Goal: Task Accomplishment & Management: Use online tool/utility

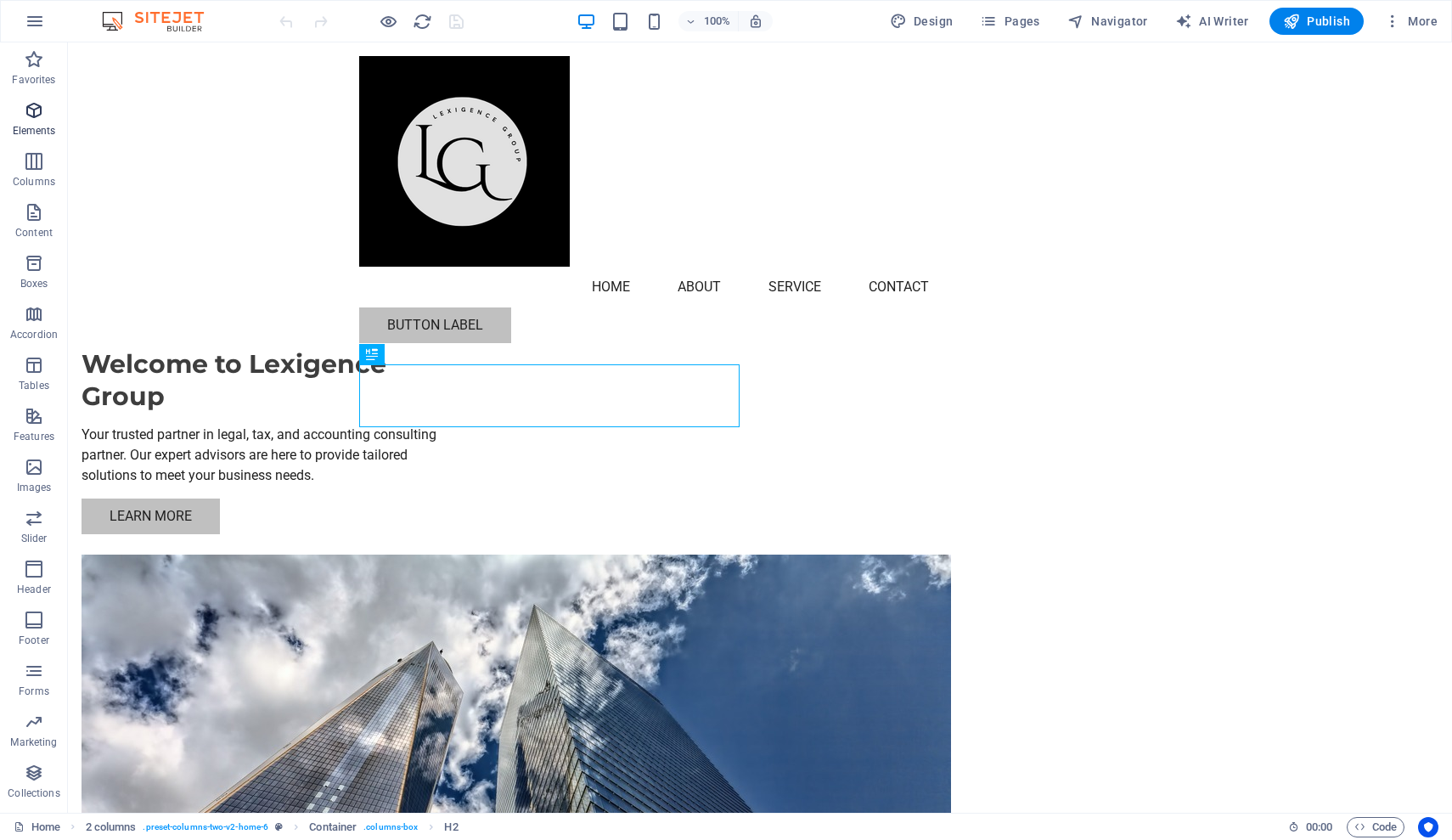
click at [29, 130] on p "Elements" at bounding box center [35, 131] width 44 height 14
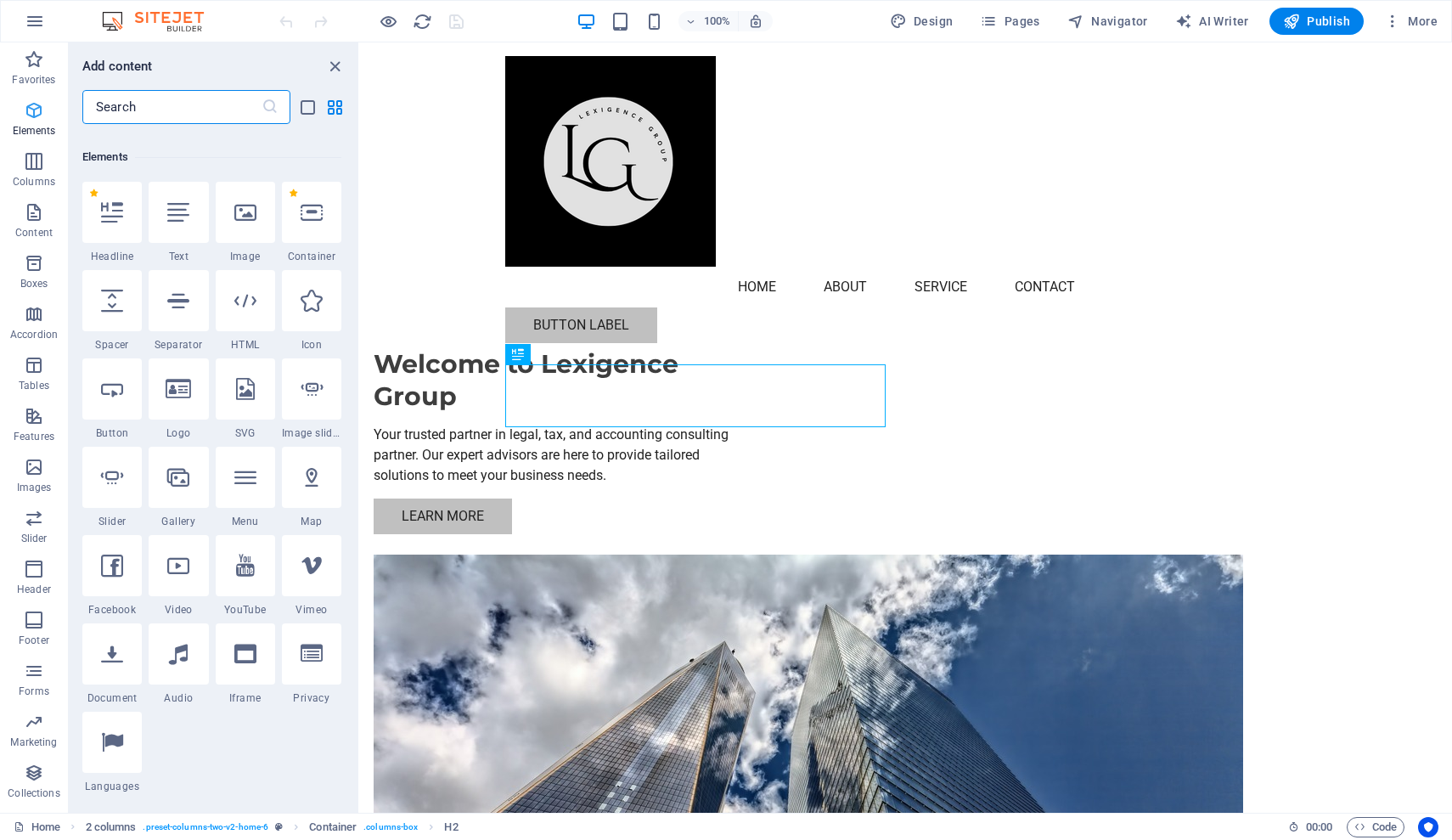
scroll to position [181, 0]
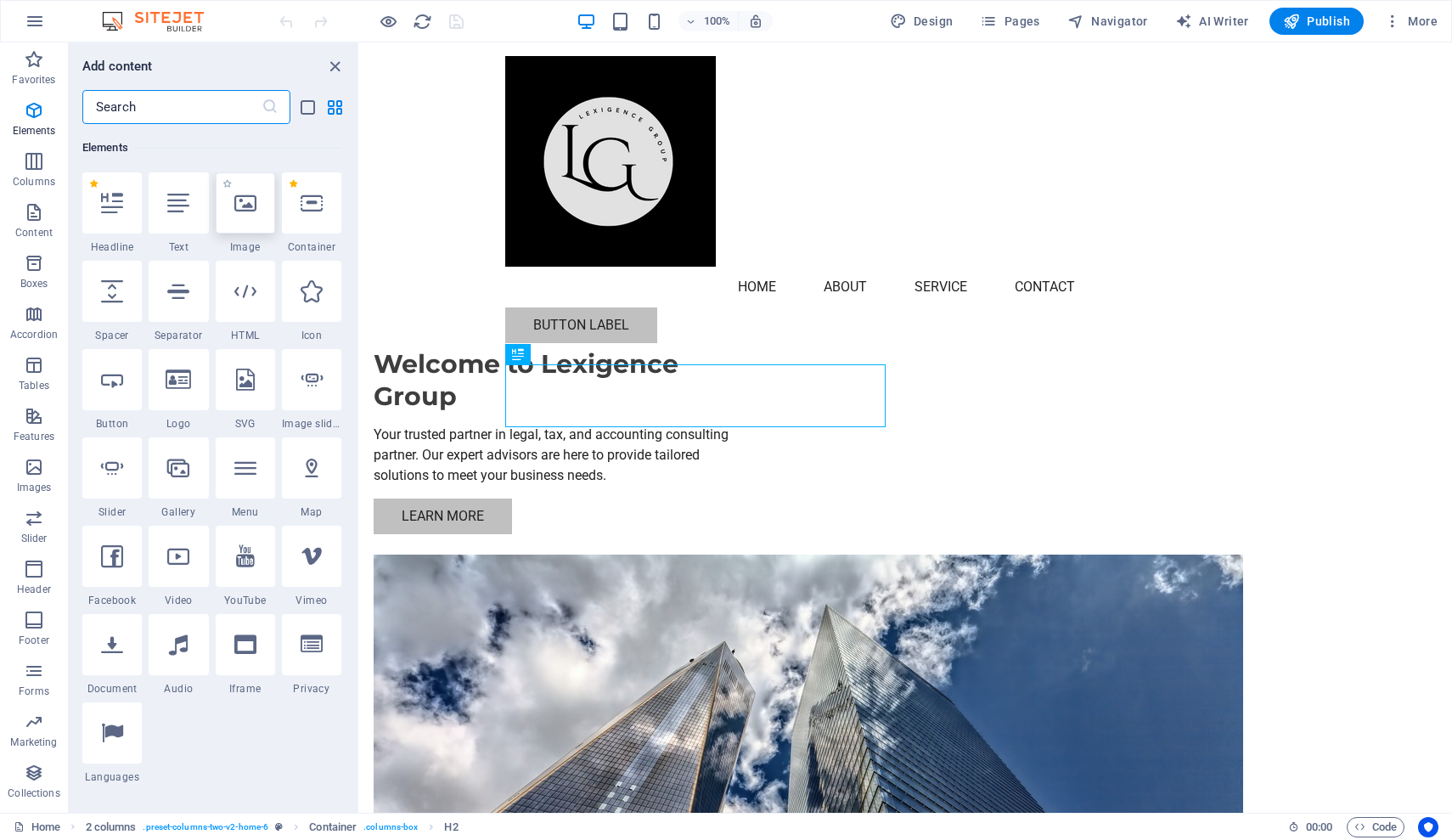
click at [241, 210] on icon at bounding box center [245, 202] width 22 height 22
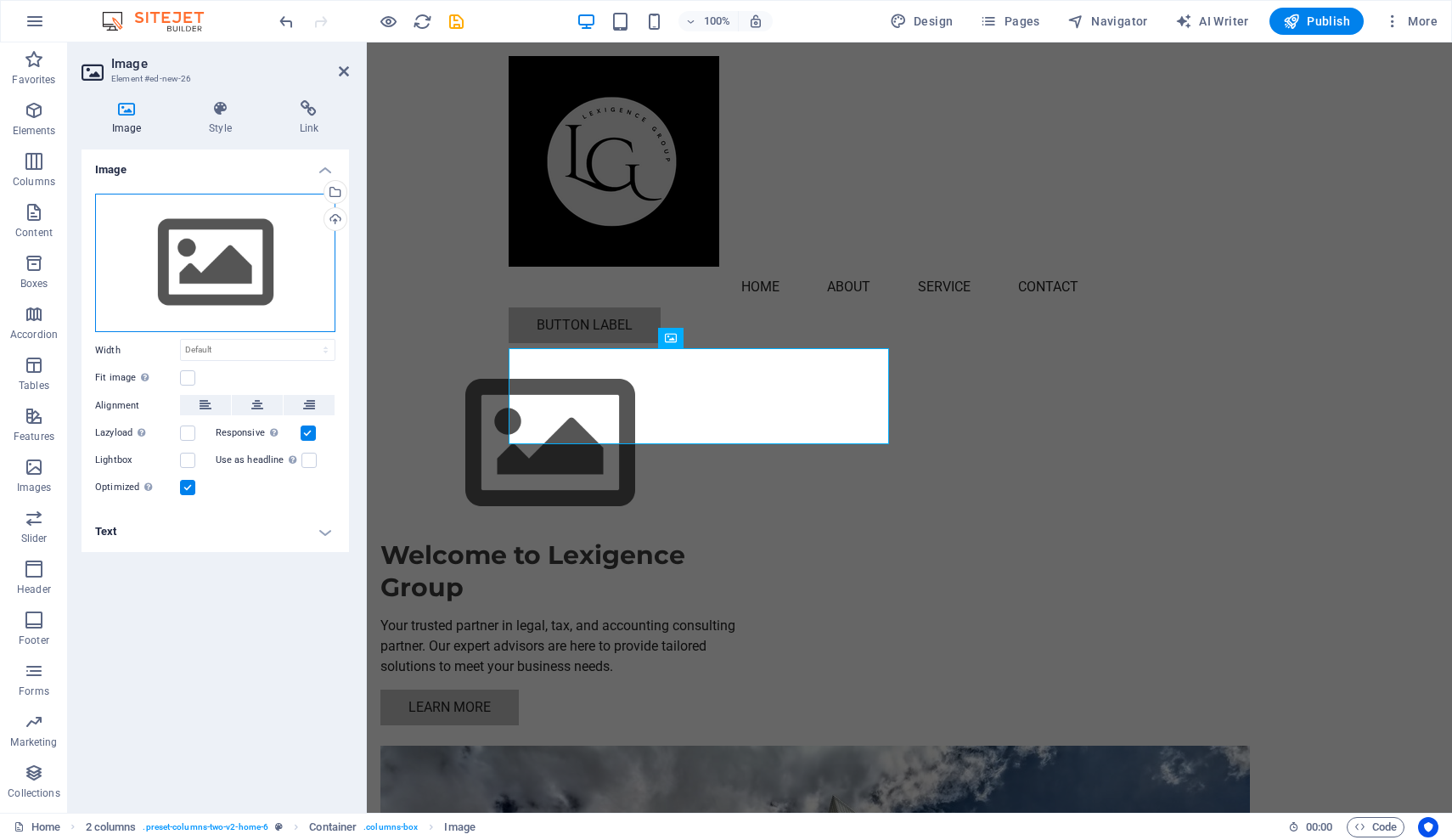
click at [241, 210] on div "Drag files here, click to choose files or select files from Files or our free s…" at bounding box center [215, 263] width 241 height 139
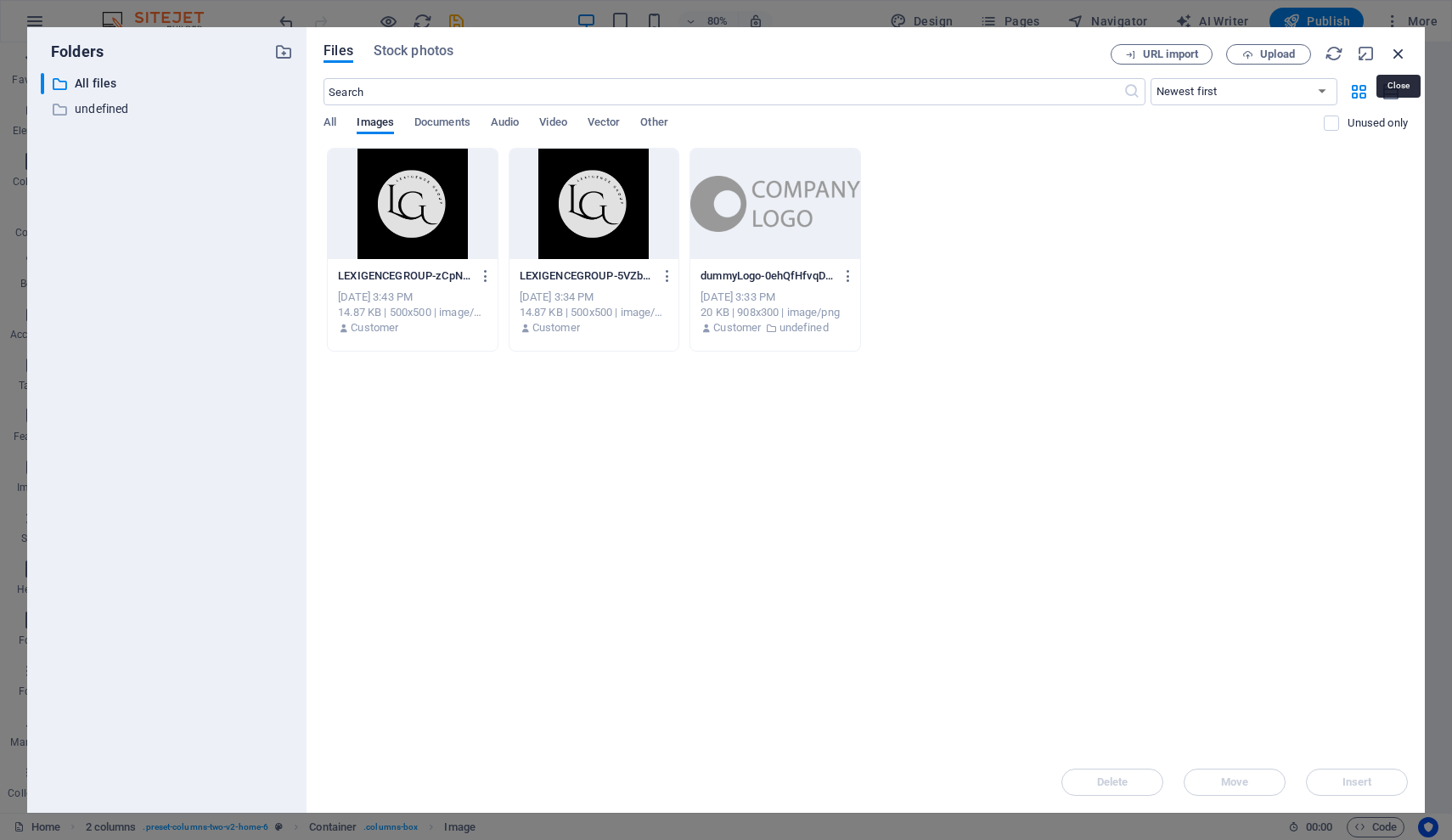
click at [1397, 53] on icon "button" at bounding box center [1398, 53] width 18 height 18
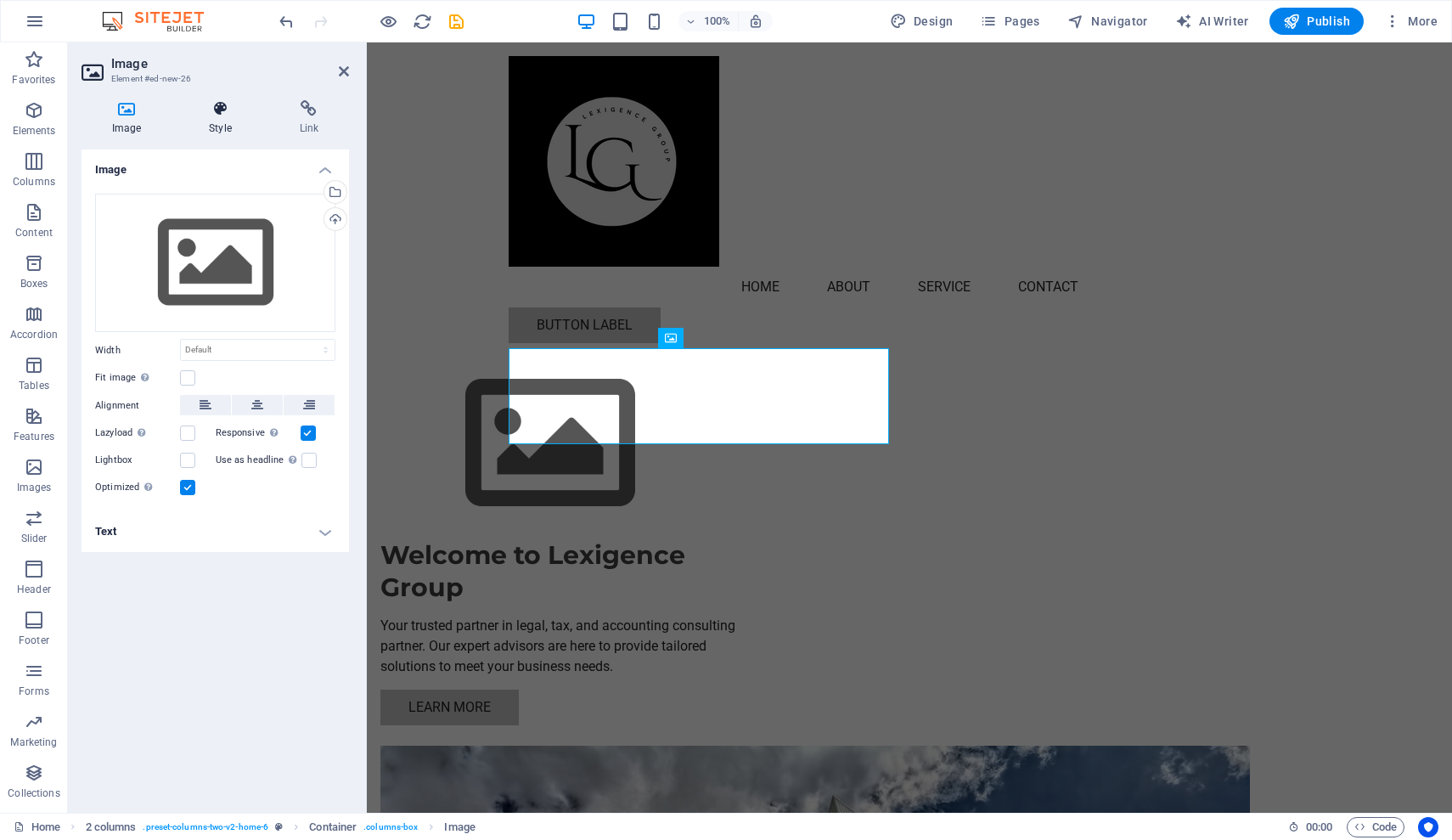
click at [221, 124] on h4 "Style" at bounding box center [223, 118] width 90 height 36
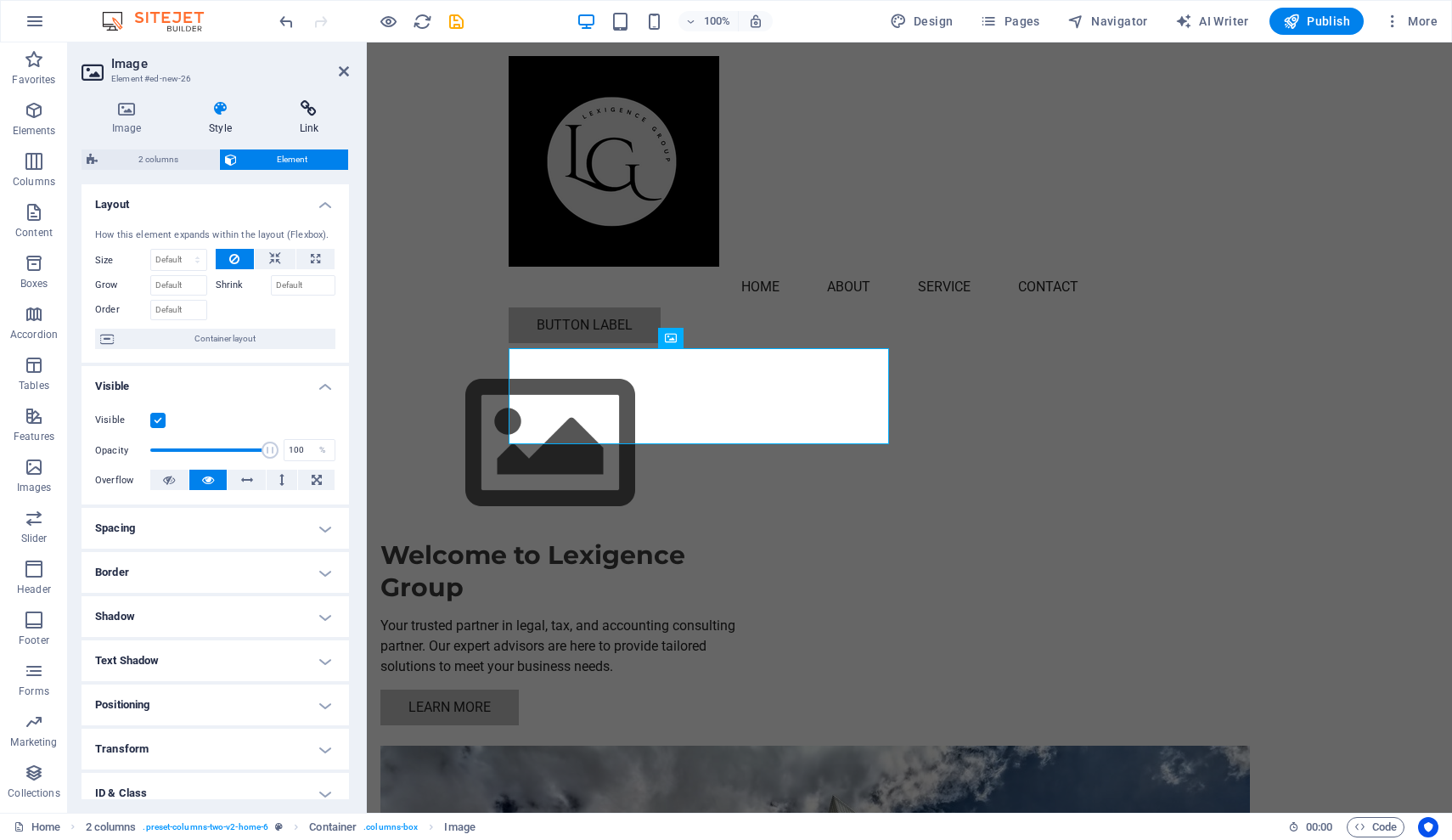
click at [308, 116] on icon at bounding box center [309, 108] width 80 height 17
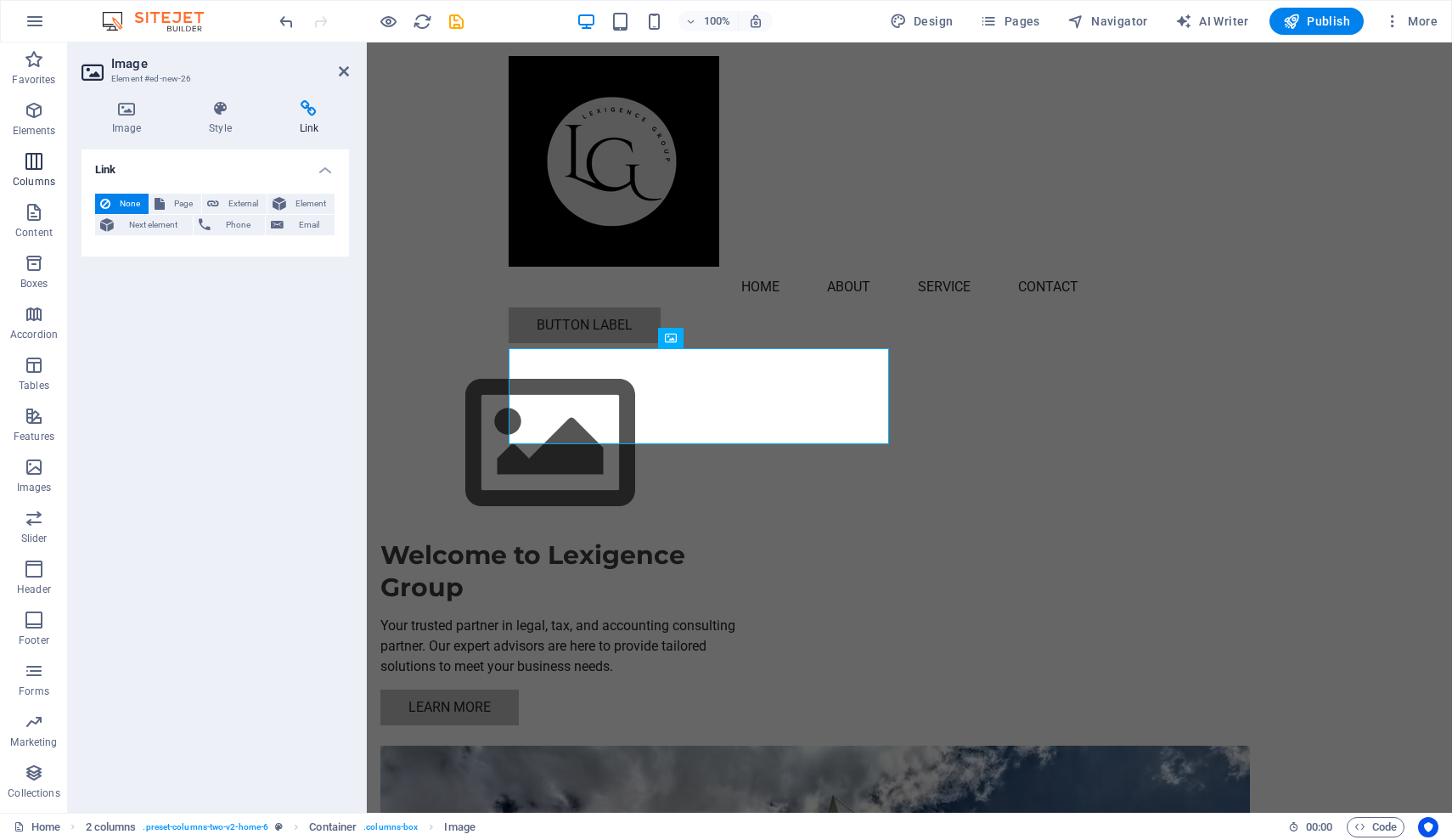
click at [36, 167] on icon "button" at bounding box center [33, 160] width 20 height 20
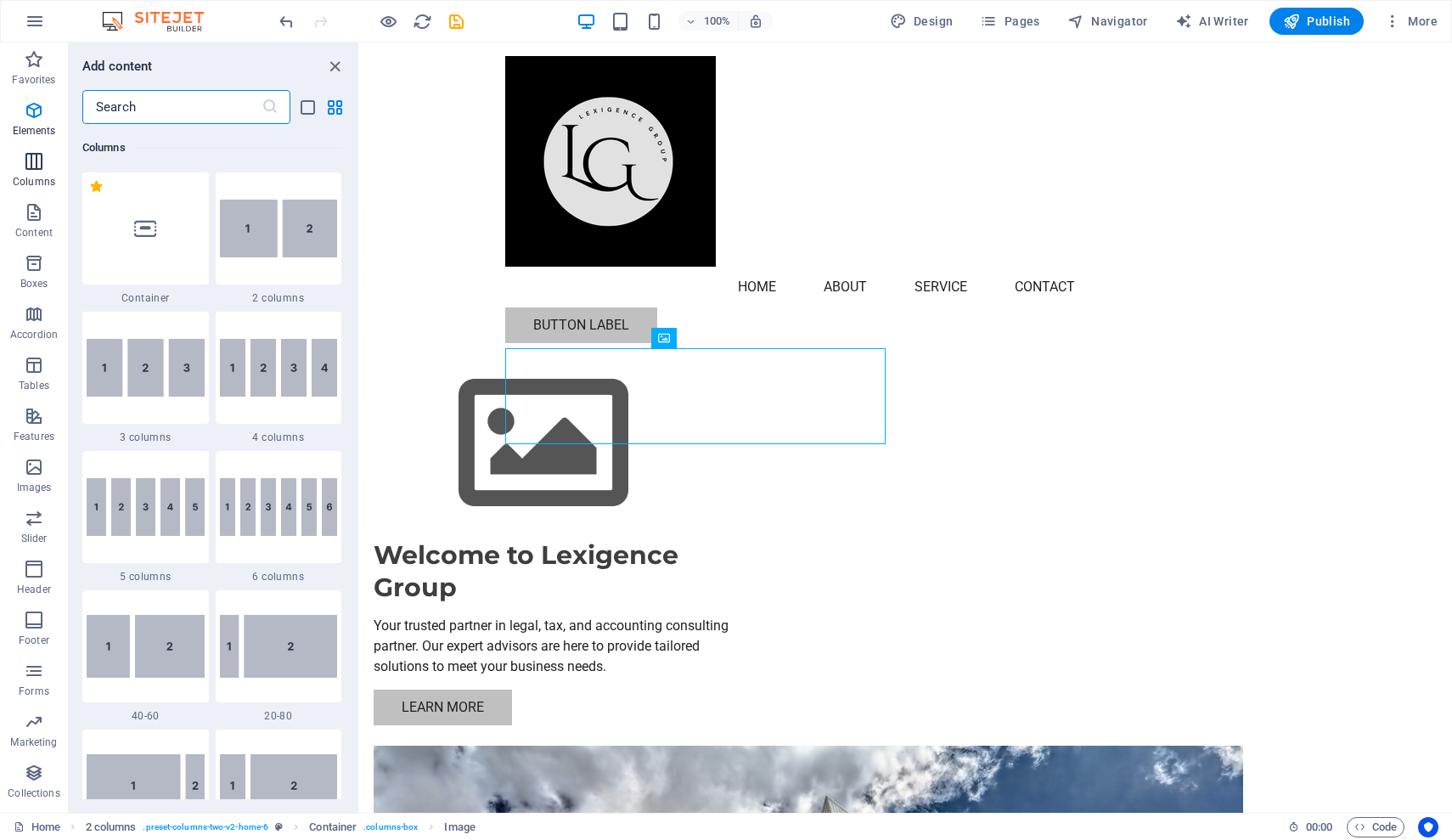
scroll to position [841, 0]
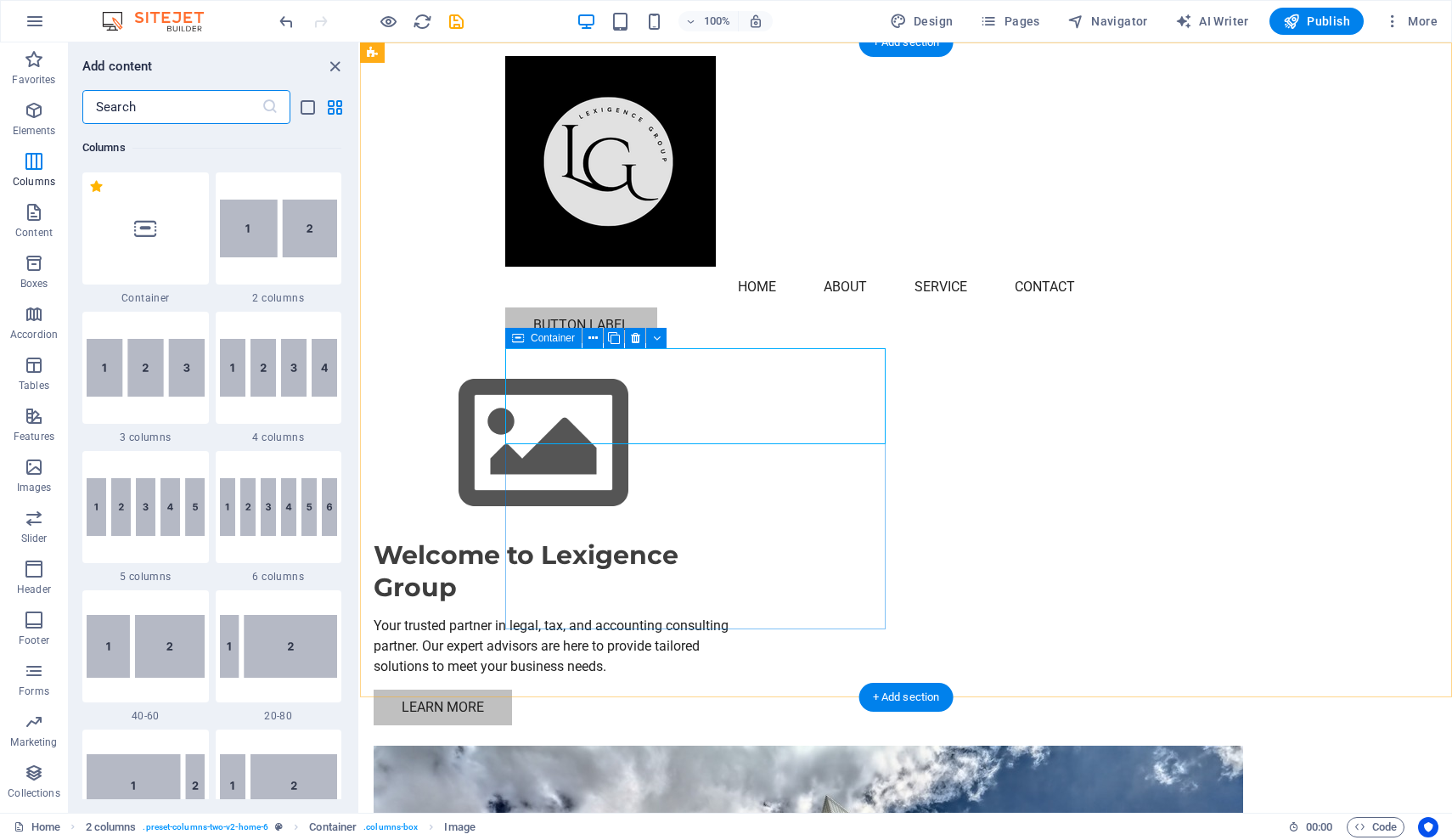
click at [519, 344] on icon at bounding box center [519, 337] width 12 height 20
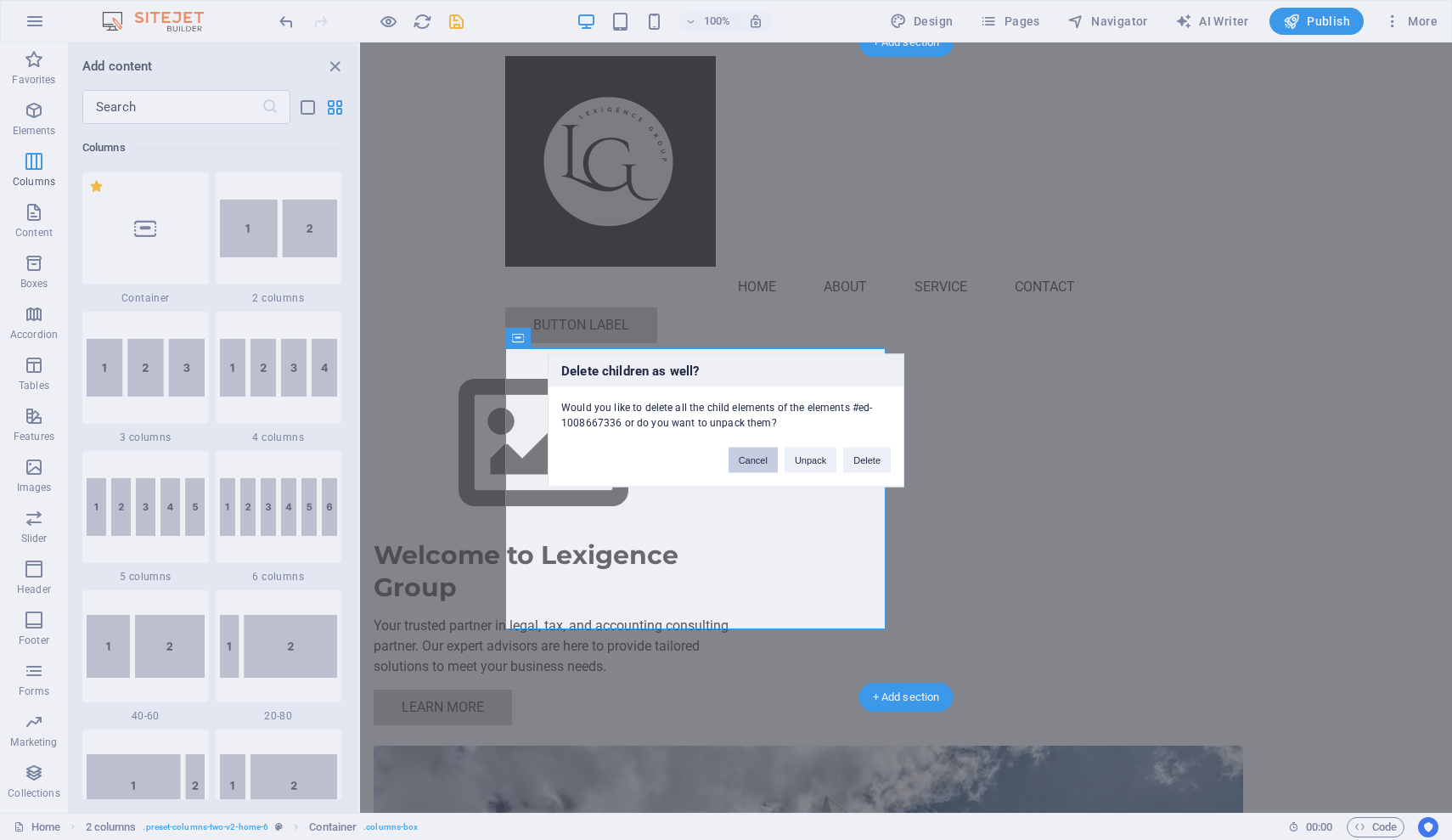
click at [755, 461] on button "Cancel" at bounding box center [753, 458] width 50 height 25
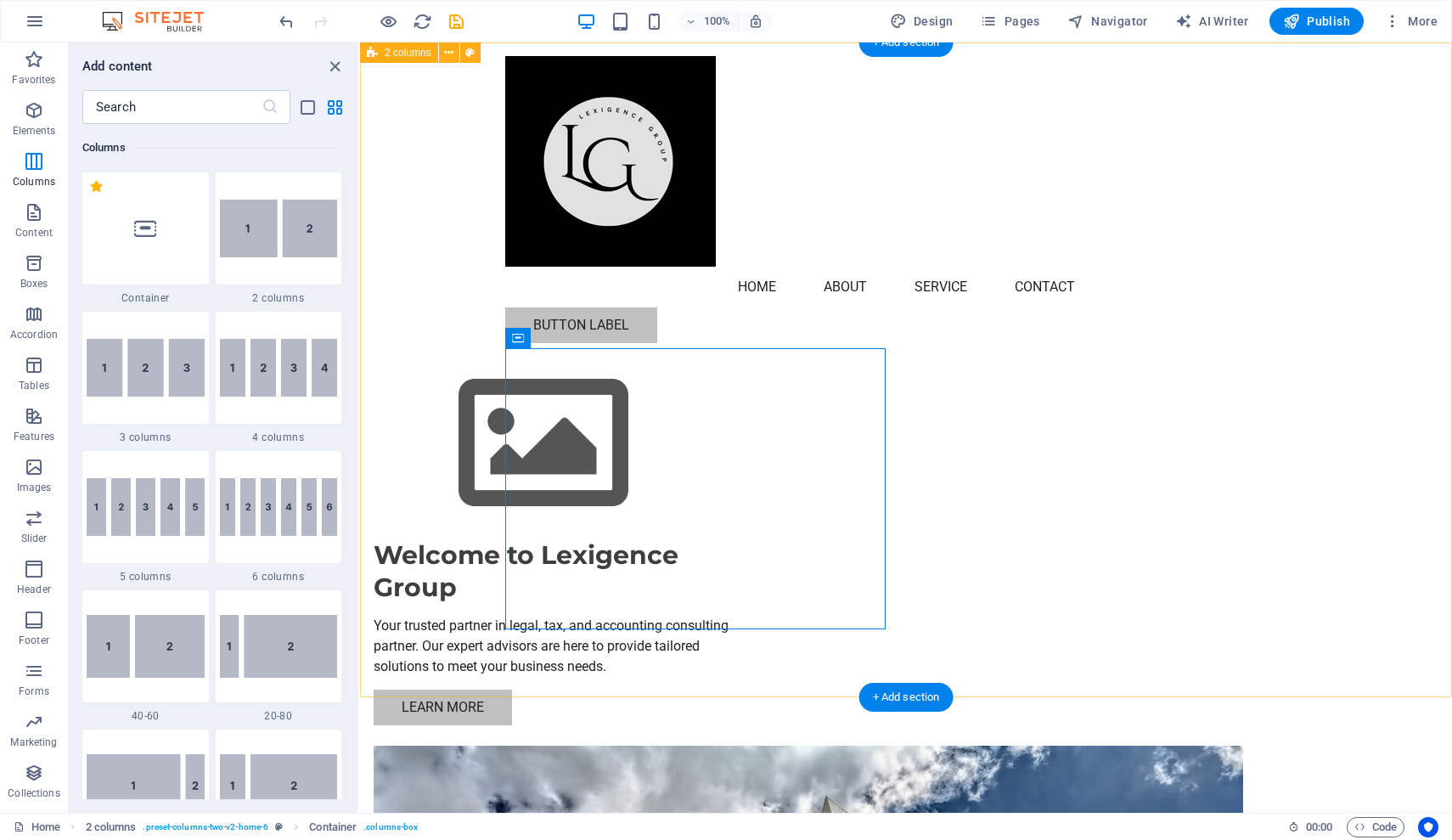
click at [415, 435] on div "Welcome to Lexigence Group Your trusted partner in legal, tax, and accounting c…" at bounding box center [906, 675] width 1092 height 1266
click at [641, 615] on div "Your trusted partner in legal, tax, and accounting consulting partner. Our expe…" at bounding box center [564, 646] width 381 height 61
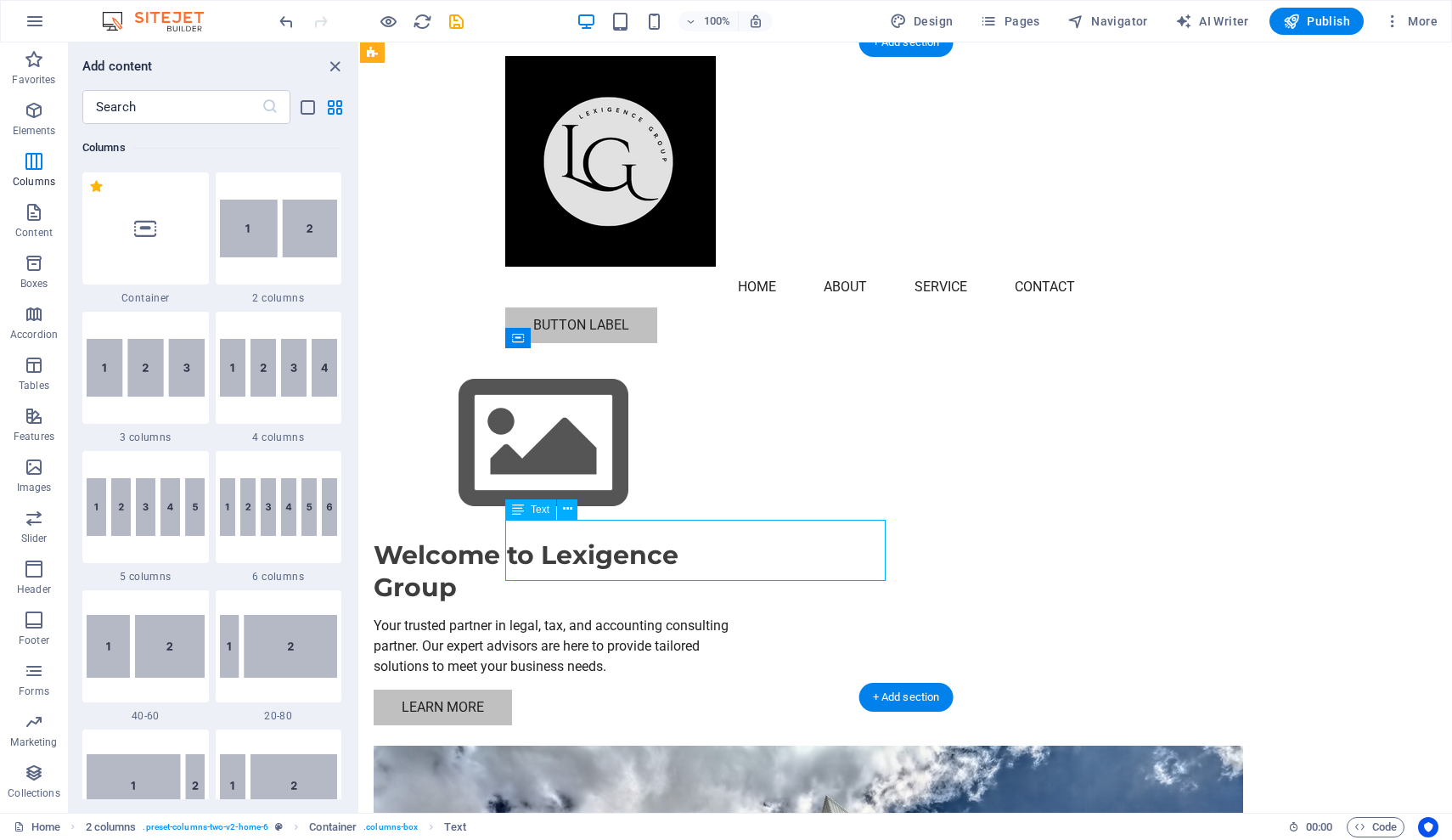
click at [541, 615] on div "Your trusted partner in legal, tax, and accounting consulting partner. Our expe…" at bounding box center [564, 646] width 381 height 61
click at [544, 615] on div "Your trusted partner in legal, tax, and accounting consulting partner. Our expe…" at bounding box center [564, 646] width 381 height 61
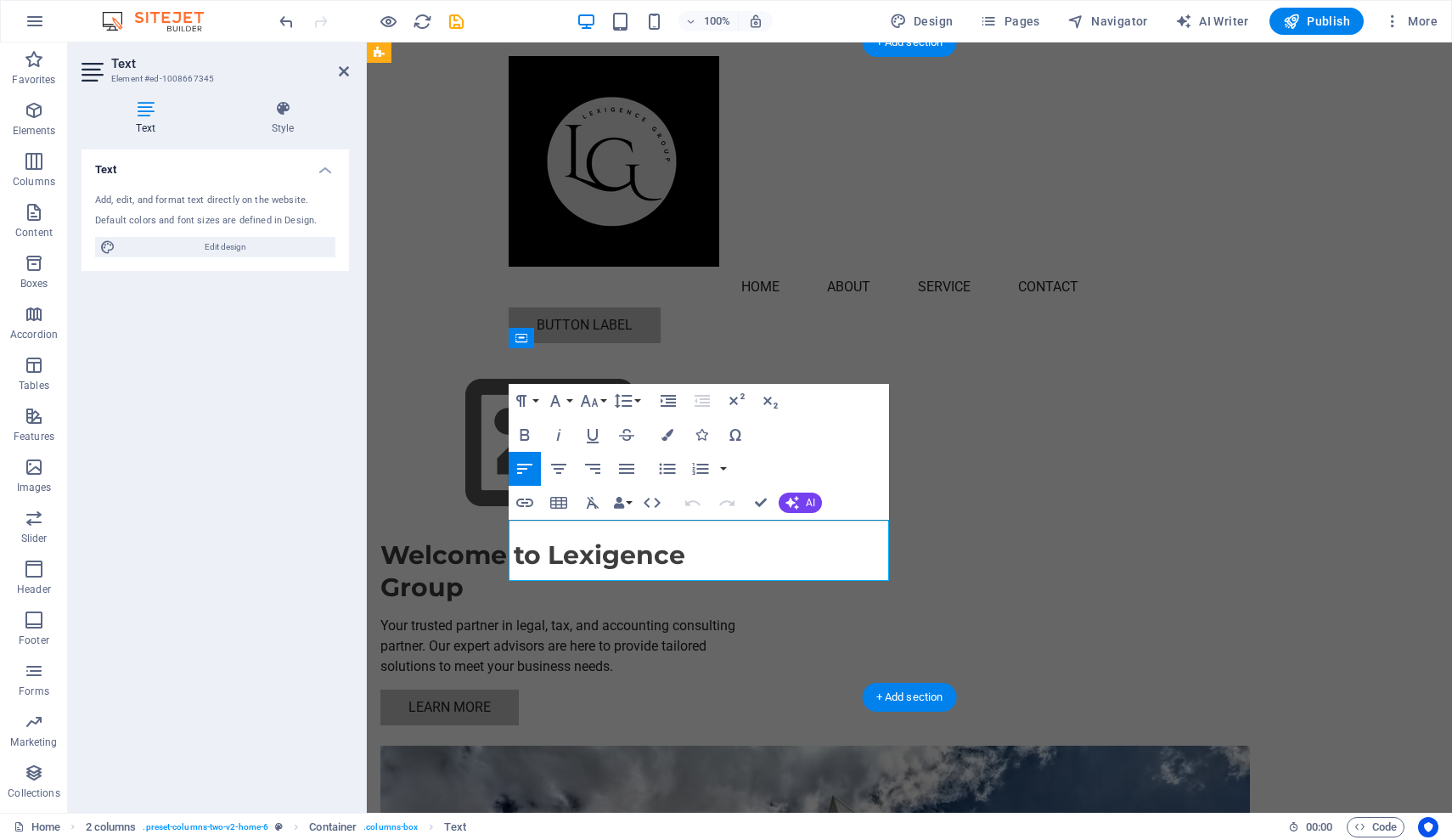
click at [552, 615] on p "Your trusted partner in legal, tax, and accounting consulting partner. Our expe…" at bounding box center [571, 646] width 381 height 61
click at [364, 460] on div at bounding box center [364, 428] width 3 height 770
click at [432, 335] on div "Welcome to Lexigence Group Your trusted partner in legal, tax, and accounting. …" at bounding box center [909, 675] width 1085 height 1266
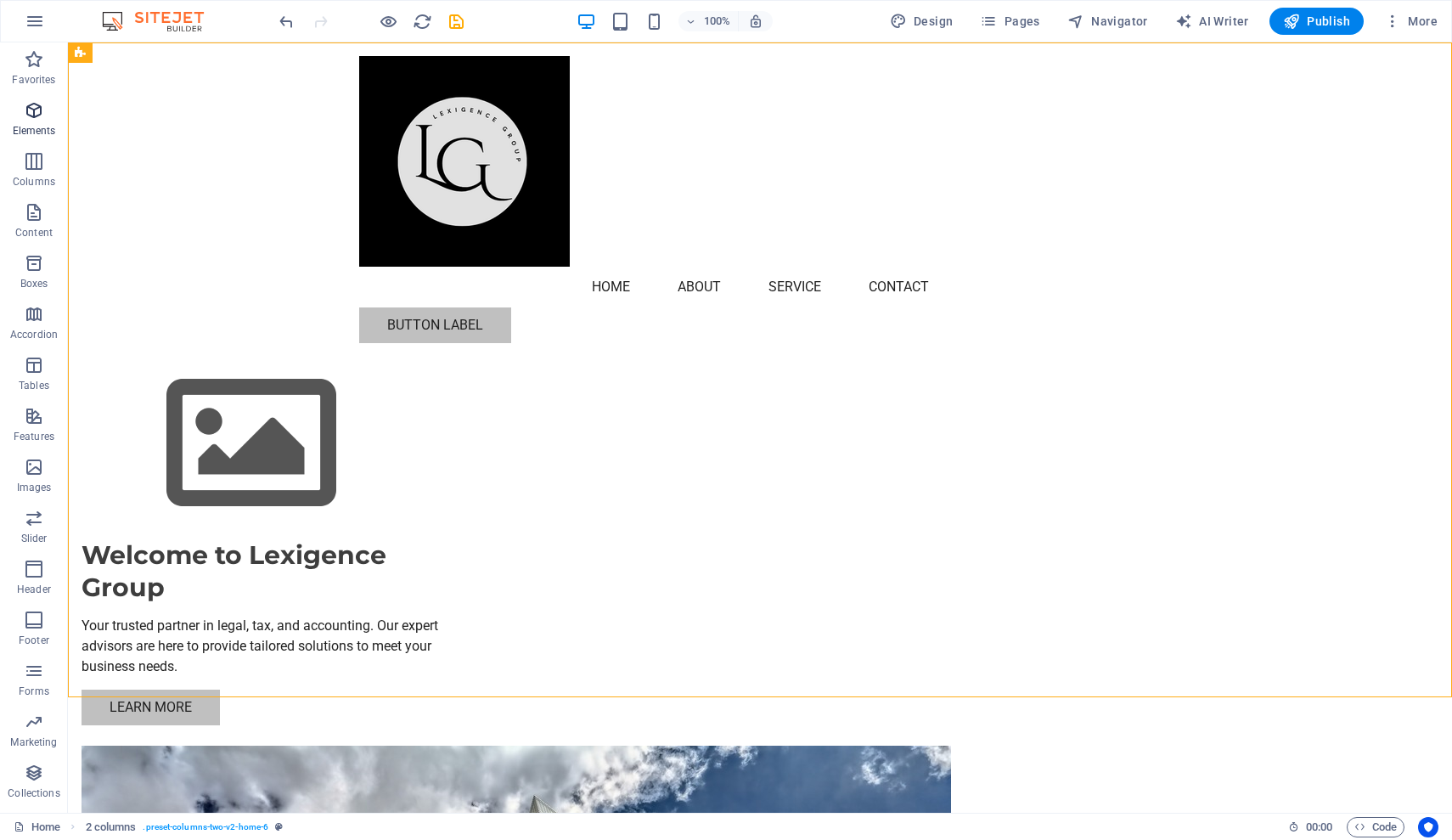
click at [35, 121] on span "Elements" at bounding box center [34, 120] width 68 height 41
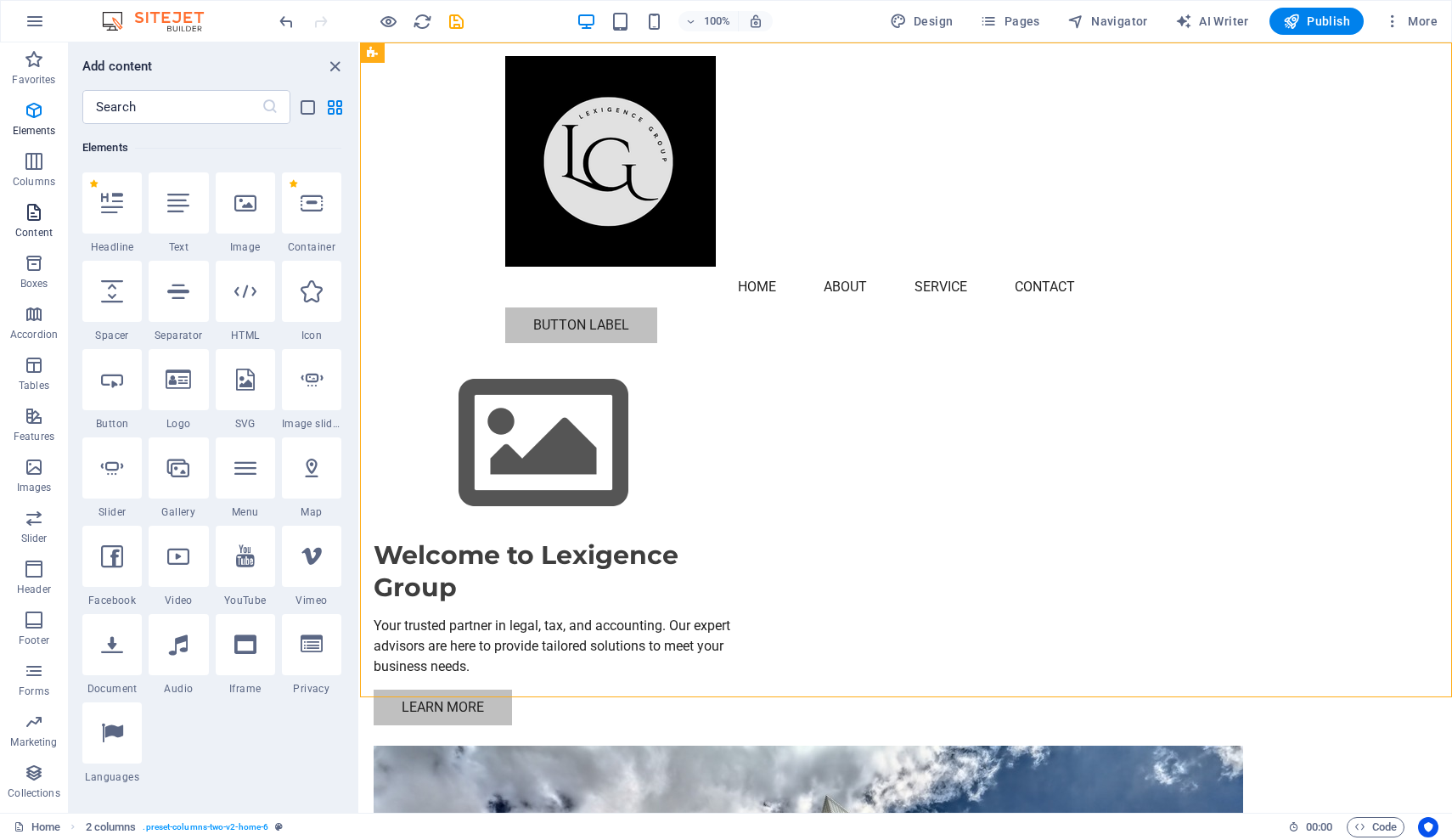
click at [38, 215] on icon "button" at bounding box center [33, 212] width 20 height 20
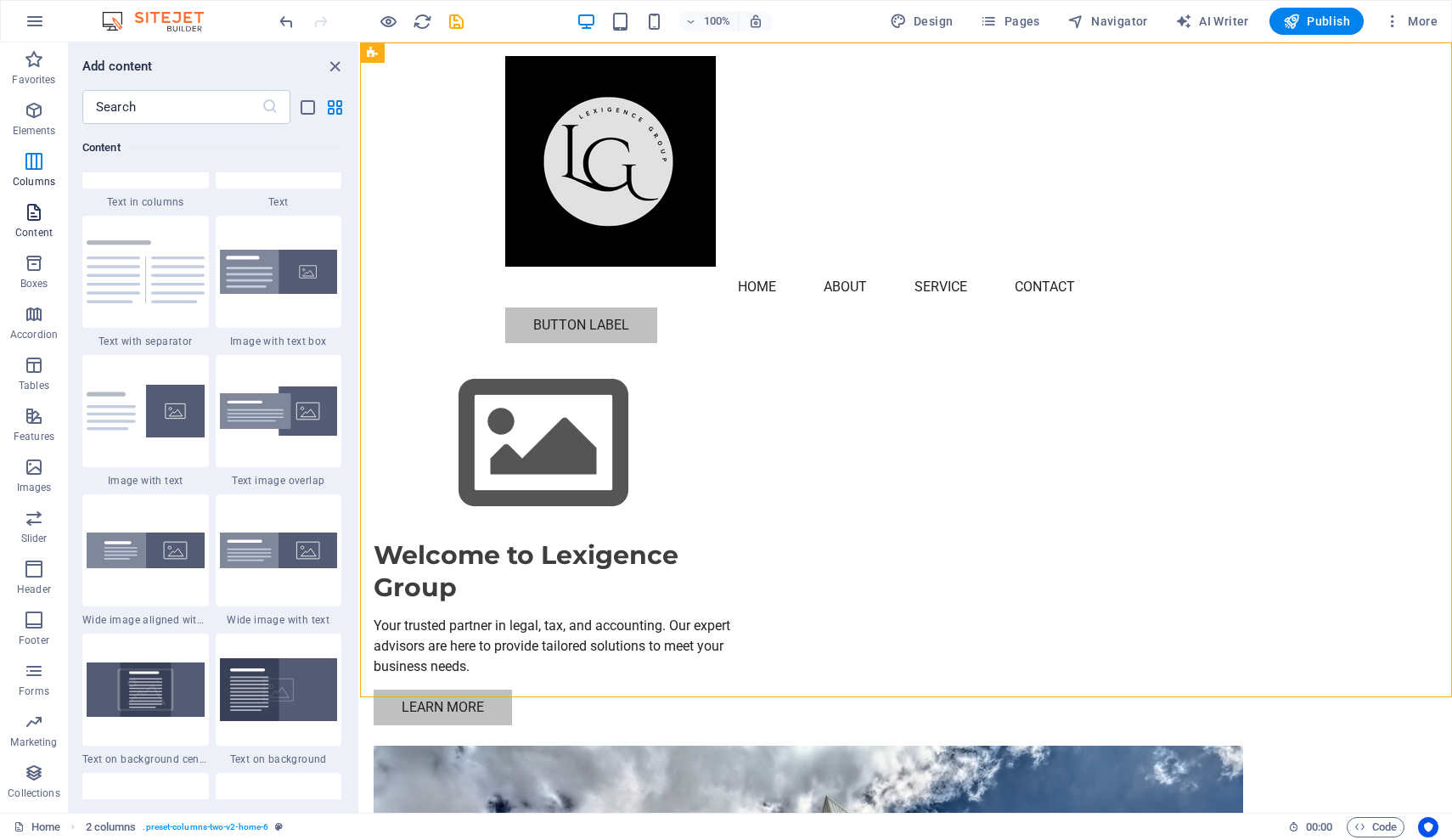
scroll to position [3083, 0]
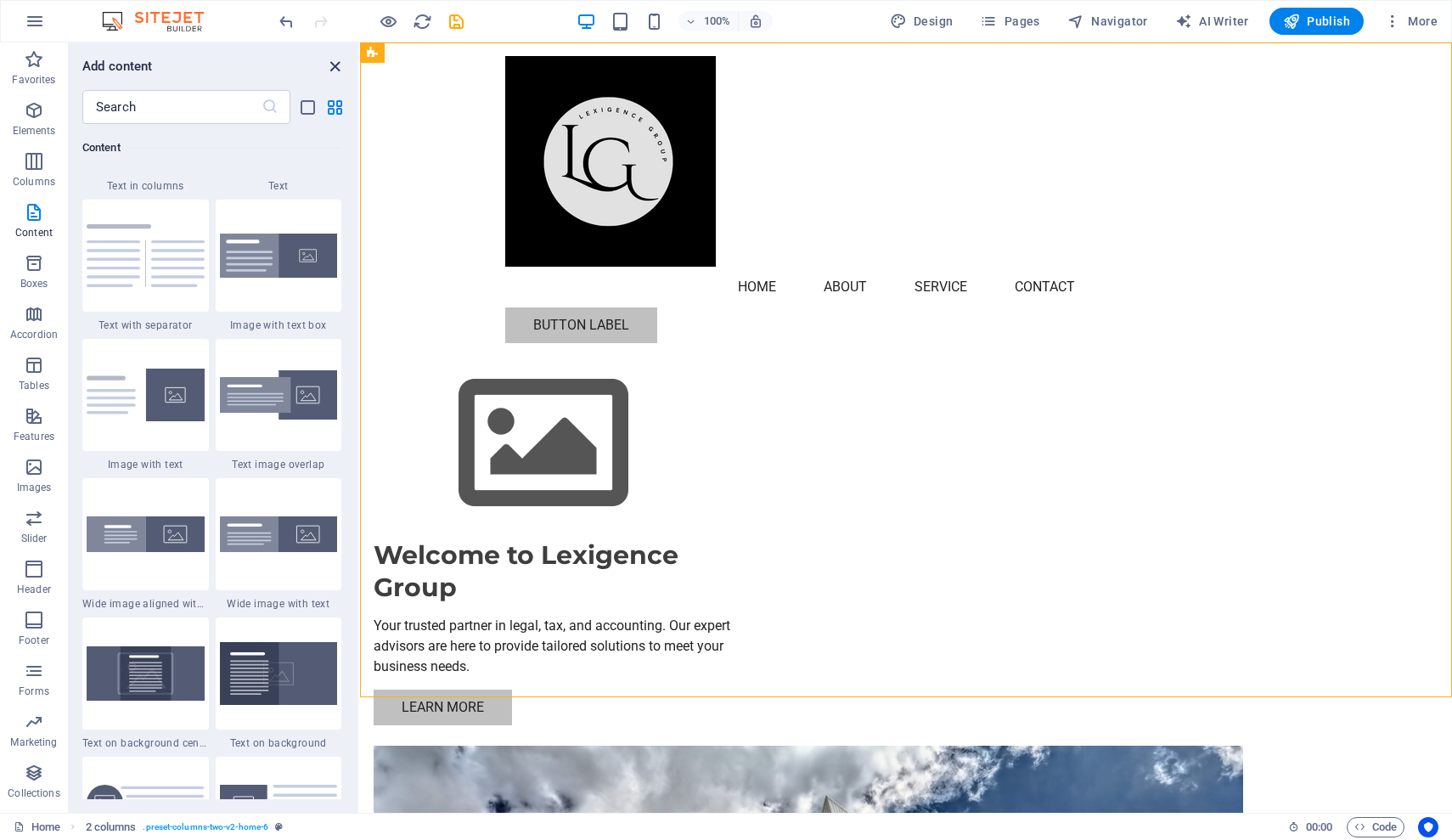
click at [331, 66] on icon "close panel" at bounding box center [335, 66] width 19 height 19
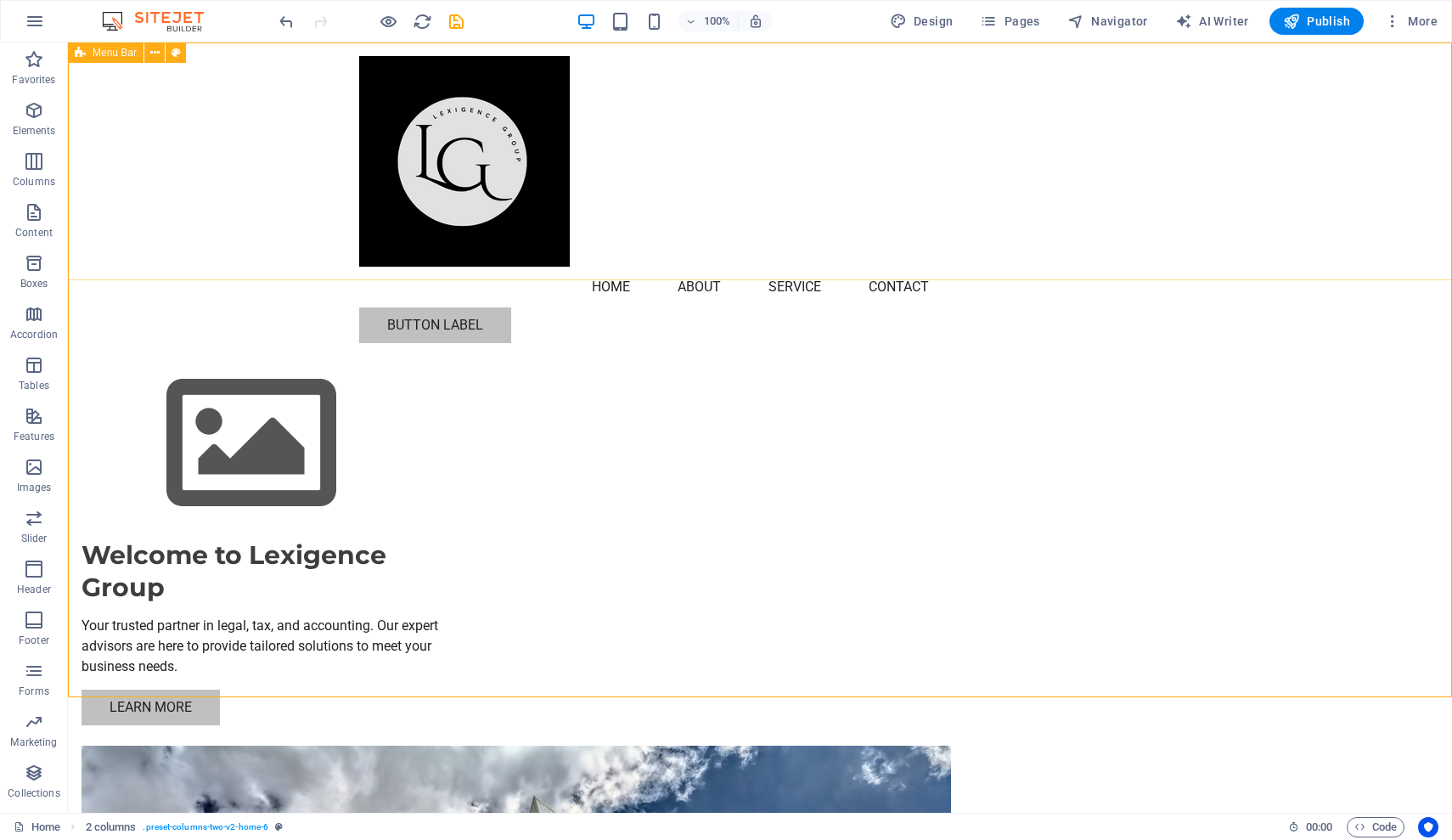
click at [105, 57] on span "Menu Bar" at bounding box center [114, 53] width 44 height 10
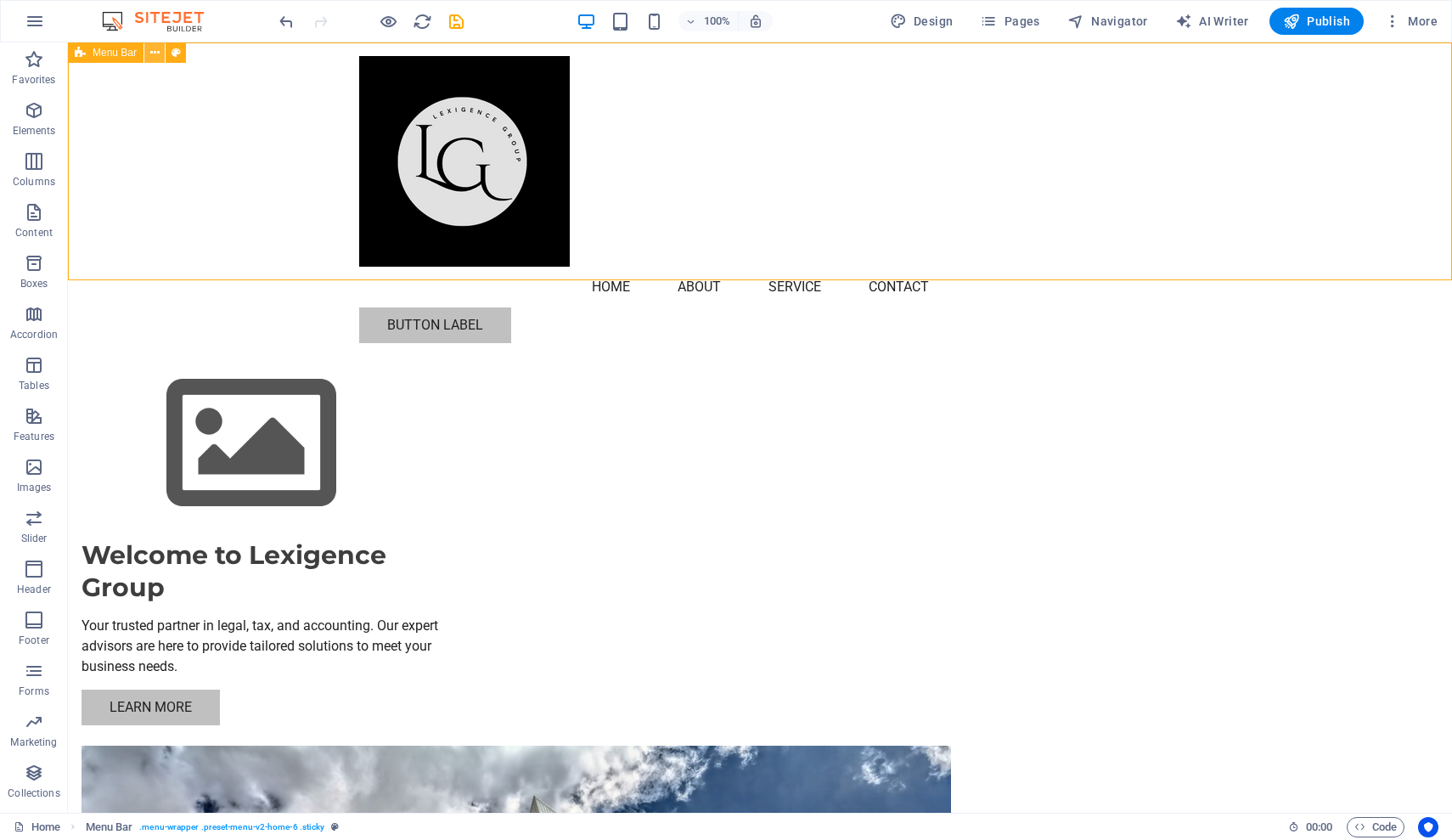
click at [155, 52] on icon at bounding box center [154, 53] width 10 height 17
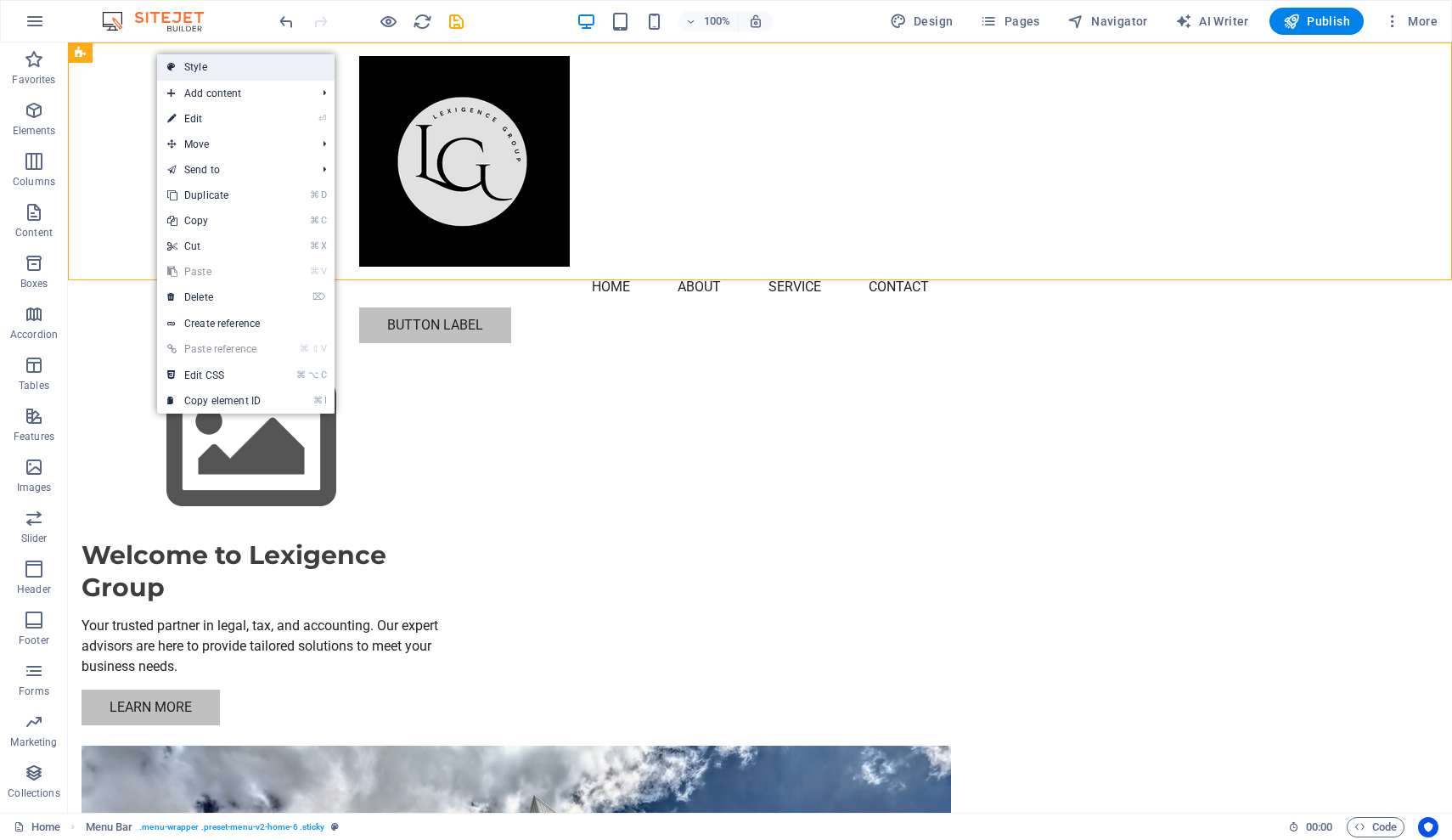
click at [203, 68] on link "Style" at bounding box center [246, 66] width 178 height 25
select select "rem"
select select "preset-menu-v2-home-6"
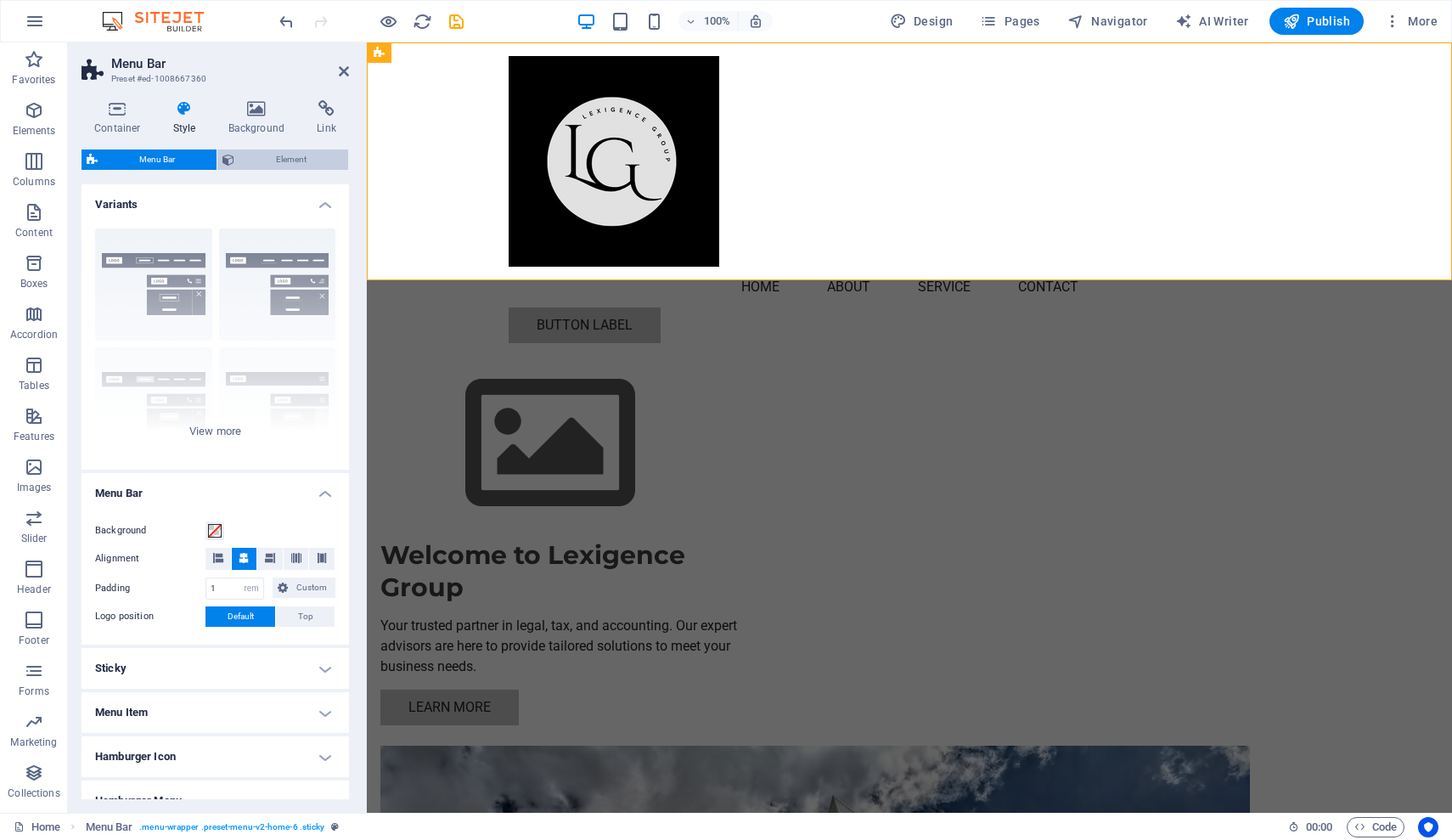
click at [284, 158] on span "Element" at bounding box center [291, 159] width 104 height 20
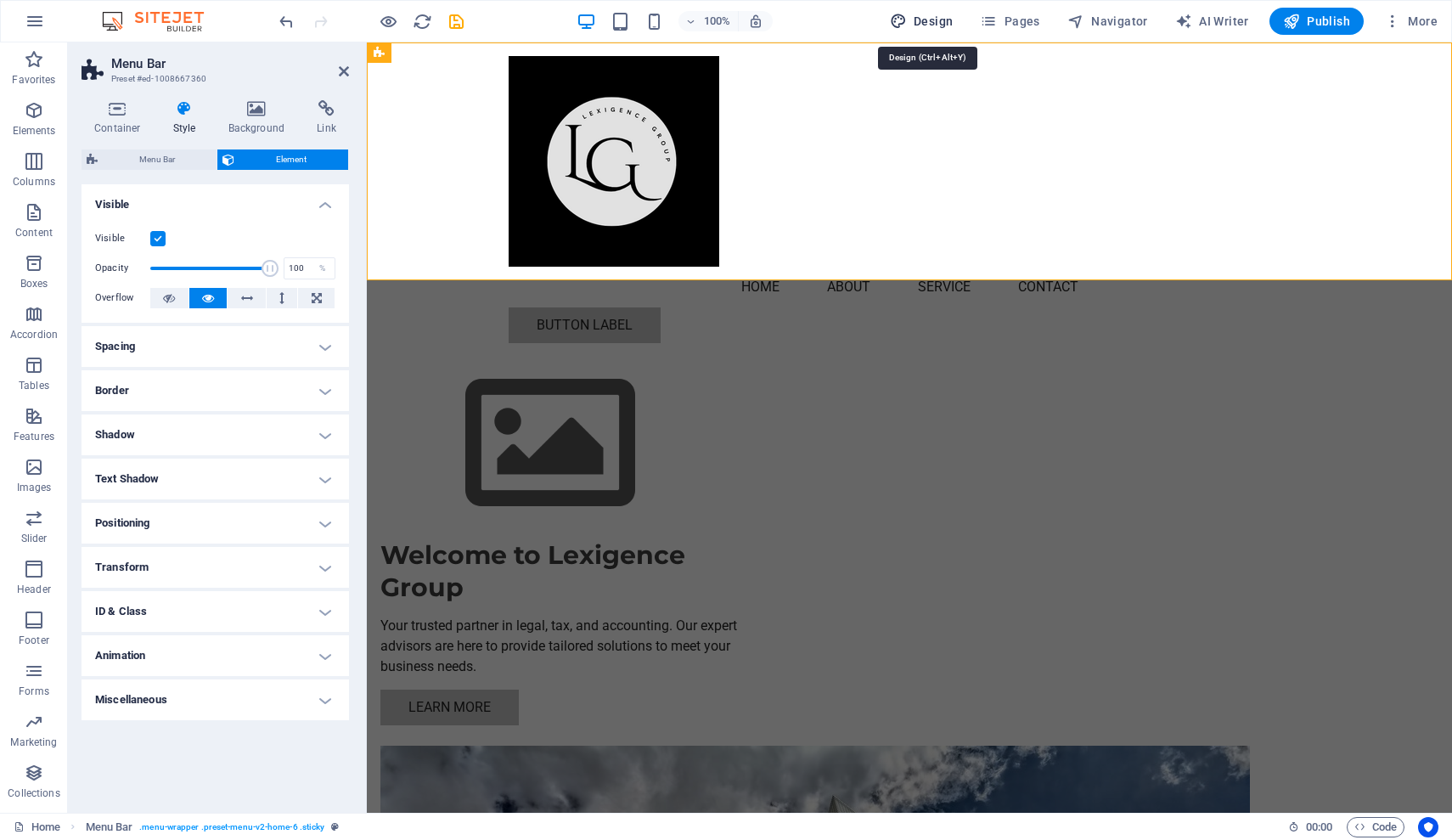
click at [929, 19] on span "Design" at bounding box center [921, 21] width 64 height 17
select select "px"
select select "200"
select select "px"
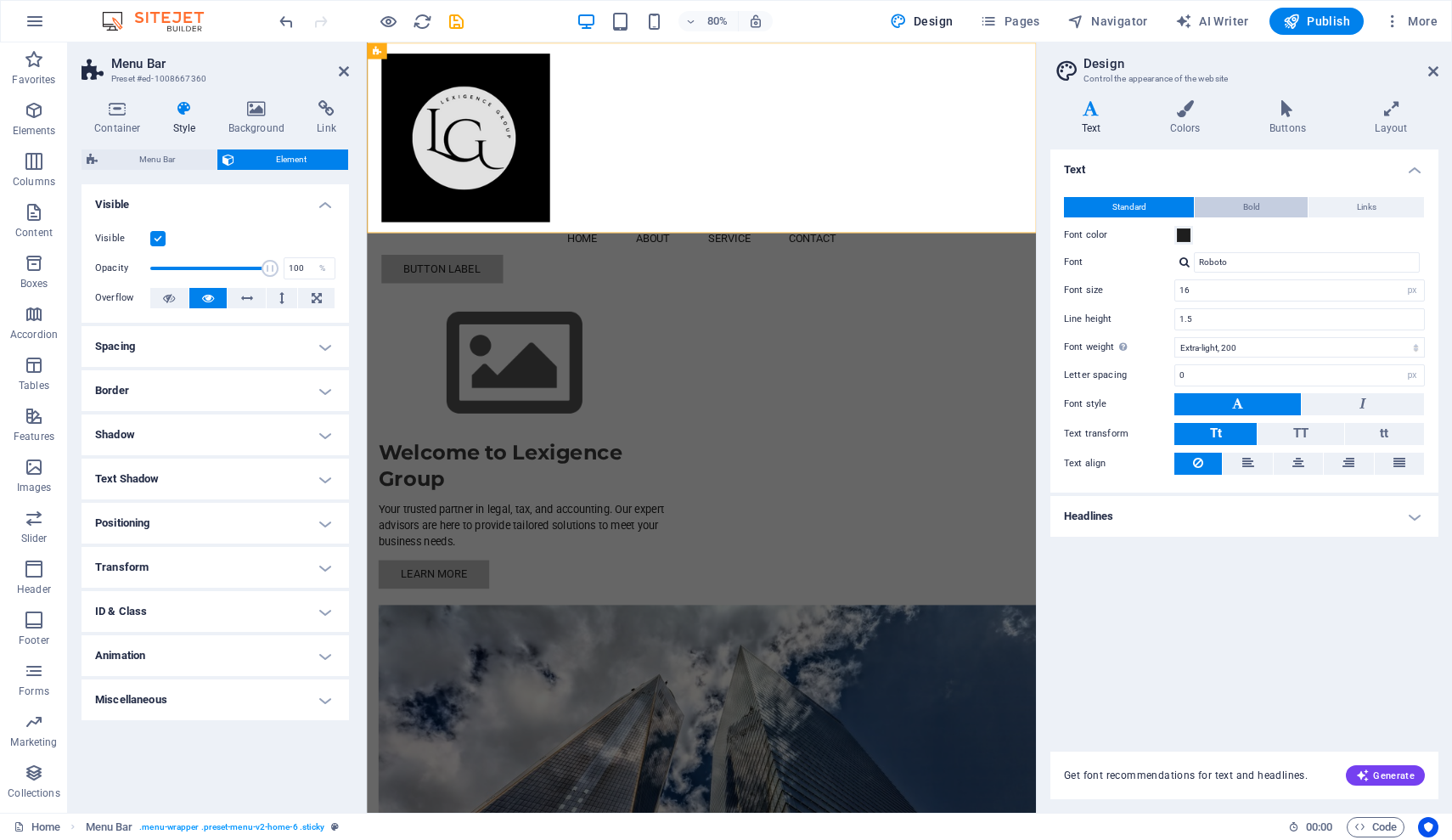
click at [1243, 206] on span "Bold" at bounding box center [1251, 207] width 17 height 20
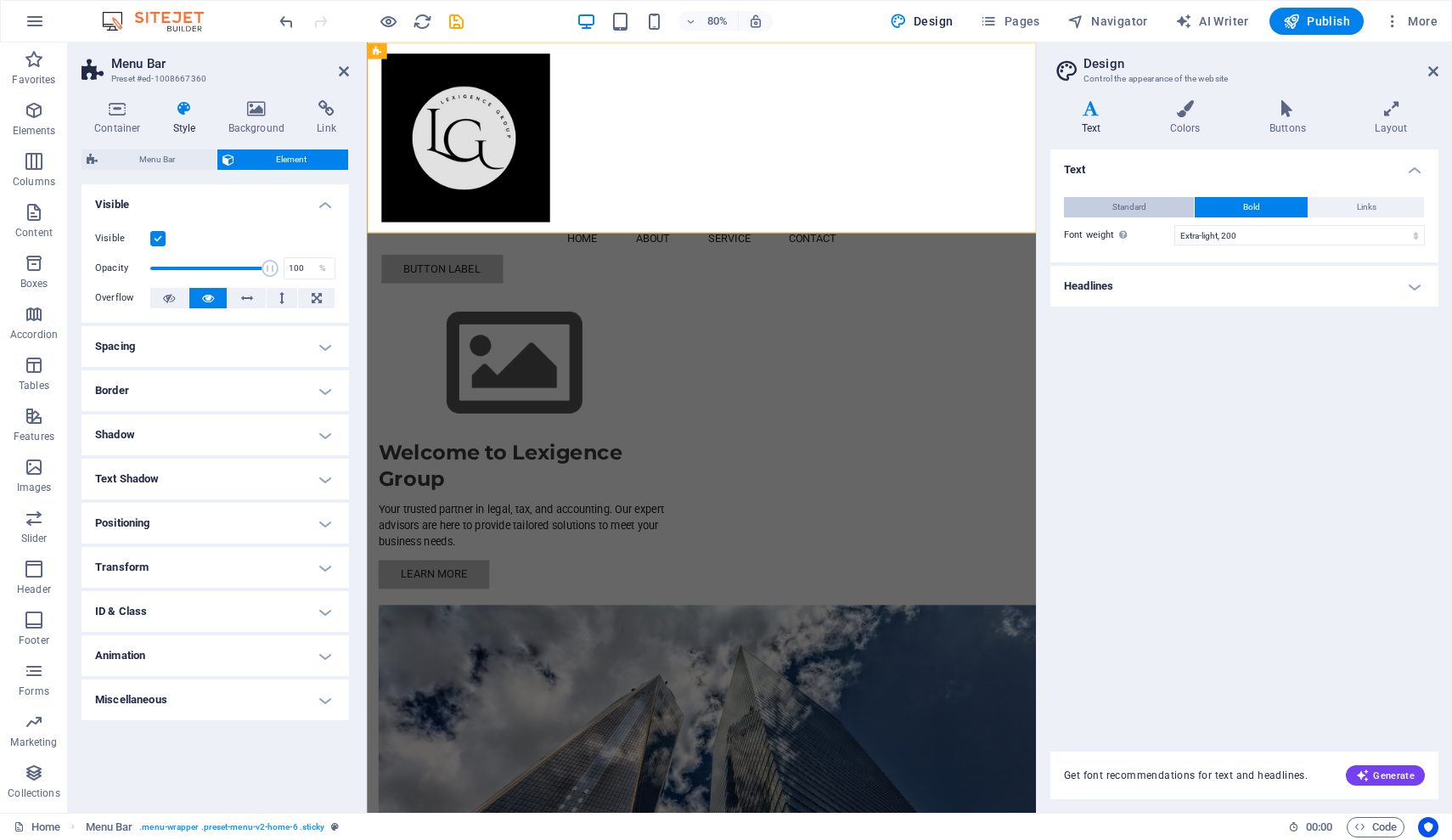
click at [1130, 211] on span "Standard" at bounding box center [1129, 207] width 34 height 20
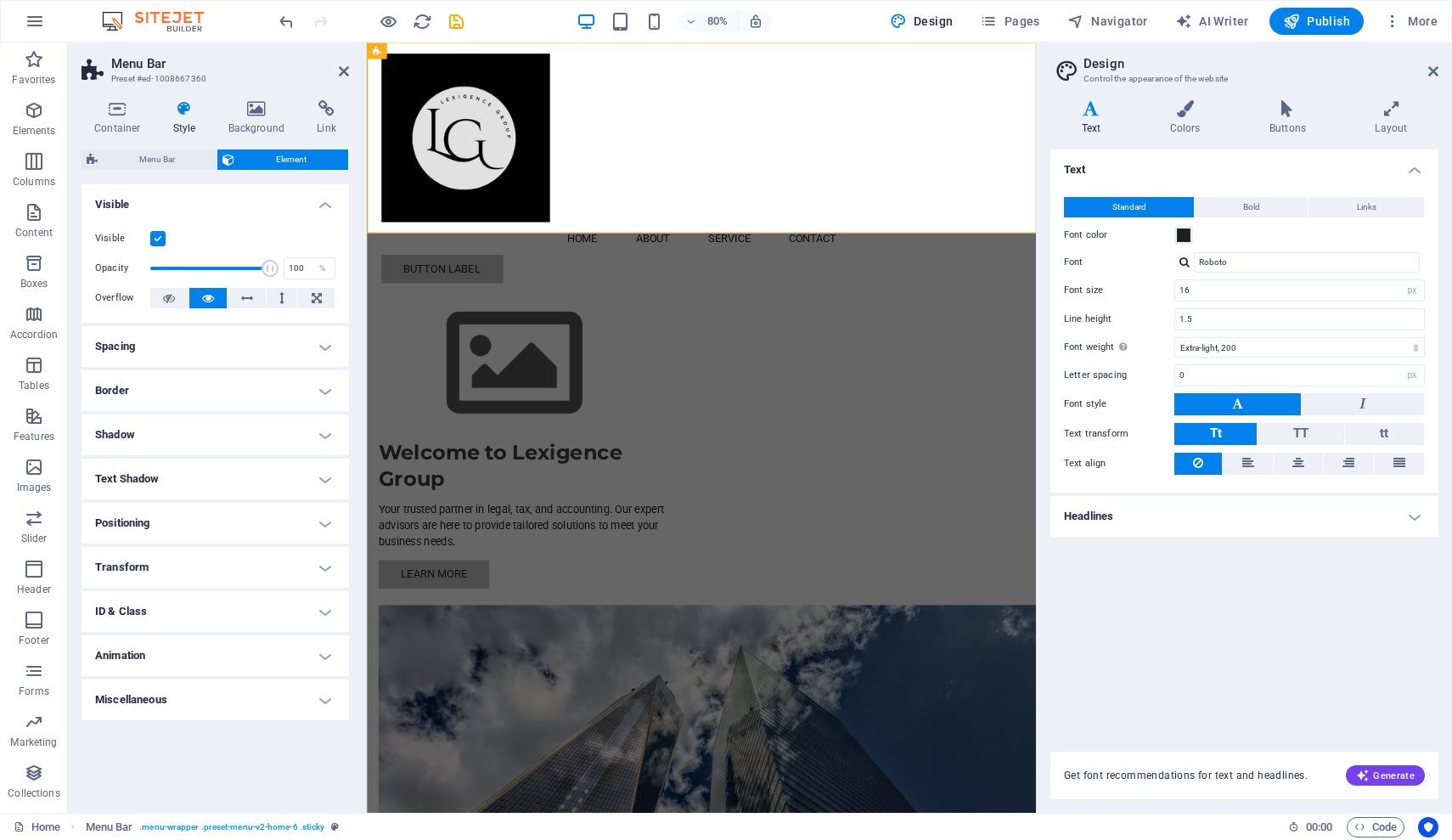
click at [1264, 645] on div "Text Standard Bold Links Font color Font Roboto Font size 16 rem px Line height…" at bounding box center [1244, 439] width 388 height 581
click at [975, 227] on div "Menu Home About Service Contact Button label" at bounding box center [785, 200] width 837 height 315
click at [235, 780] on div "Layout How this element expands within the layout (Flexbox). Size Default auto …" at bounding box center [215, 491] width 268 height 614
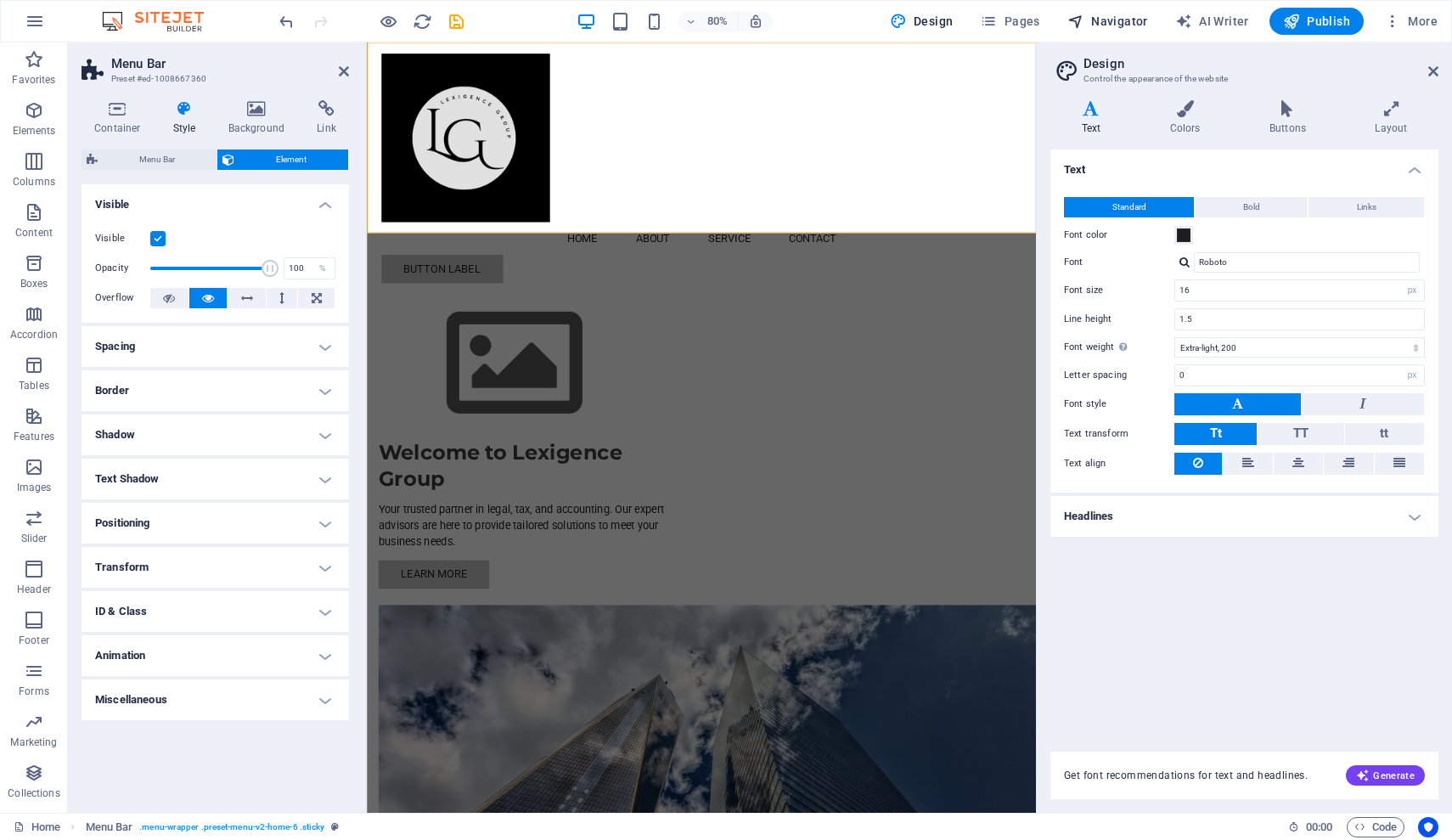
click at [1113, 22] on span "Navigator" at bounding box center [1108, 21] width 81 height 17
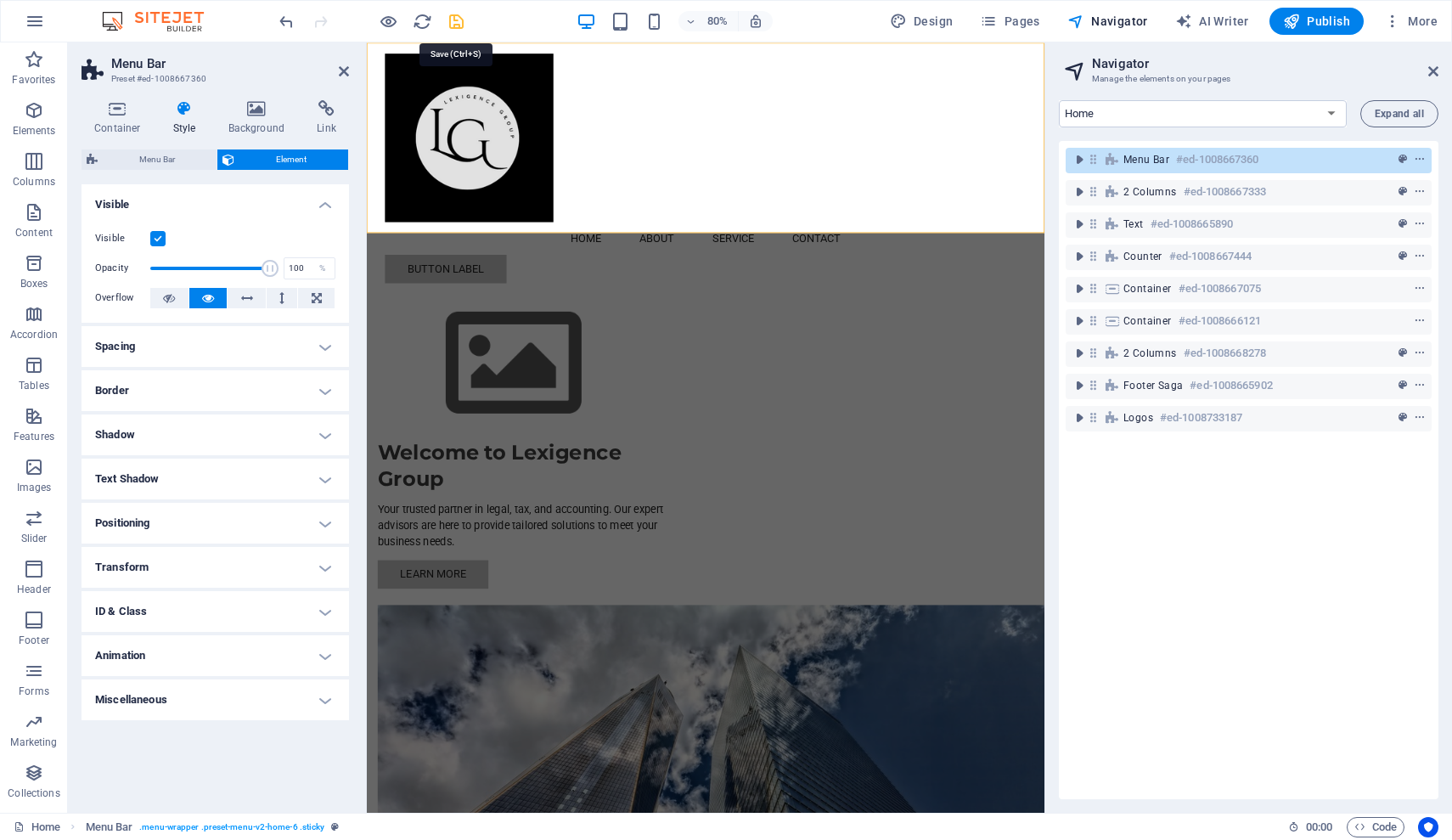
click at [458, 19] on icon "save" at bounding box center [456, 22] width 19 height 19
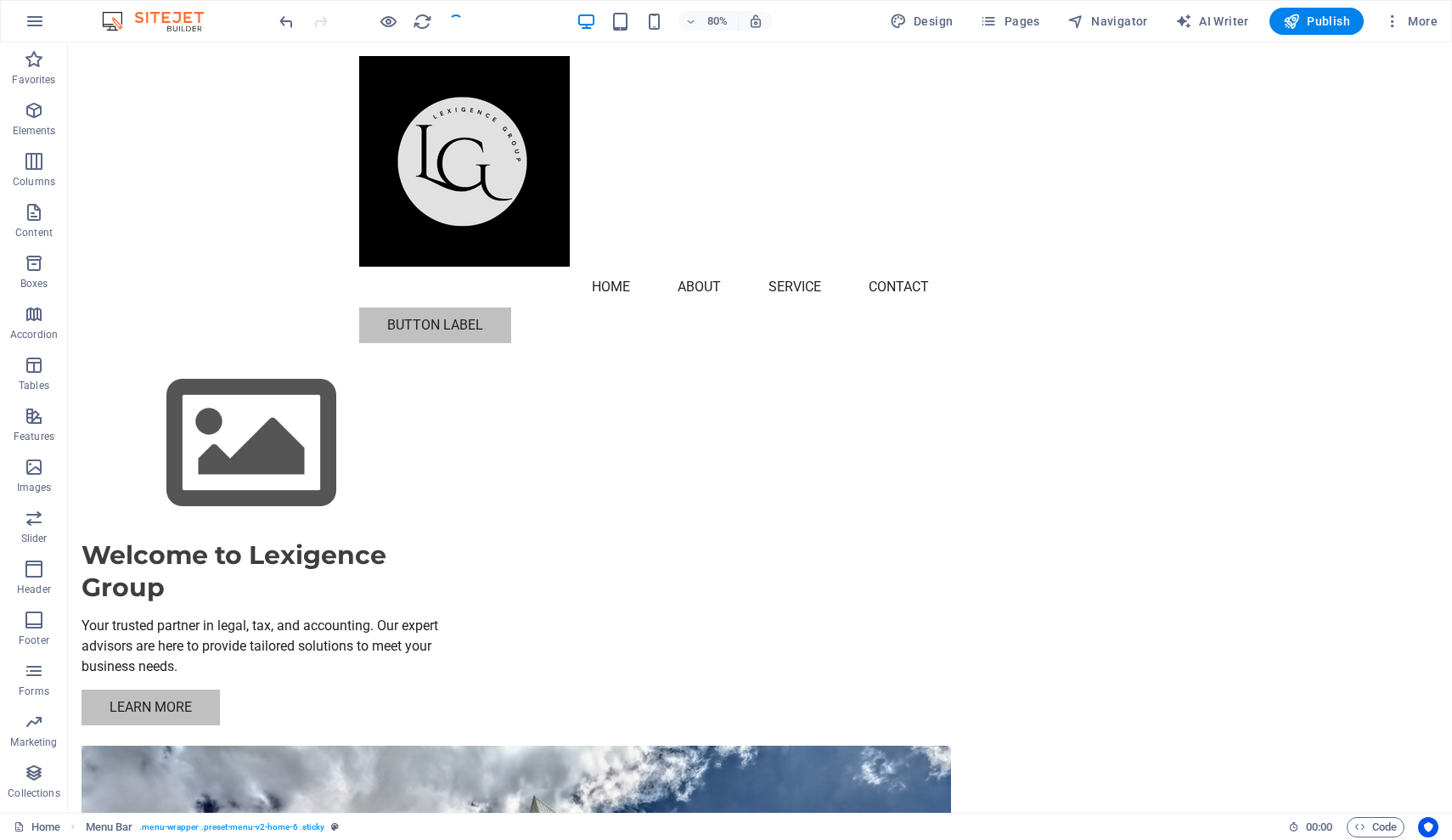
checkbox input "false"
click at [645, 267] on nav "Home About Service Contact" at bounding box center [760, 287] width 802 height 41
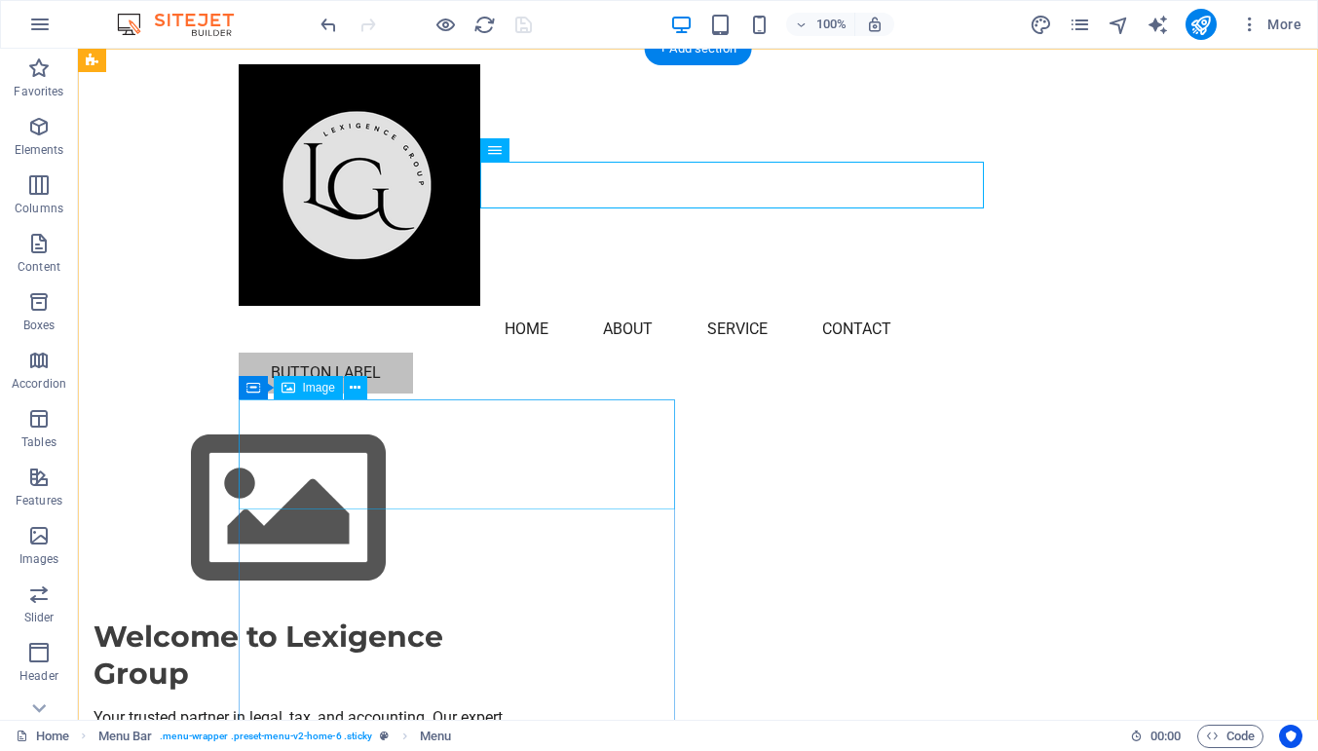
click at [501, 437] on figure at bounding box center [312, 508] width 437 height 219
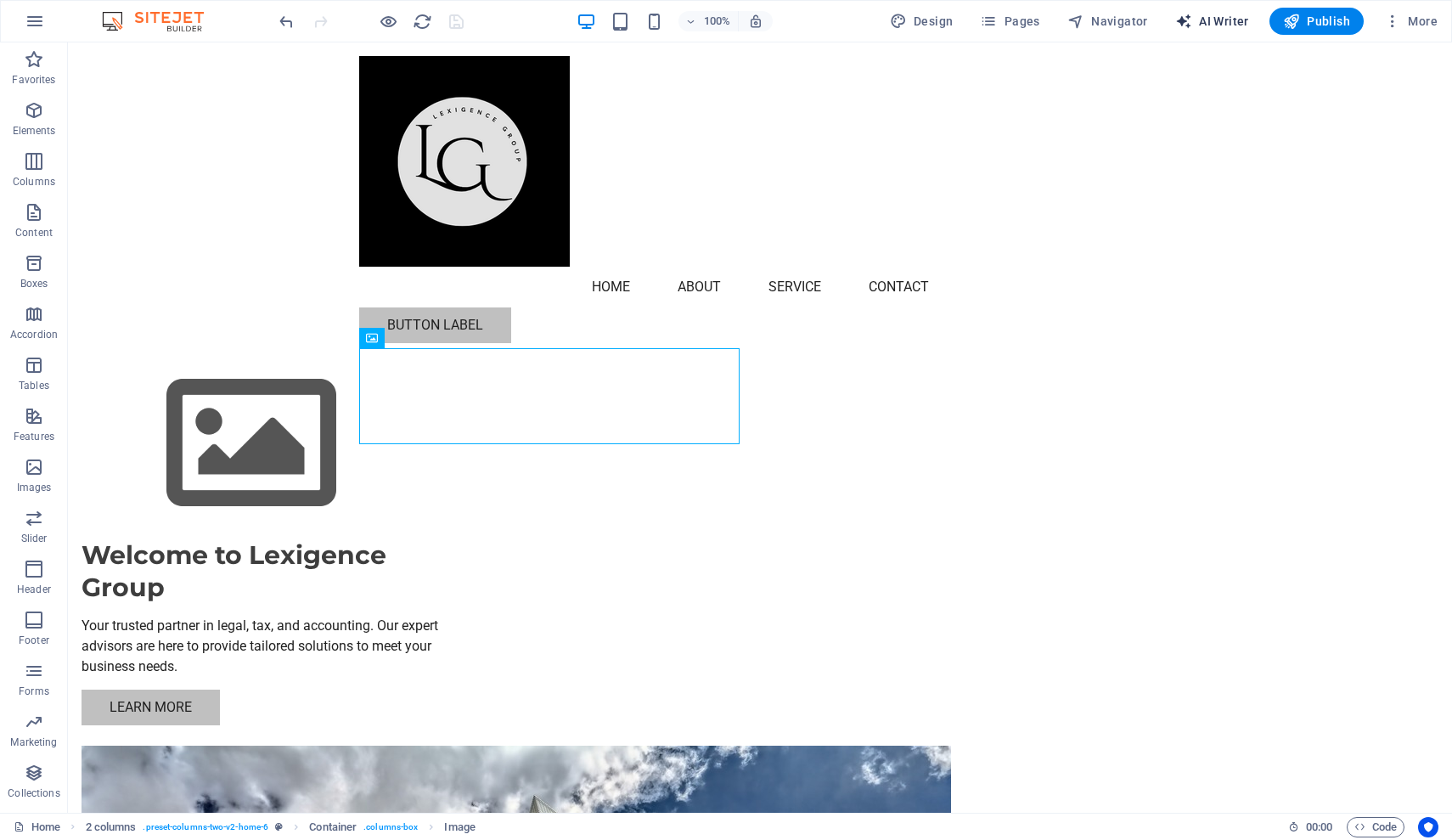
click at [1225, 18] on span "AI Writer" at bounding box center [1211, 21] width 74 height 17
select select "English"
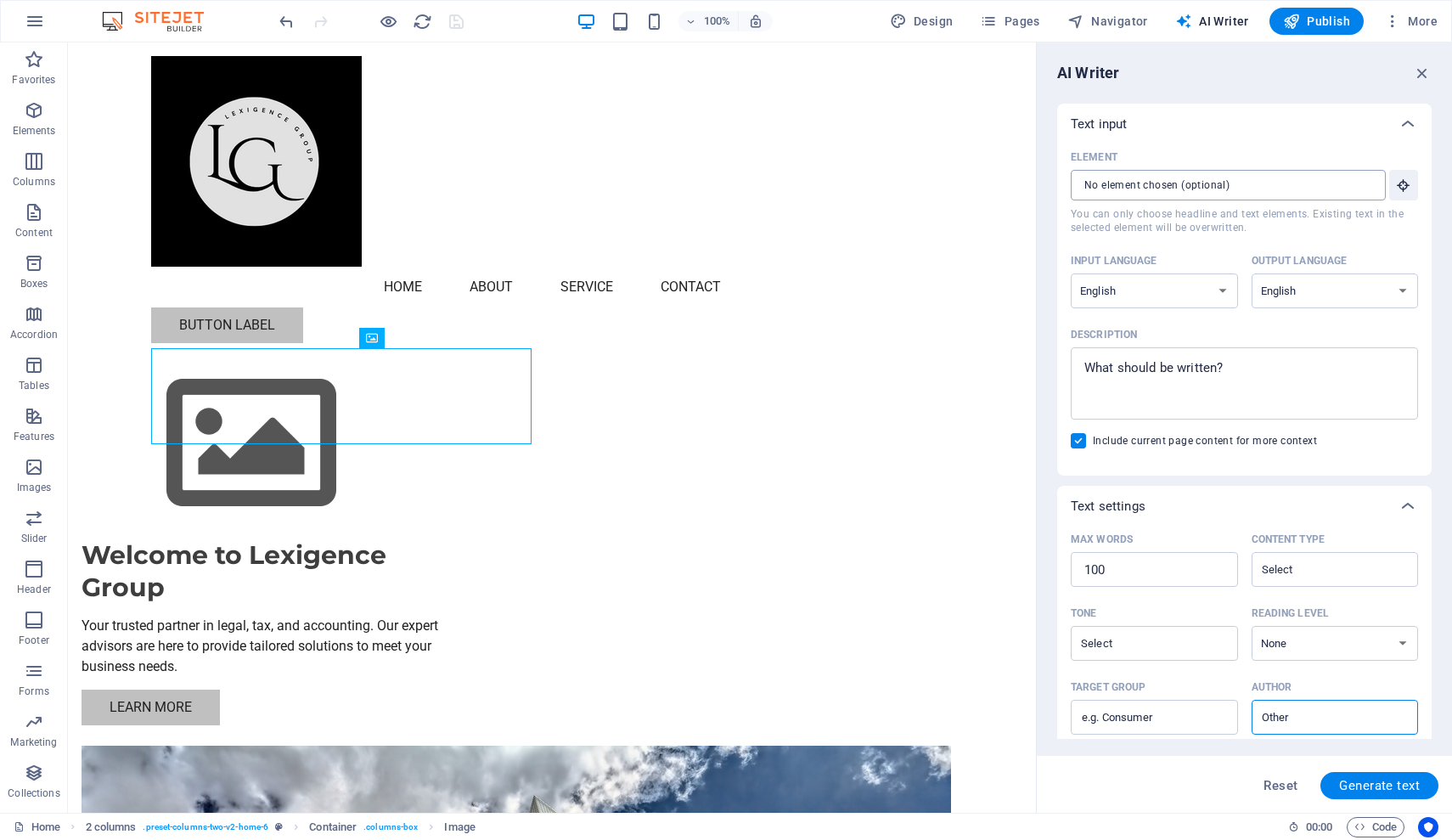
click at [1374, 193] on div "​" at bounding box center [1228, 185] width 315 height 30
click at [1374, 193] on input "Element ​ You can only choose headline and text elements. Existing text in the …" at bounding box center [1223, 185] width 303 height 30
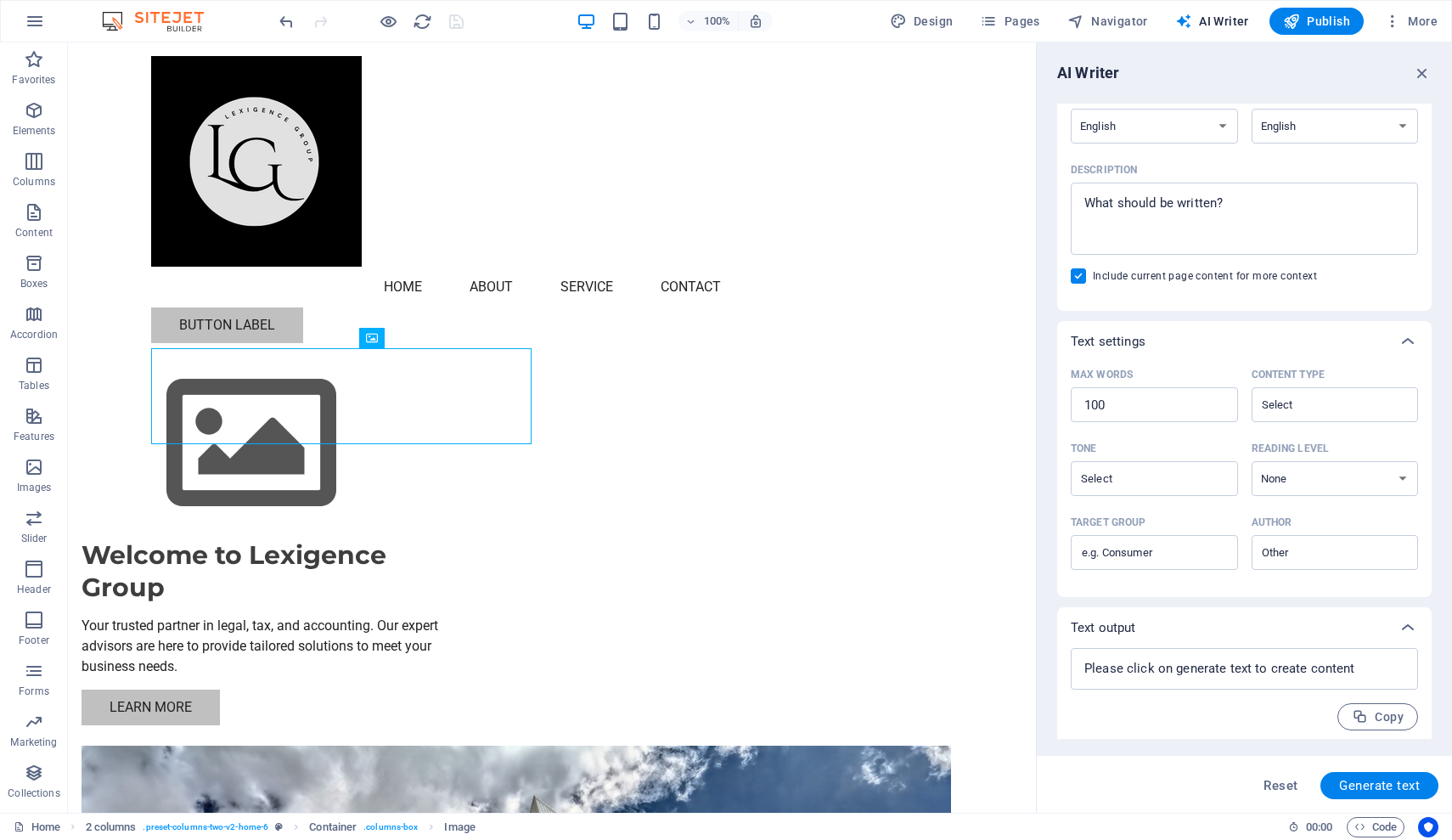
scroll to position [170, 0]
click at [1420, 72] on icon "button" at bounding box center [1421, 72] width 18 height 18
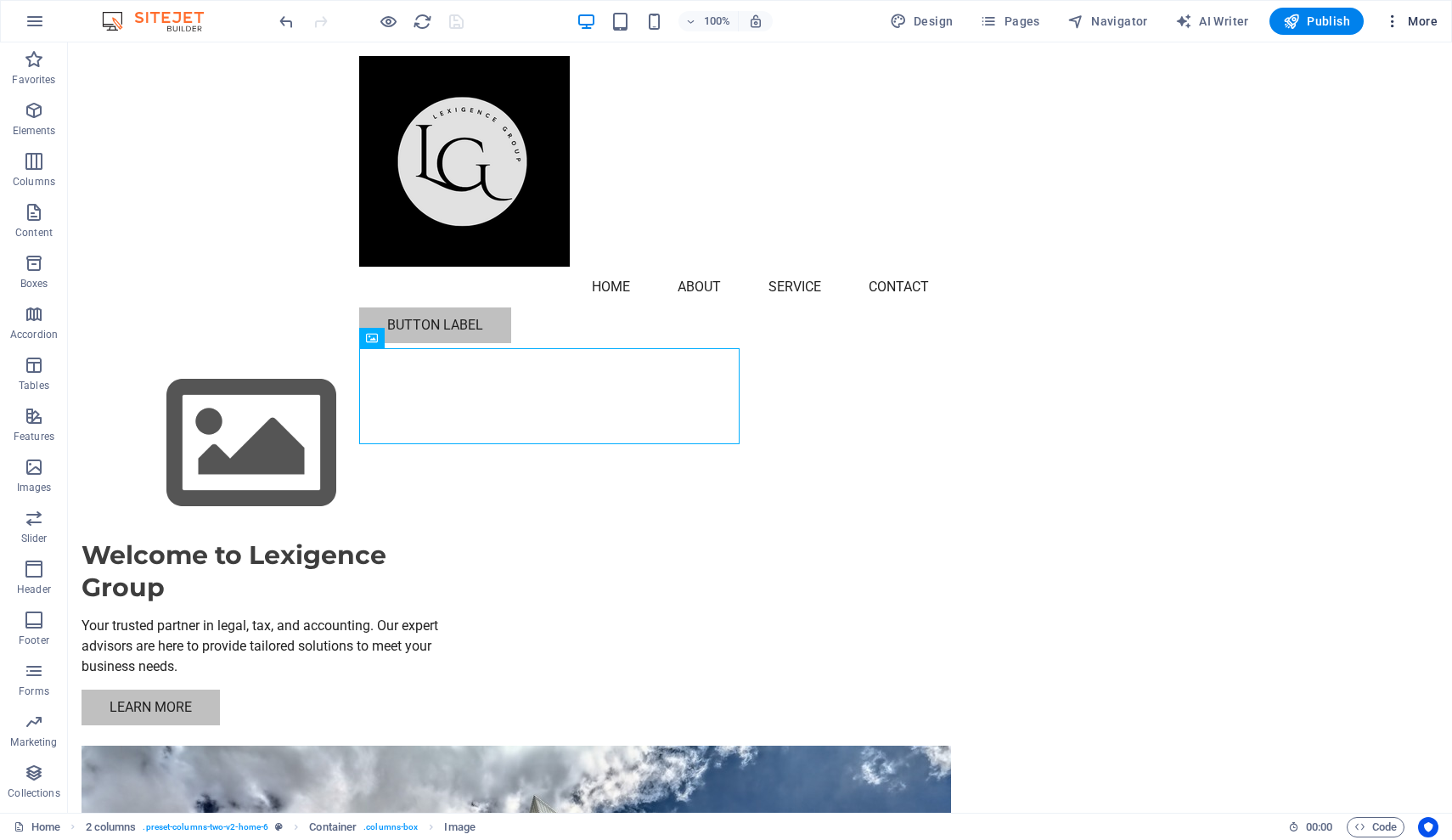
click at [1421, 21] on span "More" at bounding box center [1410, 21] width 53 height 17
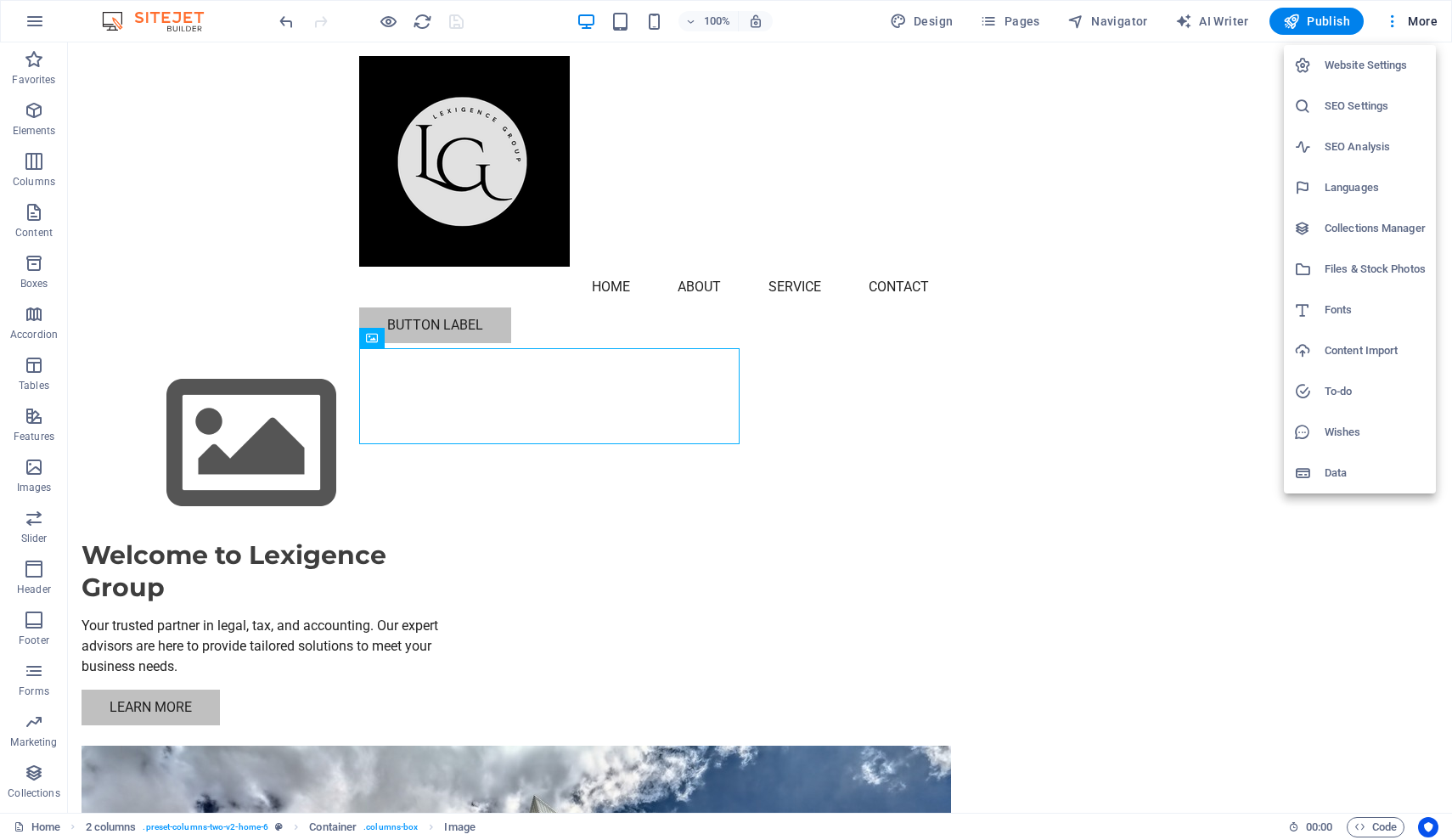
click at [1344, 71] on h6 "Website Settings" at bounding box center [1375, 64] width 101 height 20
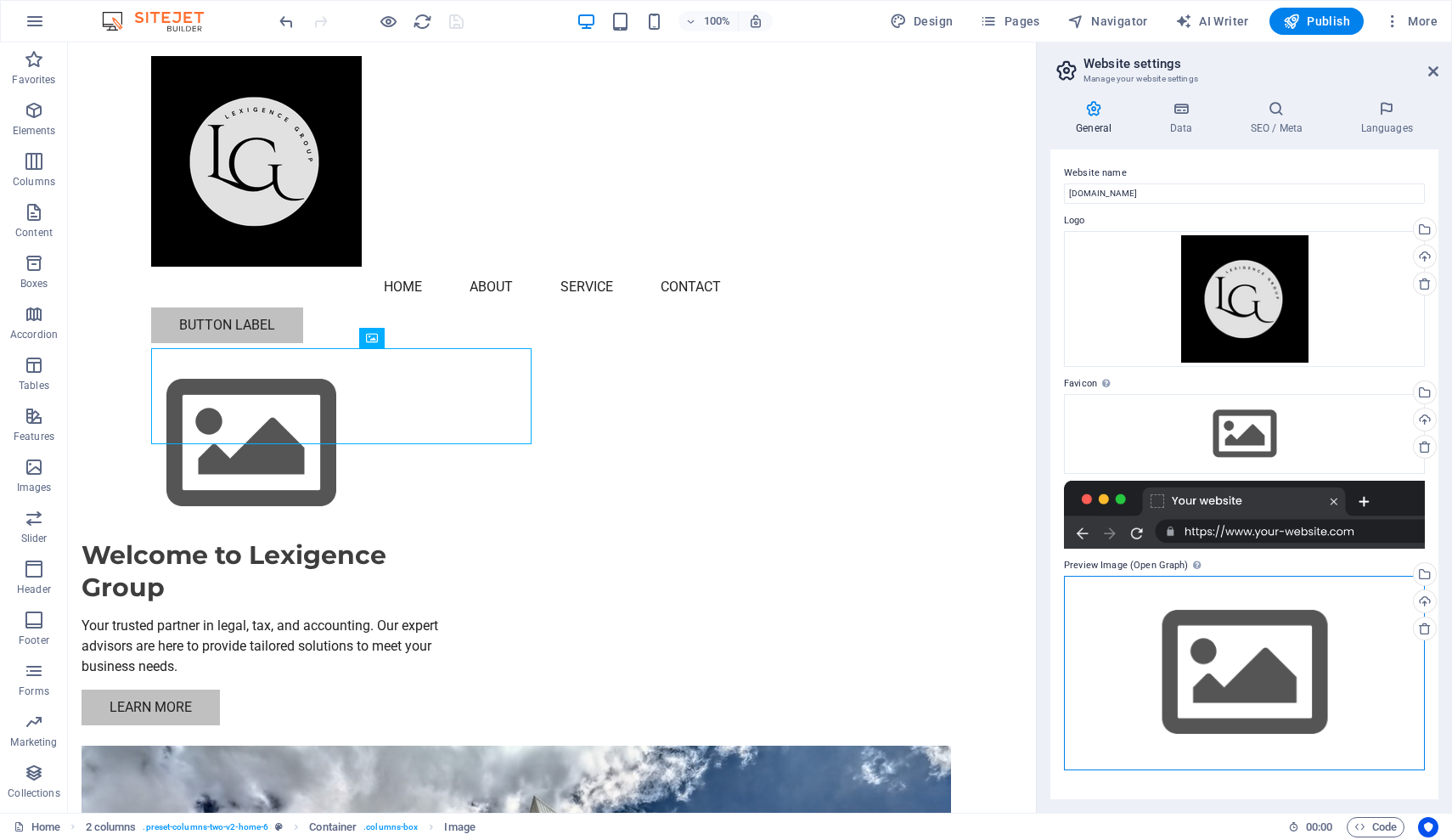
click at [1213, 627] on div "Drag files here, click to choose files or select files from Files or our free s…" at bounding box center [1245, 673] width 361 height 194
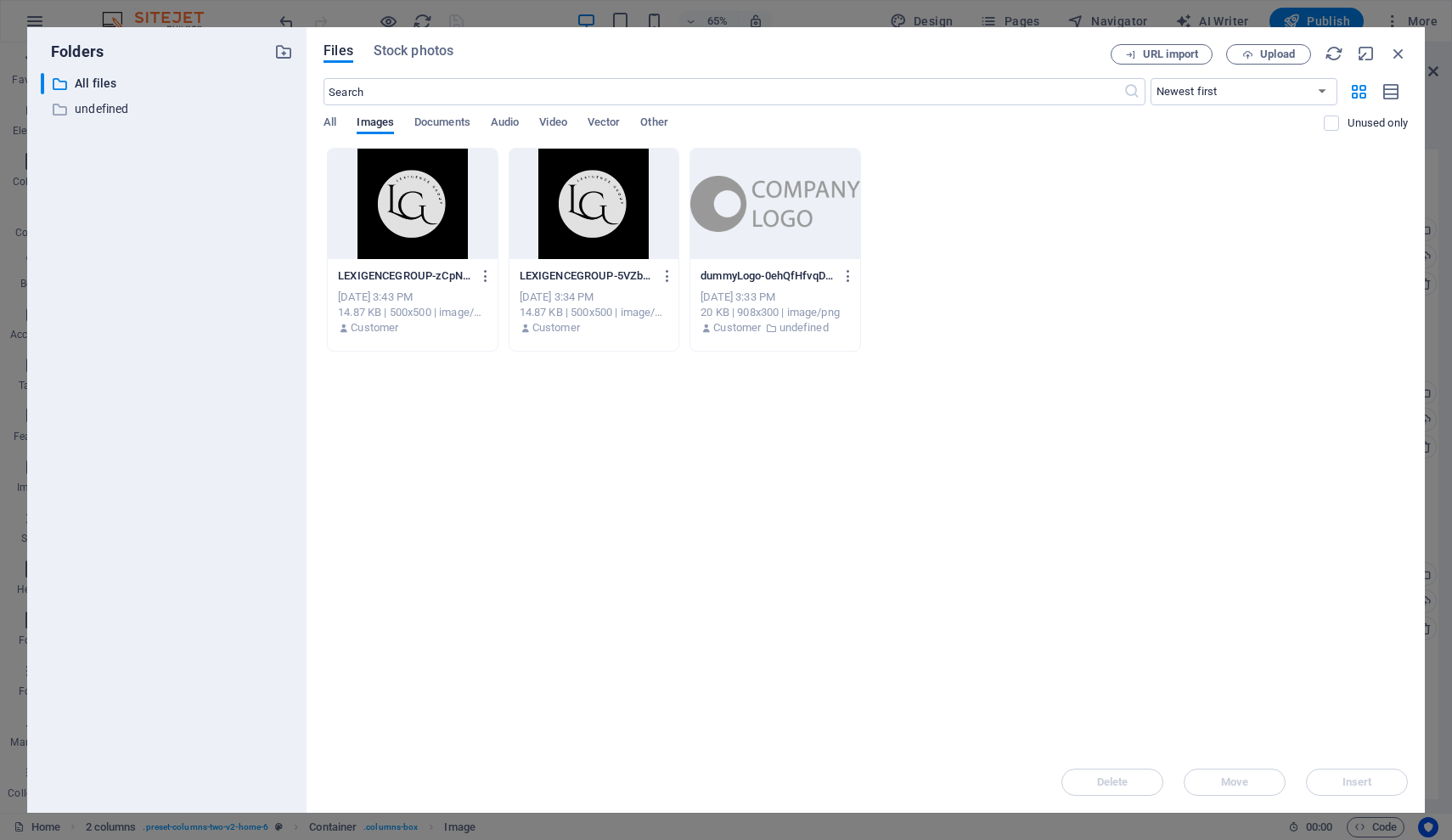
click at [420, 195] on div at bounding box center [412, 204] width 169 height 111
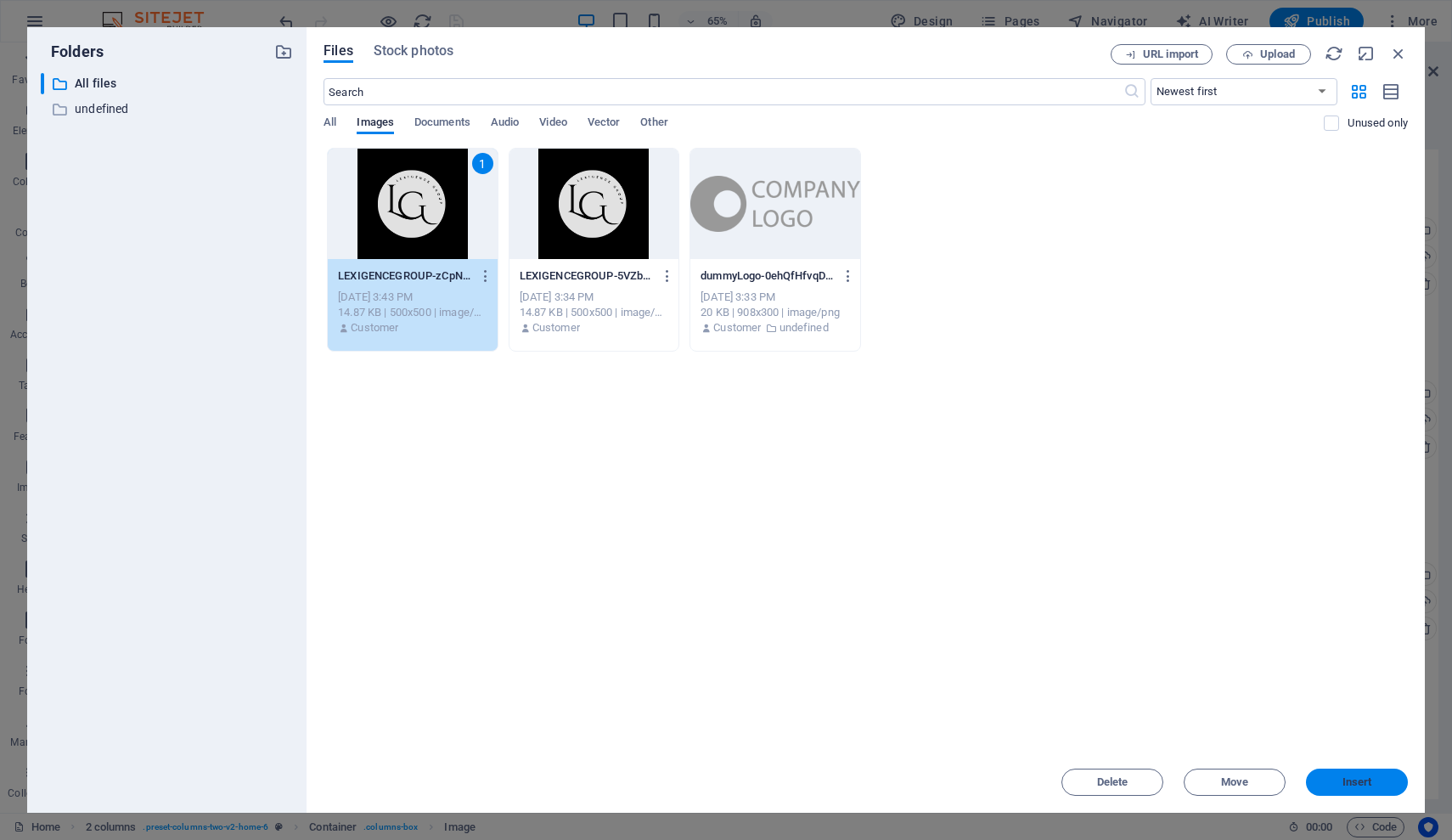
click at [1348, 782] on span "Insert" at bounding box center [1357, 782] width 30 height 10
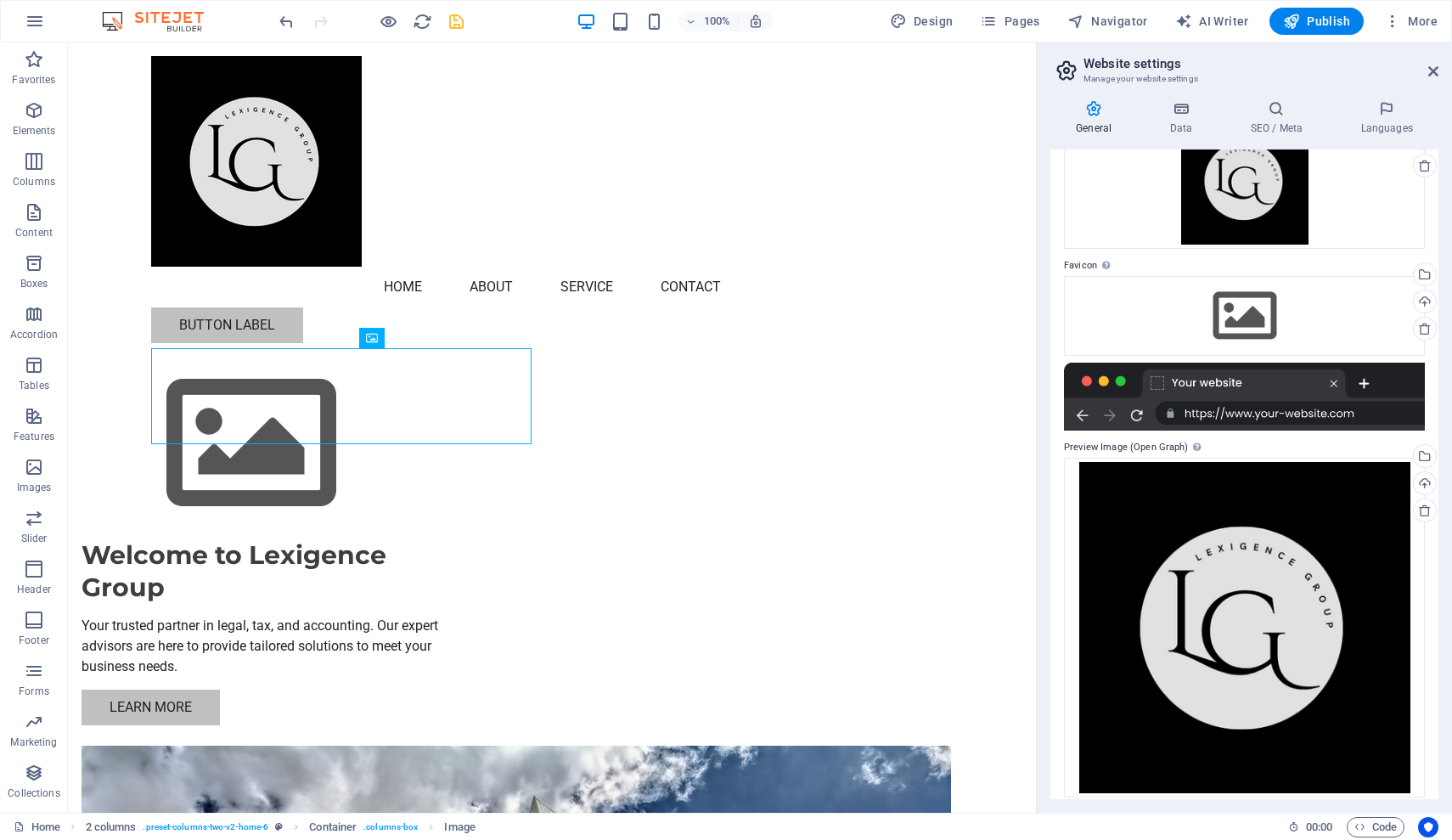
scroll to position [129, 0]
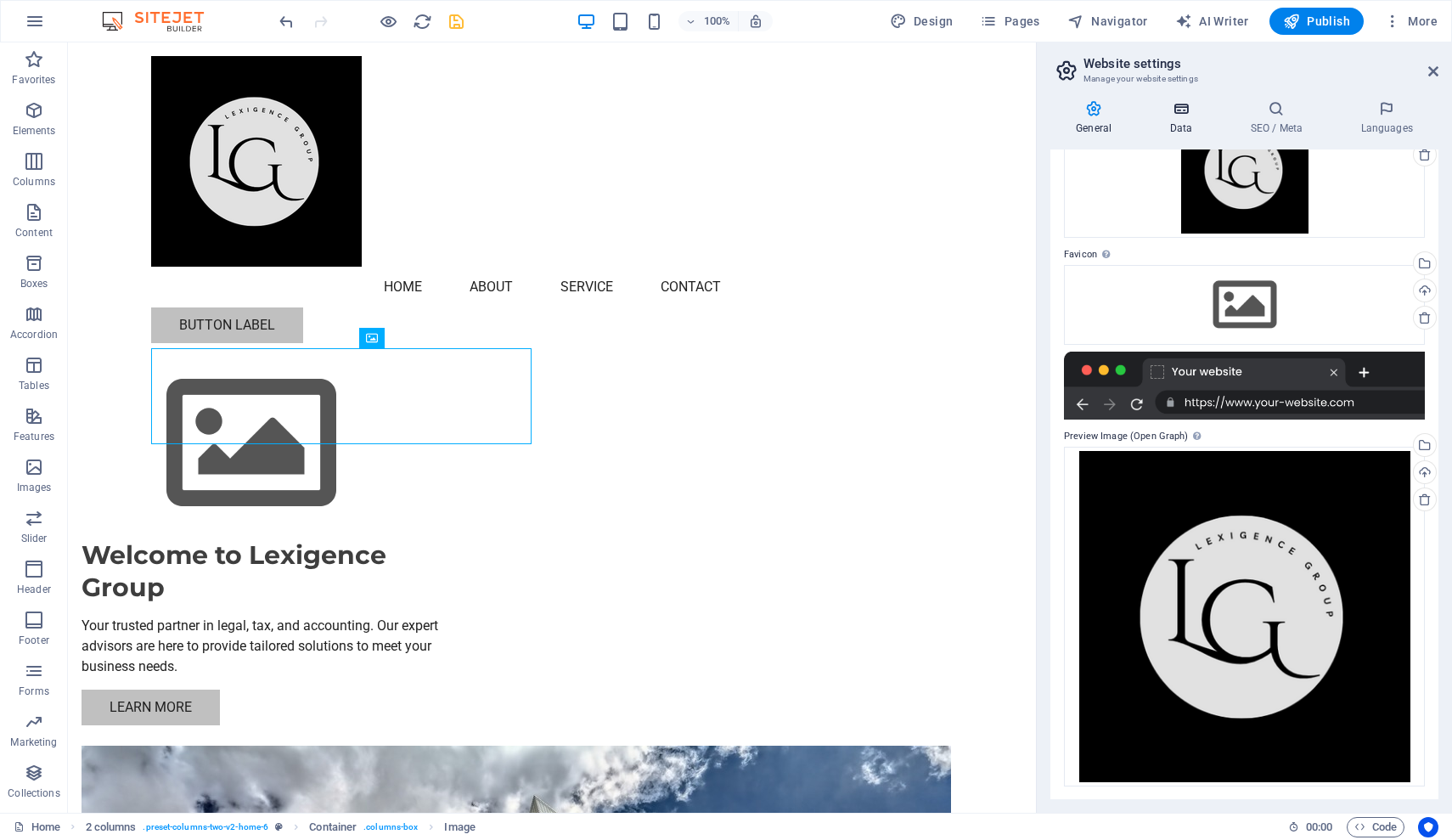
click at [1182, 132] on h4 "Data" at bounding box center [1184, 118] width 81 height 36
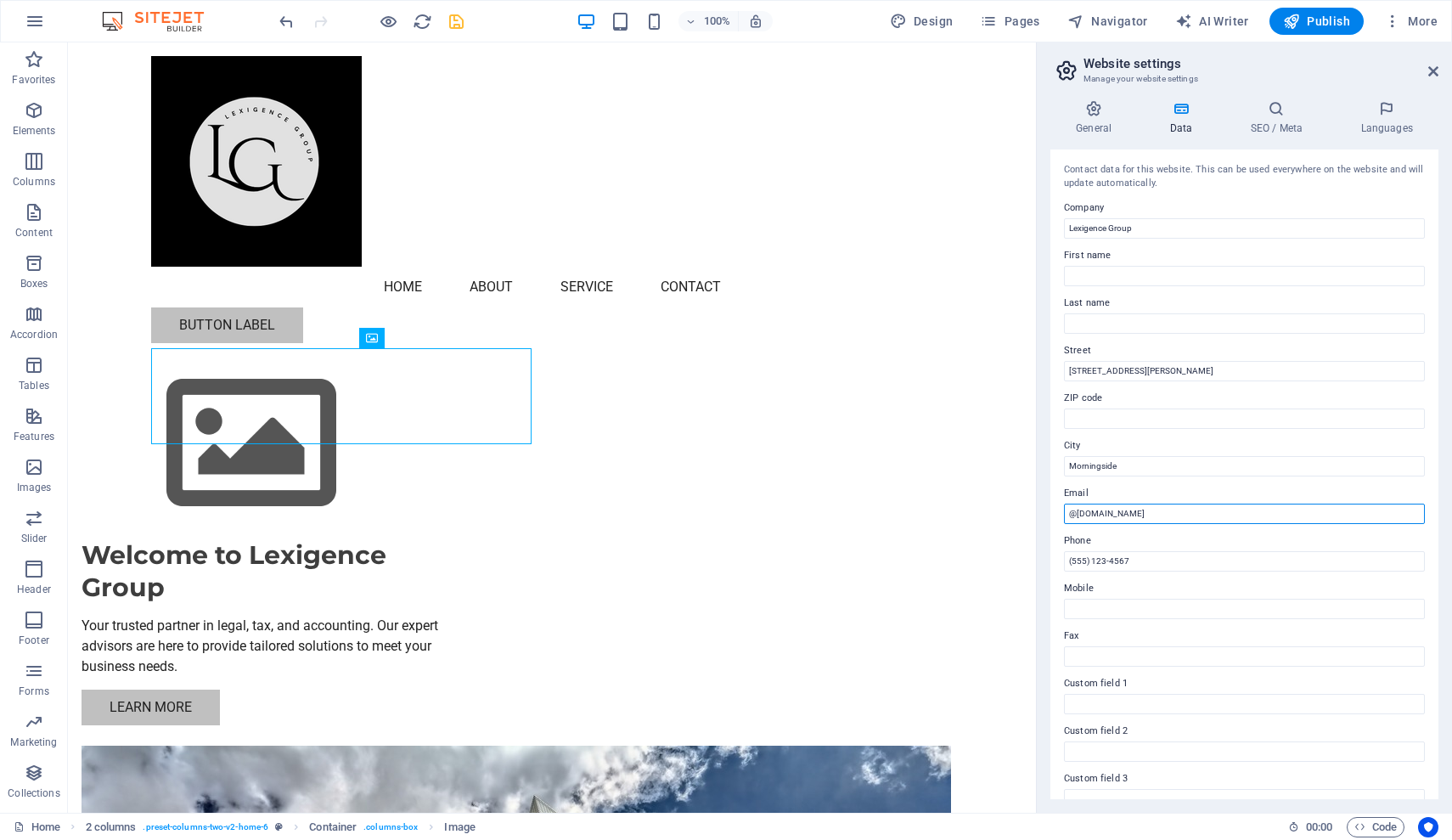
click at [1390, 515] on input "@[DOMAIN_NAME]" at bounding box center [1245, 513] width 361 height 20
click at [1069, 513] on input "@[DOMAIN_NAME]" at bounding box center [1245, 513] width 361 height 20
type input "[EMAIL_ADDRESS][DOMAIN_NAME]"
type input "("
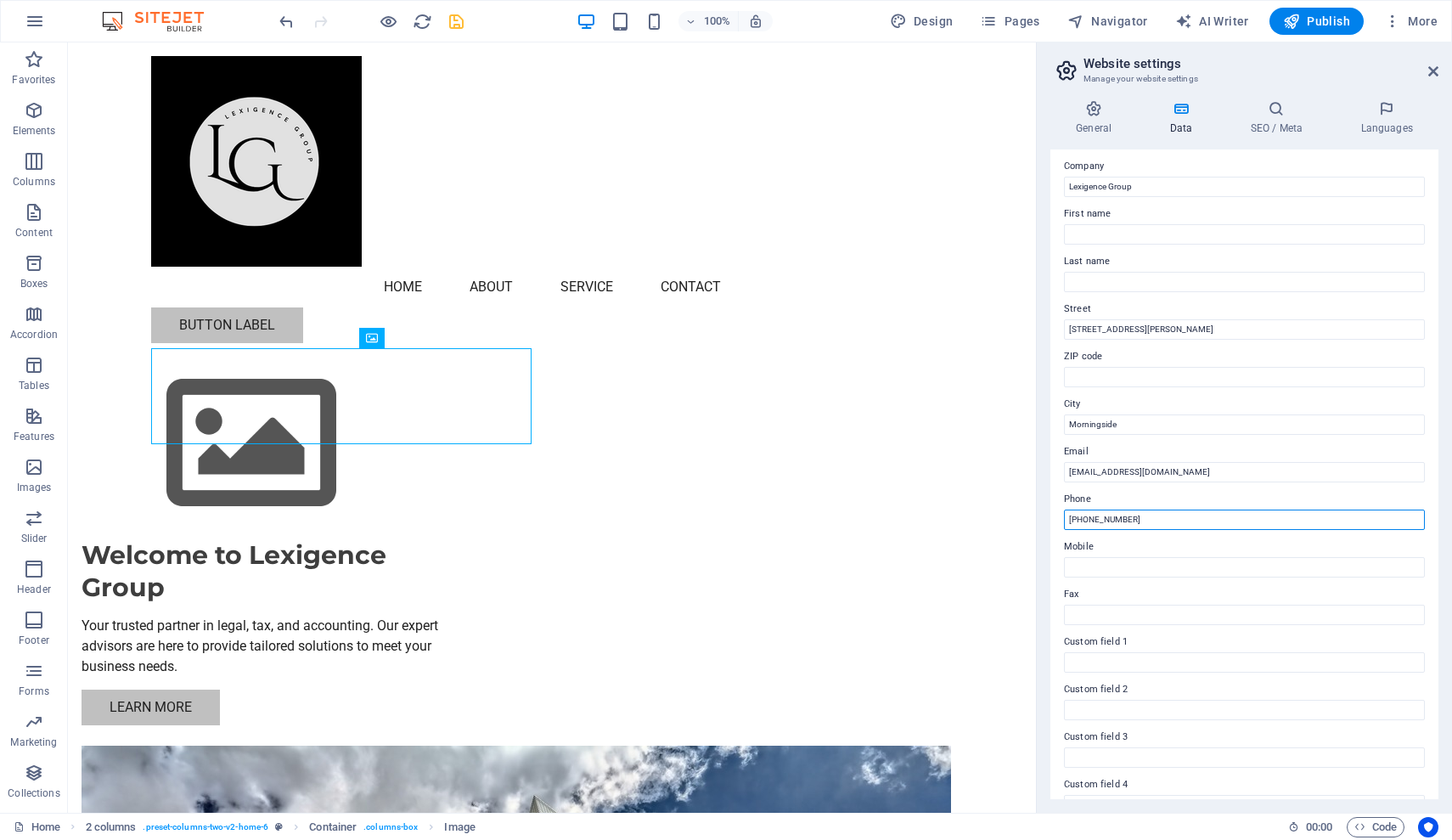
scroll to position [0, 0]
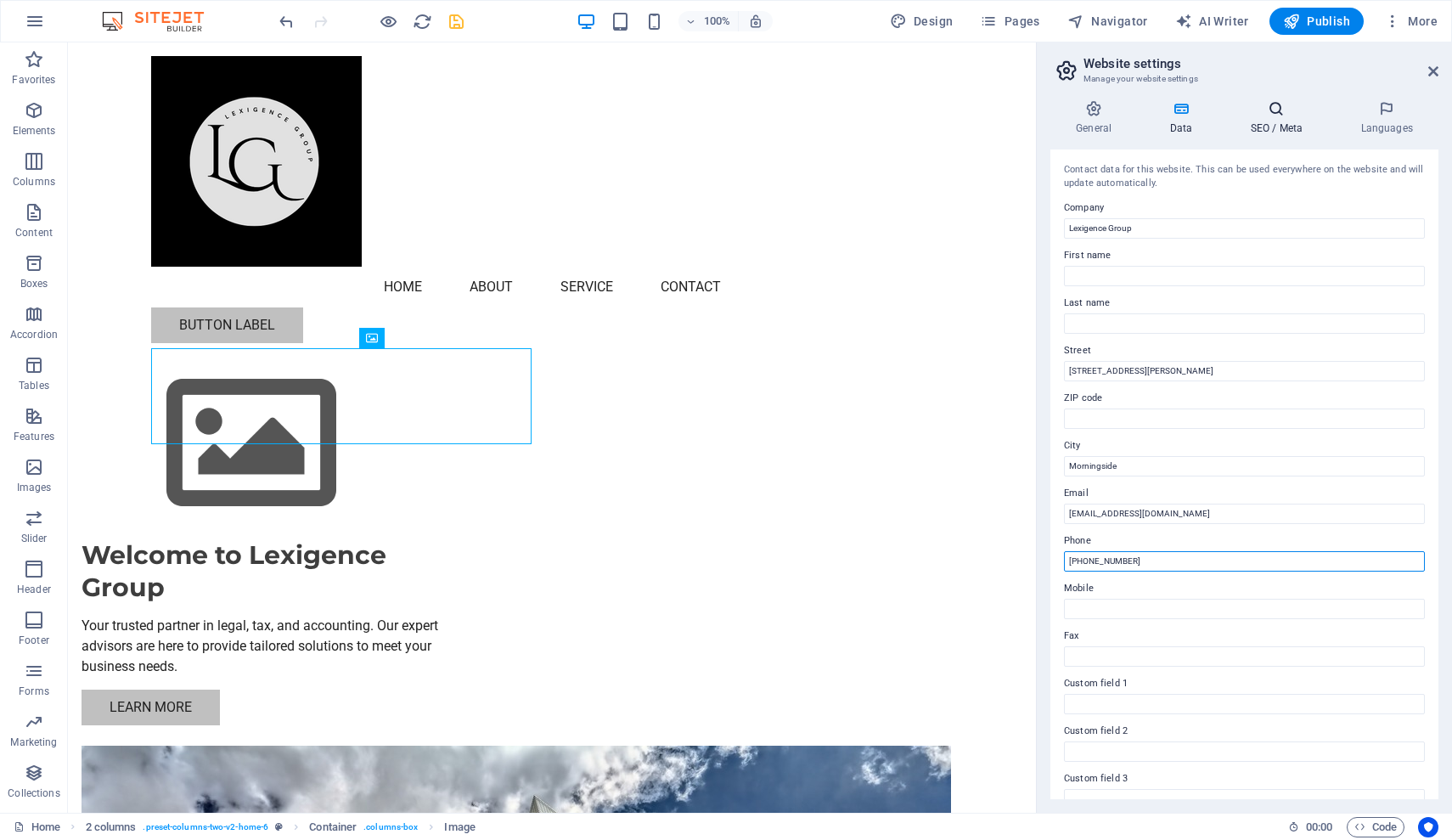
type input "[PHONE_NUMBER]"
click at [1272, 115] on icon at bounding box center [1276, 108] width 104 height 17
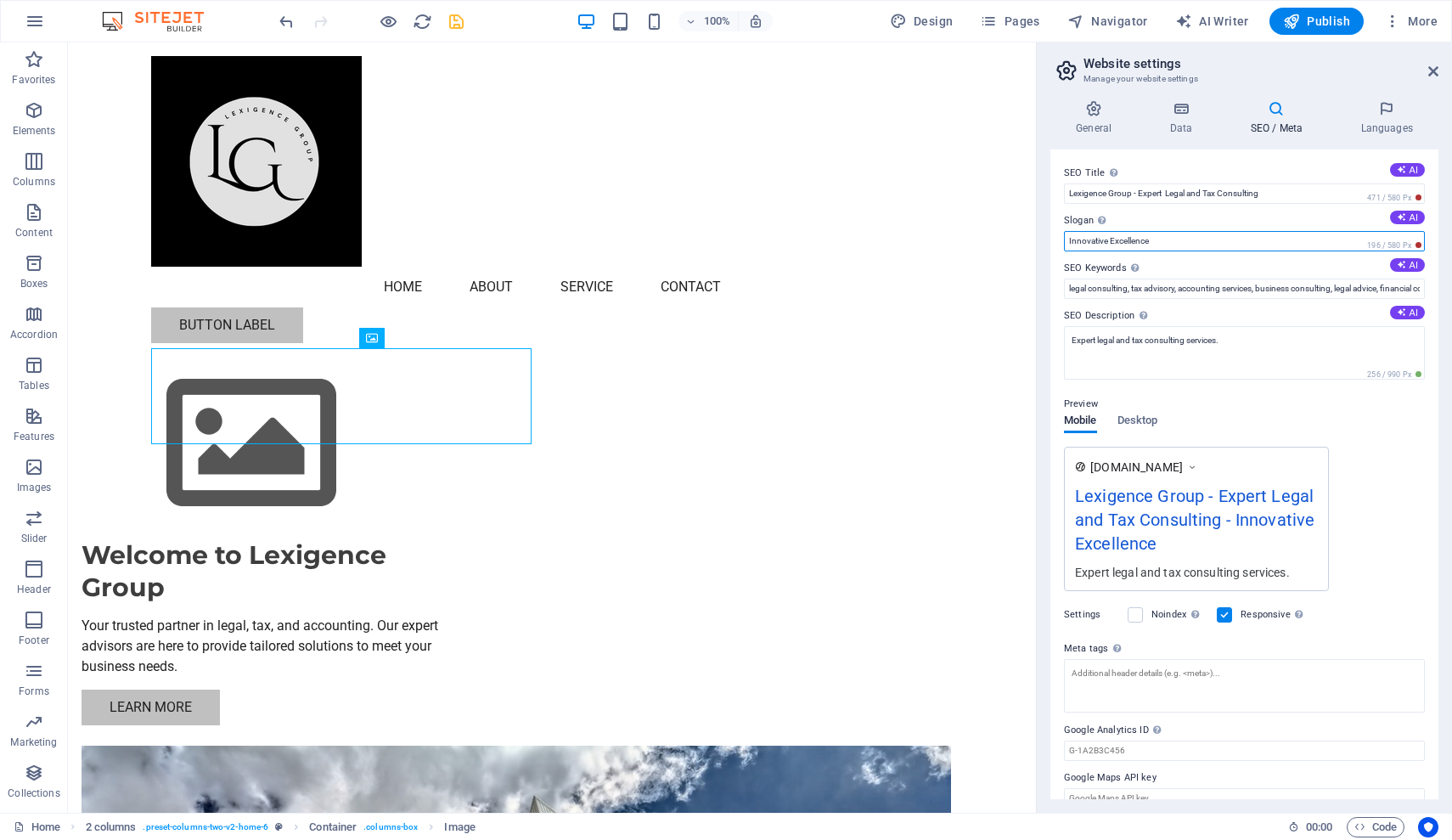
click at [1109, 241] on input "Innovative Excellence" at bounding box center [1245, 240] width 361 height 20
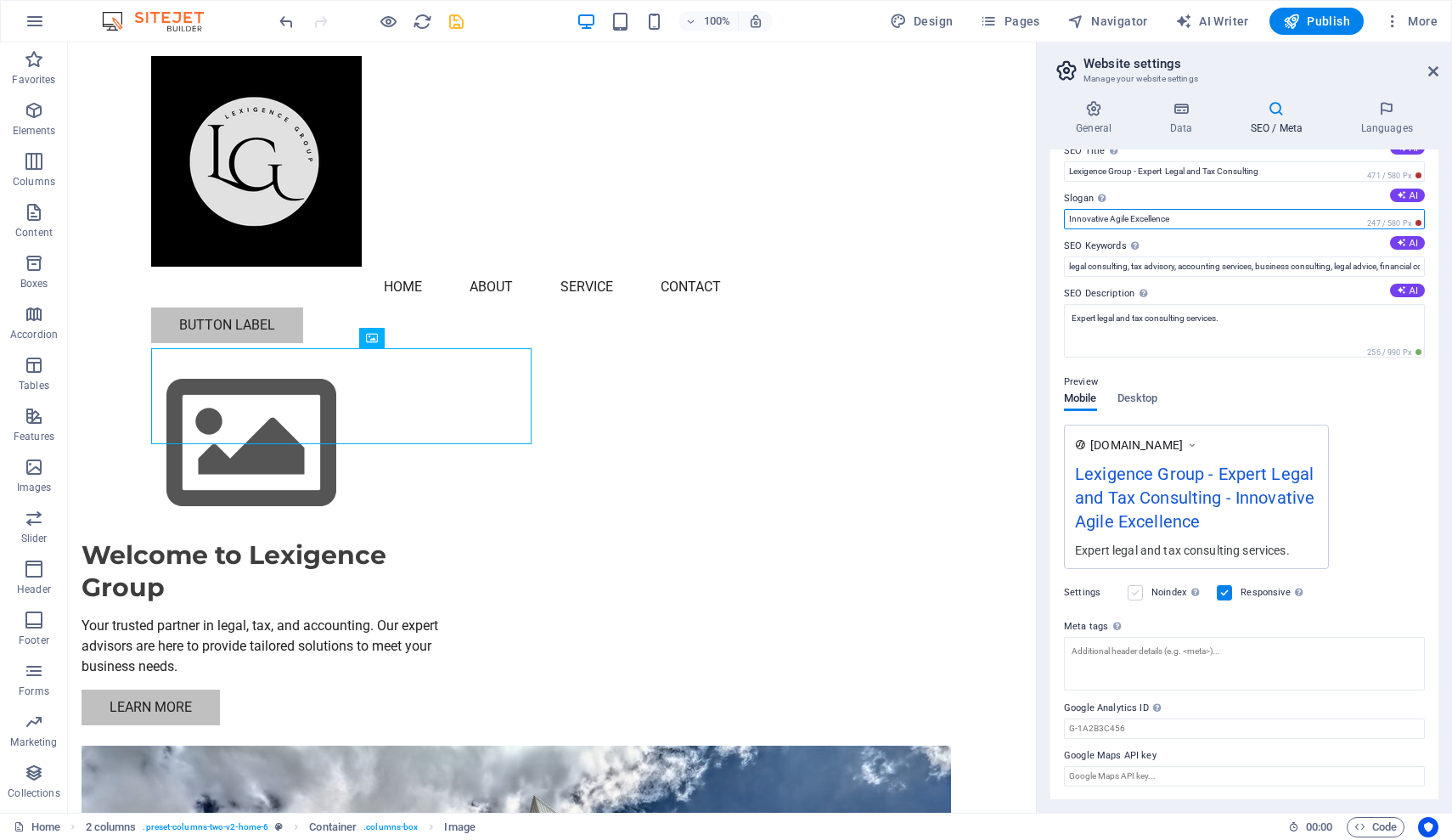
type input "Innovative Agile Excellence"
click at [1133, 593] on label at bounding box center [1136, 593] width 16 height 16
click at [0, 0] on input "Noindex Instruct search engines to exclude this website from search results." at bounding box center [0, 0] width 0 height 0
click at [1133, 593] on label at bounding box center [1136, 593] width 16 height 16
click at [0, 0] on input "Noindex Instruct search engines to exclude this website from search results." at bounding box center [0, 0] width 0 height 0
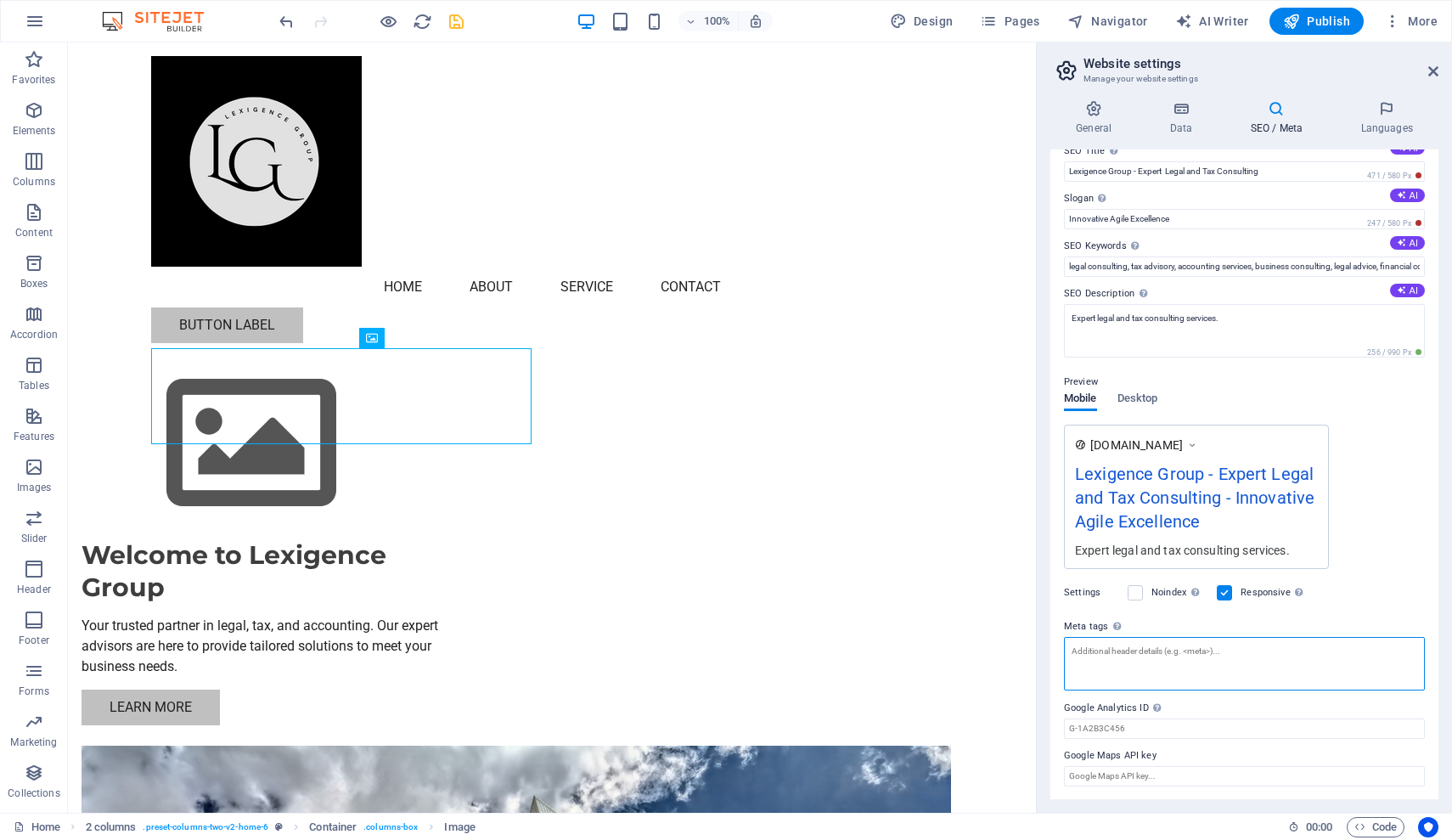
click at [1109, 650] on textarea "Meta tags Enter HTML code here that will be placed inside the tags of your webs…" at bounding box center [1245, 663] width 361 height 53
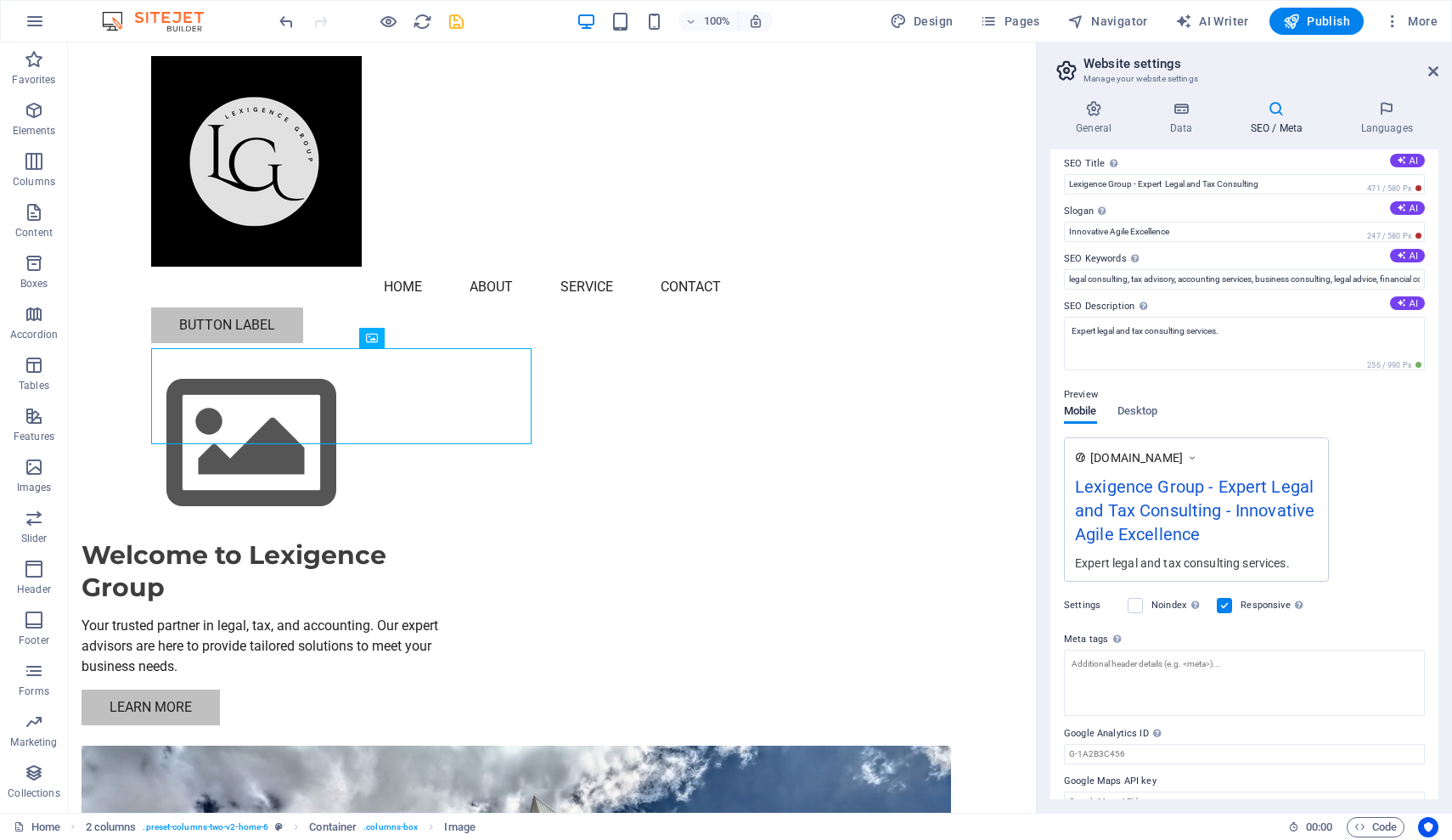
click at [1355, 573] on div "www.example.com Lexigence Group - Expert Legal and Tax Consulting - Innovative …" at bounding box center [1245, 510] width 361 height 145
click at [1435, 71] on icon at bounding box center [1434, 71] width 10 height 14
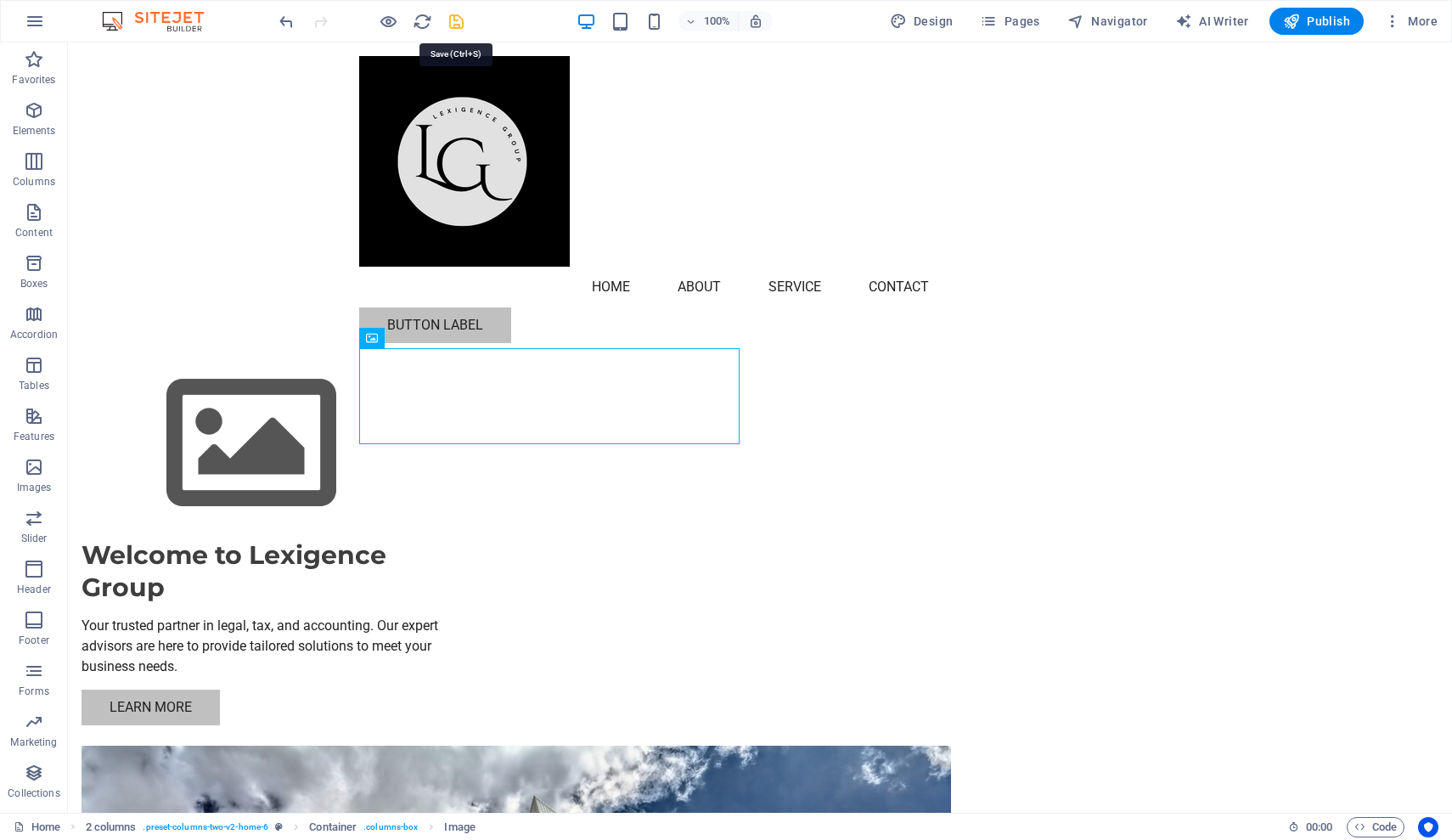
click at [456, 21] on icon "save" at bounding box center [456, 22] width 19 height 19
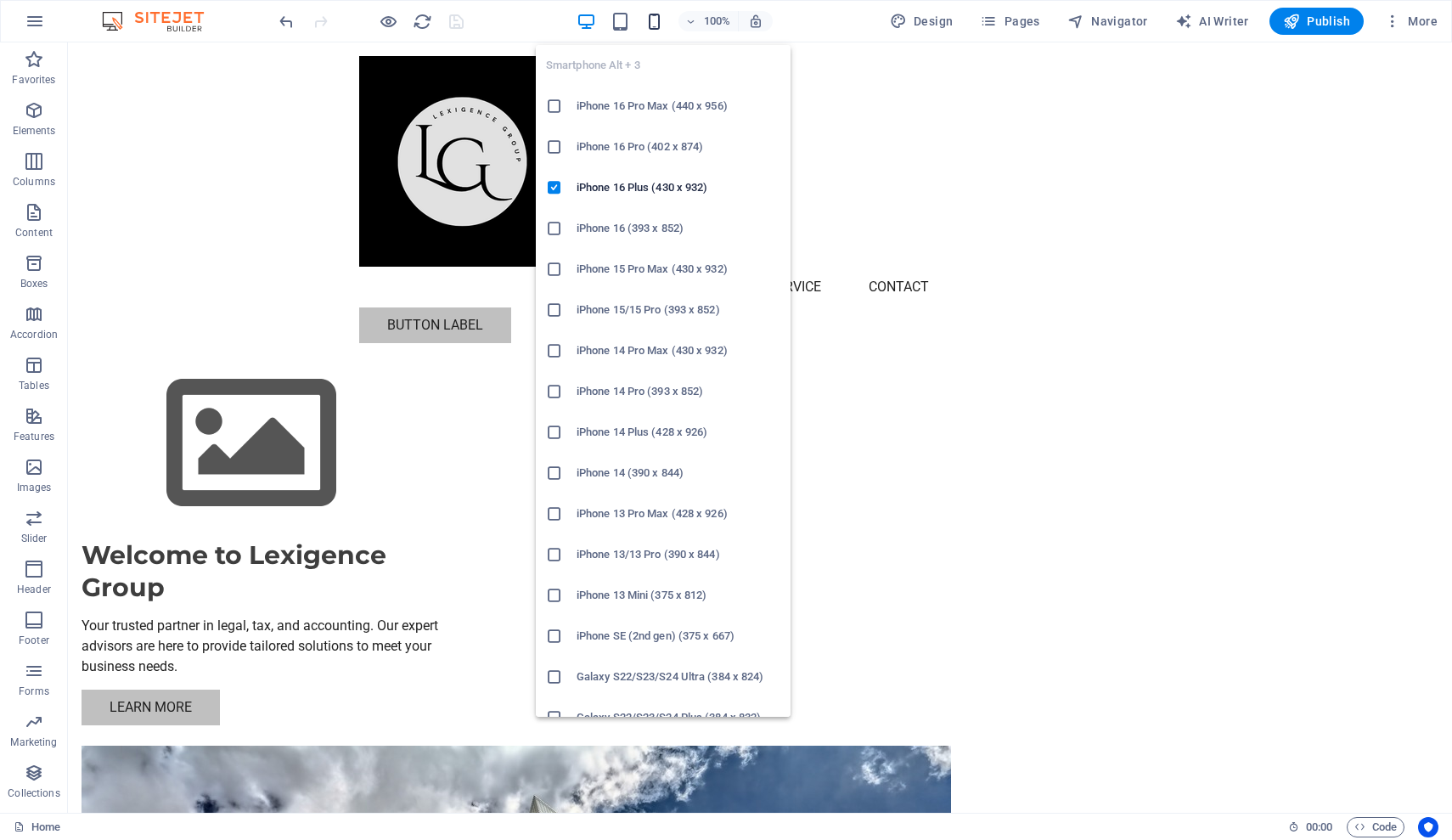
click at [655, 22] on icon "button" at bounding box center [655, 22] width 19 height 19
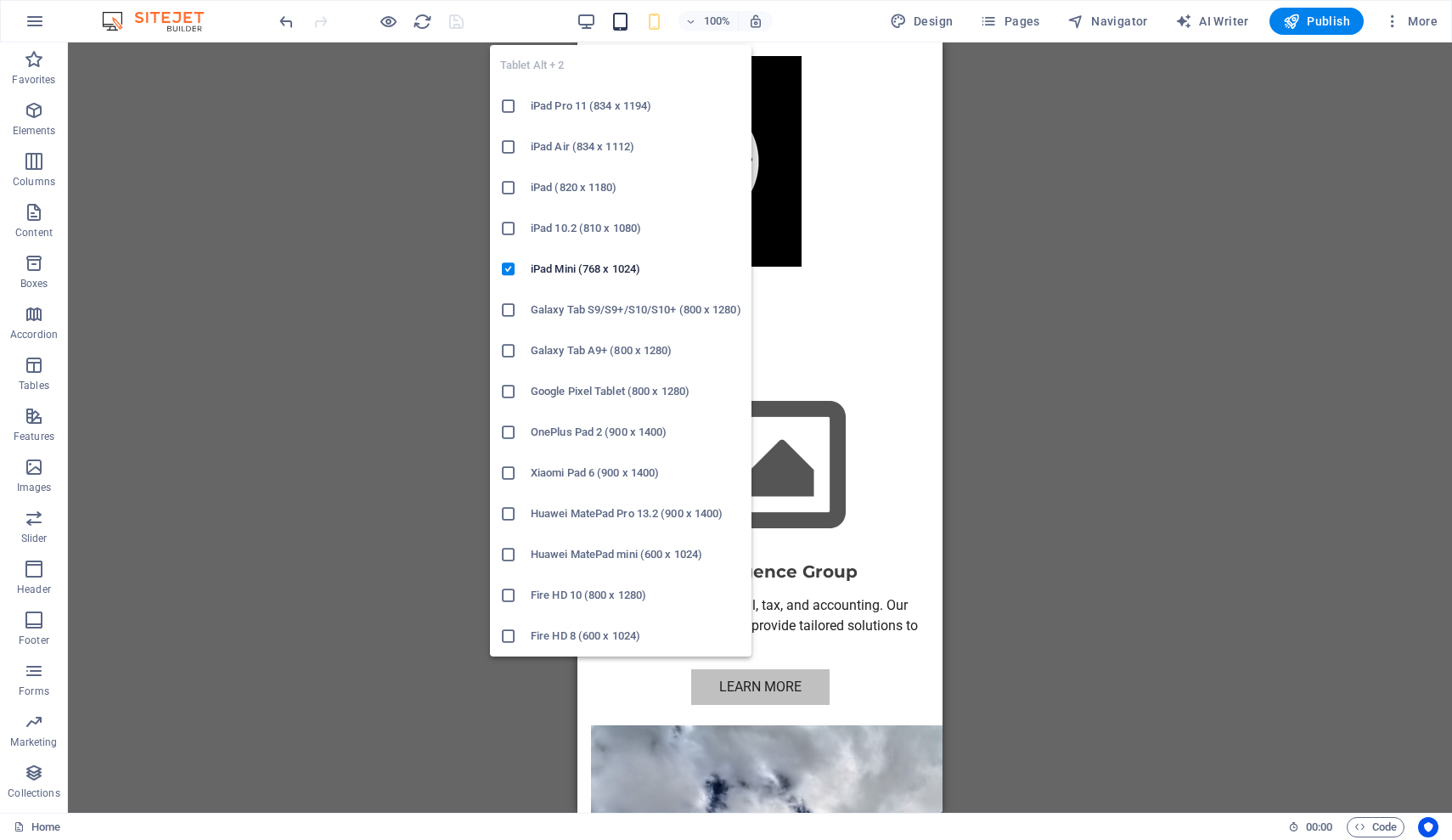
click at [619, 24] on icon "button" at bounding box center [621, 22] width 19 height 19
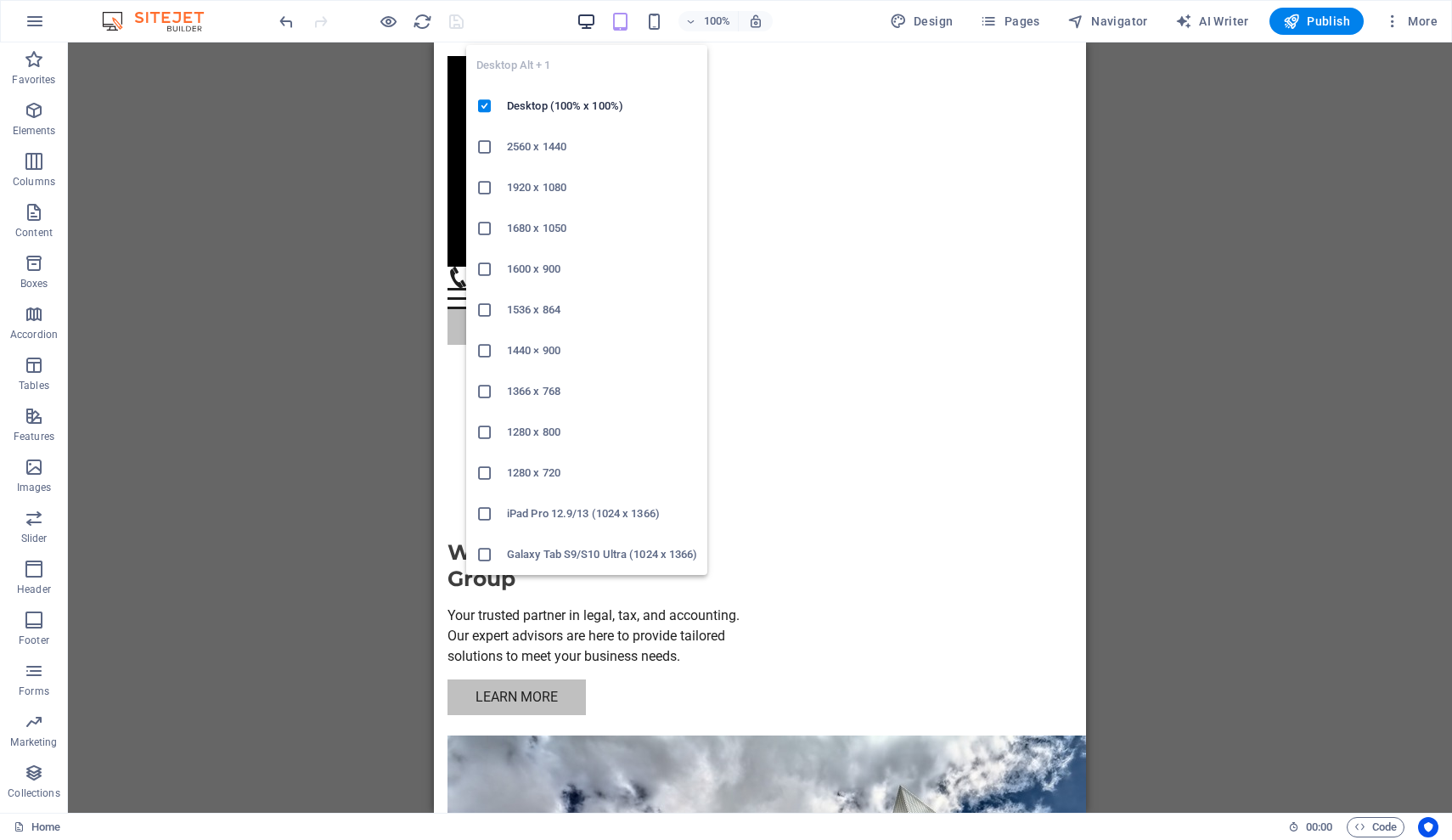
click at [587, 23] on icon "button" at bounding box center [587, 22] width 19 height 19
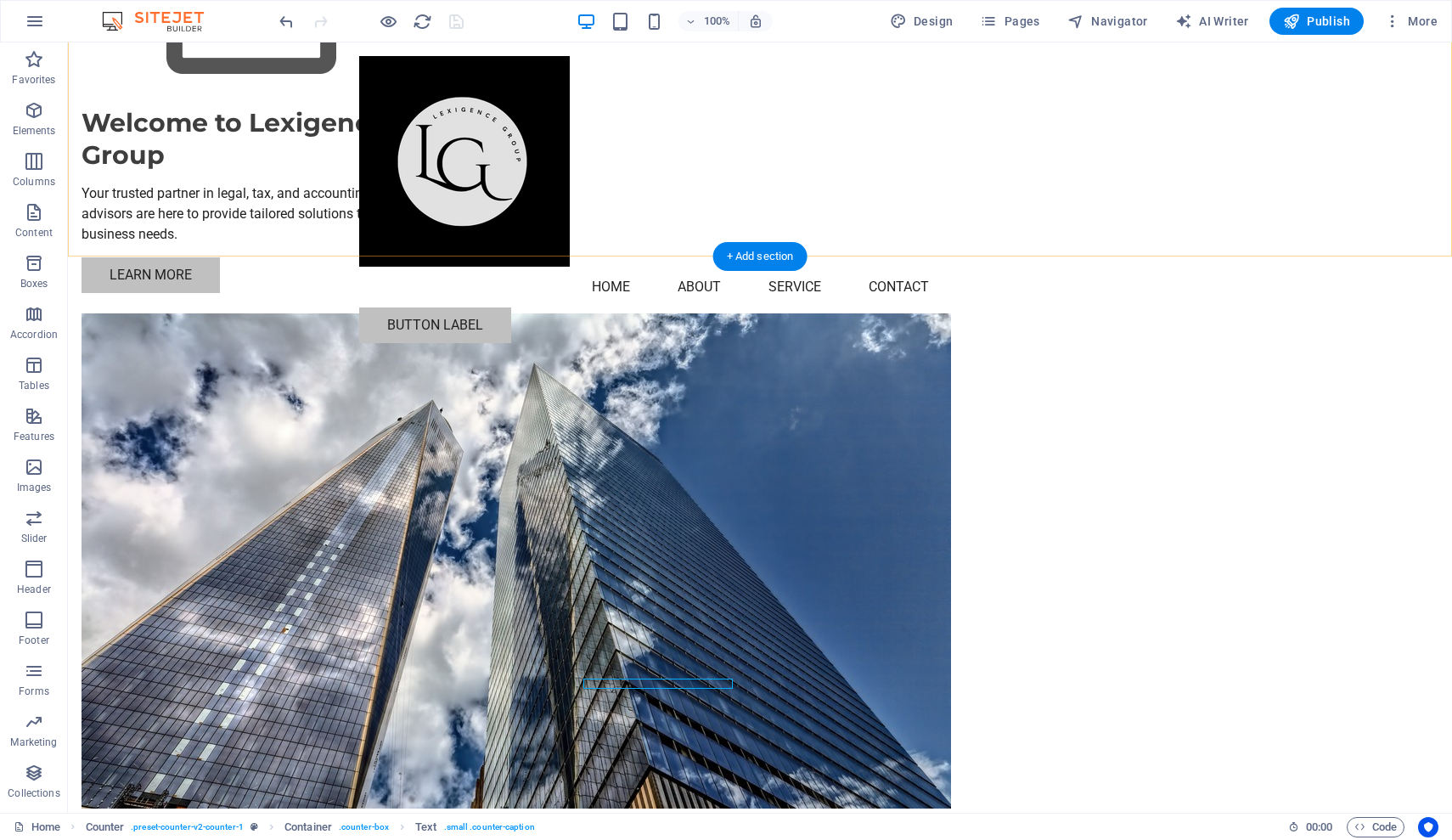
scroll to position [441, 0]
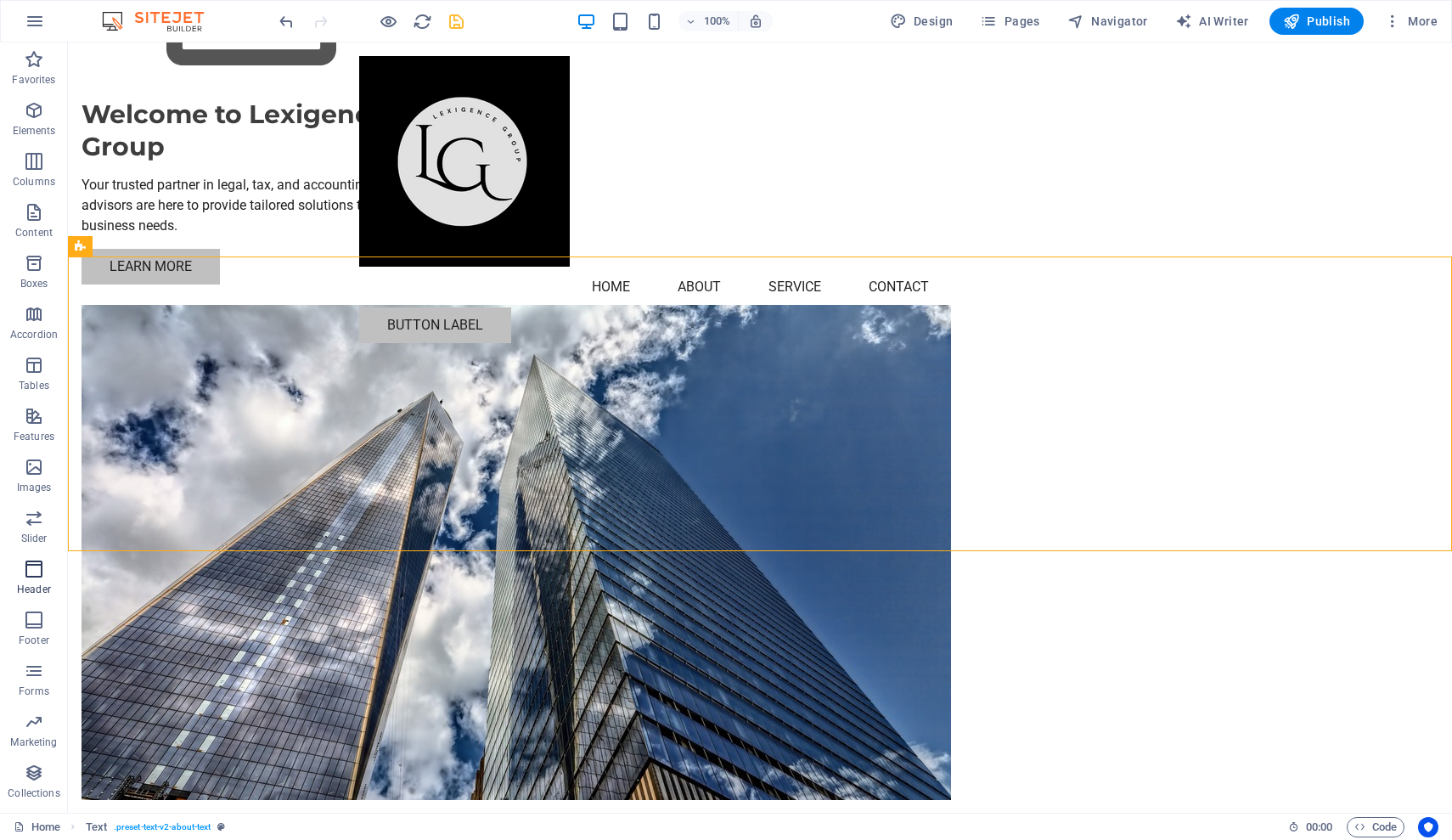
click at [38, 586] on p "Header" at bounding box center [33, 589] width 34 height 14
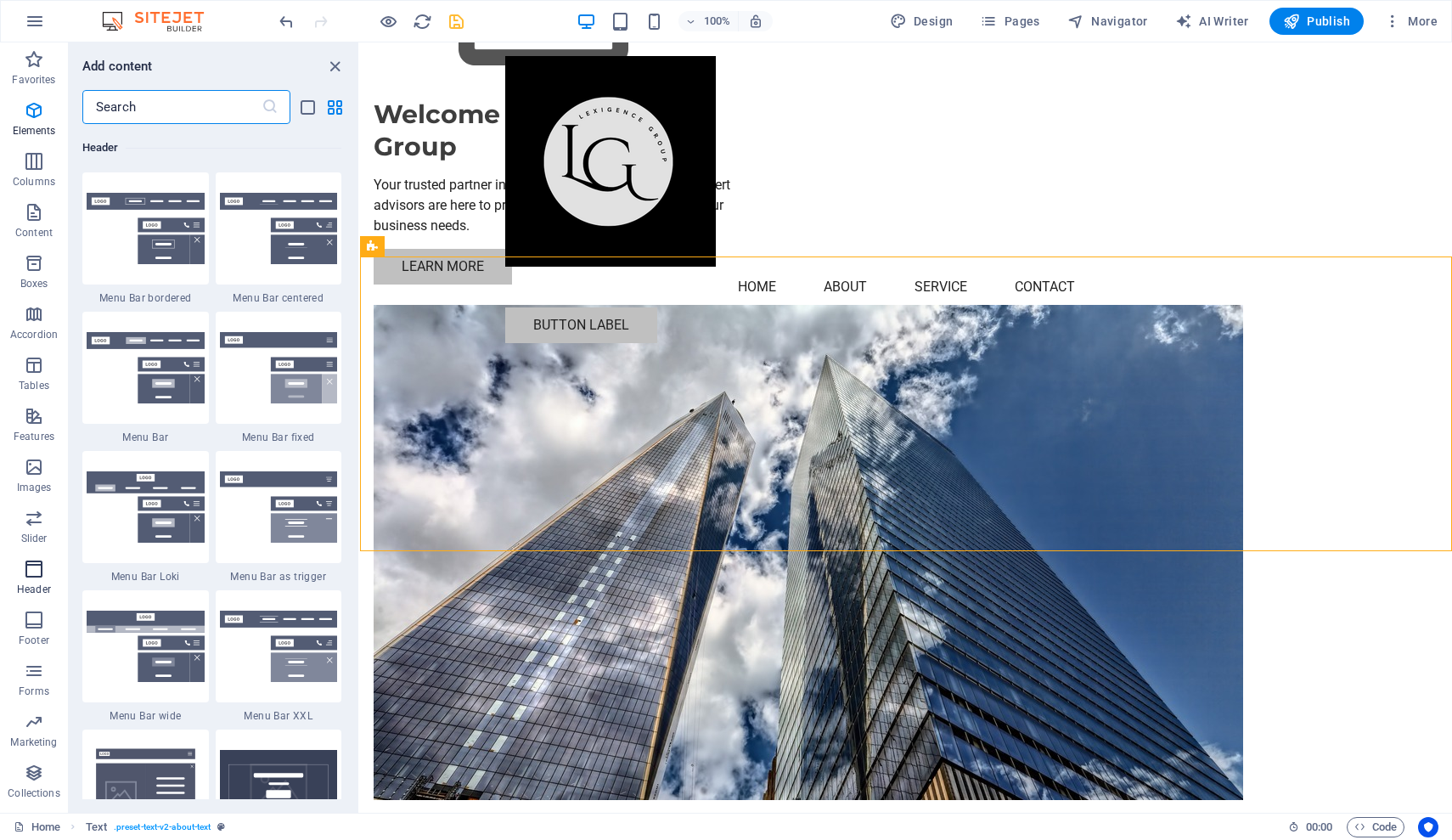
scroll to position [10224, 0]
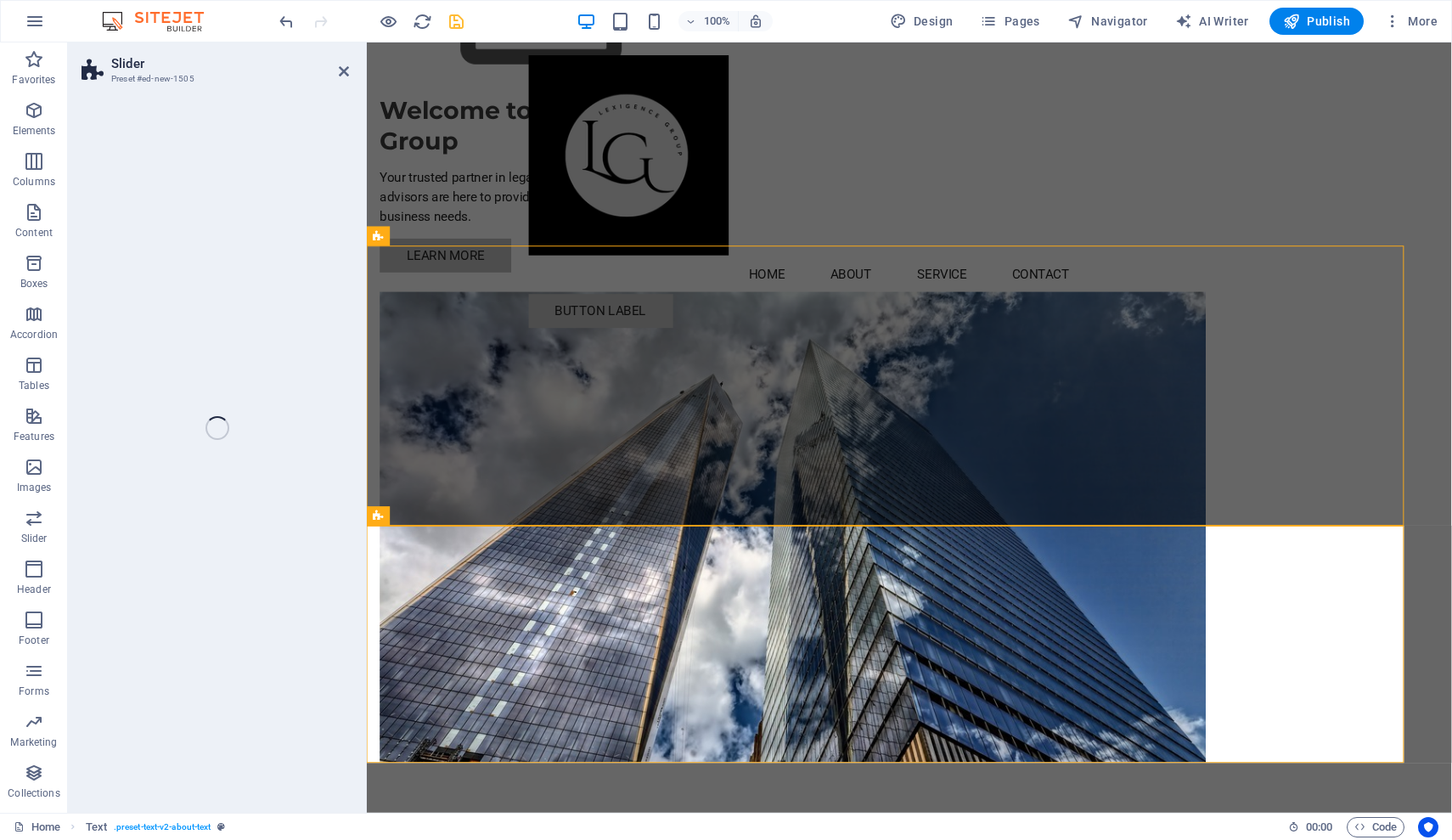
select select "rem"
select select "px"
select select "preset-slider-content-v3-full-height"
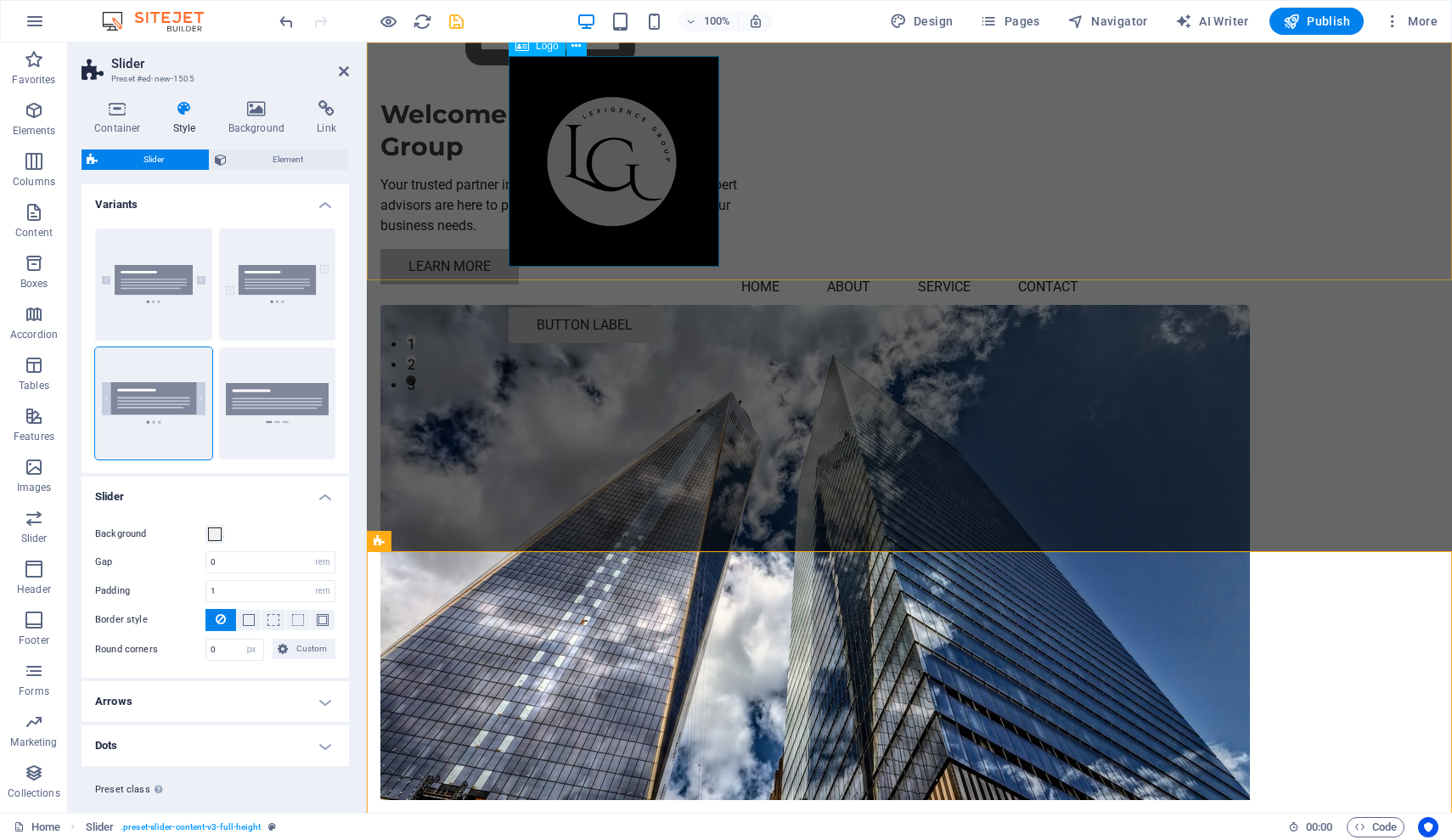
click at [605, 181] on div at bounding box center [910, 161] width 802 height 211
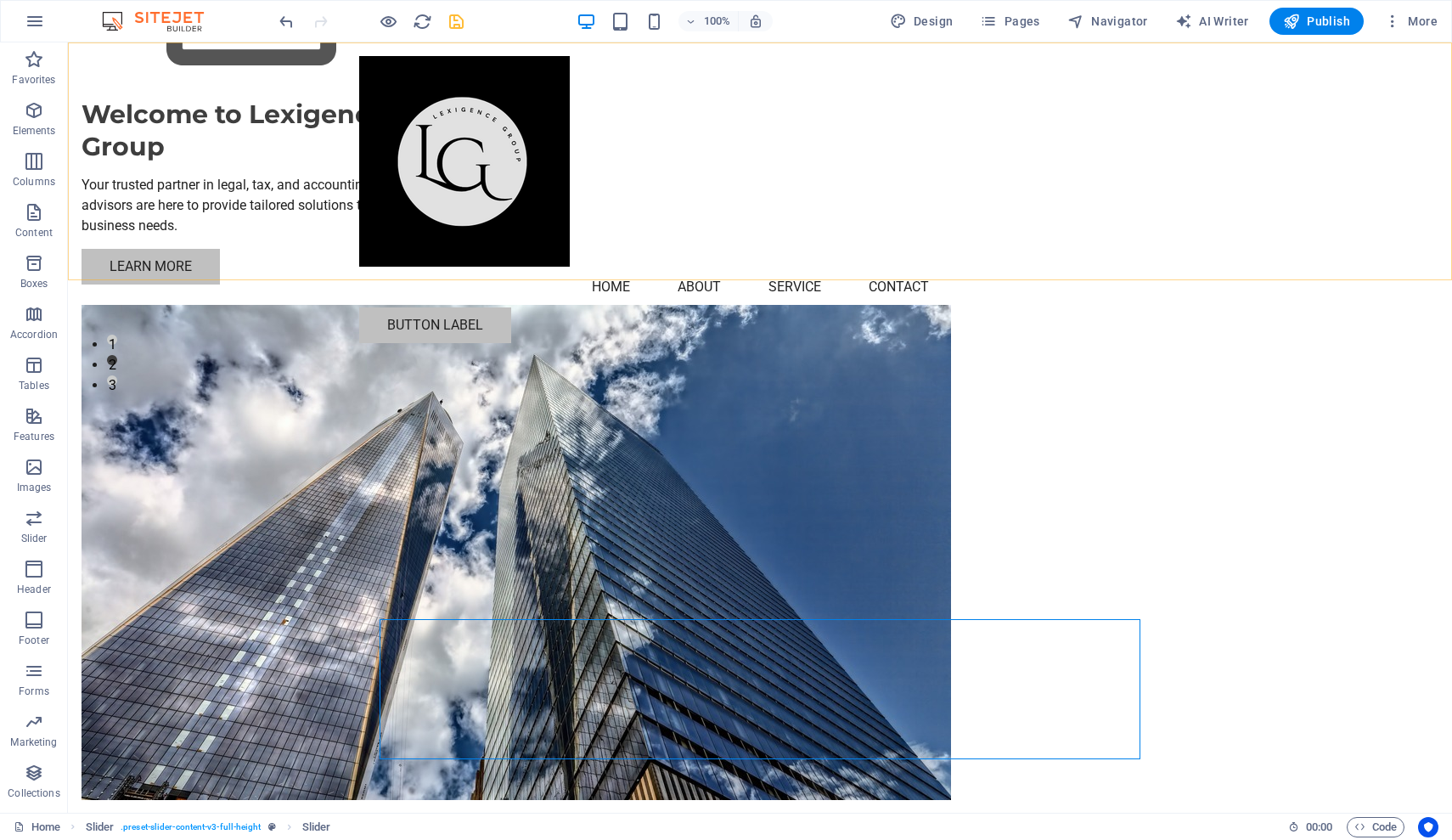
click at [743, 225] on div "Menu Home About Service Contact Button label" at bounding box center [760, 200] width 1384 height 315
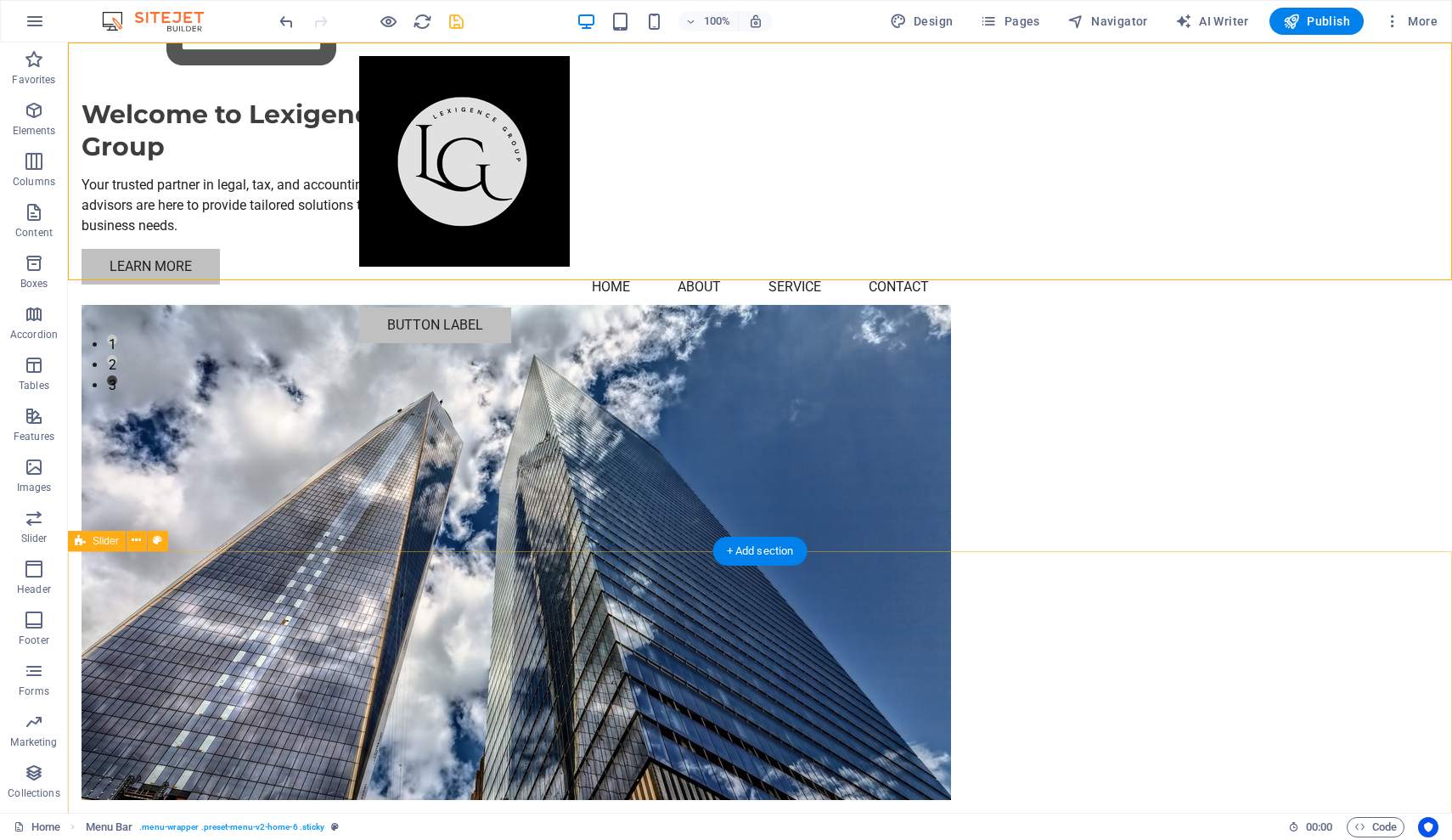
click at [172, 137] on div "Menu Home About Service Contact Button label" at bounding box center [760, 200] width 1384 height 315
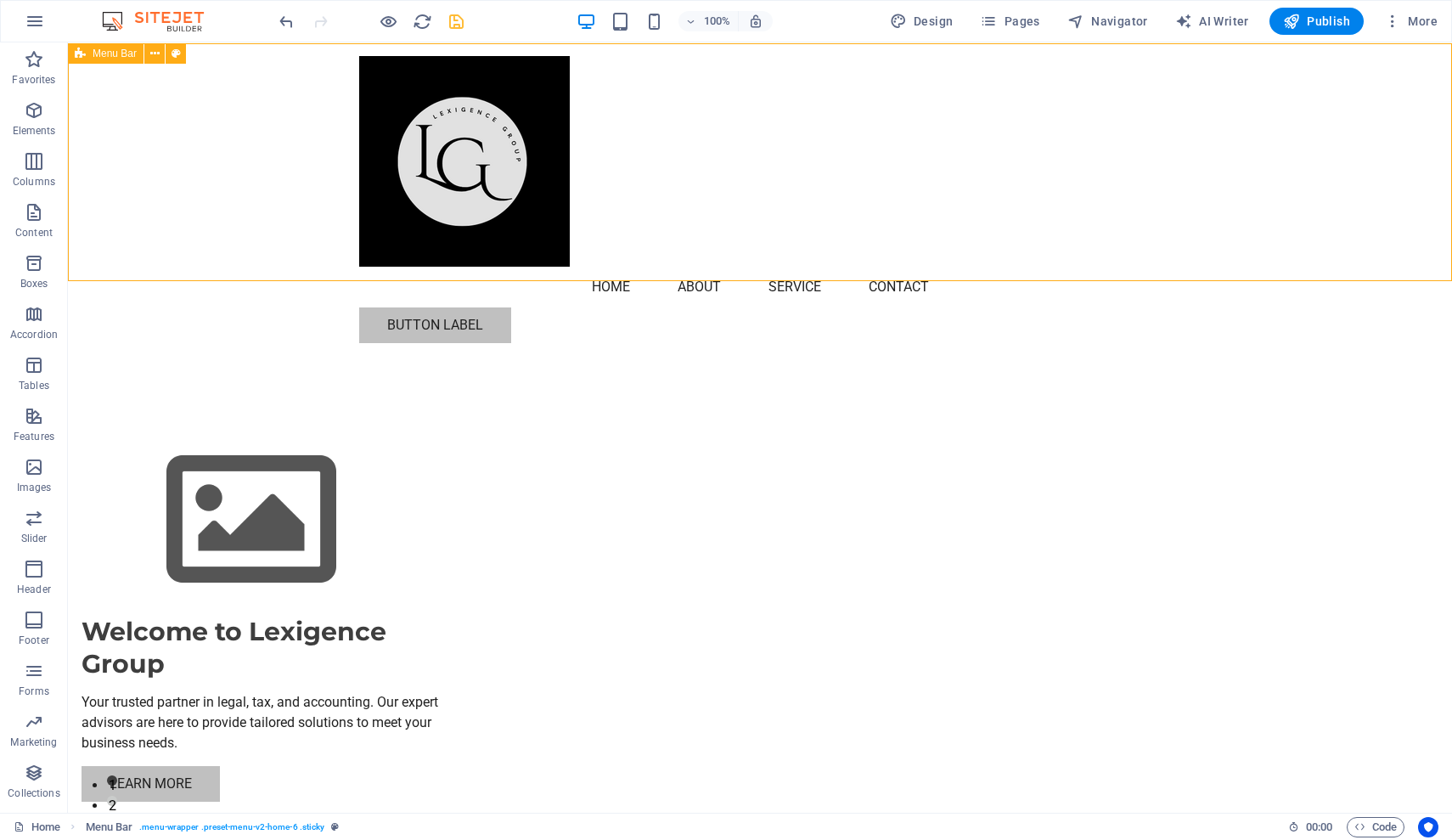
scroll to position [0, 0]
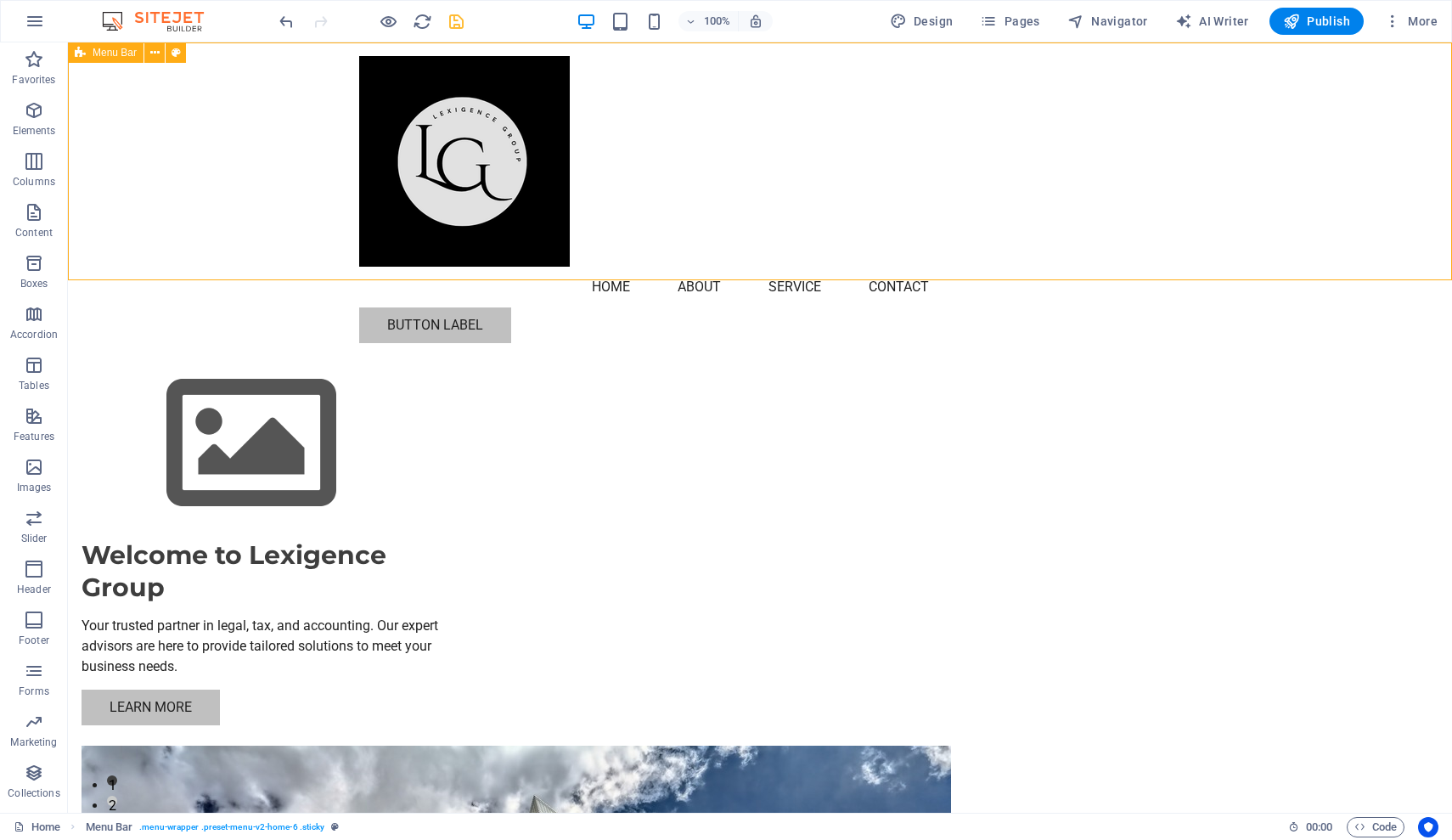
click at [158, 179] on div "Menu Home About Service Contact Button label" at bounding box center [760, 200] width 1384 height 315
click at [21, 577] on span "Header" at bounding box center [34, 579] width 68 height 41
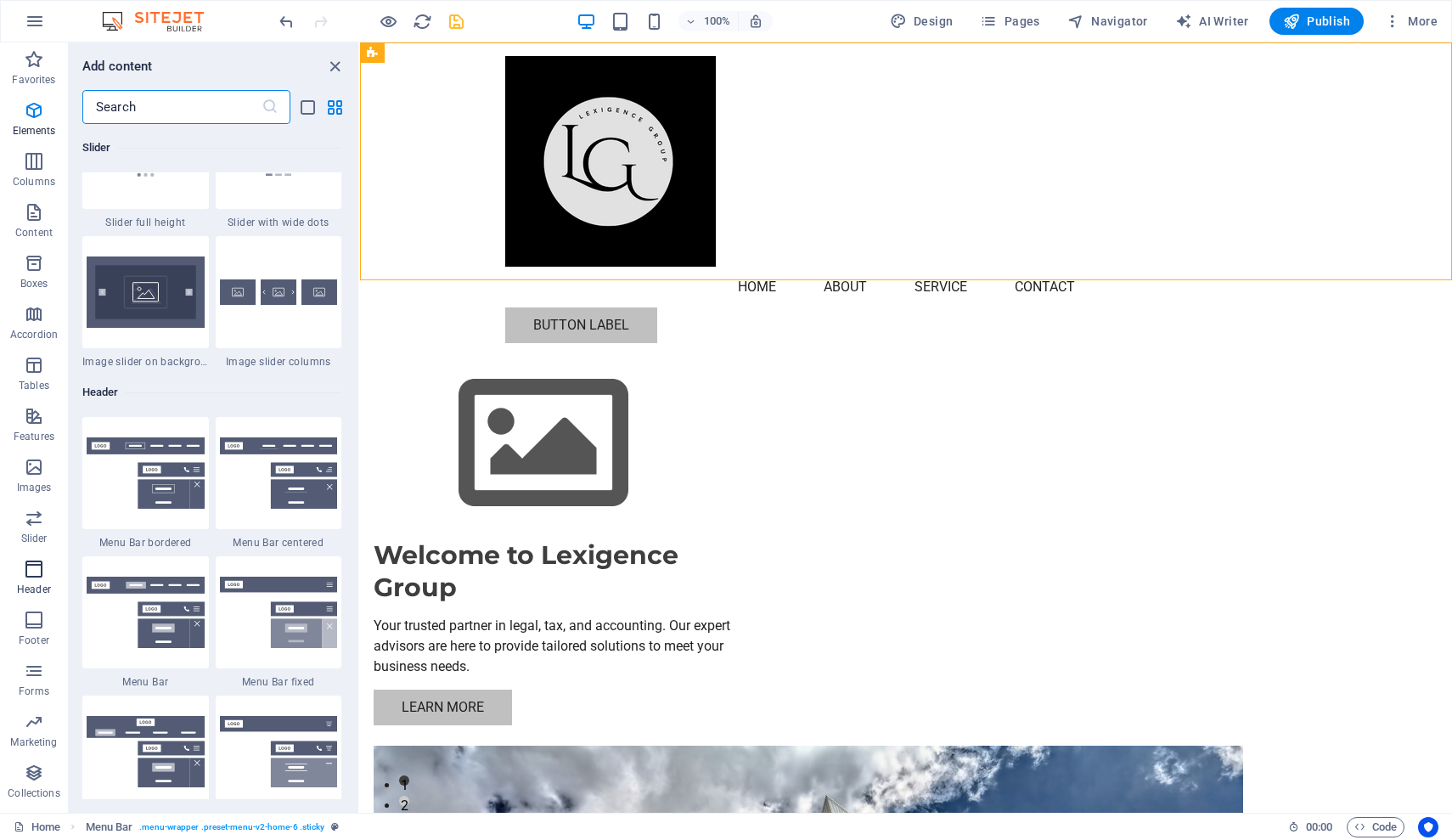
scroll to position [10224, 0]
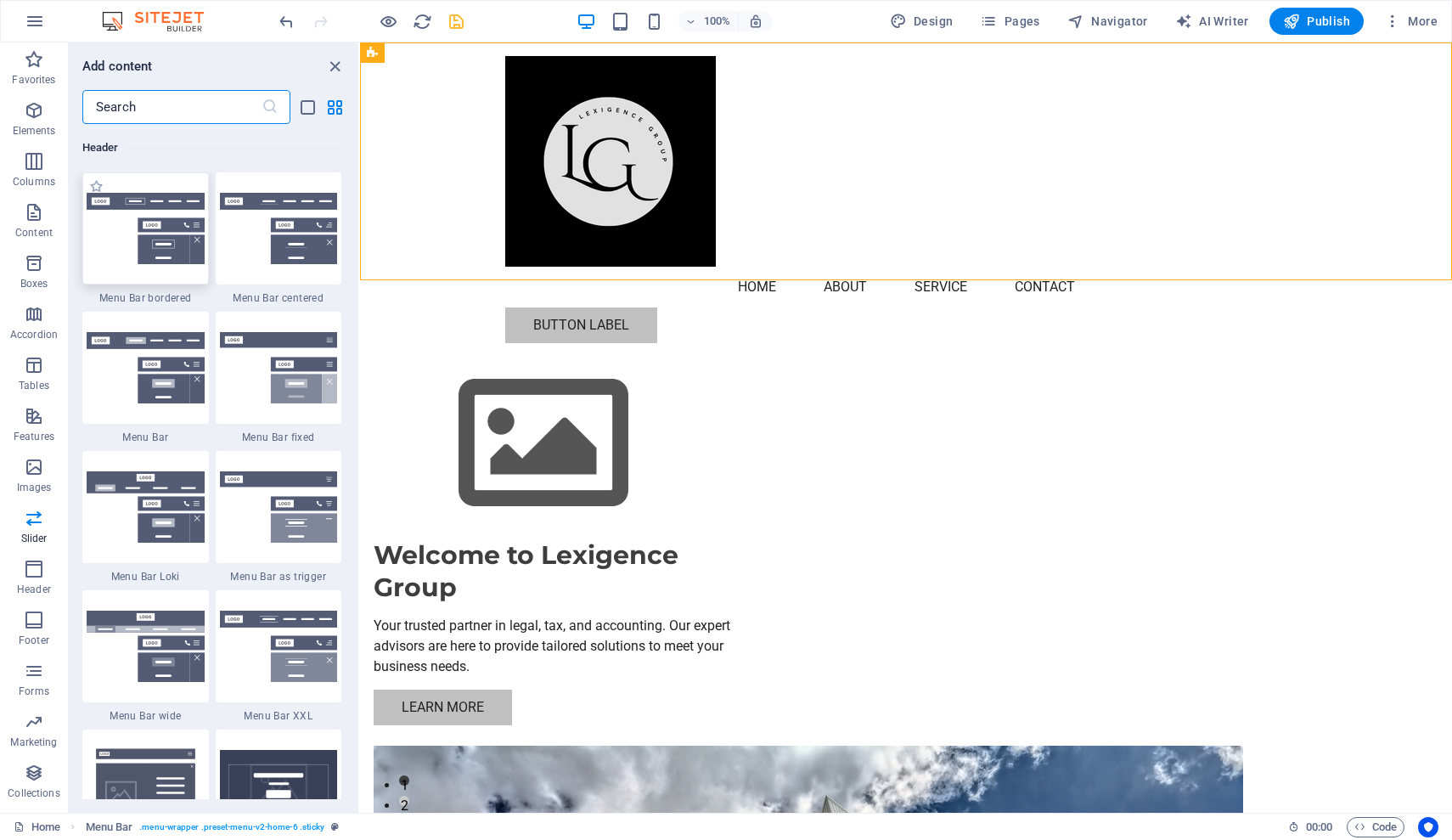
click at [134, 264] on img at bounding box center [145, 228] width 118 height 71
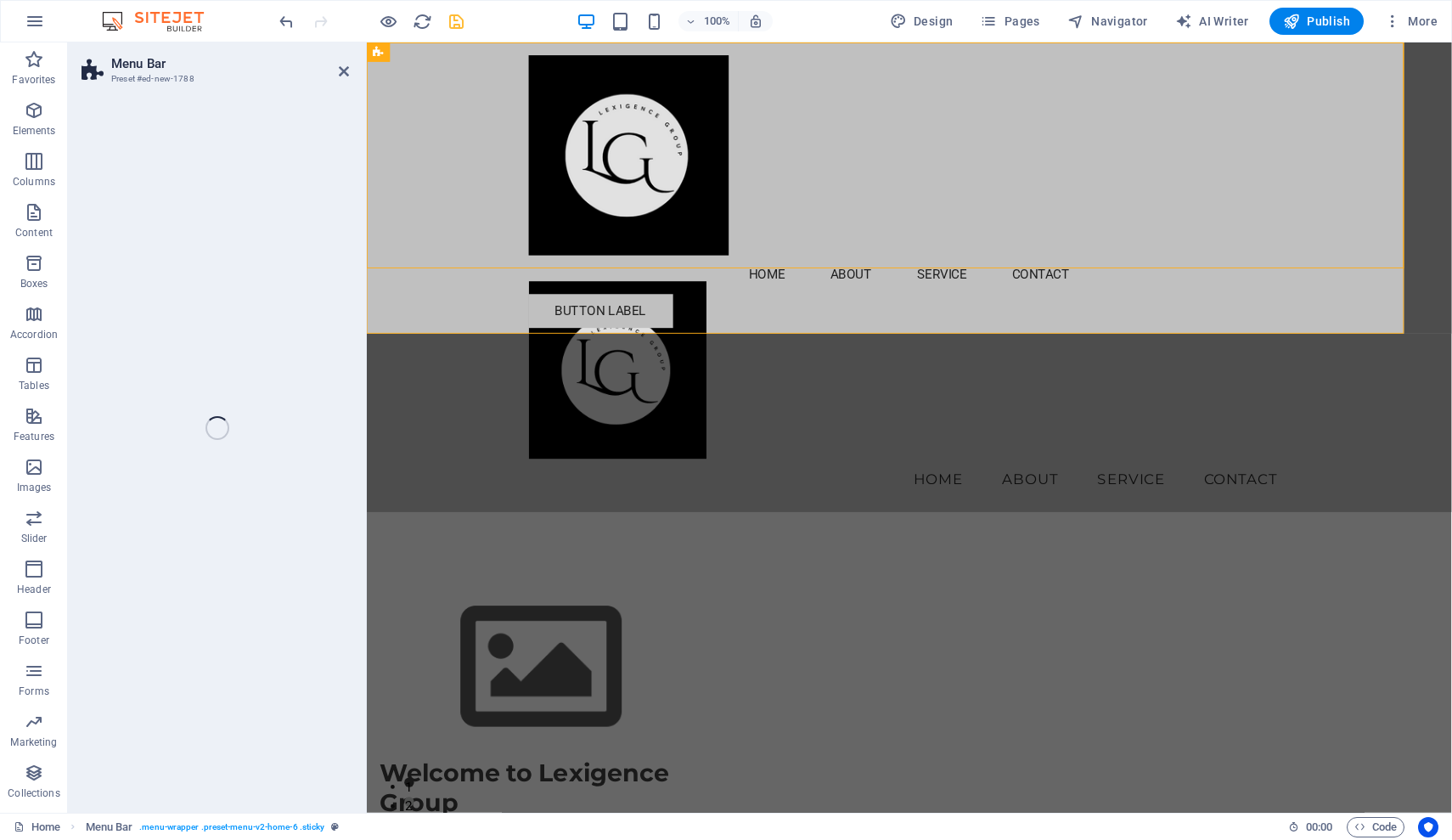
select select "rem"
select select "preset-menu-v2-border"
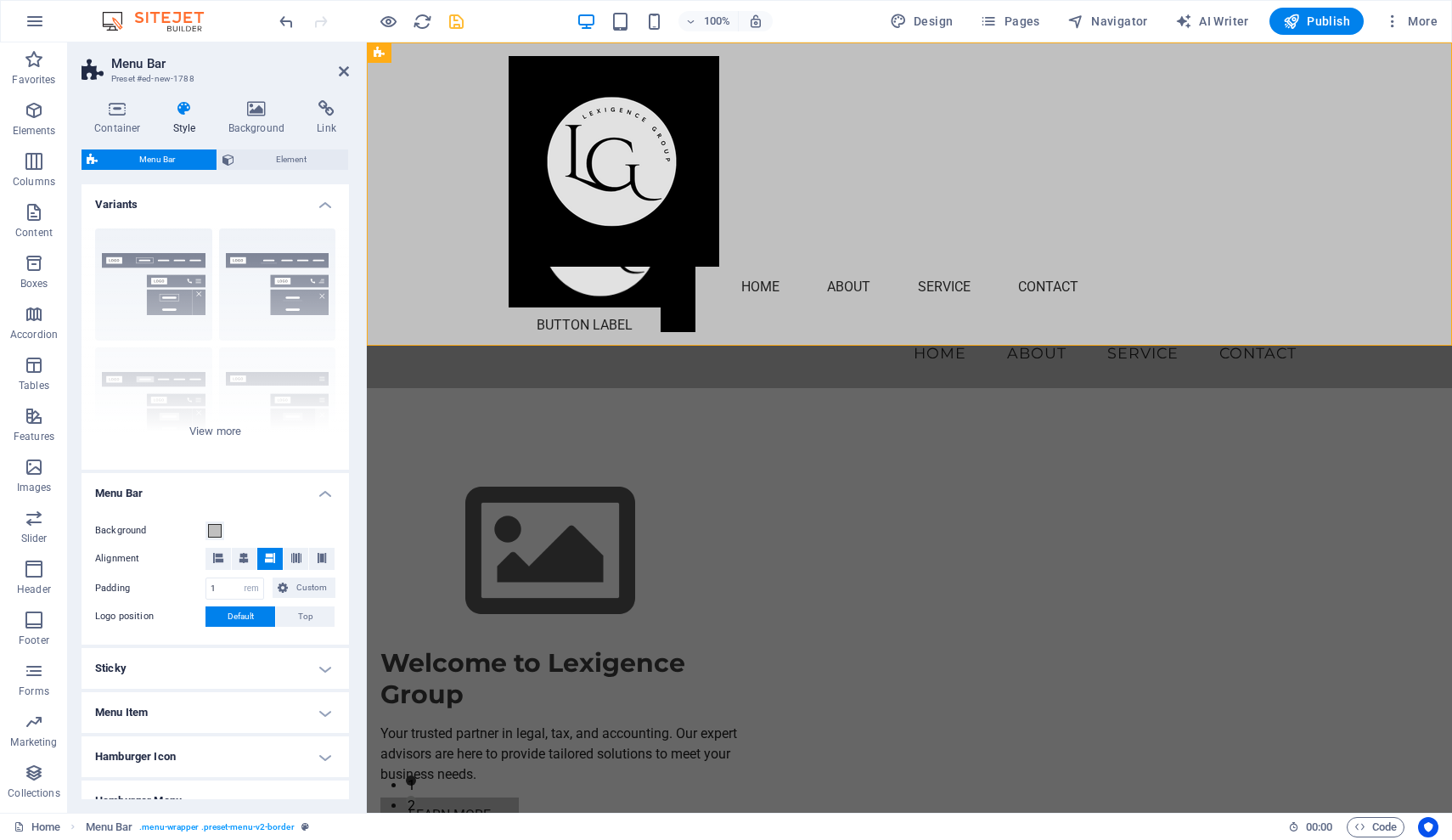
scroll to position [2, 0]
click at [141, 268] on div "Border Centered Default Fixed Loki Trigger Wide XXL" at bounding box center [215, 341] width 268 height 254
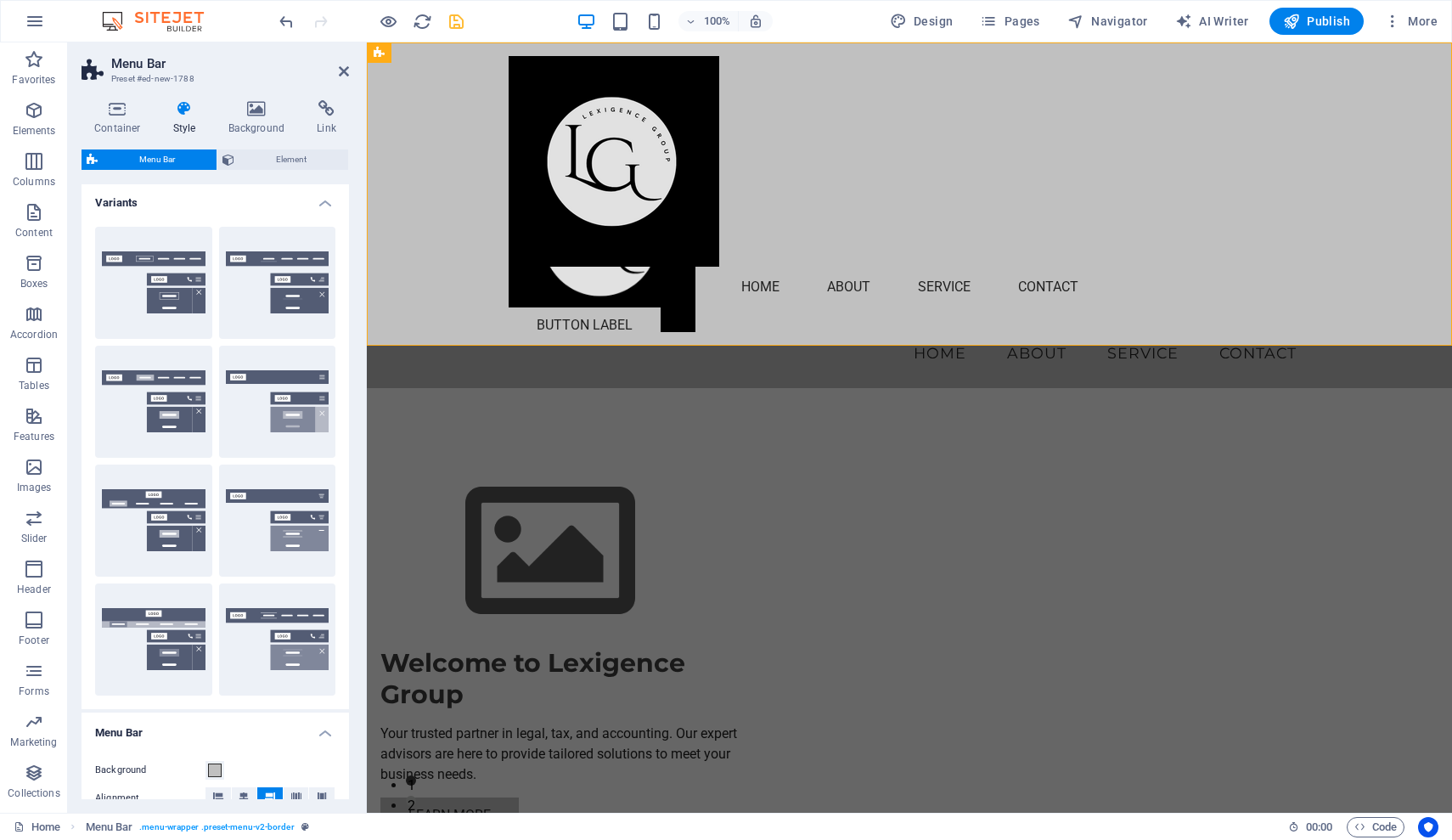
click at [141, 268] on button "Border" at bounding box center [153, 282] width 117 height 112
click at [409, 227] on div "Menu Home About Service Contact" at bounding box center [909, 215] width 1085 height 346
click at [262, 161] on span "Element" at bounding box center [291, 159] width 104 height 20
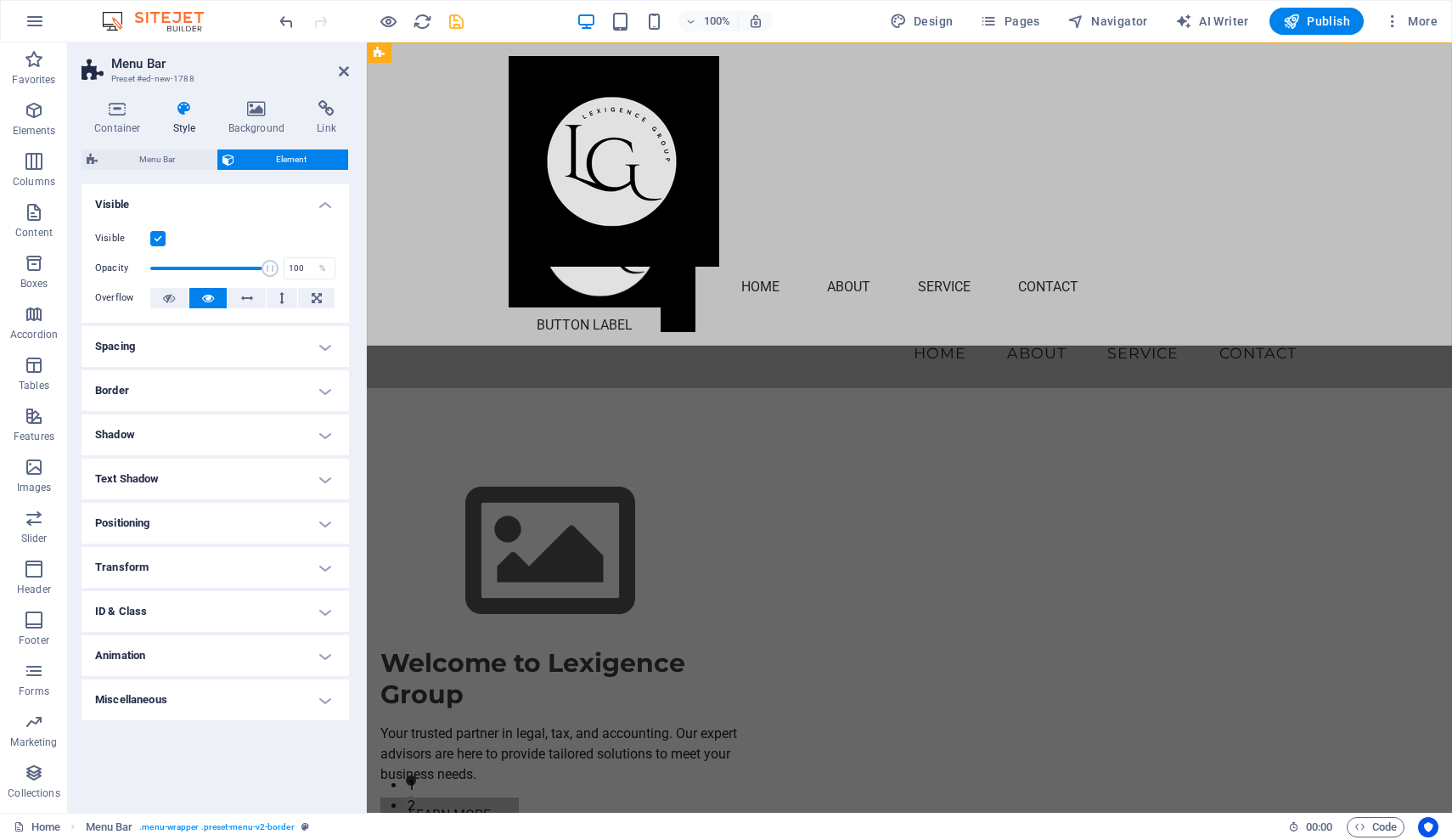
click at [328, 389] on h4 "Border" at bounding box center [215, 390] width 268 height 41
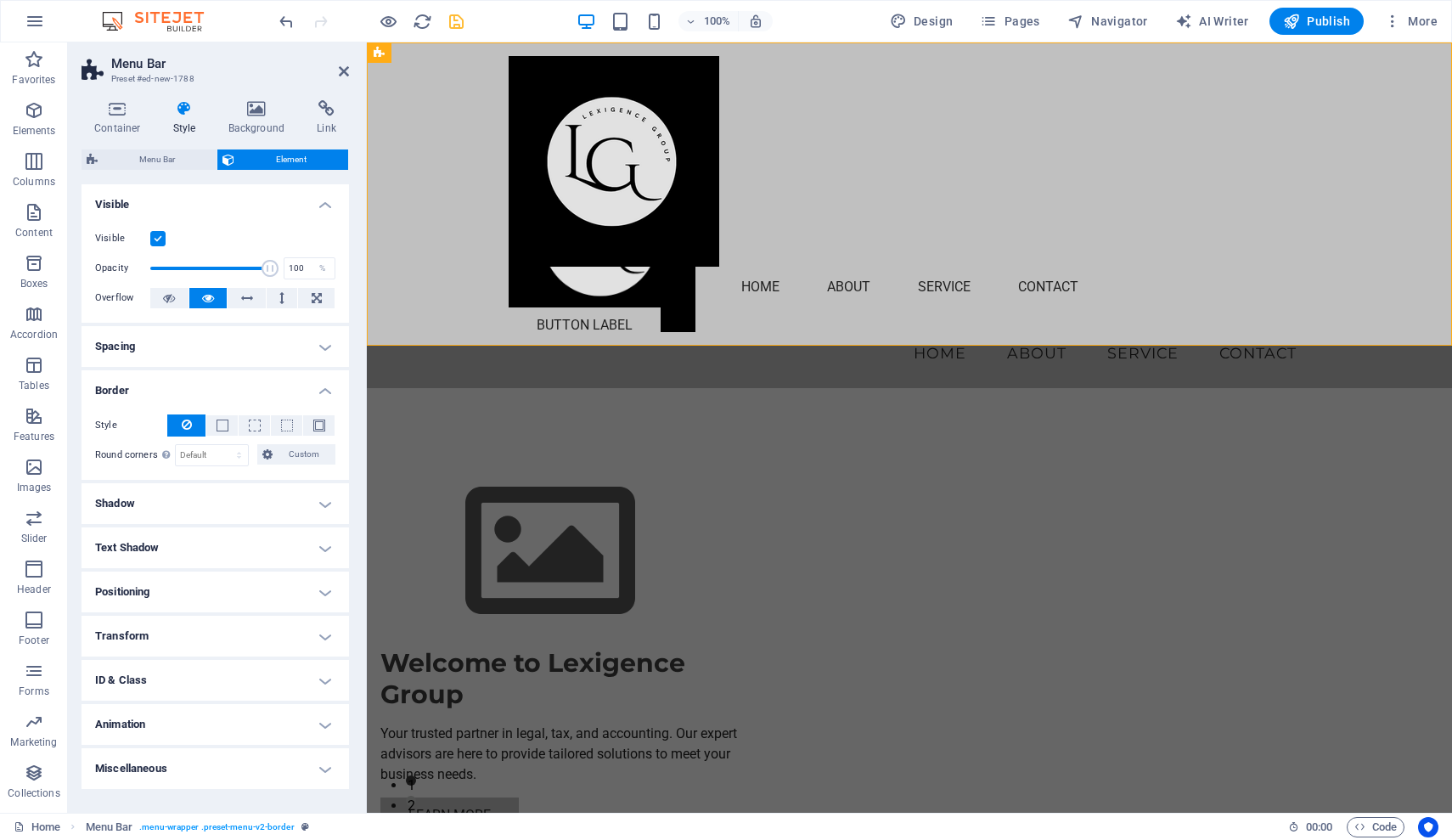
click at [323, 535] on h4 "Text Shadow" at bounding box center [215, 547] width 268 height 41
click at [144, 580] on span "Default" at bounding box center [135, 581] width 26 height 20
click at [33, 62] on icon "button" at bounding box center [33, 59] width 20 height 20
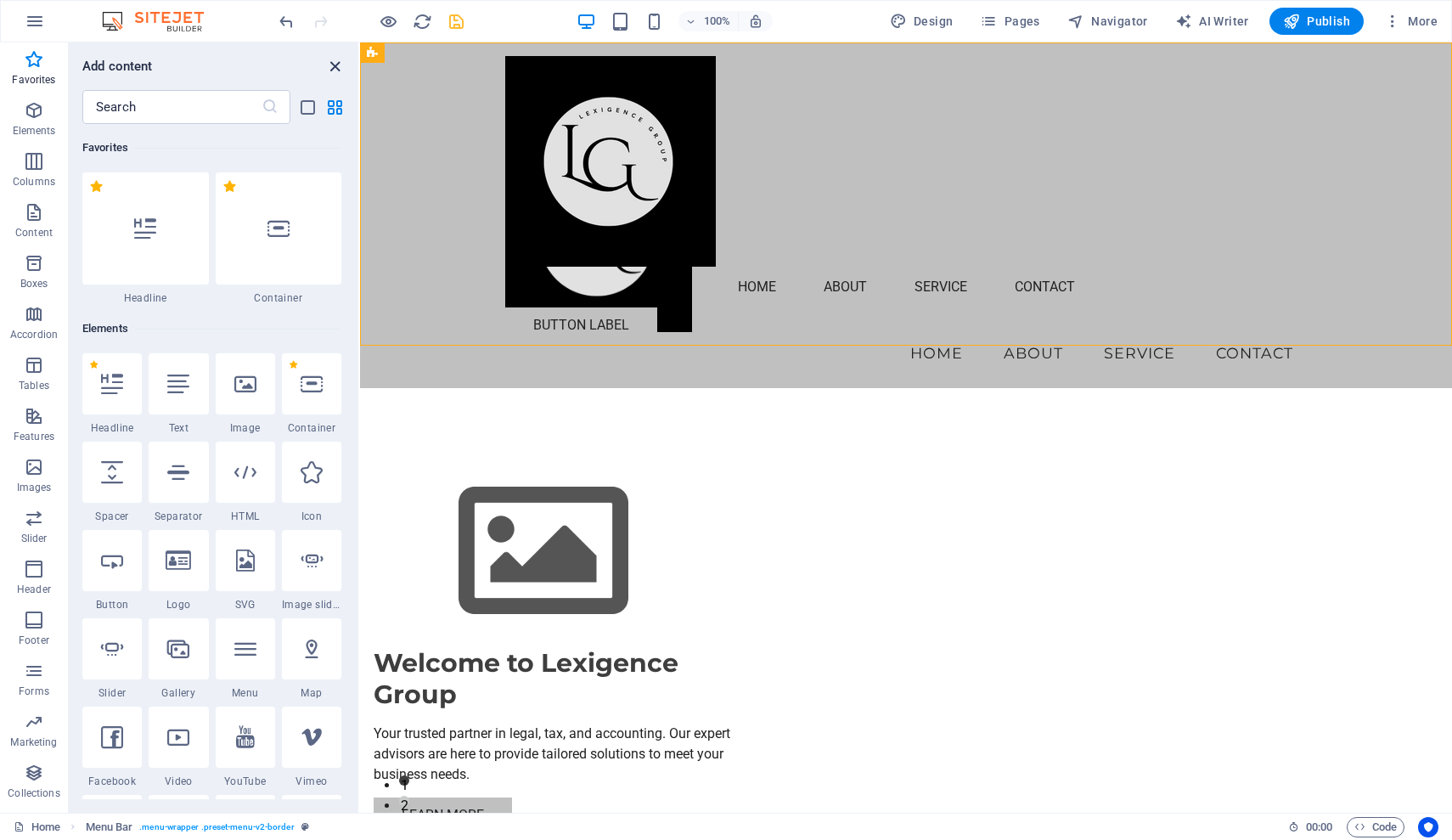
click at [334, 64] on icon "close panel" at bounding box center [335, 66] width 19 height 19
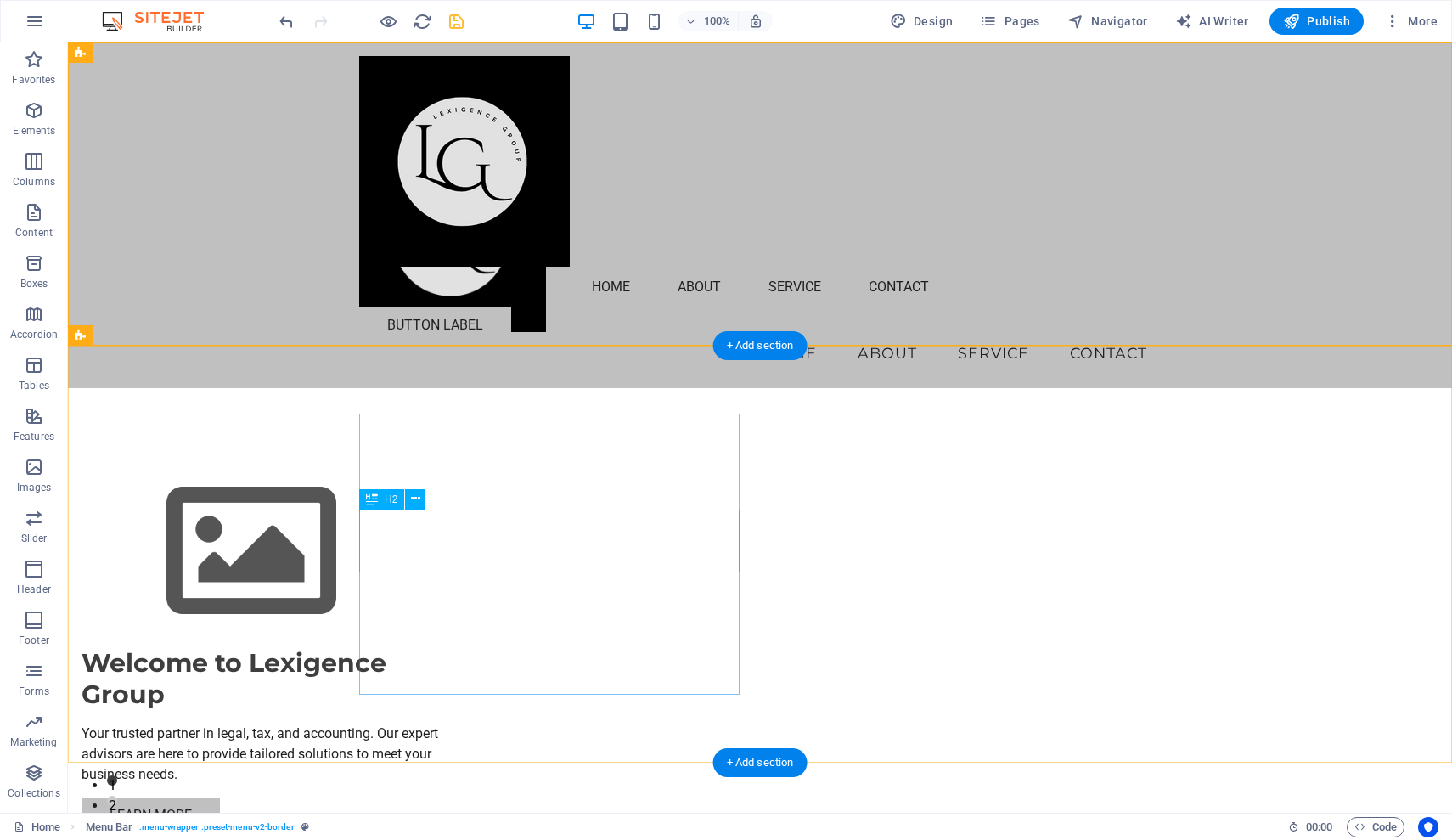
click at [436, 647] on div "Welcome to Lexigence Group" at bounding box center [272, 678] width 381 height 64
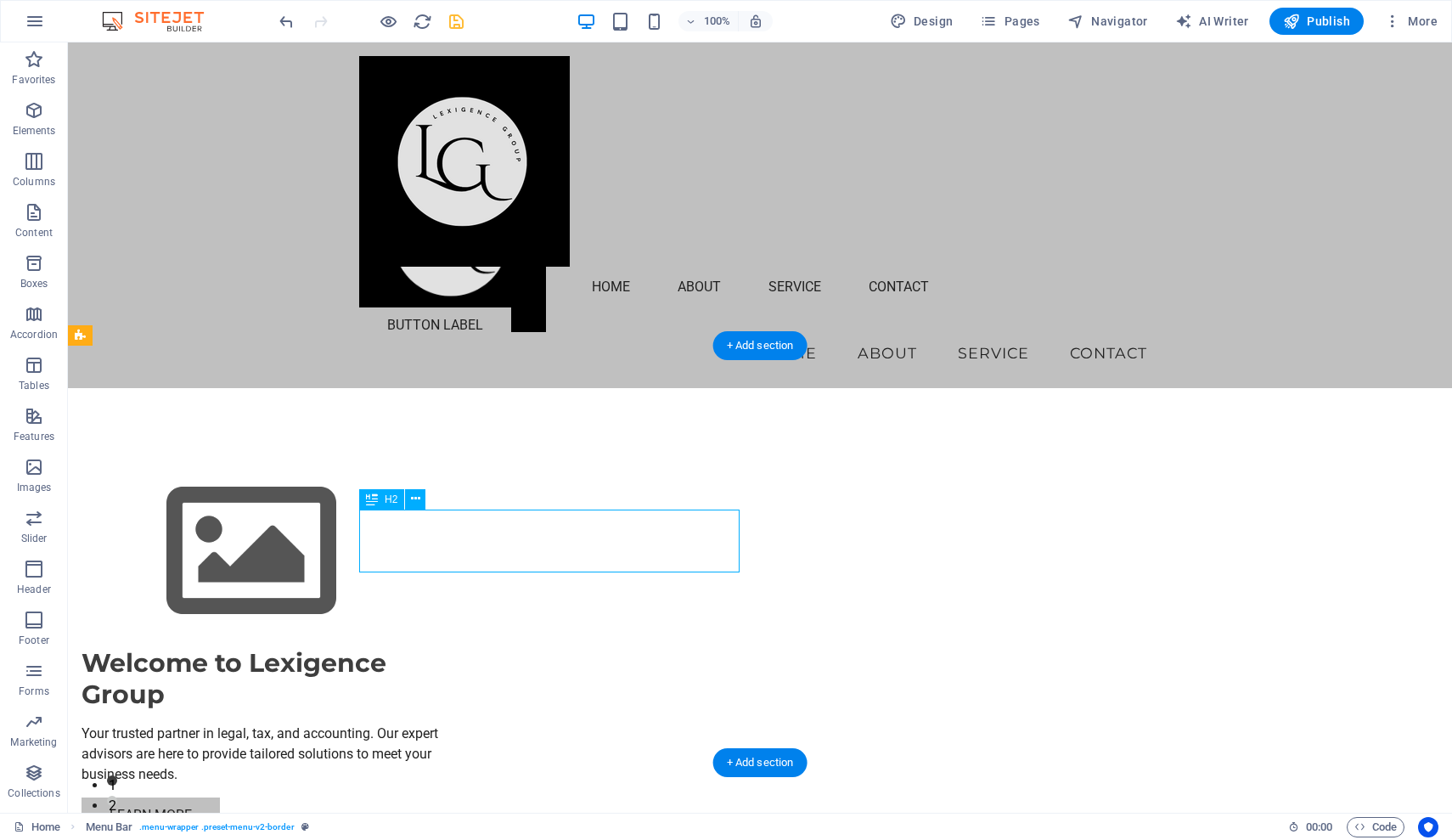
click at [436, 647] on div "Welcome to Lexigence Group" at bounding box center [272, 678] width 381 height 64
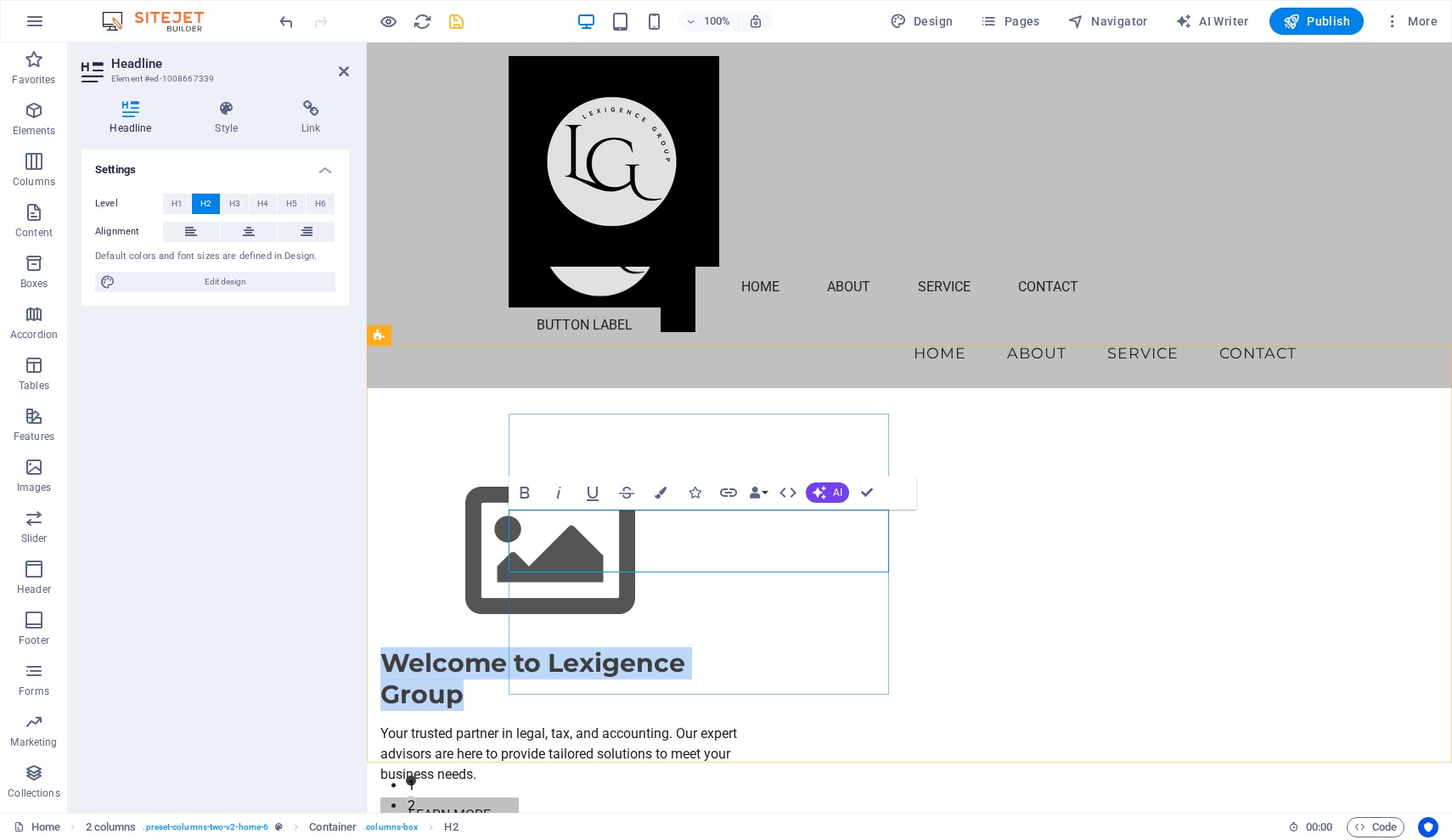
click at [570, 647] on h2 "Welcome to Lexigence Group" at bounding box center [571, 678] width 381 height 64
click at [606, 647] on h2 "Welcome to Lexigence Group" at bounding box center [571, 678] width 381 height 64
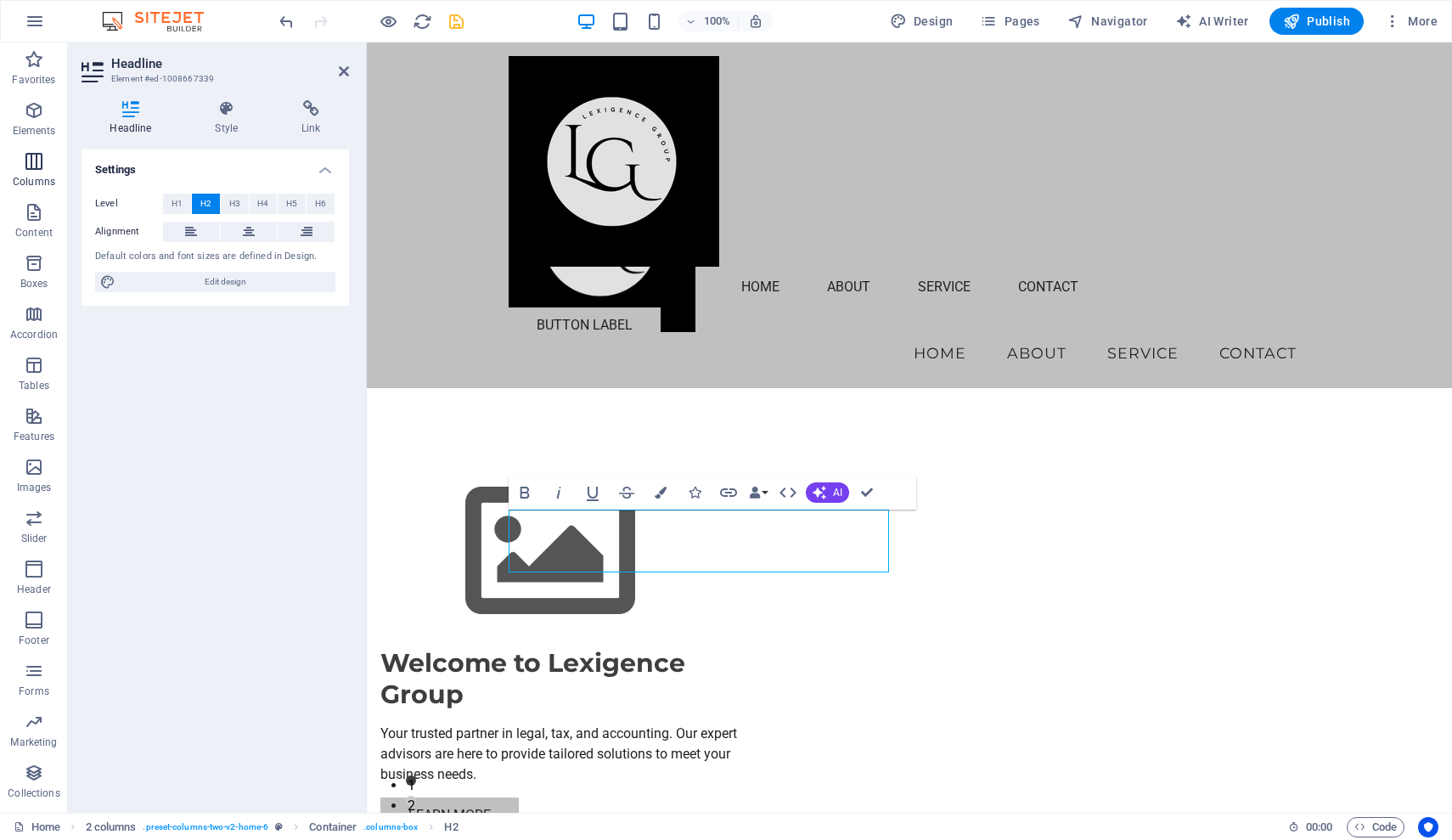
click at [35, 172] on span "Columns" at bounding box center [34, 171] width 68 height 41
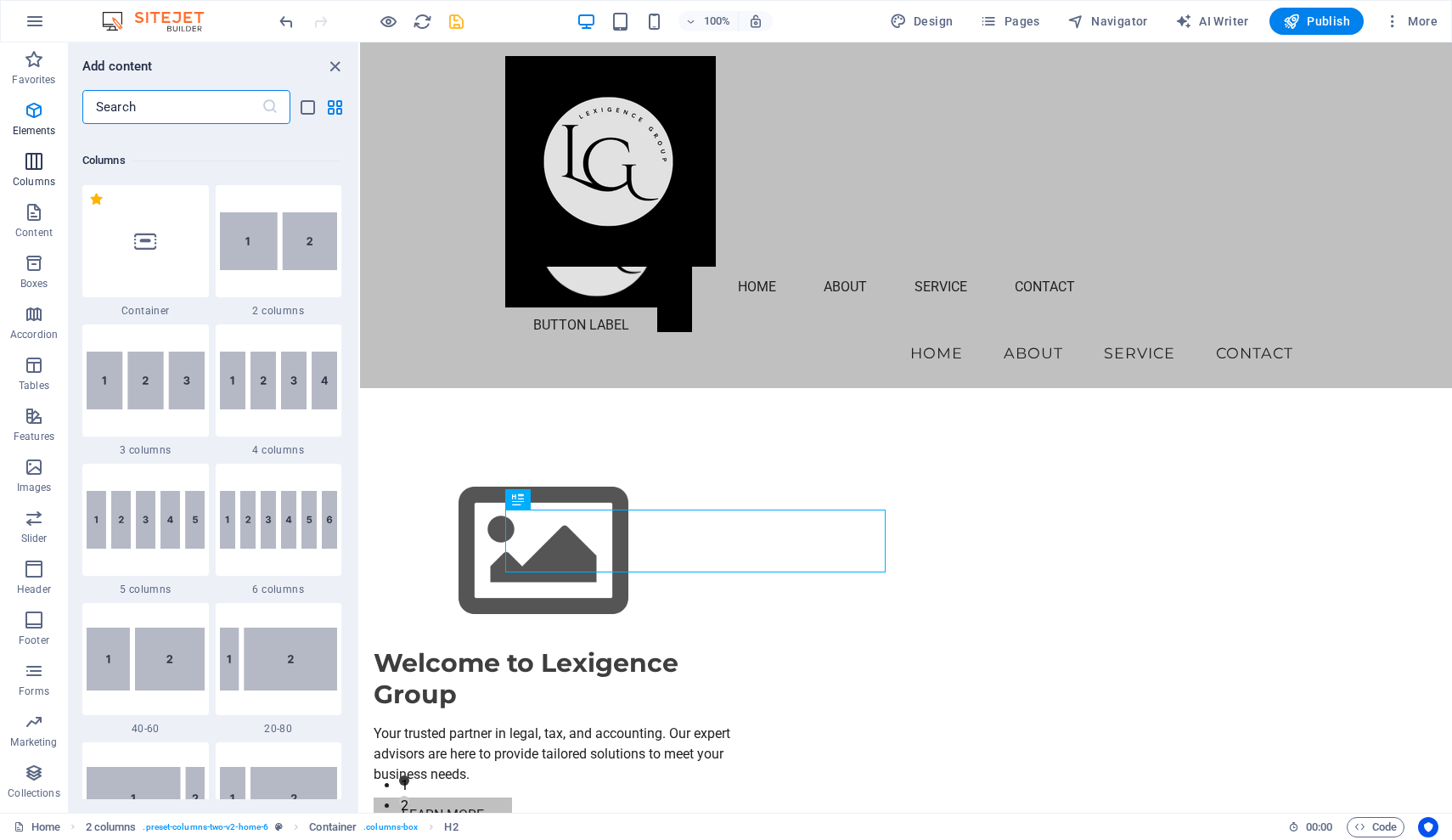
scroll to position [841, 0]
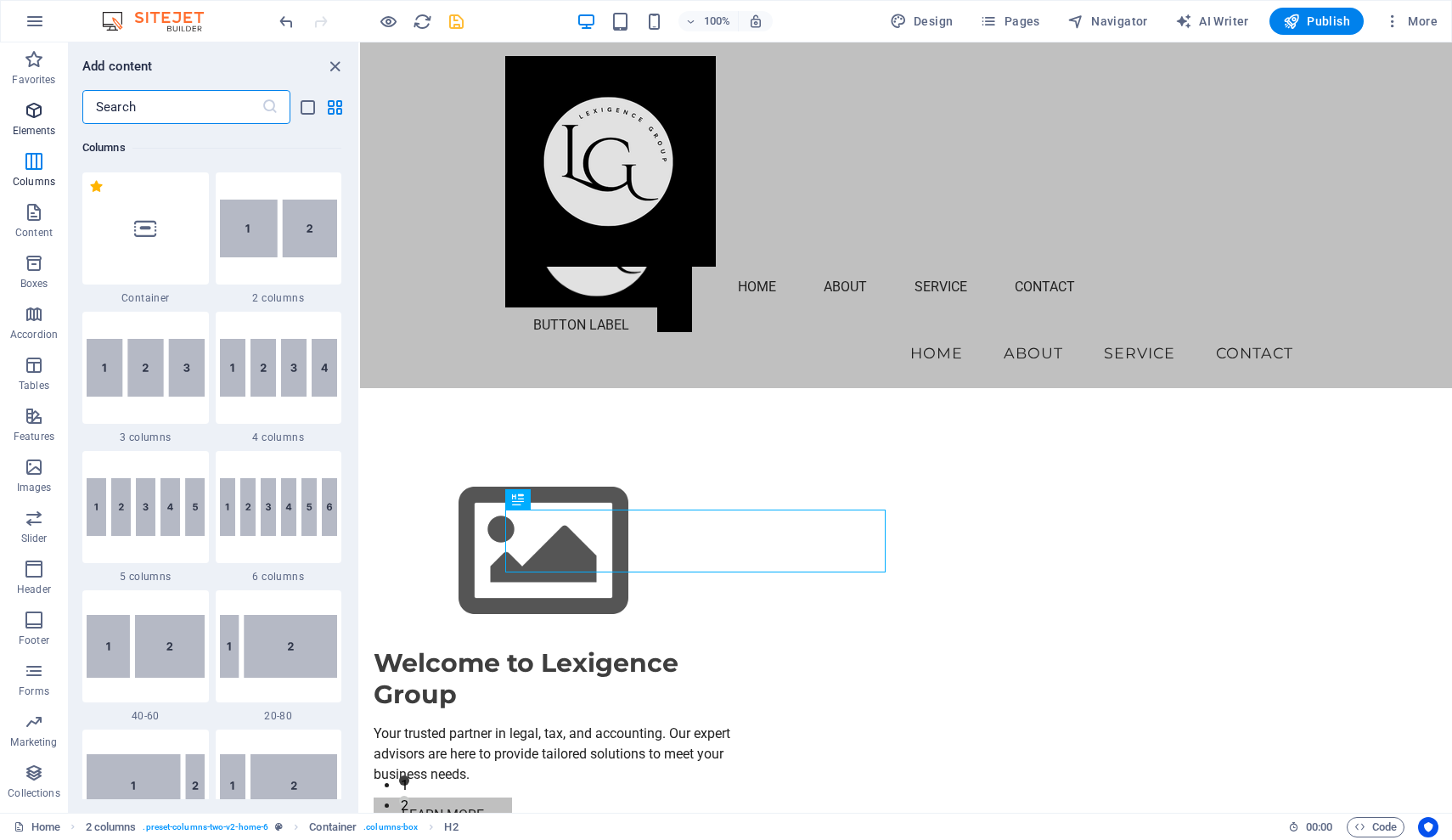
click at [28, 115] on icon "button" at bounding box center [33, 110] width 20 height 20
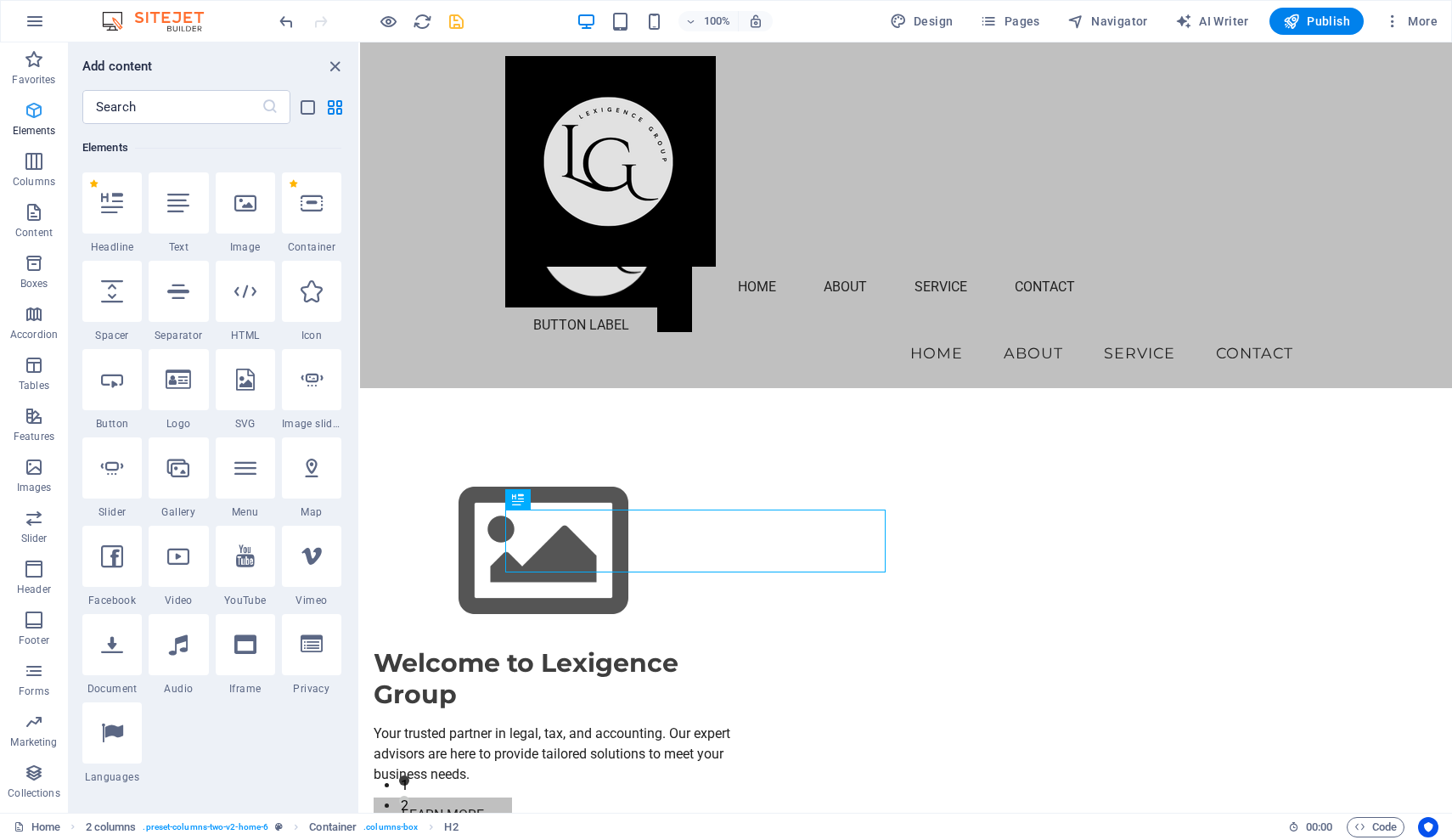
scroll to position [181, 0]
click at [333, 68] on icon "close panel" at bounding box center [335, 66] width 19 height 19
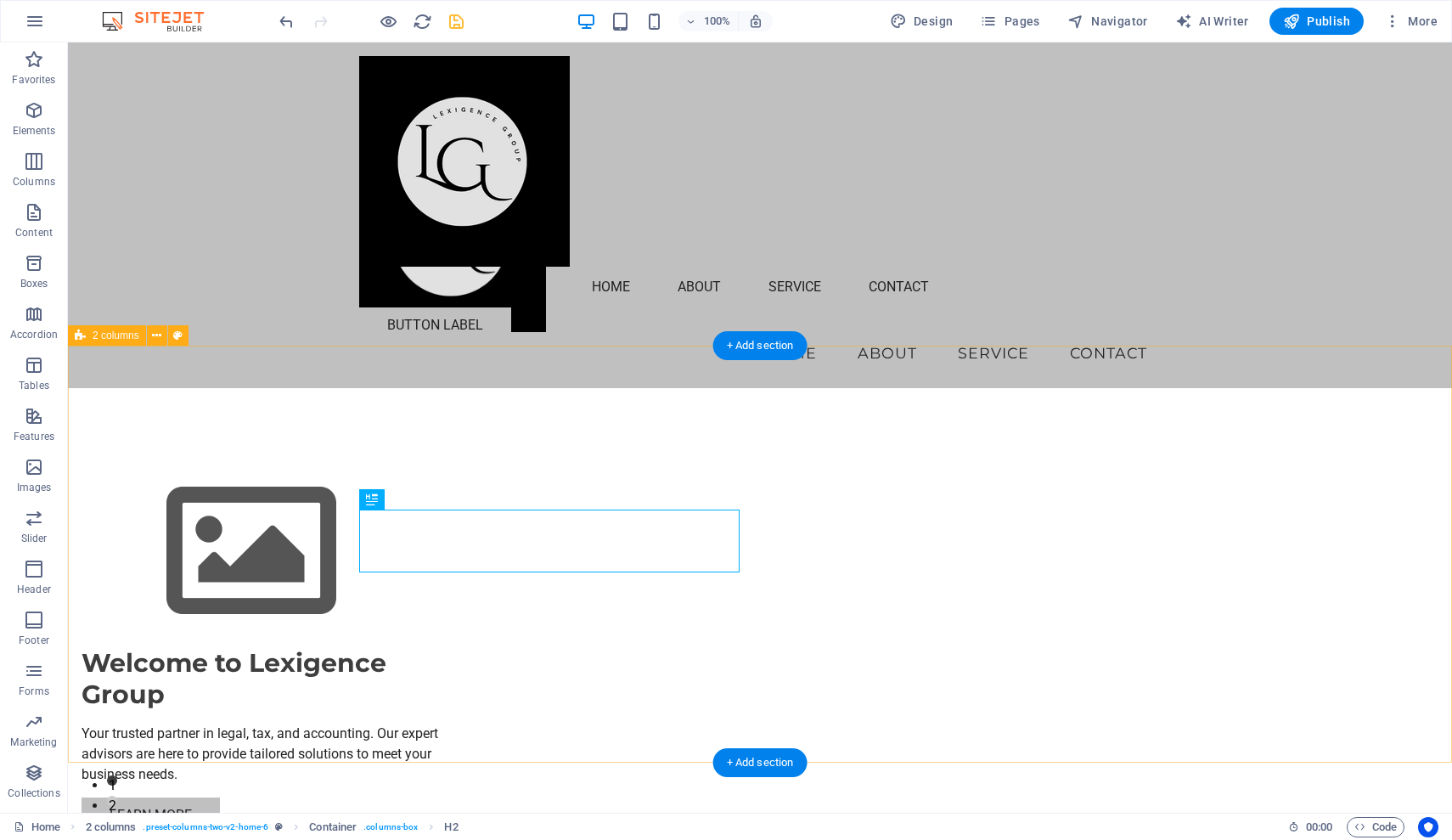
drag, startPoint x: 1340, startPoint y: 609, endPoint x: 1334, endPoint y: 658, distance: 49.4
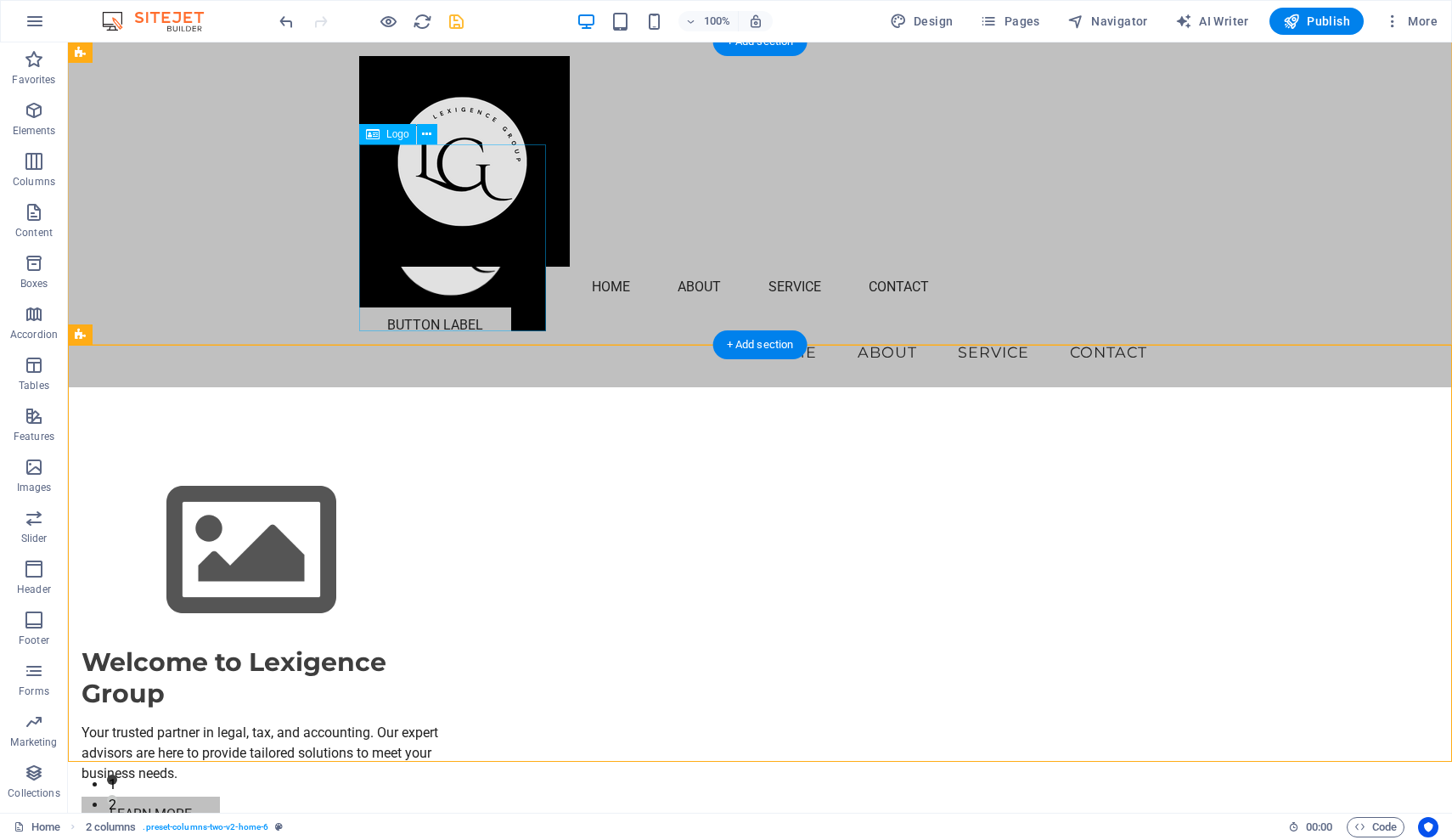
click at [429, 243] on div at bounding box center [760, 238] width 802 height 186
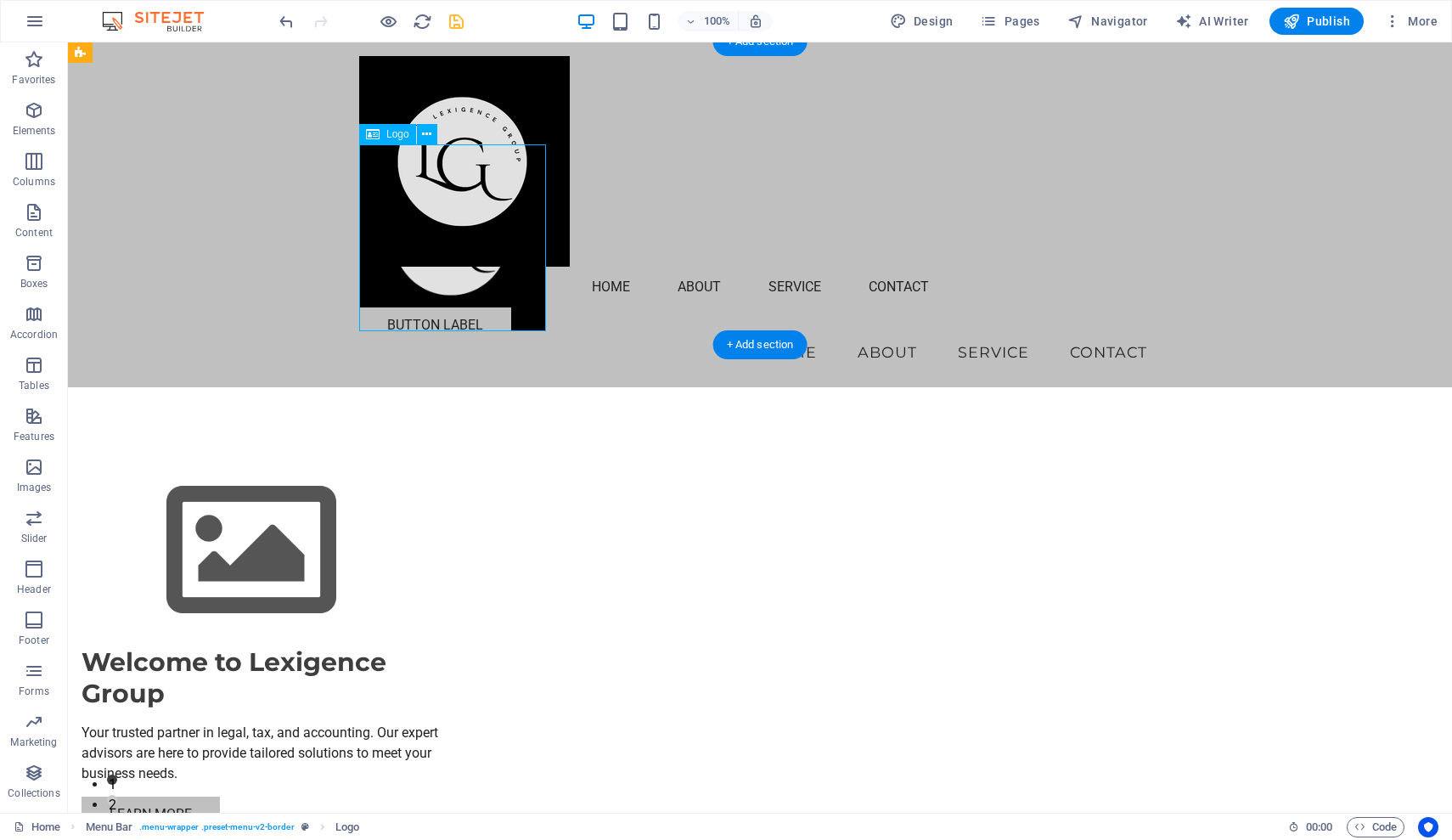
click at [429, 243] on div at bounding box center [760, 238] width 802 height 186
select select "px"
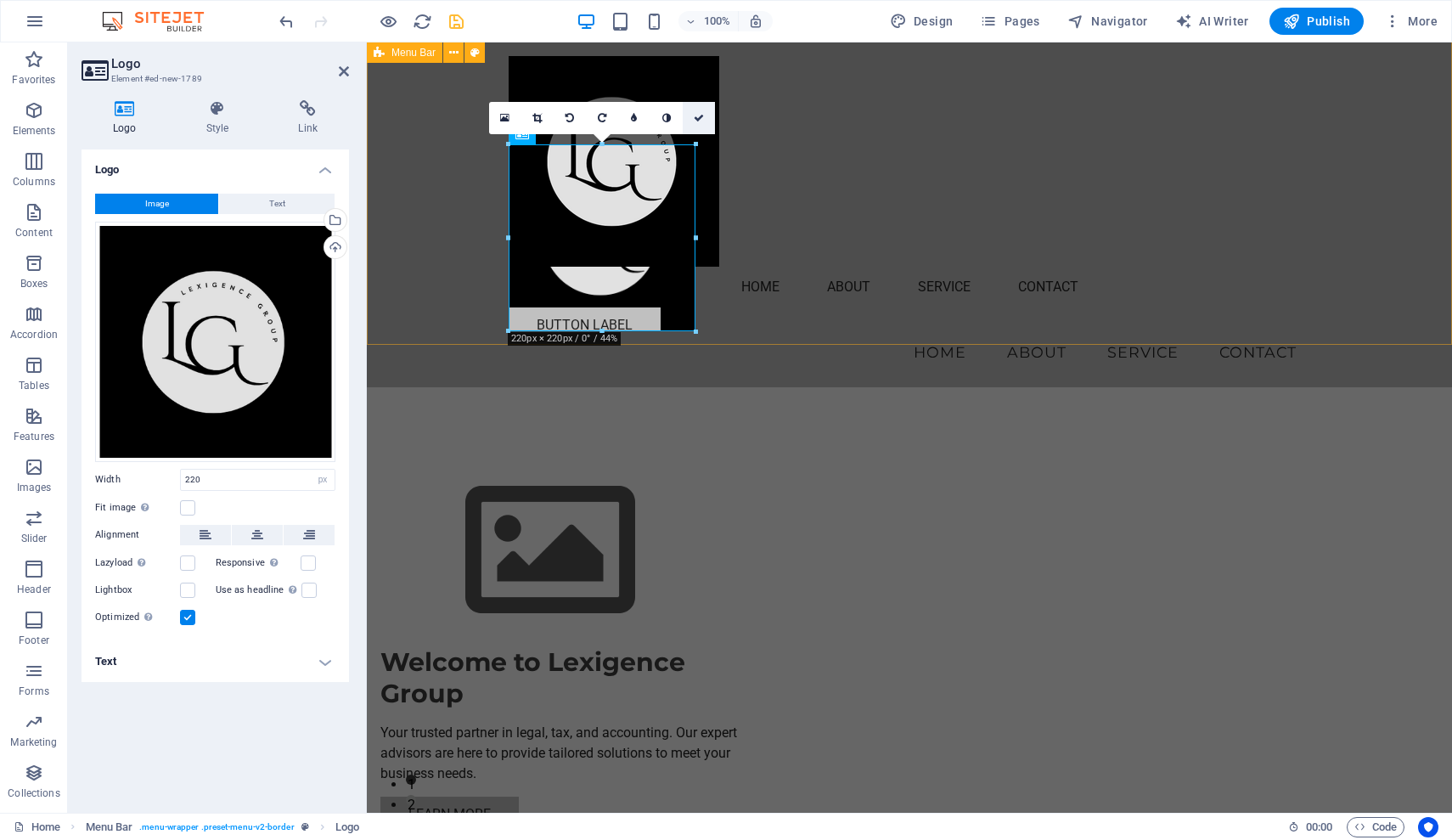
drag, startPoint x: 695, startPoint y: 146, endPoint x: 713, endPoint y: 132, distance: 22.8
click at [713, 132] on div "16:10 16:9 4:3 1:1 1:2 0" at bounding box center [601, 118] width 226 height 32
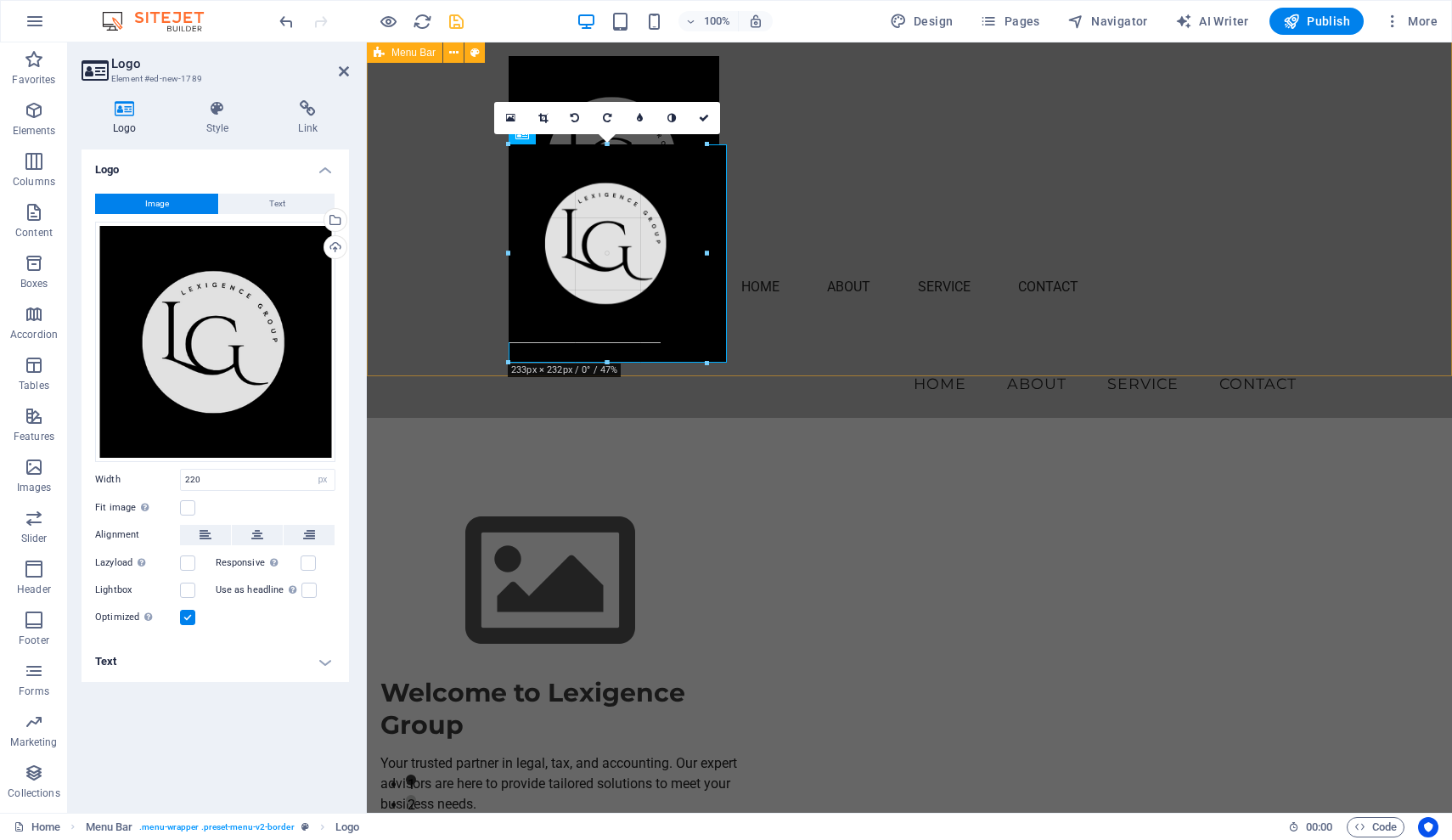
drag, startPoint x: 511, startPoint y: 238, endPoint x: 479, endPoint y: 234, distance: 32.2
type input "257"
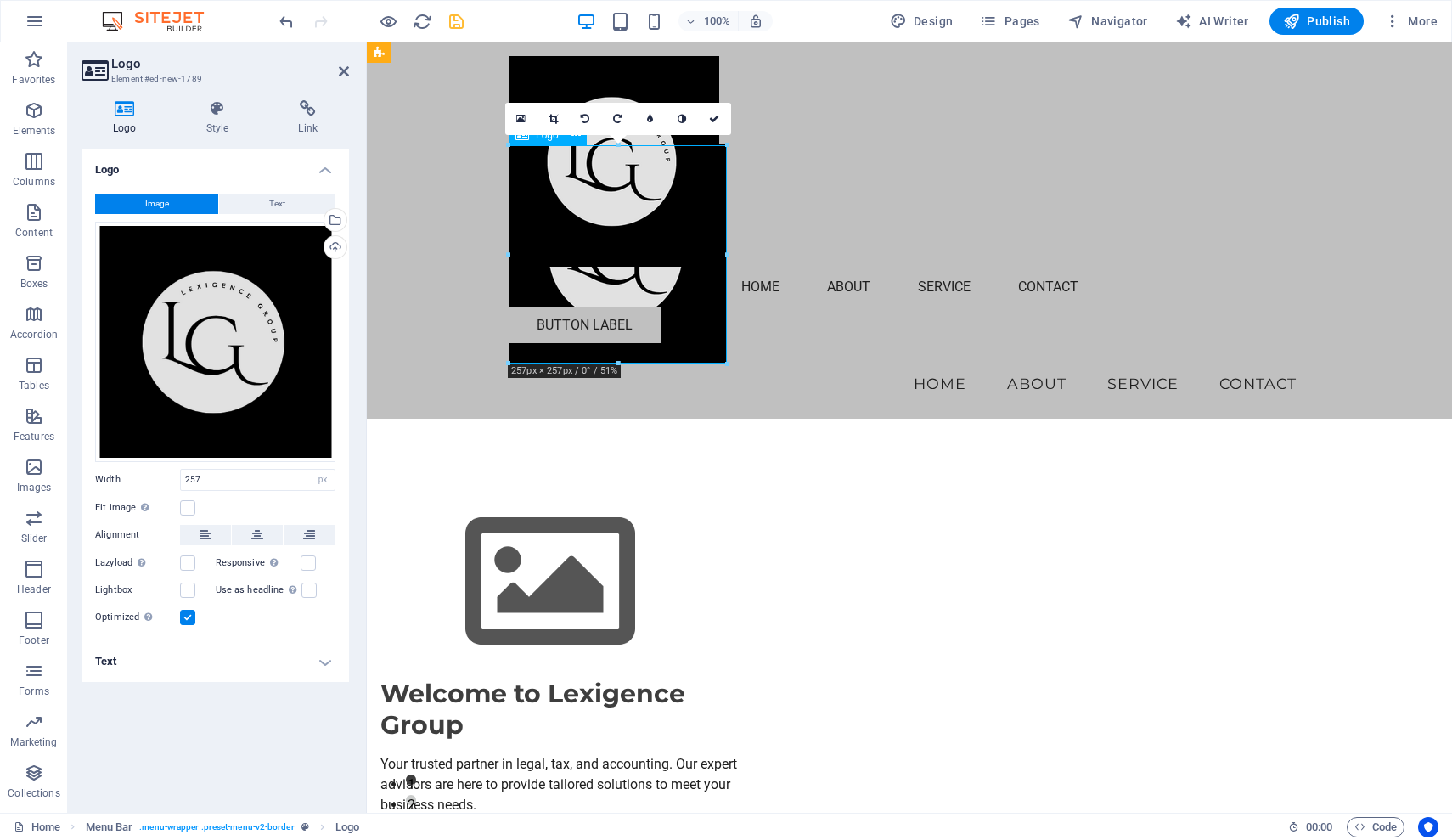
scroll to position [0, 0]
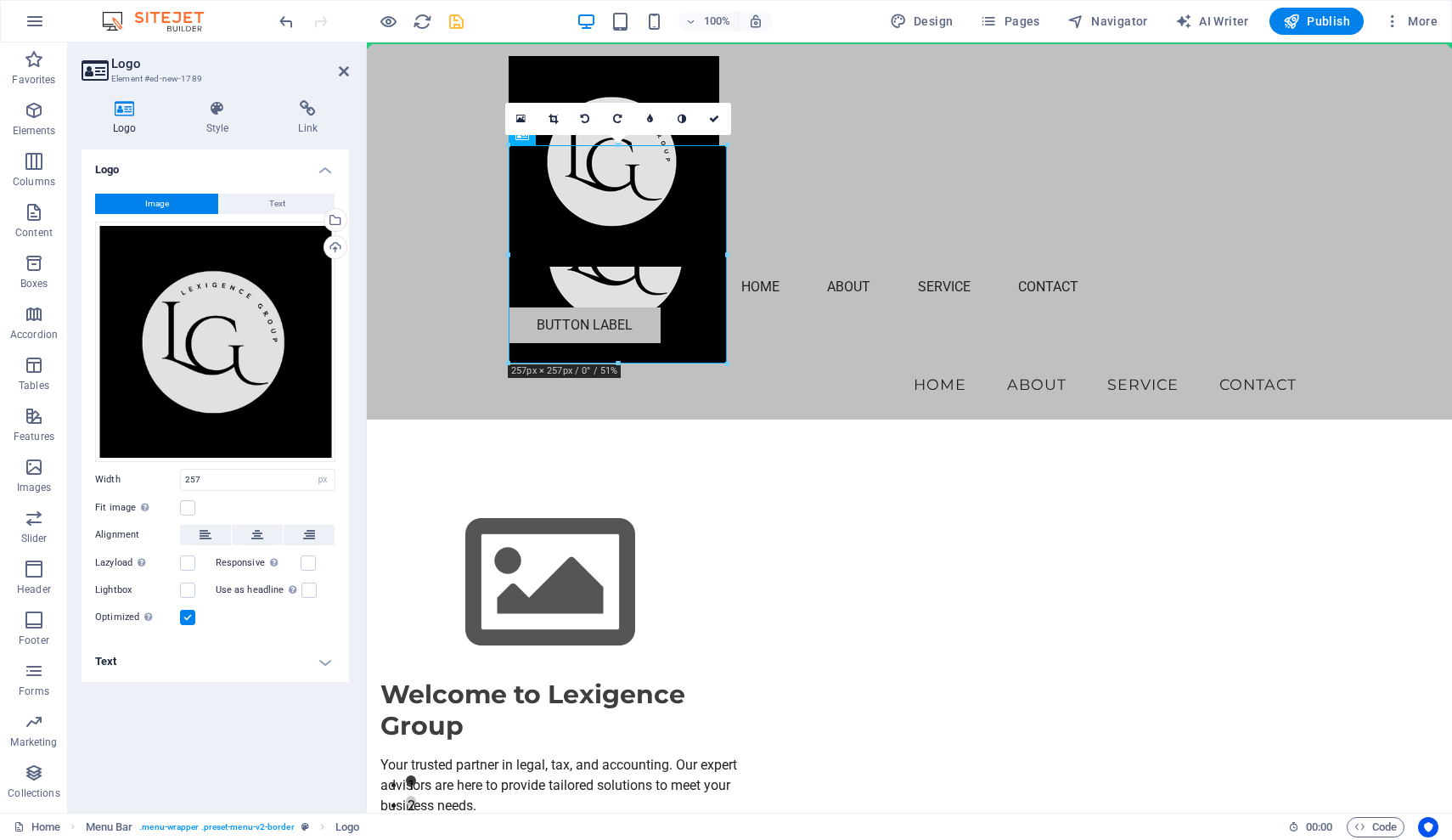
drag, startPoint x: 594, startPoint y: 176, endPoint x: 949, endPoint y: 162, distance: 355.3
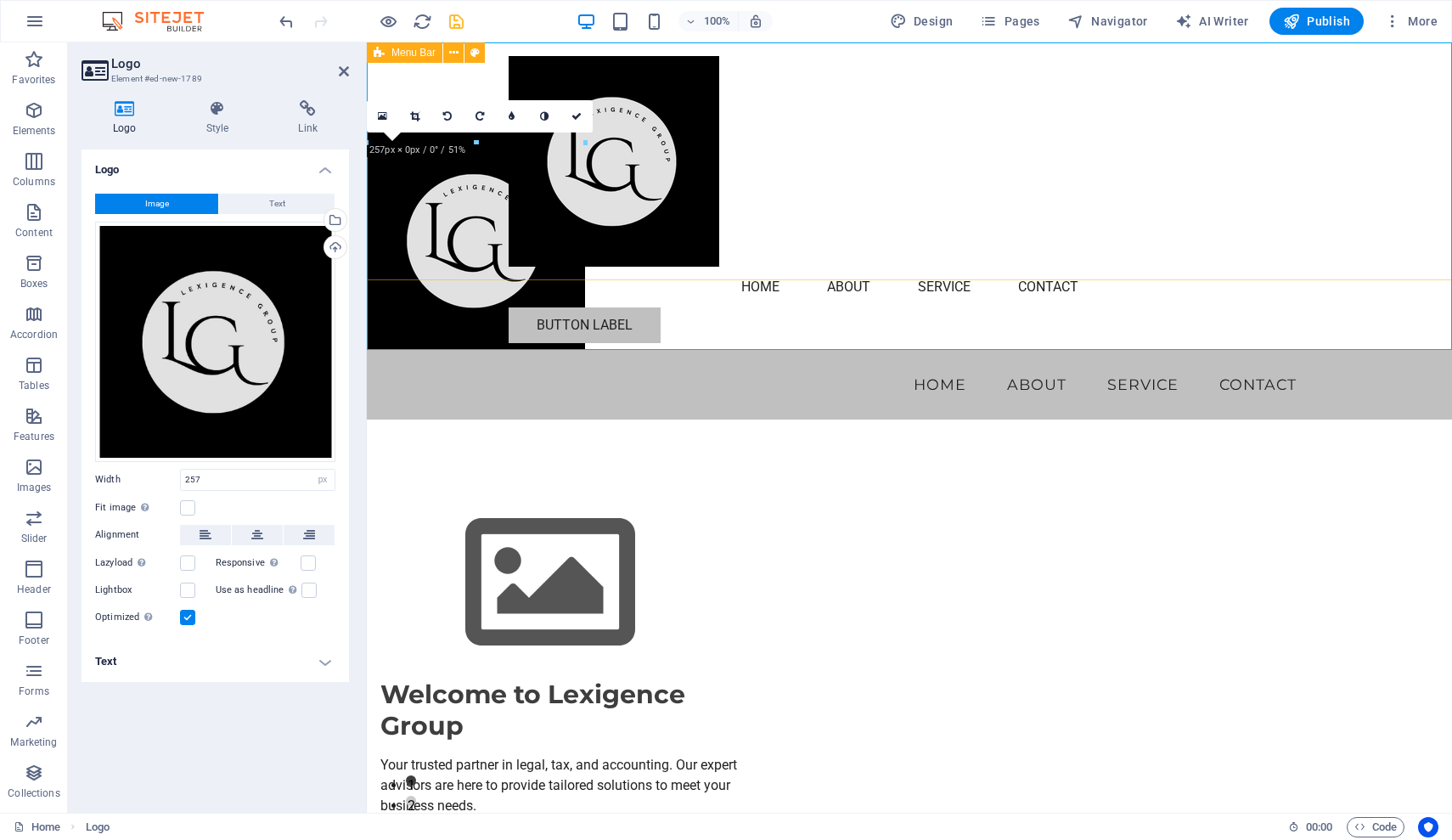
click at [462, 198] on div "Menu Home About Service Contact Button label" at bounding box center [909, 200] width 1085 height 315
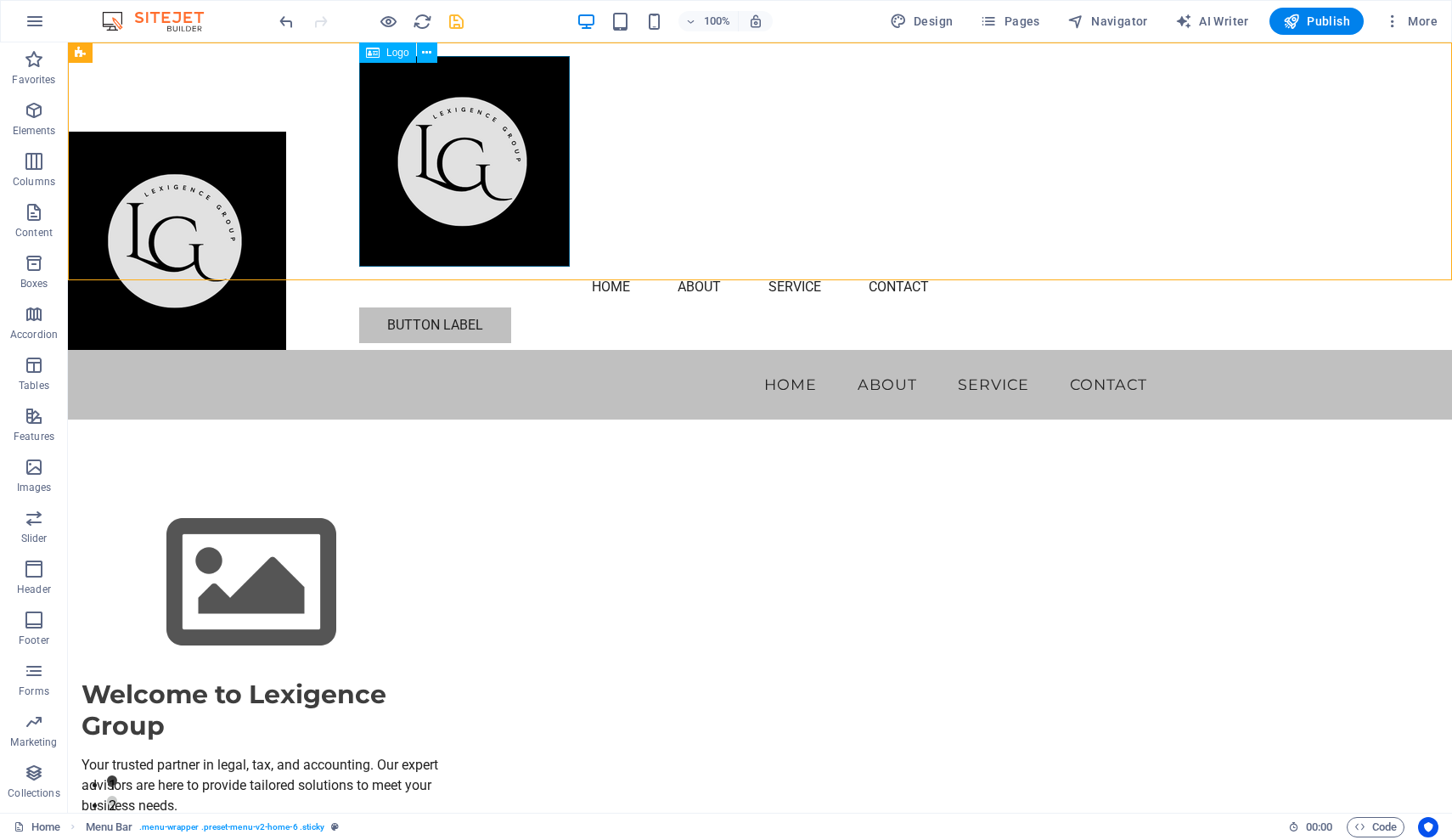
click at [424, 156] on div at bounding box center [760, 161] width 802 height 211
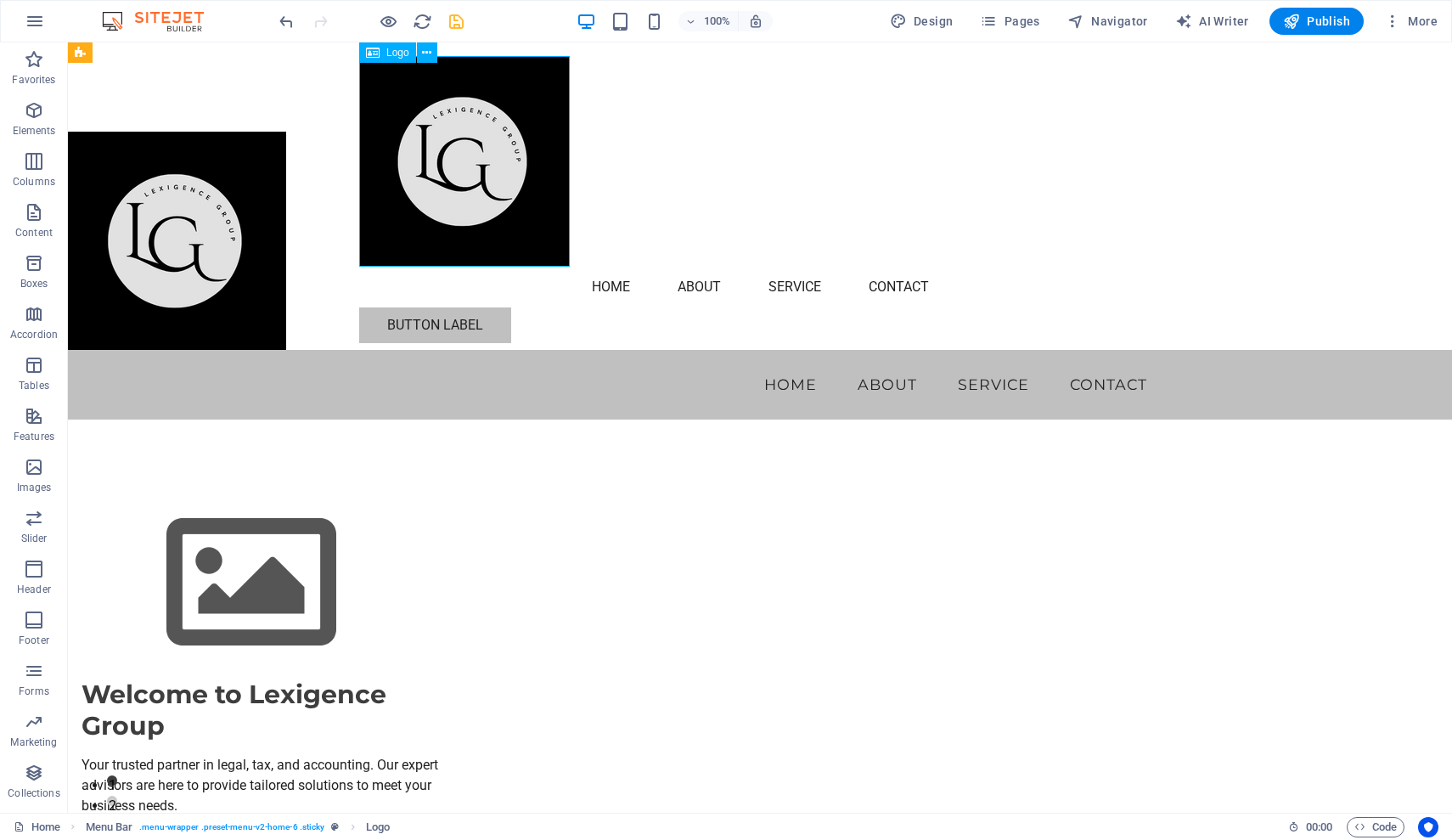
click at [424, 156] on div at bounding box center [760, 161] width 802 height 211
select select "px"
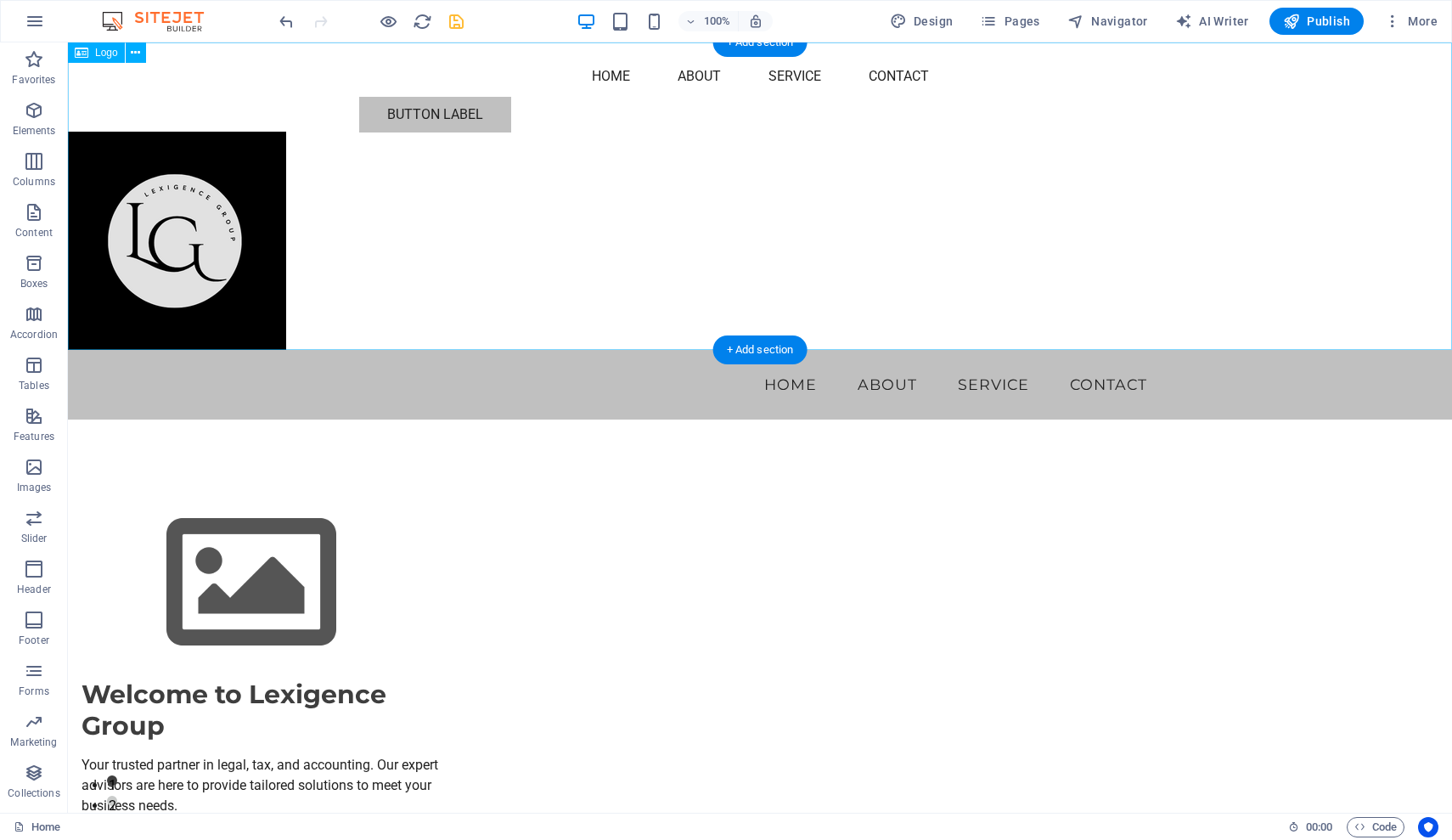
click at [200, 254] on div at bounding box center [760, 196] width 1384 height 308
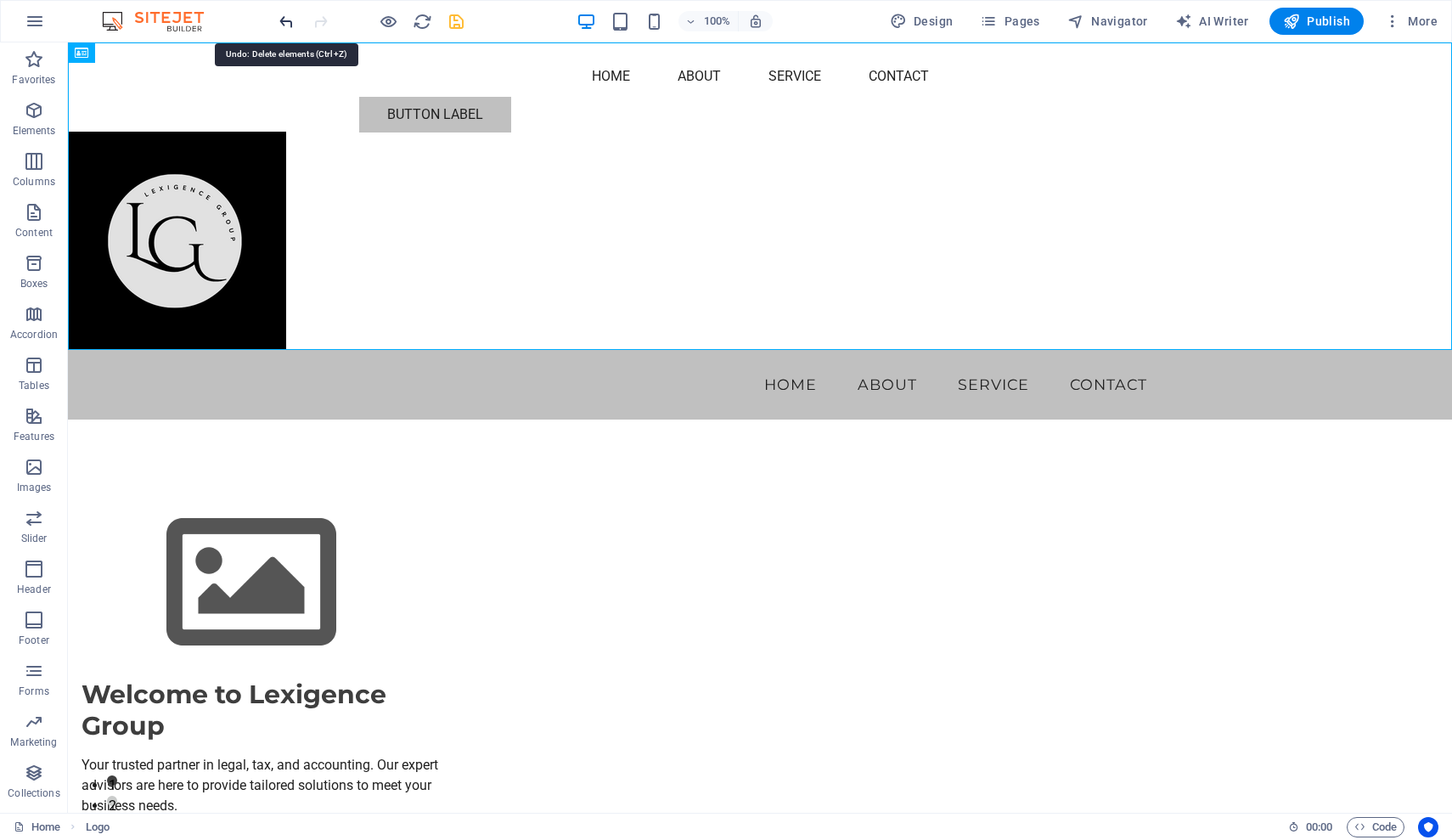
click at [288, 24] on icon "undo" at bounding box center [287, 22] width 19 height 19
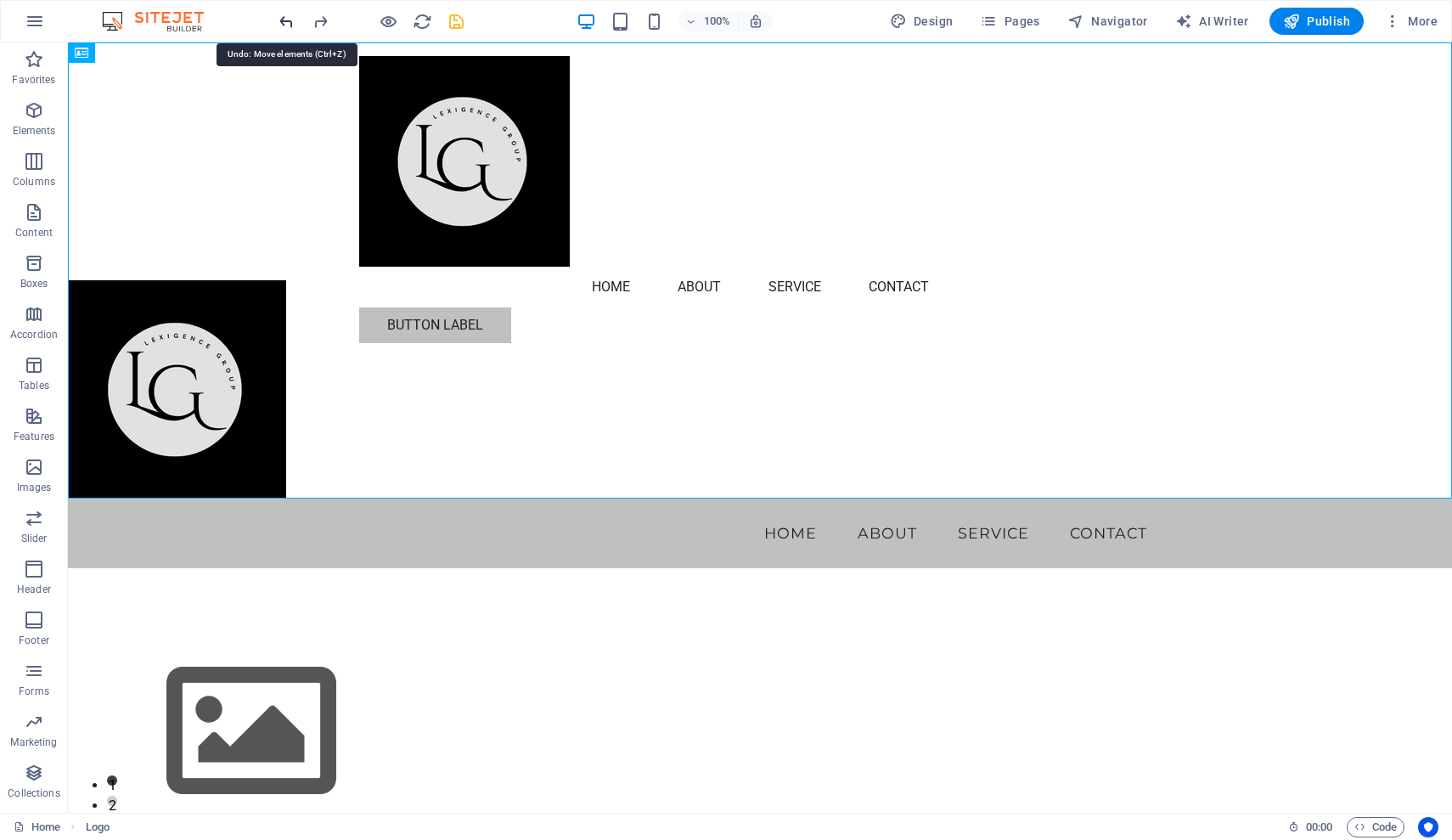
click at [288, 24] on icon "undo" at bounding box center [287, 22] width 19 height 19
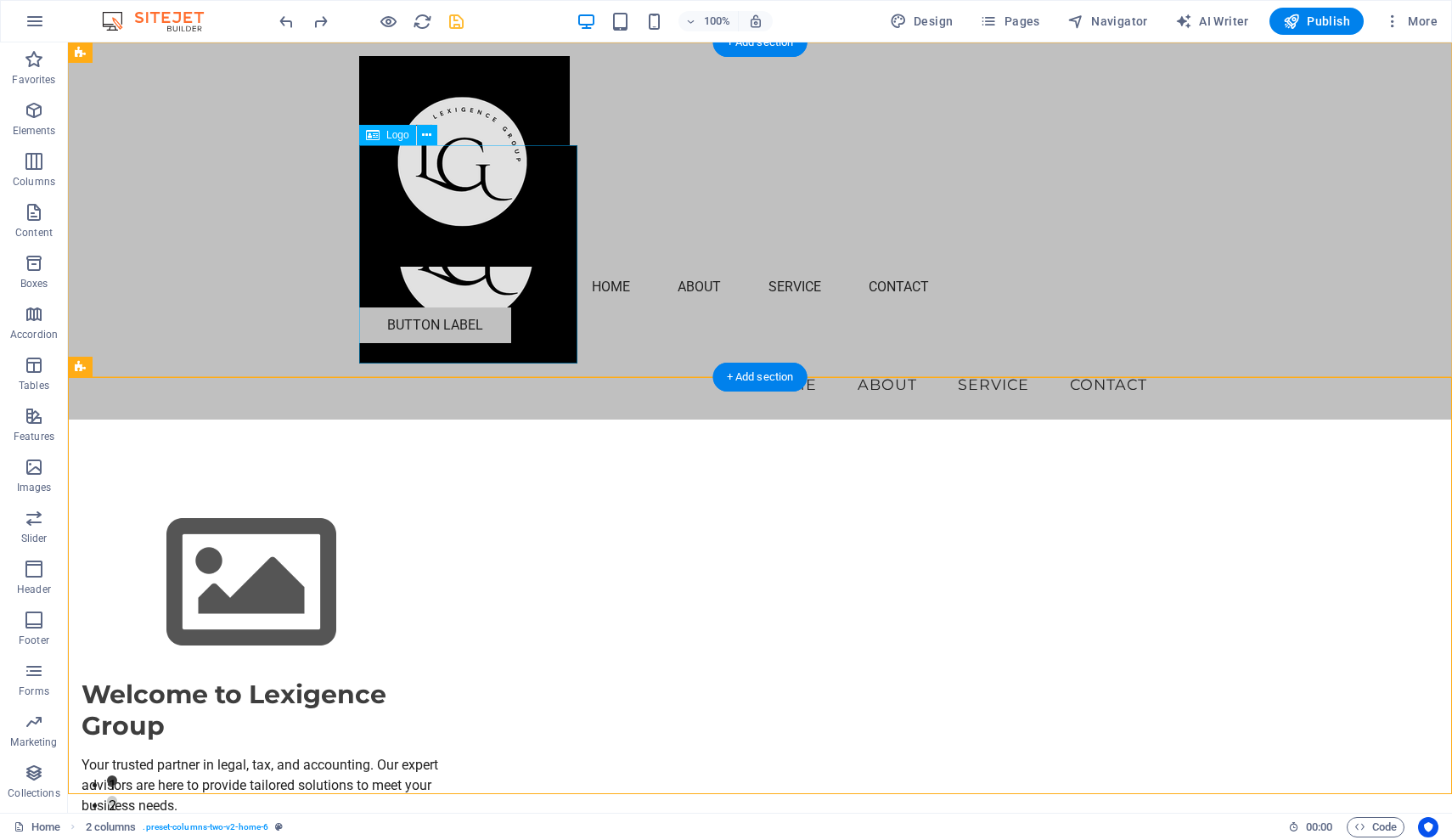
click at [494, 257] on div at bounding box center [760, 254] width 802 height 218
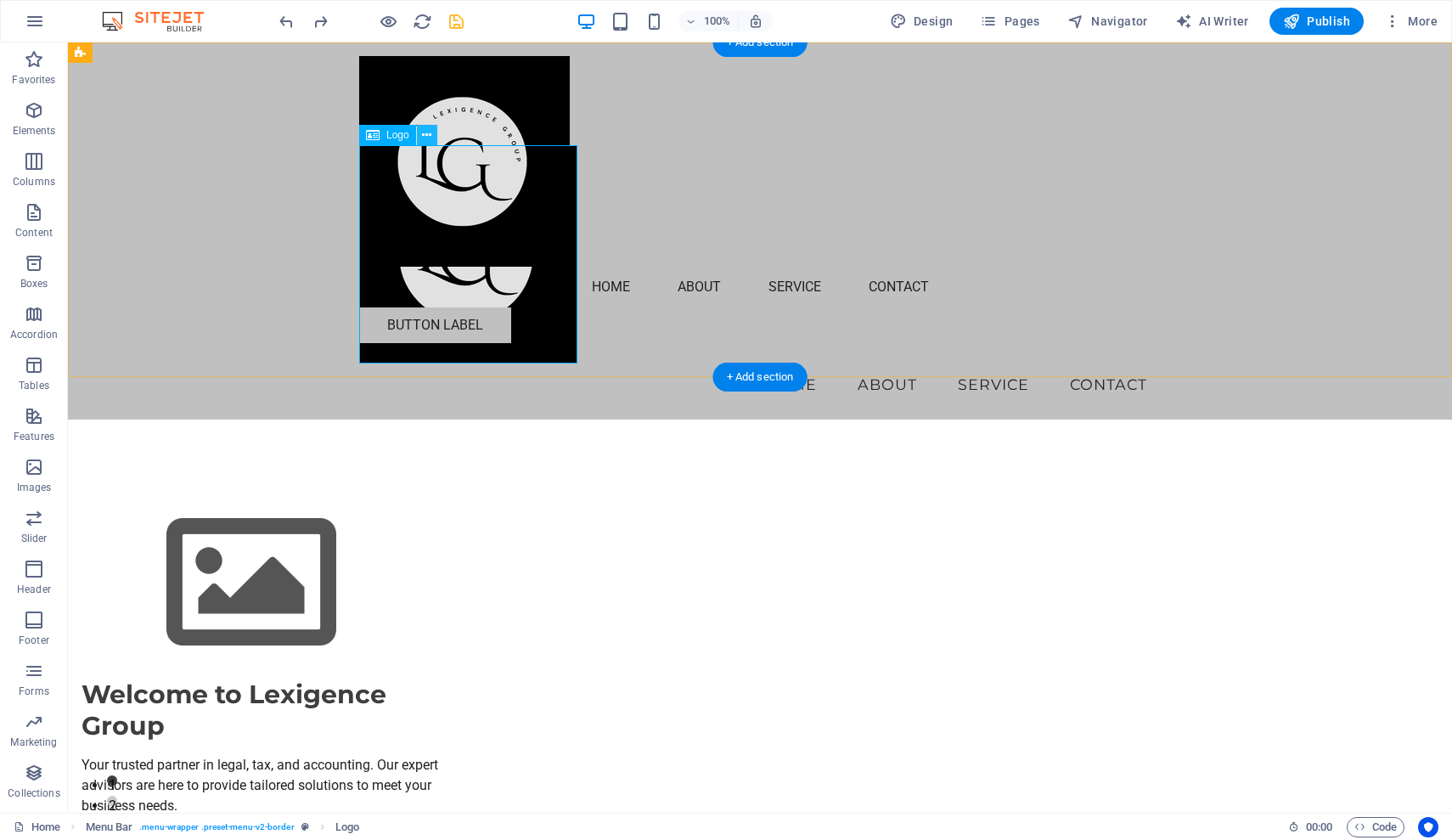
click at [428, 139] on icon at bounding box center [426, 135] width 10 height 17
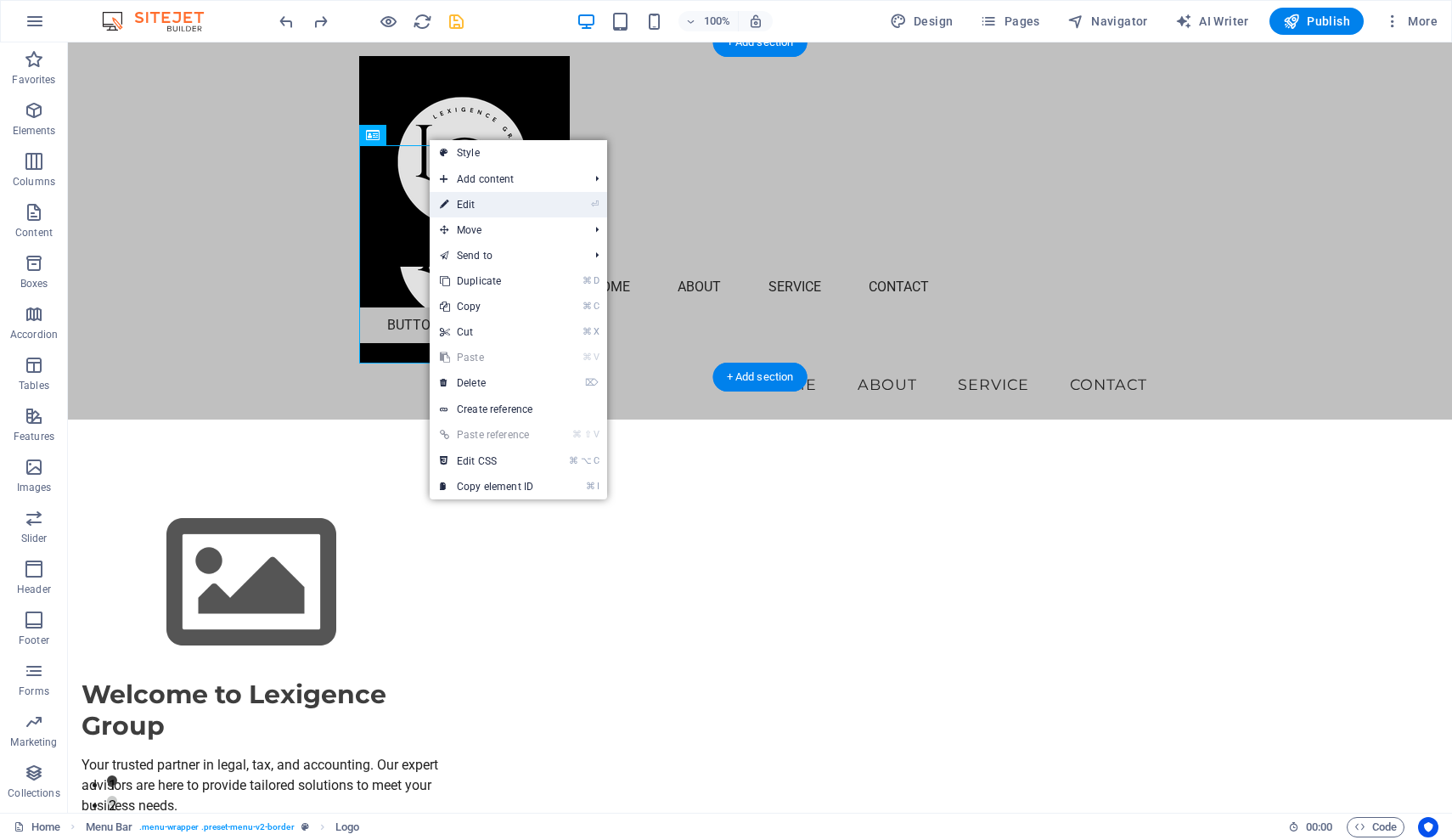
click at [503, 206] on link "⏎ Edit" at bounding box center [486, 204] width 114 height 25
select select "px"
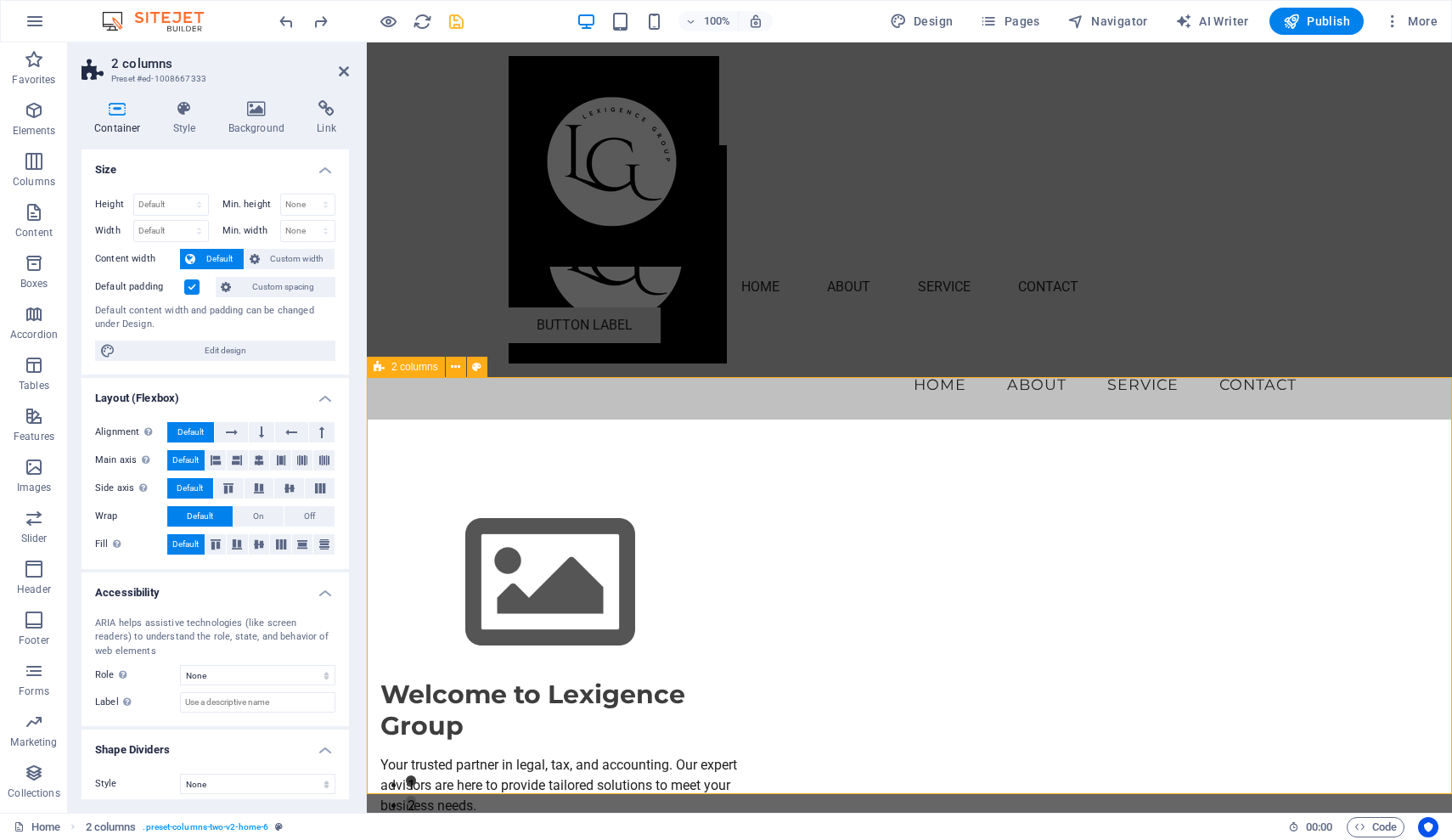
click at [342, 69] on icon at bounding box center [344, 71] width 10 height 14
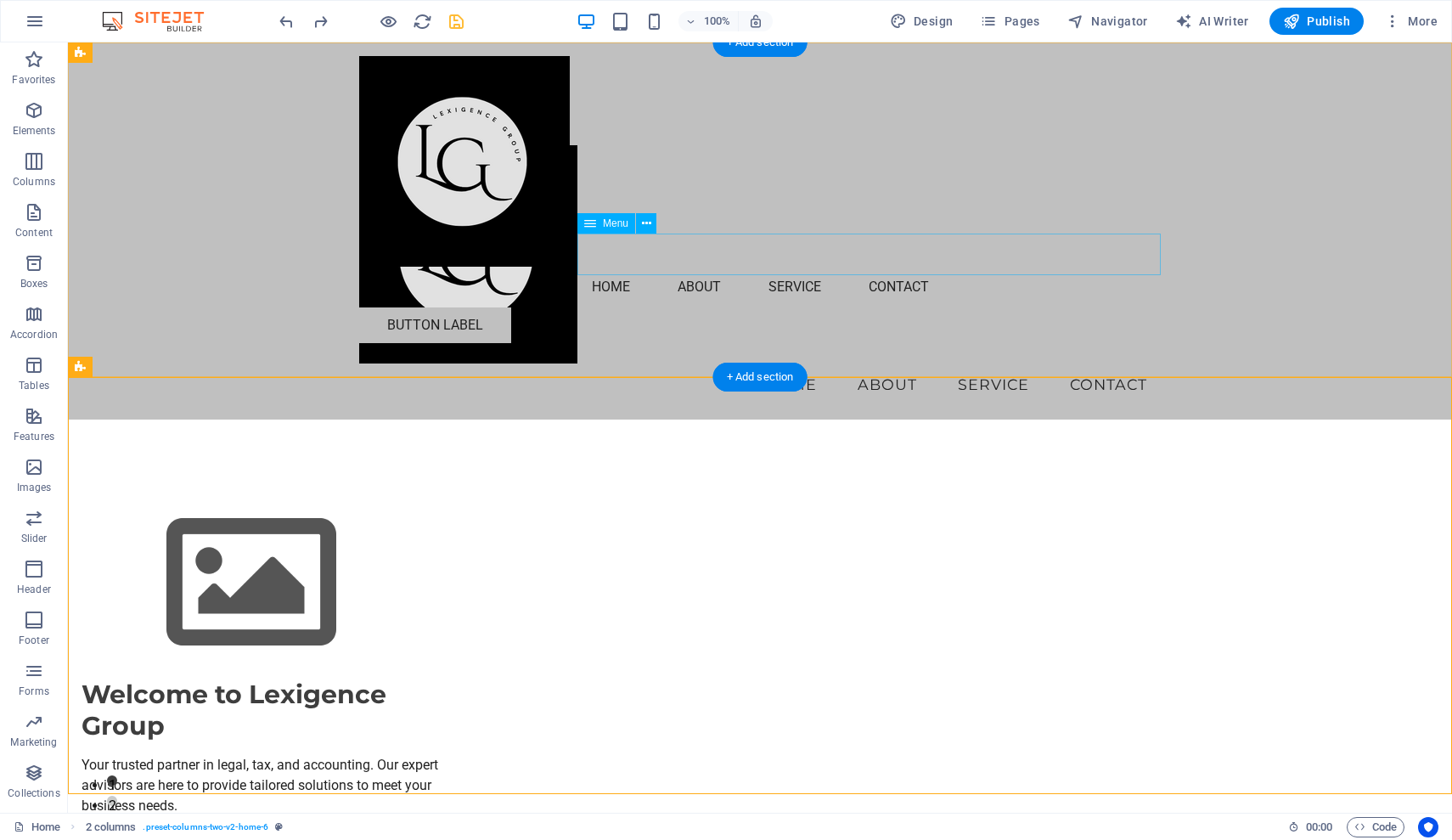
click at [792, 363] on nav "Home About Service Contact" at bounding box center [760, 384] width 802 height 43
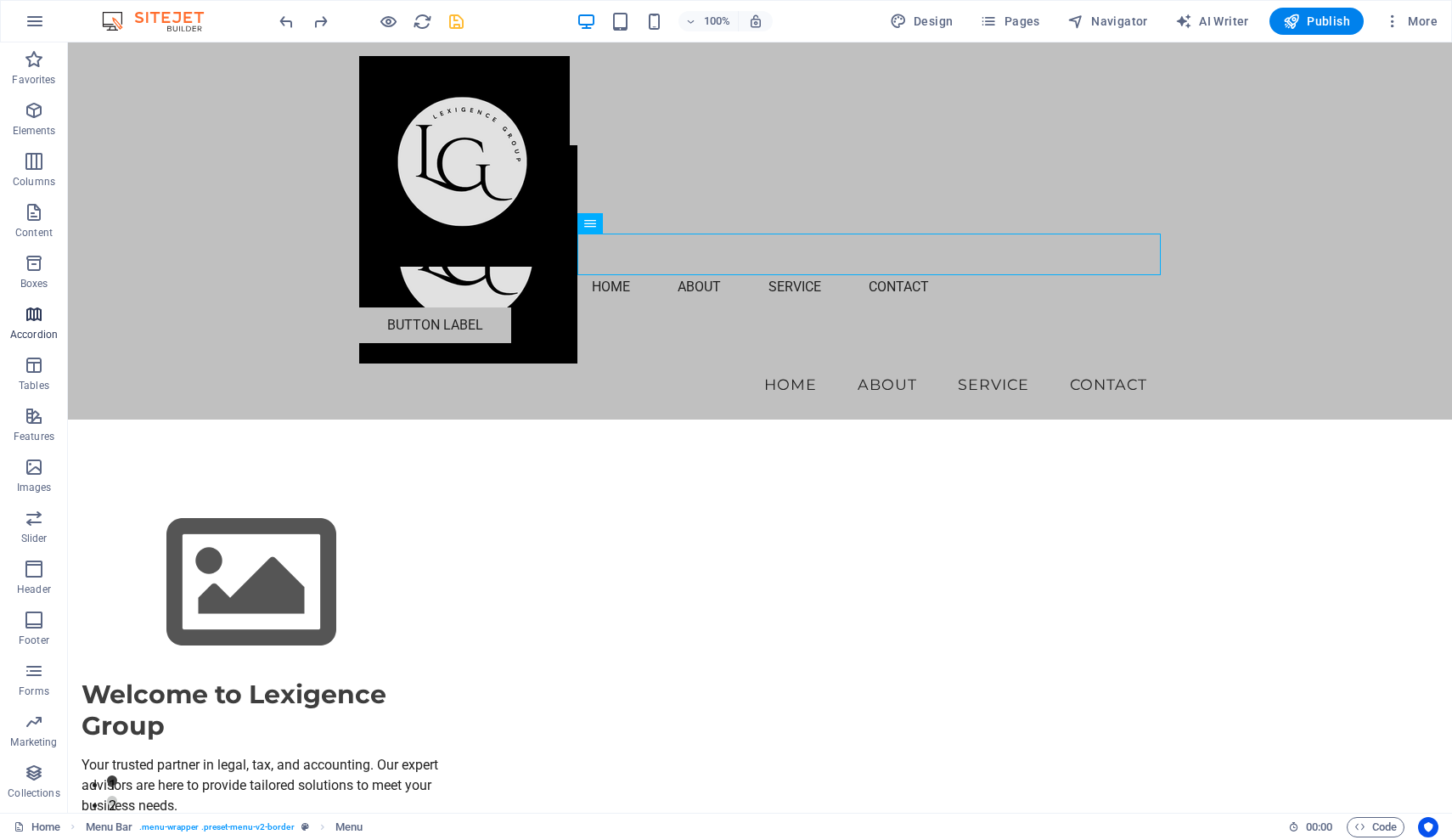
click at [38, 322] on icon "button" at bounding box center [33, 314] width 20 height 20
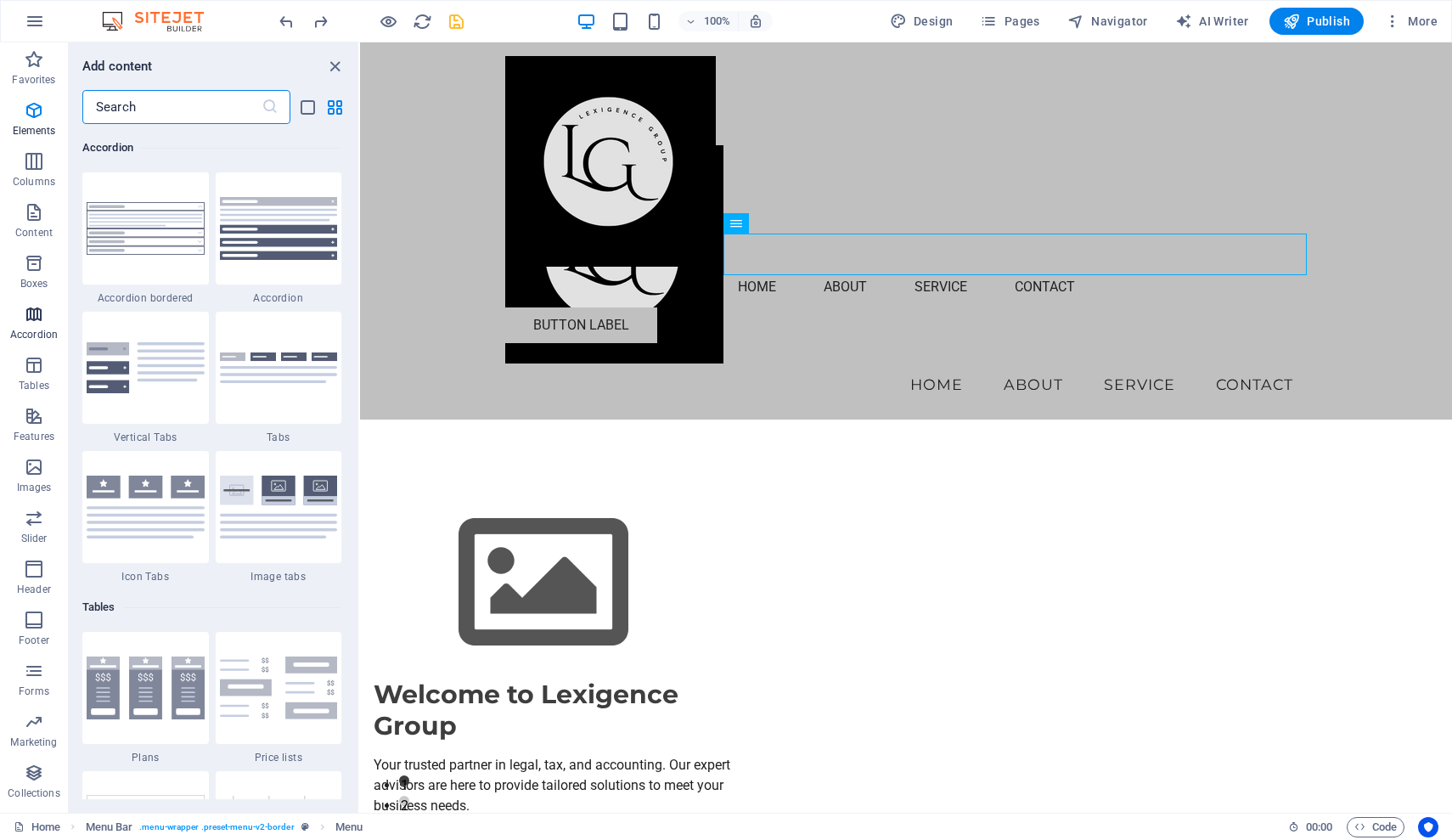
scroll to position [5421, 0]
click at [32, 260] on icon "button" at bounding box center [33, 262] width 20 height 20
click at [31, 217] on icon "button" at bounding box center [33, 212] width 20 height 20
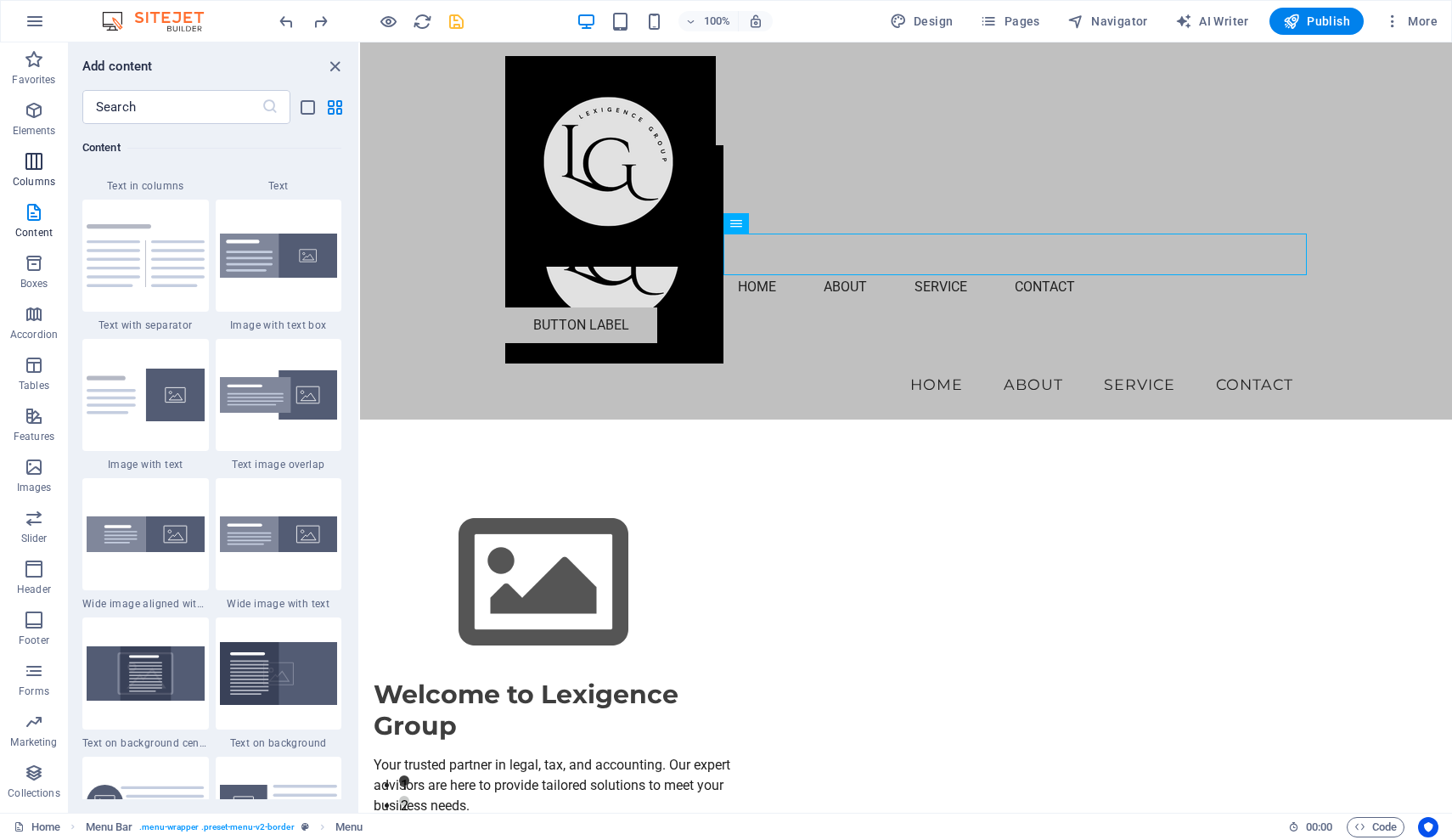
click at [37, 159] on icon "button" at bounding box center [33, 160] width 20 height 20
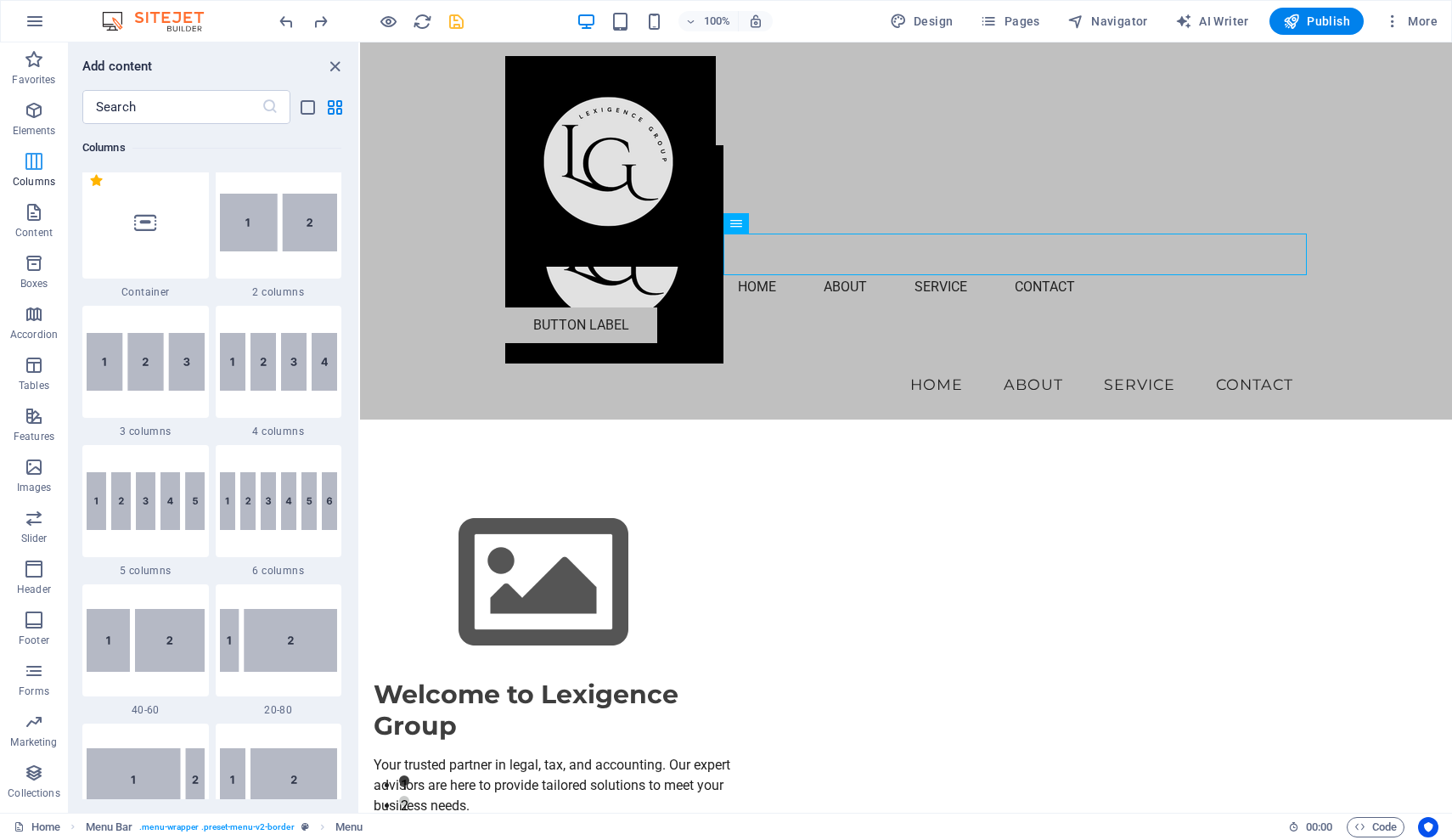
scroll to position [841, 0]
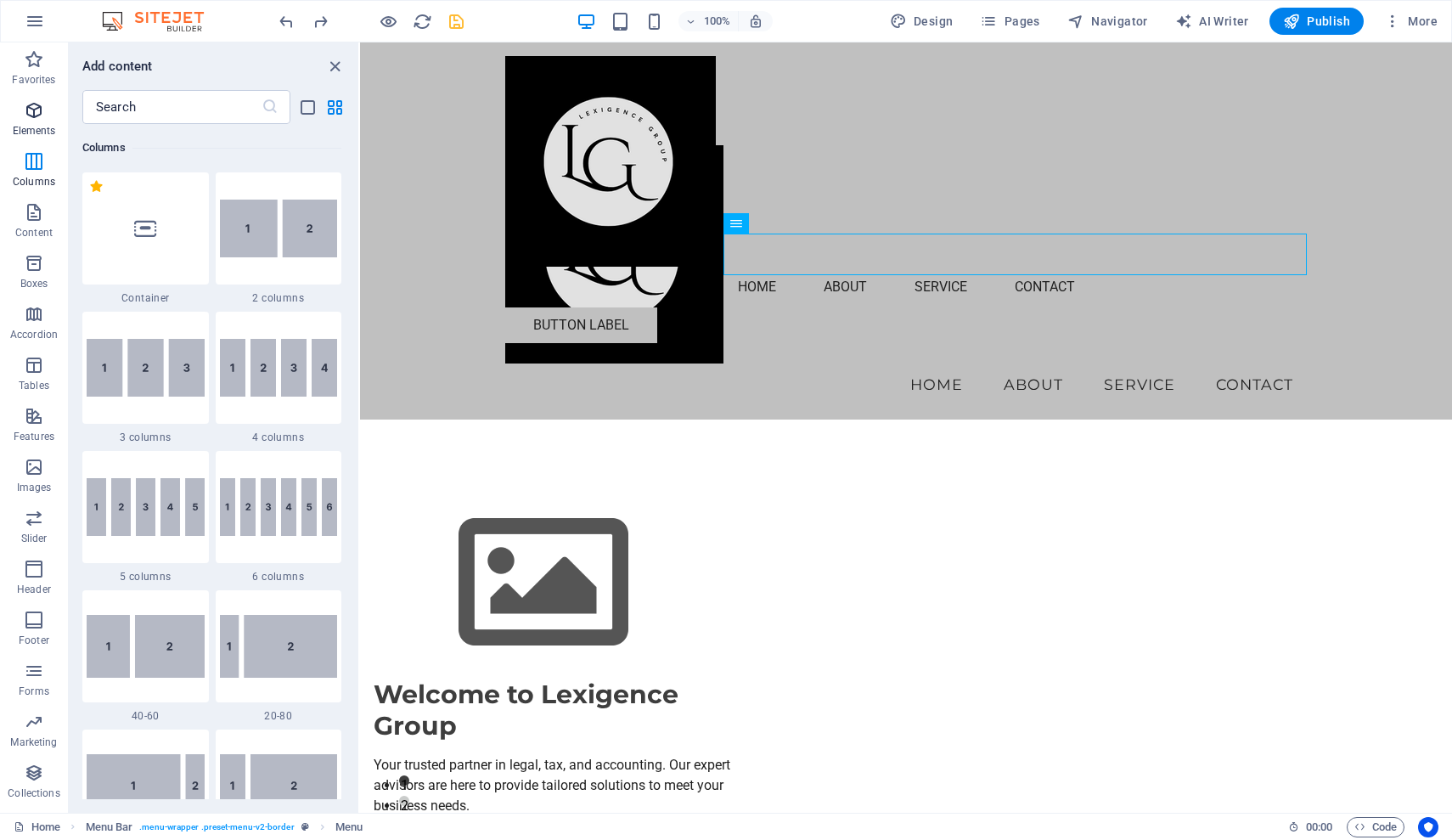
click at [36, 112] on icon "button" at bounding box center [33, 110] width 20 height 20
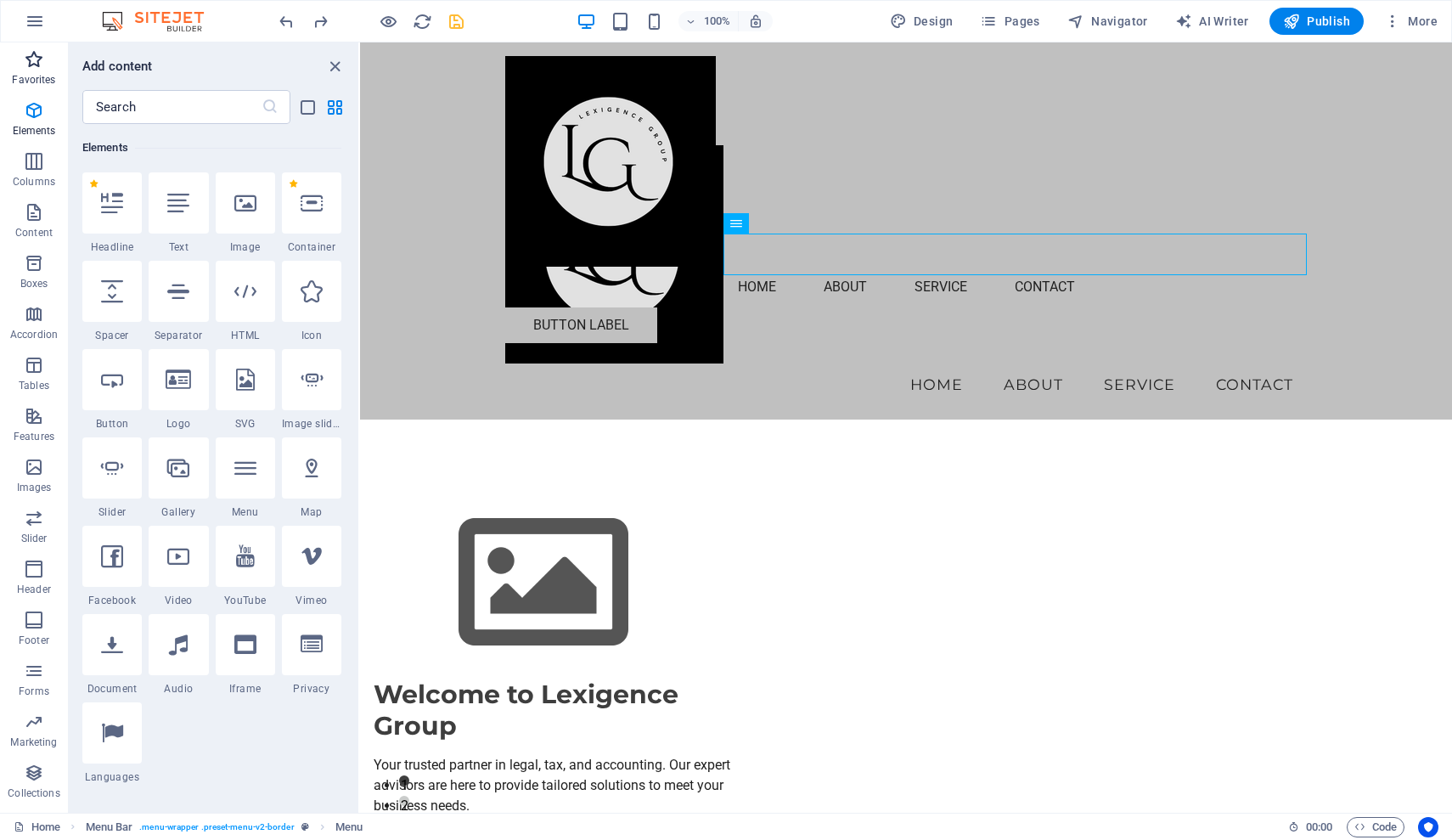
click at [33, 70] on span "Favorites" at bounding box center [34, 70] width 68 height 41
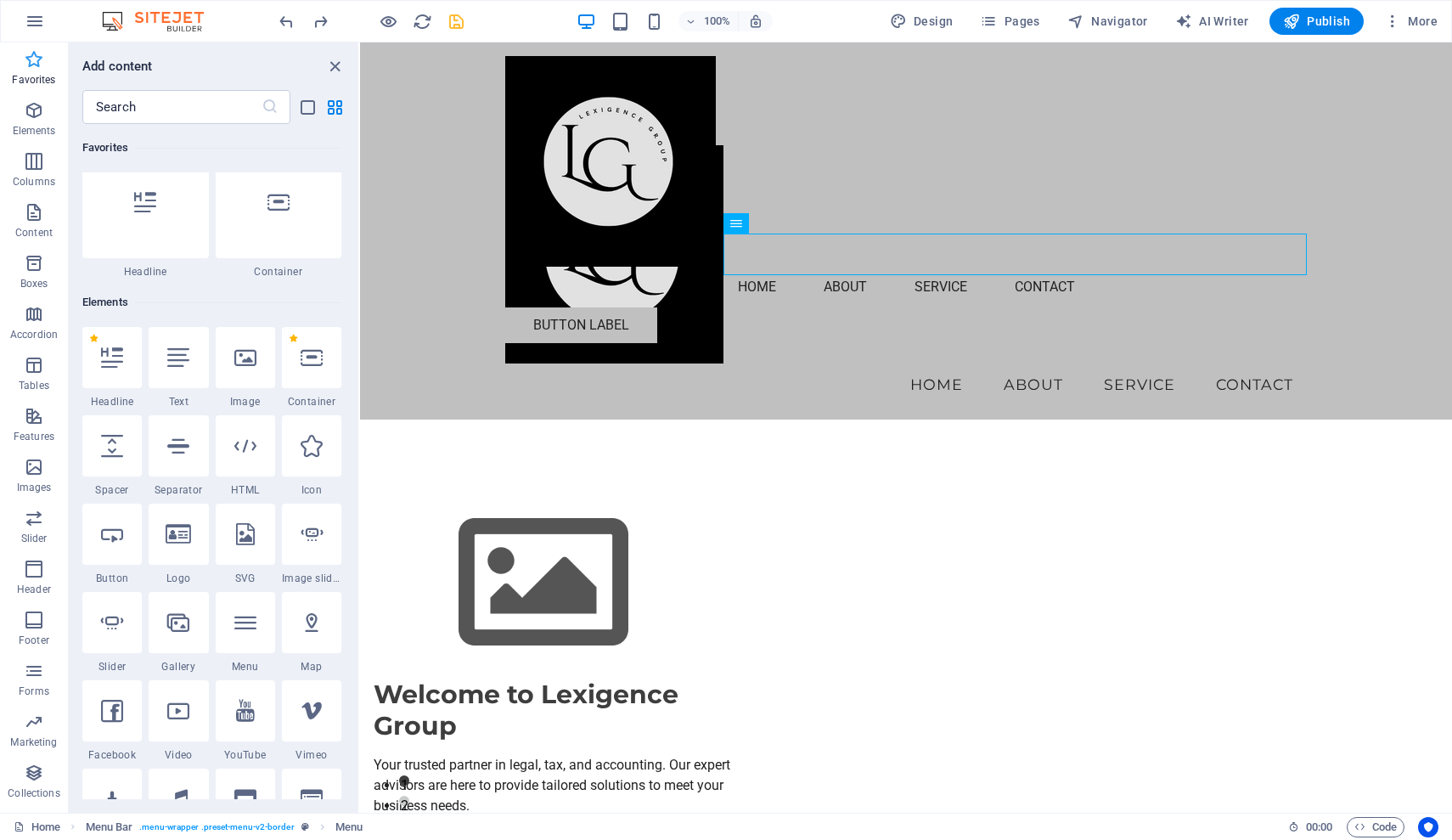
scroll to position [0, 0]
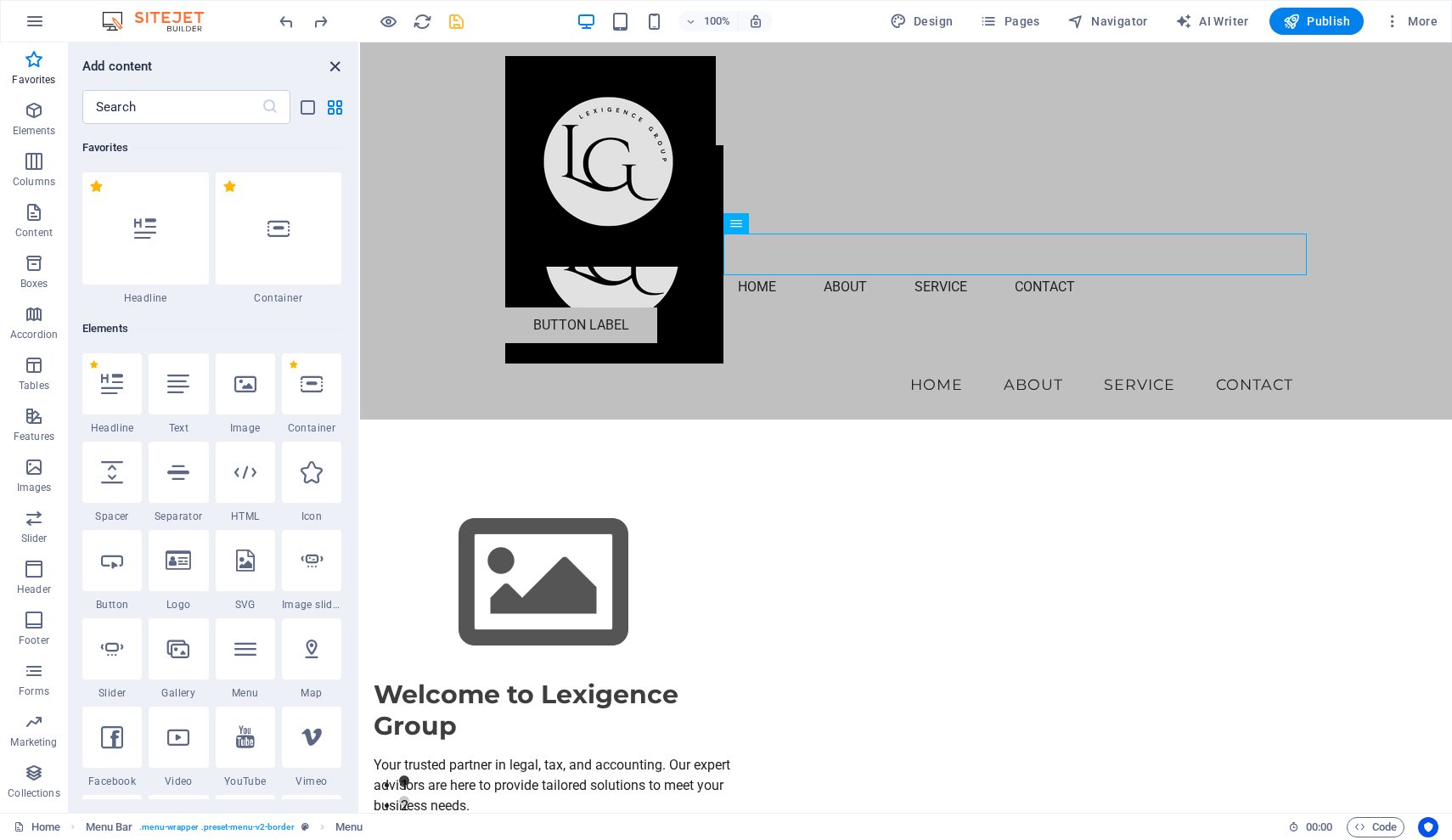
click at [335, 69] on icon "close panel" at bounding box center [335, 66] width 19 height 19
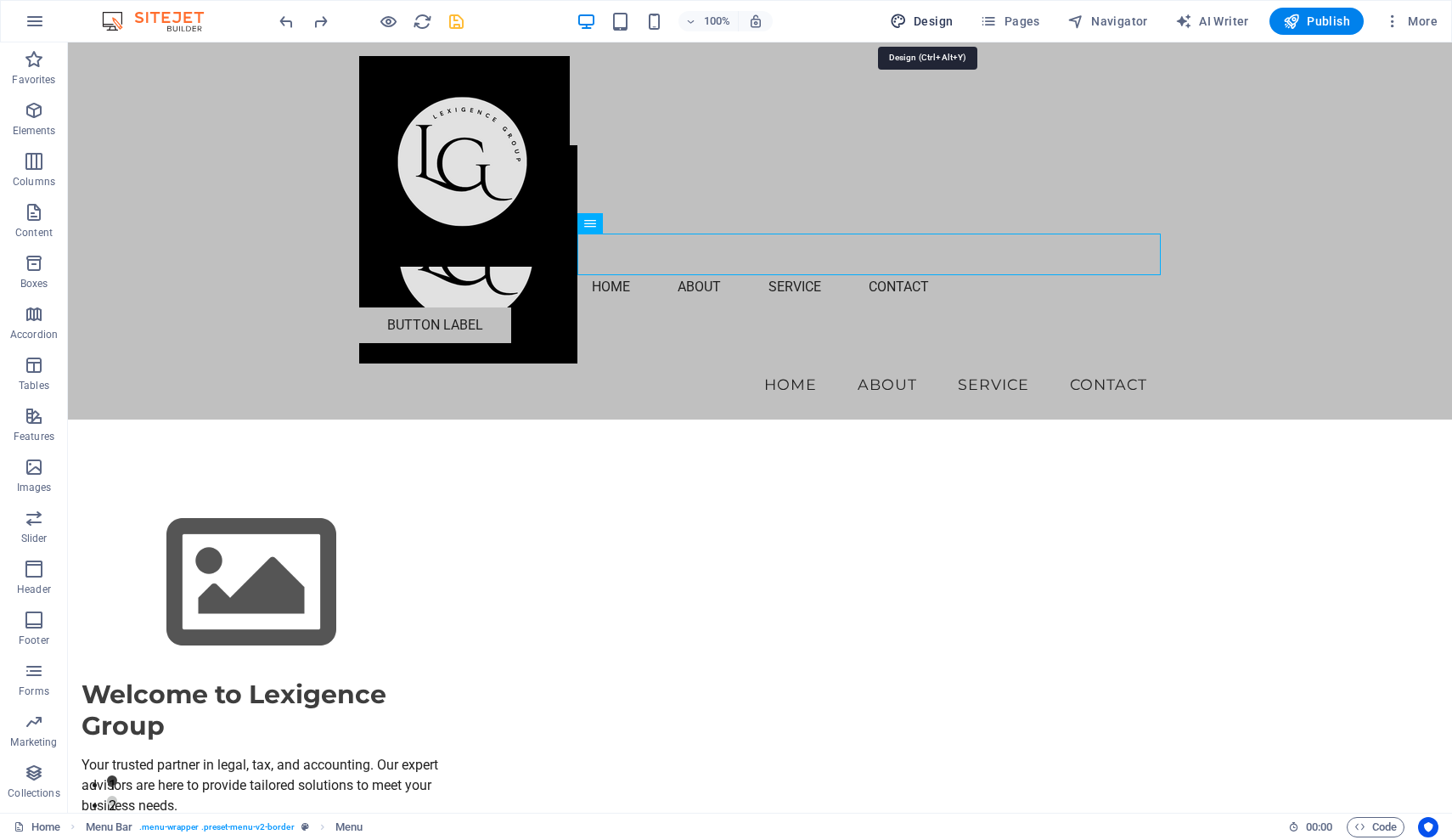
click at [940, 19] on span "Design" at bounding box center [921, 21] width 64 height 17
select select "px"
select select "200"
select select "px"
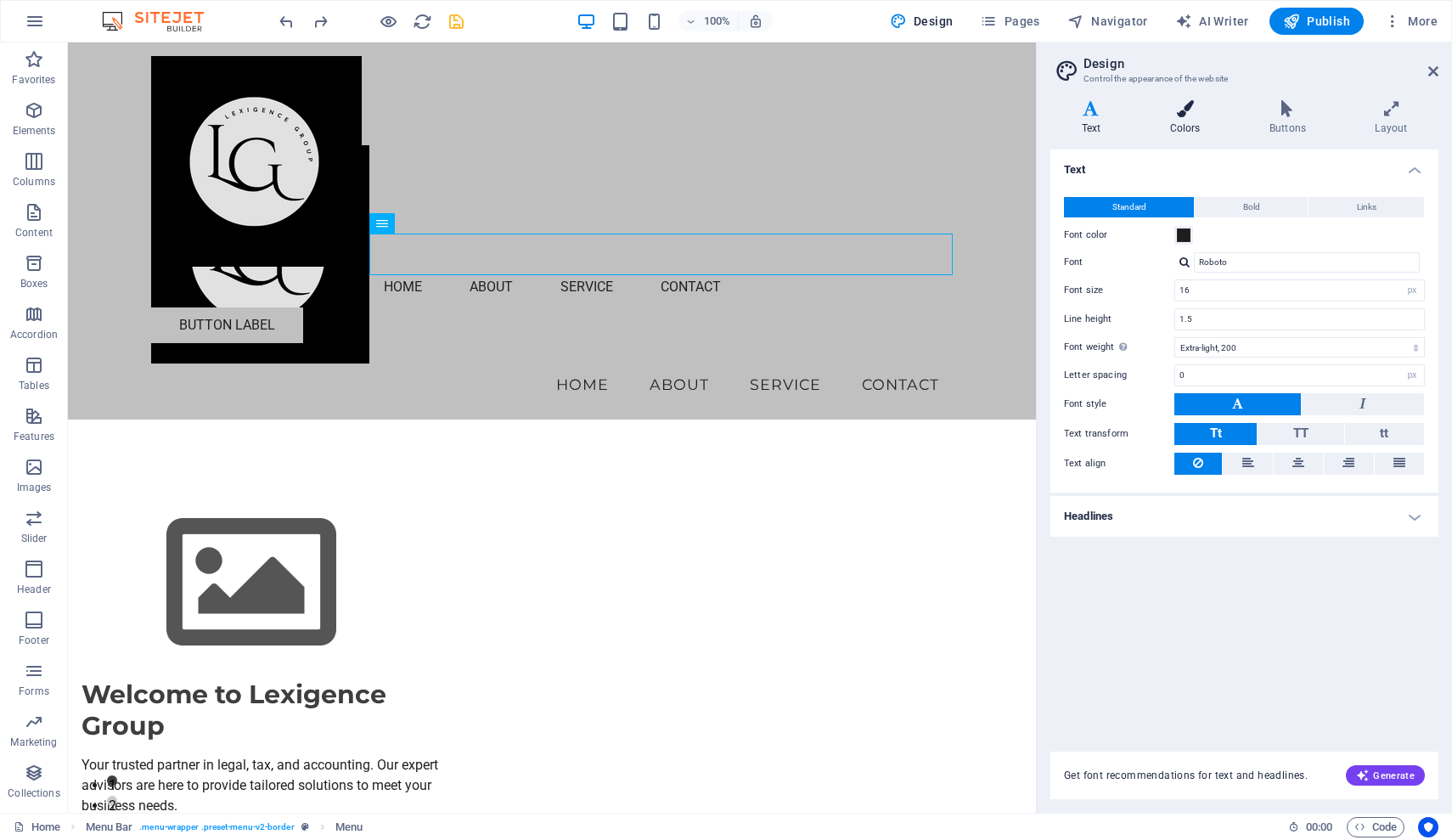
click at [1189, 119] on h4 "Colors" at bounding box center [1189, 118] width 99 height 36
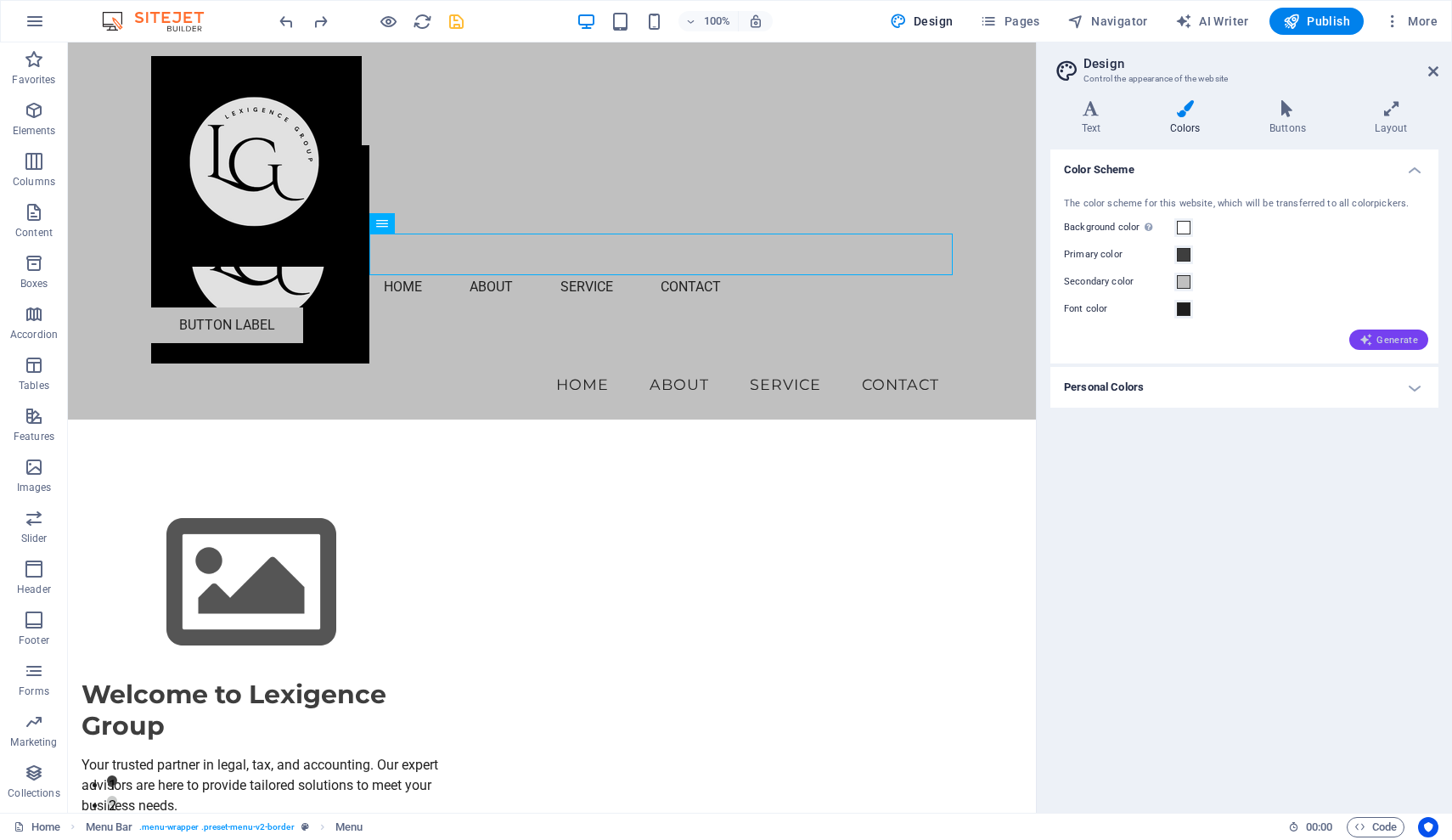
click at [1384, 341] on span "Generate" at bounding box center [1388, 340] width 58 height 14
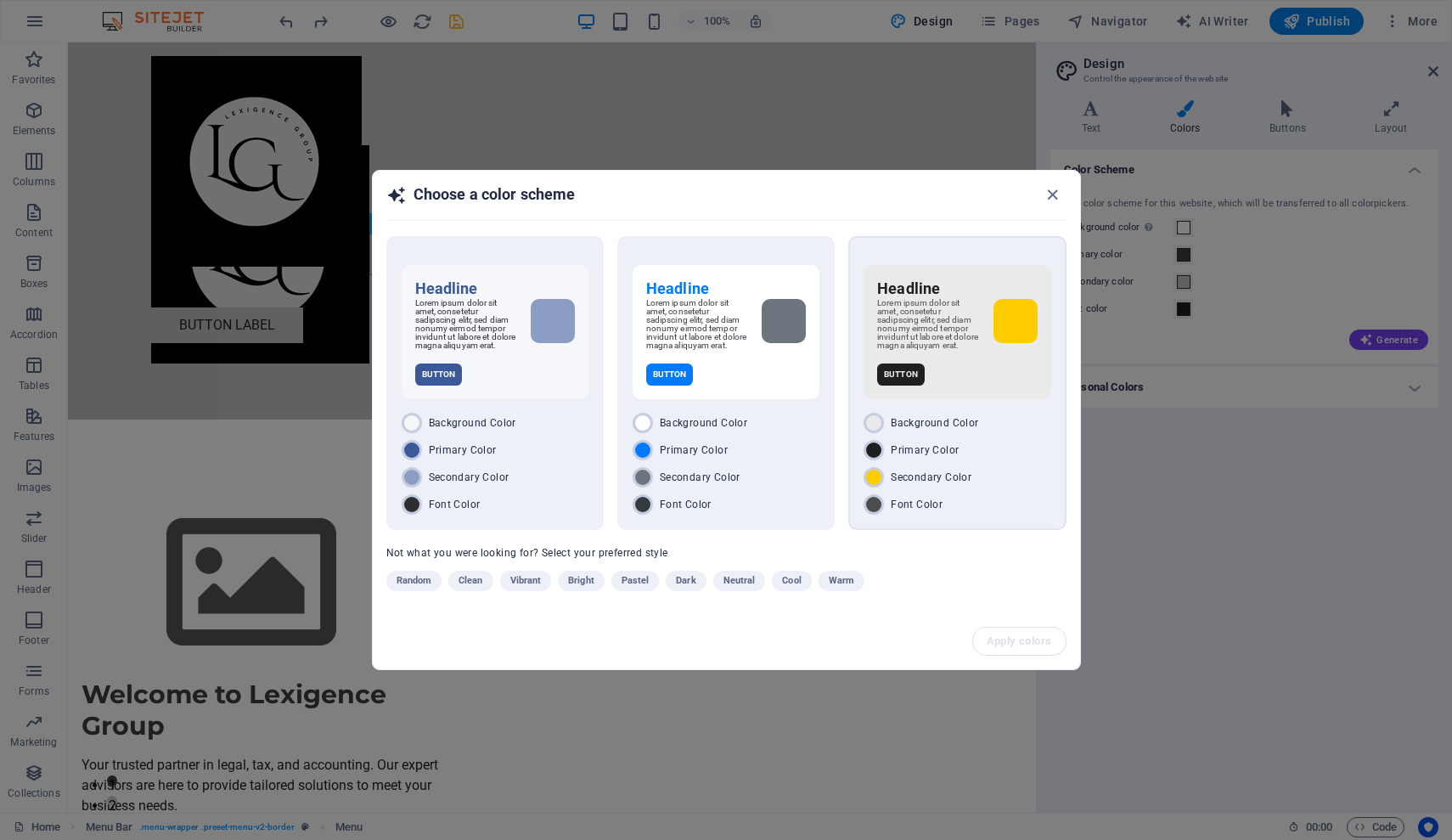
click at [993, 413] on div "Headline Lorem ipsum dolor sit amet, consetetur sadipscing elitr, sed diam nonu…" at bounding box center [956, 383] width 217 height 294
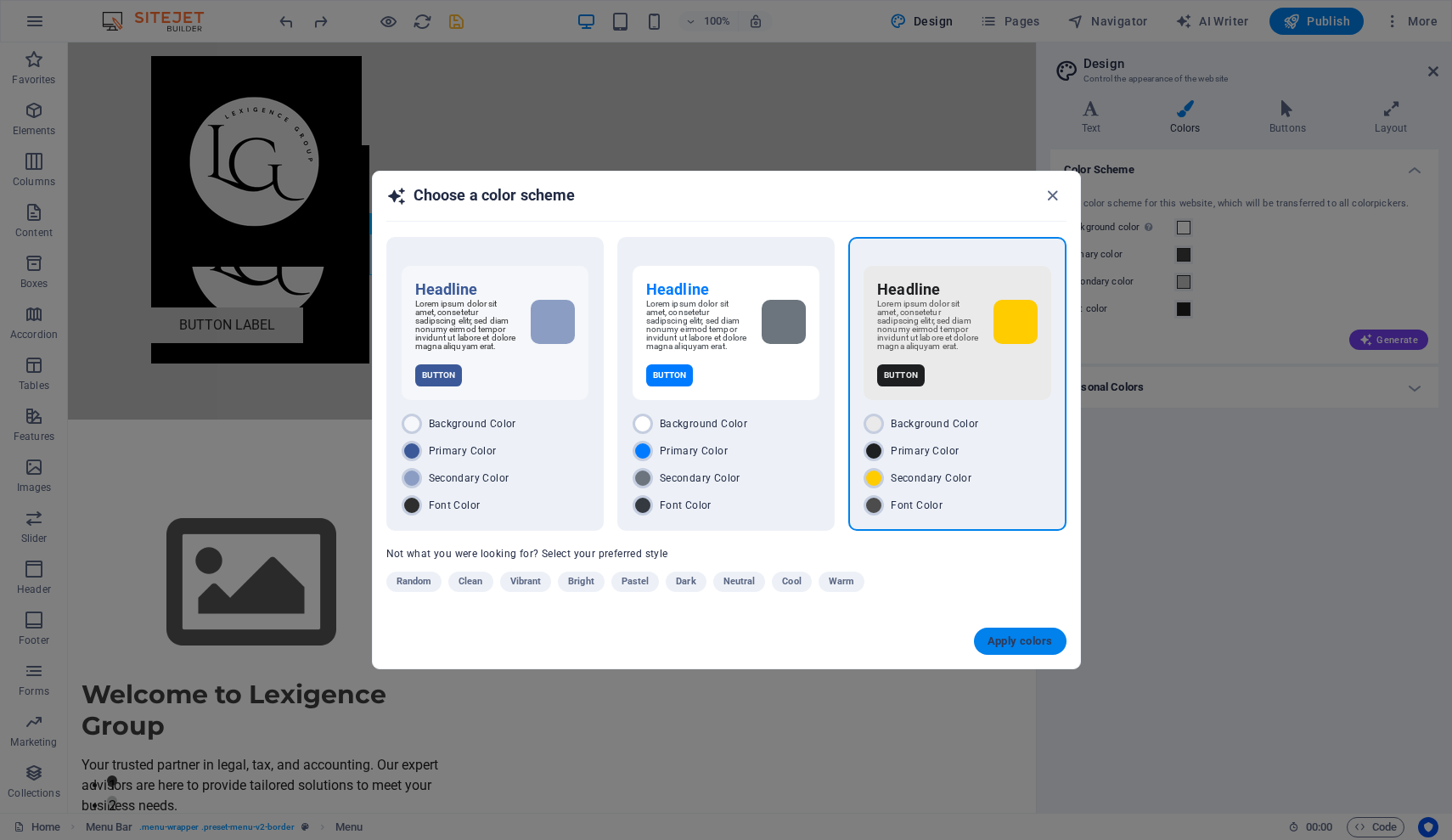
click at [1014, 647] on span "Apply colors" at bounding box center [1020, 641] width 65 height 14
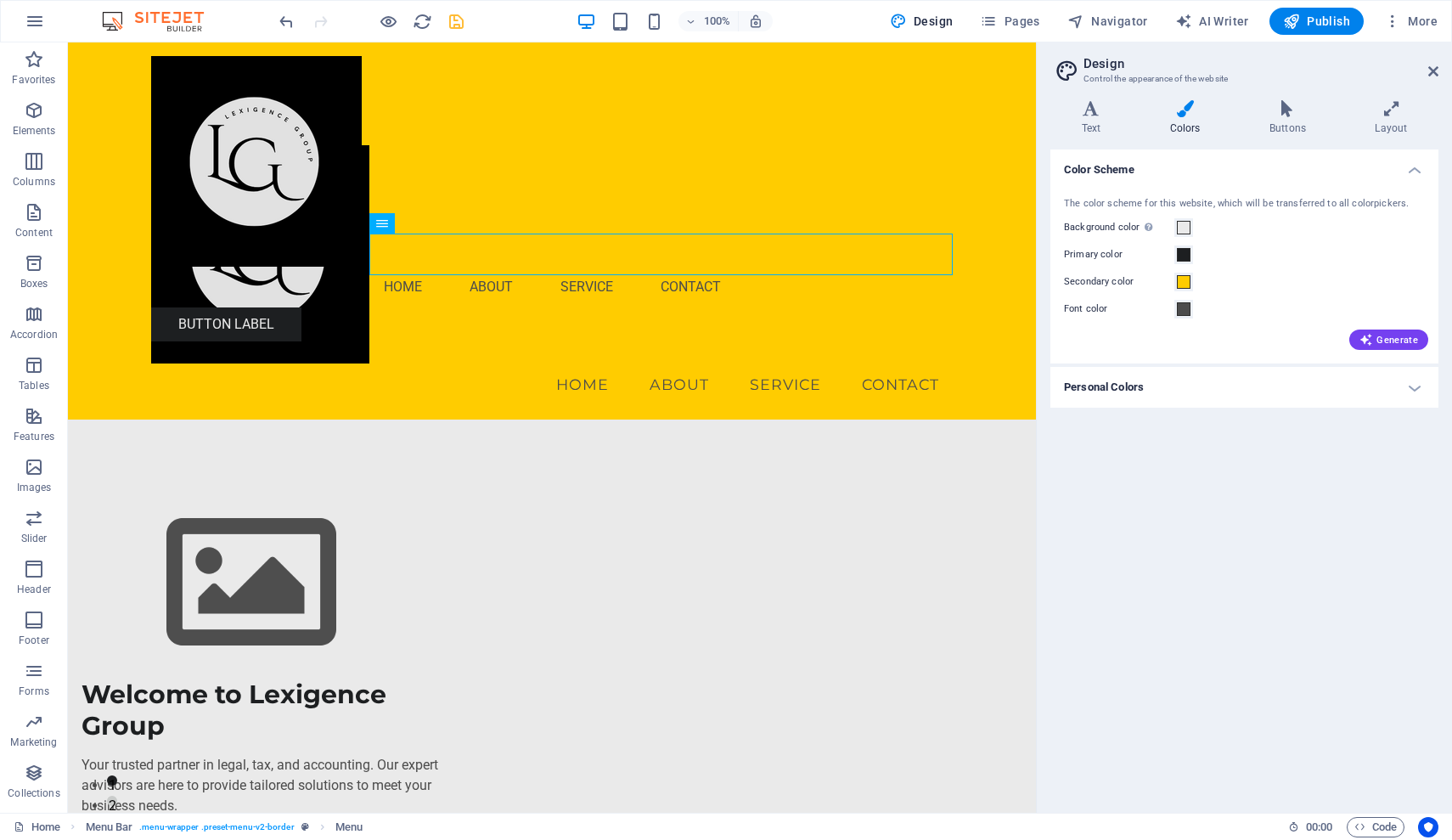
click at [1416, 384] on h4 "Personal Colors" at bounding box center [1244, 387] width 388 height 41
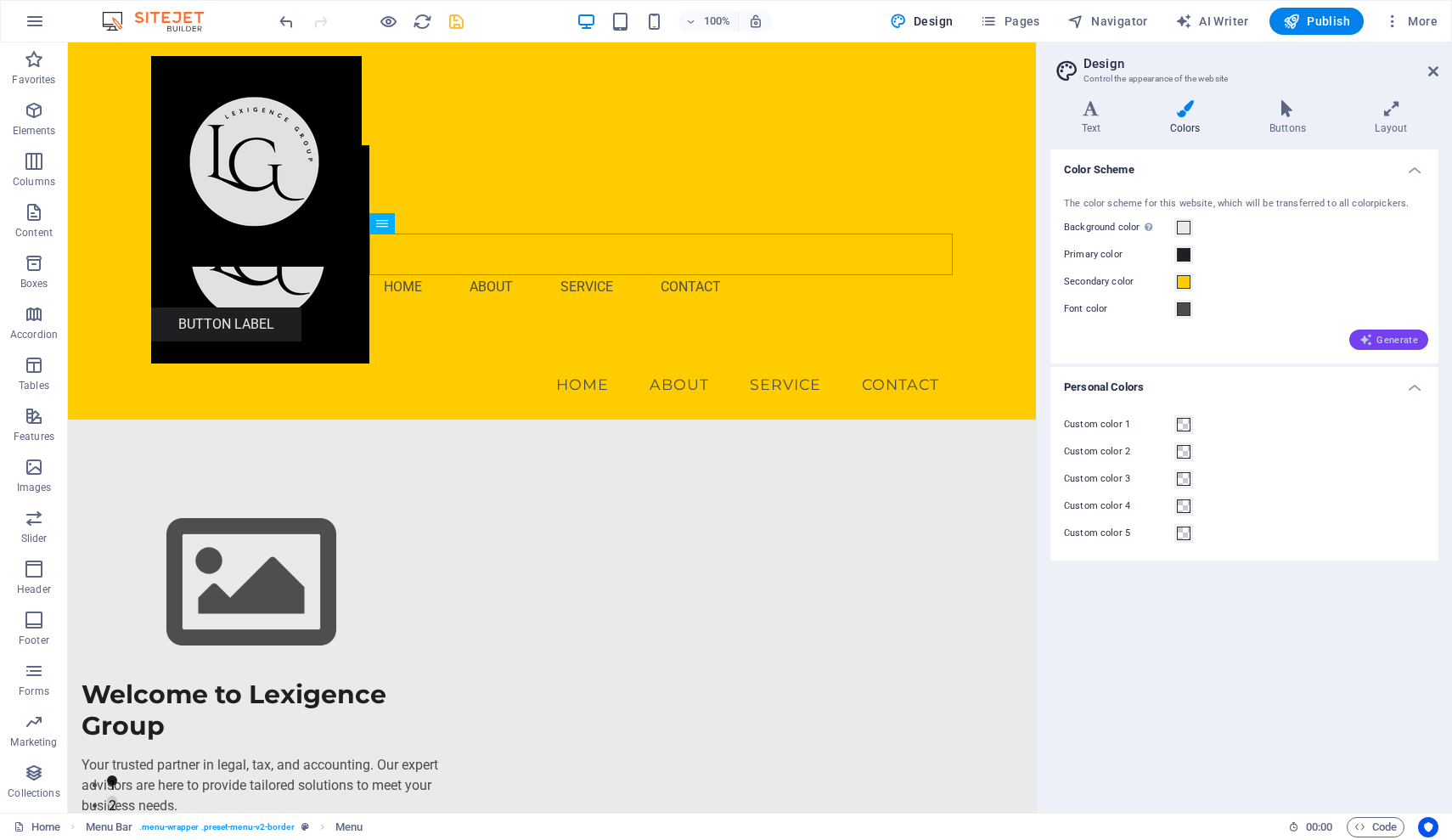
click at [1386, 342] on span "Generate" at bounding box center [1388, 340] width 58 height 14
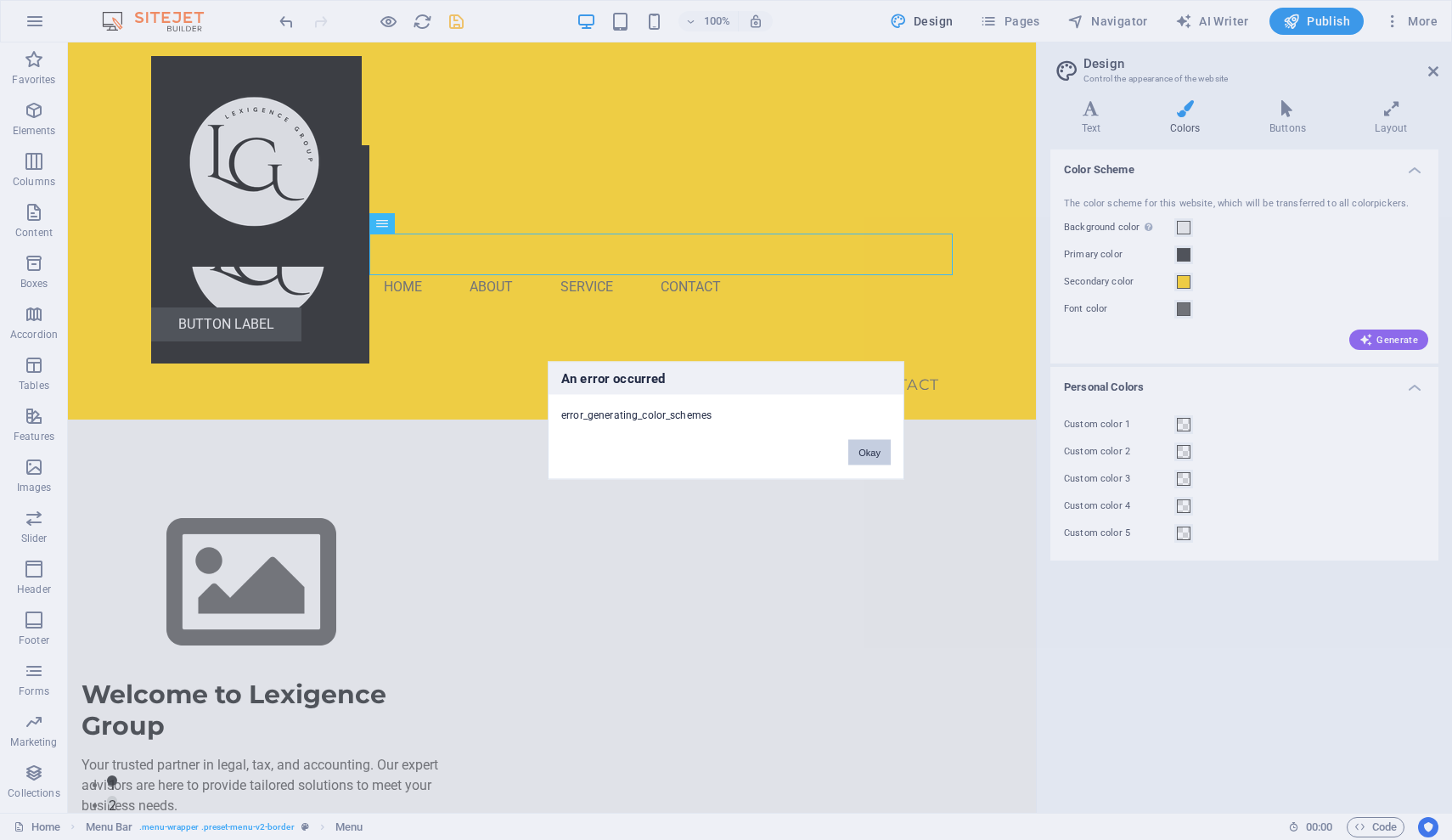
click at [879, 451] on button "Okay" at bounding box center [869, 451] width 43 height 25
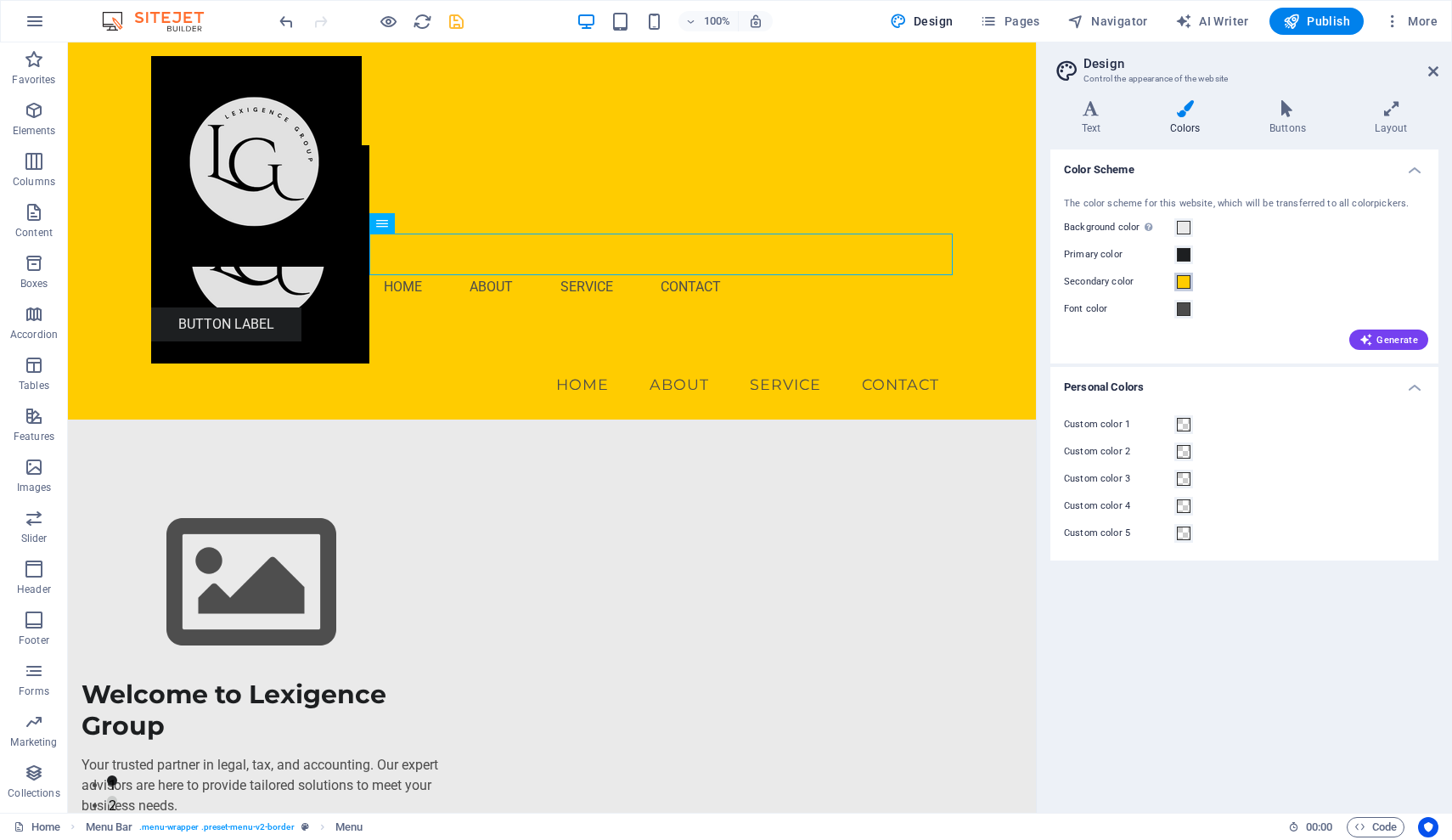
click at [1187, 282] on span at bounding box center [1184, 282] width 14 height 14
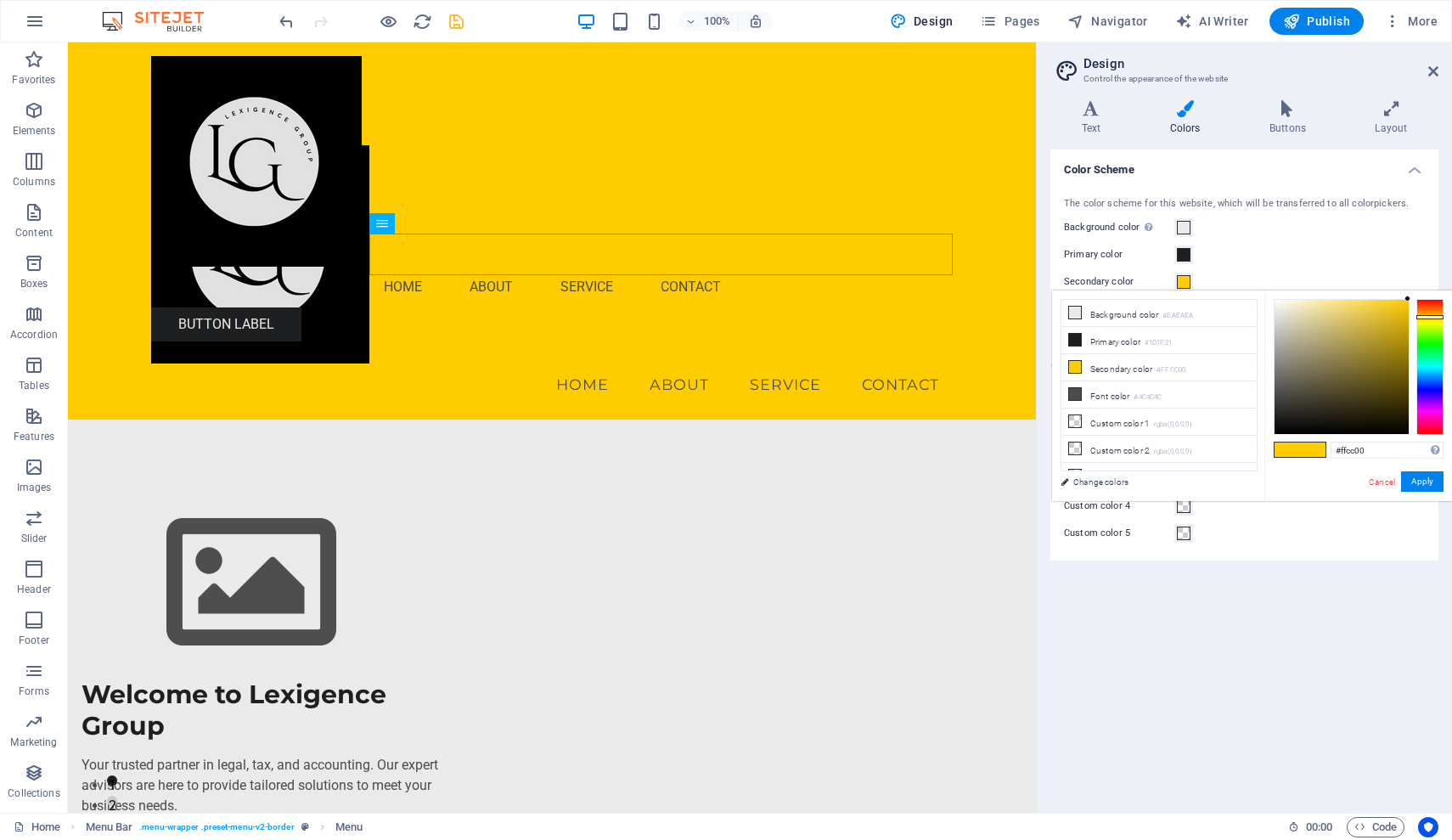
type input "#caa100"
click at [1408, 327] on div at bounding box center [1341, 367] width 134 height 134
click at [1424, 482] on button "Apply" at bounding box center [1422, 481] width 43 height 20
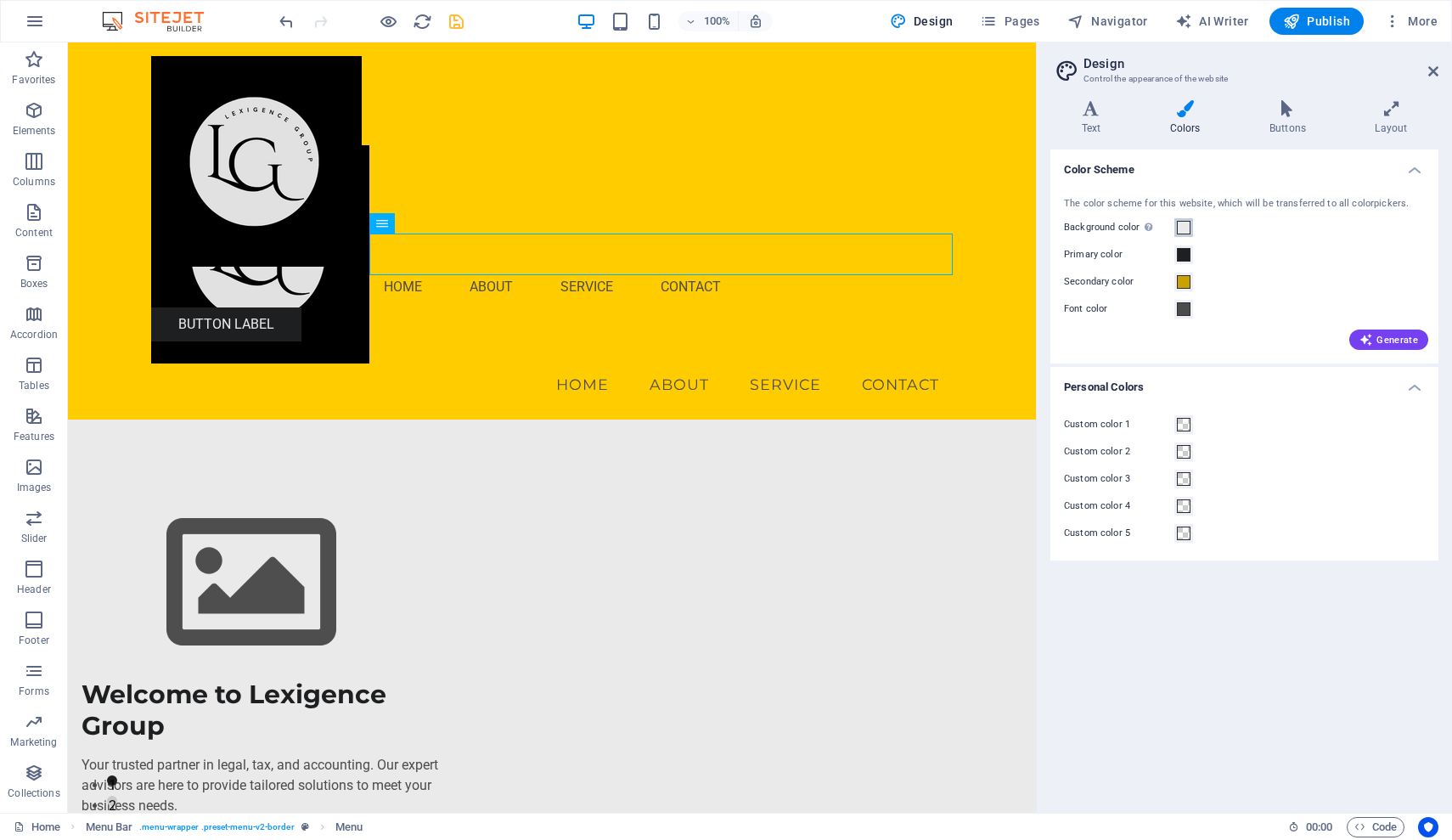
click at [1184, 227] on span at bounding box center [1184, 227] width 14 height 14
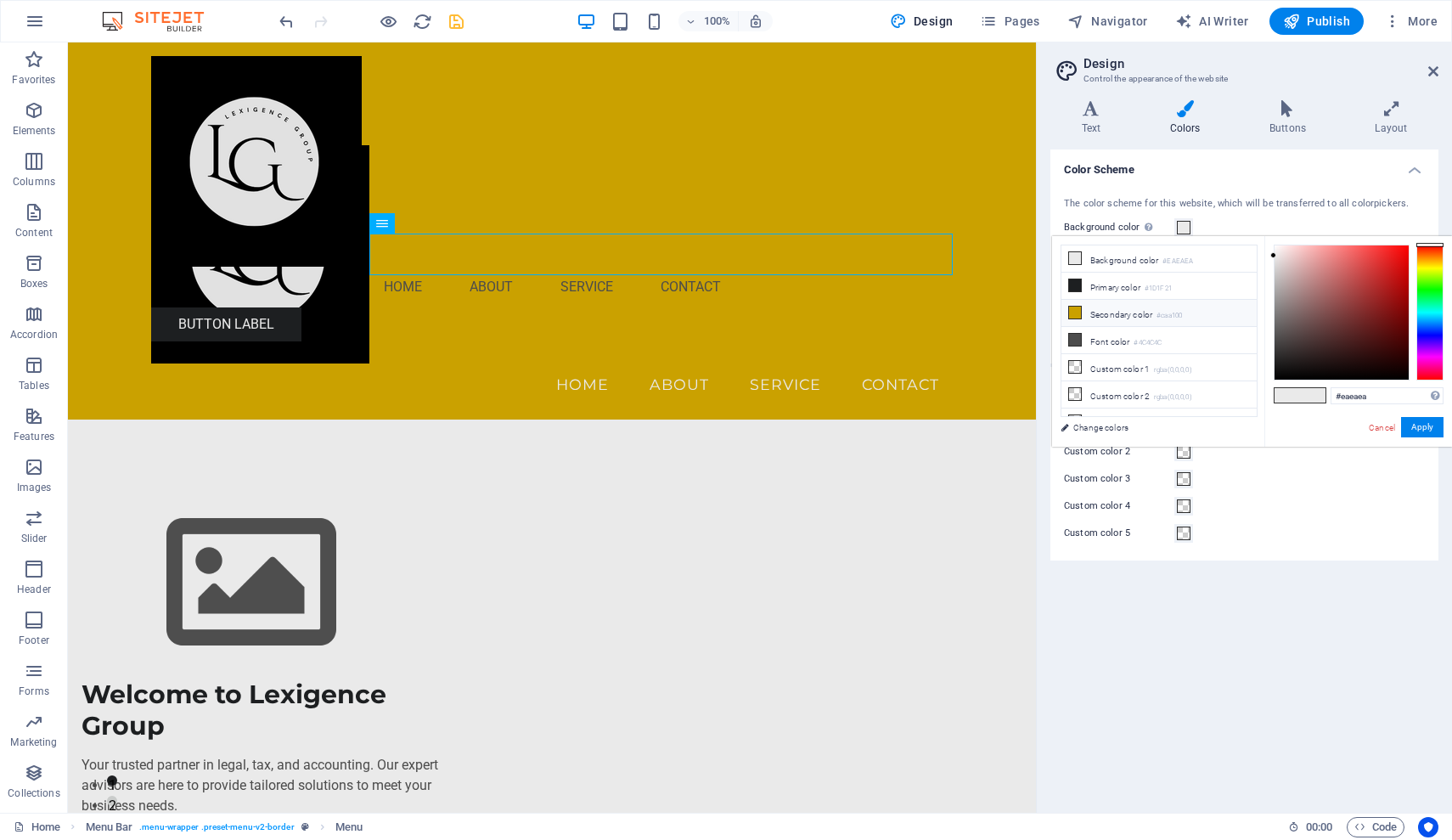
click at [1115, 315] on li "Secondary color #caa100" at bounding box center [1159, 313] width 195 height 27
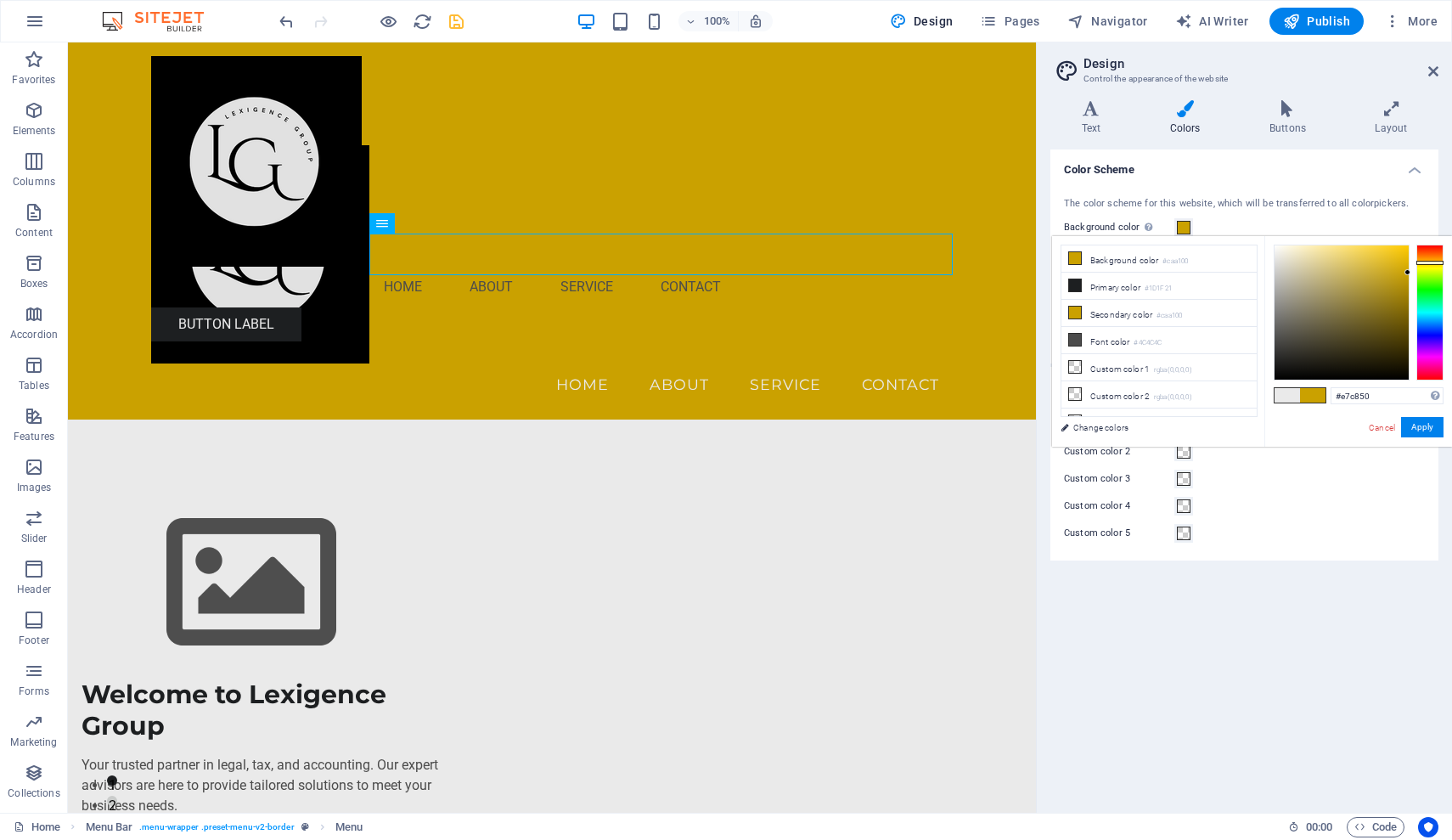
click at [1361, 257] on div at bounding box center [1341, 313] width 134 height 134
click at [1359, 249] on div at bounding box center [1341, 313] width 134 height 134
click at [1428, 268] on div at bounding box center [1429, 313] width 27 height 136
click at [1373, 249] on div at bounding box center [1341, 313] width 134 height 134
click at [1383, 249] on div at bounding box center [1341, 313] width 134 height 134
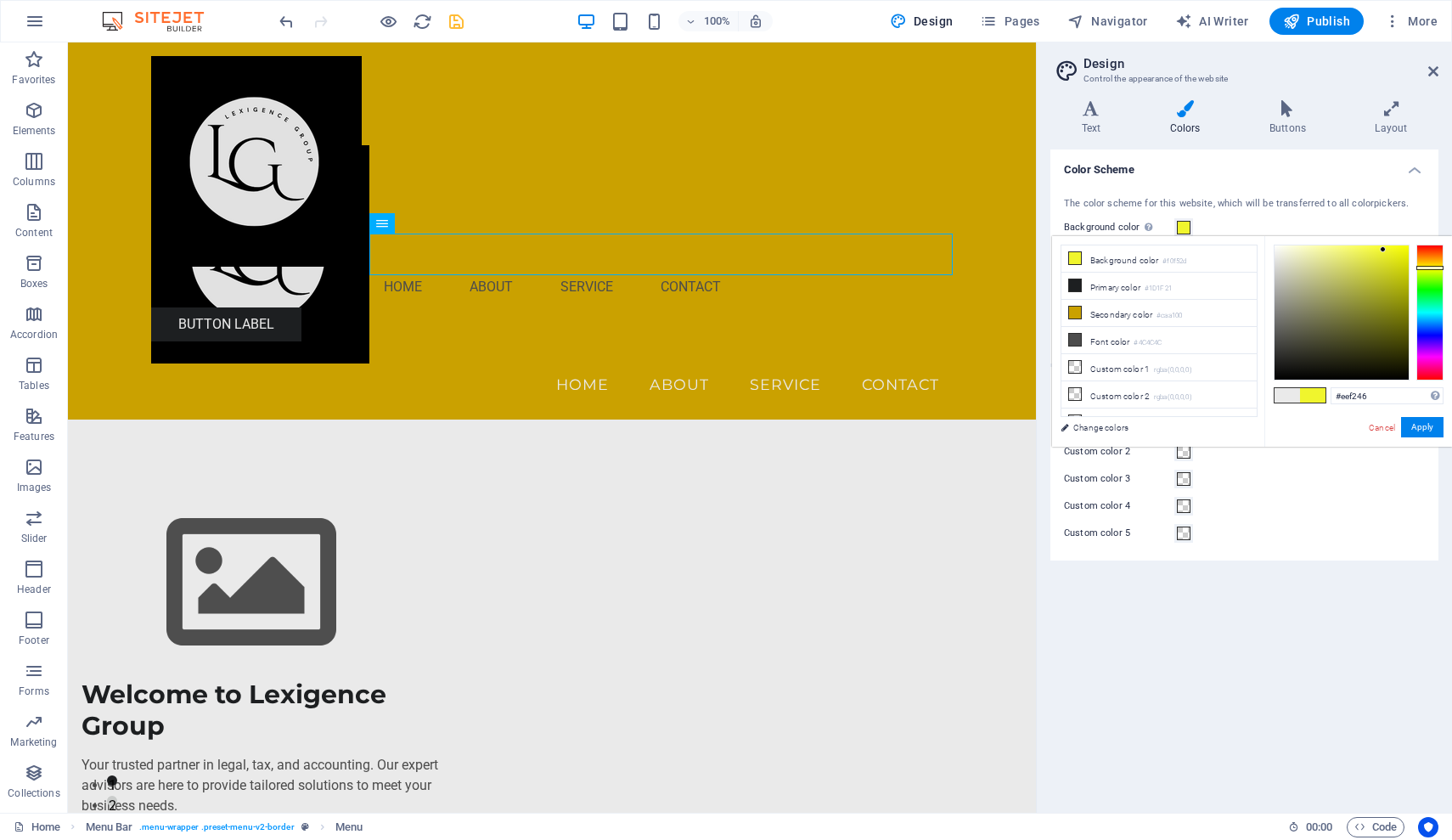
click at [1369, 251] on div at bounding box center [1341, 313] width 134 height 134
click at [1356, 252] on div at bounding box center [1341, 313] width 134 height 134
type input "#eff26a"
click at [1349, 251] on div at bounding box center [1341, 313] width 134 height 134
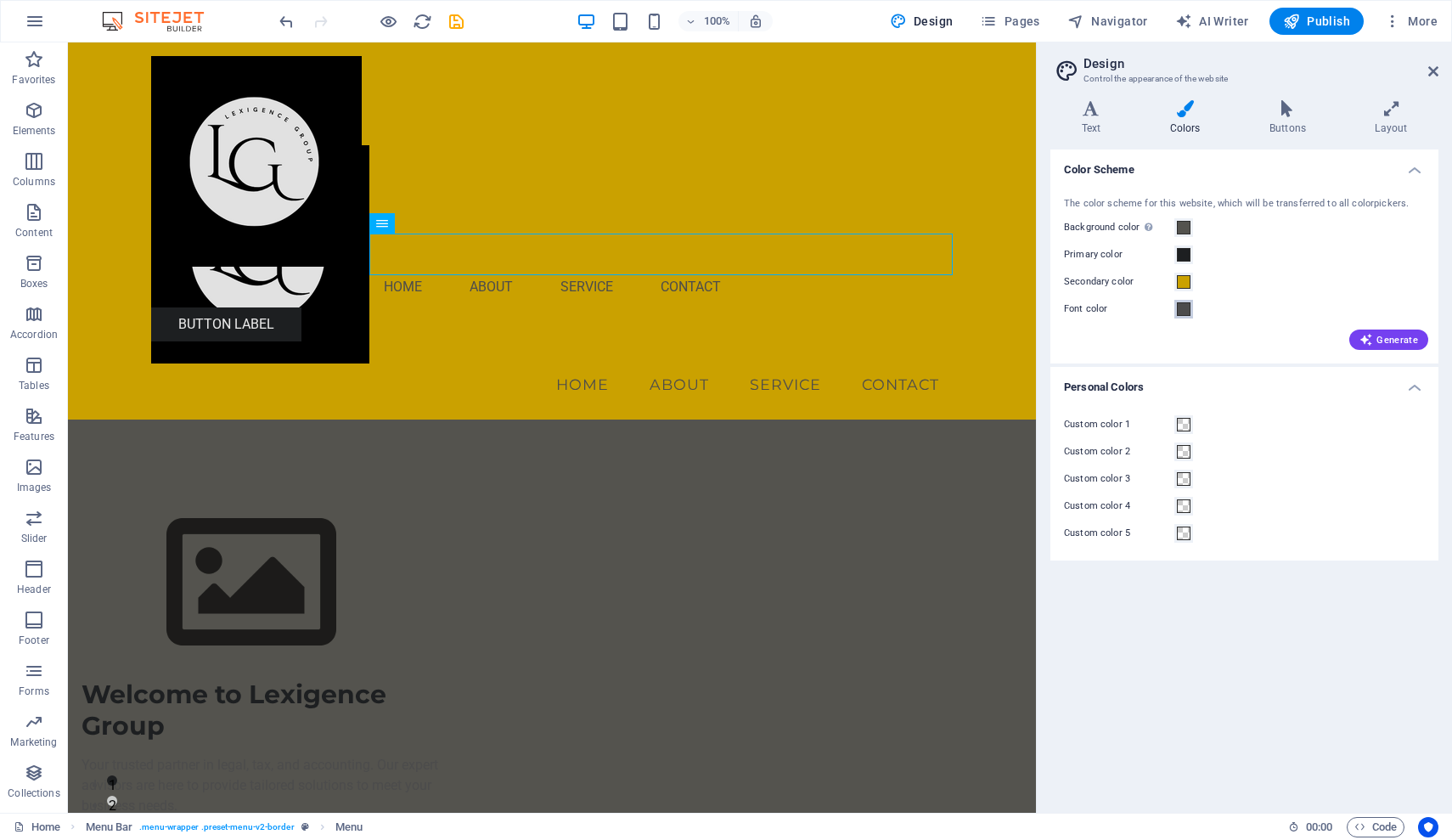
click at [1184, 311] on span at bounding box center [1184, 309] width 14 height 14
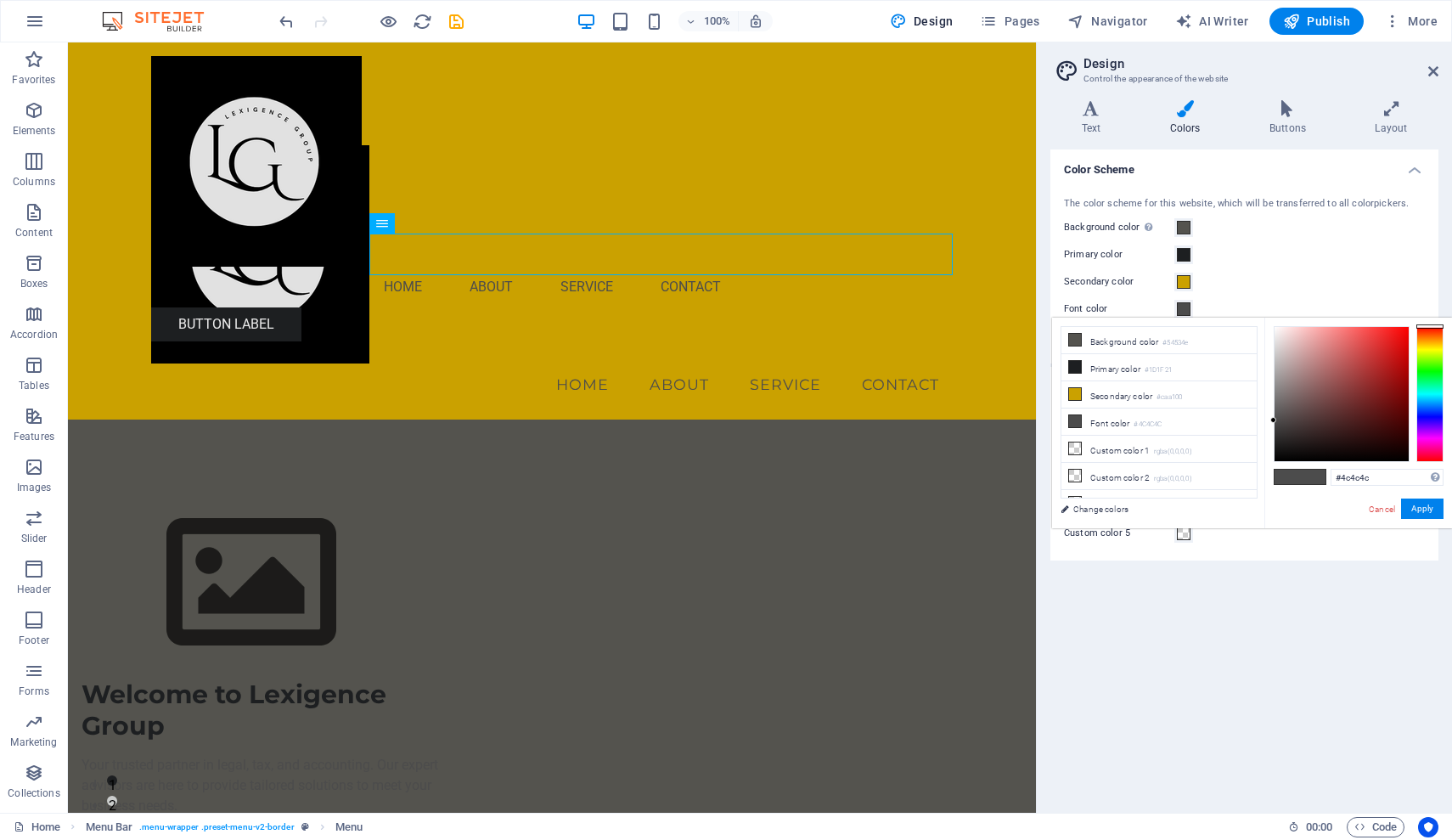
click at [1306, 476] on span at bounding box center [1313, 477] width 25 height 15
type input "#ececec"
drag, startPoint x: 1272, startPoint y: 418, endPoint x: 1267, endPoint y: 336, distance: 82.2
click at [1267, 336] on div "#ececec Supported formats #0852ed rgb(8, 82, 237) rgba(8, 82, 237, 90%) hsv(221…" at bounding box center [1358, 545] width 187 height 457
click at [1428, 505] on button "Apply" at bounding box center [1422, 508] width 43 height 20
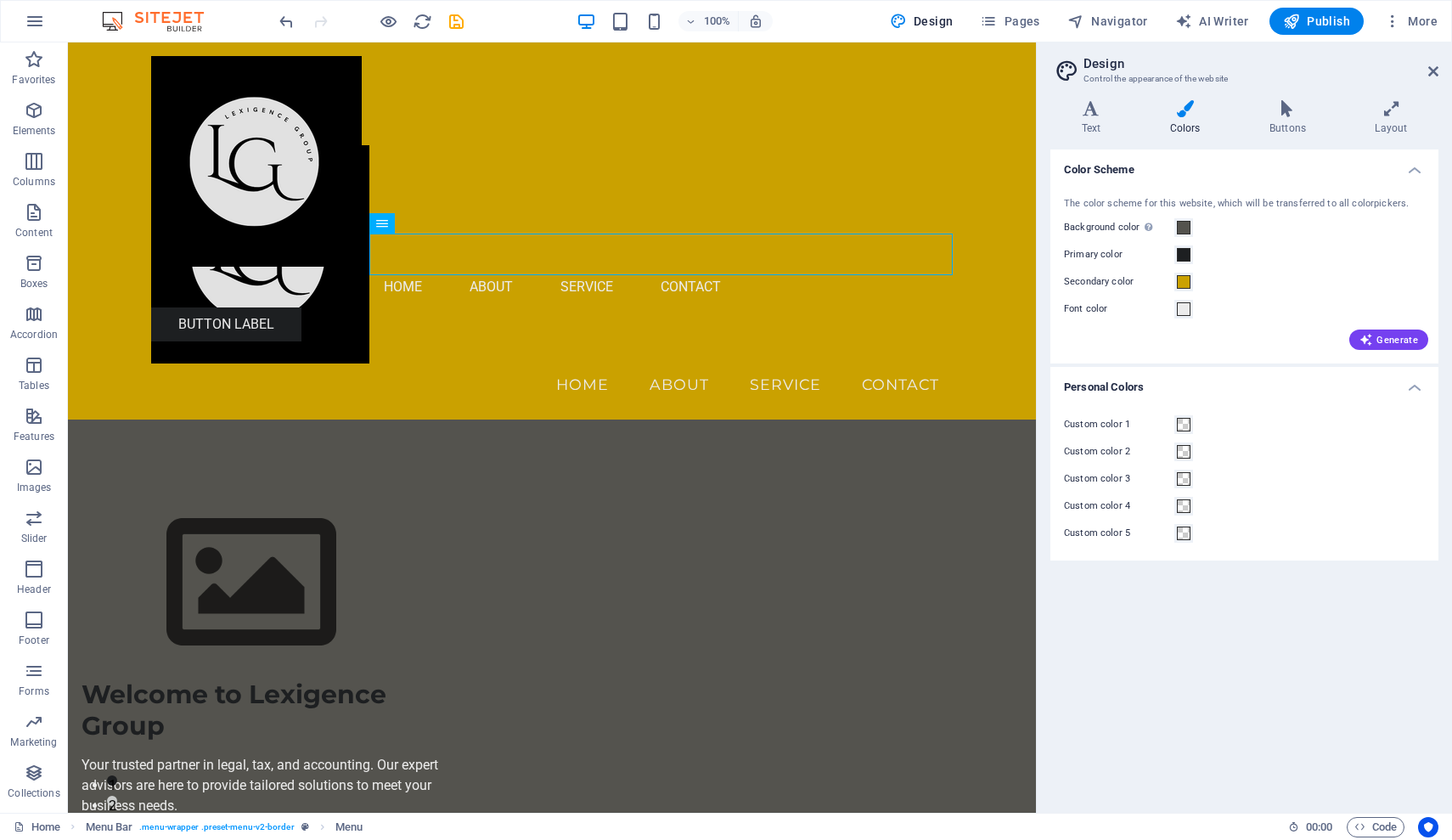
click at [1221, 666] on div "Color Scheme The color scheme for this website, which will be transferred to al…" at bounding box center [1244, 473] width 388 height 649
click at [352, 678] on div "Welcome to Lexigence Group" at bounding box center [272, 709] width 381 height 64
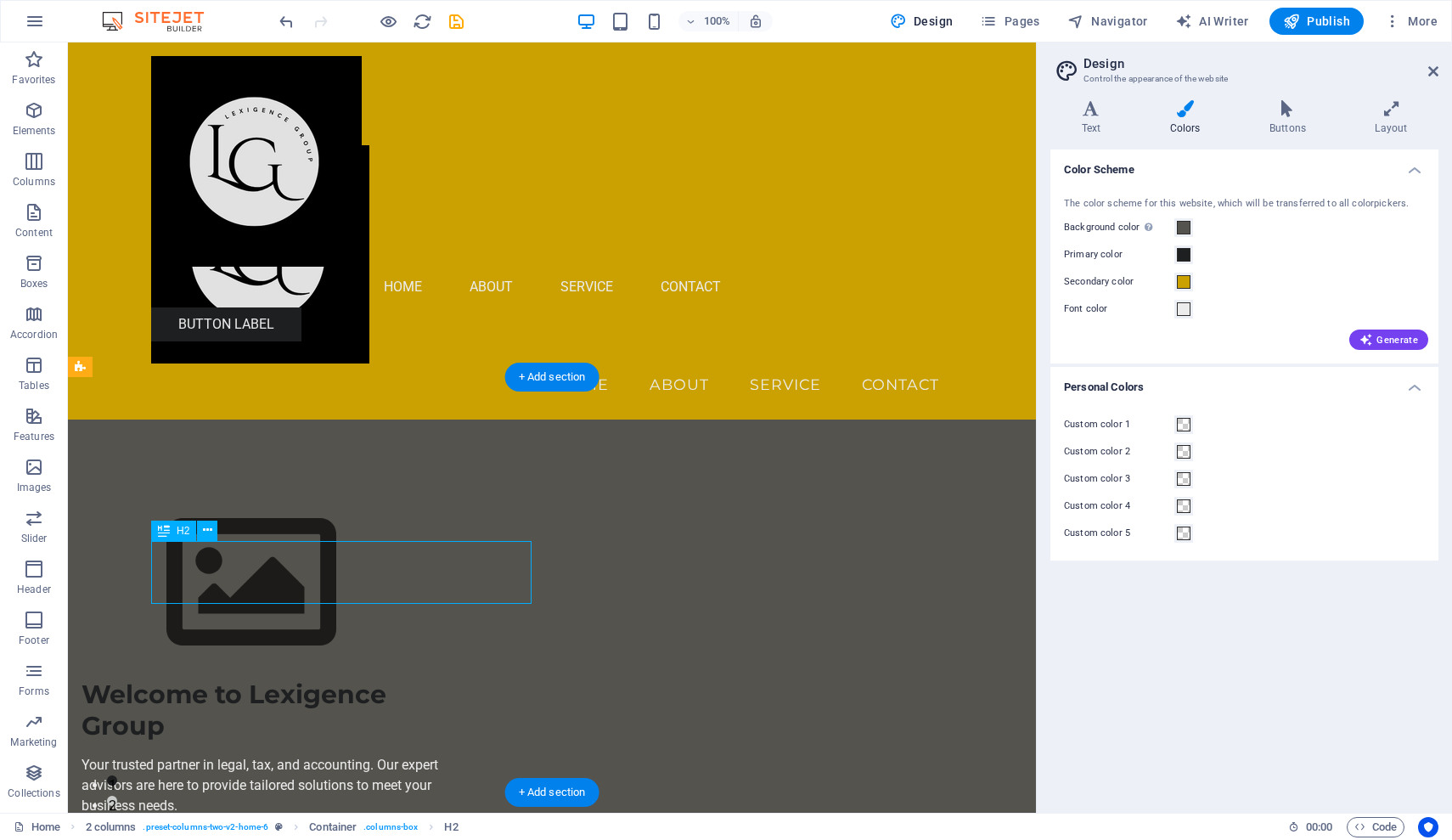
click at [352, 678] on div "Welcome to Lexigence Group" at bounding box center [272, 709] width 381 height 64
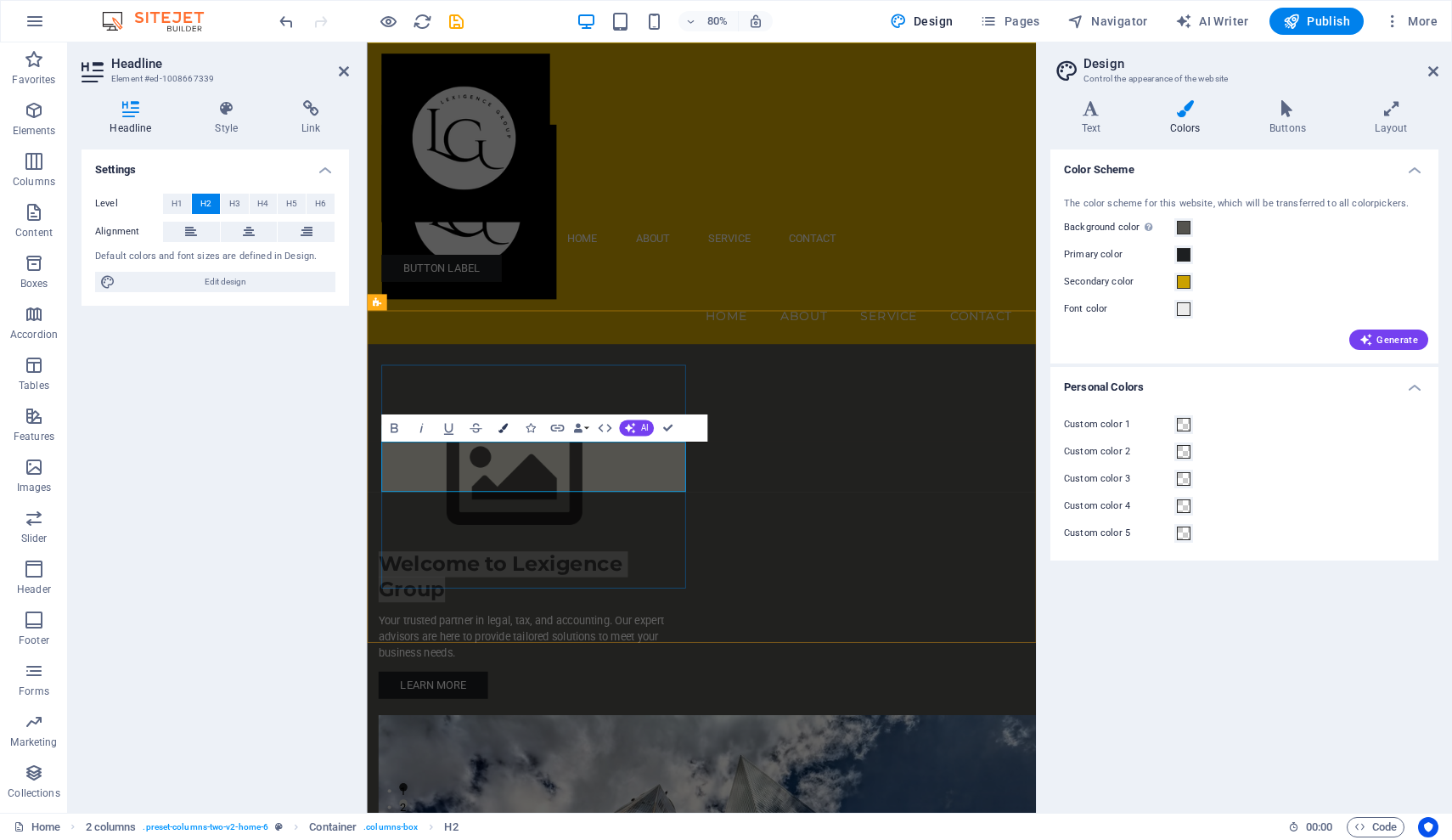
click at [505, 431] on icon "button" at bounding box center [502, 427] width 10 height 10
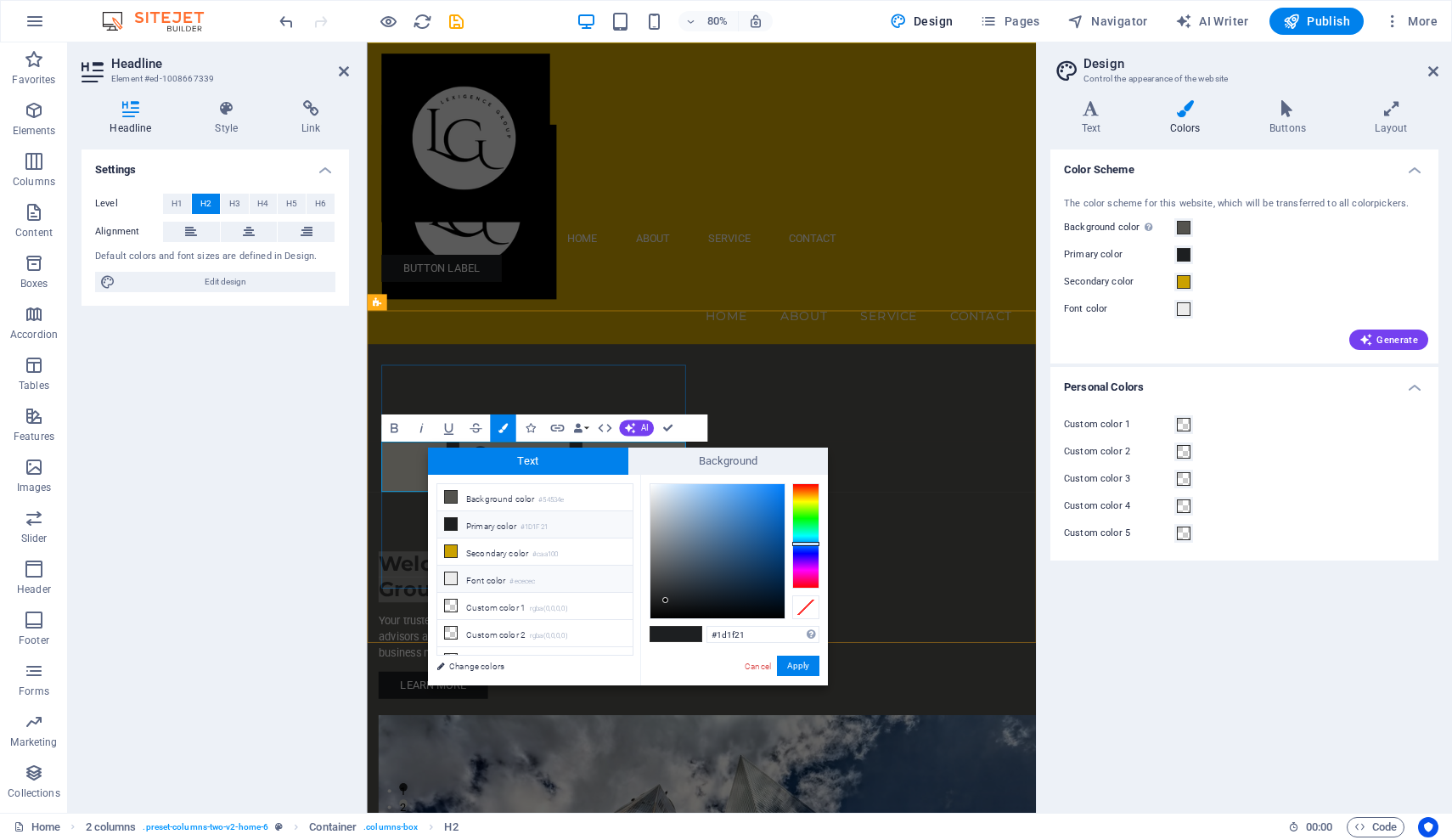
click at [473, 585] on li "Font color #ececec" at bounding box center [535, 579] width 195 height 27
type input "#ececec"
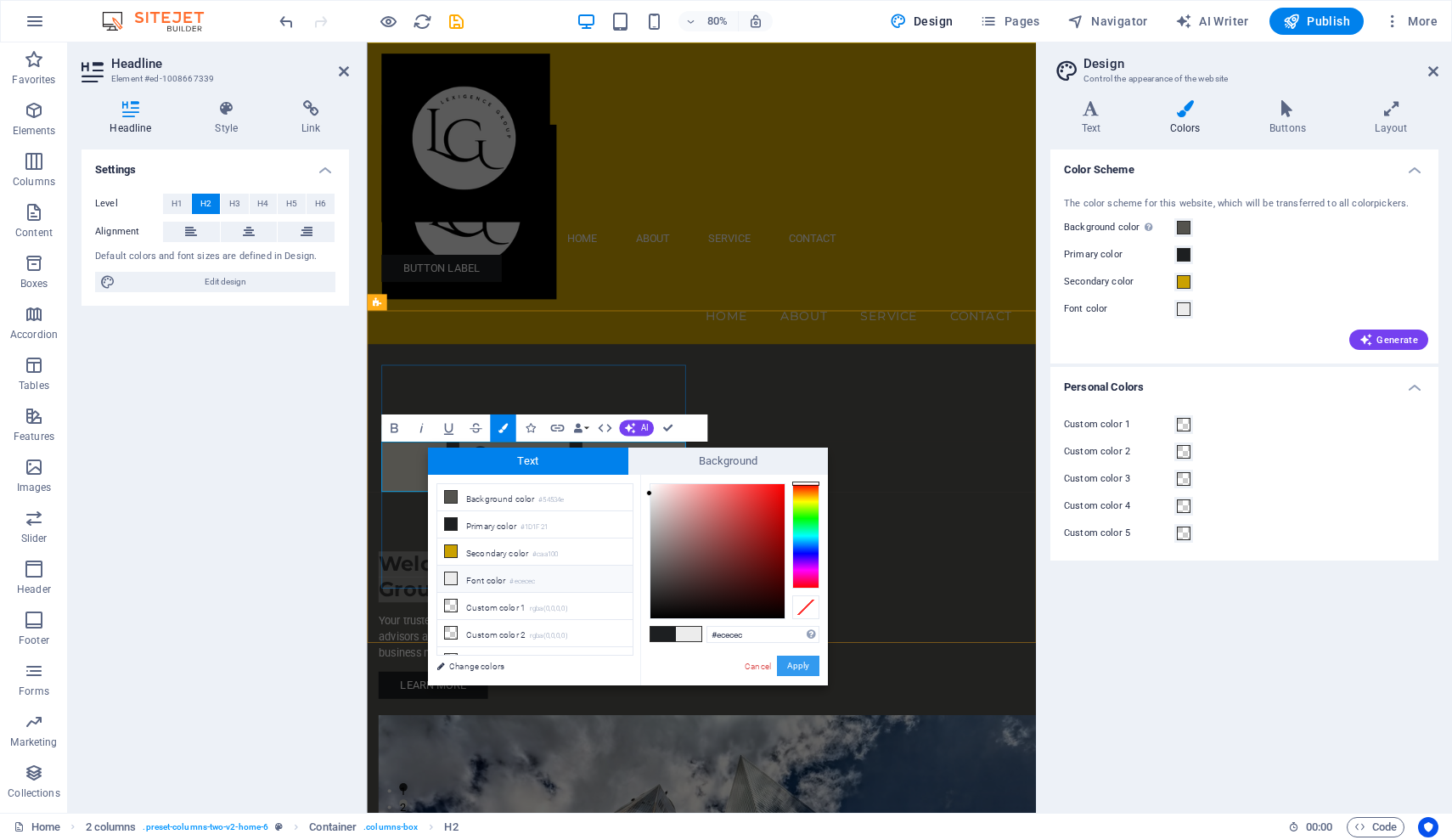
click at [799, 670] on button "Apply" at bounding box center [798, 665] width 43 height 20
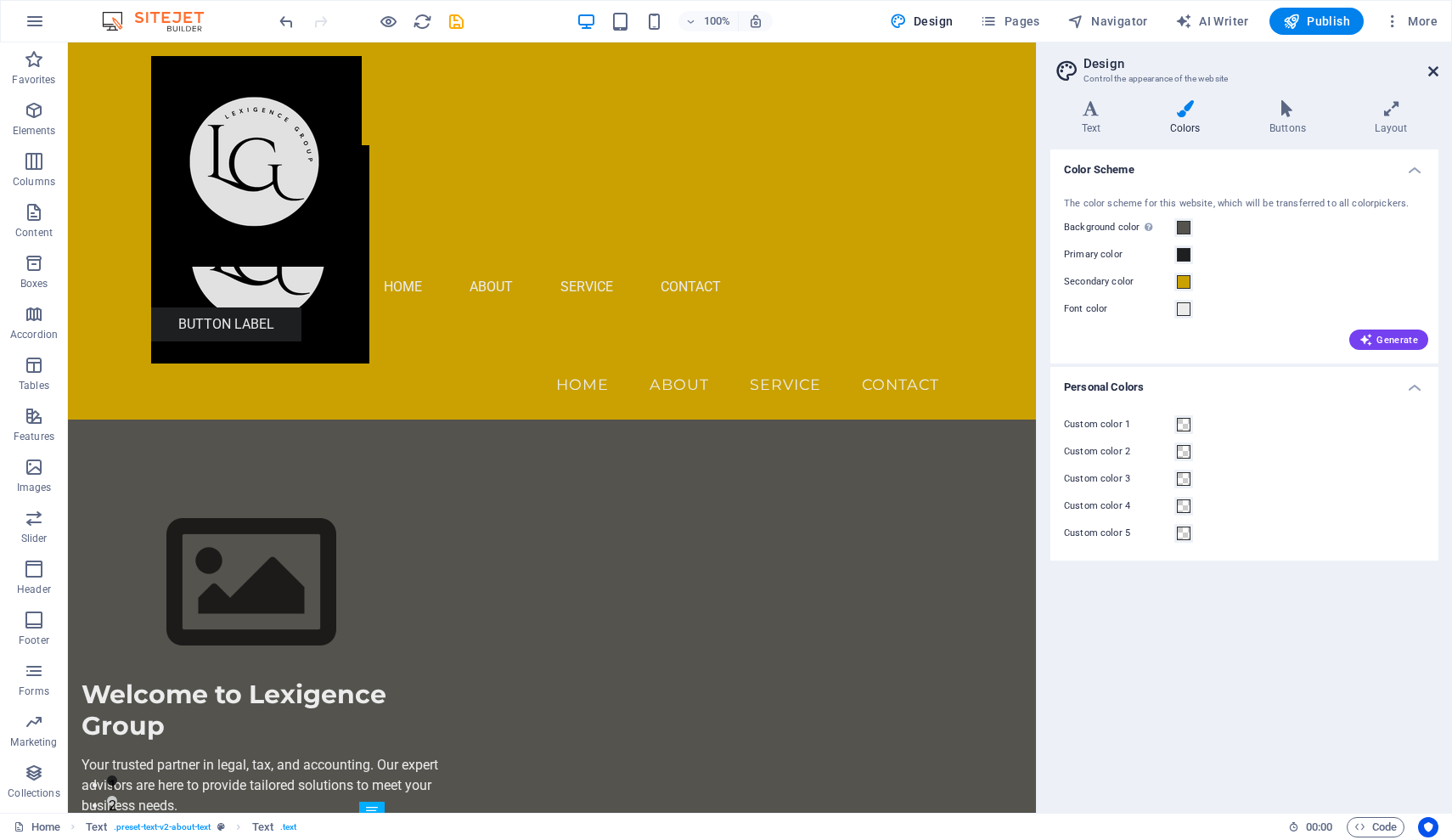
click at [1433, 78] on icon at bounding box center [1434, 71] width 10 height 14
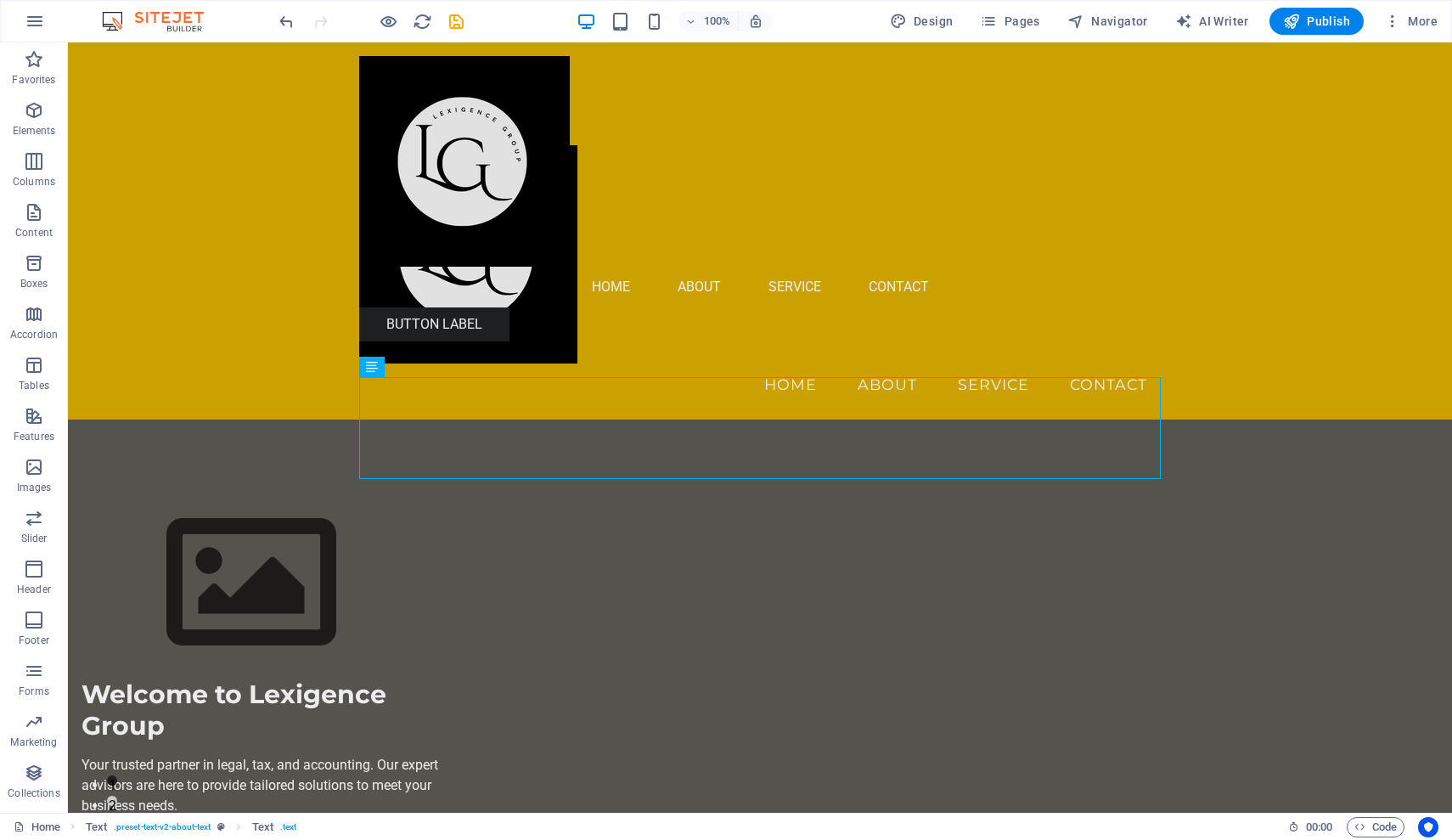
scroll to position [540, 0]
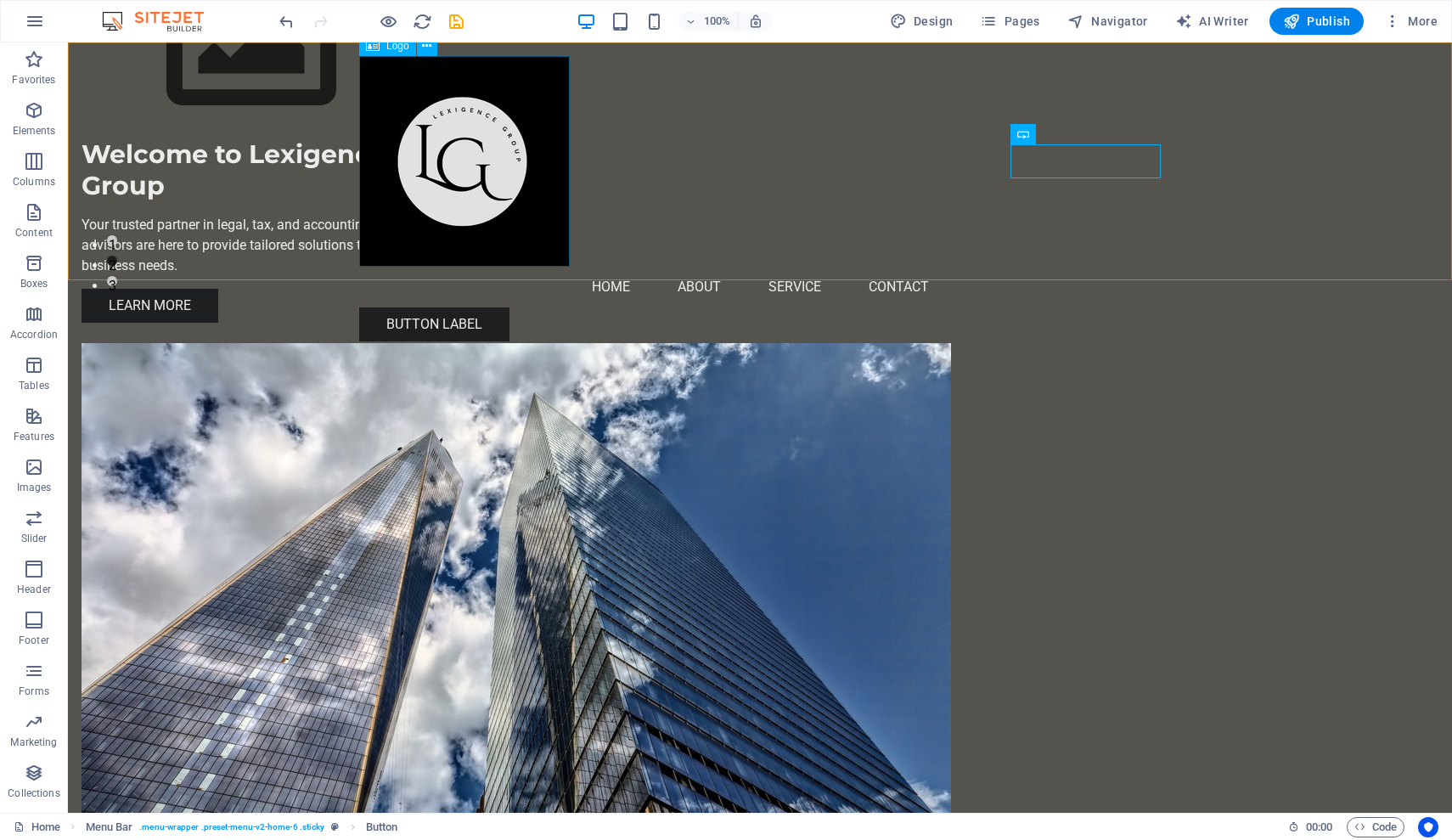
click at [485, 146] on div at bounding box center [760, 161] width 802 height 211
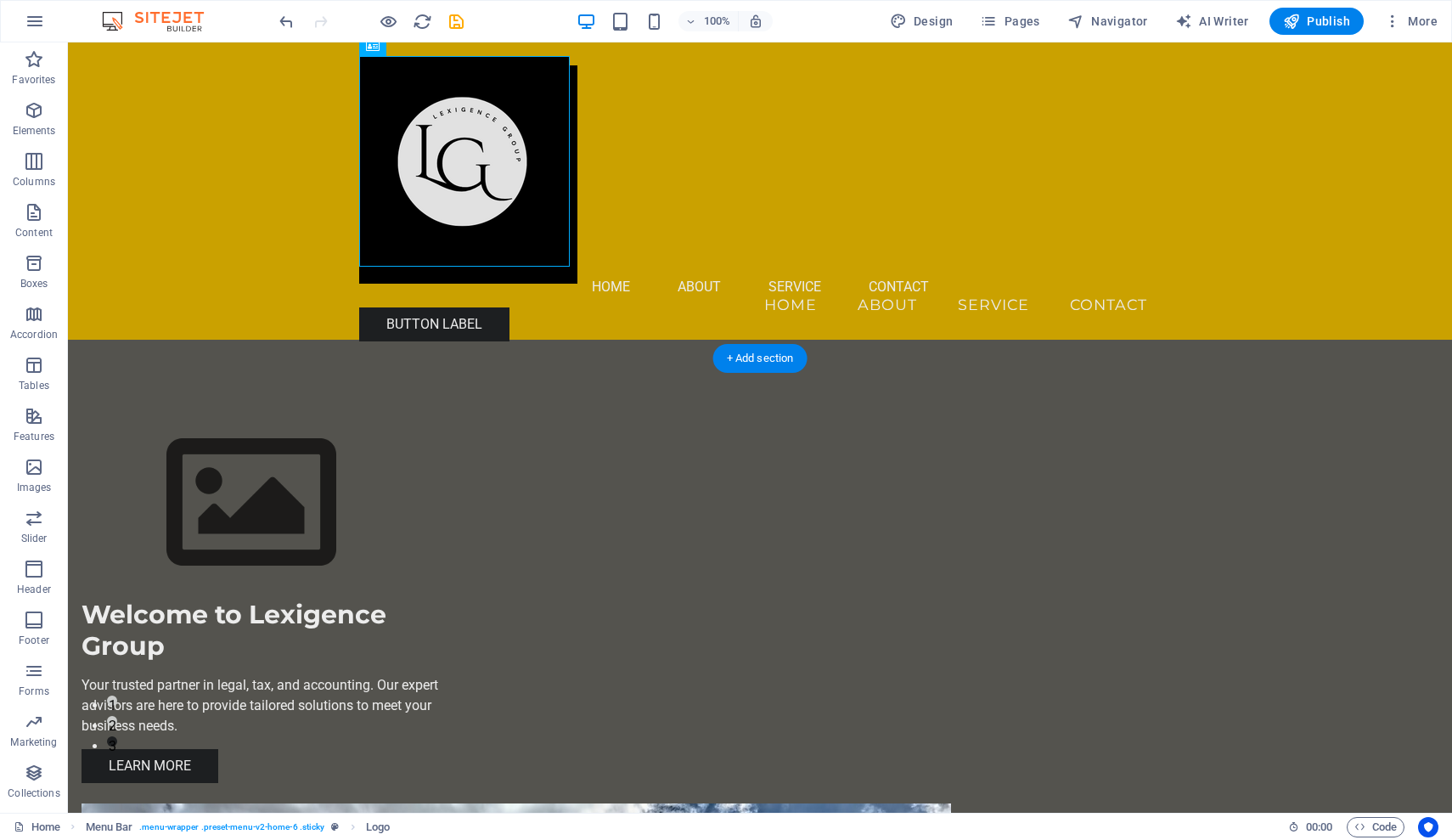
scroll to position [0, 0]
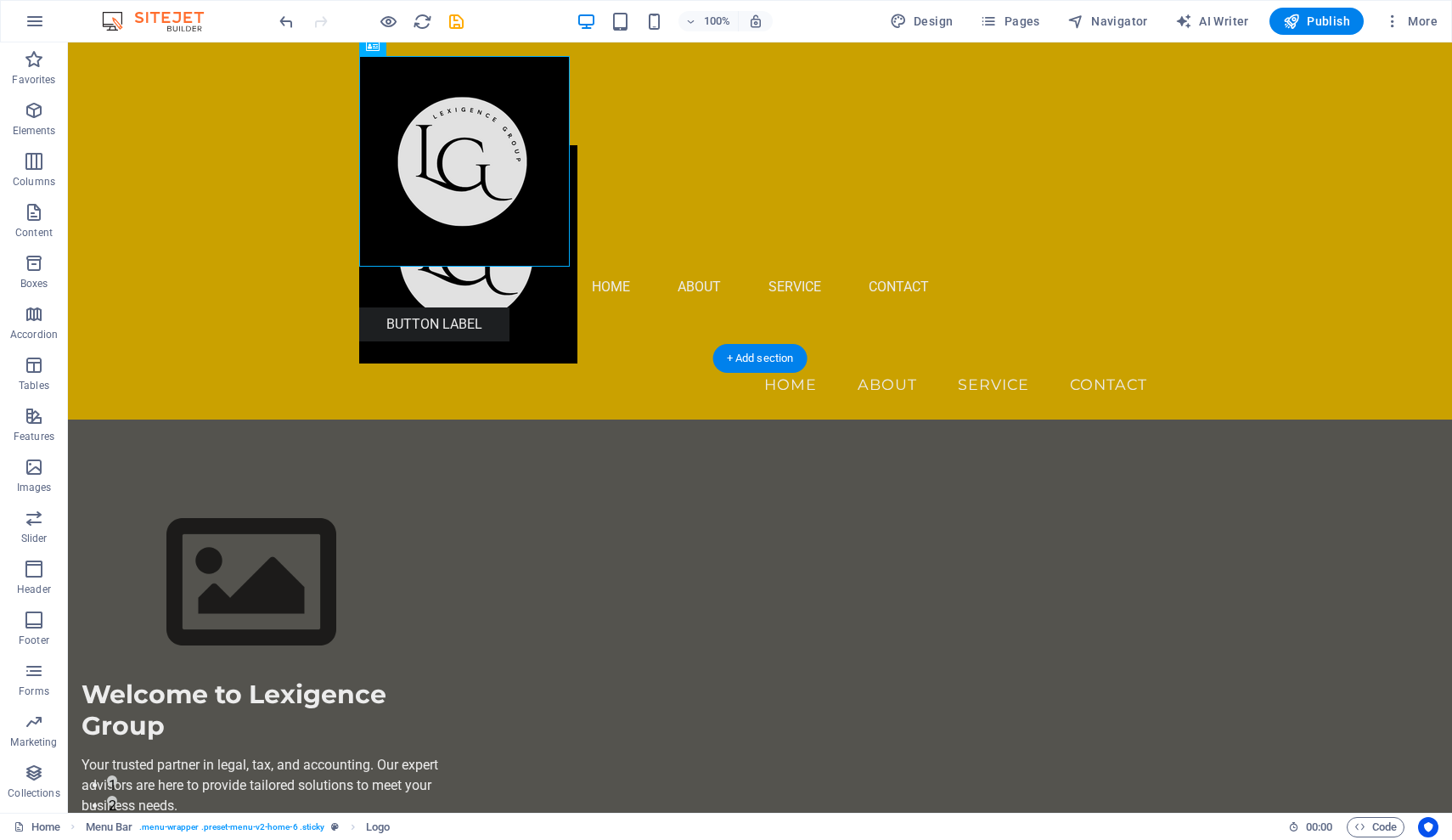
drag, startPoint x: 489, startPoint y: 89, endPoint x: 446, endPoint y: 65, distance: 49.2
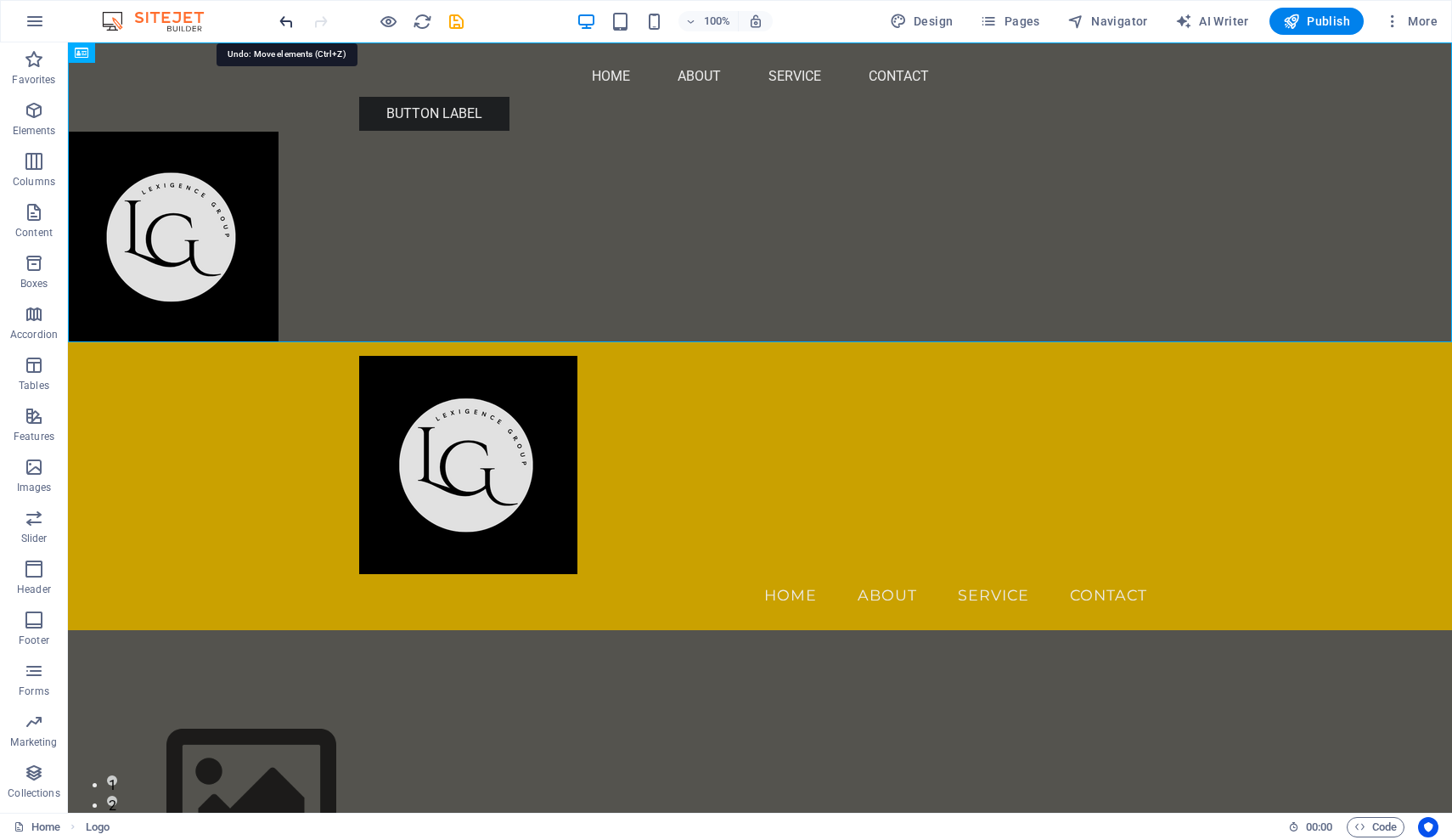
click at [286, 21] on icon "undo" at bounding box center [287, 22] width 19 height 19
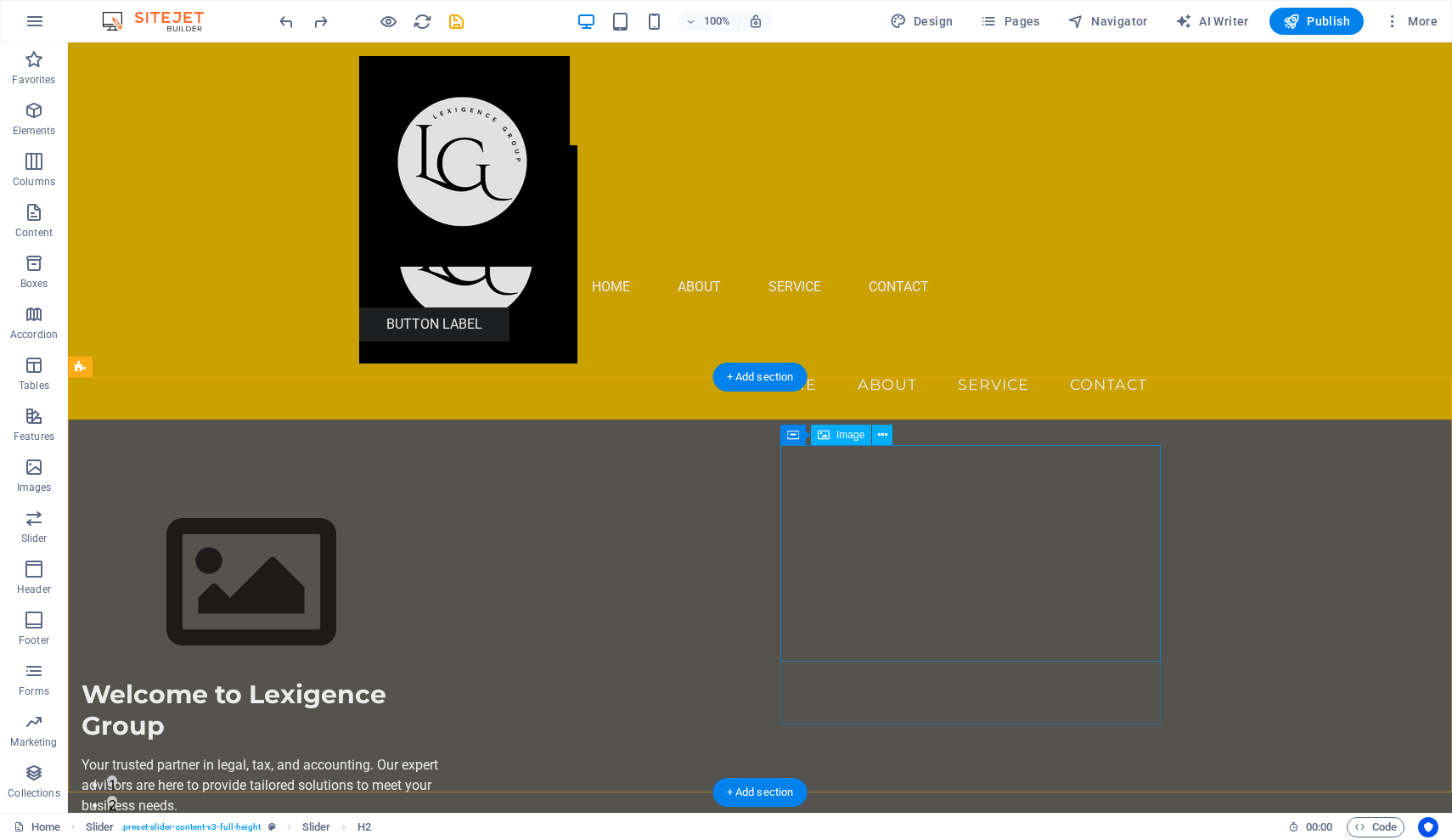
click at [849, 431] on span "Image" at bounding box center [851, 435] width 28 height 10
click at [885, 440] on icon at bounding box center [882, 435] width 10 height 17
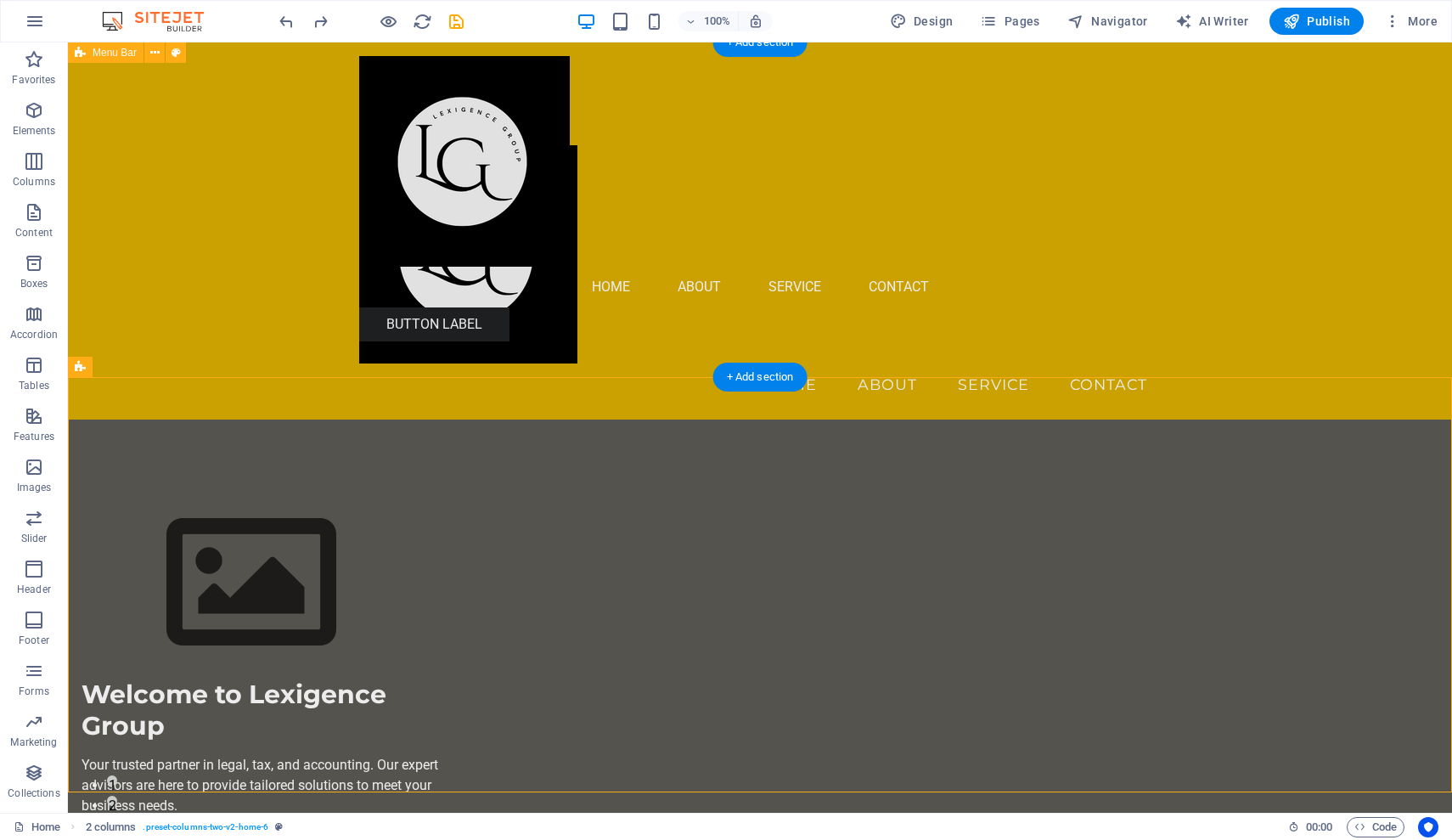
click at [545, 85] on div "Menu Home About Service Contact" at bounding box center [760, 231] width 1384 height 377
click at [758, 44] on div "+ Add section" at bounding box center [760, 42] width 94 height 29
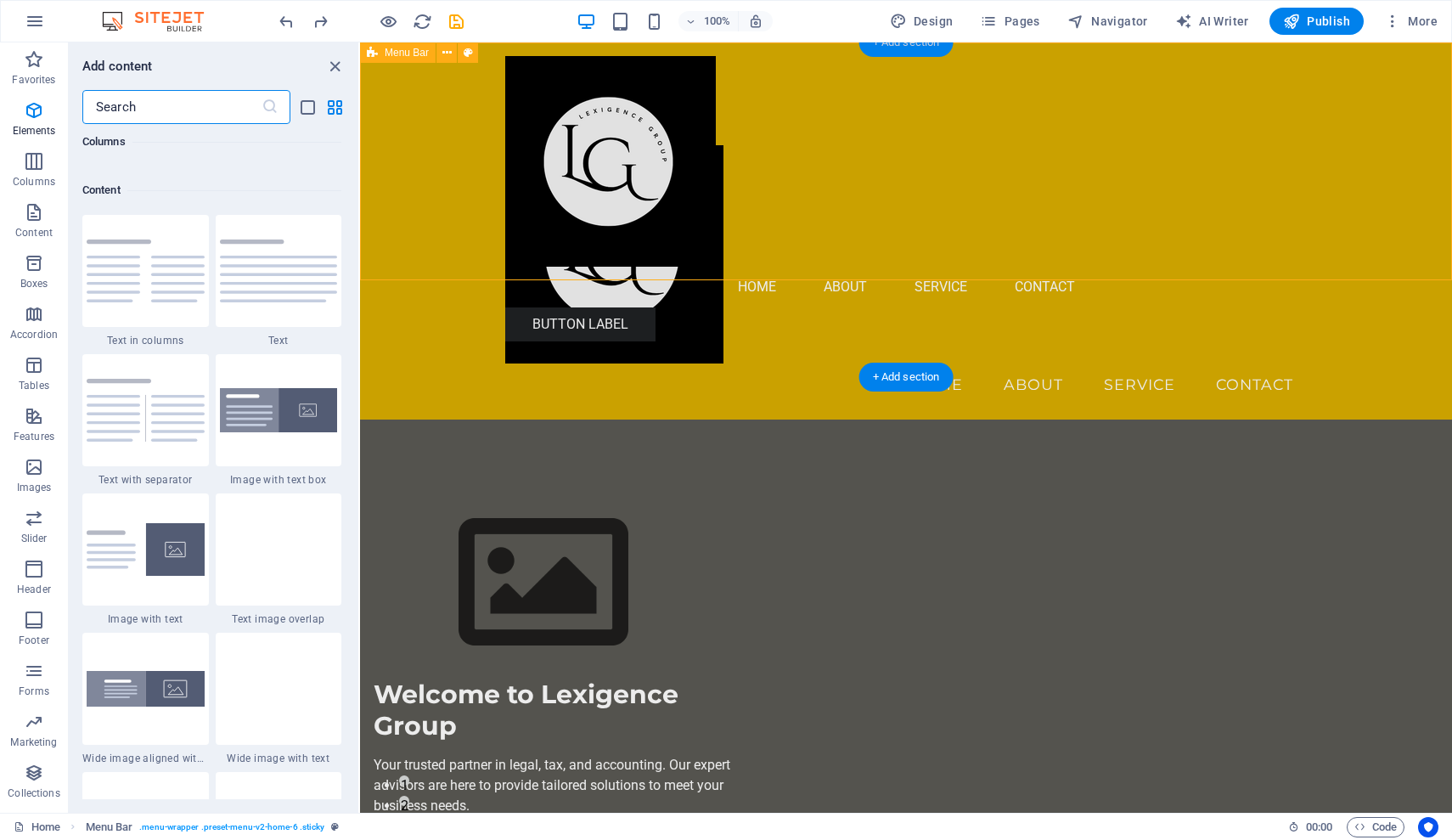
scroll to position [2970, 0]
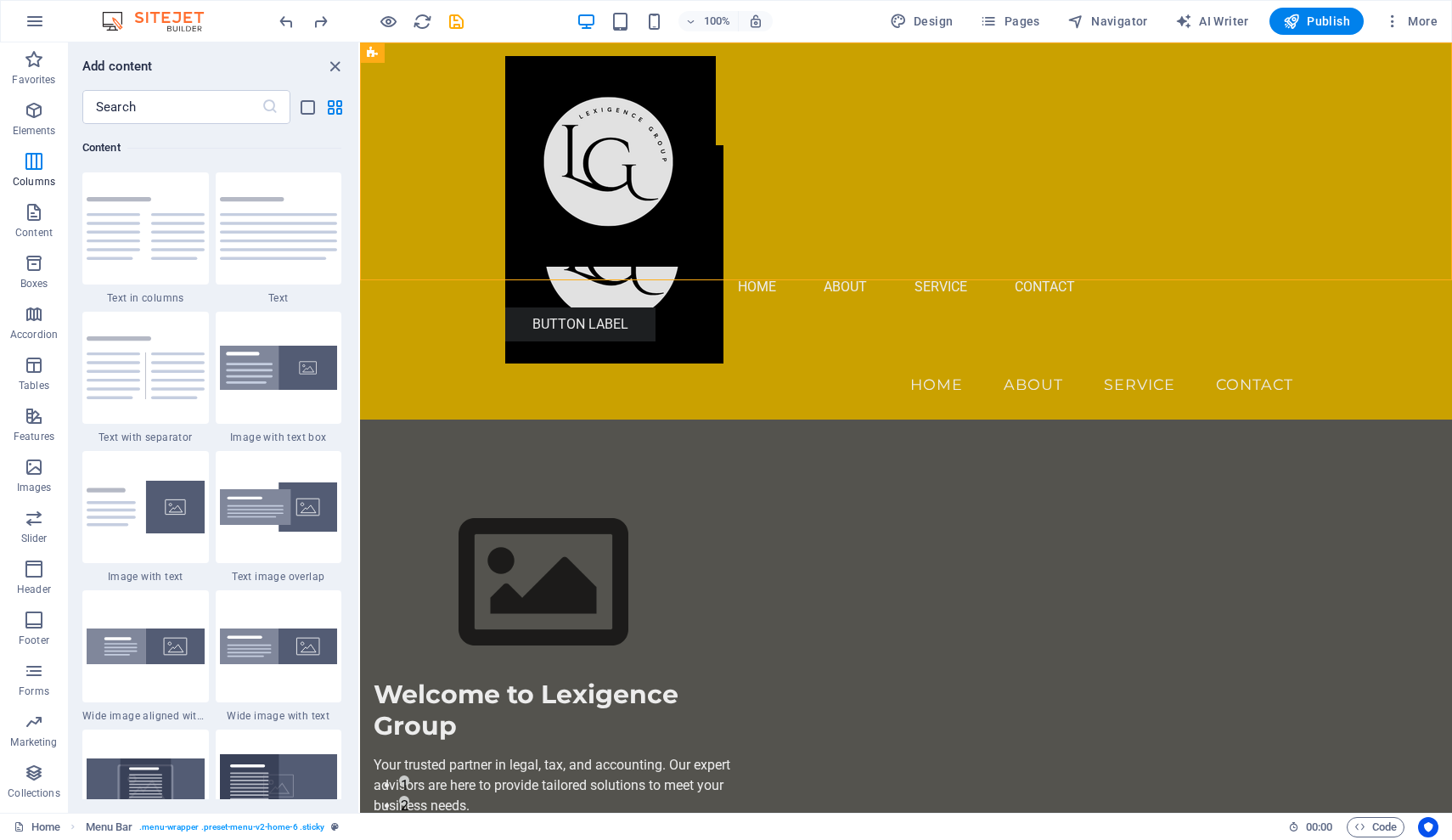
click at [154, 104] on div at bounding box center [146, 47] width 126 height 112
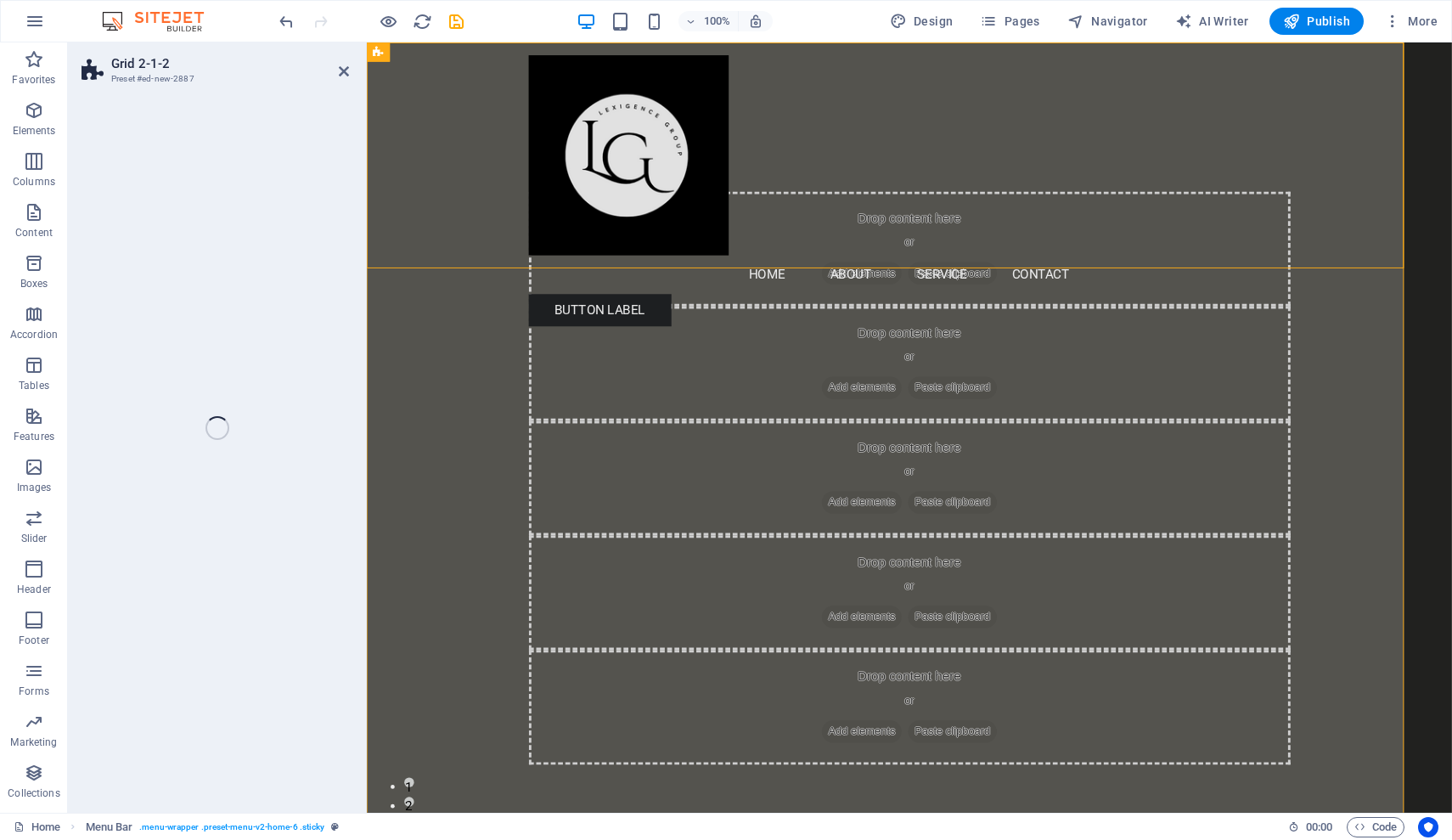
select select "rem"
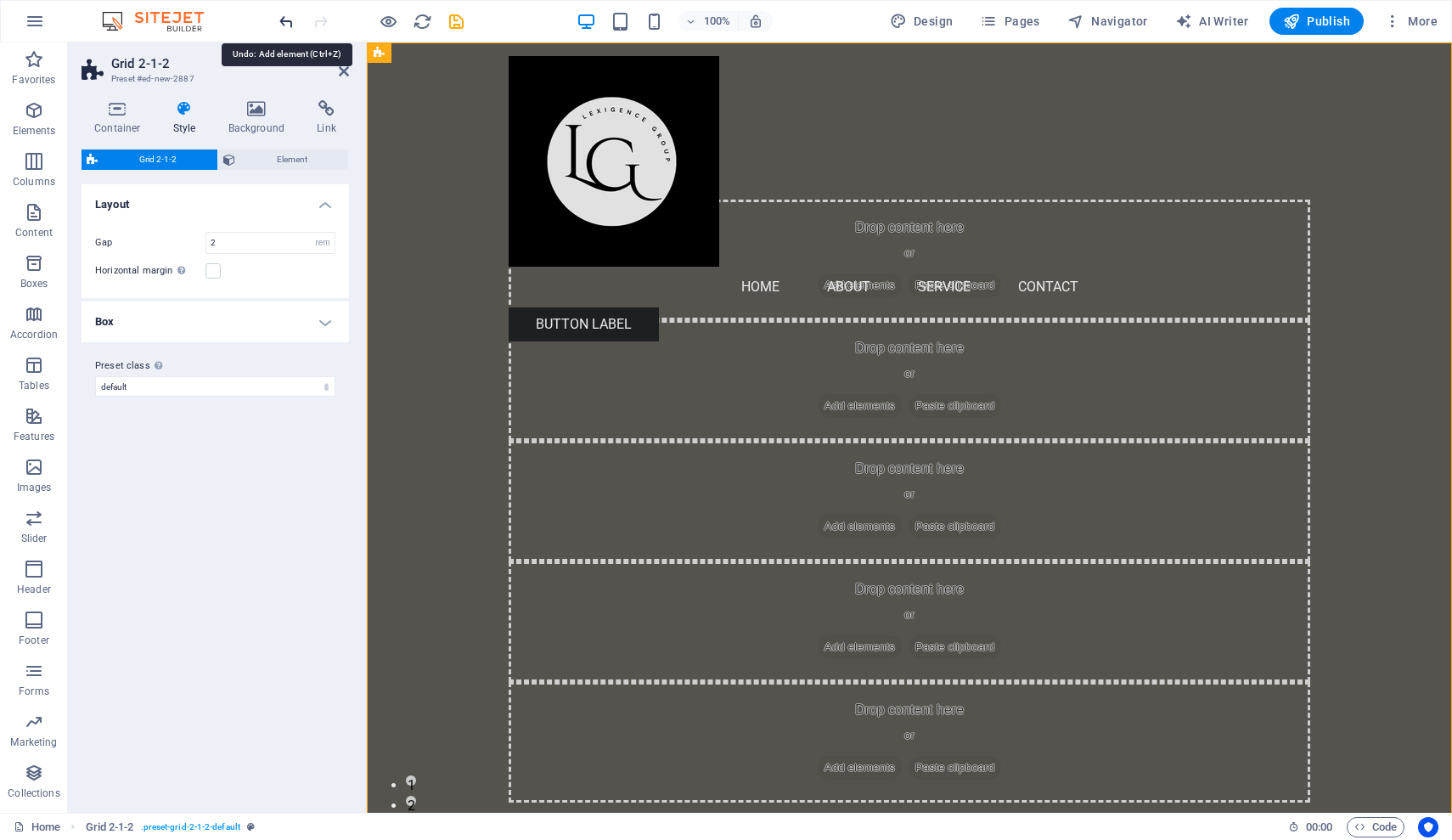
click at [284, 22] on icon "undo" at bounding box center [287, 22] width 19 height 19
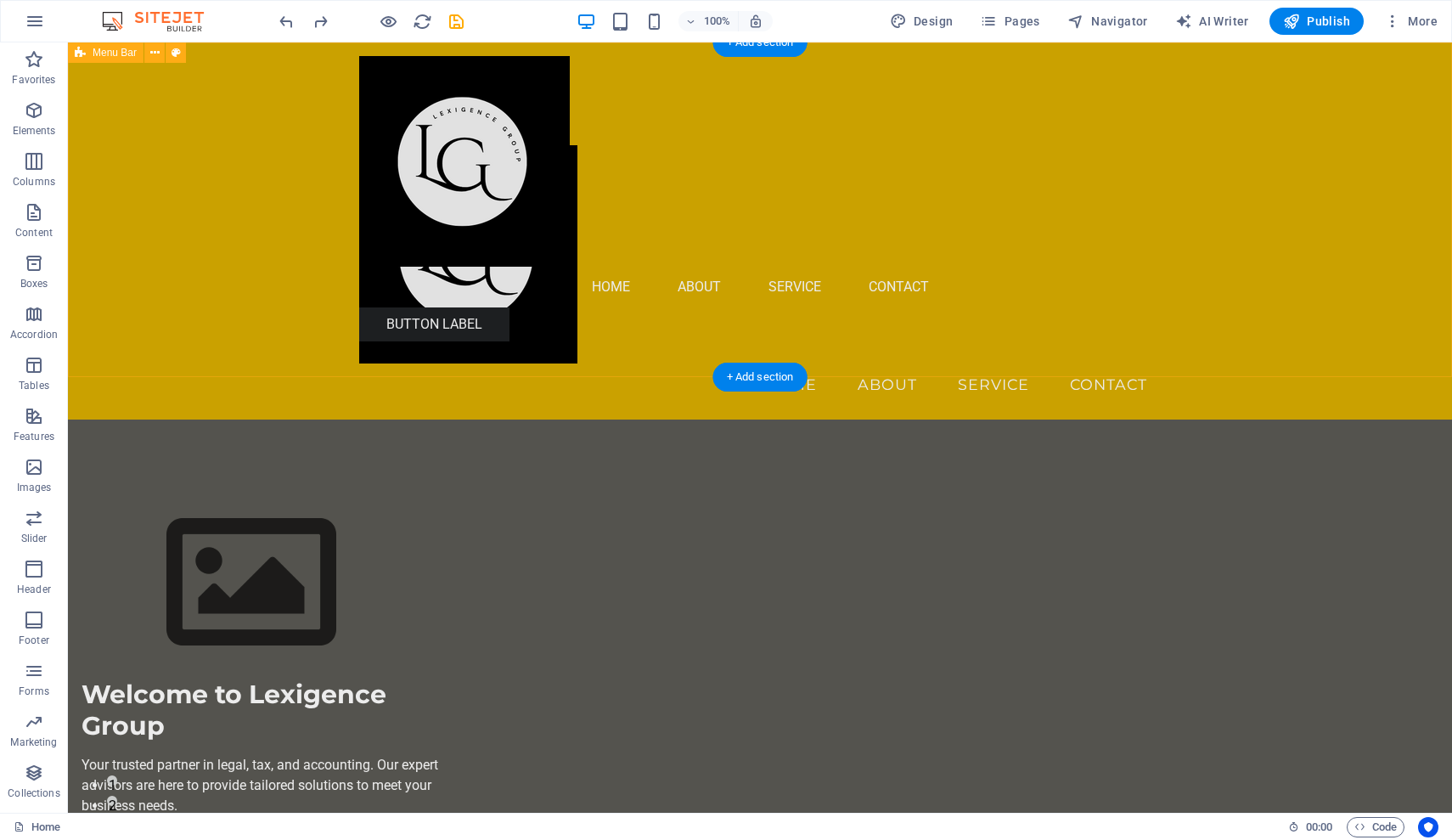
click at [230, 248] on div "Menu Home About Service Contact" at bounding box center [760, 231] width 1384 height 377
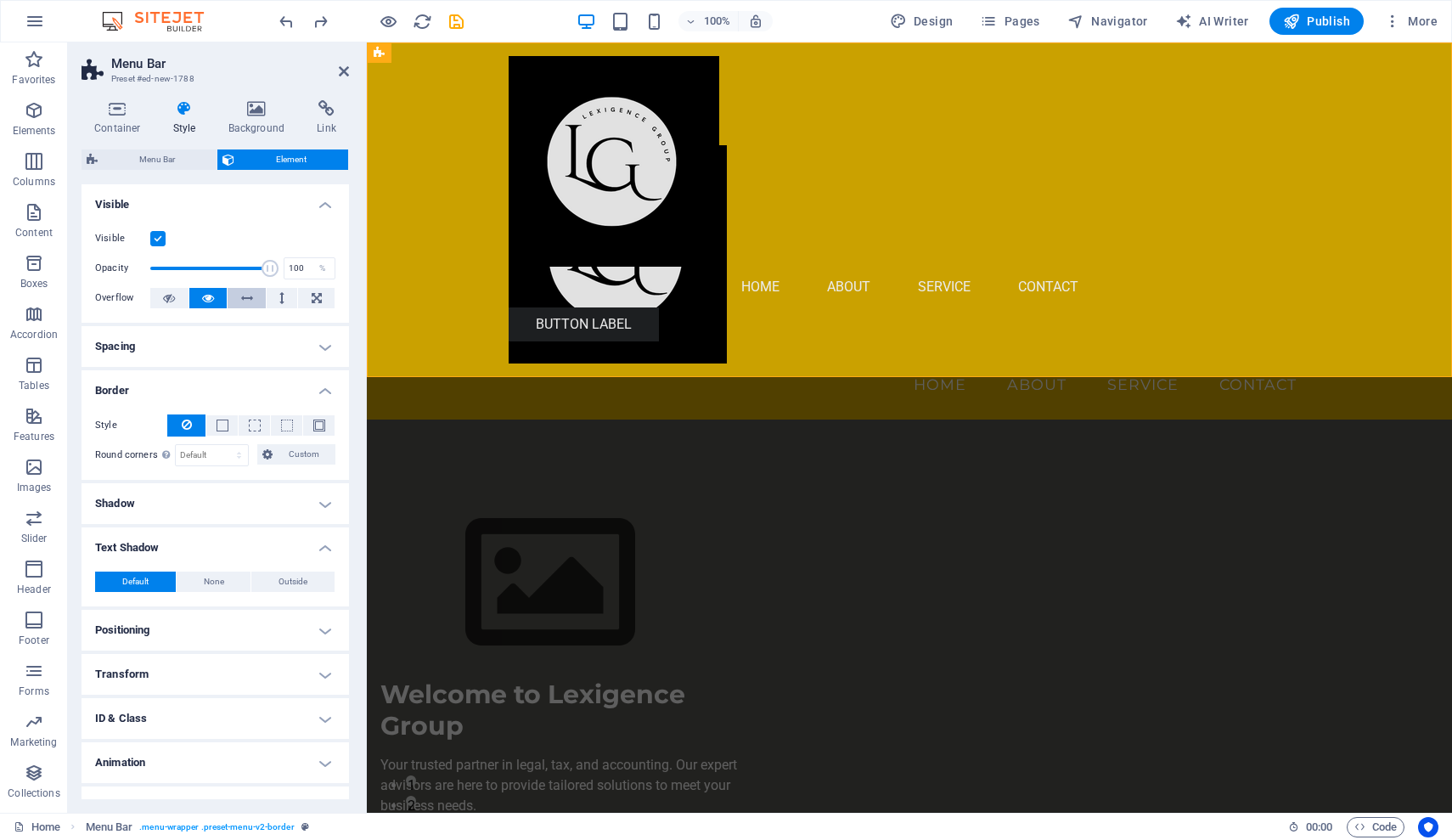
click at [248, 299] on icon at bounding box center [248, 297] width 12 height 20
click at [169, 159] on span "Menu Bar" at bounding box center [157, 159] width 109 height 20
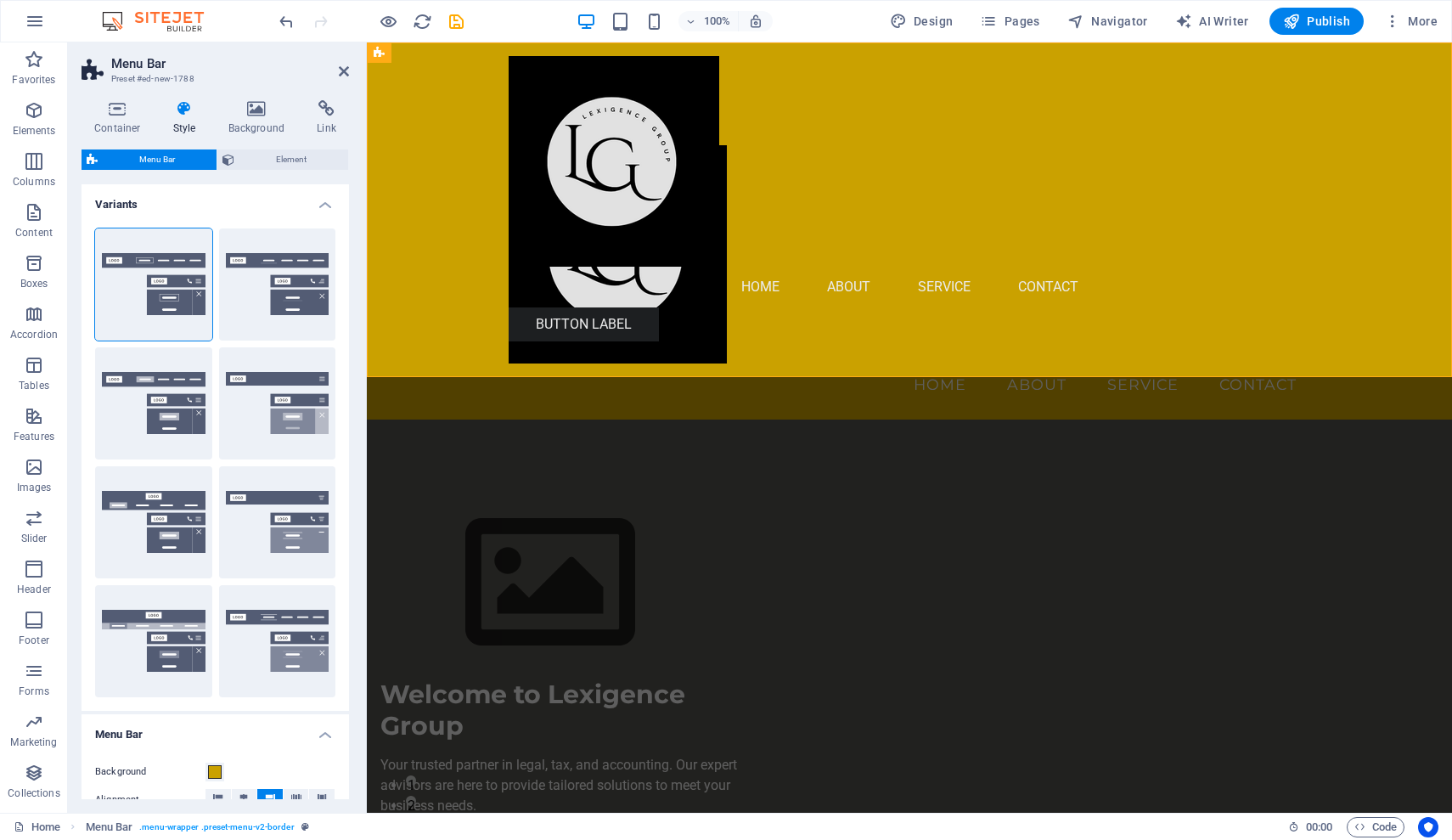
click at [322, 207] on h4 "Variants" at bounding box center [215, 199] width 268 height 30
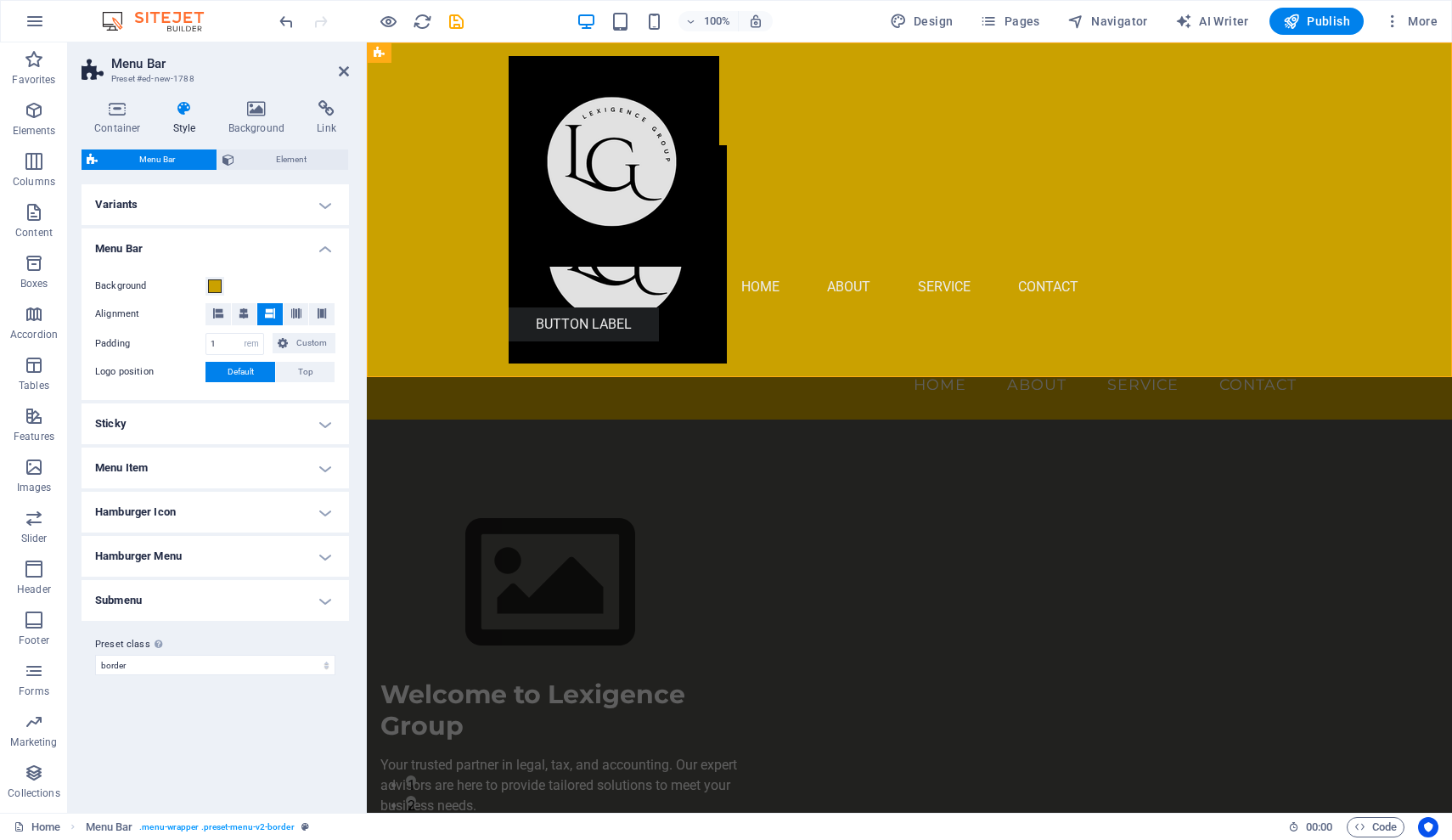
click at [324, 514] on h4 "Hamburger Icon" at bounding box center [215, 511] width 268 height 41
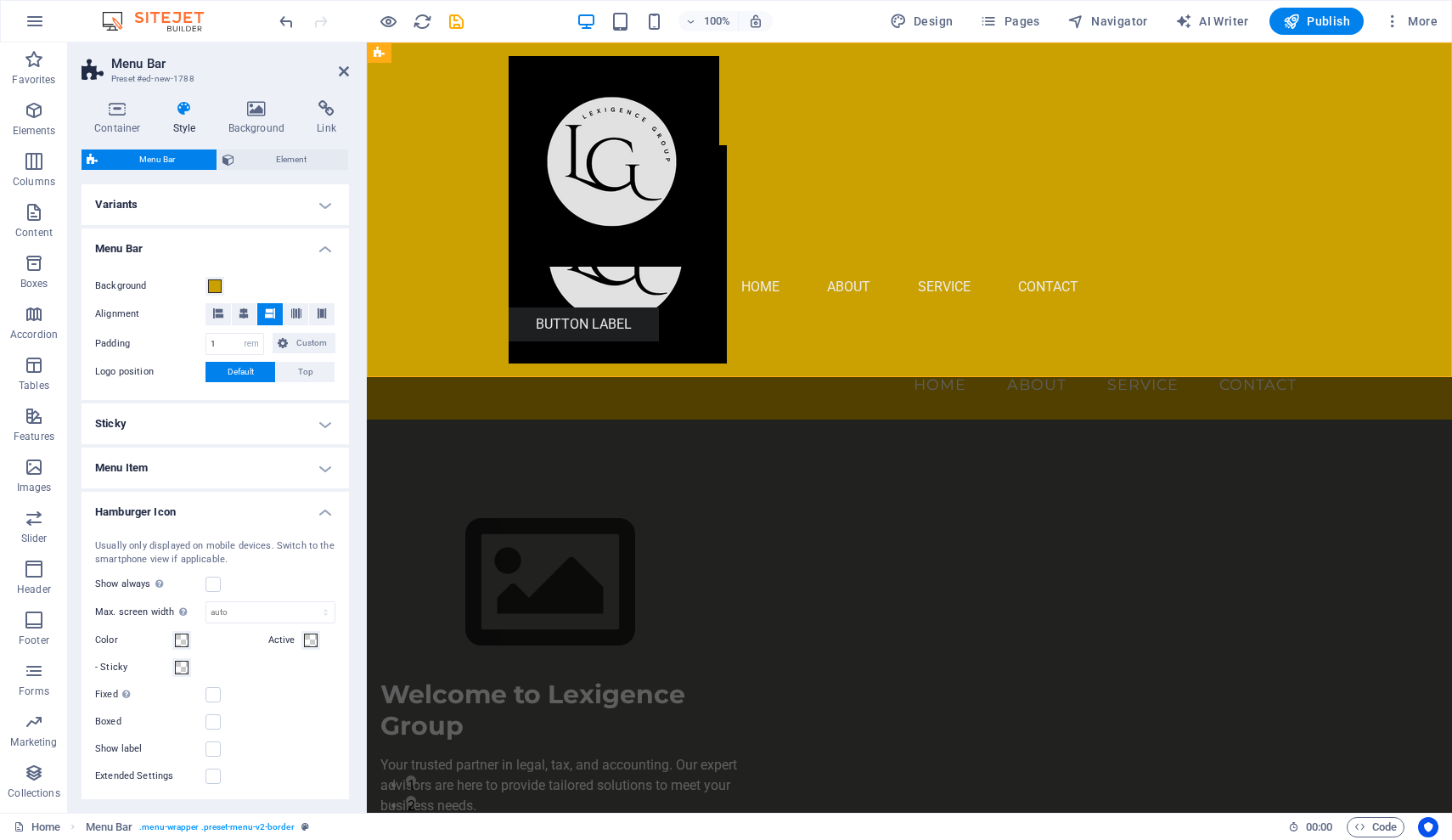
click at [324, 514] on h4 "Hamburger Icon" at bounding box center [215, 506] width 268 height 30
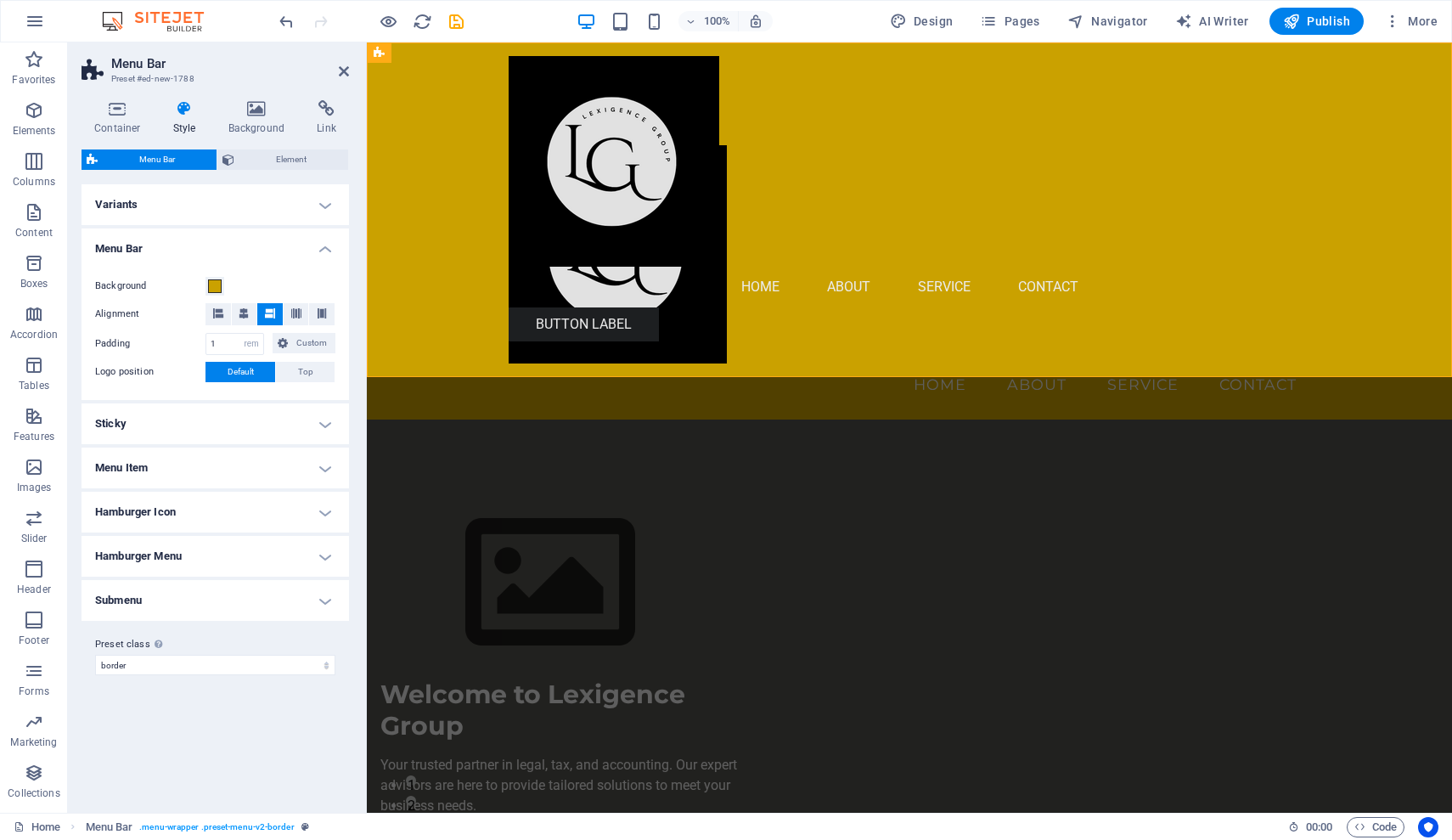
click at [329, 423] on h4 "Sticky" at bounding box center [215, 423] width 268 height 41
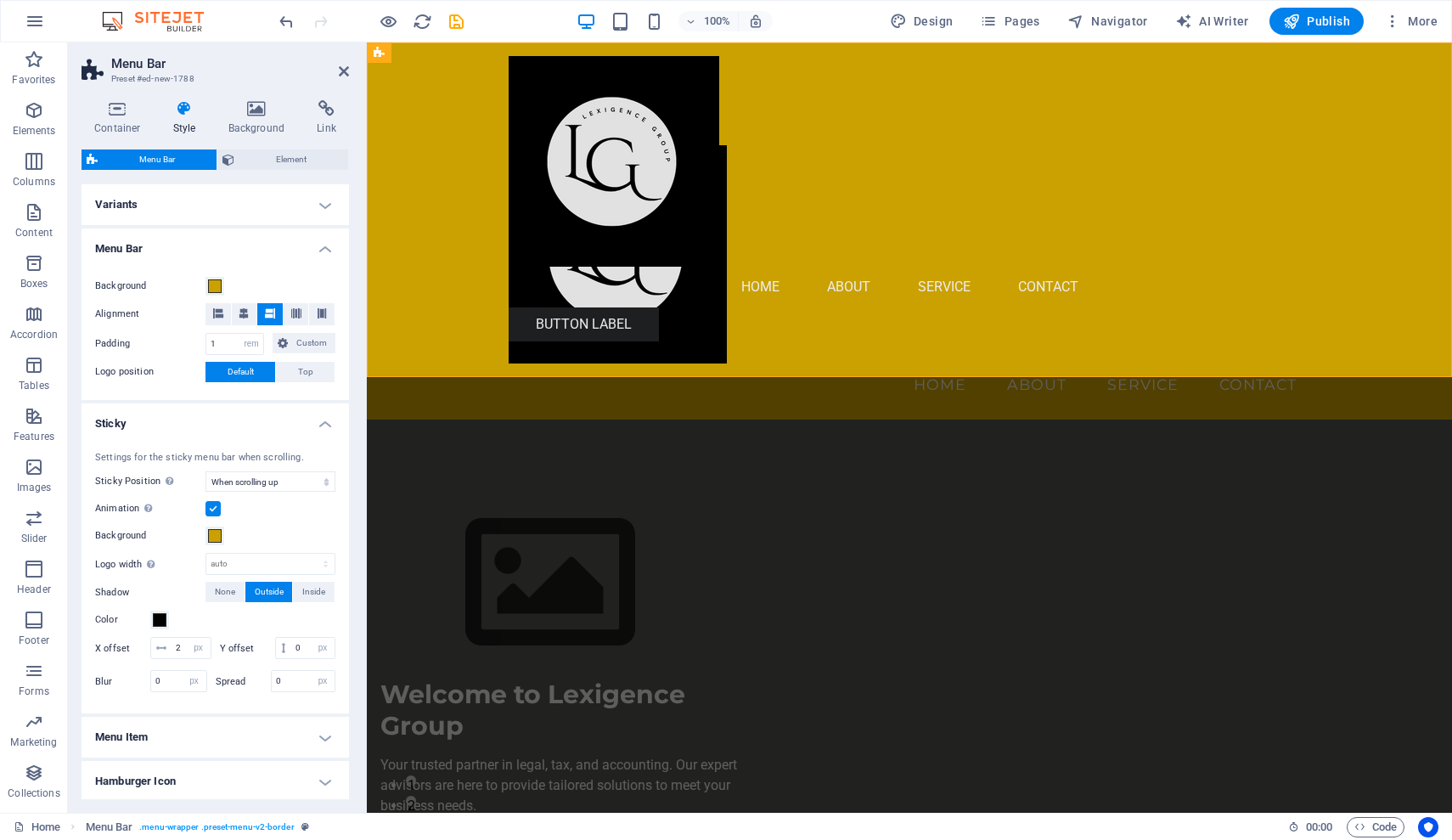
click at [329, 423] on h4 "Sticky" at bounding box center [215, 418] width 268 height 30
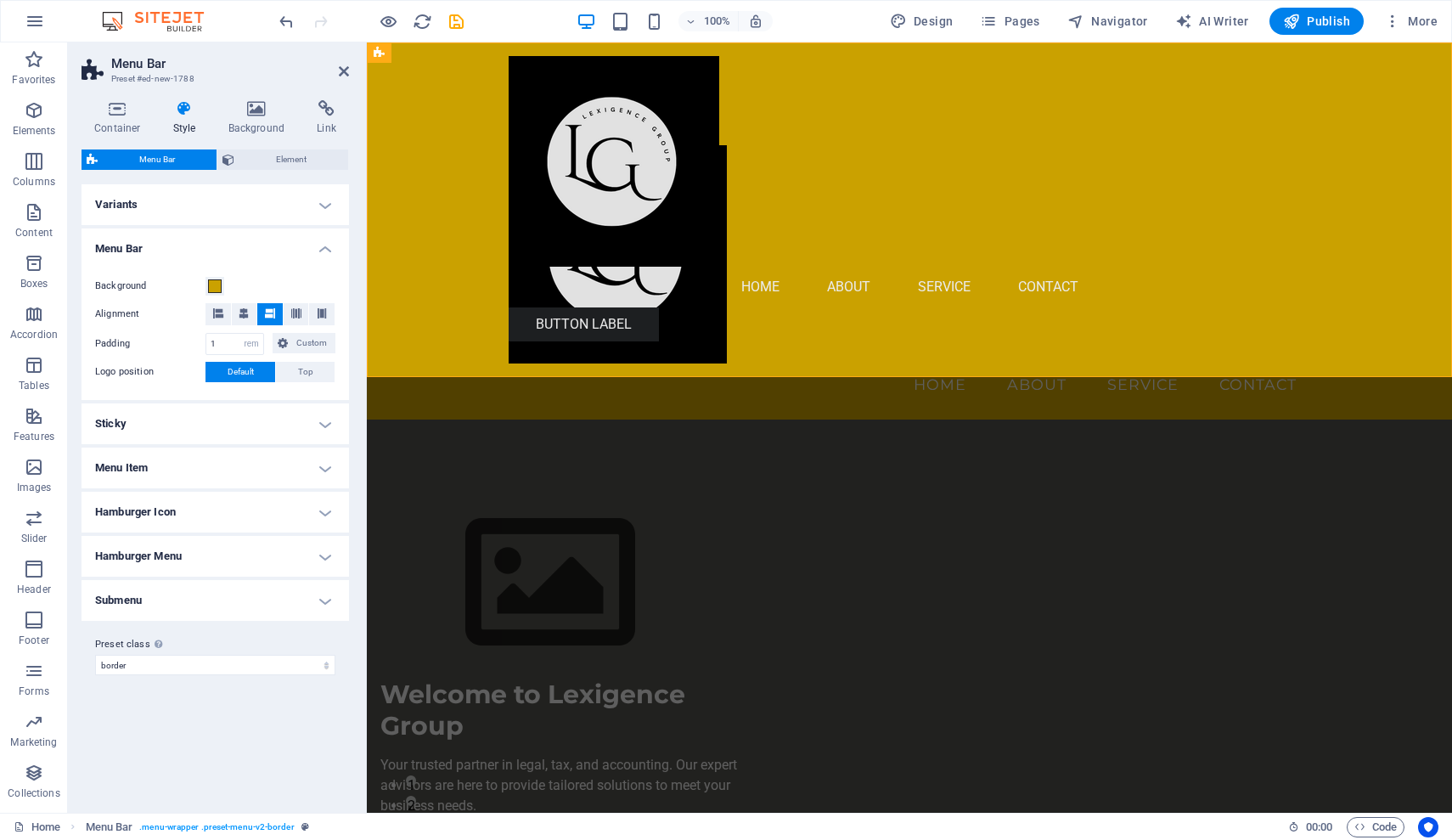
click at [323, 604] on h4 "Submenu" at bounding box center [215, 600] width 268 height 41
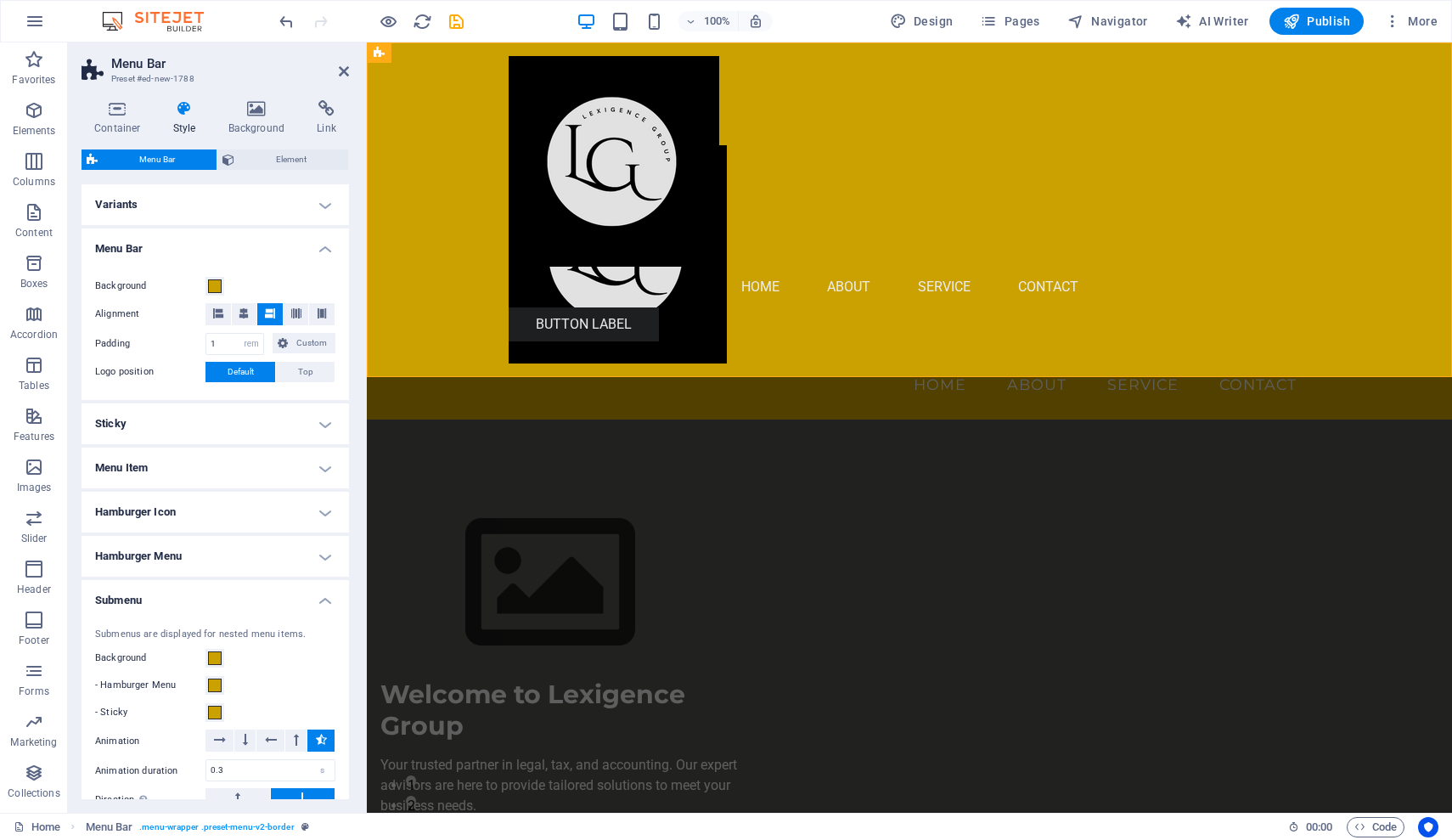
click at [323, 604] on h4 "Submenu" at bounding box center [215, 594] width 268 height 30
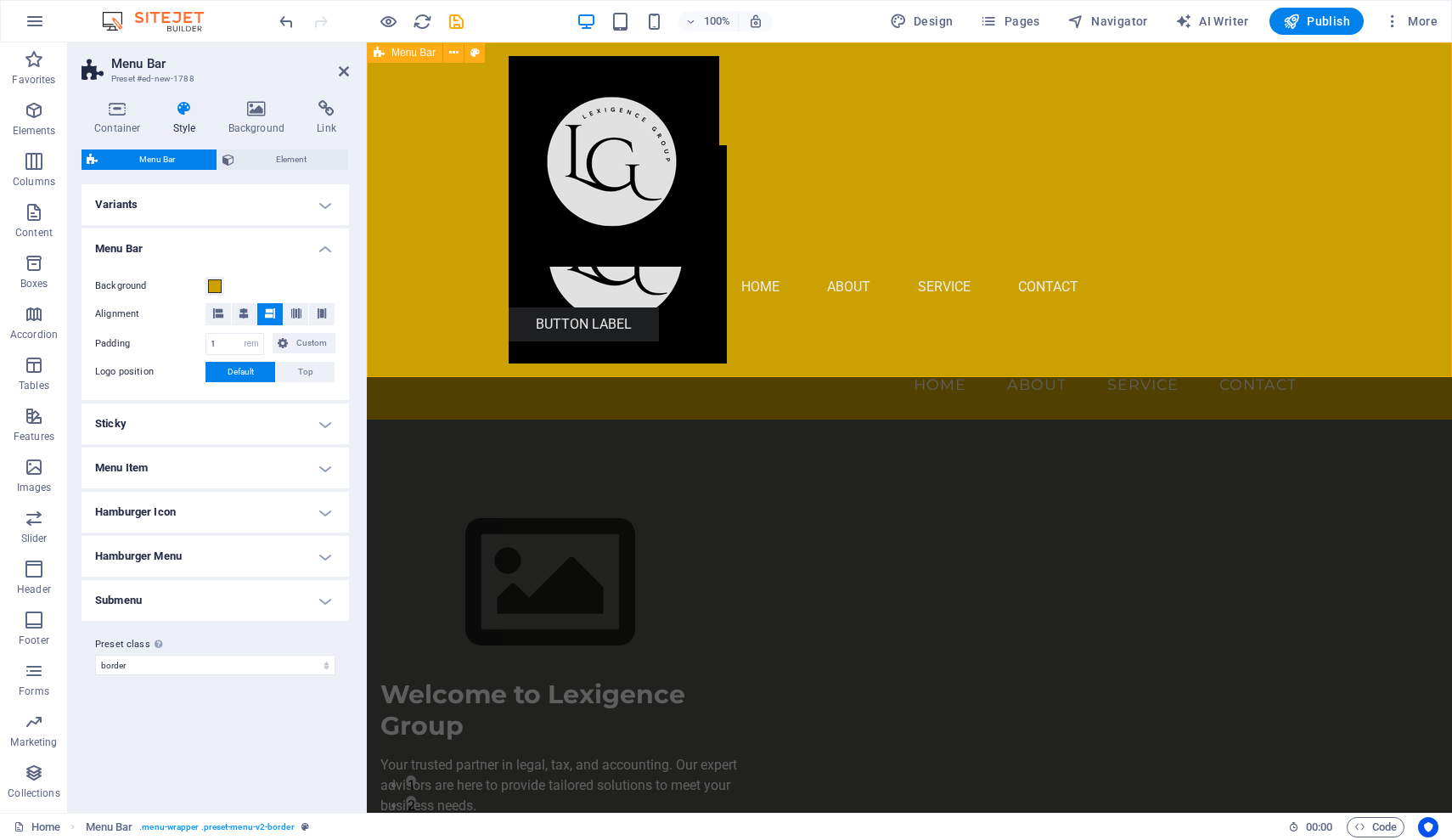
click at [797, 376] on div "Menu Home About Service Contact" at bounding box center [909, 231] width 1085 height 377
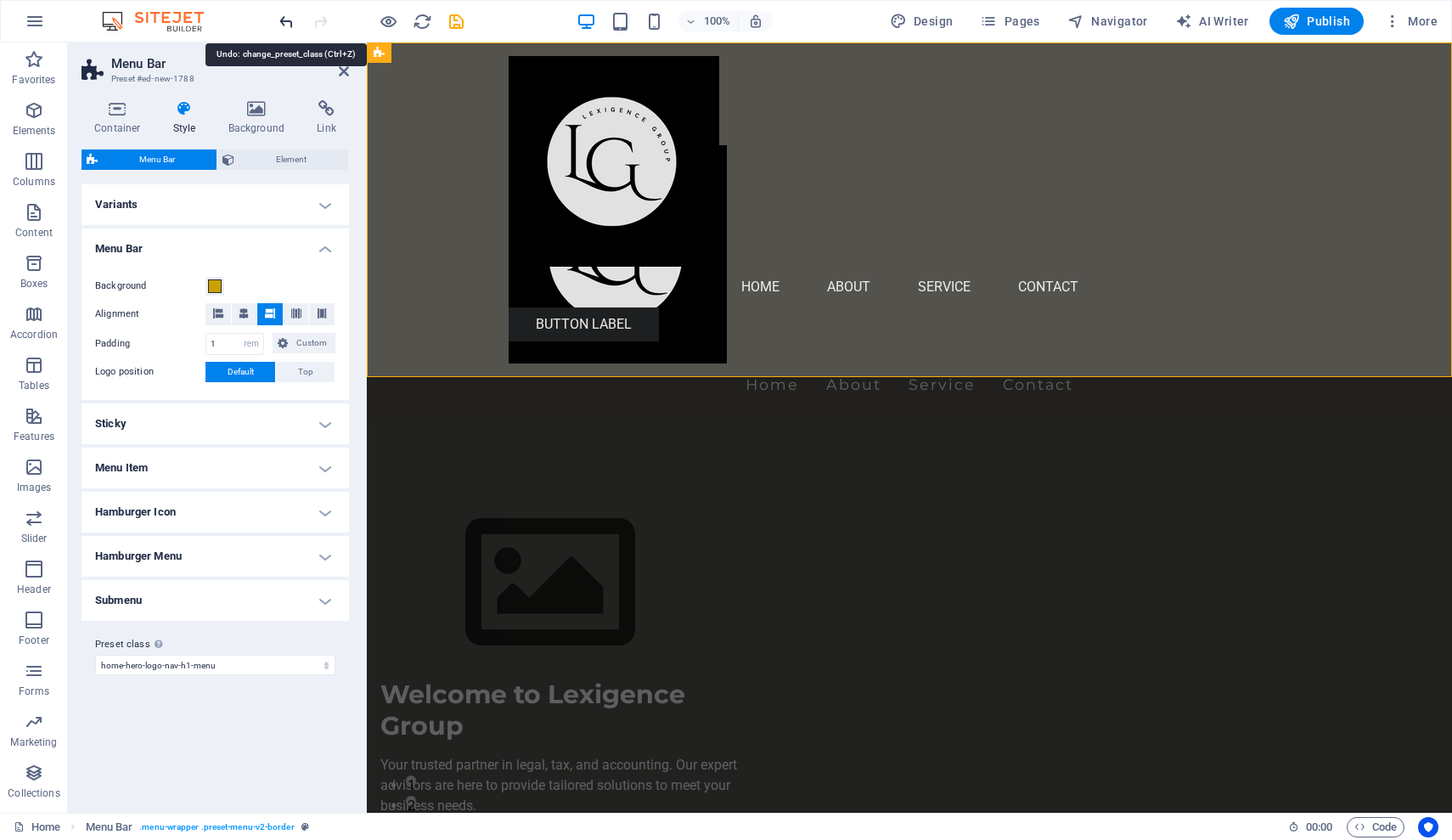
click at [288, 24] on icon "undo" at bounding box center [287, 22] width 19 height 19
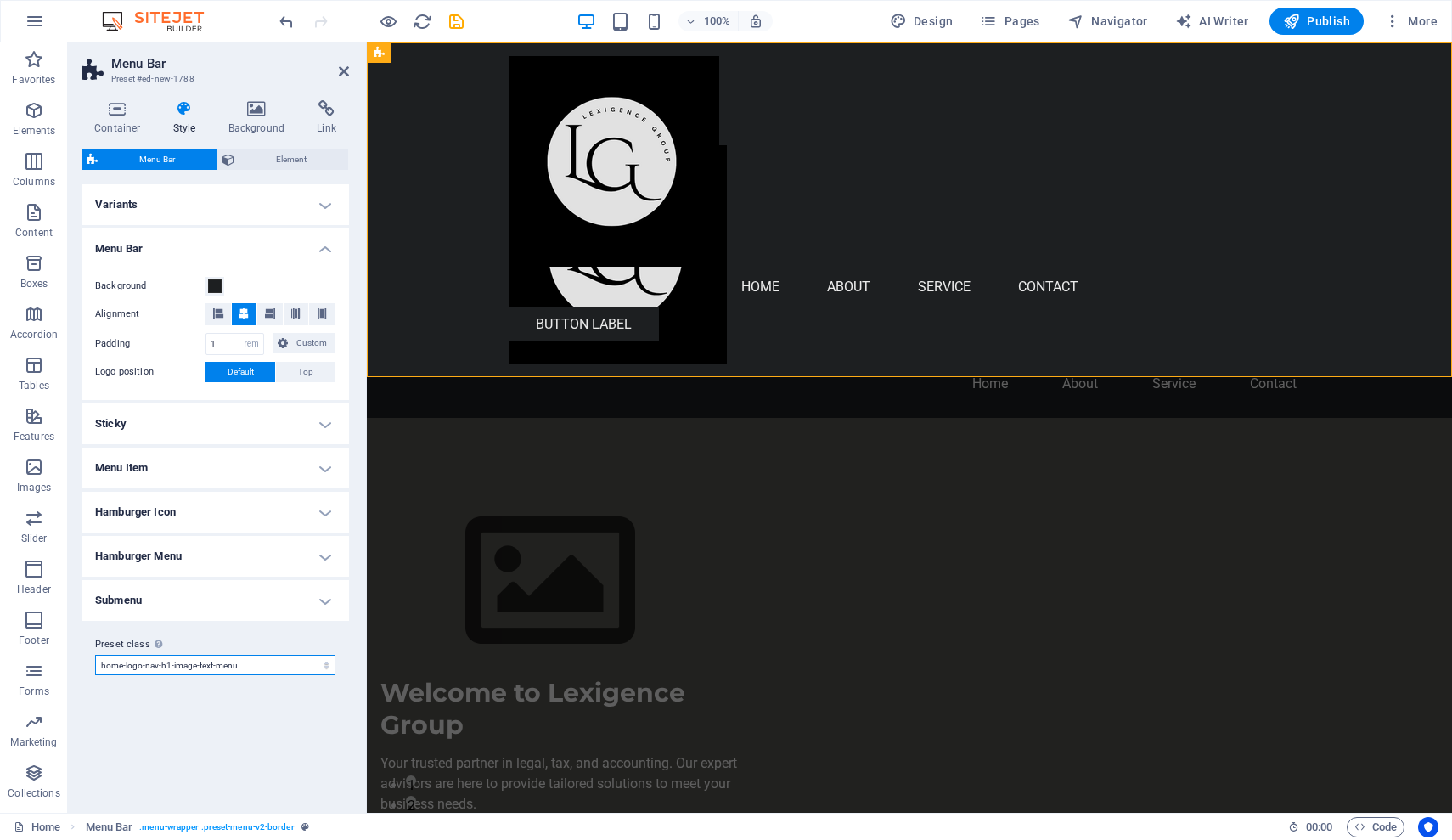
select select "preset-menu-v2-home-4"
select select "DISABLED_OPTION_VALUE"
select select "vw"
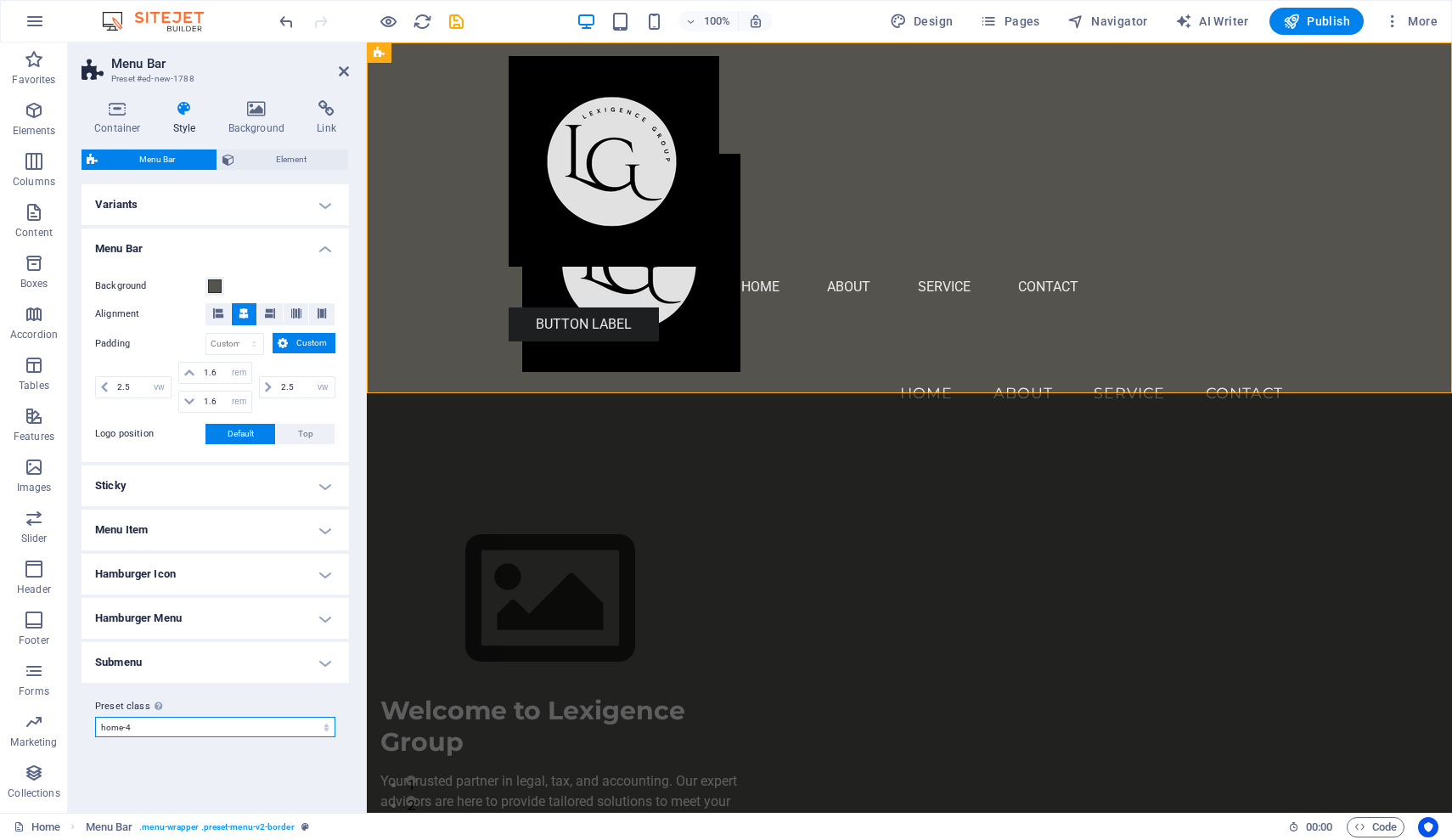
select select "preset-menu-v2-home-5"
select select "rem"
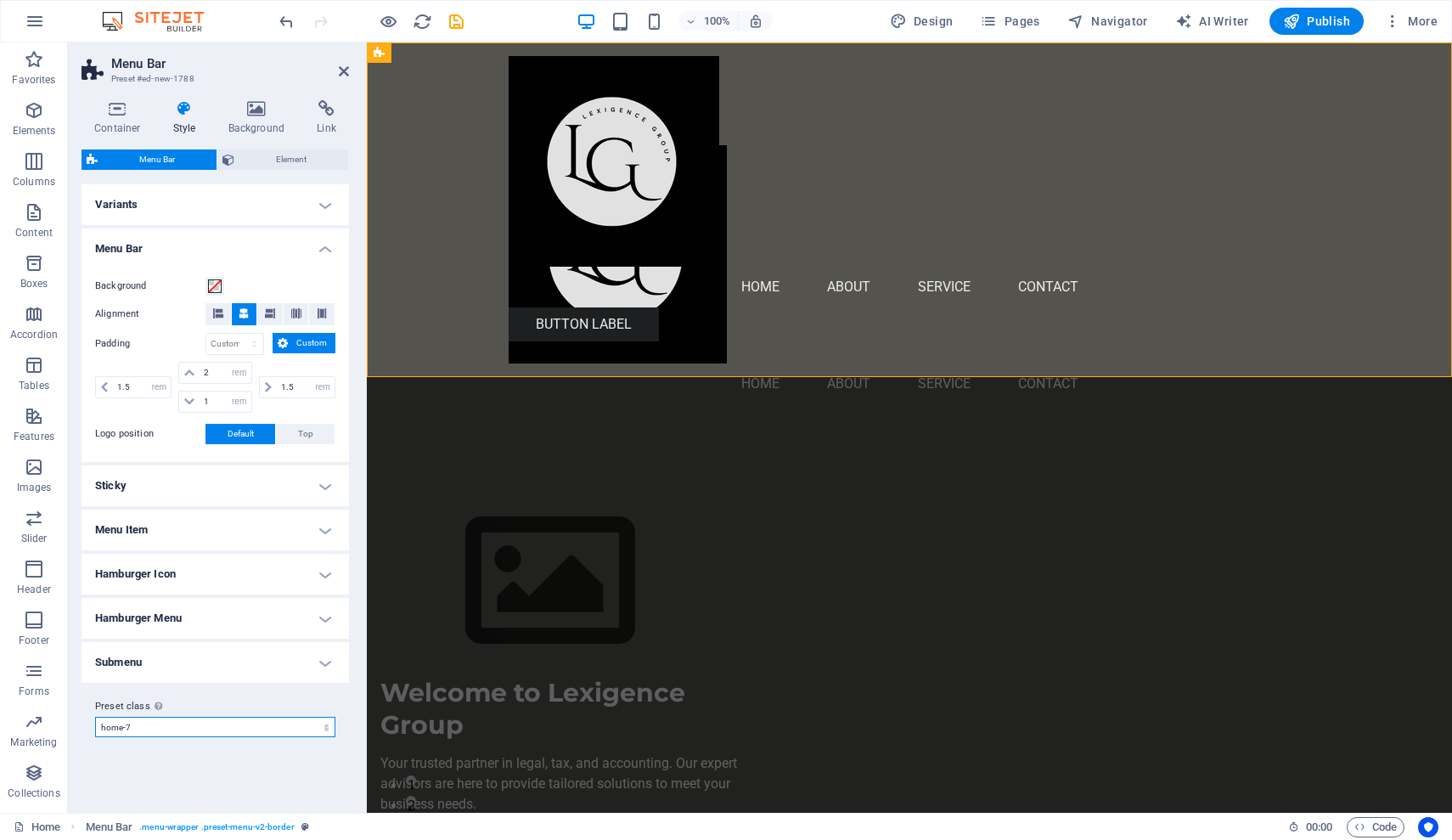
select select "preset-menu-v2-home-7"
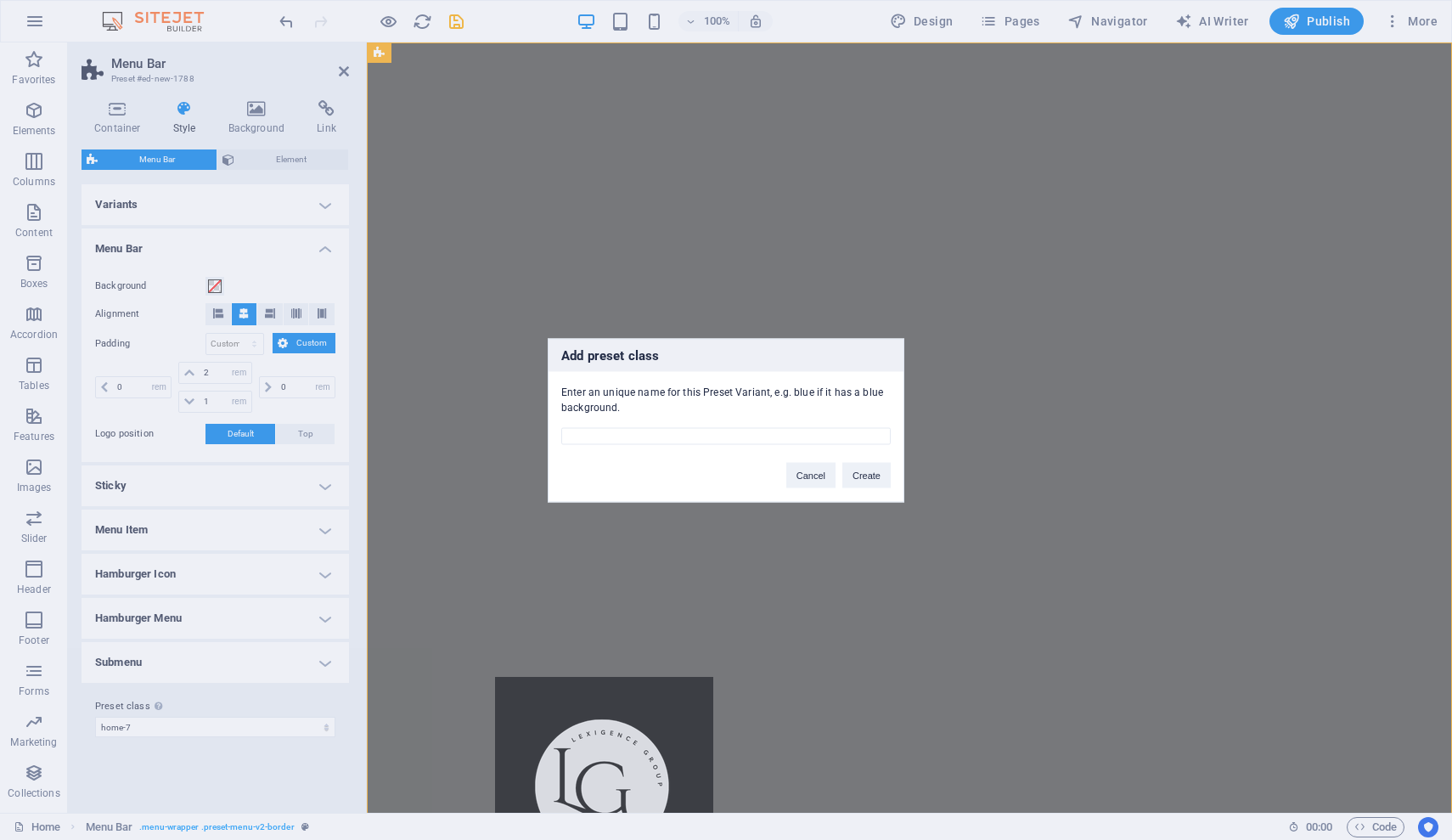
click at [325, 726] on div "Add preset class Enter an unique name for this Preset Variant, e.g. blue if it …" at bounding box center [726, 420] width 1452 height 840
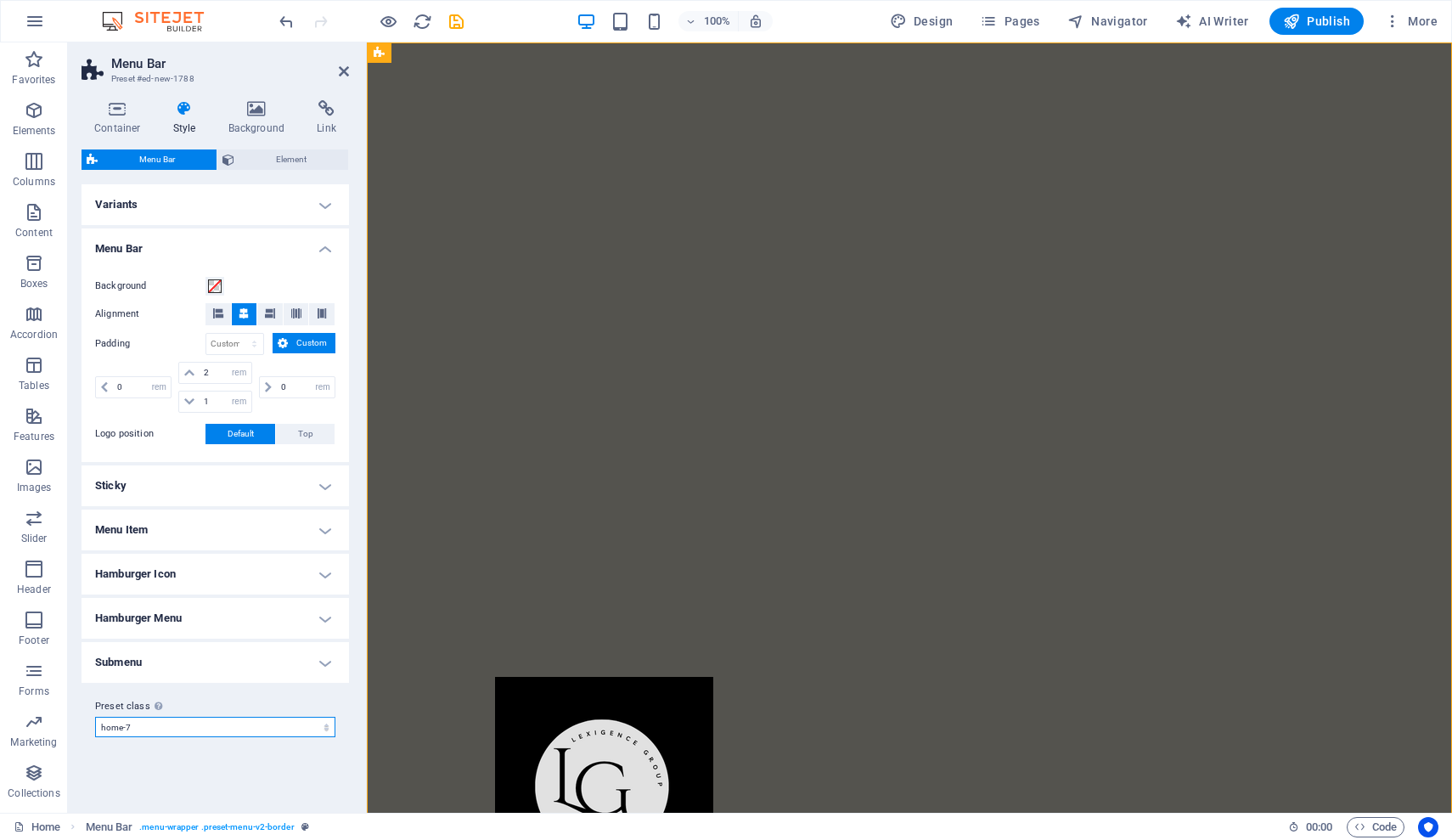
select select "preset-menu-v2-williams"
select select "rem"
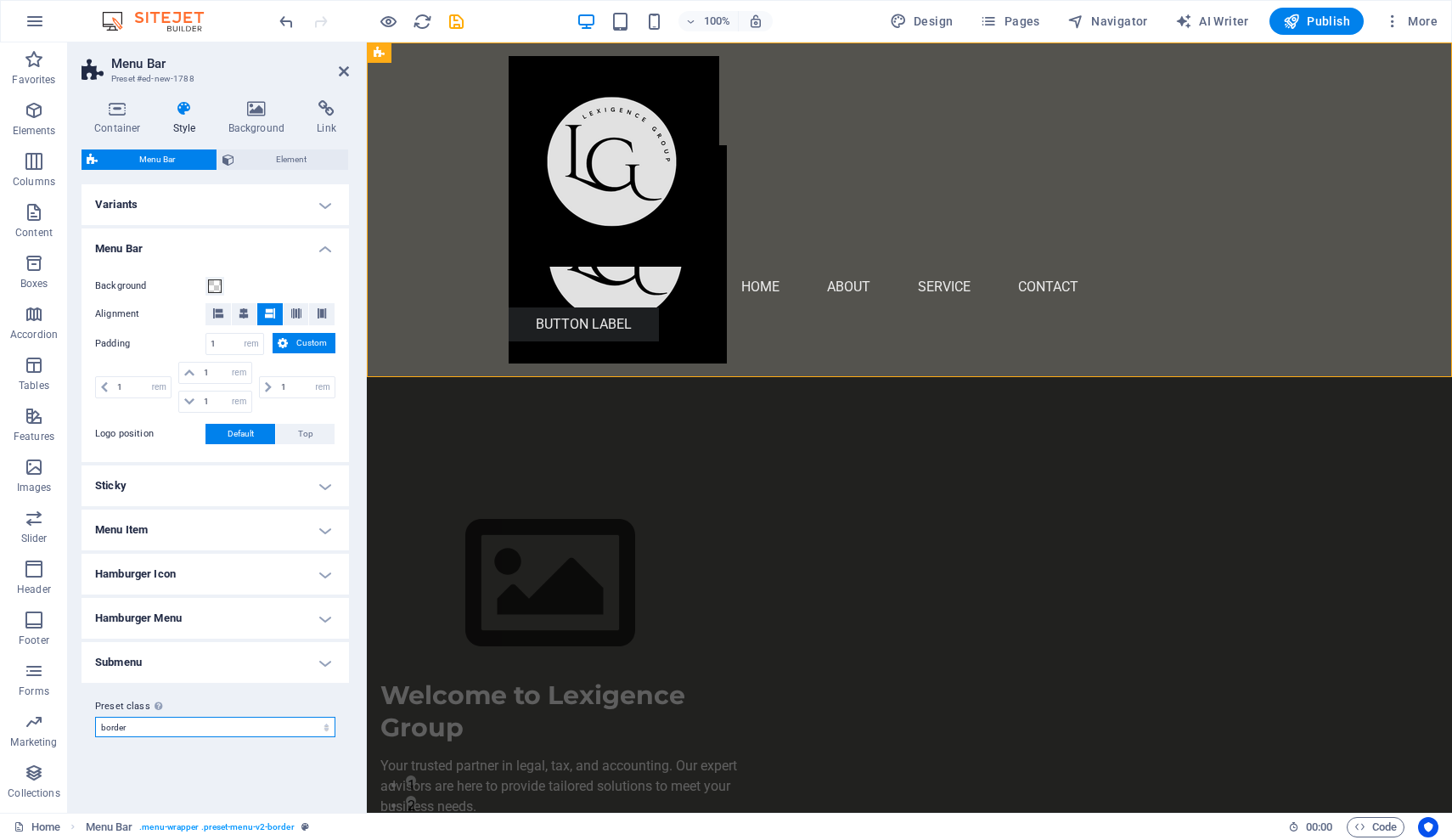
select select "preset-menu-v2-border"
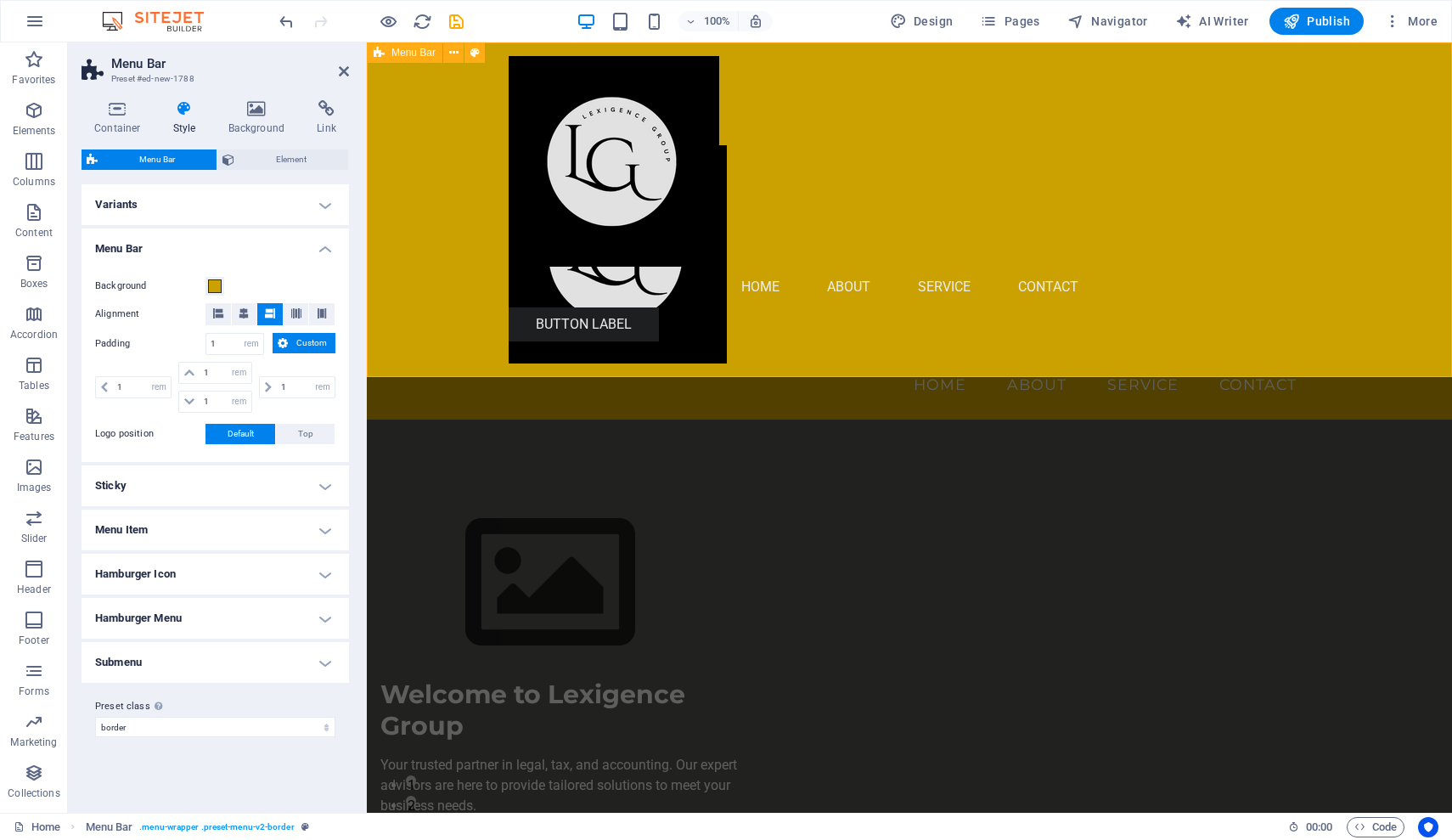
click at [1060, 335] on div "Menu Home About Service Contact" at bounding box center [909, 231] width 1085 height 377
click at [303, 434] on span "Top" at bounding box center [306, 433] width 16 height 20
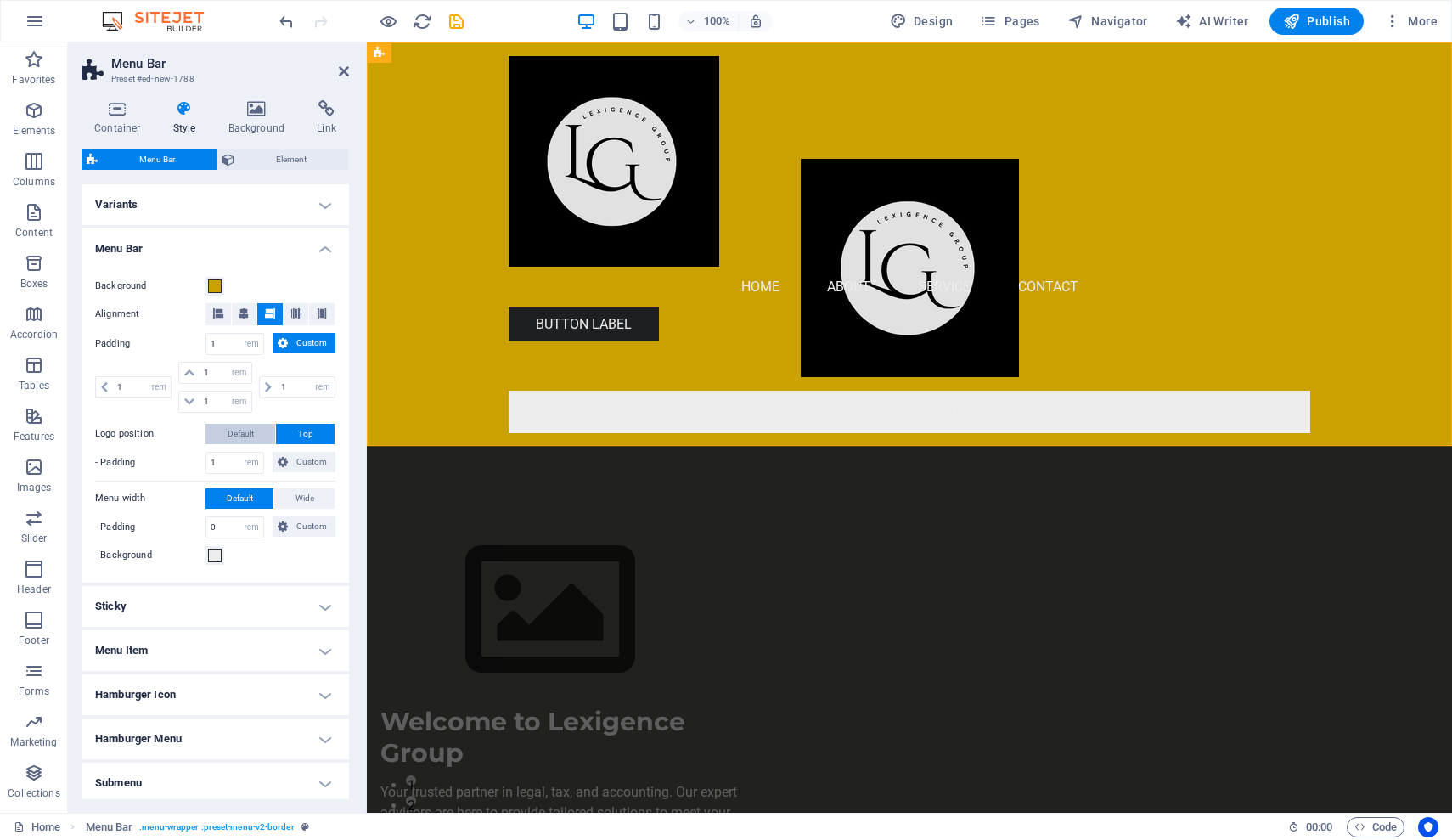
click at [241, 430] on span "Default" at bounding box center [241, 433] width 26 height 20
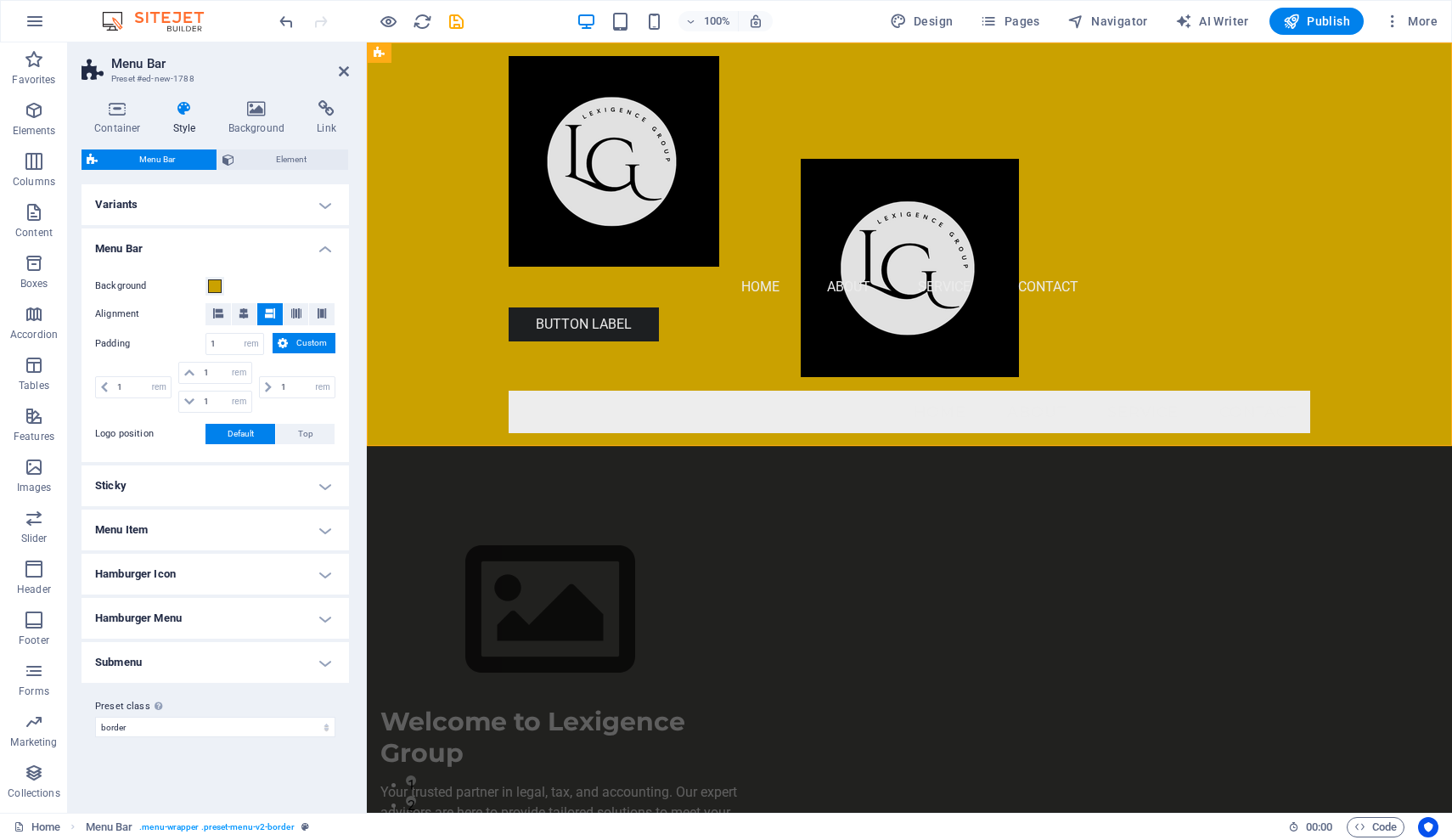
click at [232, 281] on div "Background" at bounding box center [215, 286] width 241 height 20
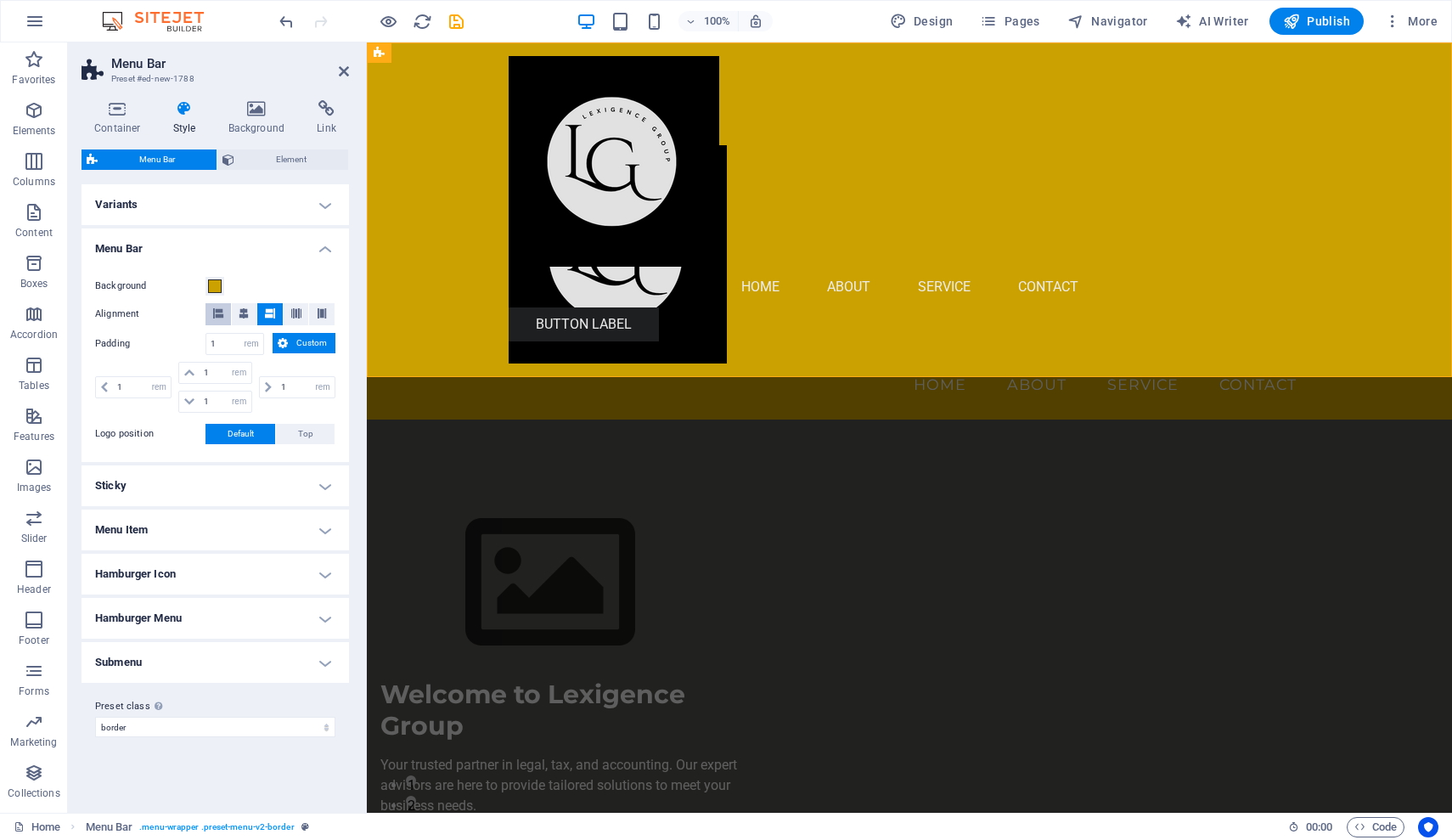
click at [215, 310] on icon at bounding box center [219, 314] width 10 height 10
click at [243, 312] on icon at bounding box center [244, 314] width 10 height 10
click at [269, 314] on icon at bounding box center [270, 314] width 10 height 10
click at [296, 315] on icon at bounding box center [296, 314] width 10 height 10
click at [328, 311] on button at bounding box center [322, 314] width 25 height 22
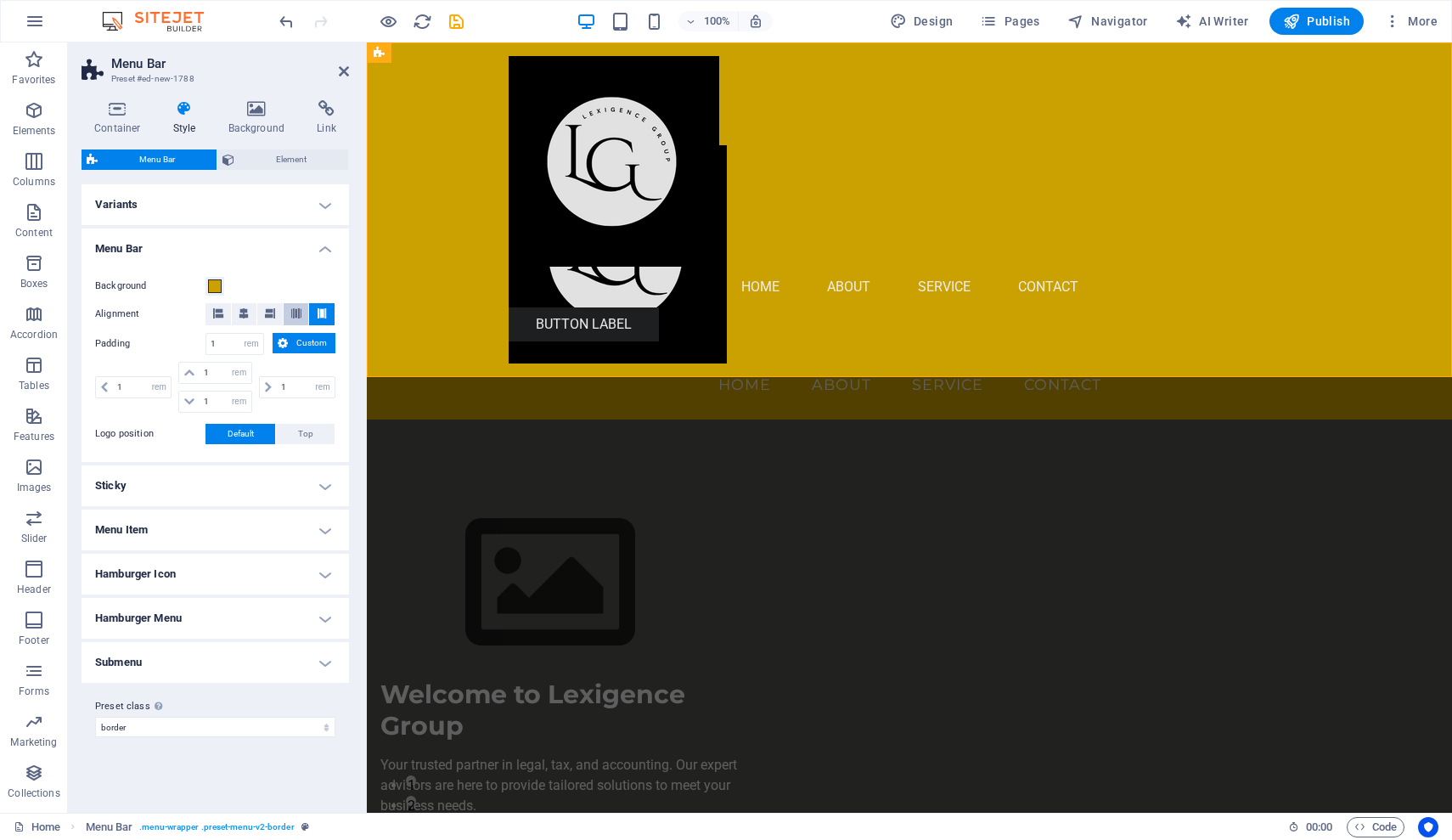
click at [297, 313] on icon at bounding box center [296, 314] width 10 height 10
click at [268, 312] on icon at bounding box center [270, 314] width 10 height 10
click at [241, 314] on icon at bounding box center [244, 314] width 10 height 10
click at [220, 313] on icon at bounding box center [219, 314] width 10 height 10
click at [247, 313] on icon at bounding box center [244, 314] width 10 height 10
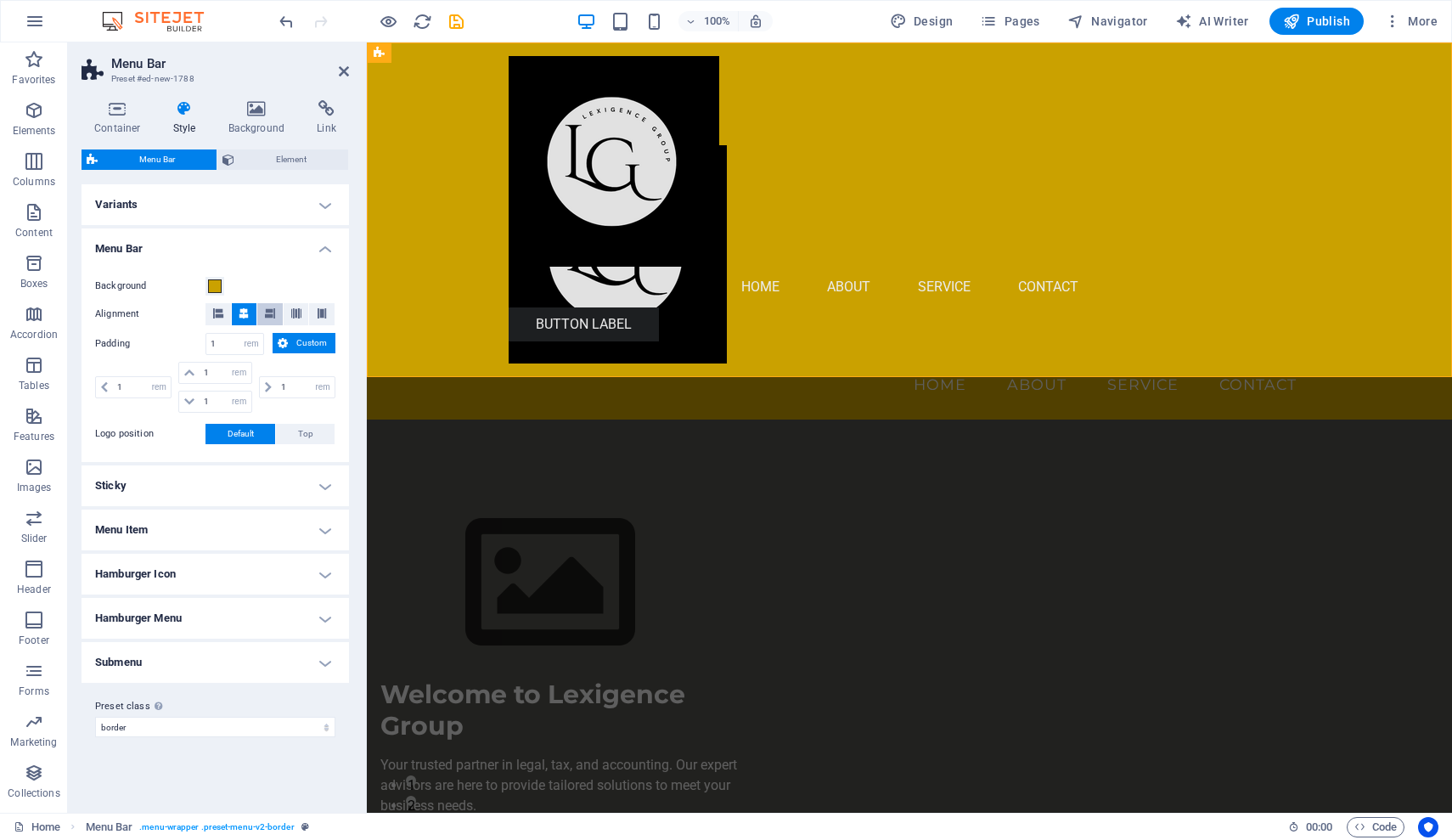
click at [268, 313] on icon at bounding box center [270, 314] width 10 height 10
click at [242, 315] on icon at bounding box center [244, 314] width 10 height 10
click at [301, 344] on span "Custom" at bounding box center [311, 342] width 37 height 20
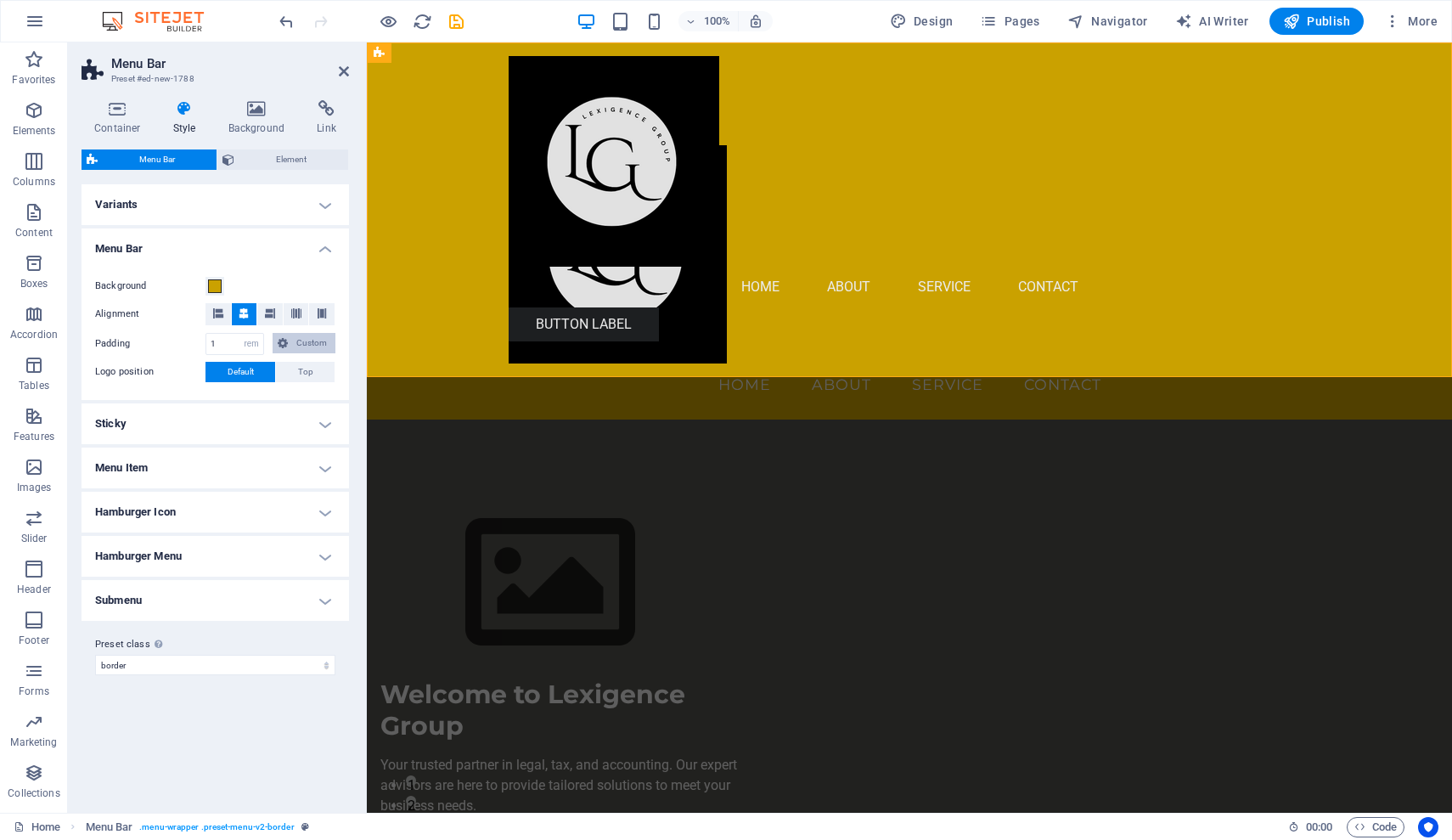
click at [301, 344] on span "Custom" at bounding box center [311, 342] width 37 height 20
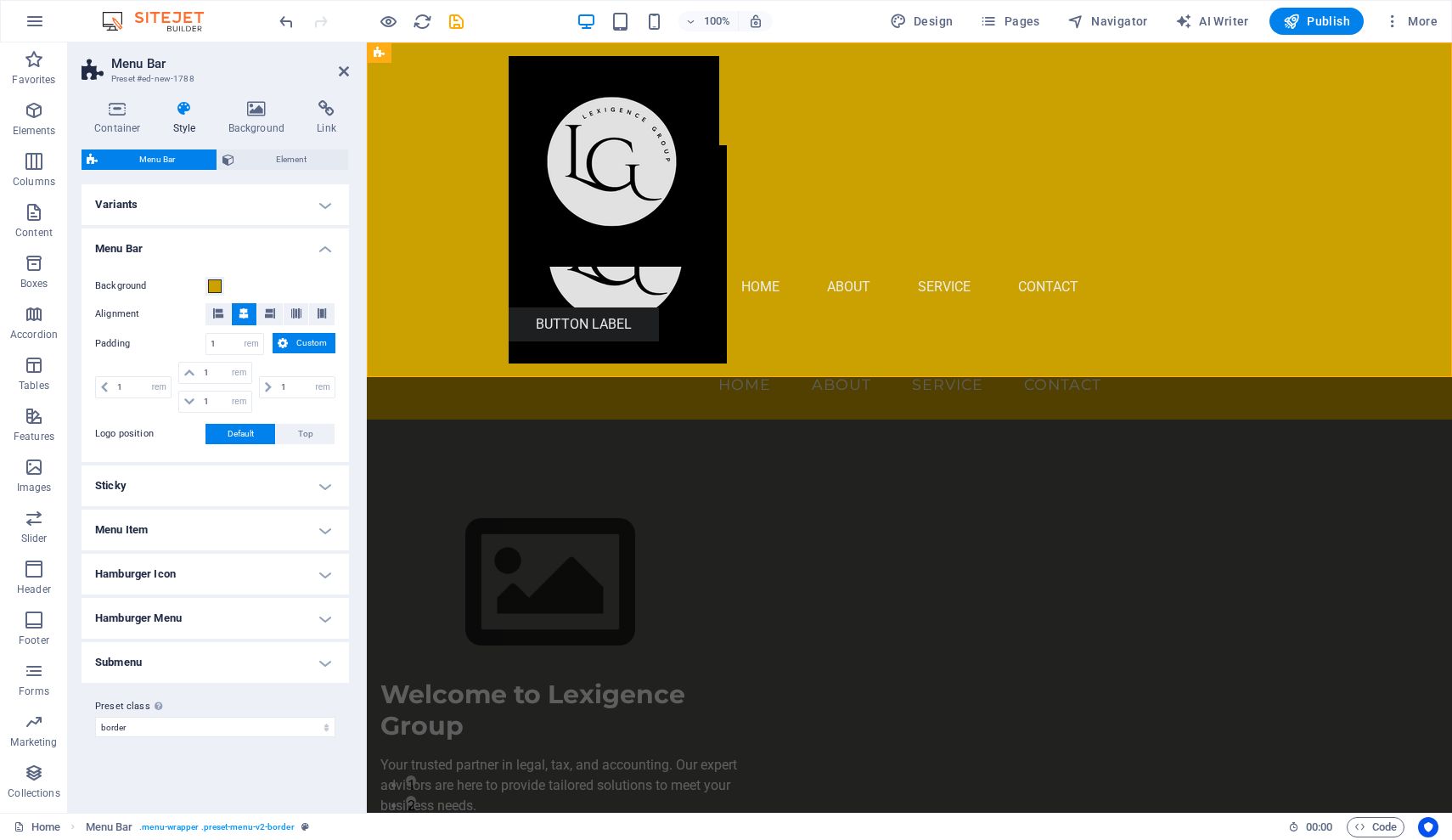
click at [325, 248] on h4 "Menu Bar" at bounding box center [215, 243] width 268 height 30
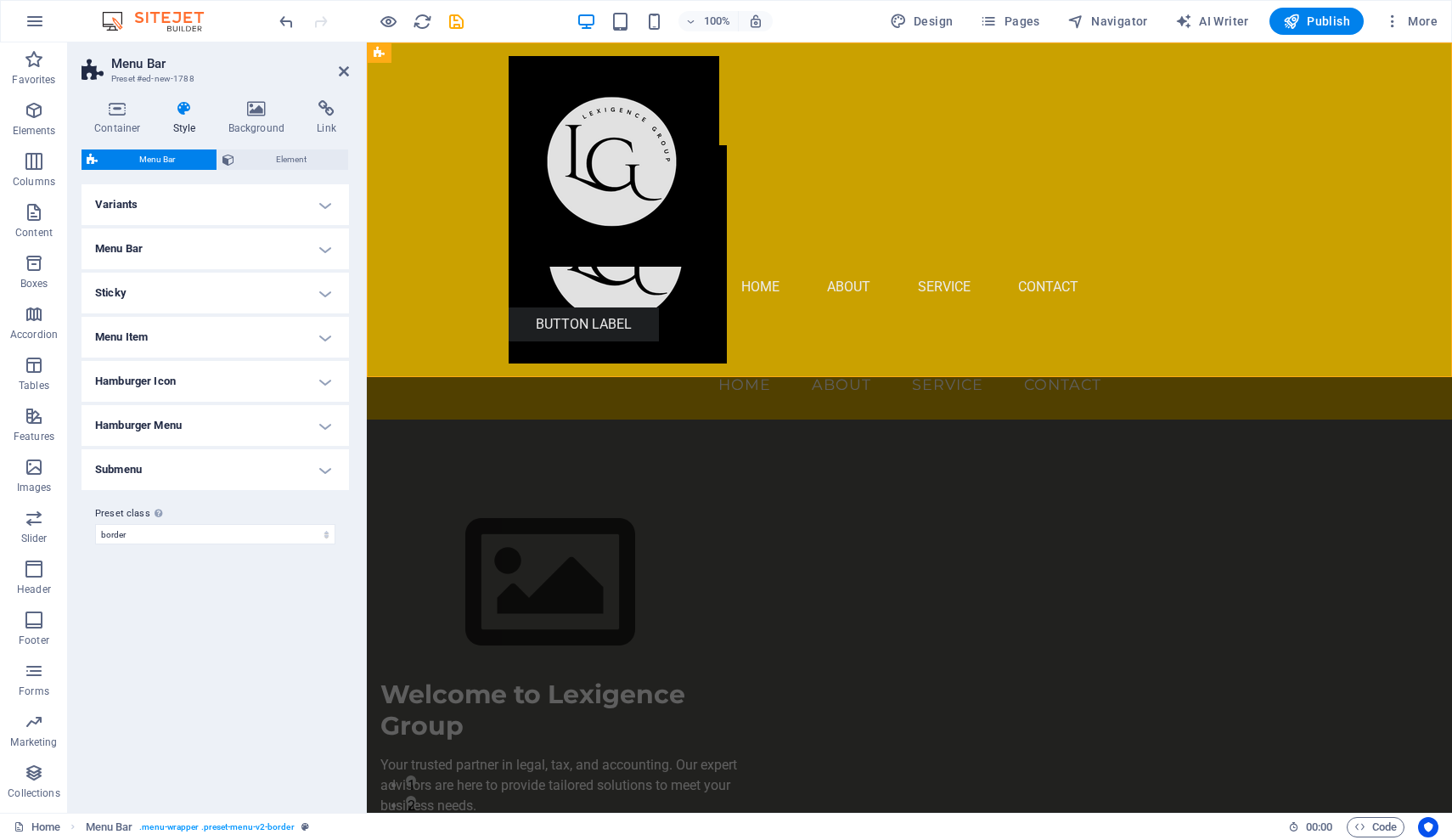
click at [329, 203] on h4 "Variants" at bounding box center [215, 204] width 268 height 41
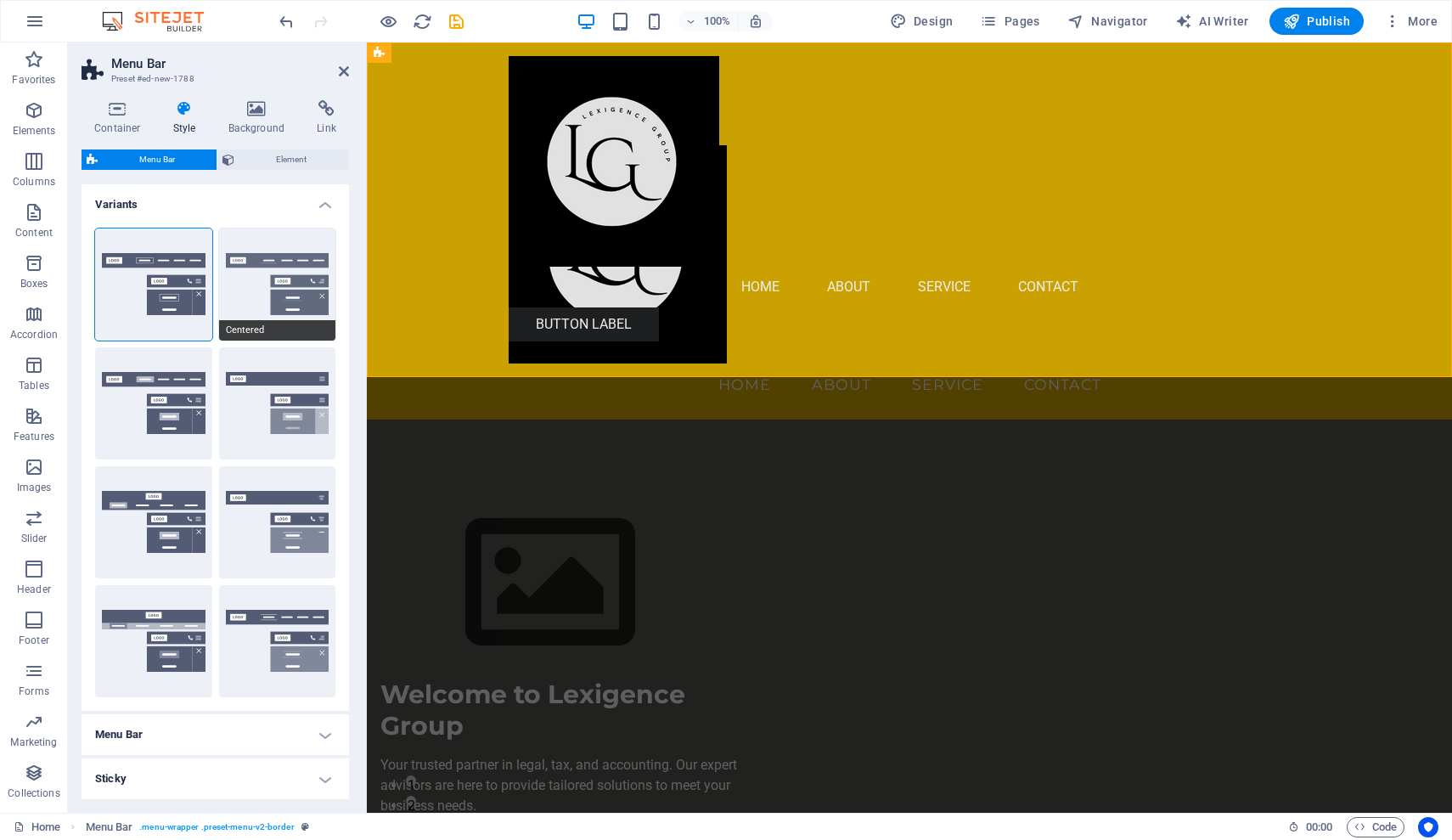
click at [295, 277] on button "Centered" at bounding box center [277, 284] width 117 height 112
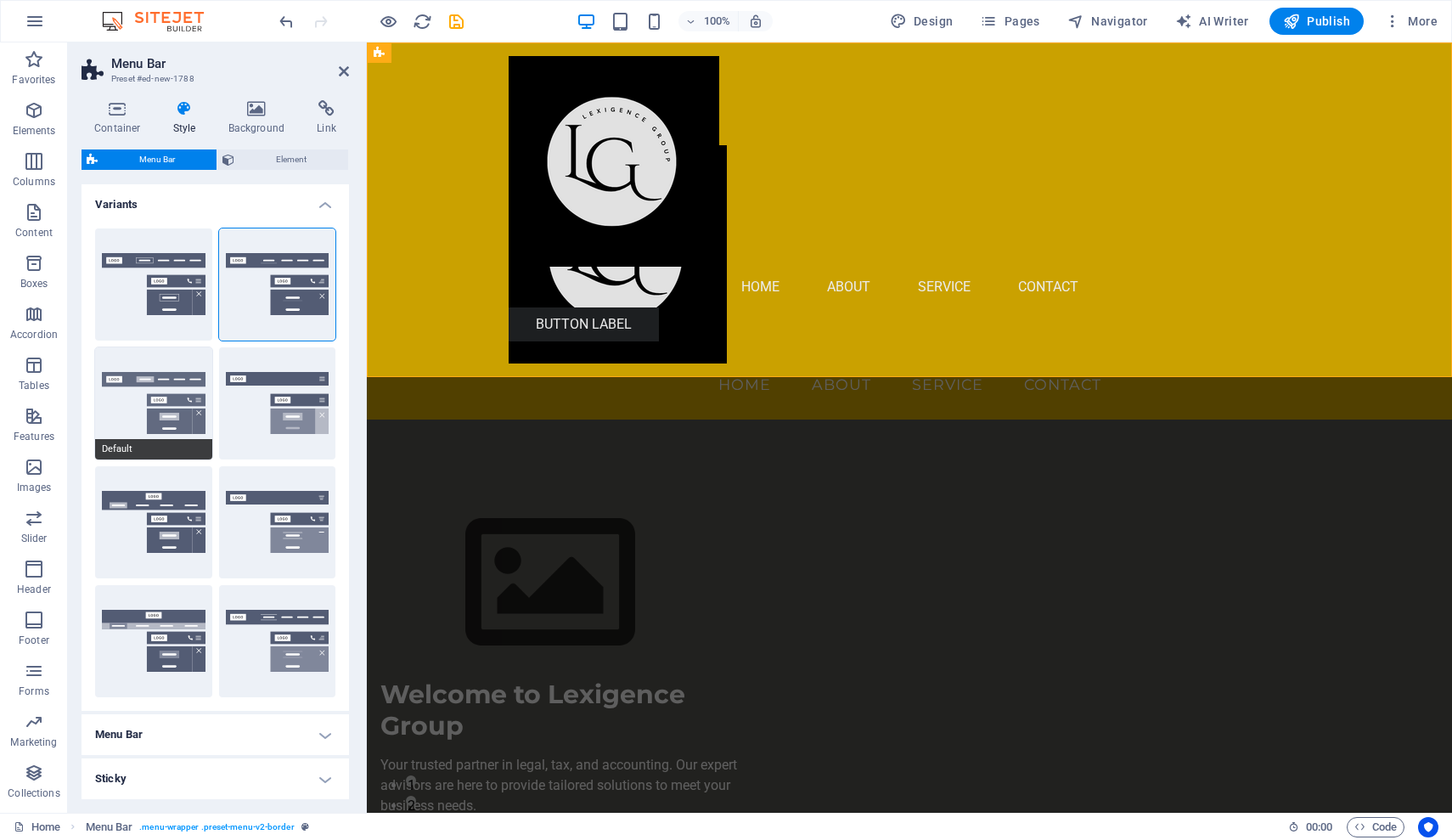
click at [160, 383] on button "Default" at bounding box center [153, 403] width 117 height 112
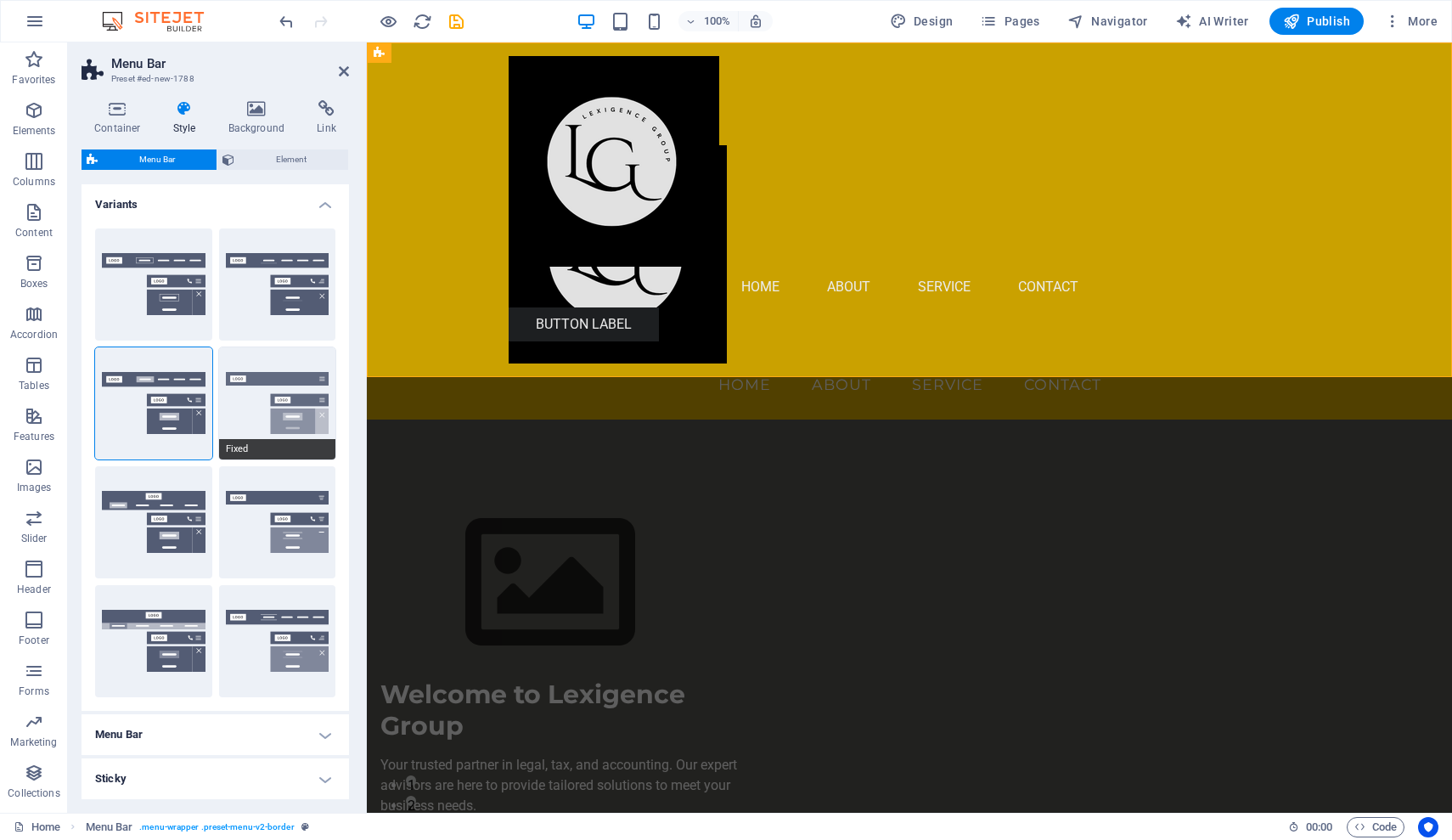
click at [271, 374] on button "Fixed" at bounding box center [277, 403] width 117 height 112
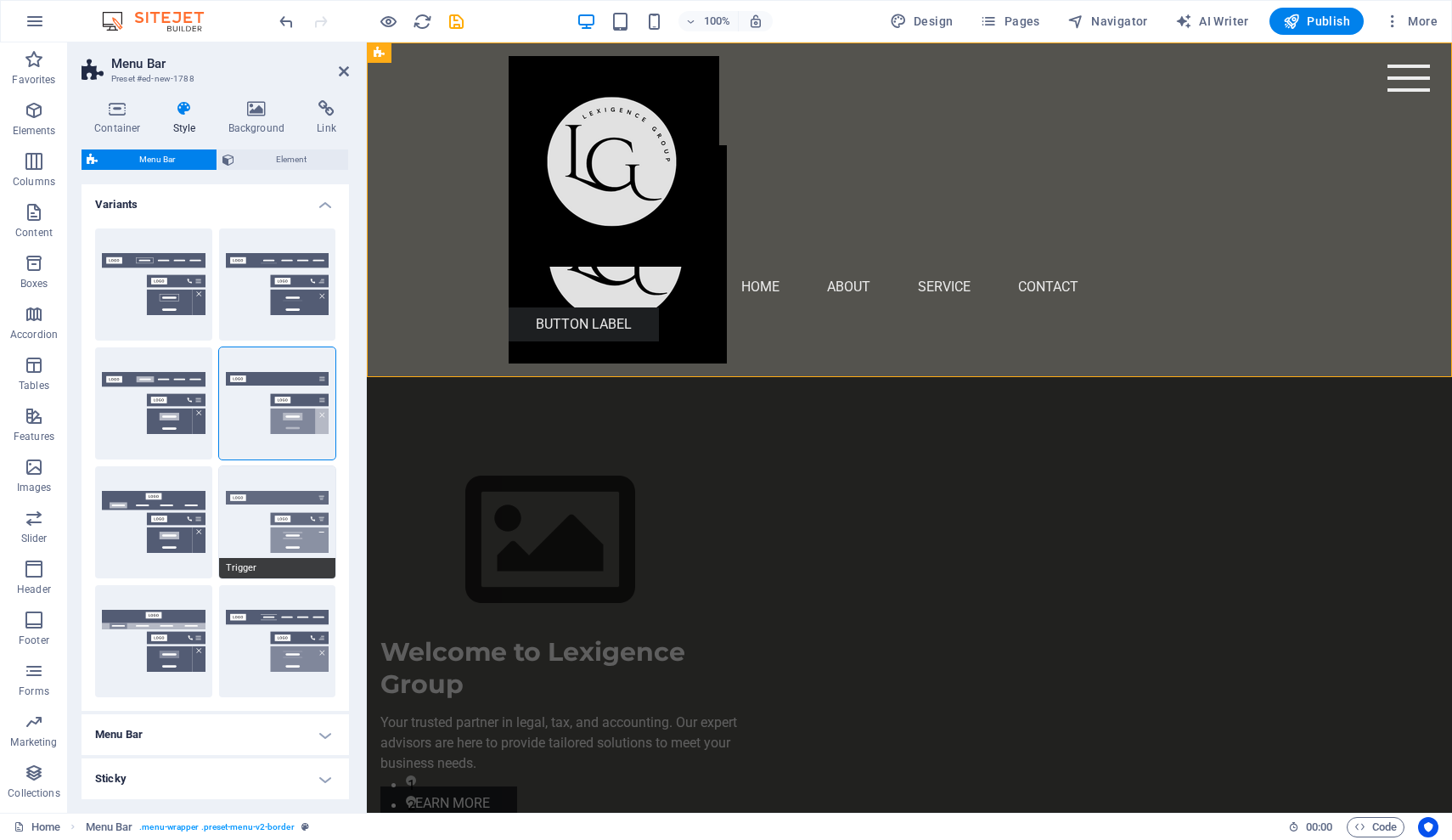
click at [284, 506] on button "Trigger" at bounding box center [277, 522] width 117 height 112
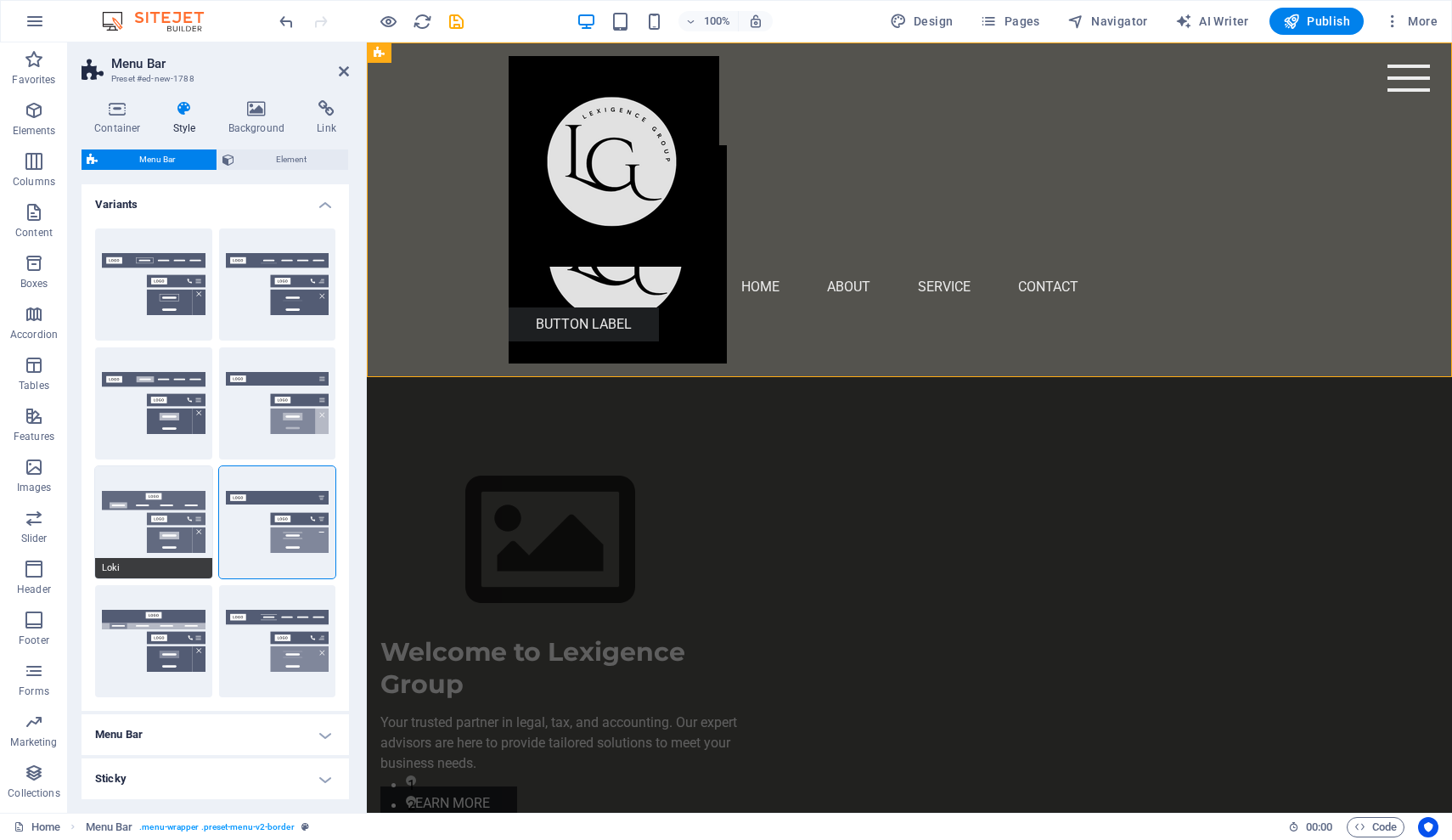
click at [161, 510] on button "Loki" at bounding box center [153, 522] width 117 height 112
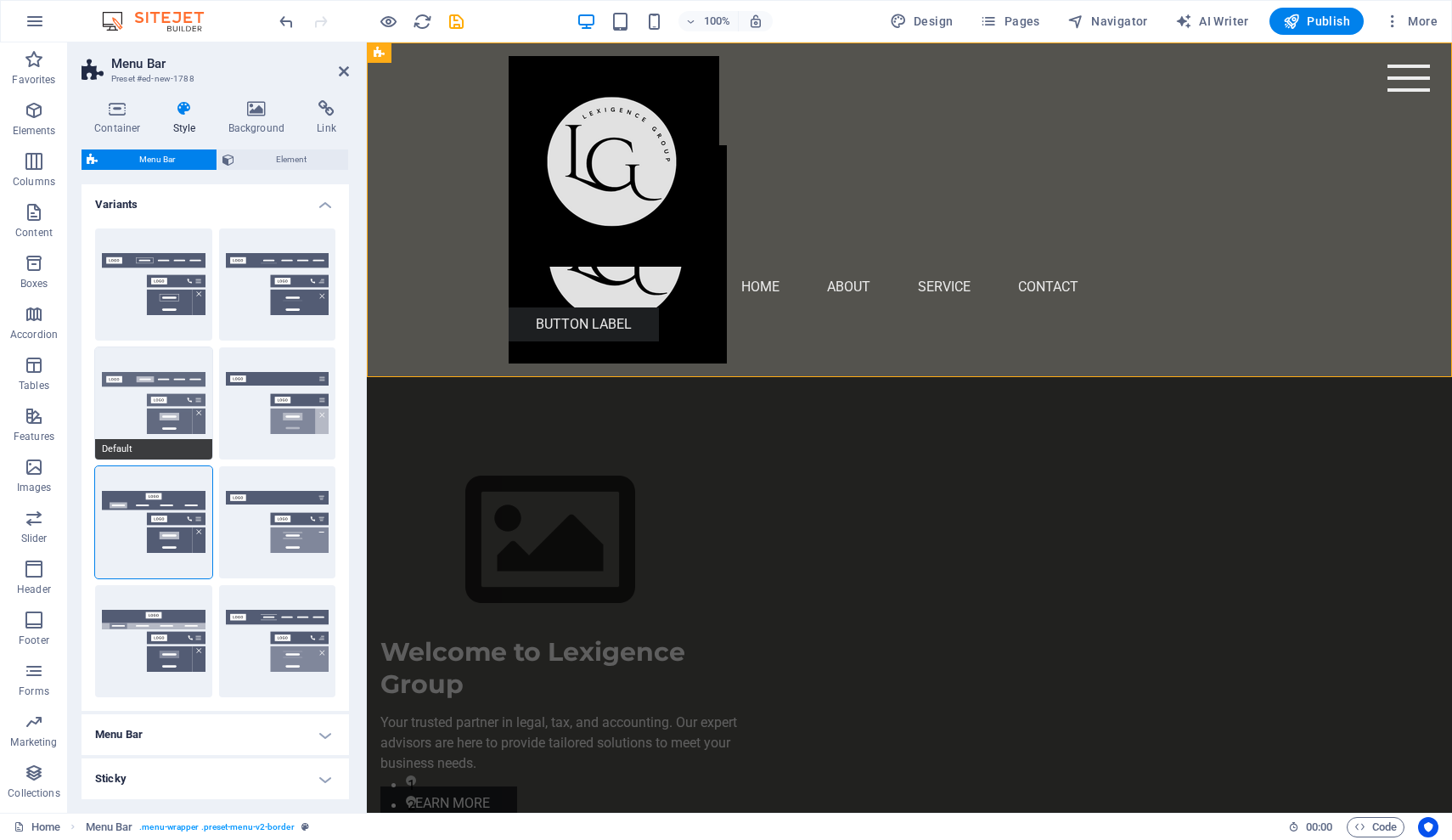
click at [154, 406] on button "Default" at bounding box center [153, 403] width 117 height 112
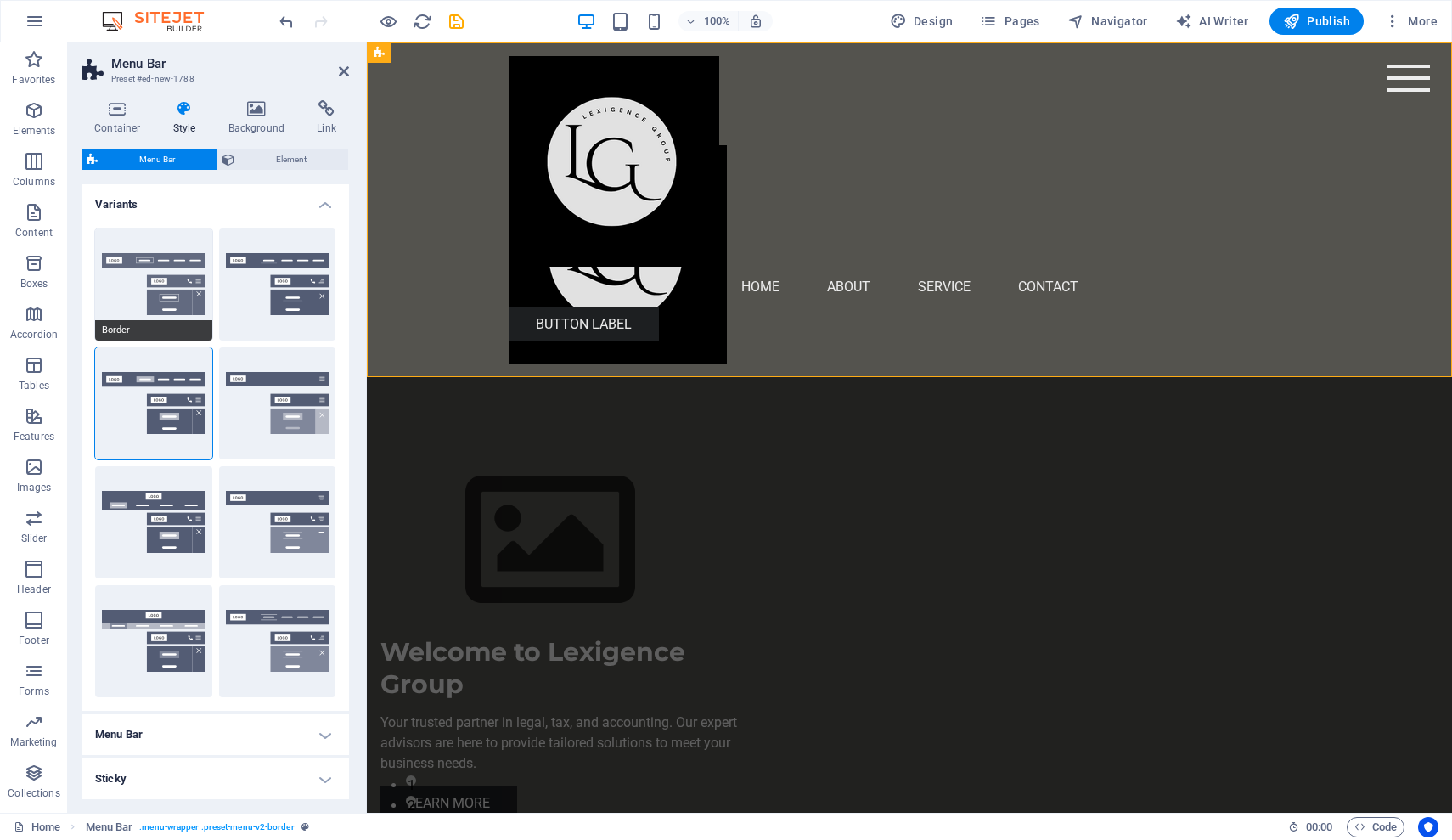
click at [163, 272] on button "Border" at bounding box center [153, 284] width 117 height 112
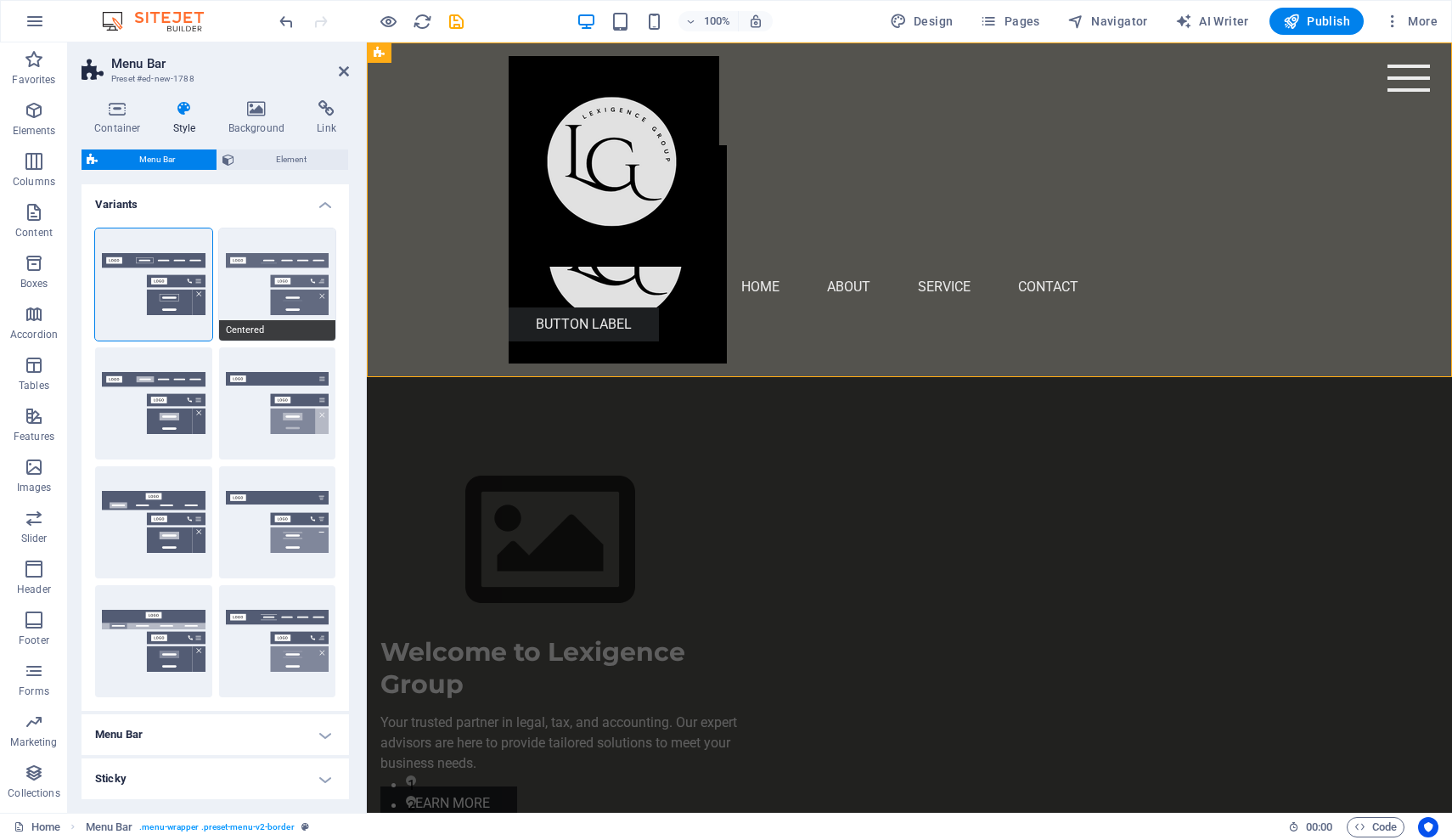
click at [282, 285] on button "Centered" at bounding box center [277, 284] width 117 height 112
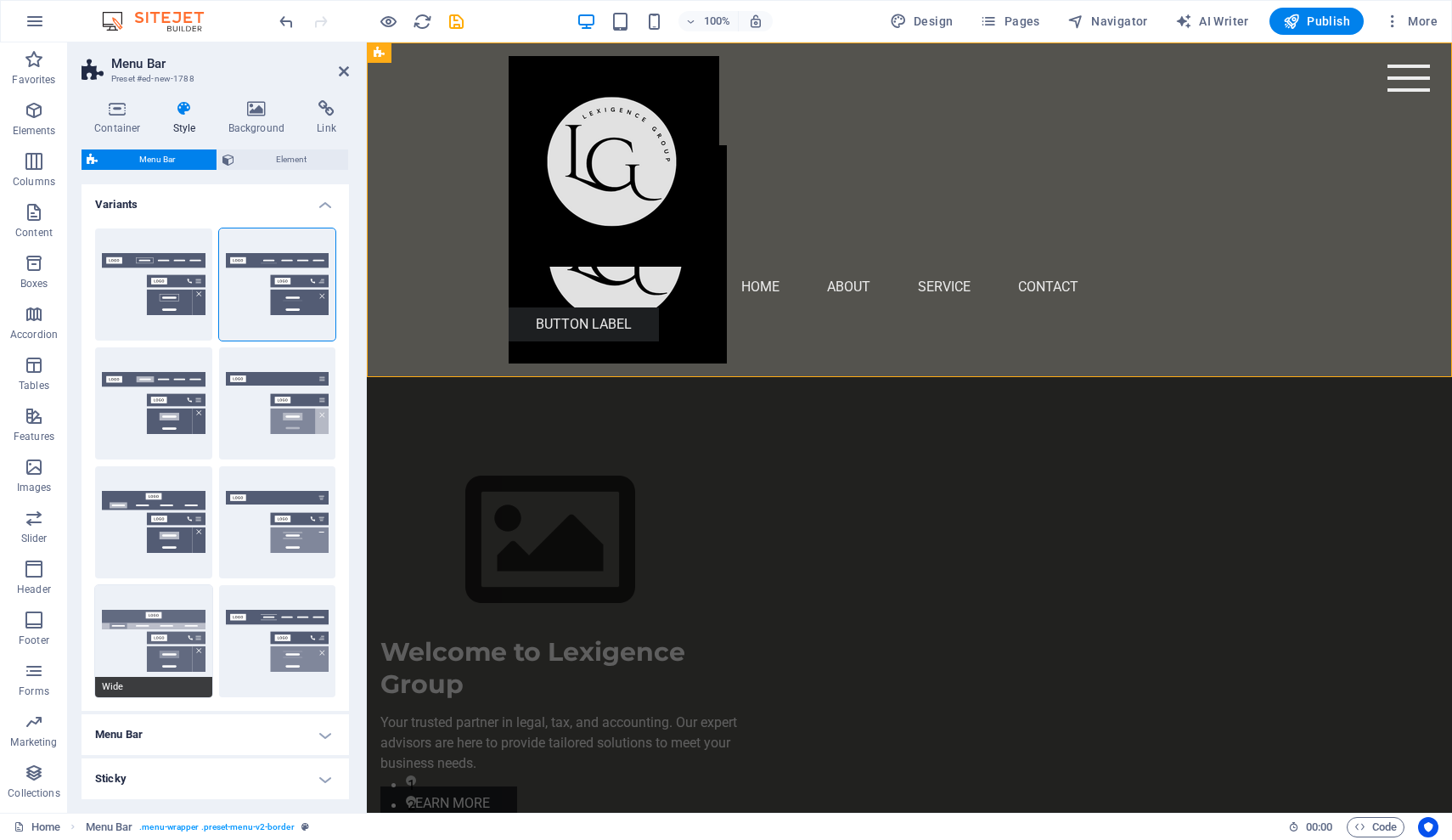
click at [159, 620] on button "Wide" at bounding box center [153, 640] width 117 height 112
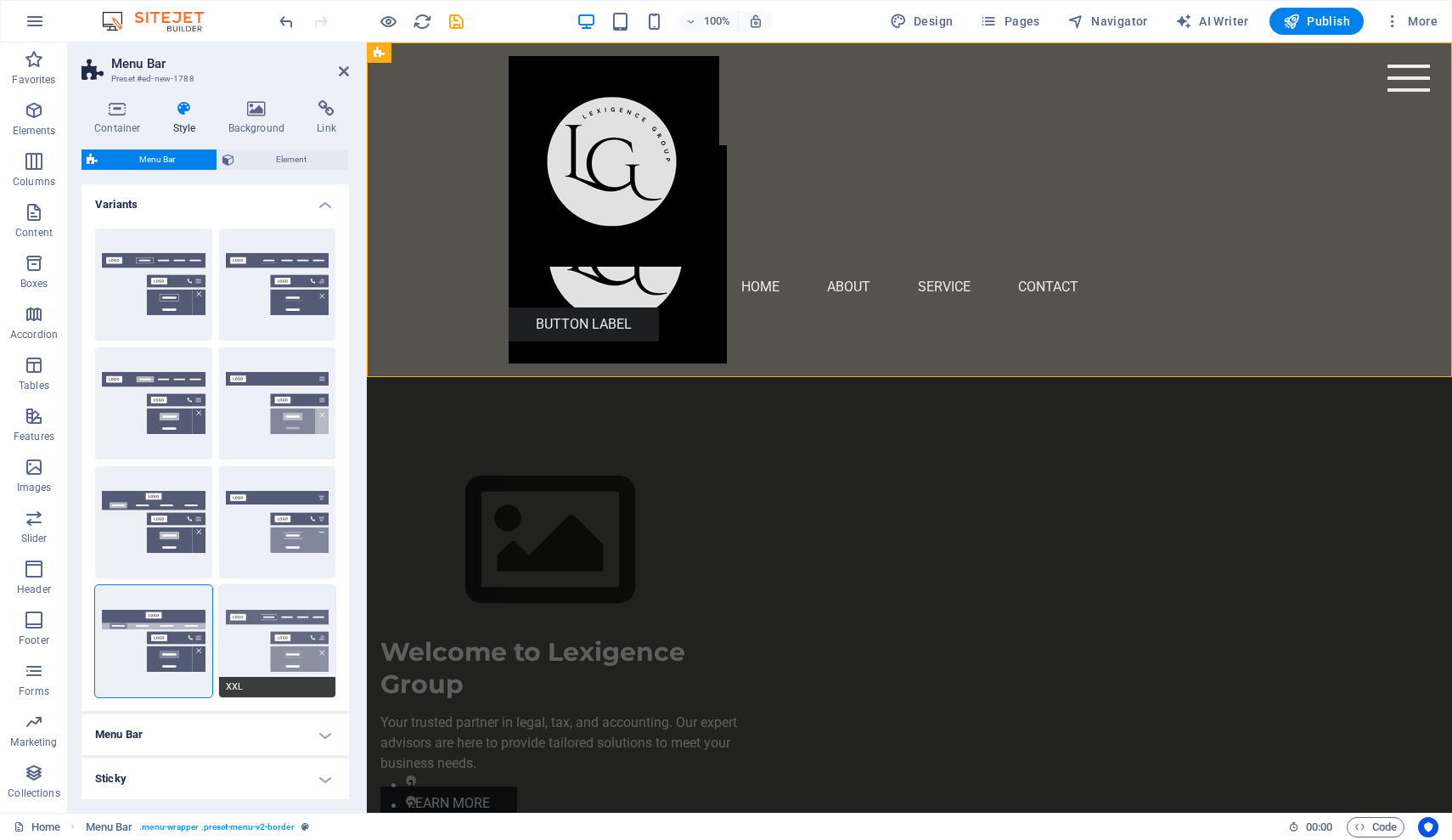
click at [298, 637] on button "XXL" at bounding box center [277, 640] width 117 height 112
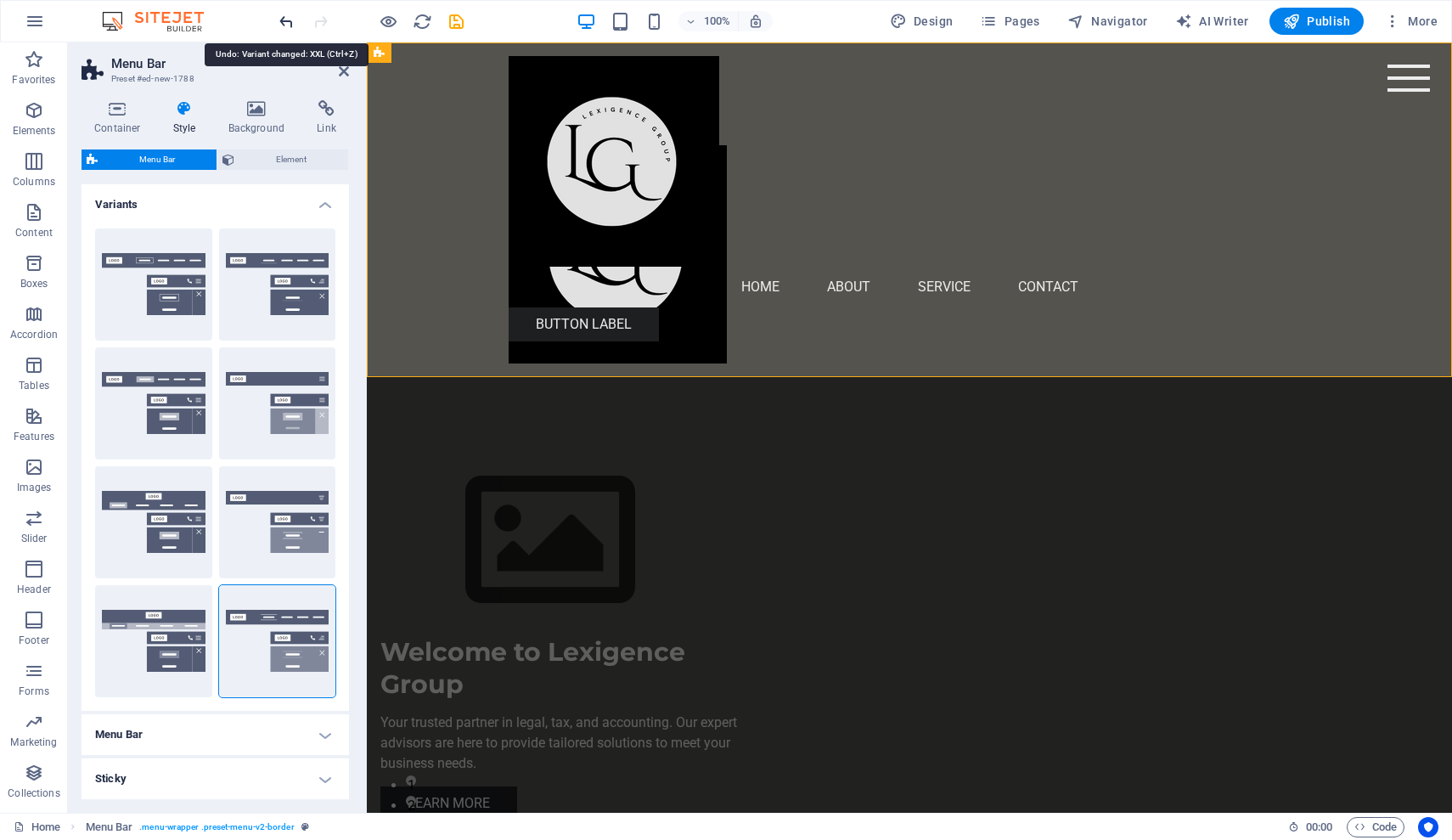
click at [288, 21] on icon "undo" at bounding box center [287, 22] width 19 height 19
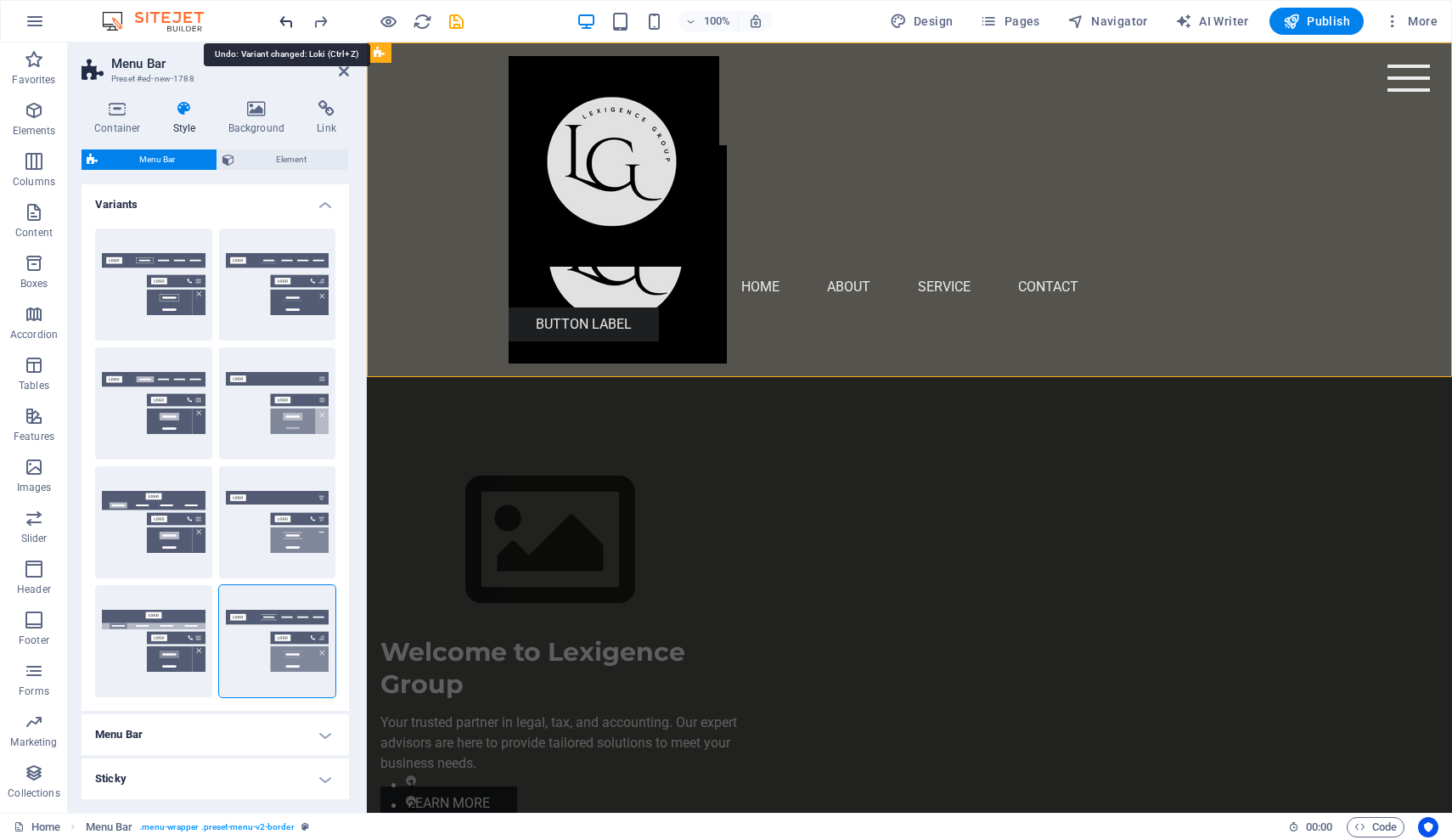
click at [288, 21] on icon "undo" at bounding box center [287, 22] width 19 height 19
click at [270, 159] on span "Element" at bounding box center [291, 159] width 104 height 20
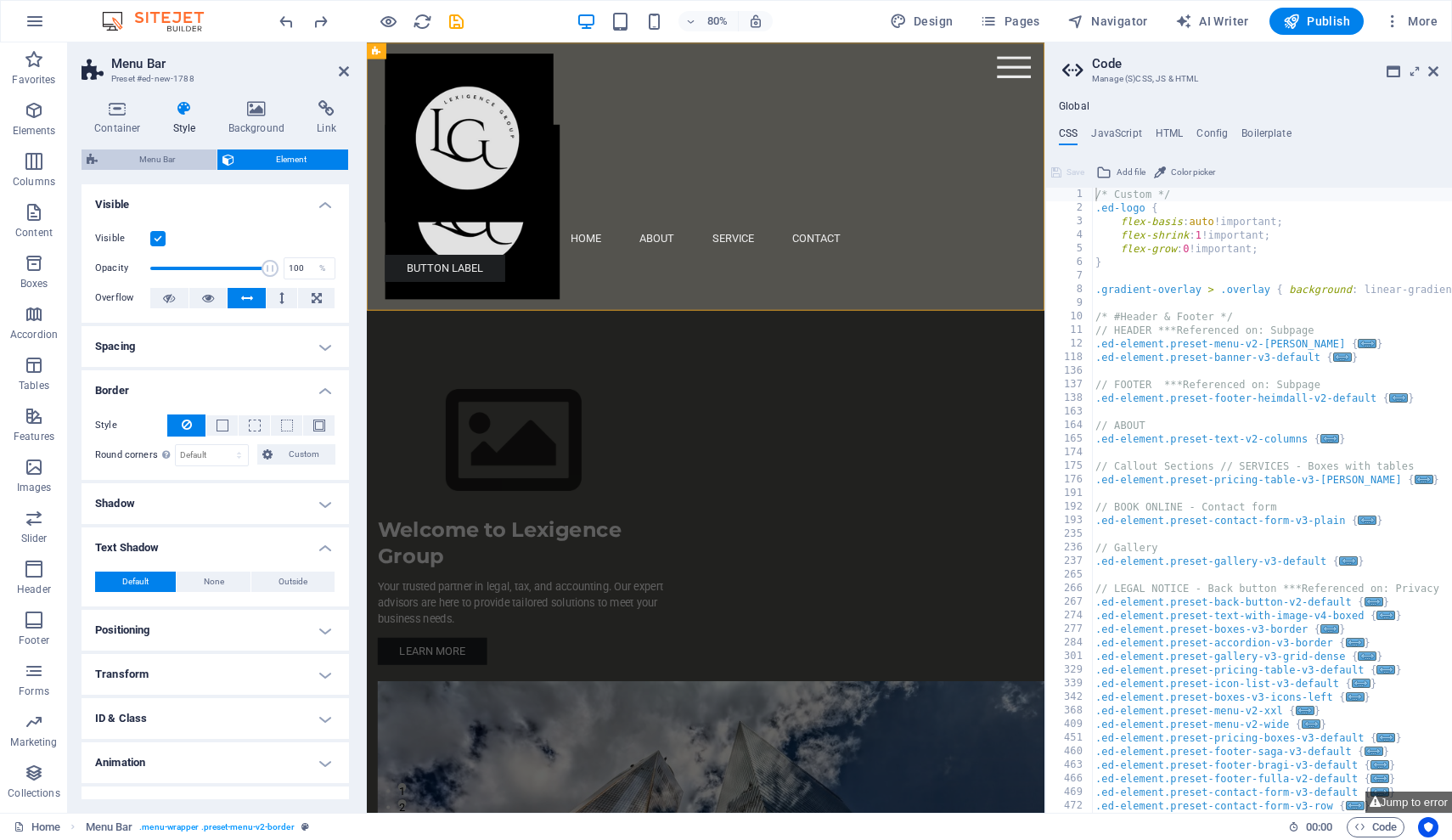
click at [150, 161] on span "Menu Bar" at bounding box center [157, 159] width 109 height 20
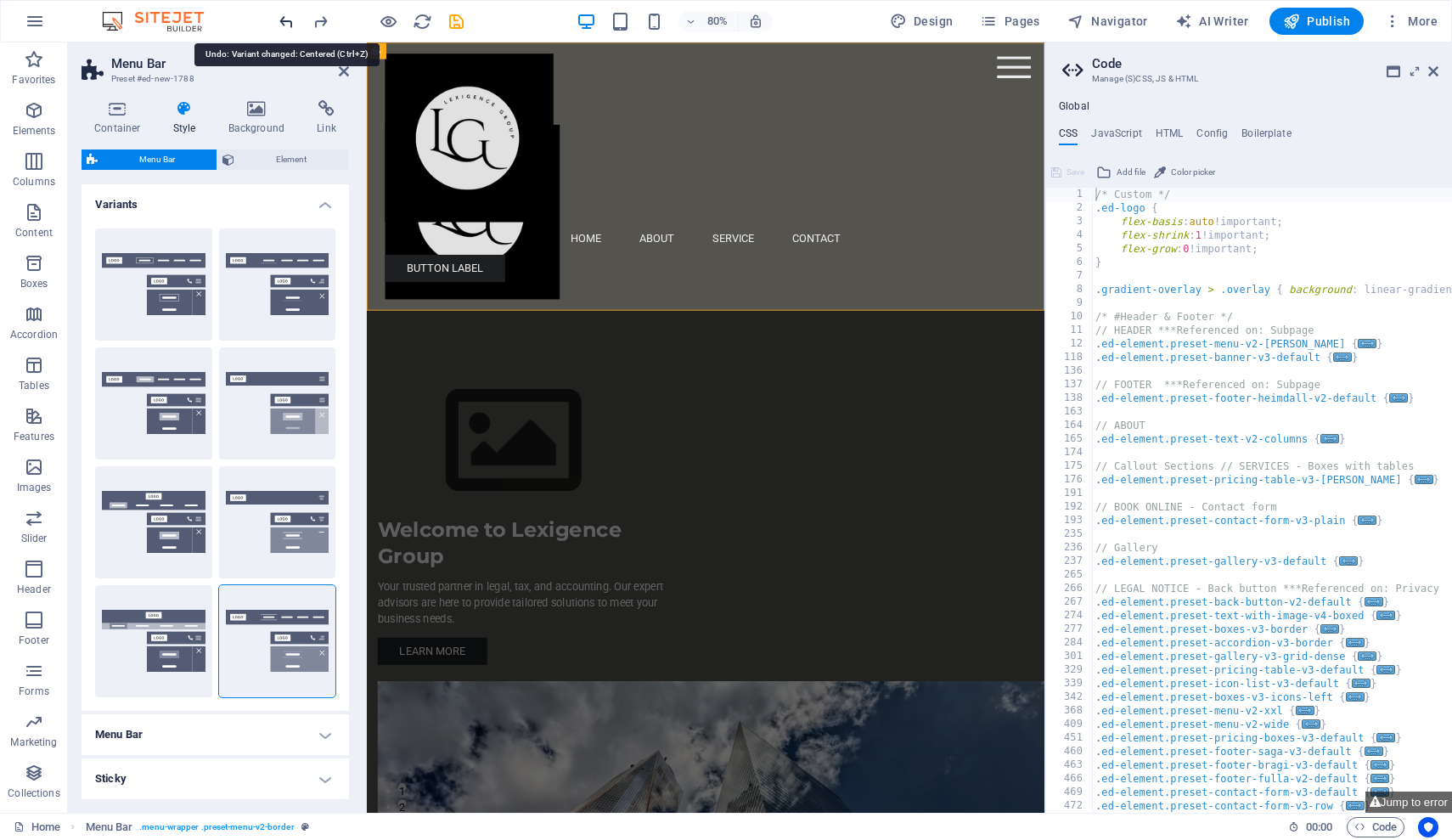
click at [287, 21] on icon "undo" at bounding box center [287, 22] width 19 height 19
click at [1435, 74] on icon at bounding box center [1434, 71] width 10 height 14
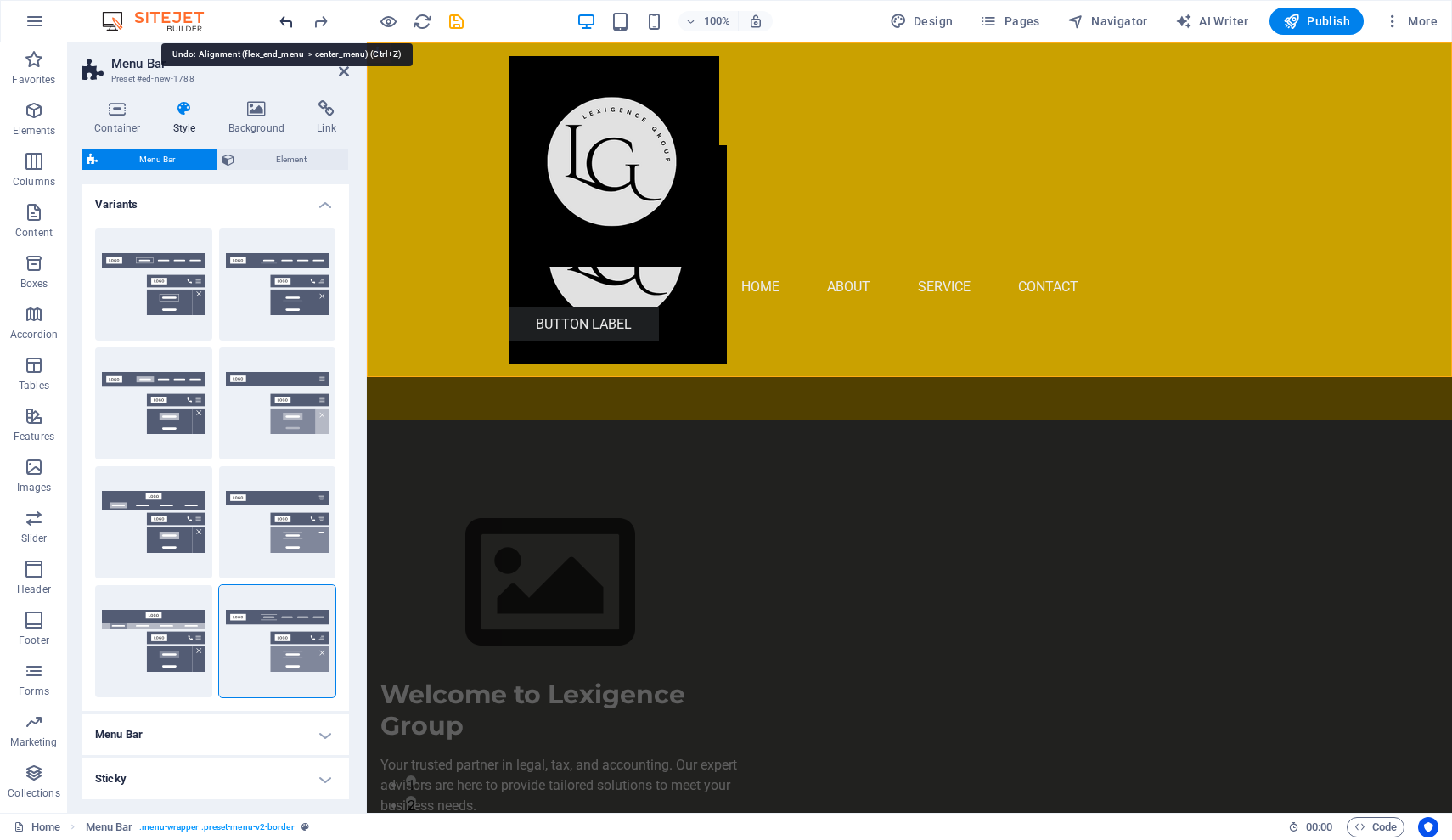
click at [284, 20] on icon "undo" at bounding box center [287, 22] width 19 height 19
click at [293, 162] on span "Element" at bounding box center [291, 159] width 104 height 20
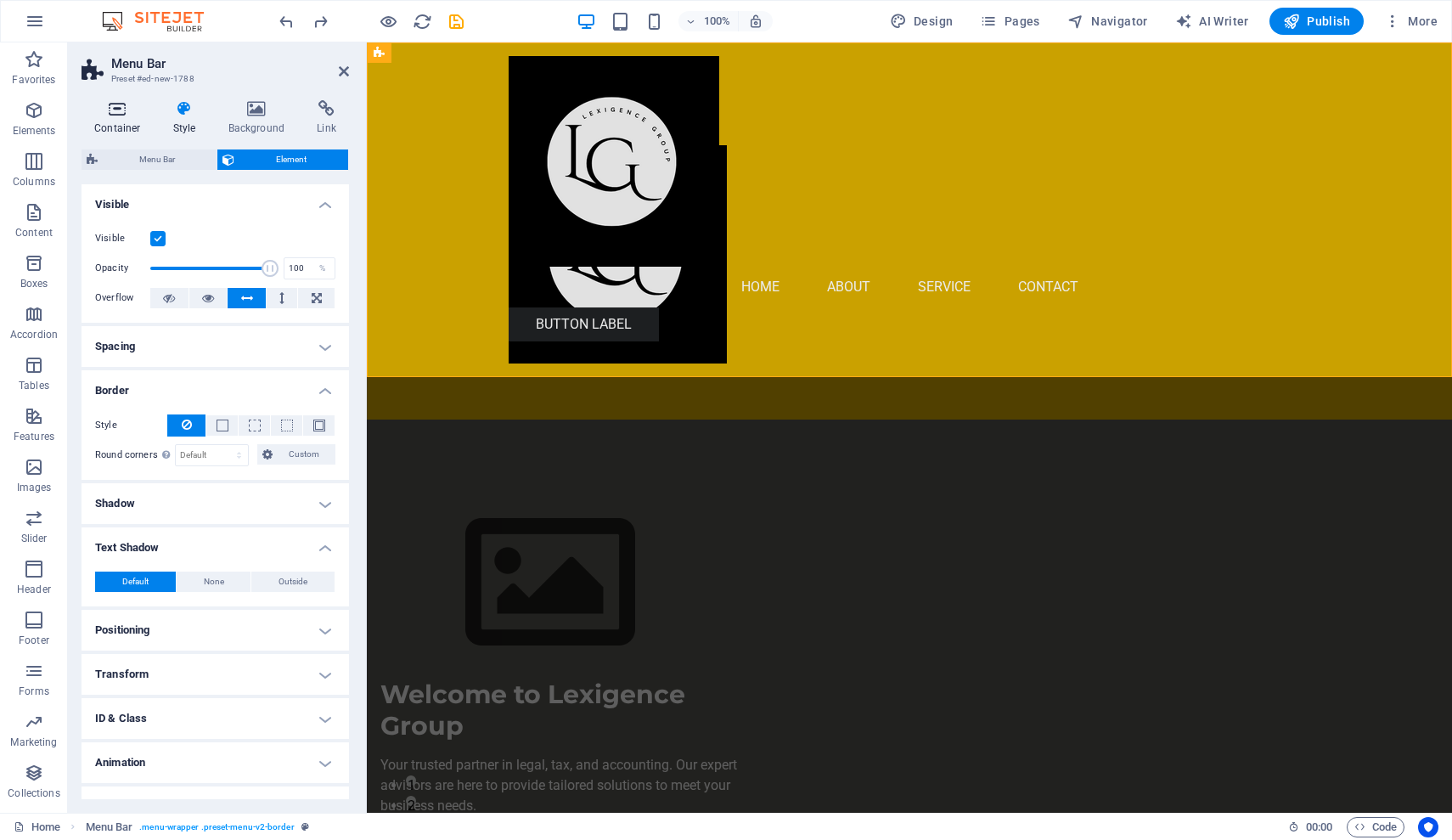
click at [123, 110] on icon at bounding box center [118, 108] width 72 height 17
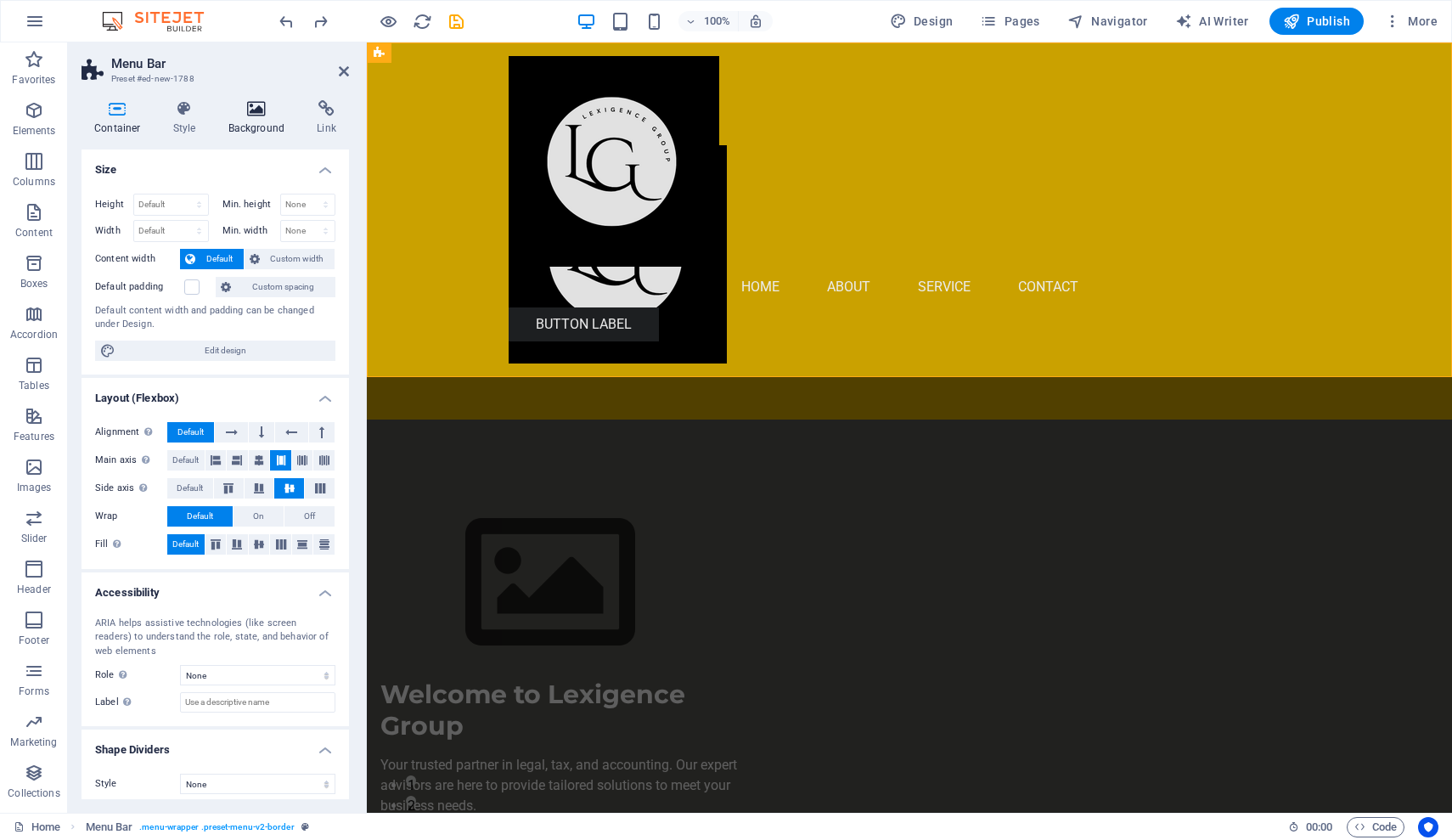
click at [261, 116] on icon at bounding box center [256, 108] width 83 height 17
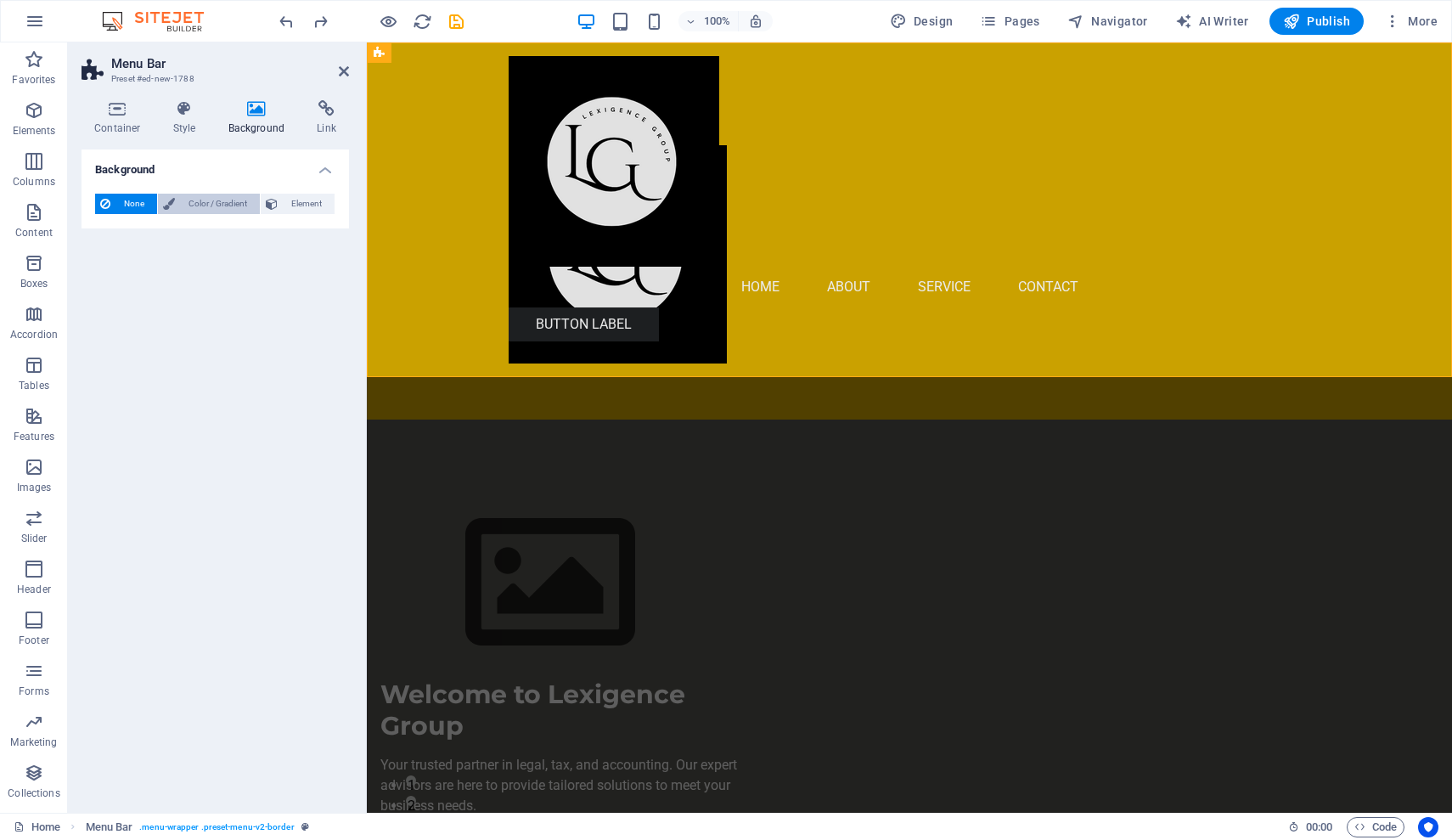
click at [208, 204] on span "Color / Gradient" at bounding box center [218, 203] width 75 height 20
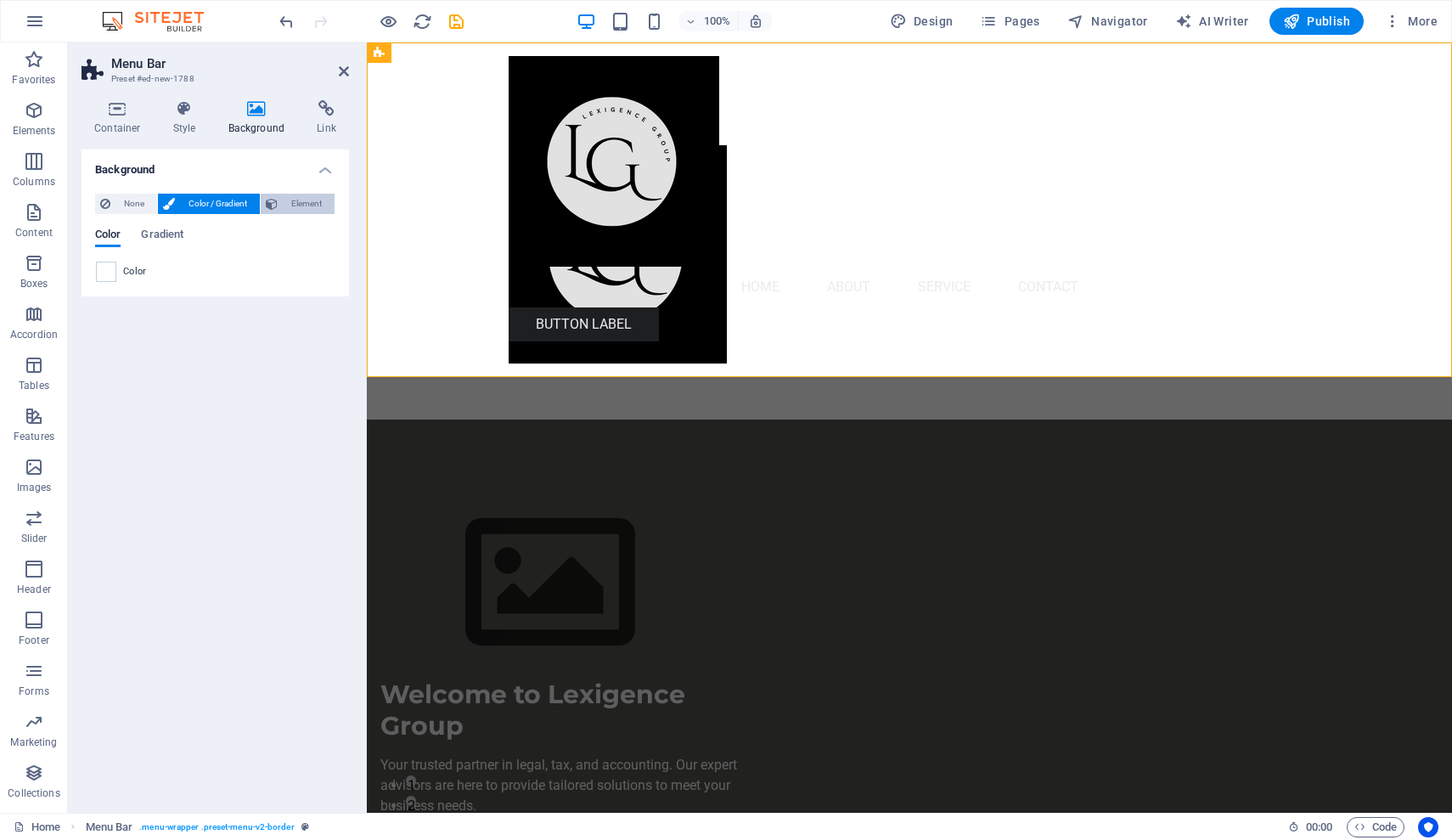
click at [314, 206] on span "Element" at bounding box center [306, 203] width 47 height 20
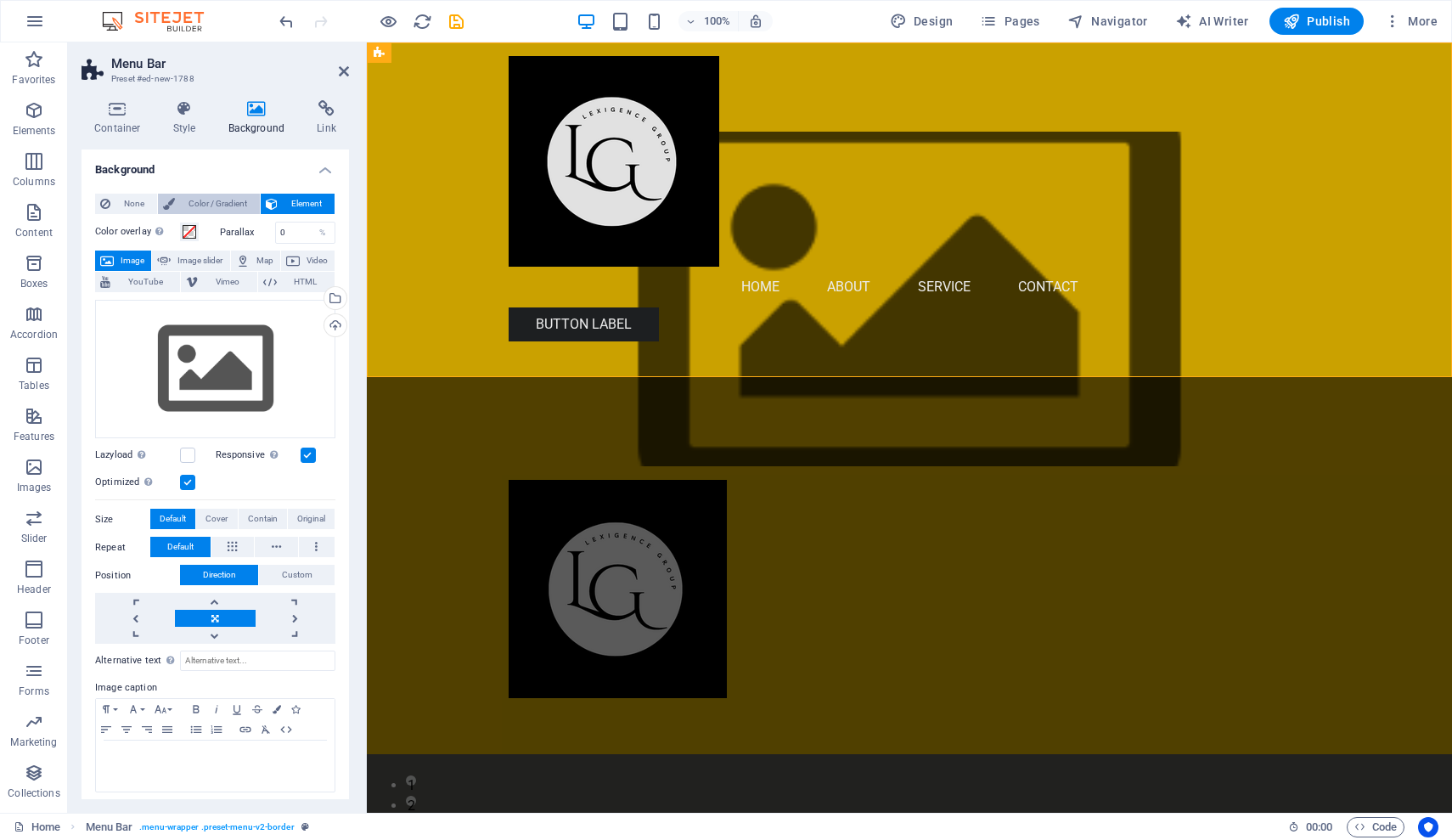
click at [224, 200] on span "Color / Gradient" at bounding box center [218, 203] width 75 height 20
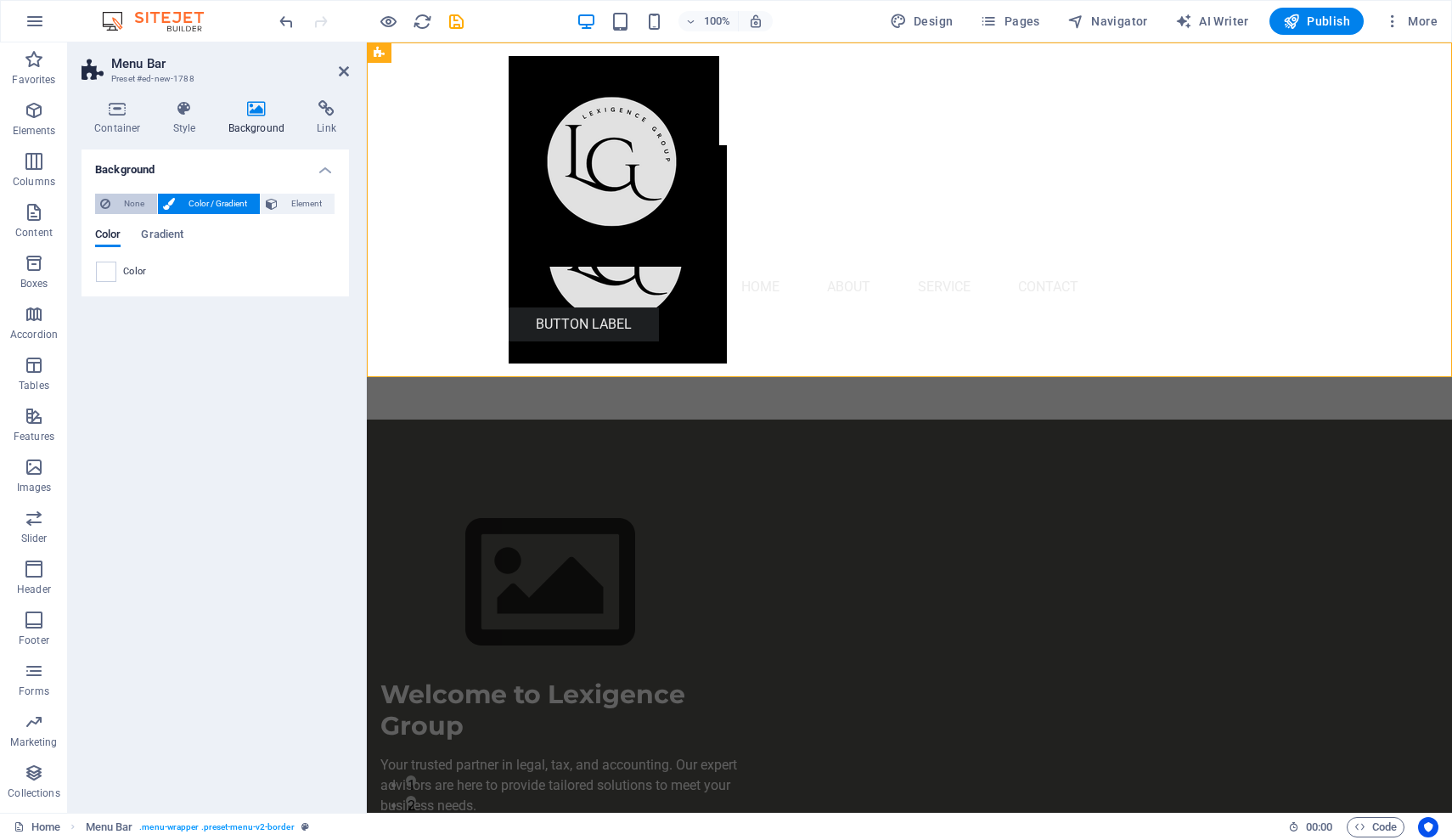
click at [127, 199] on span "None" at bounding box center [134, 203] width 37 height 20
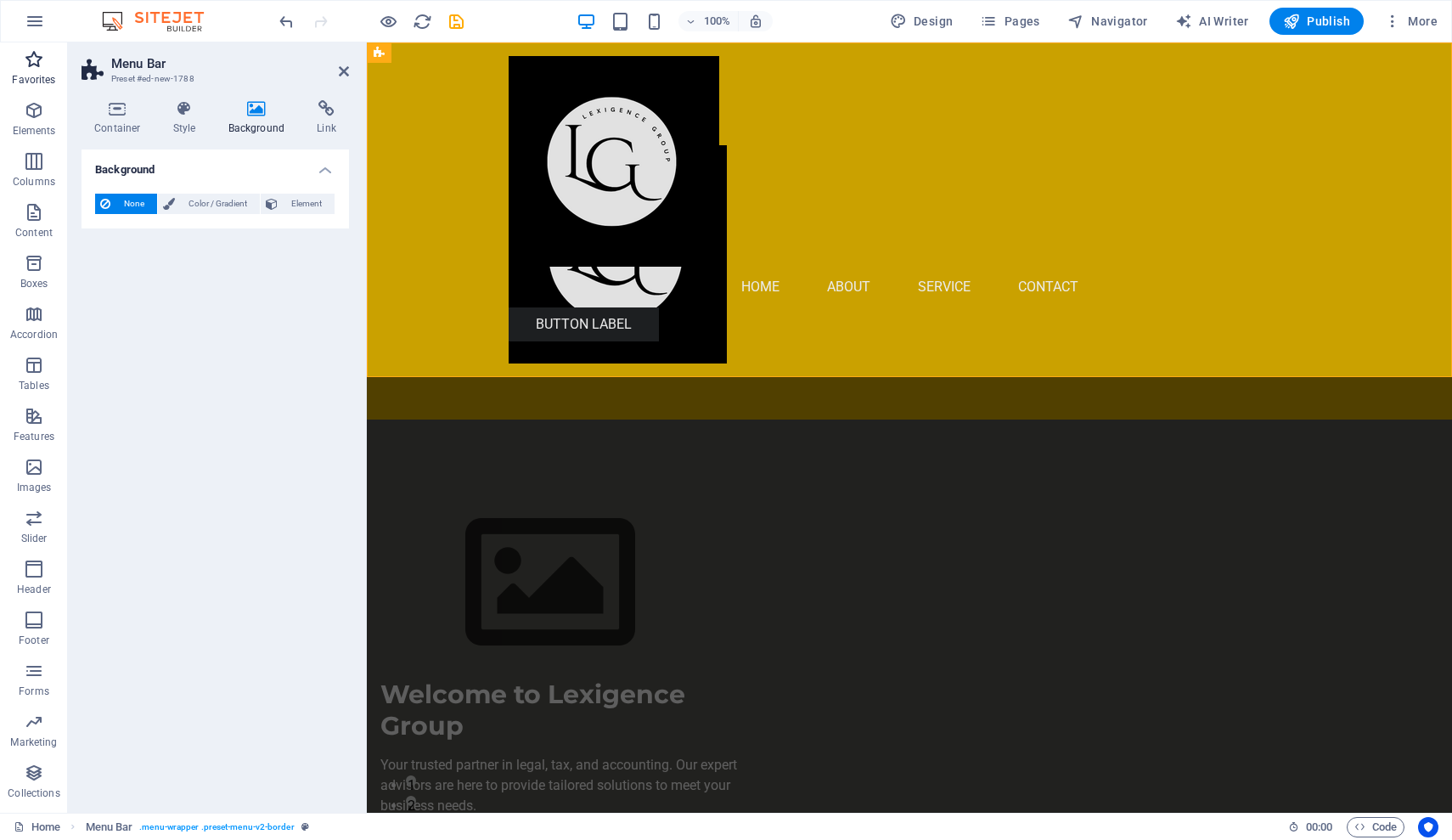
click at [32, 76] on p "Favorites" at bounding box center [34, 80] width 44 height 14
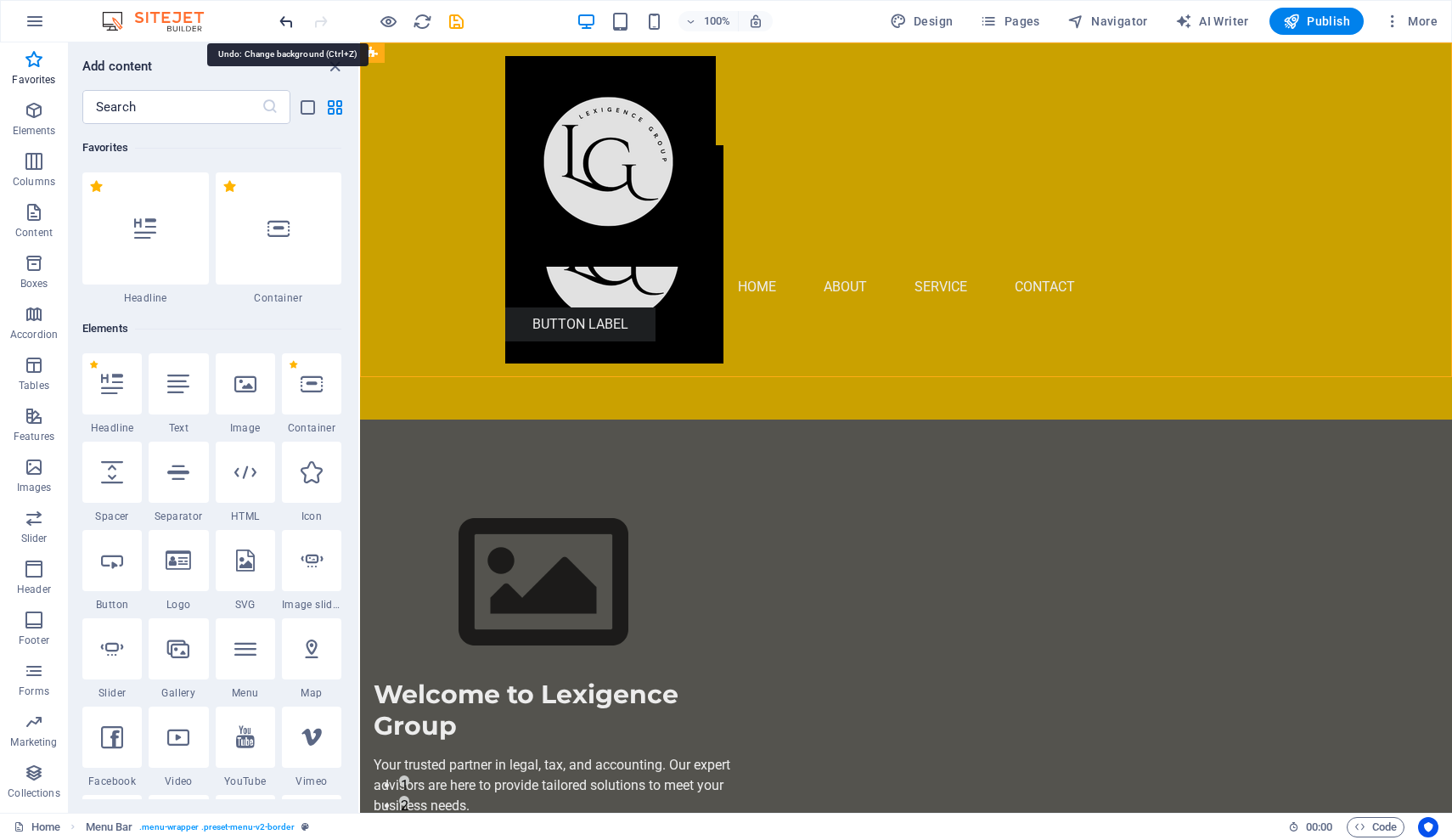
click at [283, 22] on icon "undo" at bounding box center [287, 22] width 19 height 19
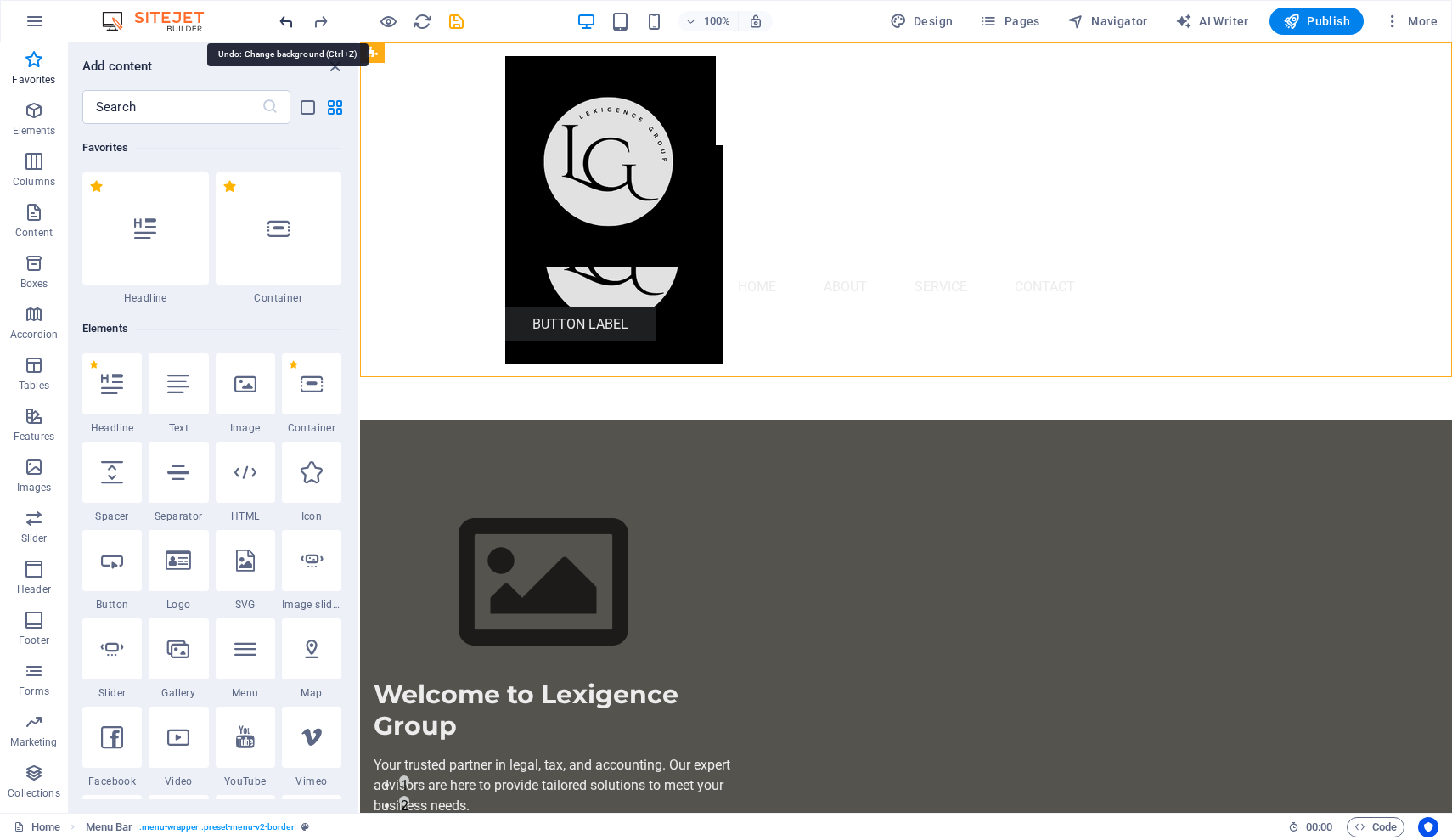
click at [283, 22] on icon "undo" at bounding box center [287, 22] width 19 height 19
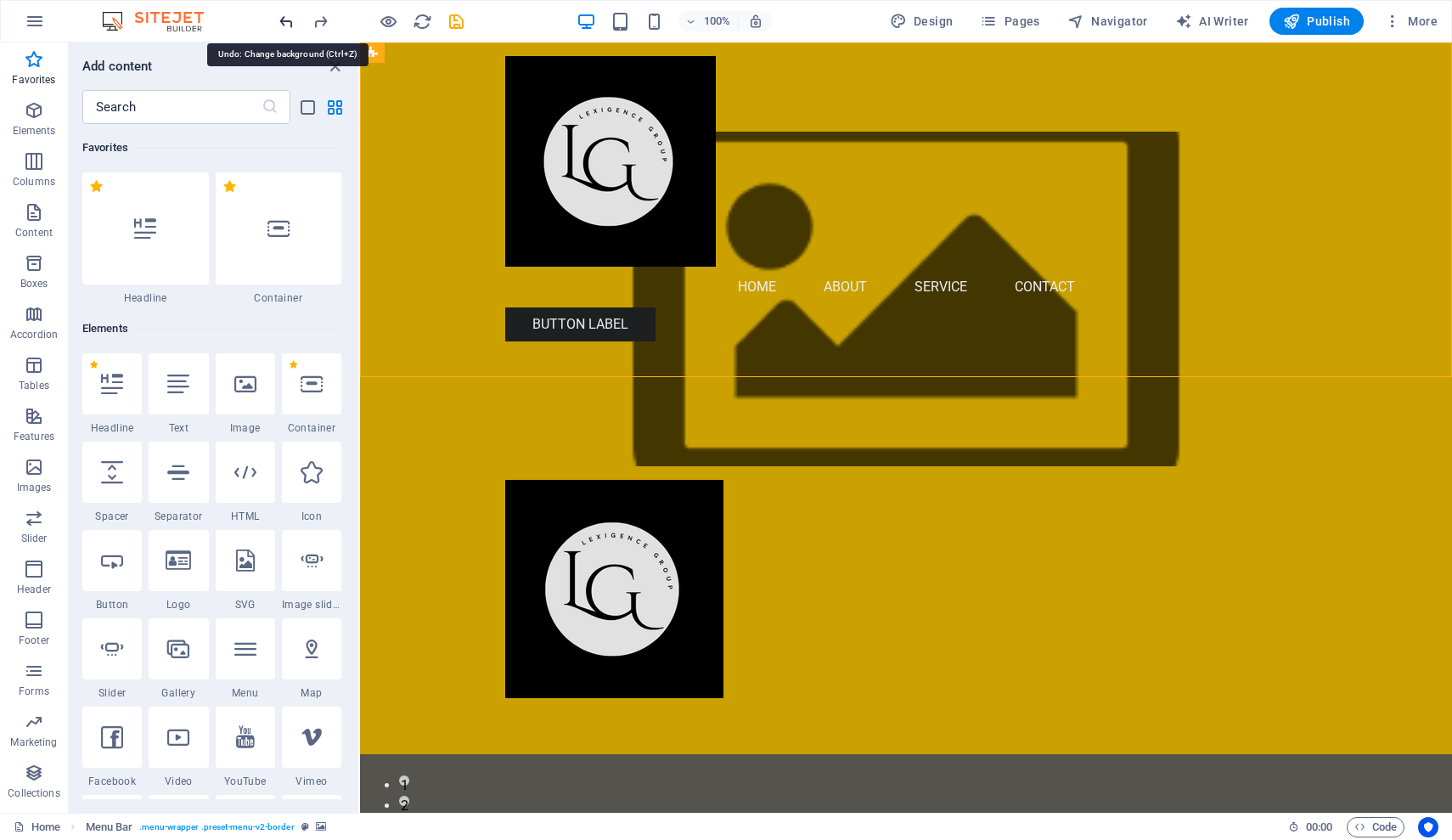
click at [283, 22] on icon "undo" at bounding box center [287, 22] width 19 height 19
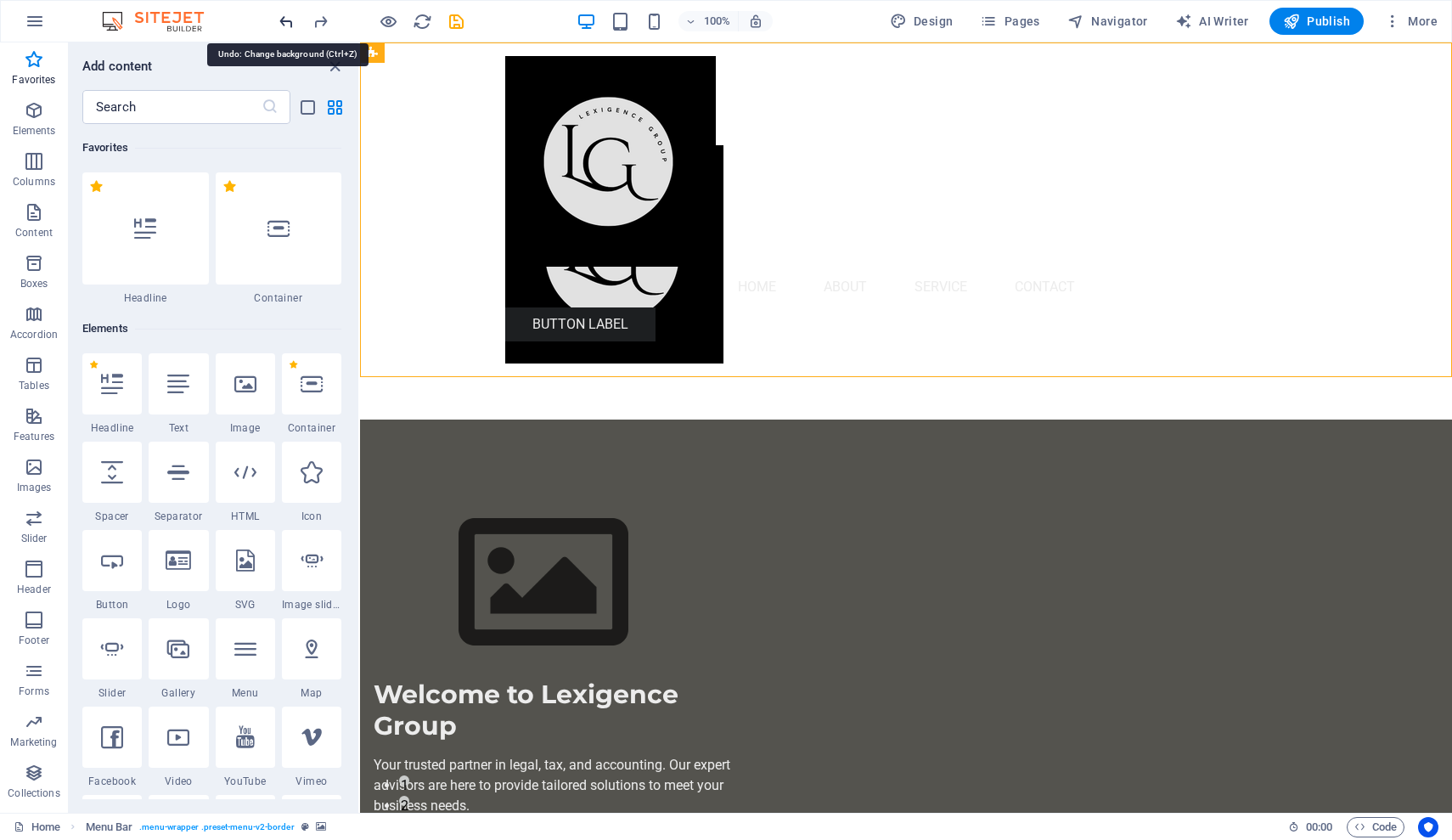
click at [283, 22] on icon "undo" at bounding box center [287, 22] width 19 height 19
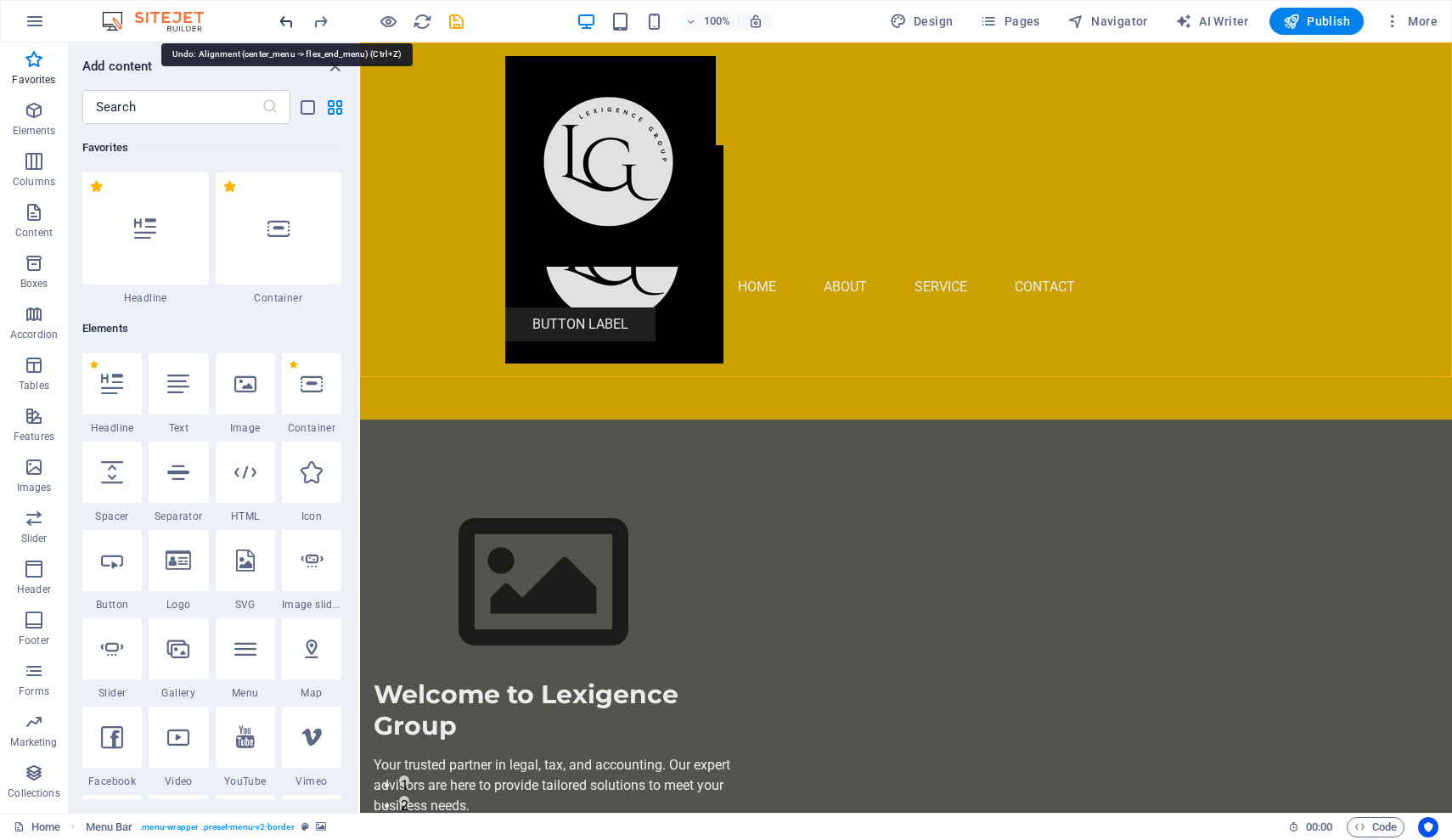
click at [283, 22] on icon "undo" at bounding box center [287, 22] width 19 height 19
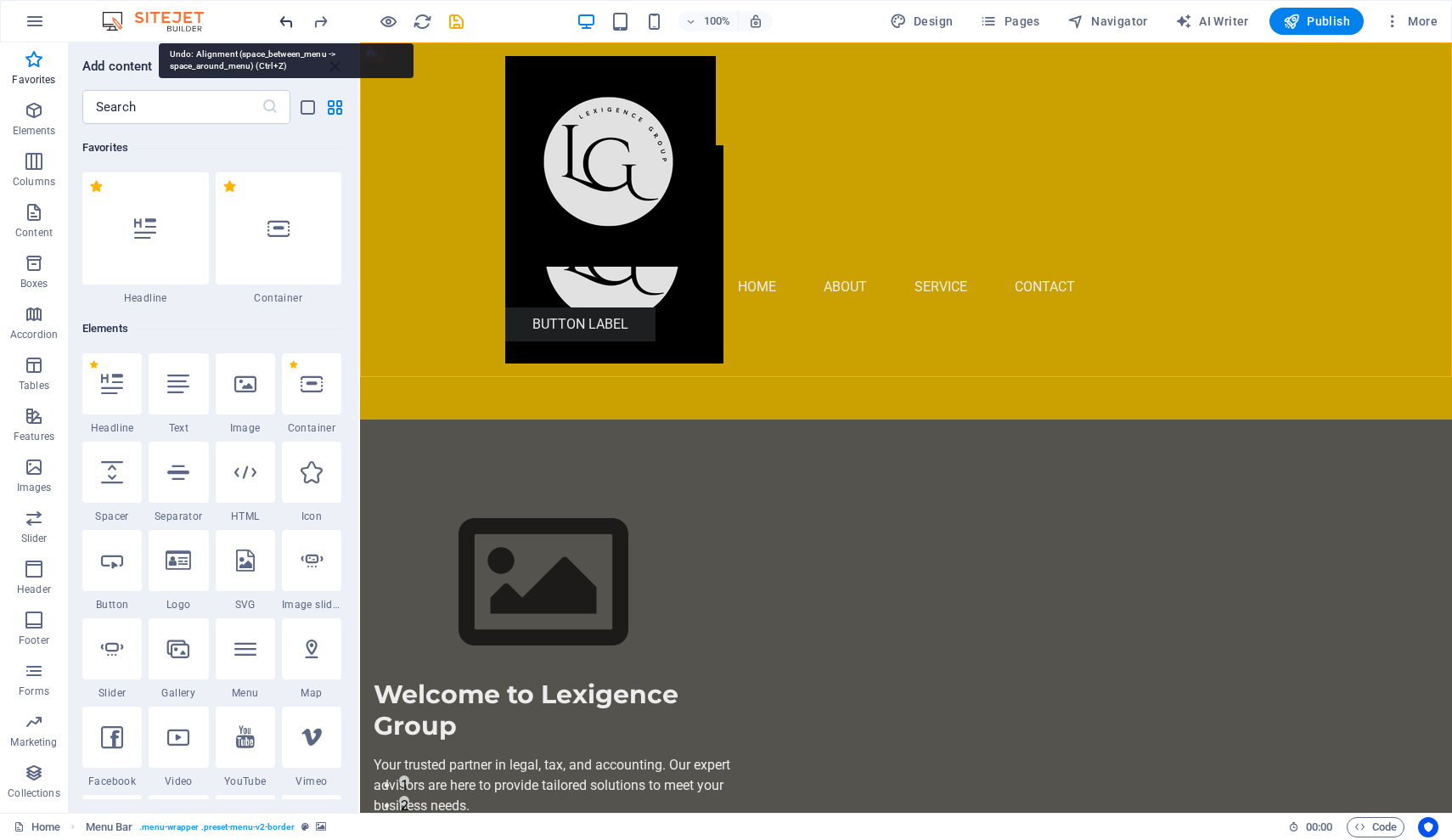
click at [283, 22] on icon "undo" at bounding box center [287, 22] width 19 height 19
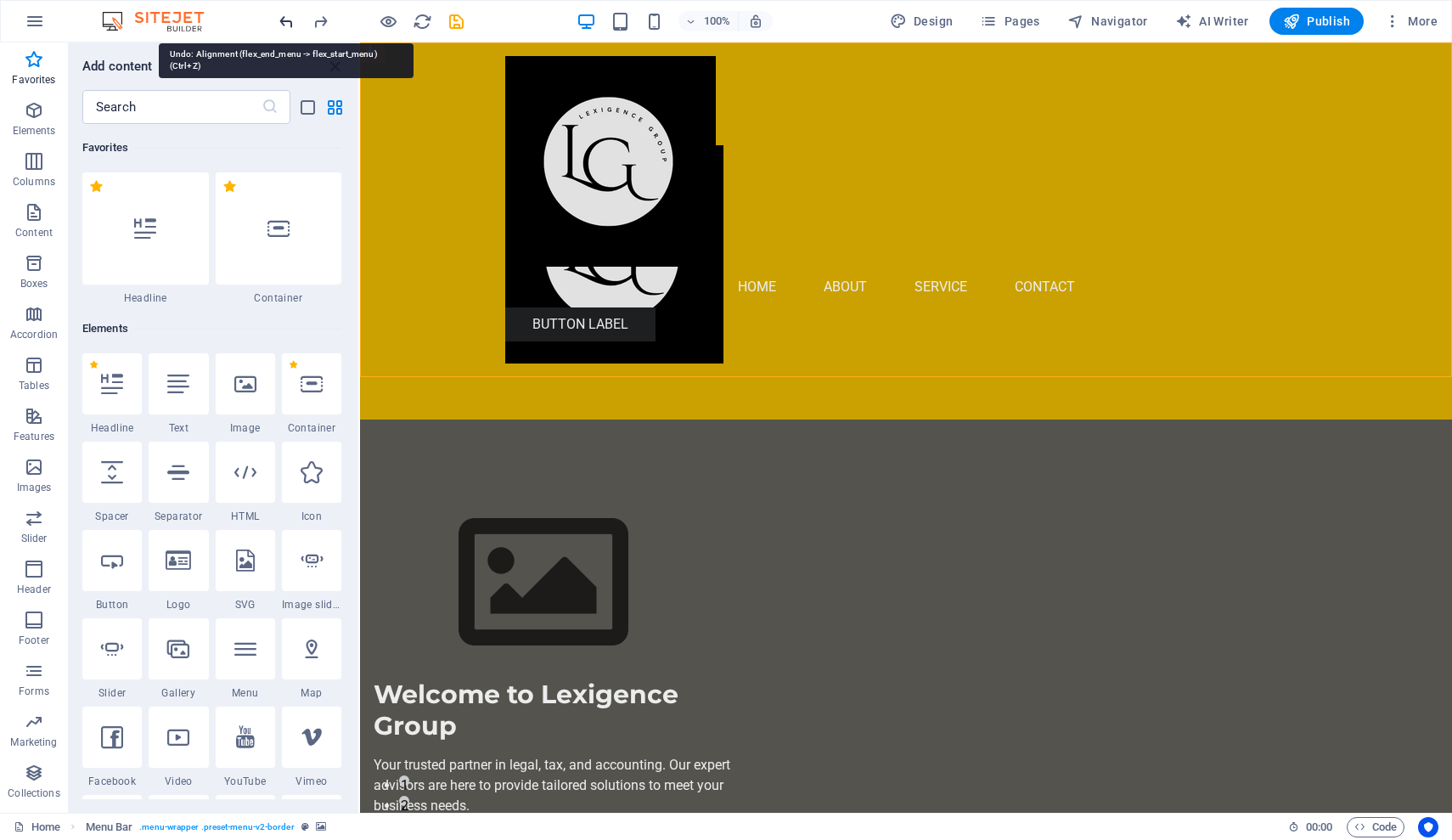
click at [283, 22] on icon "undo" at bounding box center [287, 22] width 19 height 19
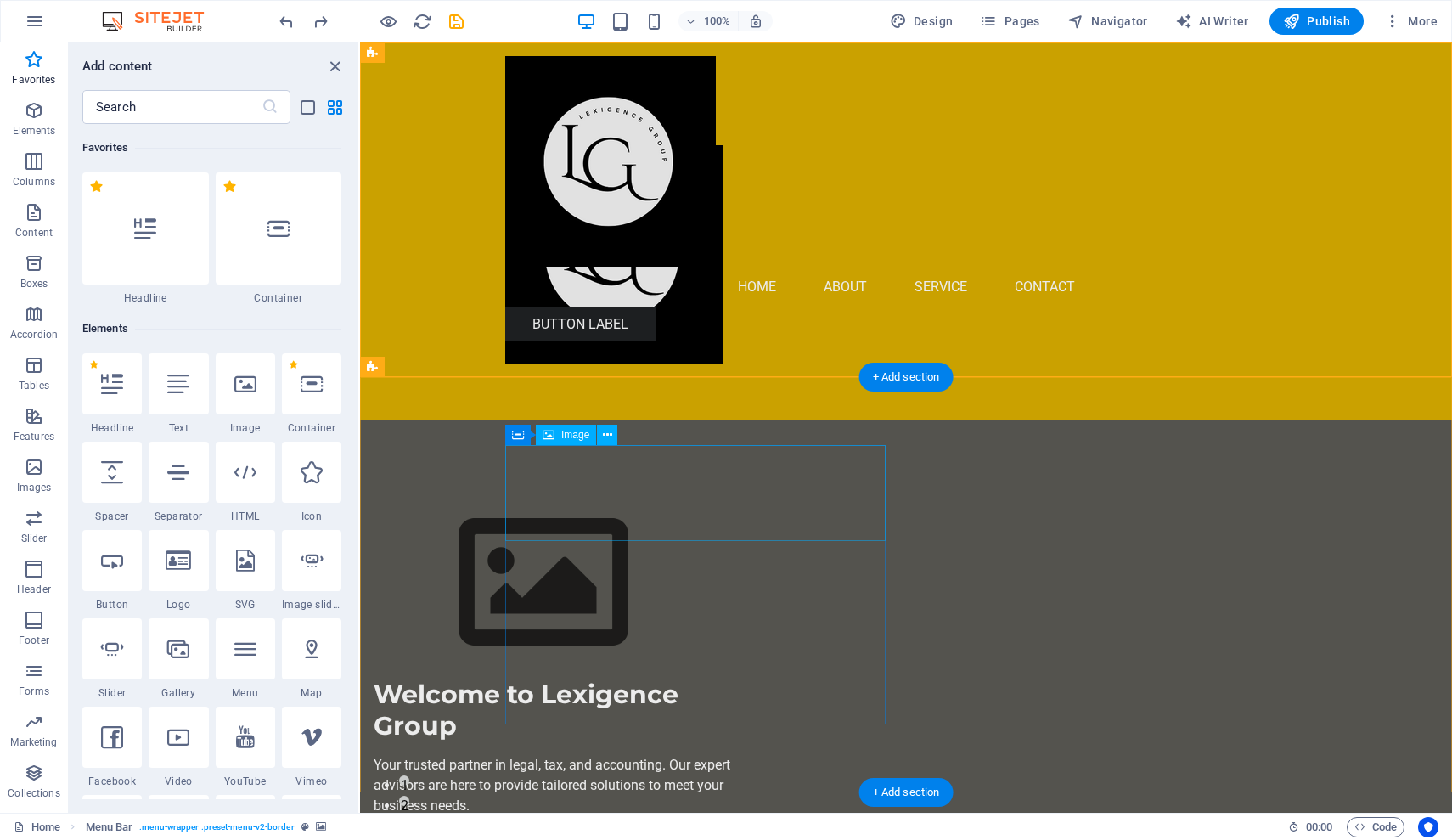
click at [754, 487] on figure at bounding box center [564, 582] width 381 height 191
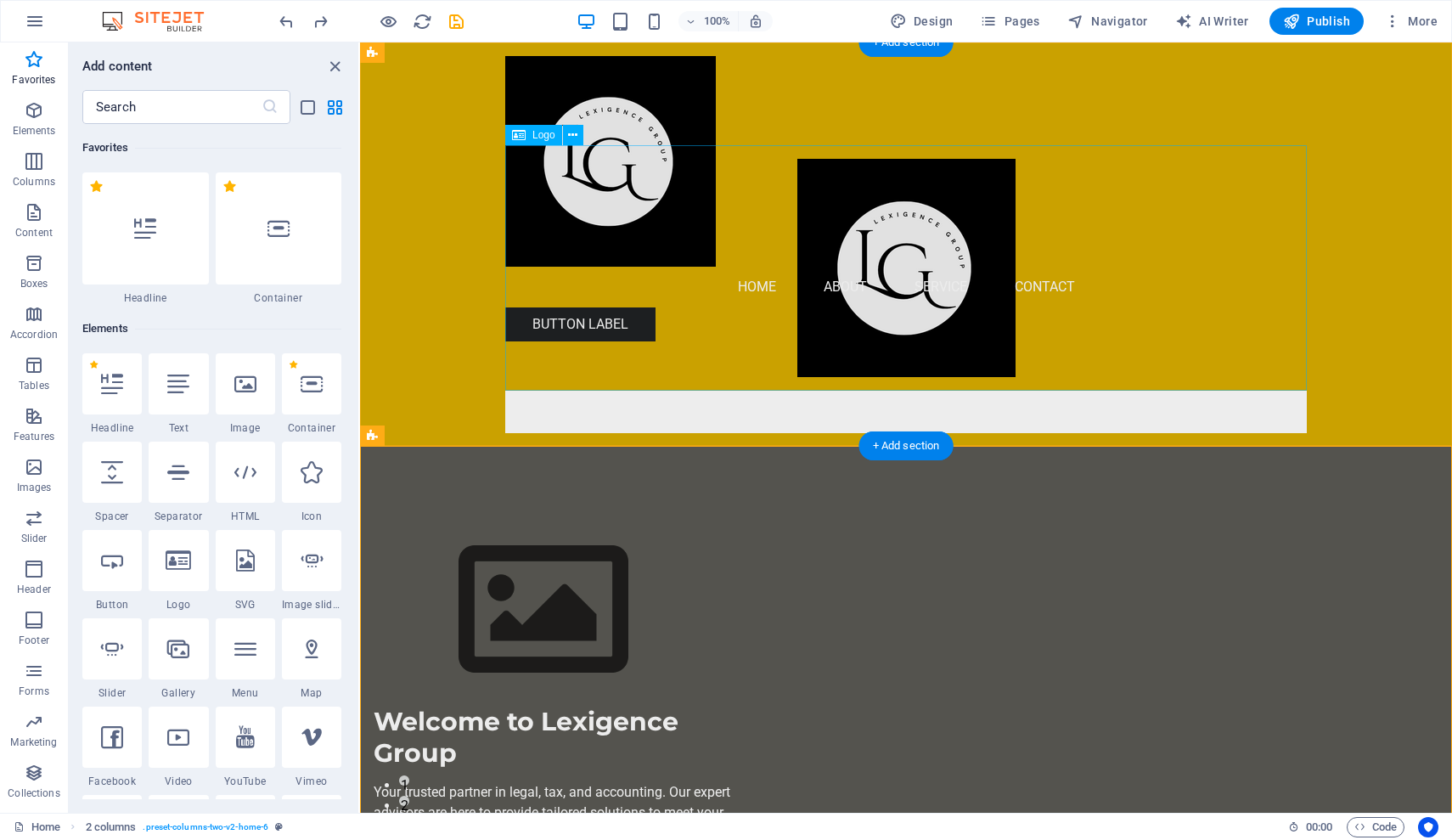
click at [1048, 267] on div at bounding box center [906, 268] width 802 height 246
click at [415, 289] on div "Menu Home About Service Contact" at bounding box center [906, 245] width 1092 height 404
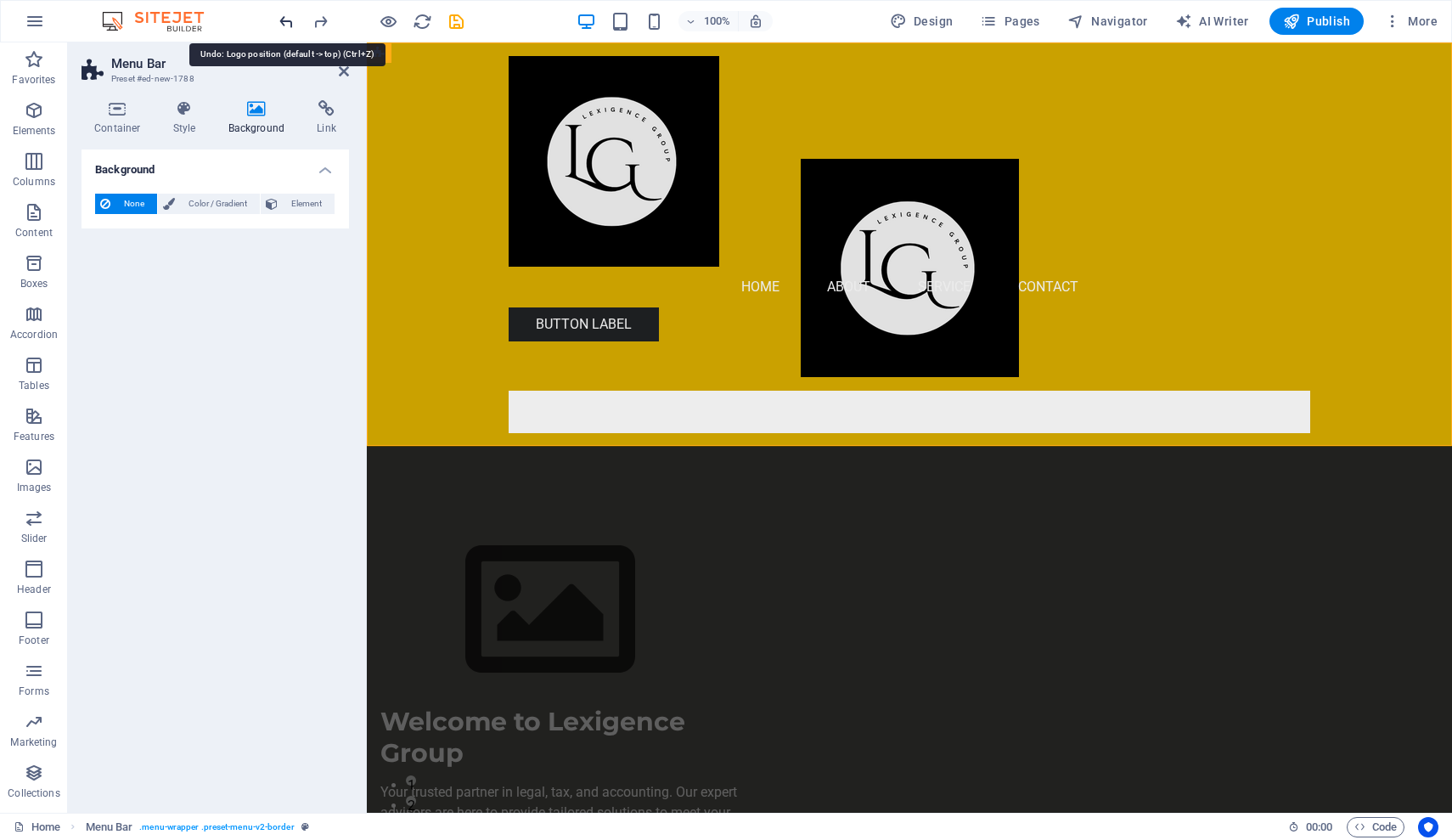
click at [282, 22] on icon "undo" at bounding box center [287, 22] width 19 height 19
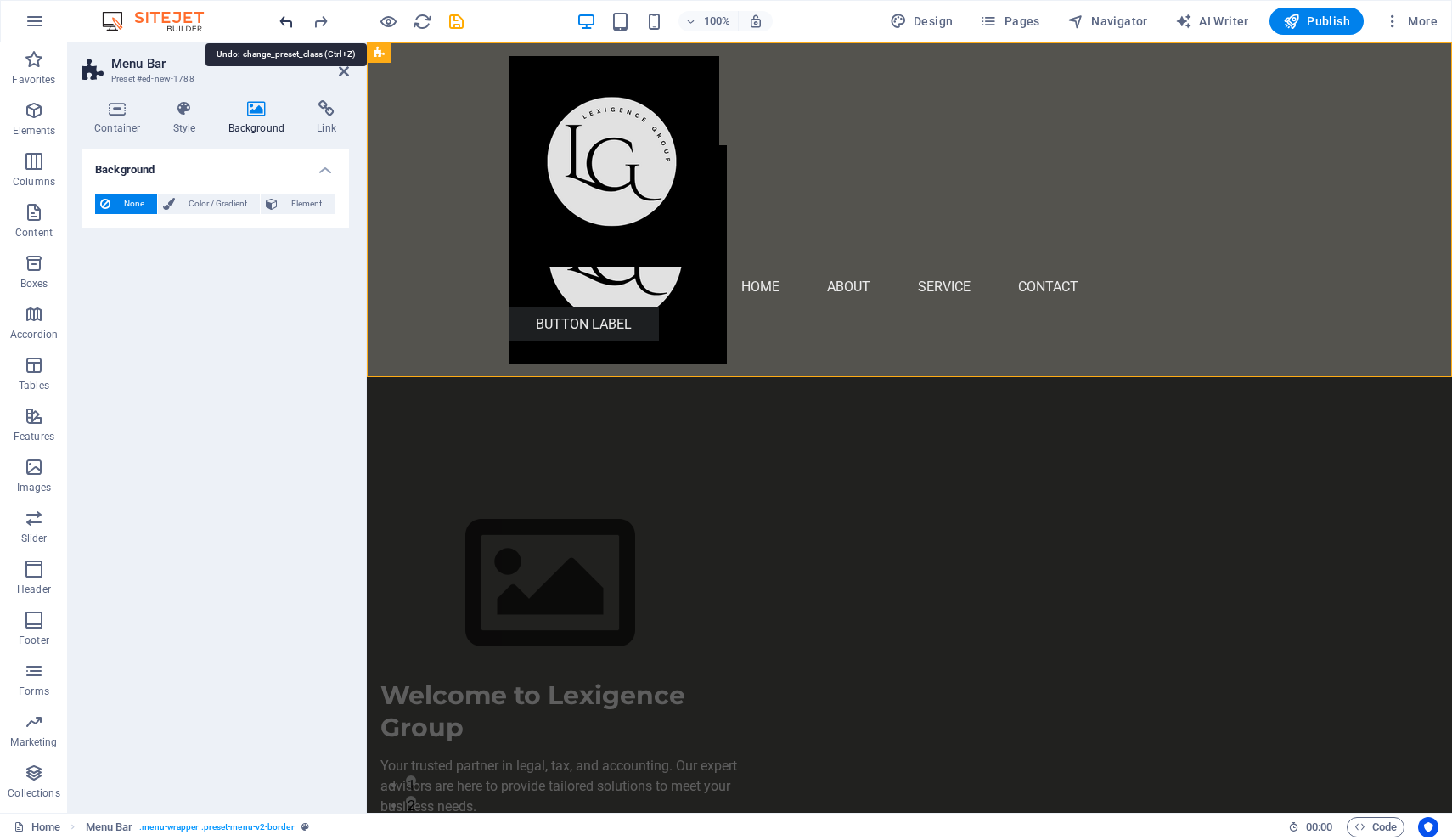
click at [282, 22] on icon "undo" at bounding box center [287, 22] width 19 height 19
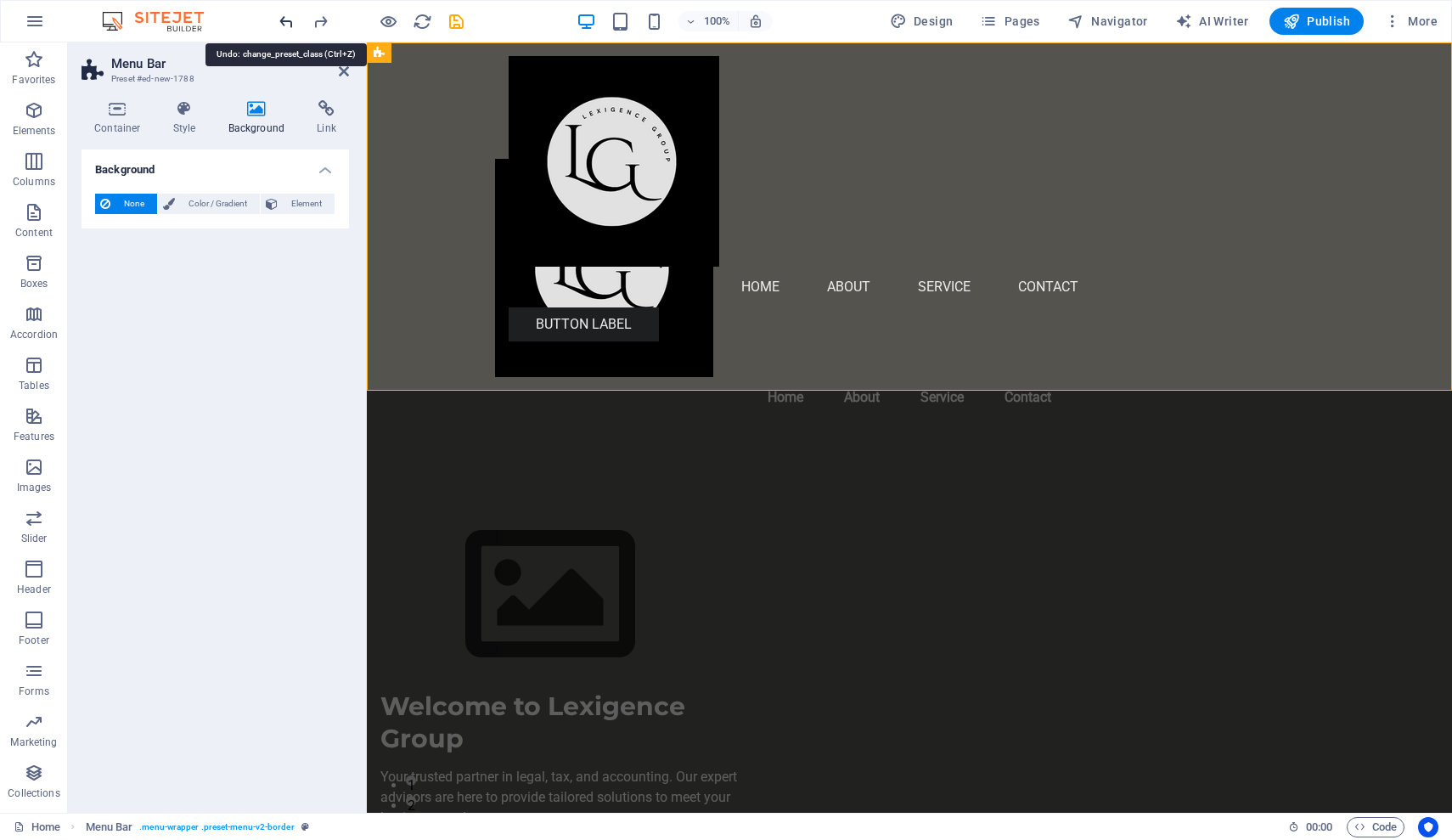
click at [282, 22] on icon "undo" at bounding box center [287, 22] width 19 height 19
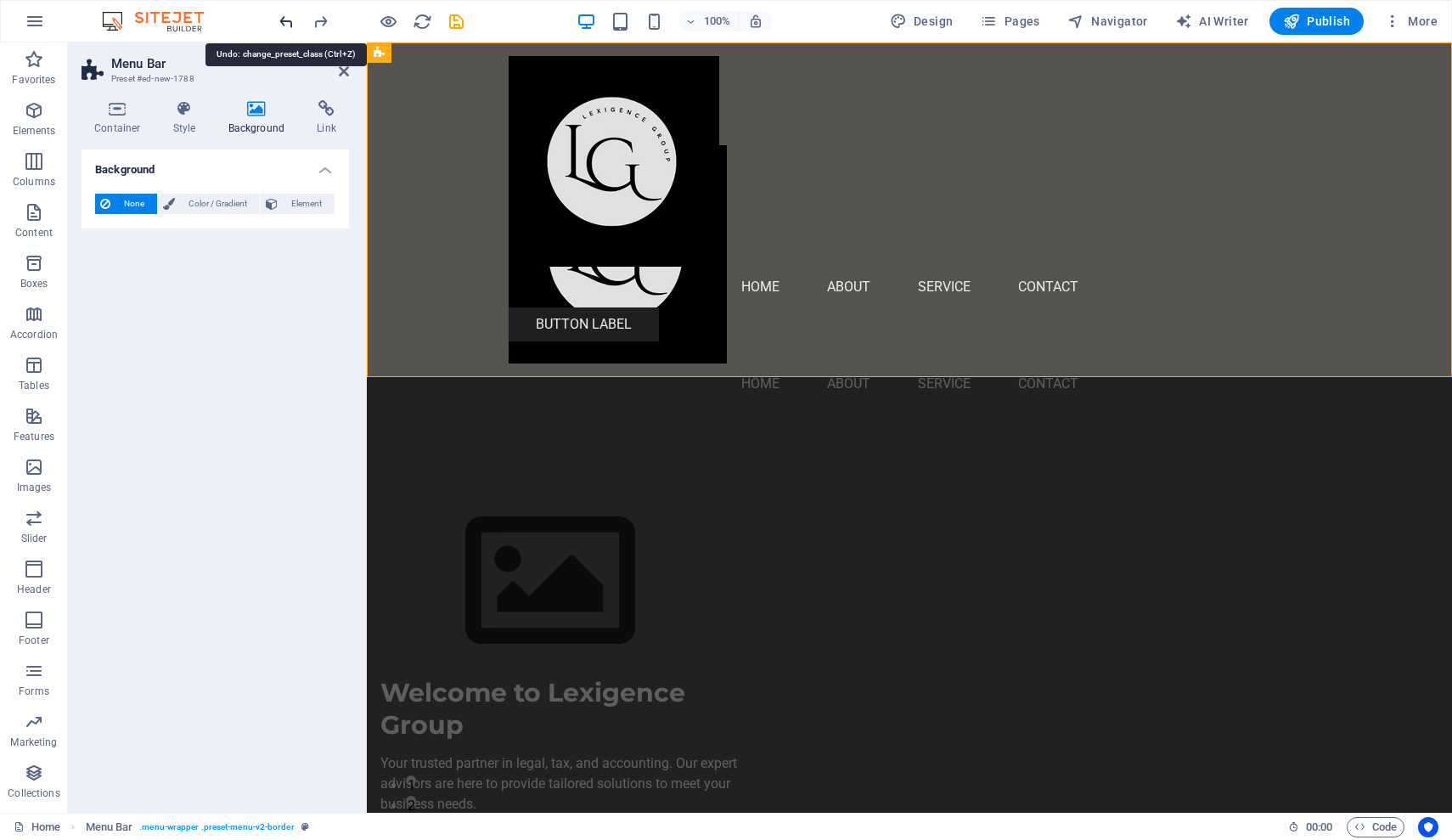
click at [282, 22] on icon "undo" at bounding box center [287, 22] width 19 height 19
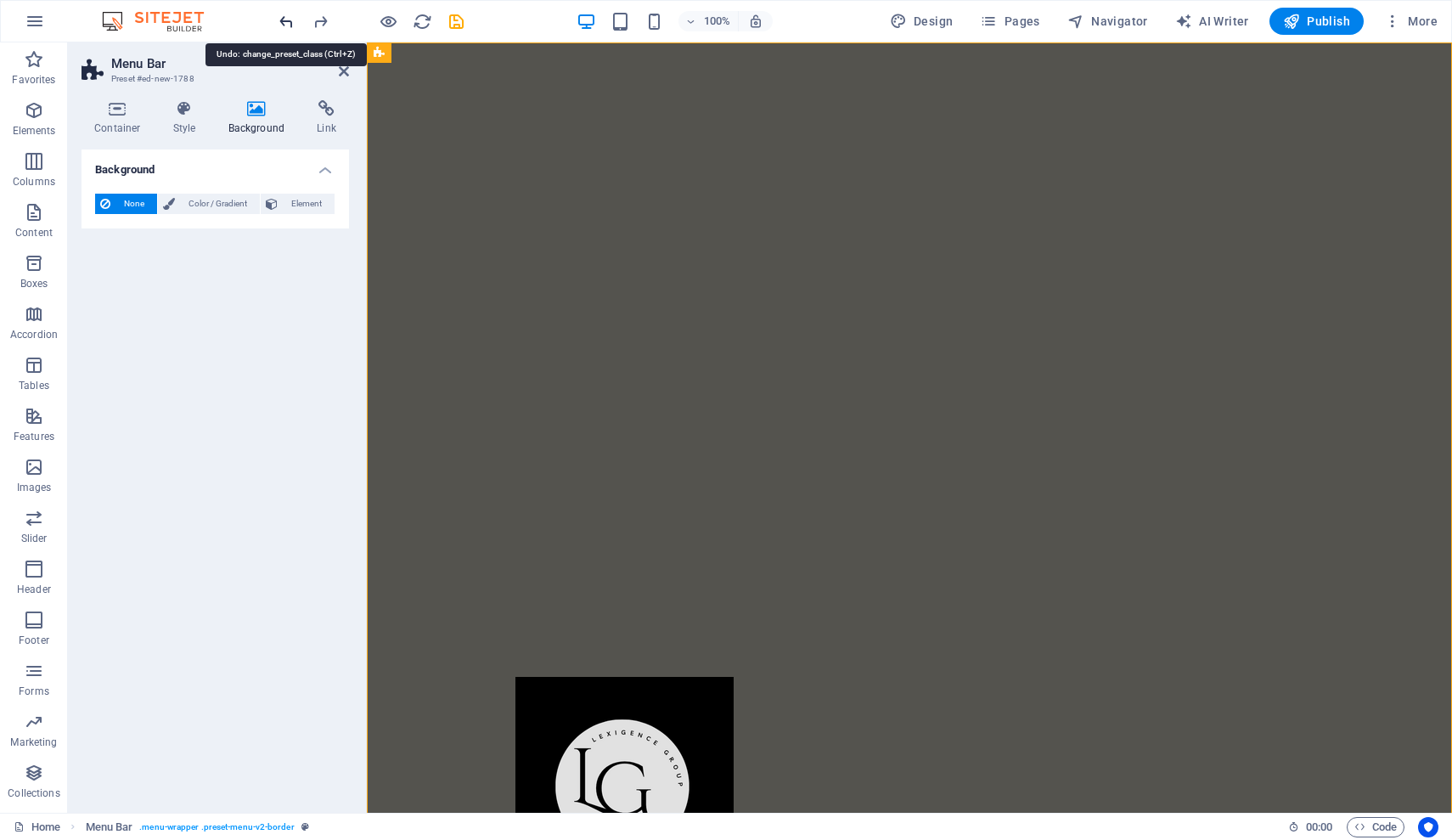
click at [282, 22] on icon "undo" at bounding box center [287, 22] width 19 height 19
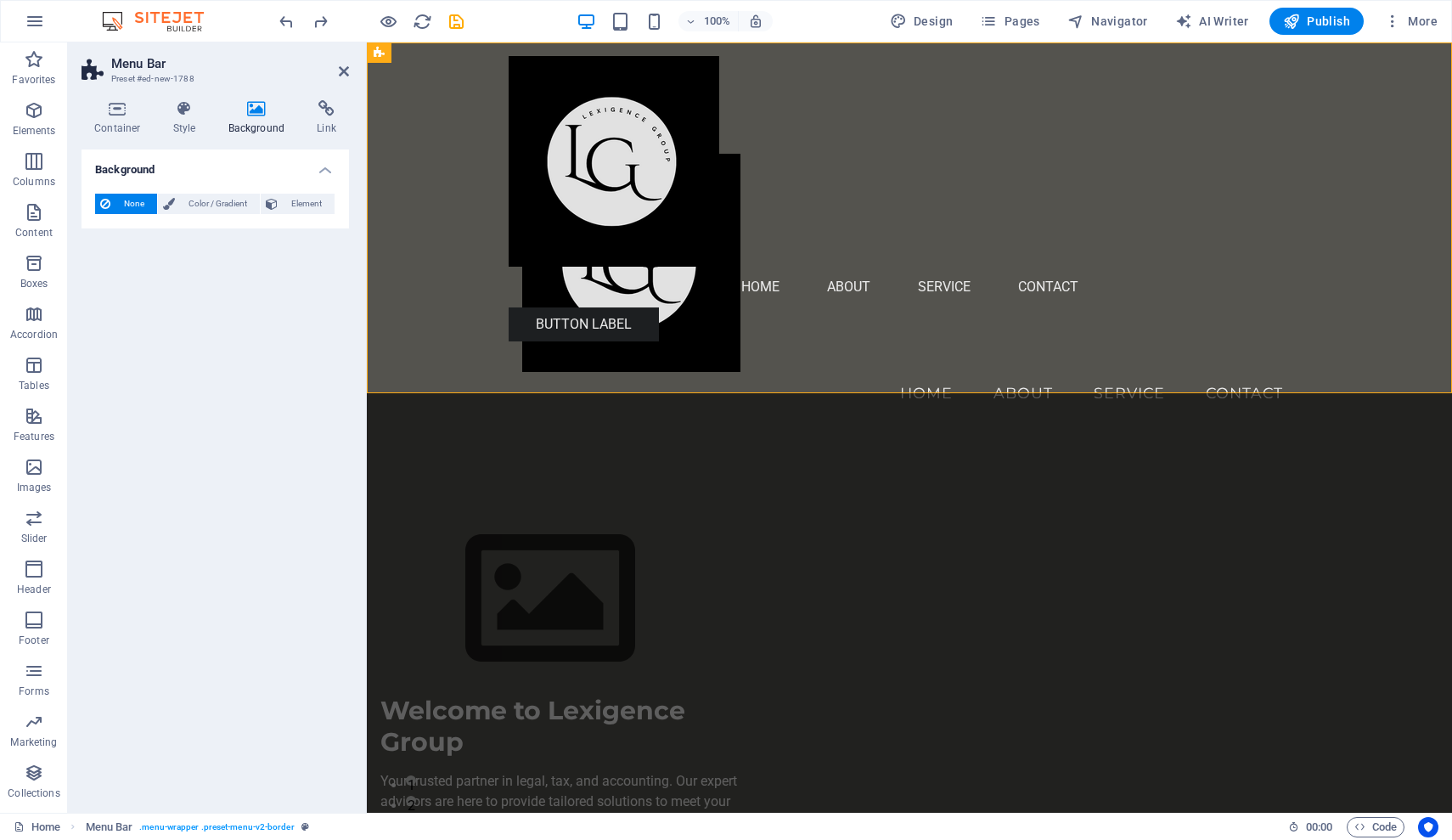
click at [143, 416] on div "Background None Color / Gradient Element Stretch background to full-width Color…" at bounding box center [215, 473] width 268 height 649
click at [127, 379] on div "Background None Color / Gradient Element Stretch background to full-width Color…" at bounding box center [215, 473] width 268 height 649
click at [879, 173] on div "Menu Home About Service Contact" at bounding box center [909, 239] width 1085 height 393
click at [261, 116] on icon at bounding box center [256, 108] width 83 height 17
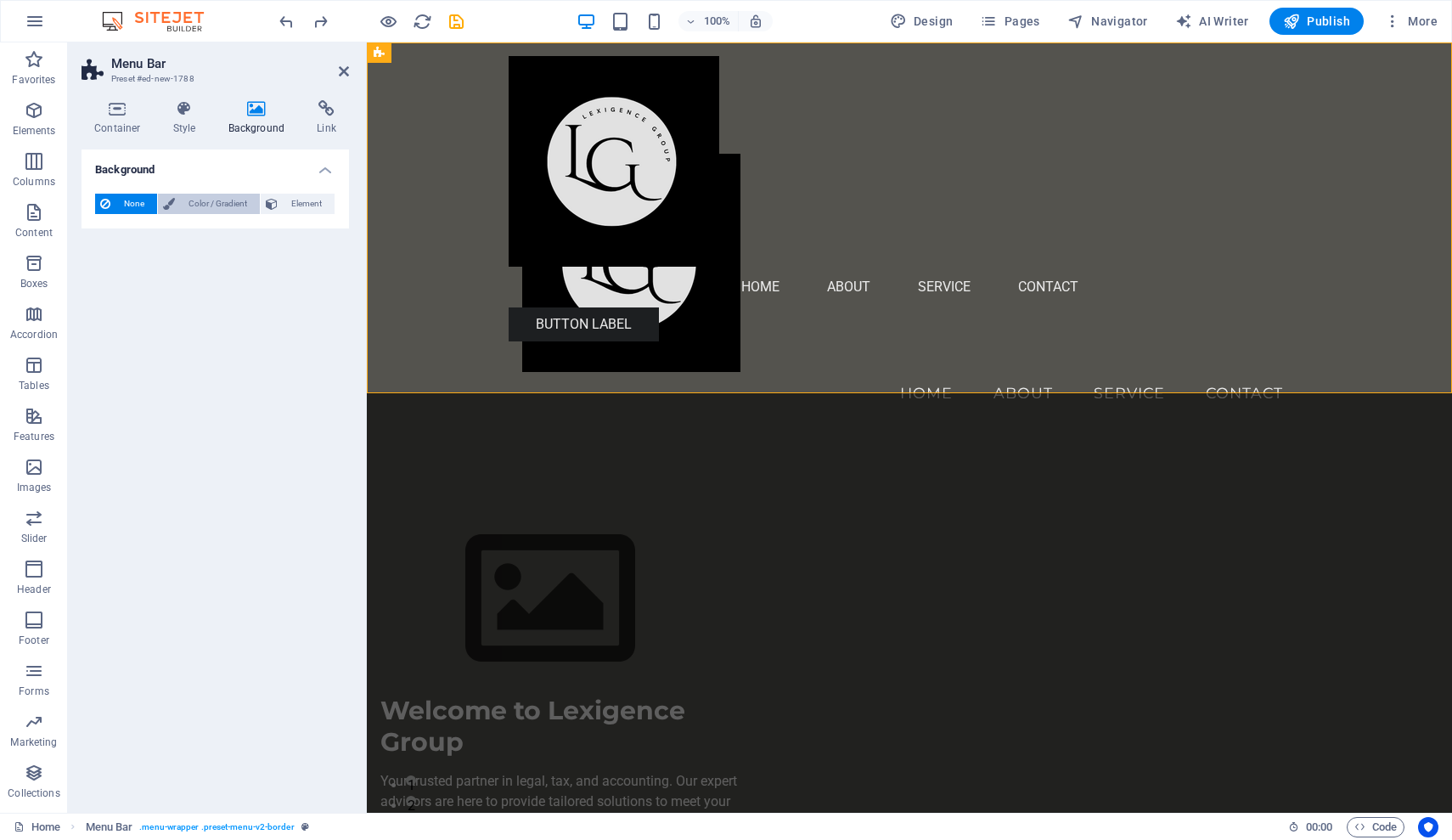
click at [215, 208] on span "Color / Gradient" at bounding box center [218, 203] width 75 height 20
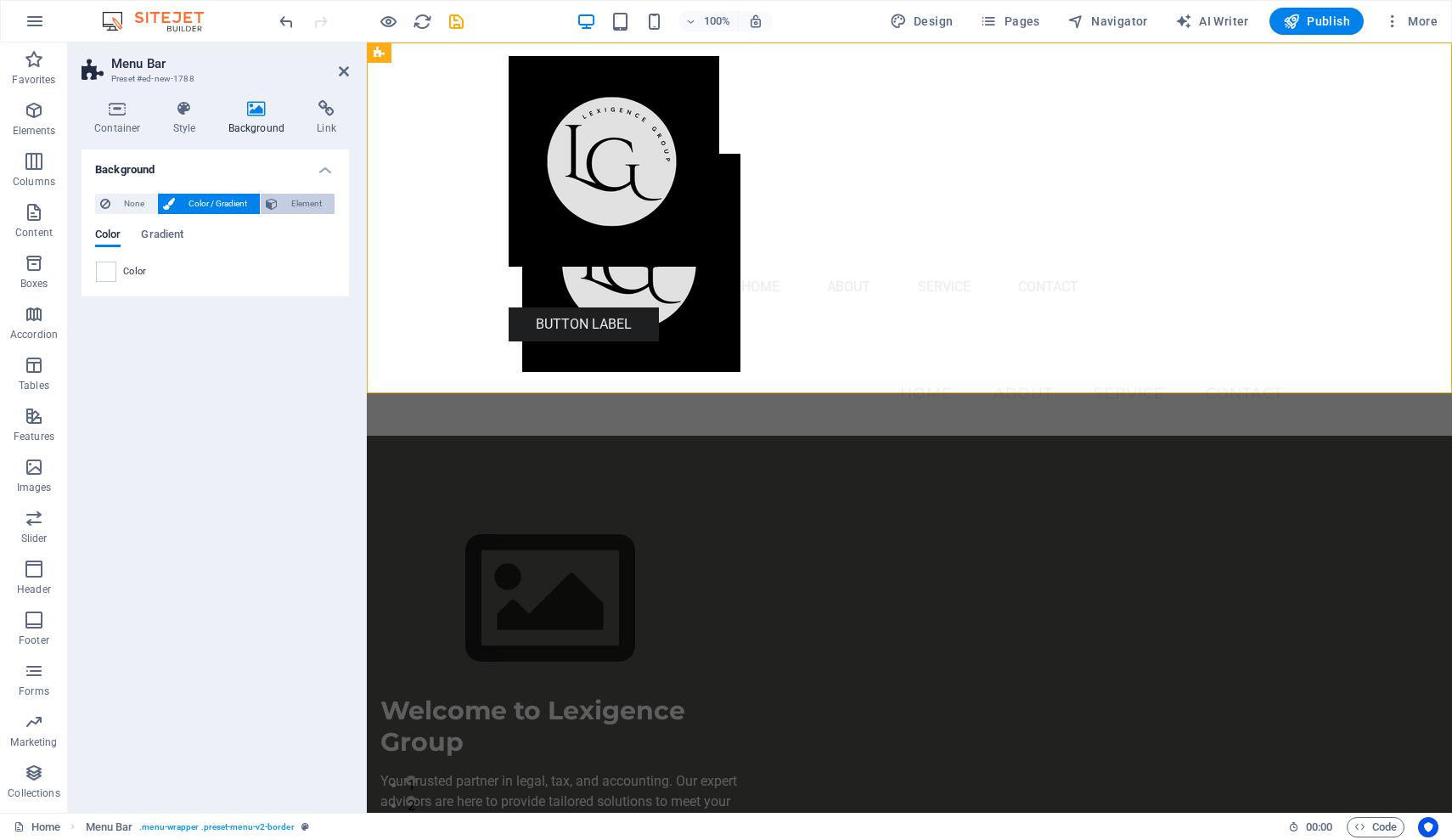
click at [315, 205] on span "Element" at bounding box center [306, 203] width 47 height 20
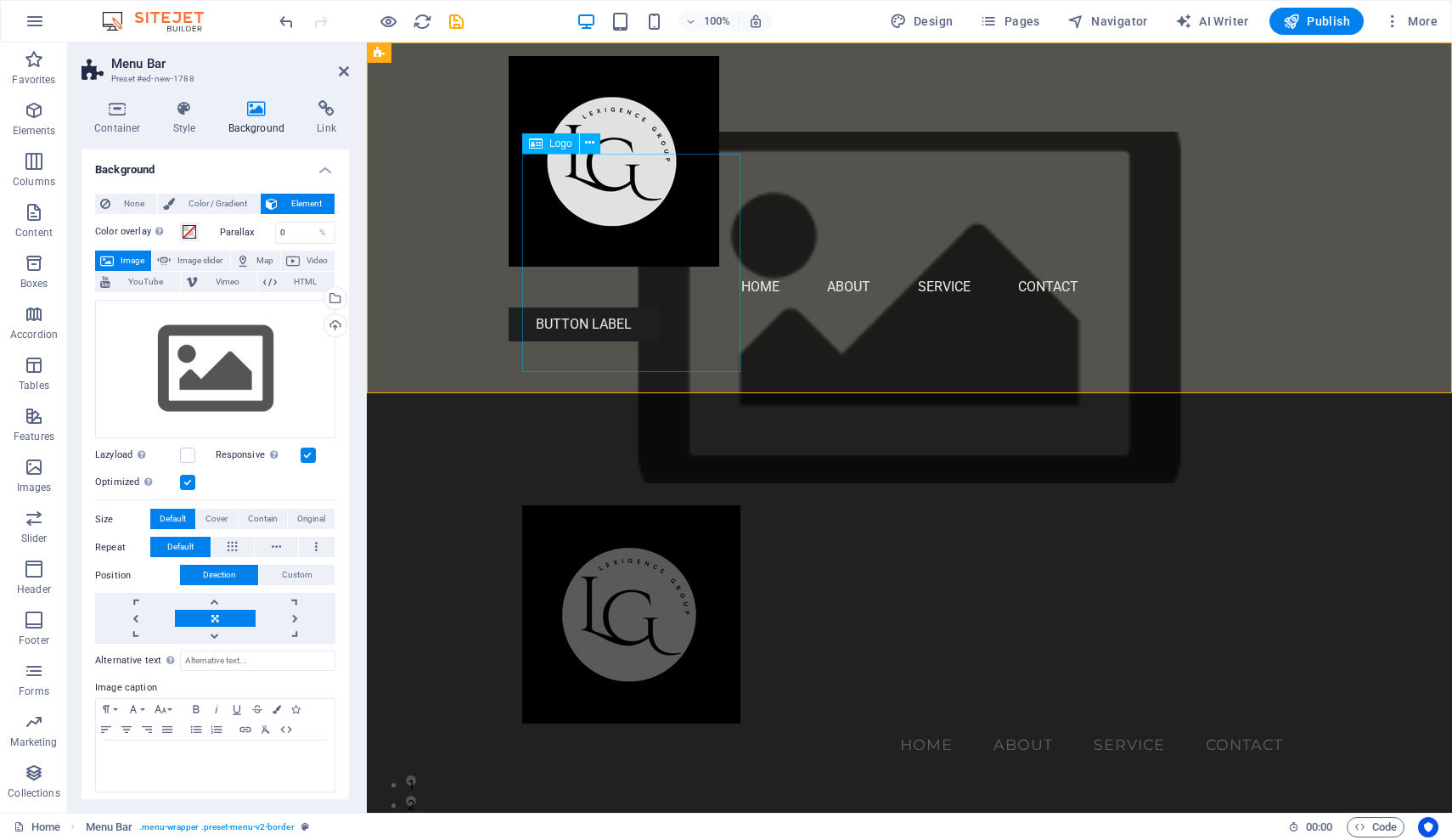
click at [652, 505] on div at bounding box center [909, 614] width 775 height 218
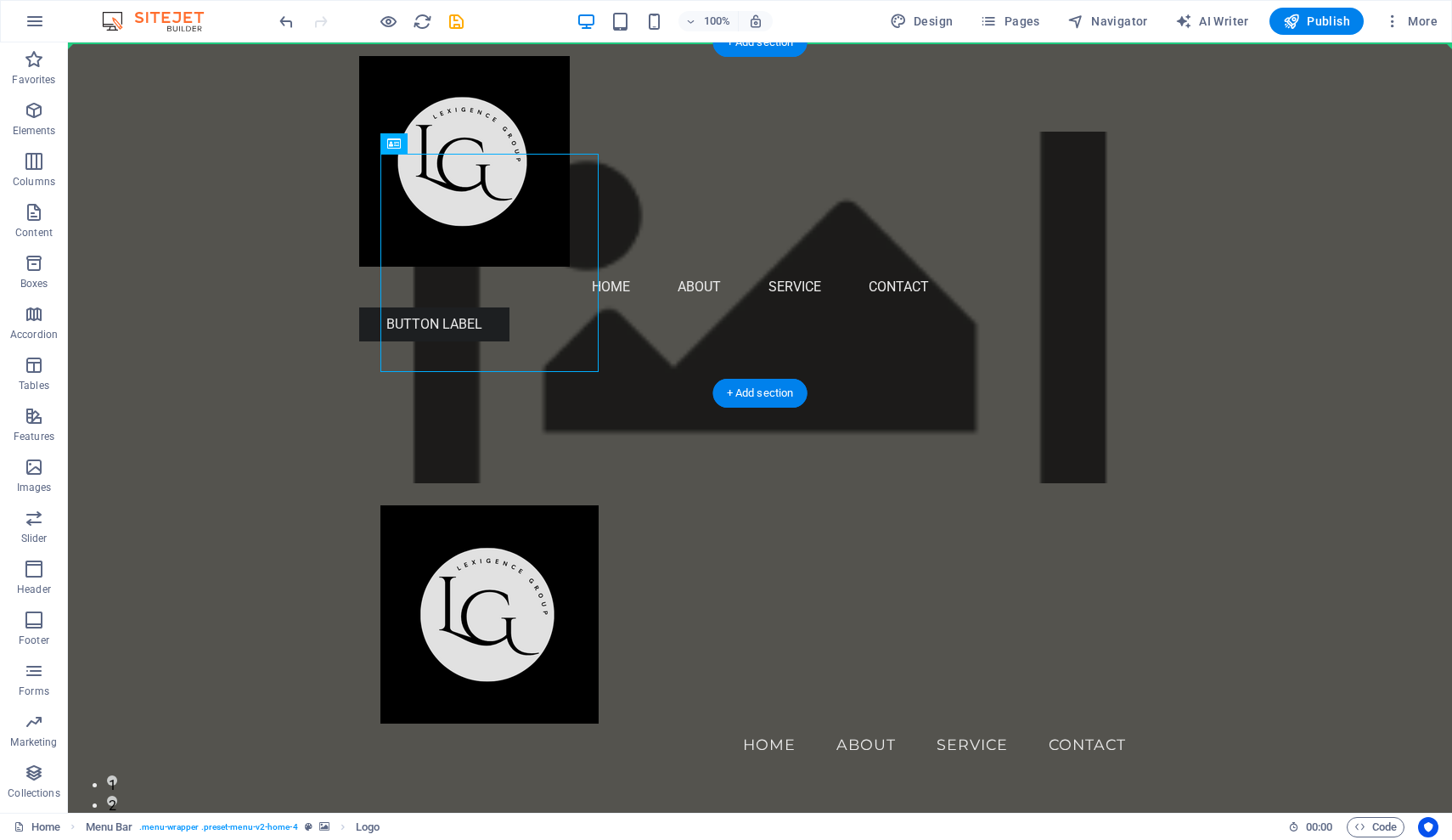
drag, startPoint x: 391, startPoint y: 204, endPoint x: 858, endPoint y: 178, distance: 467.7
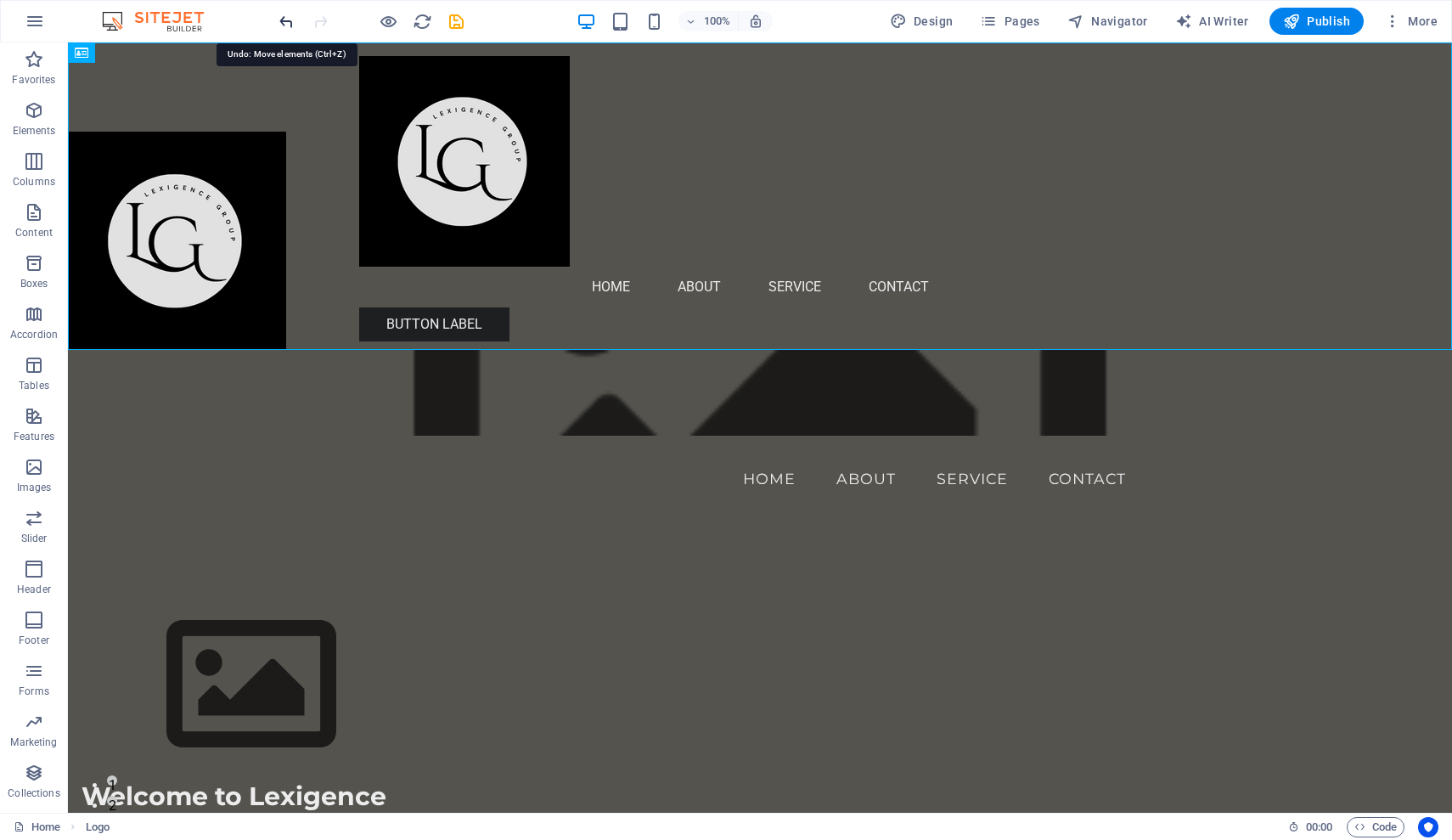
click at [283, 19] on icon "undo" at bounding box center [287, 22] width 19 height 19
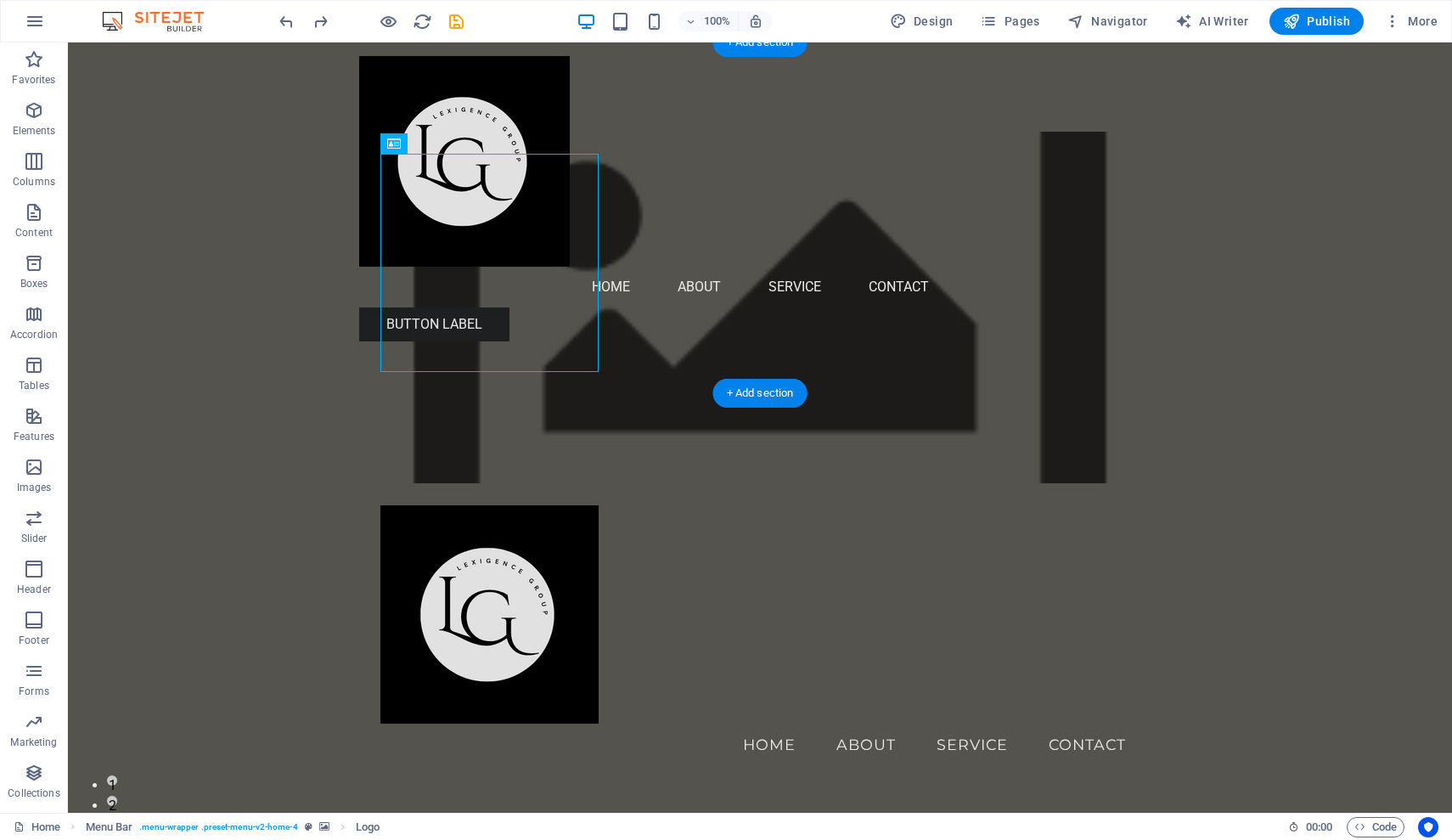
click at [820, 132] on figure at bounding box center [760, 307] width 1384 height 351
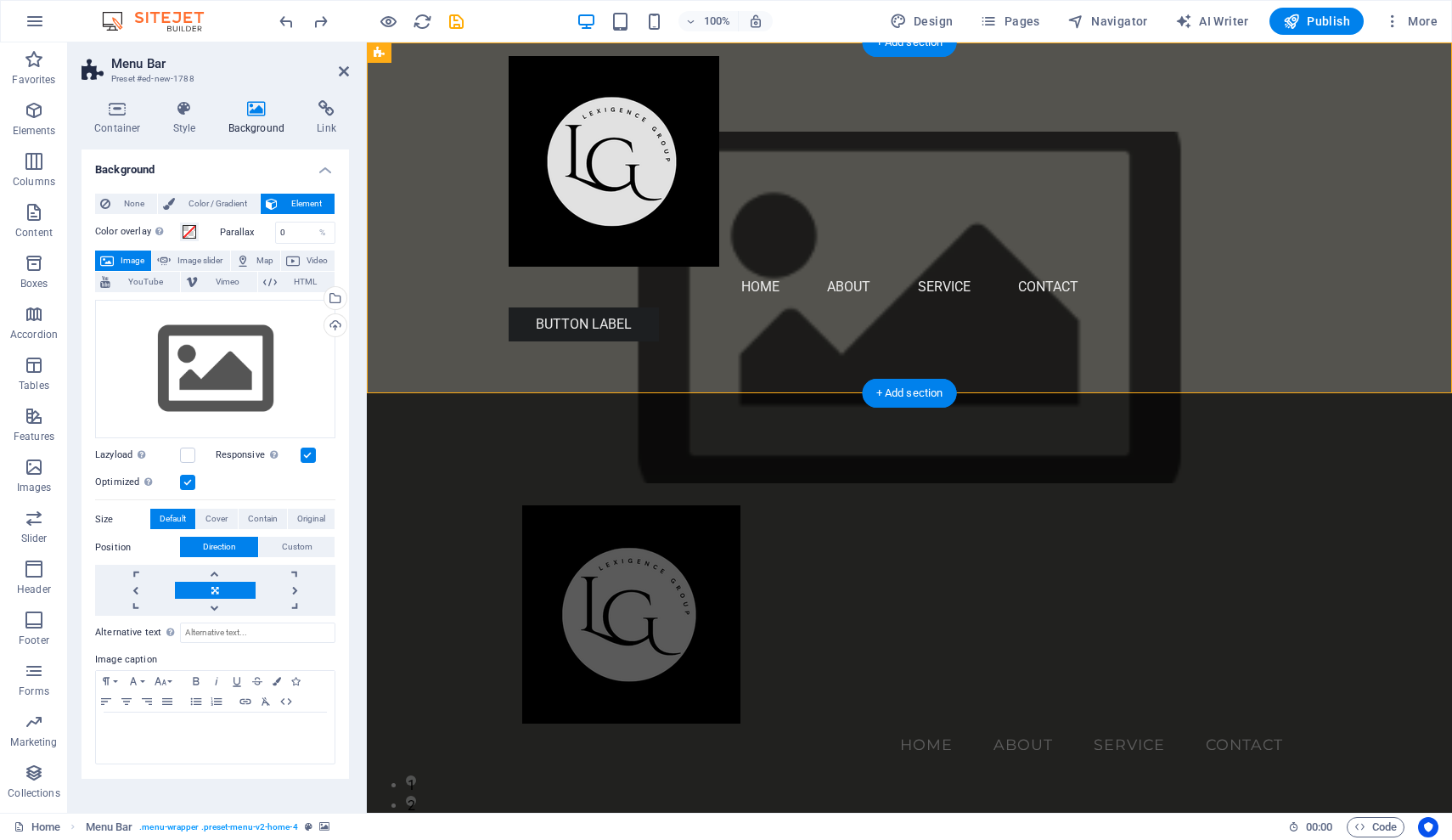
click at [820, 132] on figure at bounding box center [909, 307] width 1085 height 351
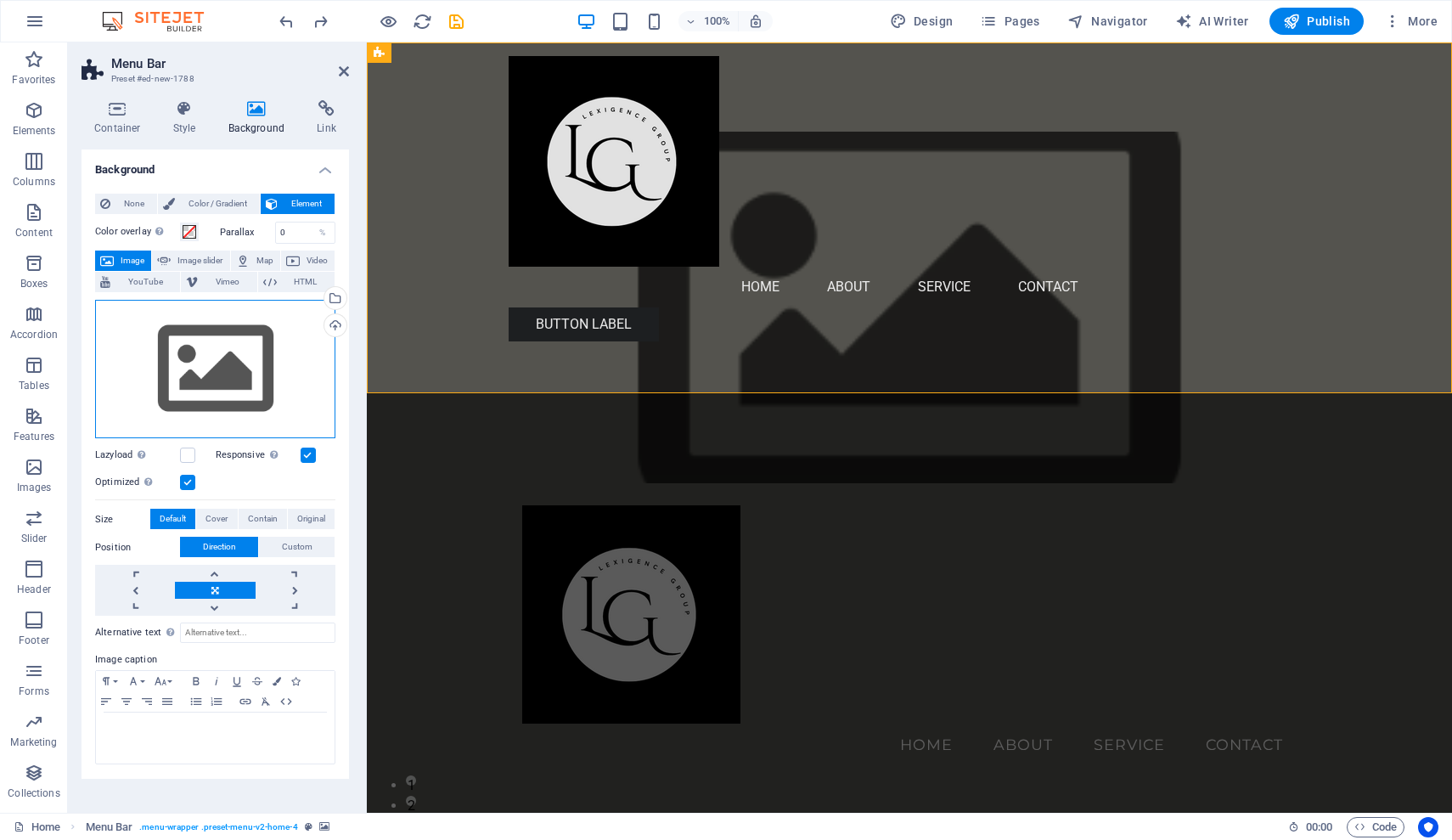
click at [206, 344] on div "Drag files here, click to choose files or select files from Files or our free s…" at bounding box center [215, 369] width 241 height 139
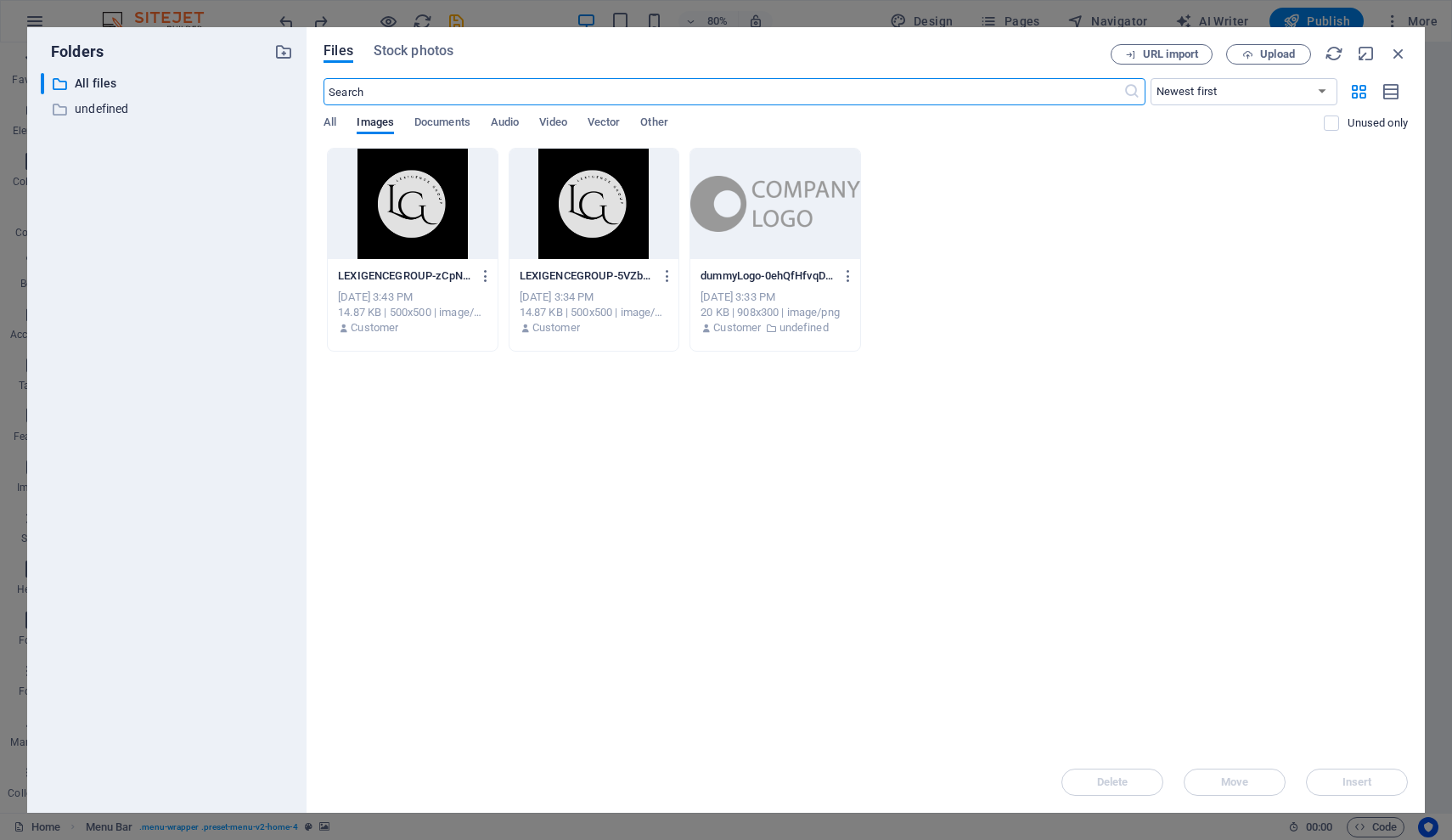
click at [576, 214] on div at bounding box center [594, 204] width 169 height 111
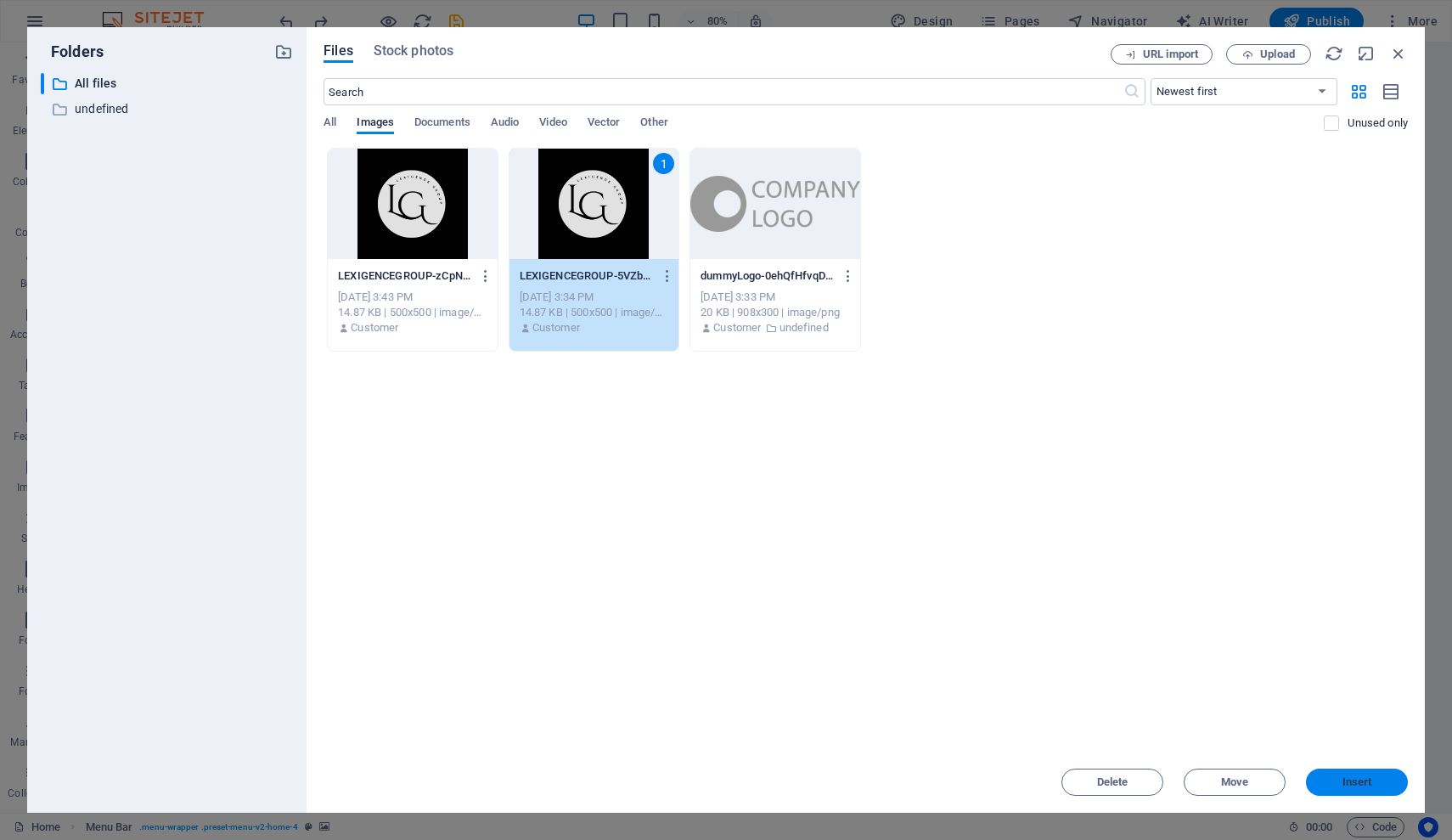
click at [1345, 777] on span "Insert" at bounding box center [1357, 782] width 30 height 10
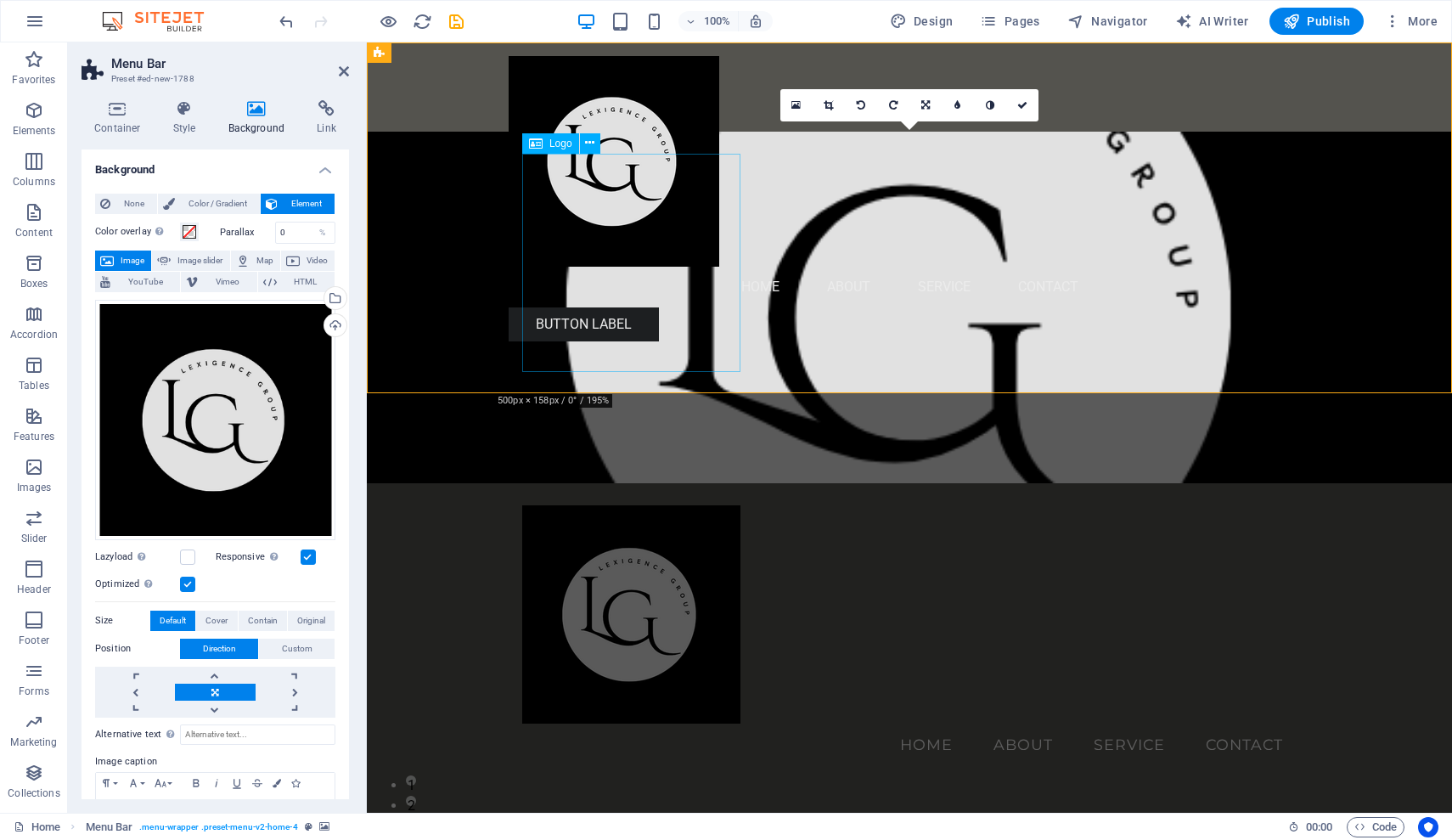
click at [670, 505] on div at bounding box center [909, 614] width 775 height 218
click at [658, 505] on div at bounding box center [909, 614] width 775 height 218
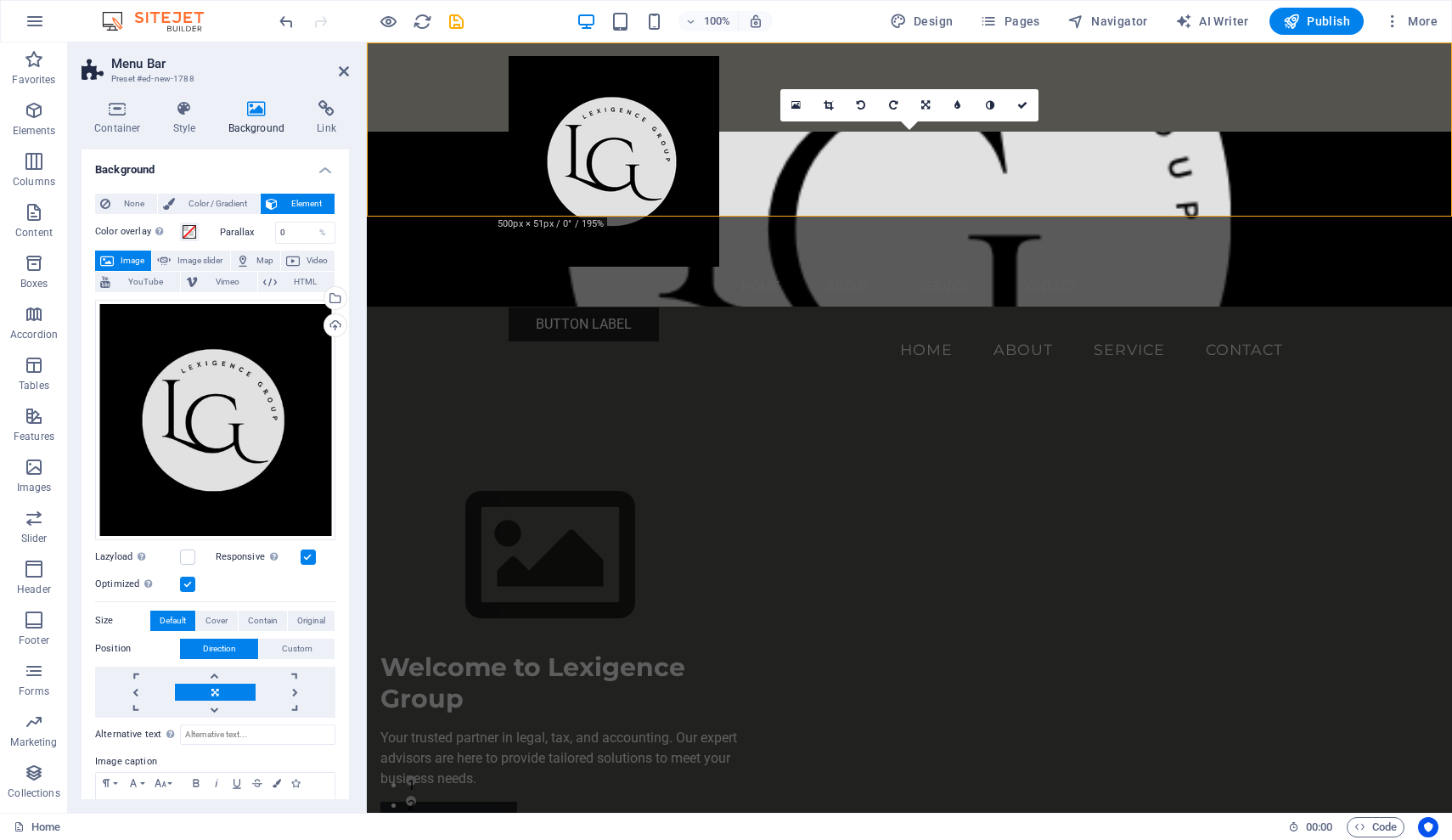
click at [451, 132] on figure at bounding box center [909, 219] width 1085 height 175
click at [955, 329] on nav "Home About Service Contact" at bounding box center [909, 349] width 775 height 43
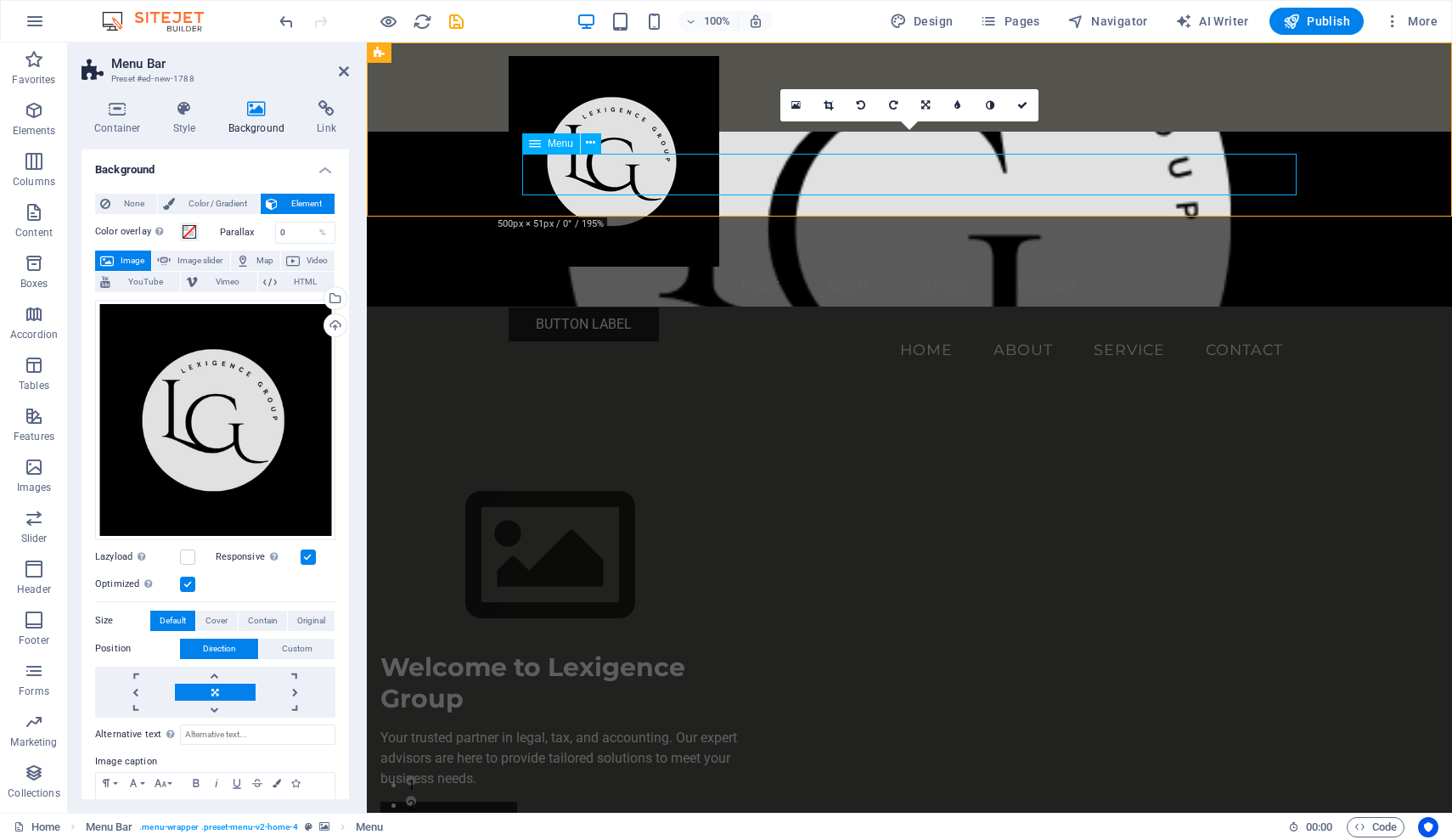
click at [955, 329] on nav "Home About Service Contact" at bounding box center [909, 349] width 775 height 43
select select
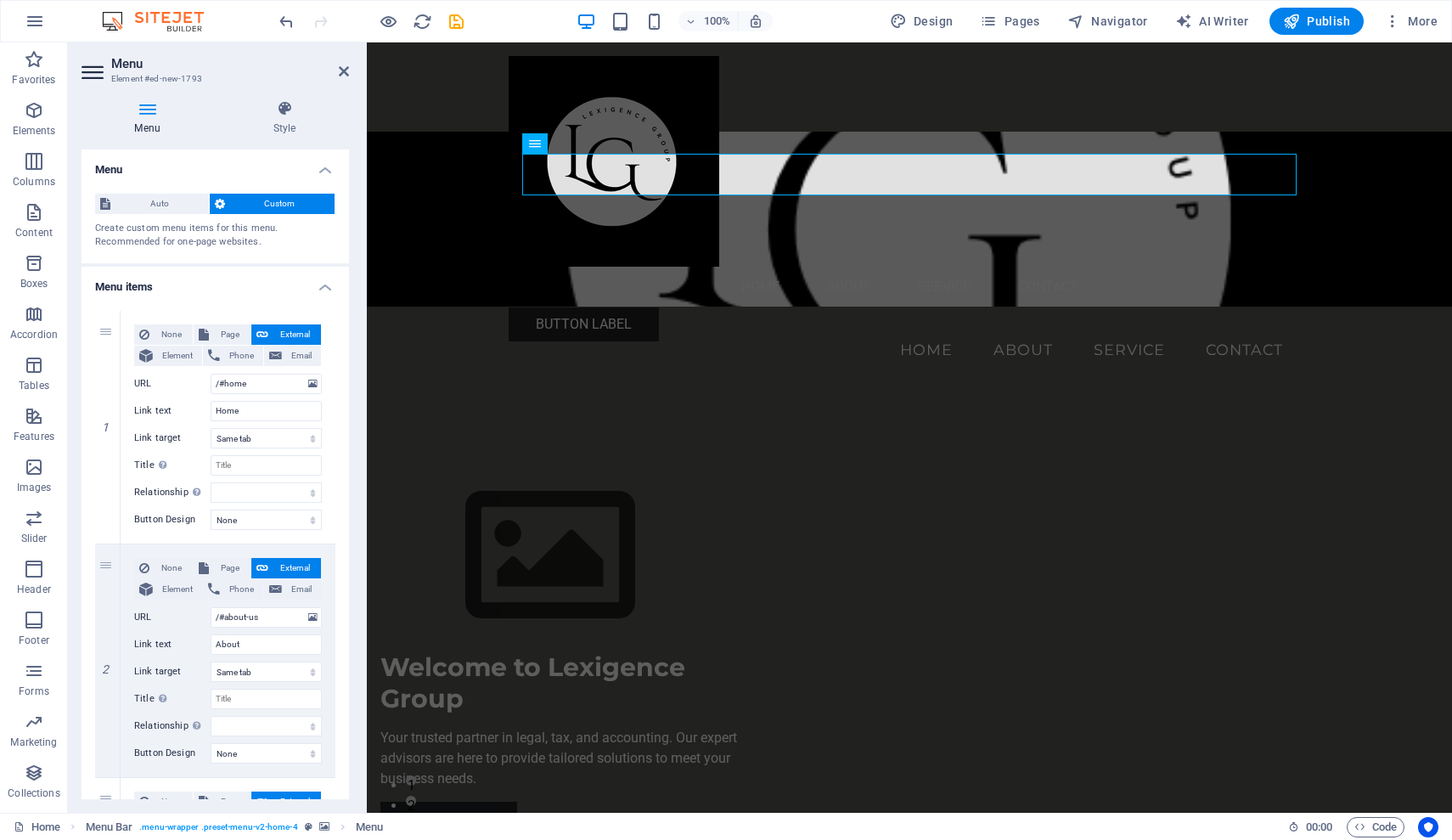
click at [910, 132] on figure at bounding box center [909, 219] width 1085 height 175
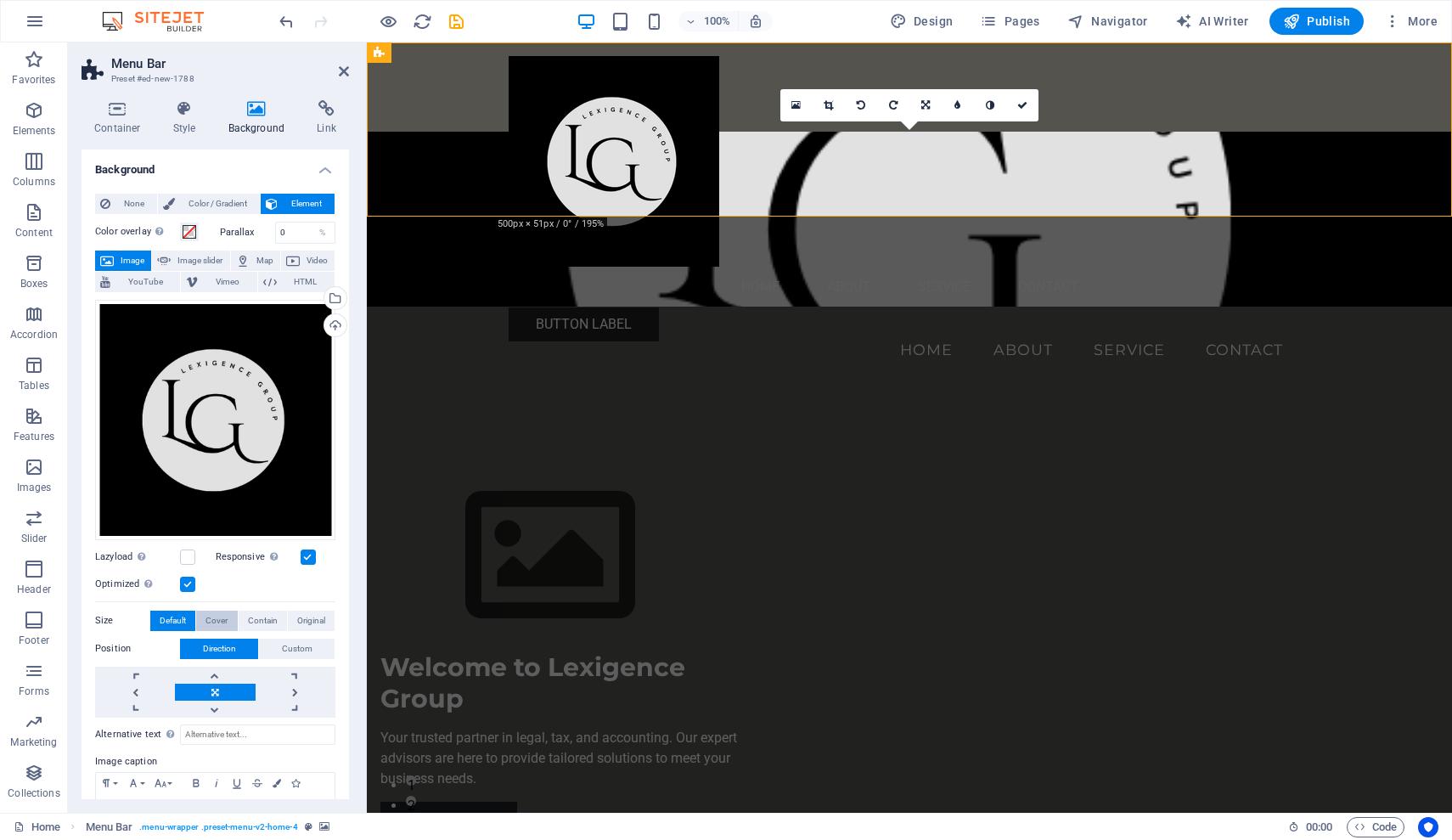
click at [221, 616] on span "Cover" at bounding box center [216, 620] width 22 height 20
click at [265, 614] on span "Contain" at bounding box center [263, 620] width 30 height 20
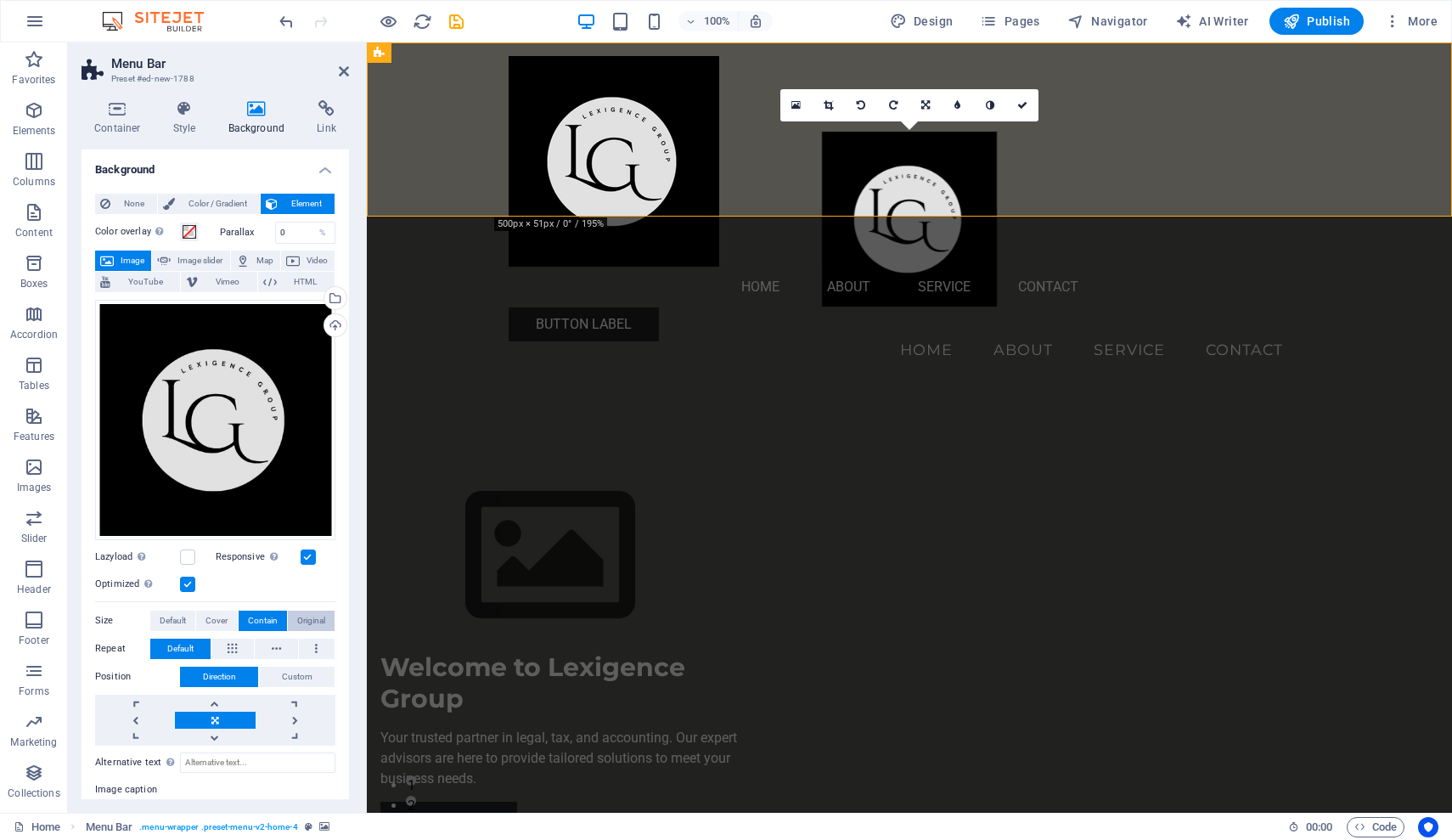
click at [304, 616] on span "Original" at bounding box center [311, 620] width 28 height 20
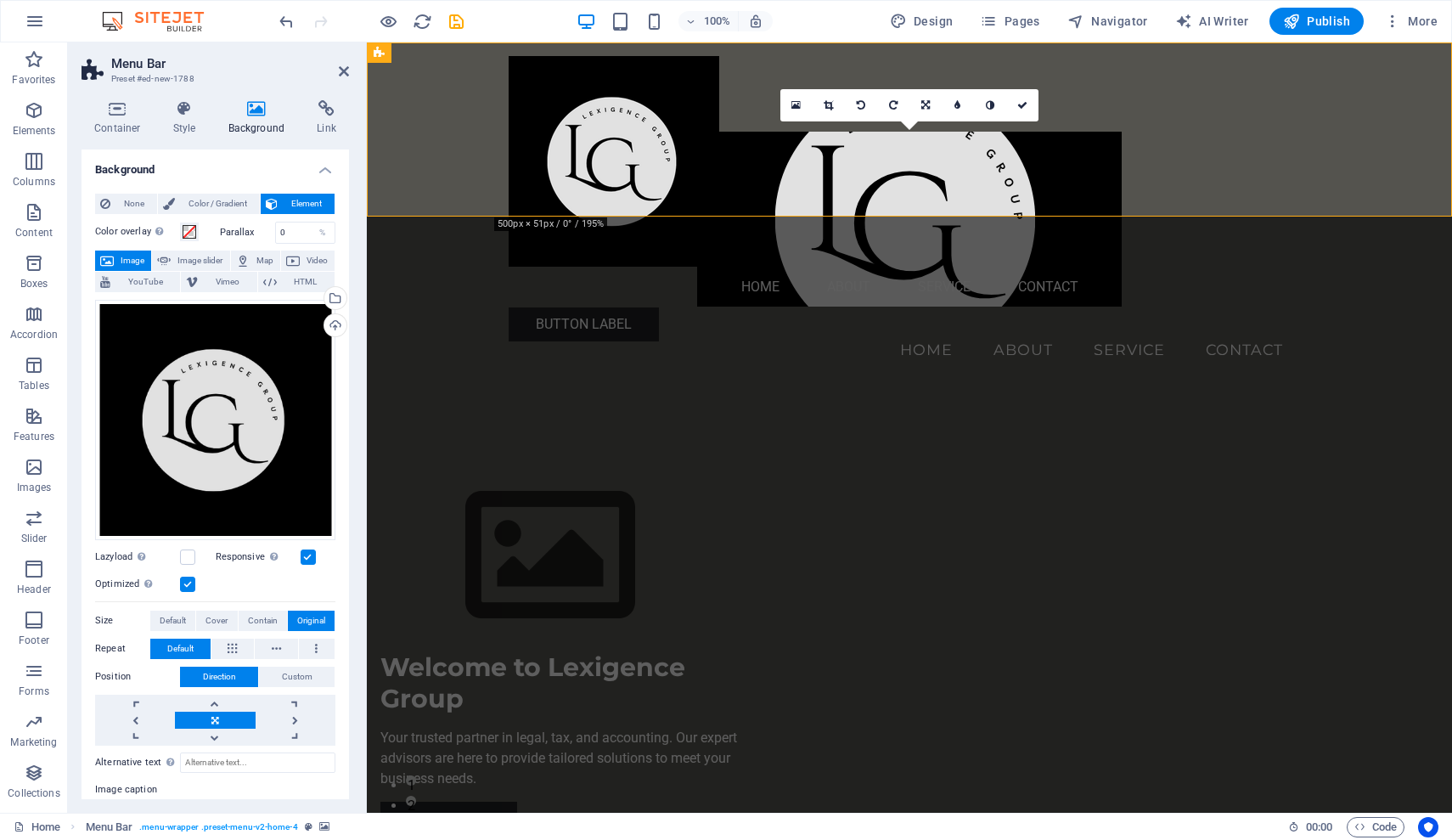
click at [243, 674] on button "Direction" at bounding box center [220, 676] width 78 height 20
click at [137, 716] on link at bounding box center [135, 719] width 80 height 17
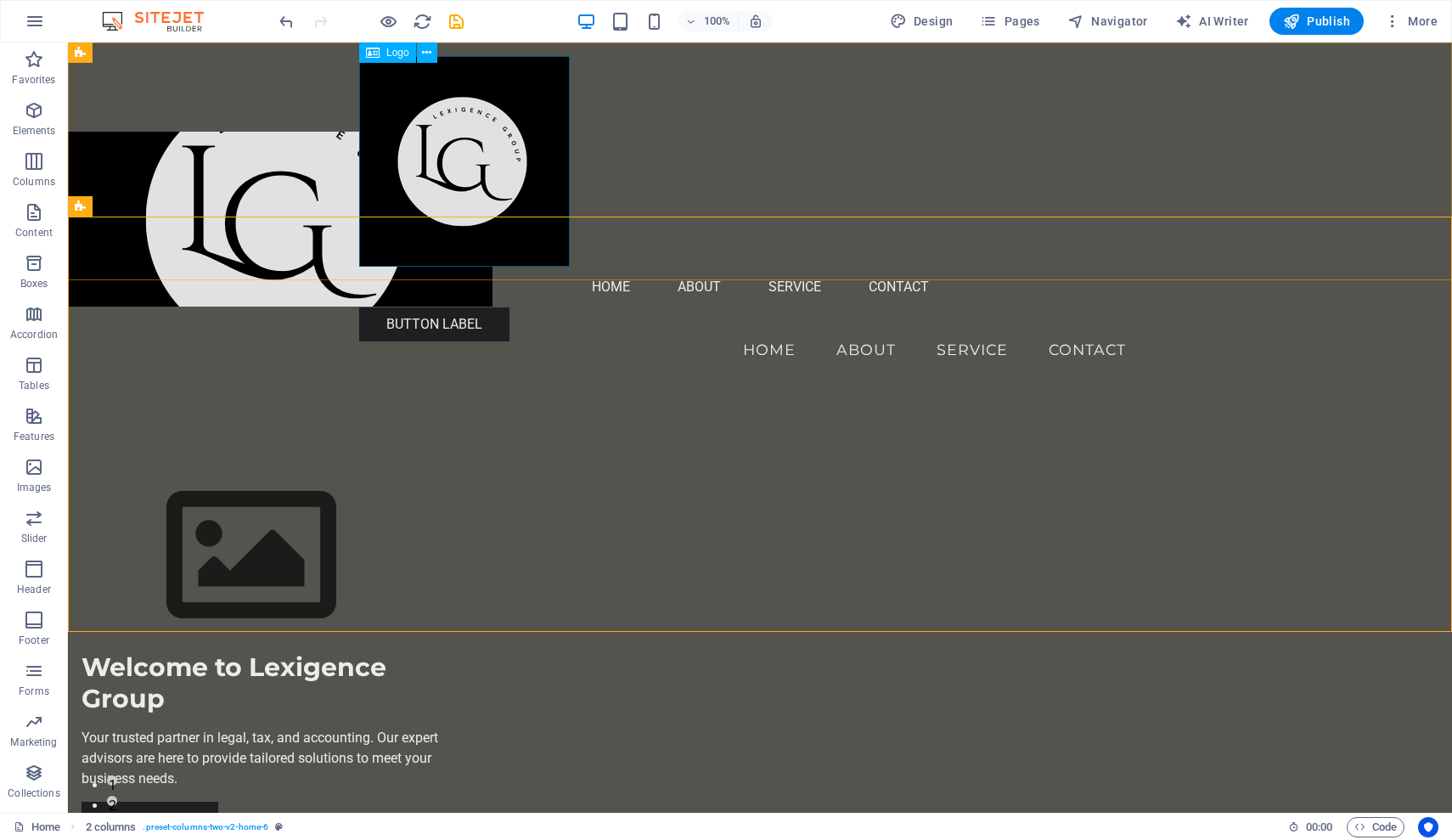
click at [534, 247] on div at bounding box center [760, 161] width 802 height 211
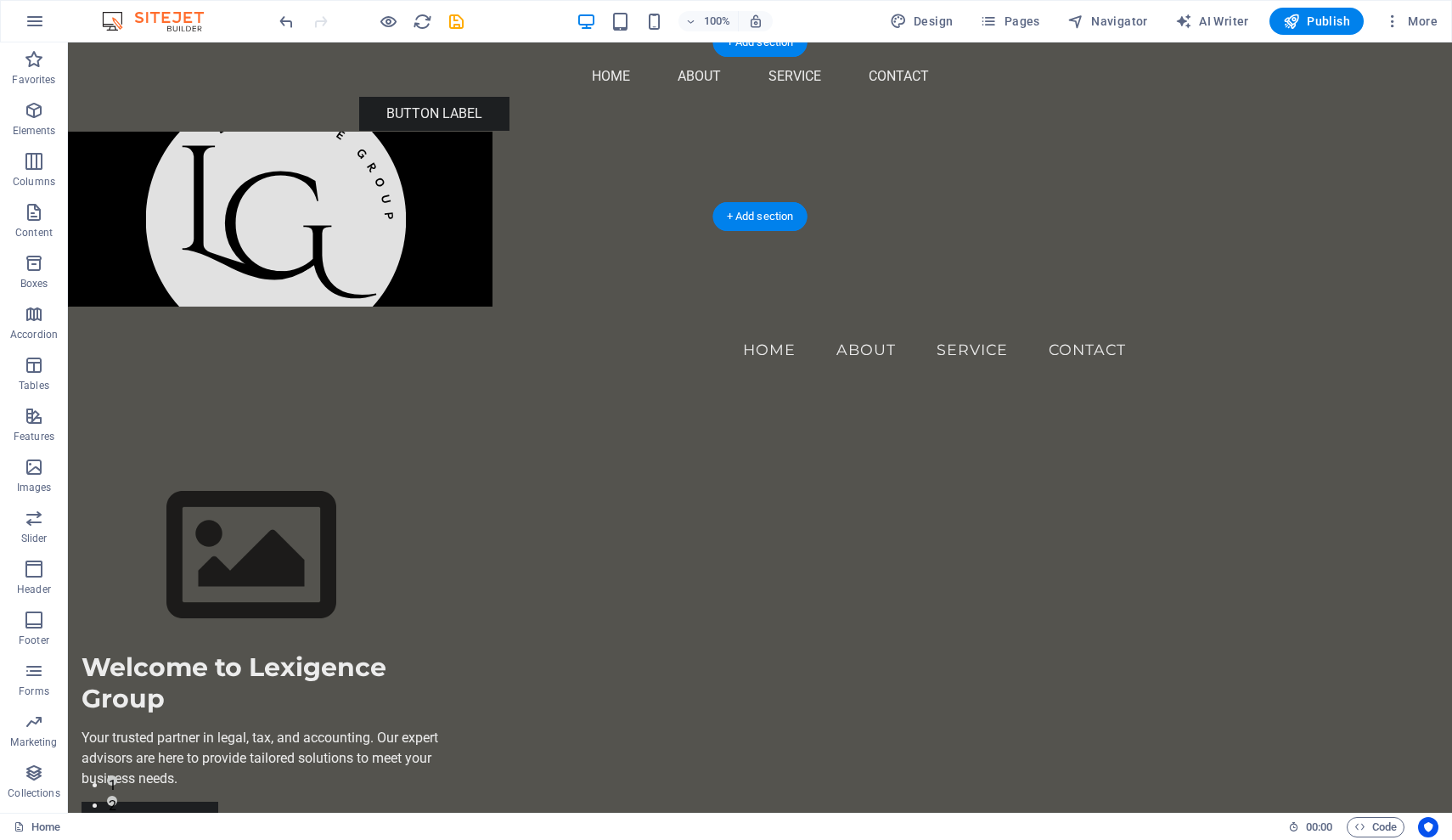
click at [215, 143] on figure at bounding box center [760, 219] width 1384 height 175
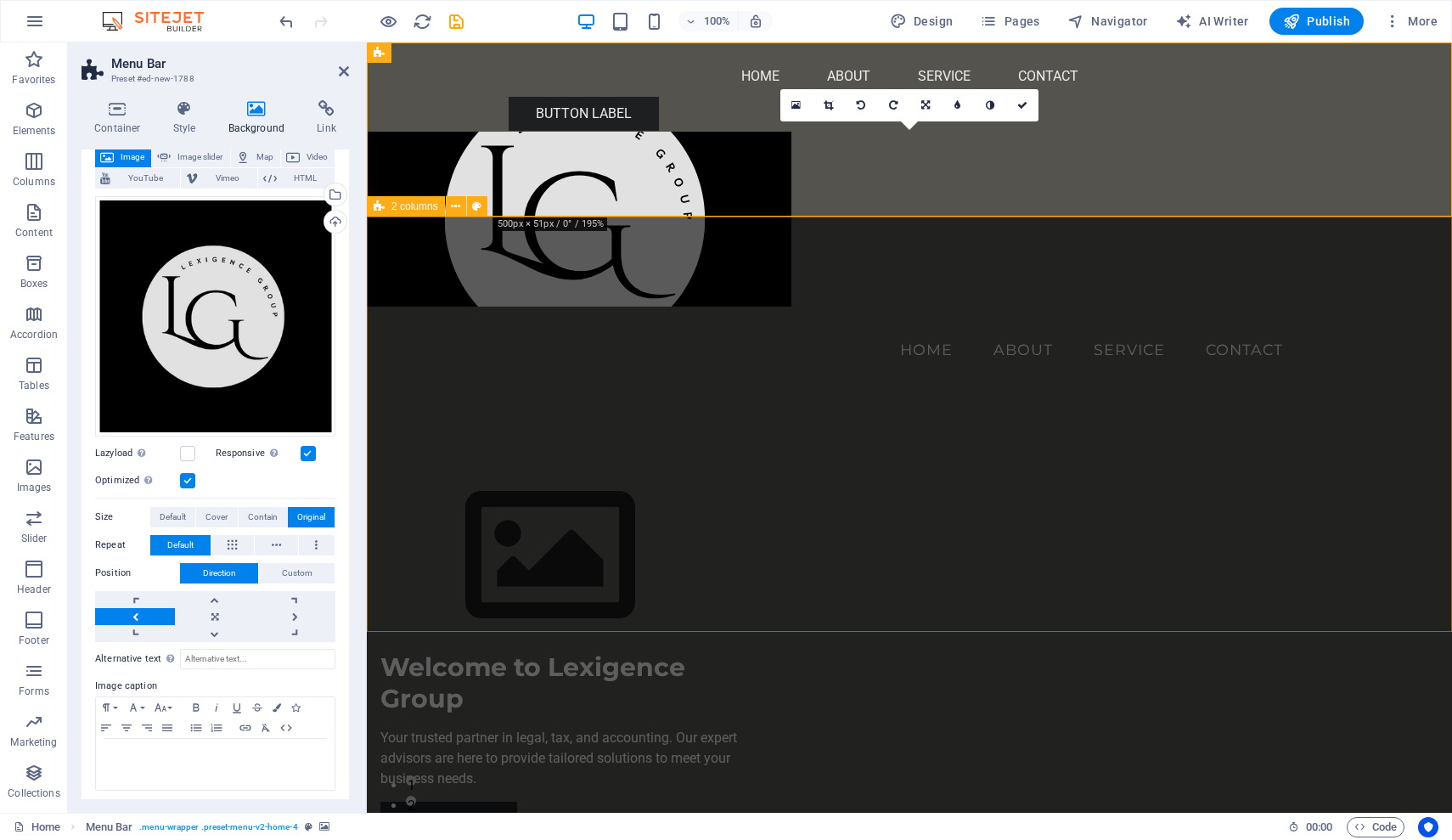
scroll to position [105, 0]
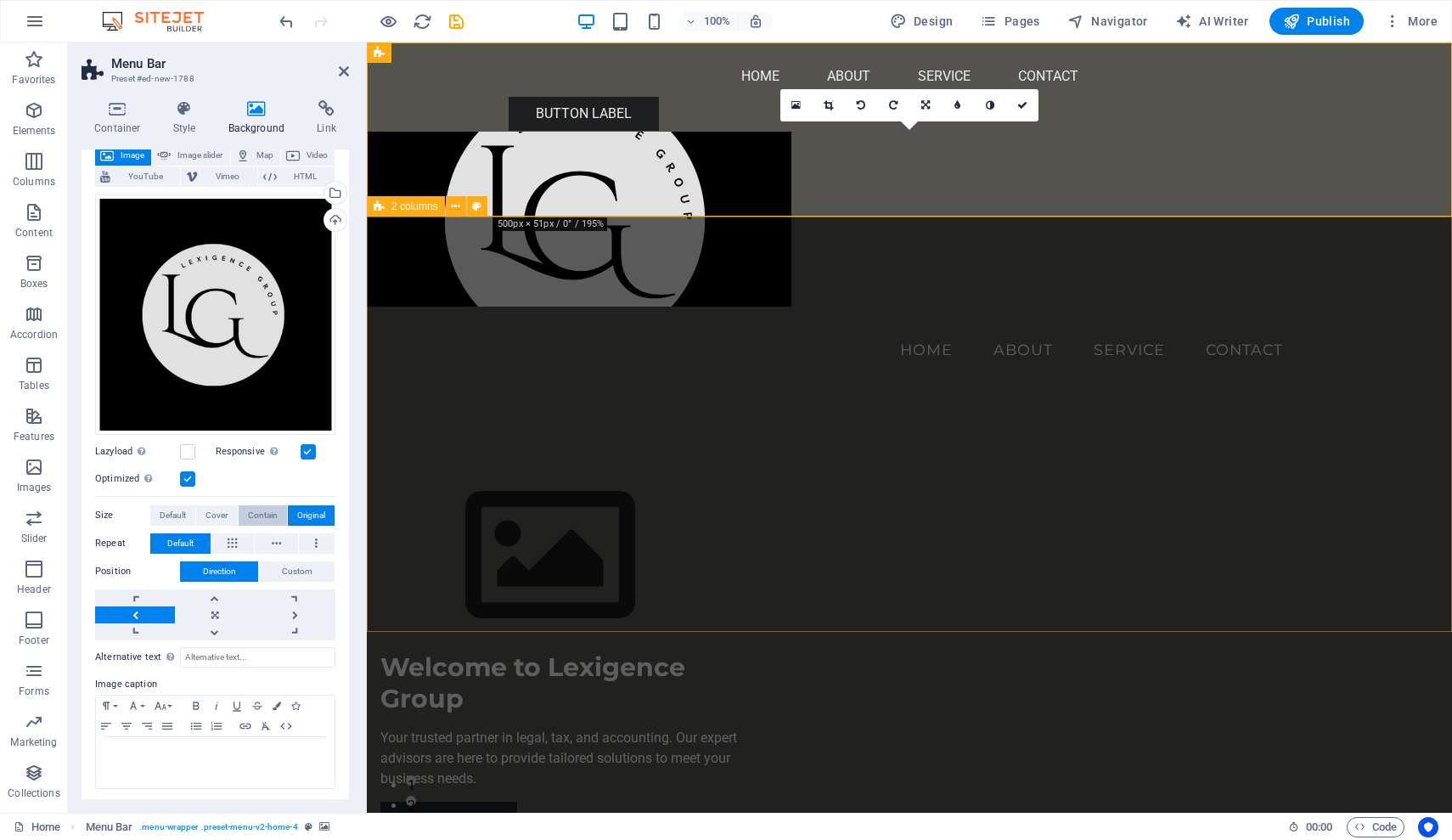
click at [261, 512] on span "Contain" at bounding box center [263, 515] width 30 height 20
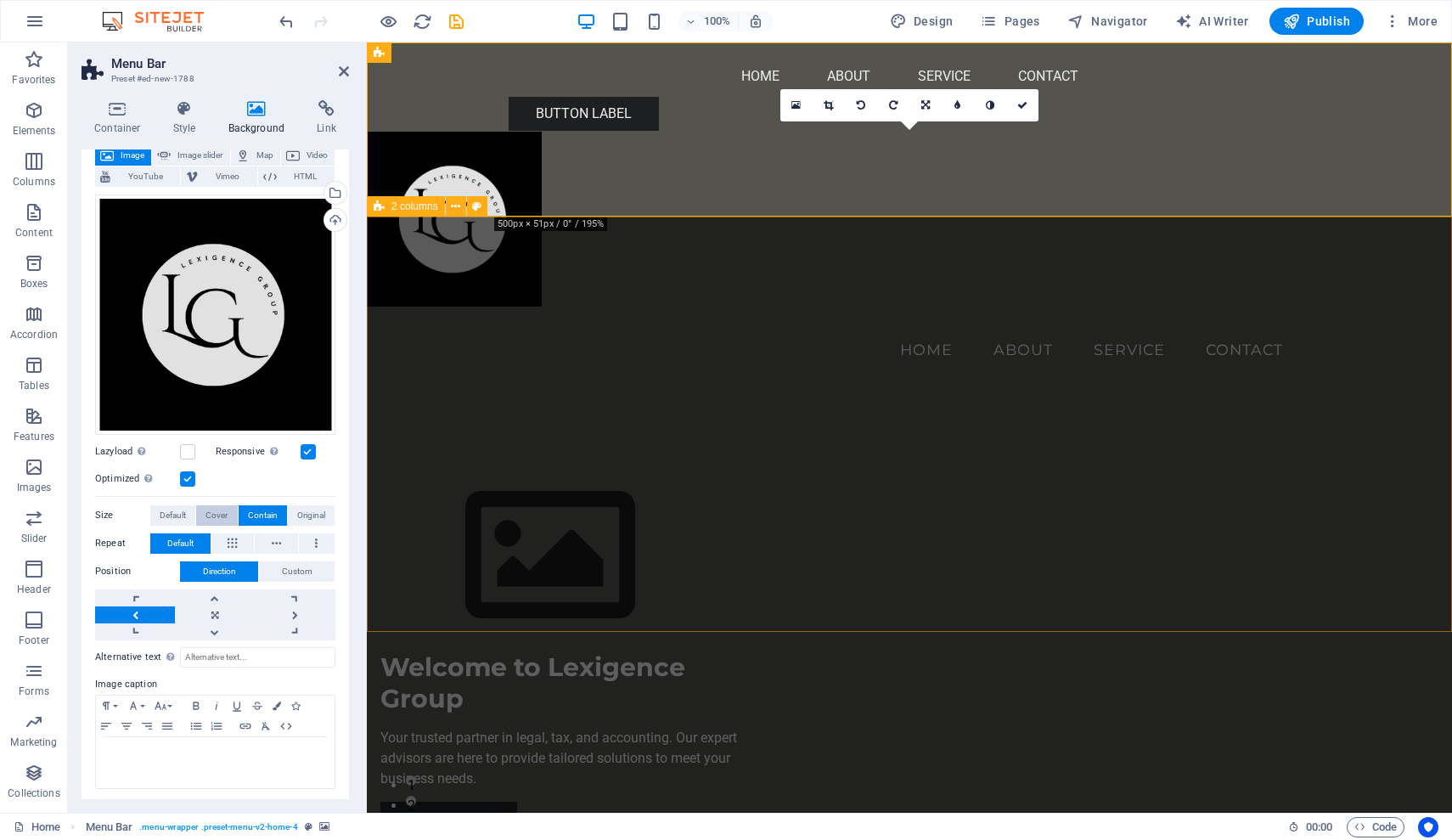
click at [216, 510] on span "Cover" at bounding box center [216, 515] width 22 height 20
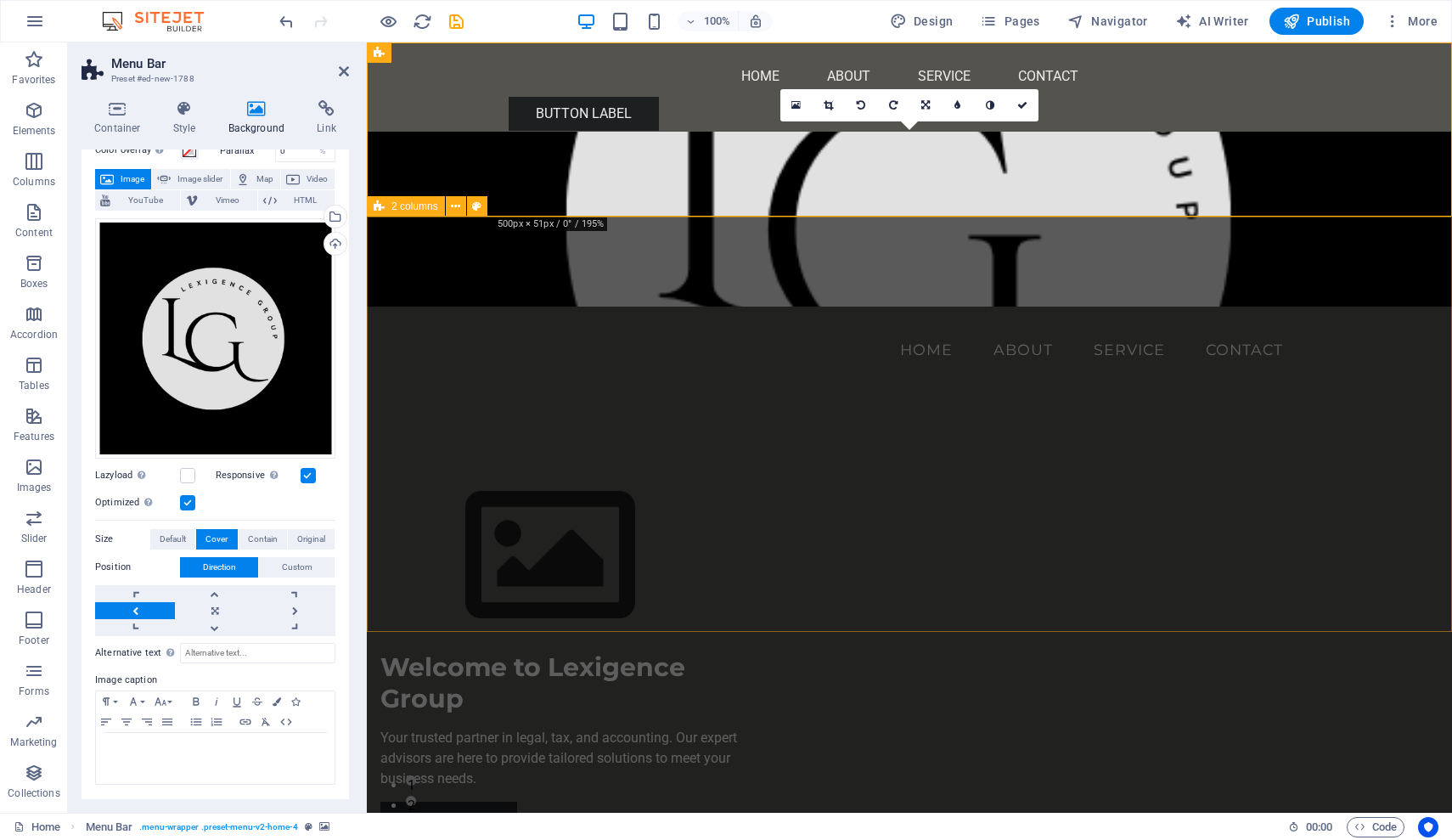
scroll to position [78, 0]
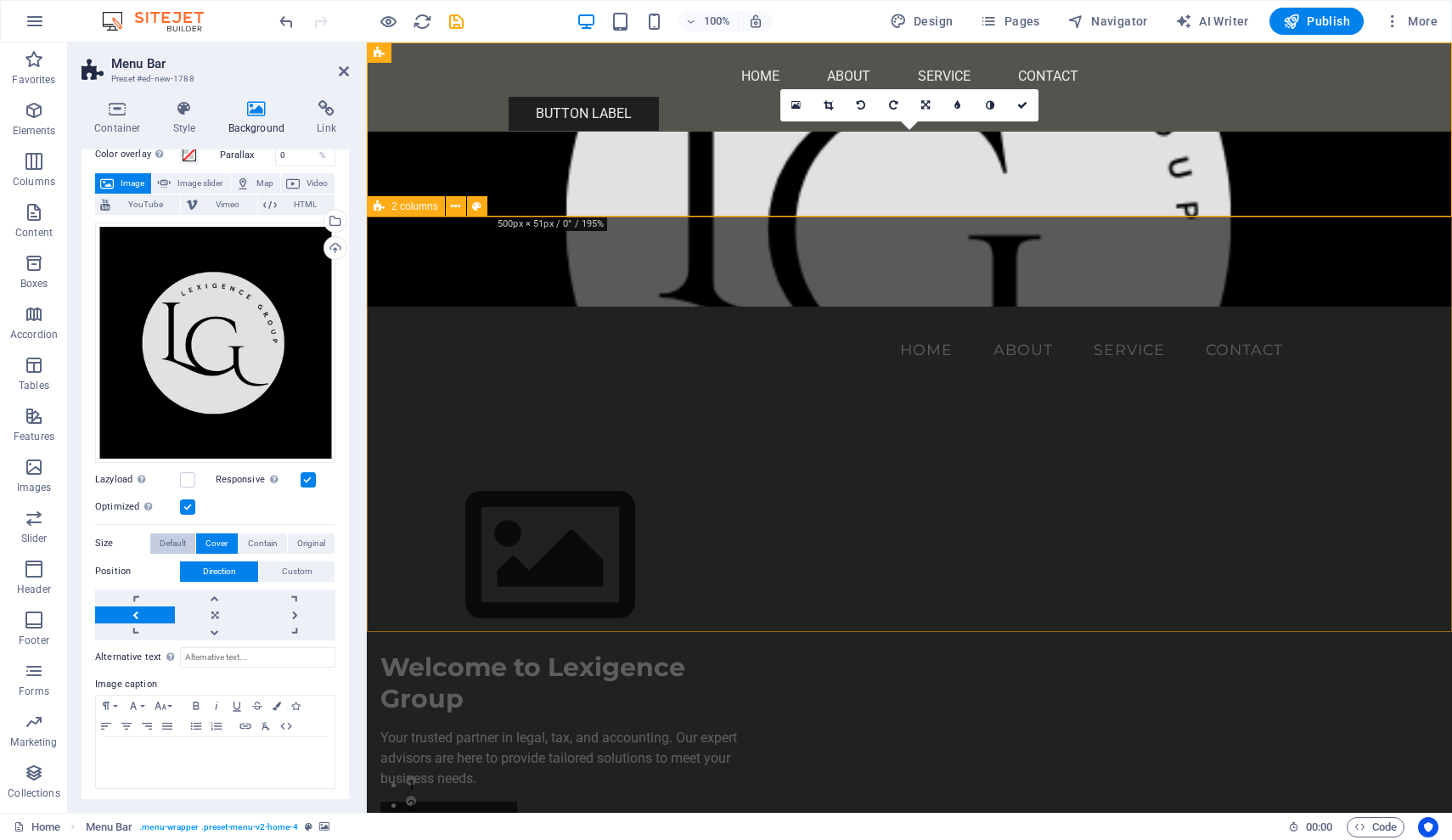
click at [170, 538] on span "Default" at bounding box center [173, 543] width 26 height 20
click at [212, 539] on span "Cover" at bounding box center [216, 543] width 22 height 20
click at [251, 537] on span "Contain" at bounding box center [263, 543] width 30 height 20
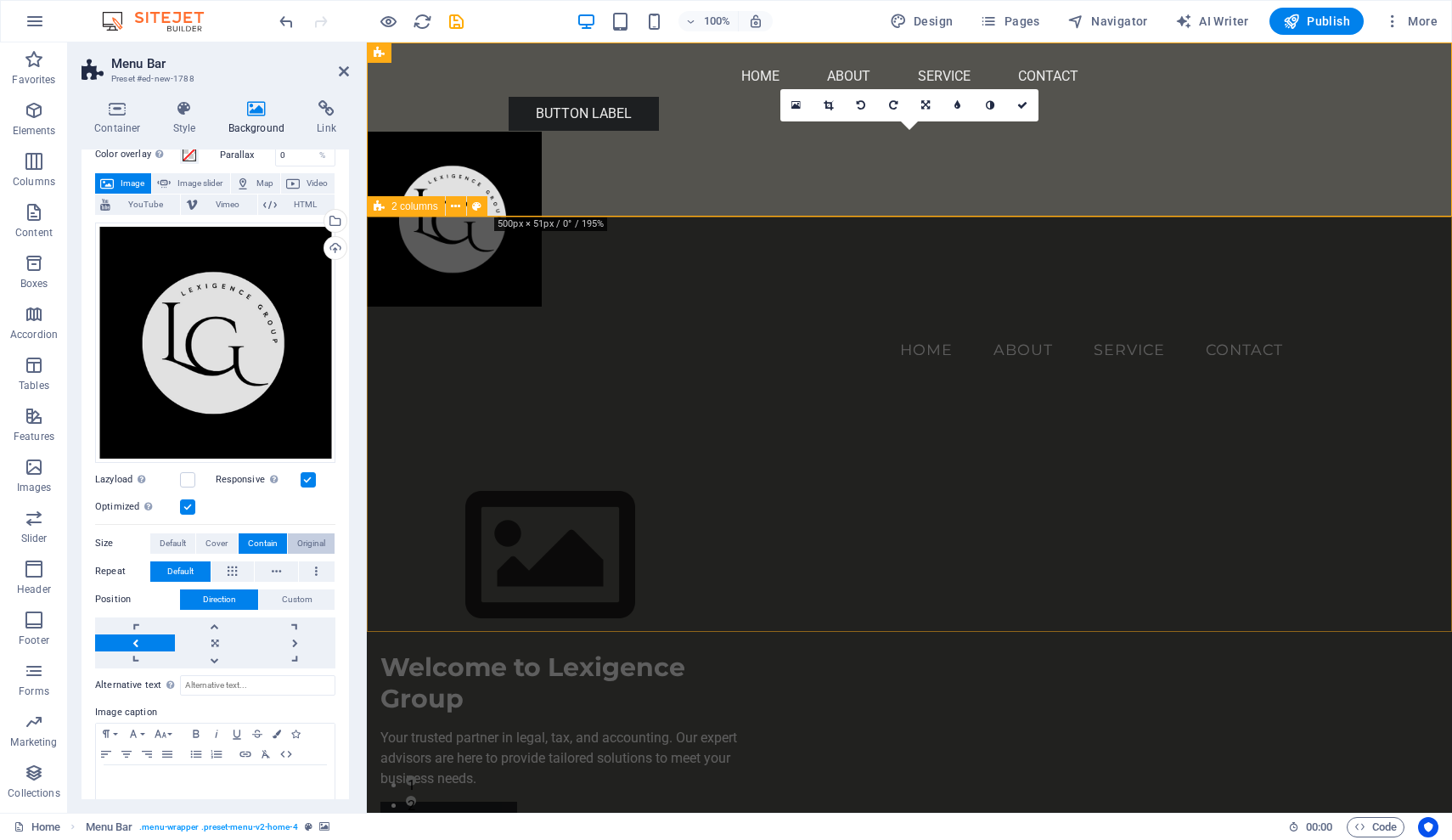
click at [304, 539] on span "Original" at bounding box center [311, 543] width 28 height 20
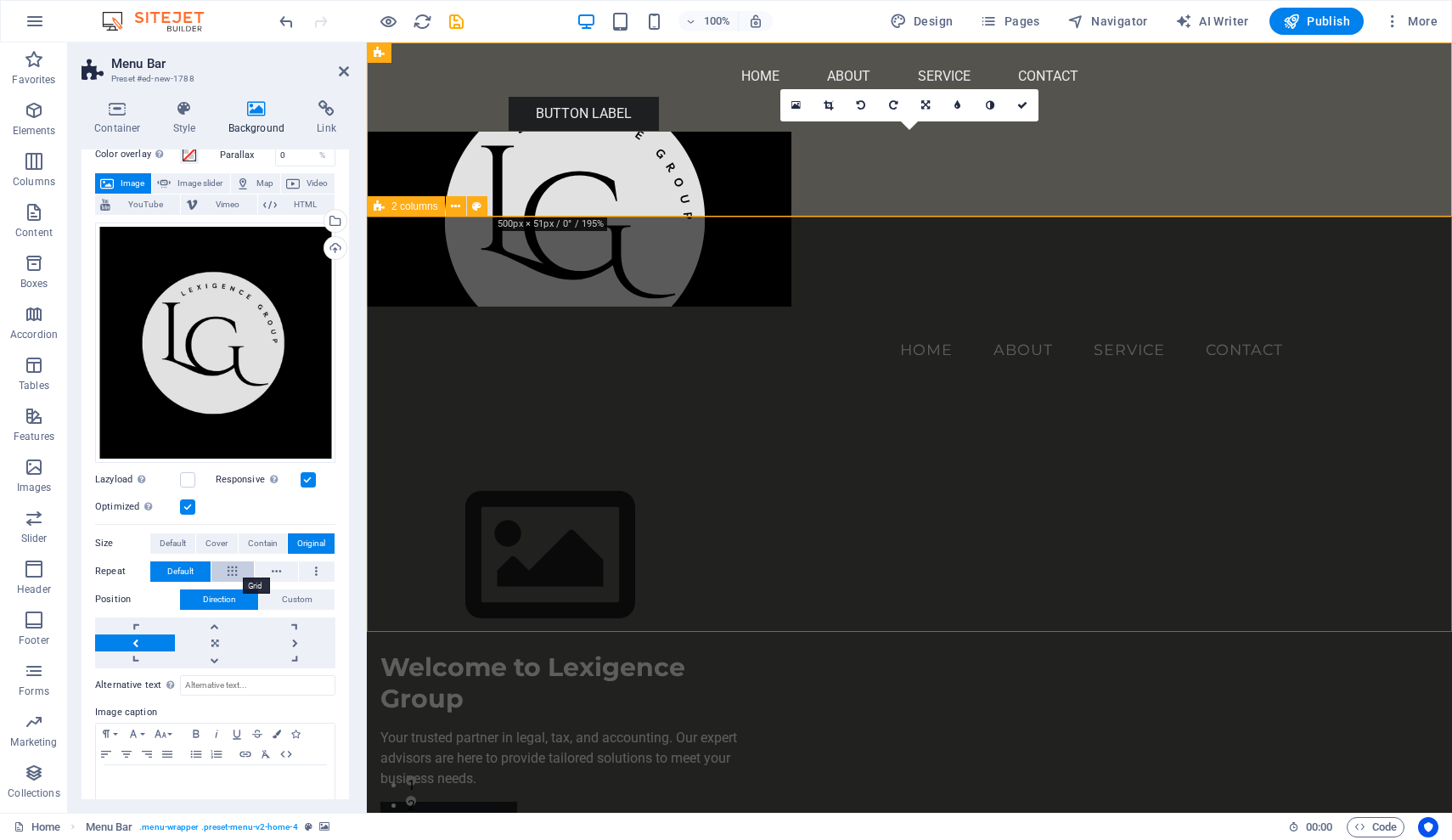
click at [234, 566] on icon at bounding box center [232, 571] width 10 height 20
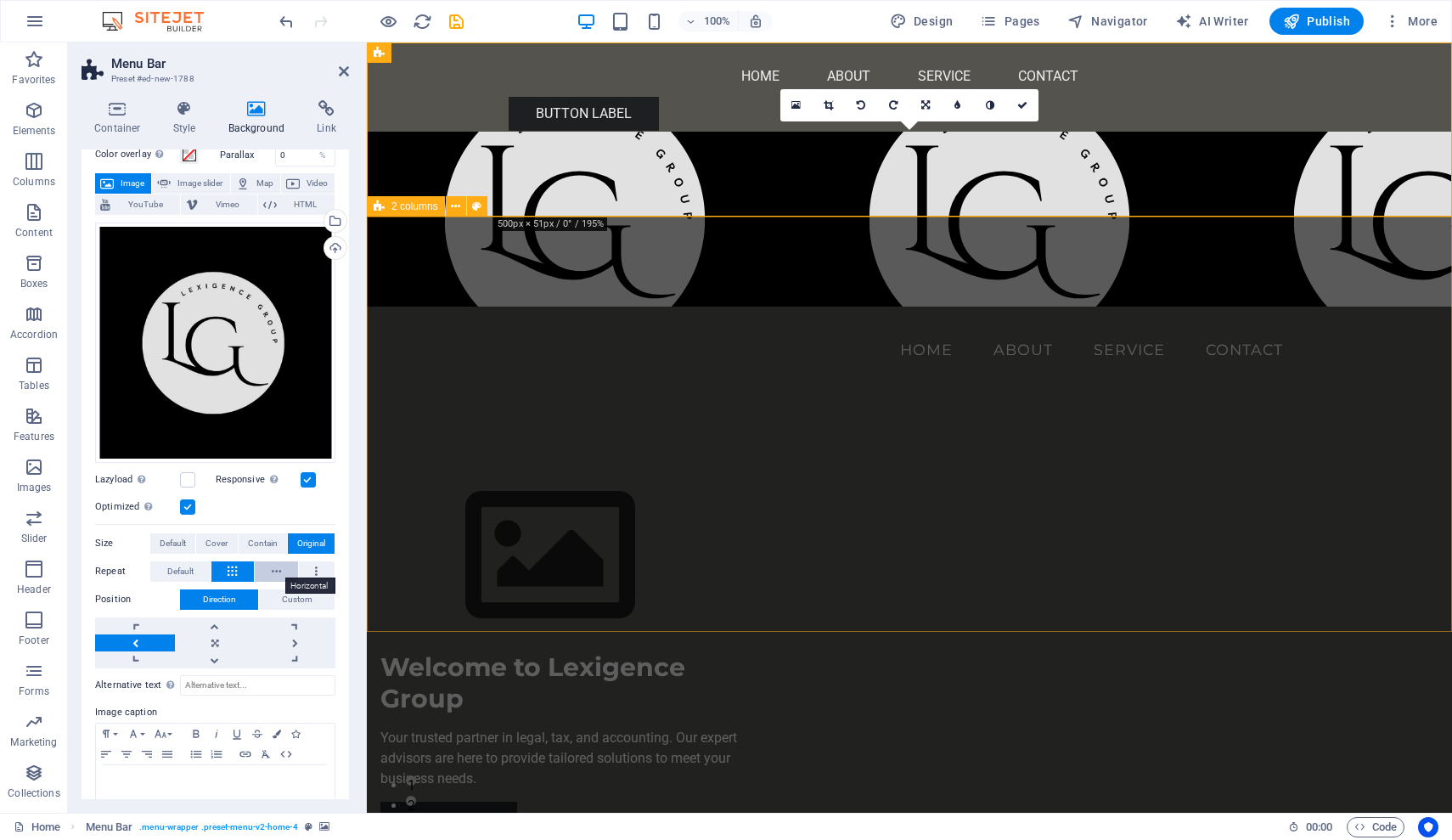
click at [278, 567] on icon at bounding box center [276, 571] width 10 height 20
click at [309, 567] on button at bounding box center [317, 571] width 37 height 20
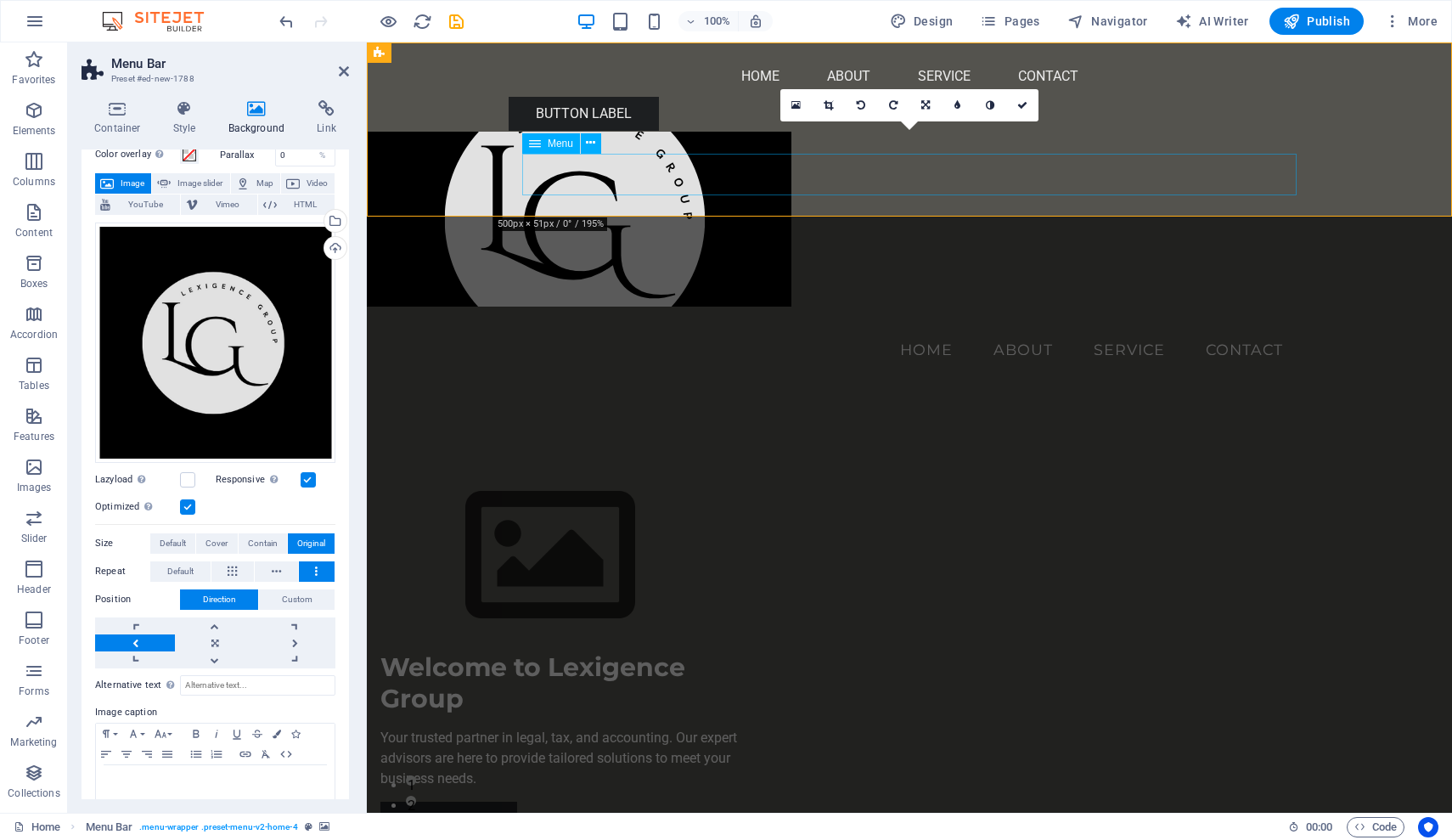
click at [1145, 329] on nav "Home About Service Contact" at bounding box center [909, 349] width 775 height 43
click at [220, 622] on link at bounding box center [215, 625] width 80 height 17
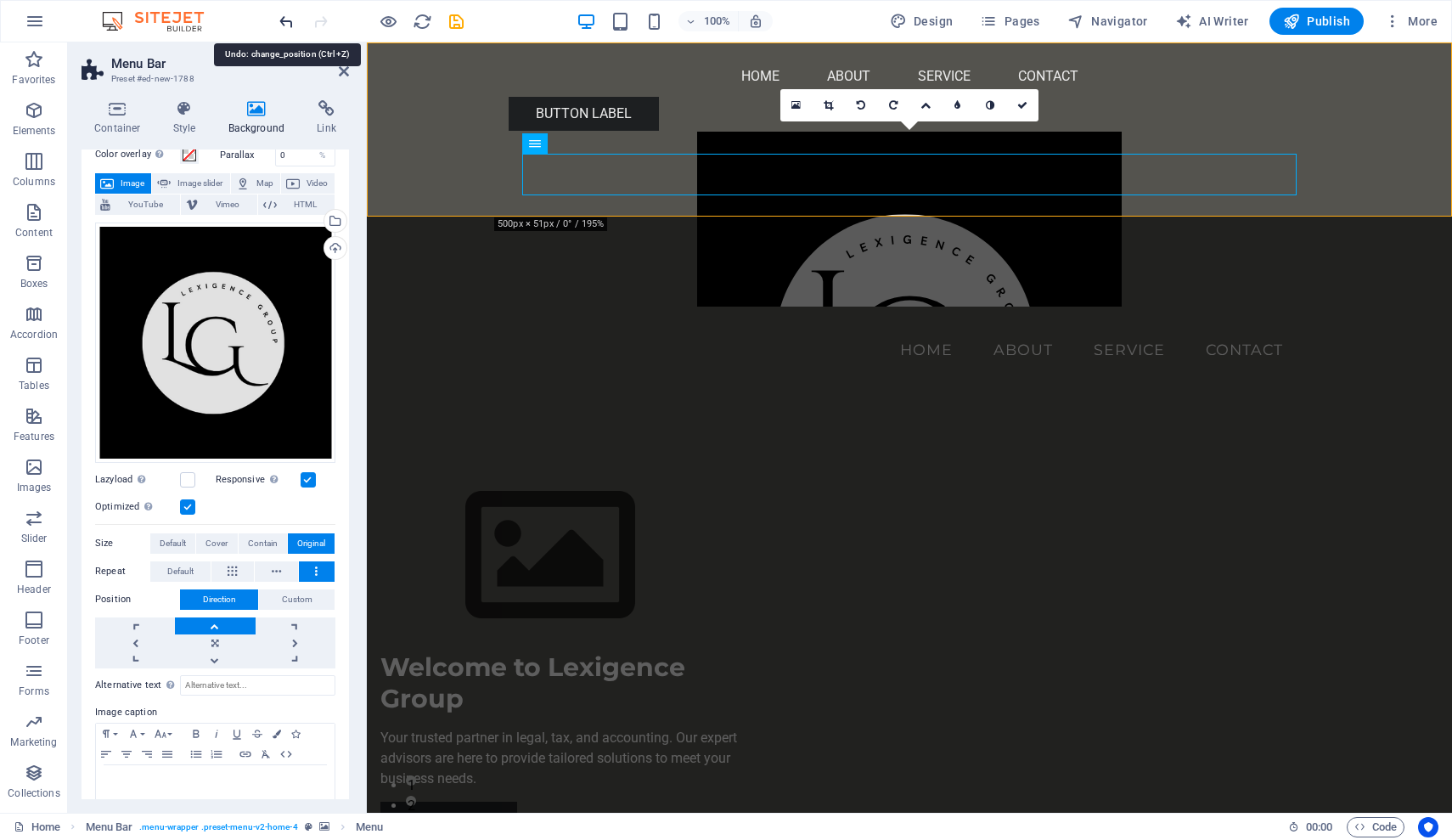
click at [282, 14] on icon "undo" at bounding box center [287, 22] width 19 height 19
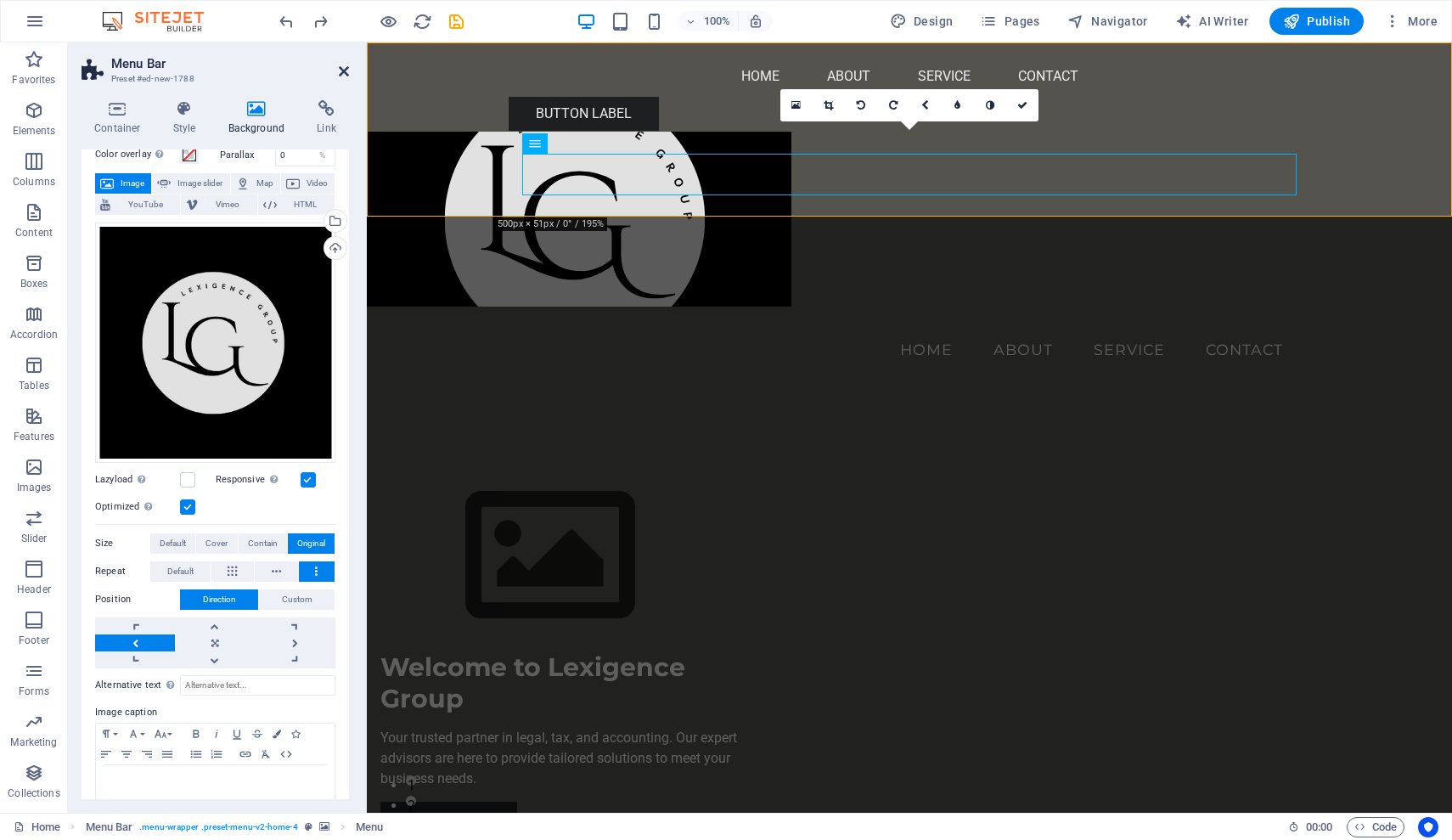
click at [342, 70] on icon at bounding box center [344, 71] width 10 height 14
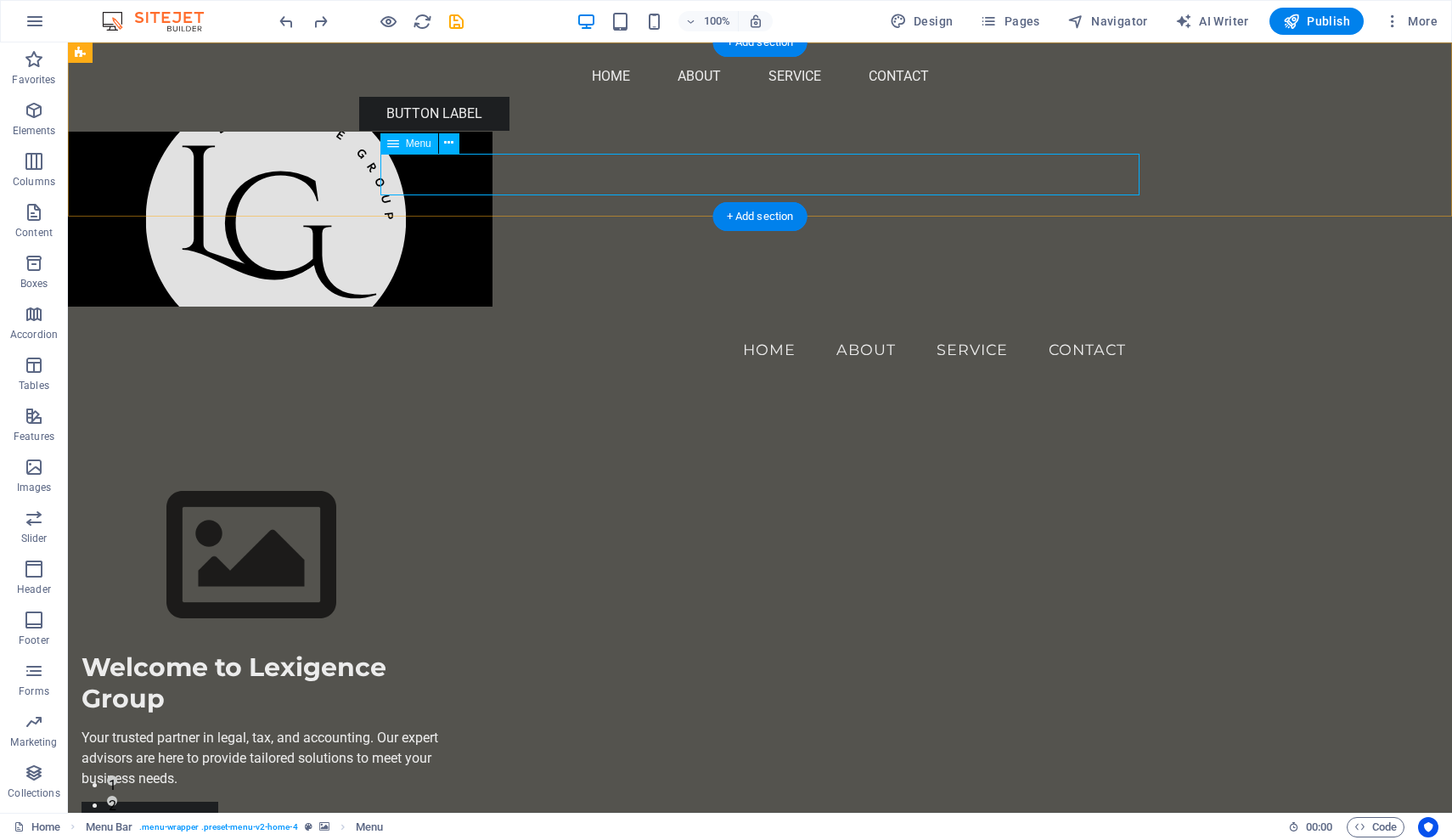
click at [972, 329] on nav "Home About Service Contact" at bounding box center [761, 349] width 760 height 43
click at [935, 329] on nav "Home About Service Contact" at bounding box center [761, 349] width 760 height 43
click at [37, 116] on icon "button" at bounding box center [33, 110] width 20 height 20
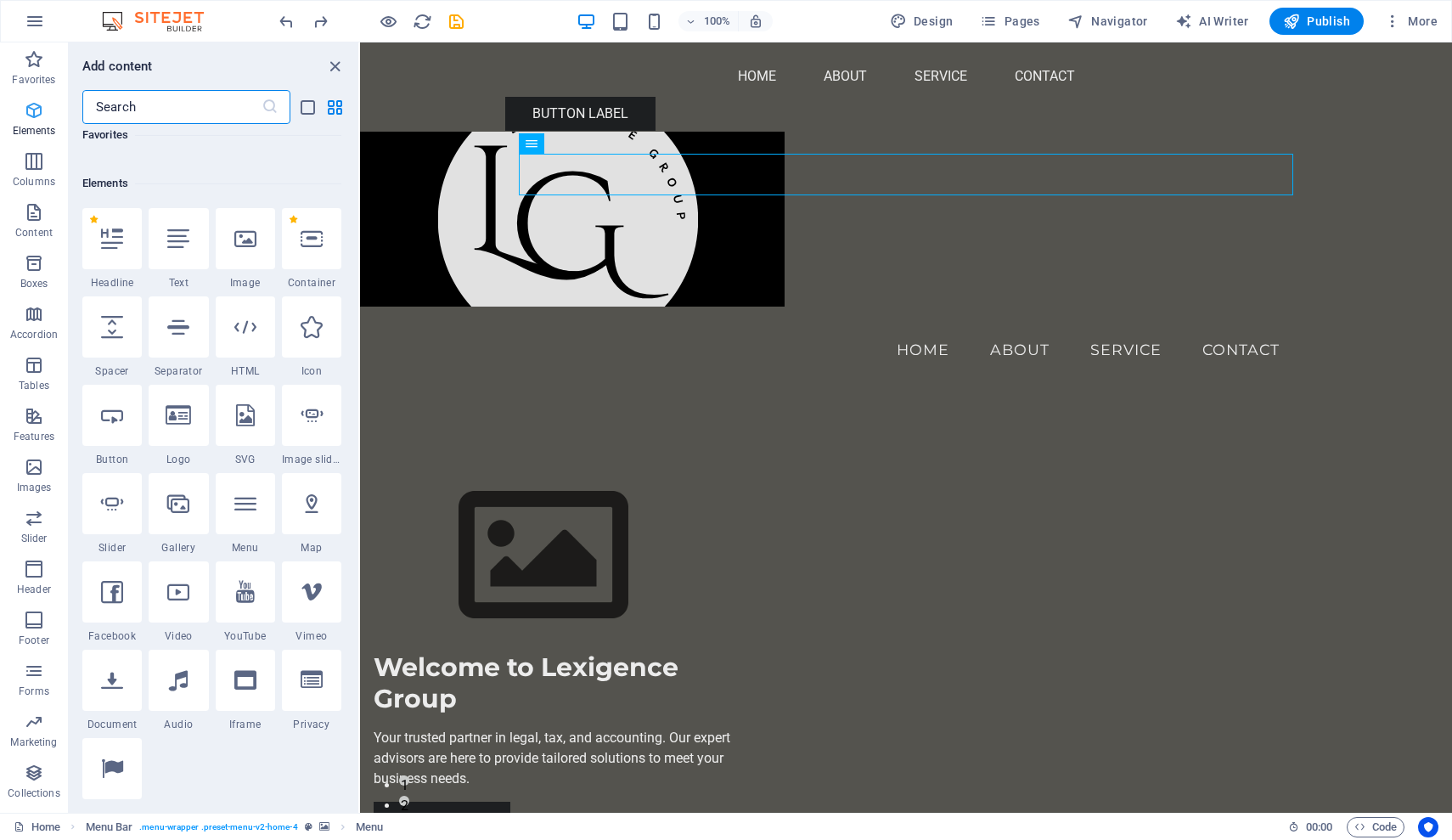
scroll to position [181, 0]
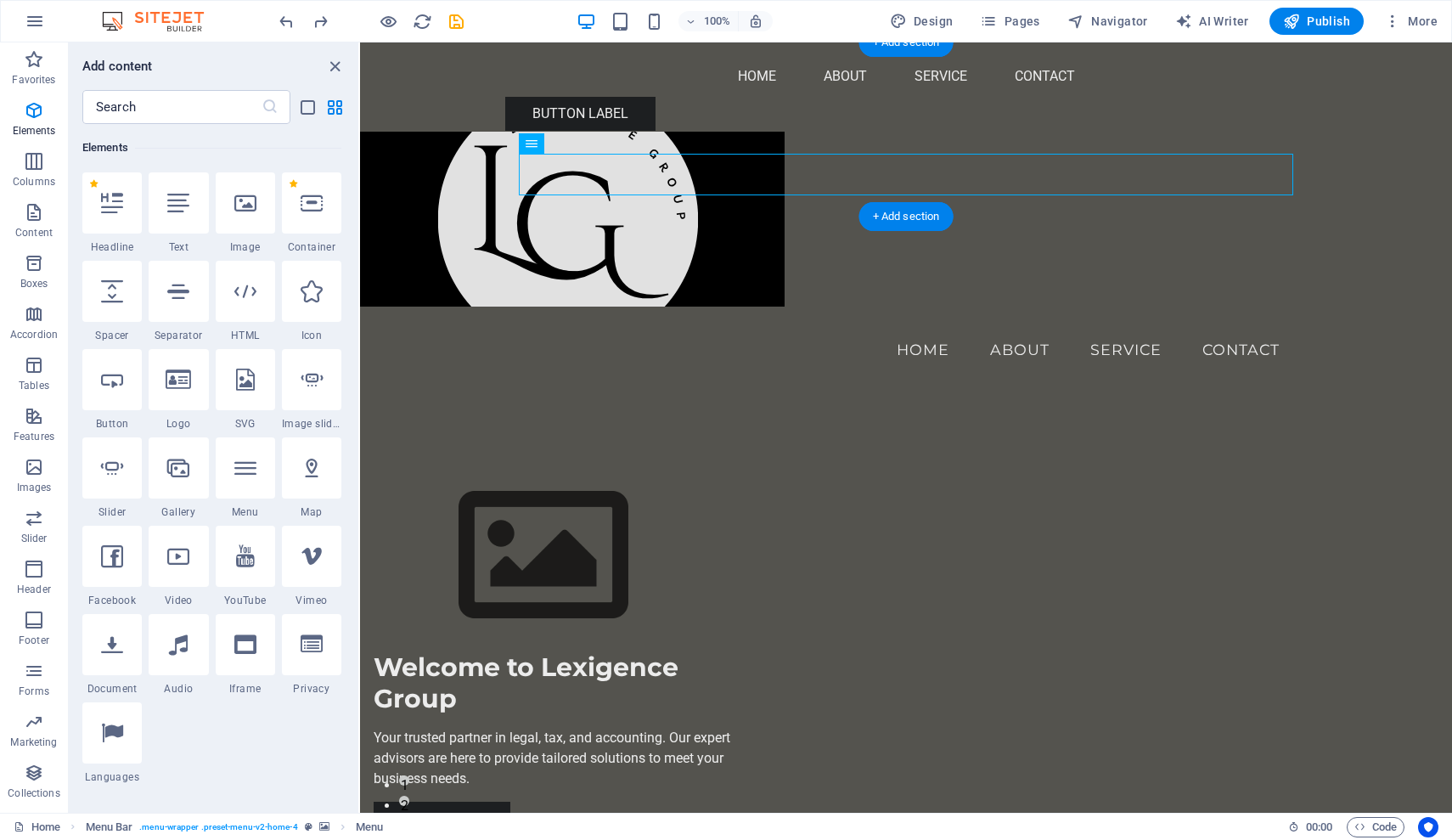
click at [919, 132] on figure at bounding box center [906, 219] width 1092 height 175
click at [338, 65] on icon "close panel" at bounding box center [335, 66] width 19 height 19
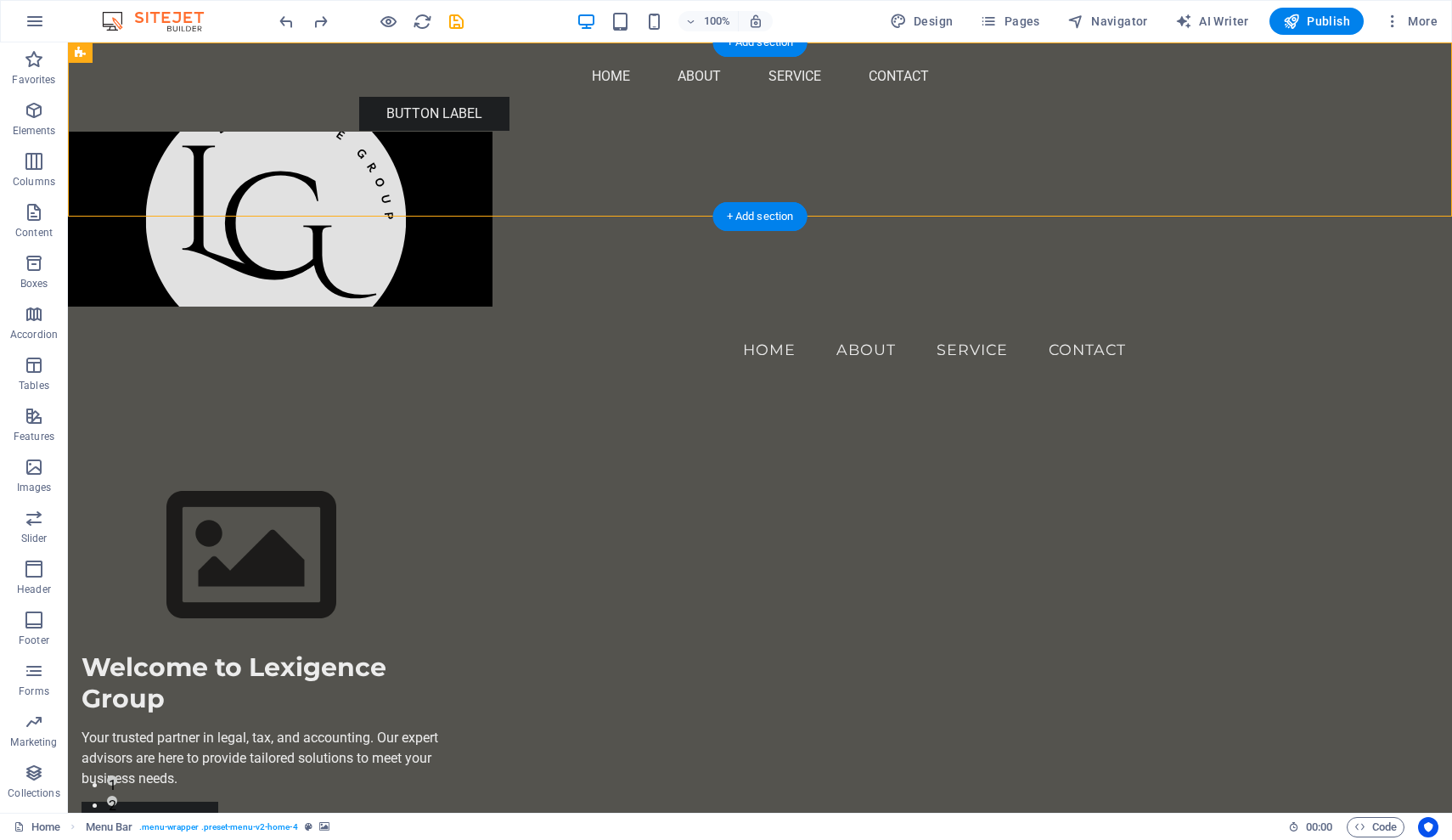
click at [733, 132] on figure at bounding box center [760, 219] width 1384 height 175
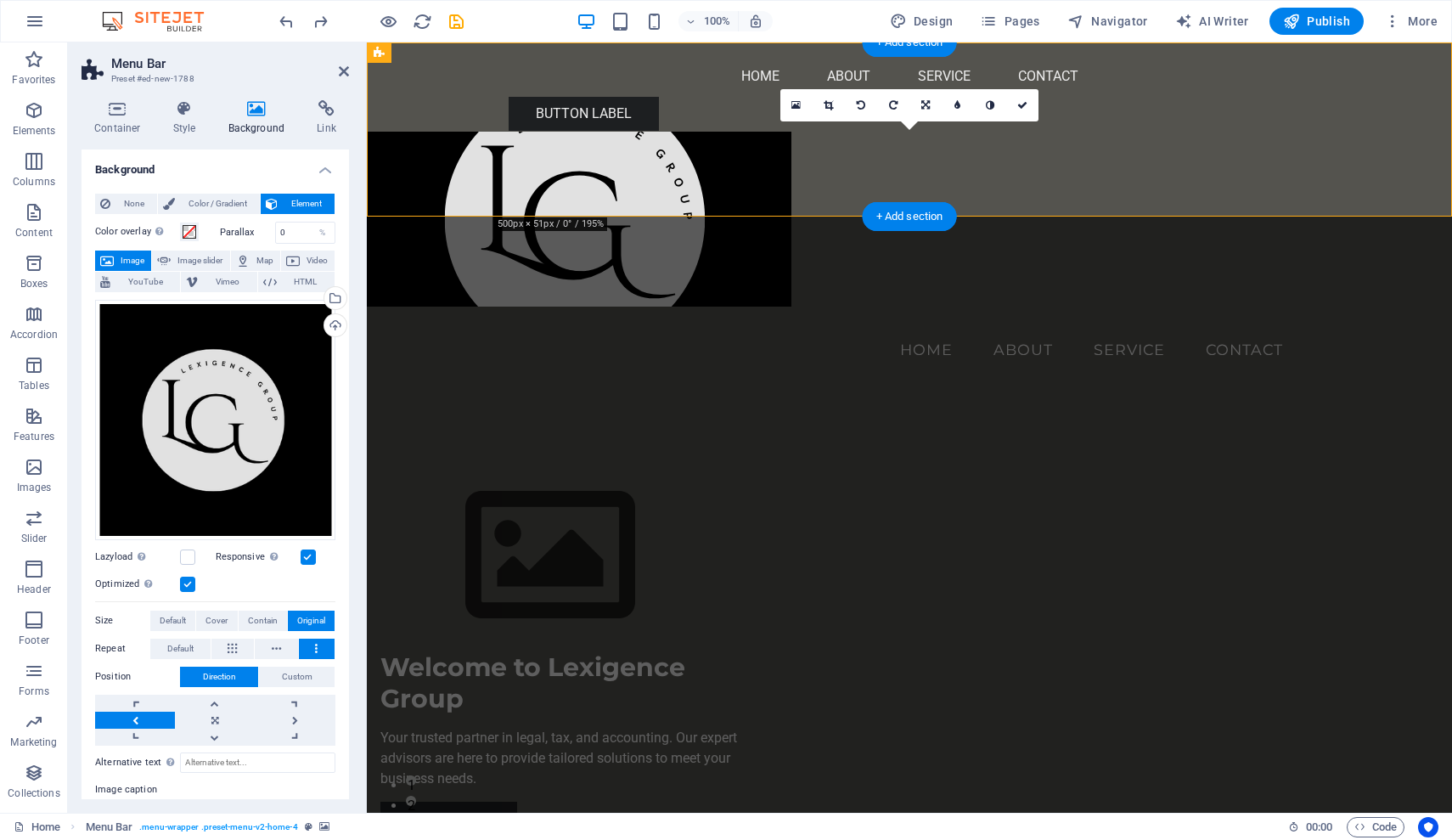
click at [637, 132] on figure at bounding box center [909, 219] width 1085 height 175
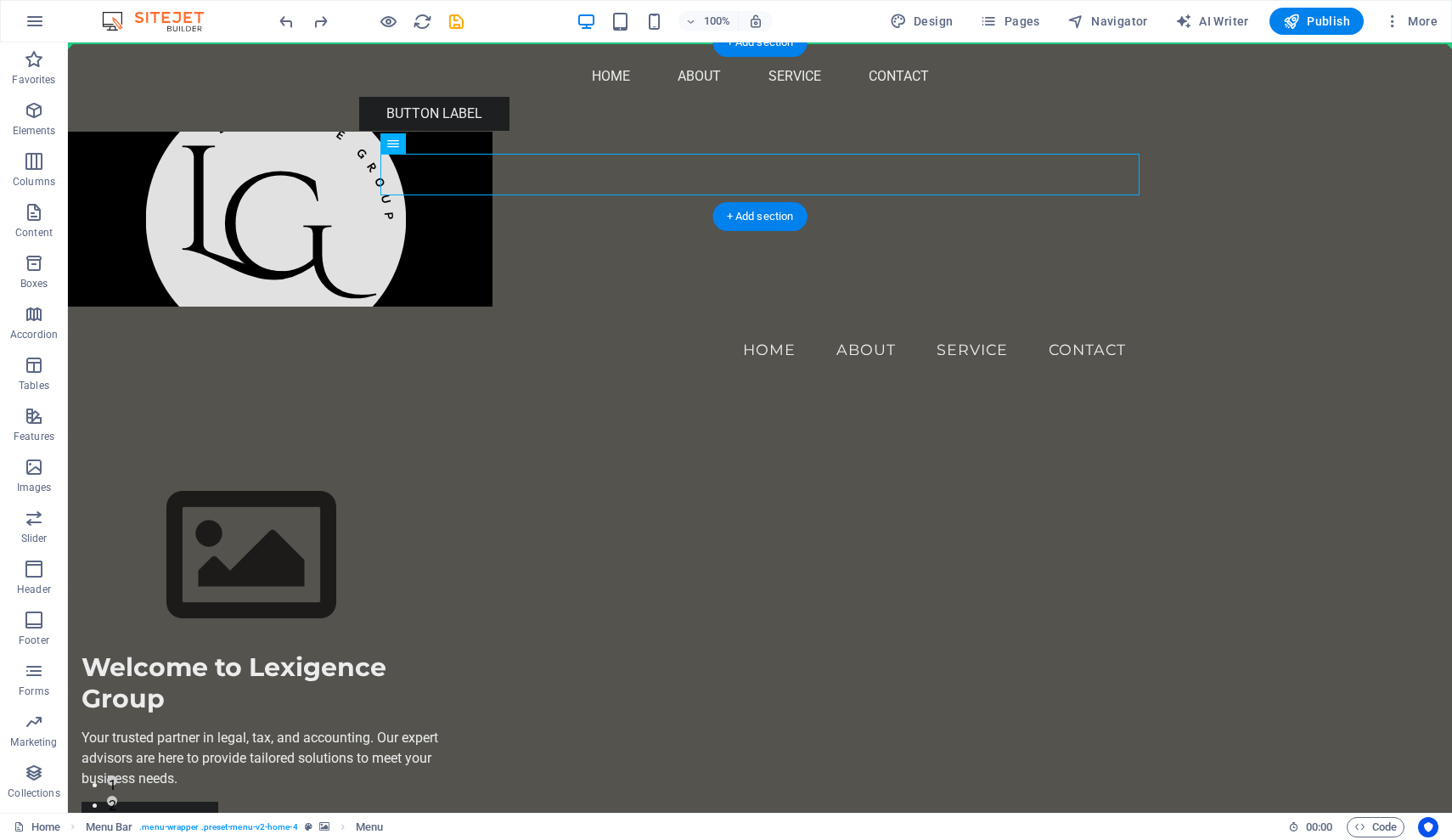
drag, startPoint x: 687, startPoint y: 158, endPoint x: 1058, endPoint y: 128, distance: 372.2
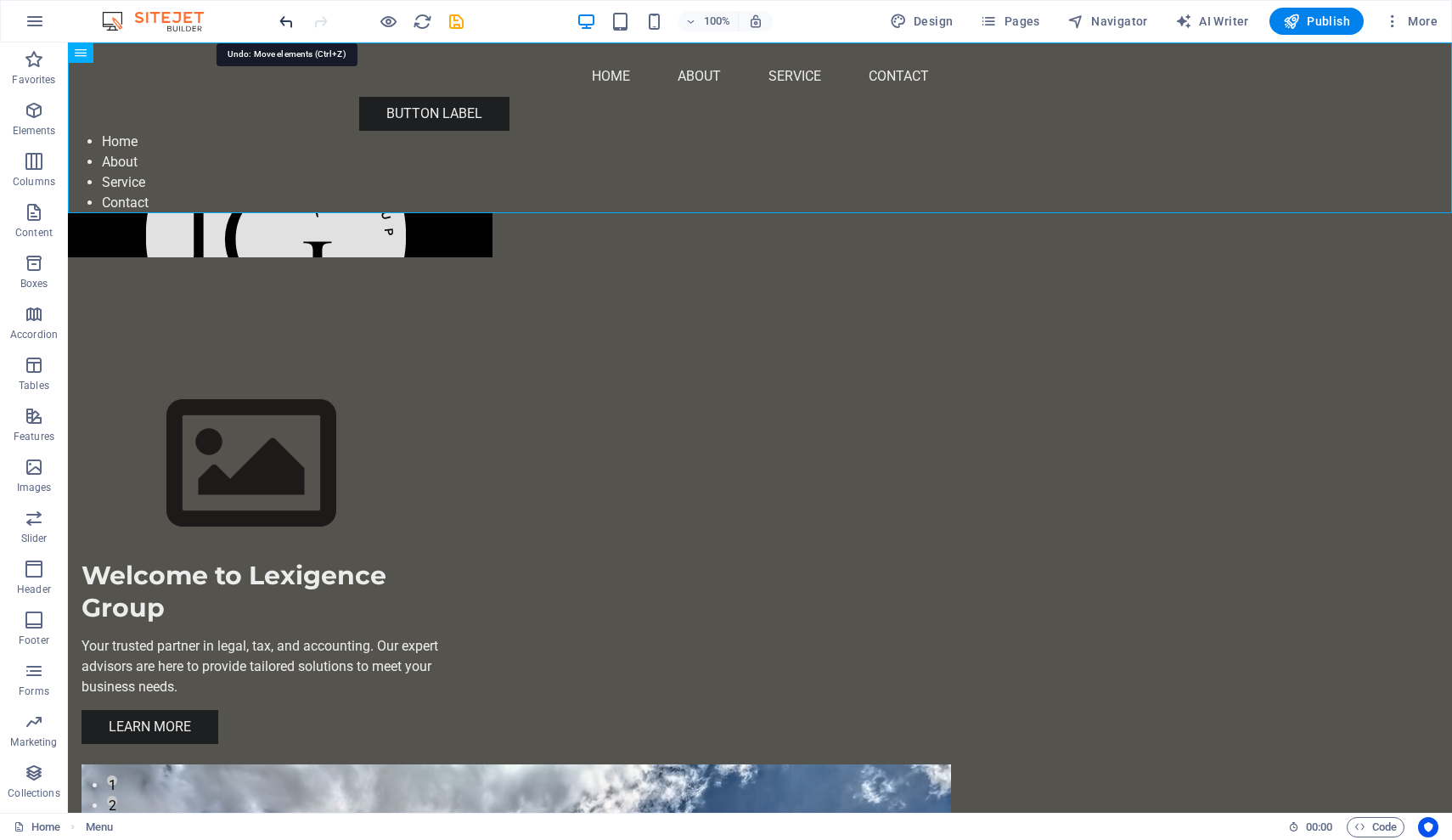
click at [286, 19] on icon "undo" at bounding box center [287, 22] width 19 height 19
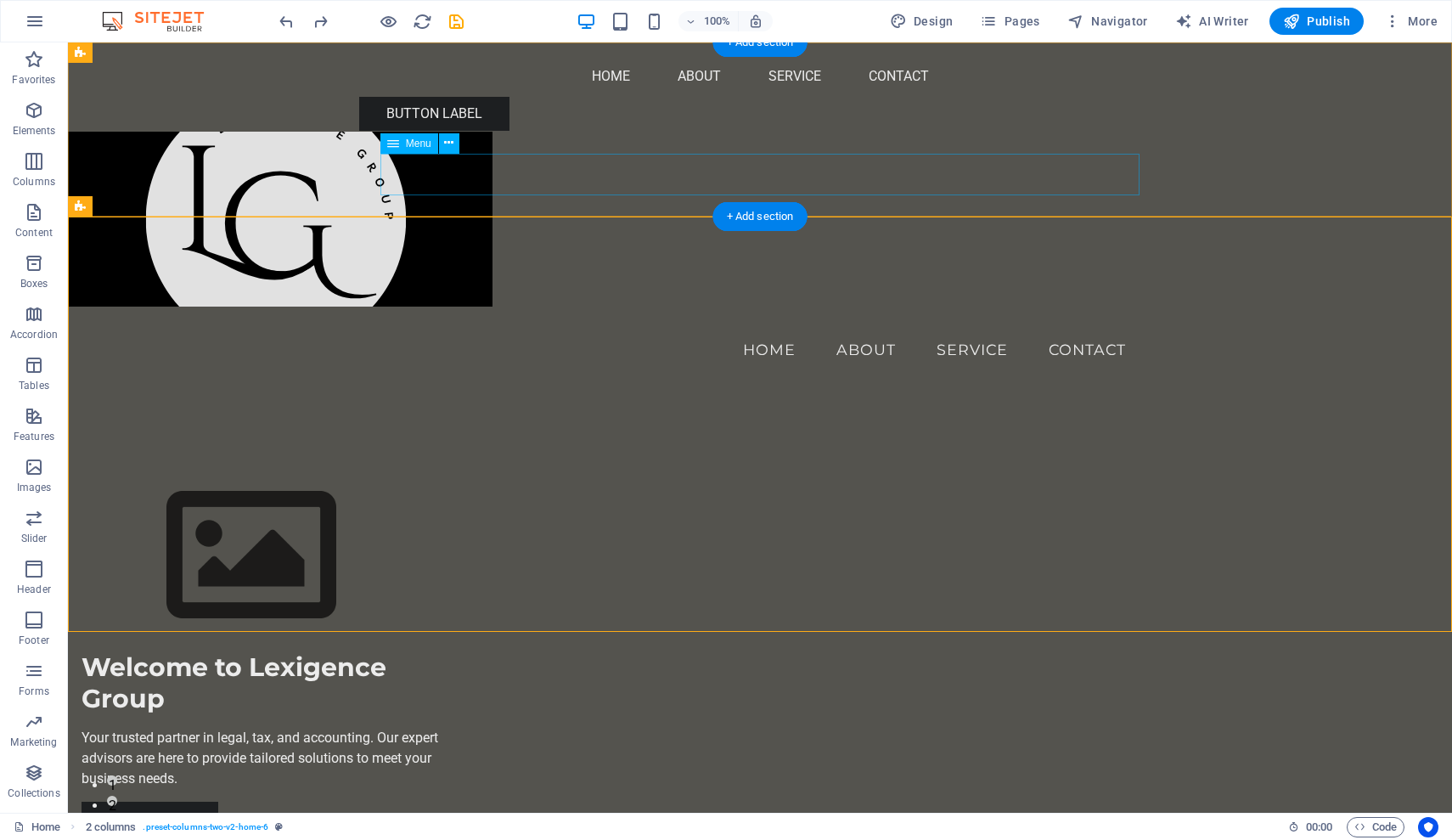
click at [544, 329] on nav "Home About Service Contact" at bounding box center [761, 349] width 760 height 43
click at [445, 142] on icon at bounding box center [449, 143] width 10 height 17
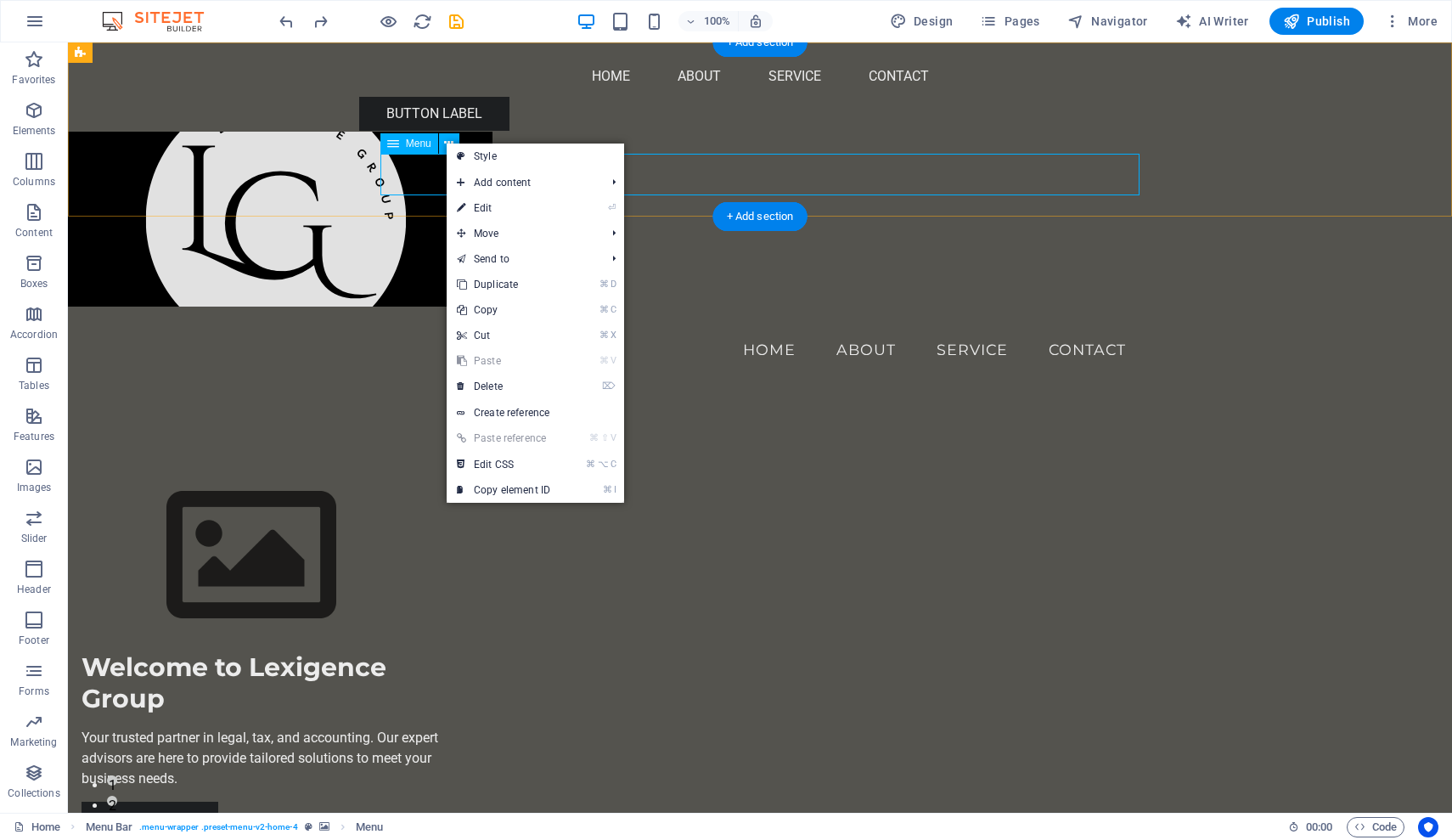
click at [410, 149] on div "Menu" at bounding box center [410, 143] width 58 height 20
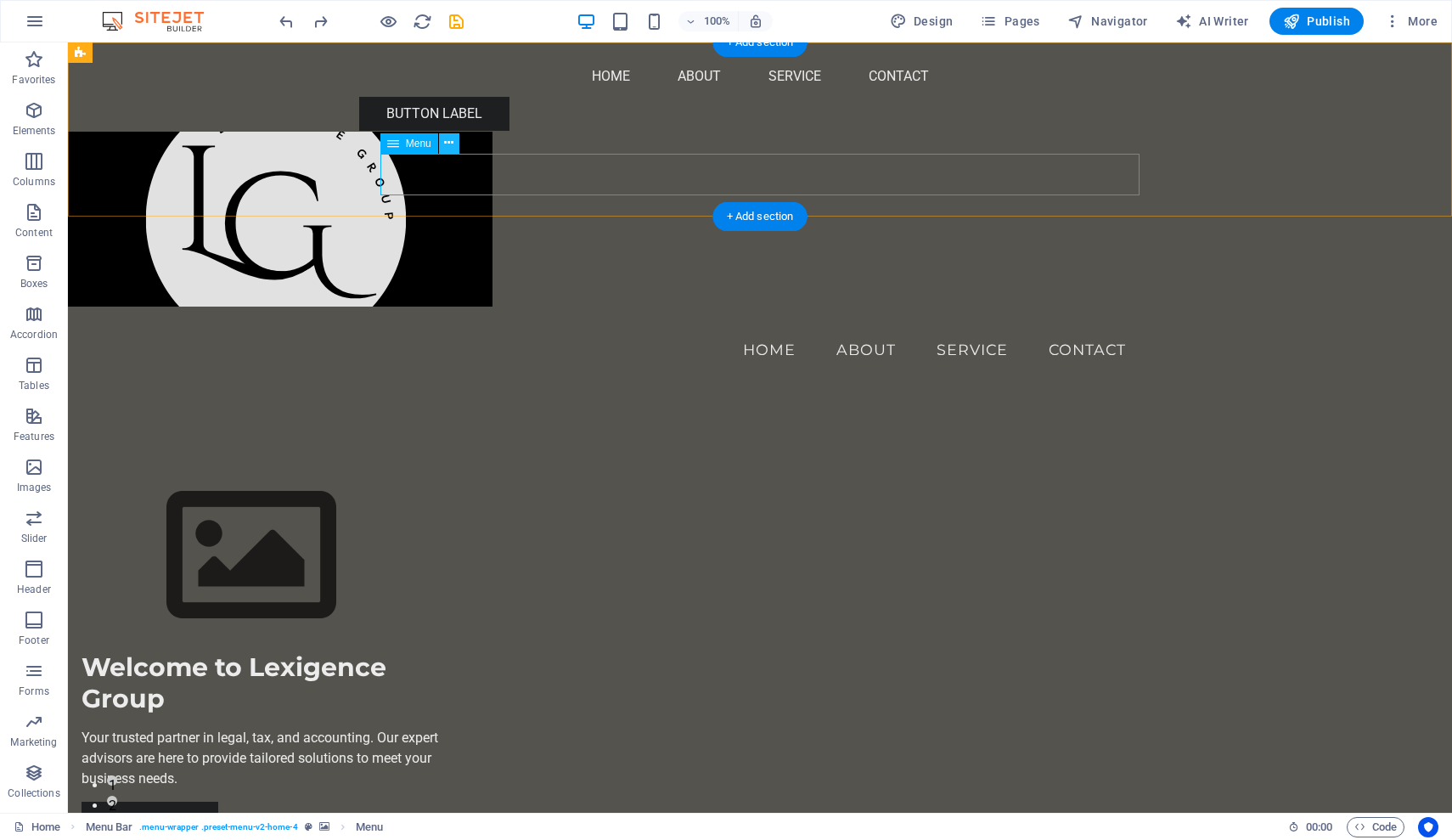
click at [452, 141] on icon at bounding box center [449, 143] width 10 height 17
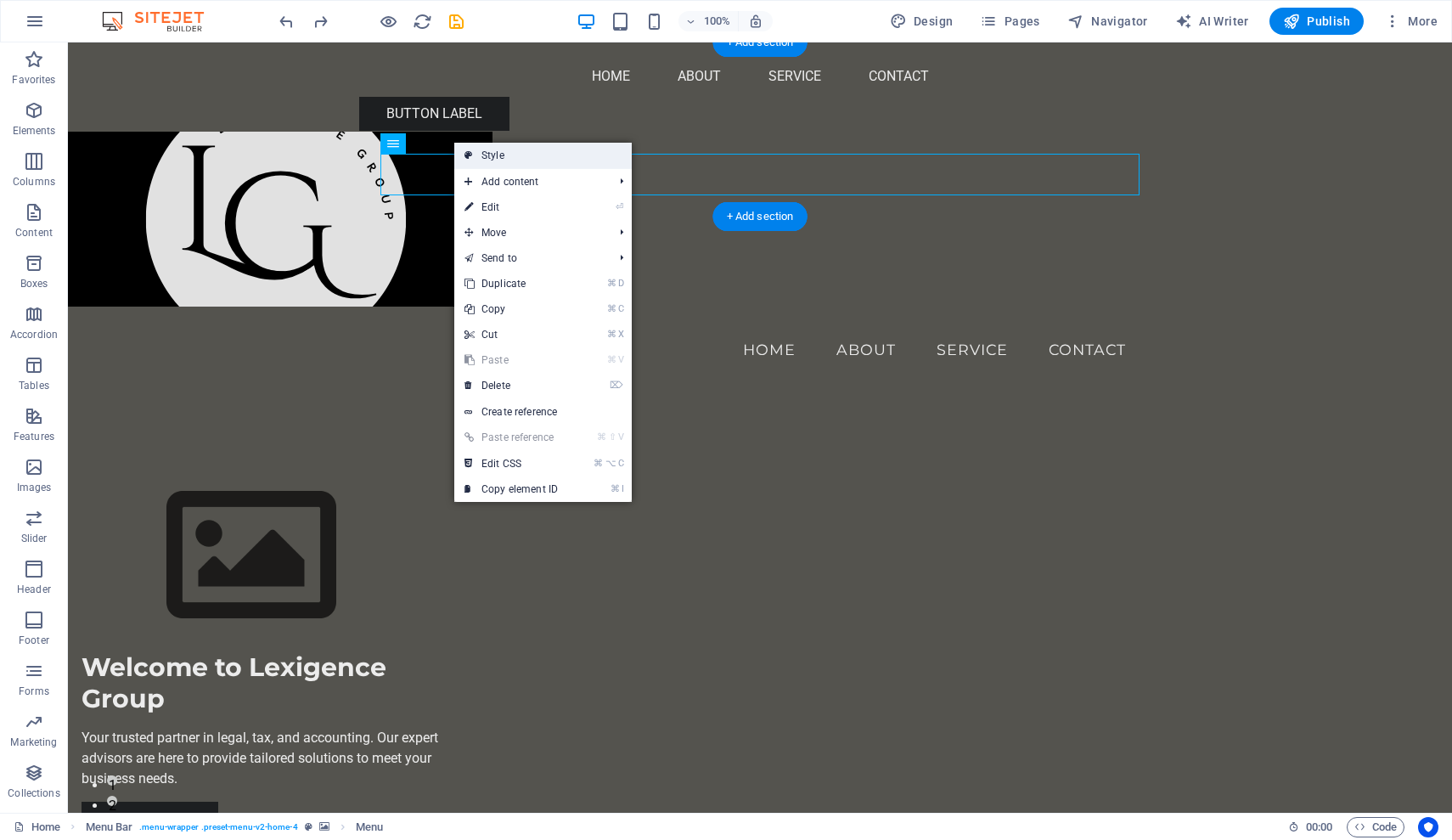
click at [527, 158] on link "Style" at bounding box center [543, 155] width 178 height 25
select select "preset-menu-v2-home-4"
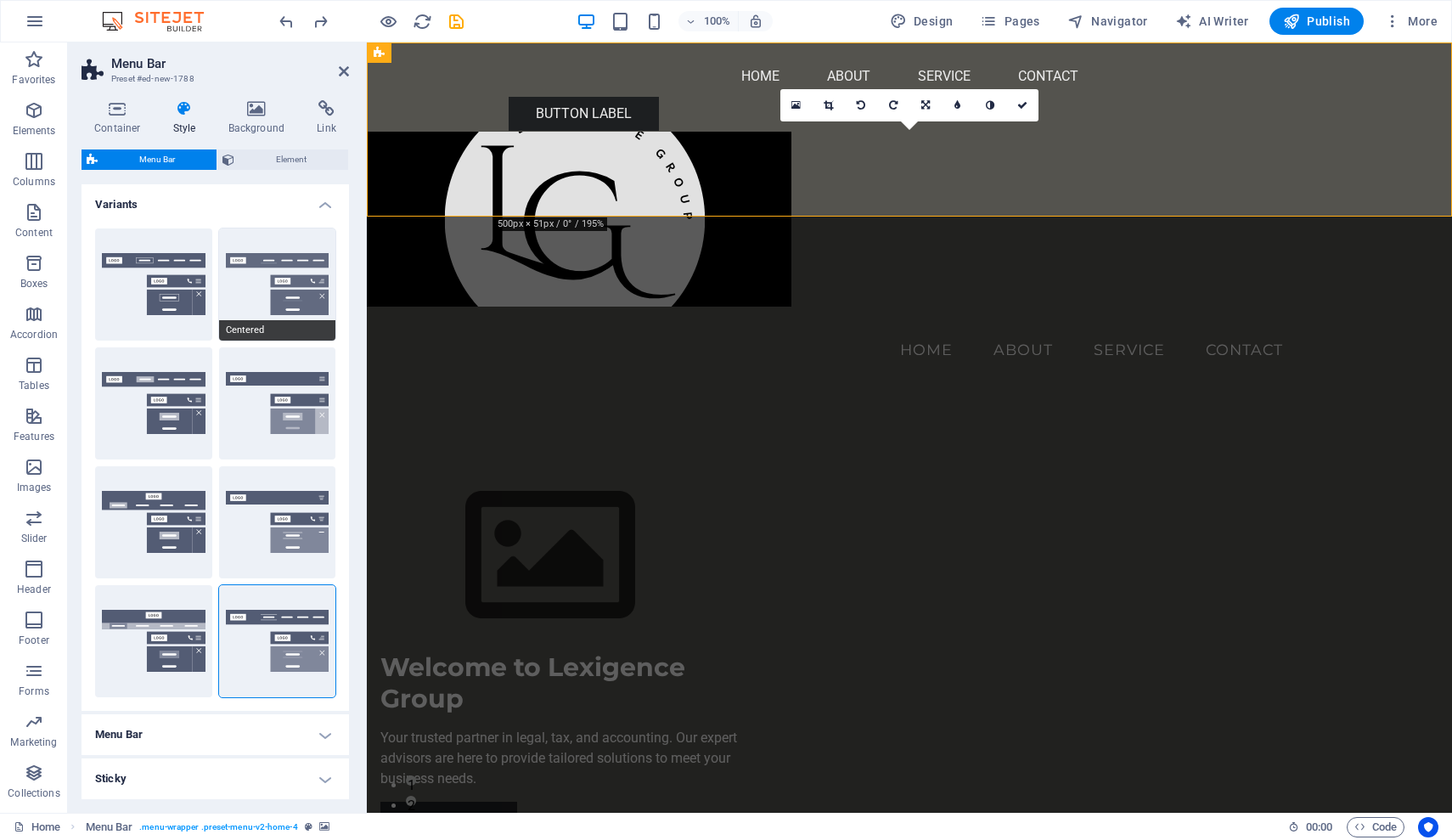
click at [274, 275] on button "Centered" at bounding box center [277, 284] width 117 height 112
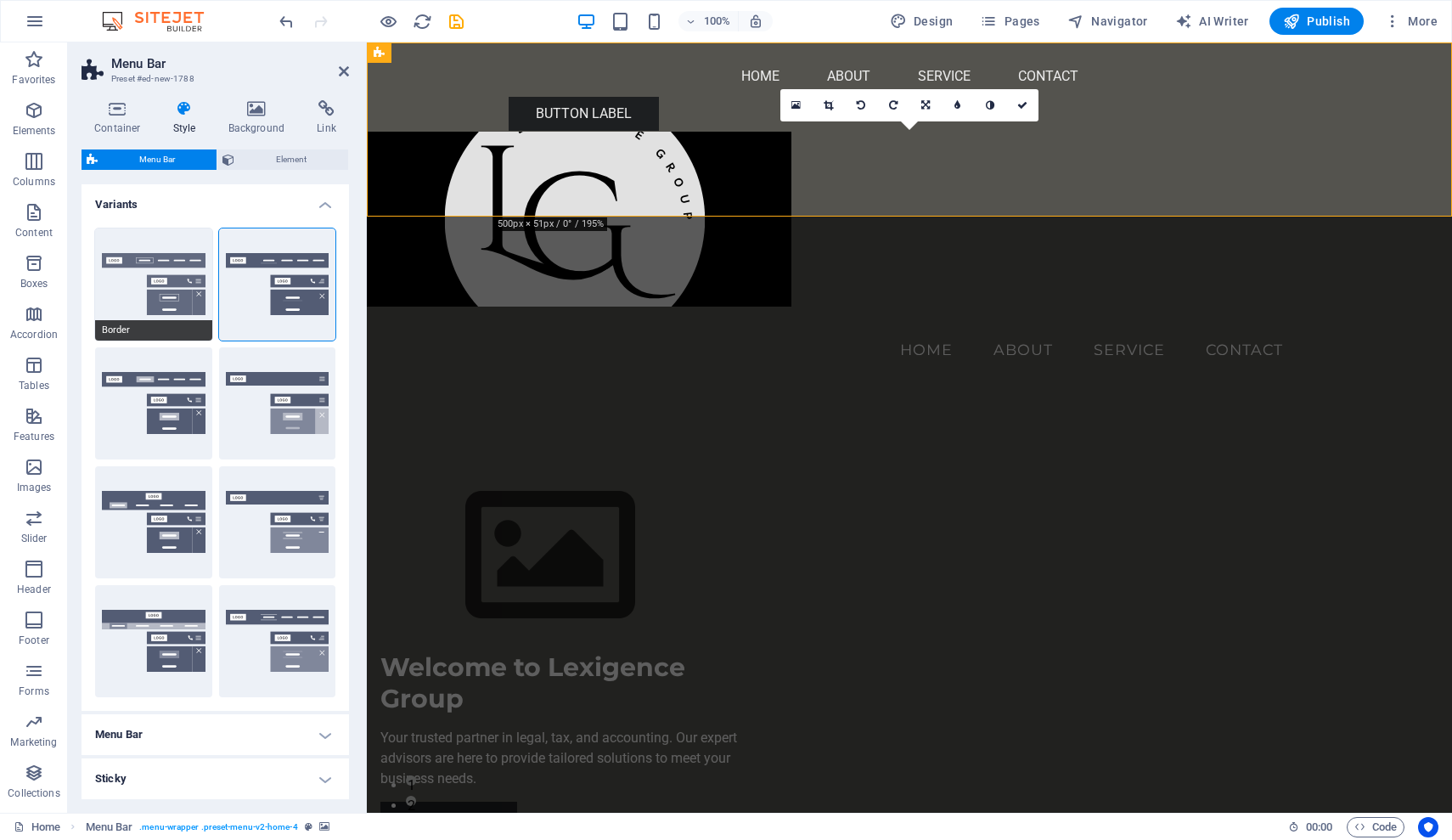
click at [148, 289] on button "Border" at bounding box center [153, 284] width 117 height 112
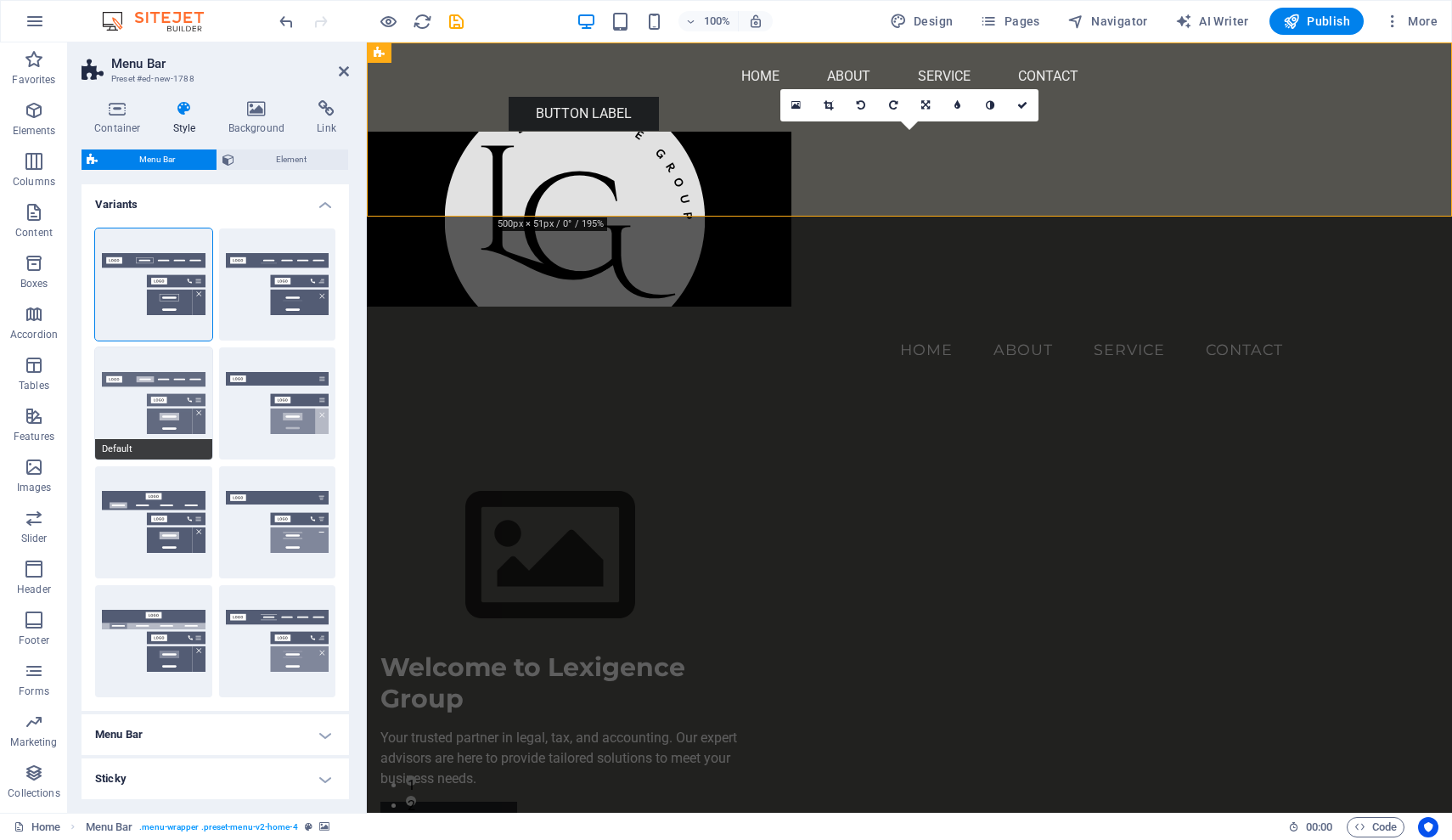
click at [156, 378] on button "Default" at bounding box center [153, 403] width 117 height 112
click at [272, 390] on button "Fixed" at bounding box center [277, 403] width 117 height 112
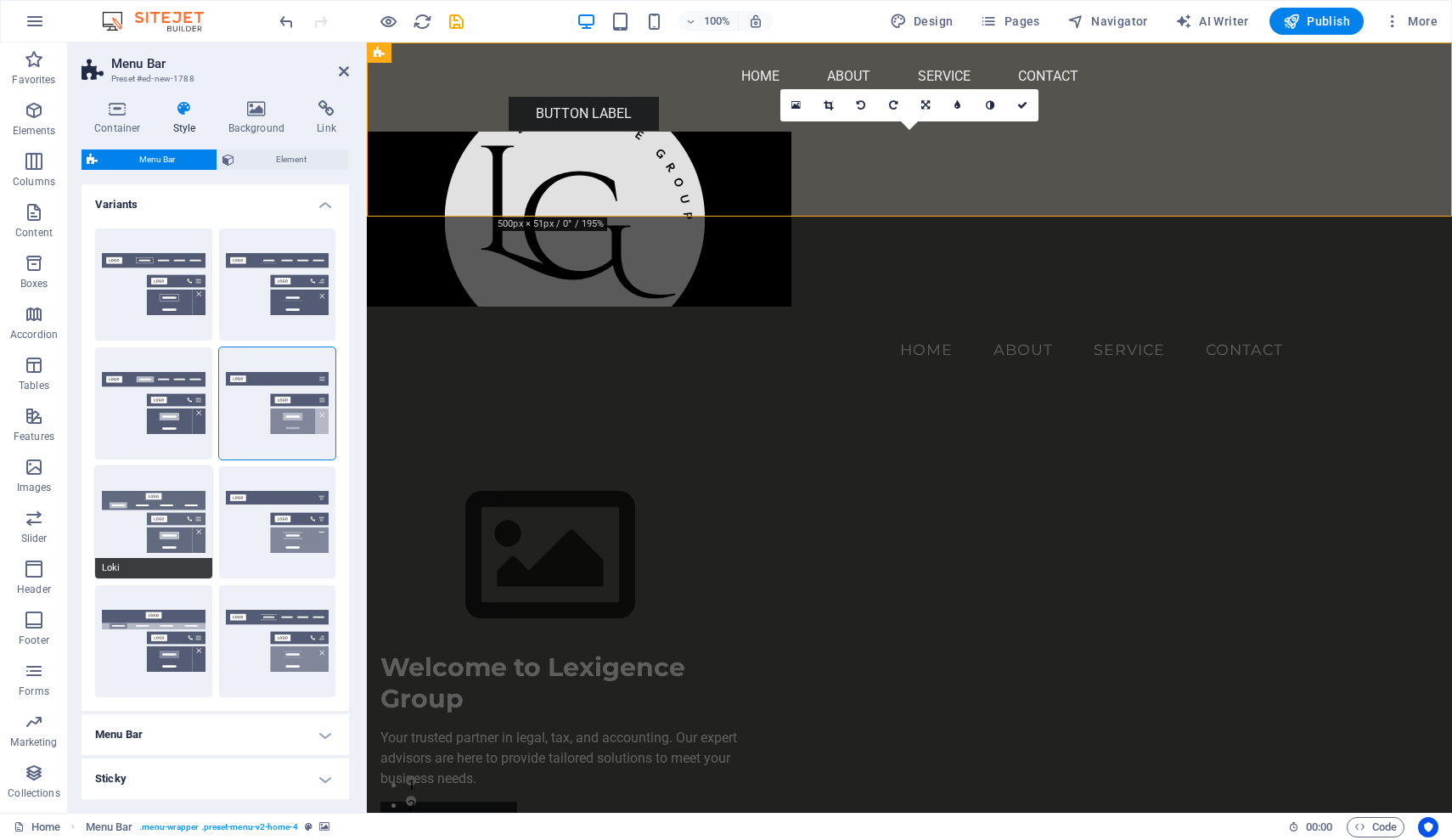
click at [149, 493] on button "Loki" at bounding box center [153, 522] width 117 height 112
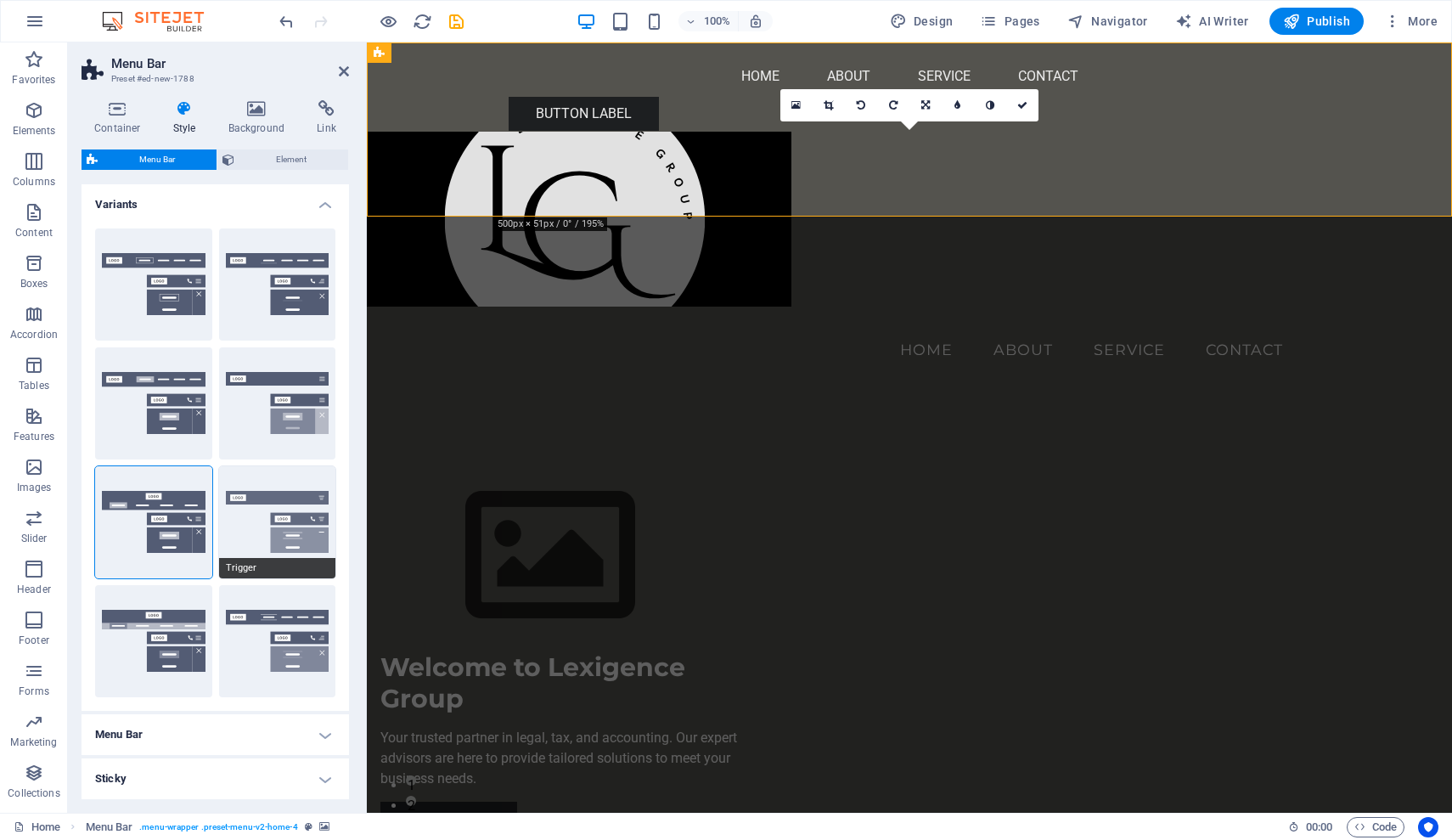
click at [255, 512] on button "Trigger" at bounding box center [277, 522] width 117 height 112
click at [161, 618] on button "Wide" at bounding box center [153, 640] width 117 height 112
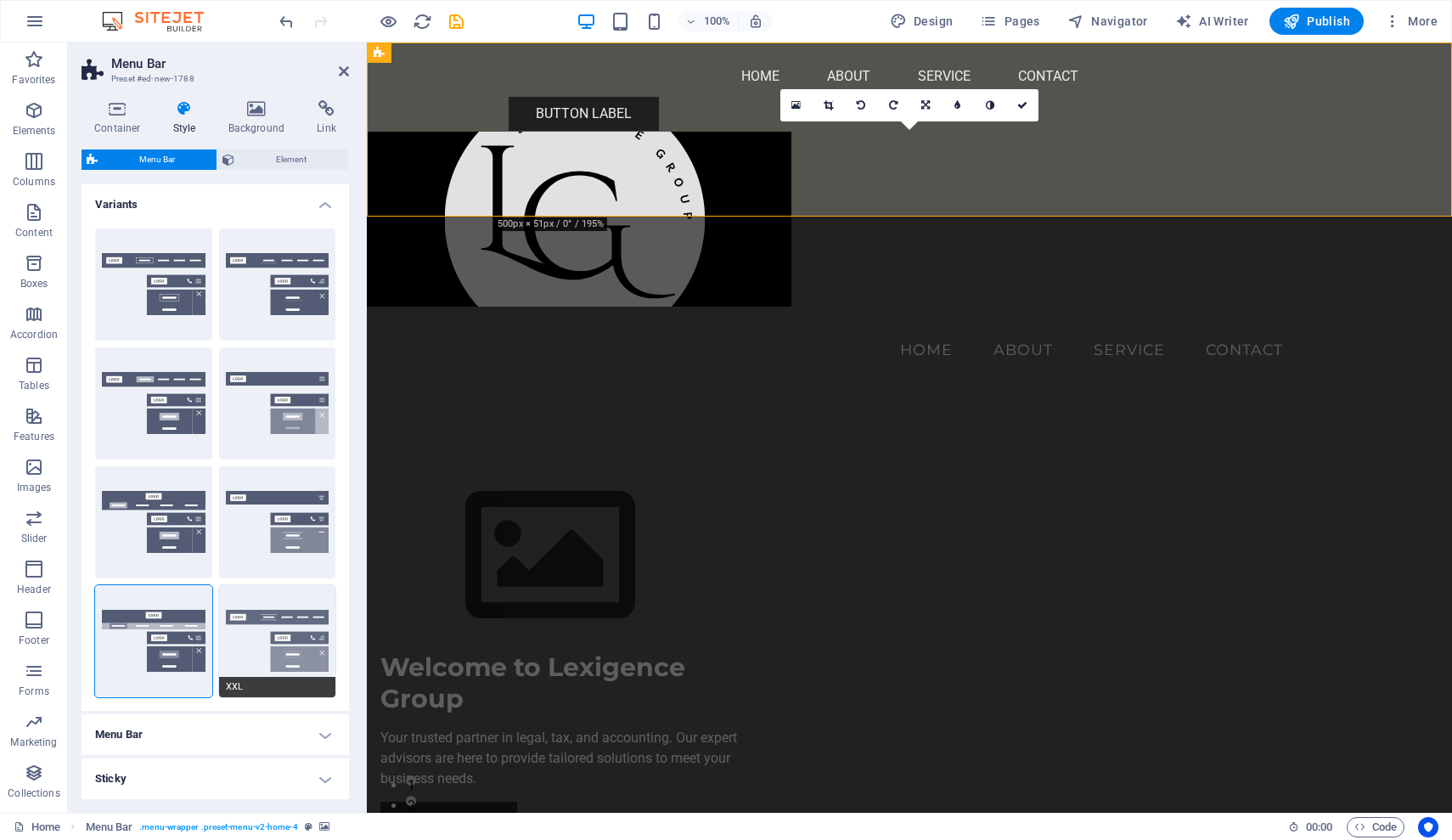
click at [270, 616] on button "XXL" at bounding box center [277, 640] width 117 height 112
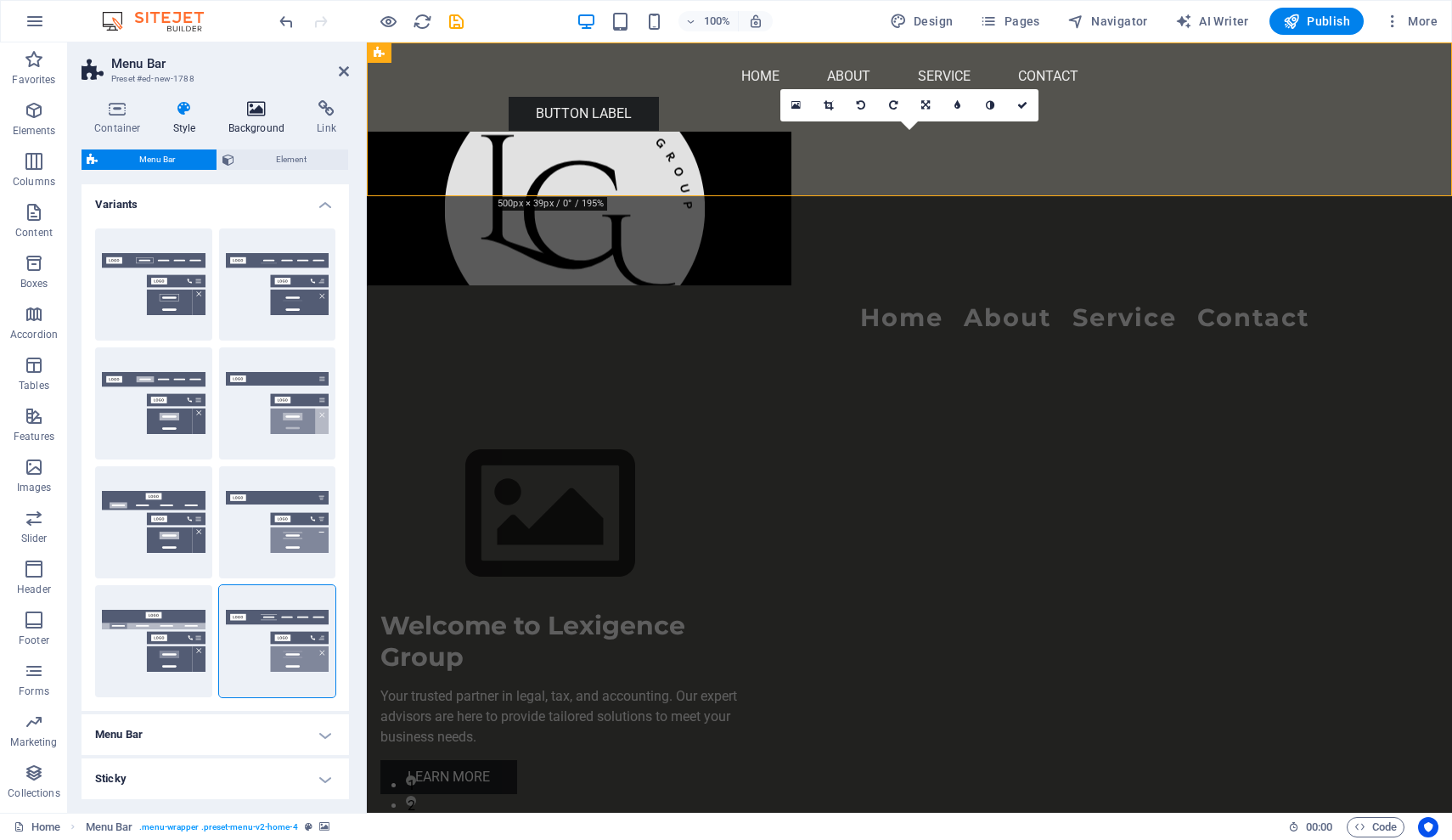
click at [253, 117] on h4 "Background" at bounding box center [260, 118] width 89 height 36
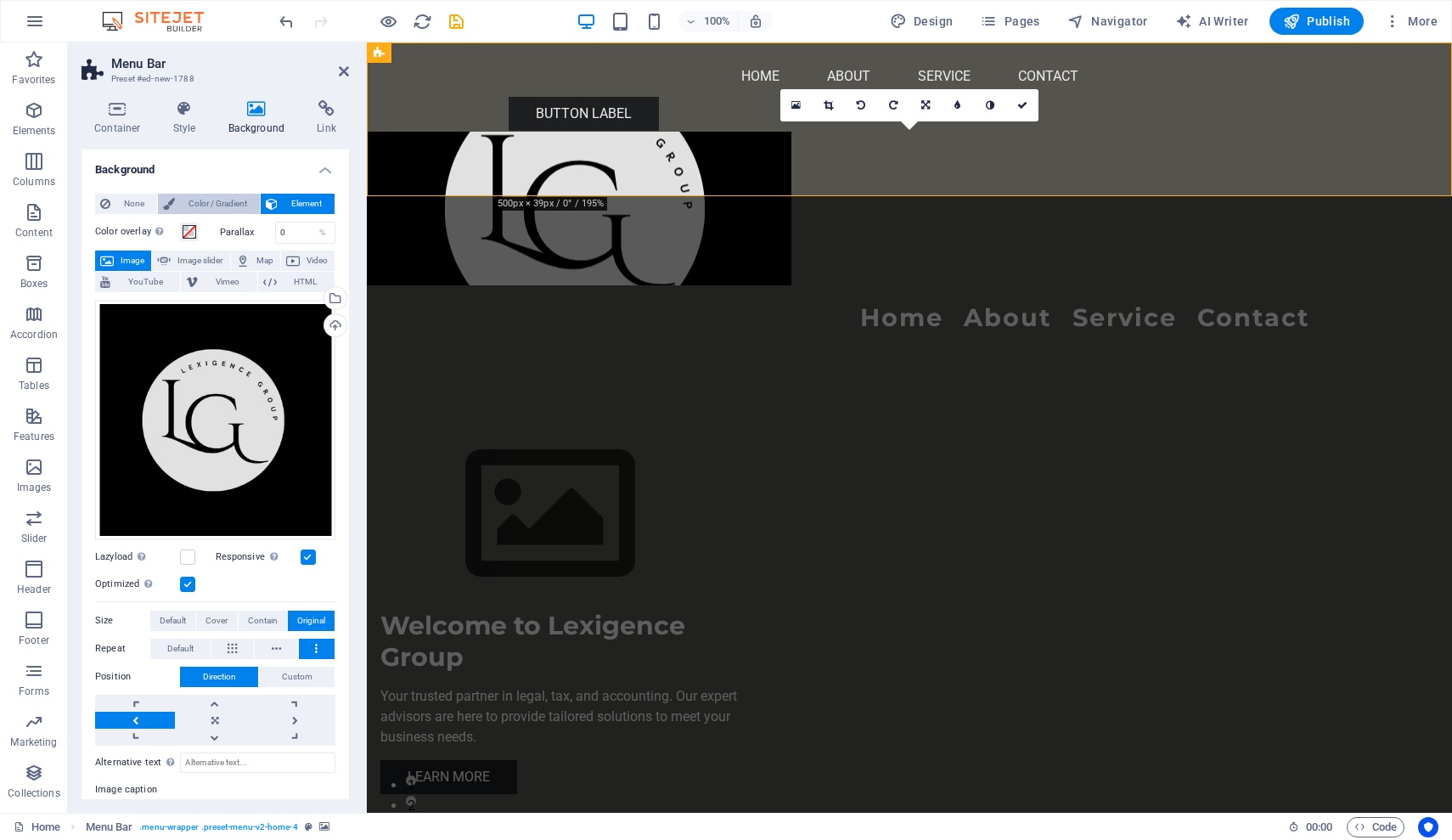
click at [221, 204] on span "Color / Gradient" at bounding box center [218, 203] width 75 height 20
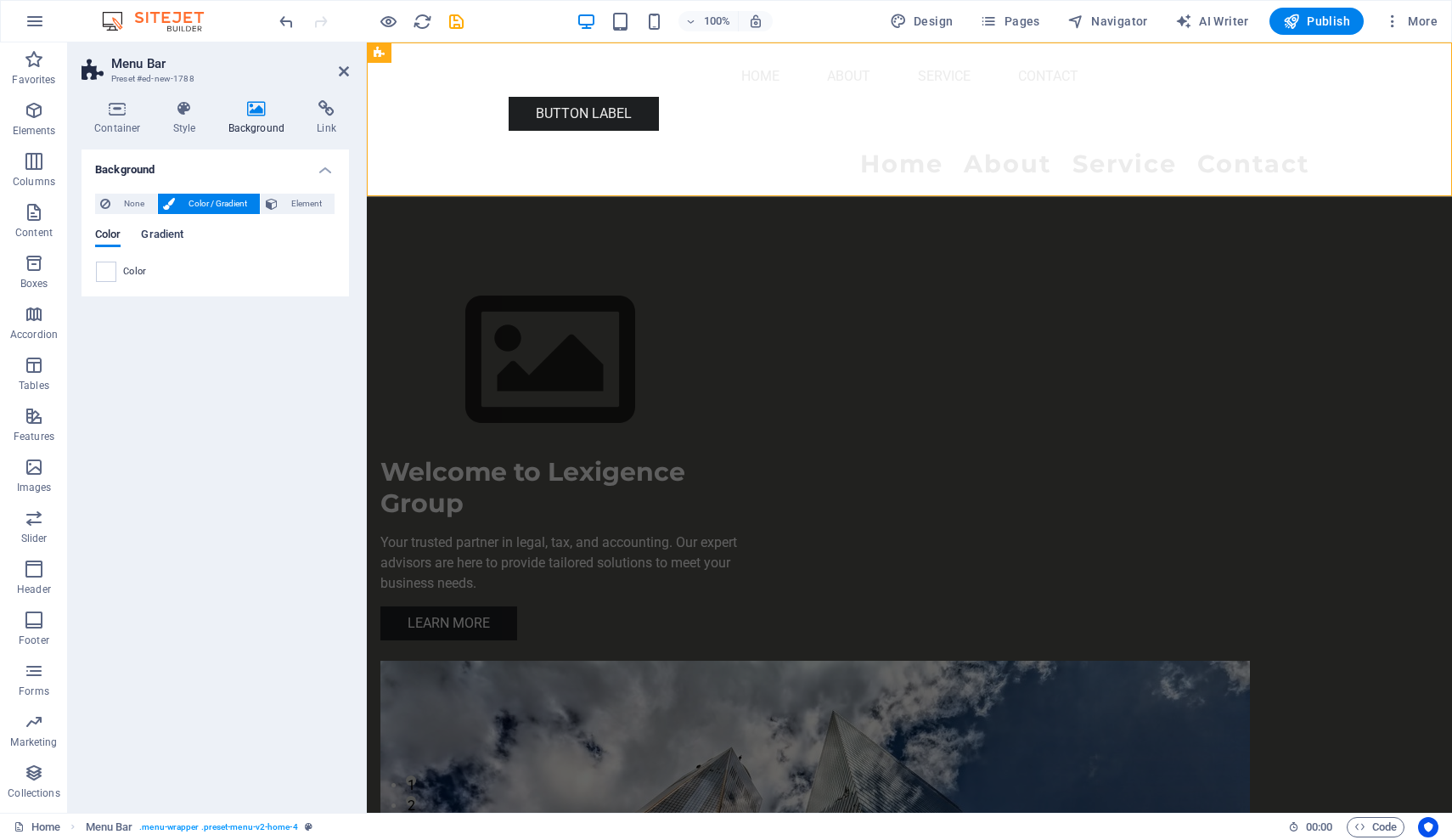
click at [164, 231] on span "Gradient" at bounding box center [162, 235] width 43 height 24
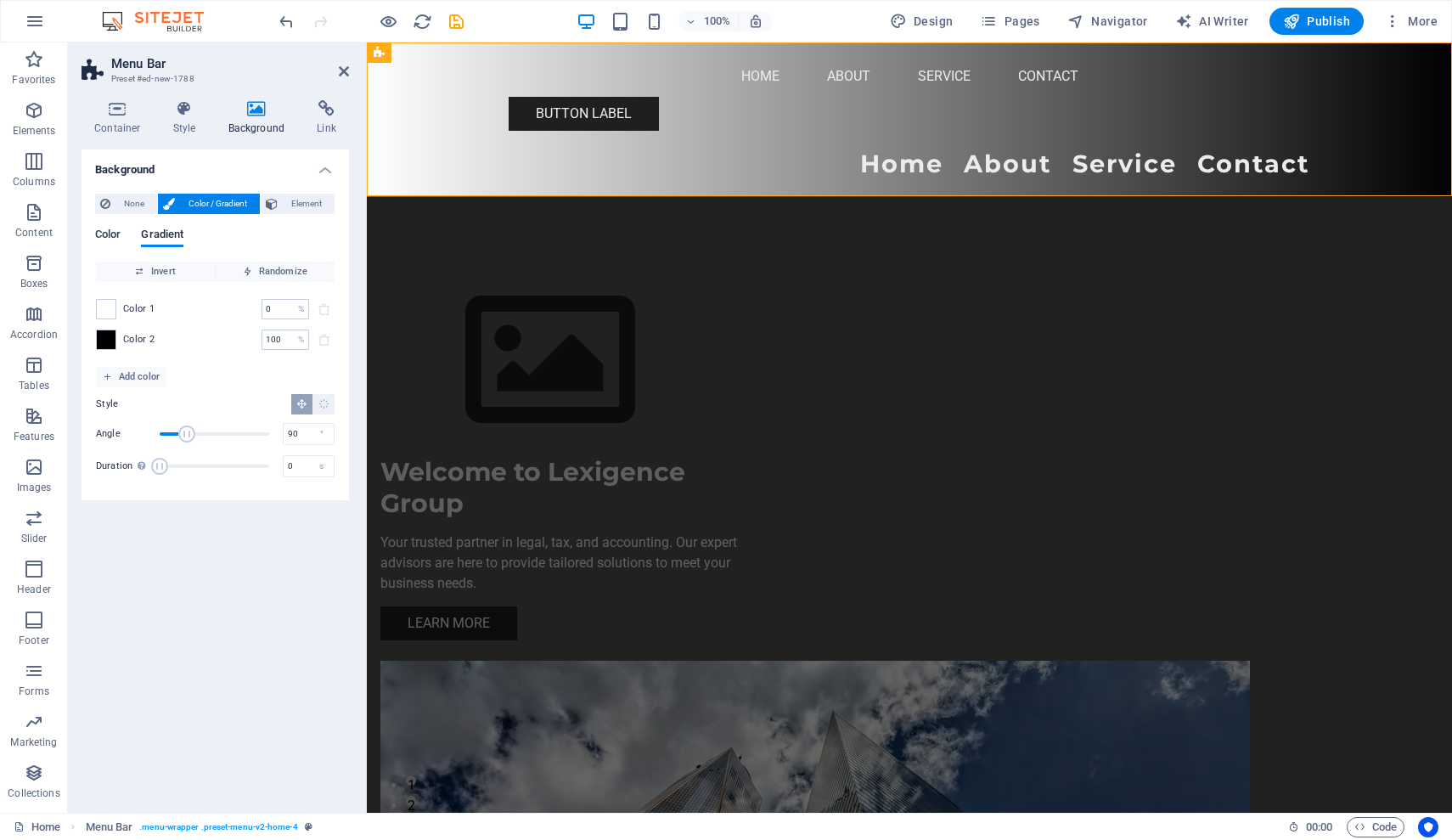
click at [107, 237] on span "Color" at bounding box center [107, 235] width 25 height 24
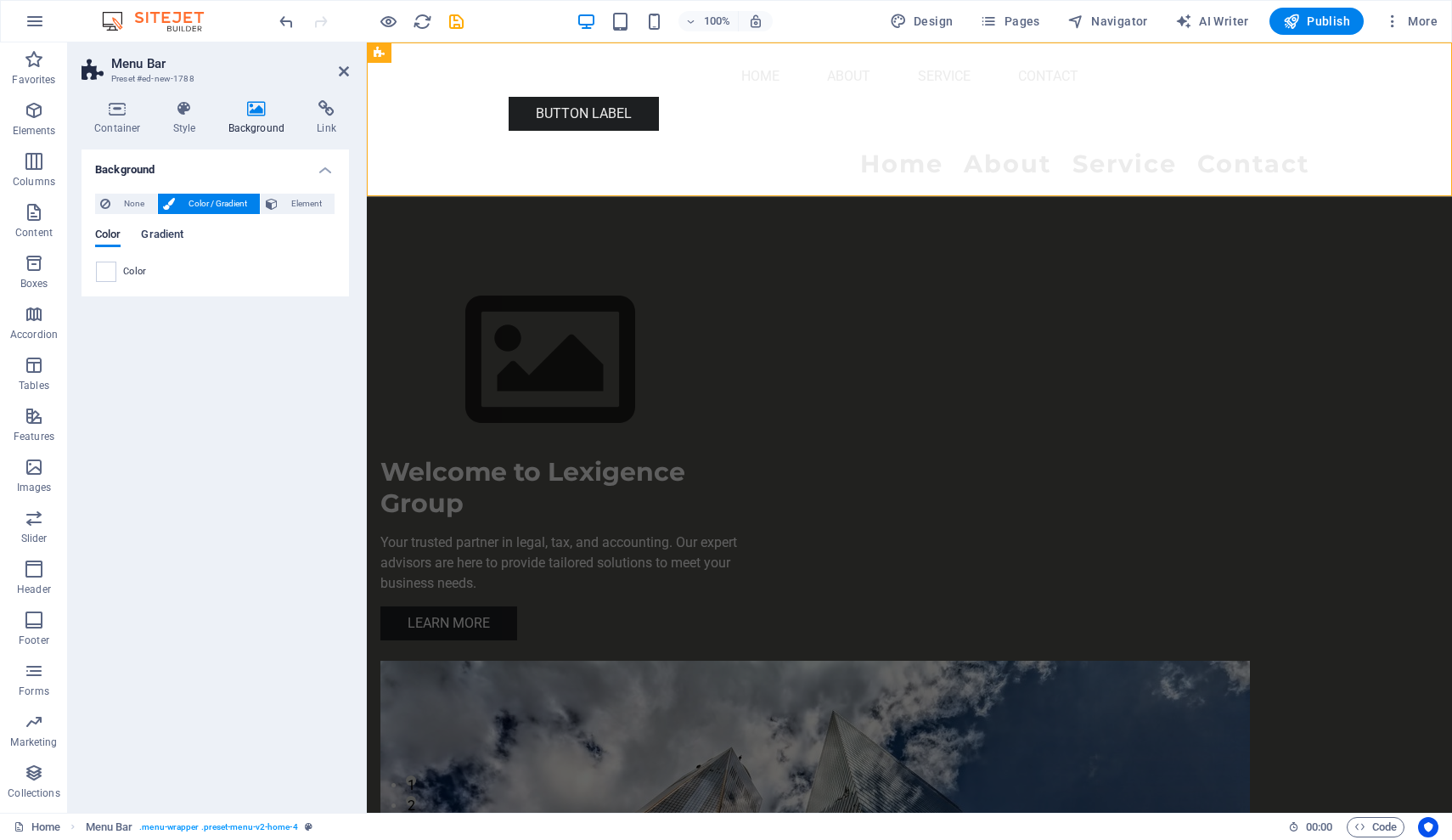
click at [149, 237] on span "Gradient" at bounding box center [162, 235] width 43 height 24
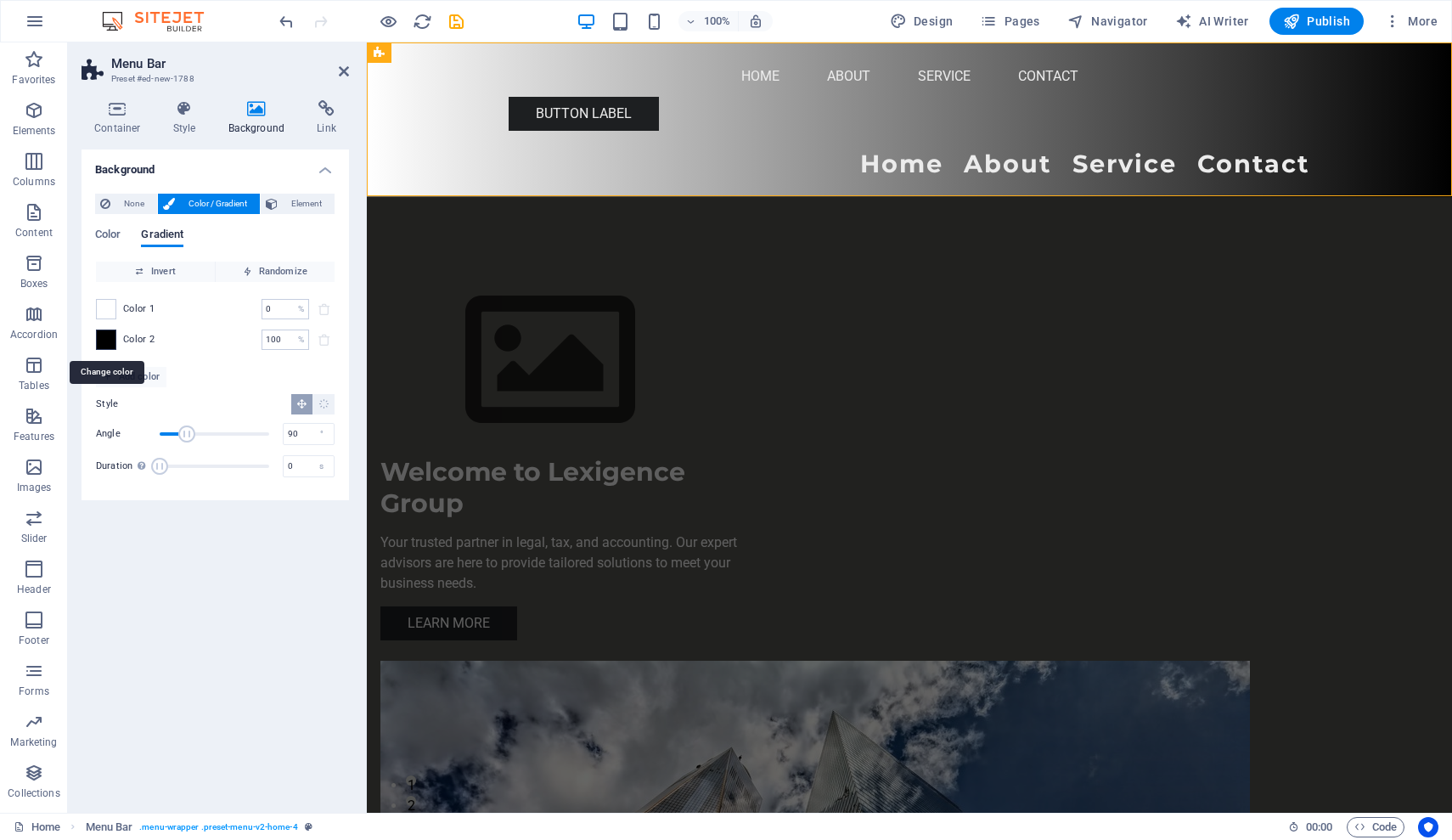
click at [105, 338] on span at bounding box center [105, 339] width 18 height 18
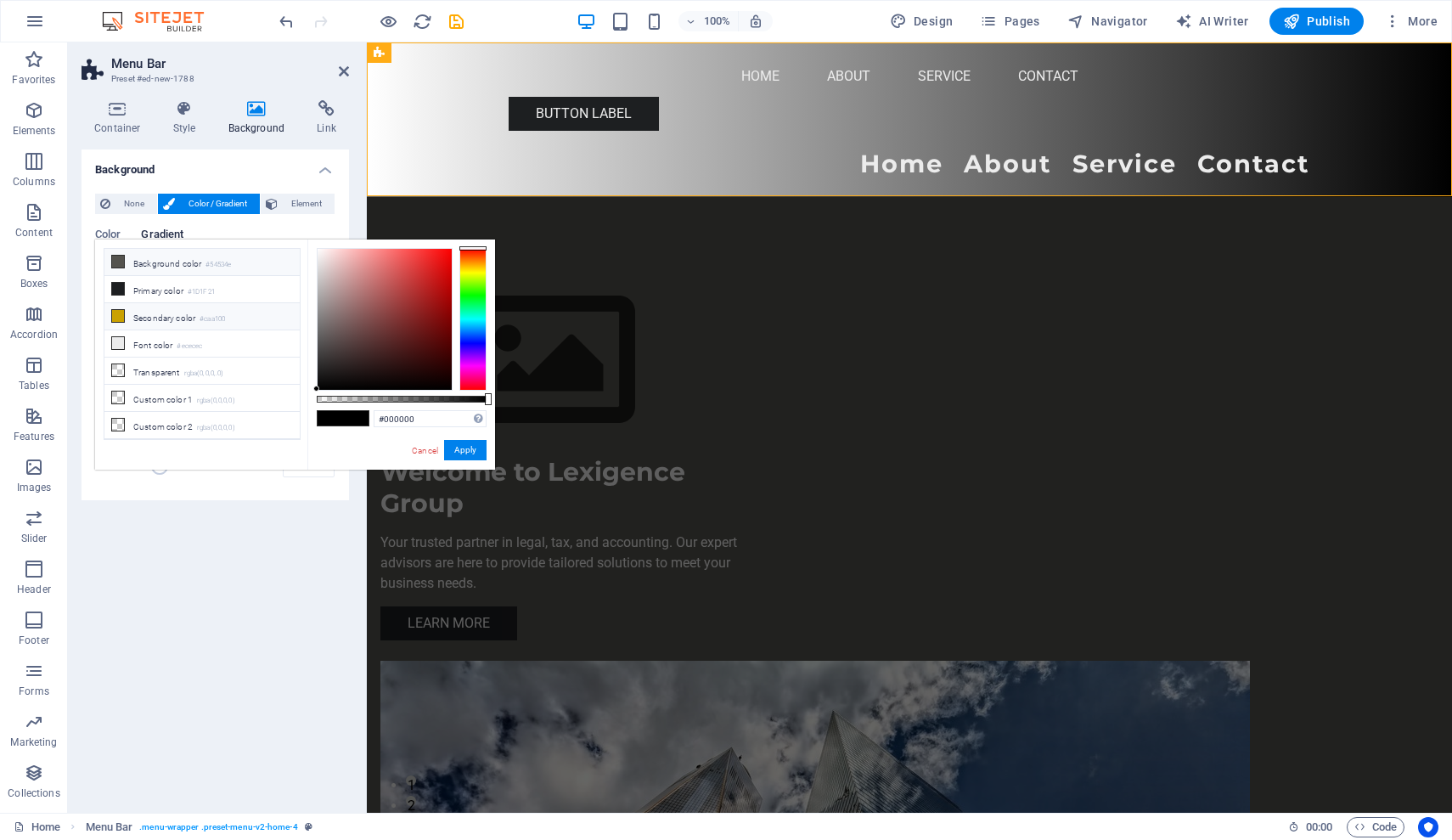
click at [127, 322] on li "Secondary color #caa100" at bounding box center [202, 316] width 195 height 27
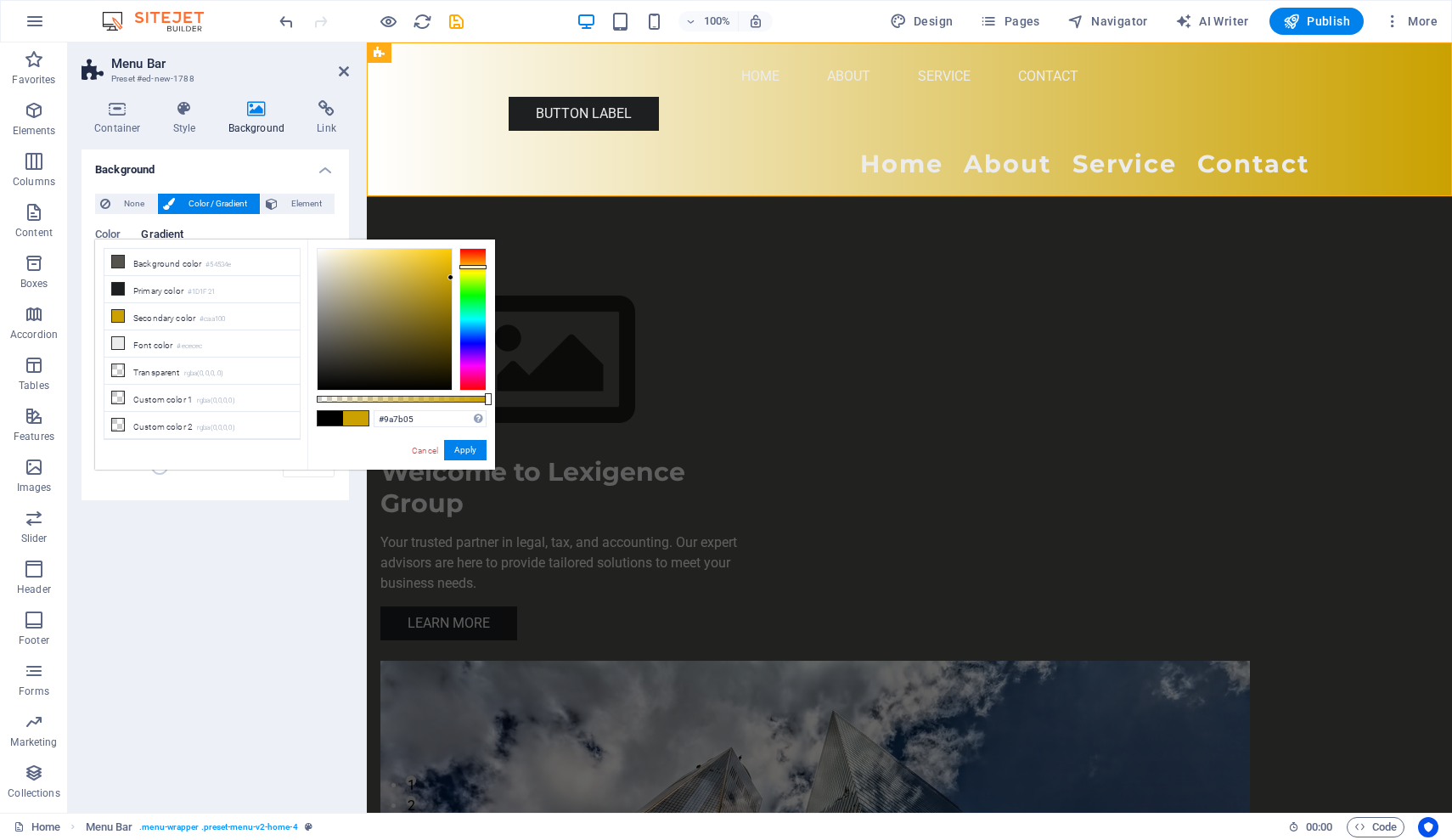
click at [446, 304] on div at bounding box center [384, 319] width 134 height 141
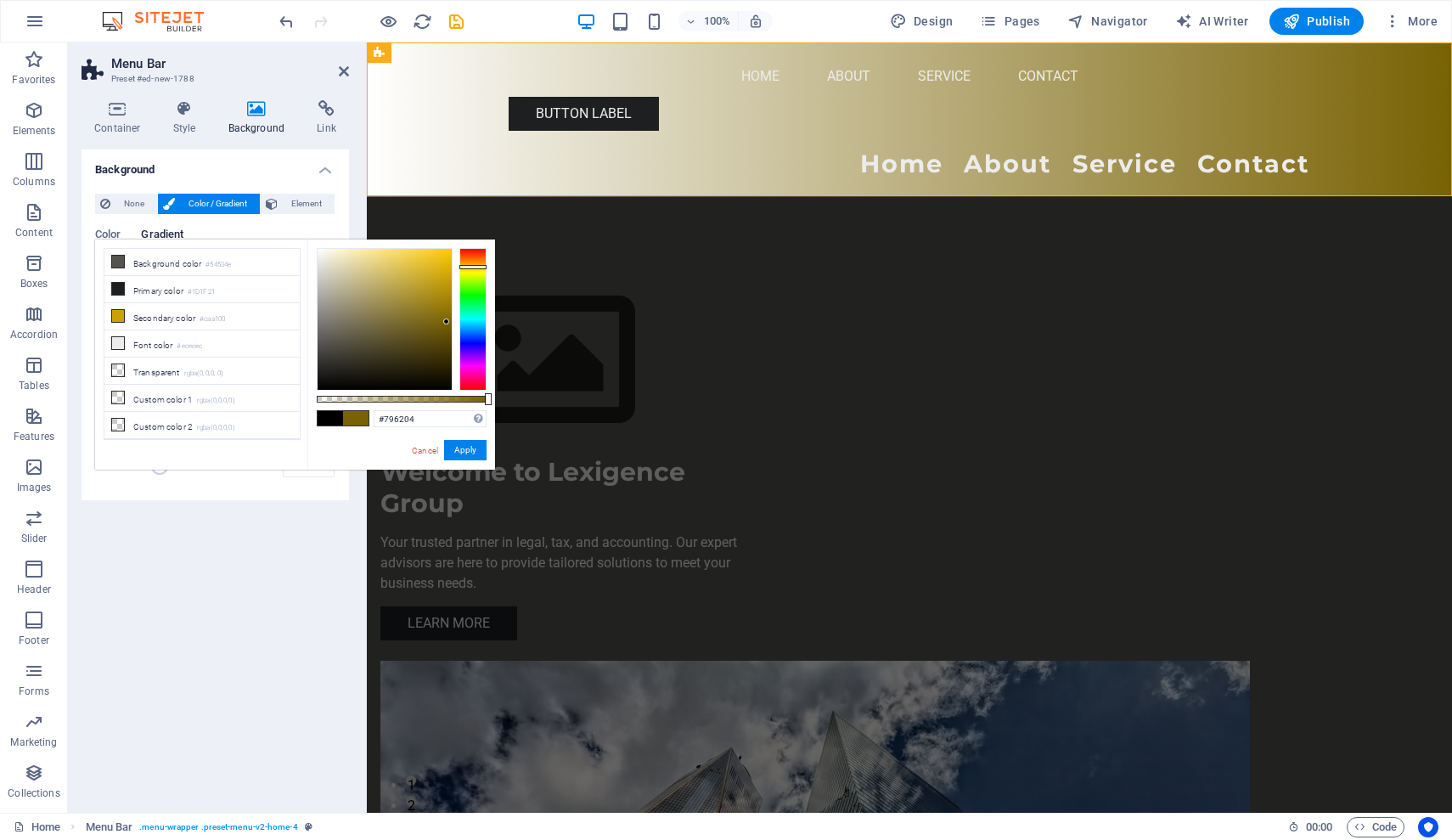
click at [446, 322] on div at bounding box center [384, 319] width 134 height 141
type input "#5b4903"
click at [446, 339] on div at bounding box center [384, 319] width 134 height 141
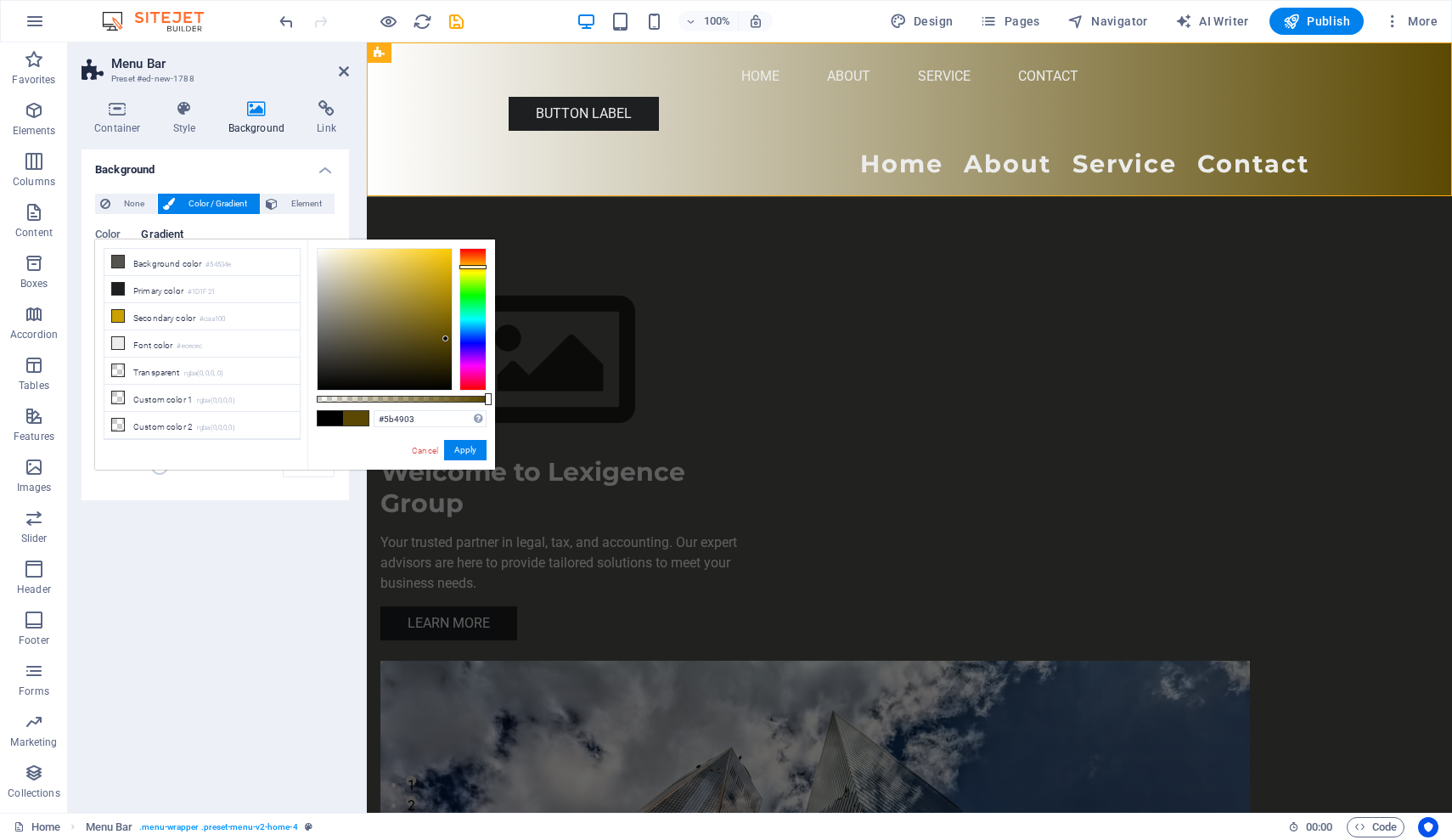
click at [250, 550] on div "Background None Color / Gradient Element Stretch background to full-width Color…" at bounding box center [215, 473] width 268 height 649
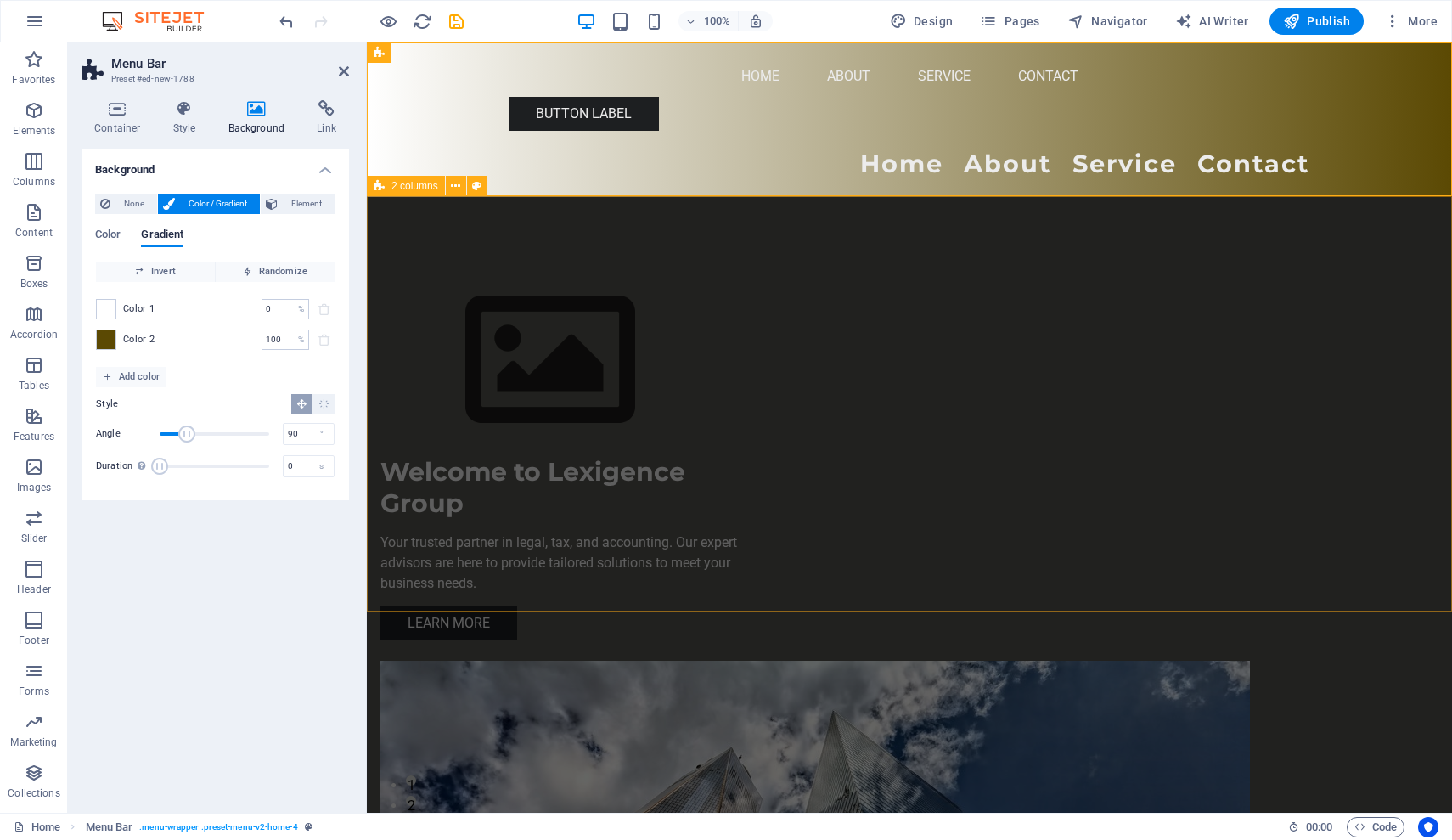
click at [446, 349] on div "Welcome to Lexigence Group Your trusted partner in legal, tax, and accounting. …" at bounding box center [909, 710] width 1085 height 1026
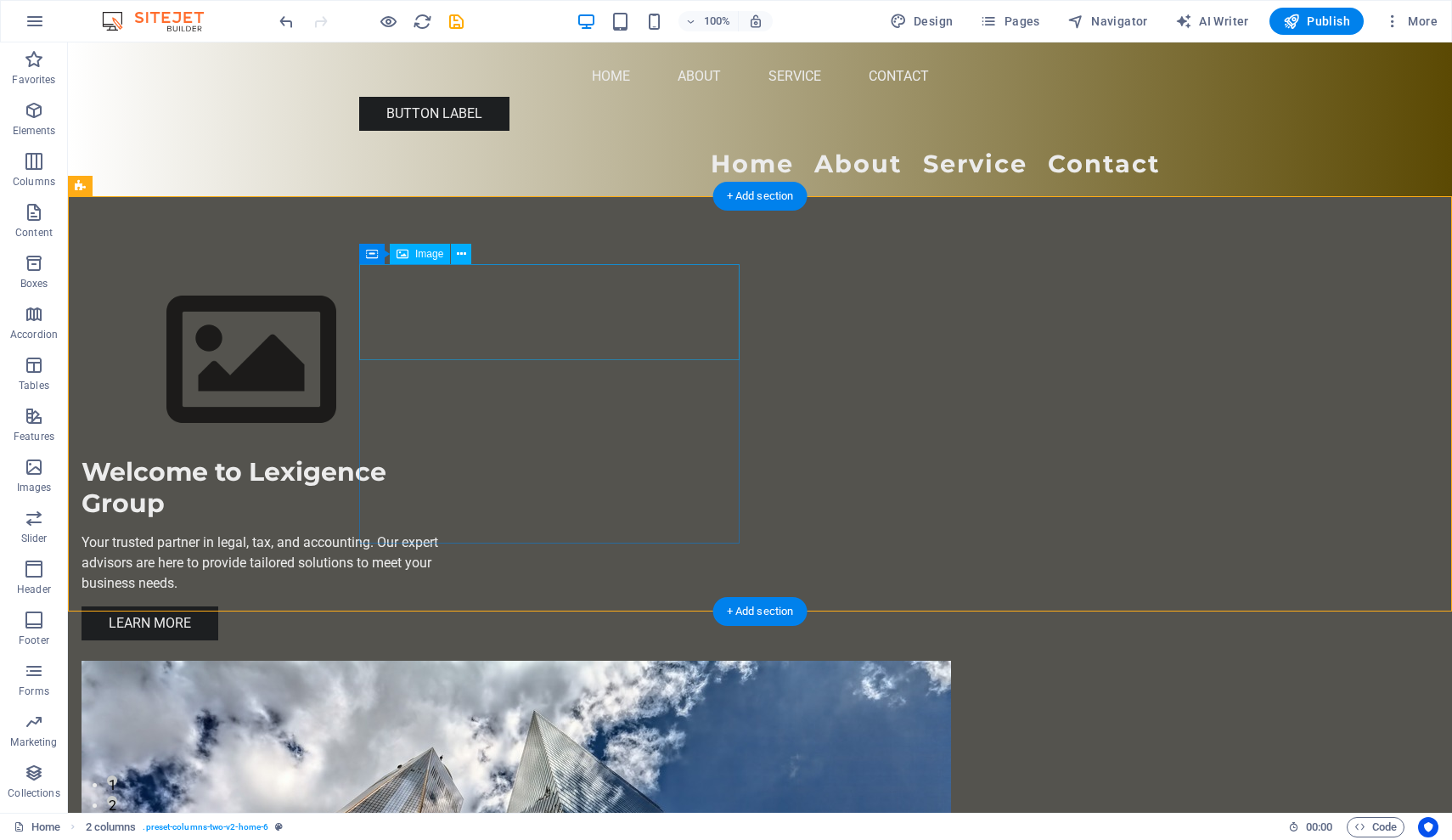
click at [446, 349] on figure at bounding box center [272, 360] width 381 height 191
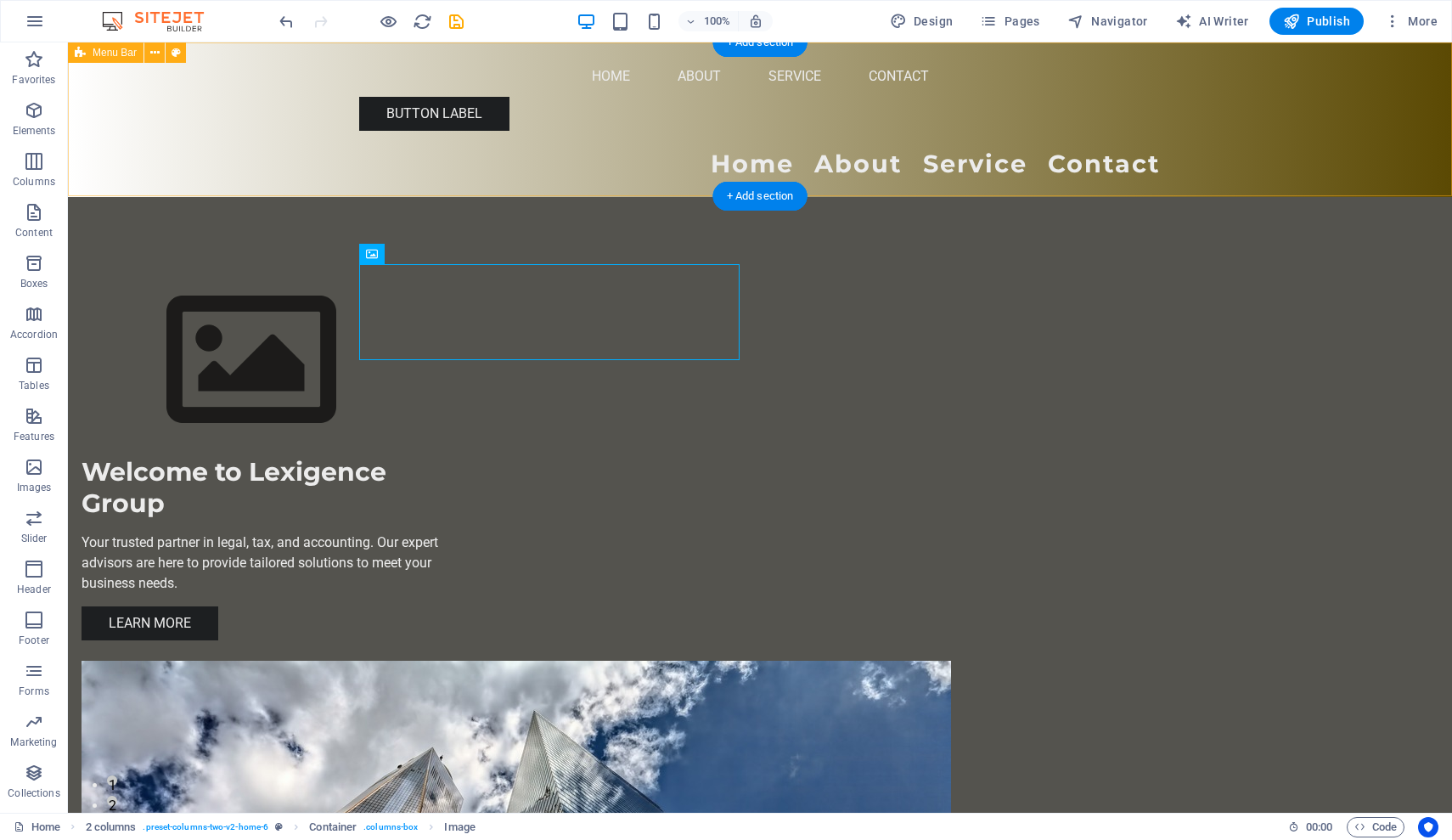
click at [355, 149] on div "Menu Home About Service Contact" at bounding box center [760, 119] width 1384 height 154
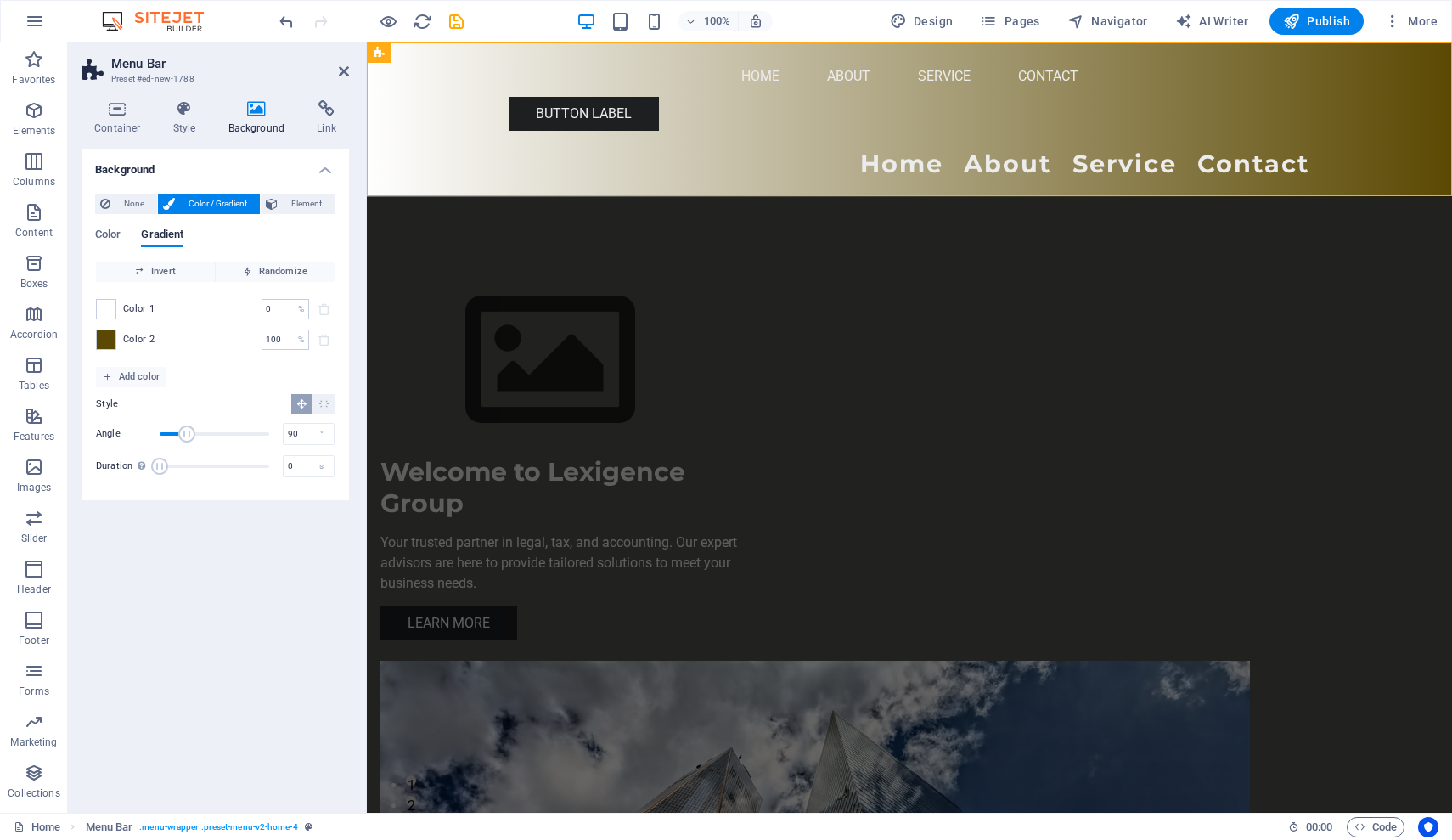
click at [264, 120] on h4 "Background" at bounding box center [260, 118] width 89 height 36
click at [286, 23] on icon "undo" at bounding box center [287, 22] width 19 height 19
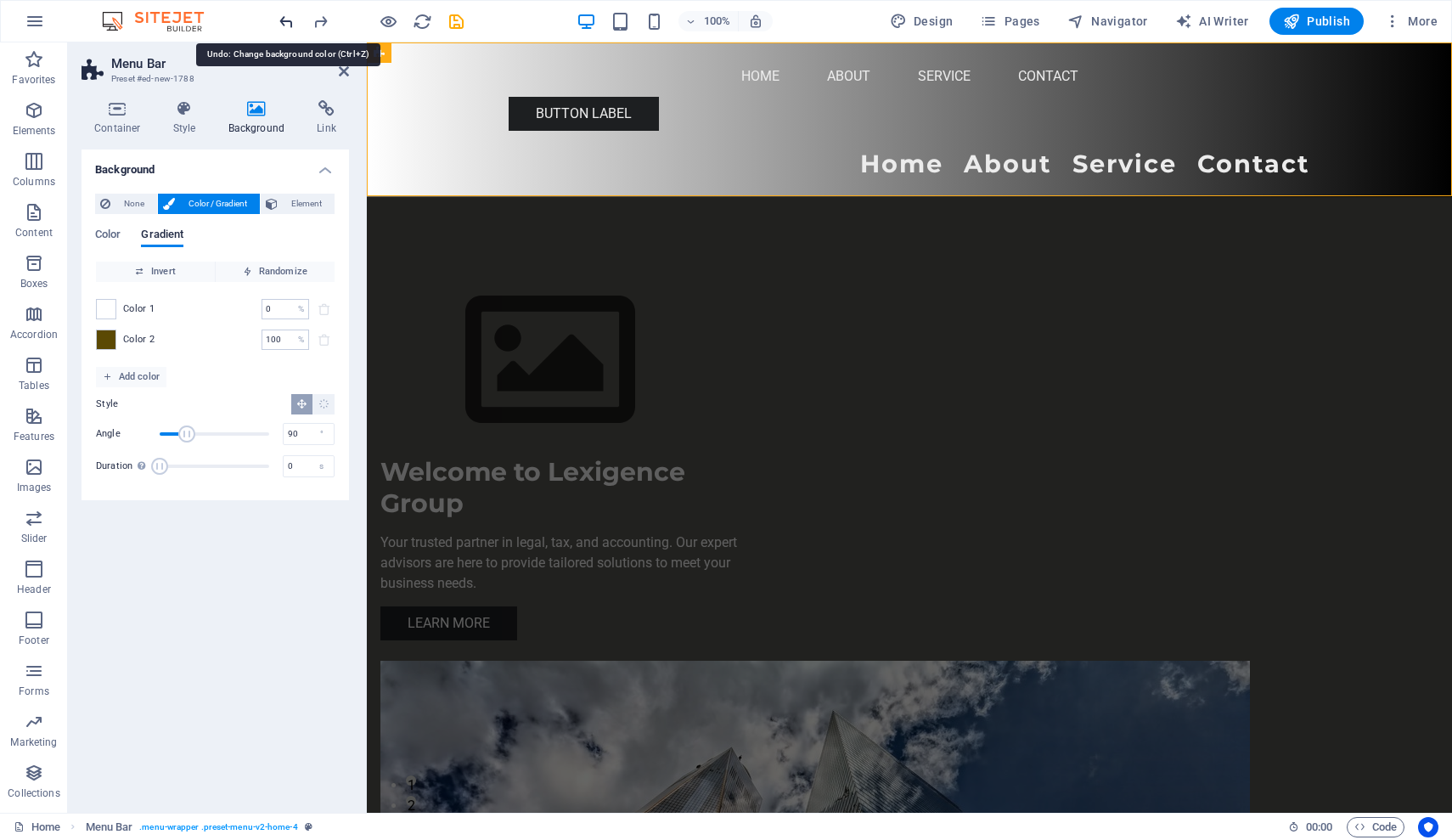
click at [286, 23] on icon "undo" at bounding box center [287, 22] width 19 height 19
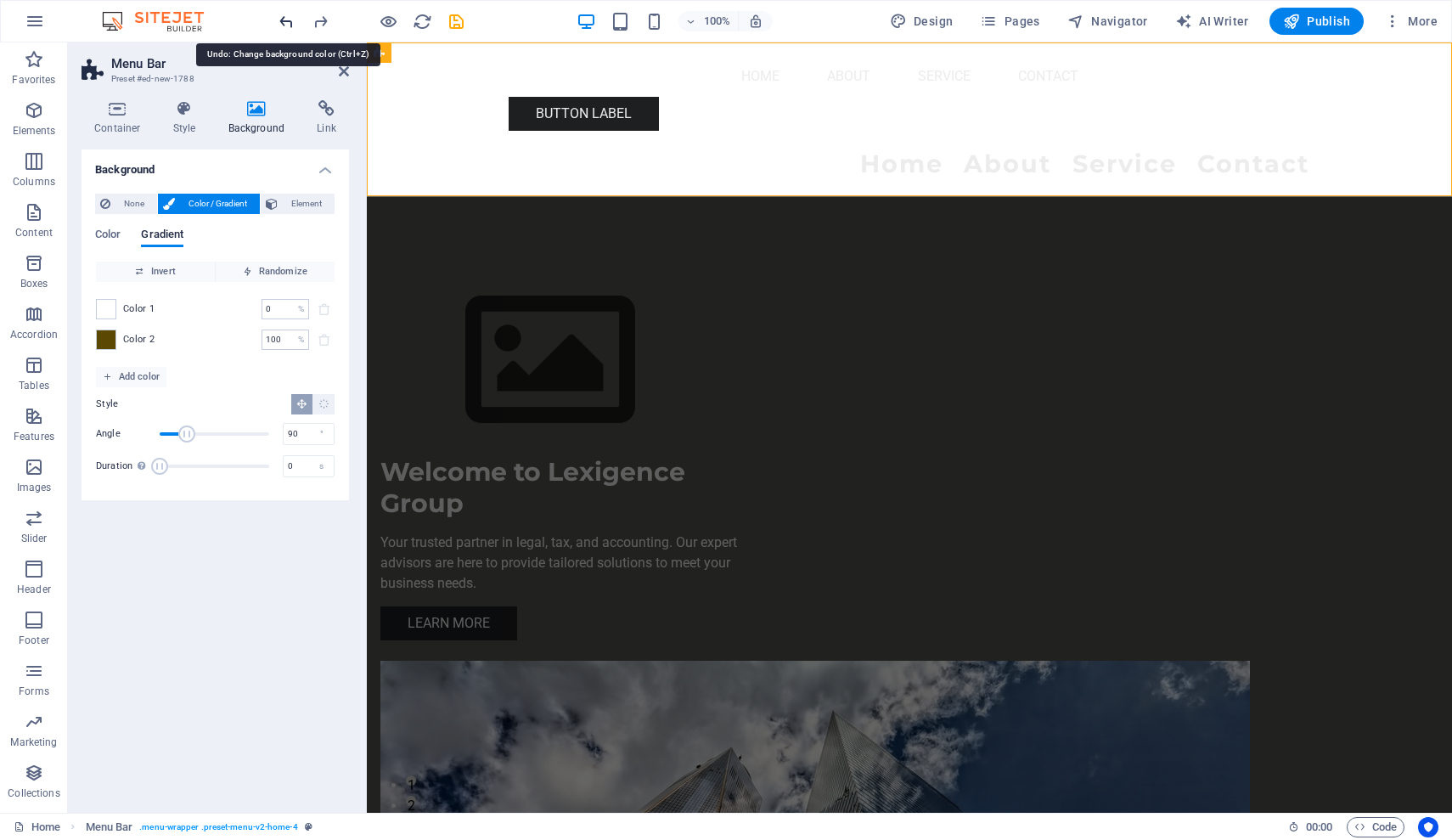
click at [286, 23] on icon "undo" at bounding box center [287, 22] width 19 height 19
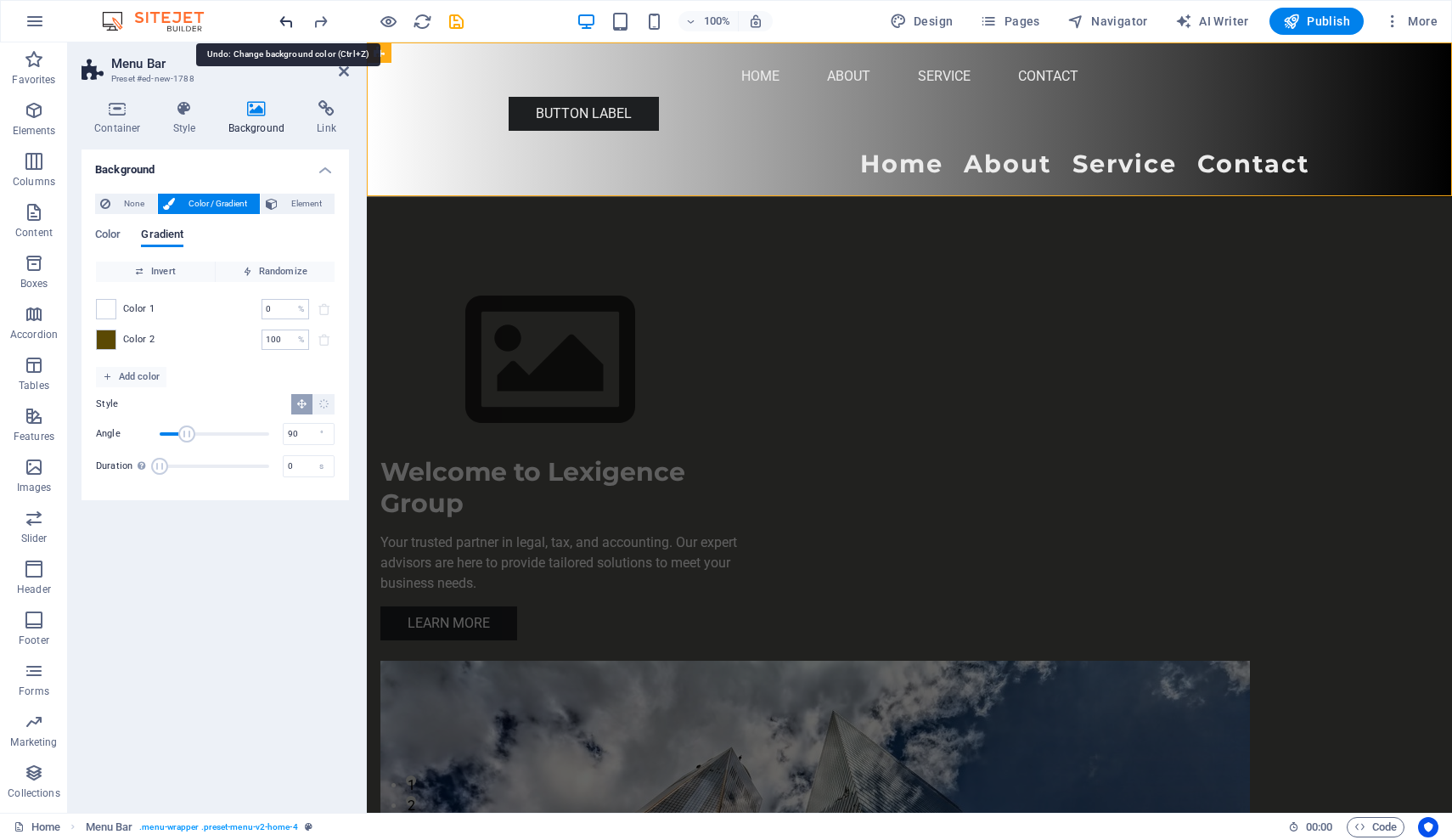
click at [286, 23] on icon "undo" at bounding box center [287, 22] width 19 height 19
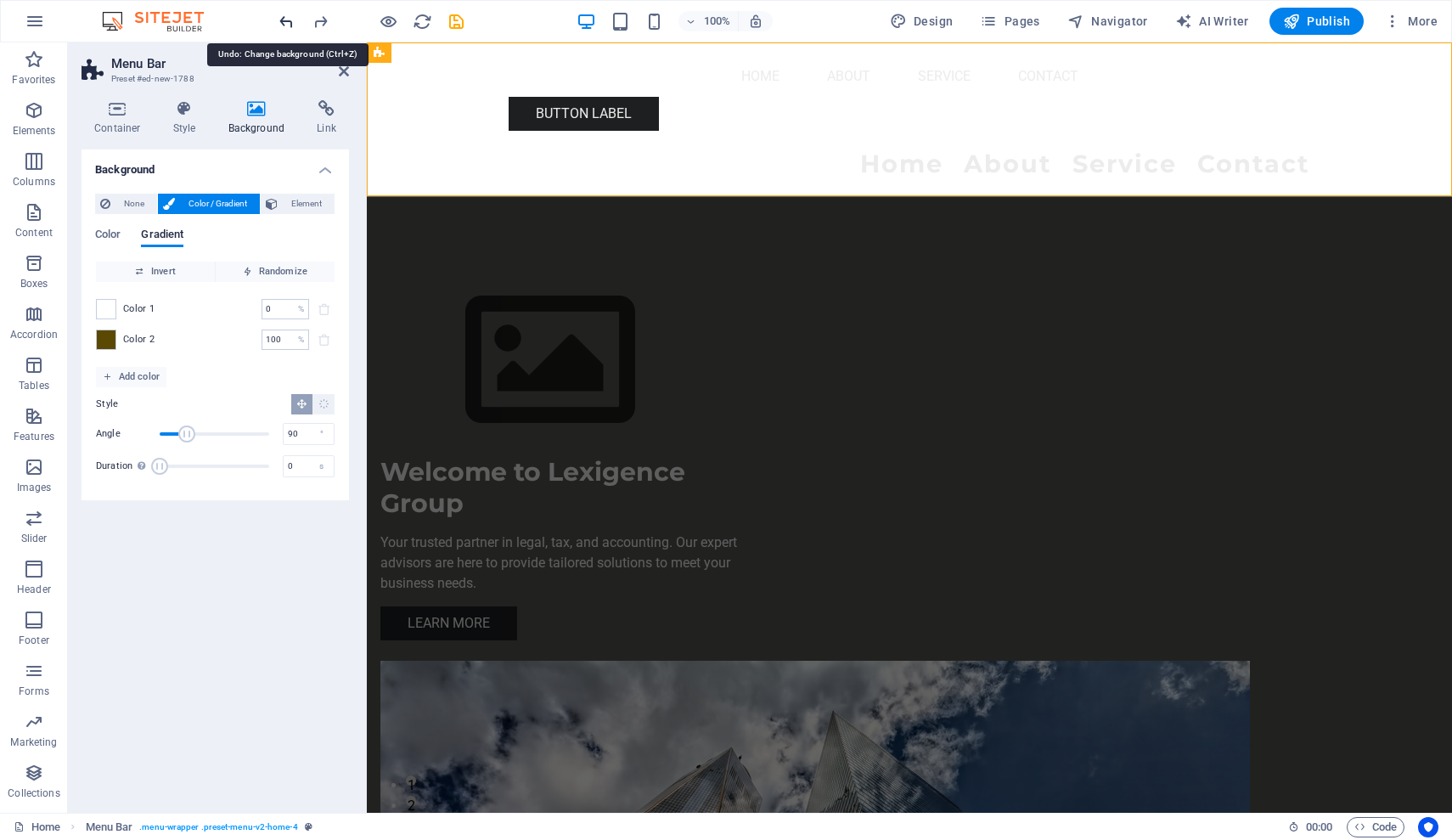
click at [286, 23] on icon "undo" at bounding box center [287, 22] width 19 height 19
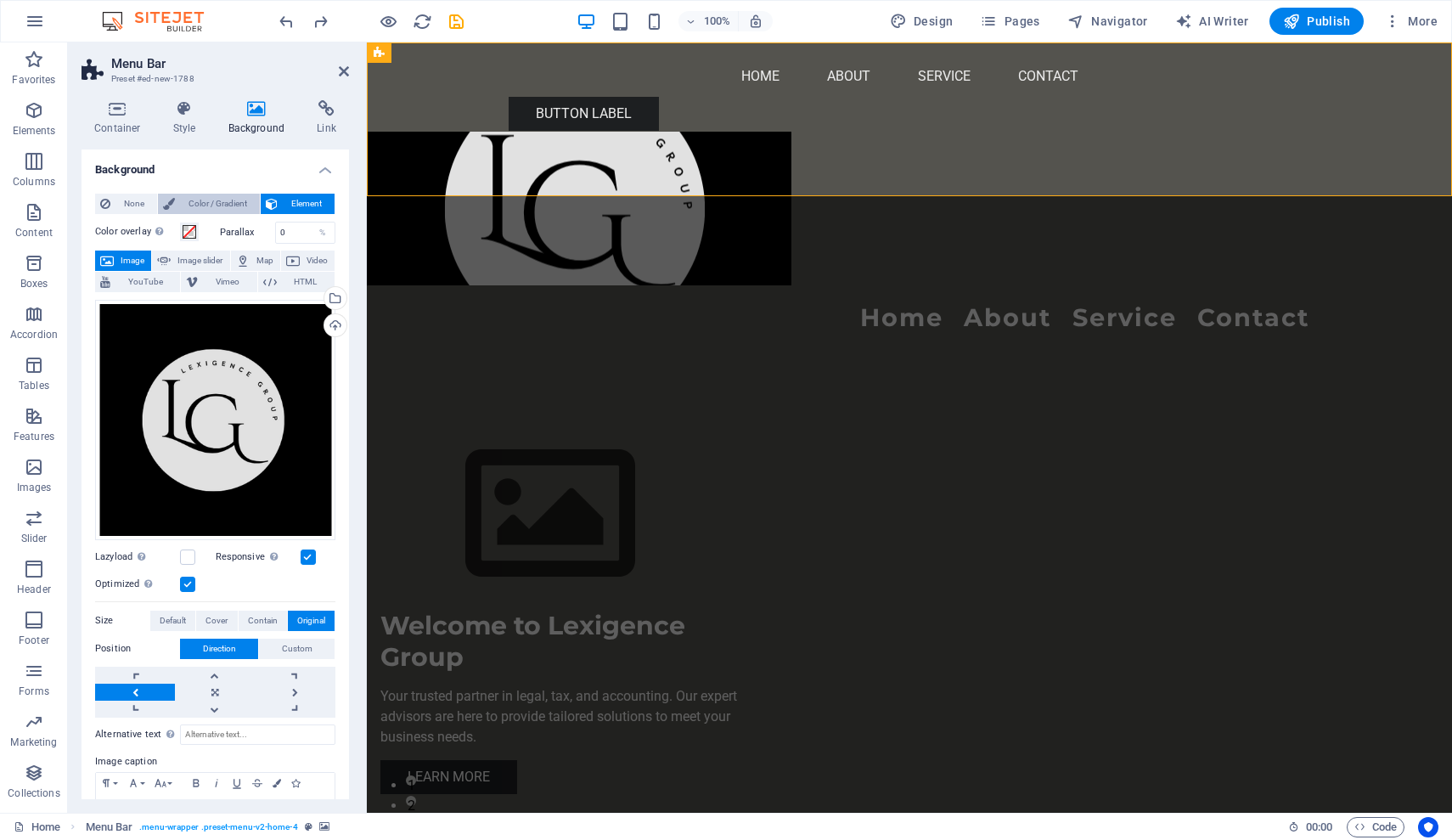
click at [220, 200] on span "Color / Gradient" at bounding box center [218, 203] width 75 height 20
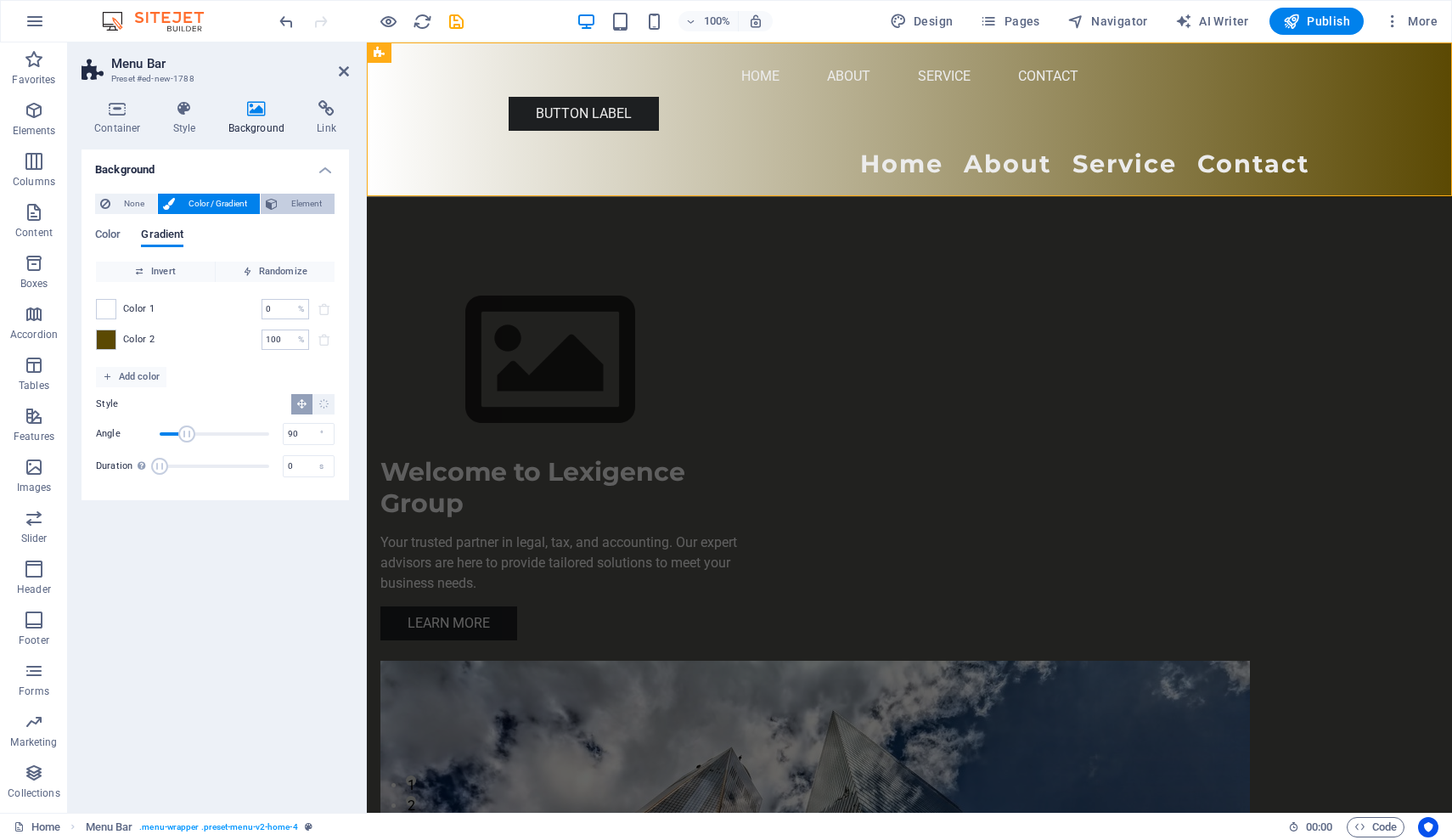
click at [294, 203] on span "Element" at bounding box center [306, 203] width 47 height 20
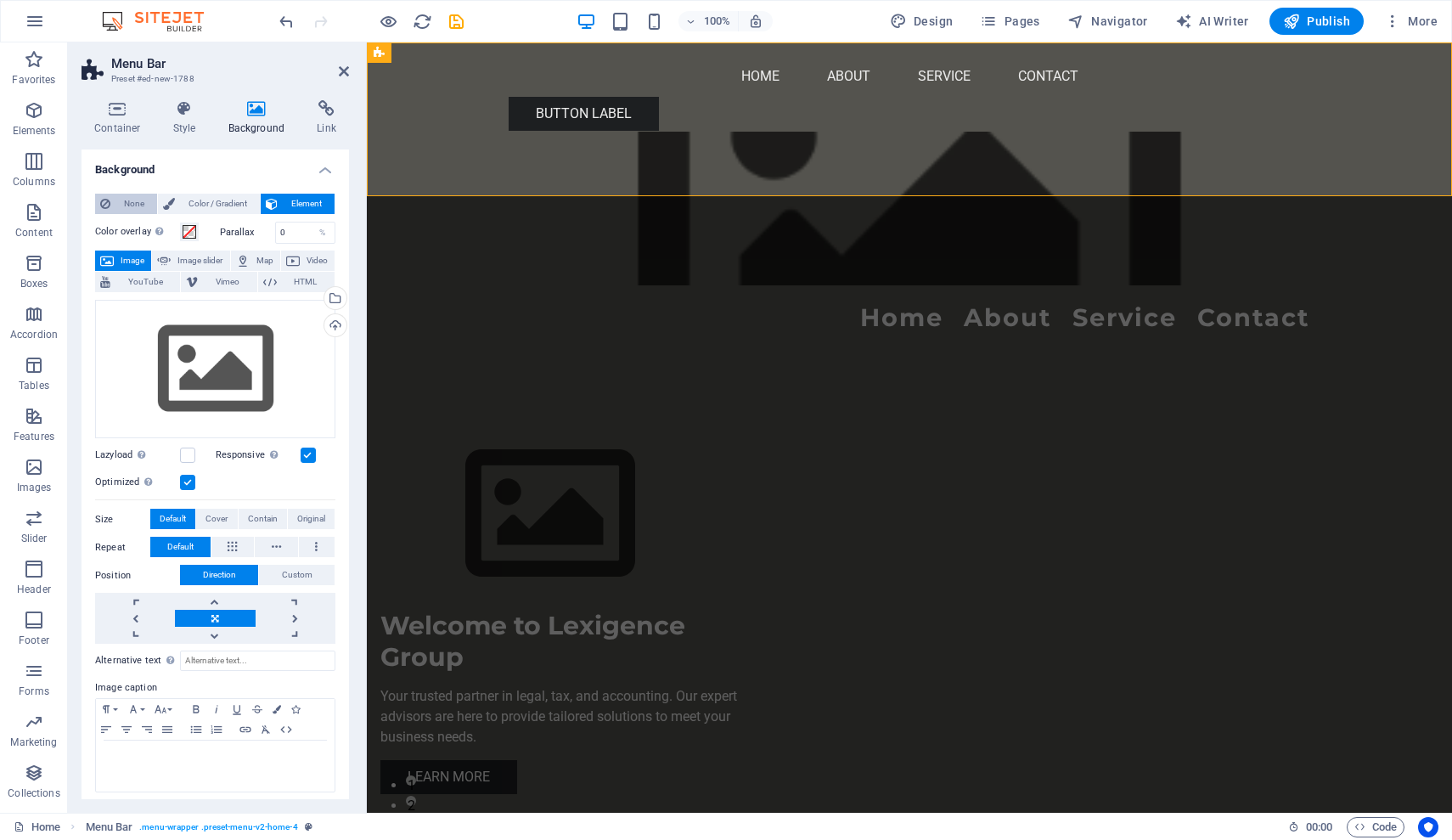
click at [142, 202] on span "None" at bounding box center [134, 203] width 37 height 20
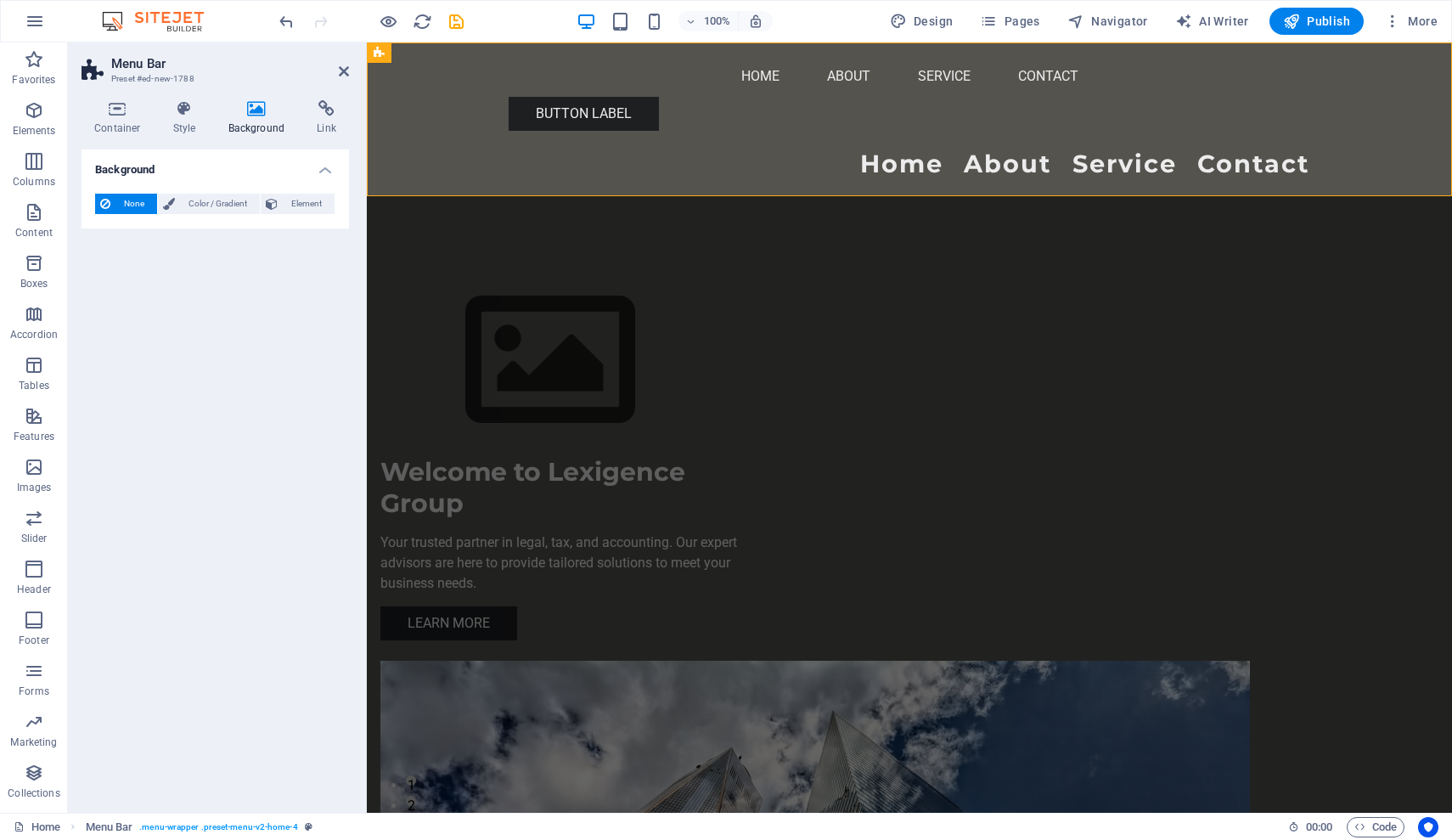
click at [142, 202] on span "None" at bounding box center [134, 203] width 37 height 20
click at [197, 200] on span "Color / Gradient" at bounding box center [218, 203] width 75 height 20
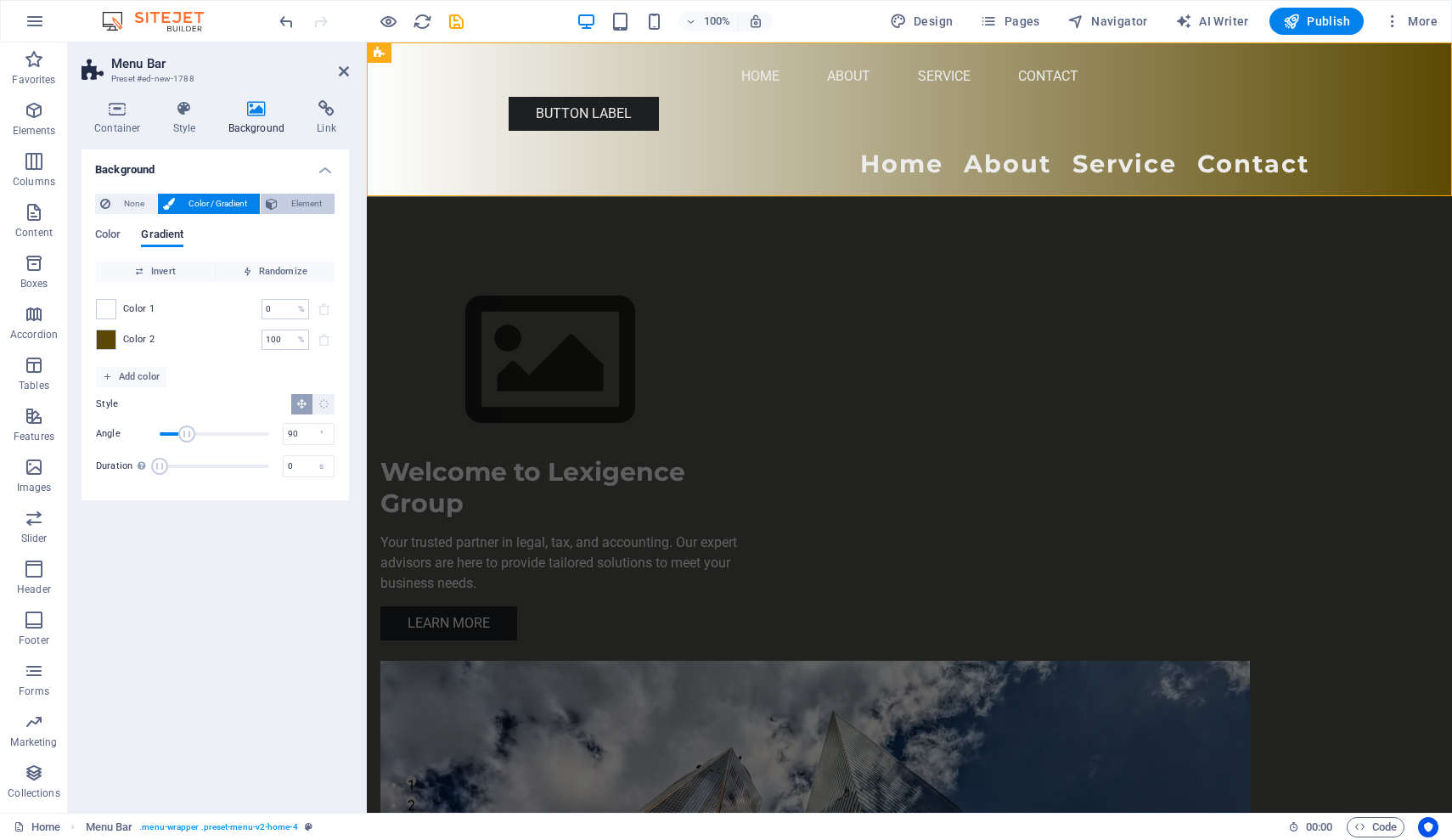
click at [299, 205] on span "Element" at bounding box center [306, 203] width 47 height 20
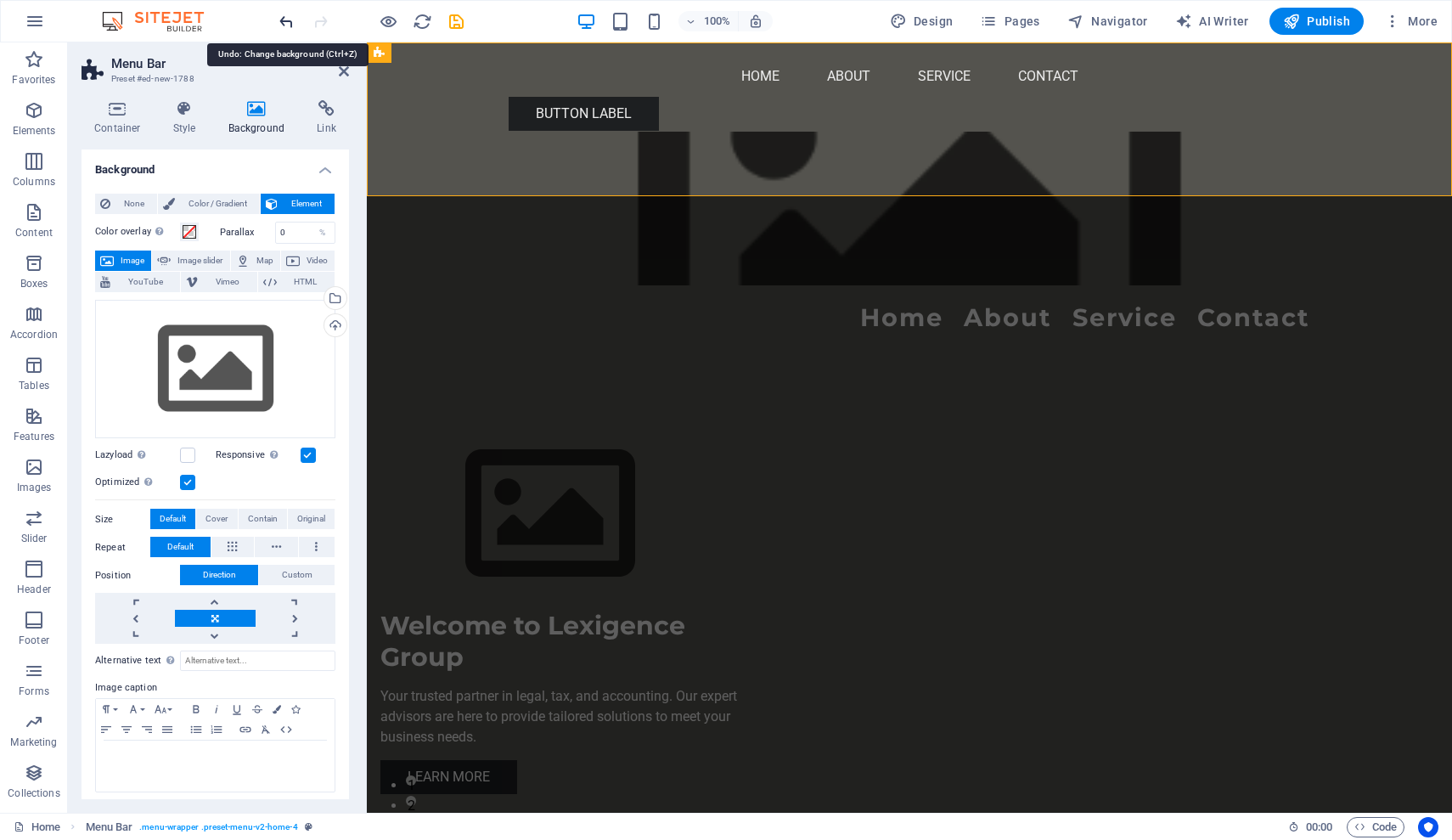
click at [282, 21] on icon "undo" at bounding box center [287, 22] width 19 height 19
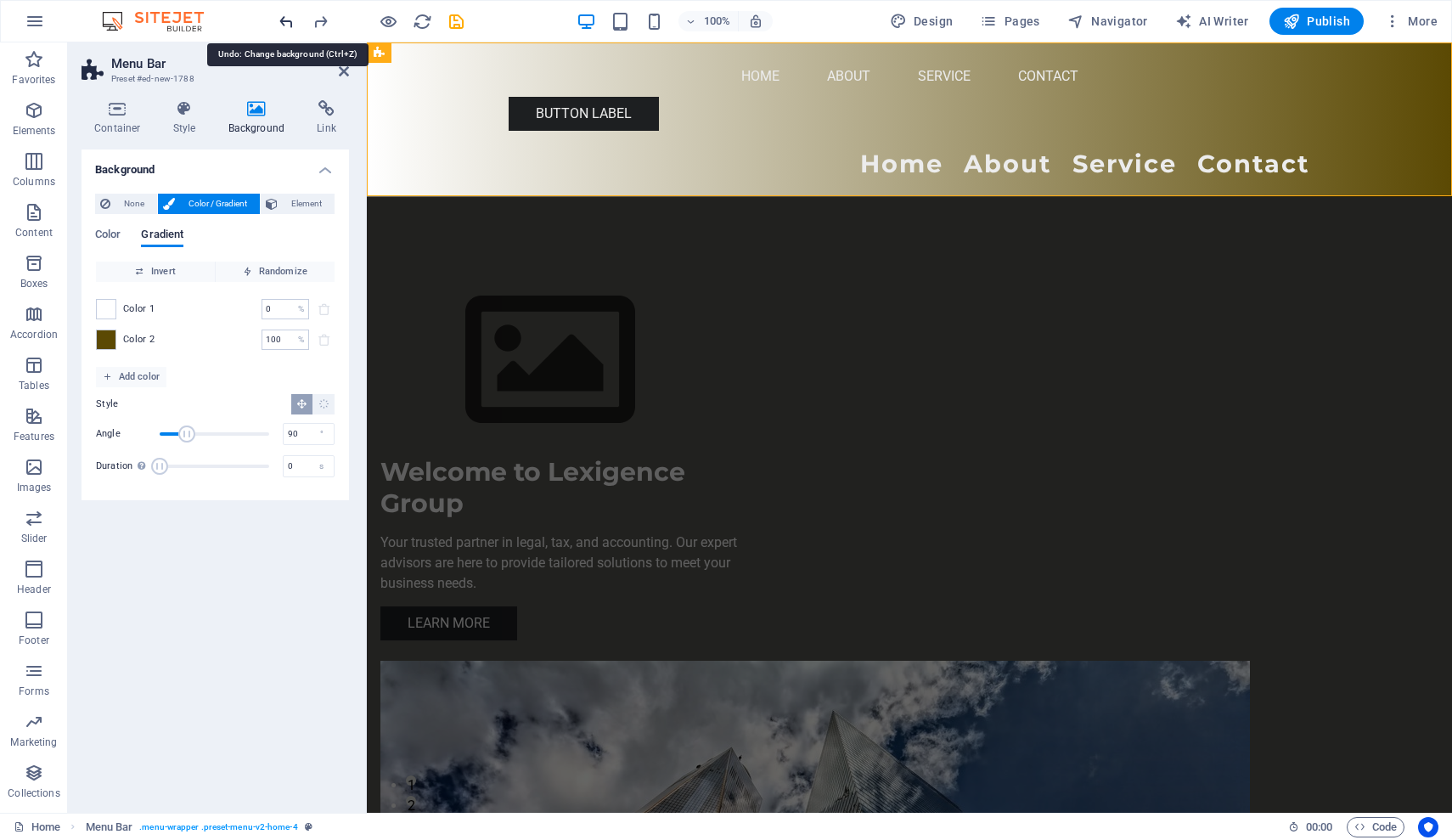
click at [282, 21] on icon "undo" at bounding box center [287, 22] width 19 height 19
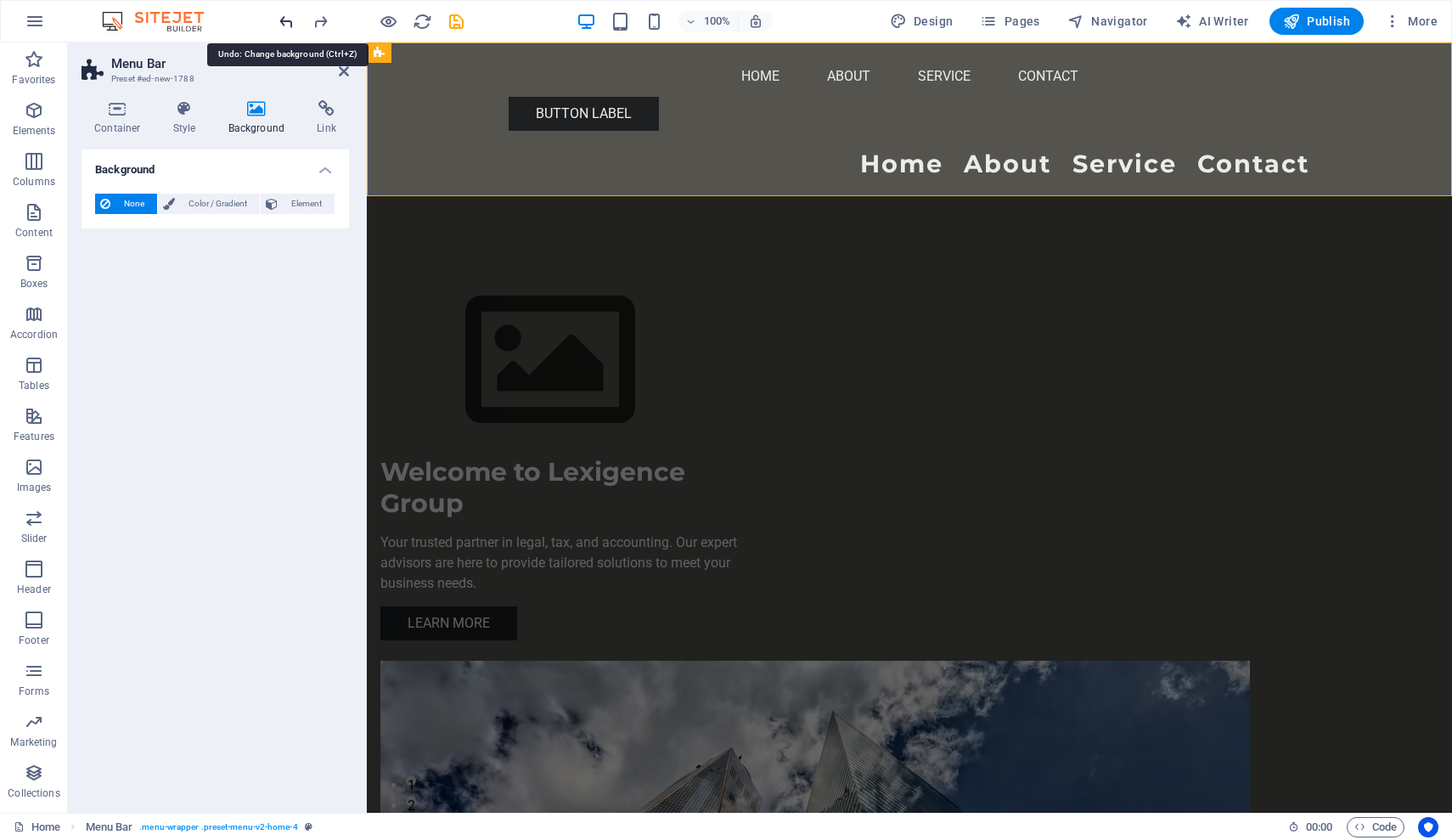
click at [282, 21] on icon "undo" at bounding box center [287, 22] width 19 height 19
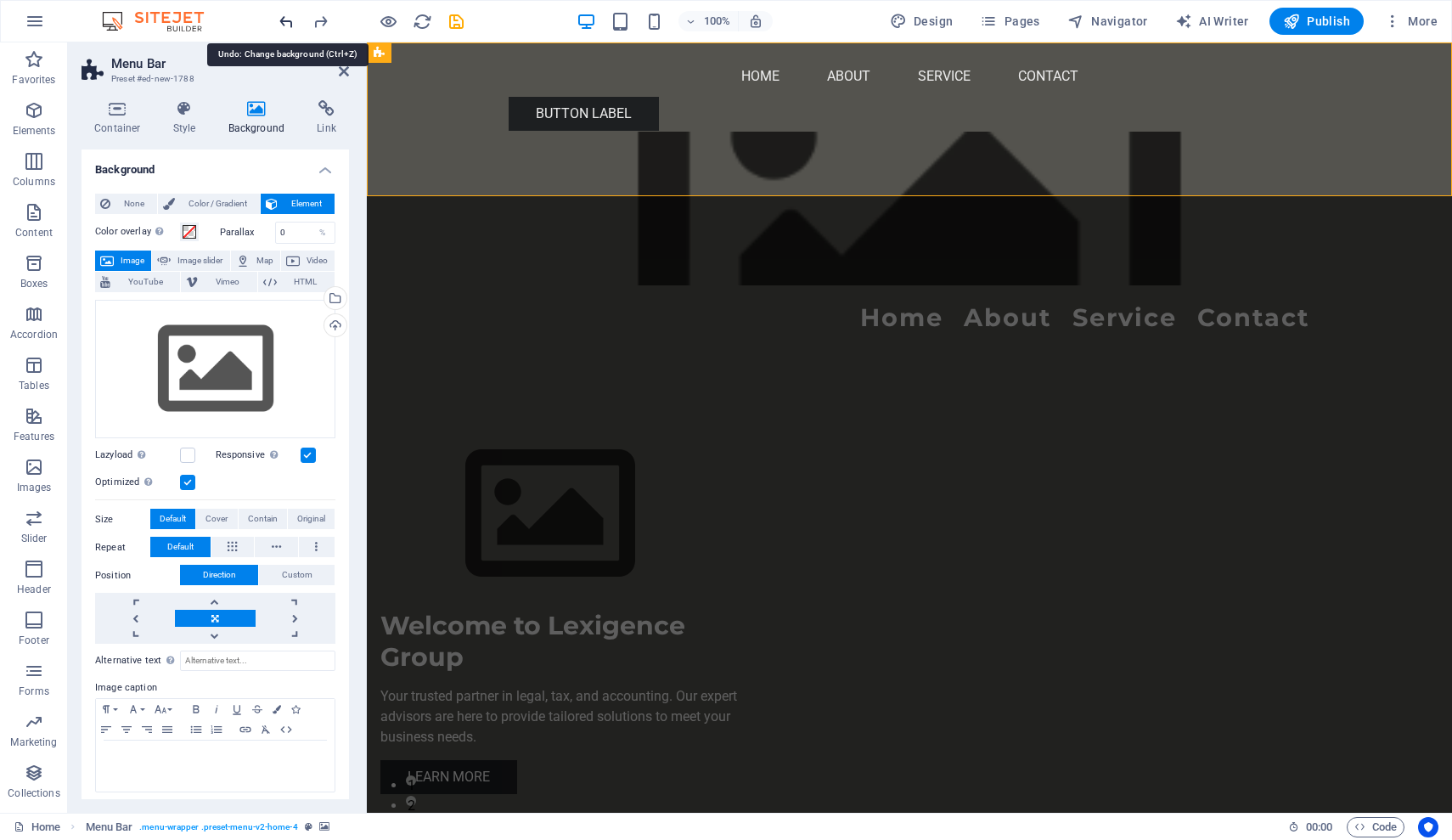
click at [282, 21] on icon "undo" at bounding box center [287, 22] width 19 height 19
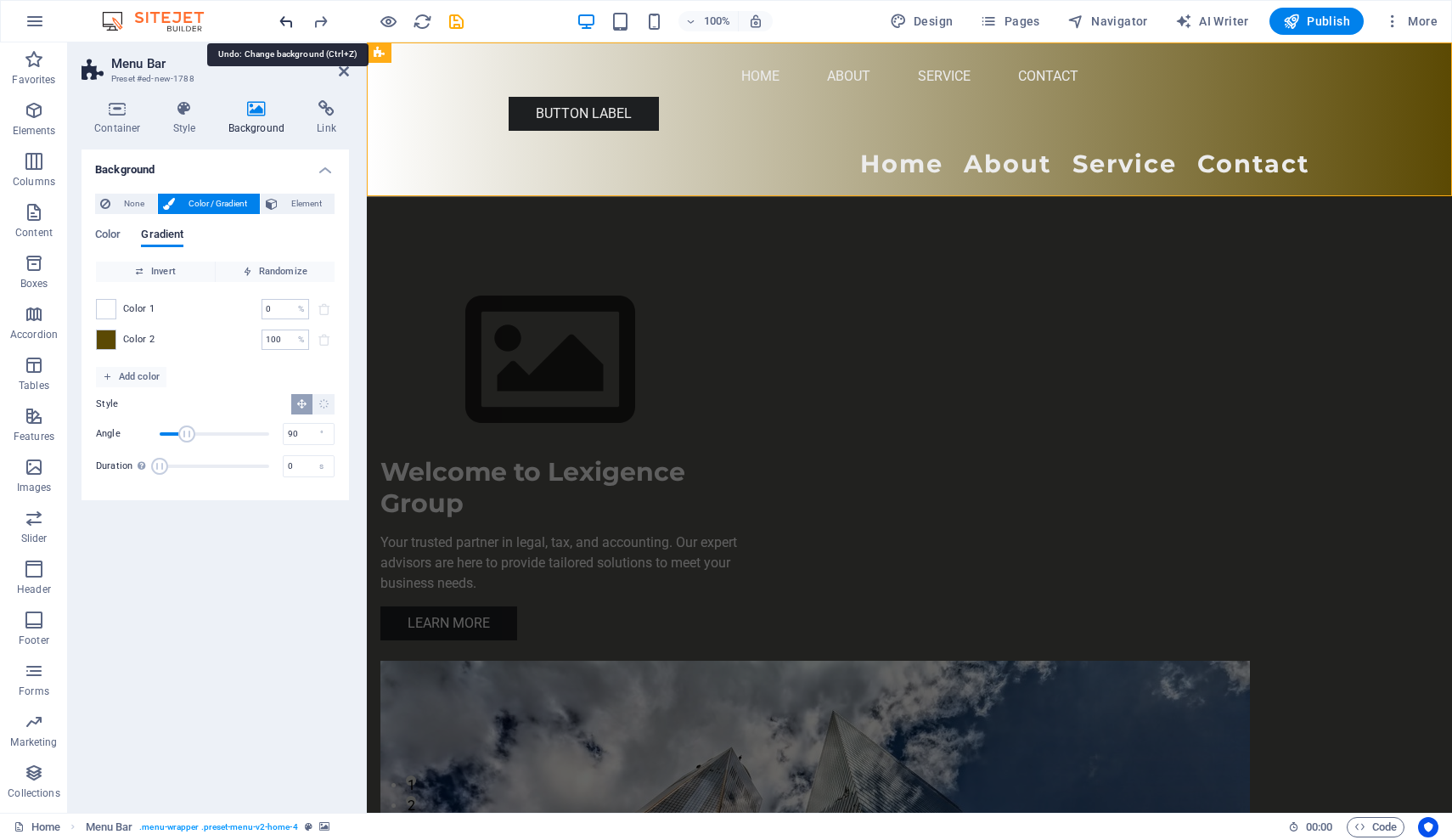
click at [282, 21] on icon "undo" at bounding box center [287, 22] width 19 height 19
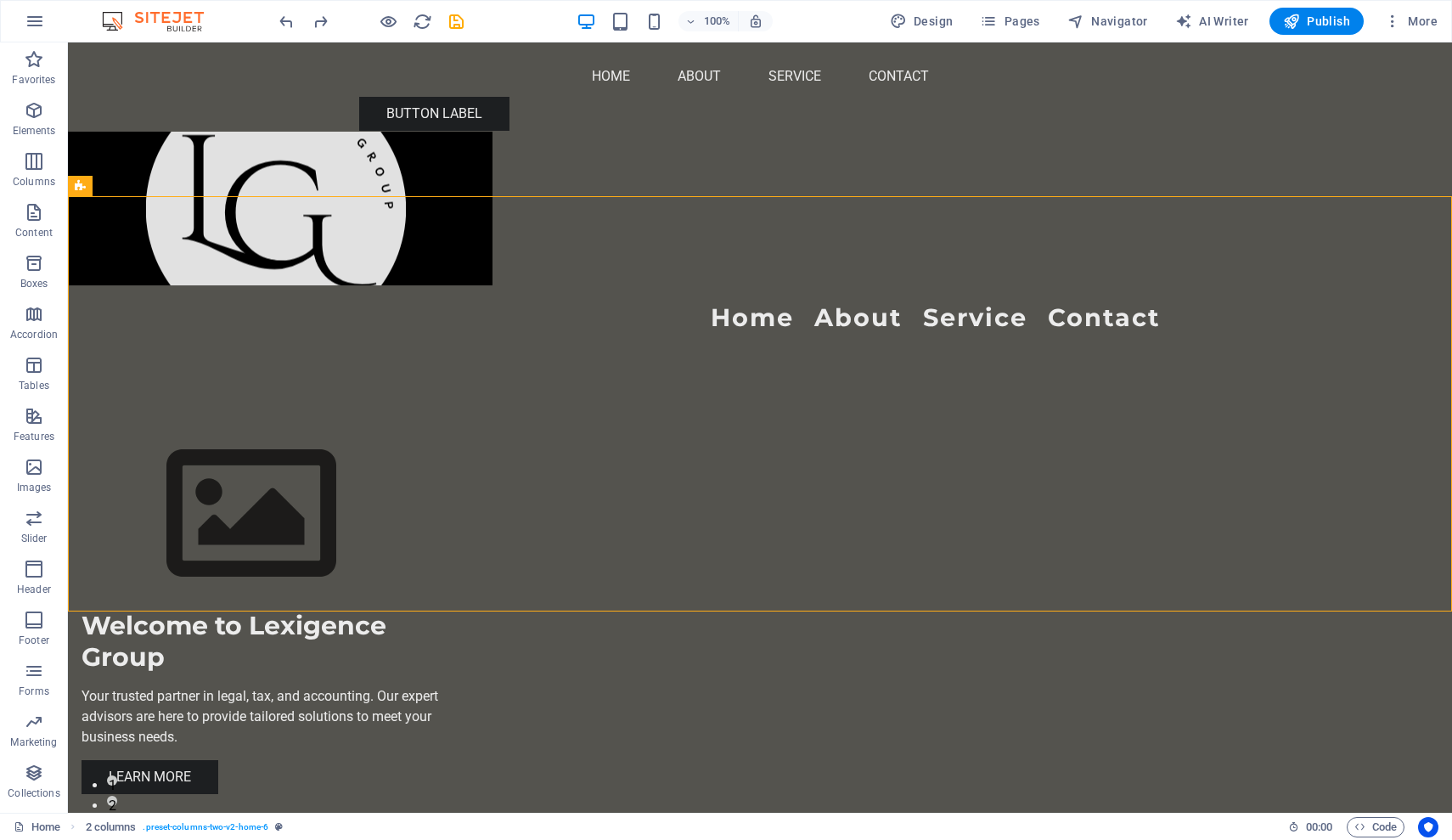
click at [390, 132] on figure at bounding box center [760, 208] width 1384 height 153
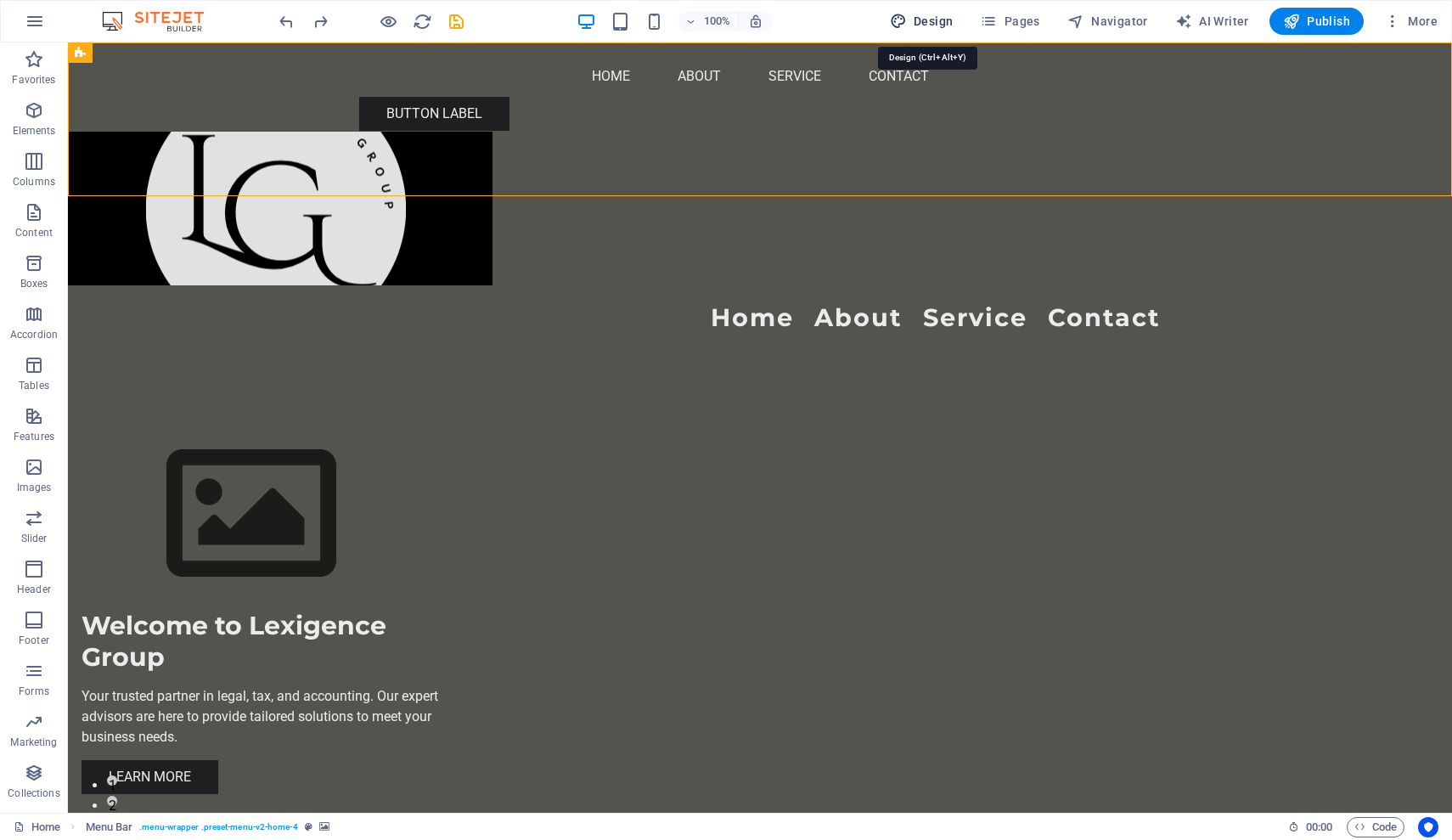
click at [931, 24] on span "Design" at bounding box center [921, 21] width 64 height 17
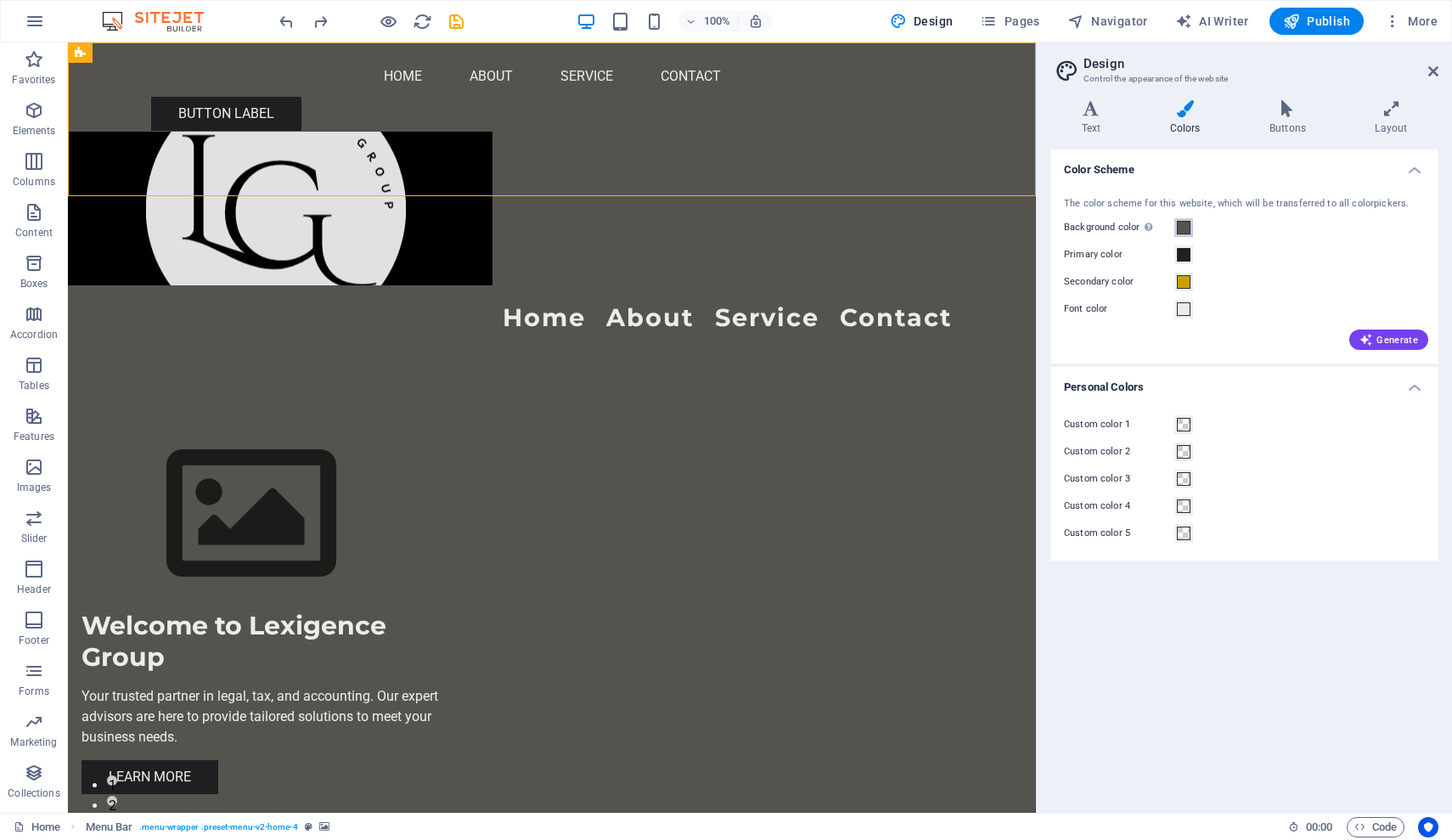
click at [1186, 230] on span at bounding box center [1184, 227] width 14 height 14
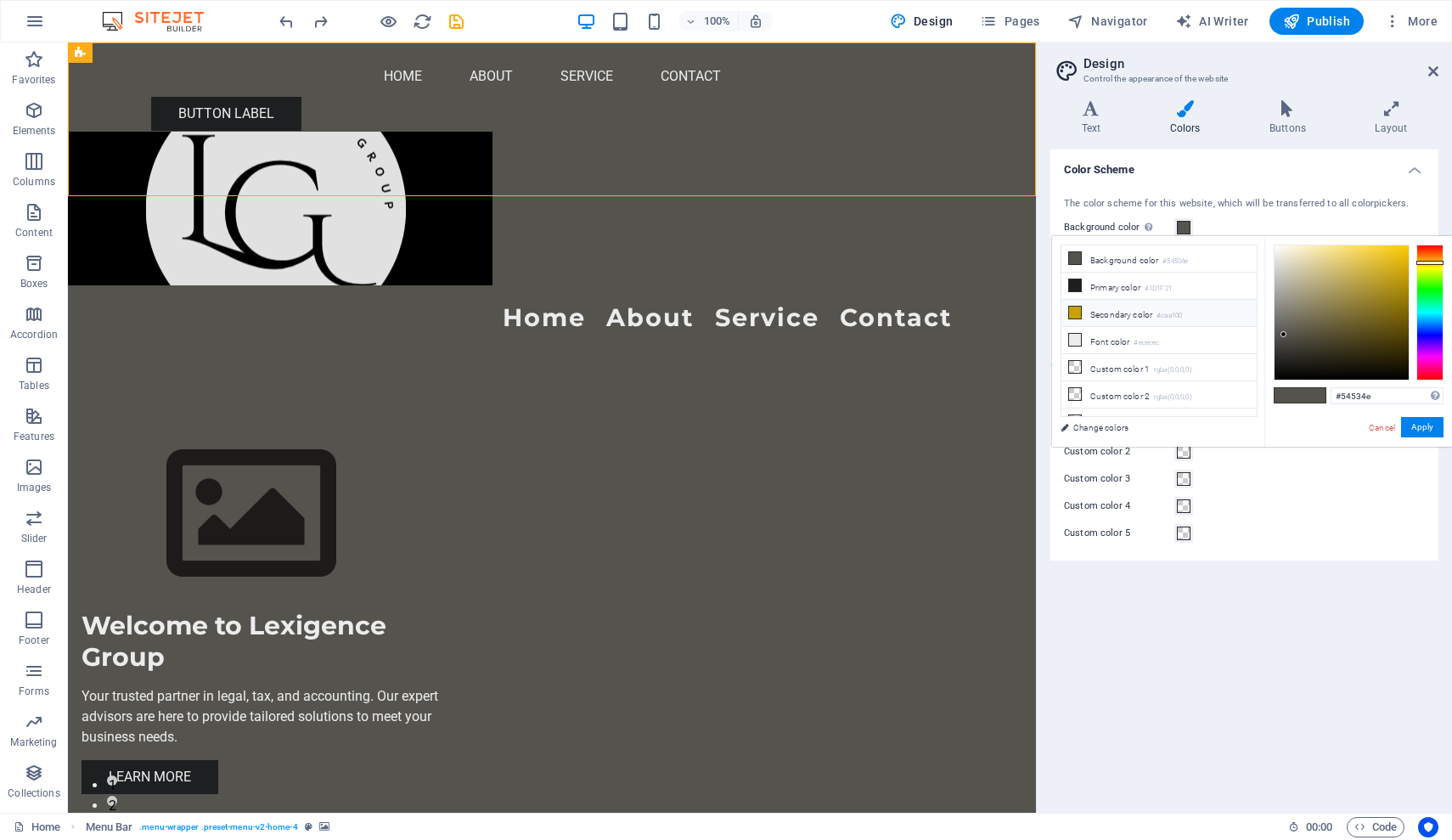
click at [1121, 300] on li "Secondary color #caa100" at bounding box center [1159, 313] width 195 height 27
click at [1364, 307] on div at bounding box center [1341, 313] width 134 height 134
click at [1419, 425] on button "Apply" at bounding box center [1422, 426] width 43 height 20
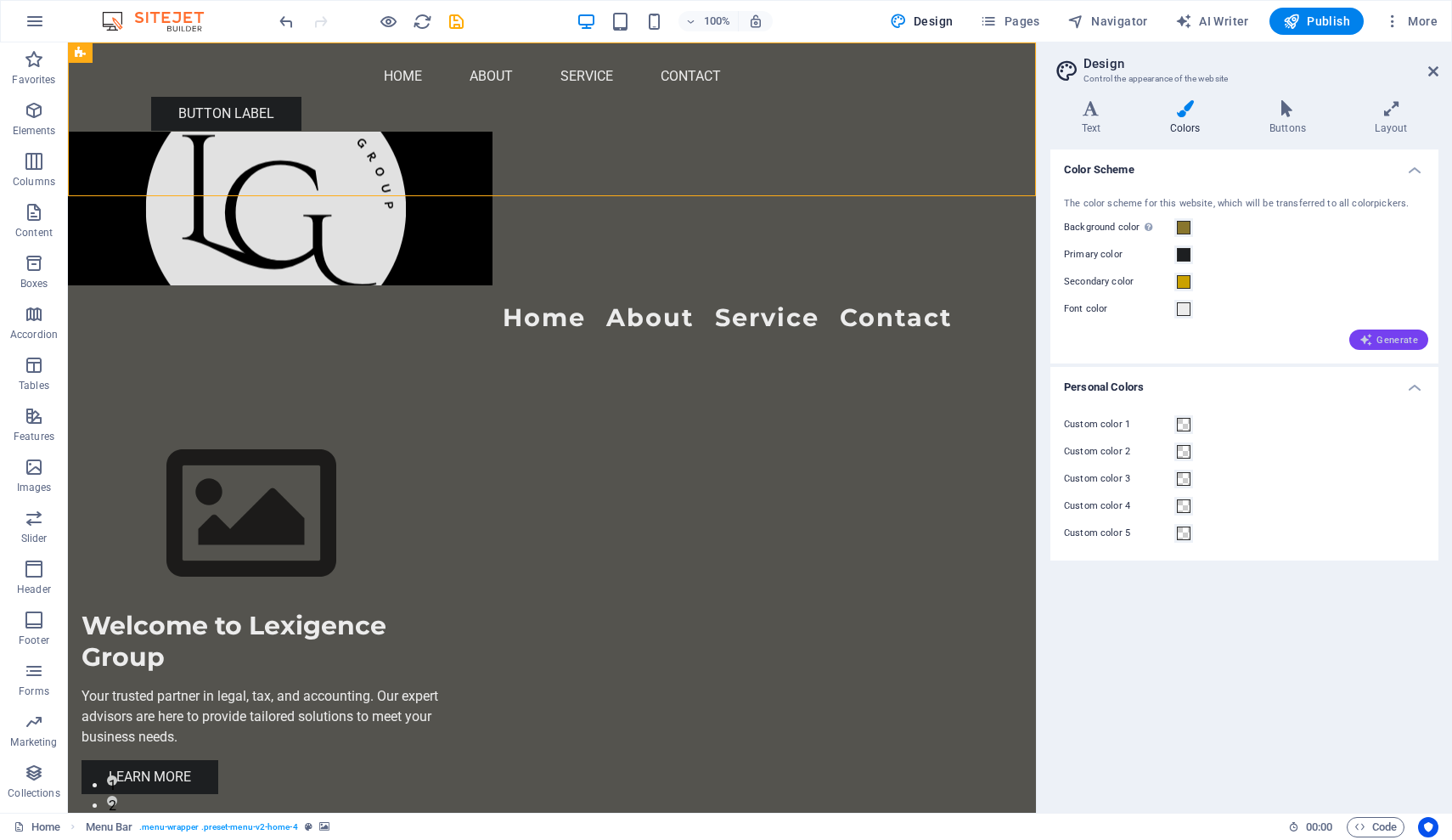
click at [1395, 336] on span "Generate" at bounding box center [1388, 340] width 58 height 14
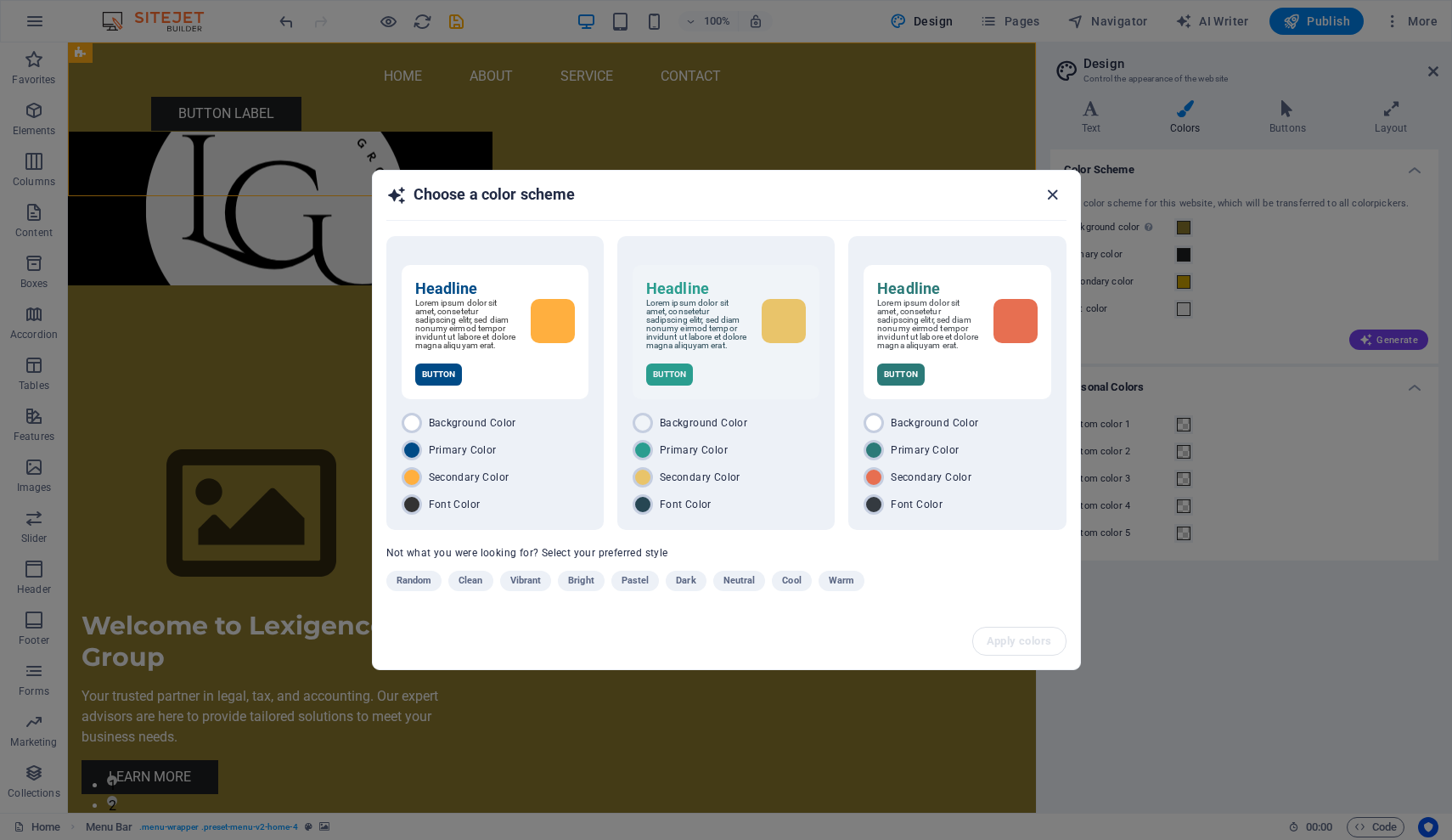
click at [1051, 192] on icon "button" at bounding box center [1052, 194] width 19 height 19
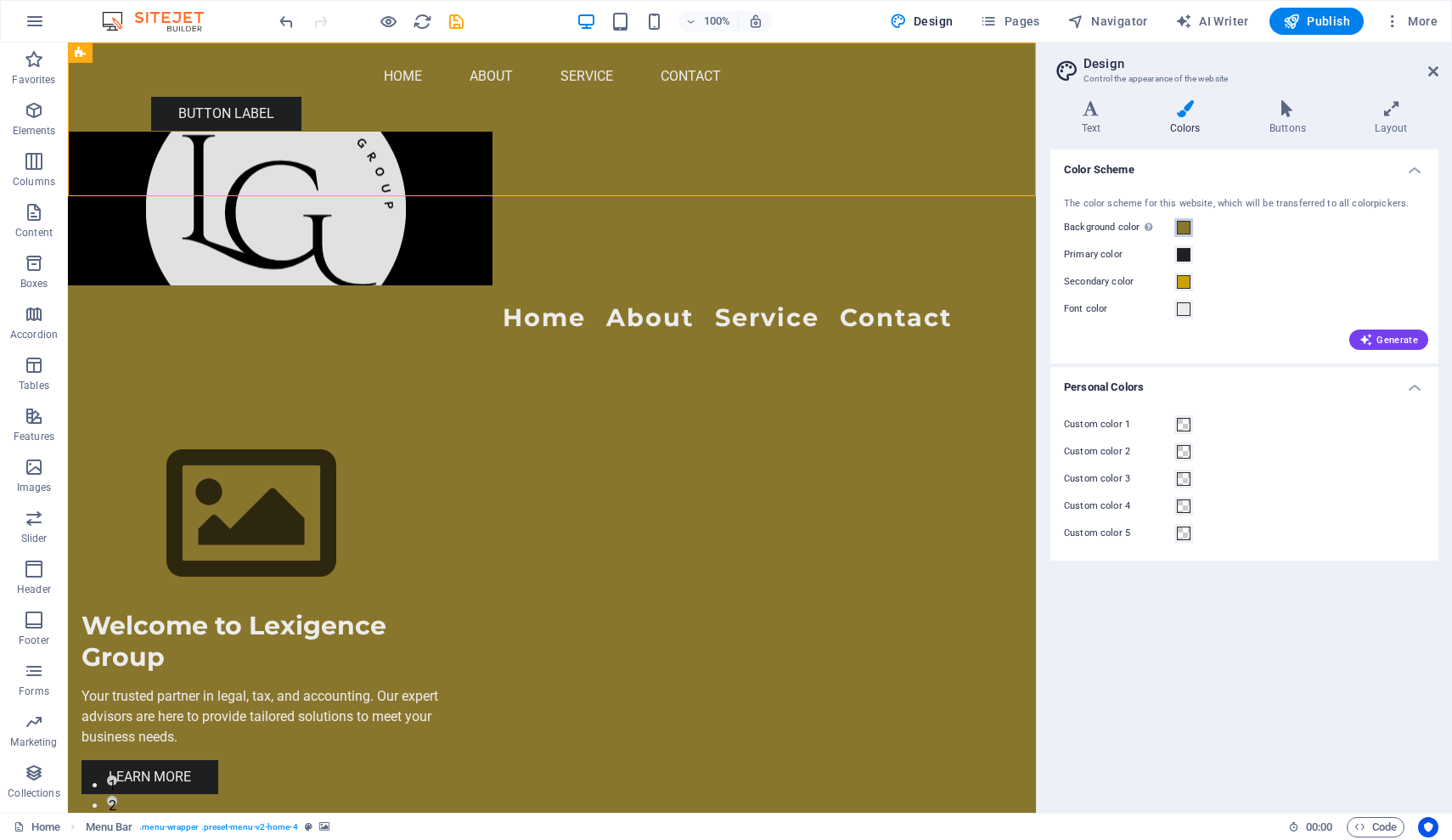
click at [1188, 229] on span at bounding box center [1184, 227] width 14 height 14
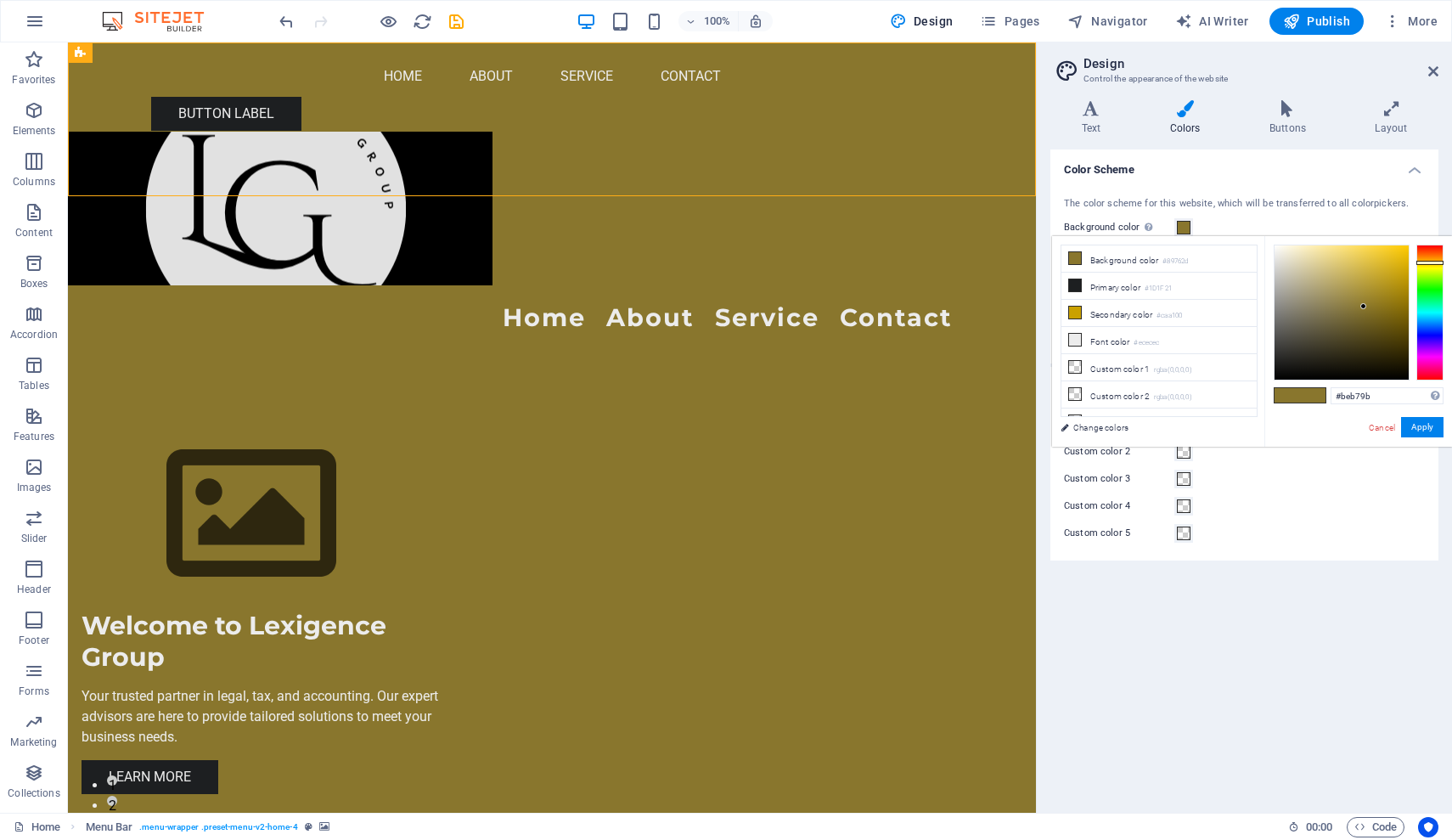
click at [1299, 279] on div at bounding box center [1341, 313] width 134 height 134
click at [1296, 266] on div at bounding box center [1341, 313] width 134 height 134
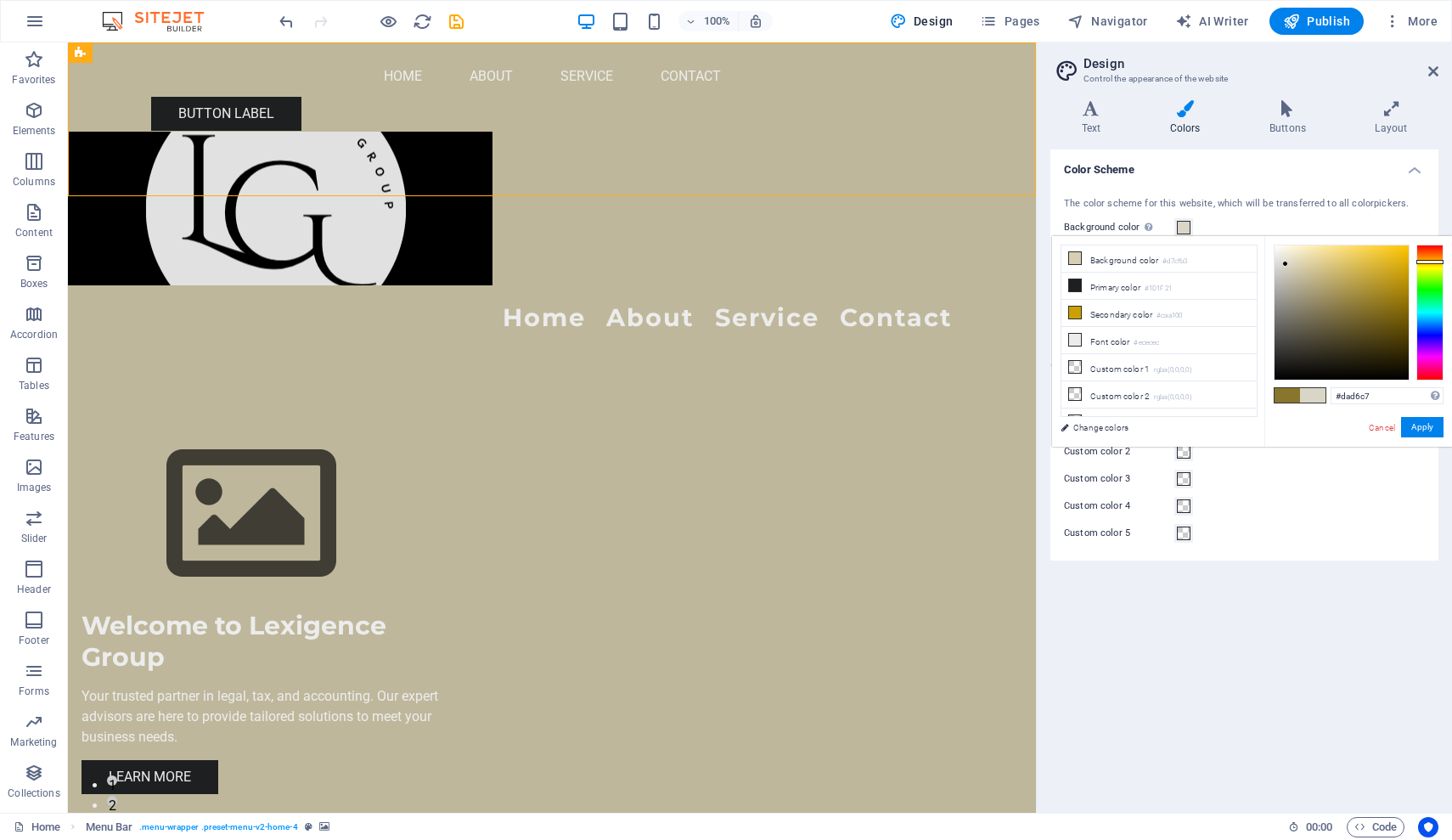
click at [1286, 264] on div at bounding box center [1341, 313] width 134 height 134
type input "#ece9e0"
click at [1280, 254] on div at bounding box center [1341, 313] width 134 height 134
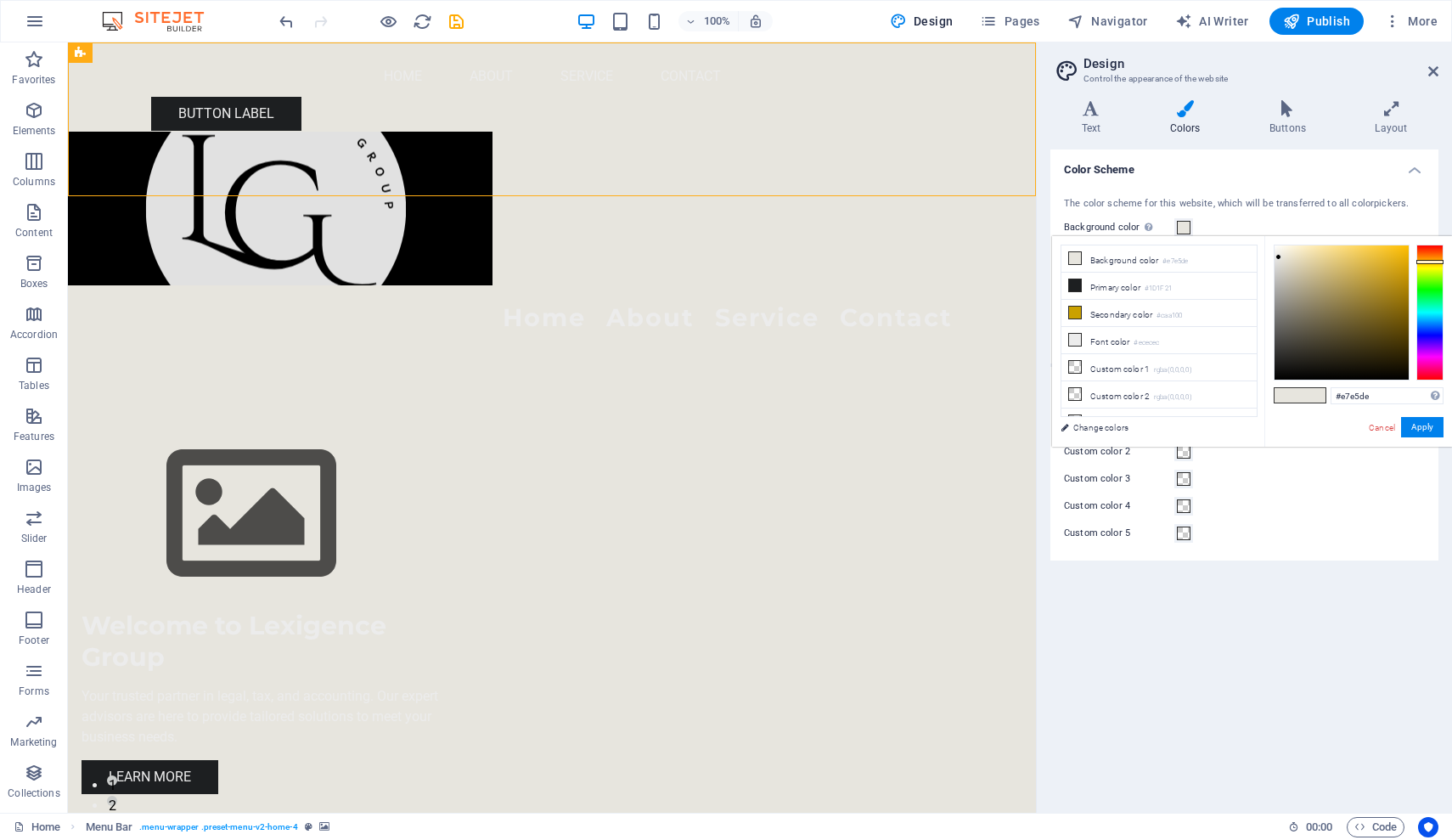
scroll to position [58, 0]
click at [1278, 261] on div at bounding box center [1341, 313] width 134 height 134
click at [1279, 269] on div at bounding box center [1341, 313] width 134 height 134
type input "#d0d0ce"
click at [1275, 269] on div at bounding box center [1341, 313] width 134 height 134
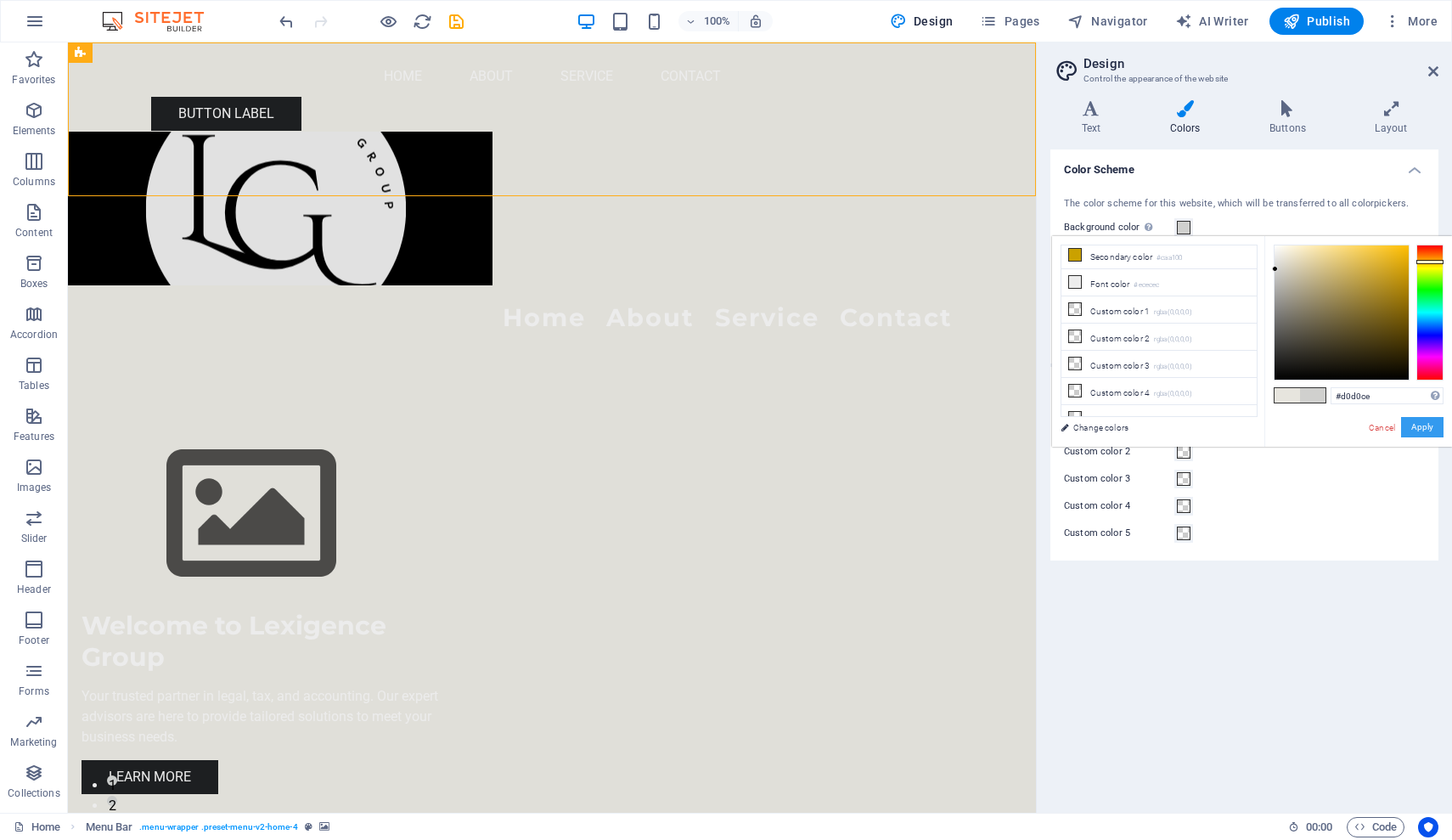
click at [1419, 427] on button "Apply" at bounding box center [1422, 426] width 43 height 20
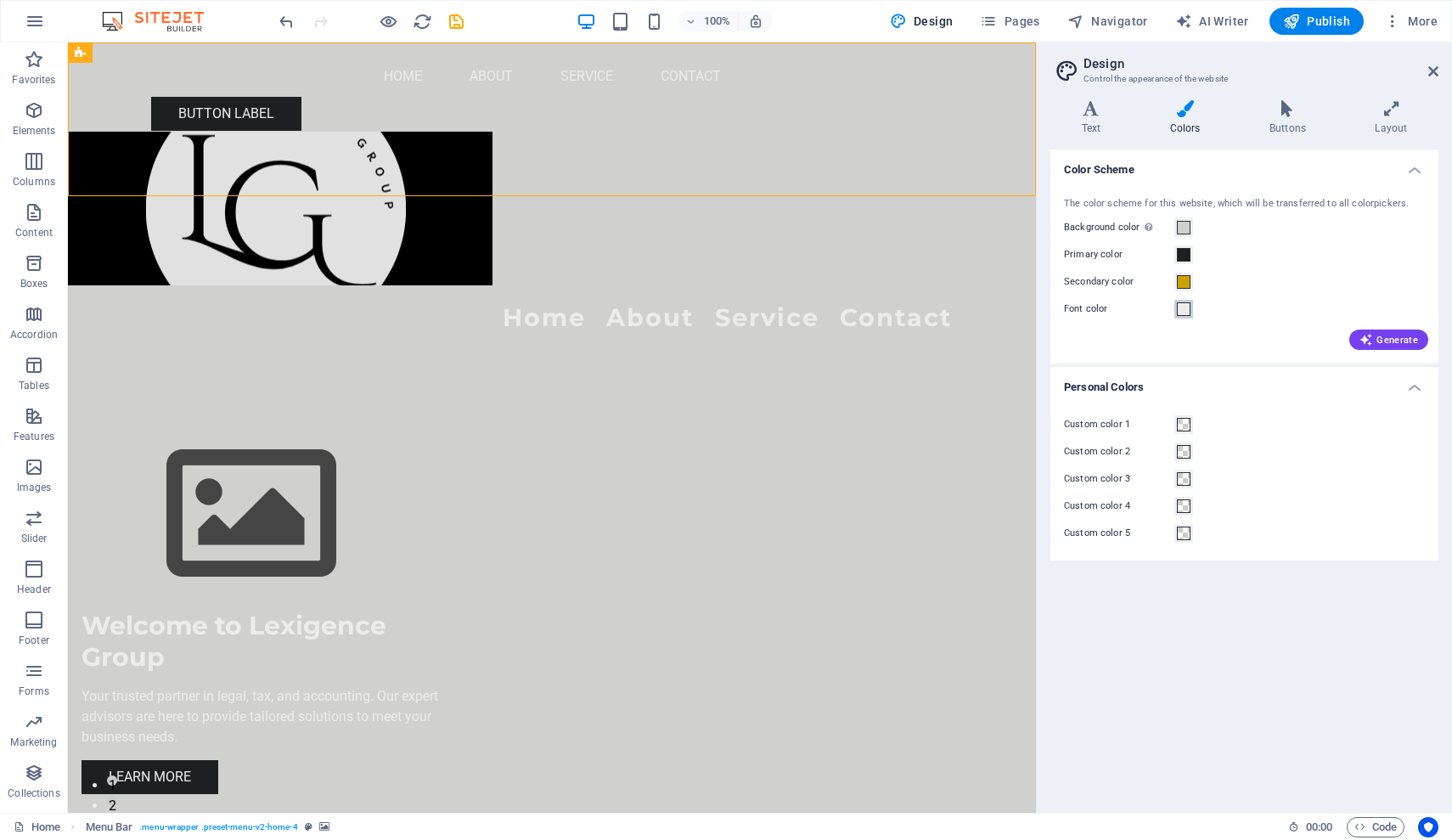
click at [1184, 307] on span at bounding box center [1184, 309] width 14 height 14
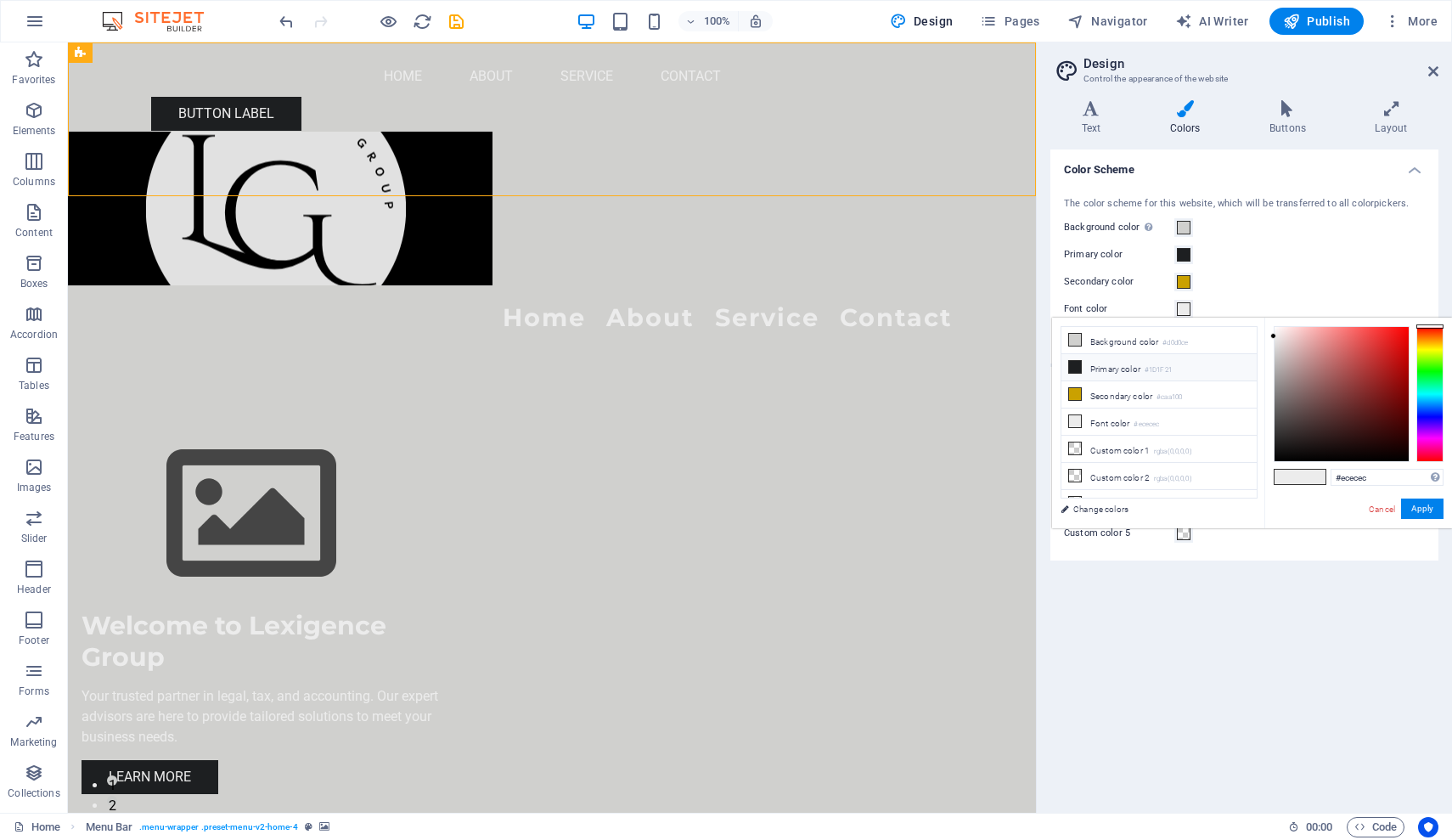
click at [1111, 370] on li "Primary color #1D1F21" at bounding box center [1159, 367] width 195 height 27
type input "#1d1f21"
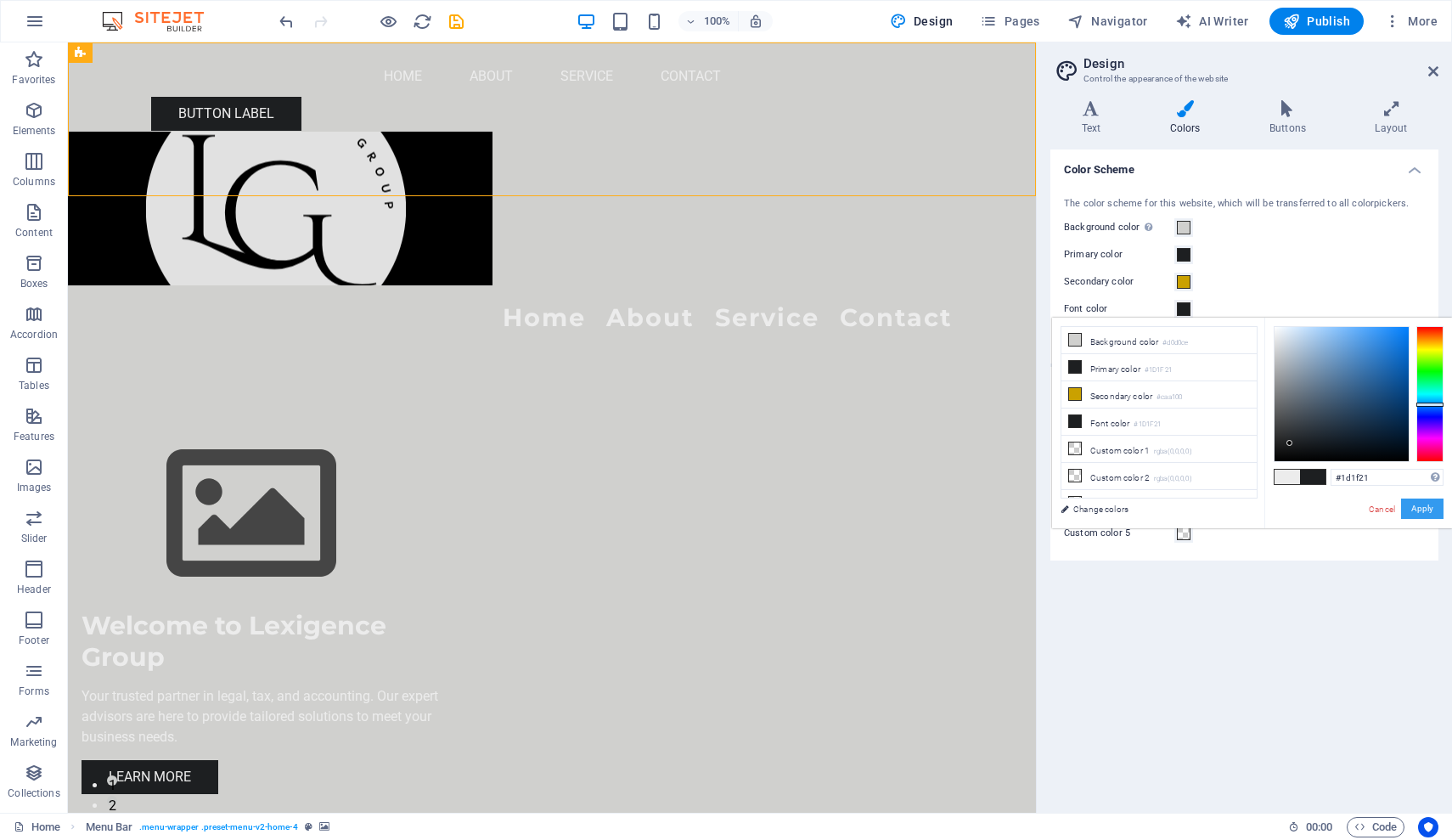
click at [1428, 507] on button "Apply" at bounding box center [1422, 508] width 43 height 20
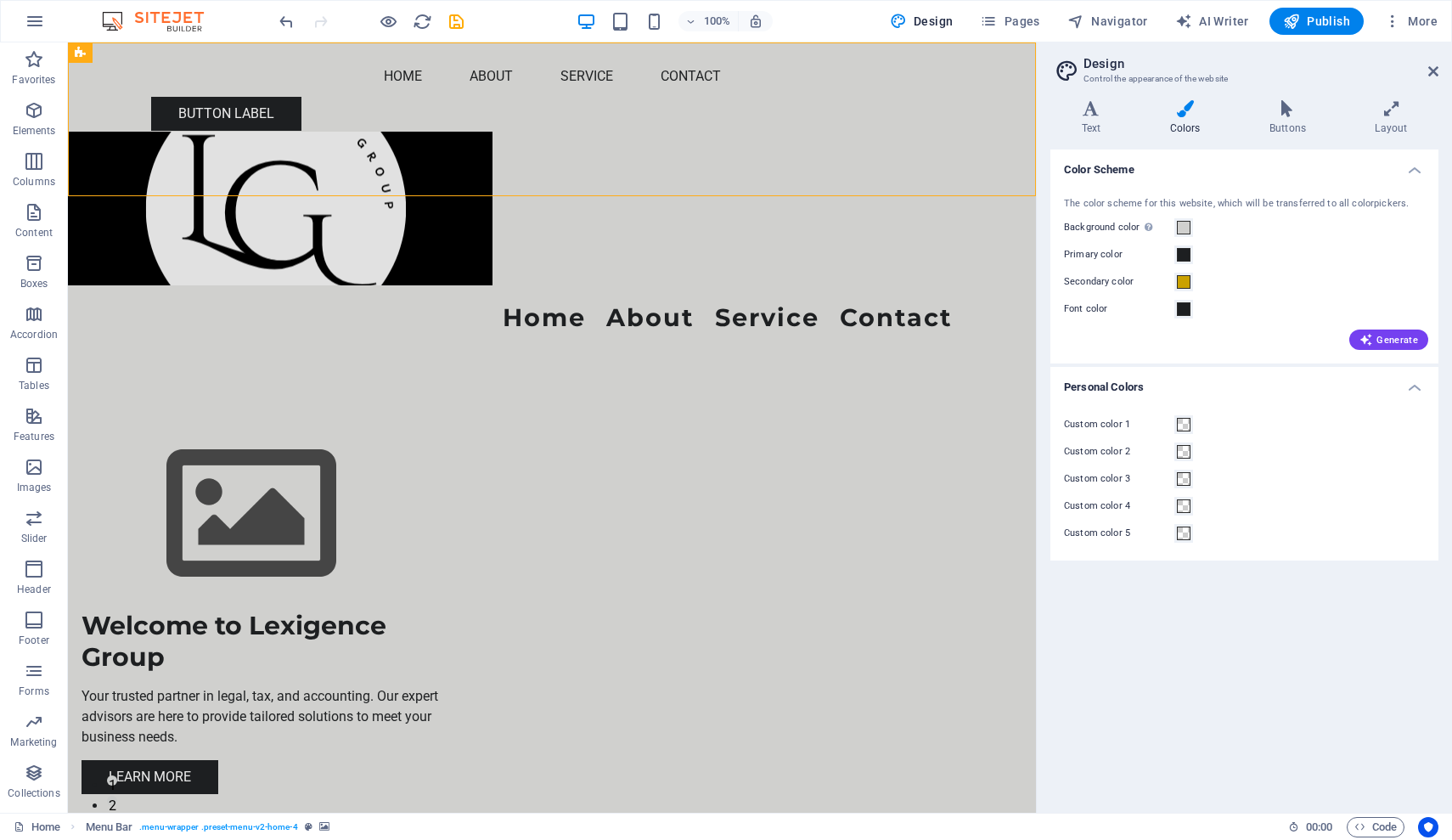
click at [1173, 689] on div "Color Scheme The color scheme for this website, which will be transferred to al…" at bounding box center [1244, 473] width 388 height 649
click at [879, 132] on figure at bounding box center [552, 208] width 968 height 153
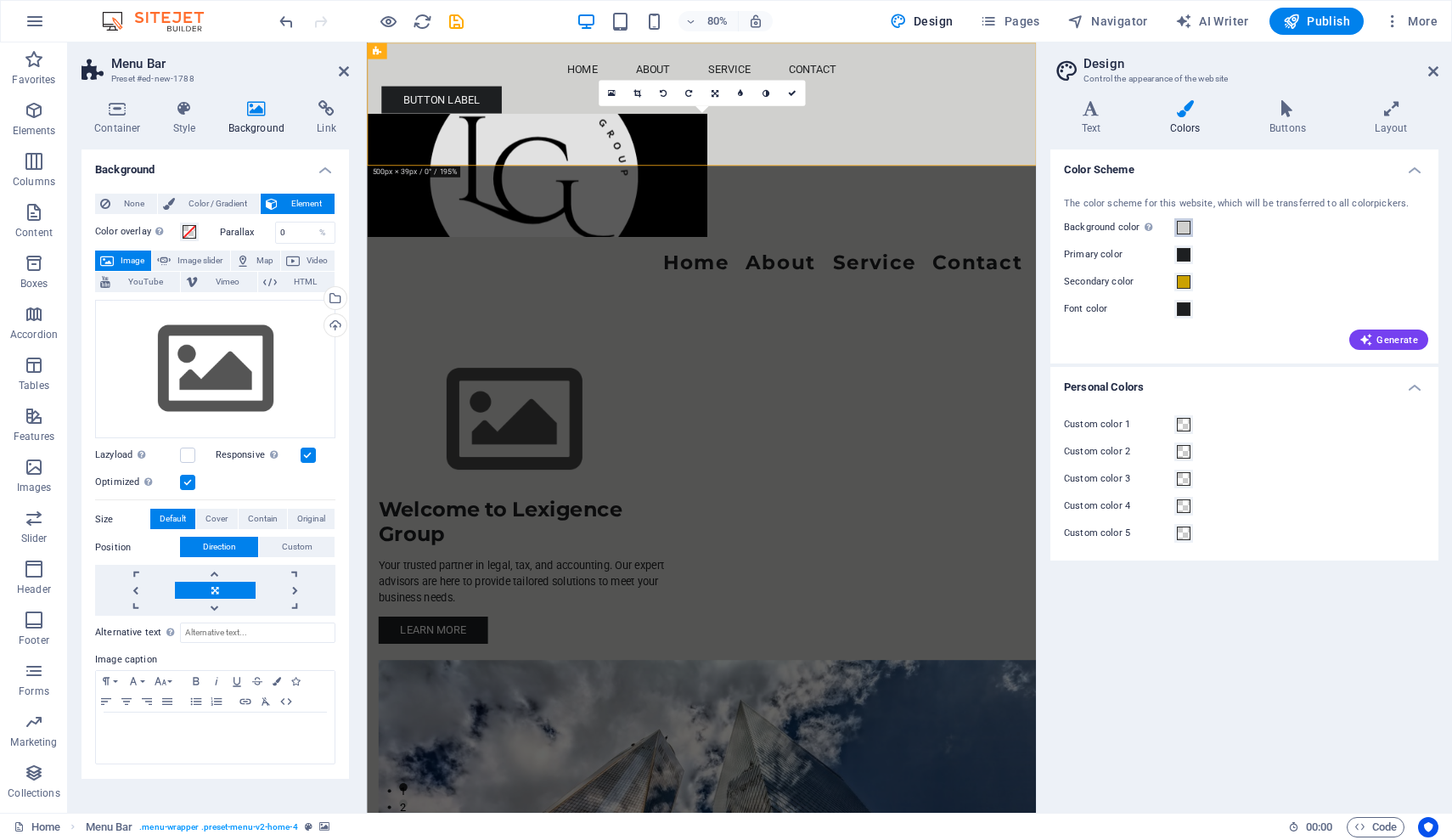
click at [1180, 229] on span at bounding box center [1184, 227] width 14 height 14
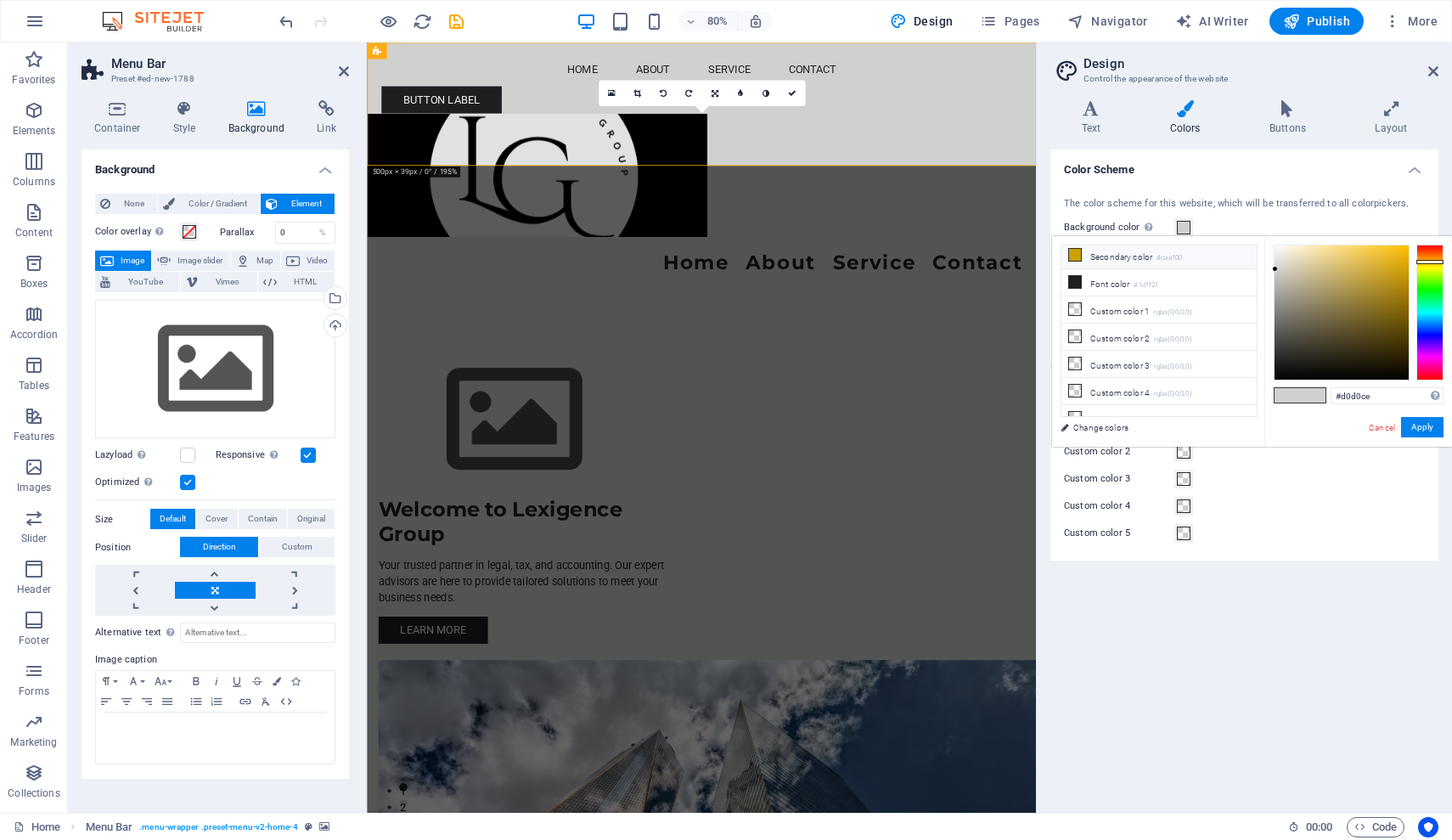
click at [1103, 255] on li "Secondary color #caa100" at bounding box center [1159, 255] width 195 height 27
type input "#caa100"
click at [1429, 427] on button "Apply" at bounding box center [1422, 426] width 43 height 20
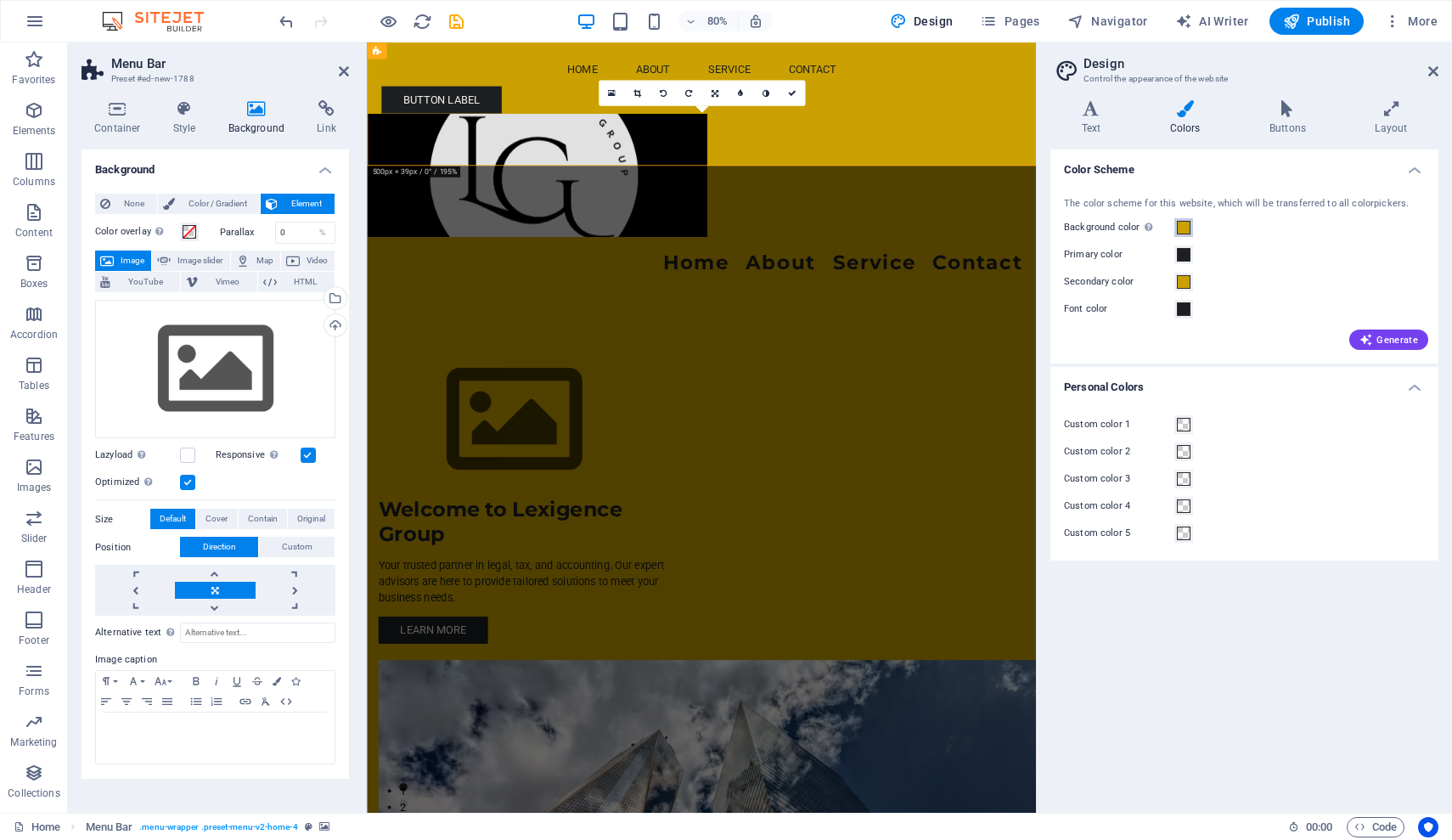
click at [1184, 222] on span at bounding box center [1184, 227] width 14 height 14
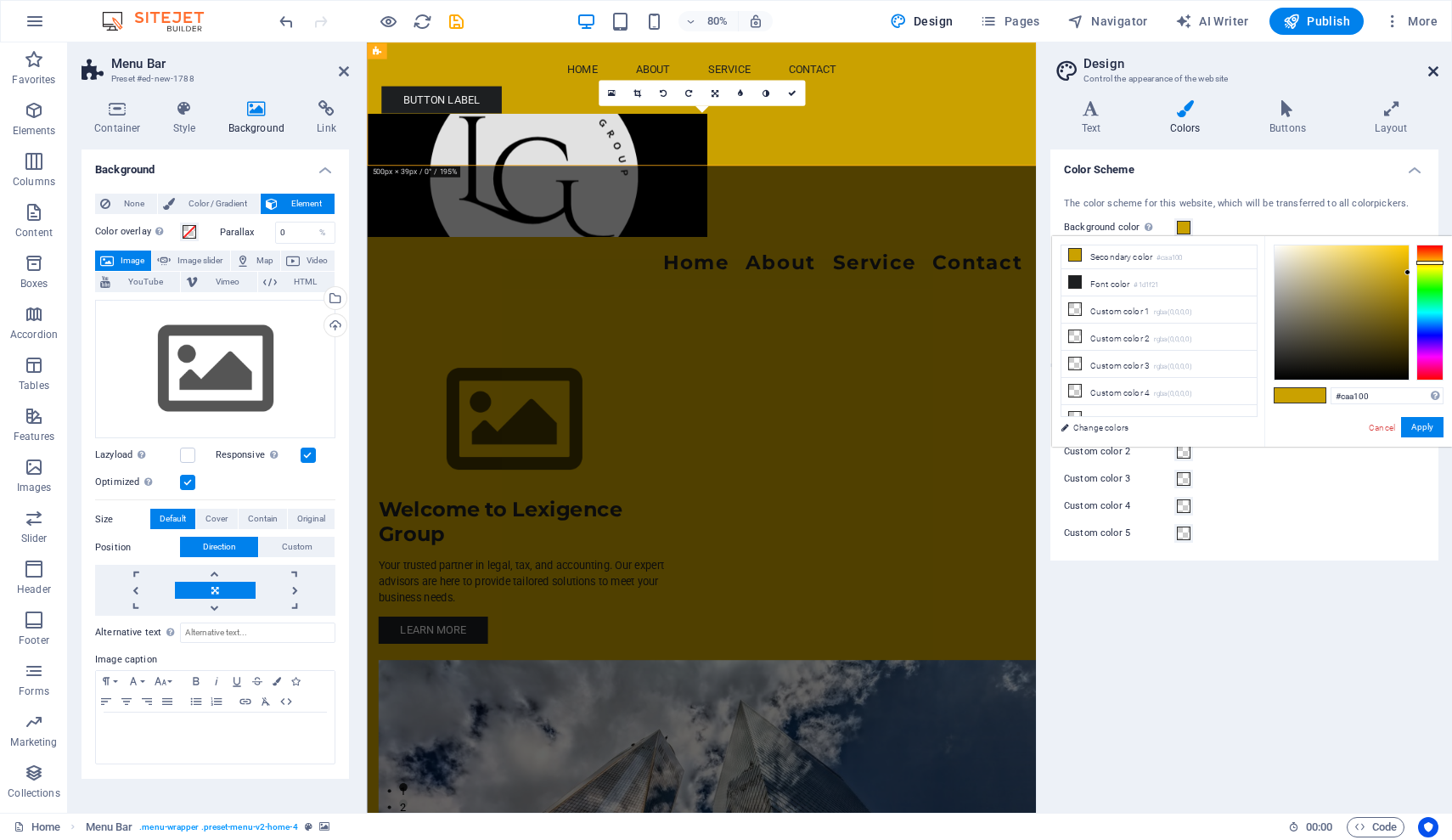
click at [1434, 71] on icon at bounding box center [1434, 71] width 10 height 14
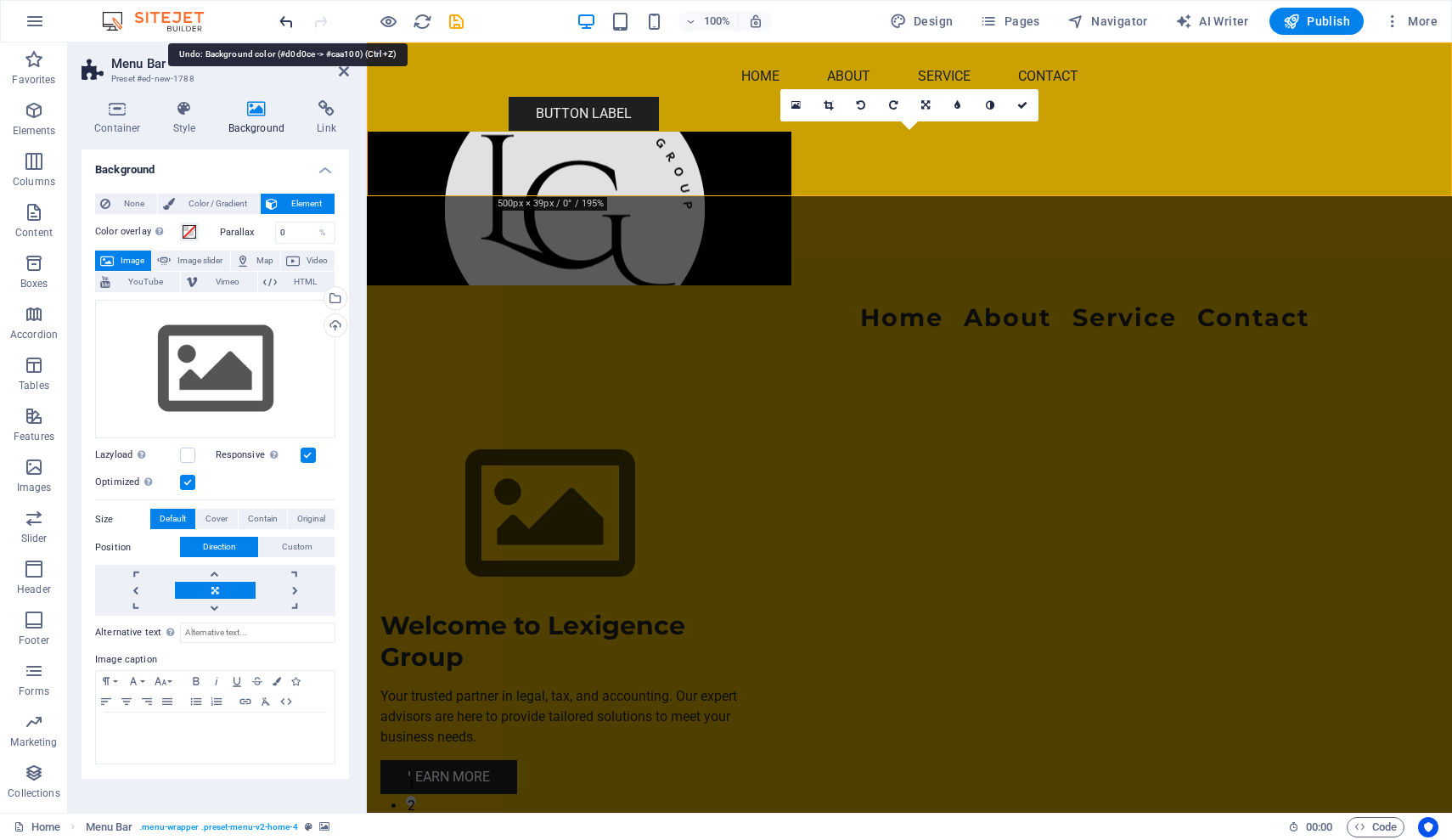
click at [287, 21] on icon "undo" at bounding box center [287, 22] width 19 height 19
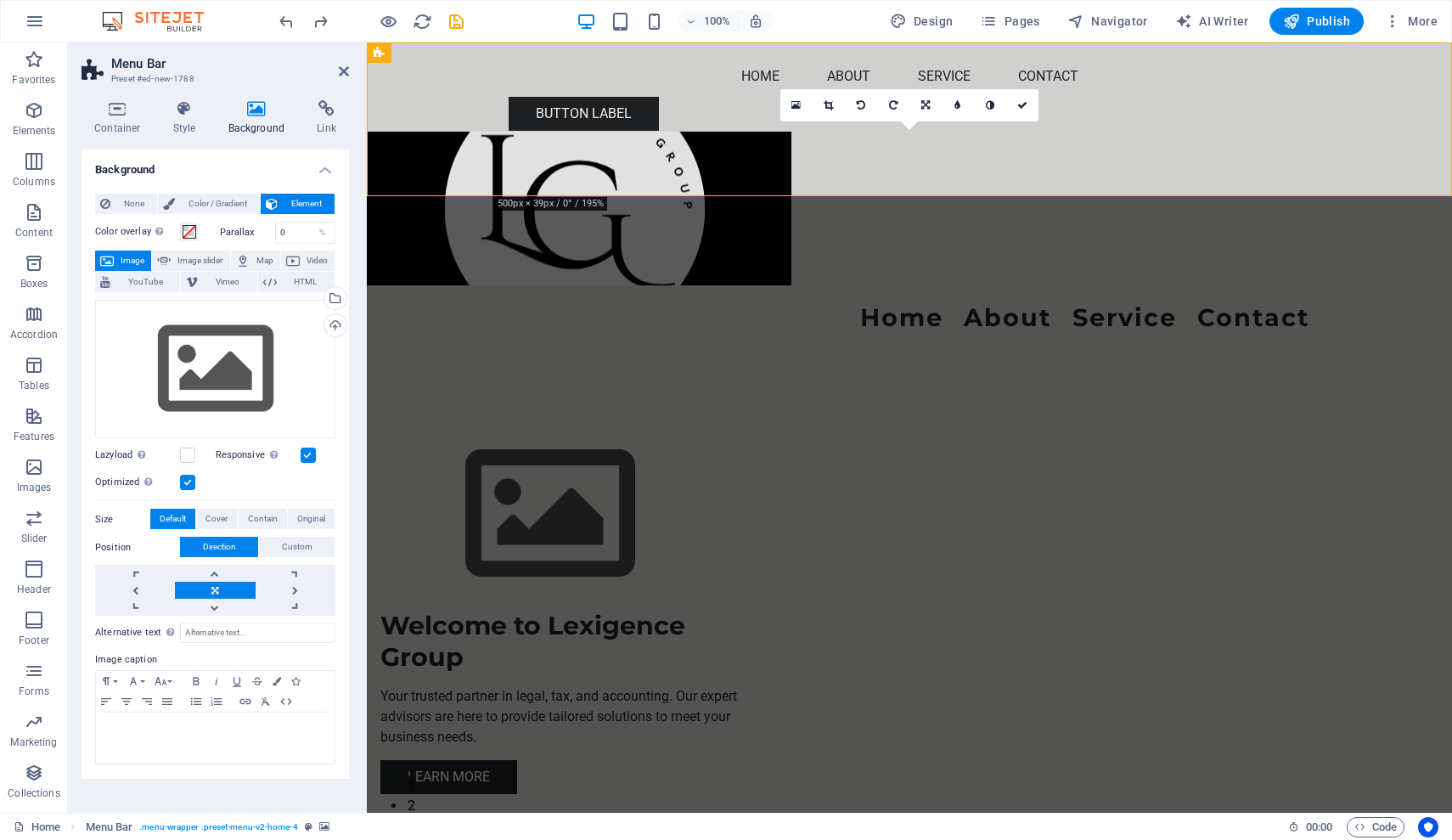
click at [1405, 132] on figure at bounding box center [909, 208] width 1085 height 153
click at [140, 345] on div "Drag files here, click to choose files or select files from Files or our free s…" at bounding box center [215, 369] width 241 height 139
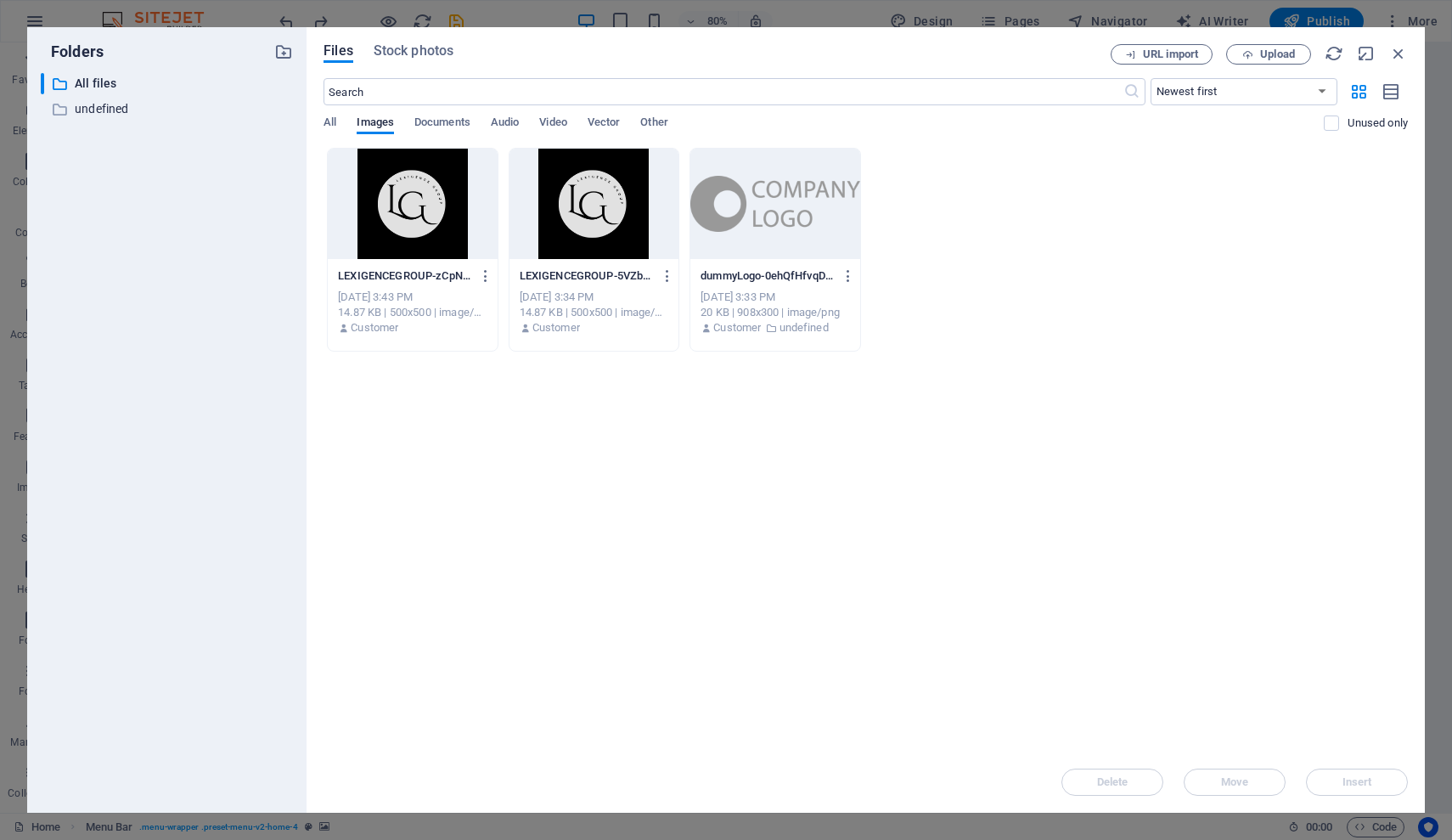
click at [140, 345] on div "​ All files All files ​ undefined undefined" at bounding box center [166, 436] width 252 height 726
click at [1395, 52] on icon "button" at bounding box center [1398, 53] width 18 height 18
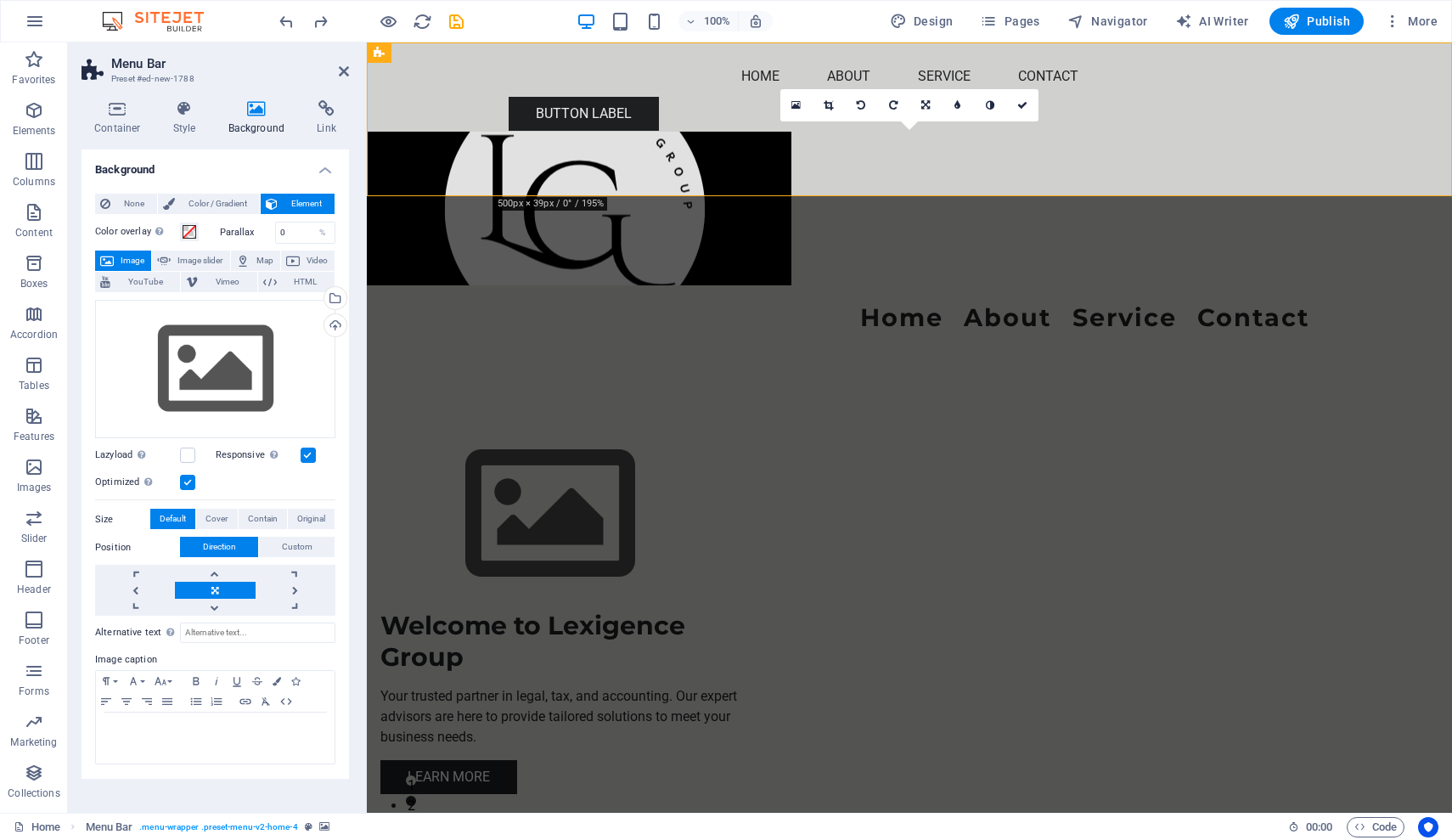
click at [255, 797] on div "Background None Color / Gradient Element Stretch background to full-width Color…" at bounding box center [215, 473] width 268 height 649
click at [345, 71] on icon at bounding box center [344, 71] width 10 height 14
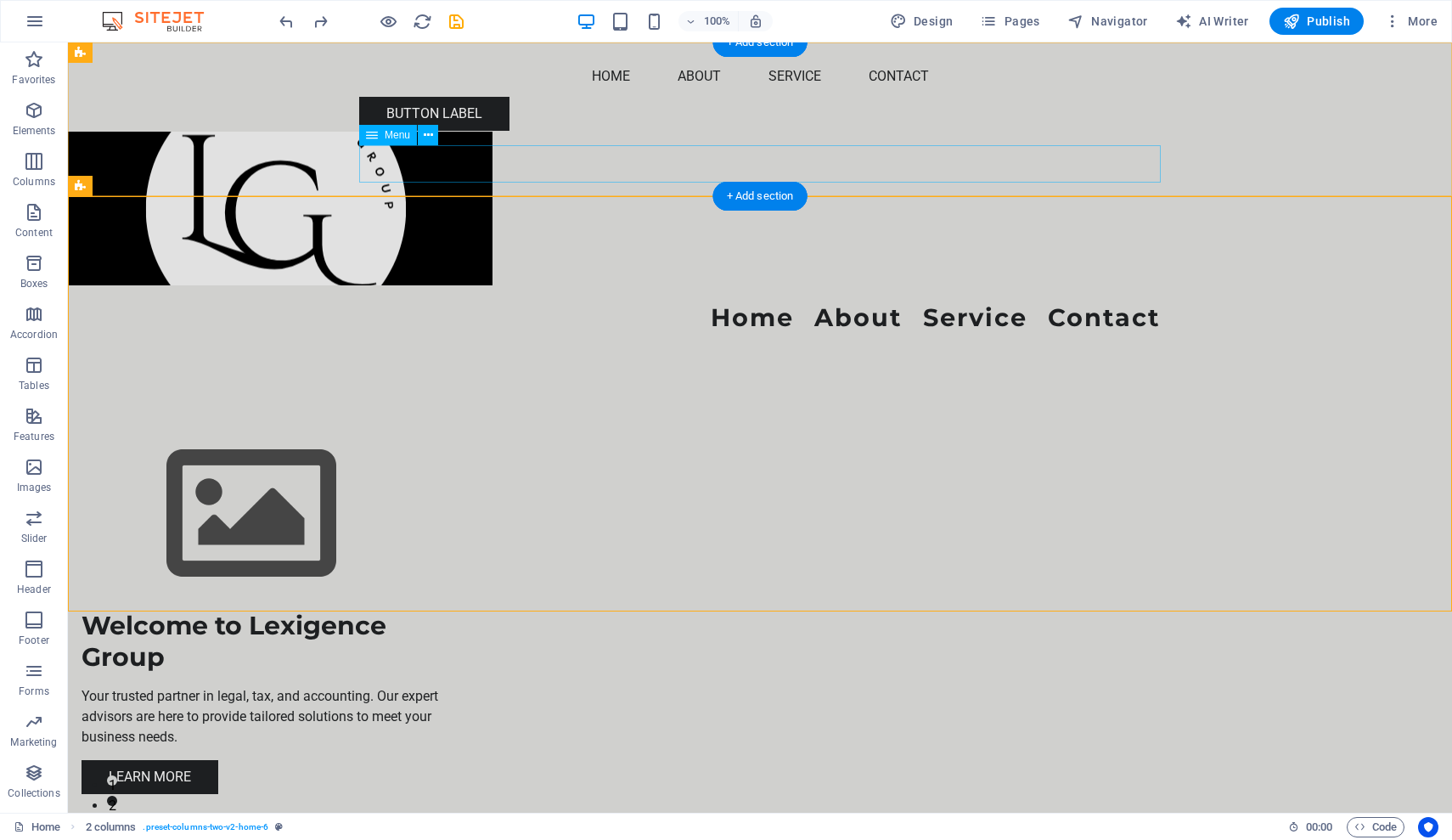
click at [406, 299] on nav "Home About Service Contact" at bounding box center [760, 318] width 802 height 38
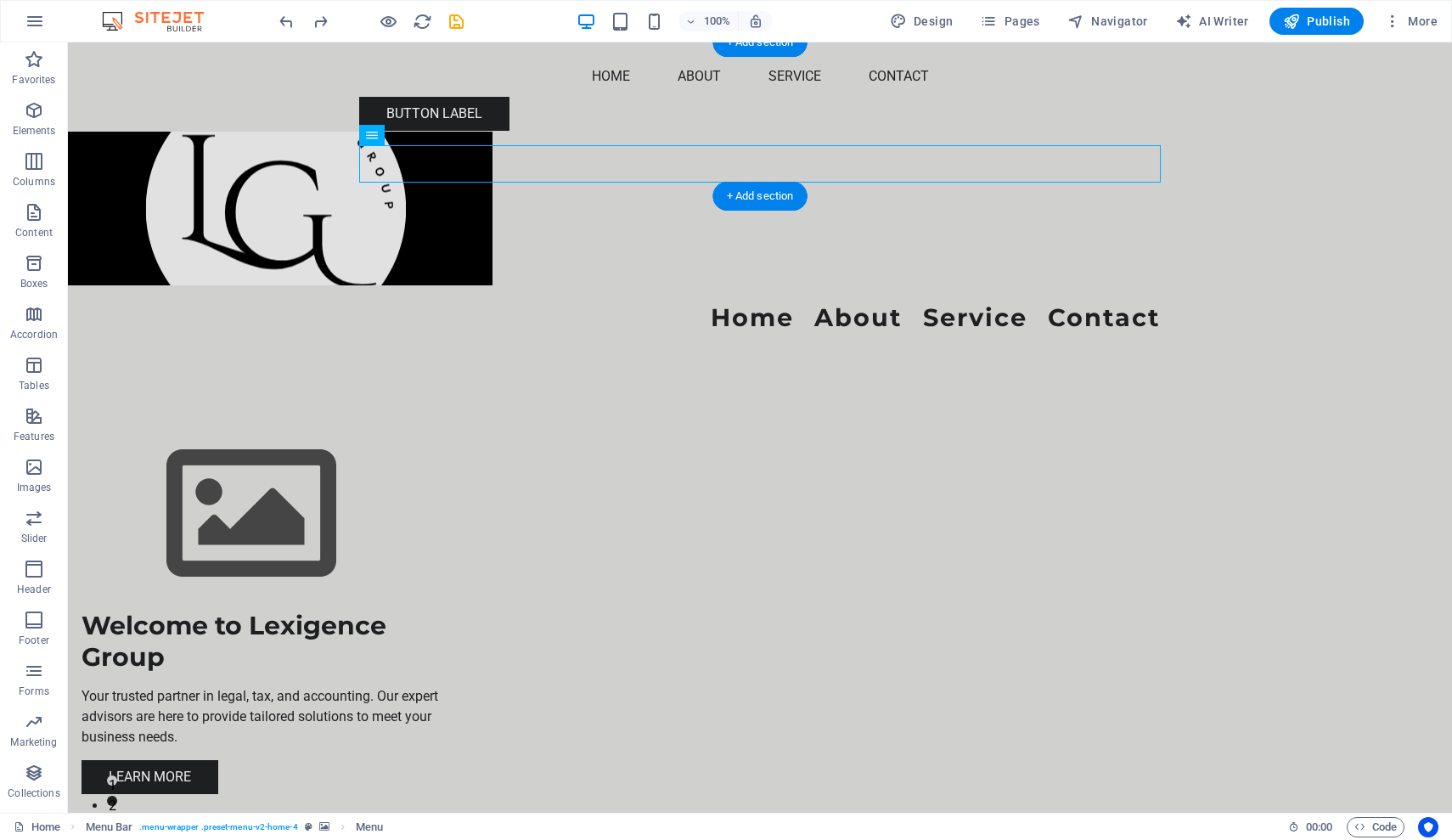
click at [446, 132] on figure at bounding box center [760, 208] width 1384 height 153
click at [760, 299] on nav "Home About Service Contact" at bounding box center [760, 318] width 802 height 38
click at [372, 137] on icon at bounding box center [372, 134] width 12 height 20
click at [817, 299] on nav "Home About Service Contact" at bounding box center [760, 318] width 802 height 38
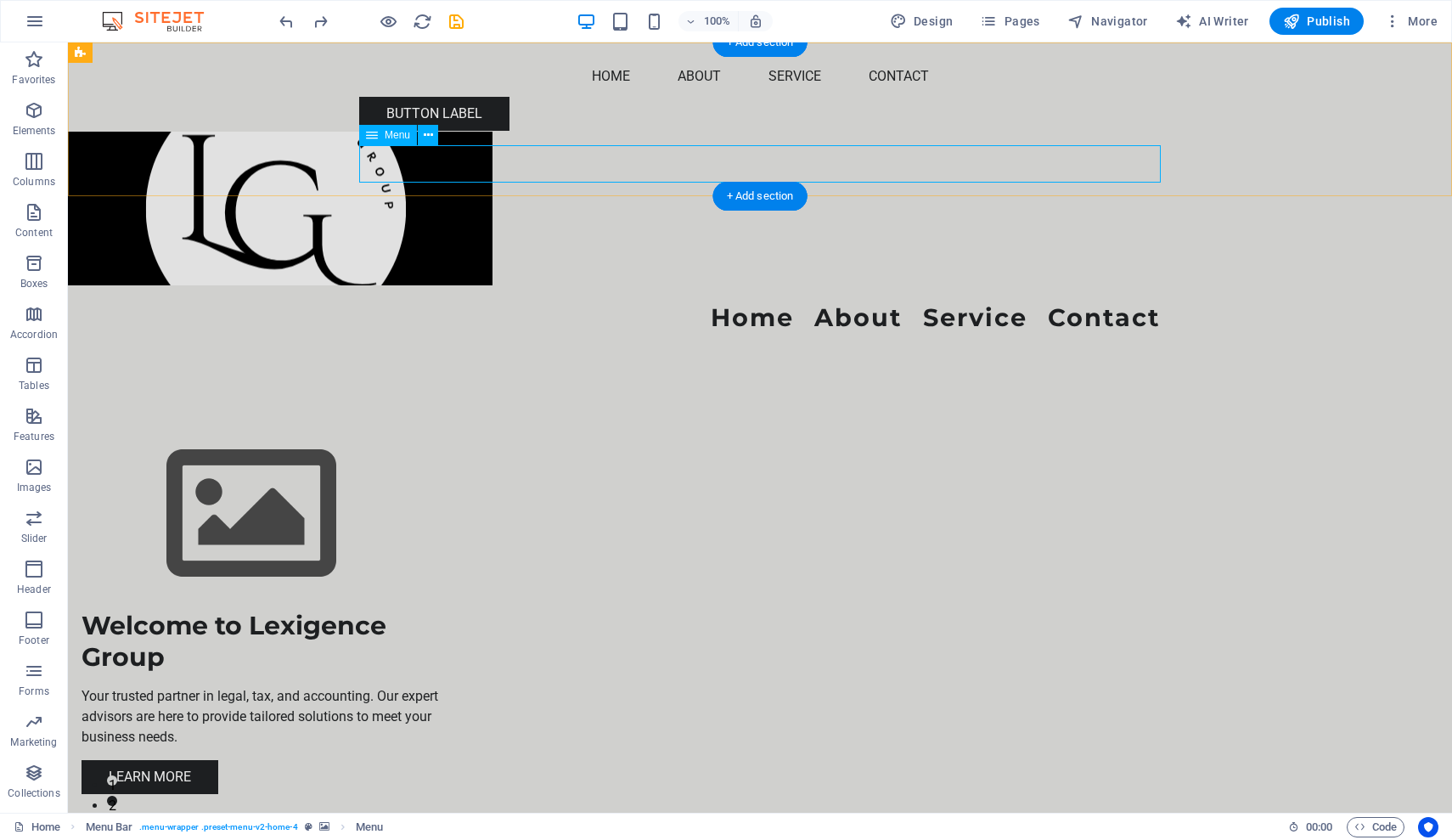
select select
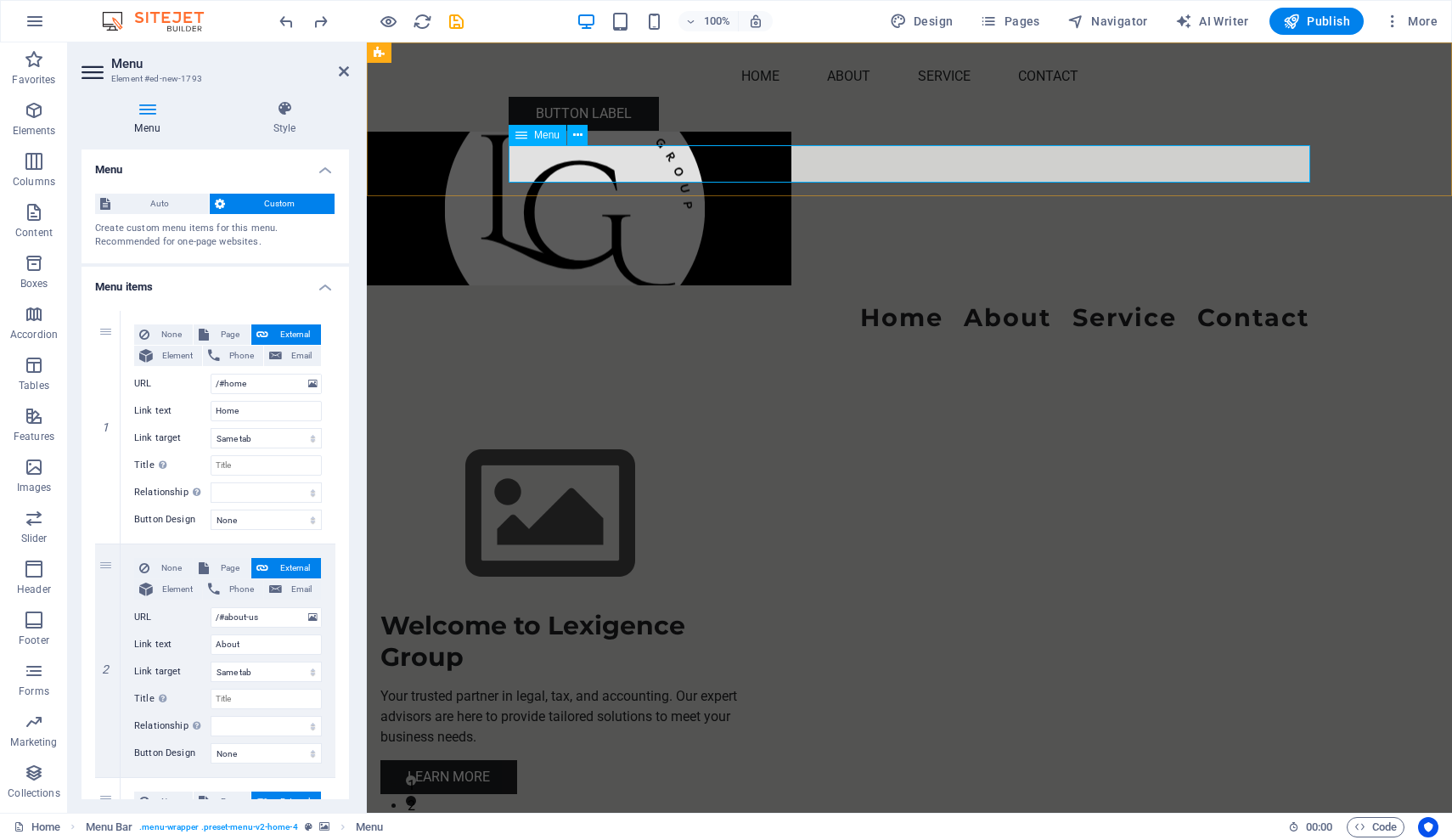
click at [543, 139] on span "Menu" at bounding box center [546, 135] width 25 height 10
click at [581, 133] on icon at bounding box center [578, 135] width 10 height 17
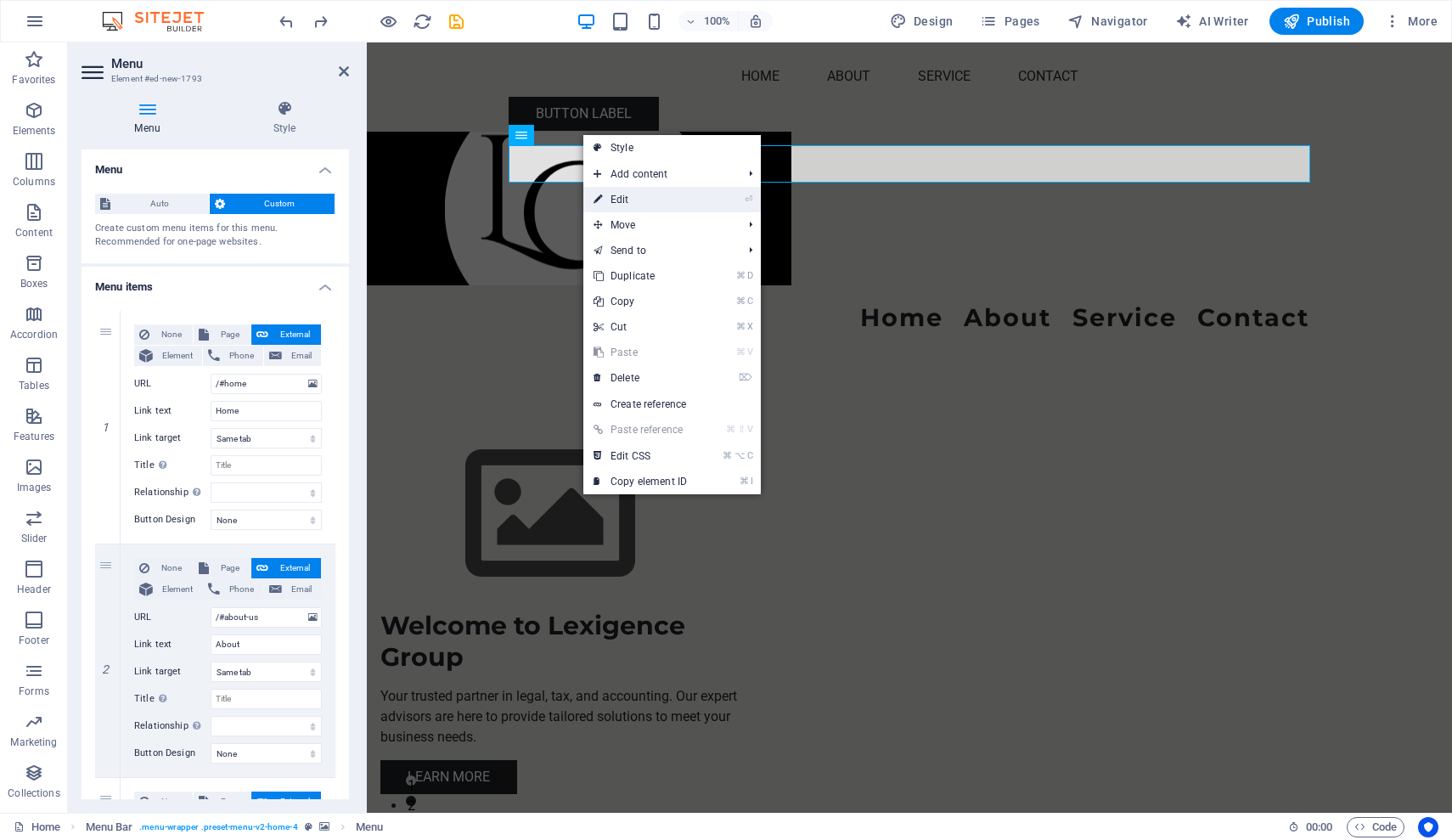
click at [622, 203] on link "⏎ Edit" at bounding box center [640, 199] width 114 height 25
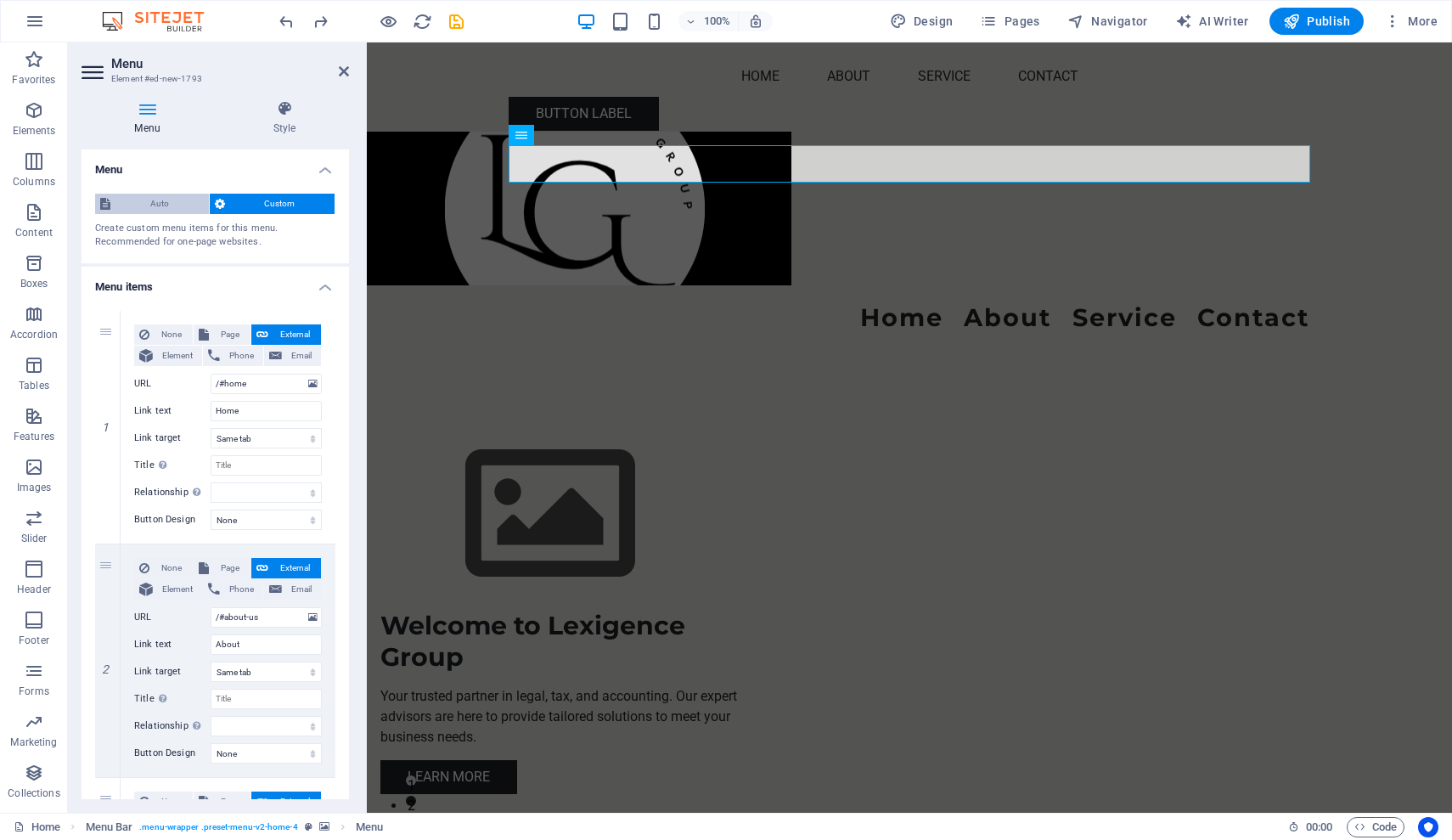
click at [139, 206] on span "Auto" at bounding box center [159, 203] width 88 height 20
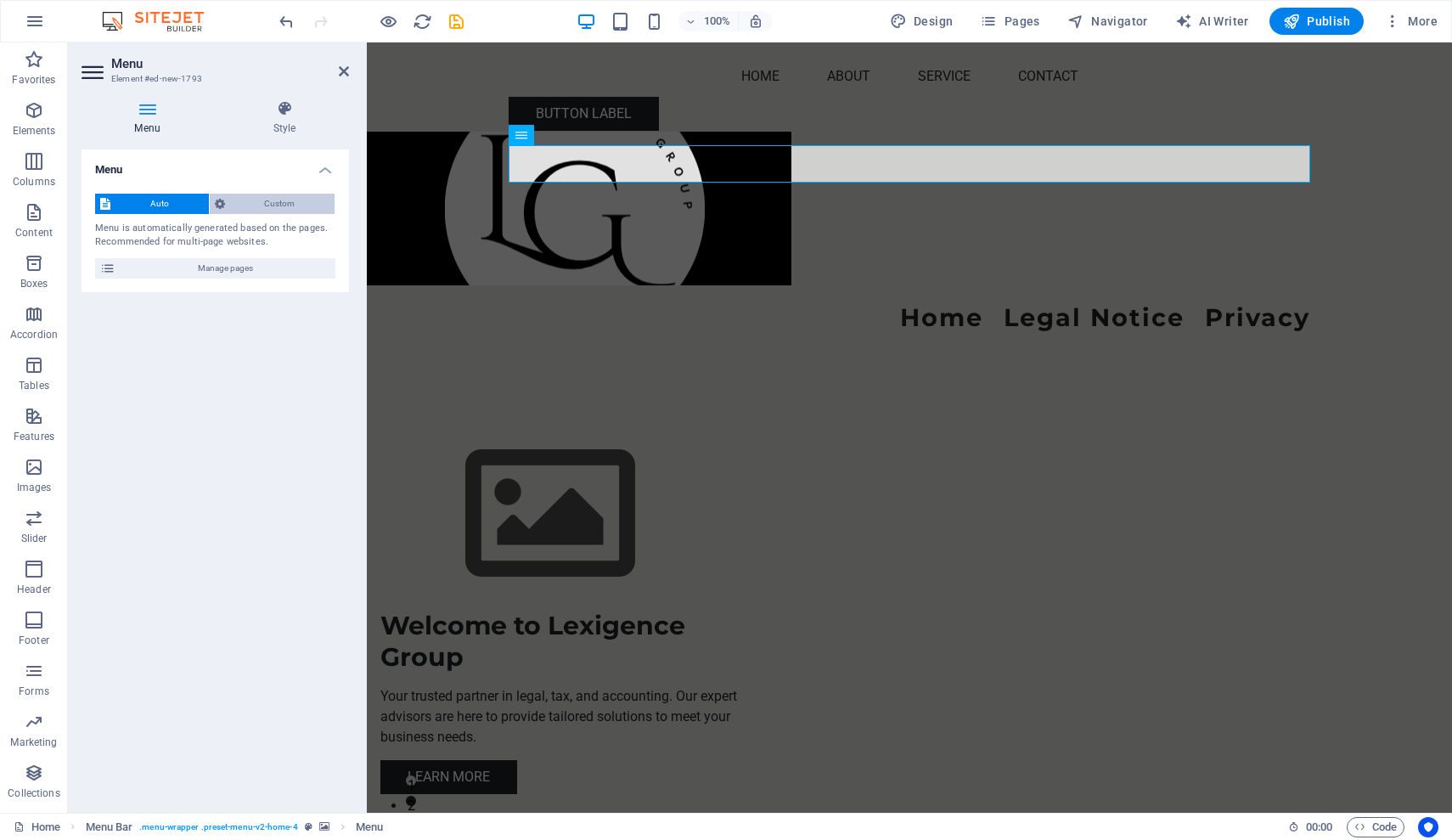
click at [250, 196] on span "Custom" at bounding box center [280, 203] width 100 height 20
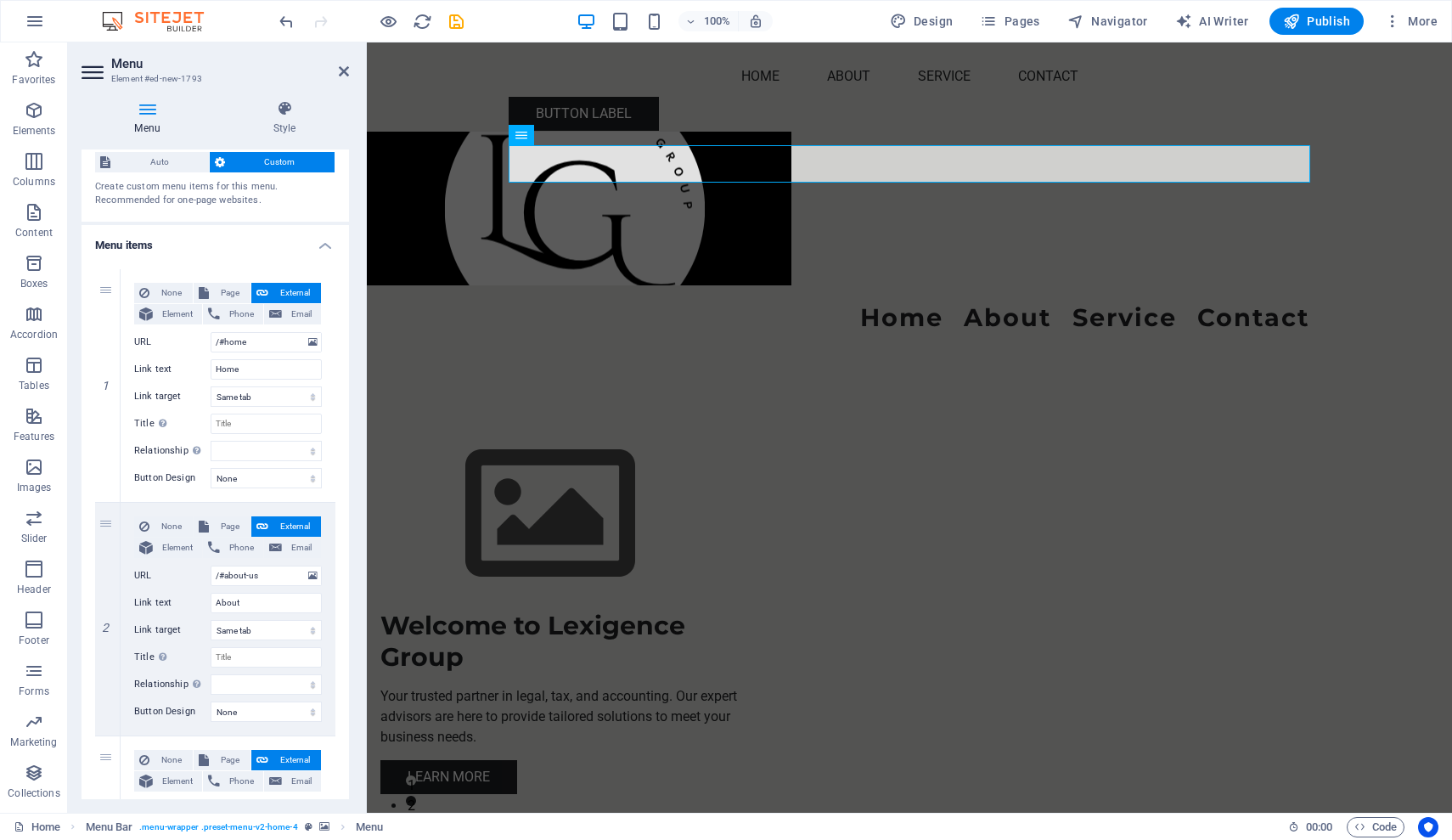
scroll to position [0, 0]
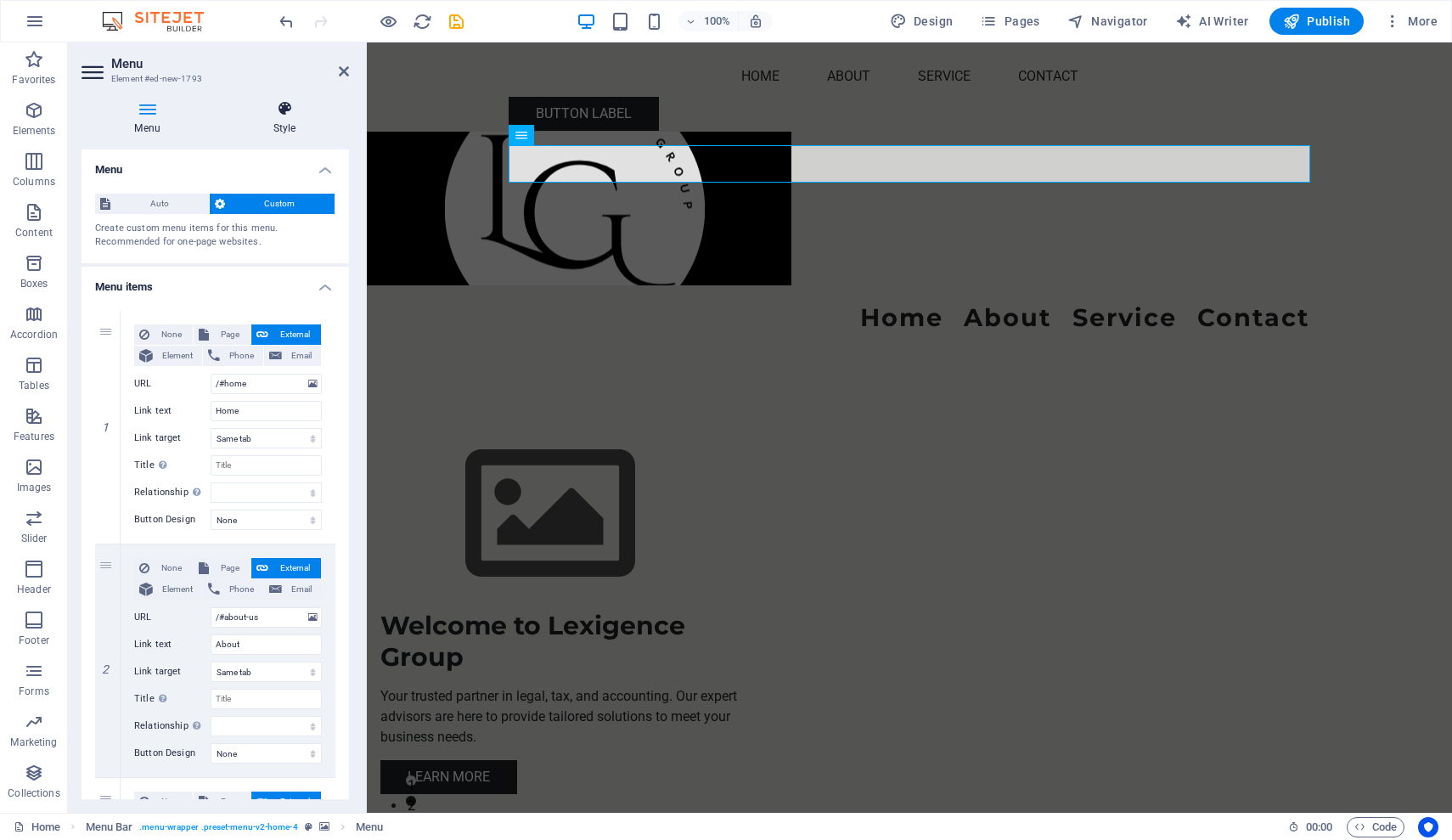
click at [284, 131] on h4 "Style" at bounding box center [284, 118] width 129 height 36
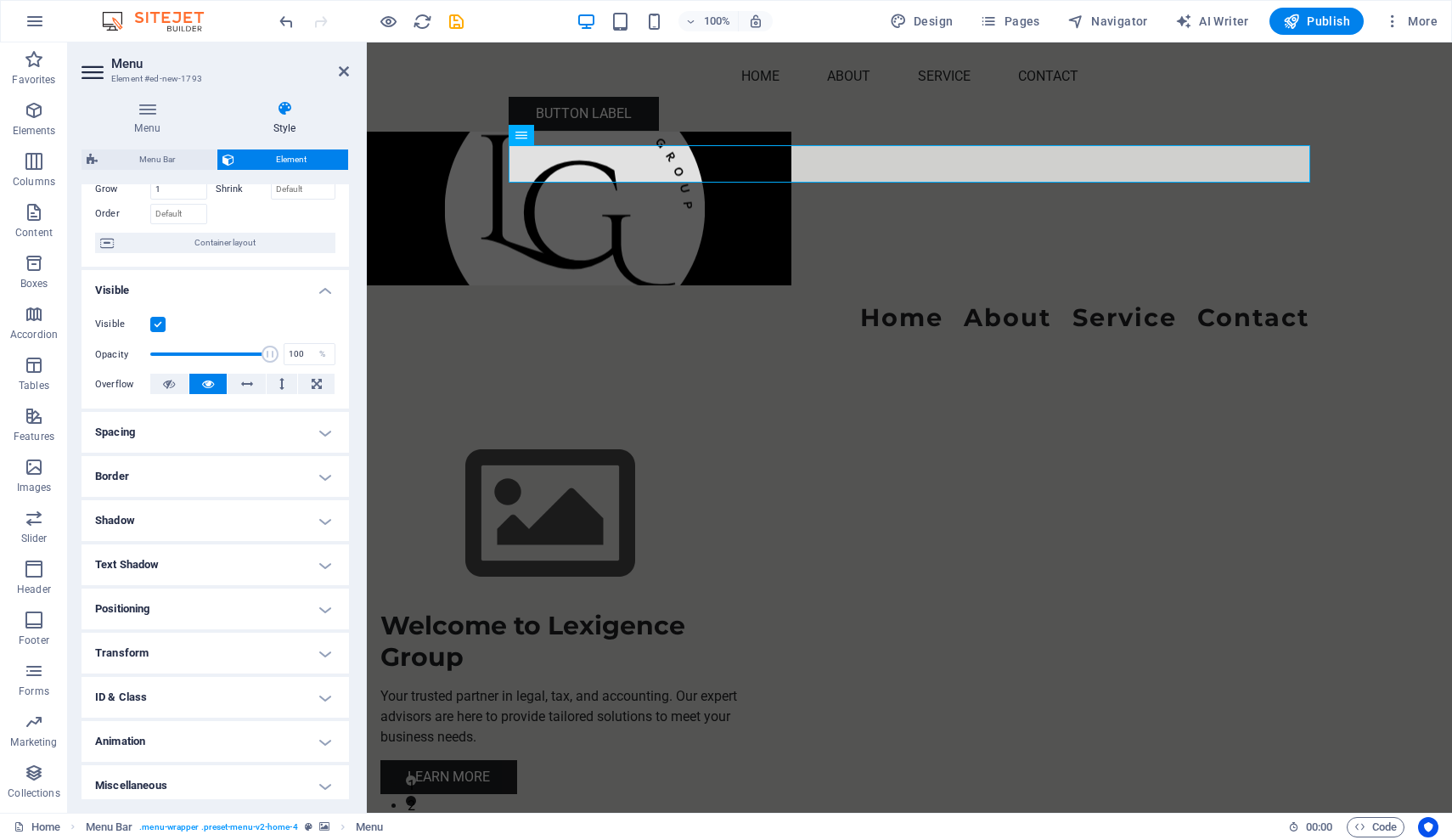
scroll to position [102, 0]
click at [238, 344] on span at bounding box center [209, 348] width 119 height 25
click at [319, 423] on h4 "Spacing" at bounding box center [215, 426] width 268 height 41
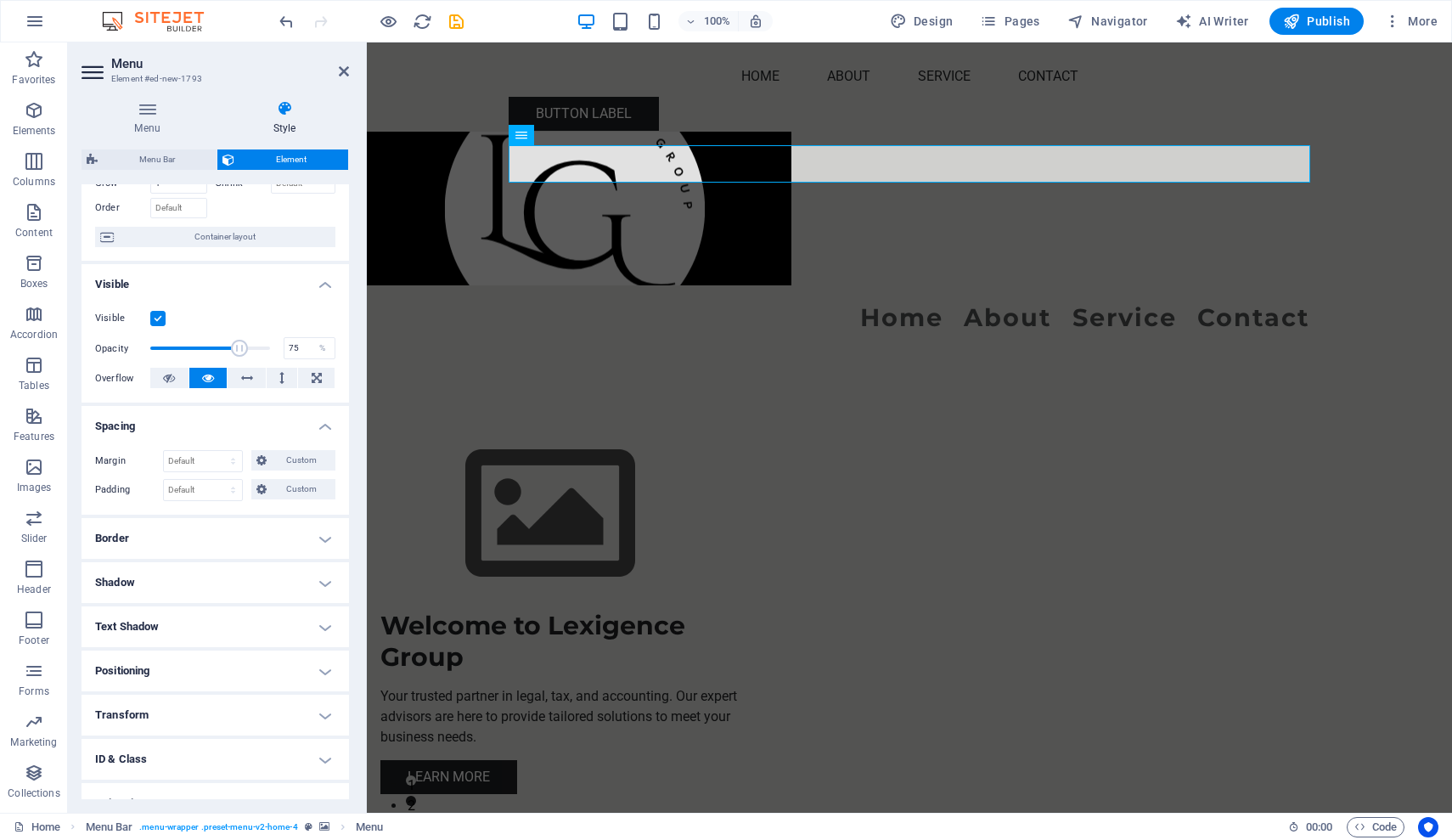
click at [319, 423] on h4 "Spacing" at bounding box center [215, 421] width 268 height 30
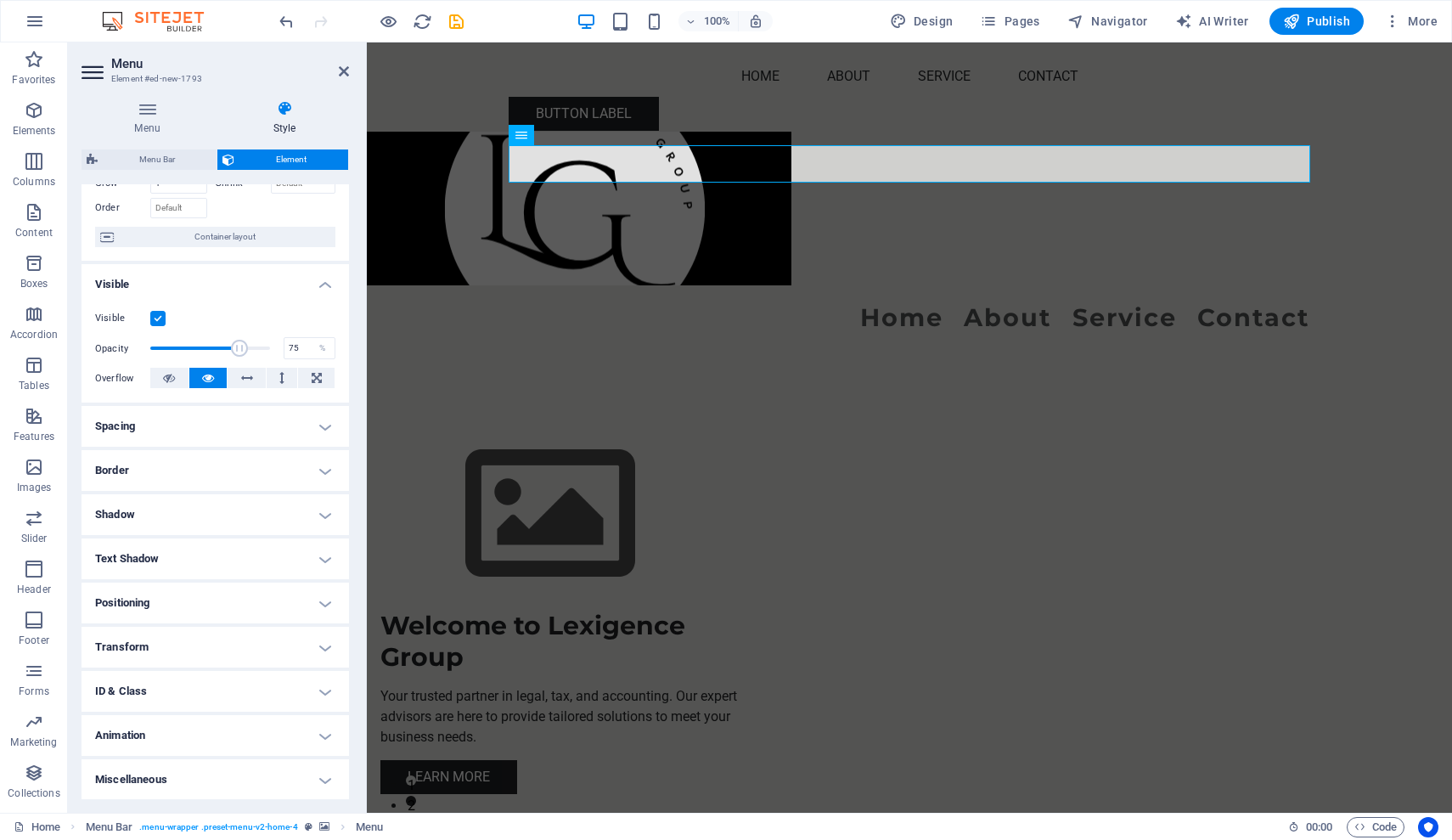
click at [315, 460] on h4 "Border" at bounding box center [215, 470] width 268 height 41
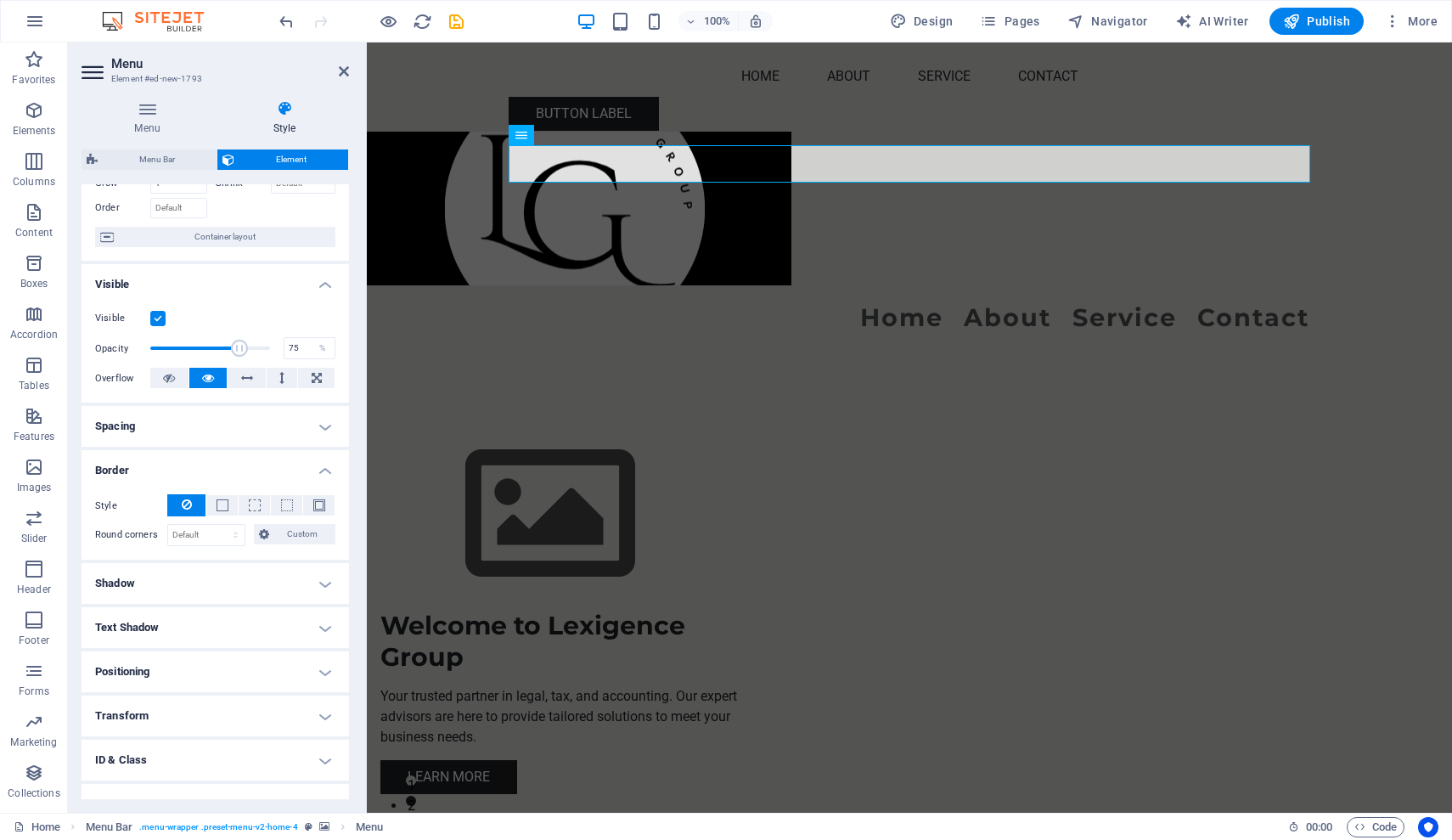
click at [315, 460] on h4 "Border" at bounding box center [215, 464] width 268 height 30
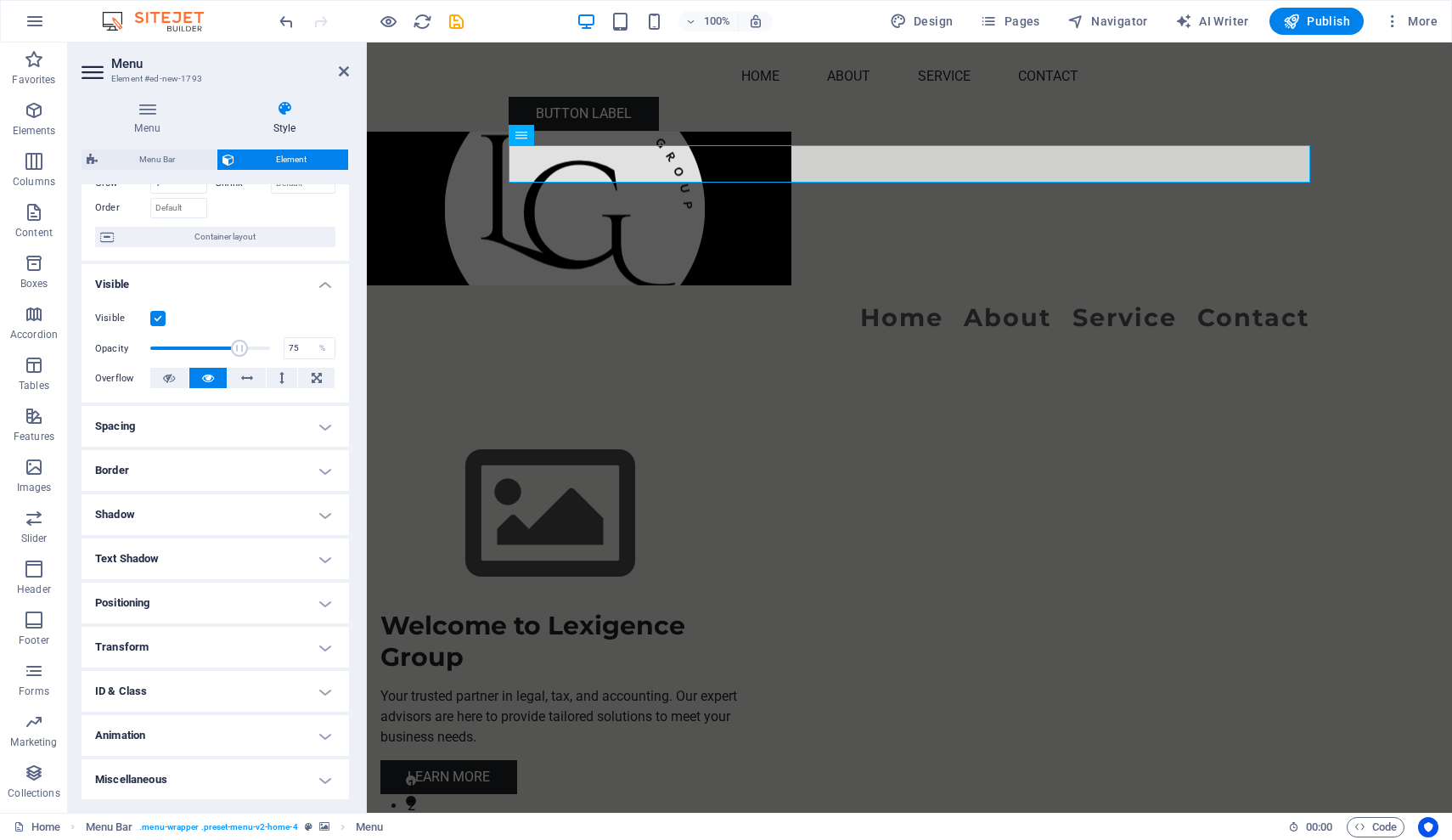
click at [315, 460] on h4 "Border" at bounding box center [215, 470] width 268 height 41
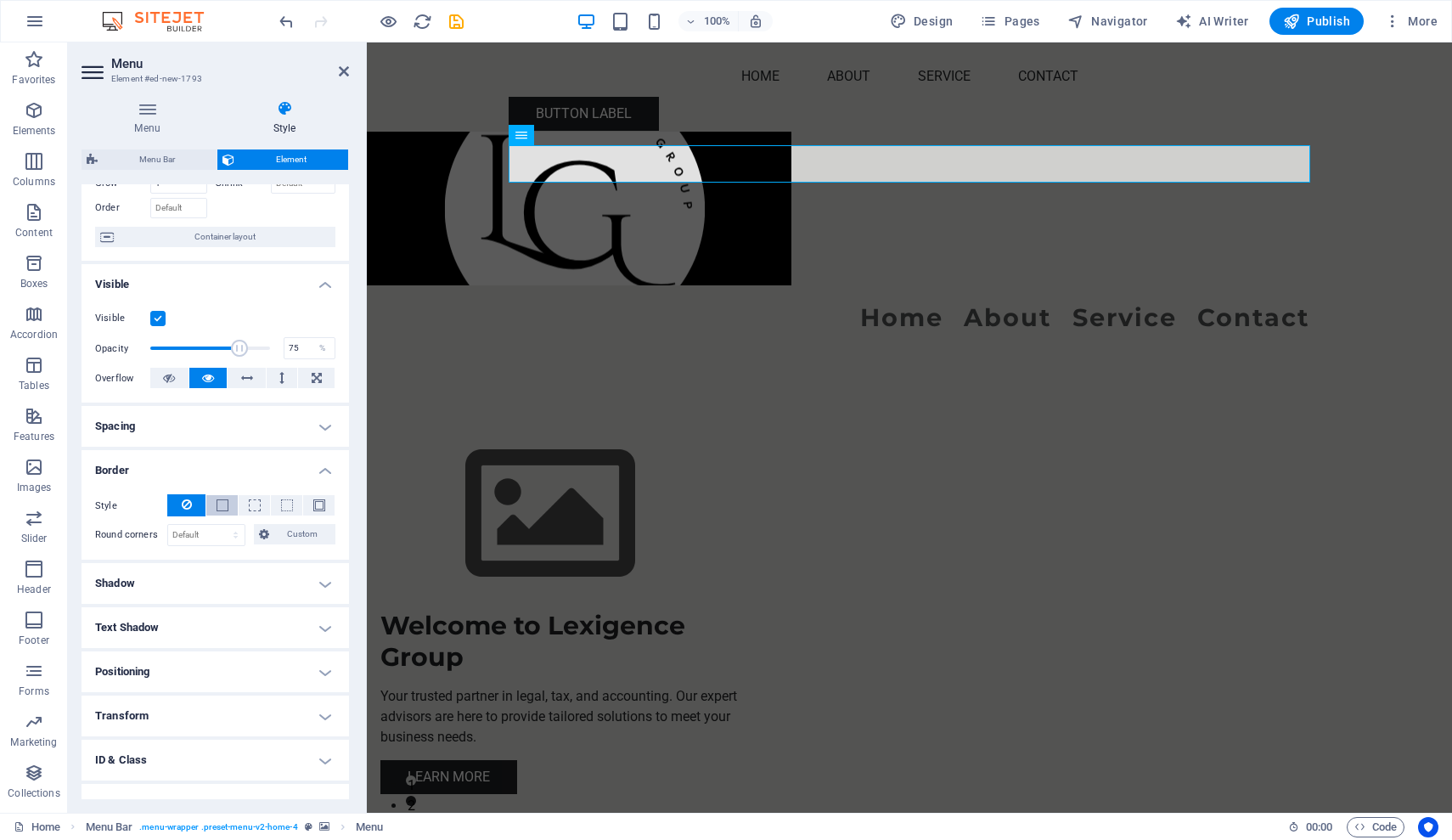
click at [227, 507] on button at bounding box center [222, 505] width 31 height 20
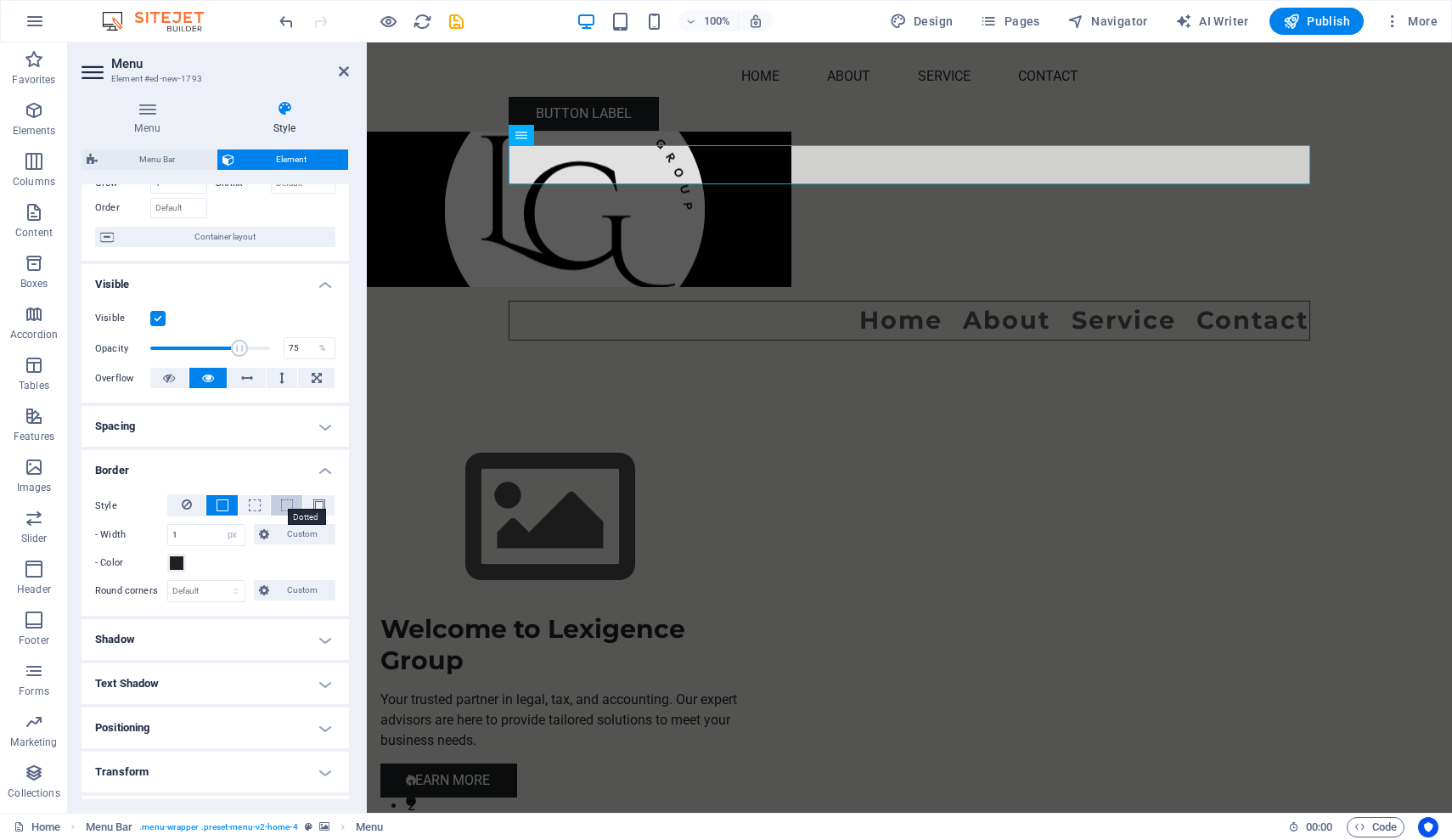
click at [285, 504] on span at bounding box center [288, 505] width 12 height 12
click at [184, 506] on icon at bounding box center [187, 504] width 10 height 20
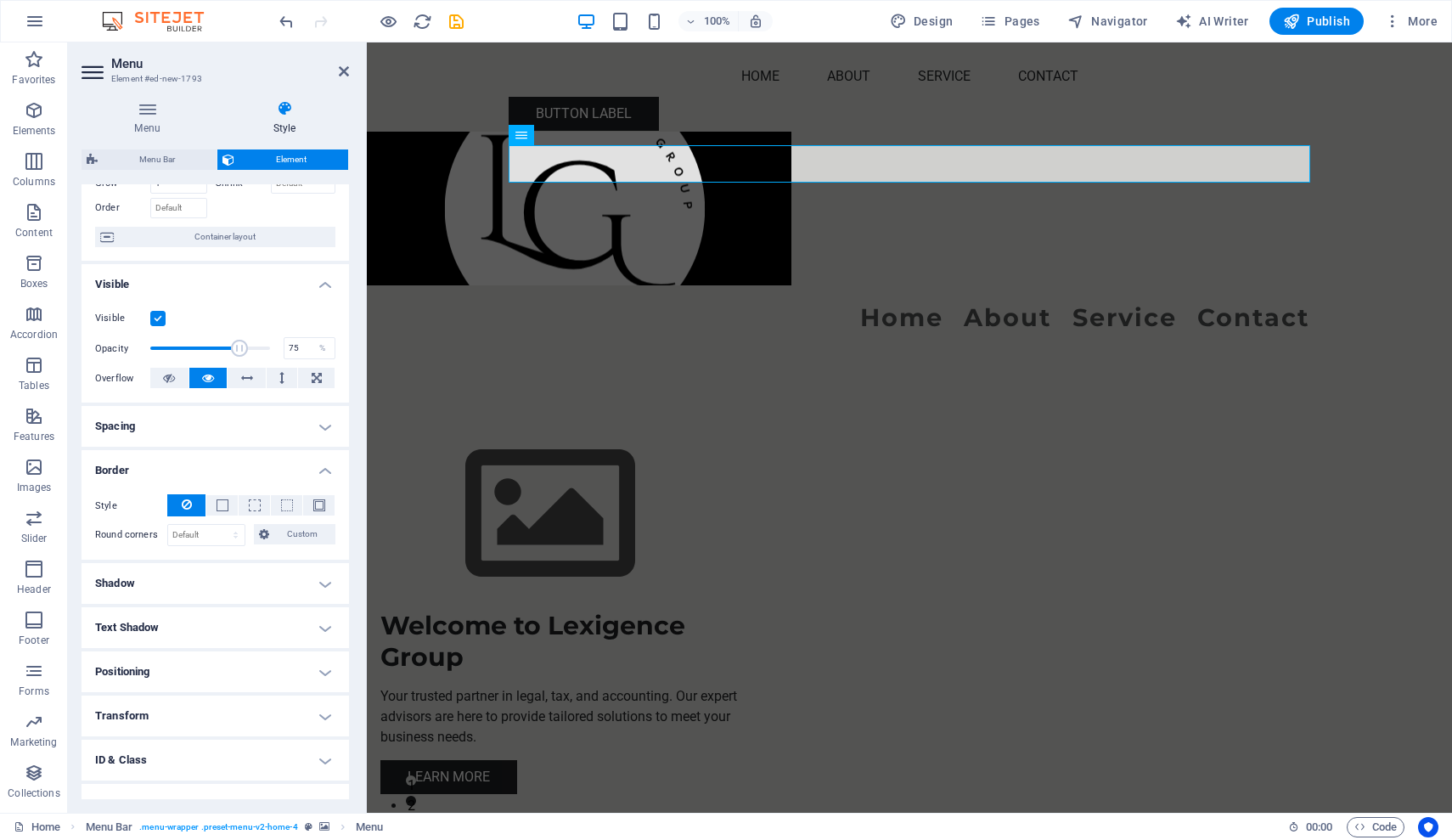
click at [321, 580] on h4 "Shadow" at bounding box center [215, 583] width 268 height 41
click at [321, 580] on h4 "Shadow" at bounding box center [215, 578] width 268 height 30
click at [321, 580] on h4 "Shadow" at bounding box center [215, 583] width 268 height 41
click at [239, 619] on span "Outside" at bounding box center [244, 617] width 29 height 20
click at [321, 585] on h4 "Shadow" at bounding box center [215, 578] width 268 height 30
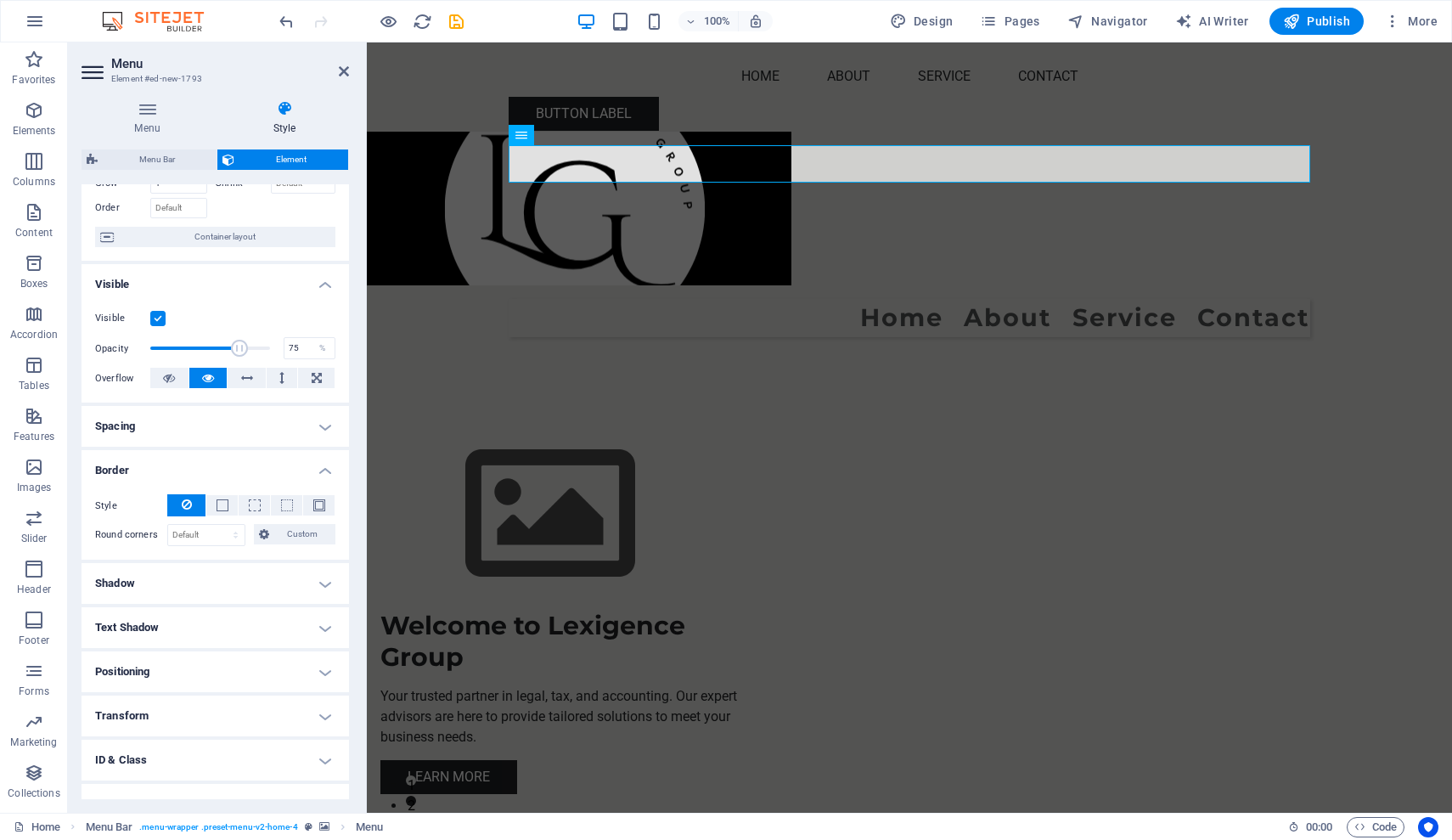
click at [318, 671] on h4 "Positioning" at bounding box center [215, 671] width 268 height 41
click at [162, 708] on span "Static" at bounding box center [153, 705] width 20 height 20
click at [190, 707] on span "Relative" at bounding box center [193, 705] width 28 height 20
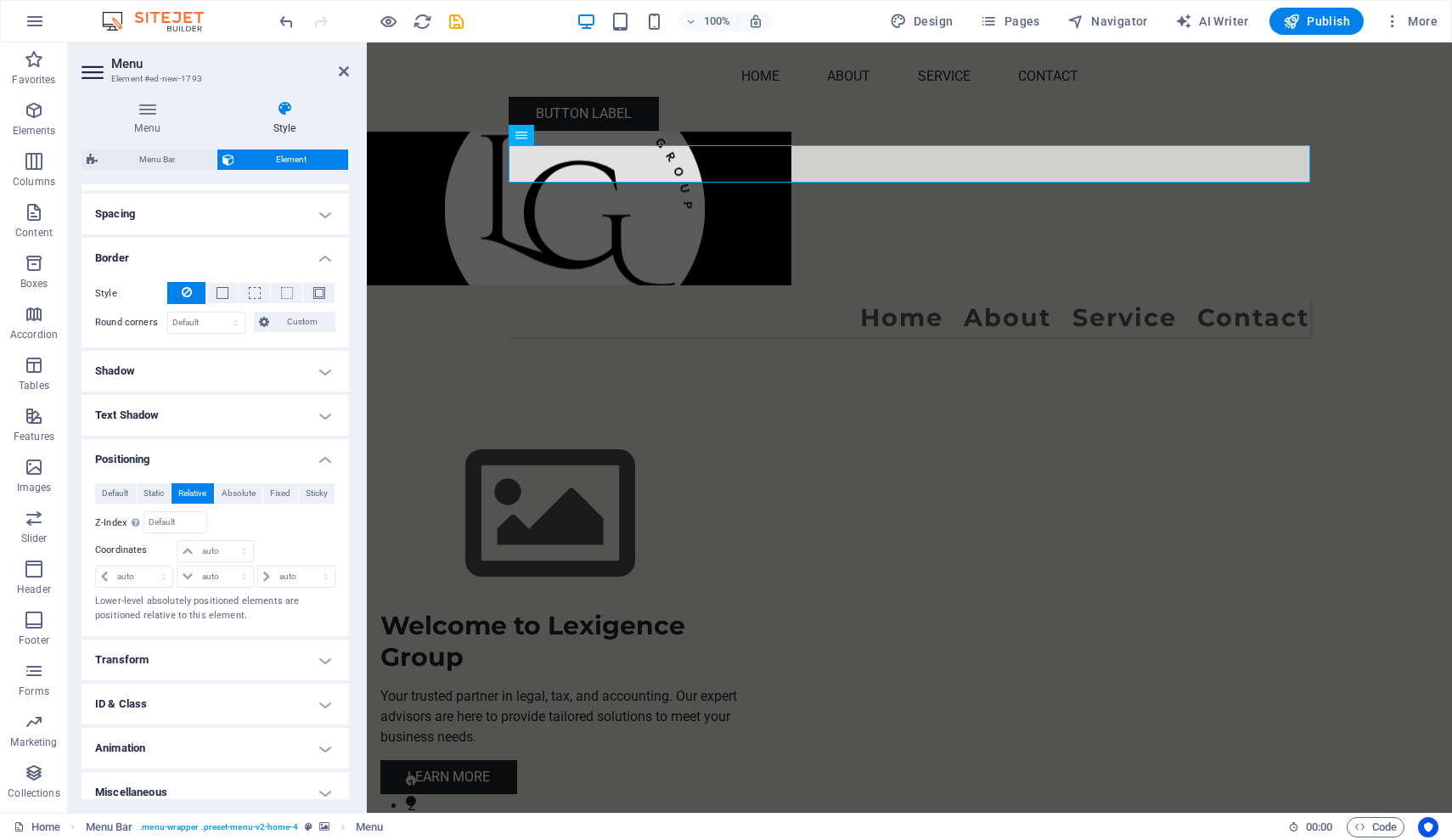
scroll to position [326, 0]
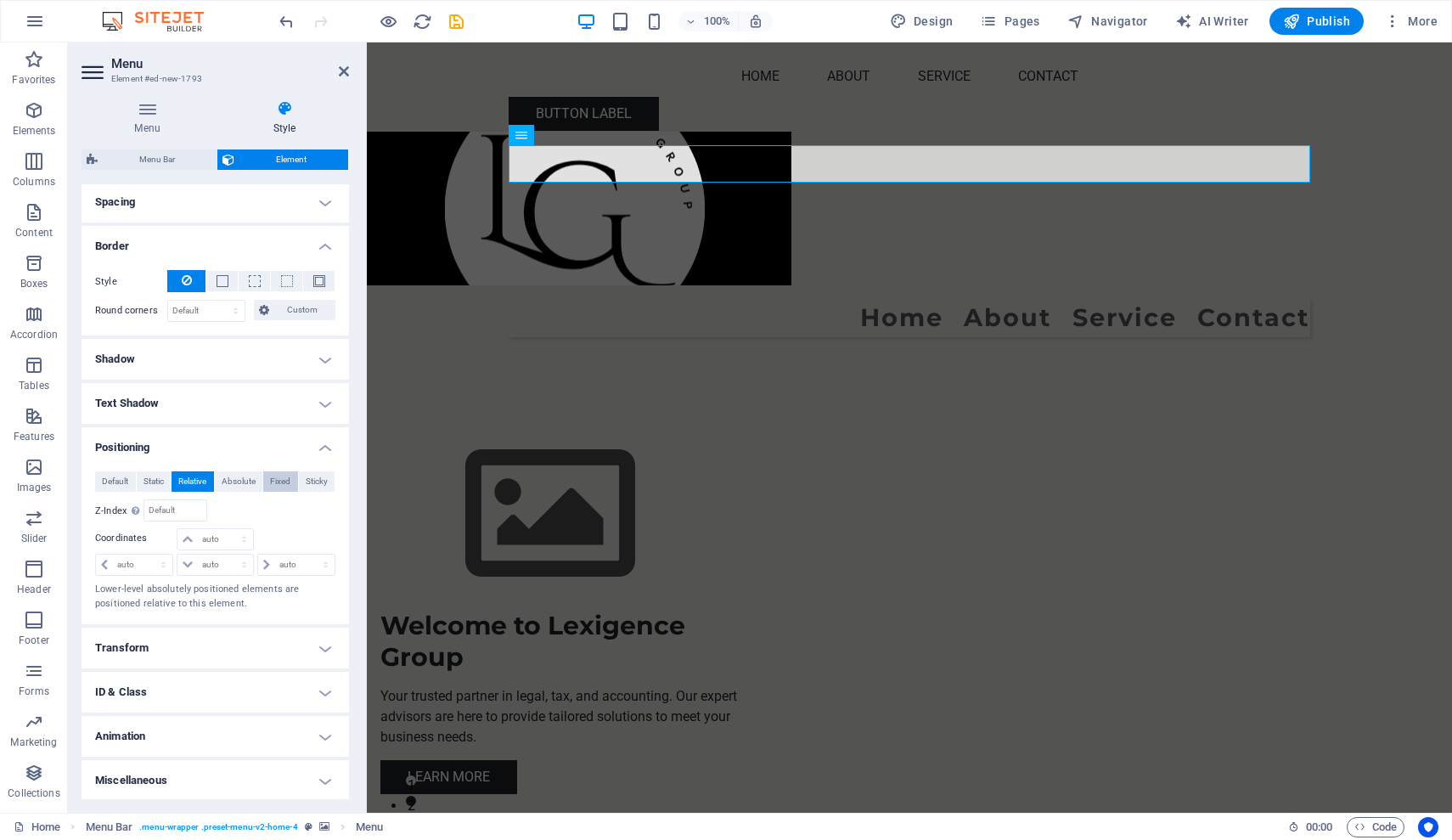
click at [282, 480] on span "Fixed" at bounding box center [280, 481] width 20 height 20
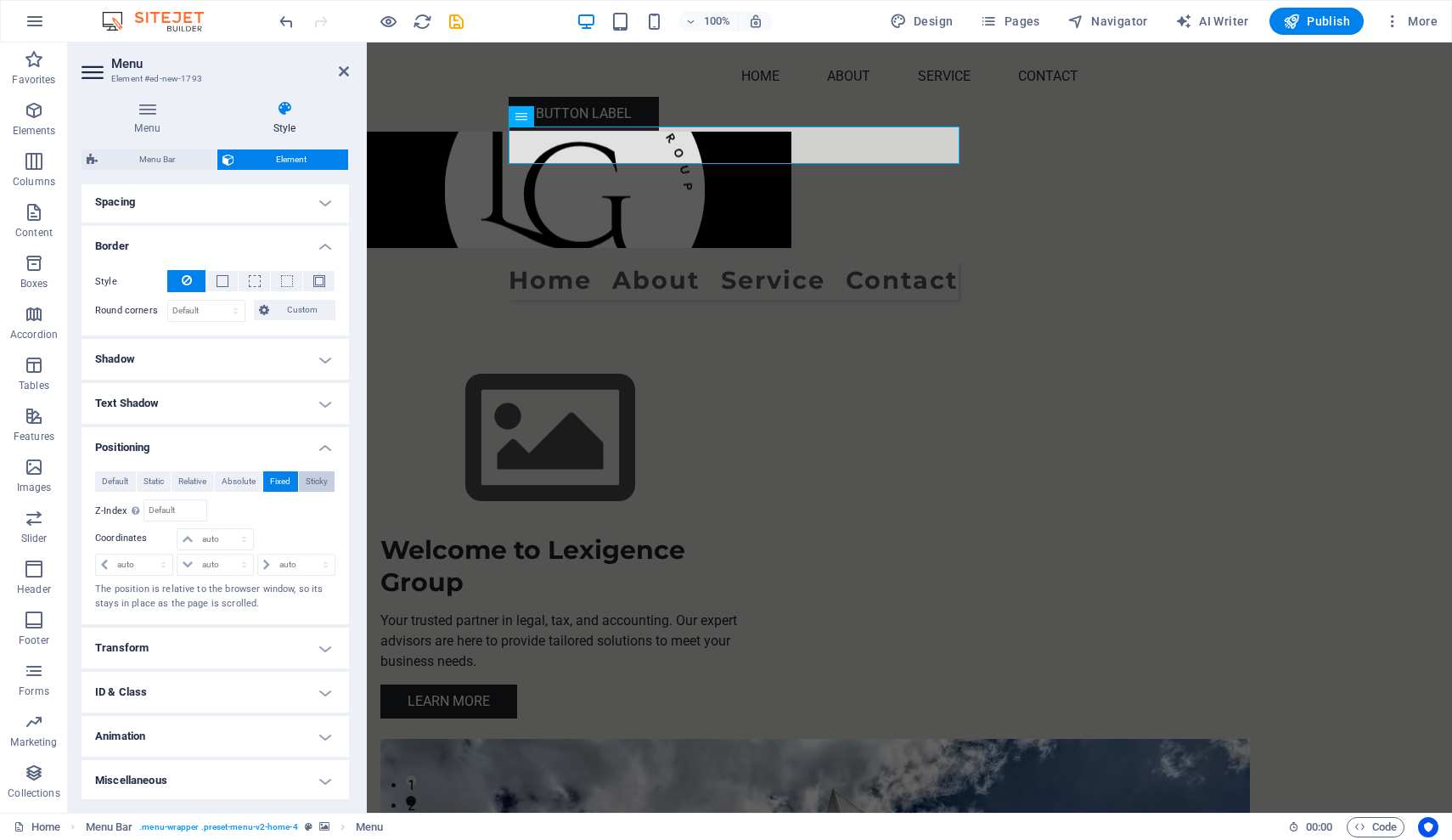
click at [313, 480] on span "Sticky" at bounding box center [316, 481] width 22 height 20
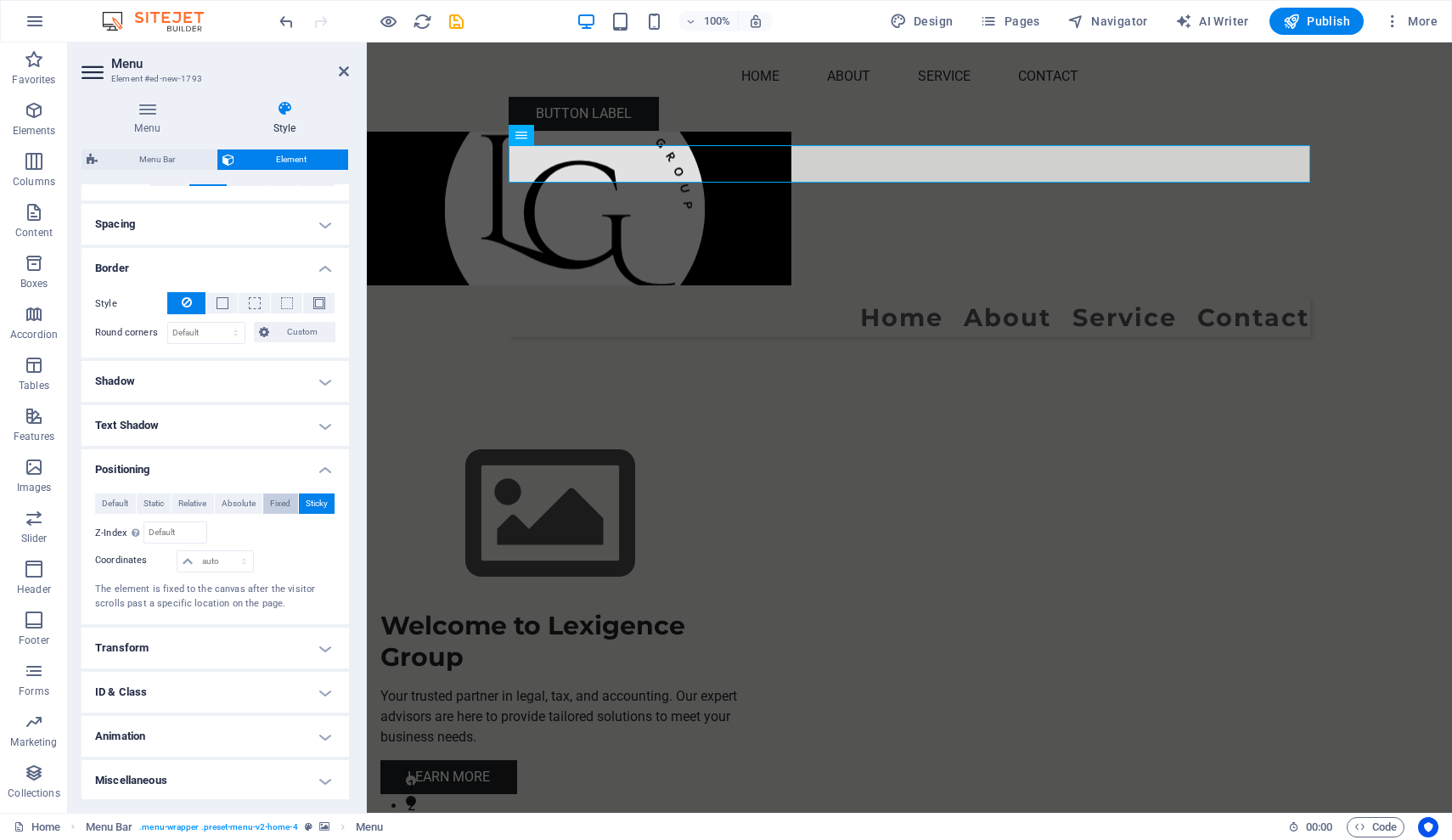
click at [274, 504] on span "Fixed" at bounding box center [280, 503] width 20 height 20
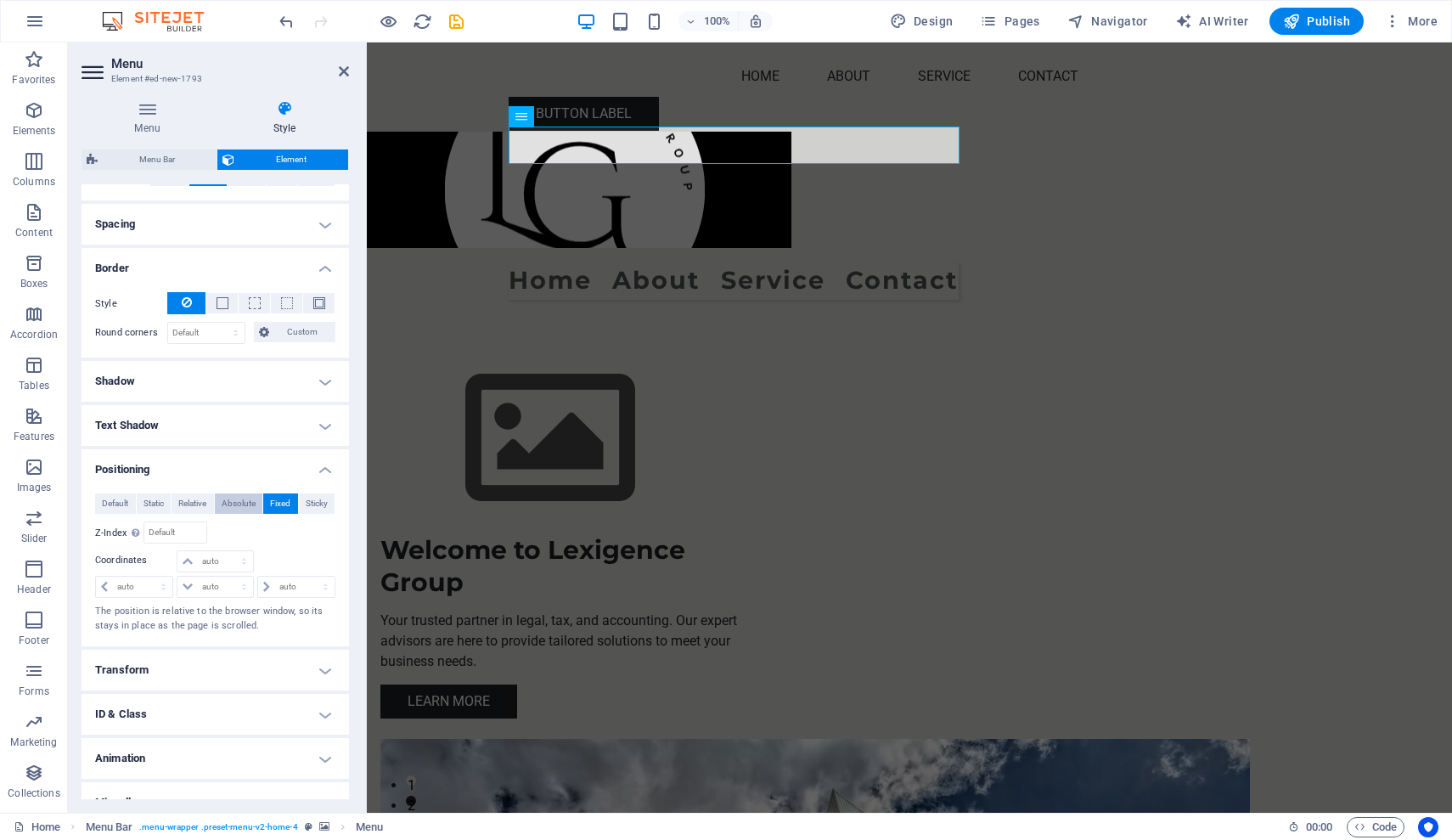
click at [241, 504] on span "Absolute" at bounding box center [238, 503] width 34 height 20
click at [192, 502] on span "Relative" at bounding box center [193, 503] width 28 height 20
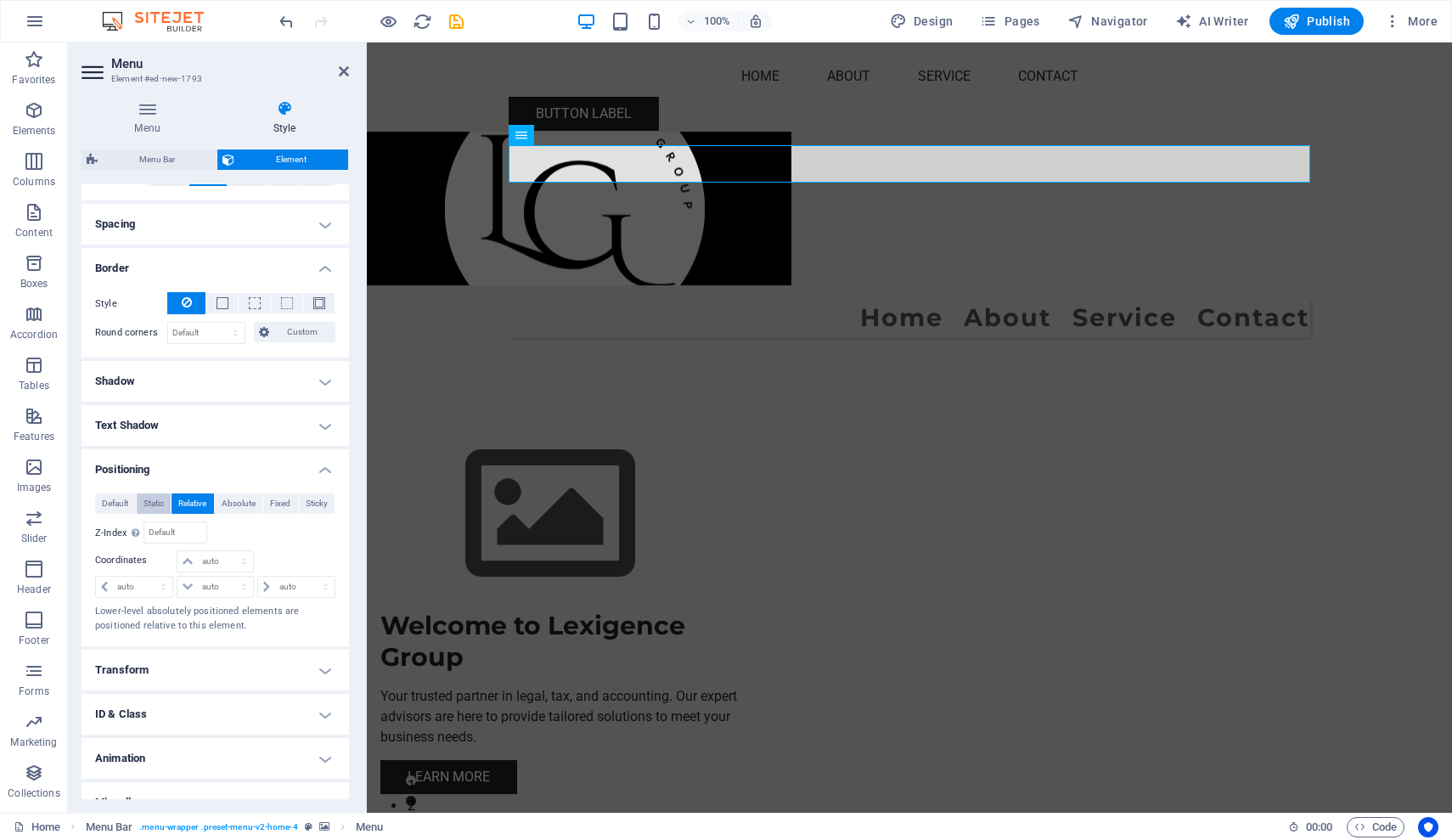
click at [154, 505] on span "Static" at bounding box center [153, 503] width 20 height 20
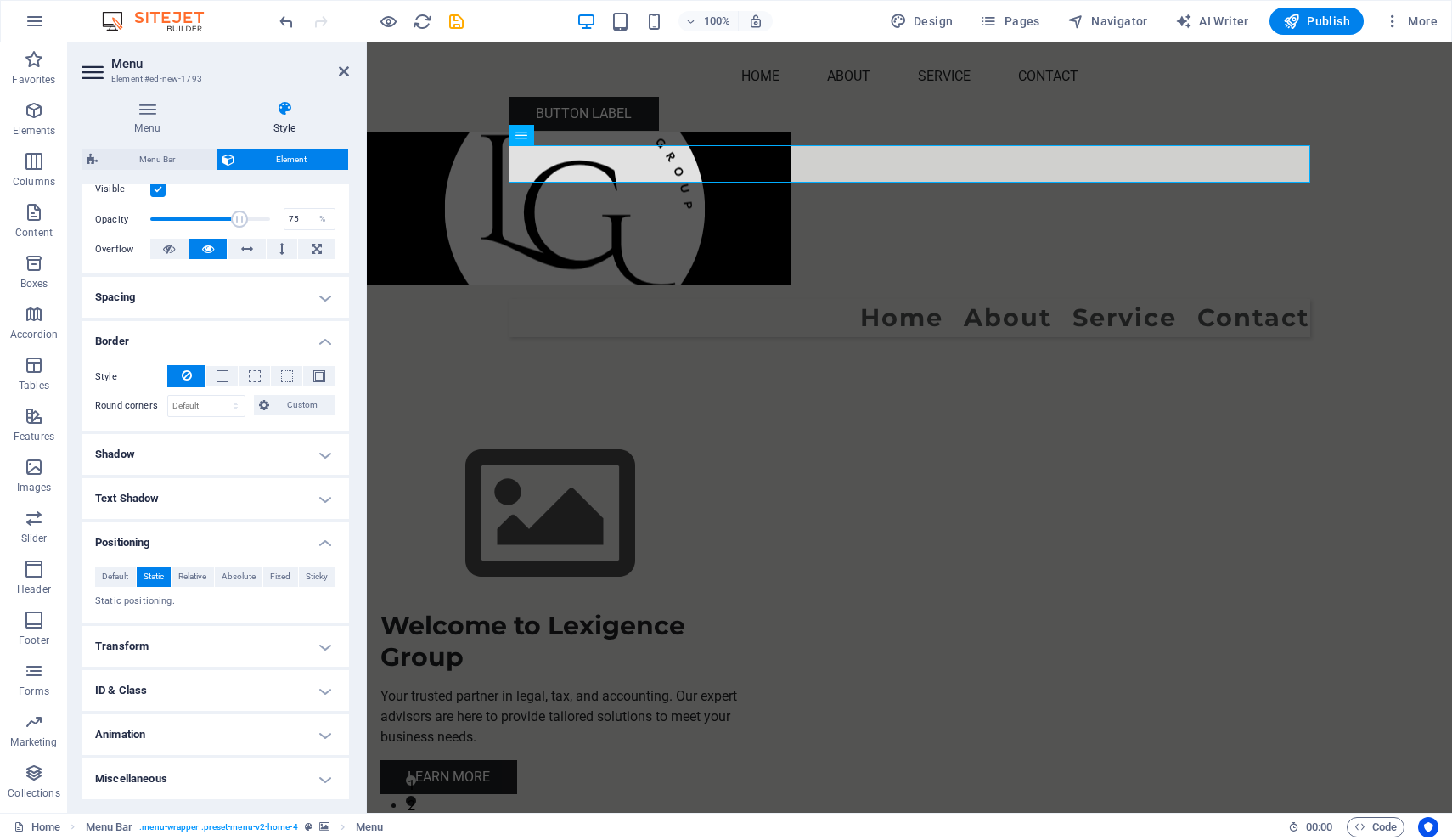
scroll to position [229, 0]
click at [118, 579] on span "Default" at bounding box center [115, 578] width 26 height 20
click at [322, 541] on h4 "Positioning" at bounding box center [215, 539] width 268 height 30
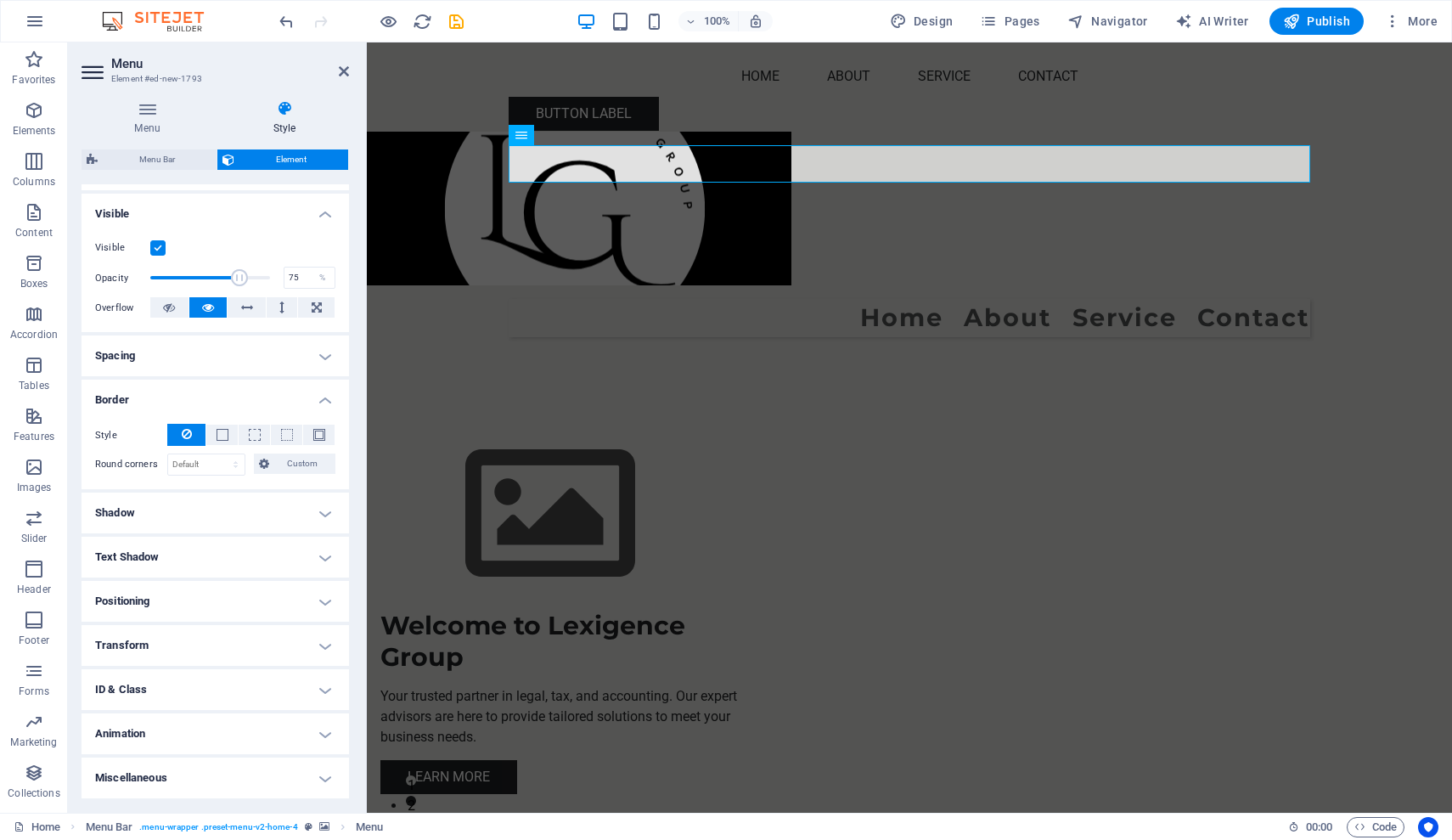
scroll to position [171, 0]
click at [324, 603] on h4 "Positioning" at bounding box center [215, 602] width 268 height 41
click at [319, 602] on h4 "Positioning" at bounding box center [215, 597] width 268 height 30
click at [322, 646] on h4 "Transform" at bounding box center [215, 647] width 268 height 41
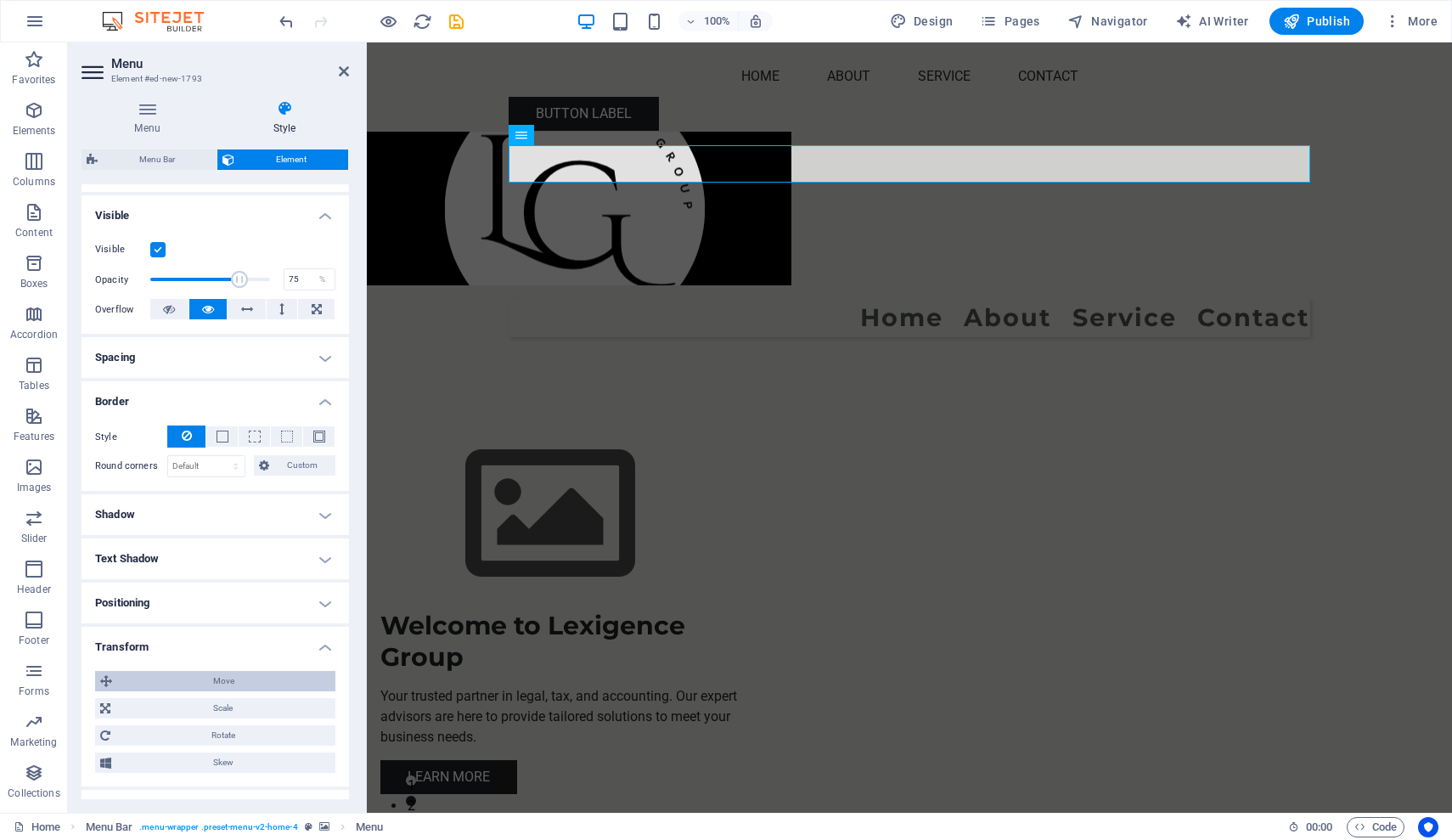
click at [225, 680] on span "Move" at bounding box center [223, 681] width 214 height 20
click at [167, 711] on input "0" at bounding box center [184, 713] width 51 height 20
type input "1"
type input "0"
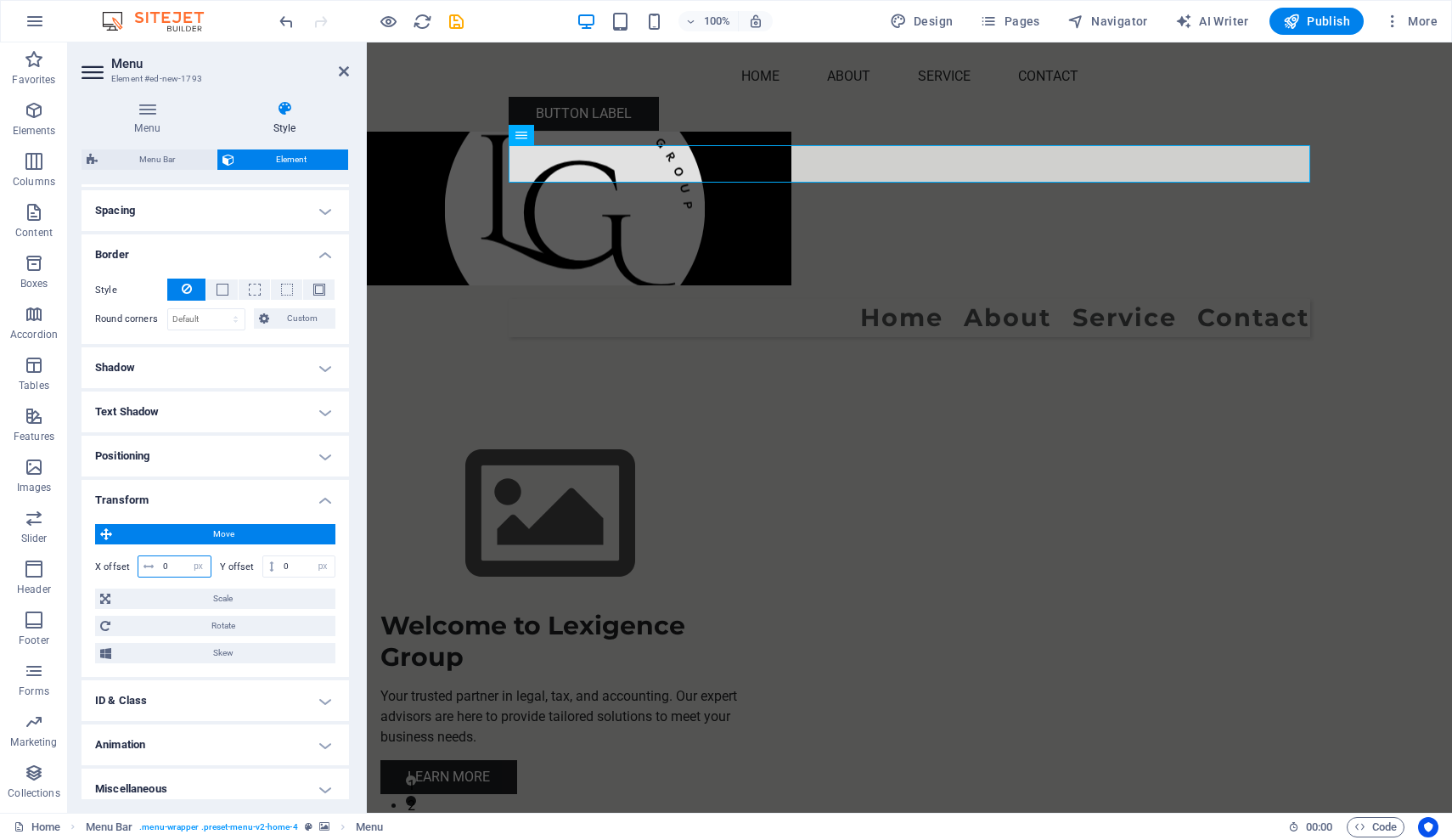
scroll to position [327, 0]
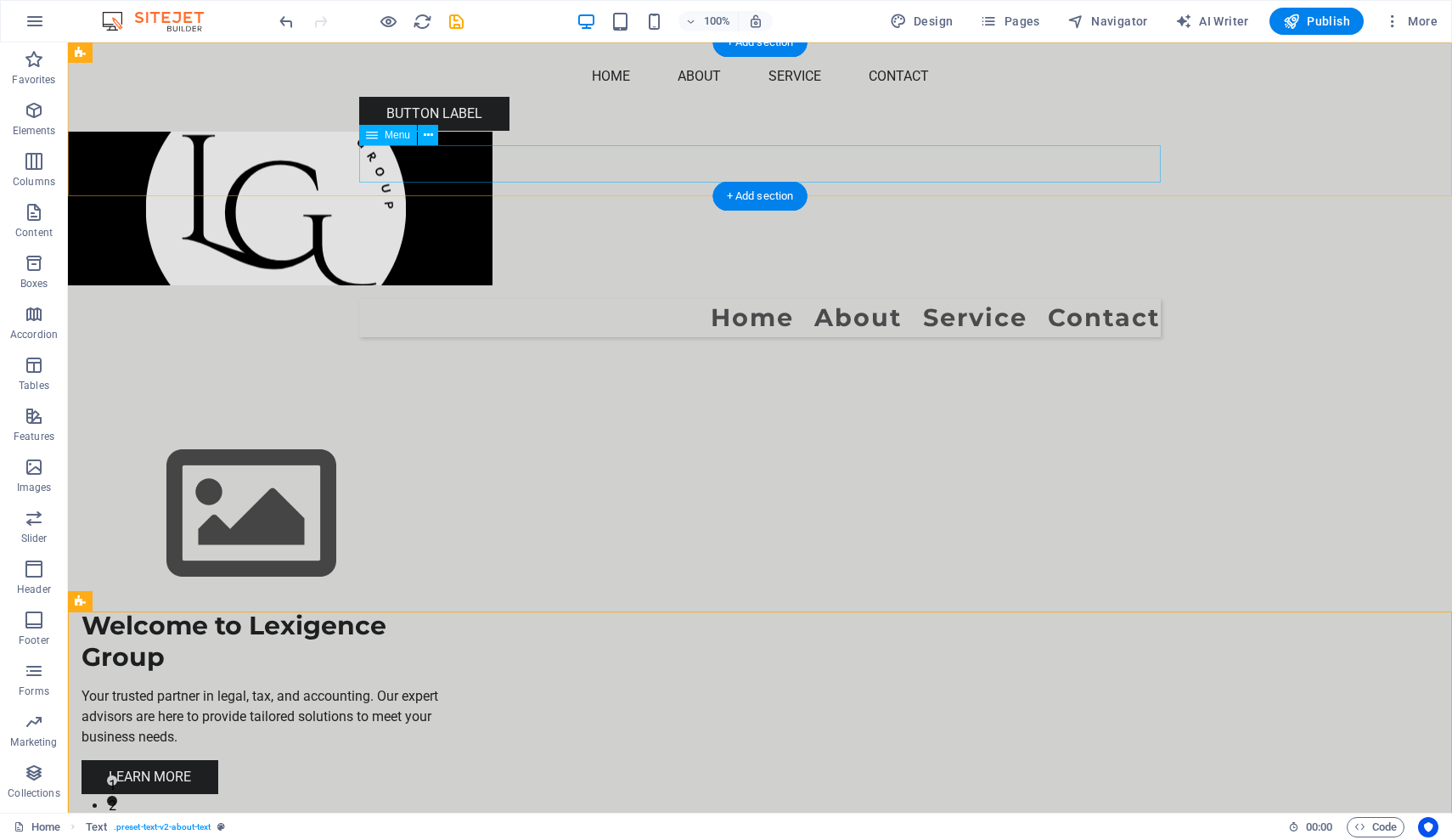
click at [655, 299] on nav "Home About Service Contact" at bounding box center [760, 318] width 802 height 38
select select "px"
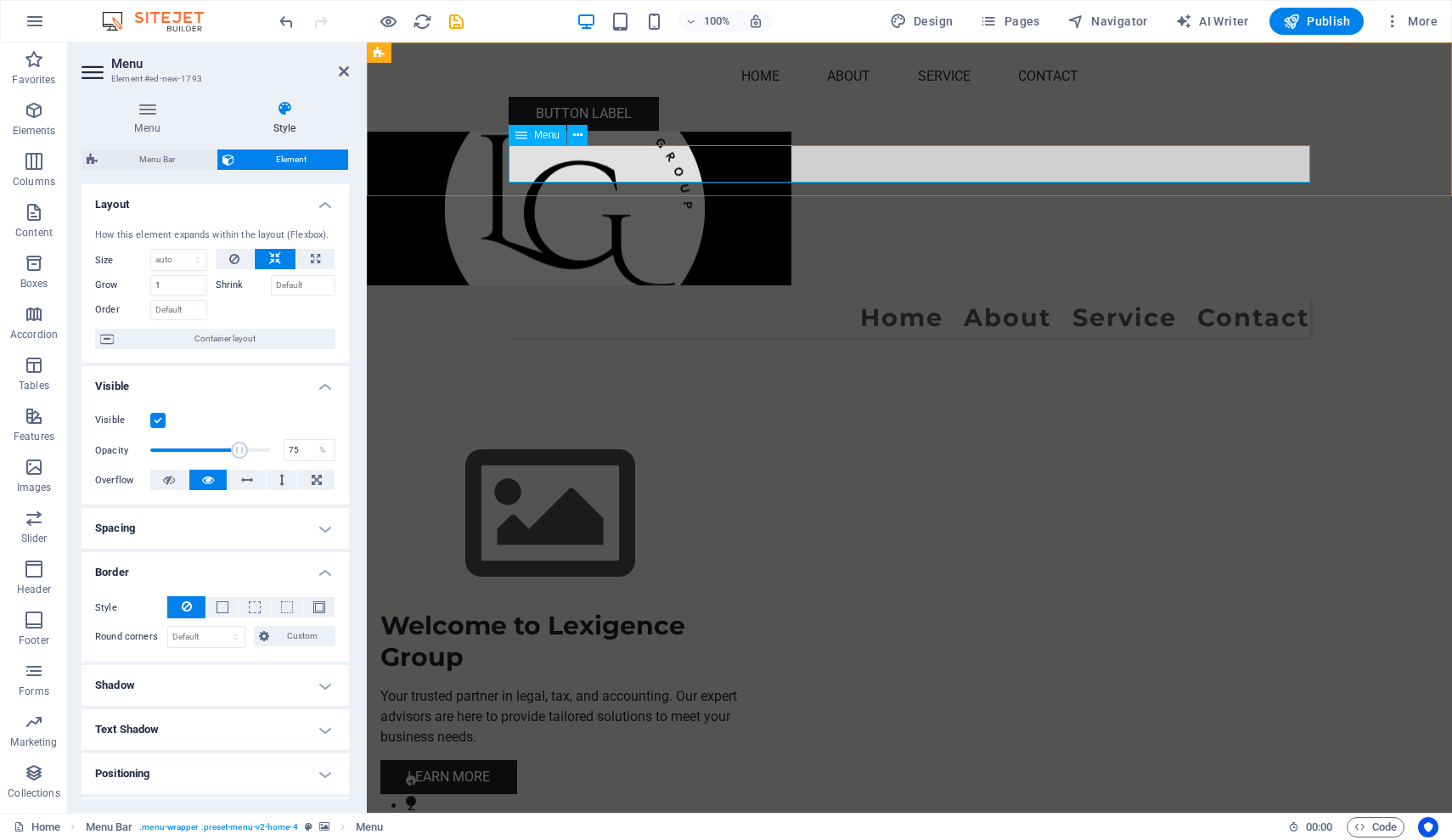
drag, startPoint x: 508, startPoint y: 165, endPoint x: 588, endPoint y: 168, distance: 80.1
click at [588, 168] on div "Menu Home About Service Contact" at bounding box center [909, 197] width 1085 height 308
click at [306, 254] on button at bounding box center [316, 258] width 38 height 20
click at [274, 260] on icon at bounding box center [275, 258] width 12 height 20
click at [322, 259] on button at bounding box center [316, 258] width 38 height 20
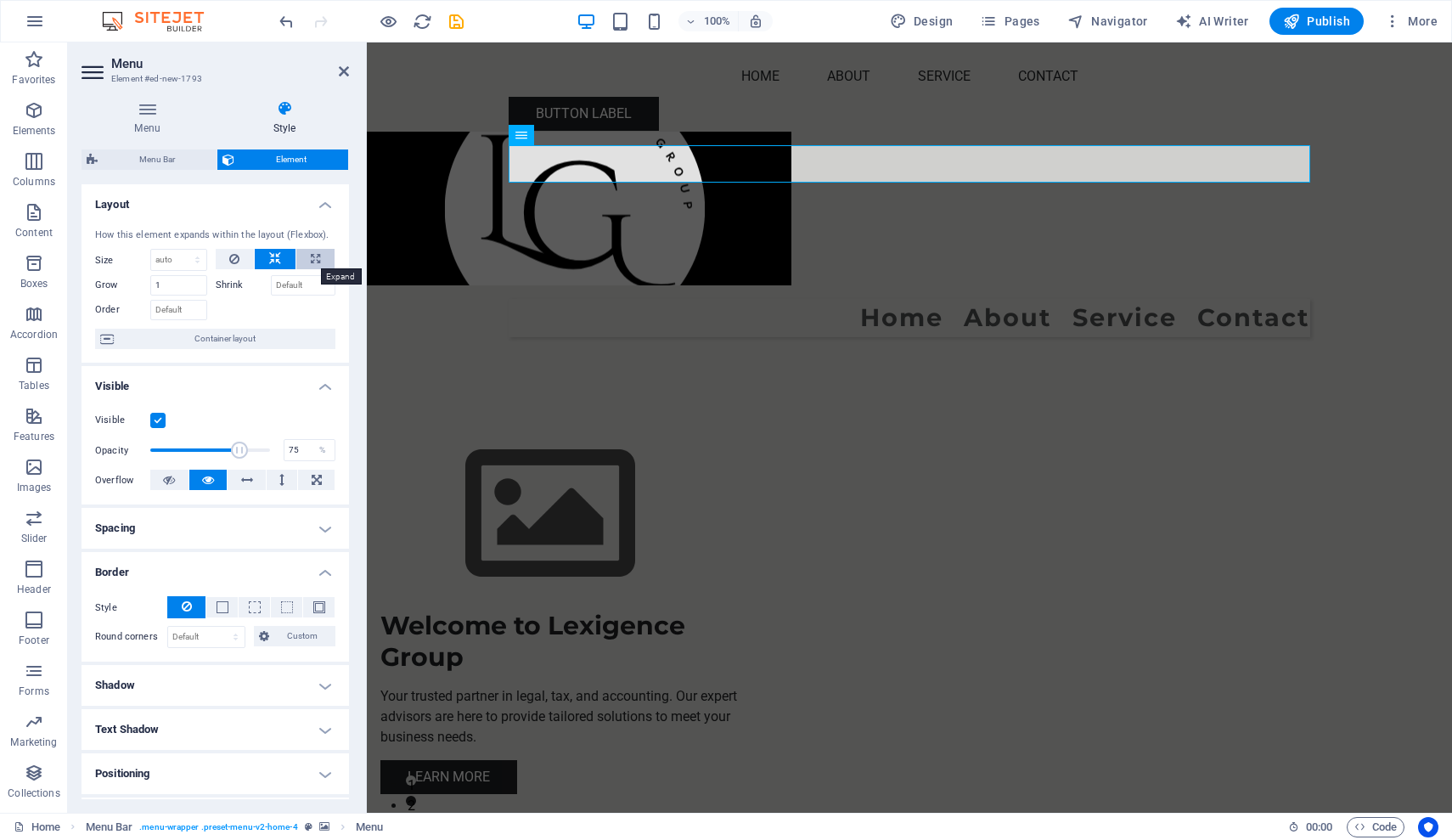
select select "%"
click at [174, 259] on input "number" at bounding box center [178, 259] width 55 height 20
click at [183, 340] on span "Container layout" at bounding box center [224, 338] width 212 height 20
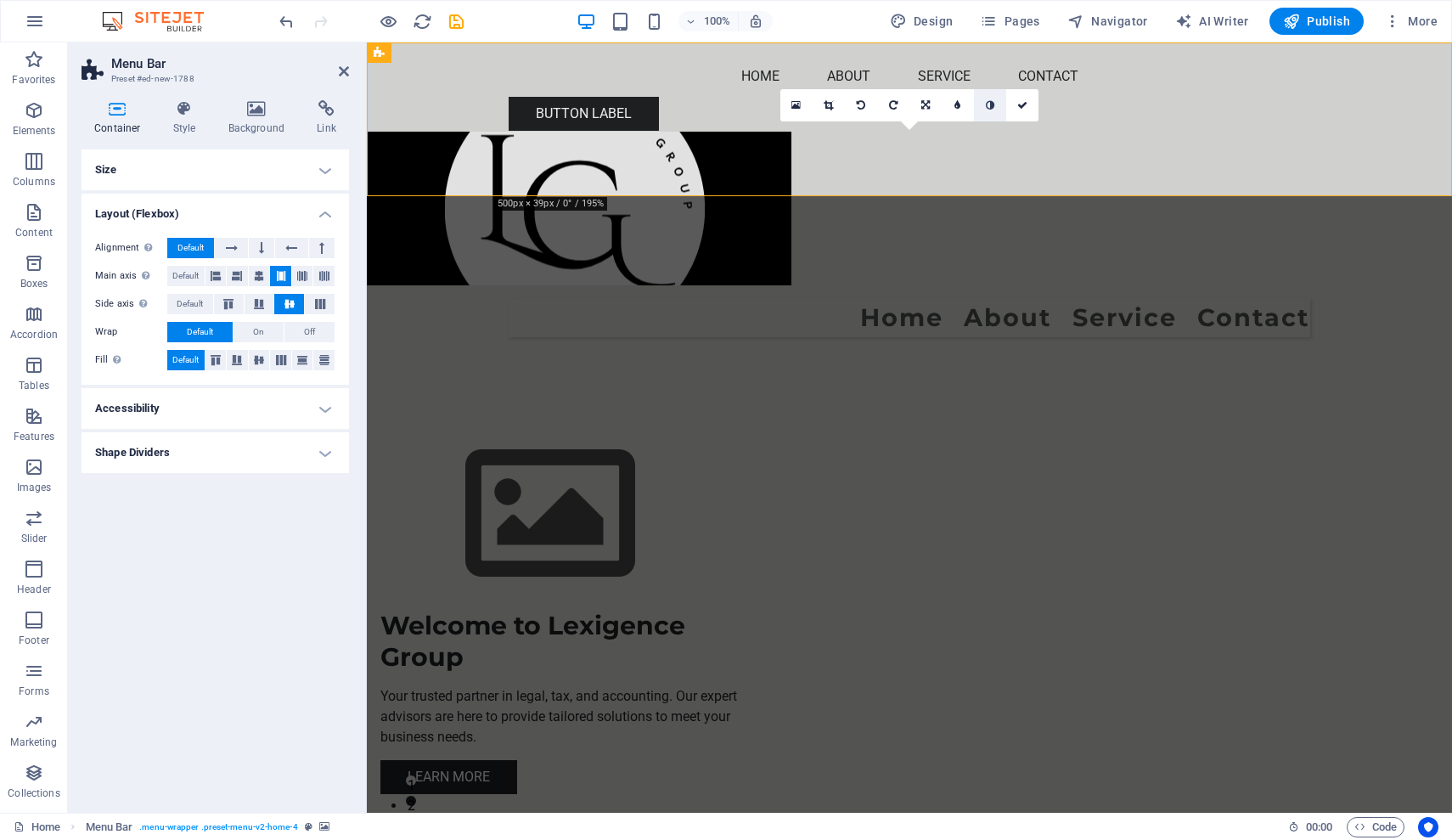
click at [993, 105] on icon at bounding box center [990, 105] width 9 height 10
click at [874, 299] on nav "Home About Service Contact" at bounding box center [910, 318] width 802 height 38
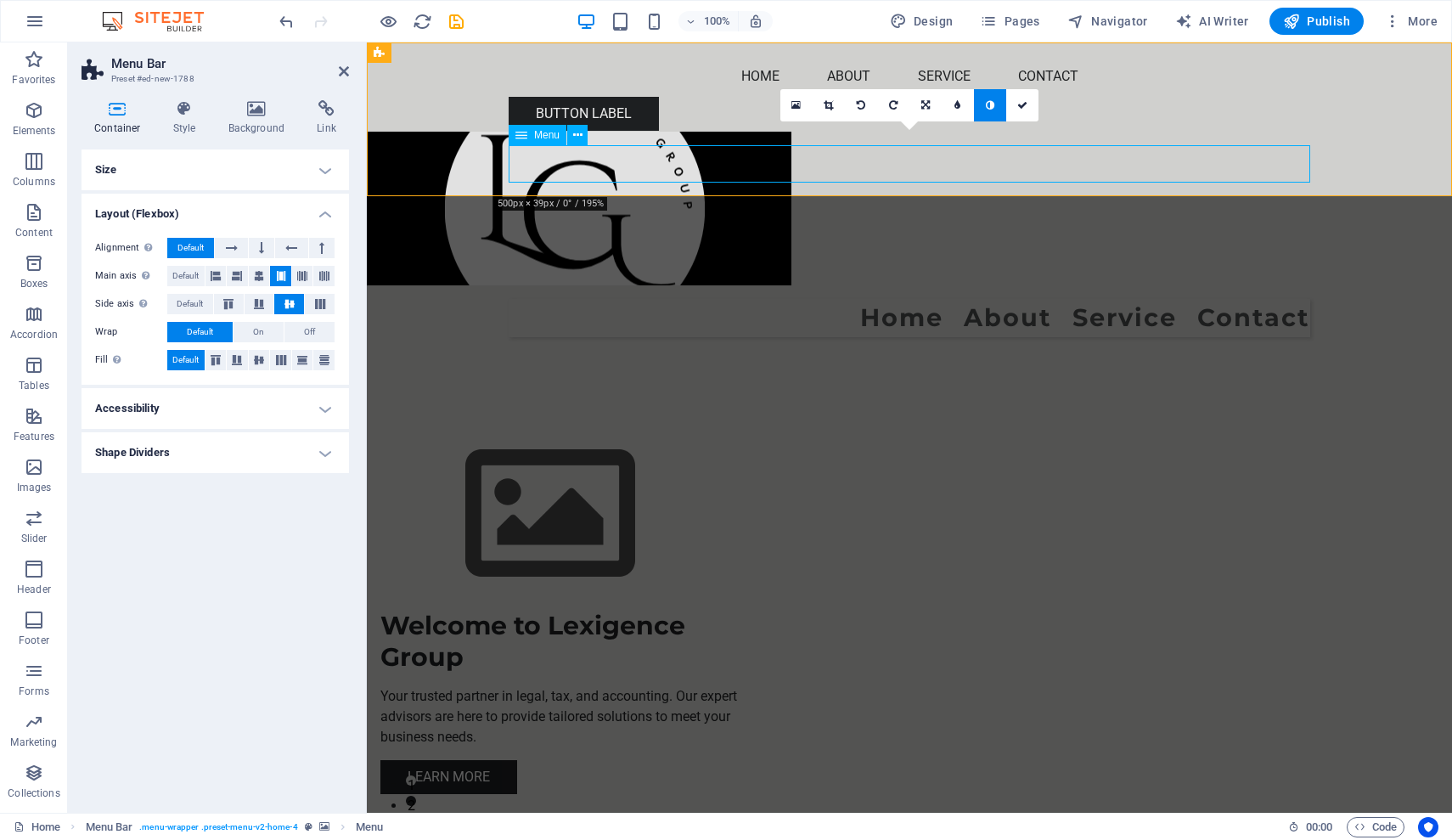
click at [874, 299] on nav "Home About Service Contact" at bounding box center [910, 318] width 802 height 38
select select "%"
select select "px"
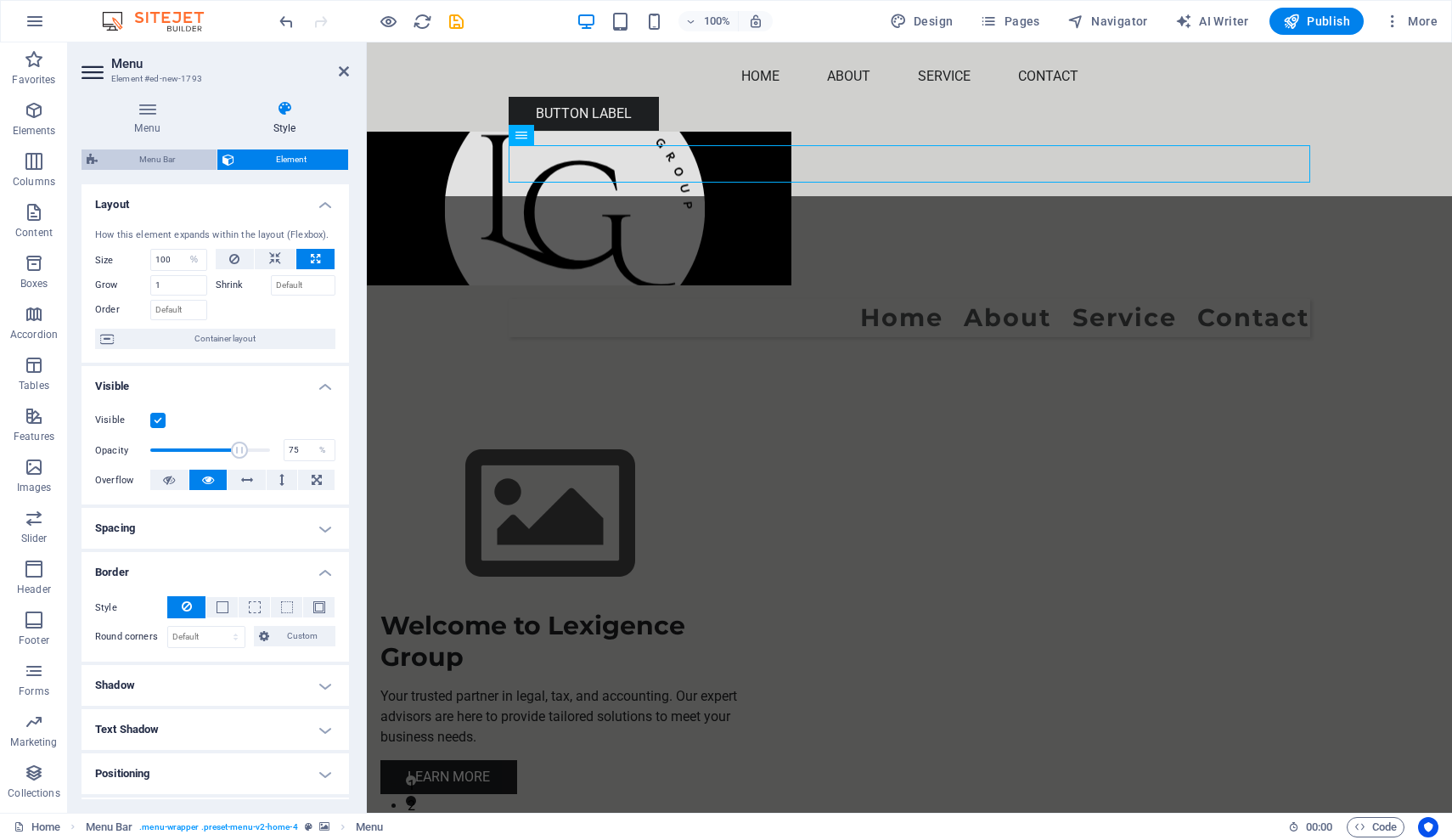
click at [159, 157] on span "Menu Bar" at bounding box center [157, 159] width 109 height 20
select select "preset-menu-v2-home-4"
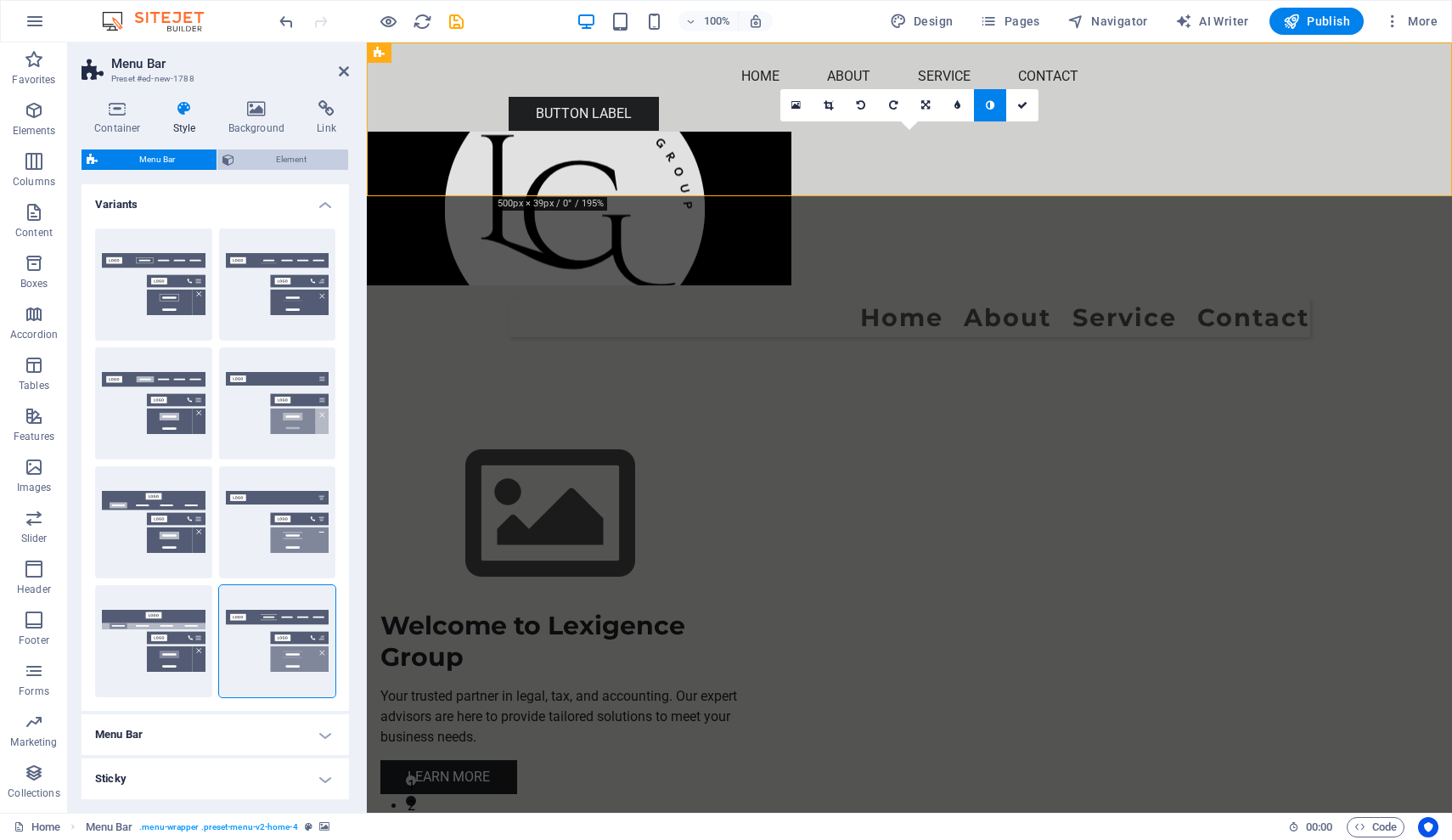
click at [285, 156] on span "Element" at bounding box center [291, 159] width 104 height 20
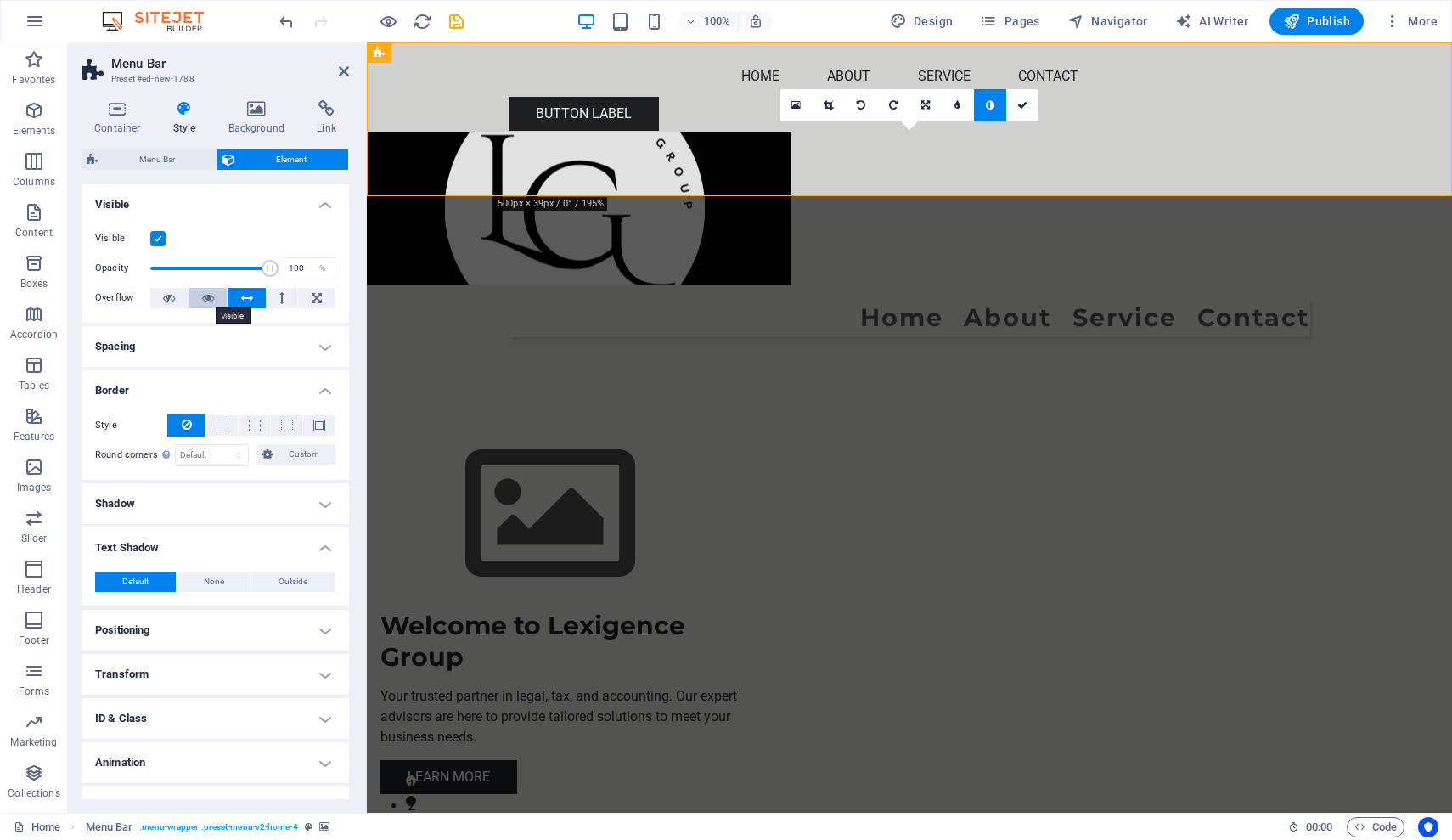
click at [207, 298] on icon at bounding box center [208, 297] width 12 height 20
click at [252, 298] on button at bounding box center [247, 297] width 38 height 20
click at [282, 296] on button at bounding box center [282, 297] width 31 height 20
click at [1137, 132] on figure at bounding box center [909, 208] width 1085 height 153
click at [1109, 132] on figure at bounding box center [909, 208] width 1085 height 153
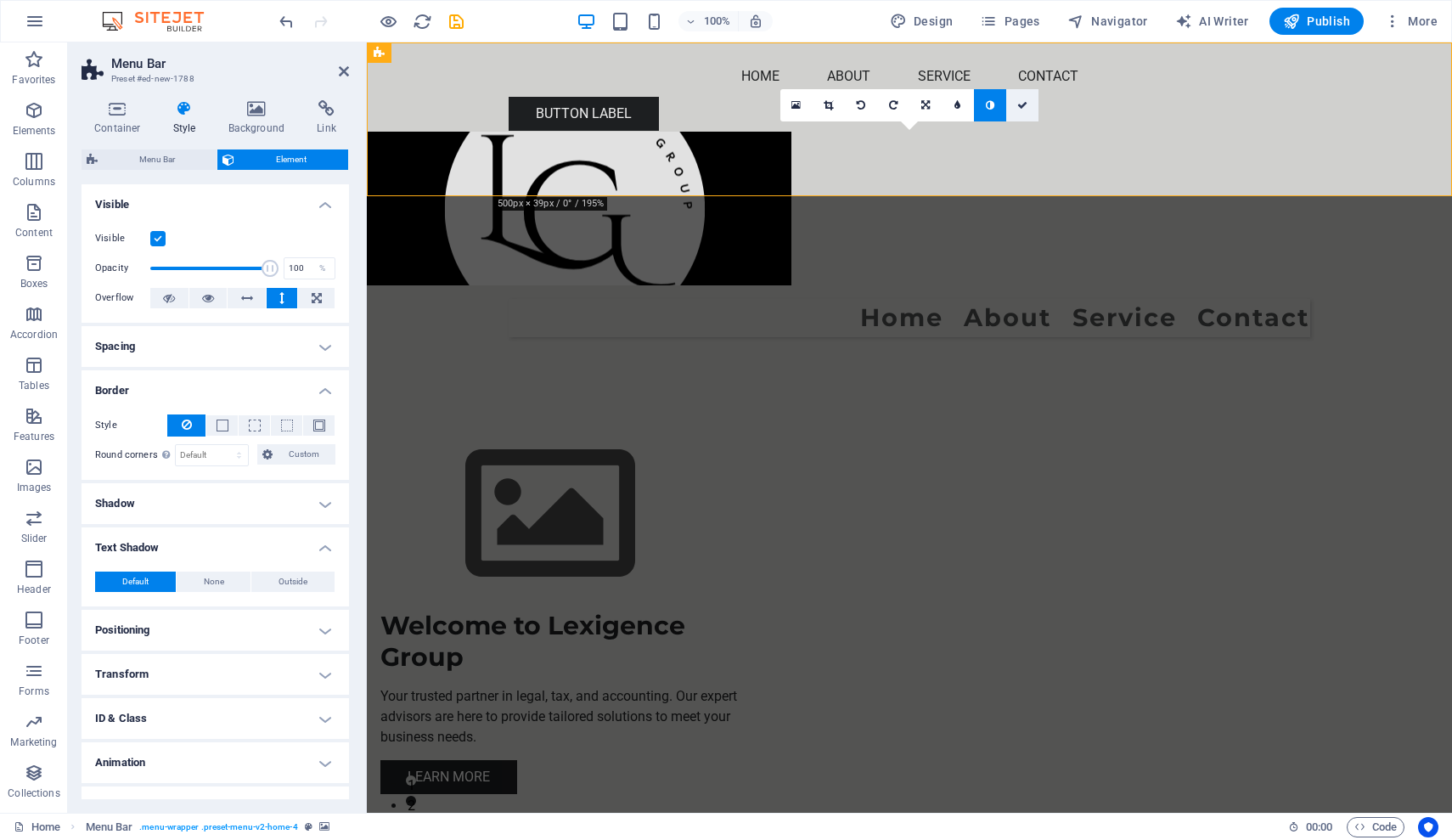
click at [1024, 109] on icon at bounding box center [1022, 105] width 10 height 10
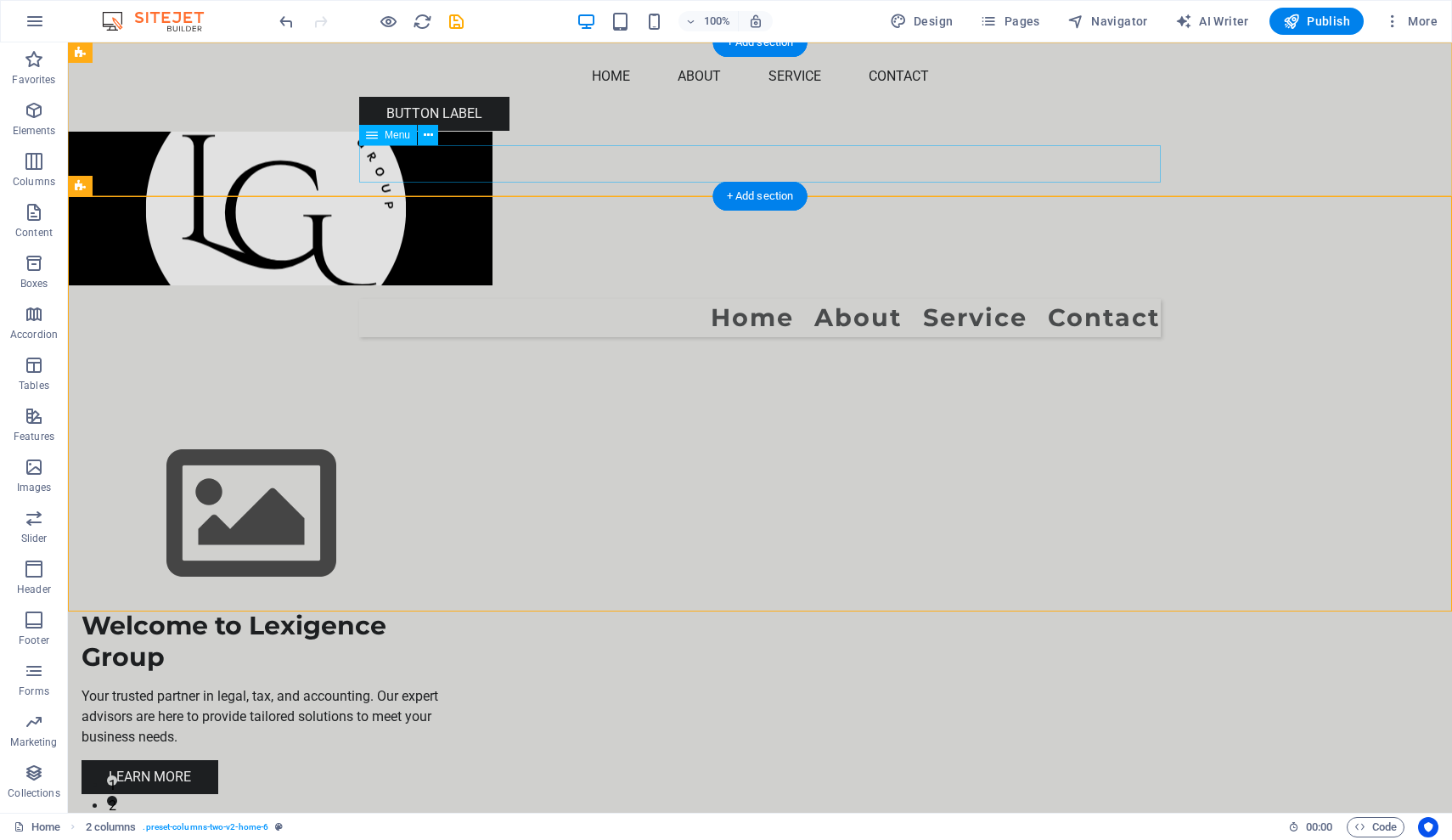
click at [956, 299] on nav "Home About Service Contact" at bounding box center [760, 318] width 802 height 38
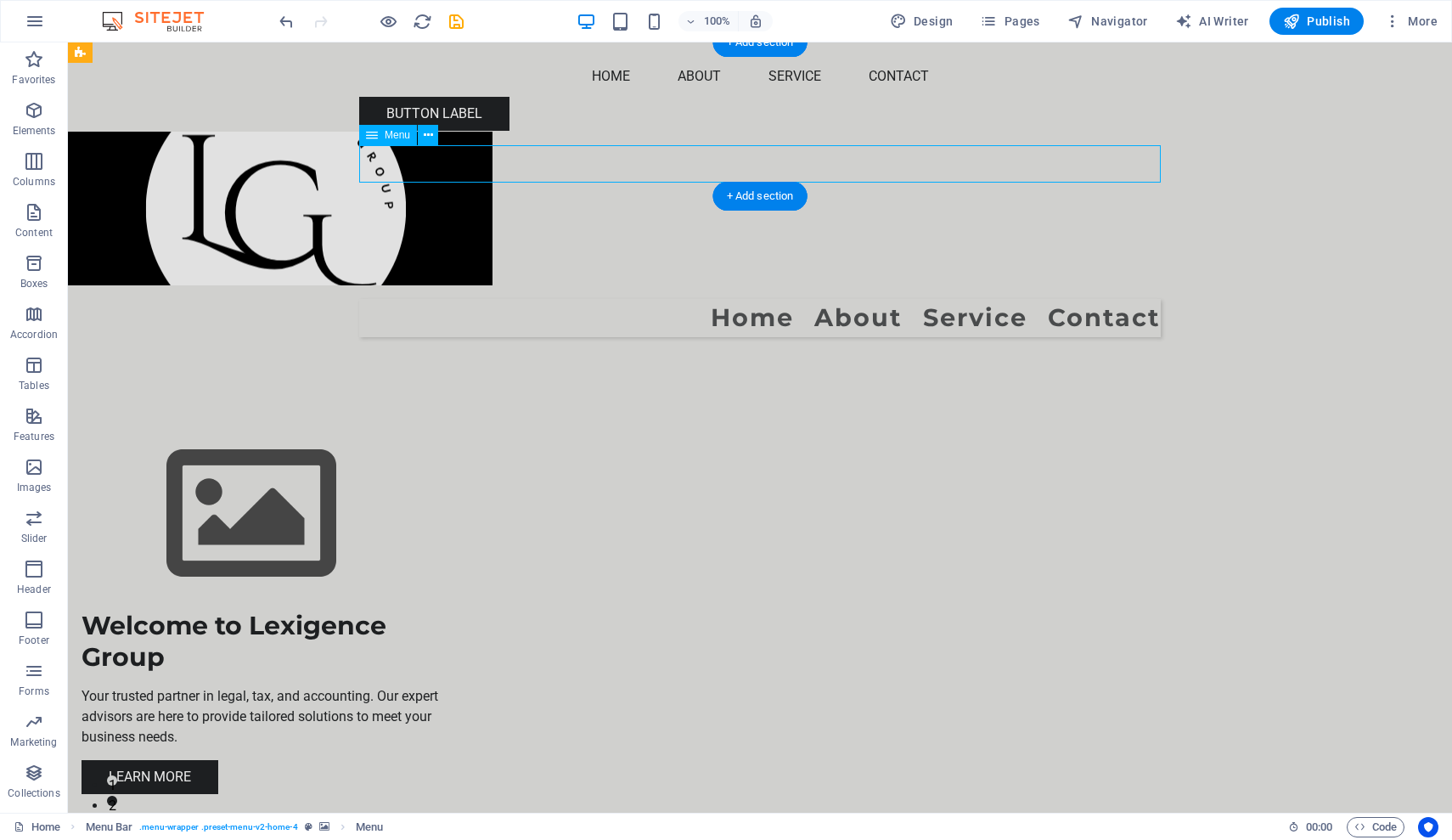
click at [956, 299] on nav "Home About Service Contact" at bounding box center [760, 318] width 802 height 38
select select "%"
select select "px"
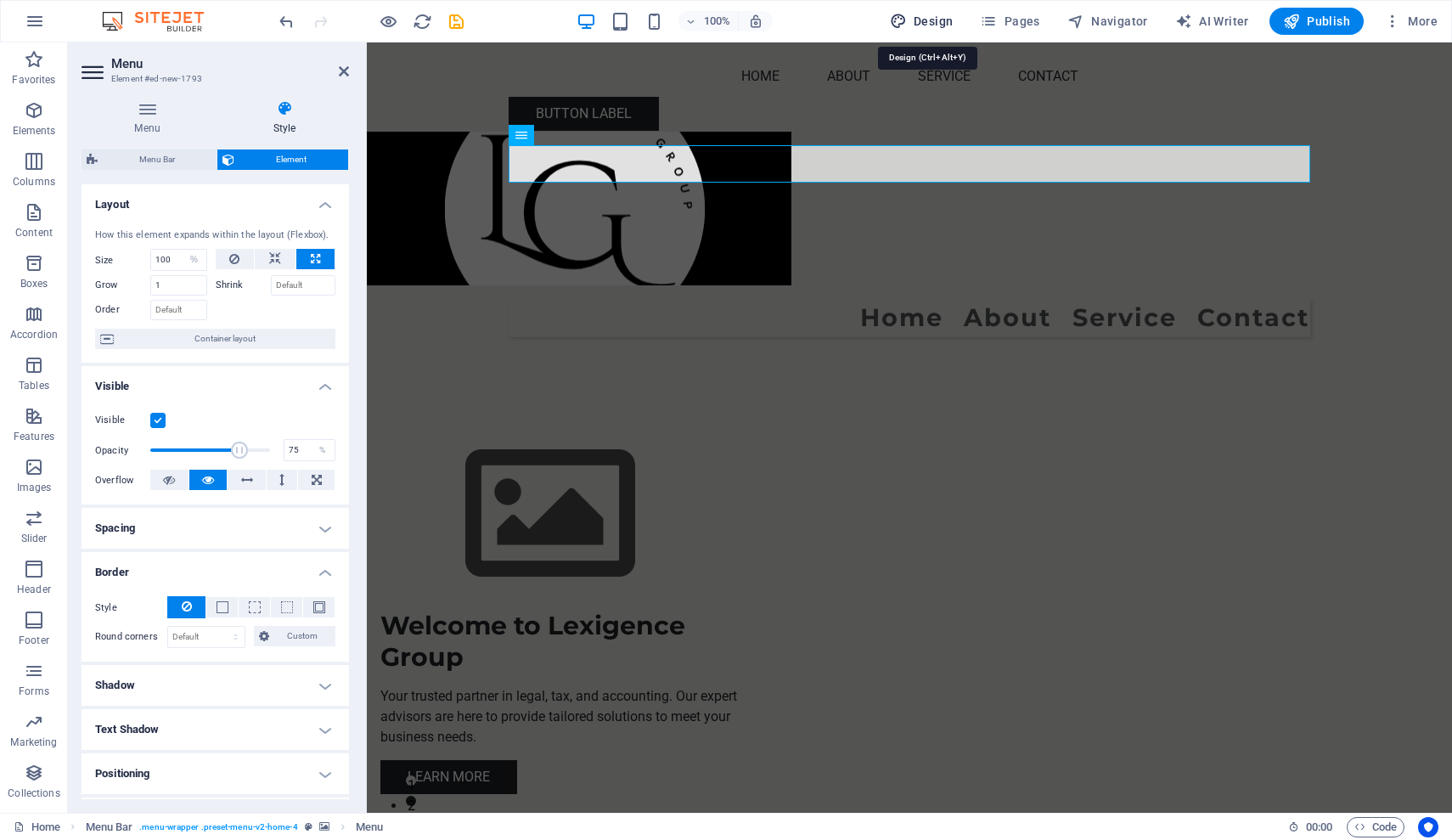
click at [936, 20] on span "Design" at bounding box center [921, 21] width 64 height 17
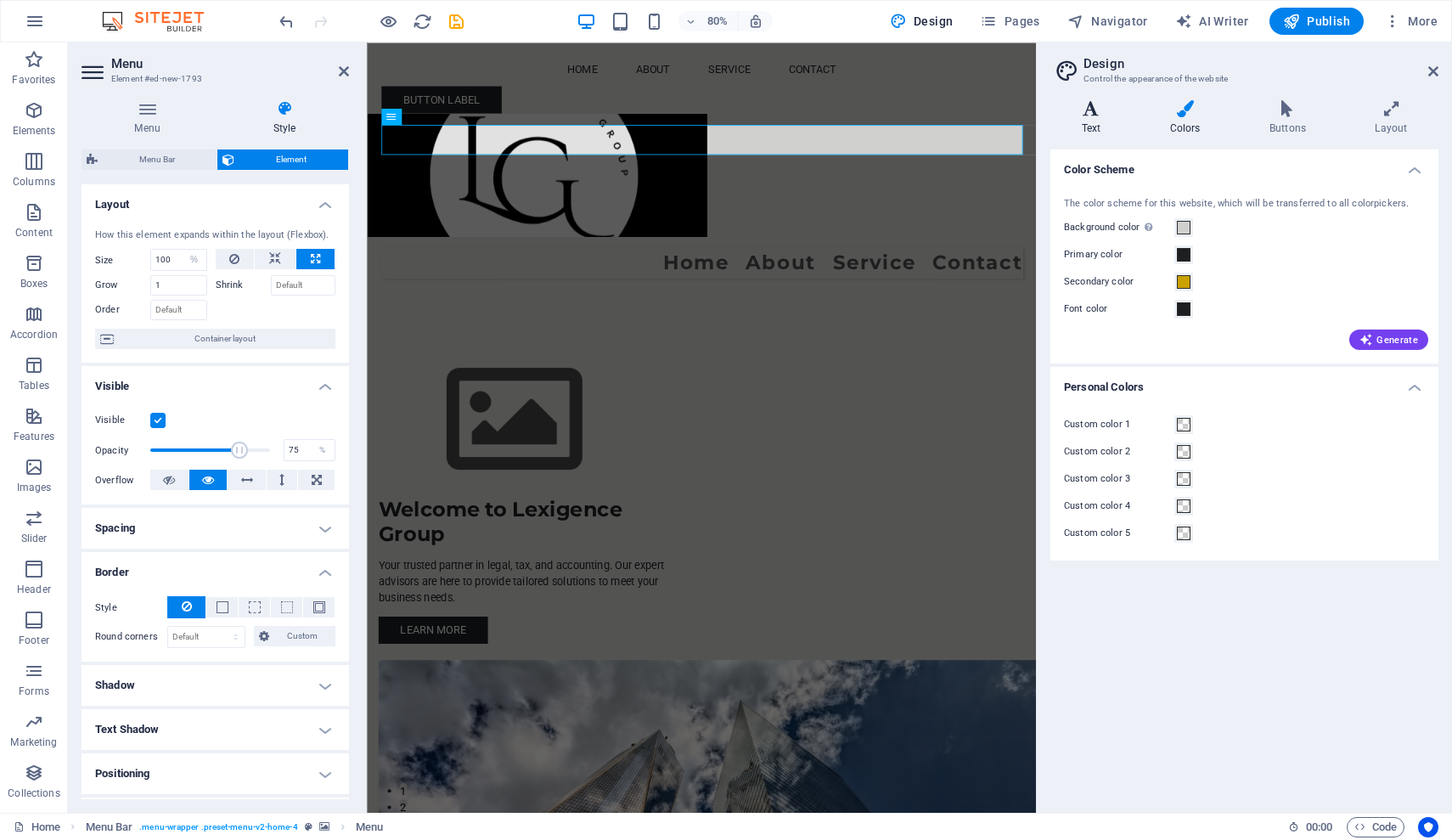
click at [1097, 125] on h4 "Text" at bounding box center [1094, 118] width 88 height 36
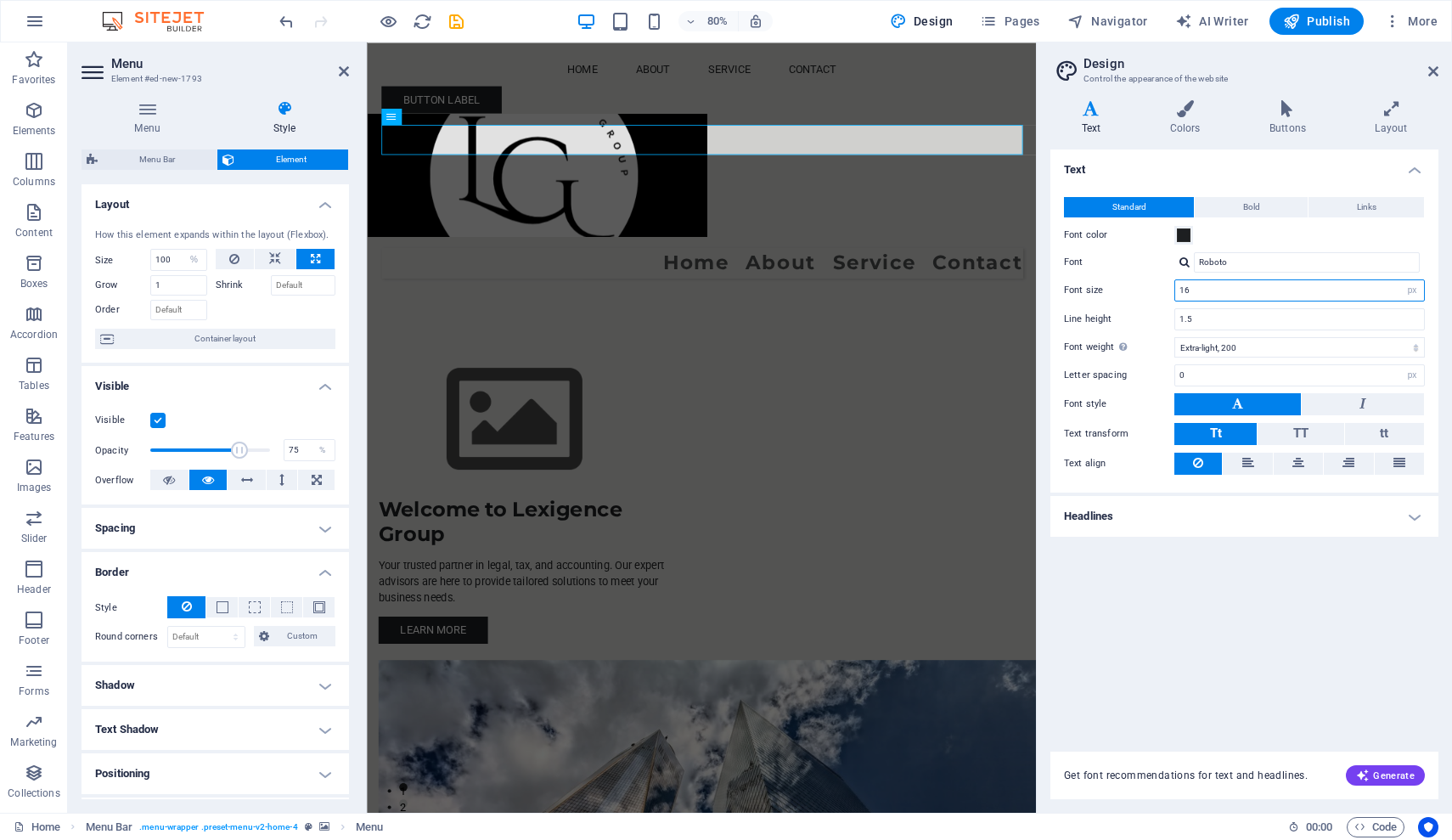
click at [1279, 288] on input "16" at bounding box center [1299, 290] width 248 height 20
type input "1"
type input "12"
click at [1273, 319] on input "1.5" at bounding box center [1299, 319] width 248 height 20
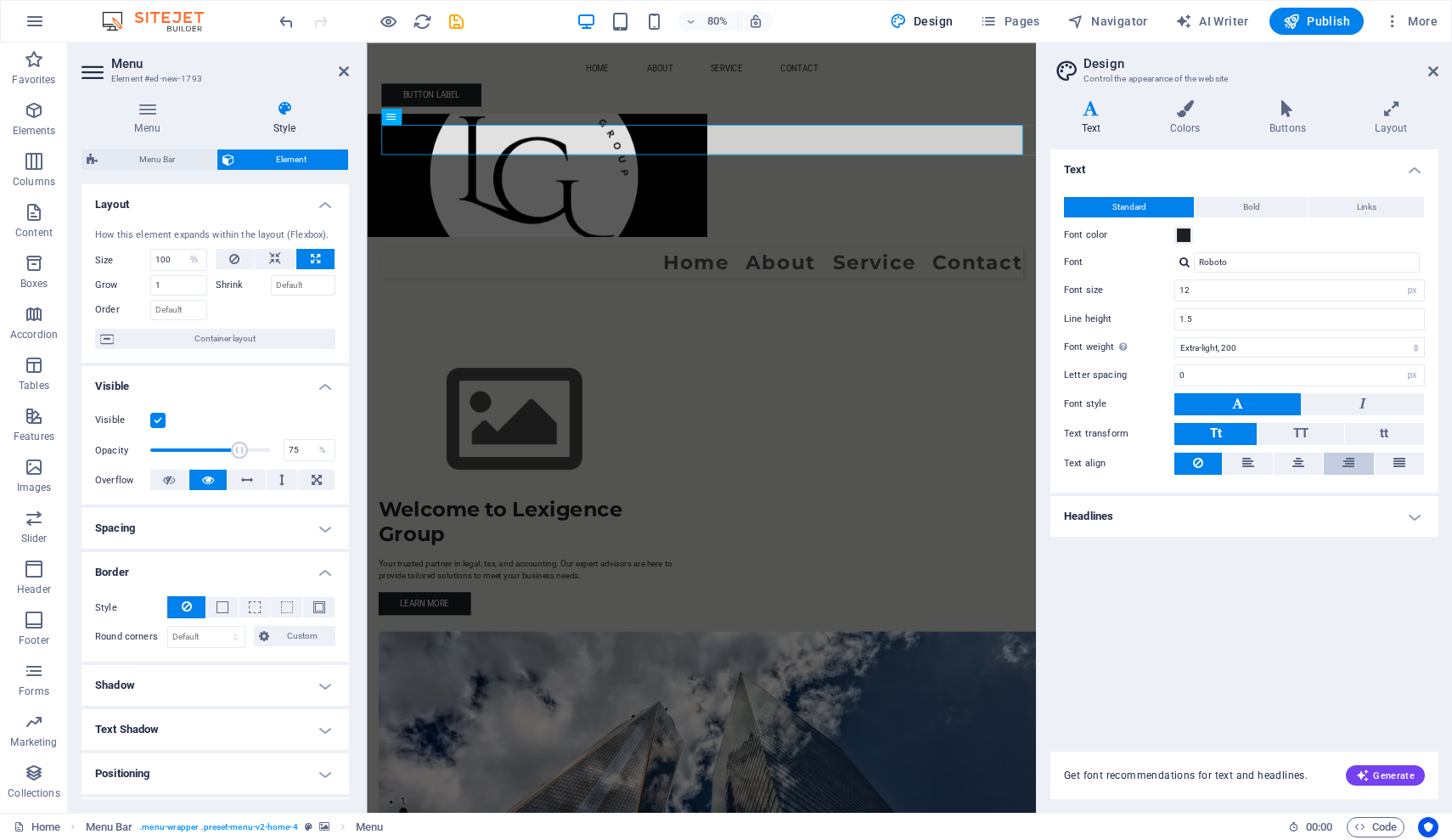
click at [1339, 461] on button at bounding box center [1348, 463] width 50 height 22
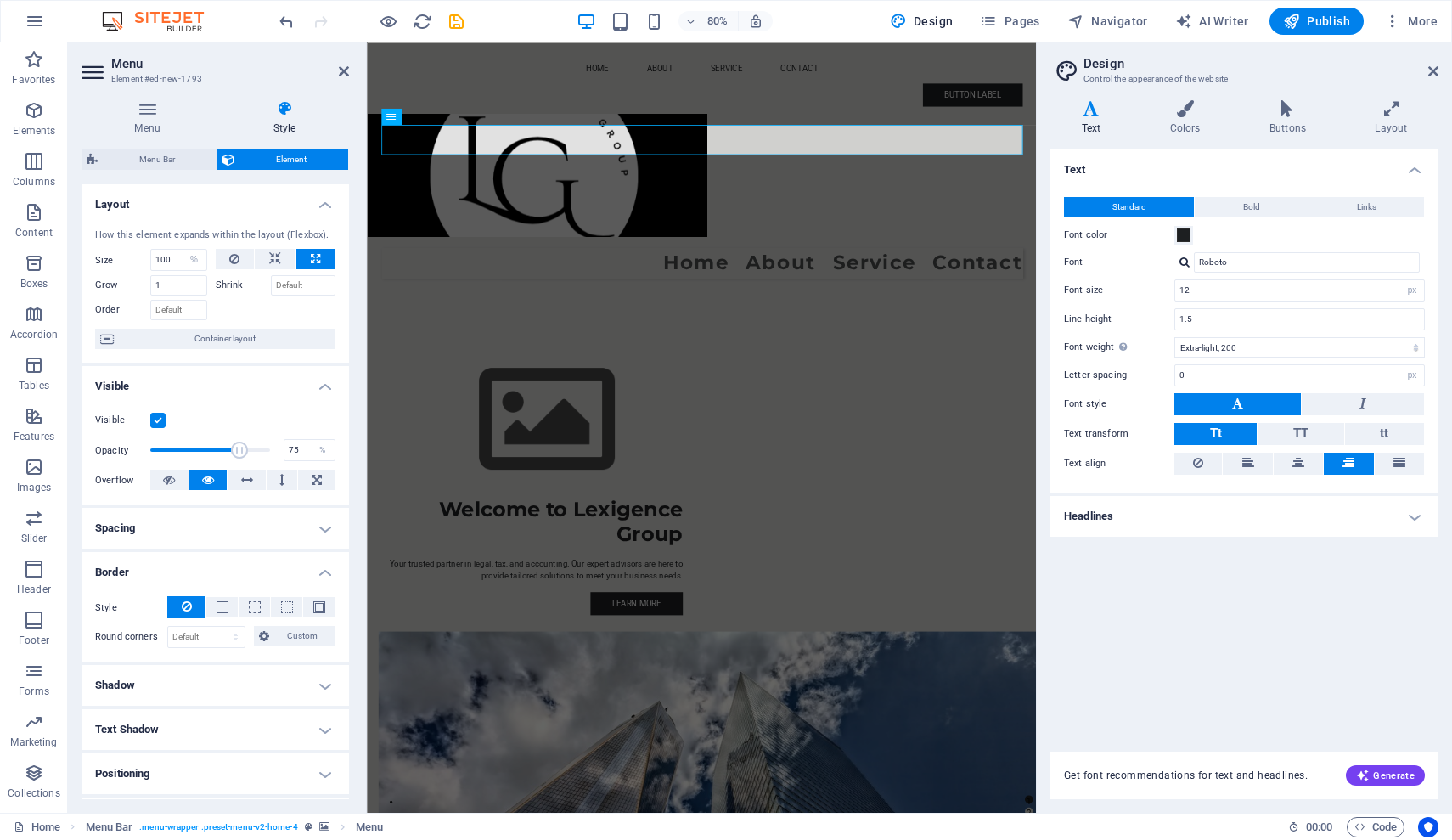
click at [1185, 605] on div "Text Standard Bold Links Font color Font Roboto Font size 12 rem px Line height…" at bounding box center [1244, 439] width 388 height 581
click at [1435, 71] on icon at bounding box center [1434, 71] width 10 height 14
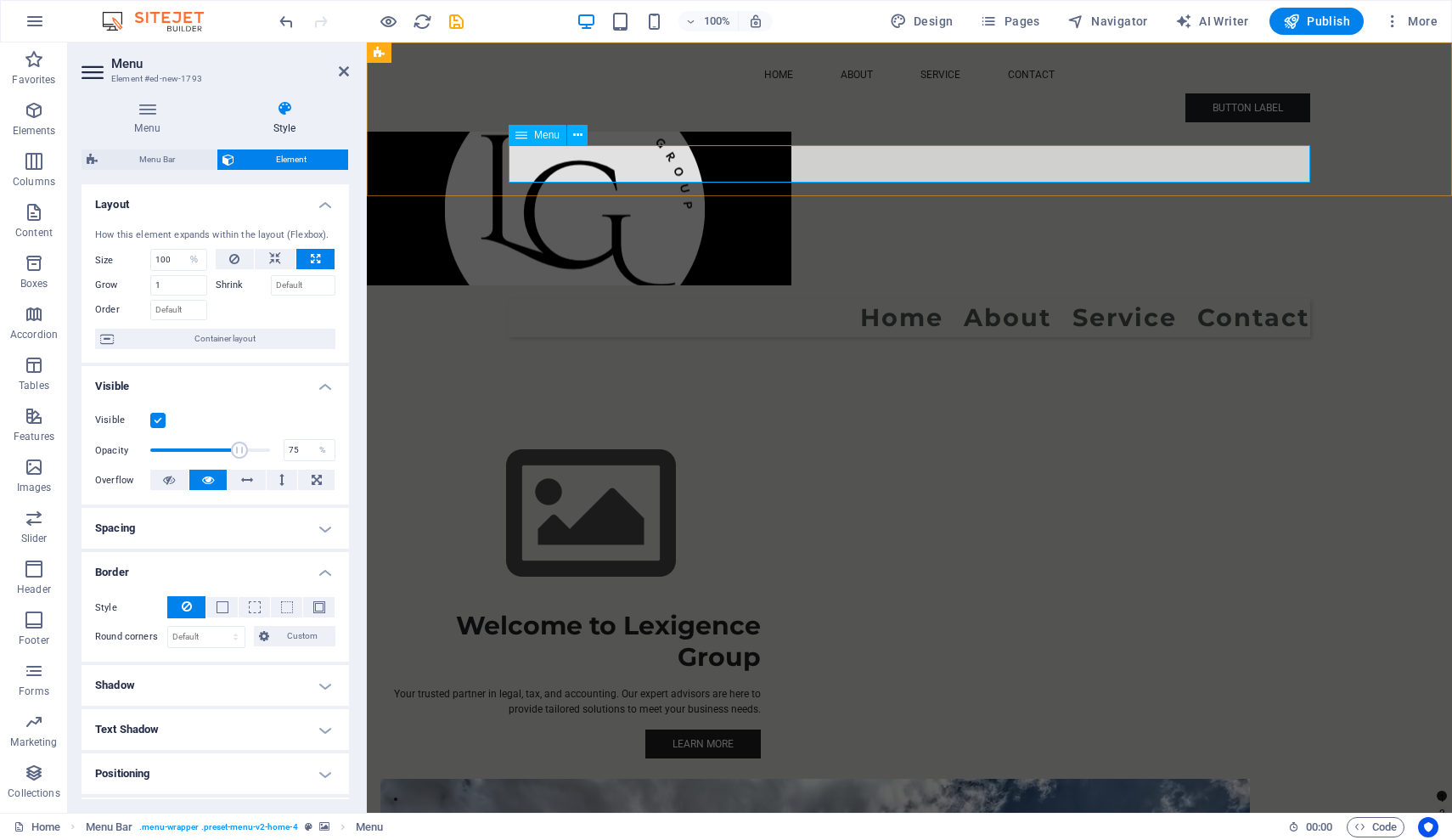
click at [1092, 299] on nav "Home About Service Contact" at bounding box center [910, 318] width 802 height 38
click at [343, 71] on icon at bounding box center [344, 71] width 10 height 14
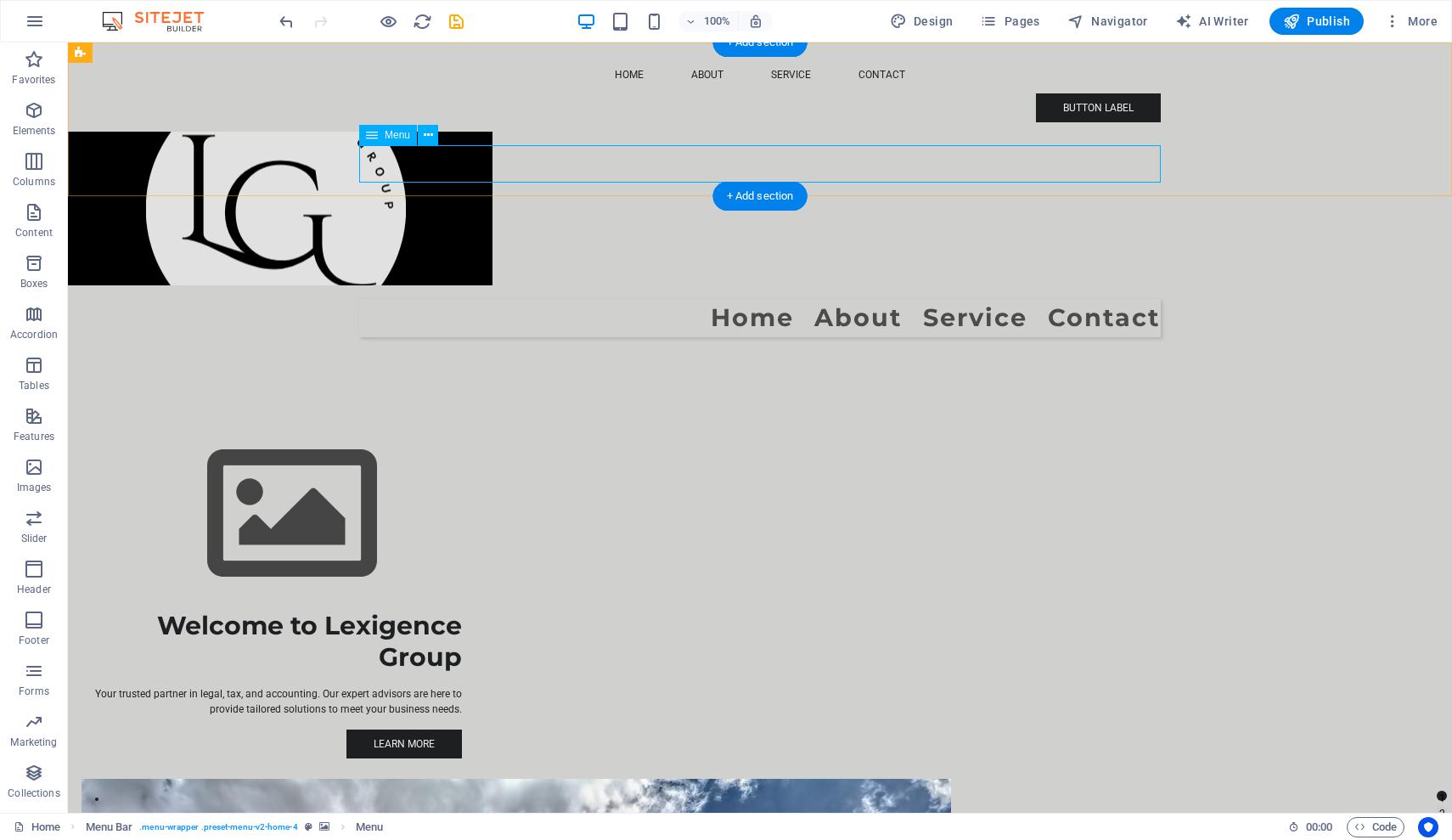
click at [927, 299] on nav "Home About Service Contact" at bounding box center [760, 318] width 802 height 38
select select "%"
select select "px"
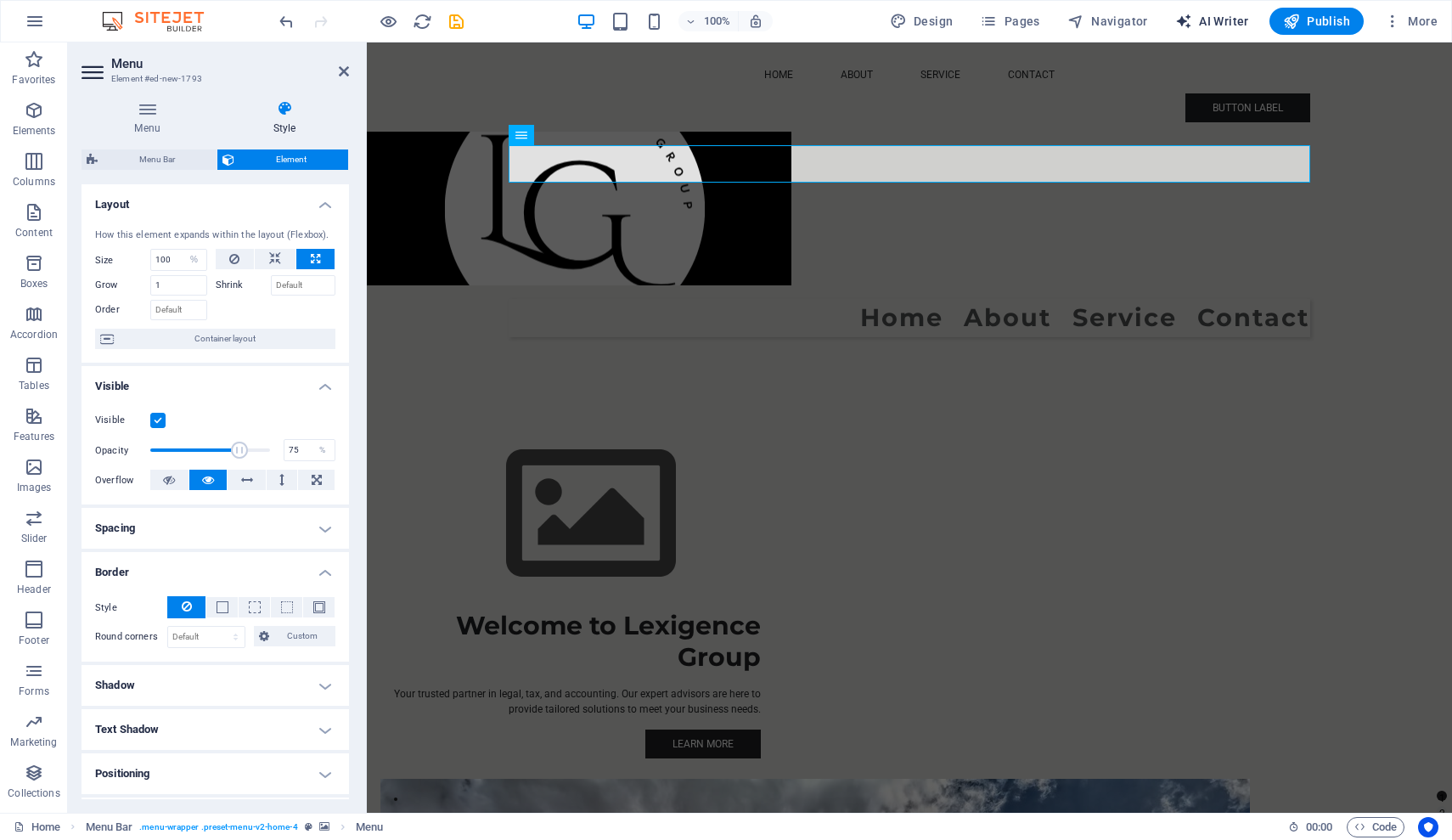
click at [1216, 22] on span "AI Writer" at bounding box center [1211, 21] width 74 height 17
select select "English"
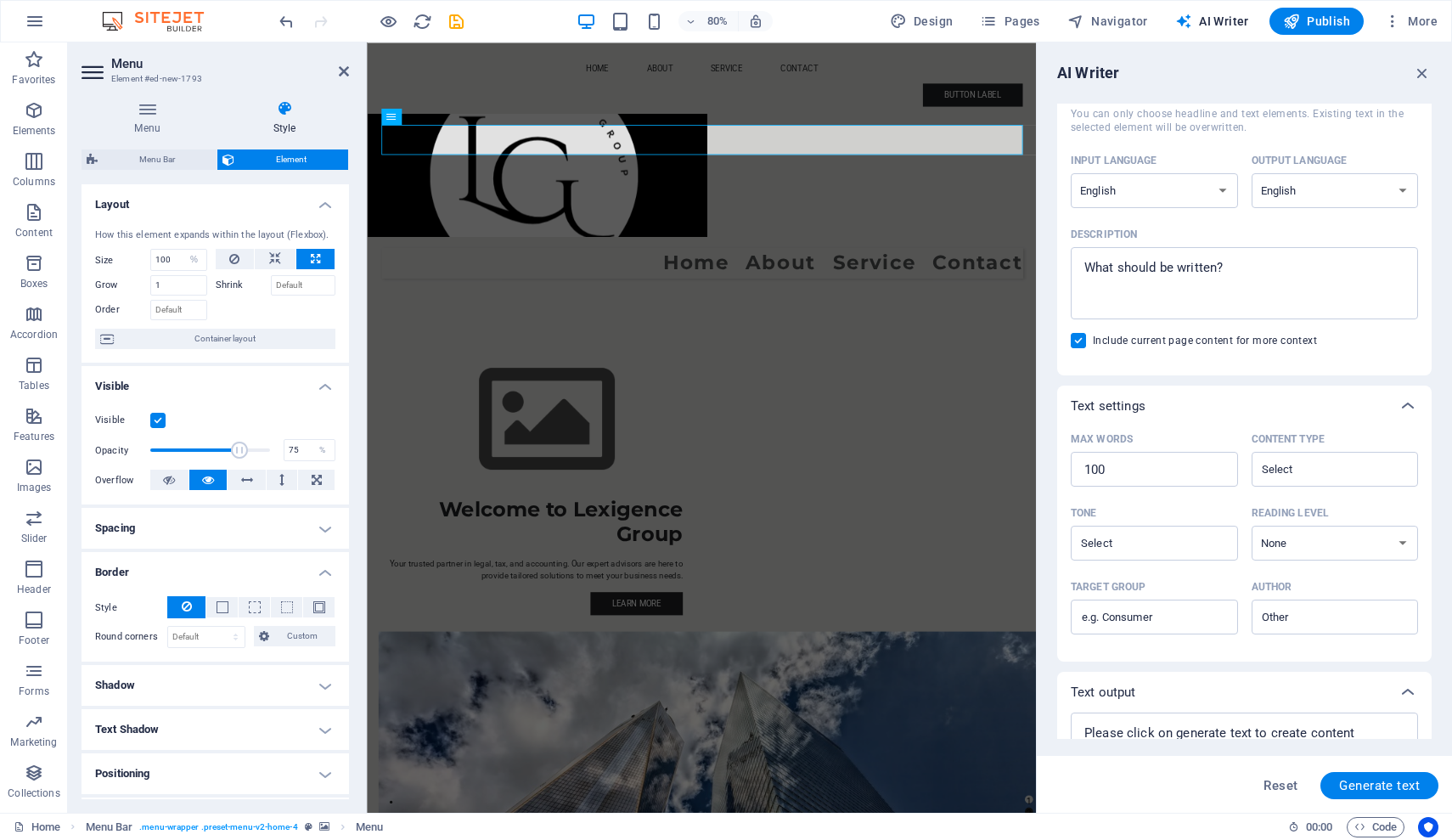
scroll to position [170, 0]
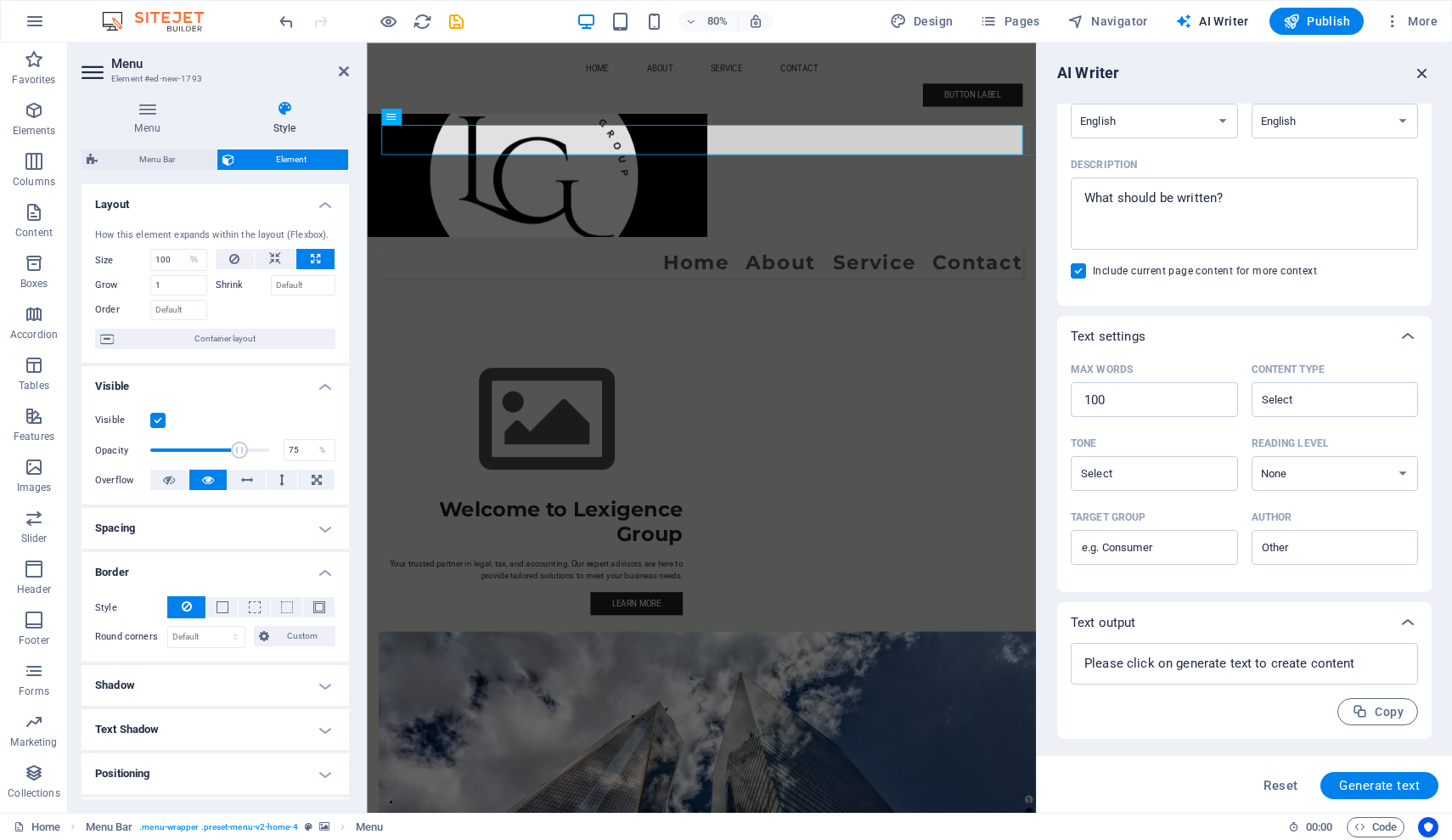
click at [1423, 77] on icon "button" at bounding box center [1421, 72] width 18 height 18
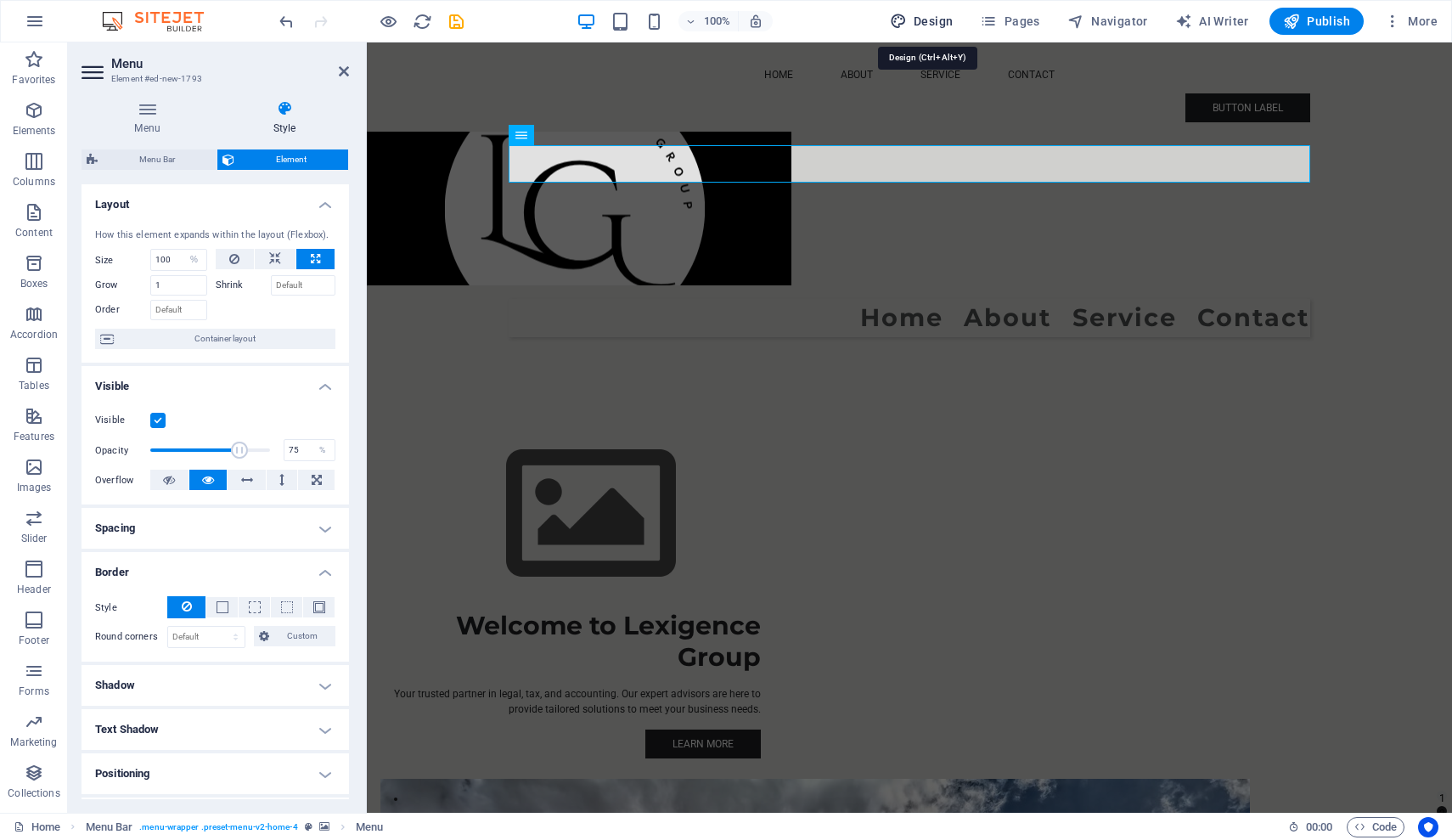
click at [940, 22] on span "Design" at bounding box center [921, 21] width 64 height 17
select select "px"
select select "200"
select select "px"
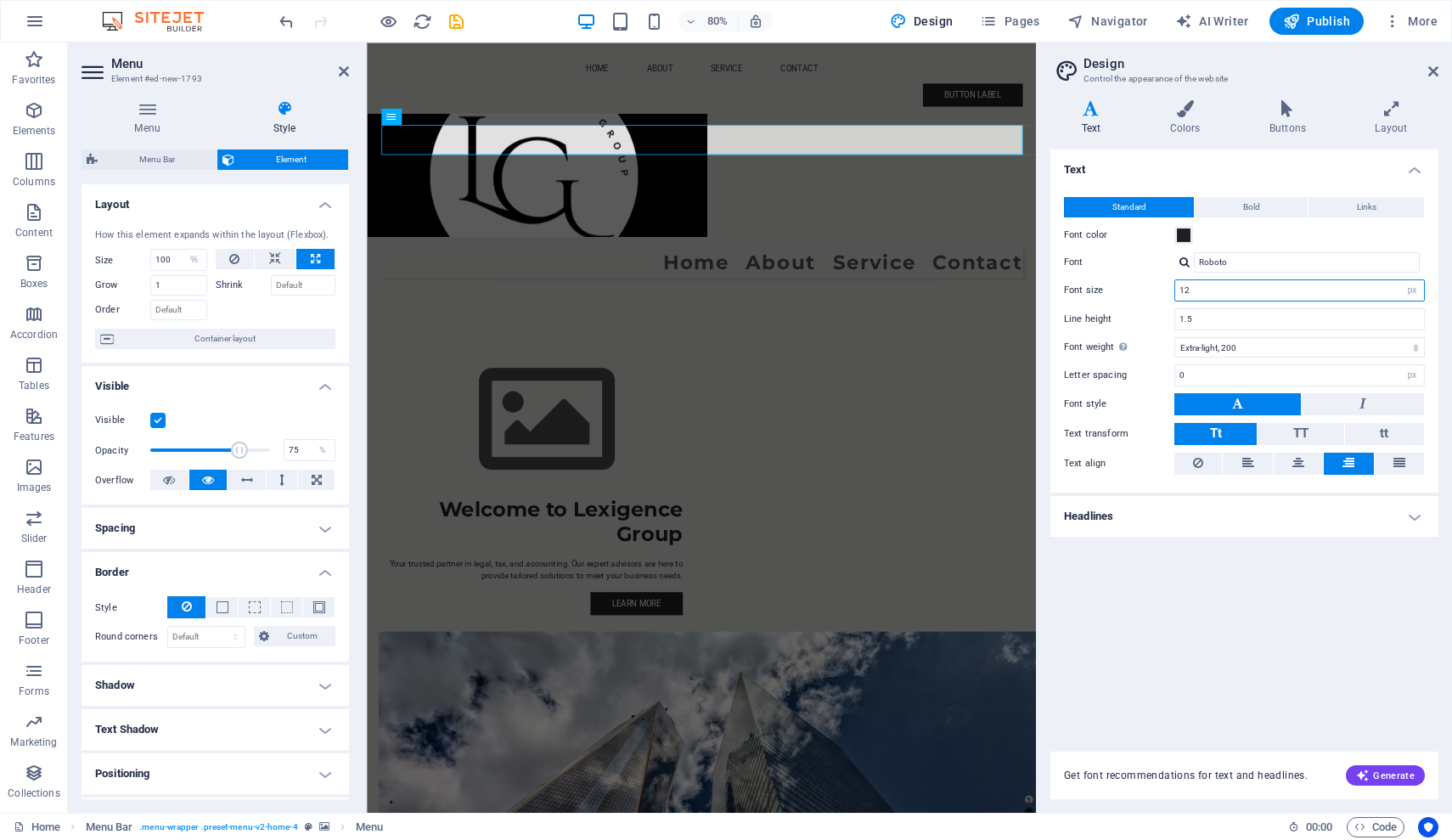
click at [1198, 288] on input "12" at bounding box center [1299, 290] width 248 height 20
click at [1244, 315] on input "1.5" at bounding box center [1299, 319] width 248 height 20
click at [1207, 288] on input "14" at bounding box center [1299, 290] width 248 height 20
type input "16"
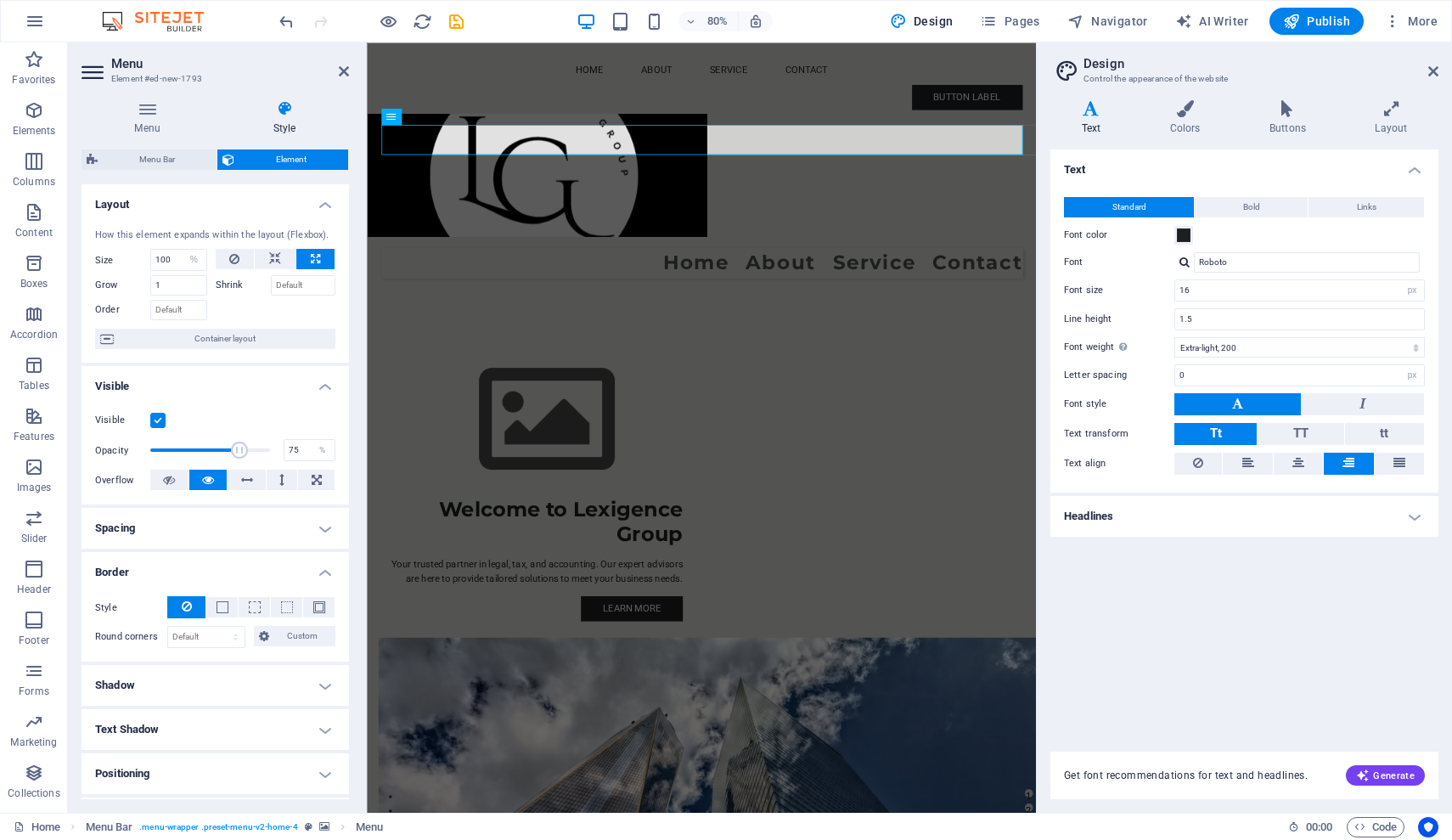
click at [1190, 606] on div "Text Standard Bold Links Font color Font Roboto Font size 16 rem px Line height…" at bounding box center [1244, 439] width 388 height 581
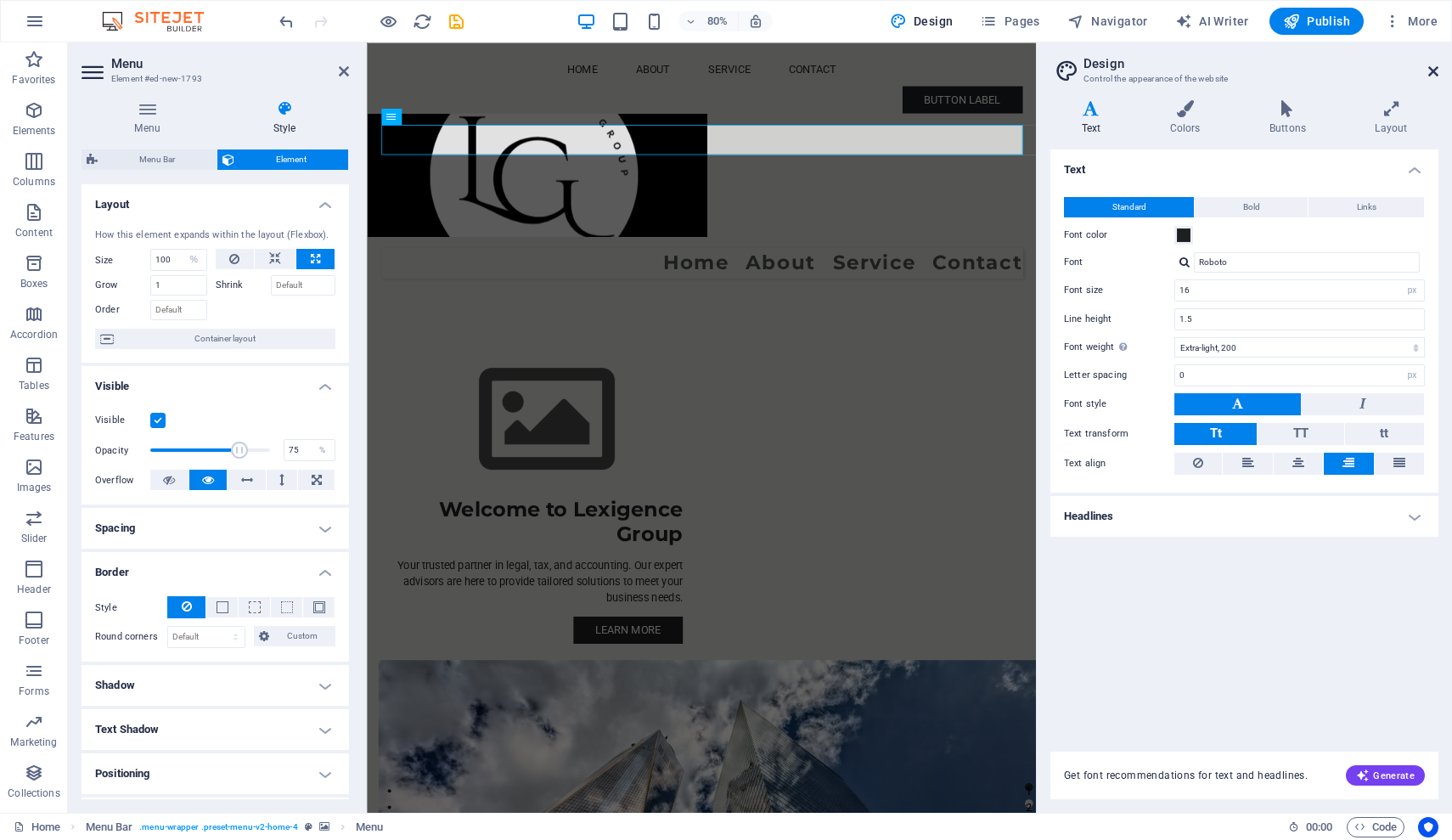
click at [1428, 71] on icon at bounding box center [1434, 71] width 10 height 14
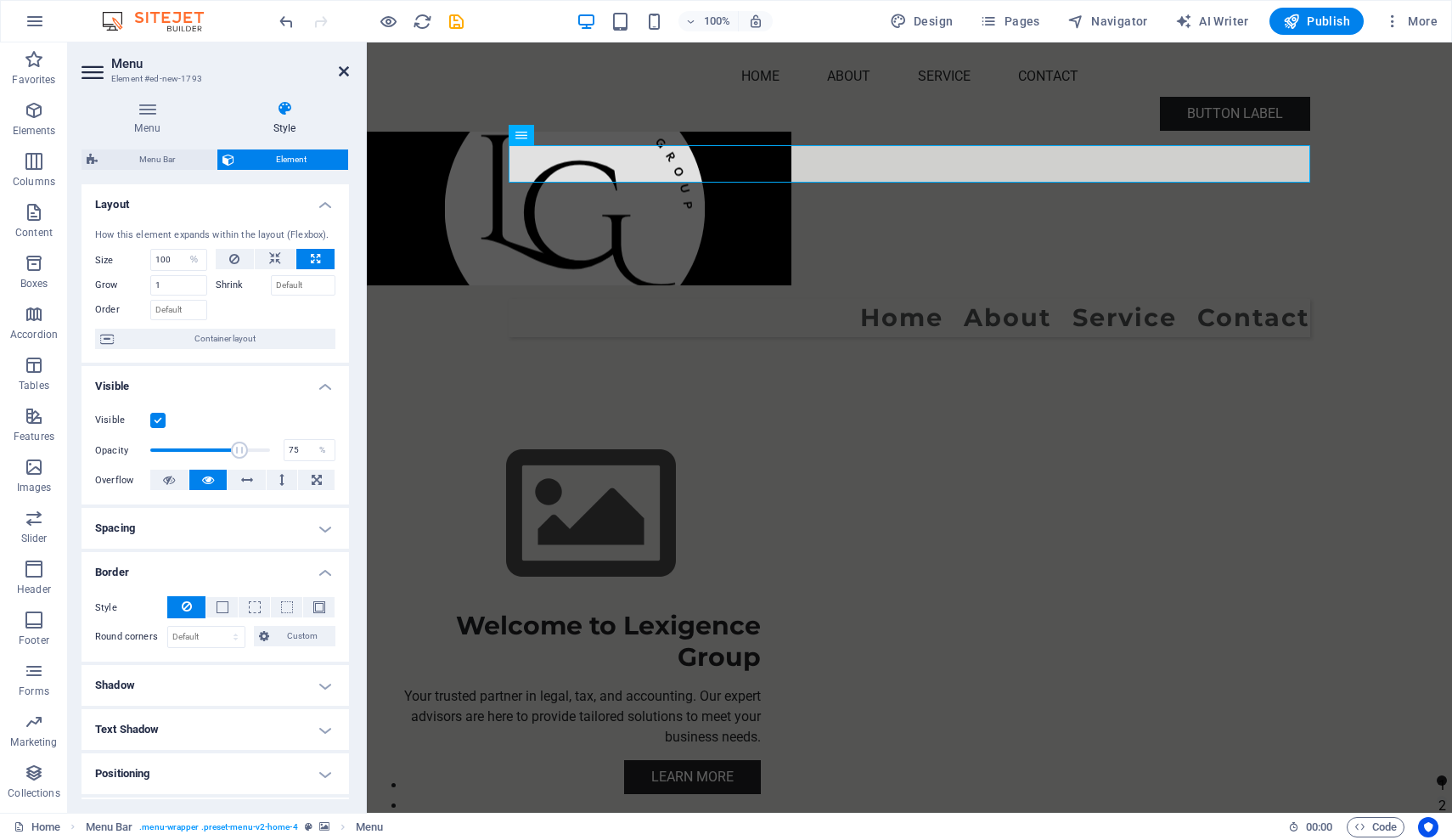
click at [344, 74] on icon at bounding box center [344, 71] width 10 height 14
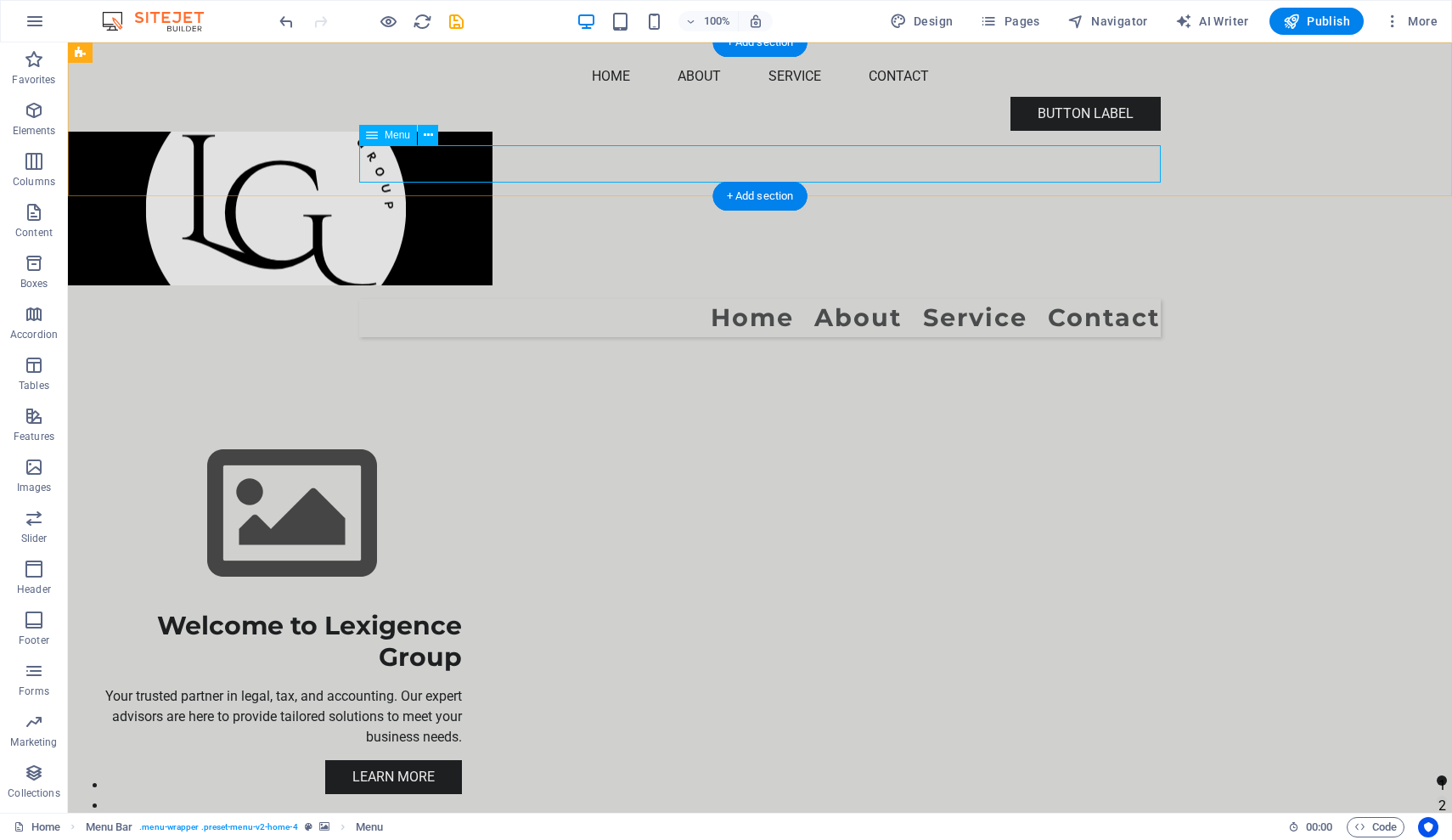
click at [958, 299] on nav "Home About Service Contact" at bounding box center [760, 318] width 802 height 38
select select "%"
select select "px"
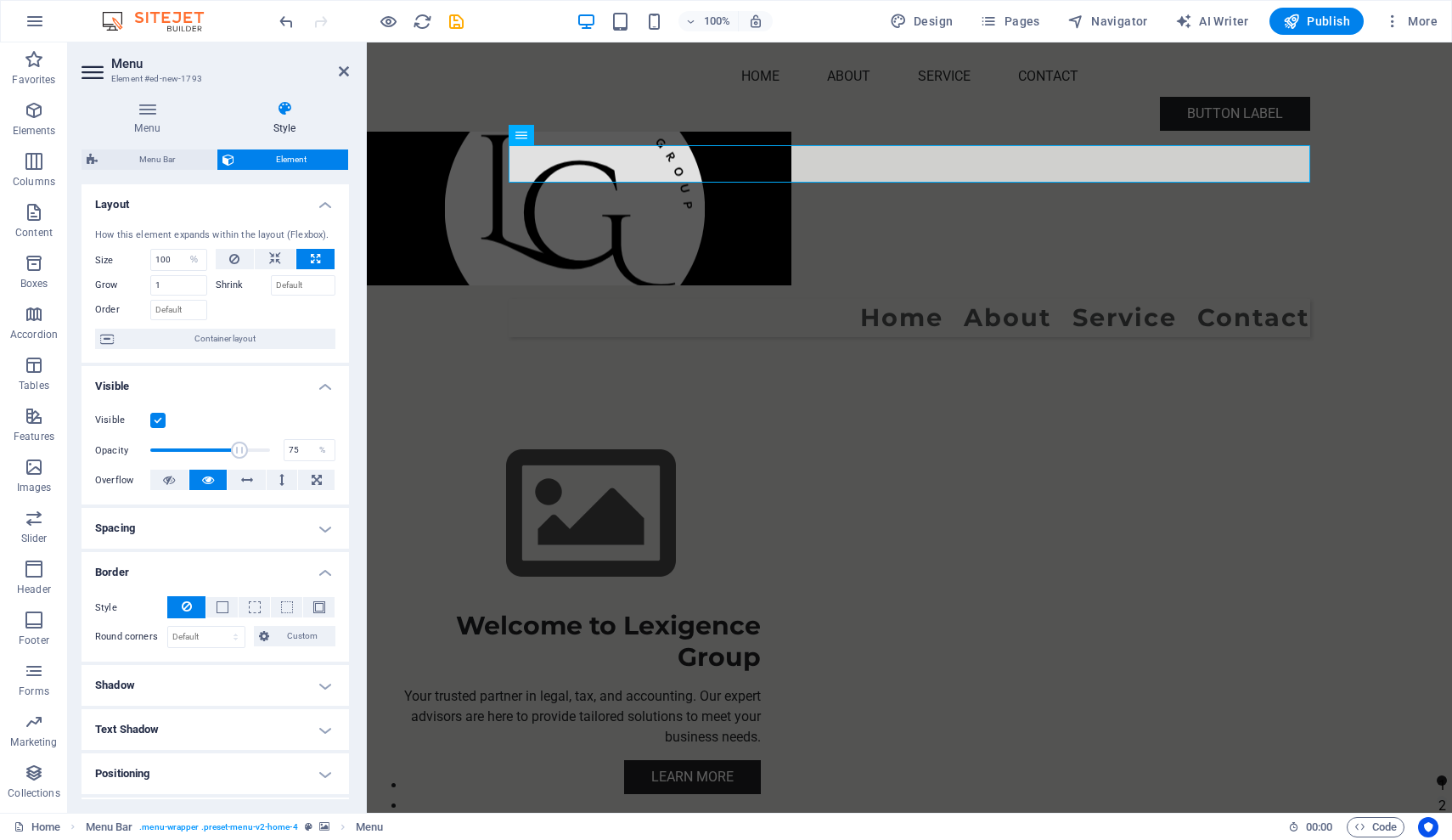
click at [288, 117] on h4 "Style" at bounding box center [284, 118] width 129 height 36
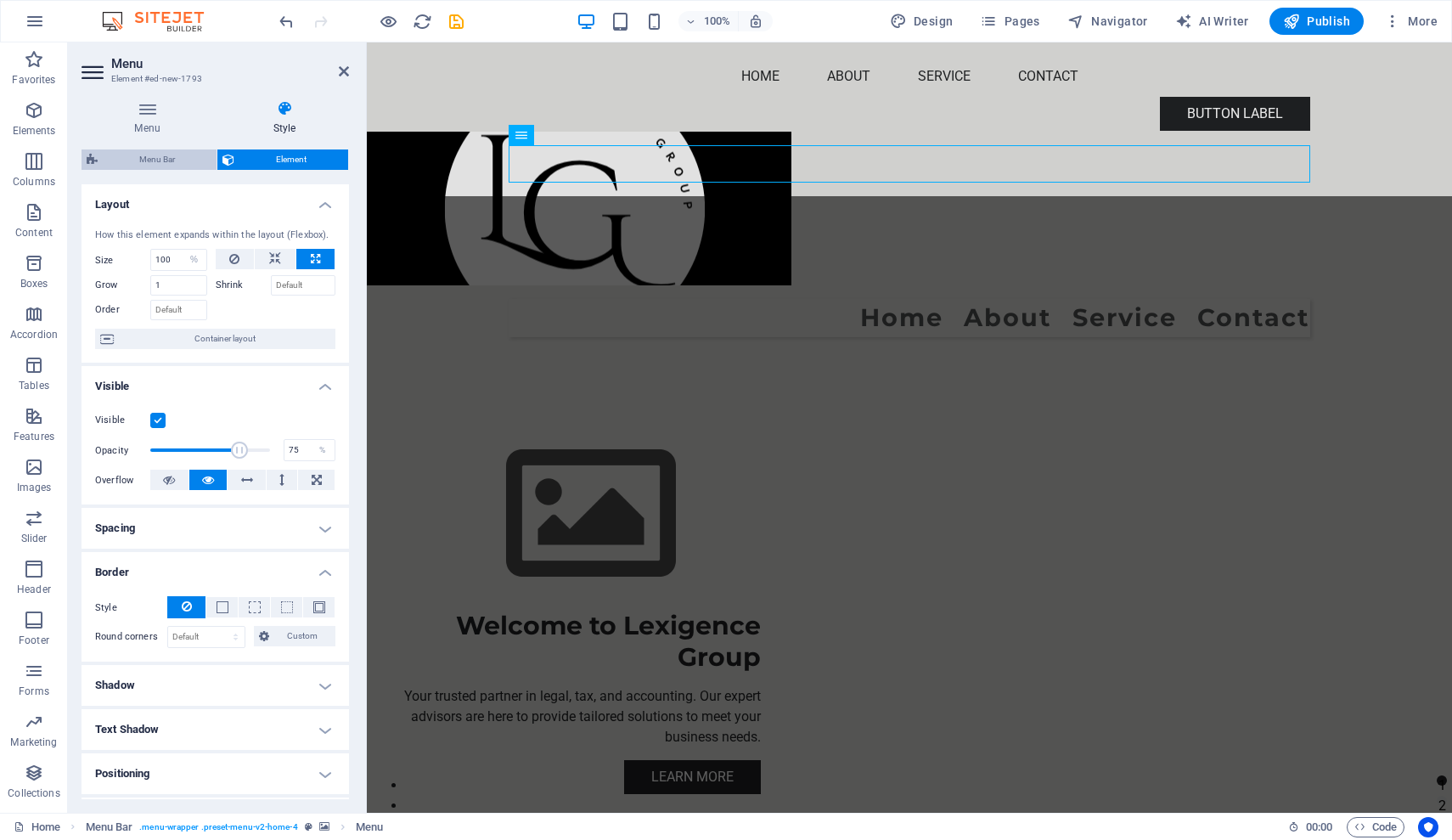
click at [172, 163] on span "Menu Bar" at bounding box center [157, 159] width 109 height 20
select select "preset-menu-v2-home-4"
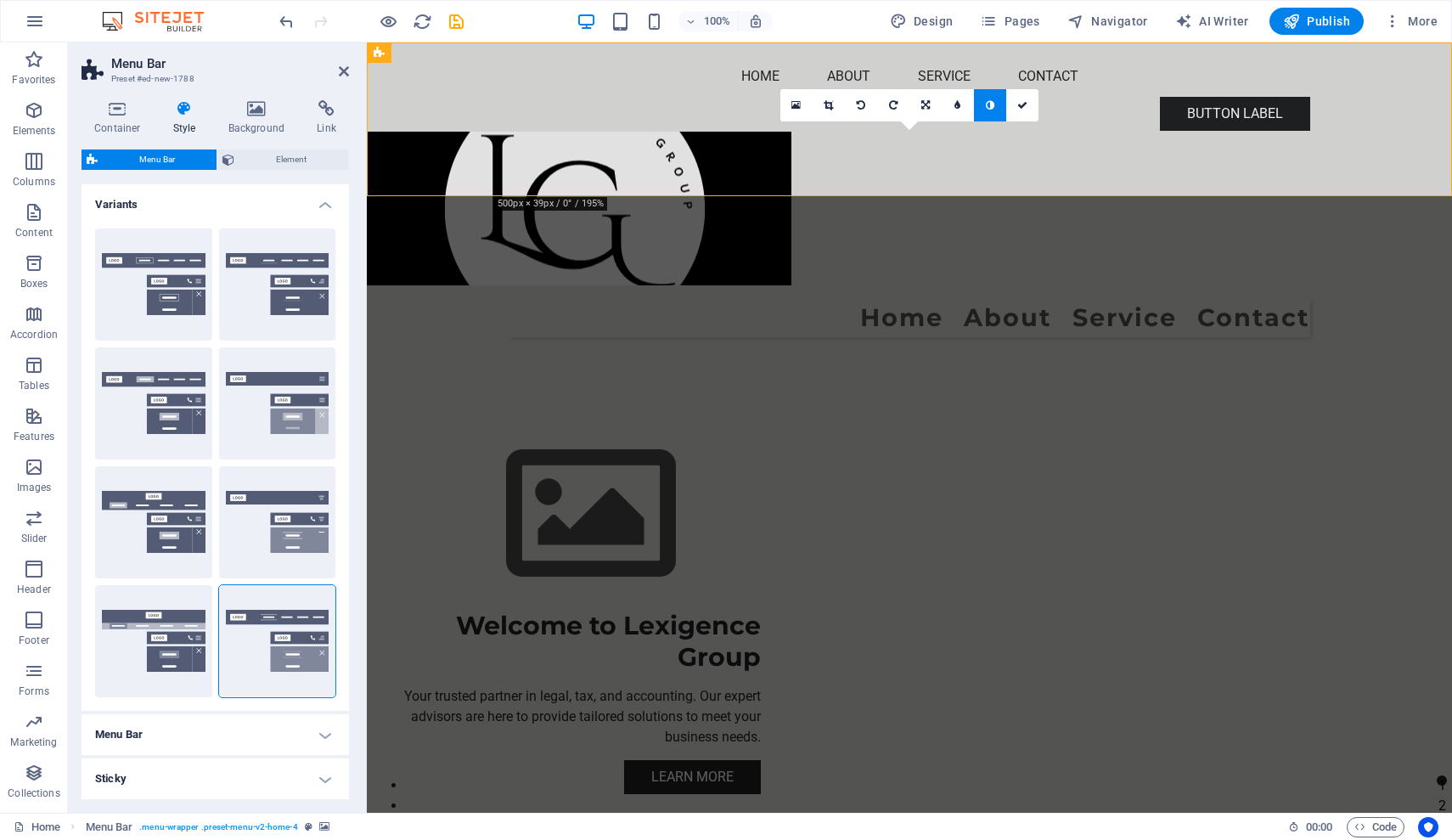
click at [318, 202] on h4 "Variants" at bounding box center [215, 199] width 268 height 30
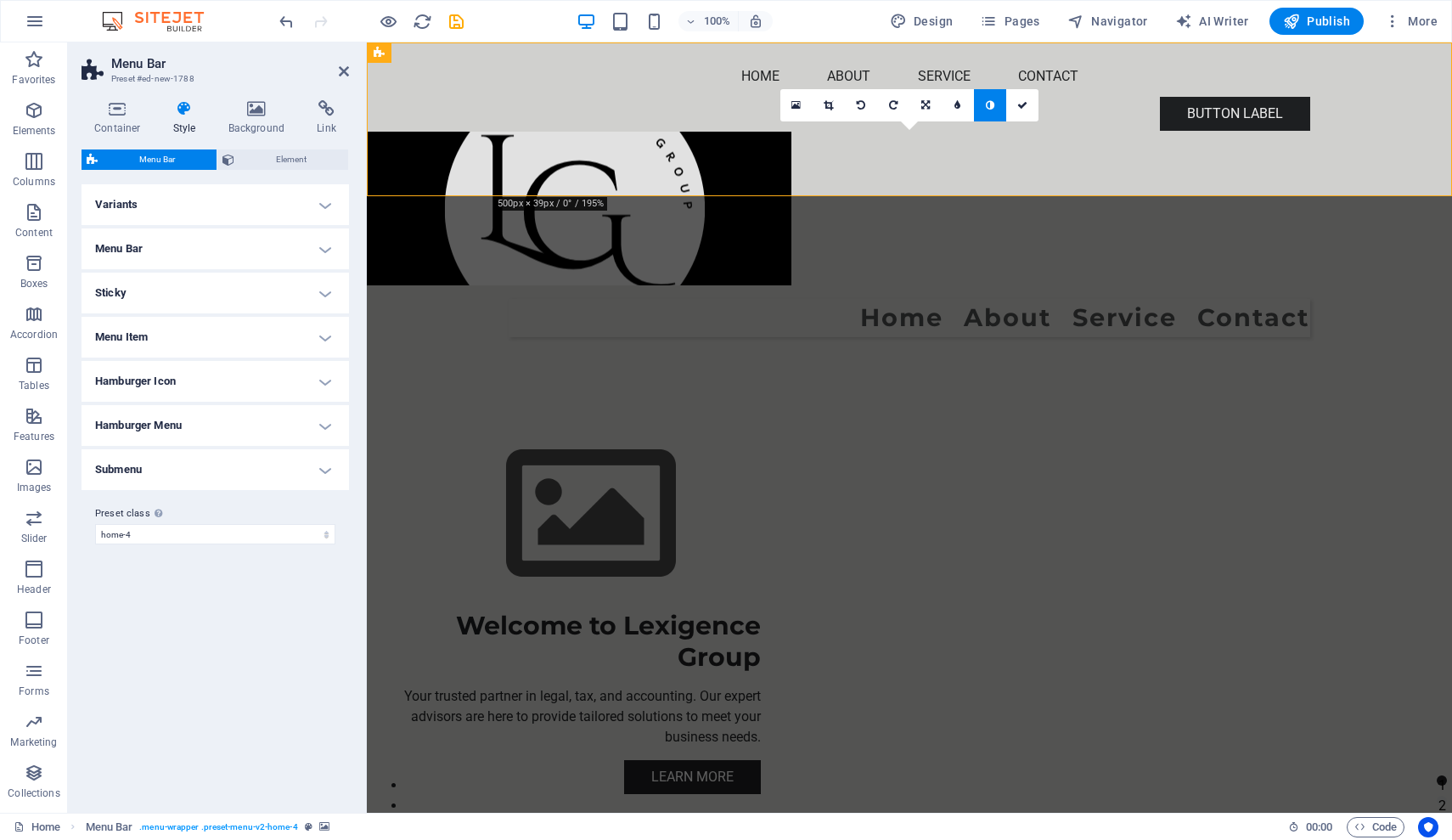
click at [318, 202] on h4 "Variants" at bounding box center [215, 204] width 268 height 41
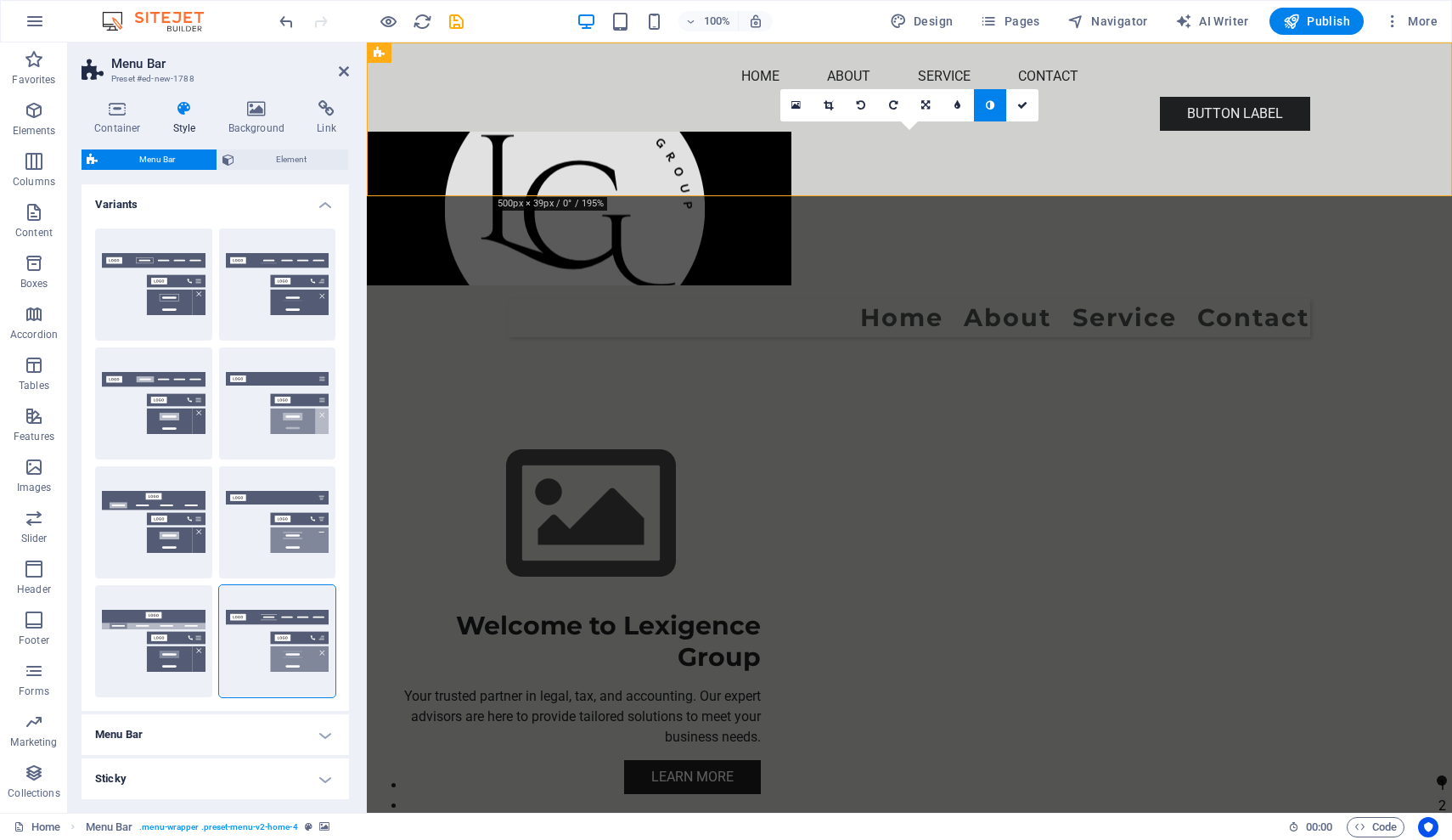
click at [318, 202] on h4 "Variants" at bounding box center [215, 199] width 268 height 30
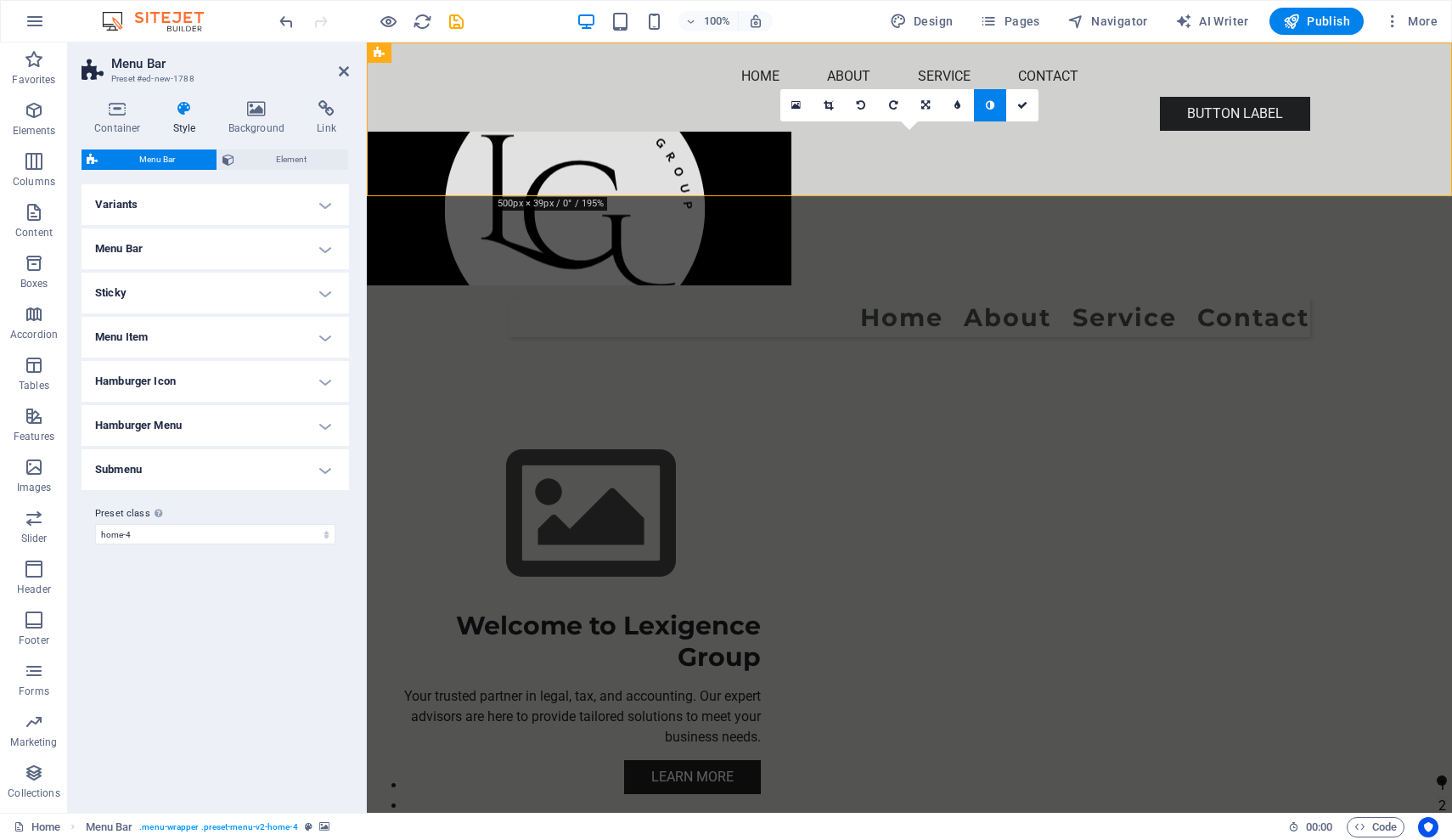
click at [326, 251] on h4 "Menu Bar" at bounding box center [215, 248] width 268 height 41
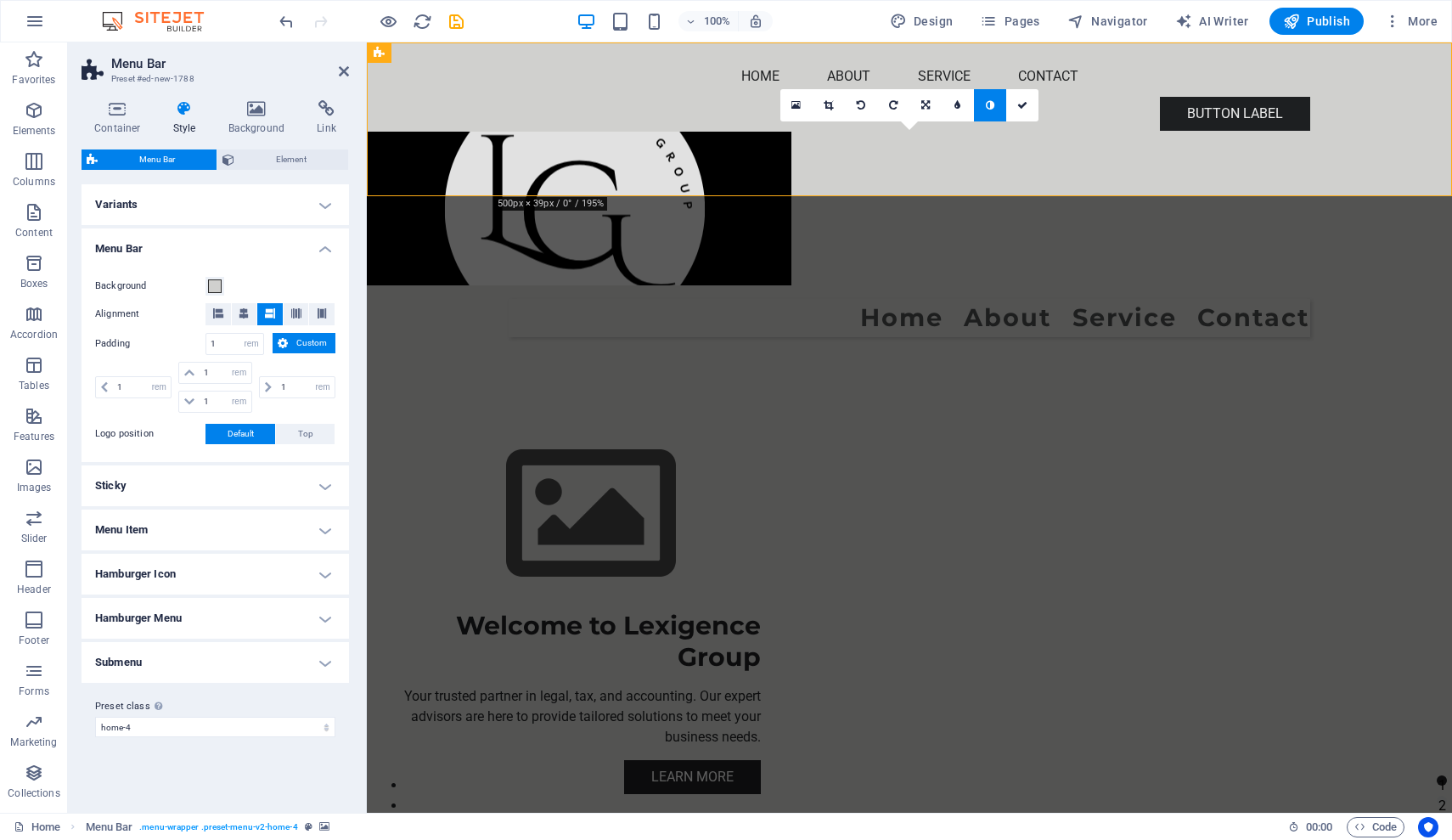
click at [326, 251] on h4 "Menu Bar" at bounding box center [215, 243] width 268 height 30
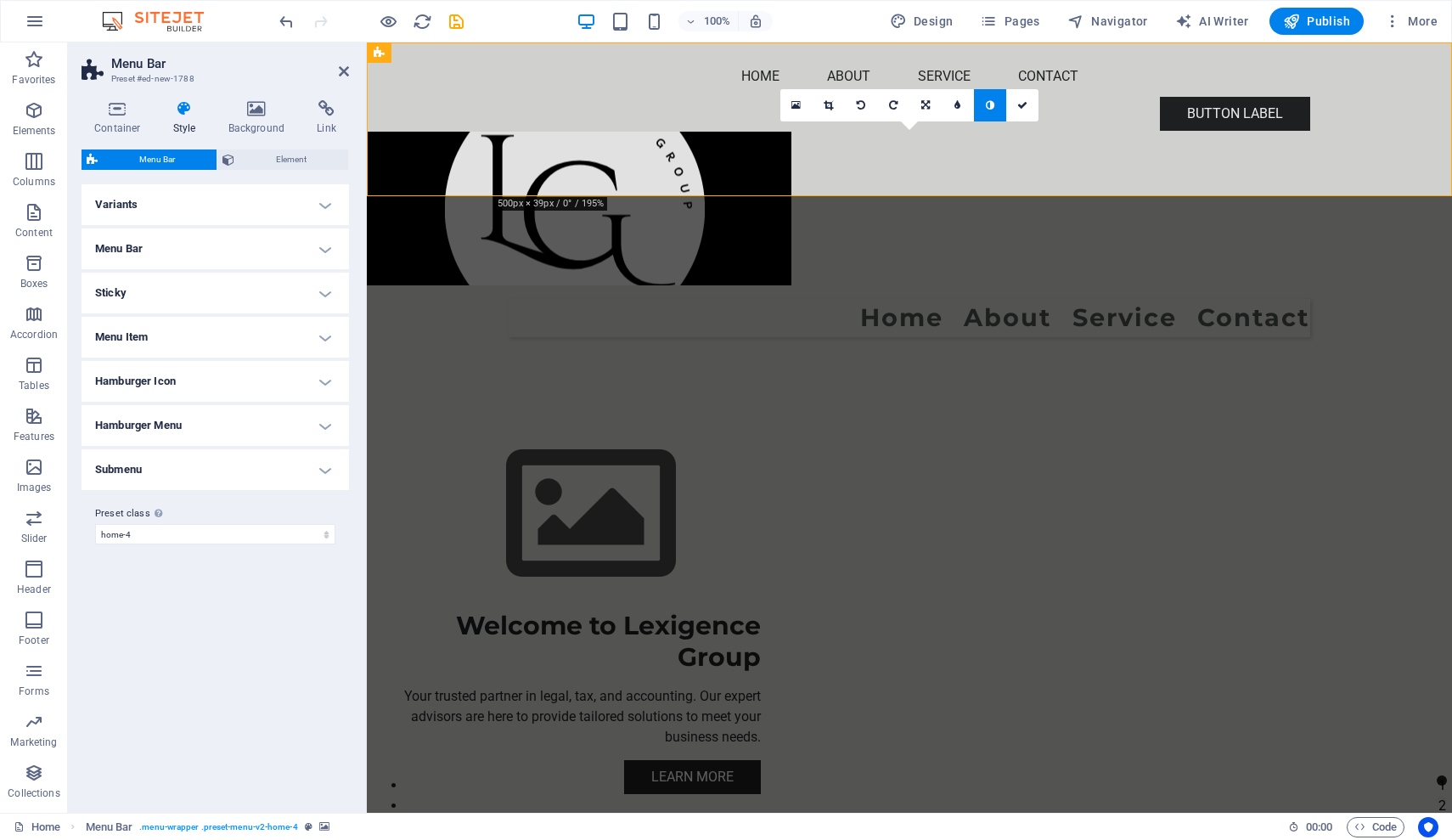
click at [324, 467] on h4 "Submenu" at bounding box center [215, 469] width 268 height 41
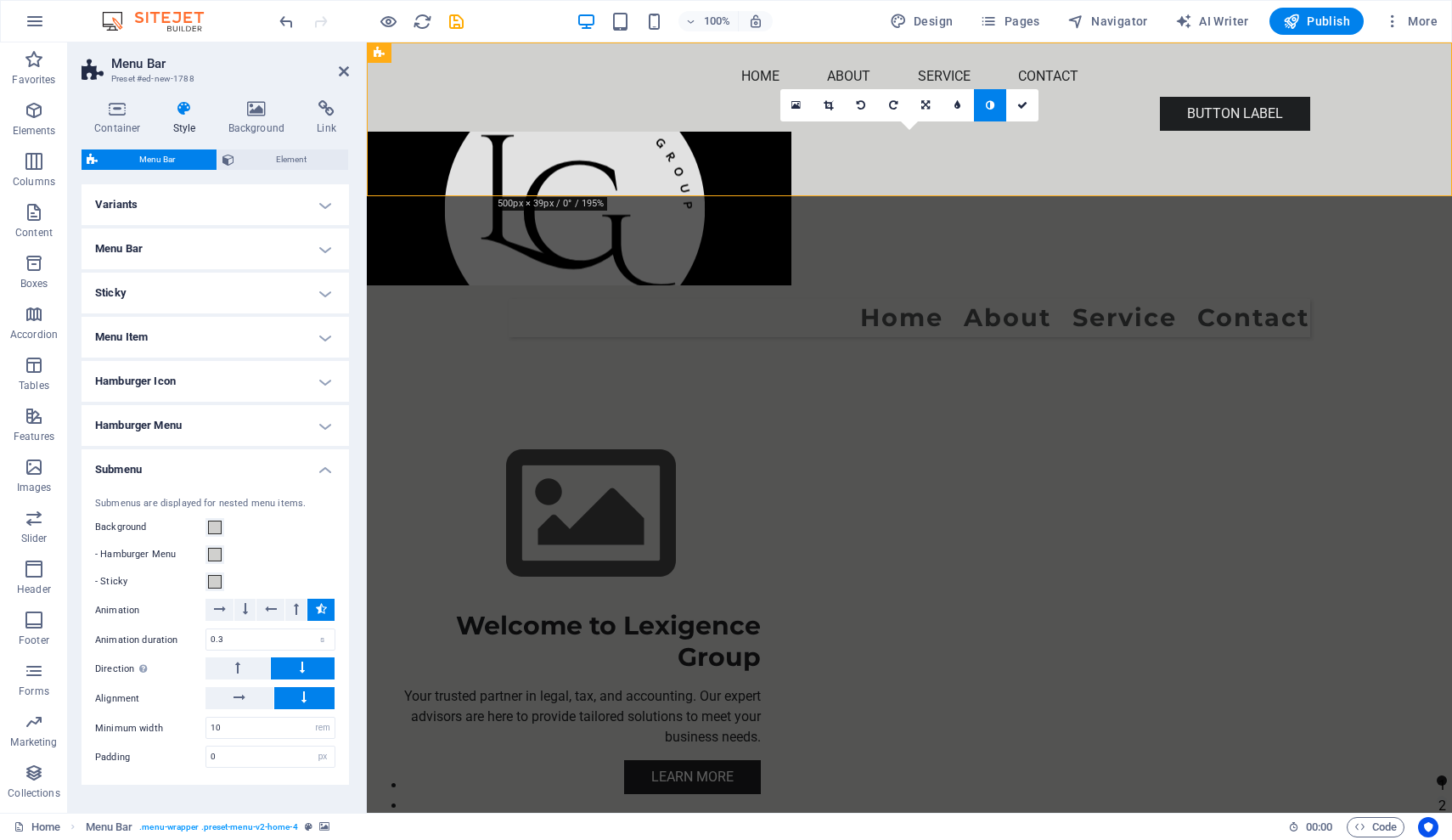
click at [320, 470] on h4 "Submenu" at bounding box center [215, 464] width 268 height 30
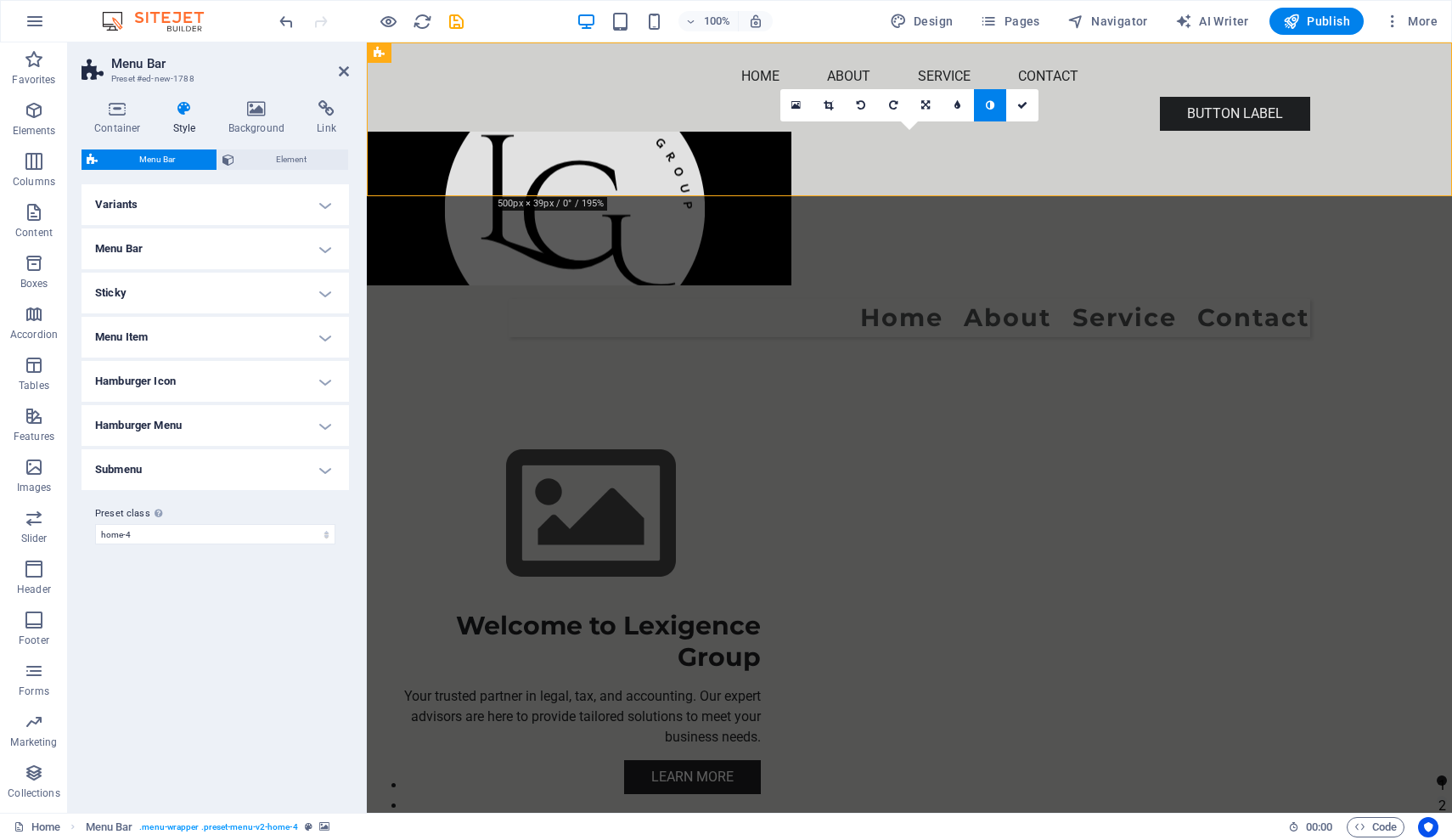
click at [325, 426] on h4 "Hamburger Menu" at bounding box center [215, 425] width 268 height 41
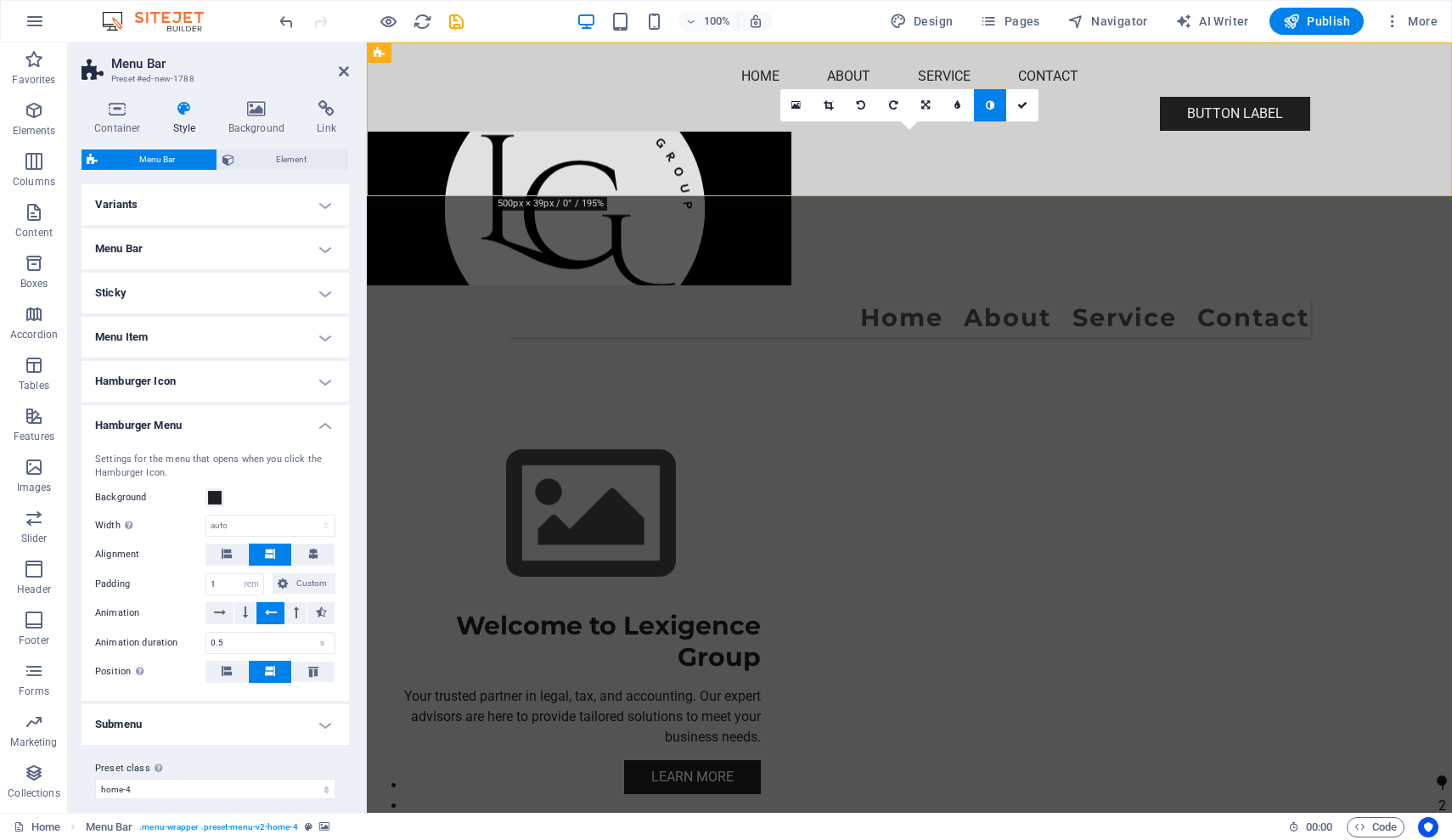
click at [325, 426] on h4 "Hamburger Menu" at bounding box center [215, 420] width 268 height 30
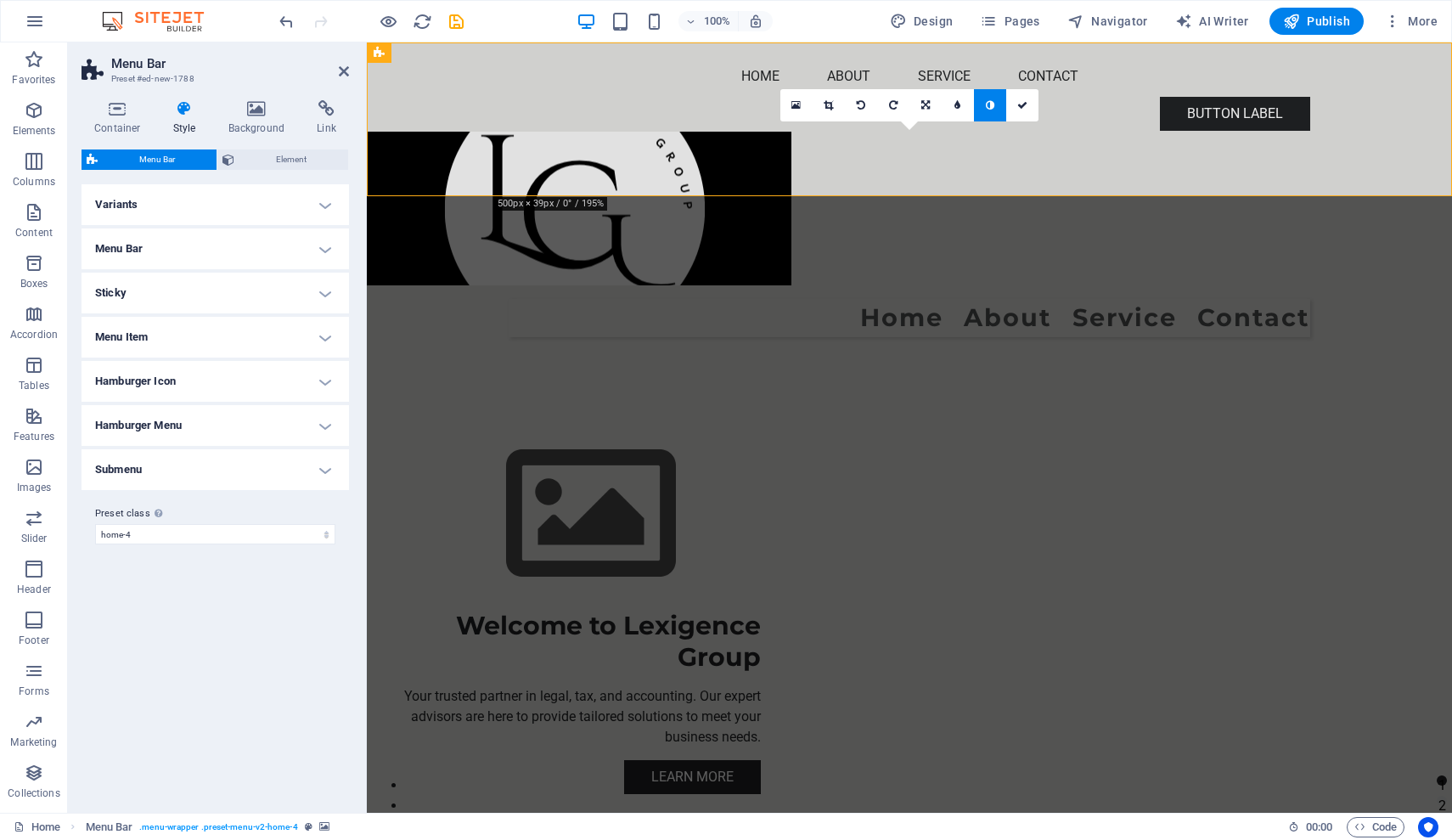
click at [328, 379] on h4 "Hamburger Icon" at bounding box center [215, 381] width 268 height 41
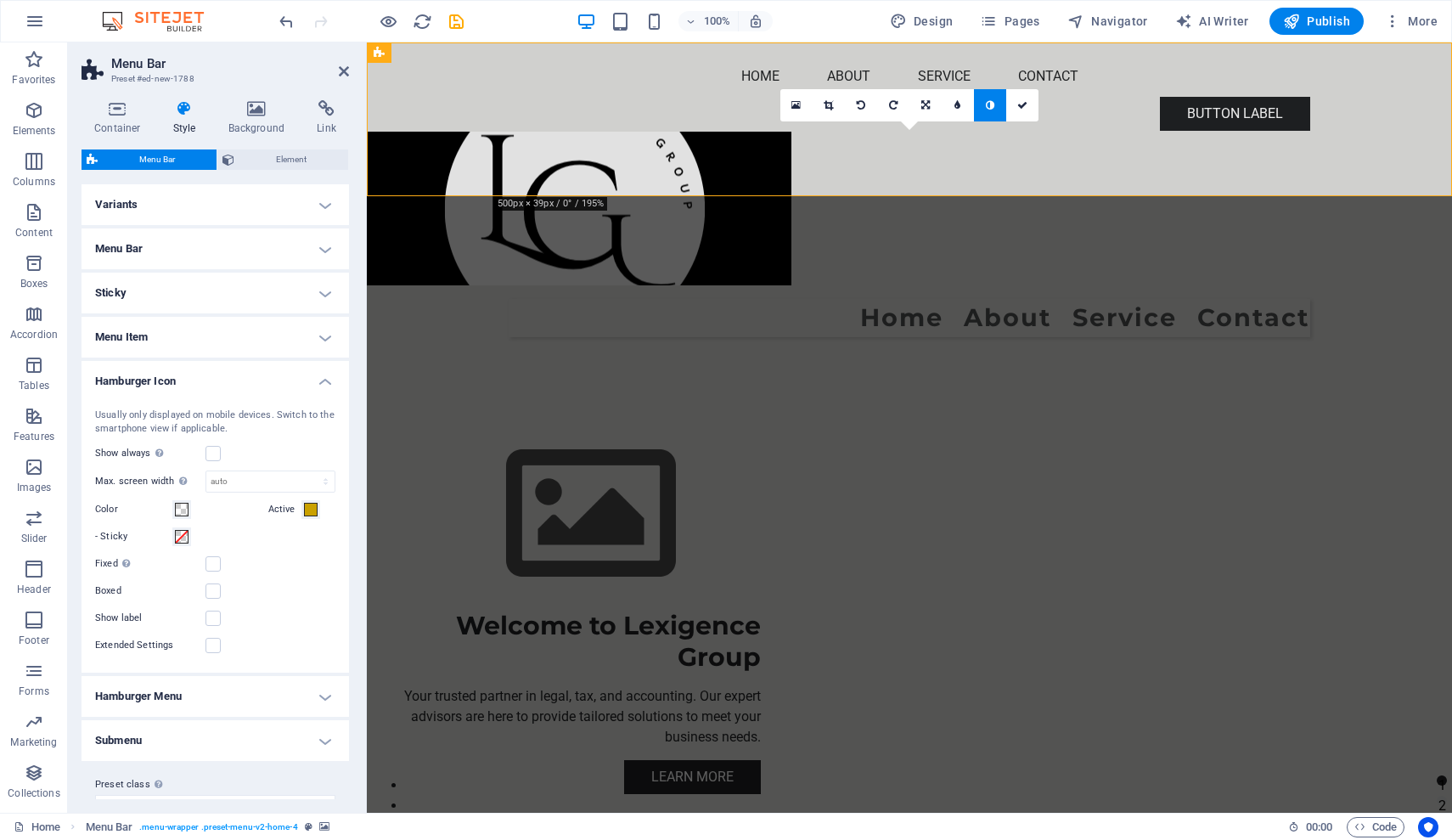
click at [328, 379] on h4 "Hamburger Icon" at bounding box center [215, 376] width 268 height 30
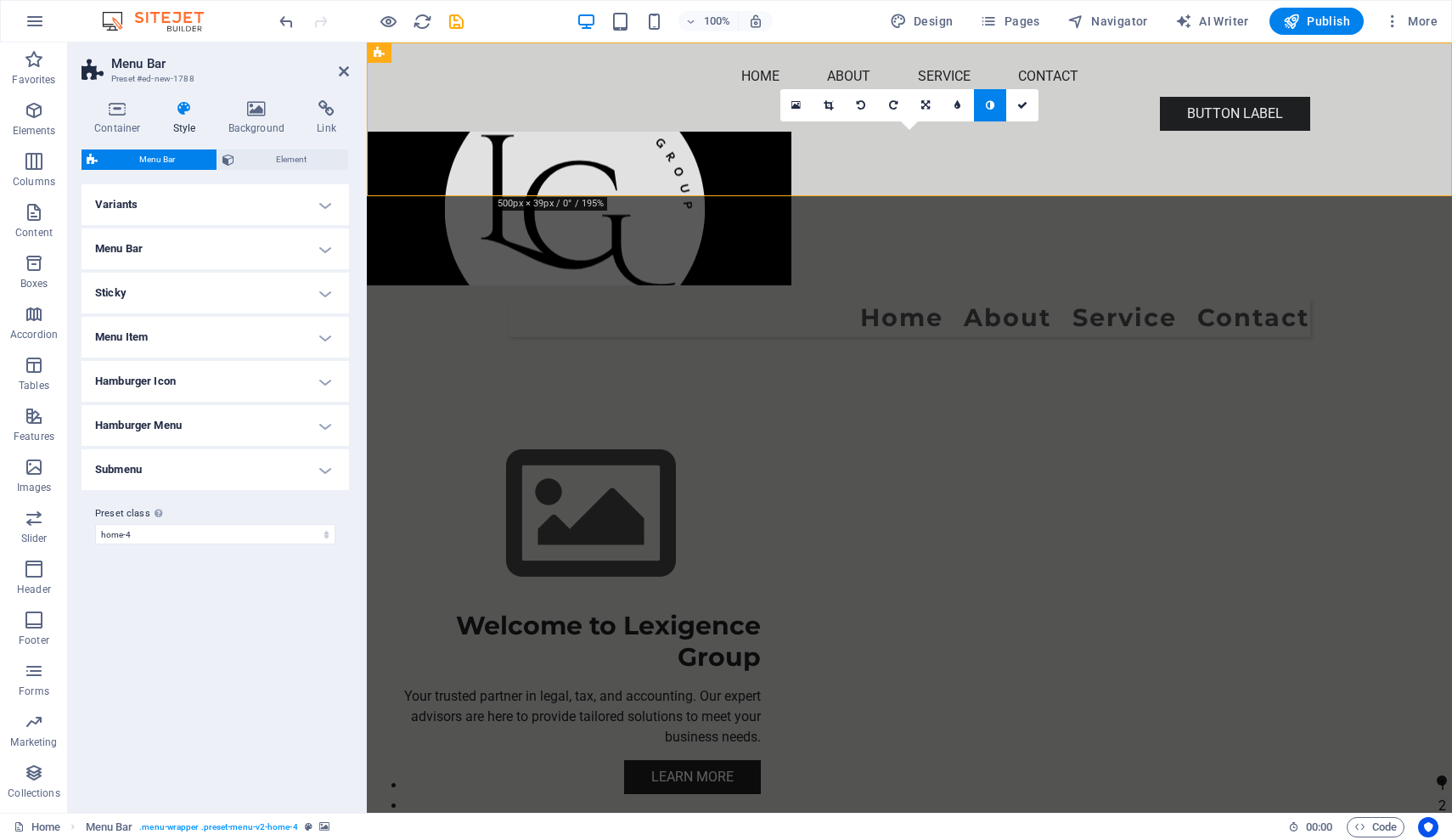
click at [322, 339] on h4 "Menu Item" at bounding box center [215, 336] width 268 height 41
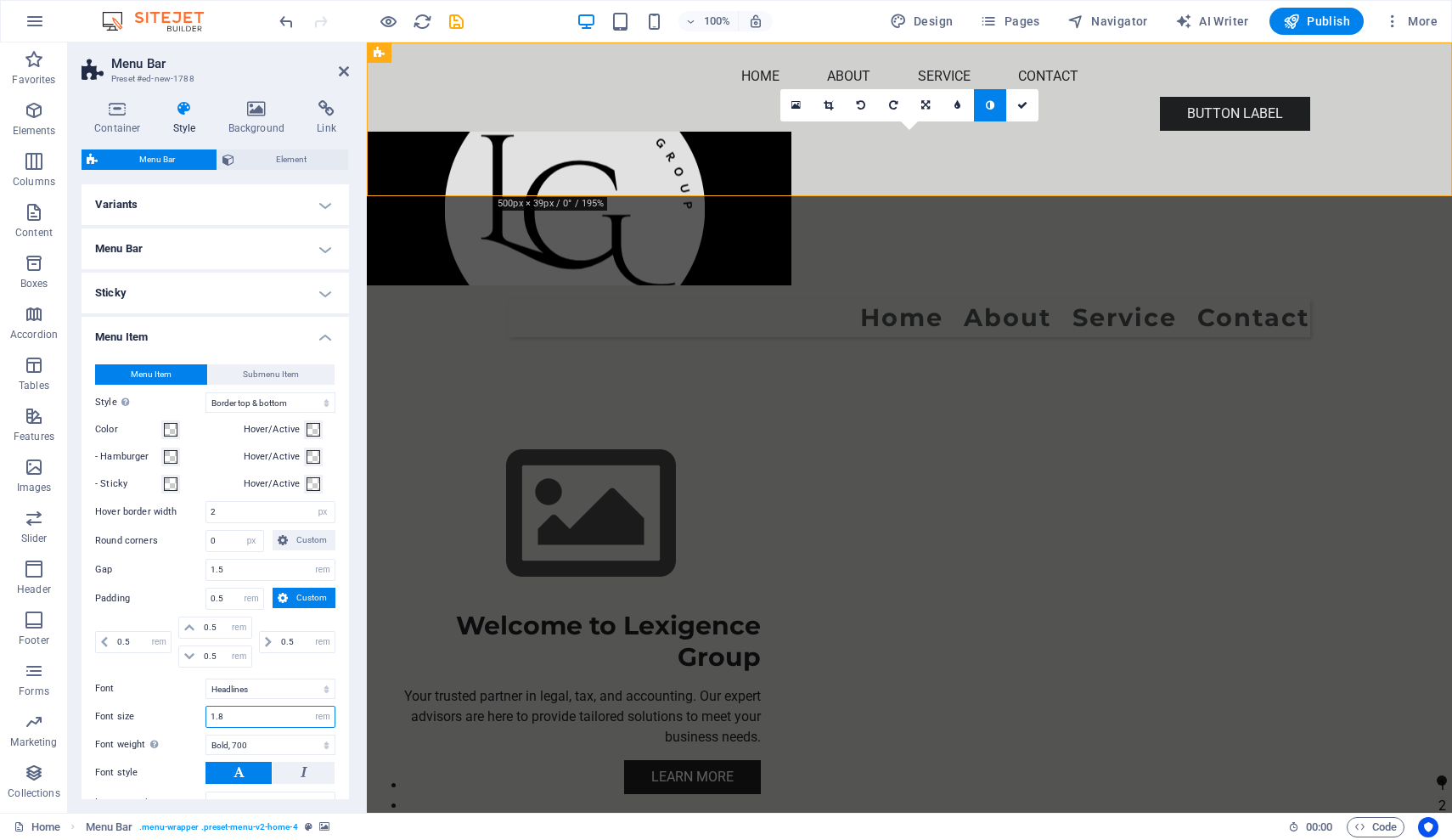
click at [259, 718] on input "1.8" at bounding box center [270, 716] width 128 height 20
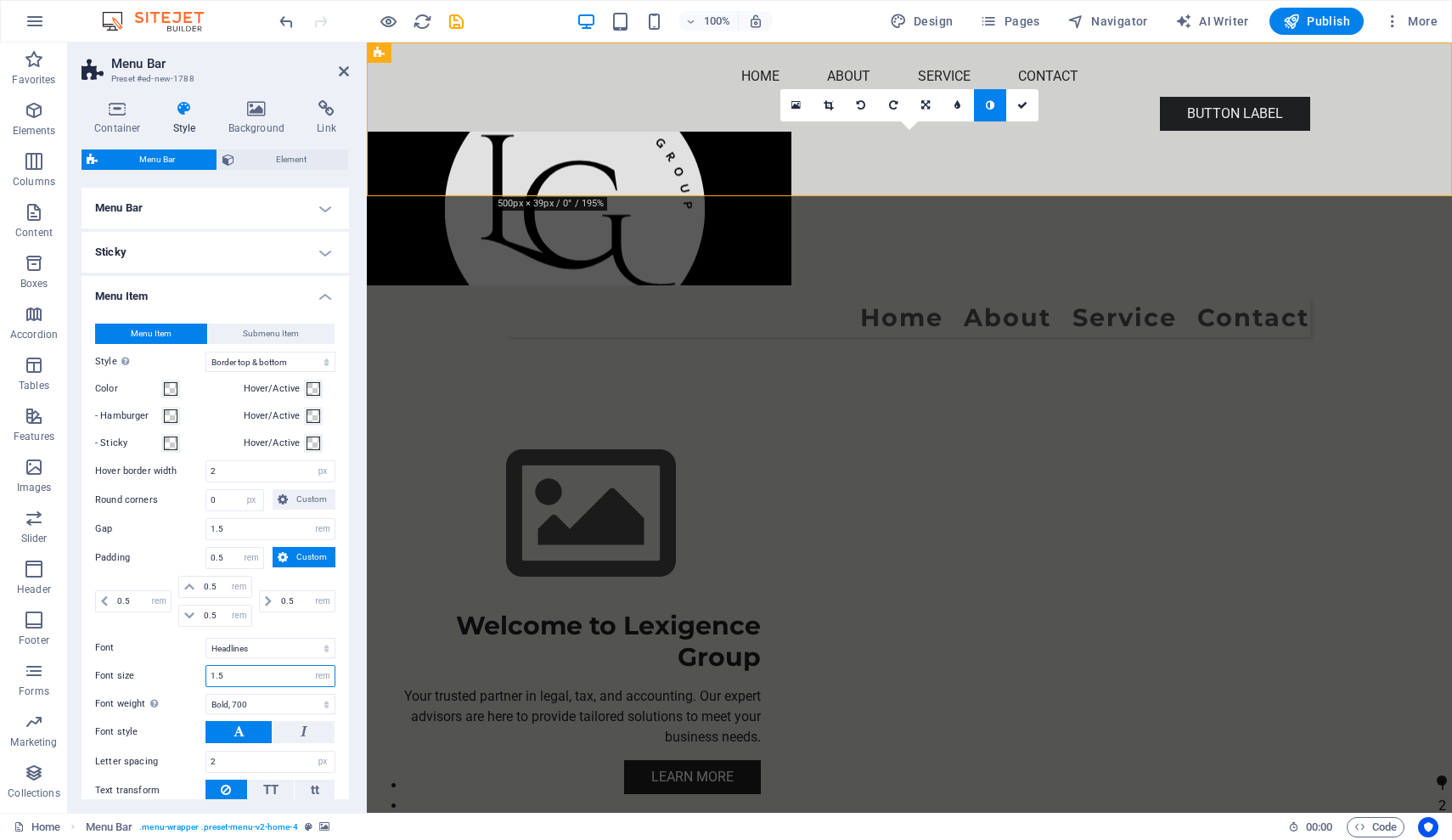
scroll to position [0, 0]
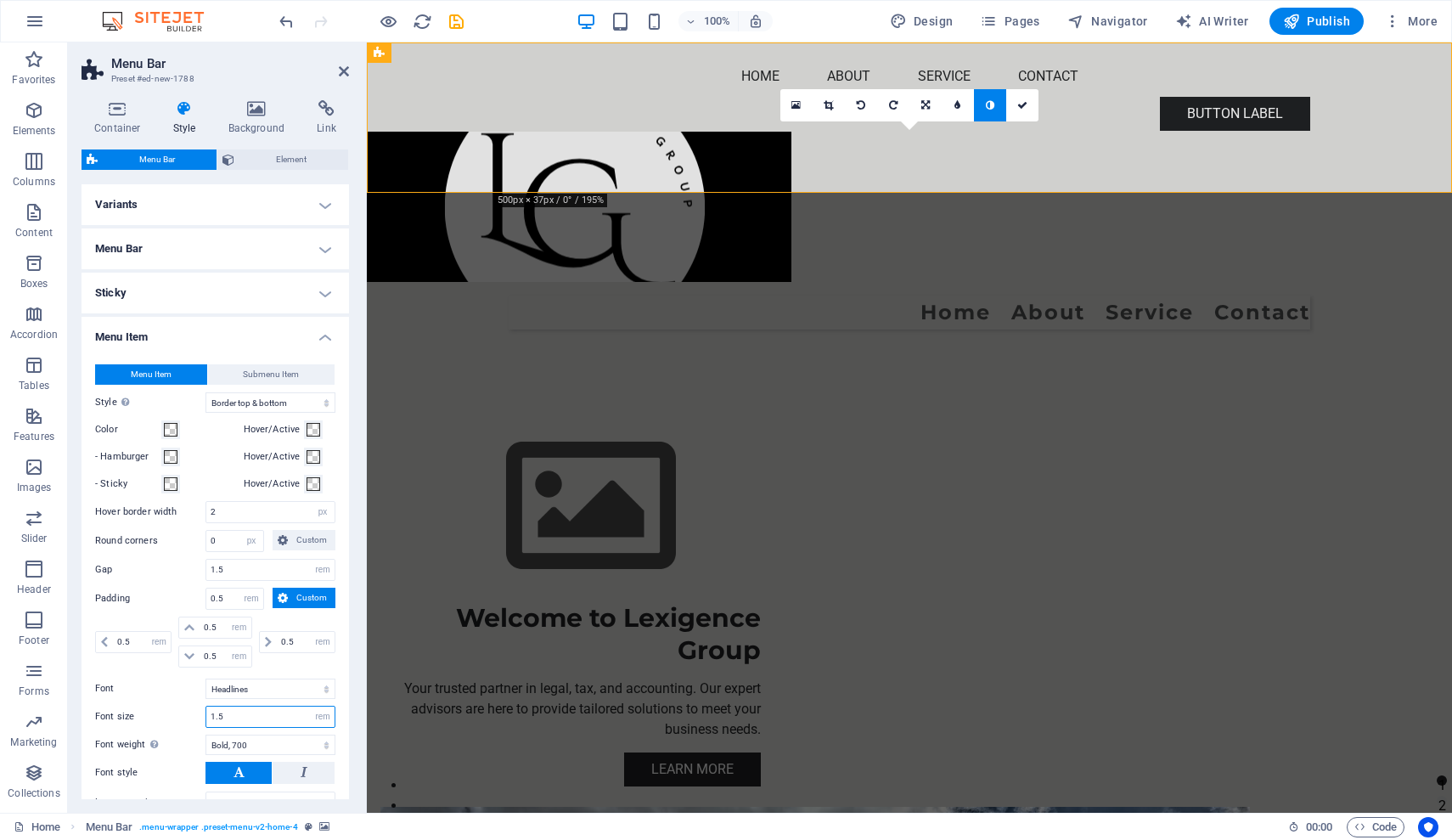
type input "1.5"
click at [322, 337] on h4 "Menu Item" at bounding box center [215, 331] width 268 height 30
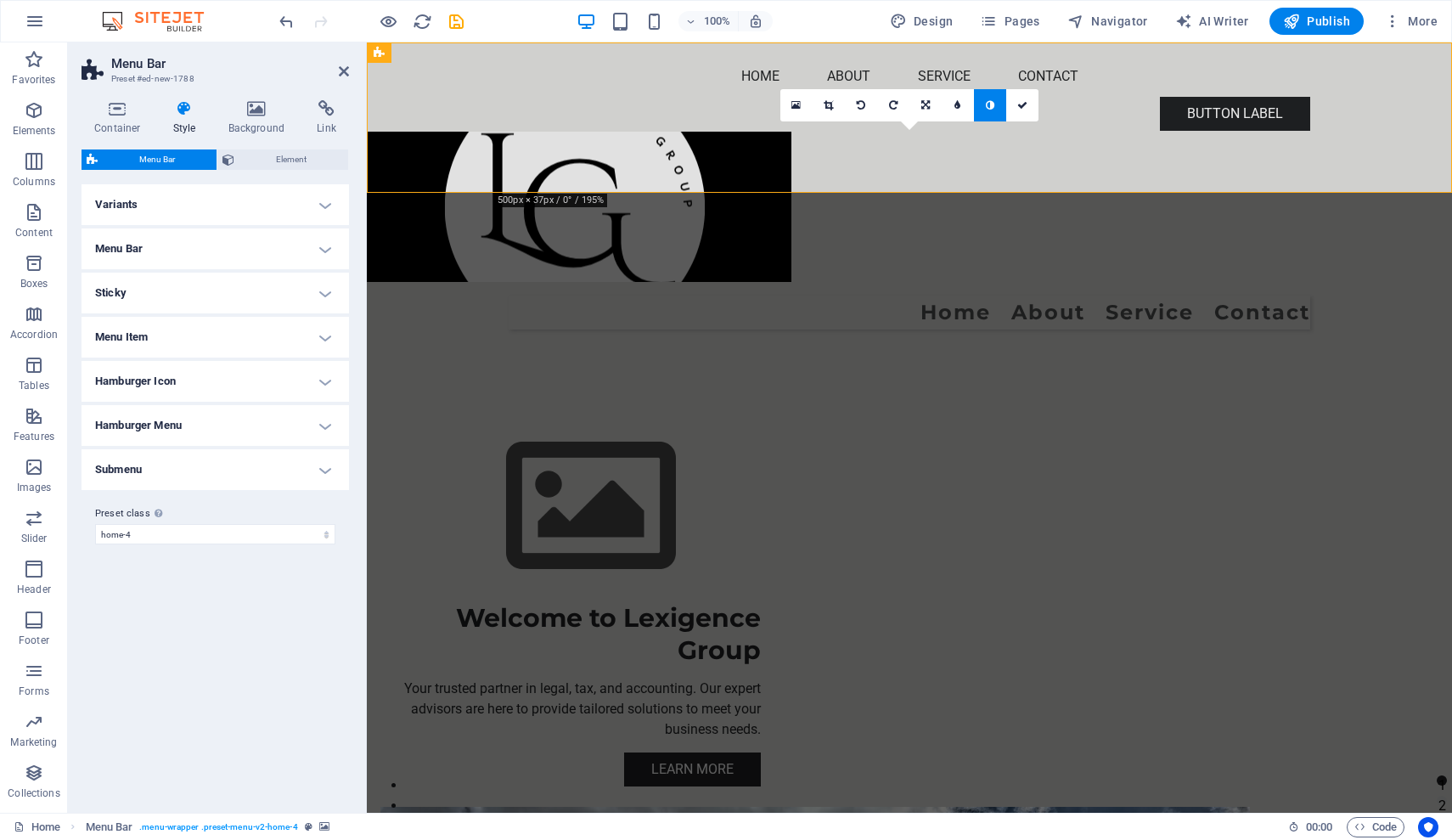
click at [222, 604] on div "Variants Border Centered Default Fixed Loki Trigger Wide XXL Menu Bar Backgroun…" at bounding box center [215, 491] width 268 height 614
click at [598, 411] on figure at bounding box center [571, 506] width 381 height 191
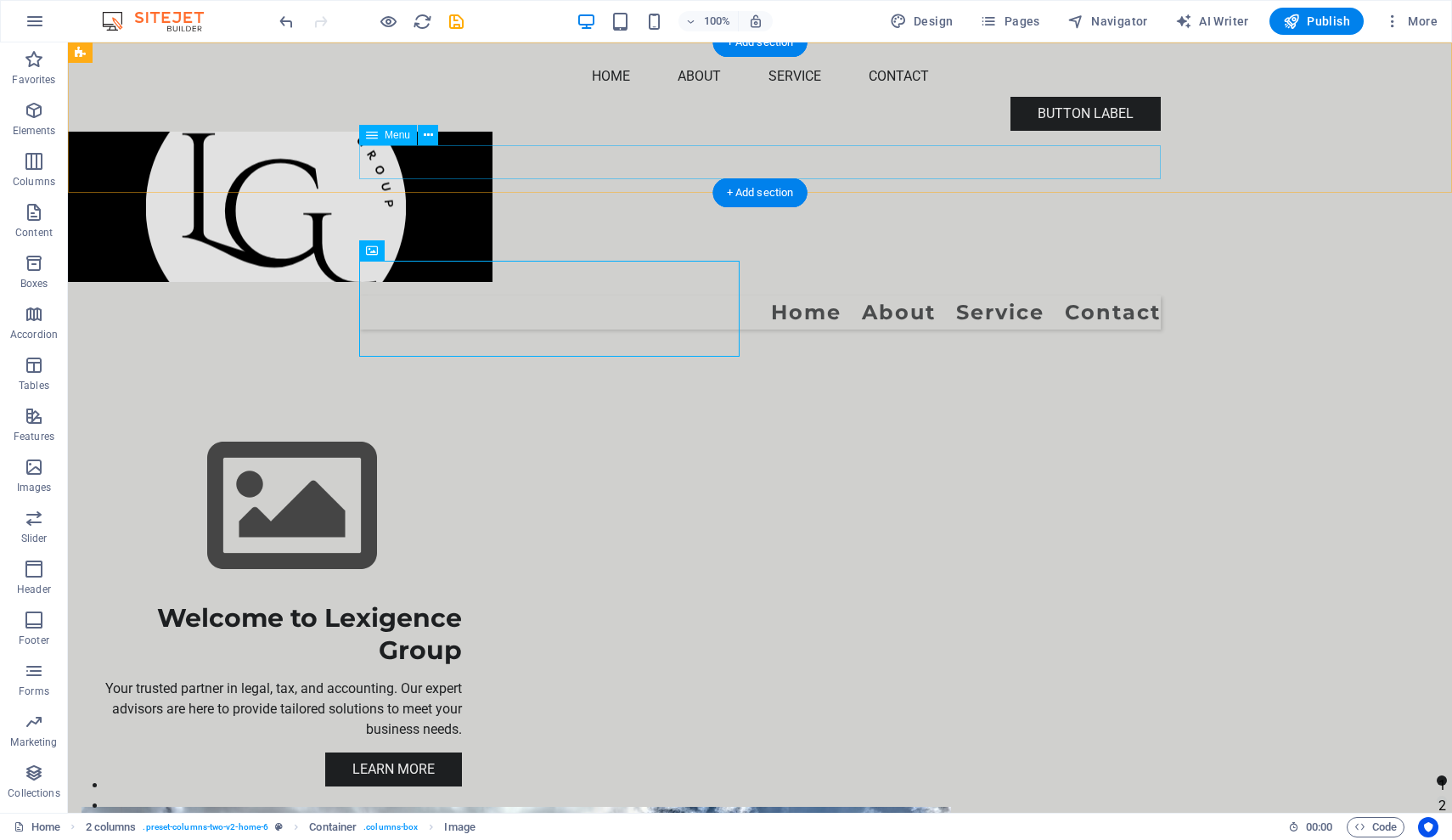
click at [485, 295] on nav "Home About Service Contact" at bounding box center [760, 312] width 802 height 34
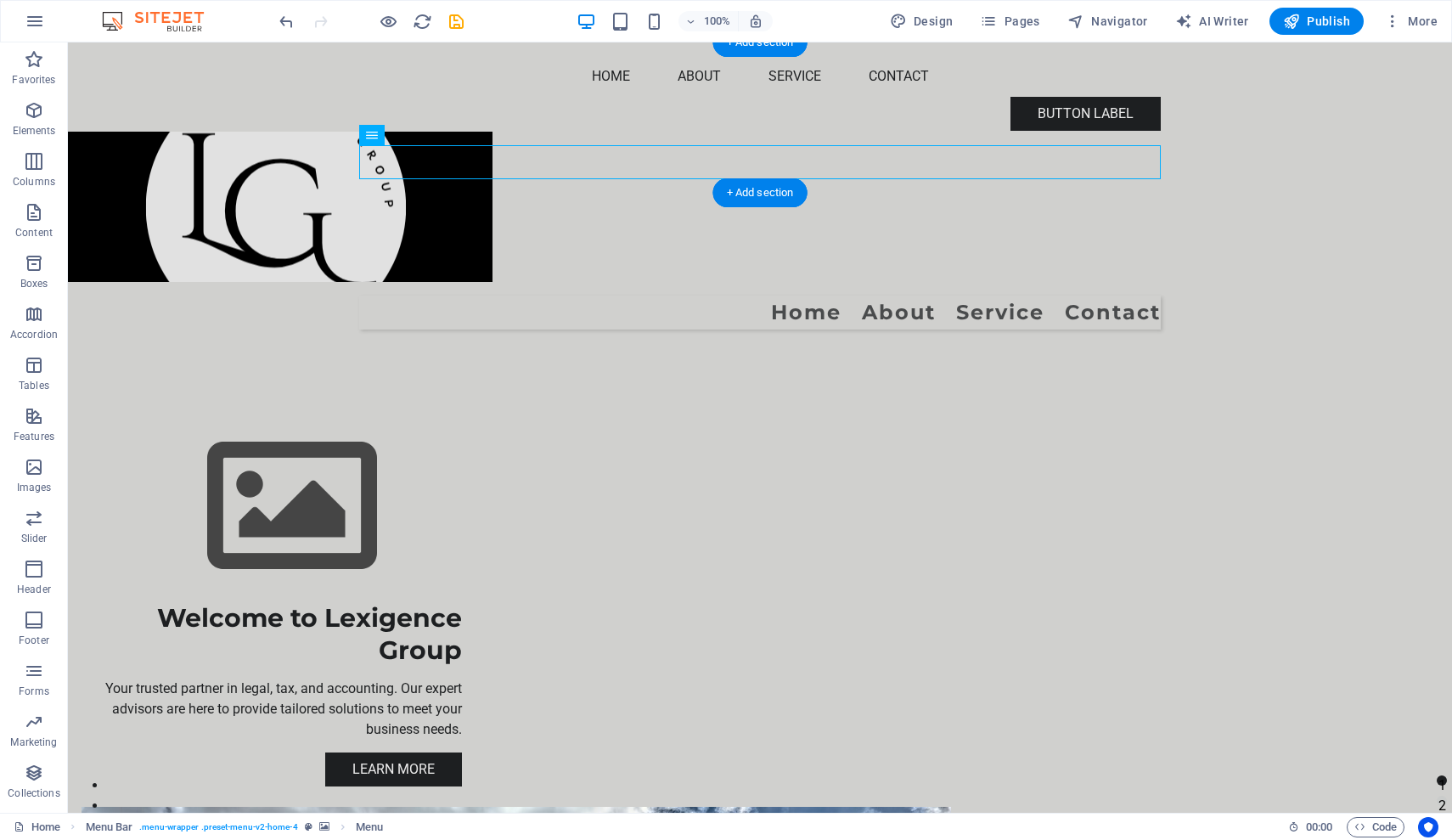
drag, startPoint x: 473, startPoint y: 147, endPoint x: 585, endPoint y: 149, distance: 112.0
click at [585, 295] on nav "Home About Service Contact" at bounding box center [760, 312] width 802 height 34
click at [1087, 295] on nav "Home About Service Contact" at bounding box center [760, 312] width 802 height 34
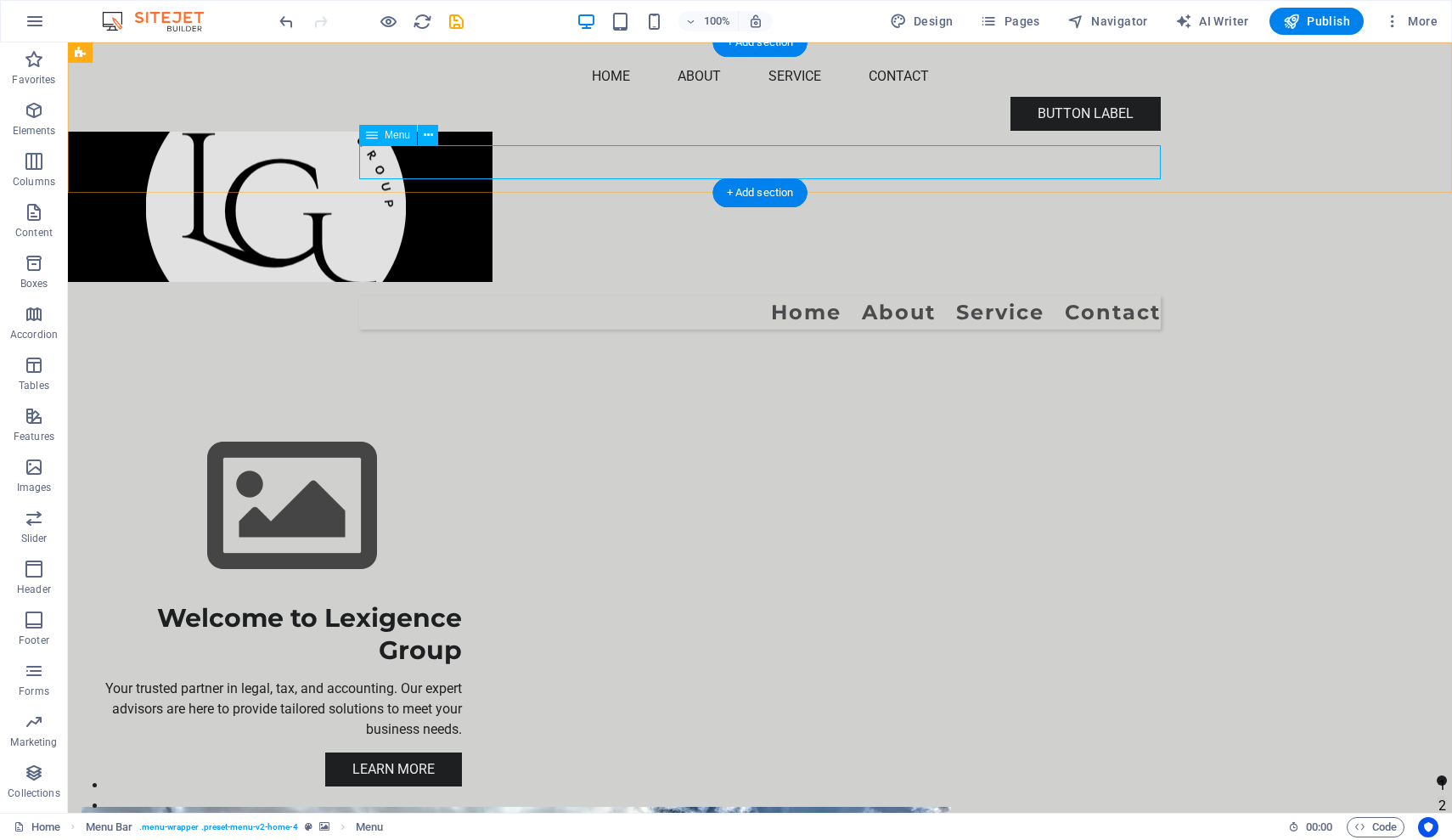
select select "%"
select select "px"
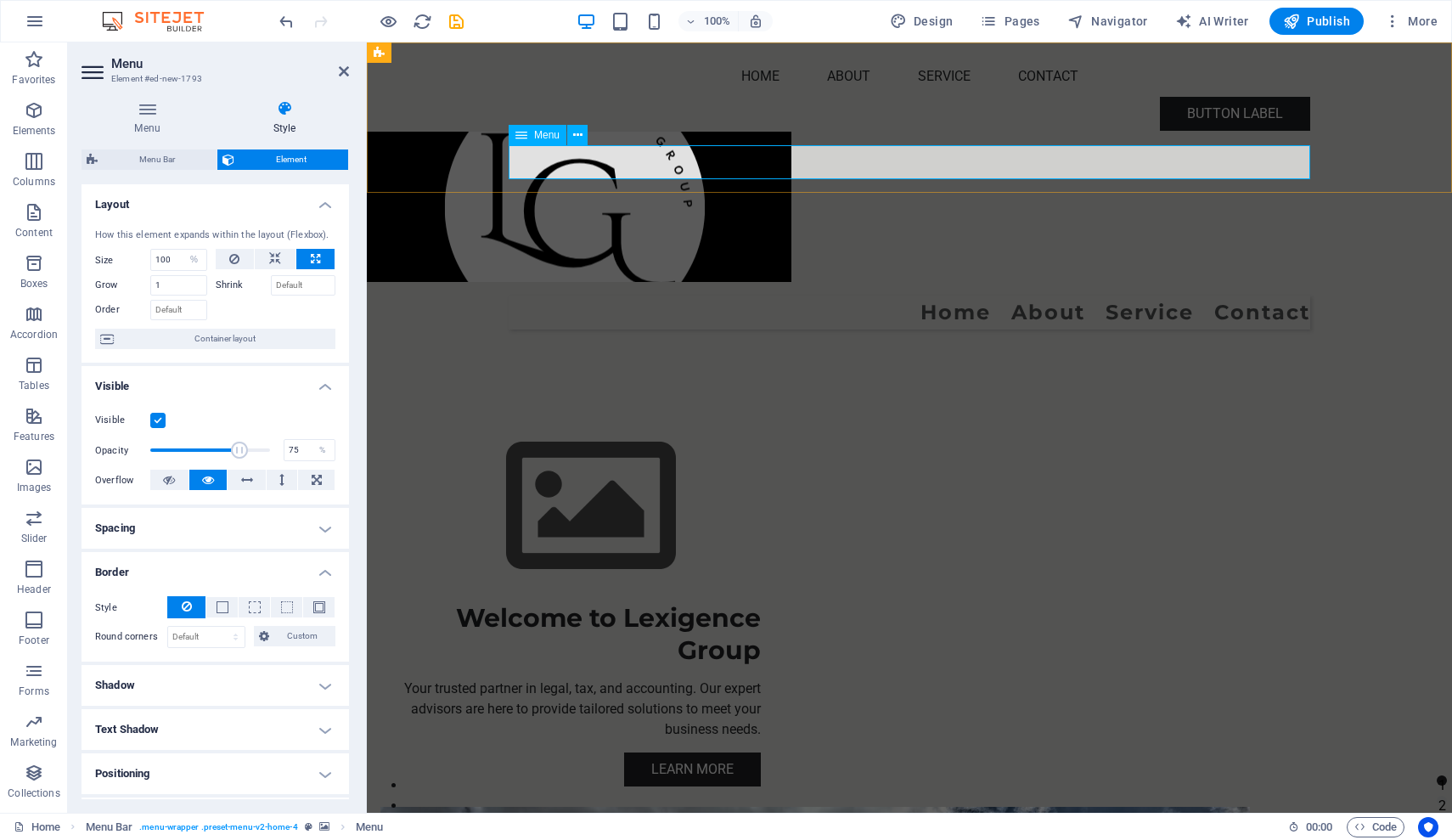
click at [521, 139] on icon at bounding box center [521, 134] width 12 height 20
click at [579, 135] on icon at bounding box center [578, 135] width 10 height 17
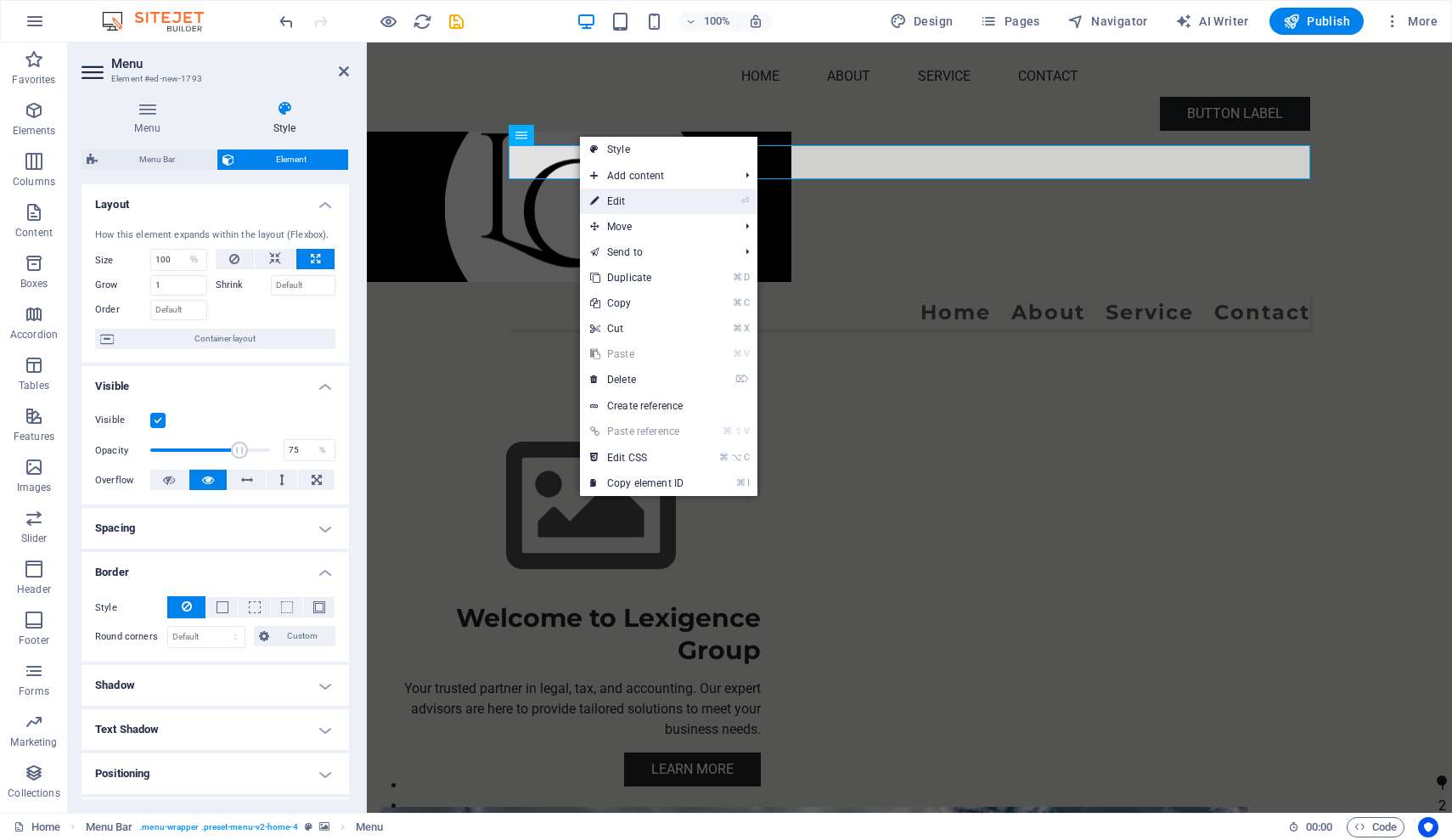
click at [651, 200] on link "⏎ Edit" at bounding box center [636, 200] width 114 height 25
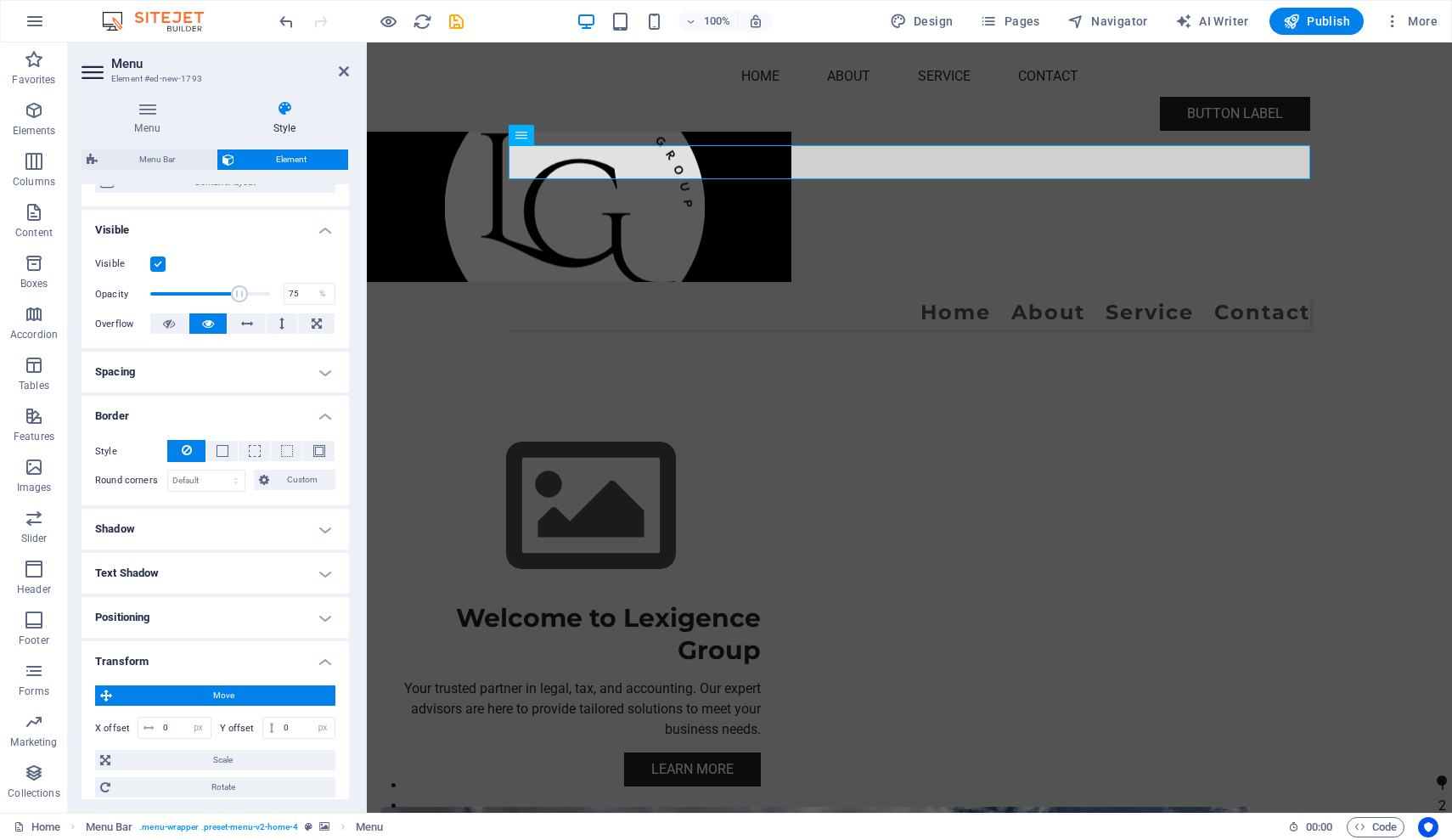
scroll to position [200, 0]
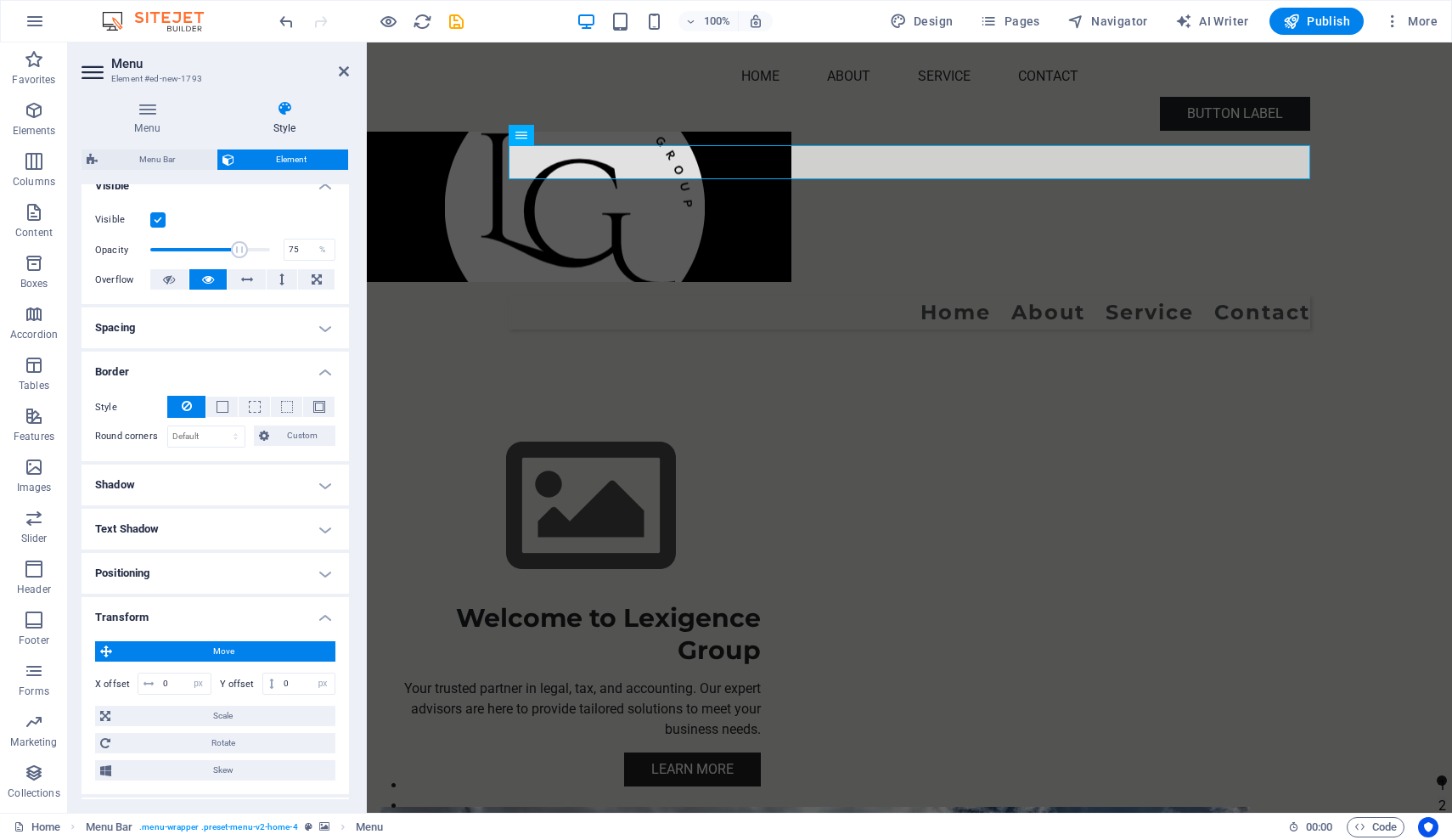
click at [320, 575] on h4 "Positioning" at bounding box center [215, 572] width 268 height 41
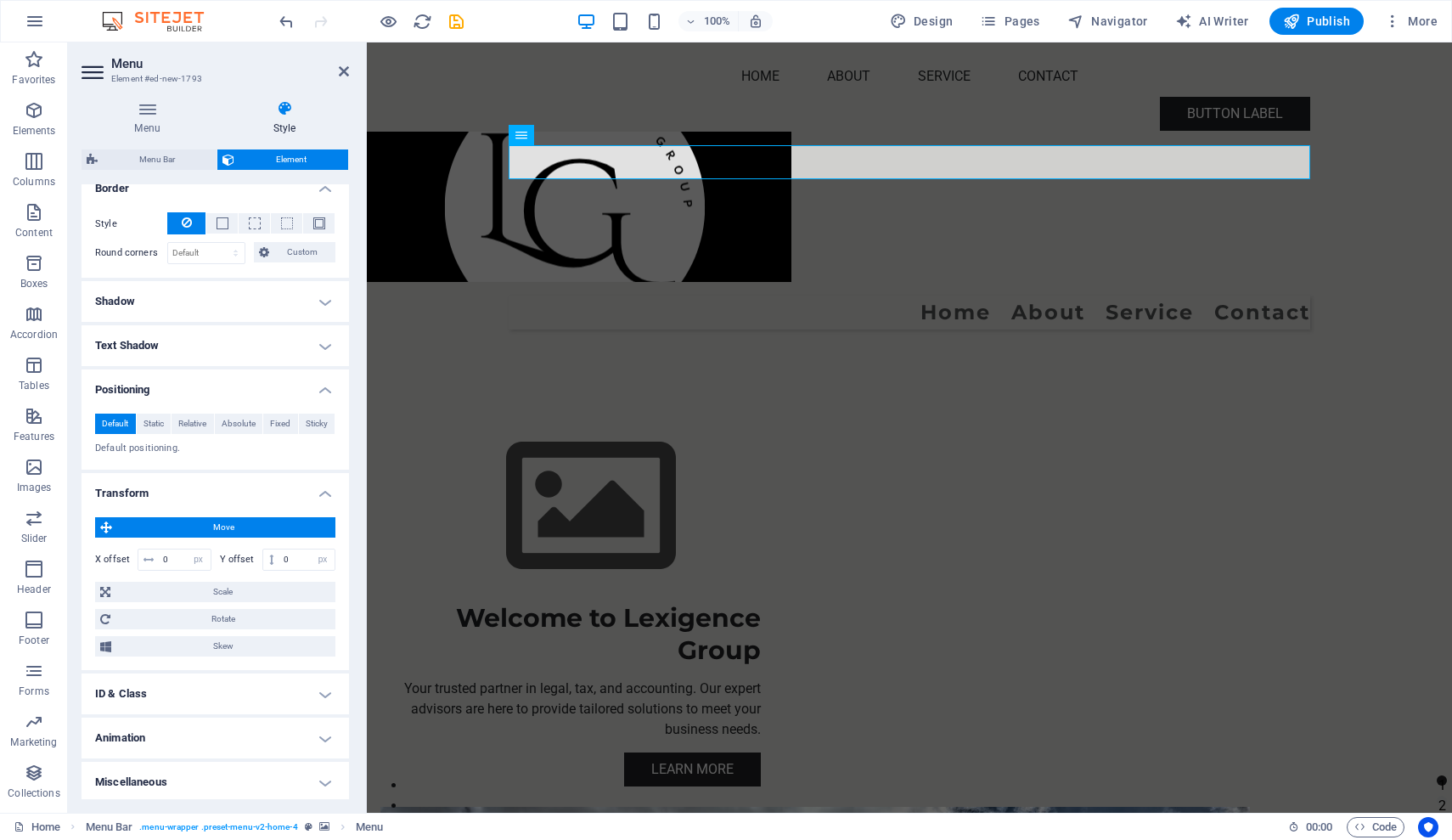
scroll to position [383, 0]
click at [248, 590] on span "Scale" at bounding box center [223, 591] width 215 height 20
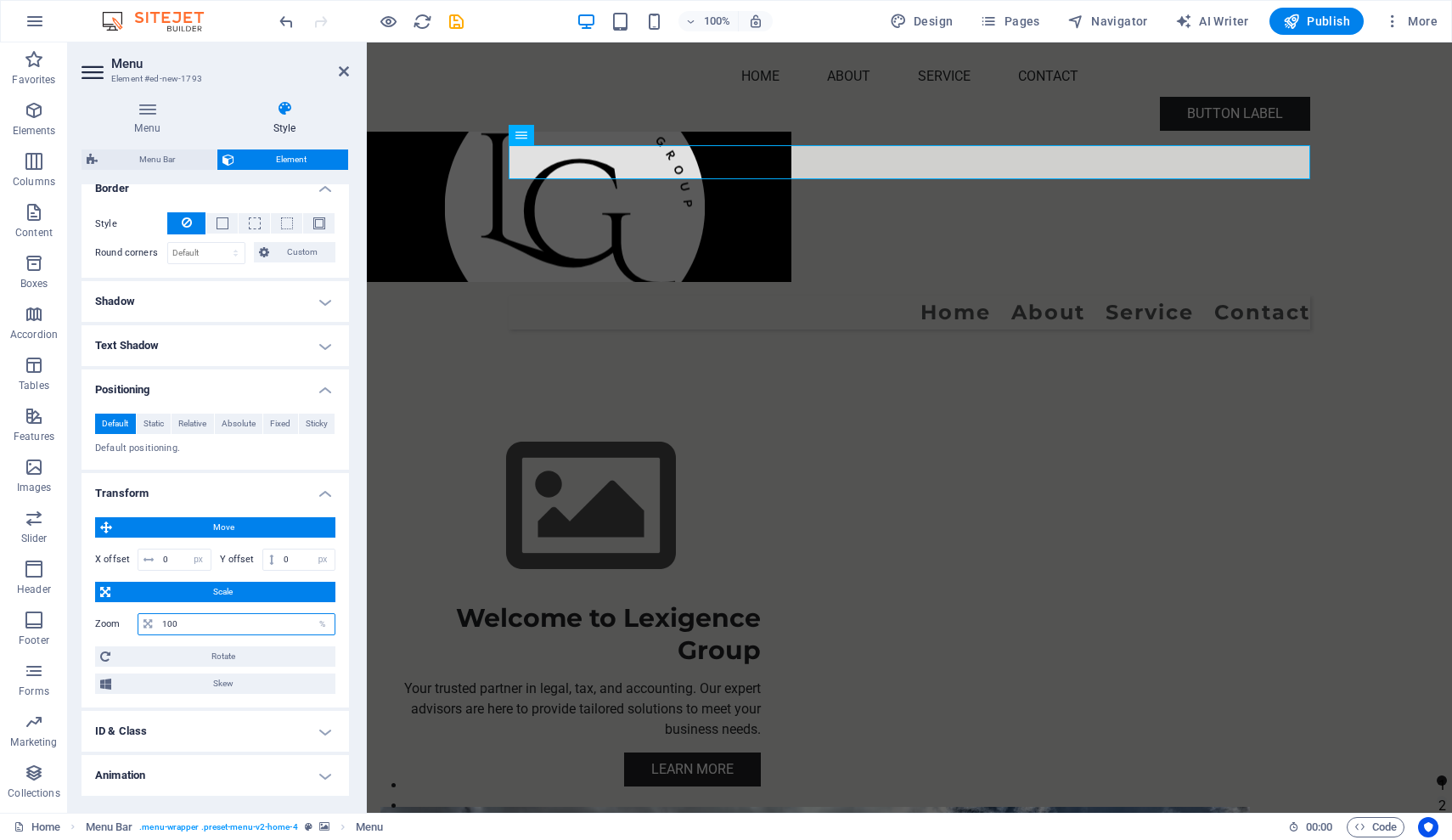
click at [305, 622] on input "100" at bounding box center [246, 623] width 177 height 20
type input "1"
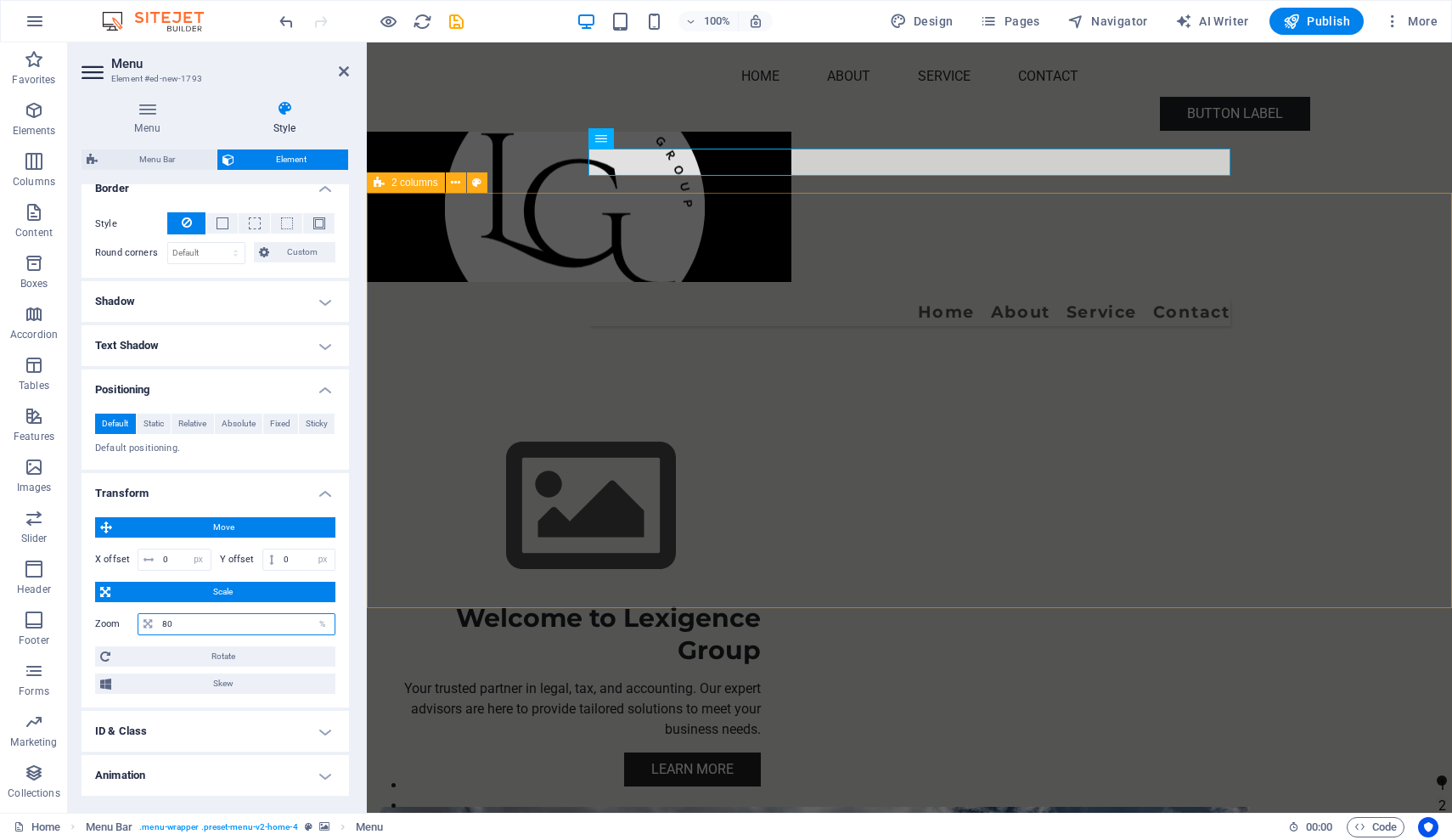
type input "80"
click at [459, 494] on div "Welcome to Lexigence Group Your trusted partner in legal, tax, and accounting. …" at bounding box center [909, 857] width 1085 height 1026
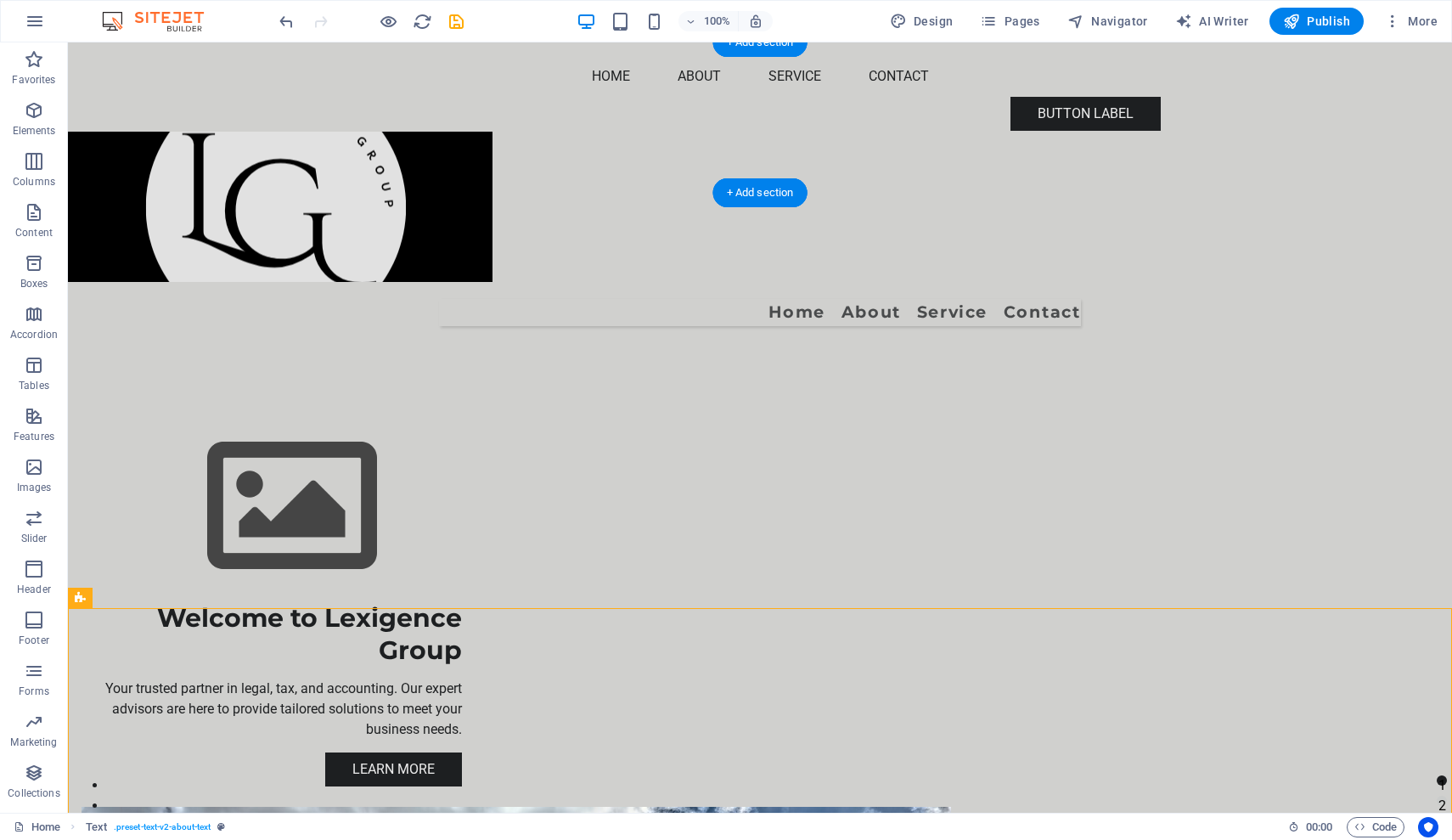
click at [873, 132] on figure at bounding box center [760, 207] width 1384 height 150
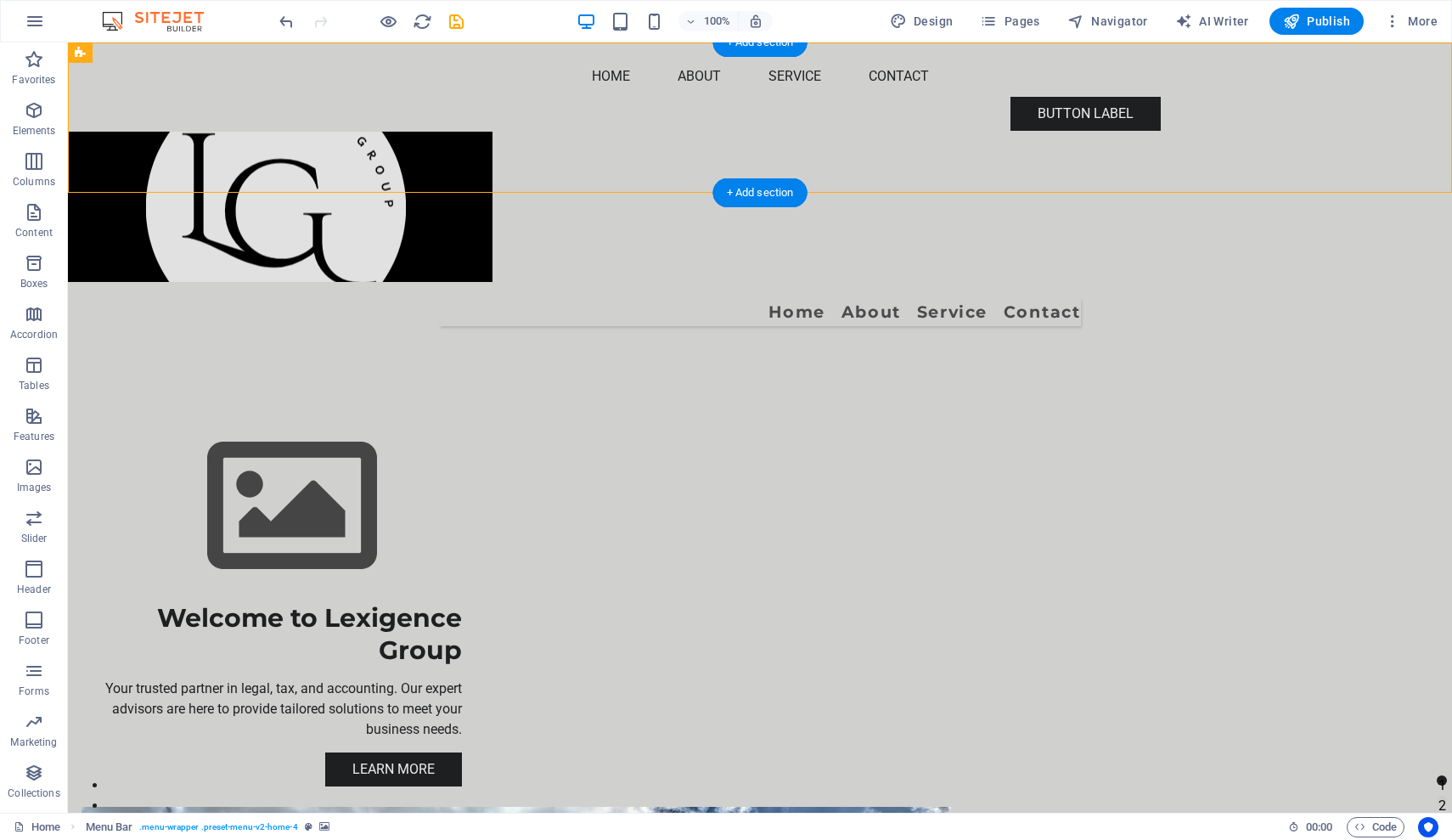
click at [873, 132] on figure at bounding box center [760, 207] width 1384 height 150
select select "preset-menu-v2-home-4"
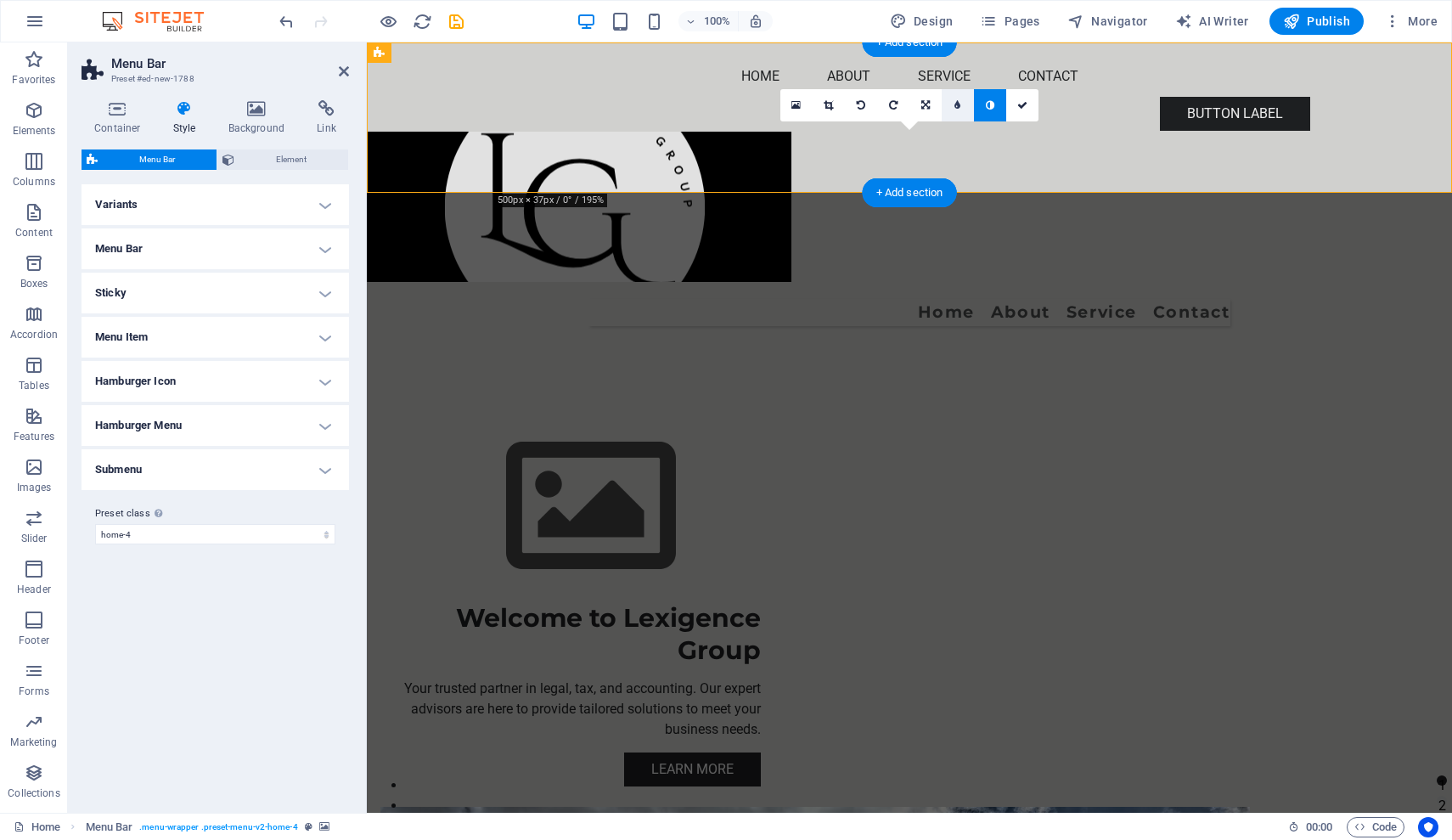
click at [964, 105] on link at bounding box center [958, 105] width 32 height 32
click at [909, 109] on icon at bounding box center [913, 105] width 9 height 10
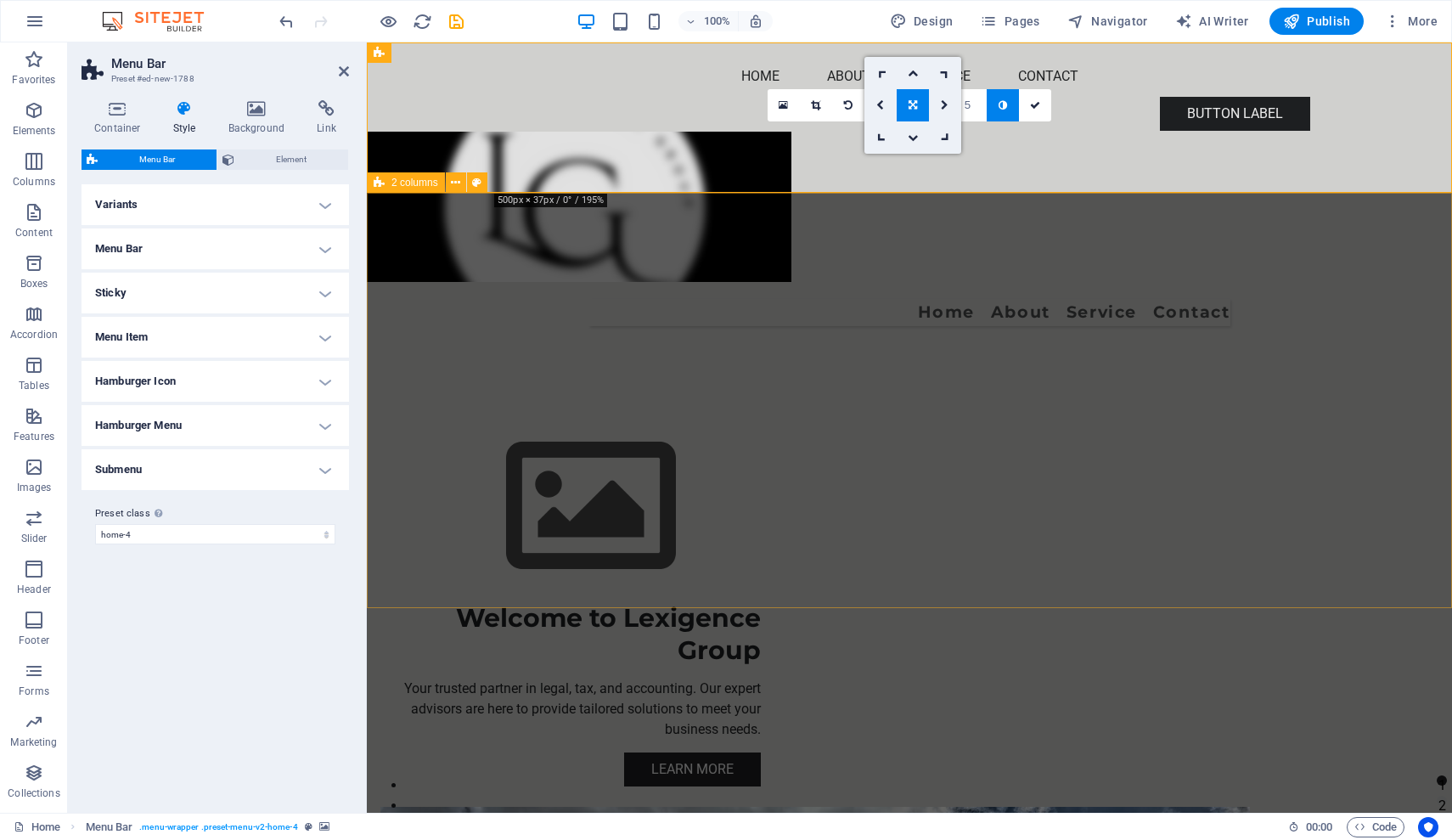
click at [613, 343] on div "Welcome to Lexigence Group Your trusted partner in legal, tax, and accounting. …" at bounding box center [909, 857] width 1085 height 1026
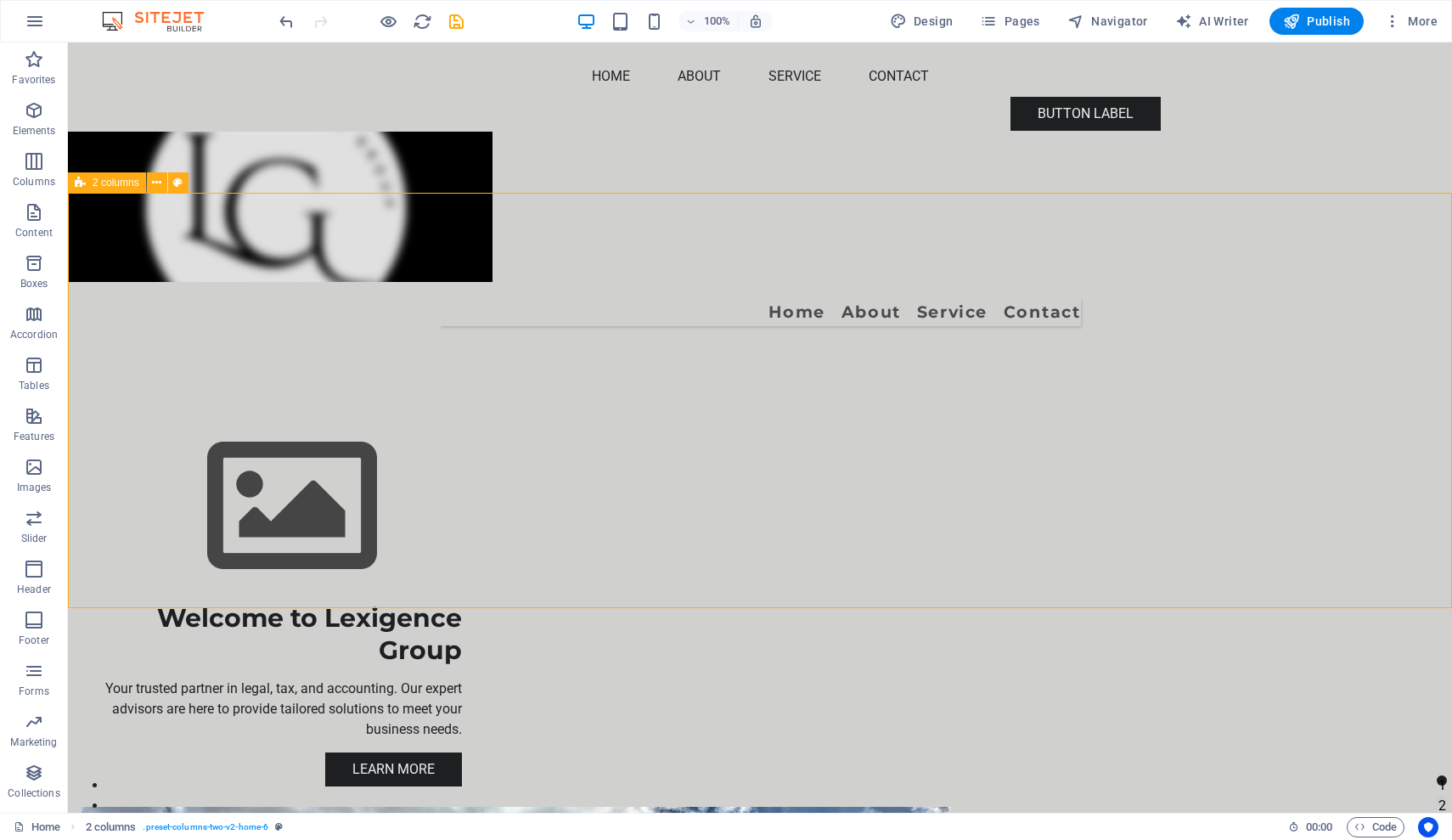
click at [613, 343] on div "Welcome to Lexigence Group Your trusted partner in legal, tax, and accounting. …" at bounding box center [760, 857] width 1384 height 1026
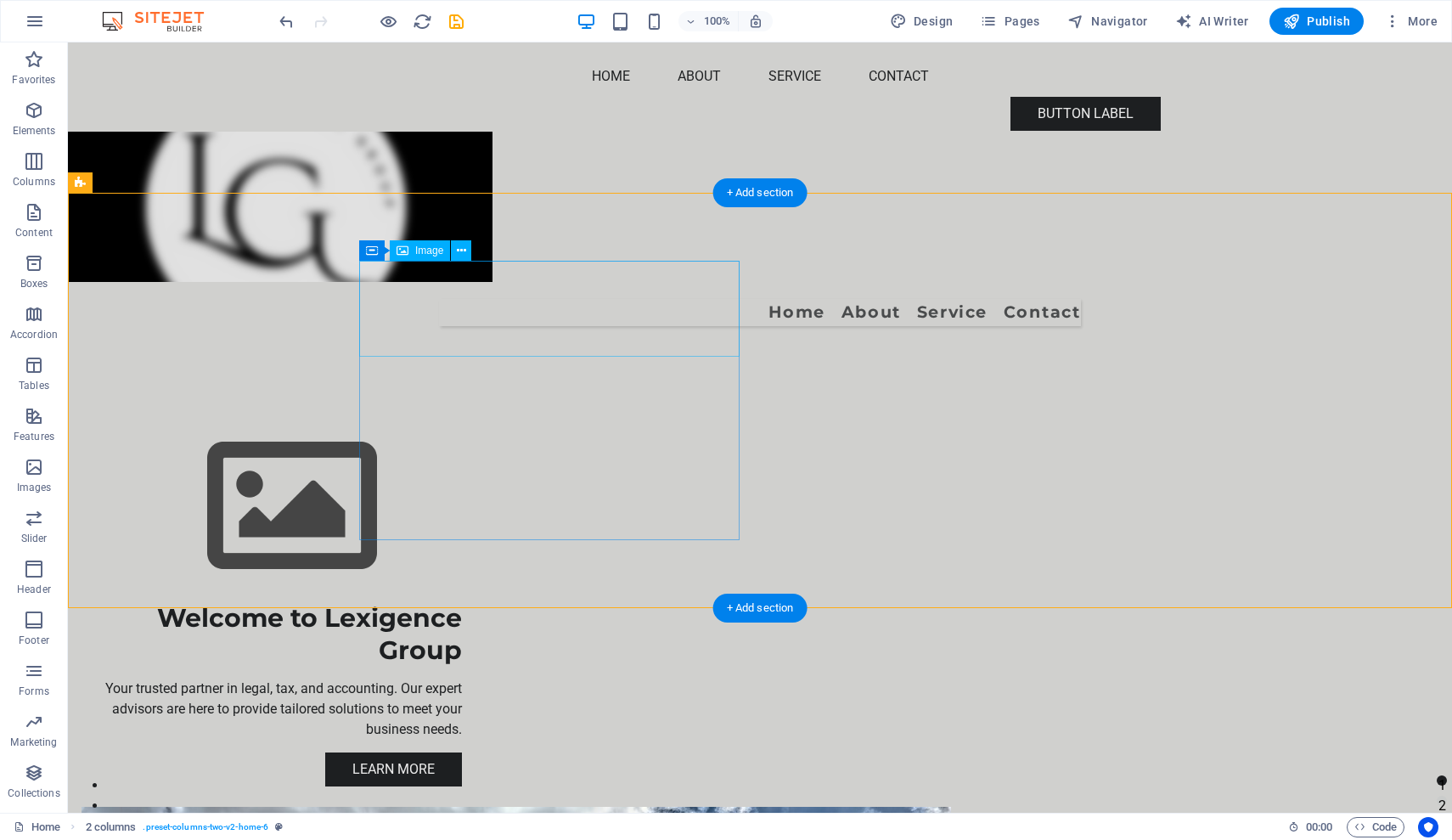
click at [370, 411] on figure at bounding box center [272, 506] width 381 height 191
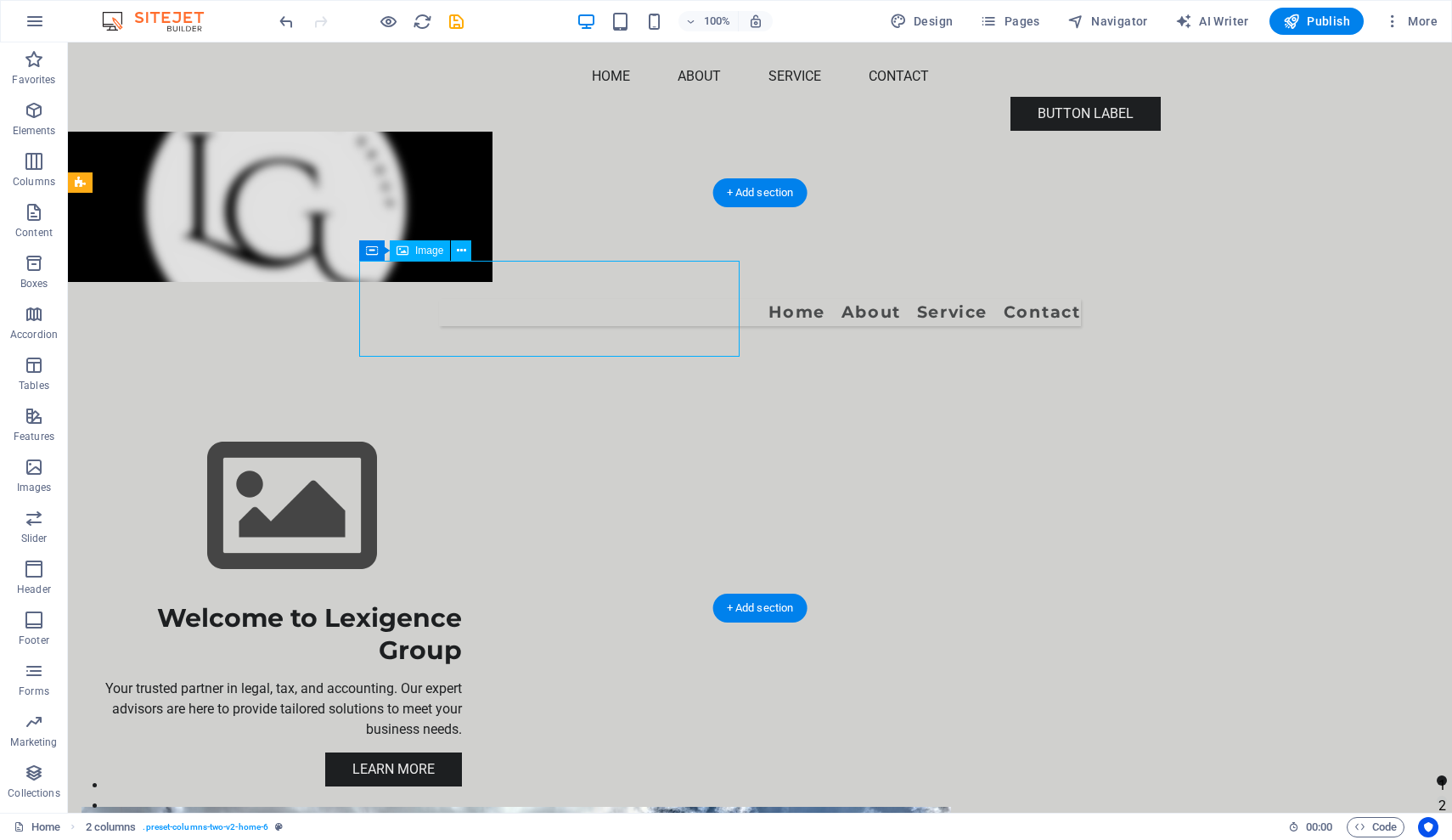
click at [370, 411] on figure at bounding box center [272, 506] width 381 height 191
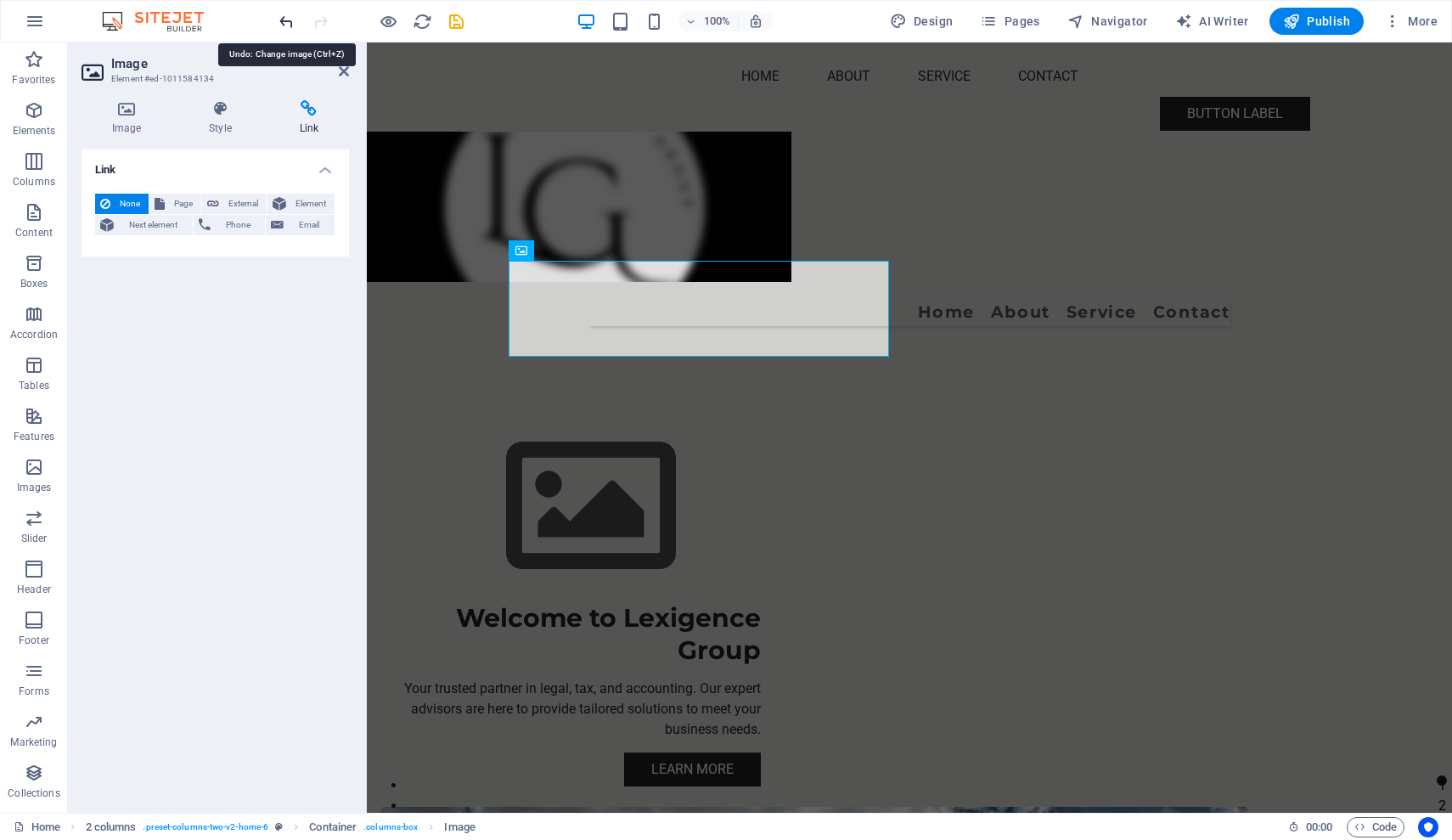
click at [284, 24] on icon "undo" at bounding box center [287, 22] width 19 height 19
click at [116, 489] on div "Link None Page External Element Next element Phone Email Page Home Subpage Lega…" at bounding box center [215, 473] width 268 height 649
click at [337, 76] on header "Image Element #ed-1011584134" at bounding box center [215, 64] width 268 height 44
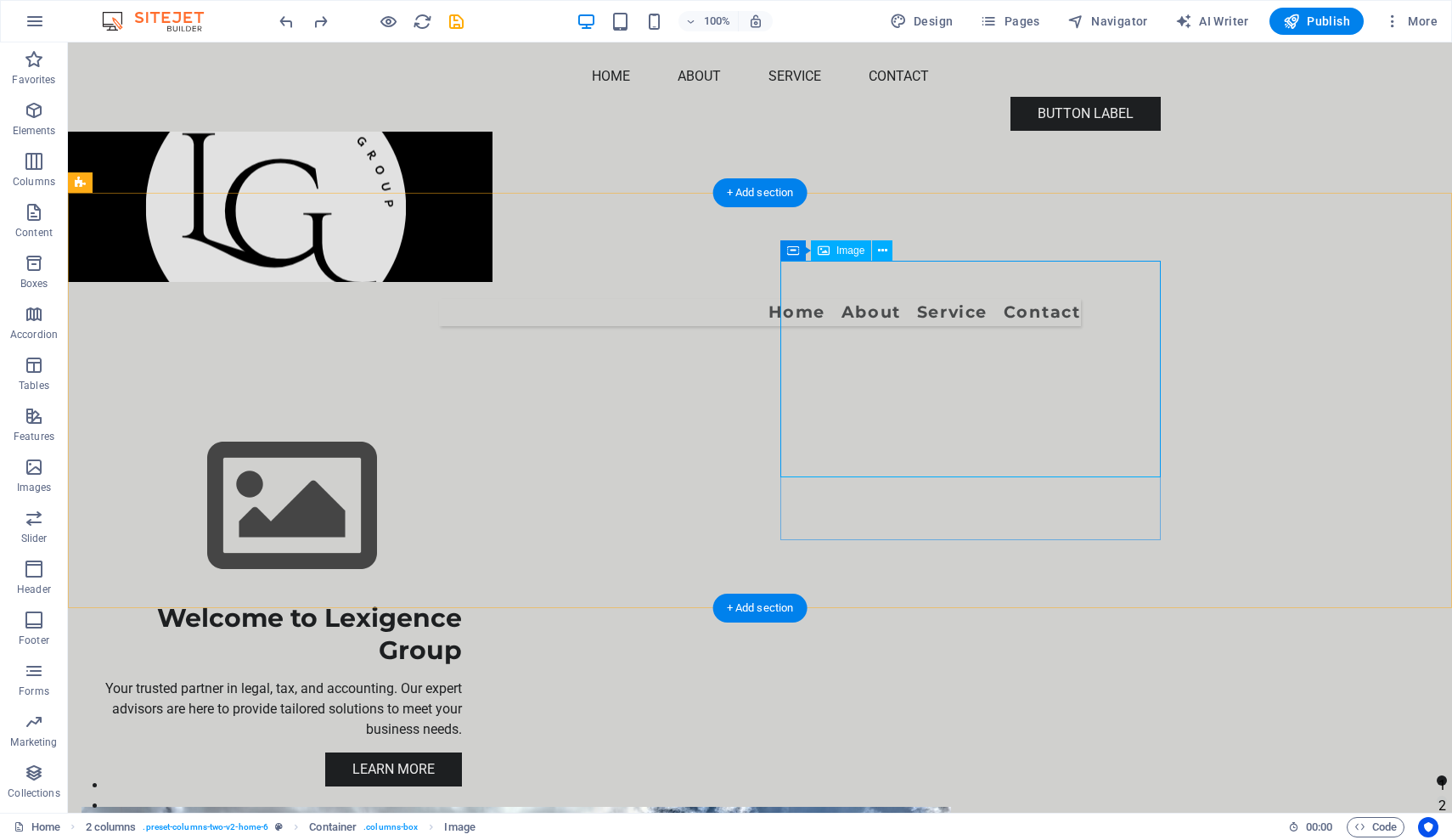
click at [845, 248] on span "Image" at bounding box center [851, 251] width 28 height 10
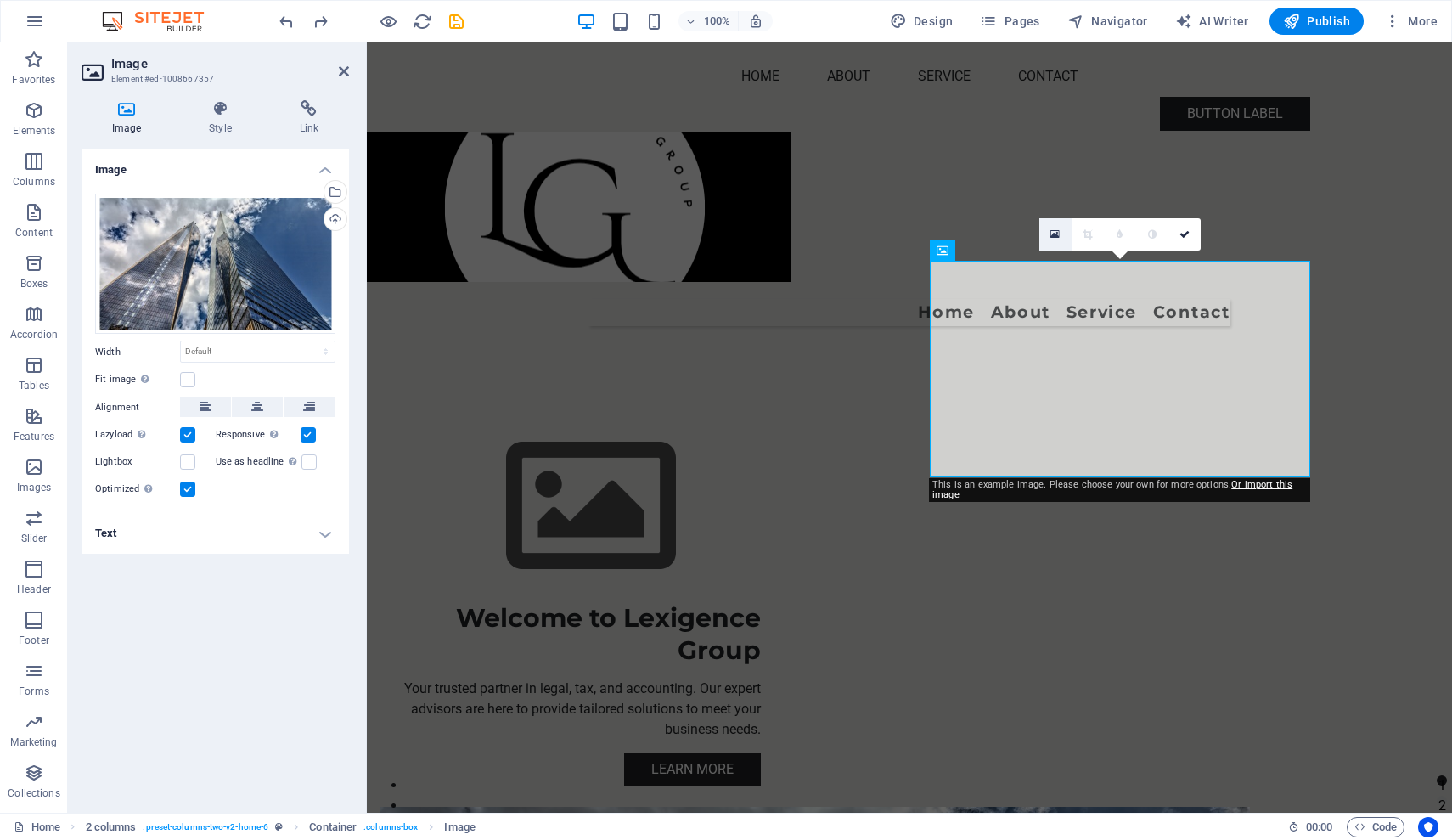
click at [1055, 233] on icon at bounding box center [1055, 234] width 10 height 12
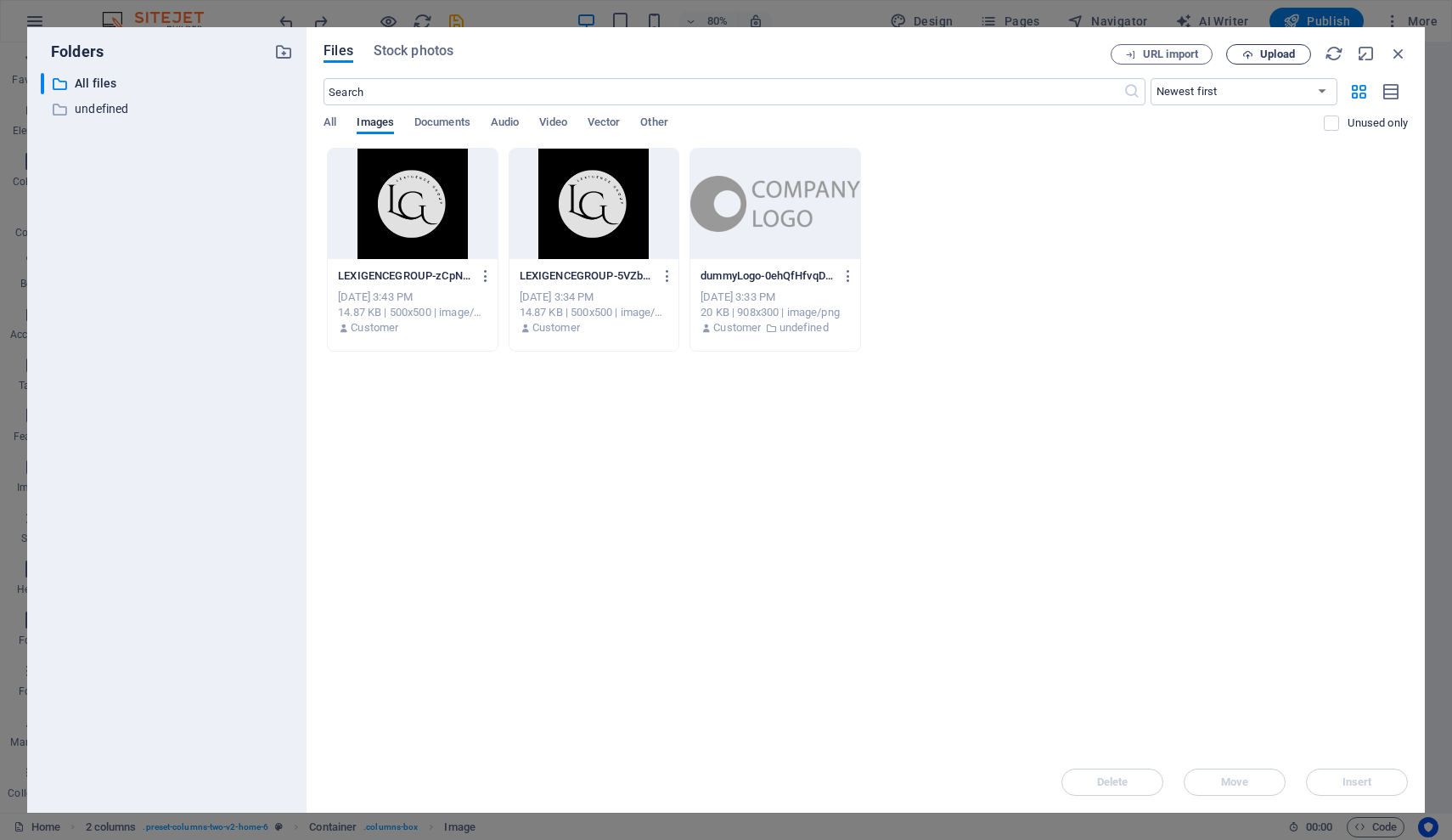
click at [1268, 52] on span "Upload" at bounding box center [1278, 55] width 35 height 10
click at [425, 54] on span "Stock photos" at bounding box center [414, 51] width 80 height 20
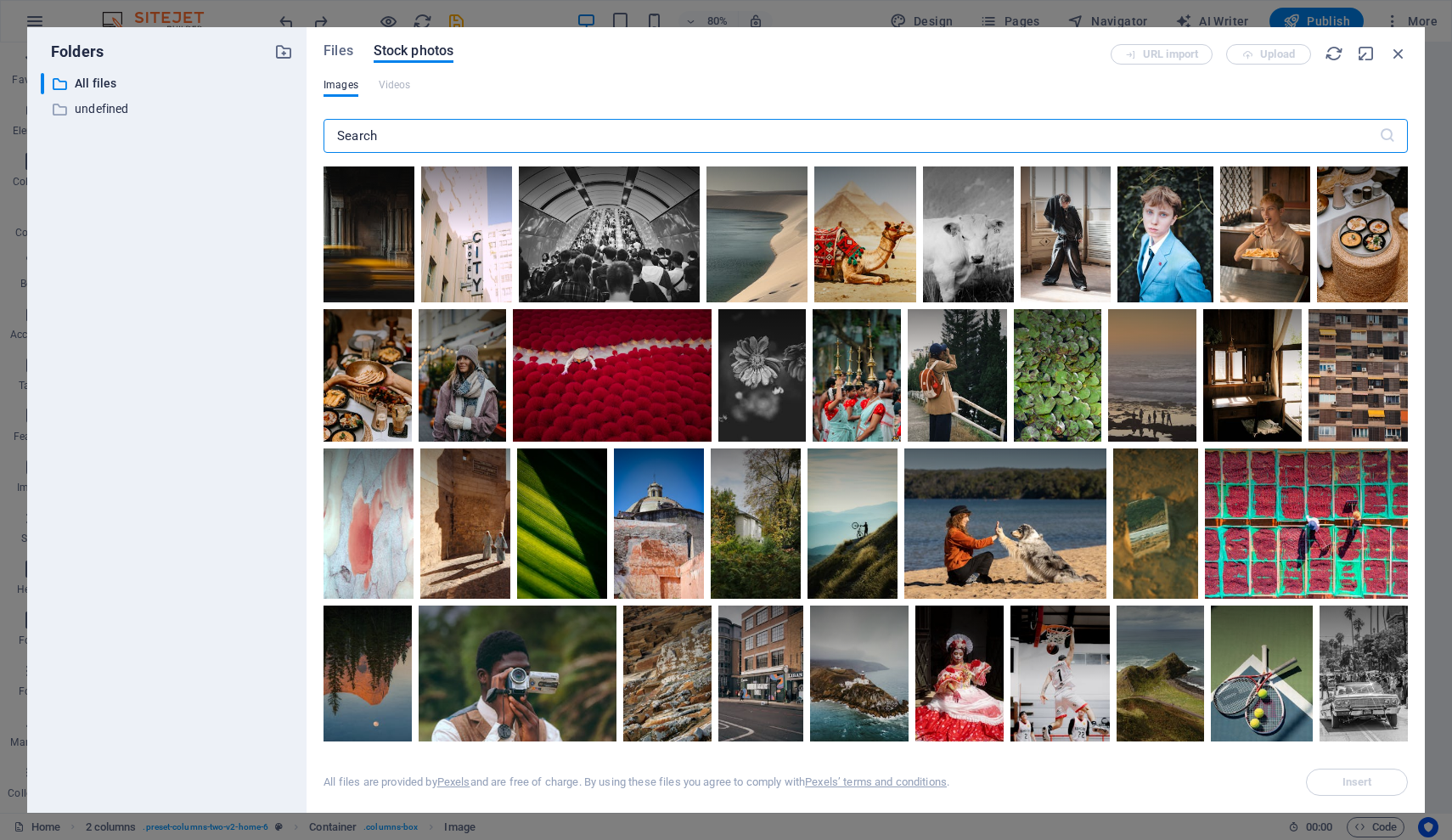
click at [664, 133] on input "text" at bounding box center [851, 135] width 1055 height 34
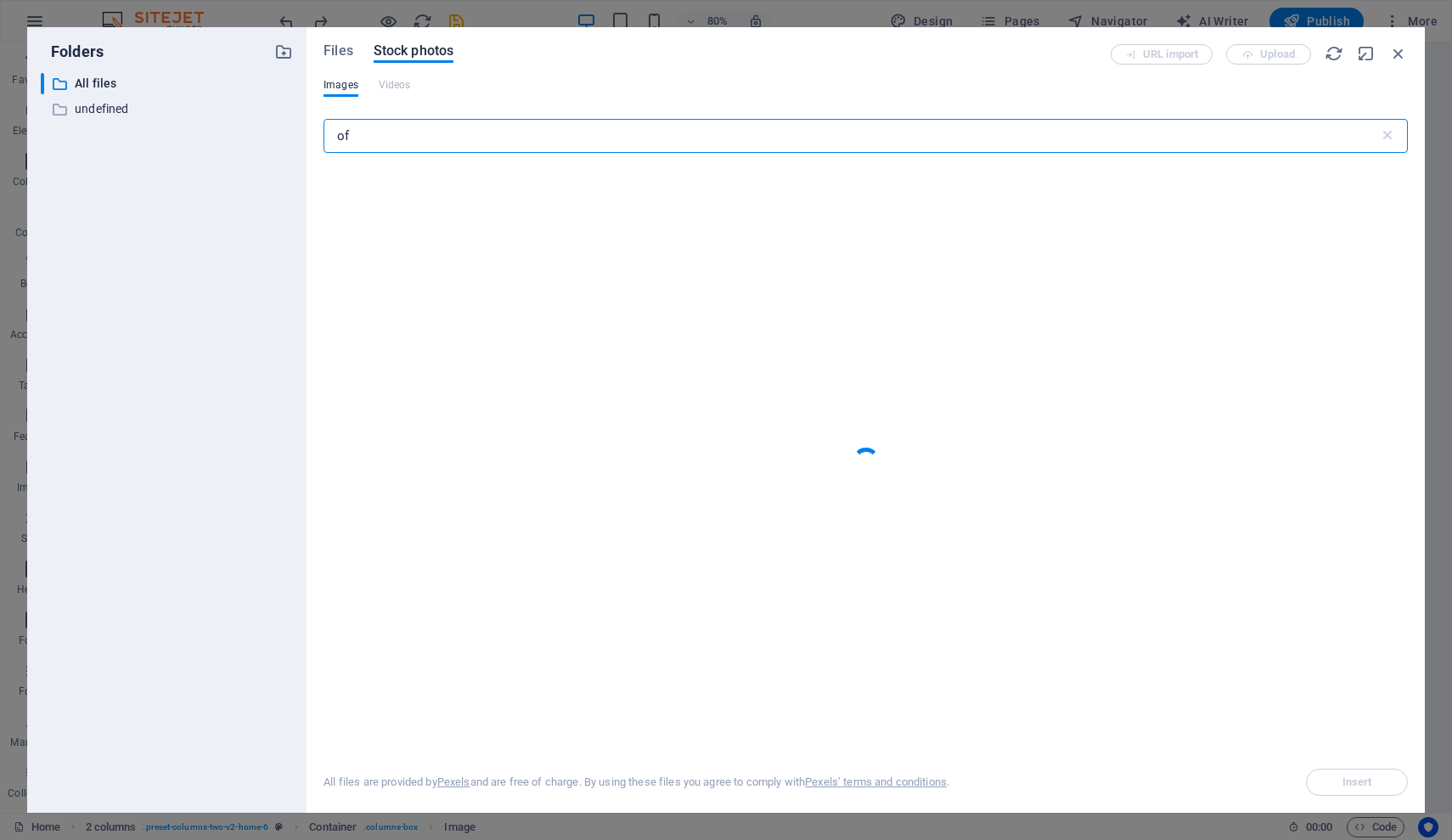
type input "o"
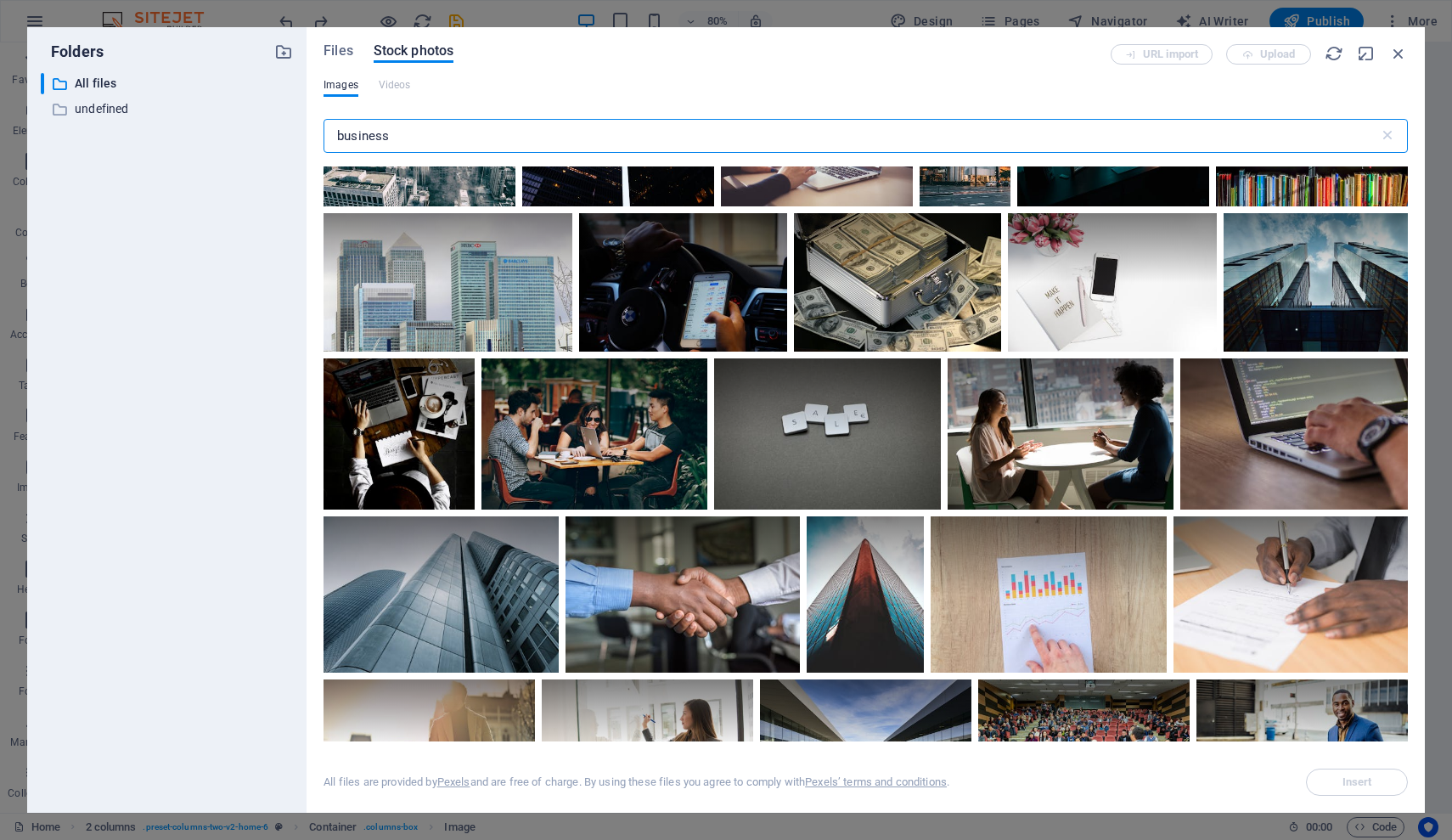
scroll to position [1142, 0]
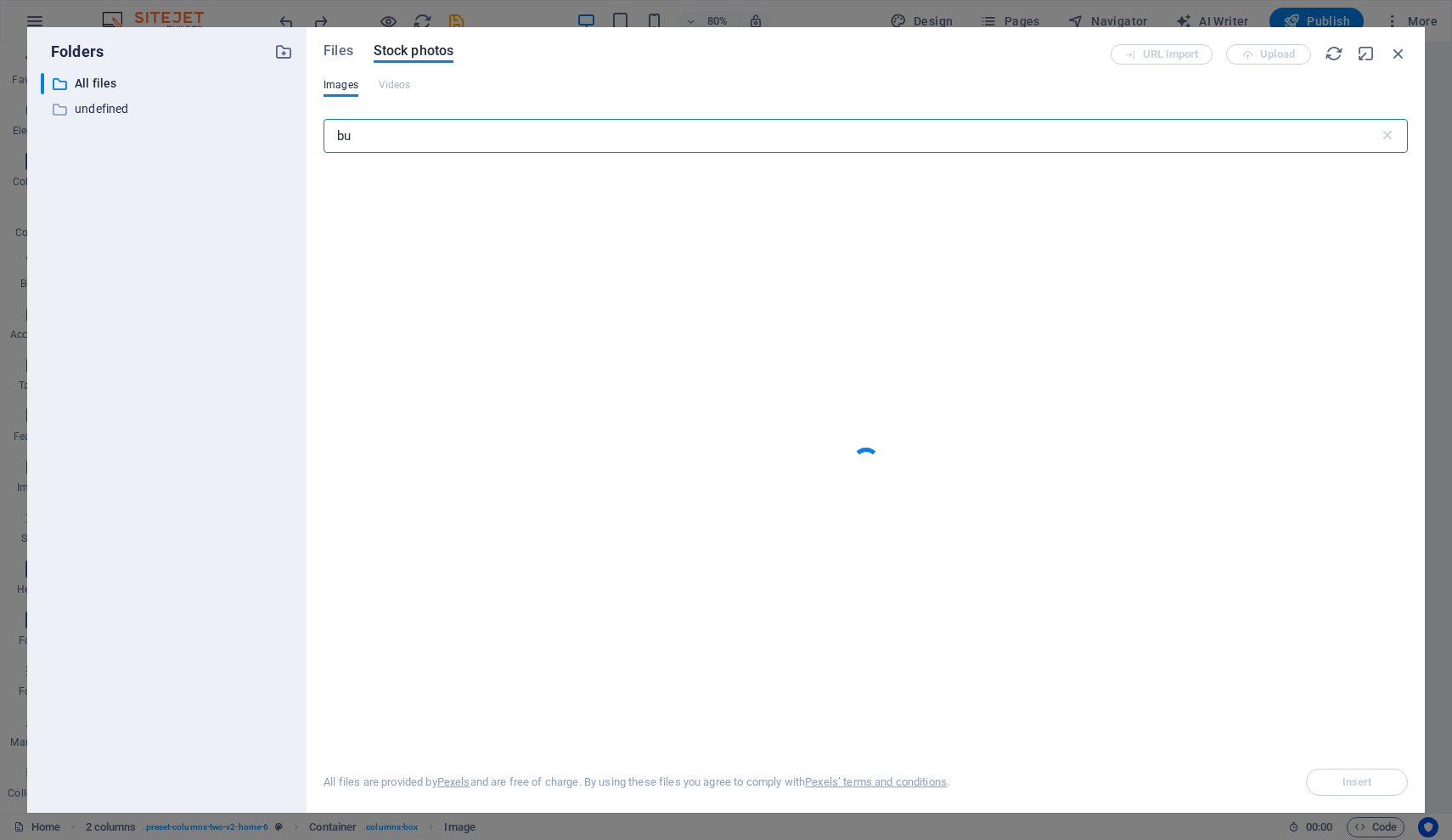
type input "b"
type input "legal"
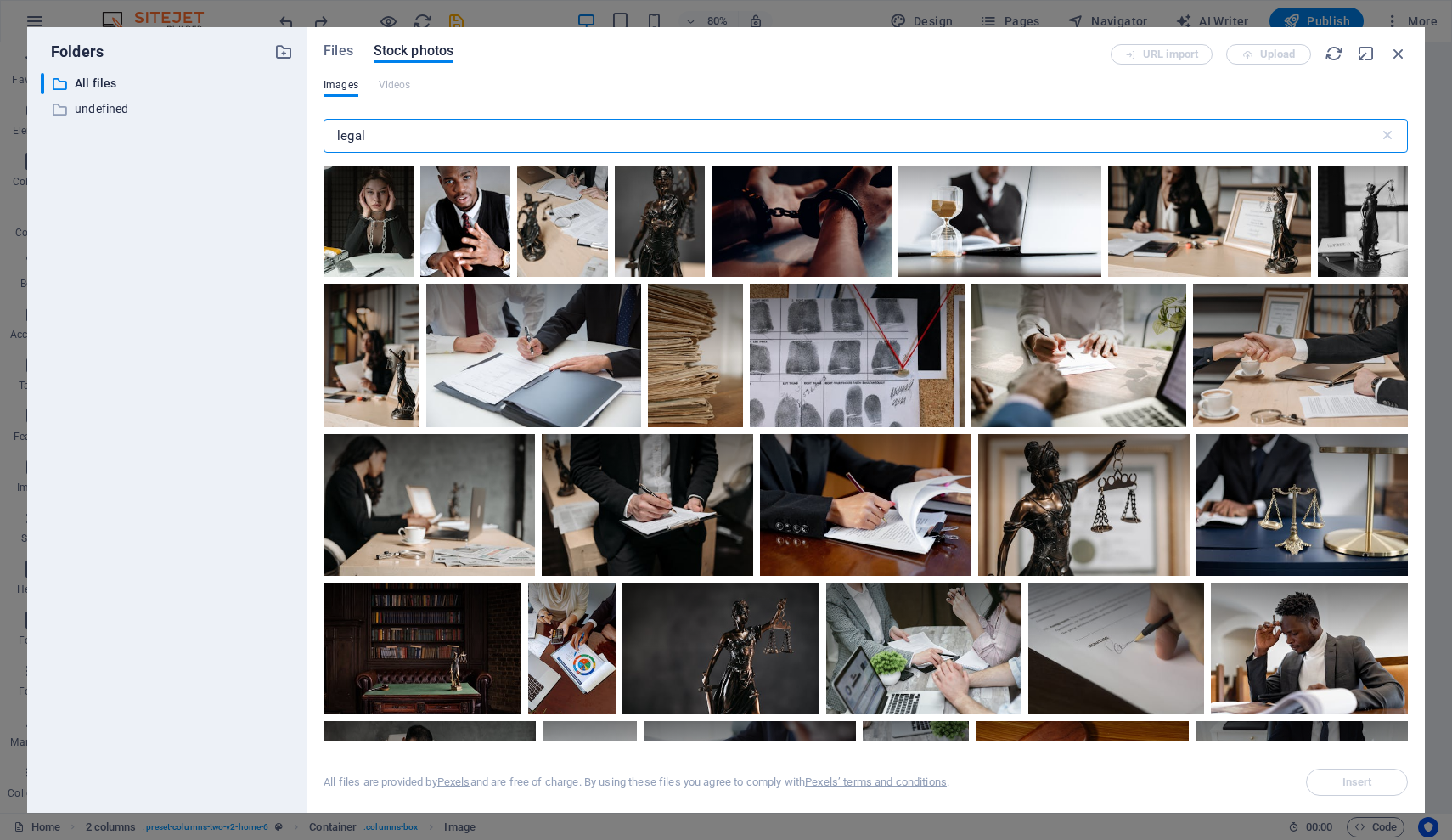
scroll to position [1290, 0]
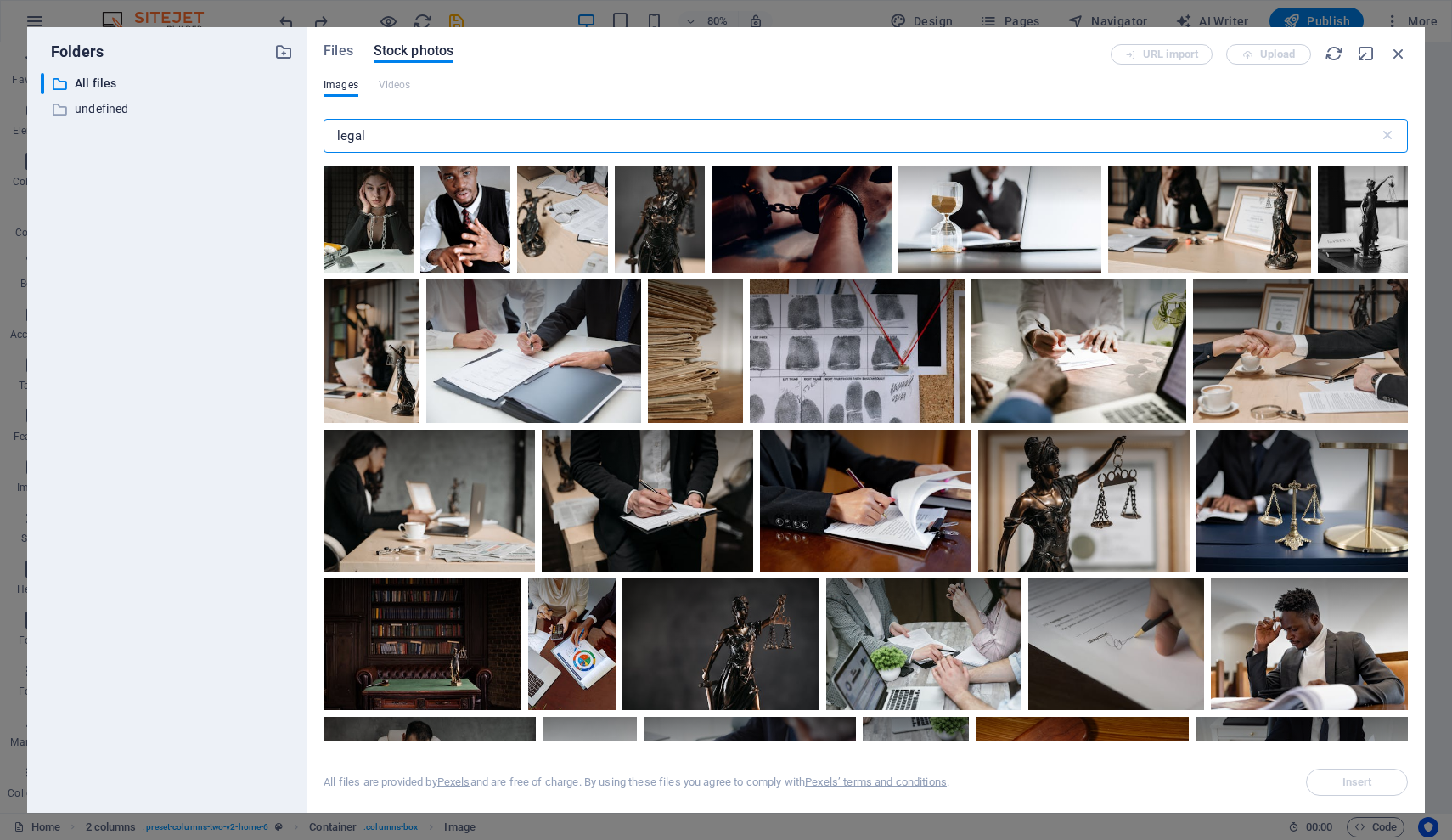
click at [497, 131] on input "legal" at bounding box center [851, 135] width 1055 height 34
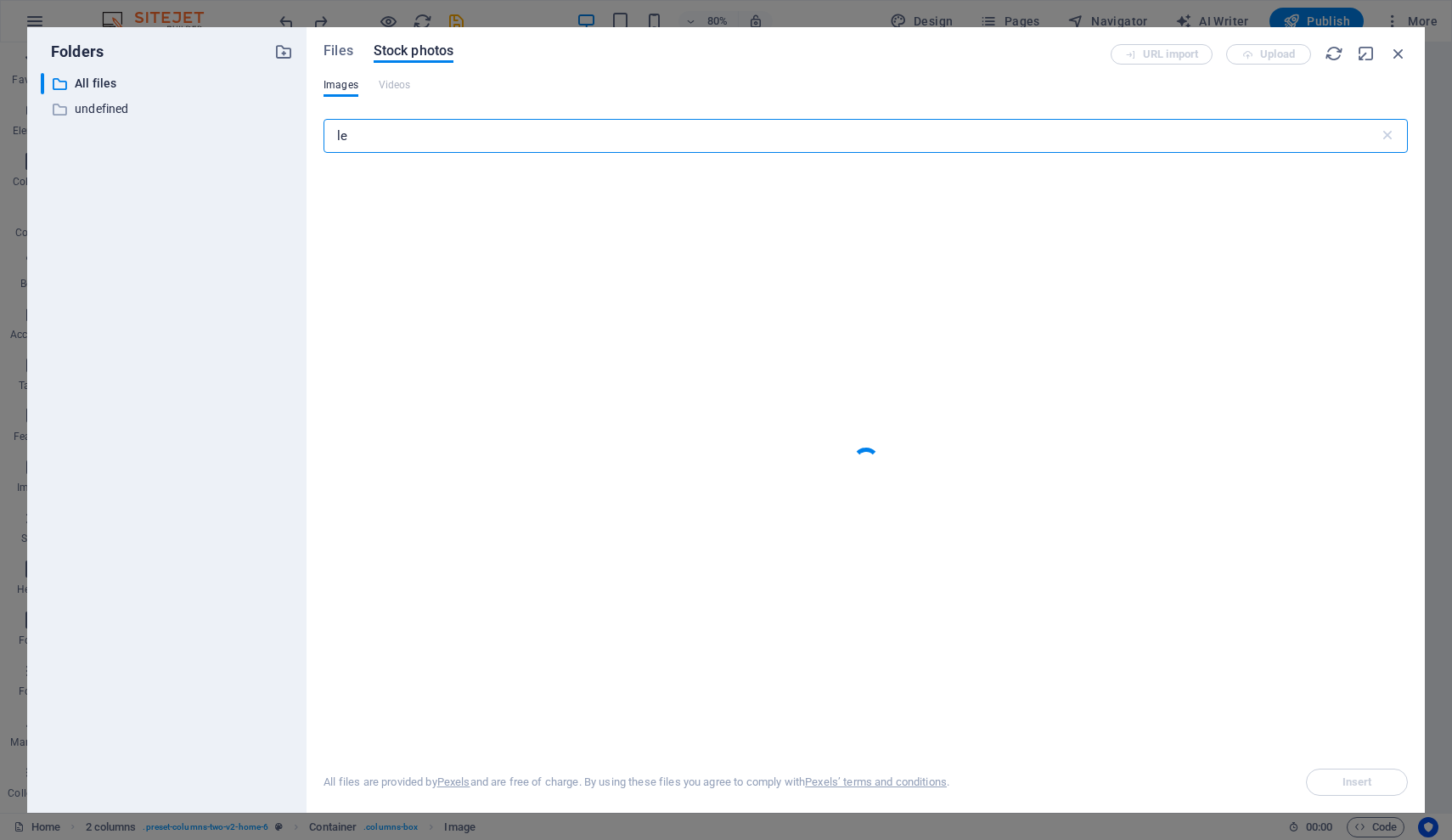
type input "l"
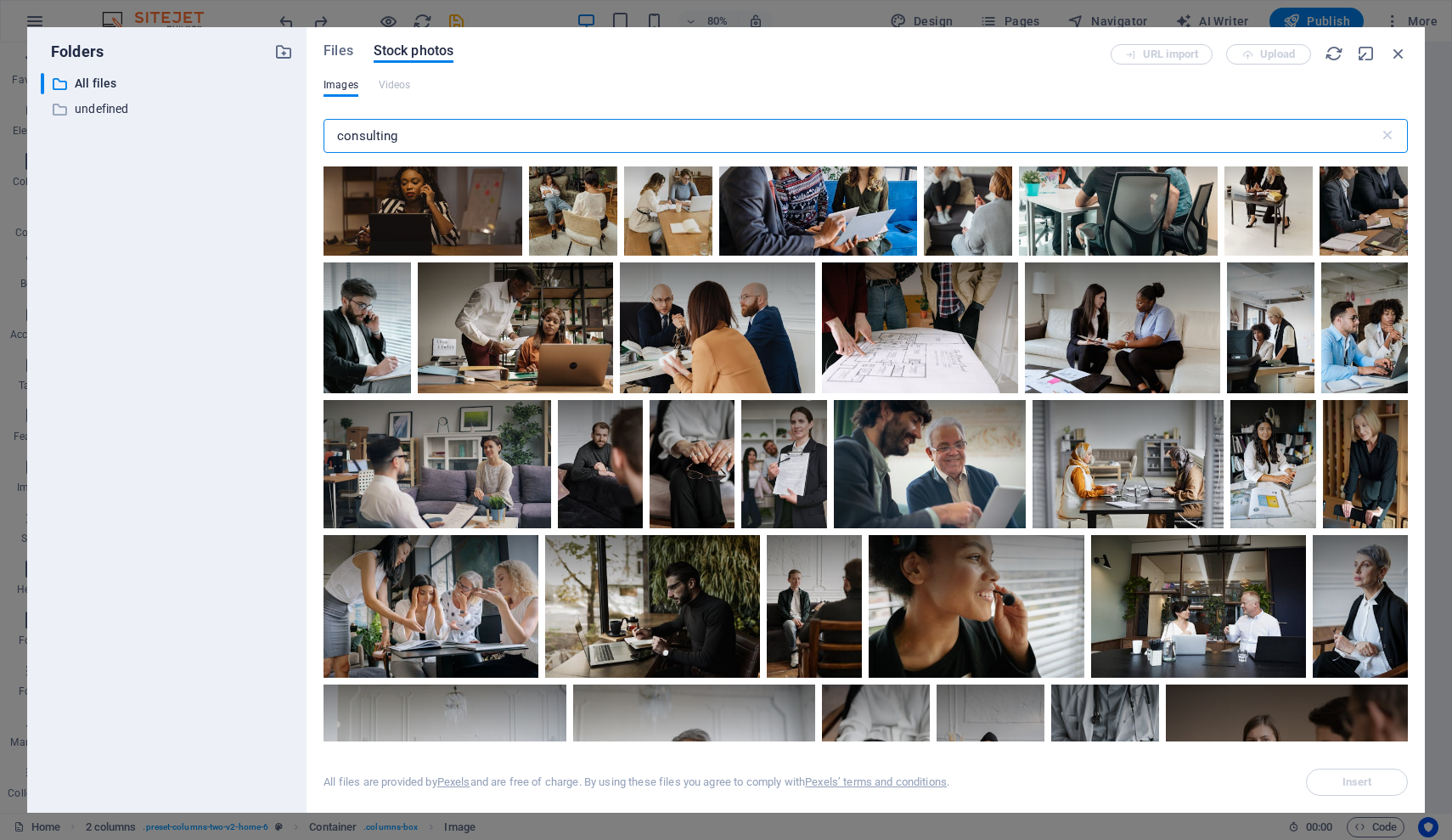
scroll to position [5220, 0]
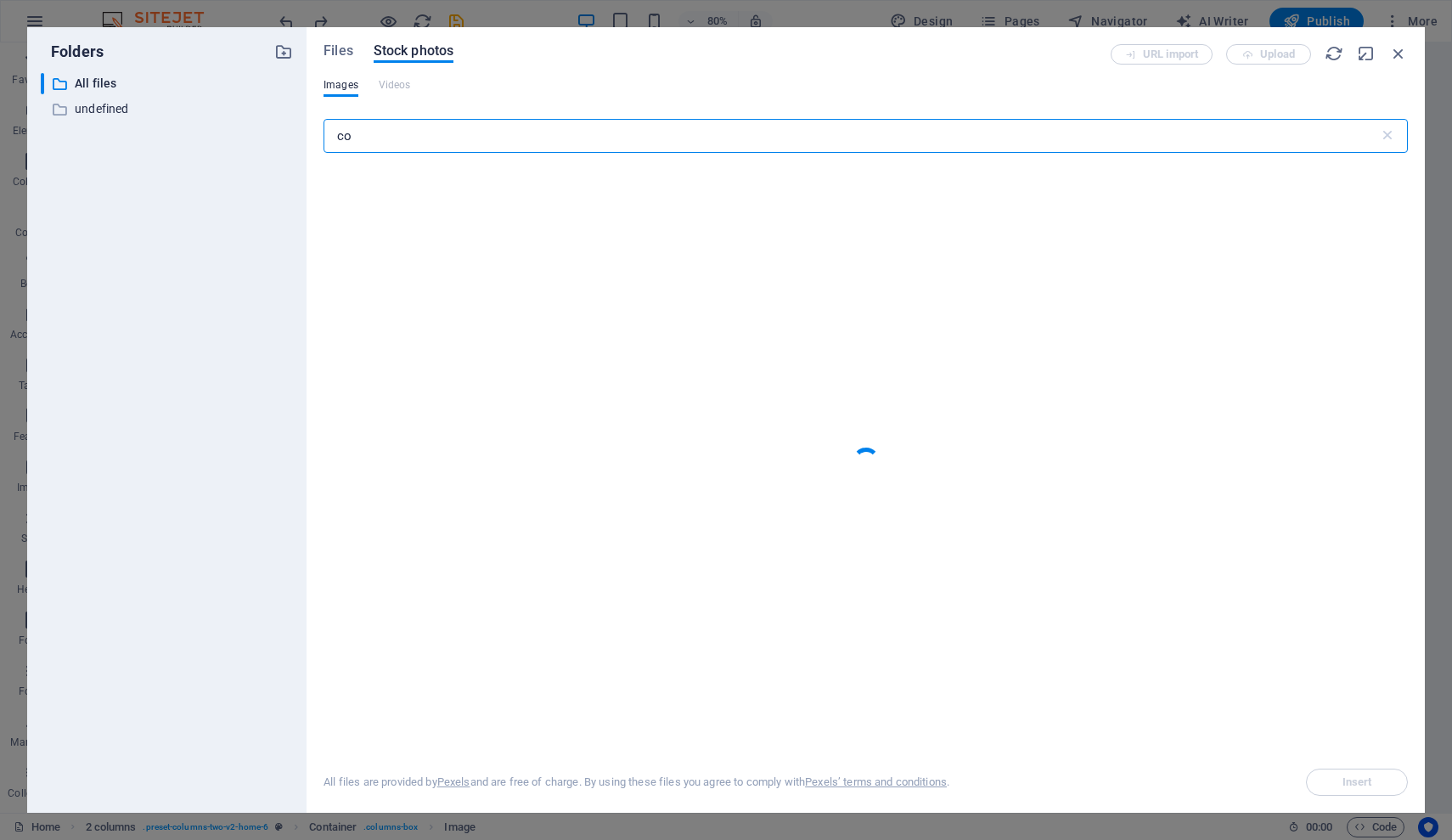
type input "c"
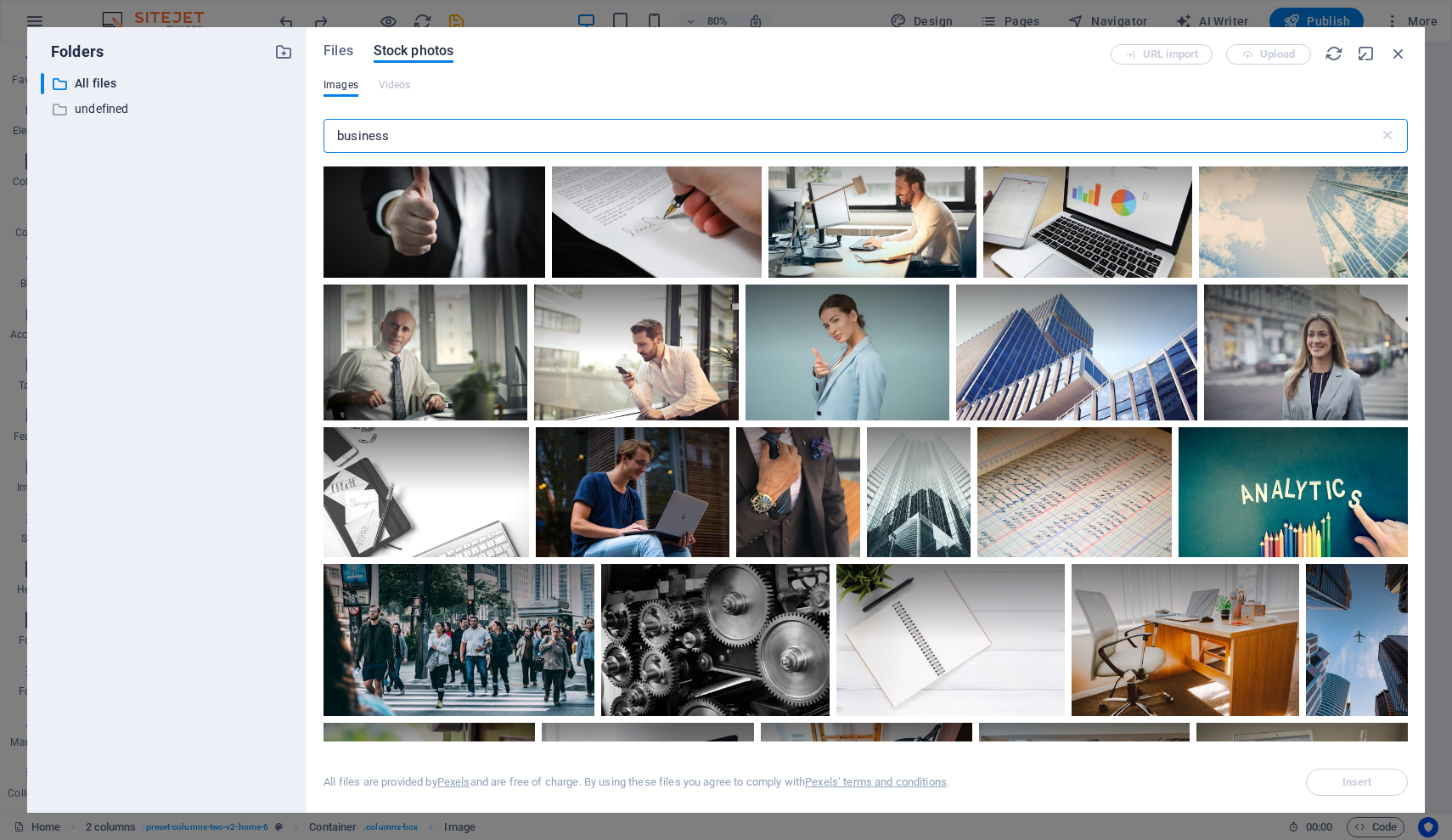
scroll to position [193, 0]
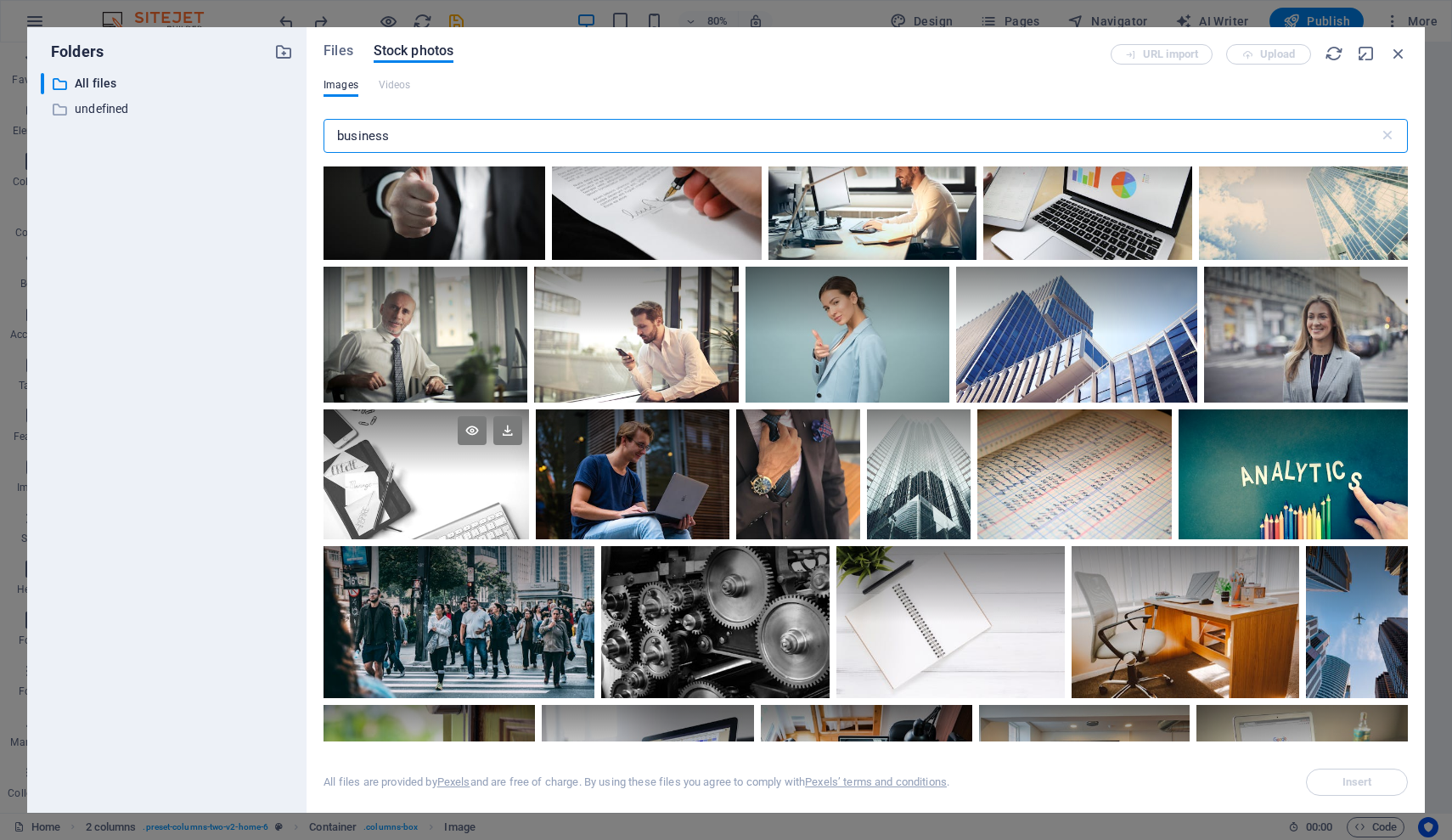
type input "business"
click at [396, 499] on div at bounding box center [426, 474] width 206 height 129
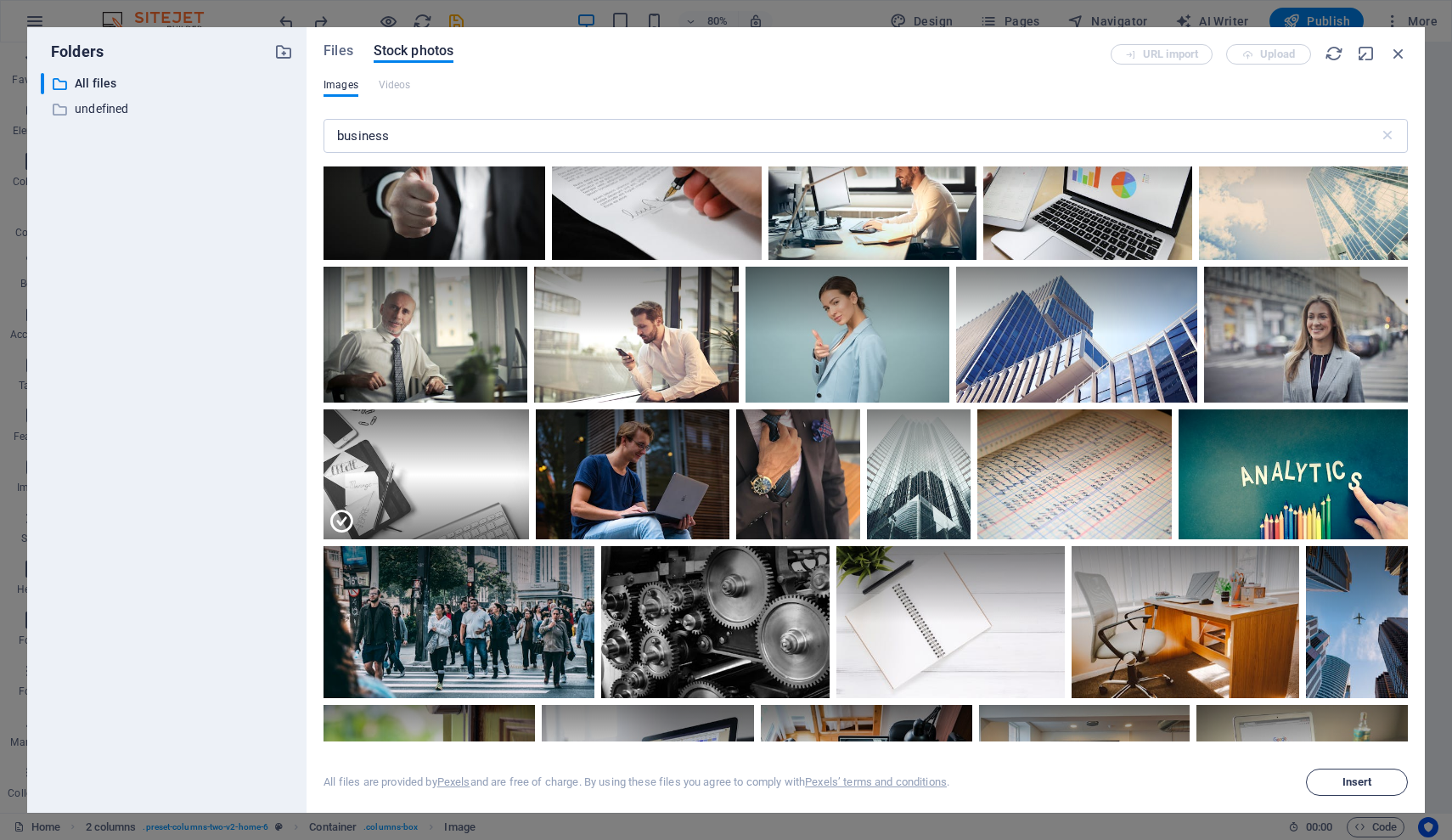
click at [1365, 780] on span "Insert" at bounding box center [1357, 782] width 30 height 10
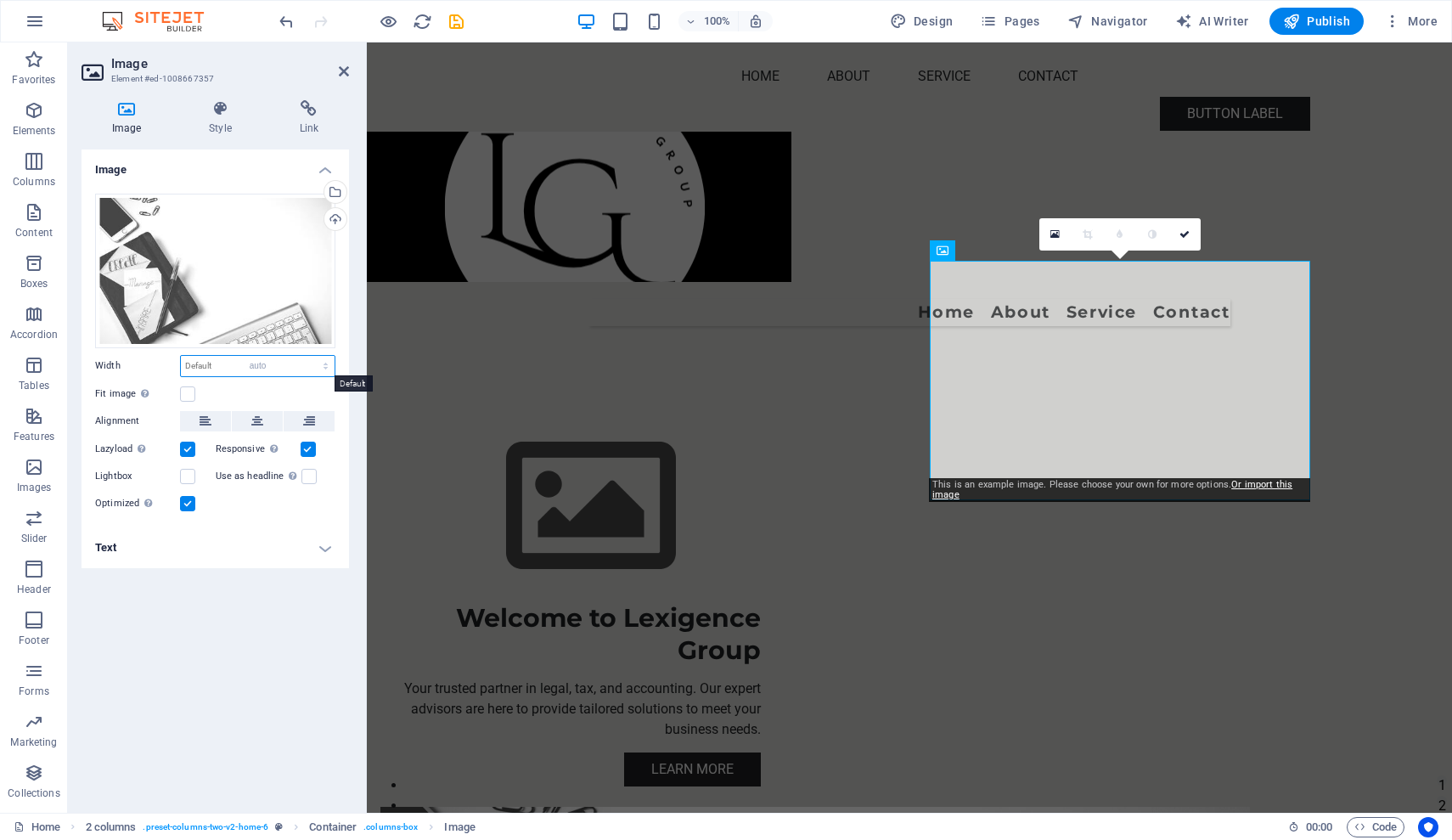
select select "DISABLED_OPTION_VALUE"
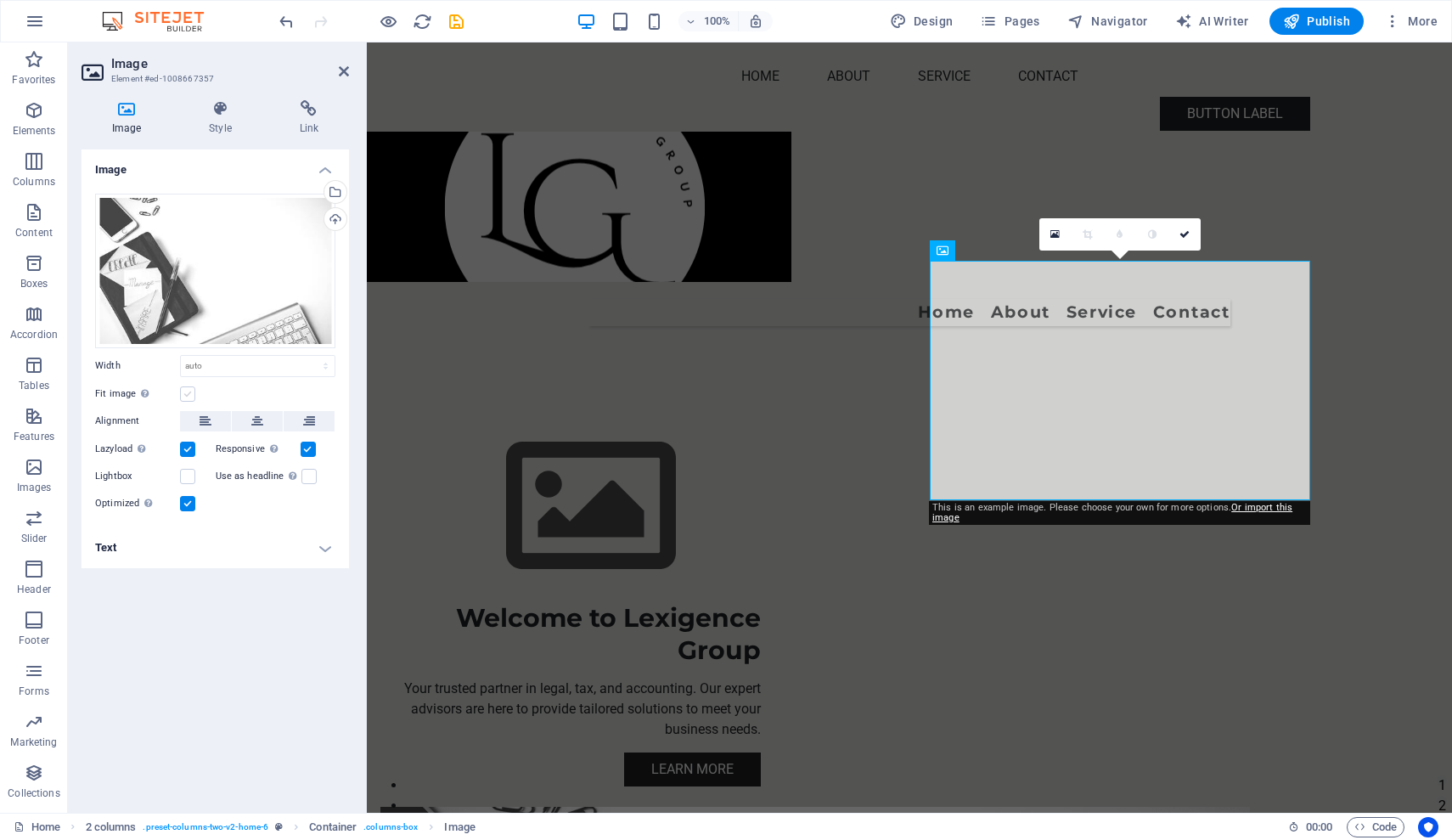
click at [186, 394] on label at bounding box center [188, 394] width 16 height 16
click at [0, 0] on input "Fit image Automatically fit image to a fixed width and height" at bounding box center [0, 0] width 0 height 0
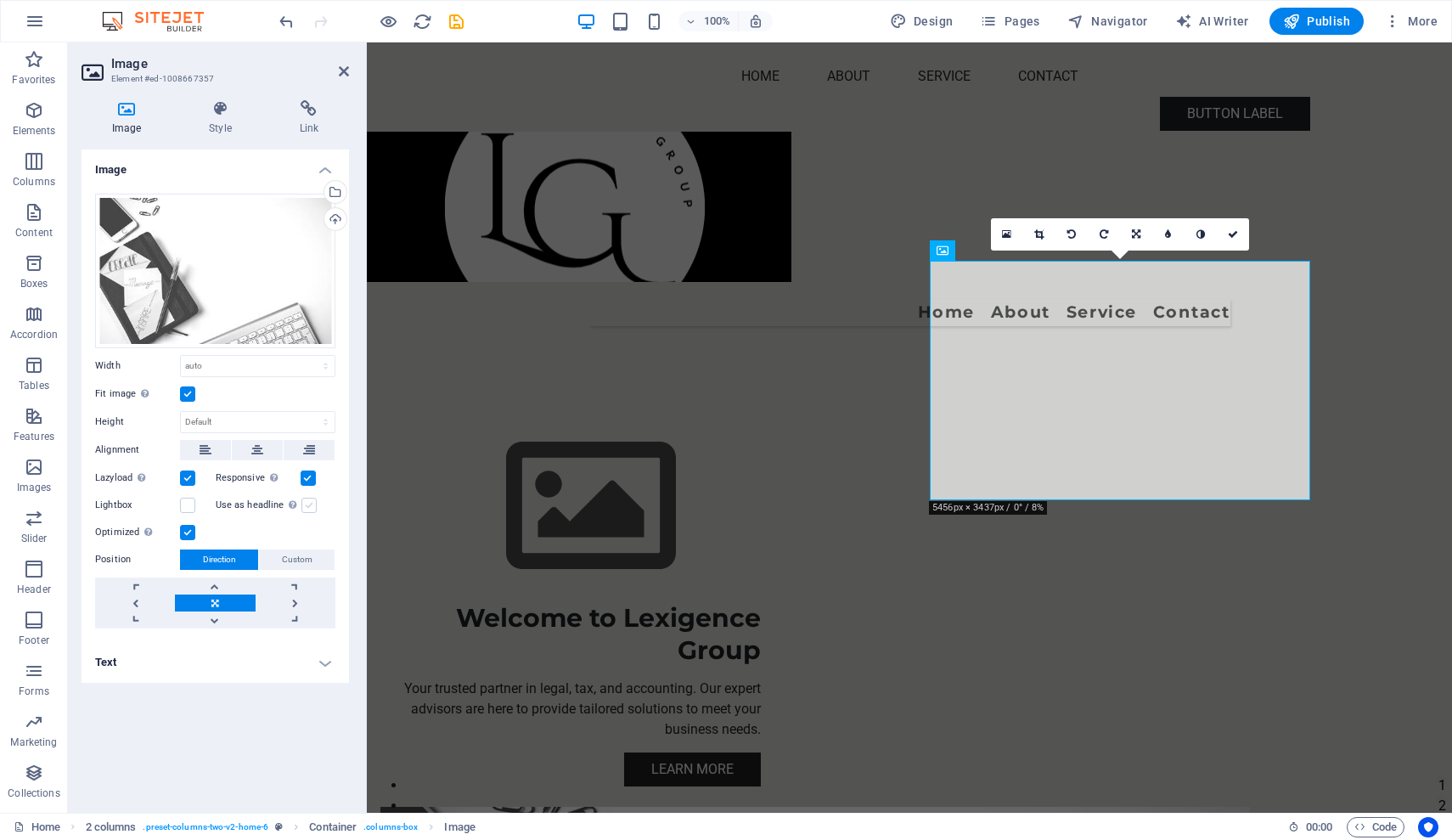
click at [312, 503] on label at bounding box center [309, 505] width 16 height 16
click at [0, 0] on input "Use as headline The image will be wrapped in an H1 headline tag. Useful for giv…" at bounding box center [0, 0] width 0 height 0
select select "px"
type input "282"
click at [238, 422] on input "282" at bounding box center [258, 422] width 153 height 20
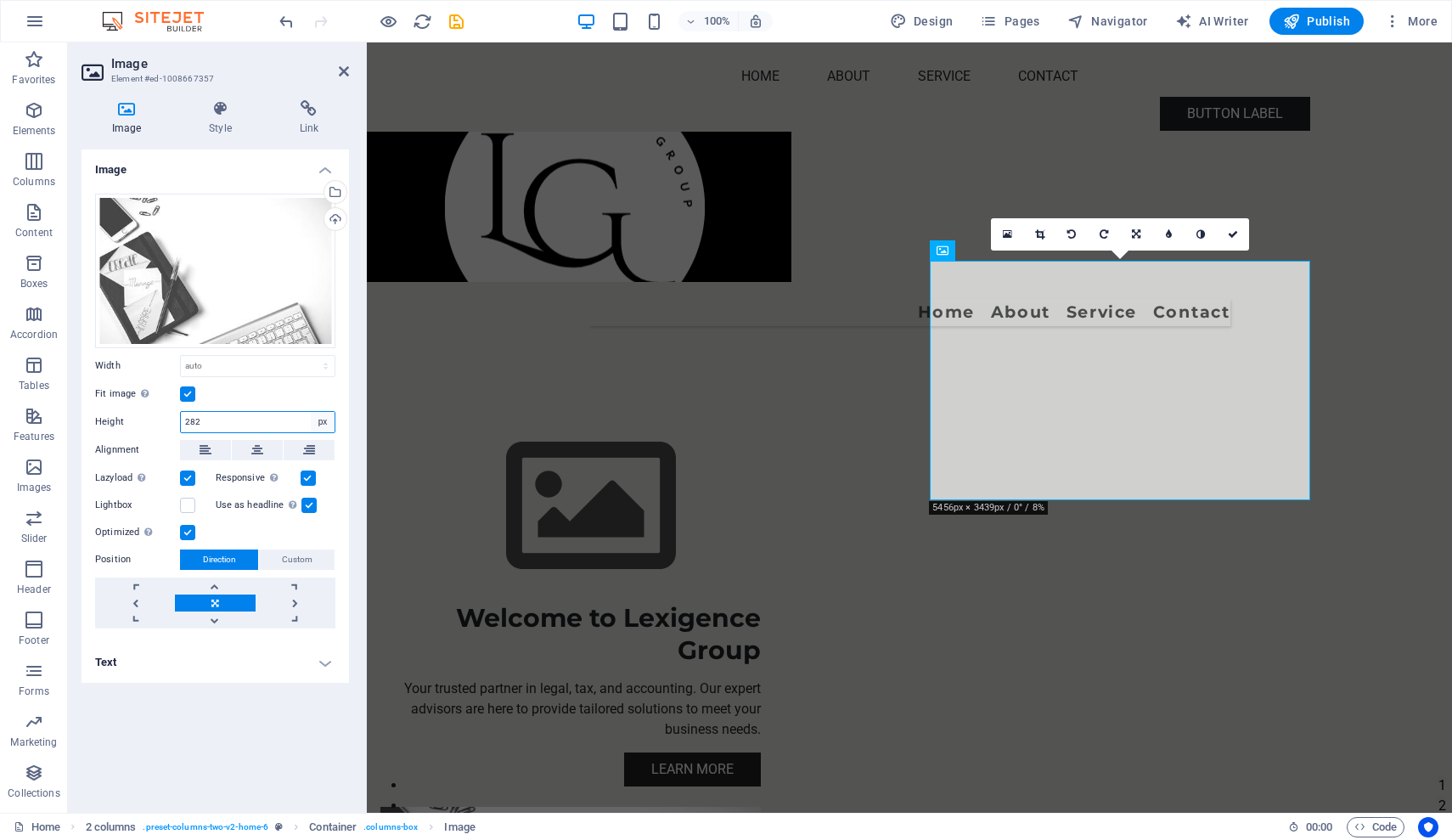
select select "auto"
select select "DISABLED_OPTION_VALUE"
click at [292, 558] on span "Custom" at bounding box center [296, 559] width 31 height 20
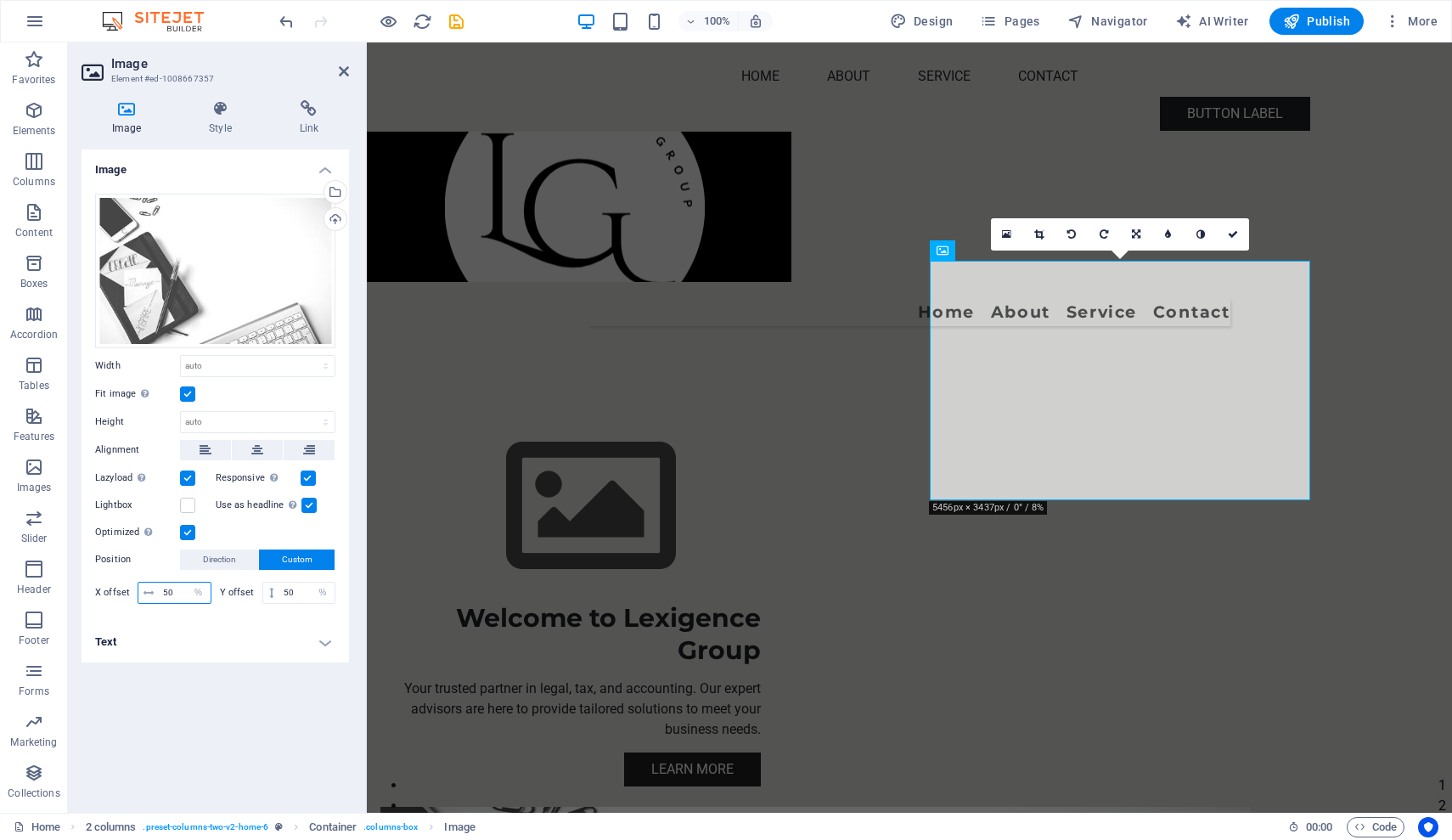
click at [181, 587] on input "50" at bounding box center [184, 592] width 51 height 20
type input "100"
click at [300, 594] on input "50" at bounding box center [307, 592] width 55 height 20
type input "5"
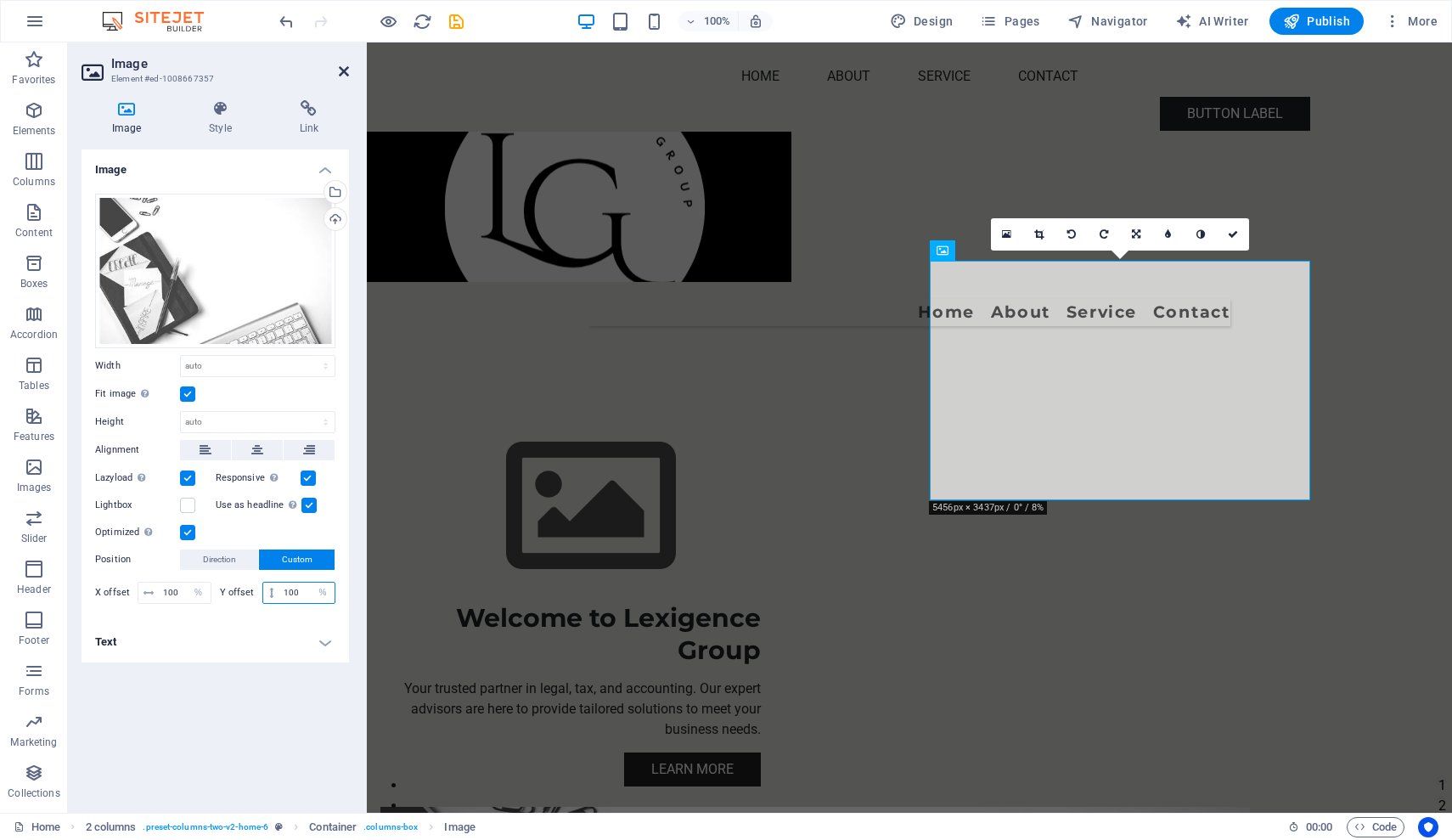
type input "100"
click at [343, 72] on icon at bounding box center [344, 71] width 10 height 14
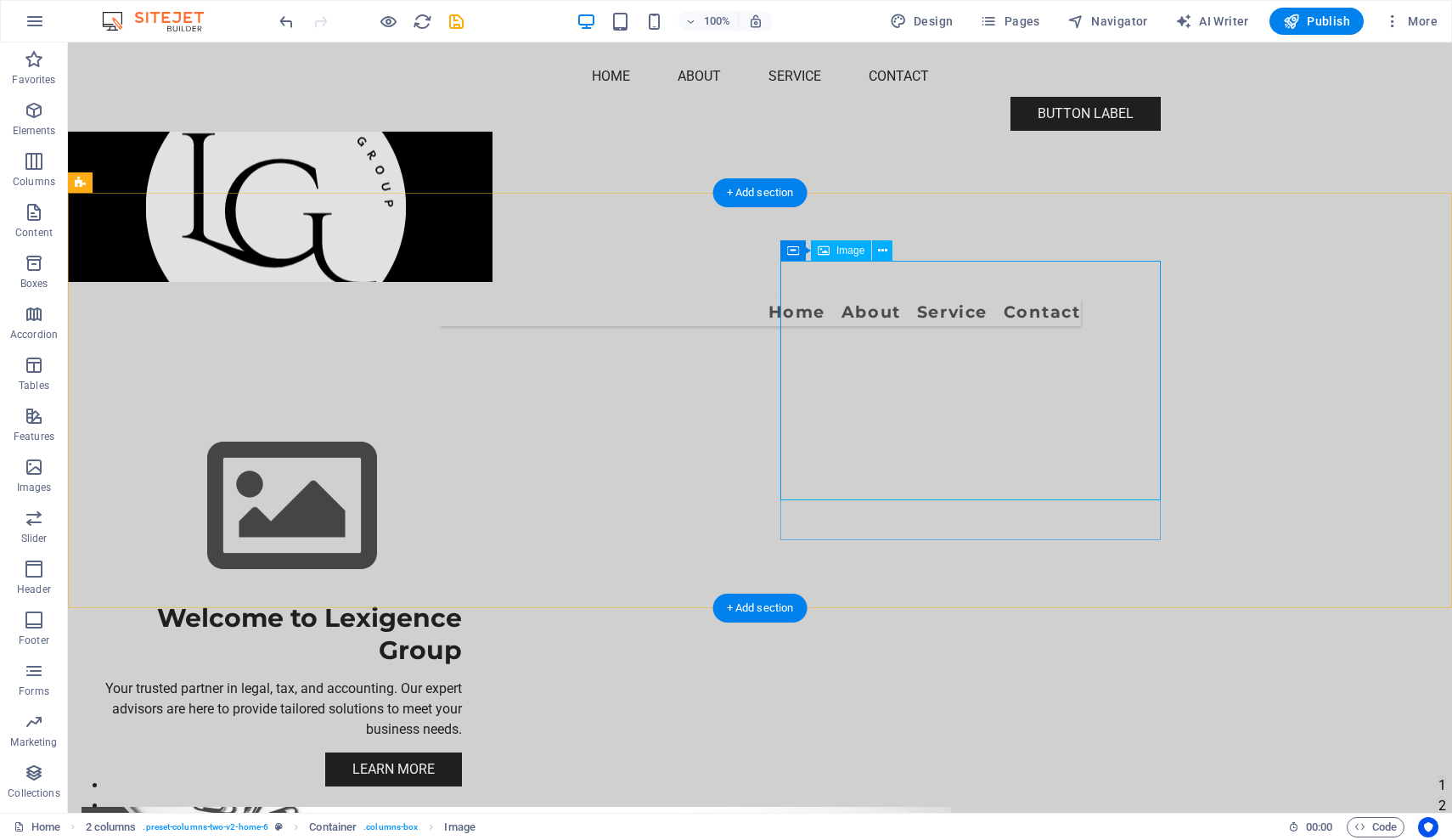
select select "%"
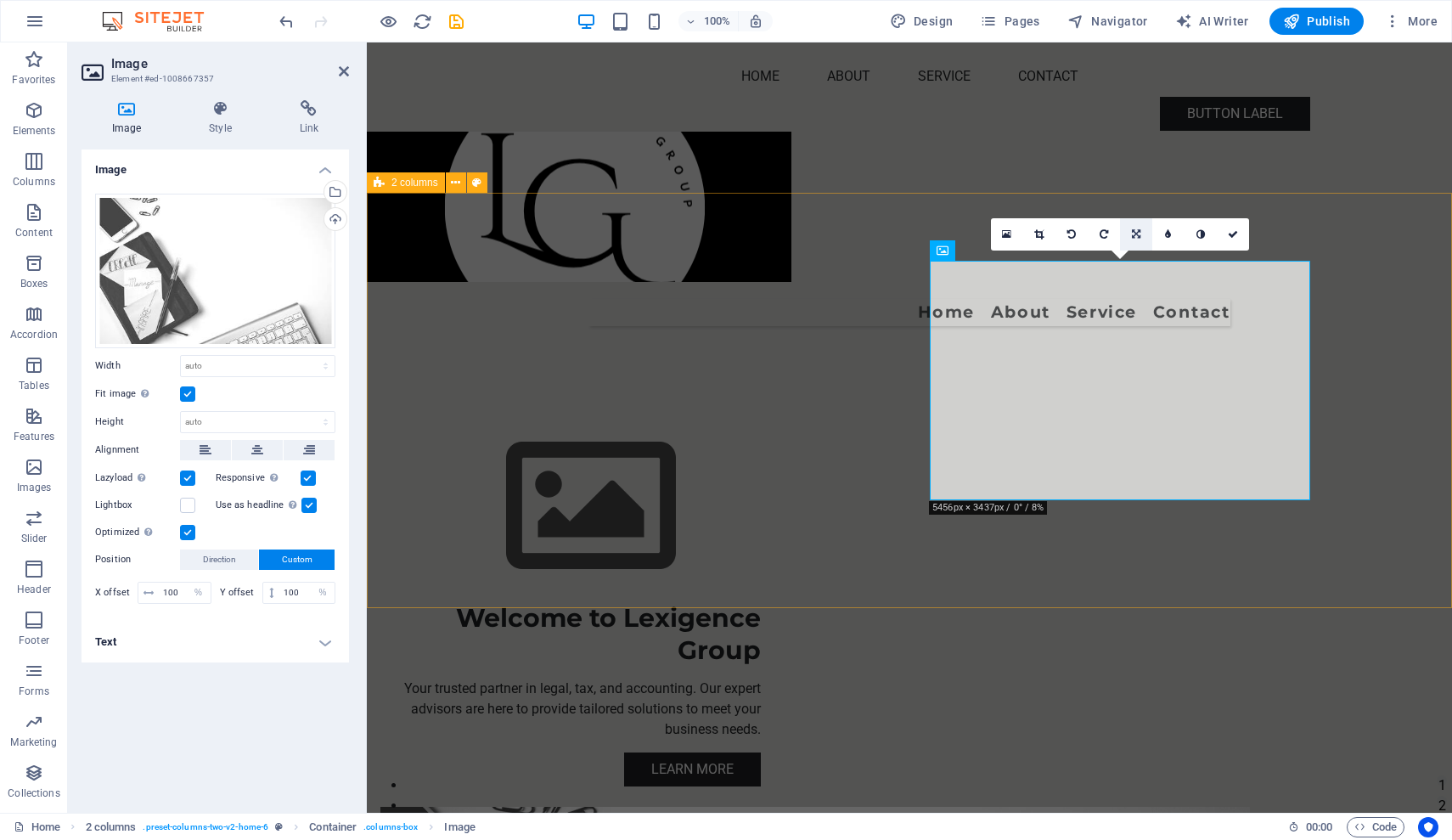
click at [1137, 239] on icon at bounding box center [1136, 234] width 9 height 10
click at [1164, 234] on link at bounding box center [1168, 234] width 32 height 32
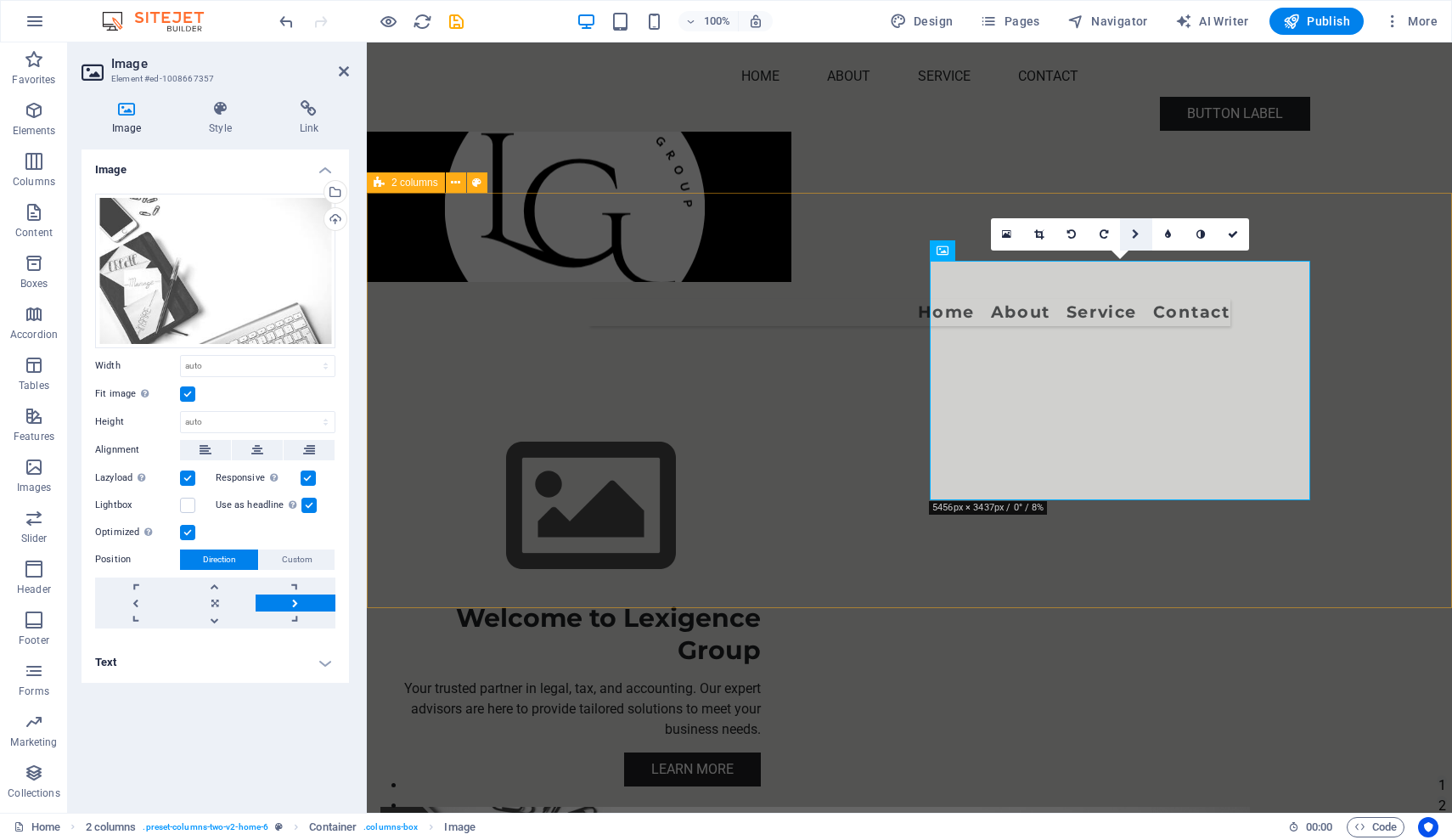
click at [1135, 235] on icon at bounding box center [1136, 234] width 8 height 10
click at [1135, 235] on icon at bounding box center [1136, 234] width 9 height 10
click at [1136, 201] on icon at bounding box center [1136, 202] width 10 height 10
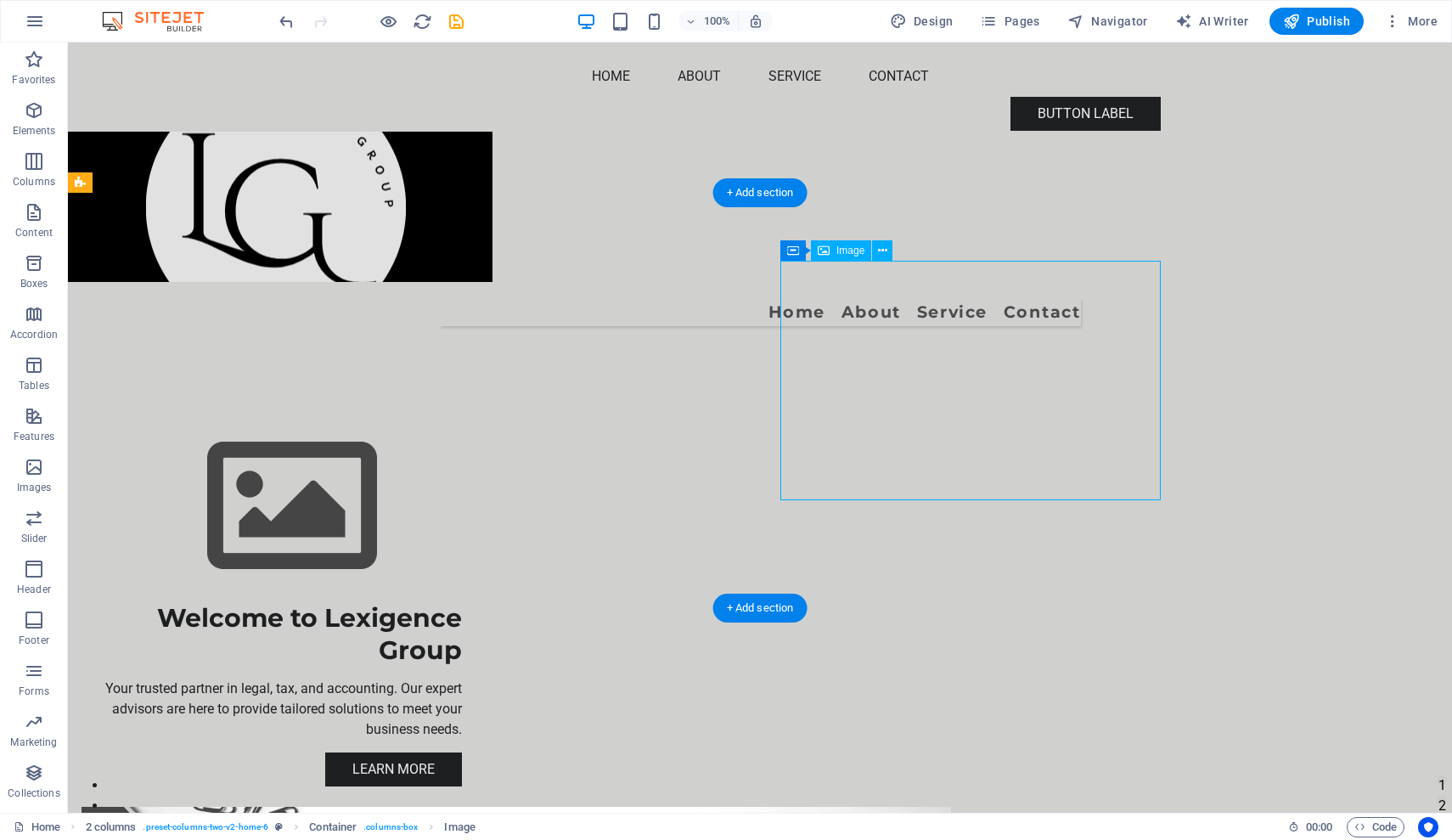
drag, startPoint x: 1064, startPoint y: 453, endPoint x: 1053, endPoint y: 426, distance: 29.2
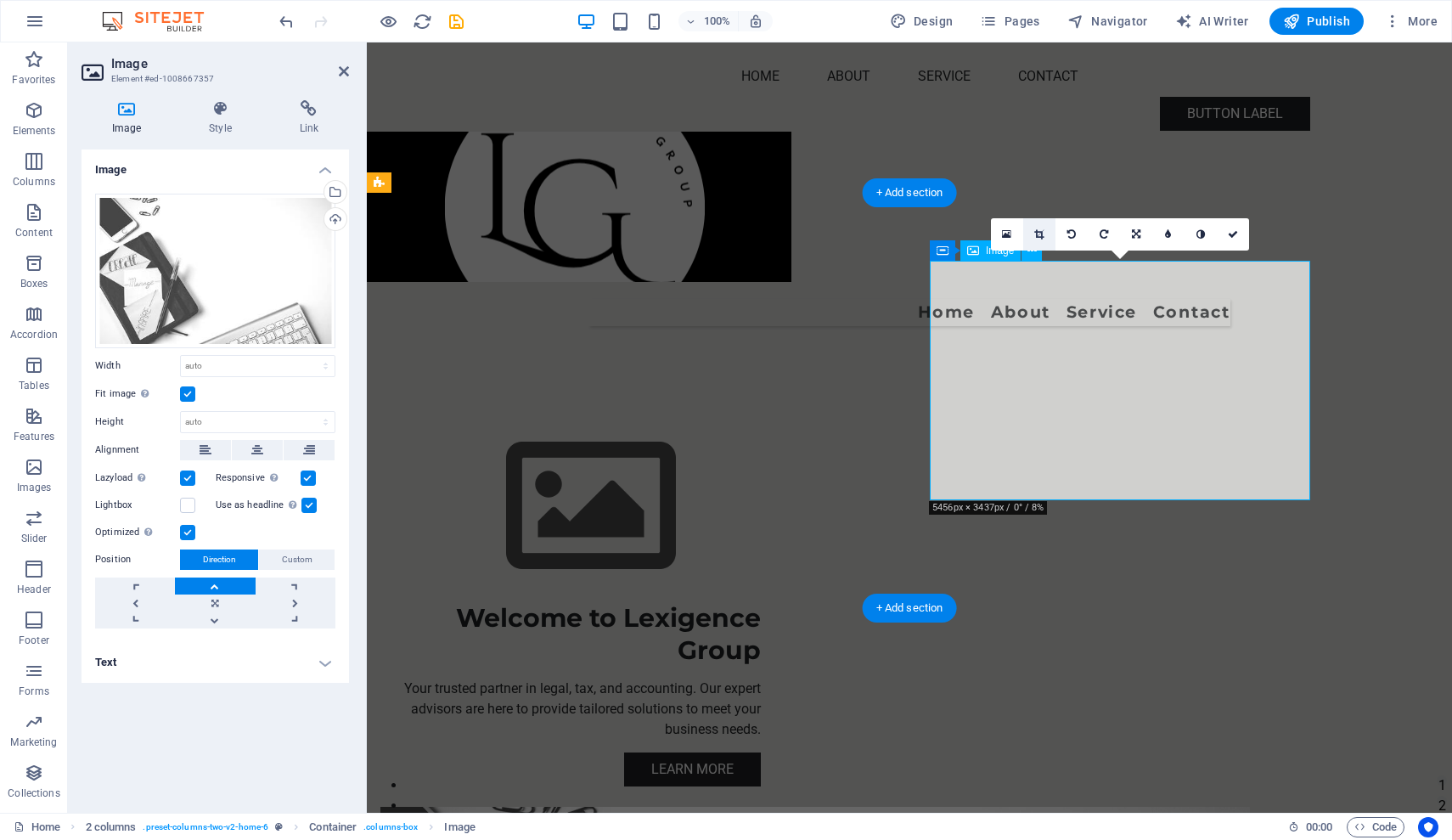
click at [1042, 232] on icon at bounding box center [1039, 234] width 10 height 10
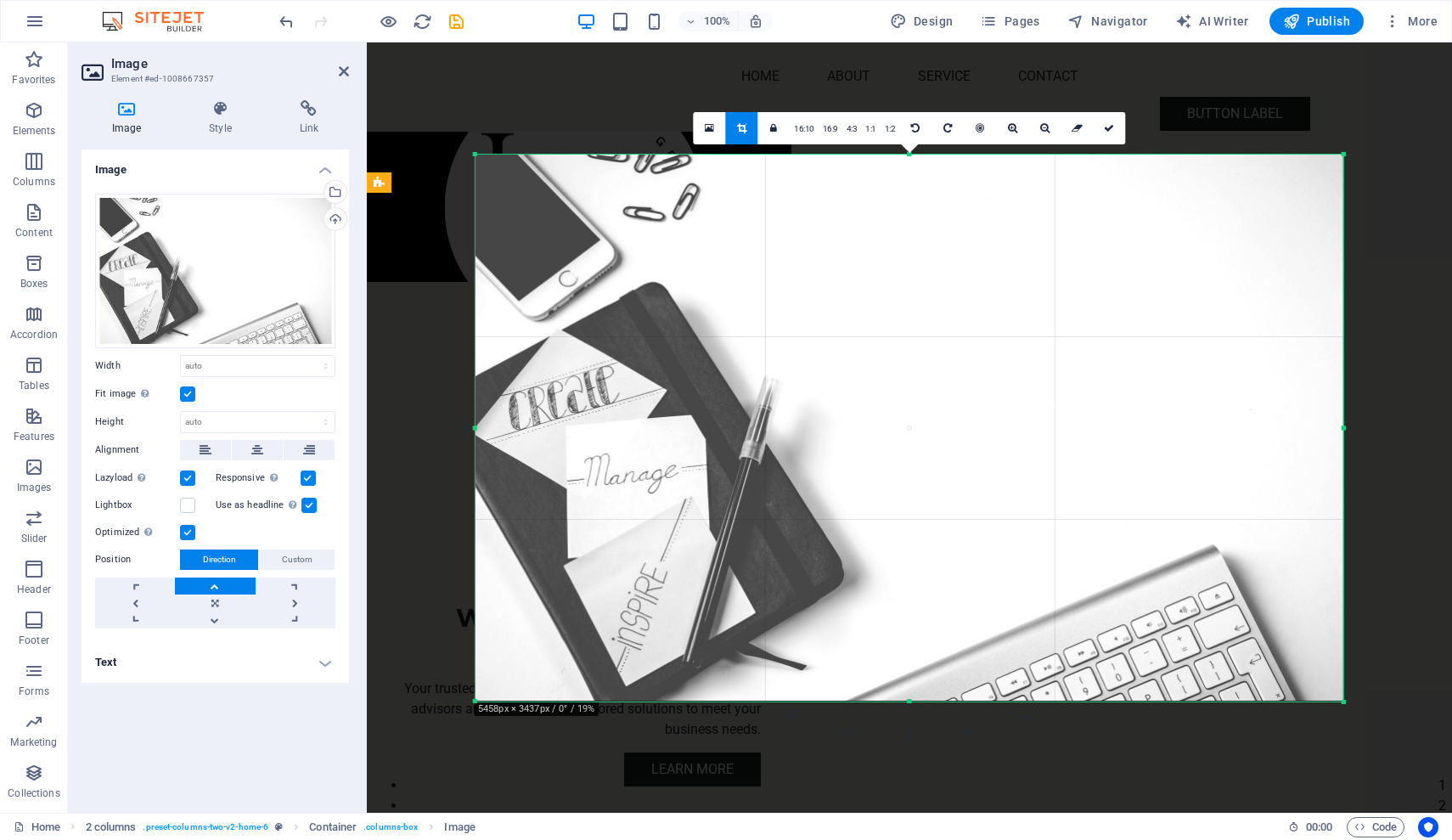
click at [403, 403] on div at bounding box center [648, 380] width 563 height 240
click at [348, 71] on icon at bounding box center [344, 71] width 10 height 14
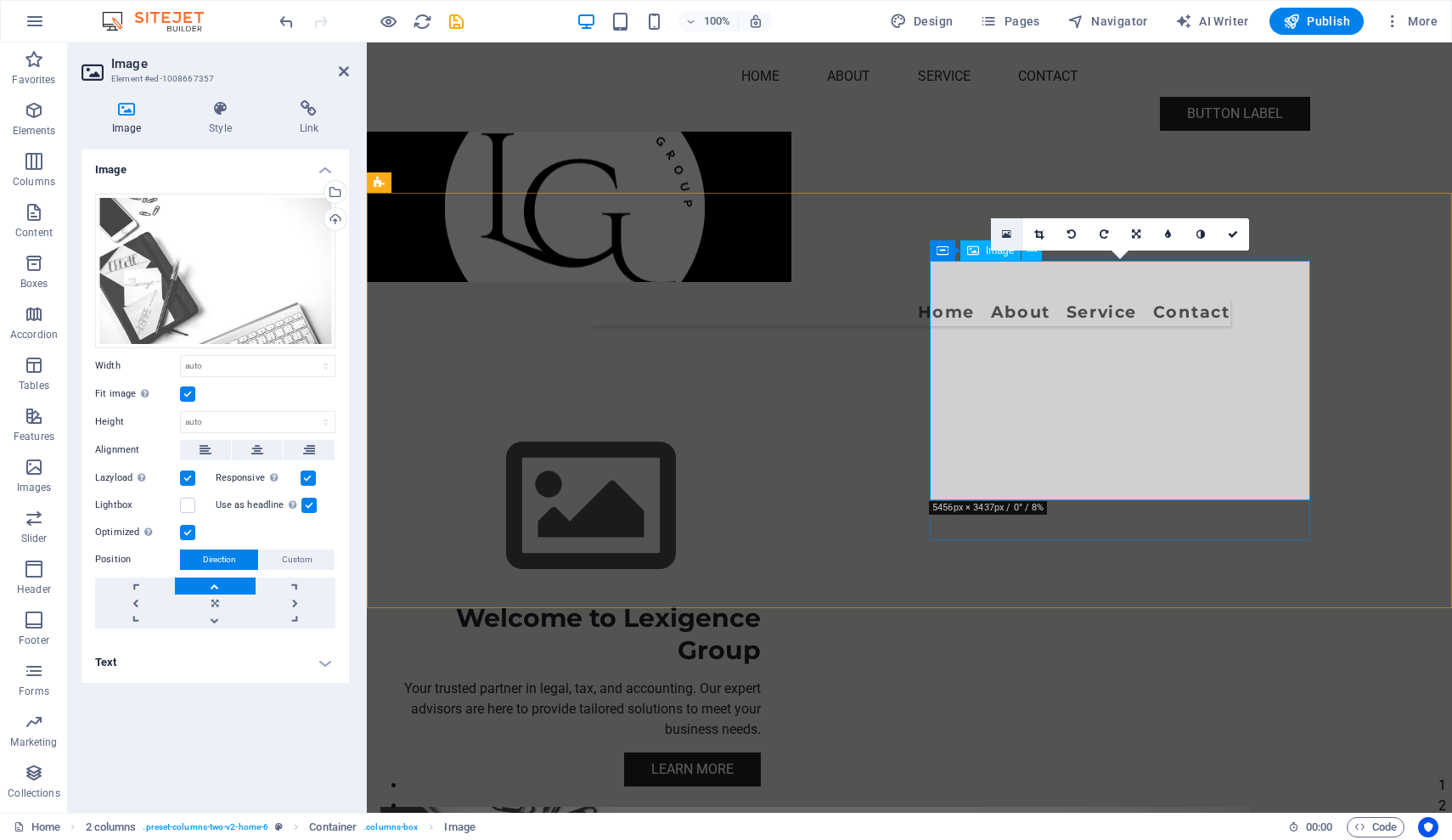
click at [1003, 233] on icon at bounding box center [1007, 234] width 10 height 12
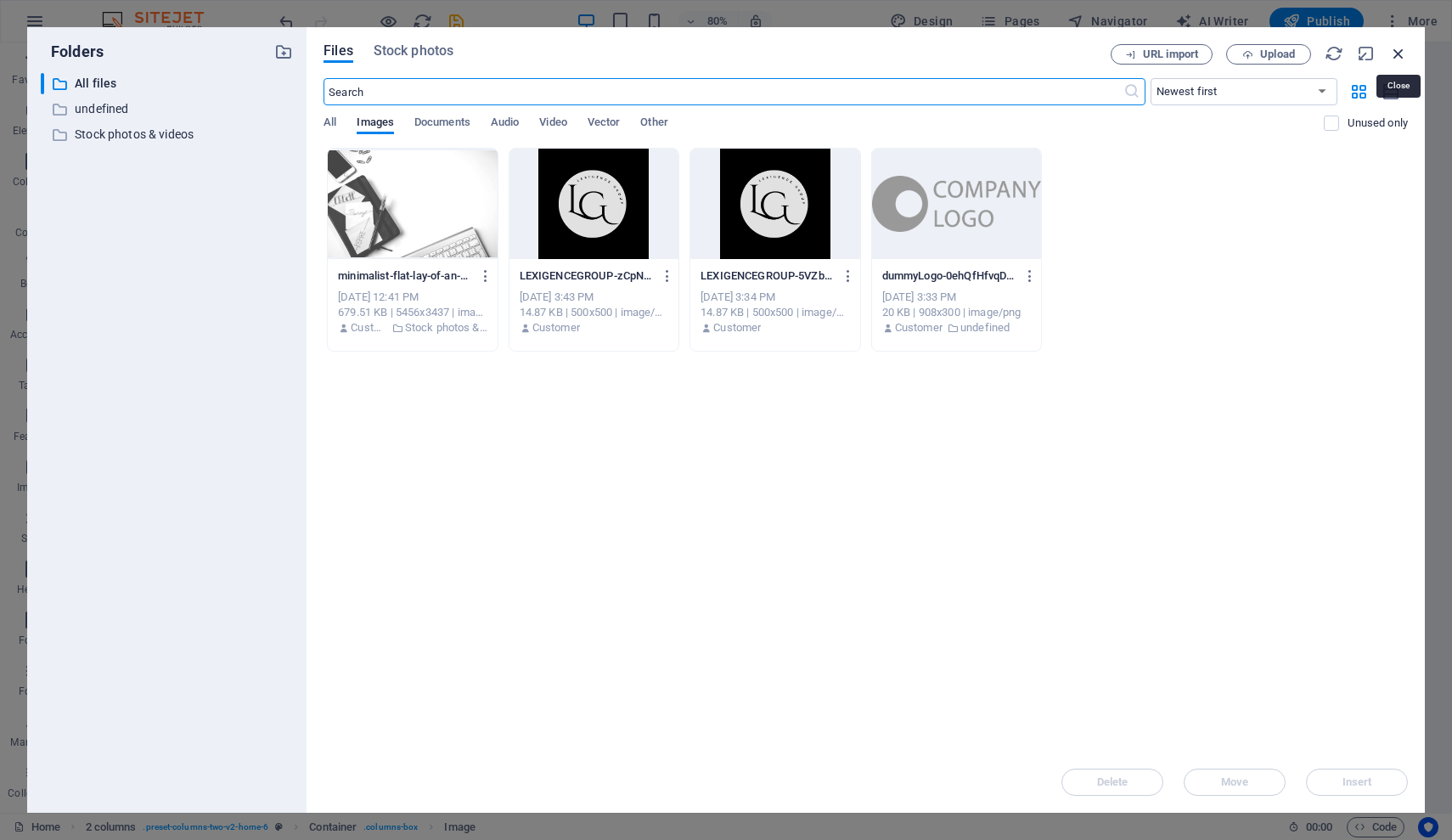
click at [1393, 58] on icon "button" at bounding box center [1398, 53] width 18 height 18
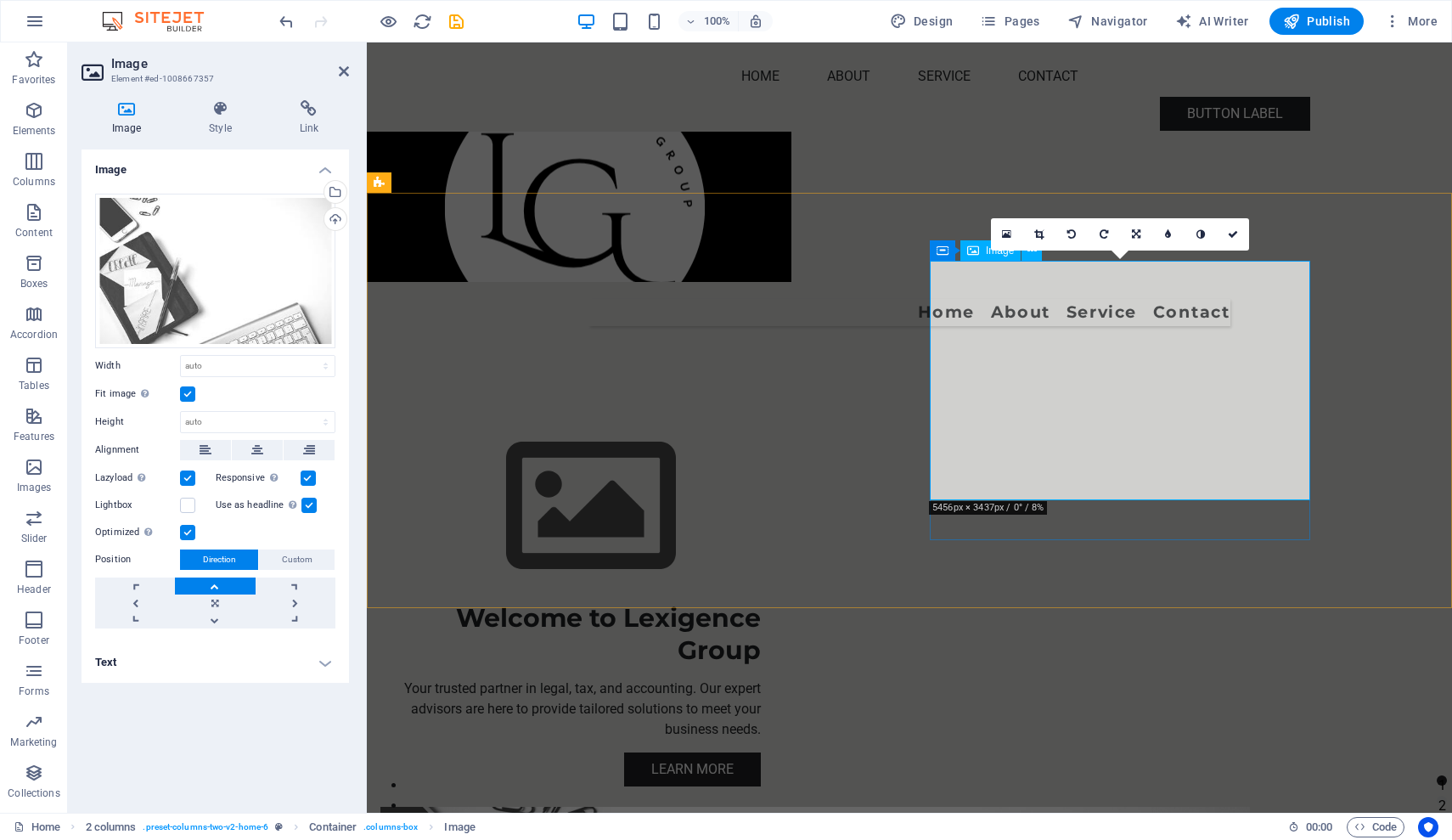
click at [185, 393] on label at bounding box center [188, 394] width 16 height 16
click at [0, 0] on input "Fit image Automatically fit image to a fixed width and height" at bounding box center [0, 0] width 0 height 0
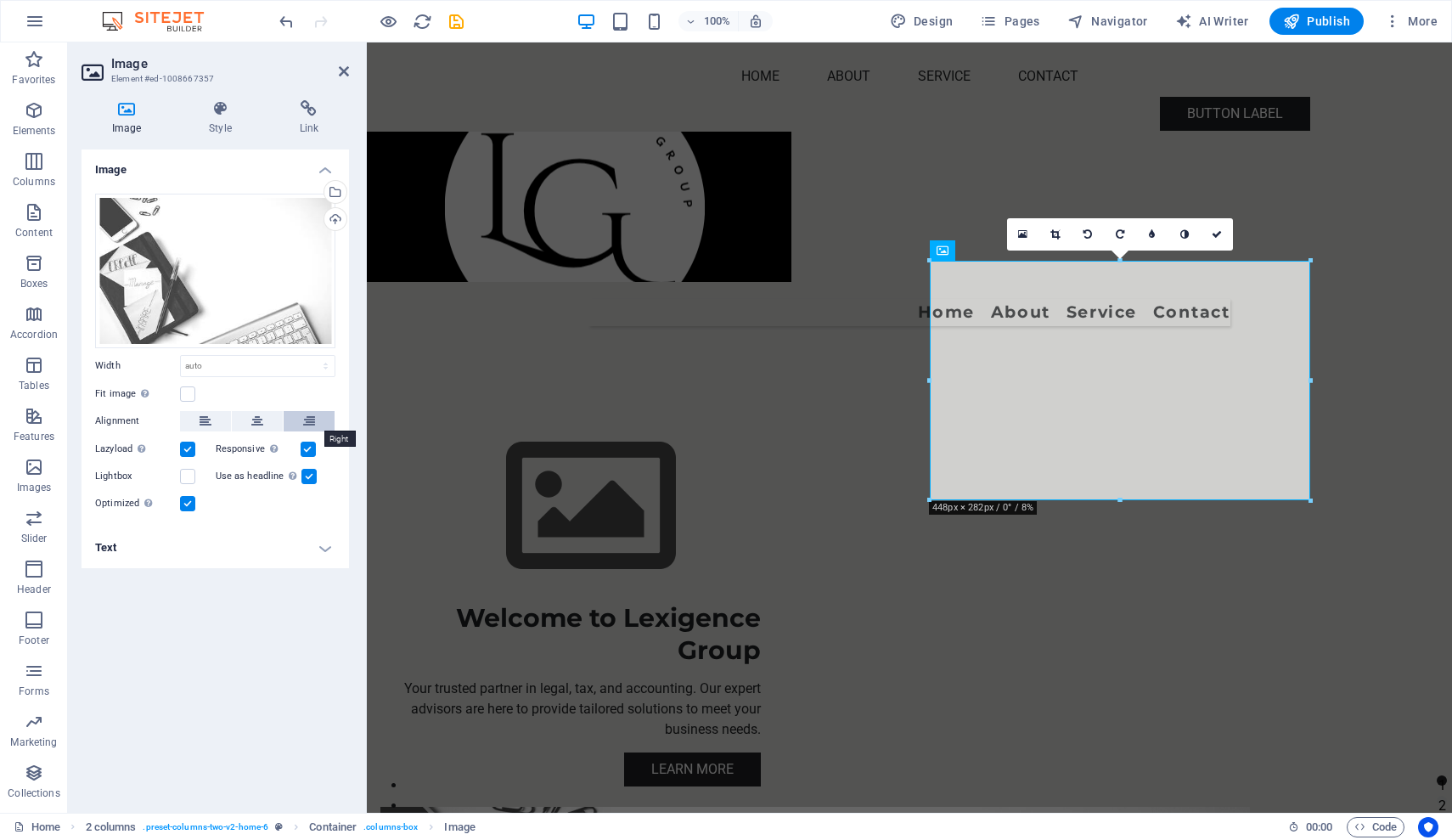
click at [309, 424] on icon at bounding box center [309, 421] width 12 height 20
click at [761, 411] on figure at bounding box center [571, 506] width 381 height 191
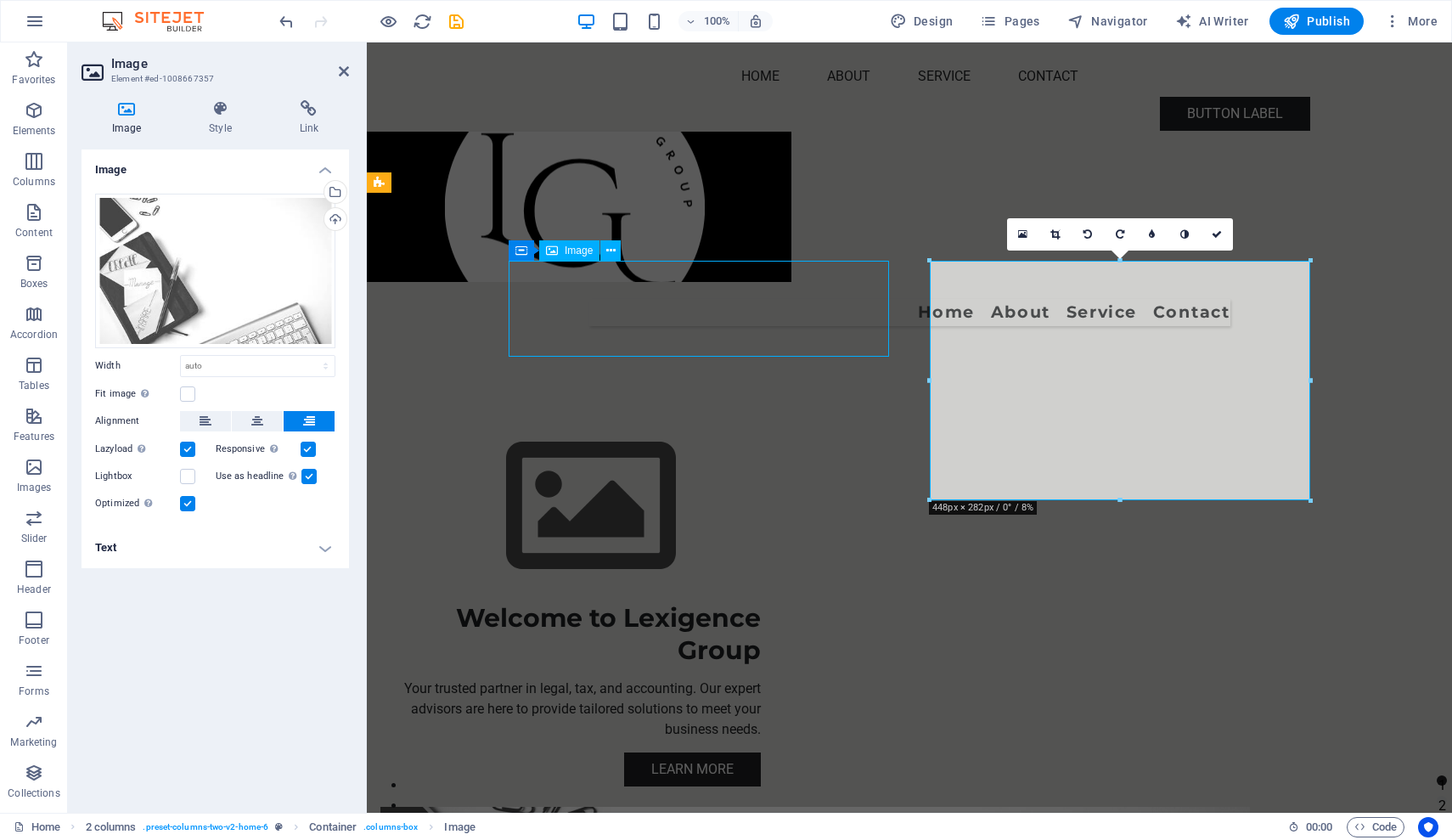
click at [761, 411] on figure at bounding box center [571, 506] width 381 height 191
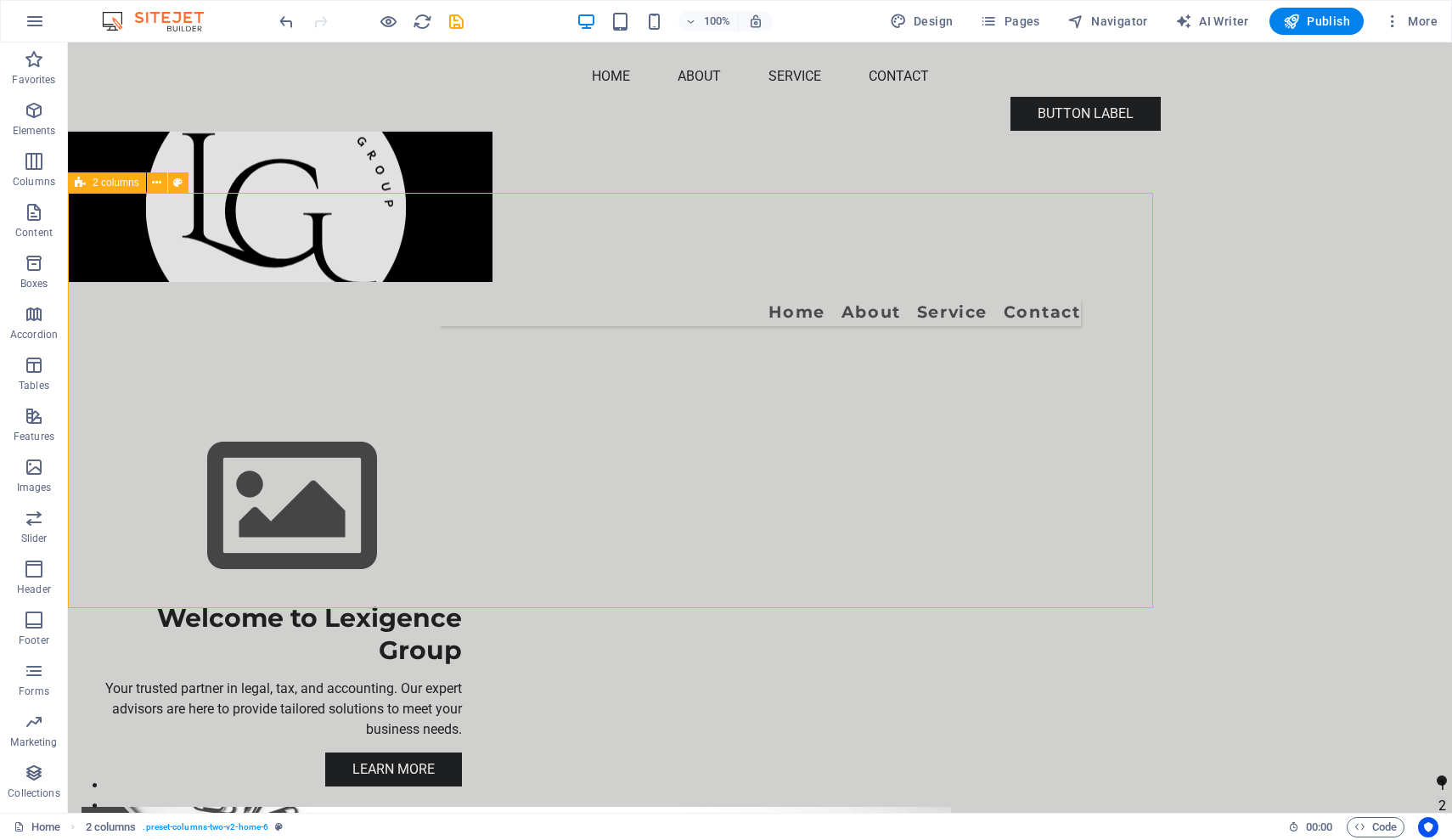
click at [441, 752] on div "Learn More" at bounding box center [272, 769] width 381 height 34
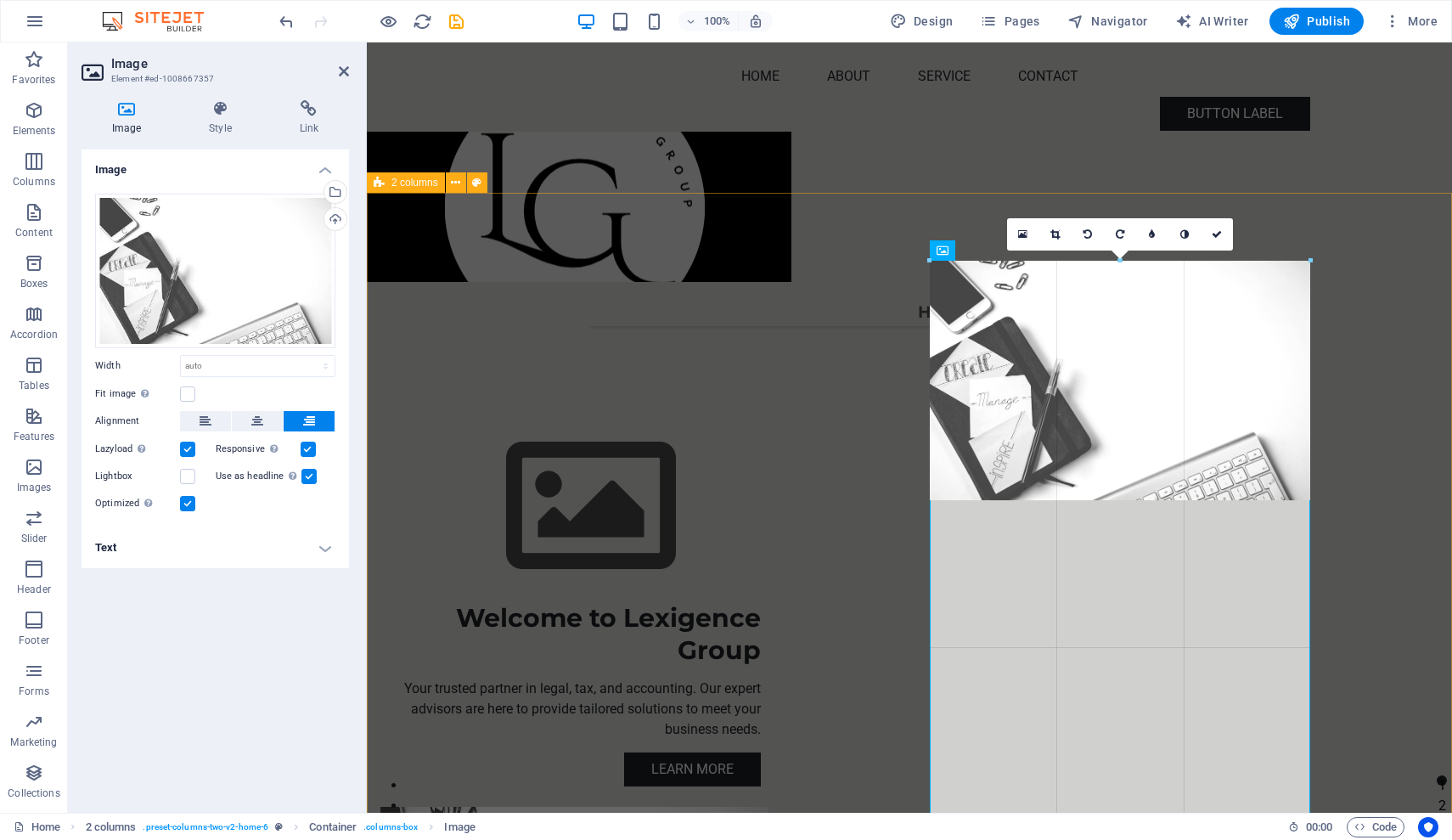
drag, startPoint x: 1309, startPoint y: 261, endPoint x: 1317, endPoint y: 308, distance: 47.7
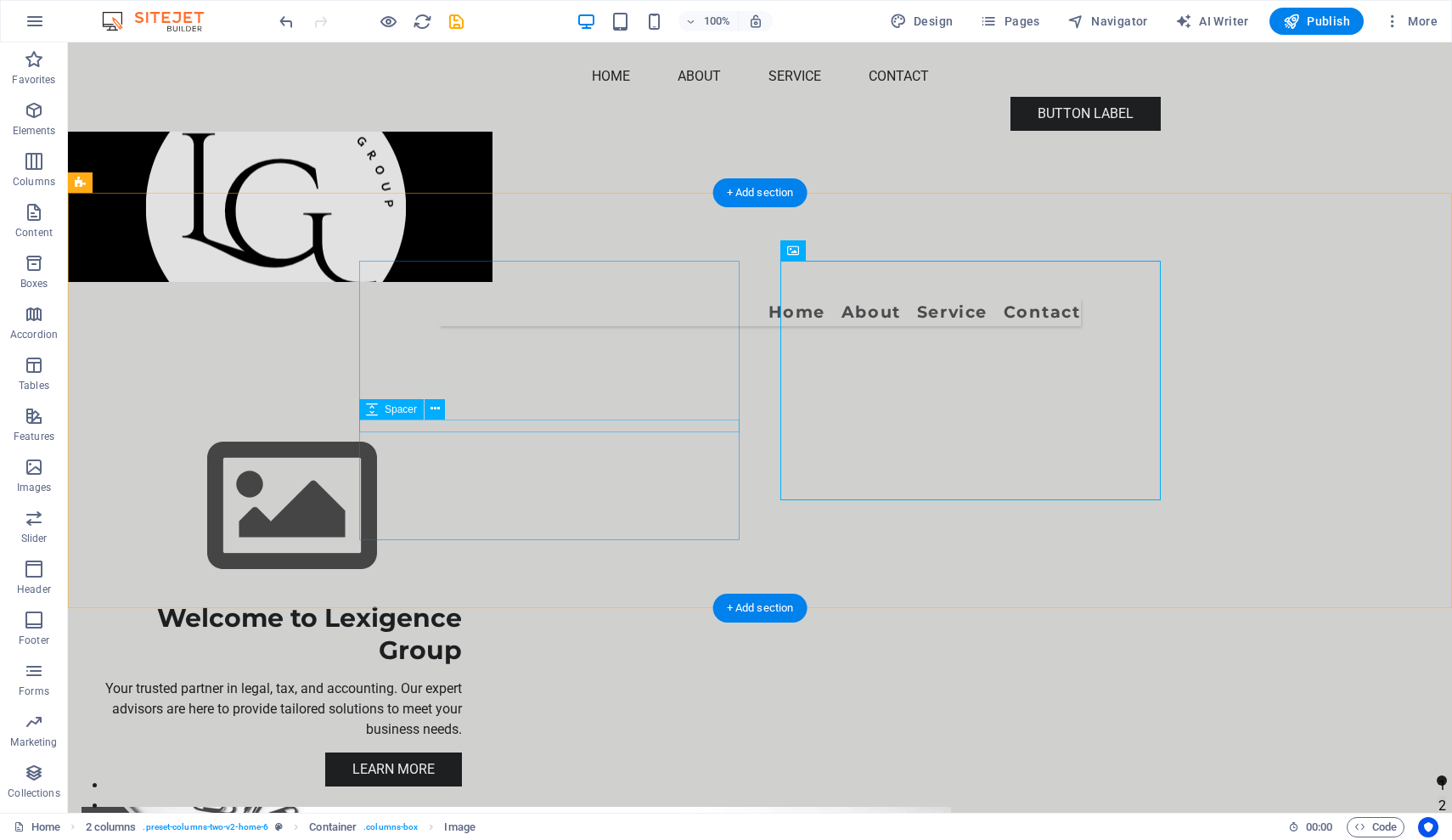
click at [462, 666] on div at bounding box center [272, 672] width 381 height 13
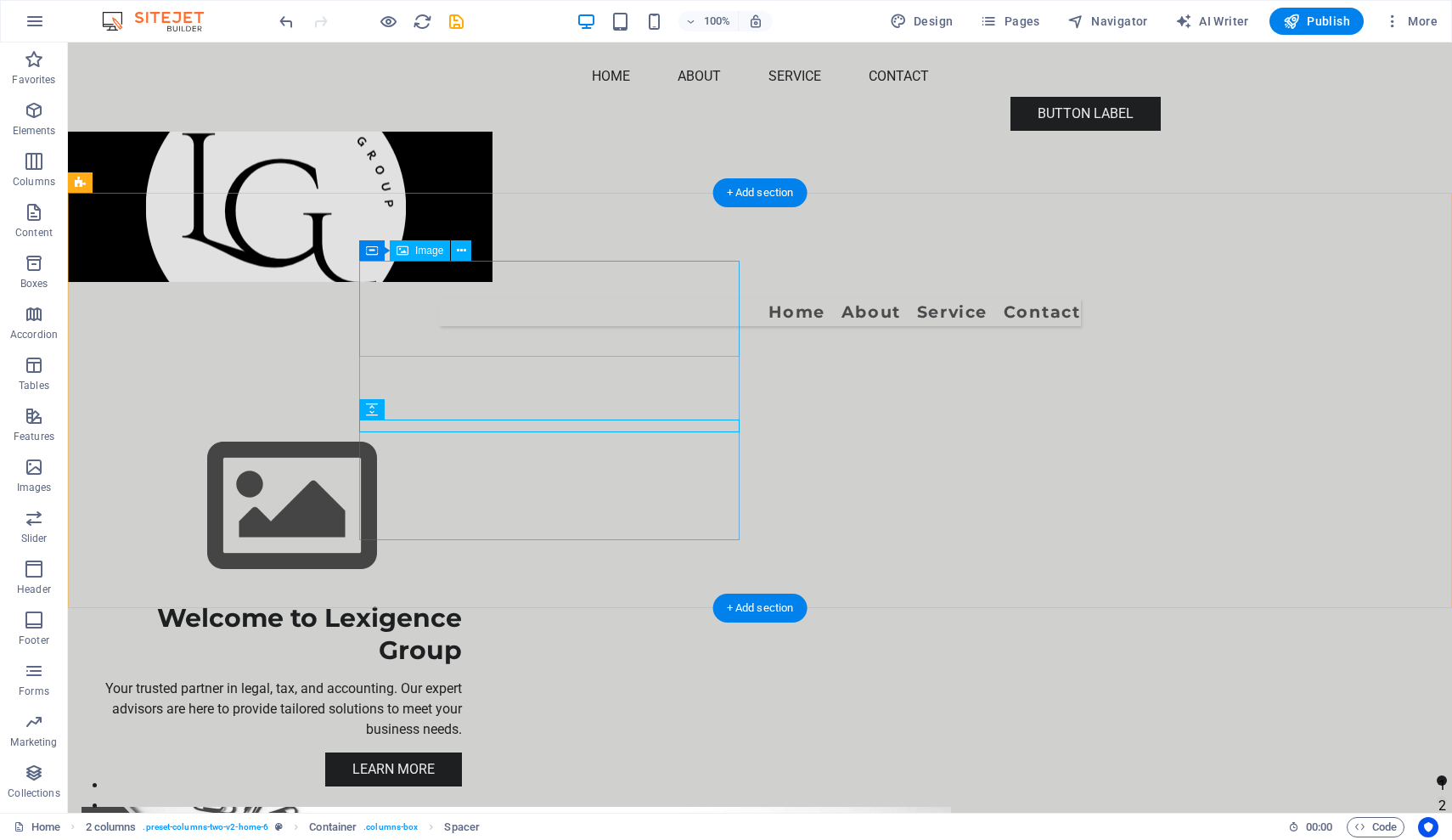
click at [462, 411] on figure at bounding box center [272, 506] width 381 height 191
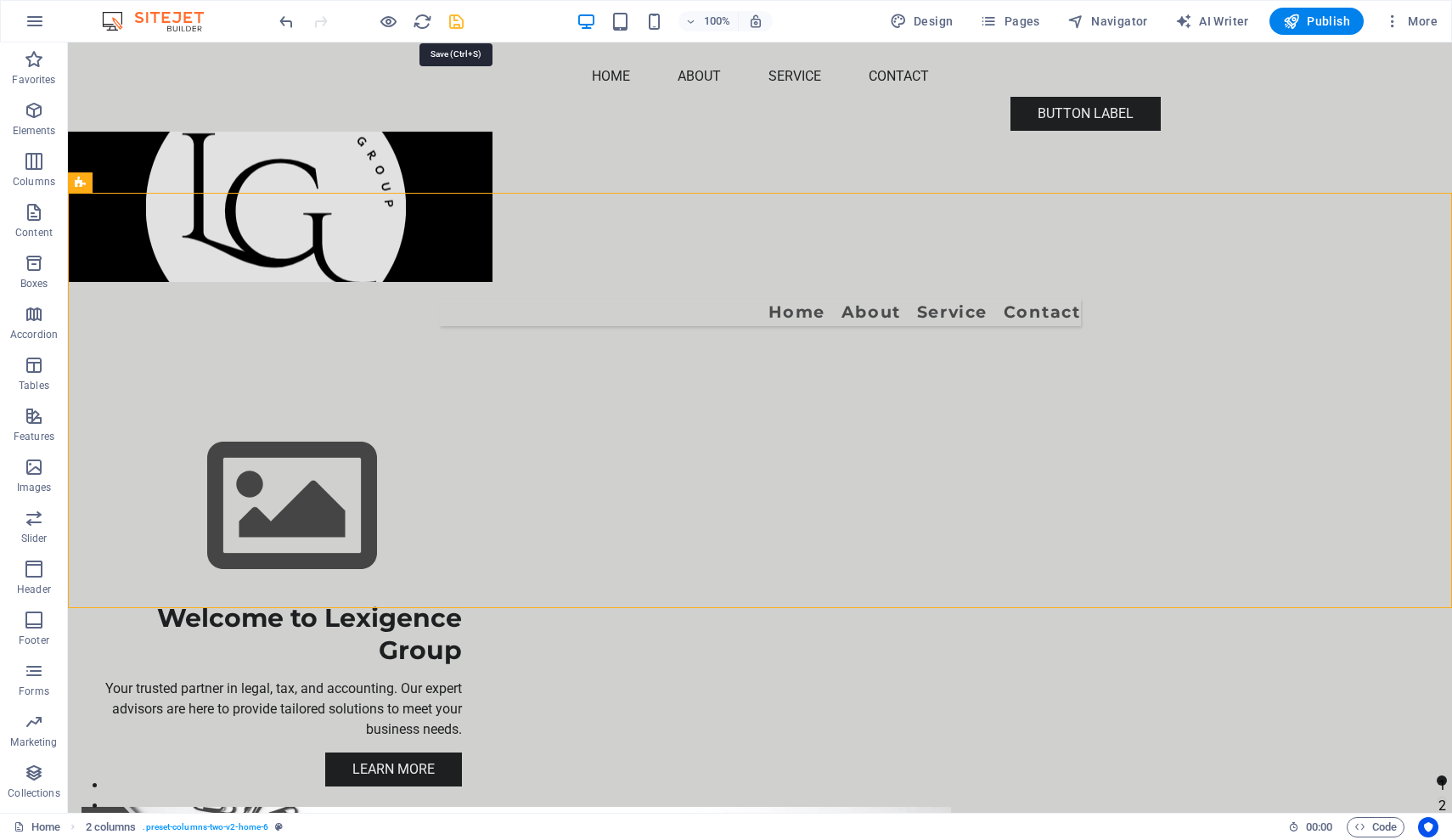
click at [451, 24] on icon "save" at bounding box center [456, 22] width 19 height 19
checkbox input "false"
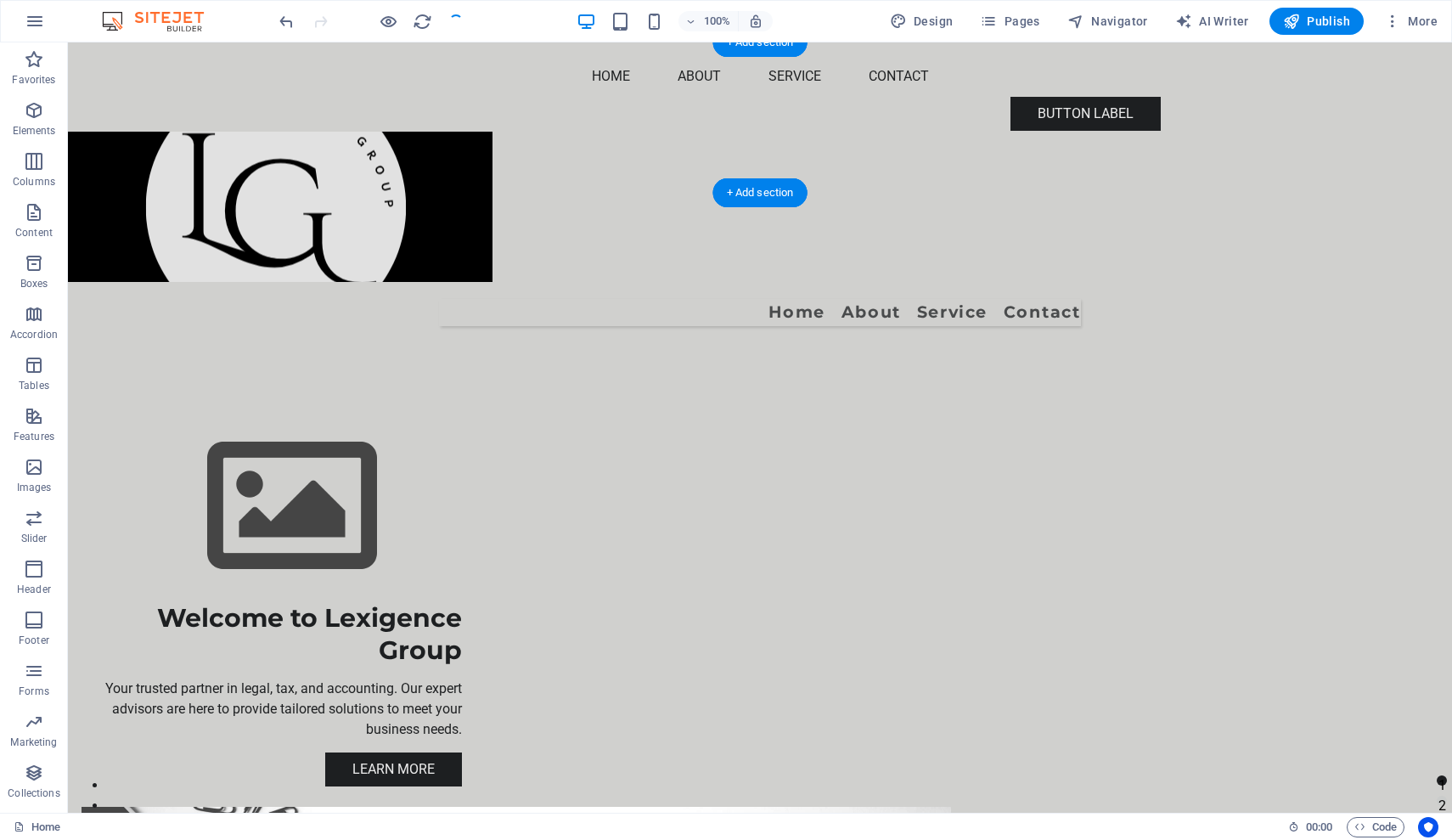
click at [627, 132] on figure at bounding box center [760, 207] width 1384 height 150
select select "preset-menu-v2-home-4"
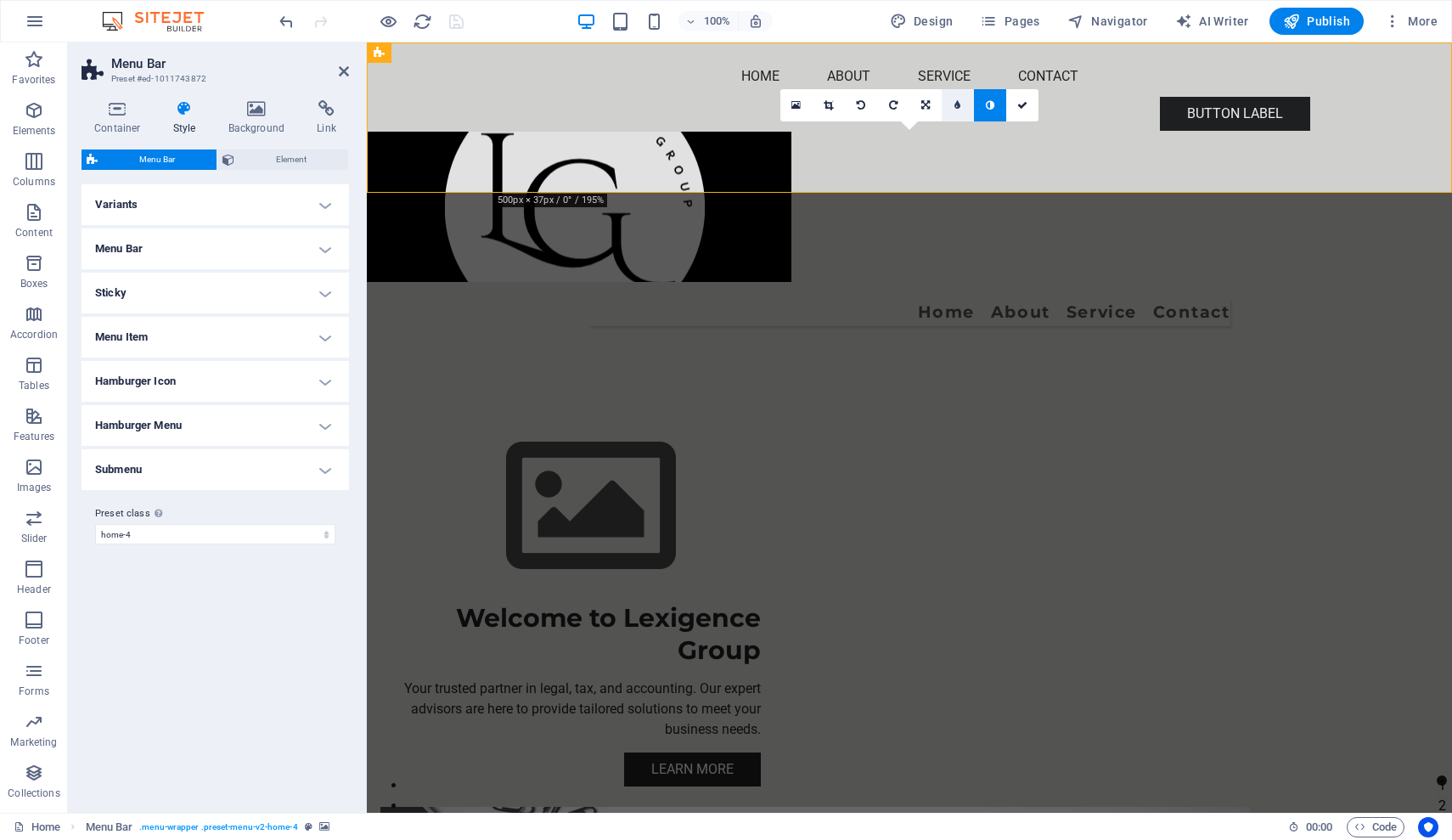
click at [958, 109] on icon at bounding box center [957, 105] width 6 height 10
click at [258, 103] on icon at bounding box center [256, 108] width 83 height 17
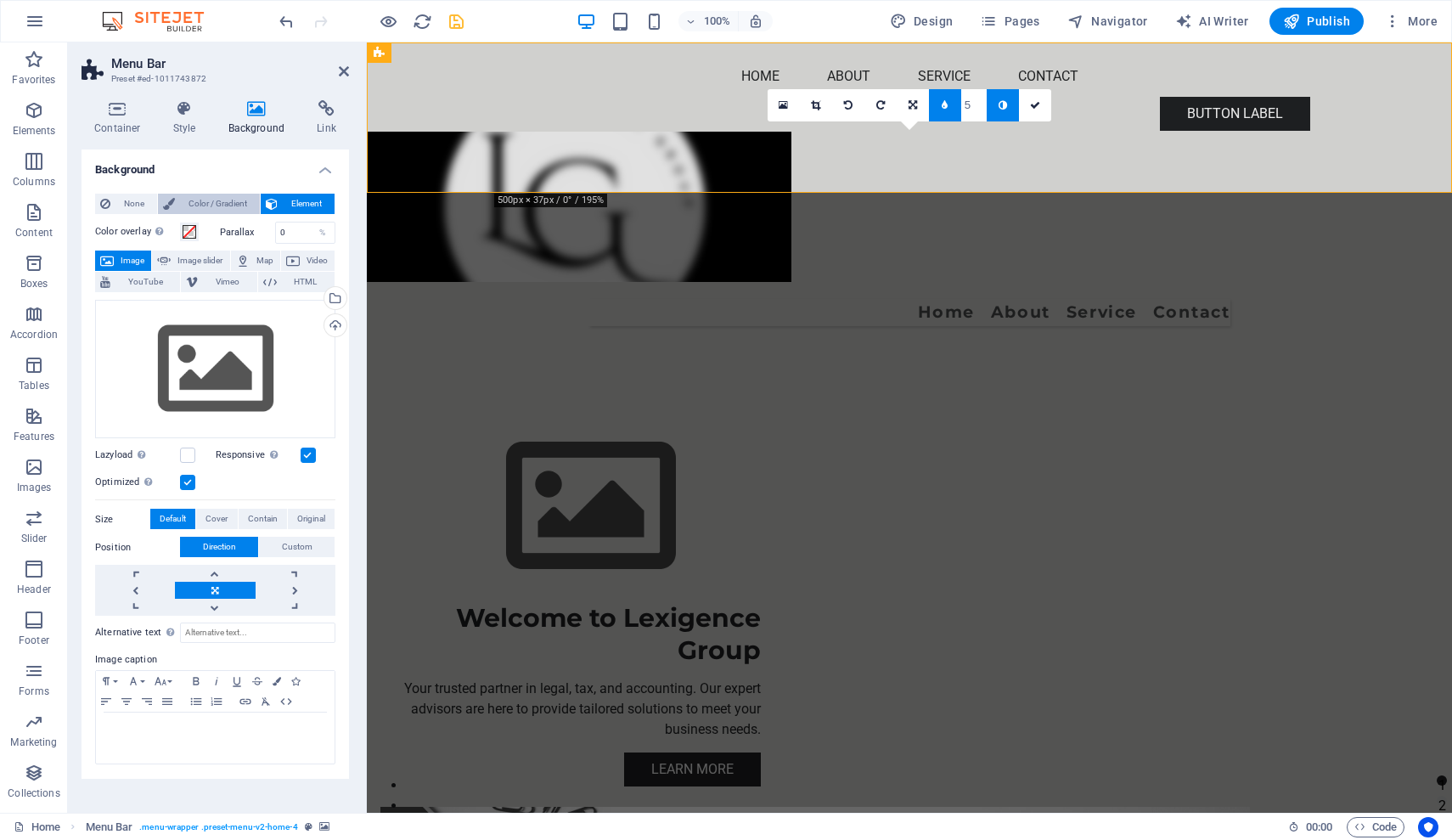
click at [230, 203] on span "Color / Gradient" at bounding box center [218, 203] width 75 height 20
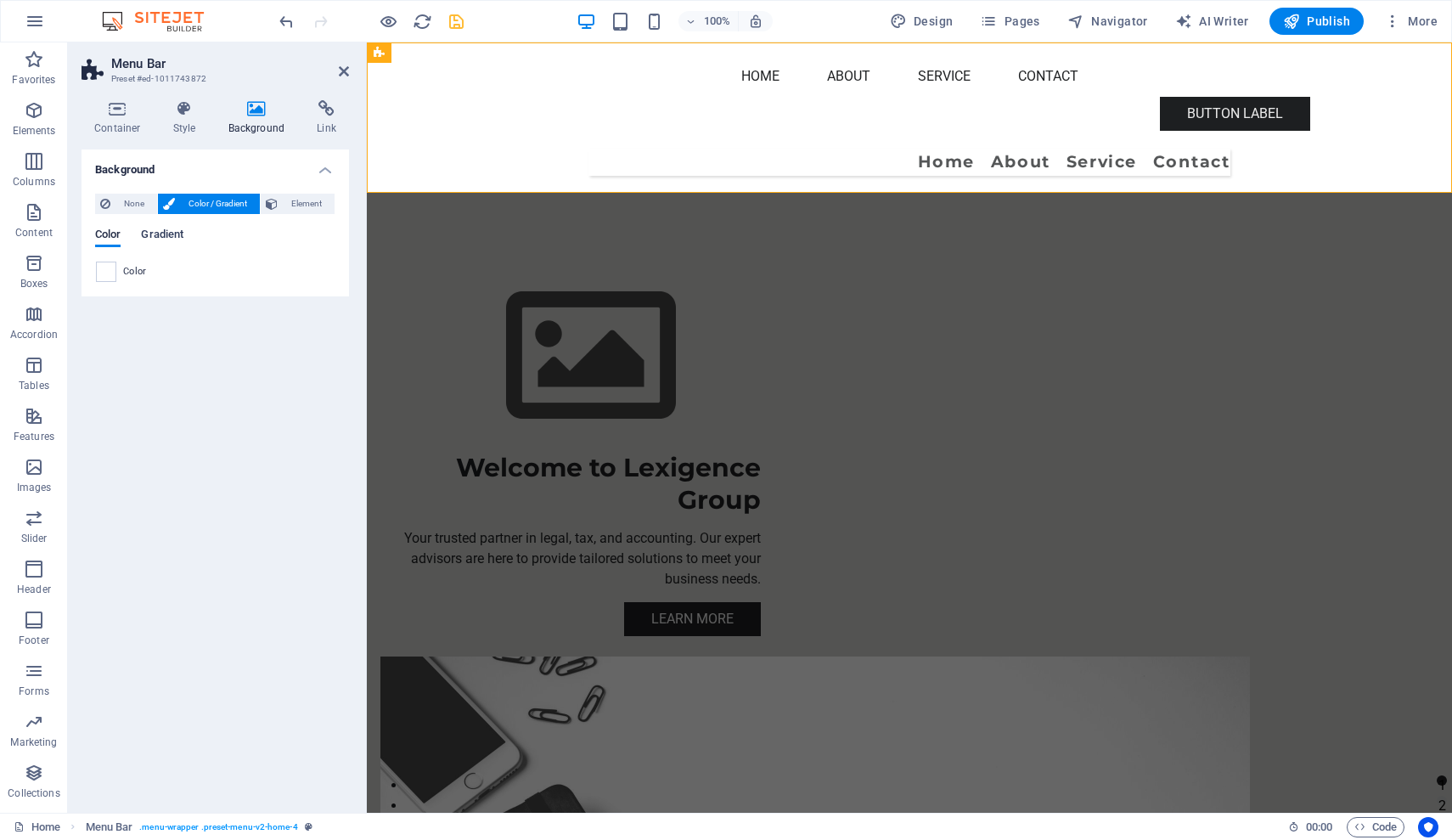
click at [157, 234] on span "Gradient" at bounding box center [162, 235] width 43 height 24
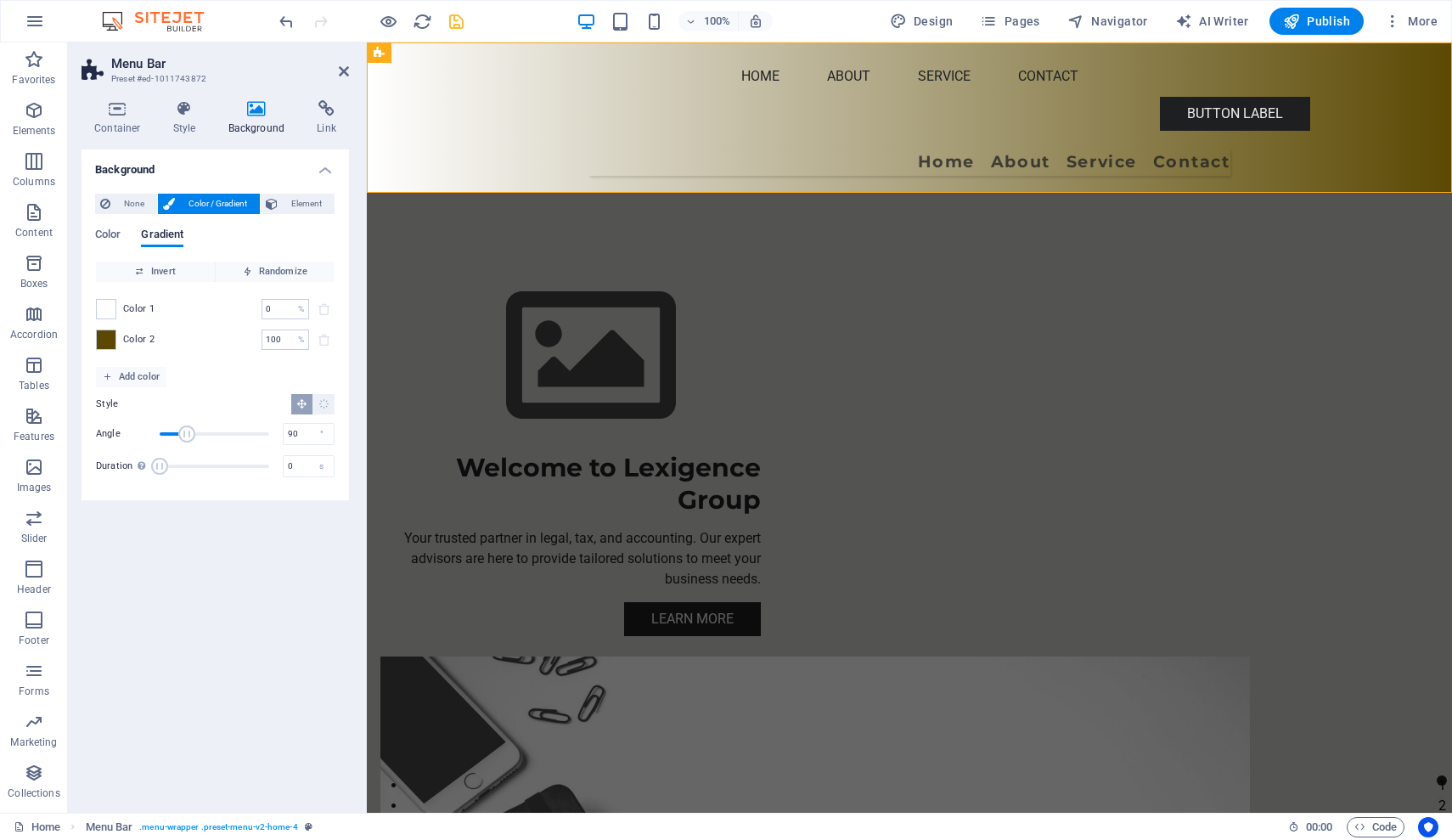
click at [155, 608] on div "Background None Color / Gradient Element Stretch background to full-width Color…" at bounding box center [215, 473] width 268 height 649
click at [341, 73] on icon at bounding box center [344, 71] width 10 height 14
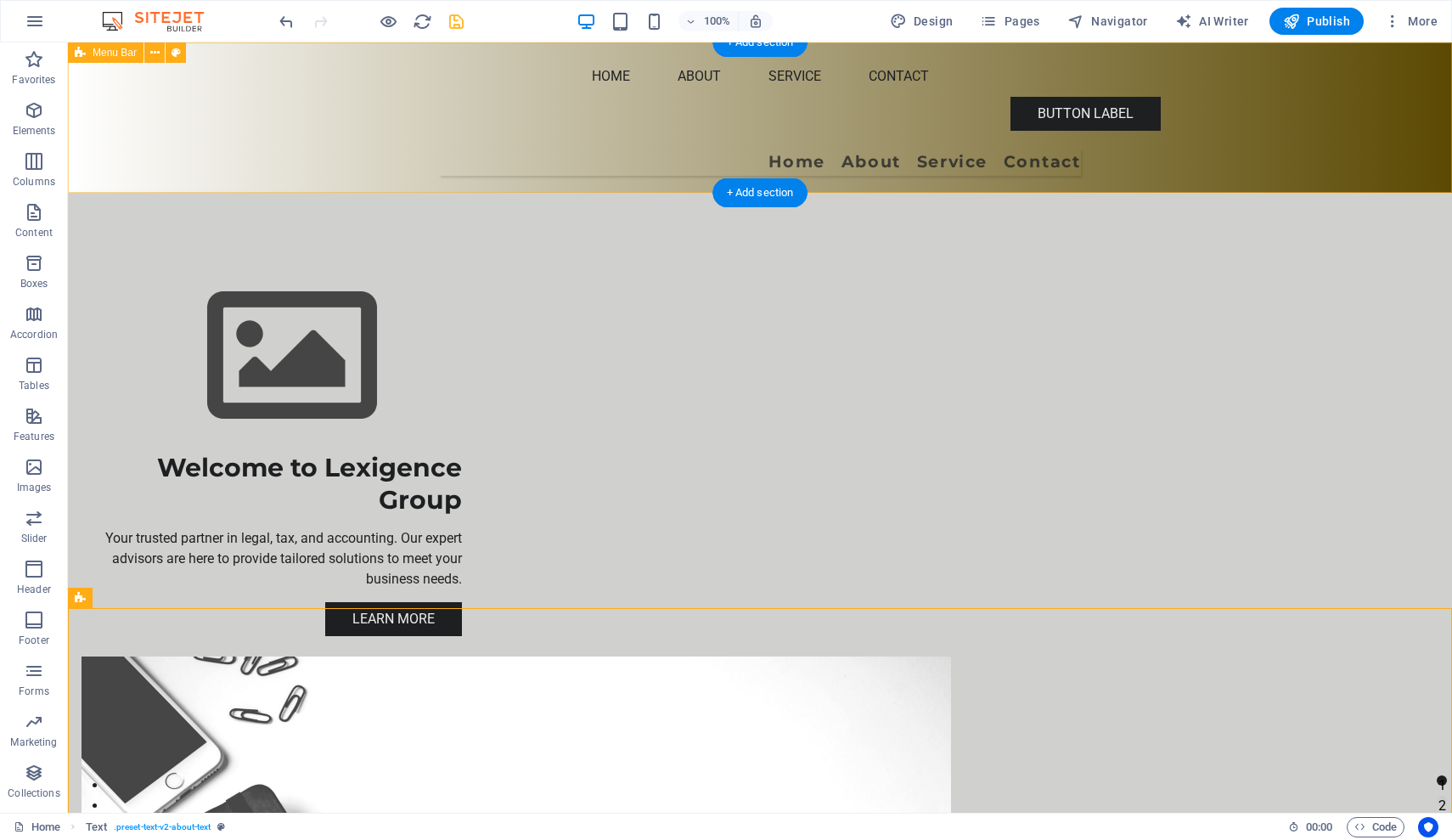
click at [211, 109] on div "Menu Home About Service Contact" at bounding box center [760, 118] width 1384 height 150
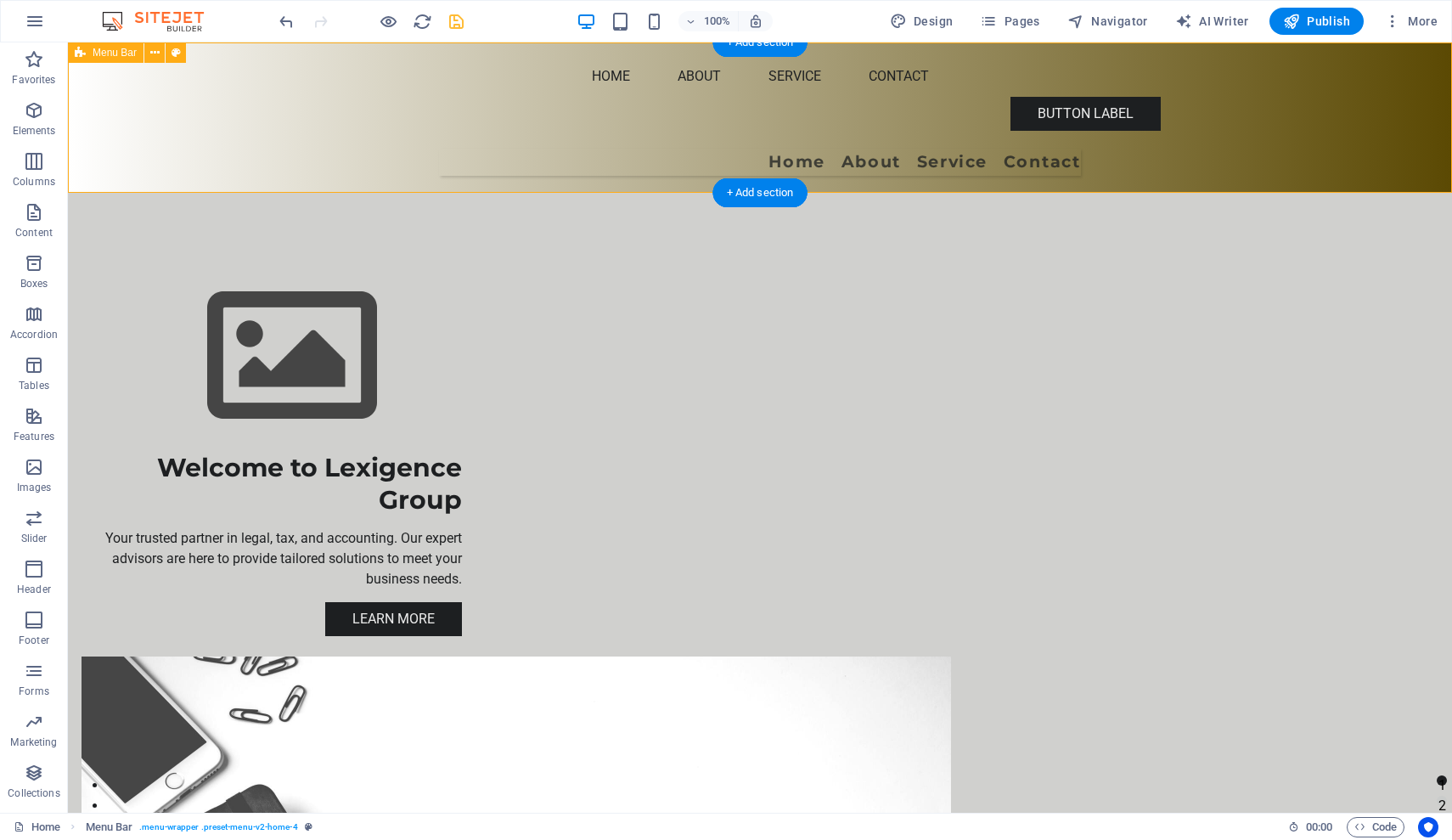
click at [211, 109] on div "Menu Home About Service Contact" at bounding box center [760, 118] width 1384 height 150
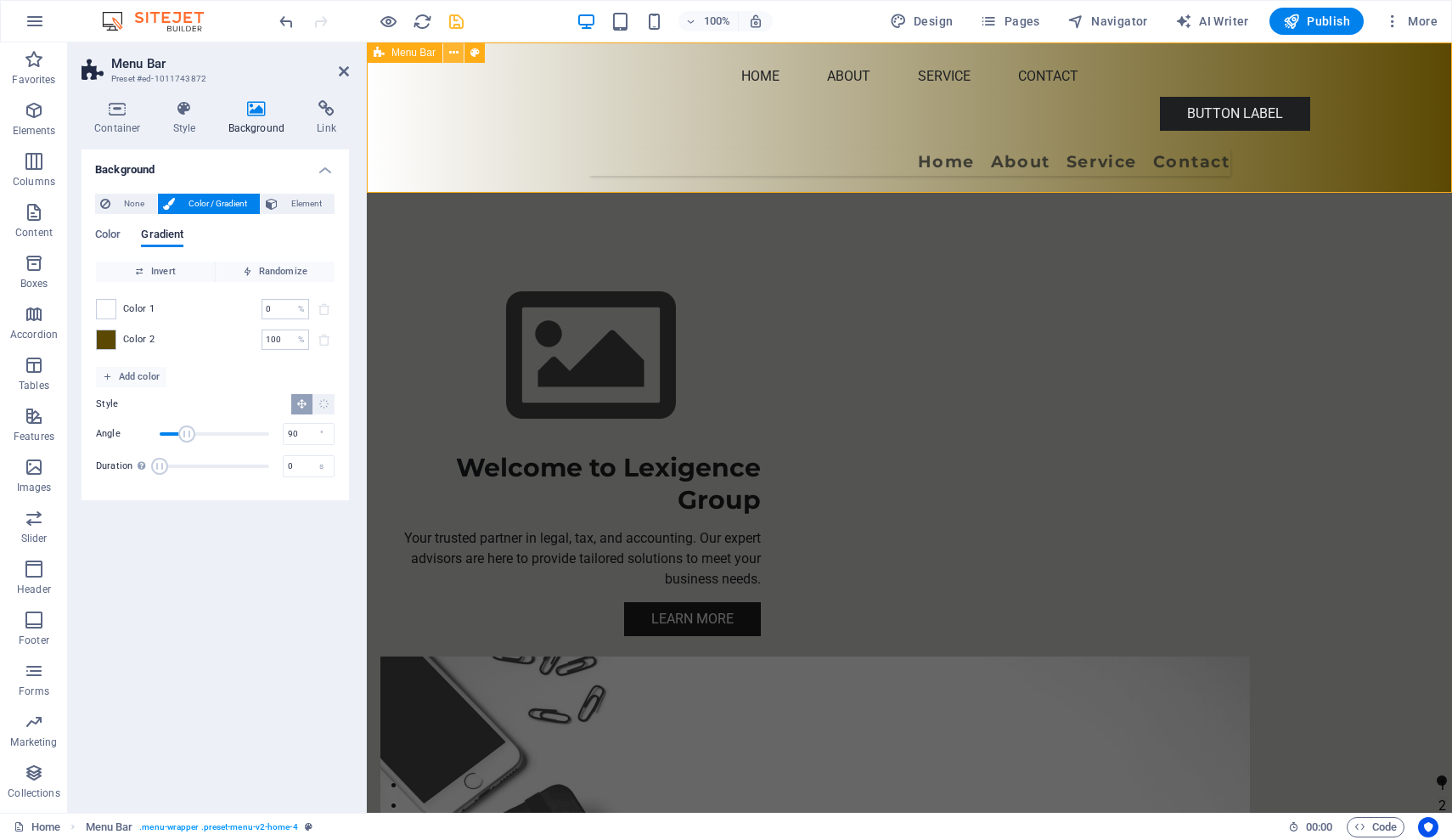
click at [455, 50] on icon at bounding box center [453, 53] width 10 height 17
click at [182, 117] on h4 "Style" at bounding box center [187, 118] width 55 height 36
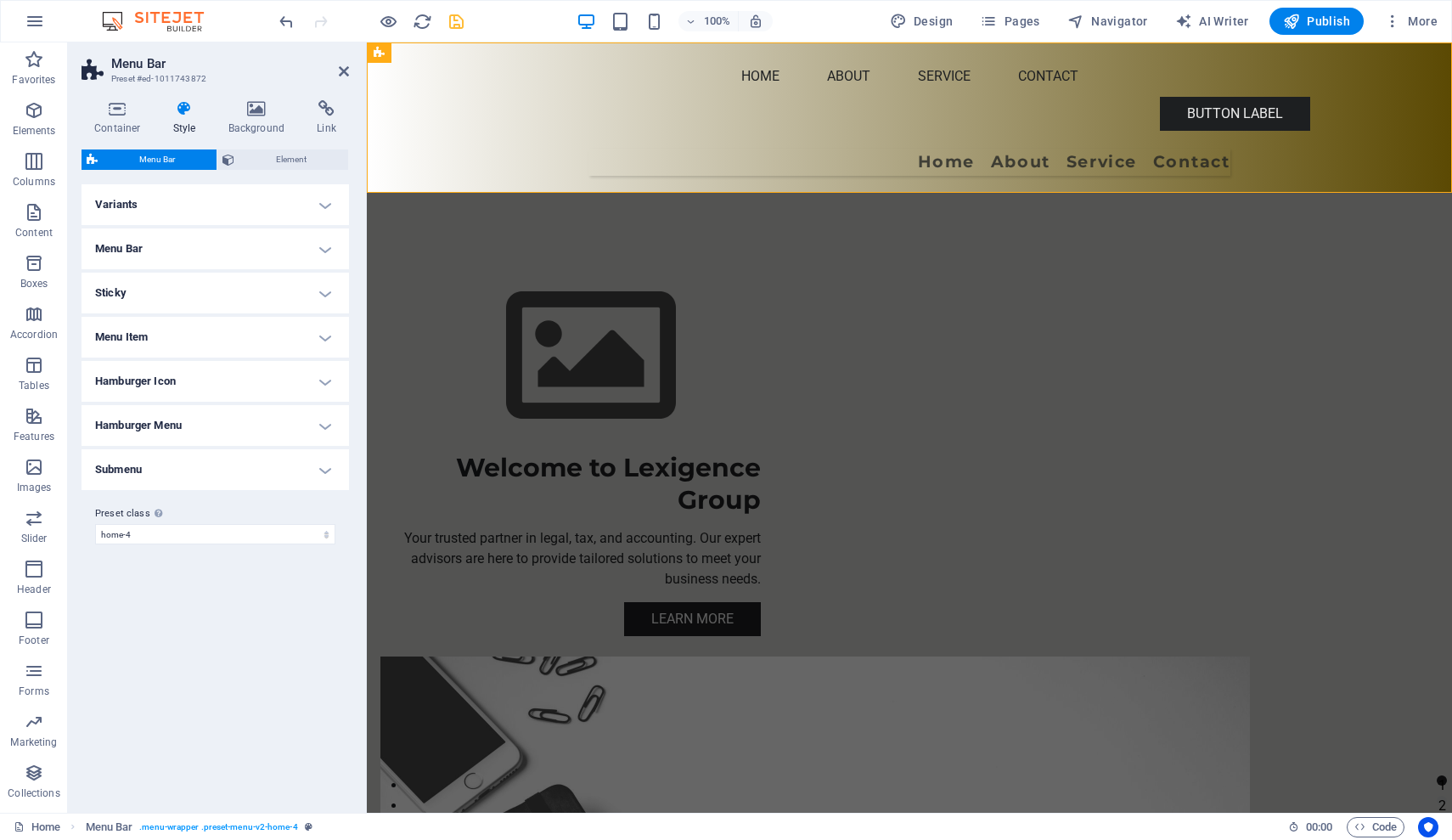
click at [182, 117] on h4 "Style" at bounding box center [187, 118] width 55 height 36
click at [106, 114] on icon at bounding box center [118, 108] width 72 height 17
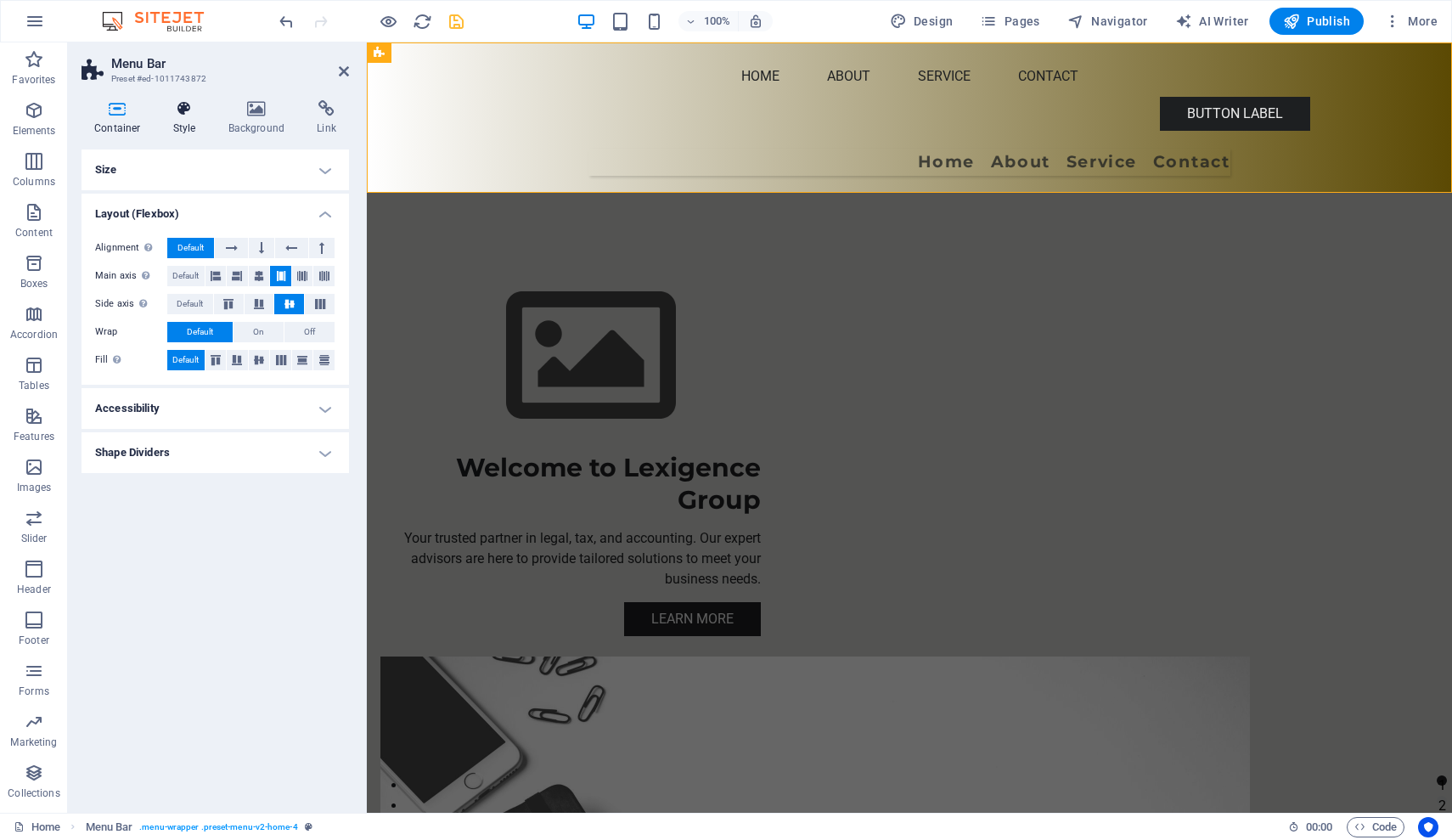
click at [192, 116] on icon at bounding box center [185, 108] width 49 height 17
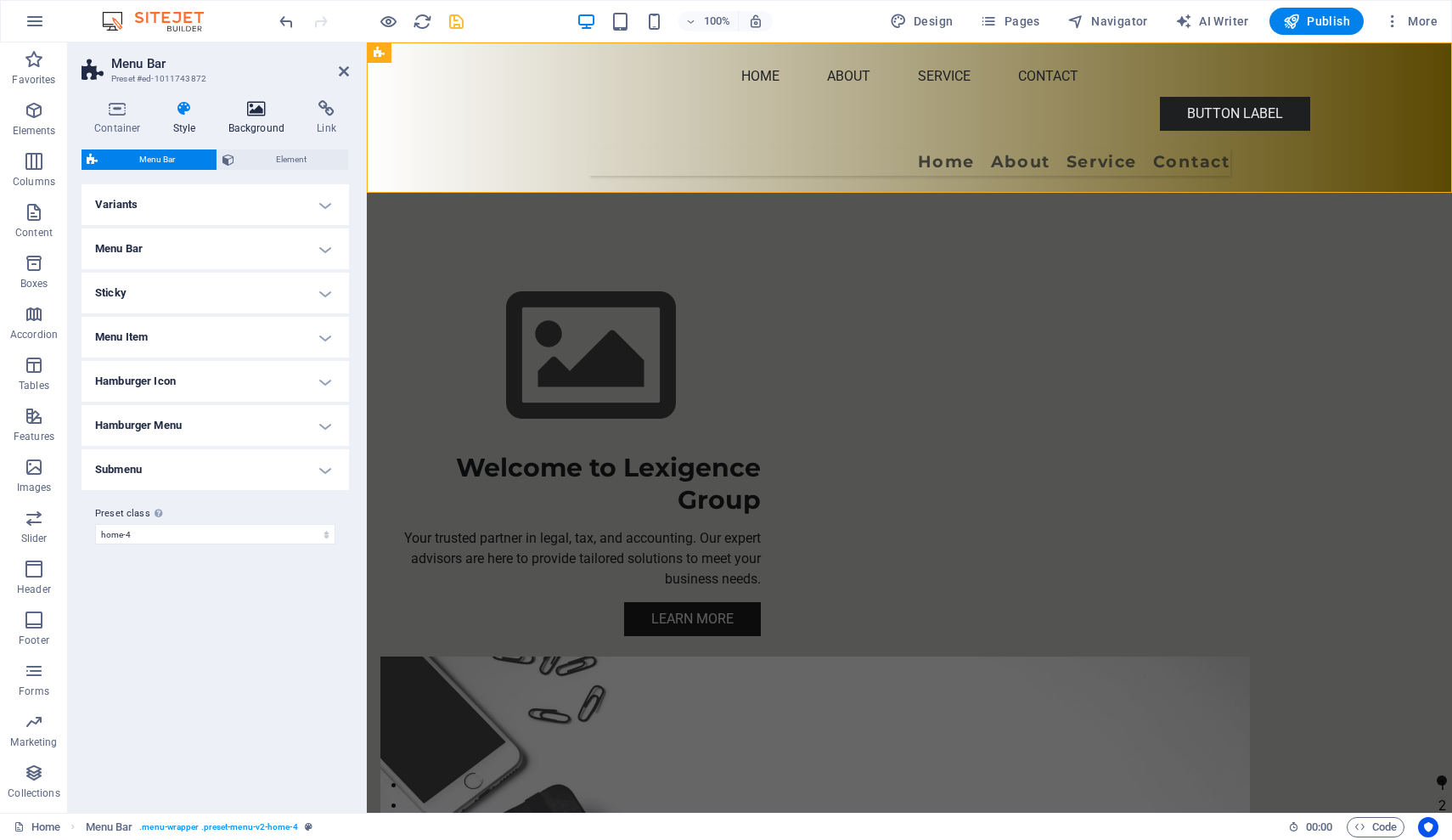
click at [267, 116] on icon at bounding box center [256, 108] width 83 height 17
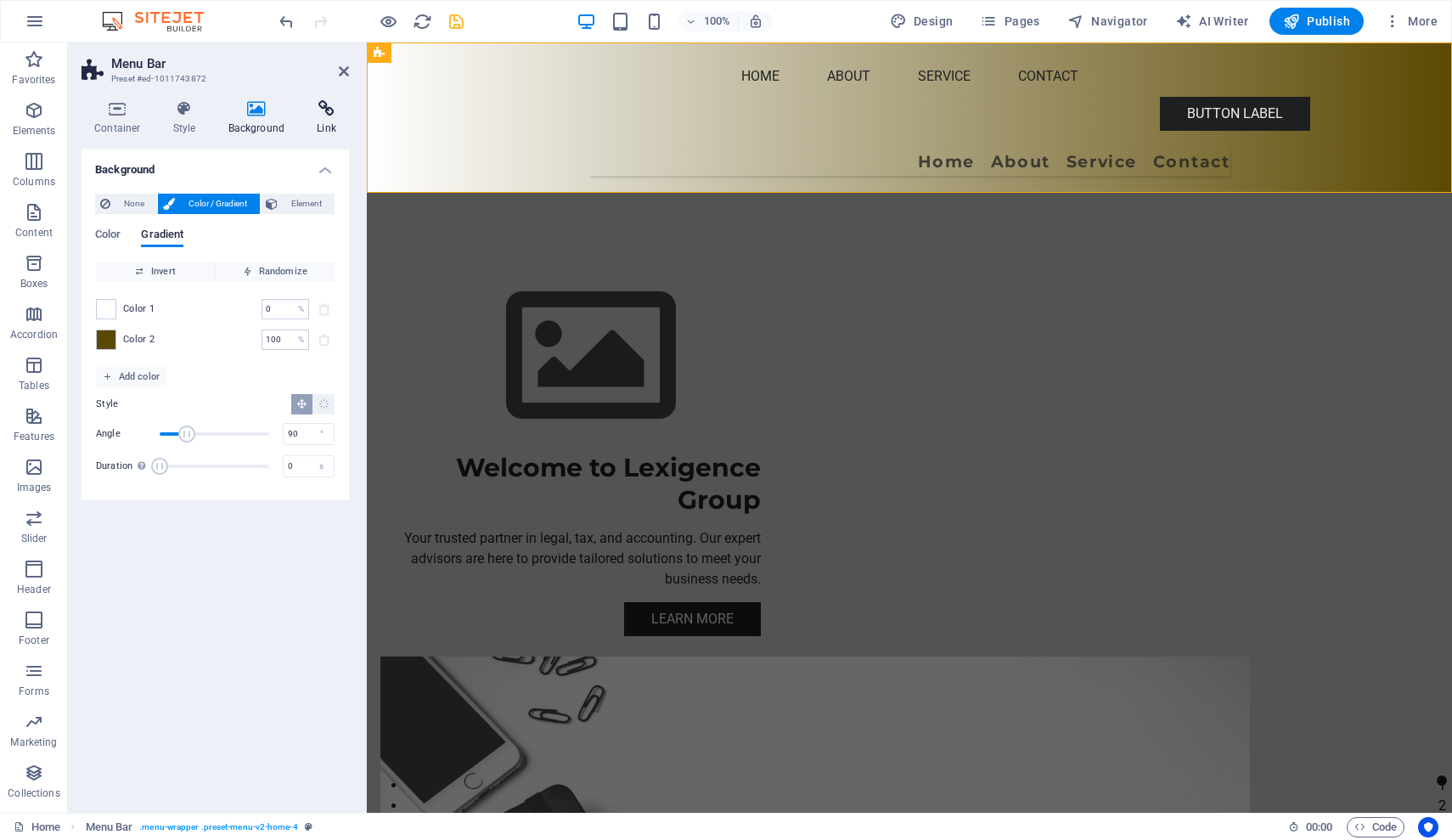
click at [338, 119] on h4 "Link" at bounding box center [327, 118] width 45 height 36
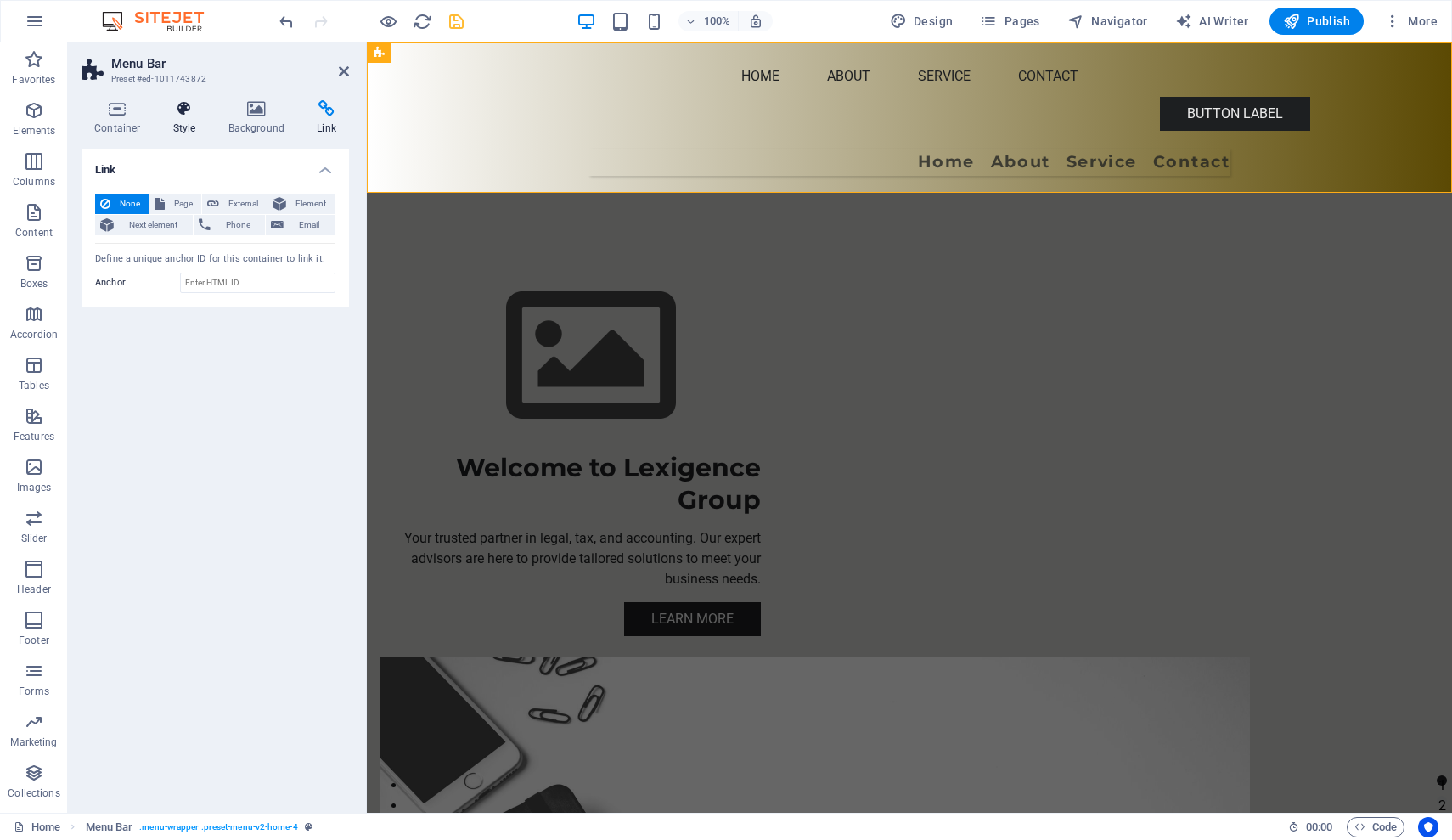
click at [180, 109] on icon at bounding box center [185, 108] width 49 height 17
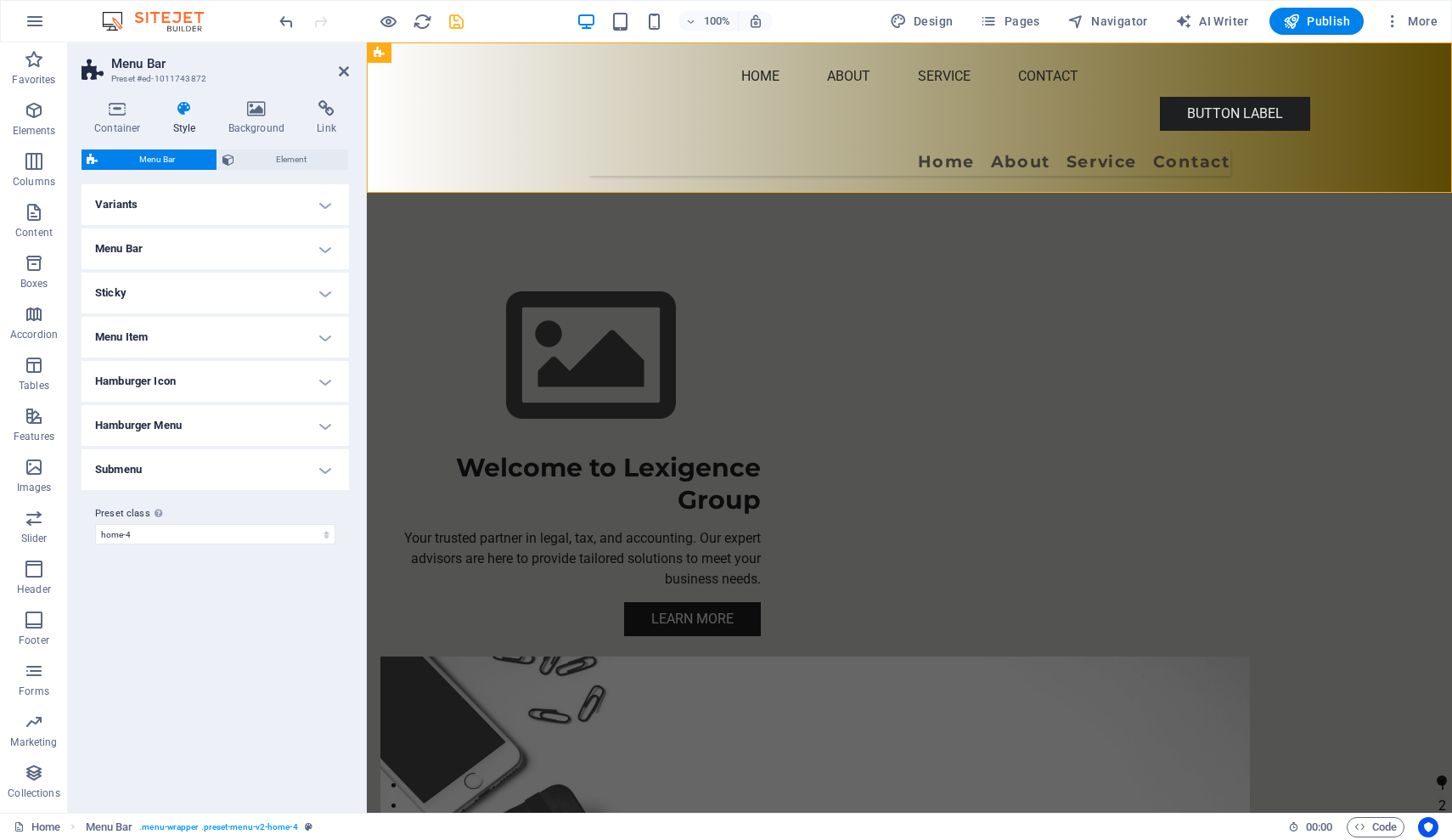
click at [327, 201] on h4 "Variants" at bounding box center [215, 204] width 268 height 41
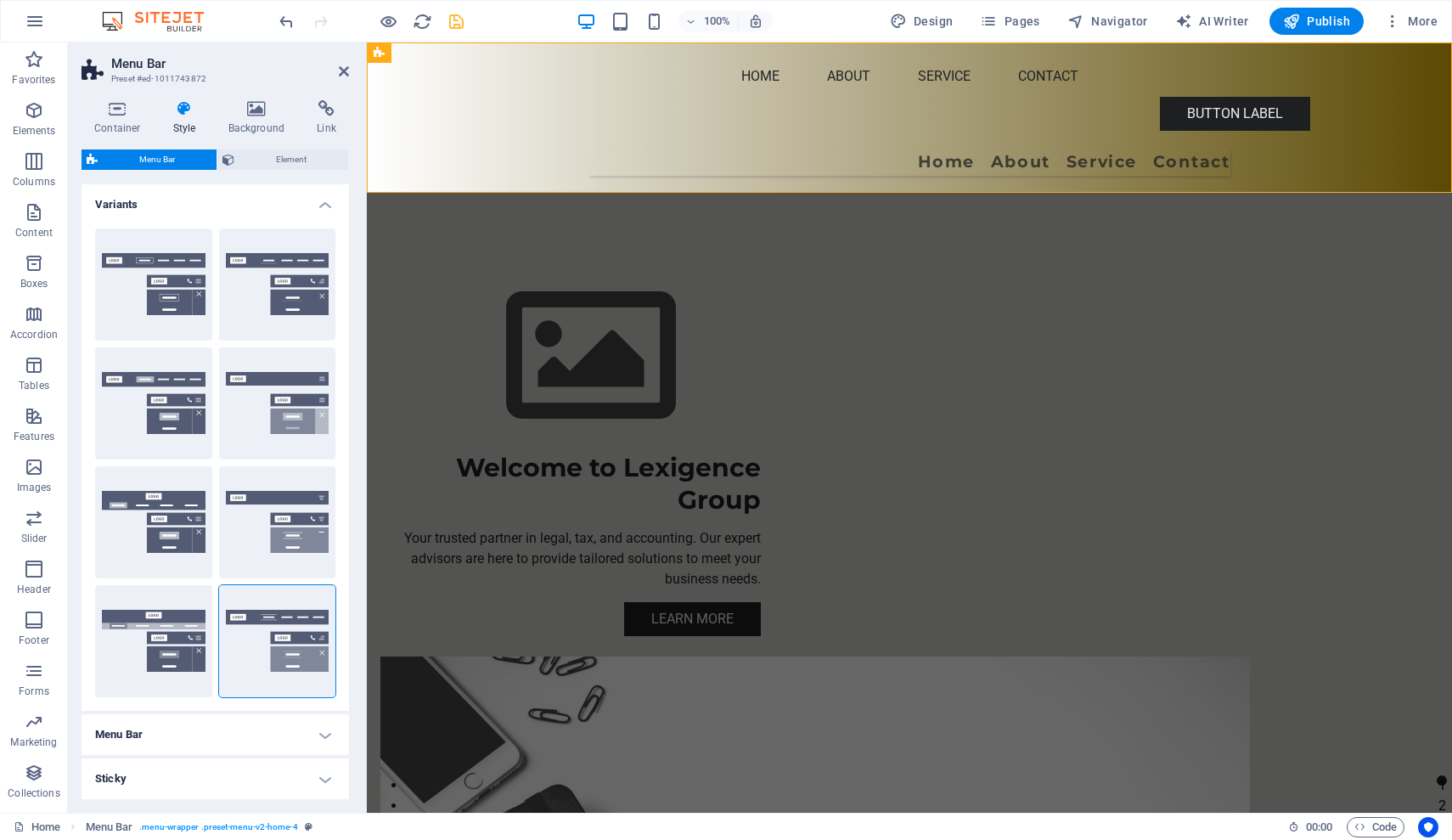
click at [327, 201] on h4 "Variants" at bounding box center [215, 199] width 268 height 30
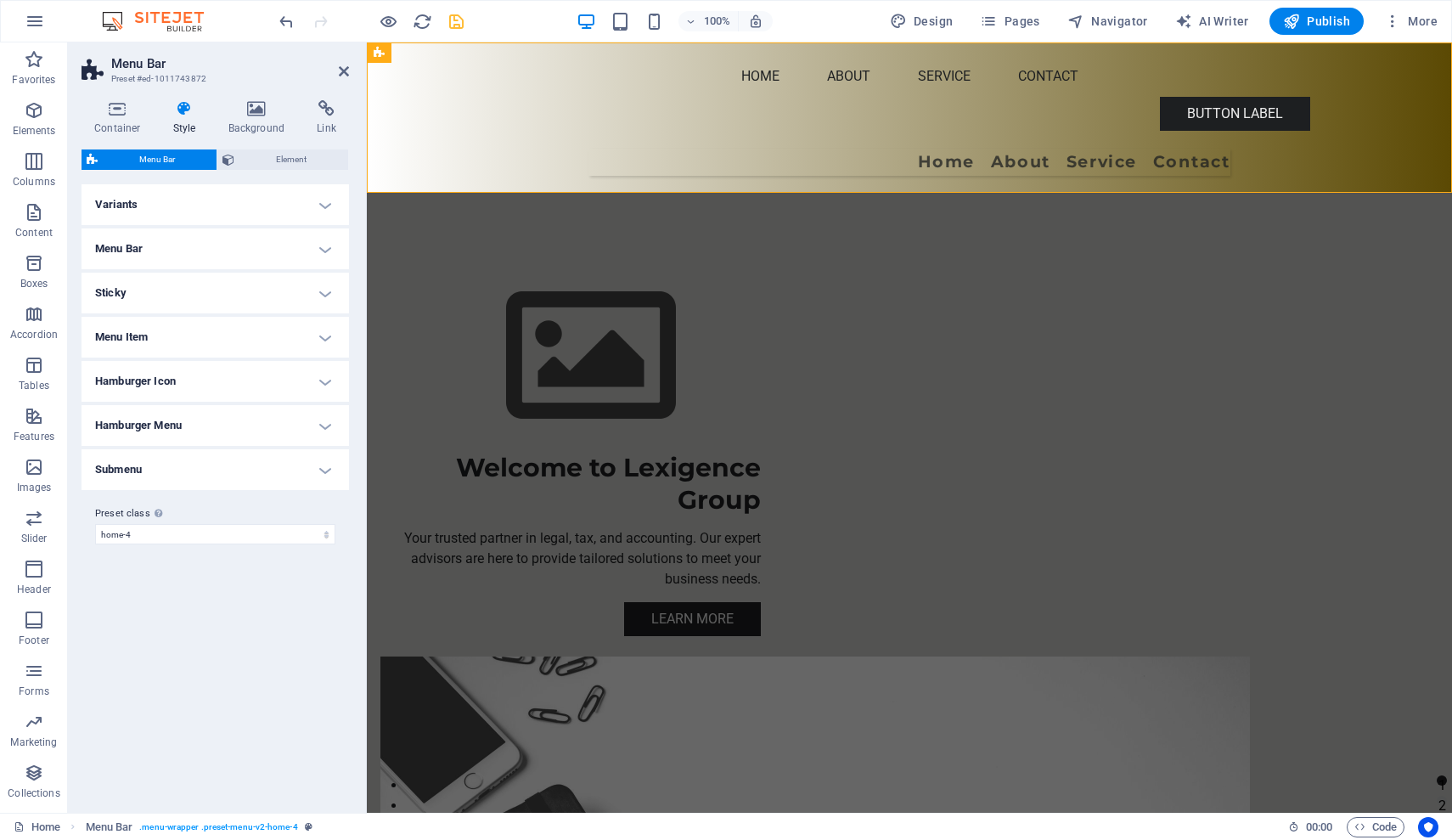
click at [323, 246] on h4 "Menu Bar" at bounding box center [215, 248] width 268 height 41
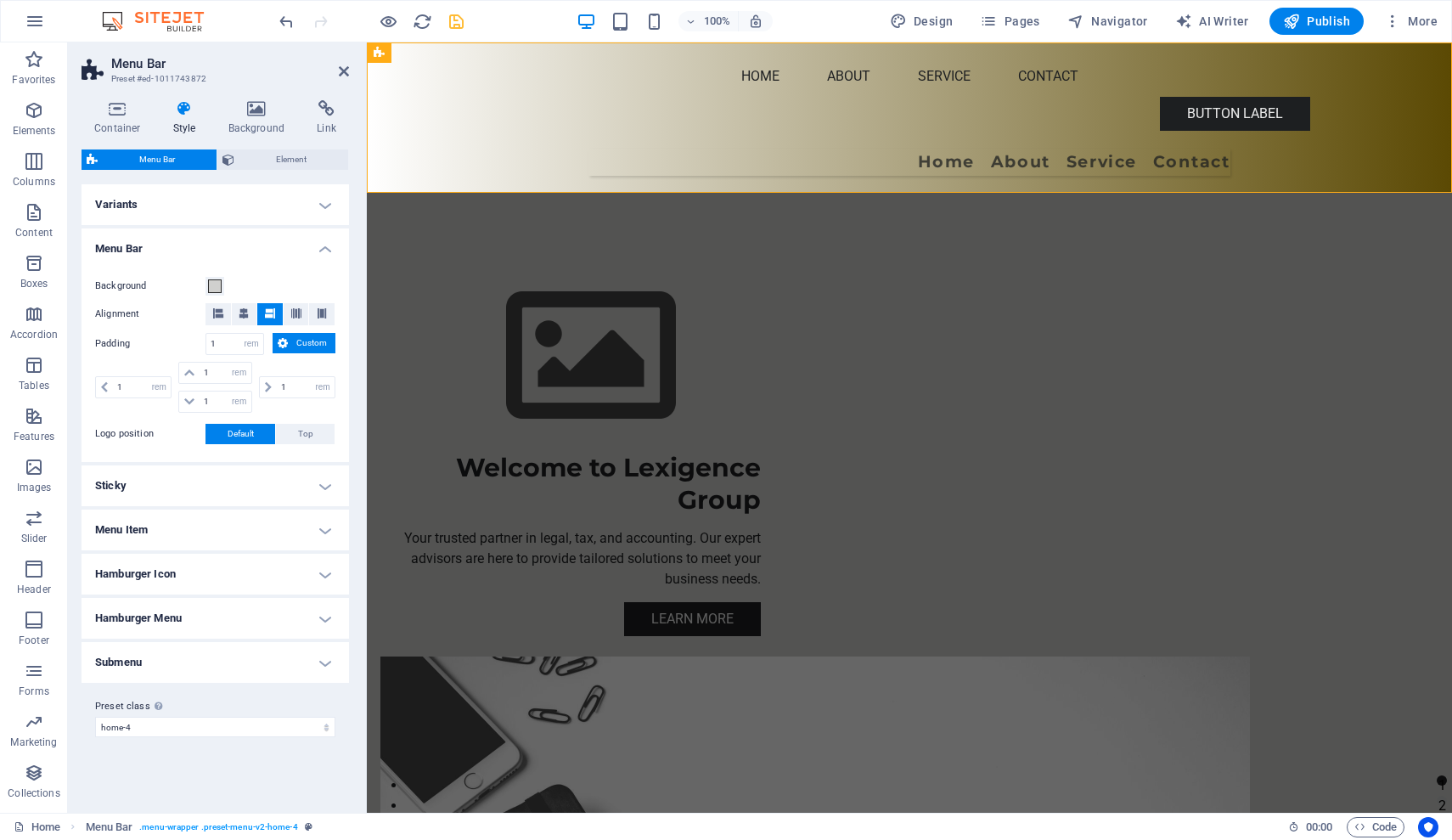
click at [323, 246] on h4 "Menu Bar" at bounding box center [215, 243] width 268 height 30
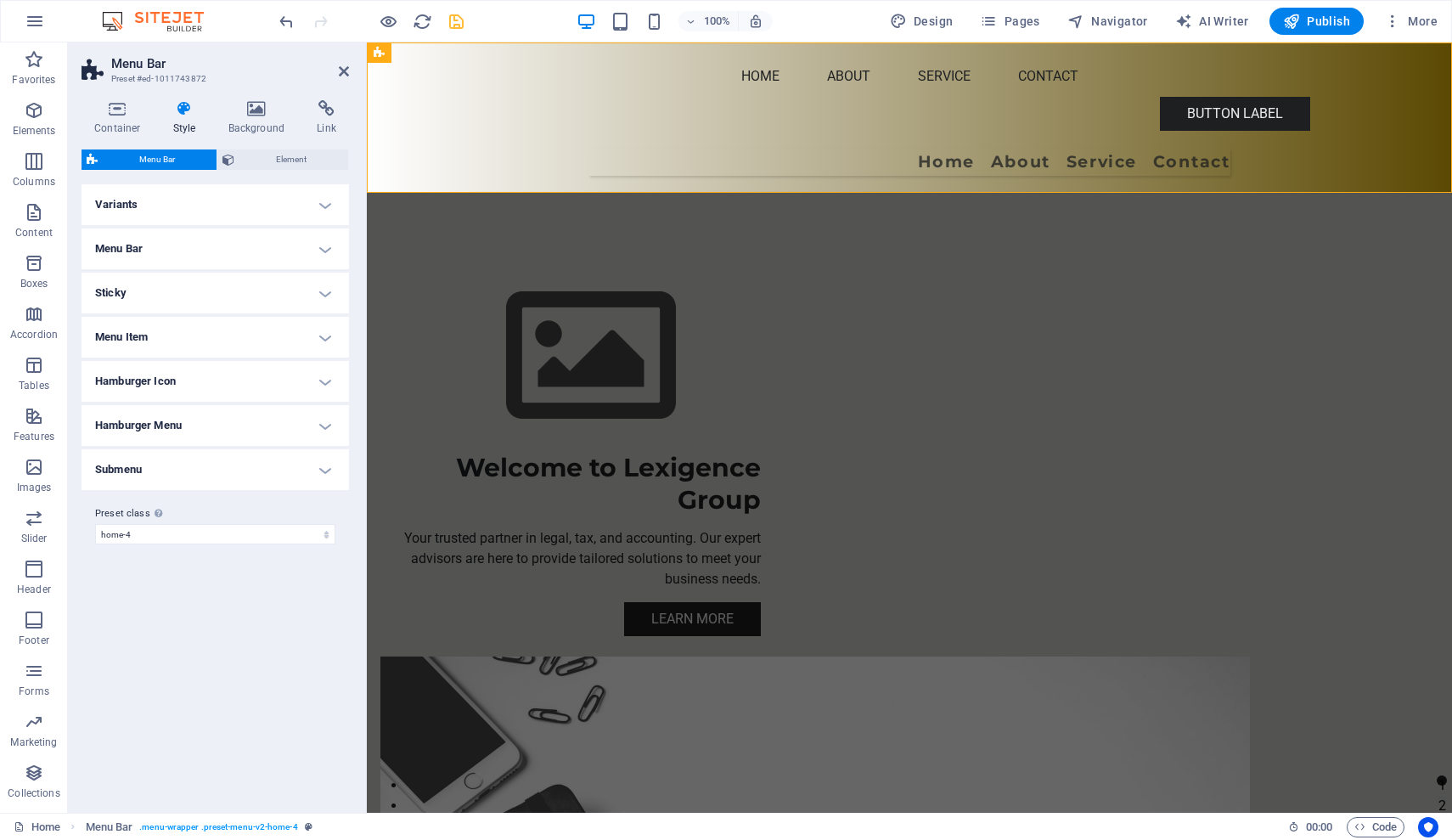
click at [323, 292] on h4 "Sticky" at bounding box center [215, 293] width 268 height 41
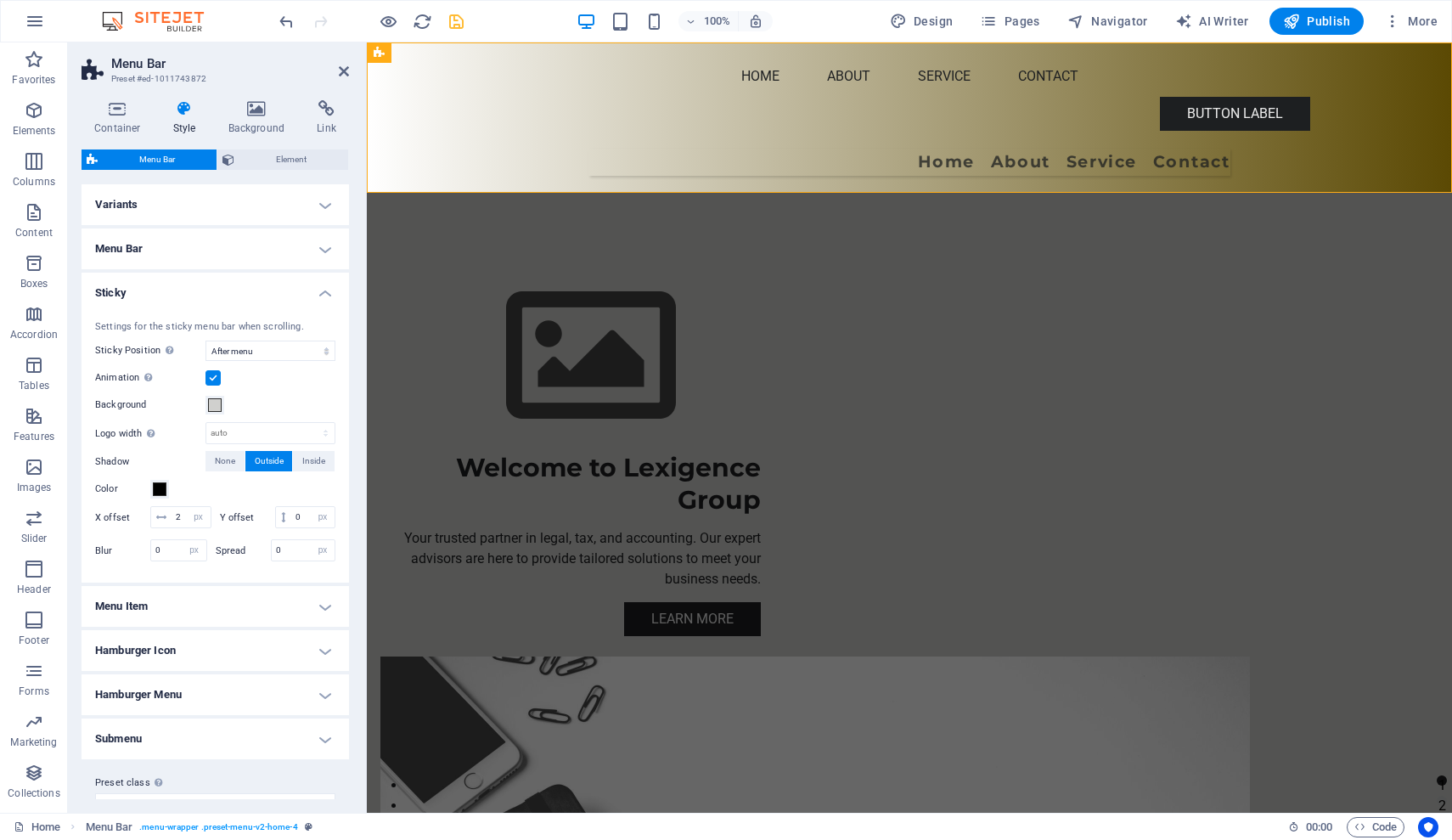
click at [323, 292] on h4 "Sticky" at bounding box center [215, 288] width 268 height 30
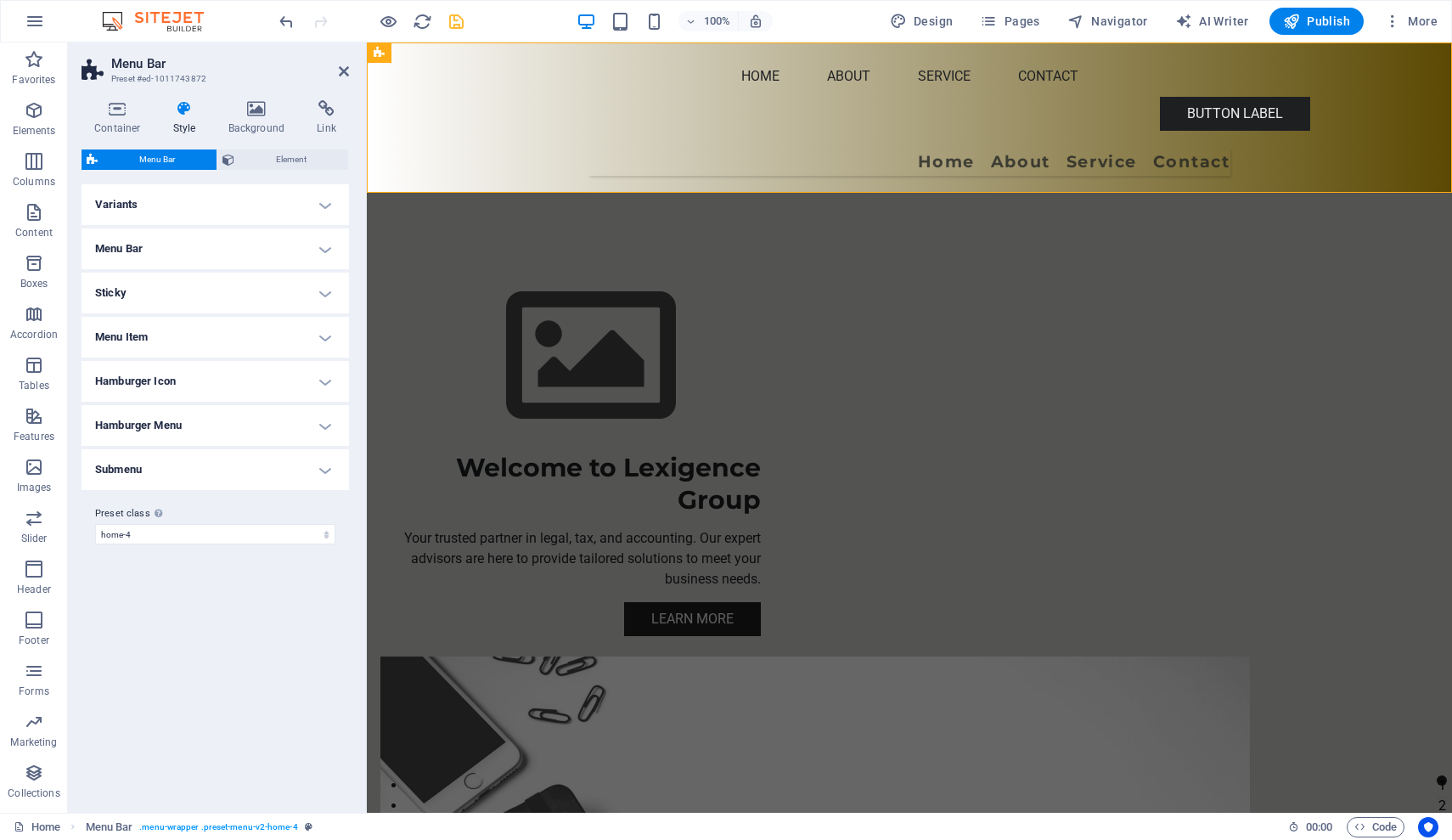
click at [324, 335] on h4 "Menu Item" at bounding box center [215, 336] width 268 height 41
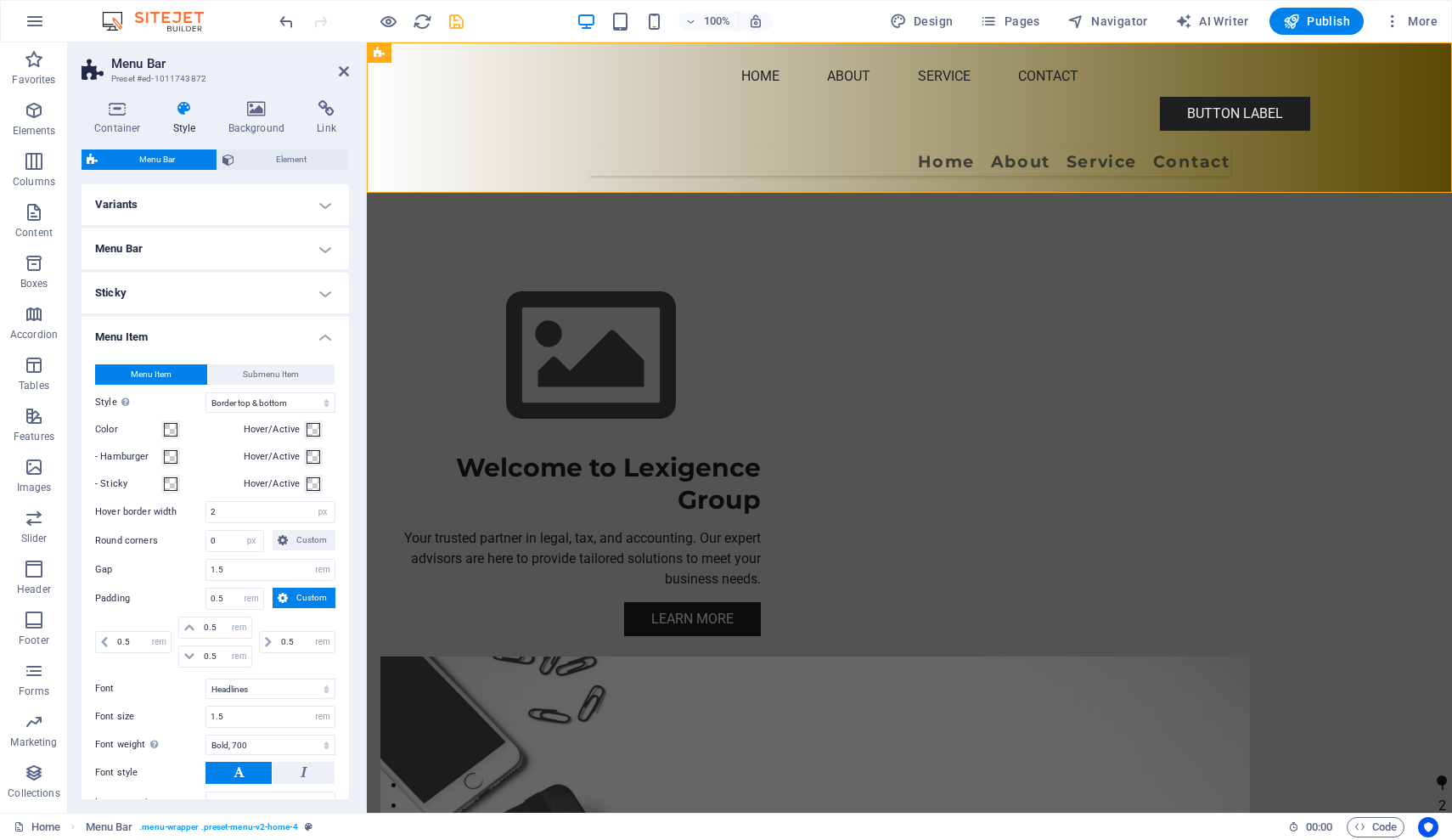
click at [324, 335] on h4 "Menu Item" at bounding box center [215, 331] width 268 height 30
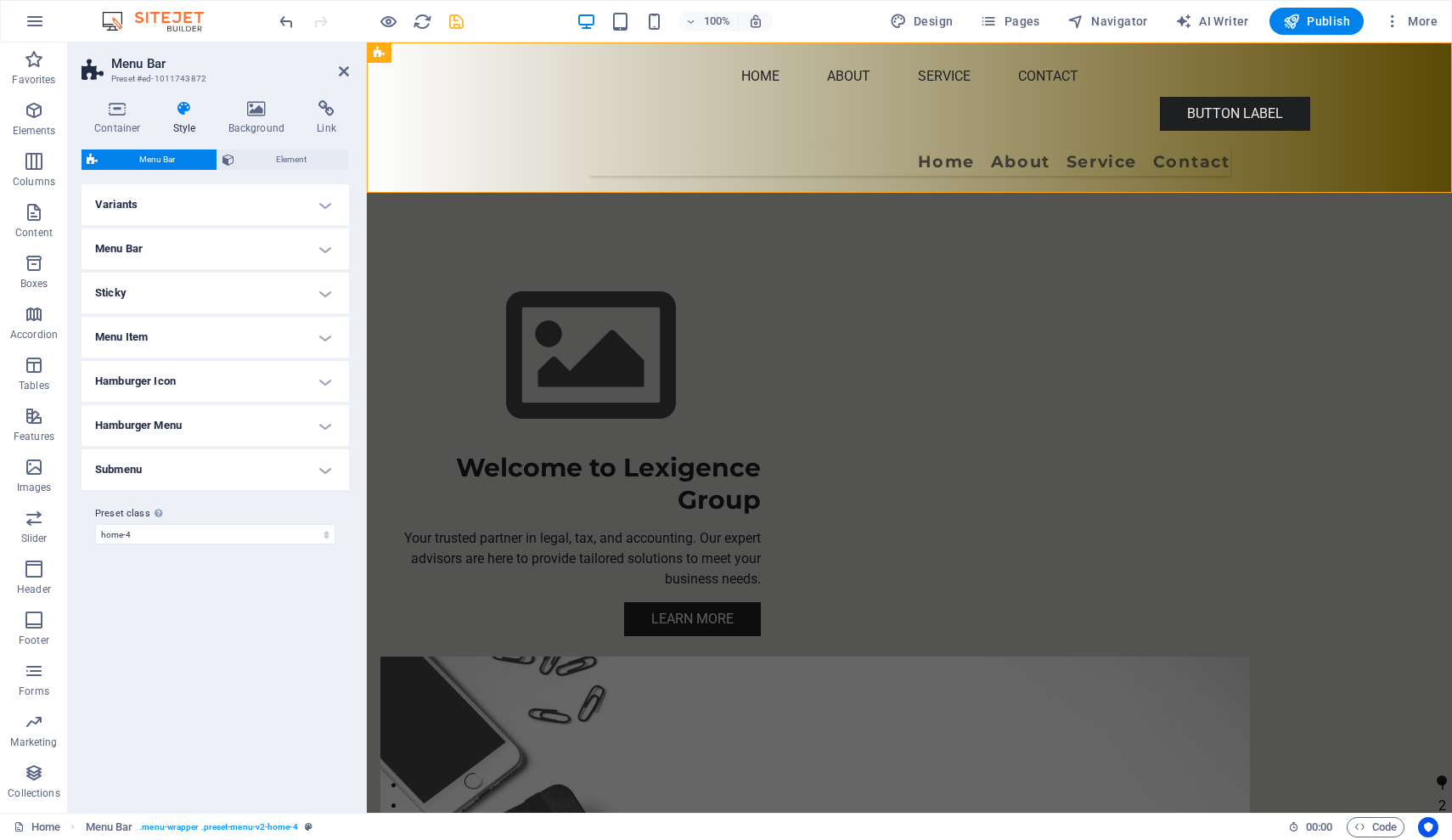
click at [321, 383] on h4 "Hamburger Icon" at bounding box center [215, 381] width 268 height 41
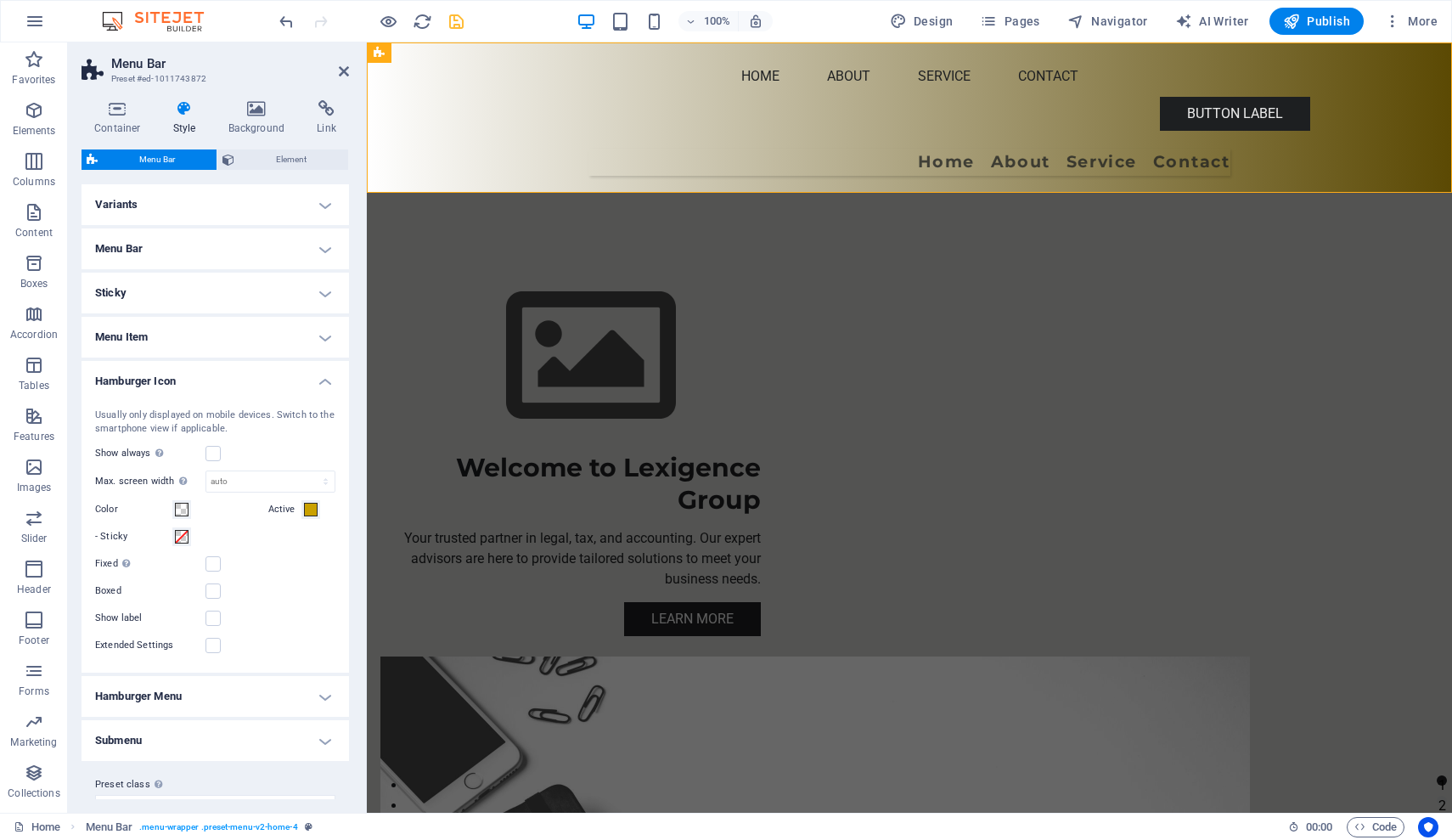
click at [321, 383] on h4 "Hamburger Icon" at bounding box center [215, 376] width 268 height 30
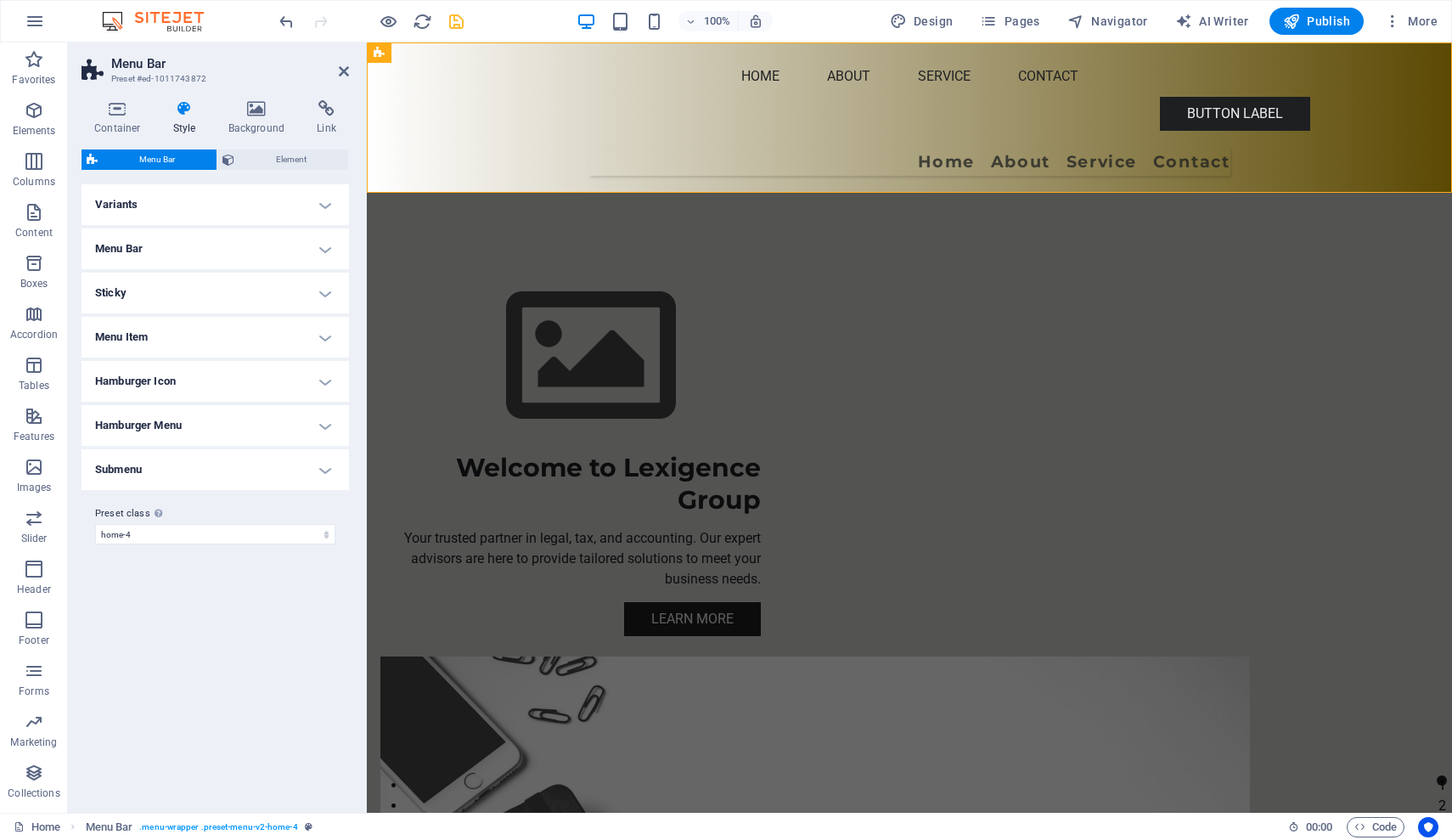
click at [323, 465] on h4 "Submenu" at bounding box center [215, 469] width 268 height 41
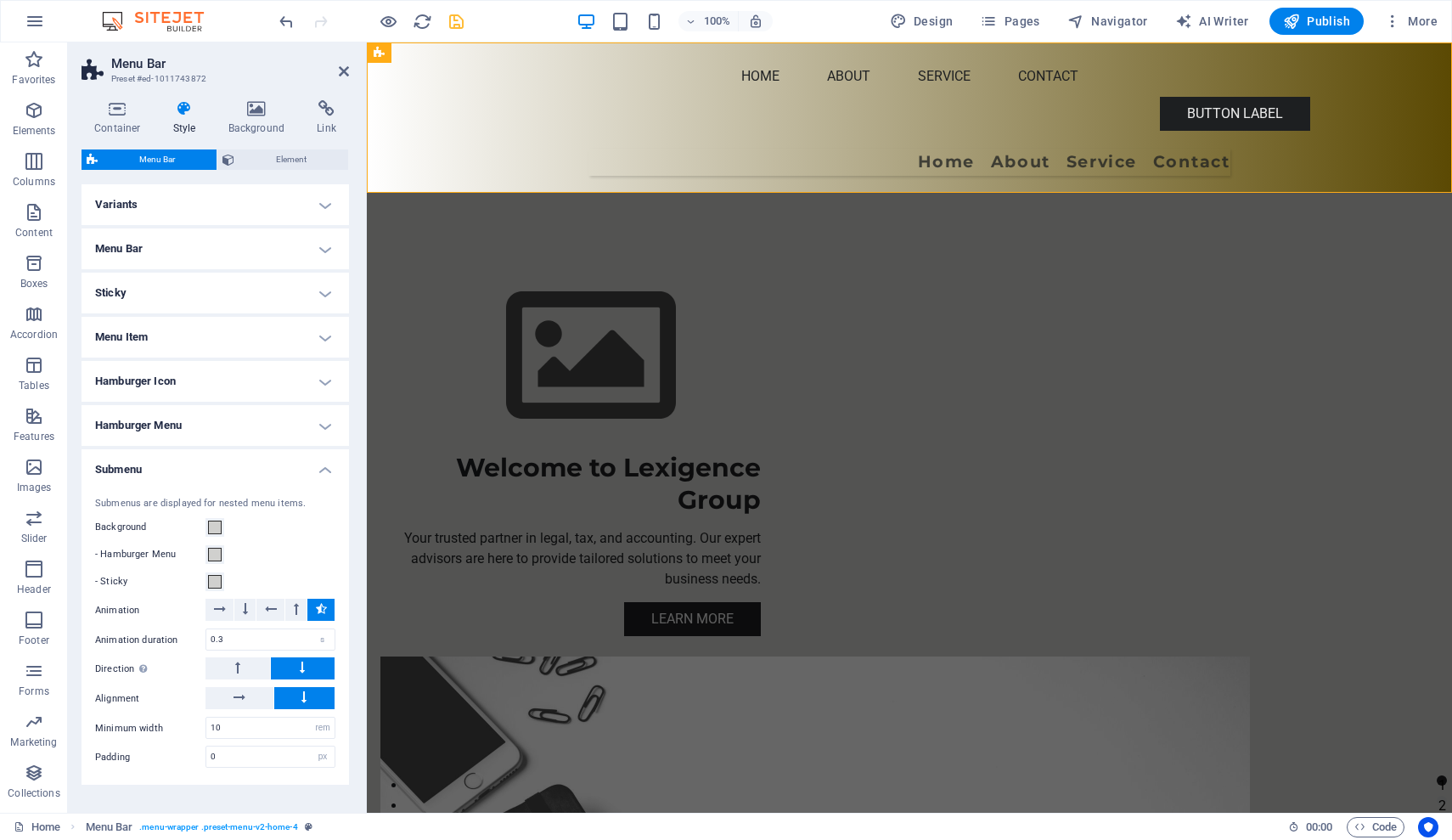
click at [323, 465] on h4 "Submenu" at bounding box center [215, 464] width 268 height 30
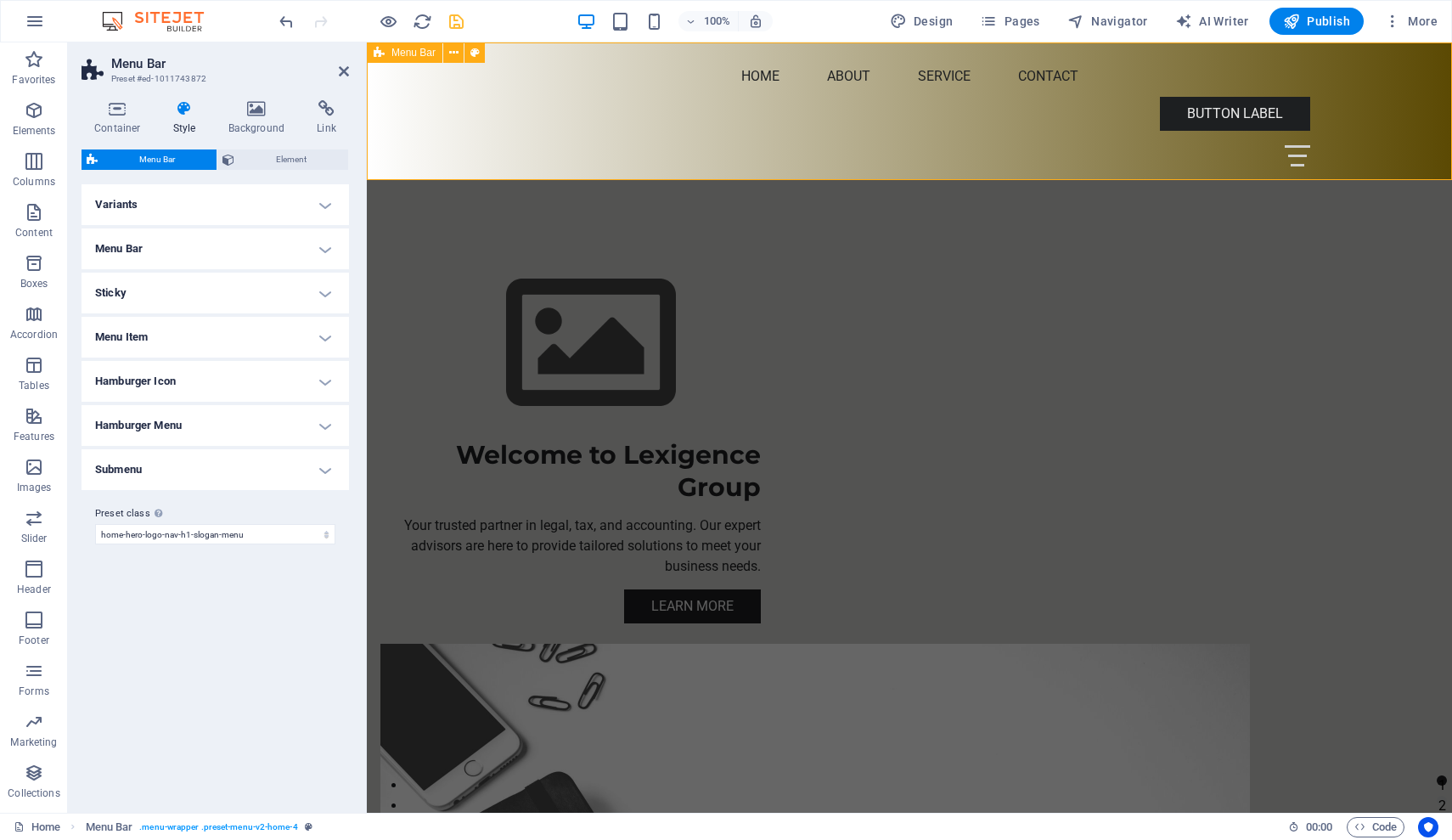
click at [900, 144] on div "Menu Home About Service Contact" at bounding box center [909, 112] width 1085 height 138
click at [284, 21] on icon "undo" at bounding box center [287, 22] width 19 height 19
select select "preset-menu-v2-home-hero-logo-nav-h1-menu"
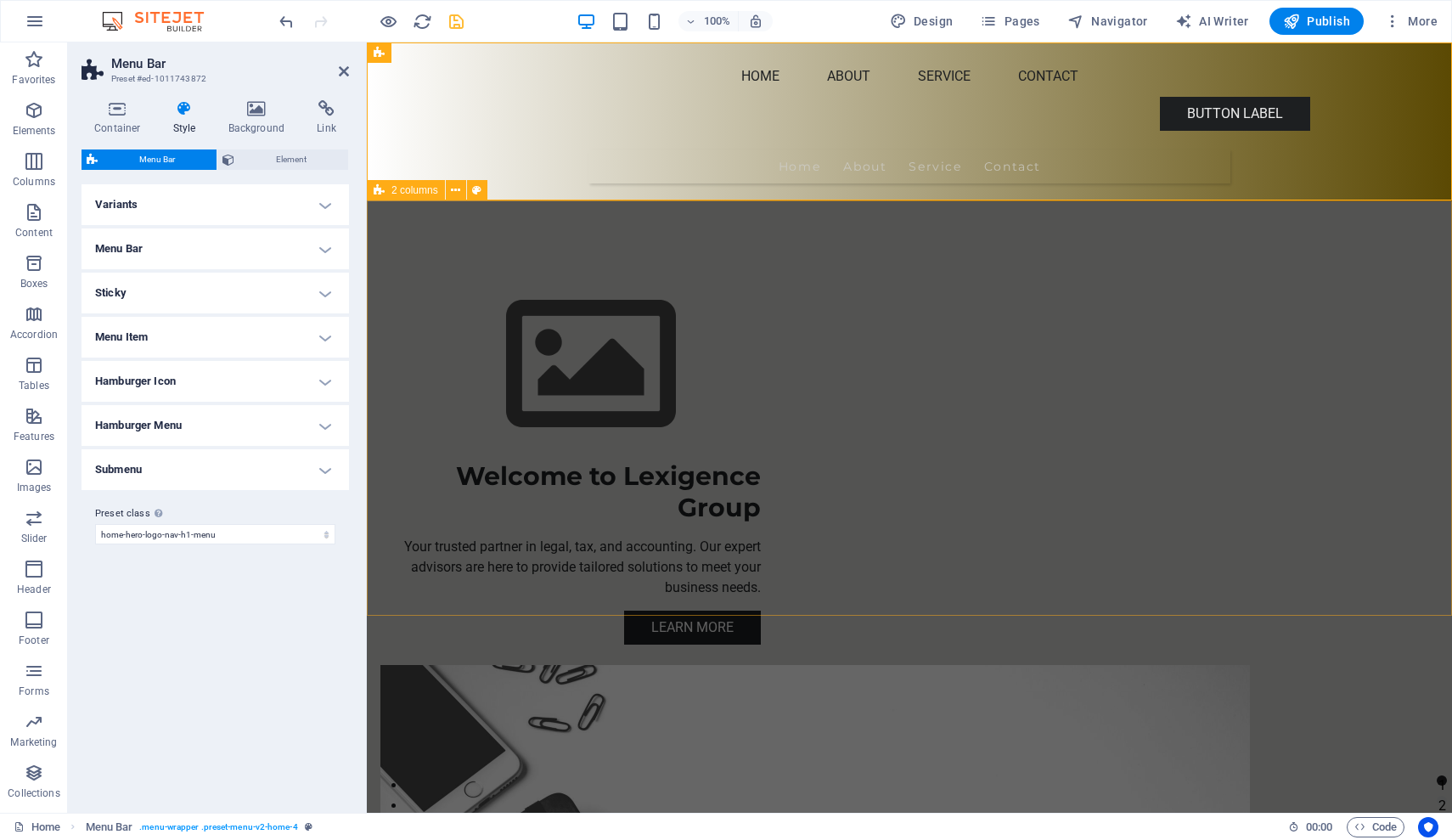
click at [465, 416] on div "Welcome to Lexigence Group Your trusted partner in legal, tax, and accounting. …" at bounding box center [909, 741] width 1085 height 1079
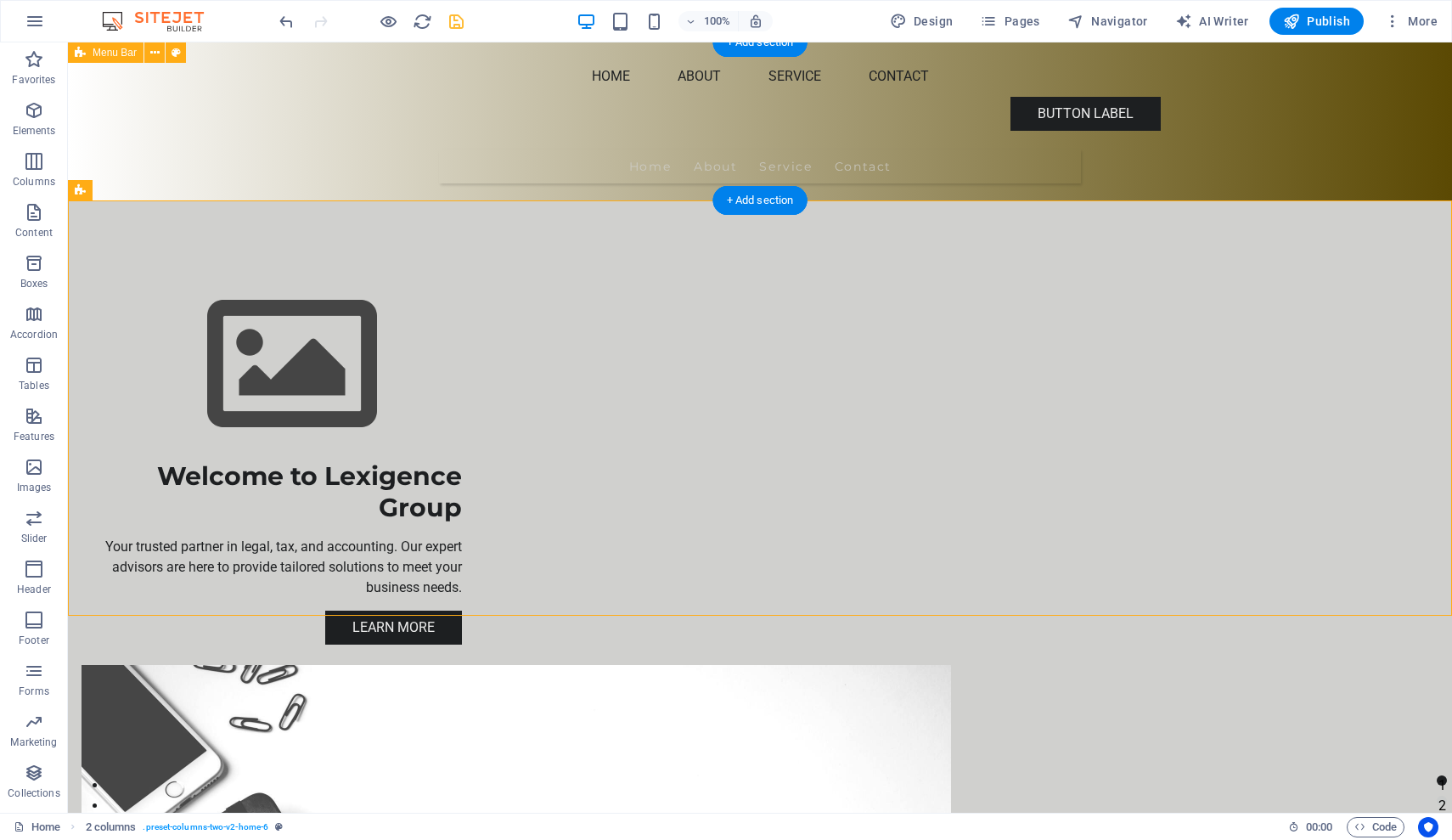
click at [177, 106] on div "Menu Home About Service Contact" at bounding box center [760, 122] width 1384 height 159
select select "preset-menu-v2-home-hero-logo-nav-h1-menu"
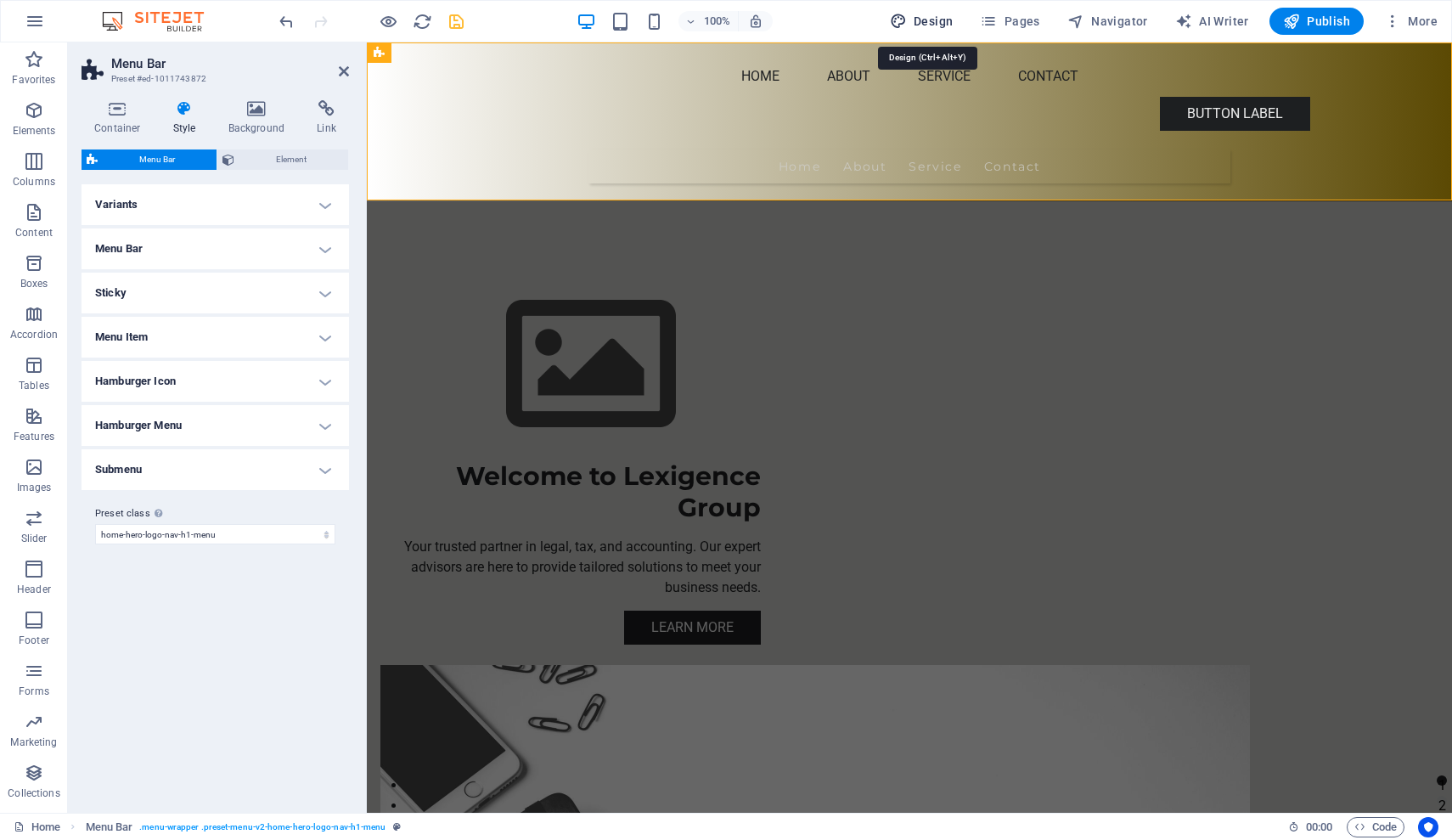
click at [934, 17] on span "Design" at bounding box center [921, 21] width 64 height 17
select select "px"
select select "200"
select select "px"
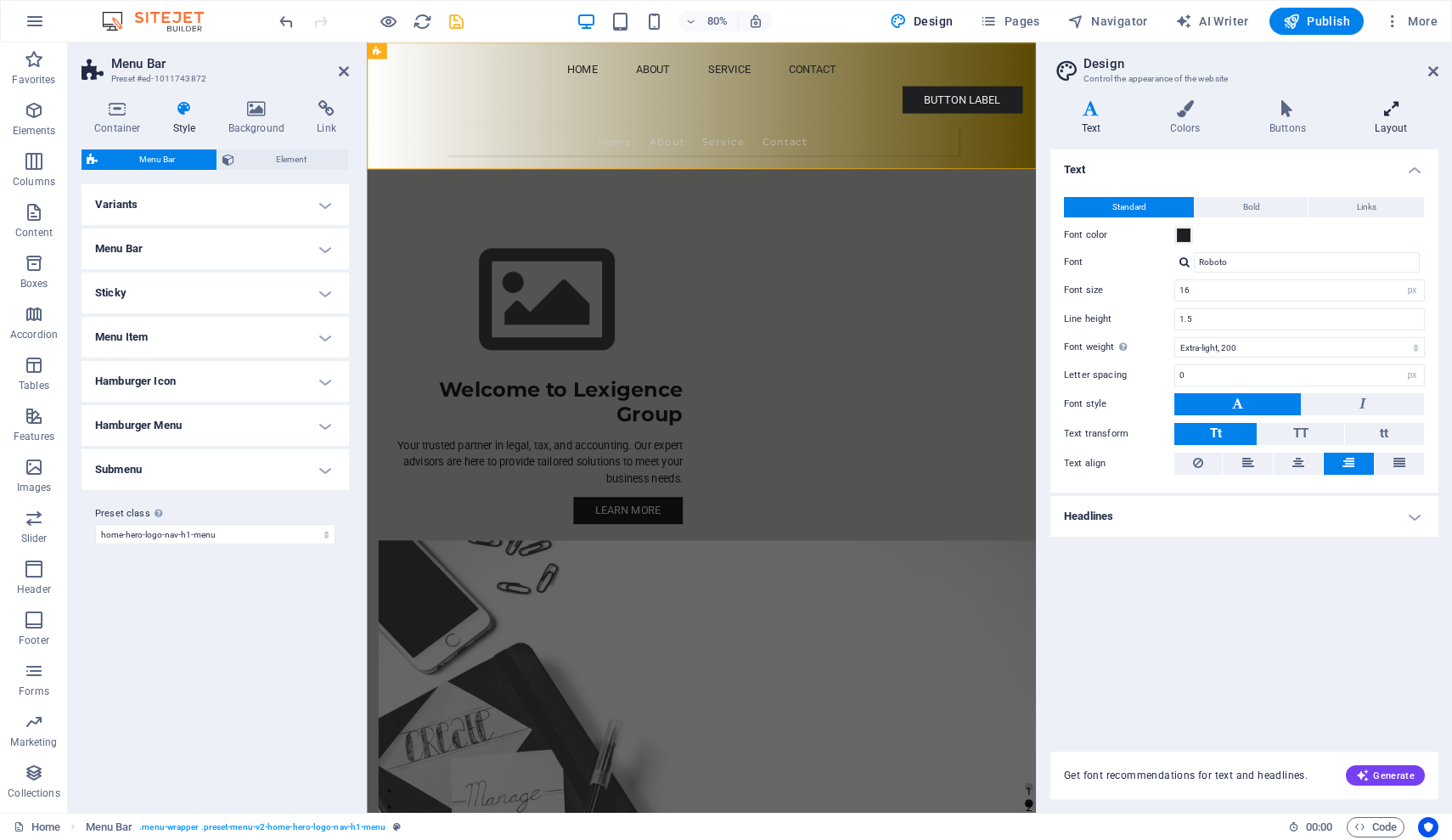
click at [1390, 116] on icon at bounding box center [1391, 108] width 94 height 17
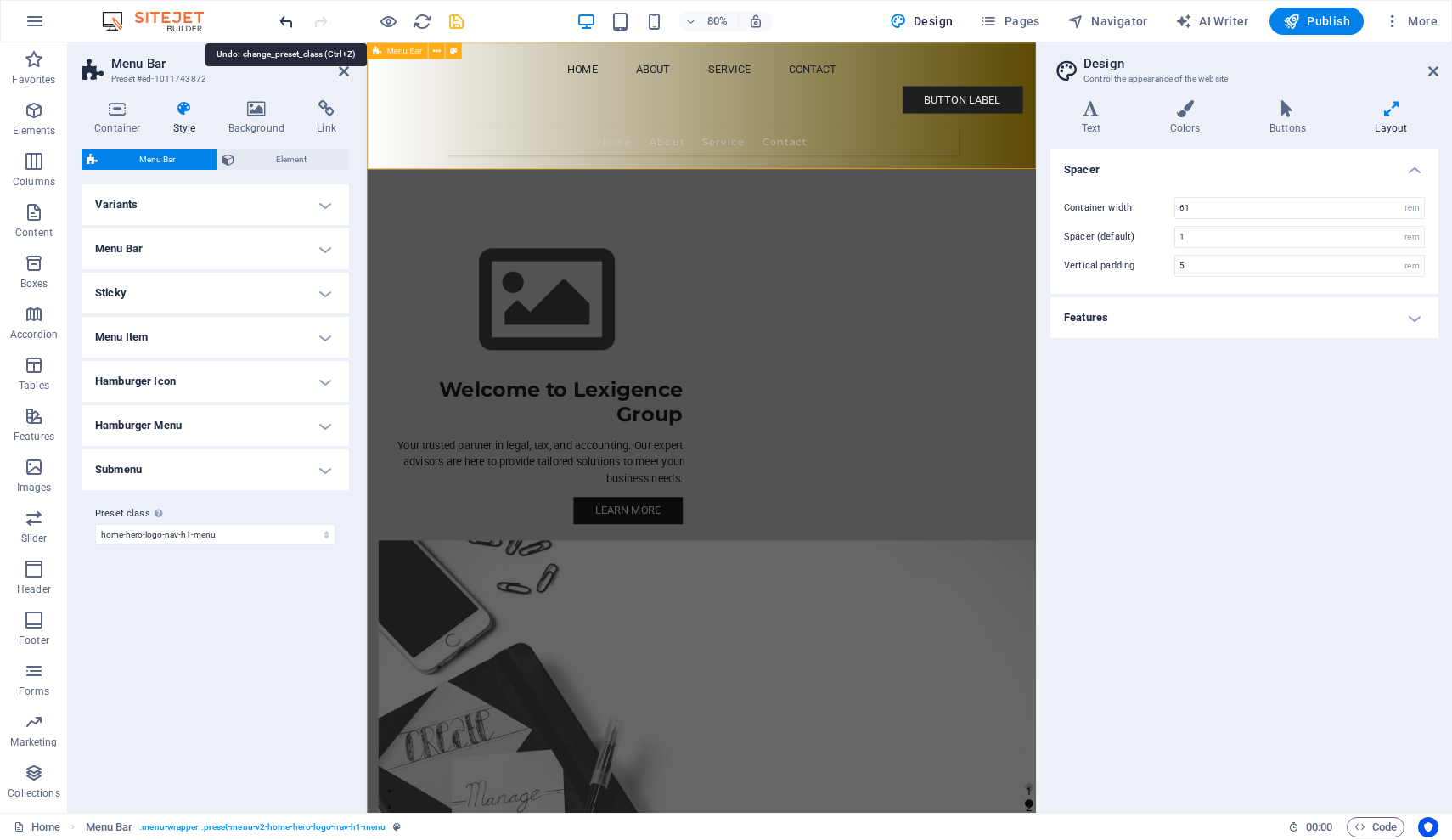
click at [282, 17] on icon "undo" at bounding box center [287, 22] width 19 height 19
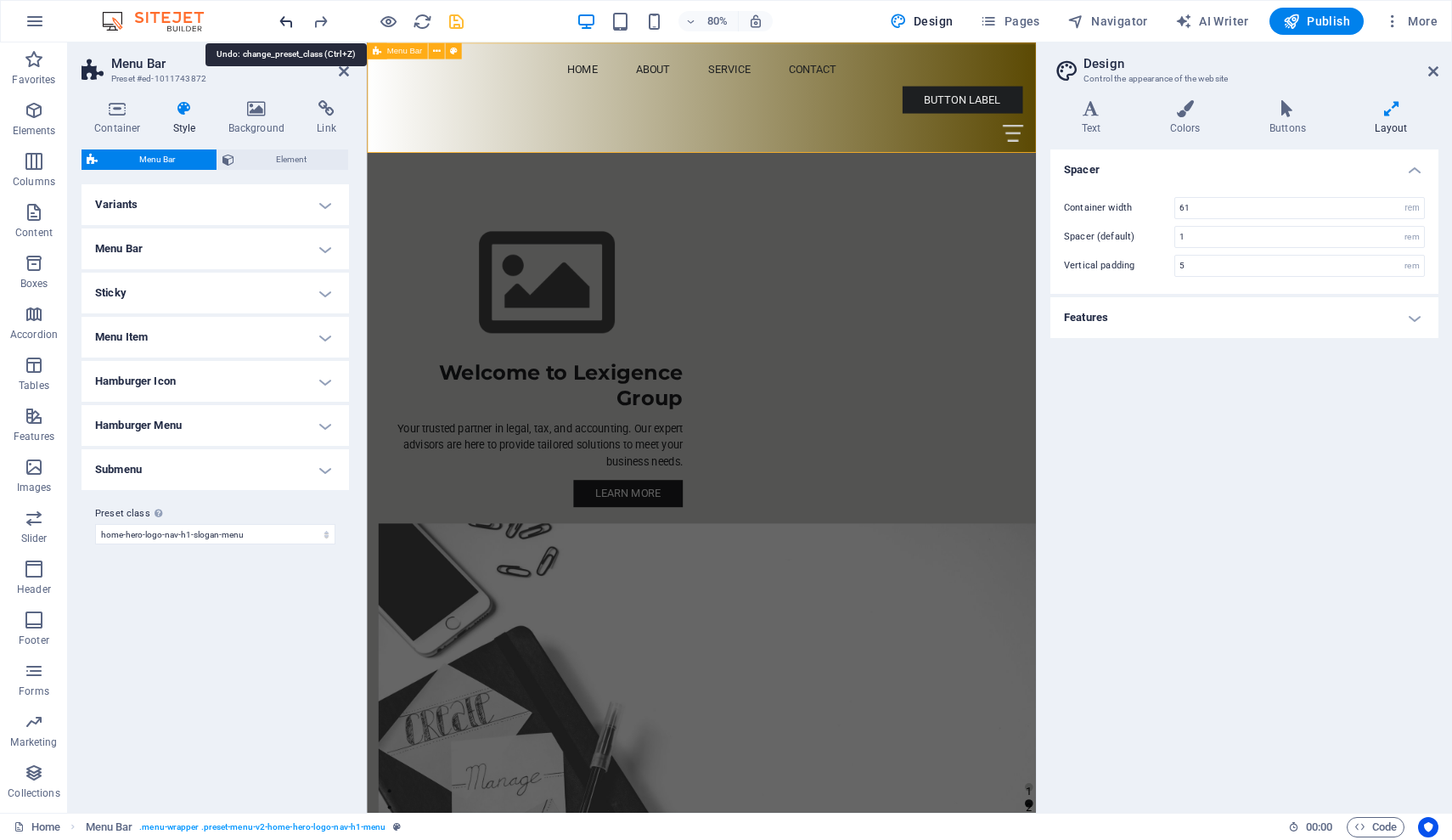
click at [282, 17] on icon "undo" at bounding box center [287, 22] width 19 height 19
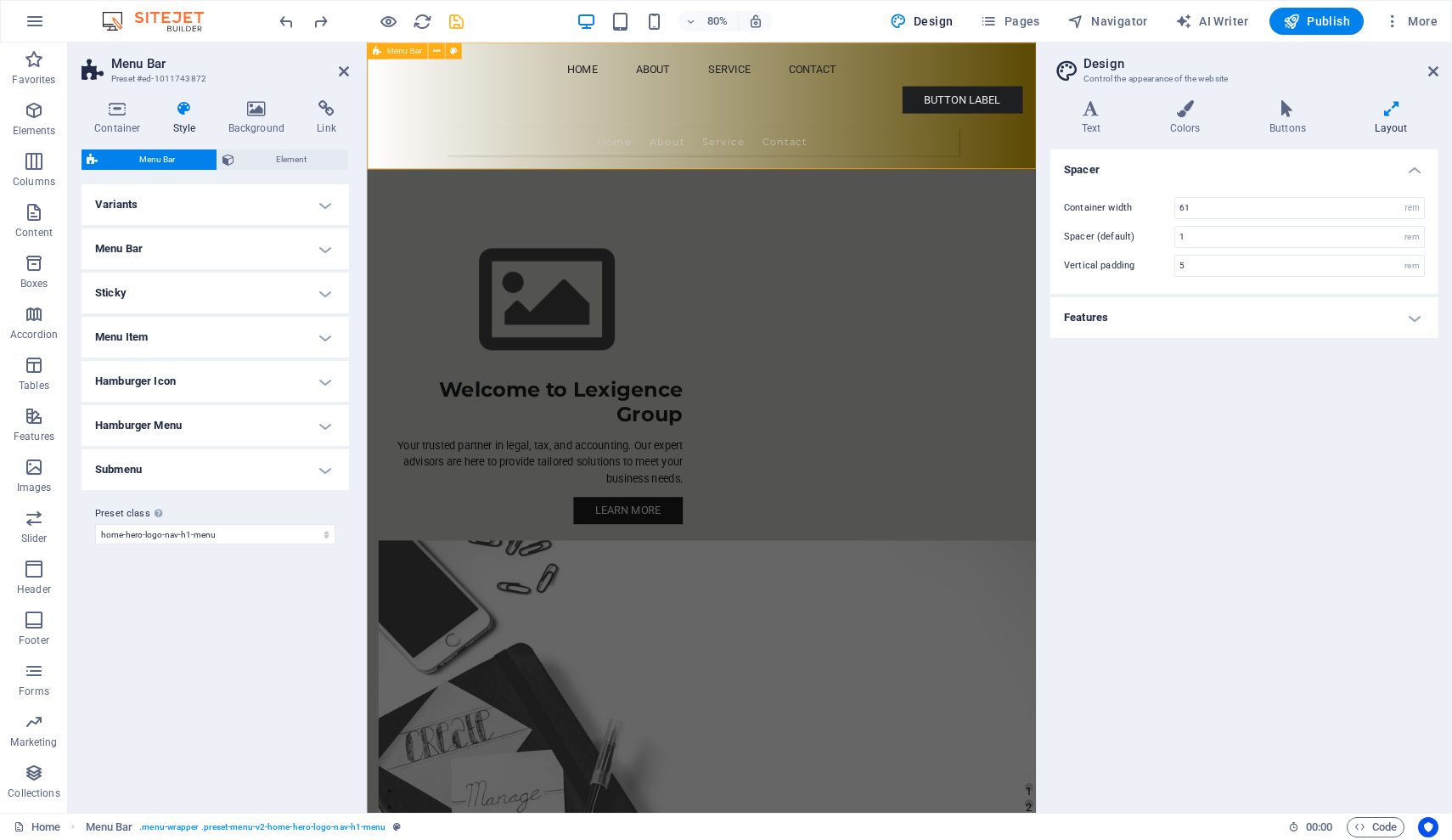
click at [1426, 67] on h2 "Design" at bounding box center [1260, 64] width 355 height 16
click at [1432, 71] on icon at bounding box center [1434, 71] width 10 height 14
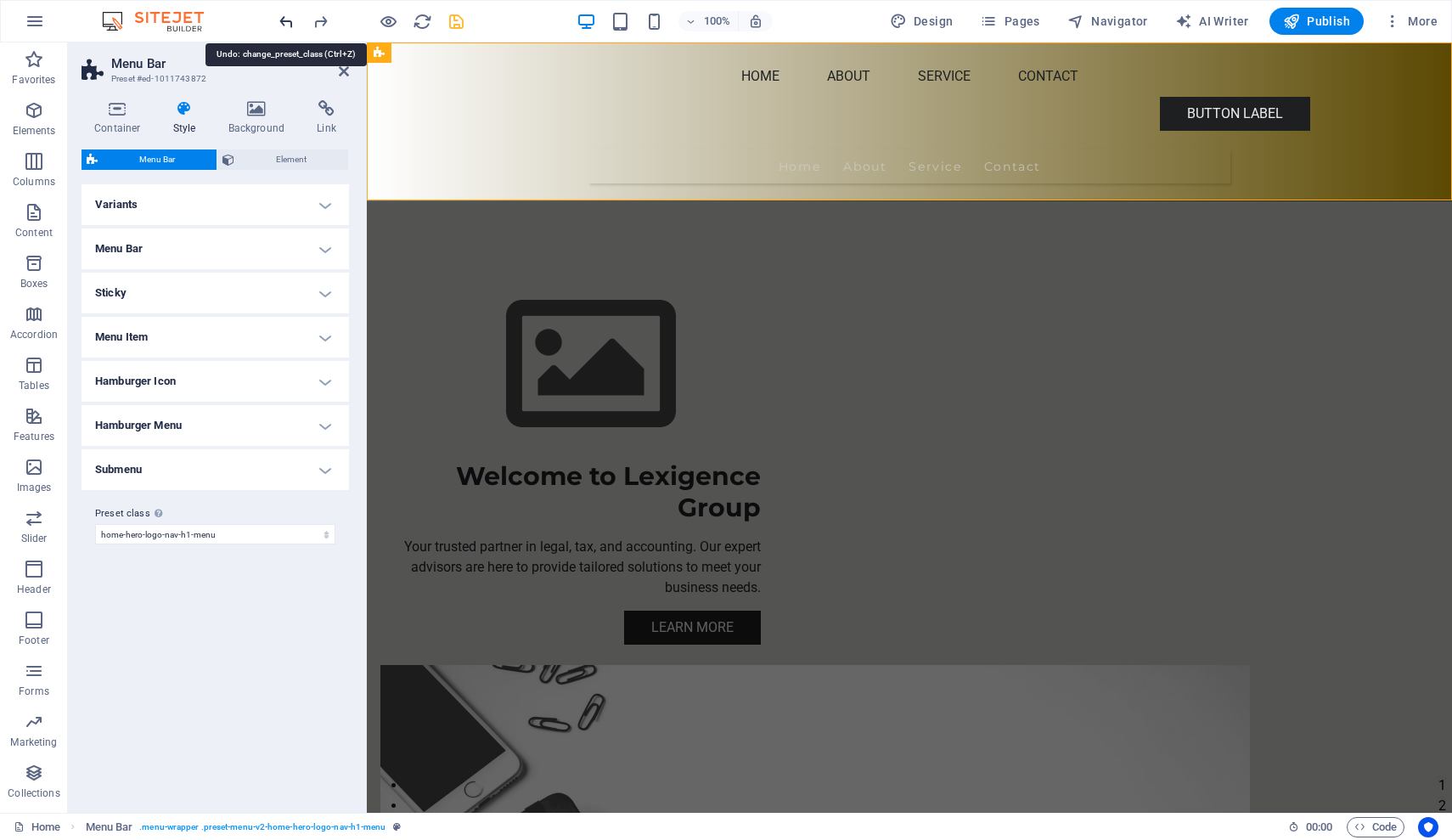
click at [293, 20] on icon "undo" at bounding box center [287, 22] width 19 height 19
select select "preset-menu-v2-home-4"
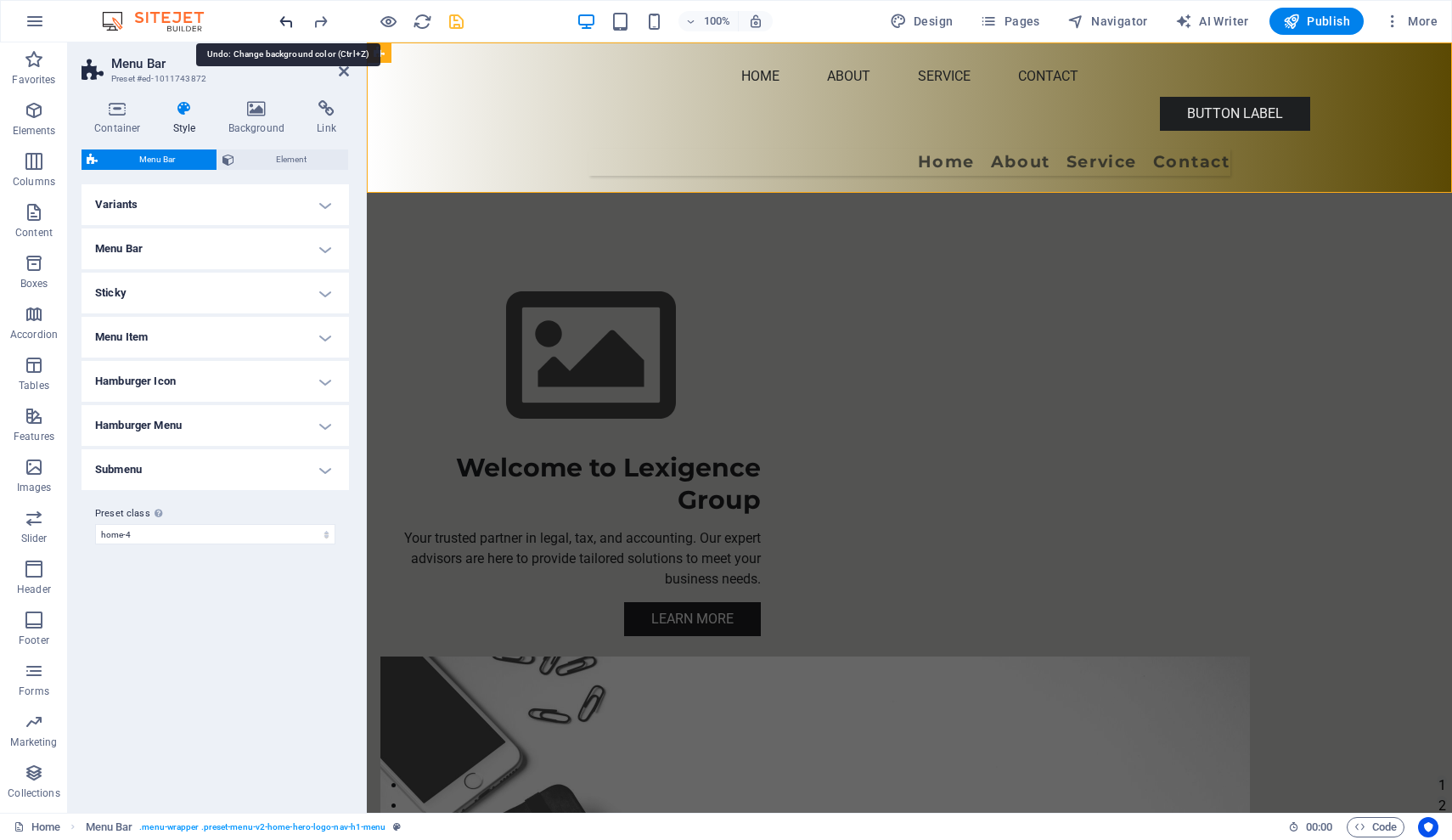
click at [293, 20] on icon "undo" at bounding box center [287, 22] width 19 height 19
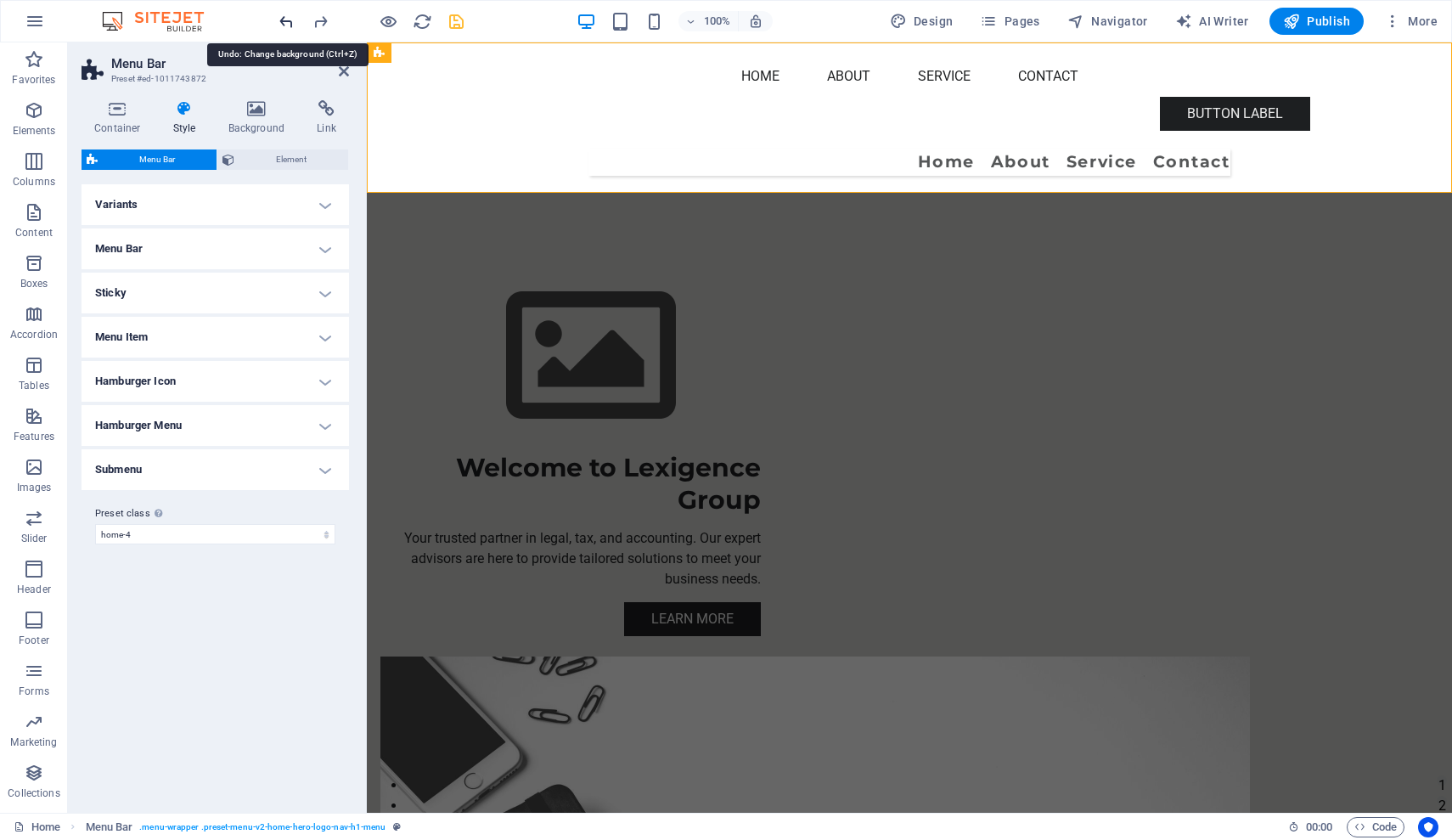
click at [293, 20] on icon "undo" at bounding box center [287, 22] width 19 height 19
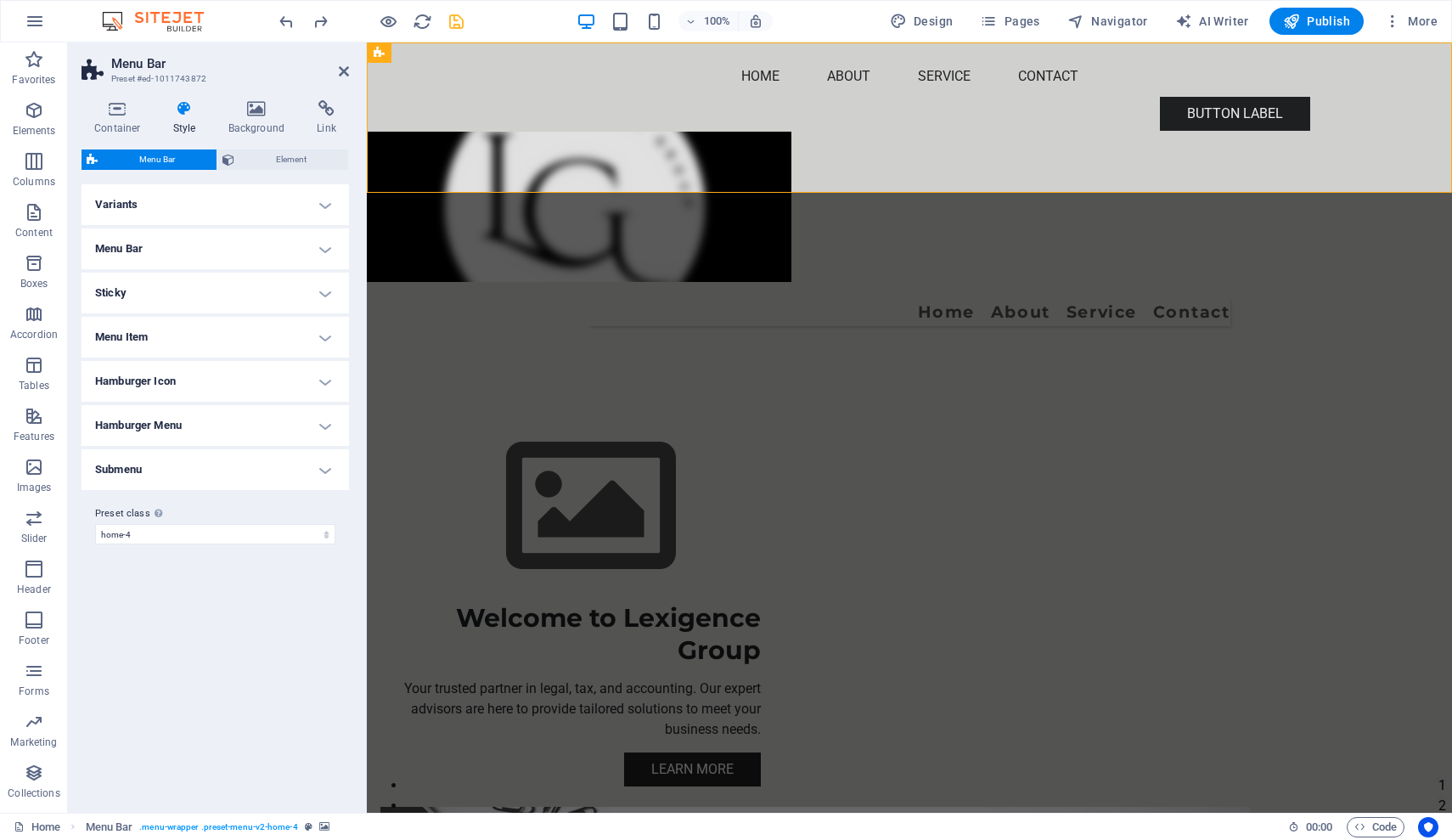
click at [296, 626] on div "Variants Border Centered Default Fixed Loki Trigger Wide XXL Menu Bar Backgroun…" at bounding box center [215, 491] width 268 height 614
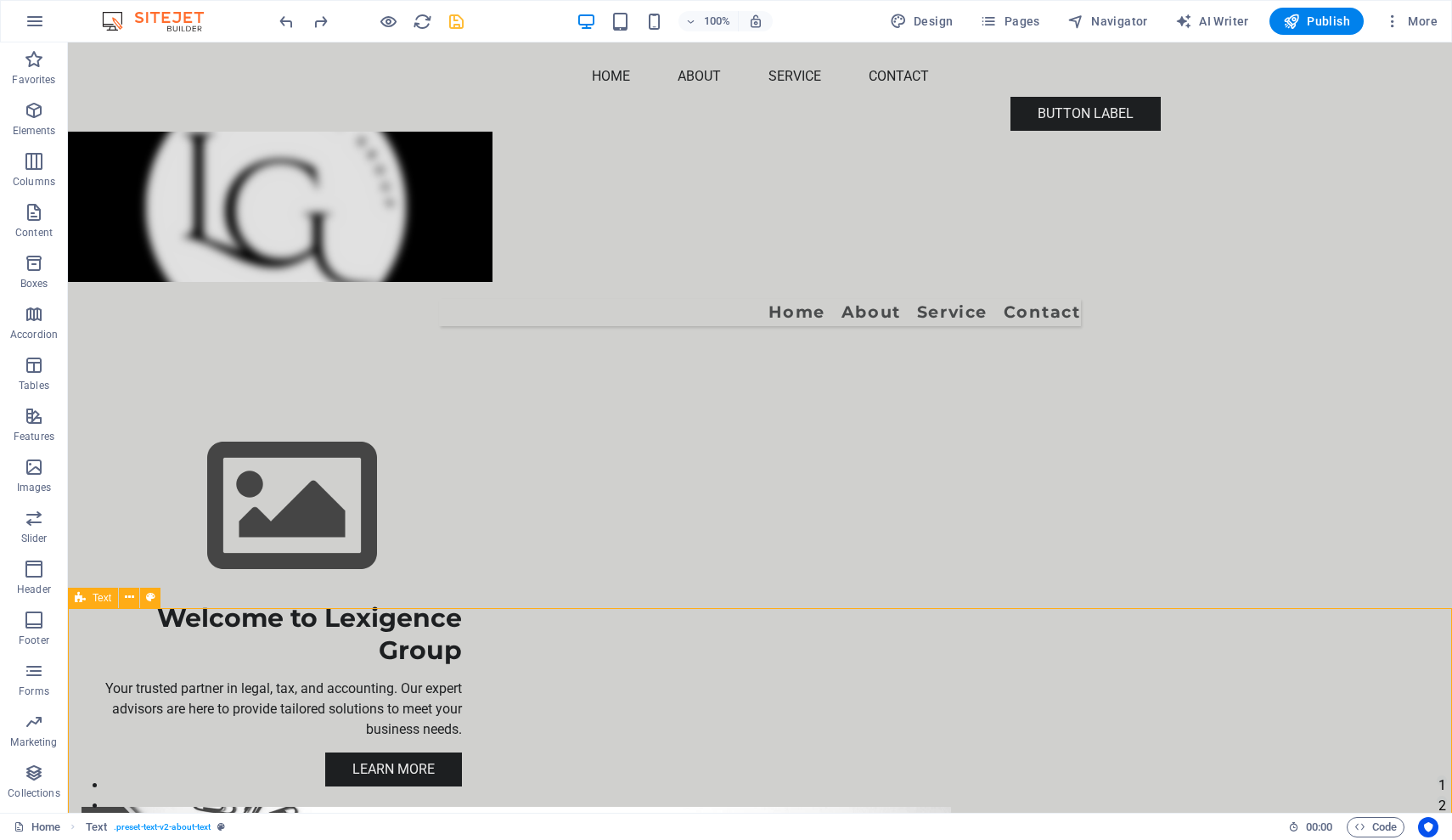
click at [286, 24] on icon "undo" at bounding box center [287, 22] width 19 height 19
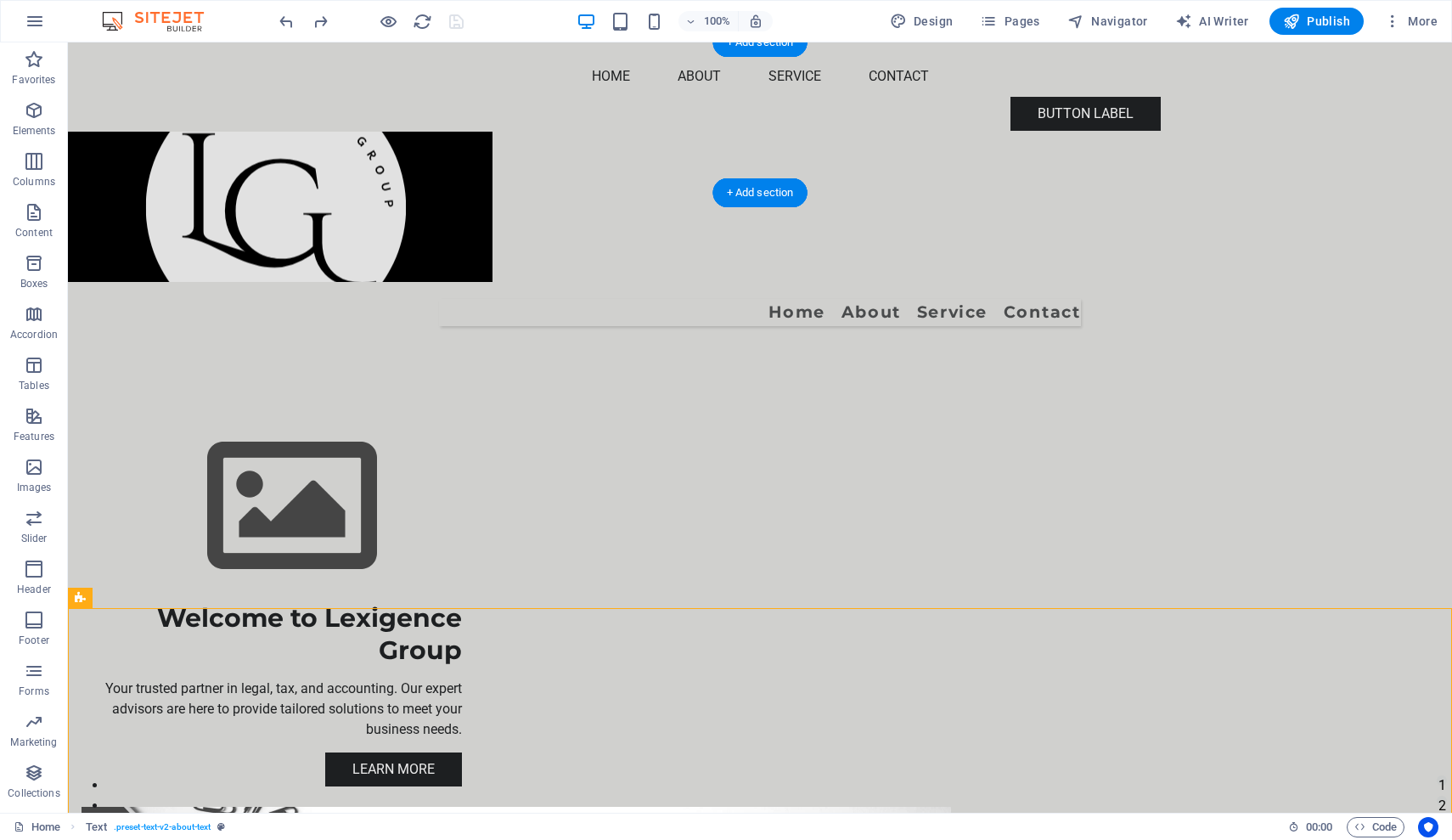
click at [1314, 132] on figure at bounding box center [760, 207] width 1384 height 150
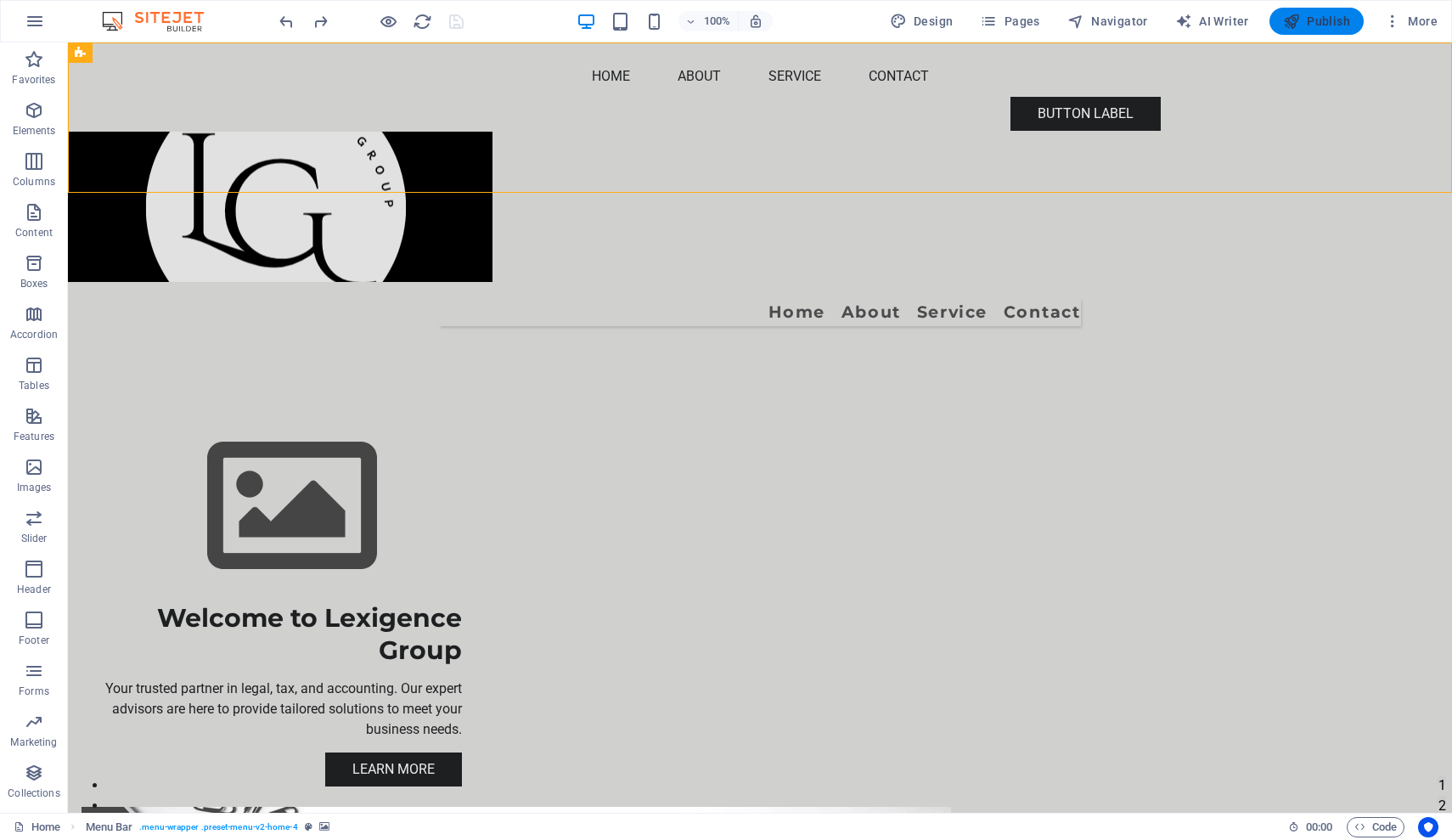
click at [1315, 23] on span "Publish" at bounding box center [1316, 21] width 67 height 17
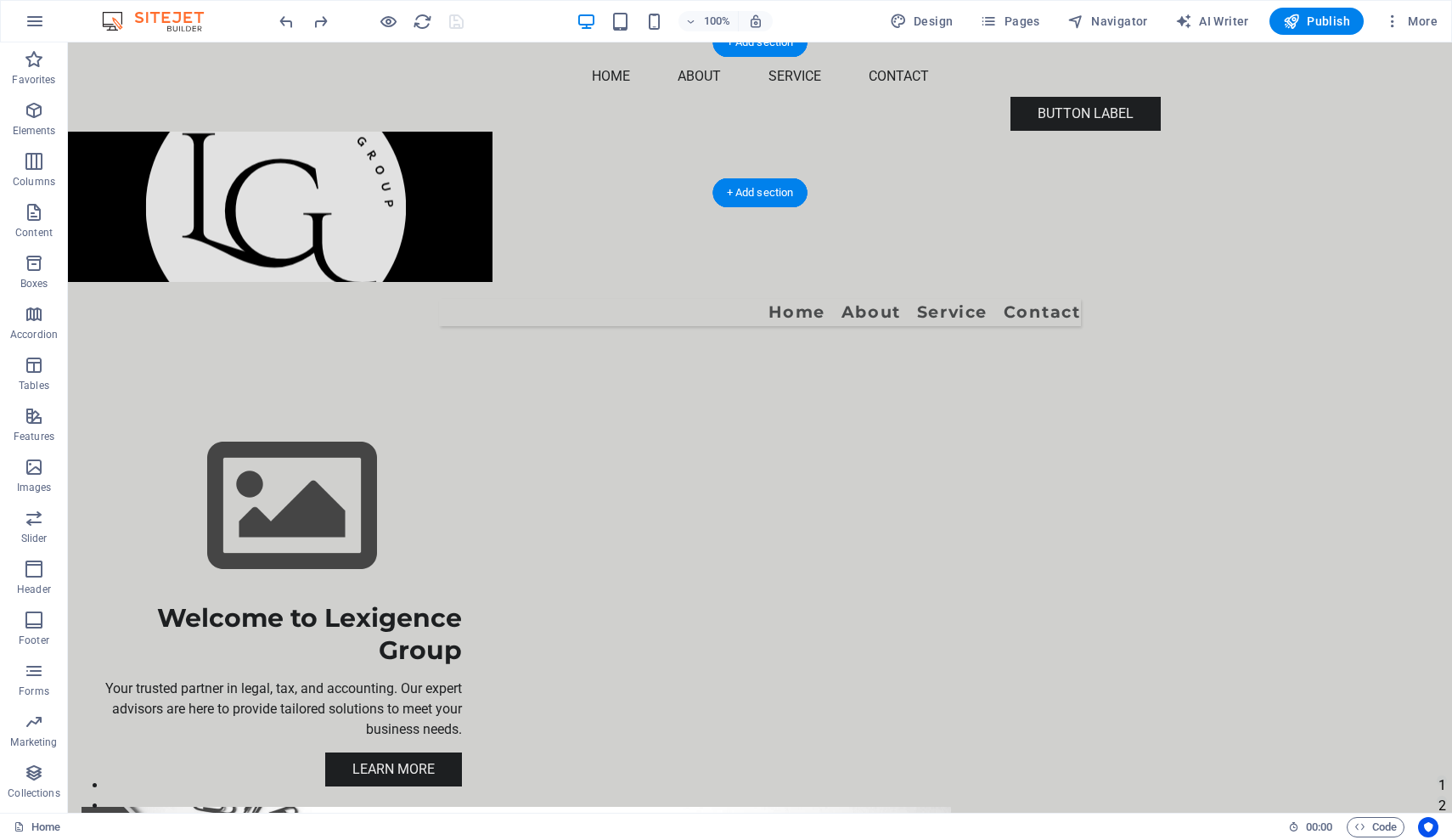
click at [974, 132] on figure at bounding box center [760, 207] width 1384 height 150
